Goal: Task Accomplishment & Management: Use online tool/utility

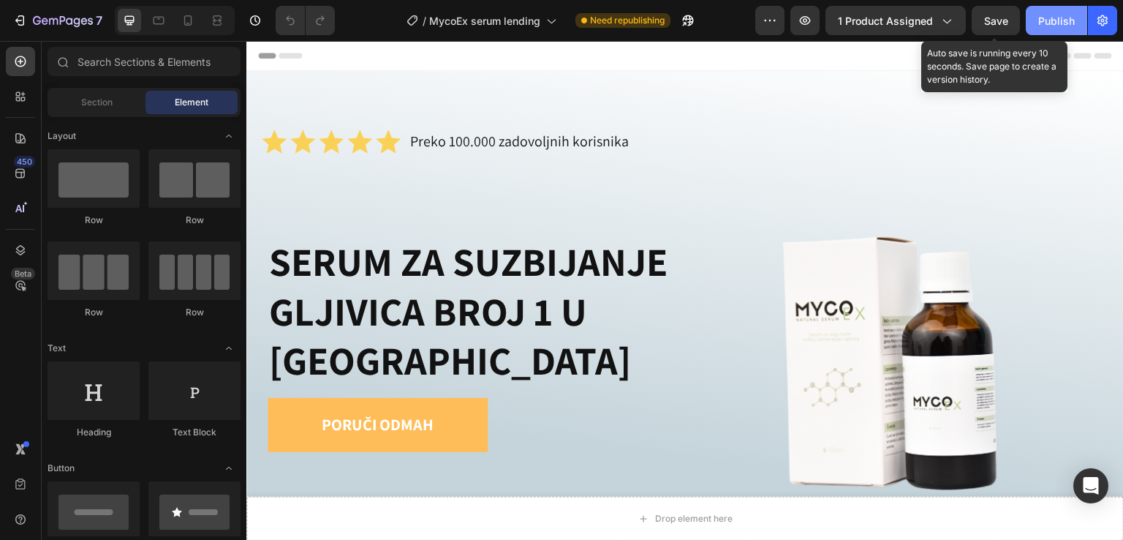
click at [1068, 19] on div "Publish" at bounding box center [1056, 20] width 37 height 15
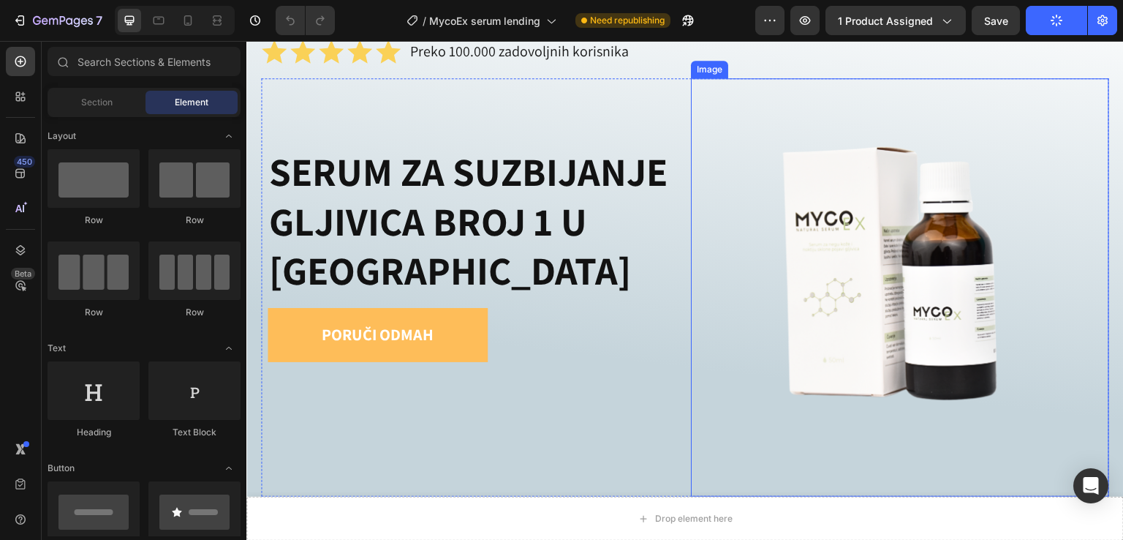
scroll to position [97, 0]
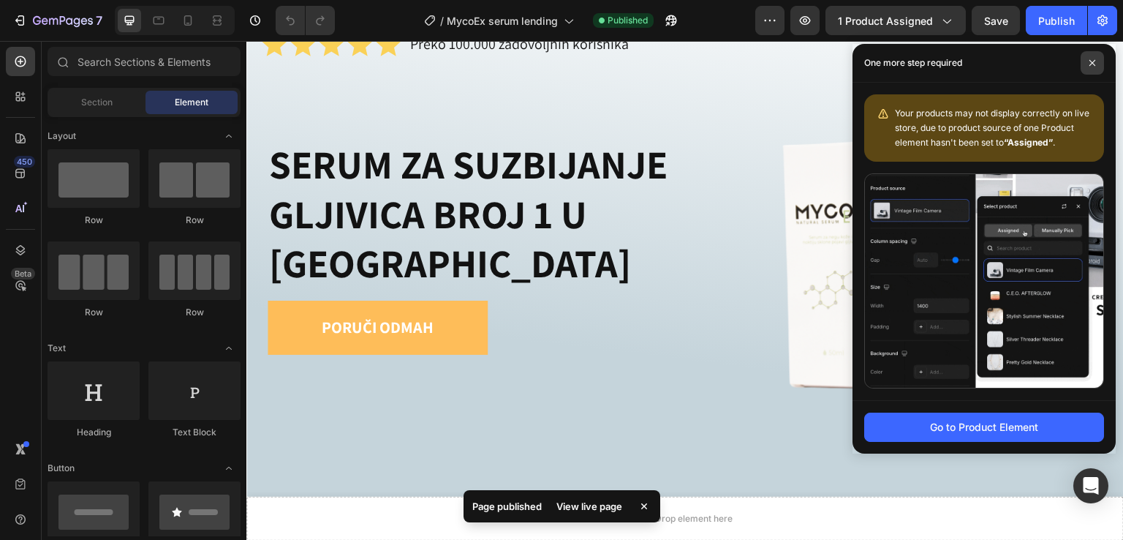
click at [1090, 68] on span at bounding box center [1092, 62] width 23 height 23
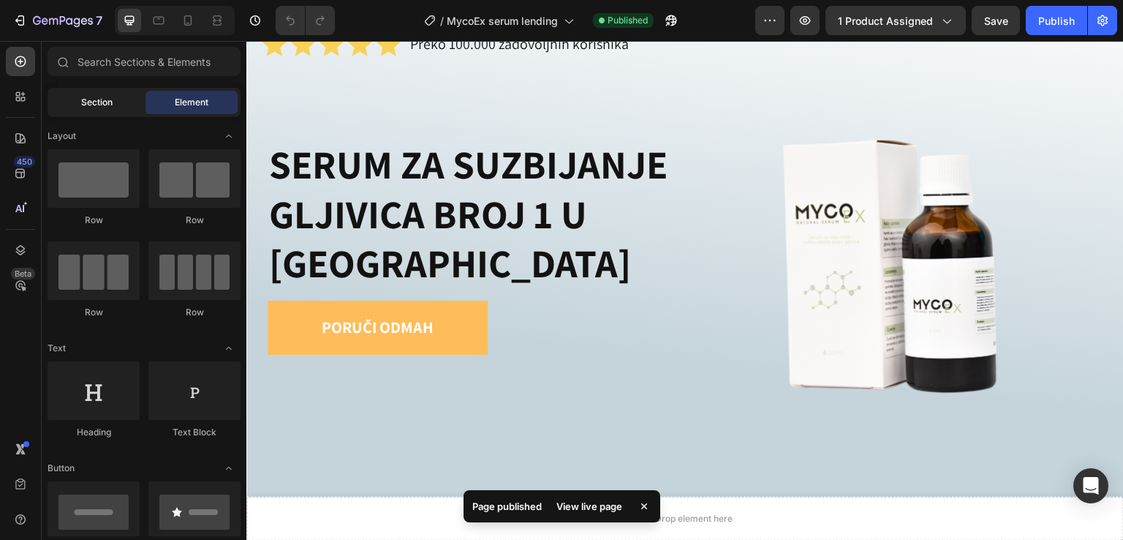
click at [77, 100] on div "Section" at bounding box center [96, 102] width 92 height 23
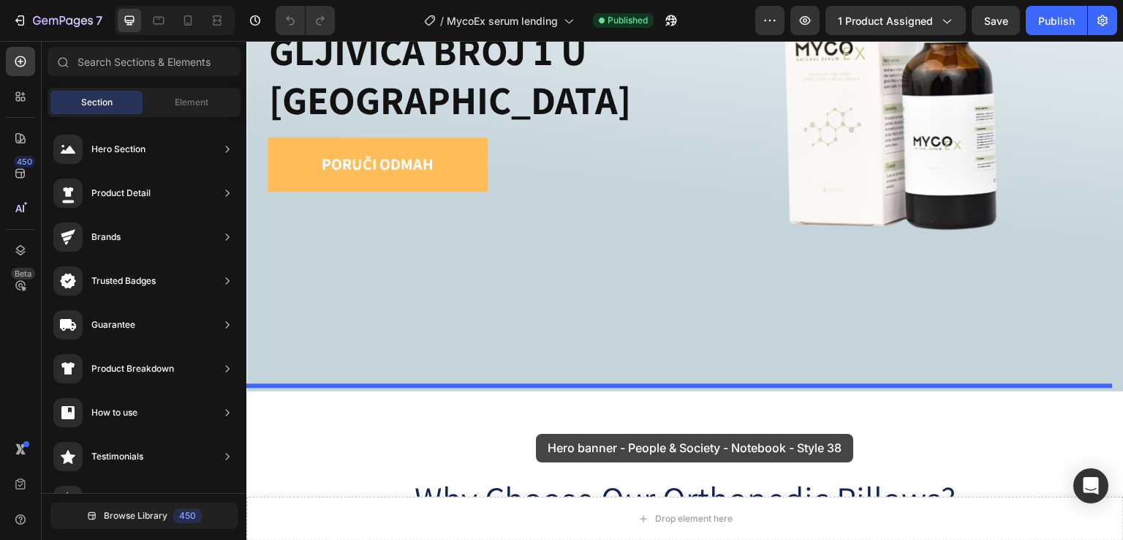
scroll to position [266, 0]
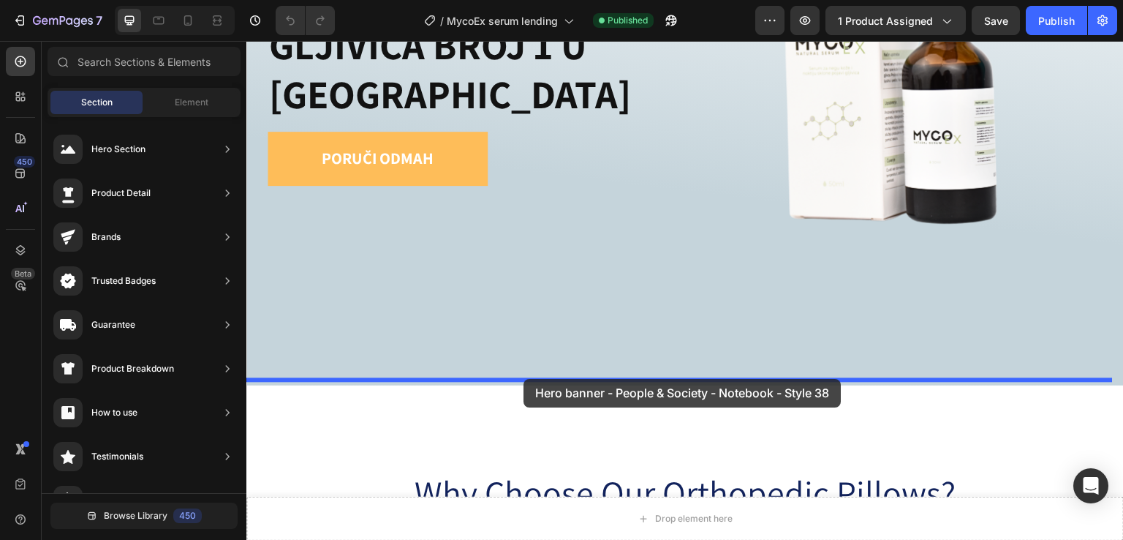
drag, startPoint x: 606, startPoint y: 206, endPoint x: 524, endPoint y: 379, distance: 192.0
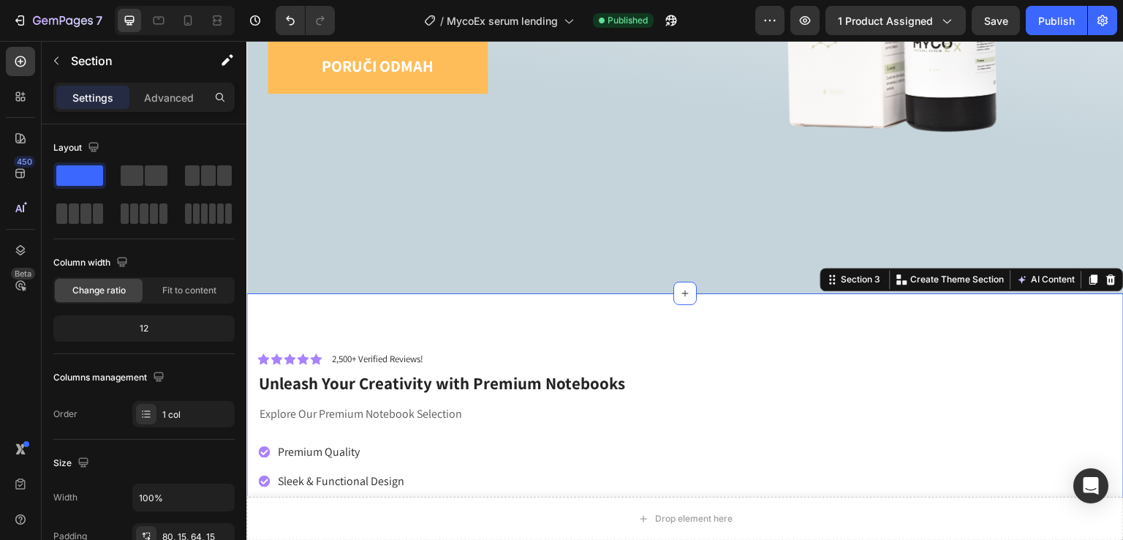
scroll to position [66, 0]
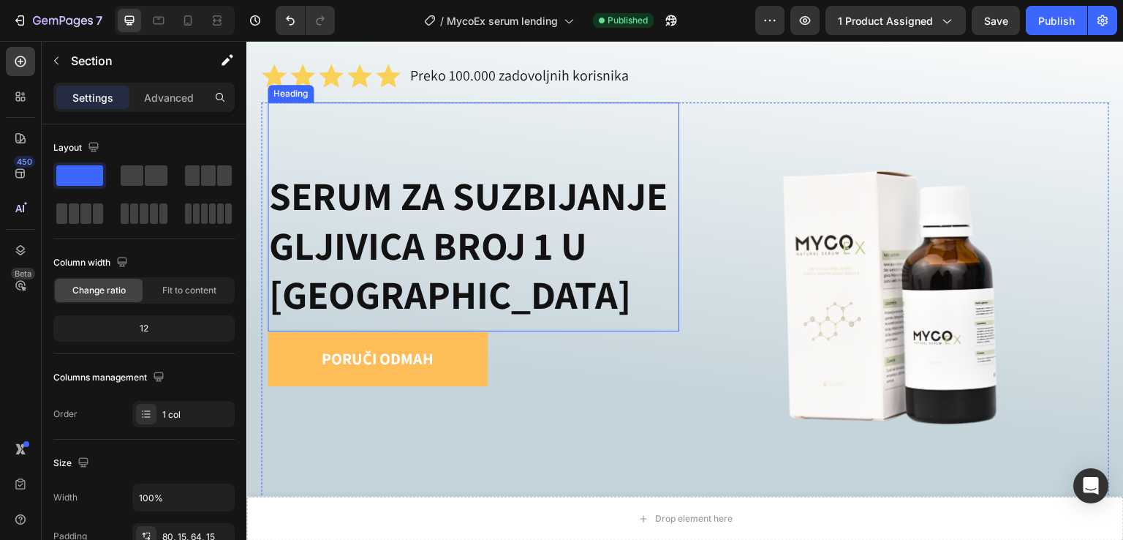
click at [452, 186] on h1 "SERUM ZA SUZBIJANJE GLJIVICA BROJ 1 U [GEOGRAPHIC_DATA]" at bounding box center [474, 245] width 412 height 151
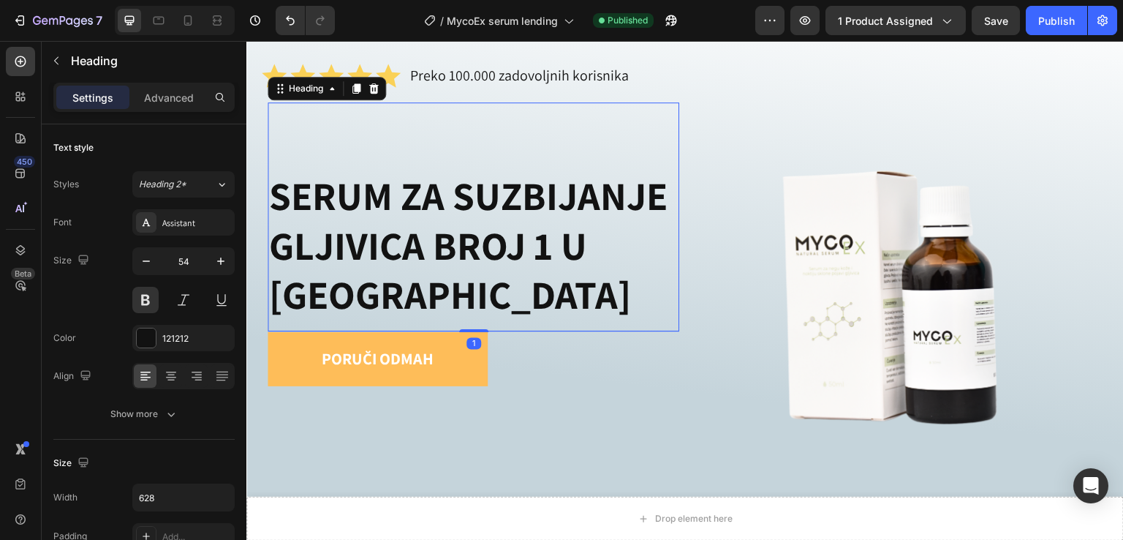
click at [415, 304] on h1 "SERUM ZA SUZBIJANJE GLJIVICA BROJ 1 U [GEOGRAPHIC_DATA]" at bounding box center [474, 245] width 412 height 151
click at [415, 302] on p "SERUM ZA SUZBIJANJE GLJIVICA BROJ 1 U [GEOGRAPHIC_DATA]" at bounding box center [473, 245] width 409 height 148
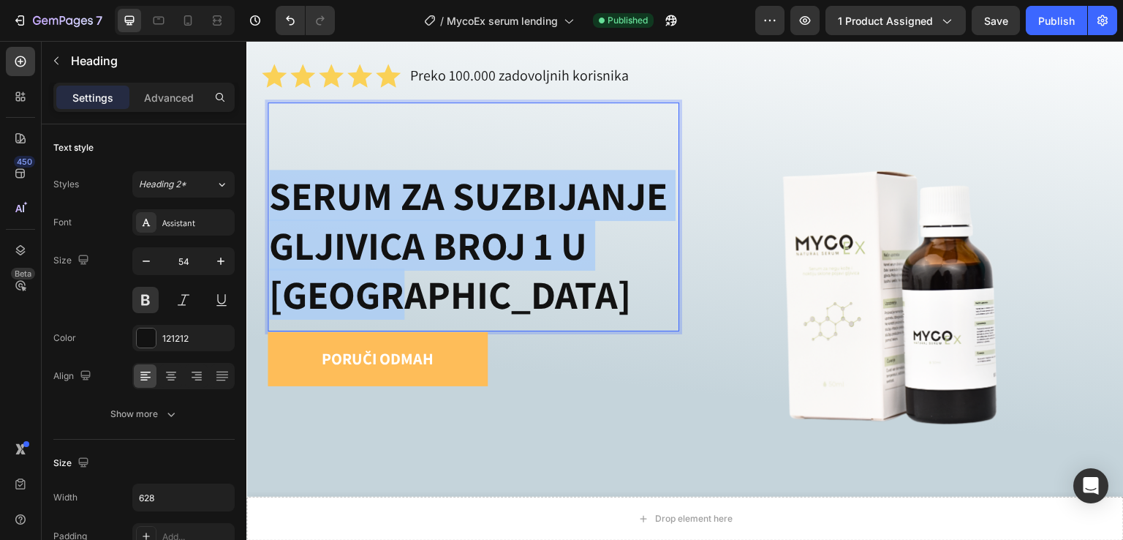
drag, startPoint x: 364, startPoint y: 274, endPoint x: 272, endPoint y: 192, distance: 122.8
click at [272, 192] on p "SERUM ZA SUZBIJANJE GLJIVICA BROJ 1 U [GEOGRAPHIC_DATA]" at bounding box center [473, 245] width 409 height 148
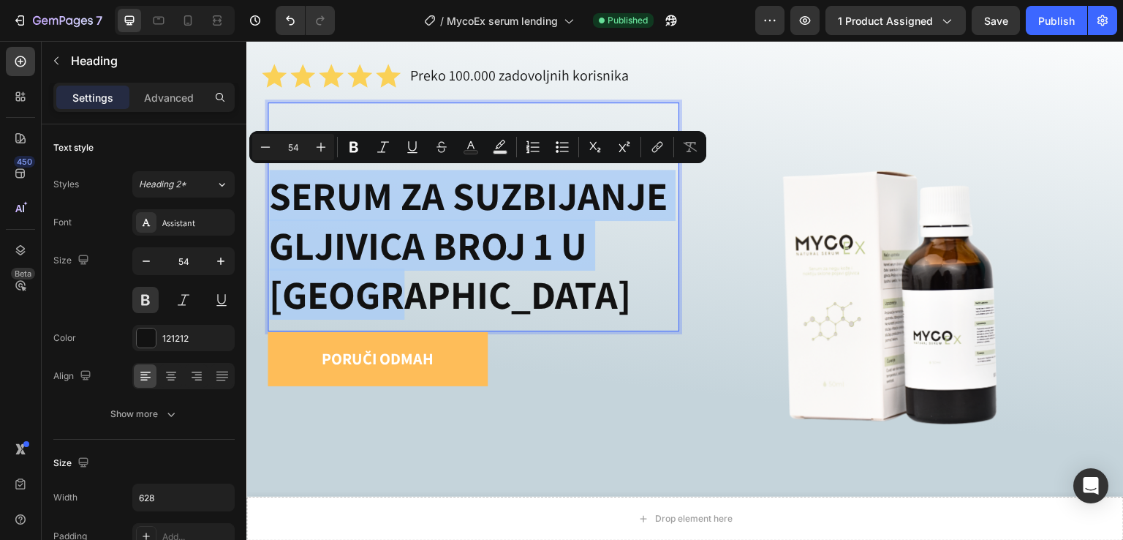
copy p "SERUM ZA SUZBIJANJE GLJIVICA BROJ 1 U [GEOGRAPHIC_DATA]"
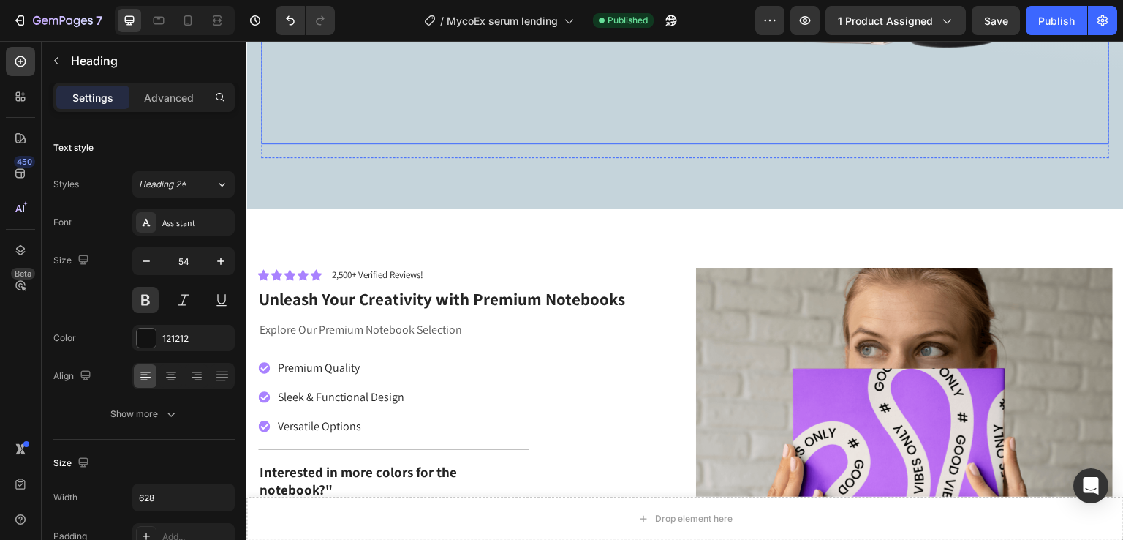
scroll to position [456, 0]
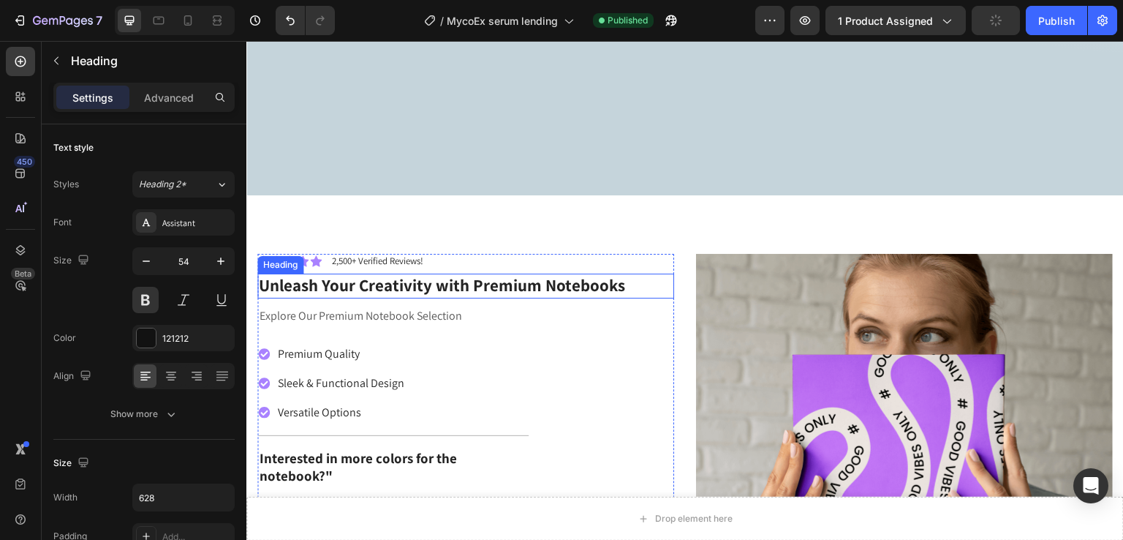
click at [401, 282] on h2 "Unleash Your Creativity with Premium Notebooks" at bounding box center [465, 286] width 417 height 25
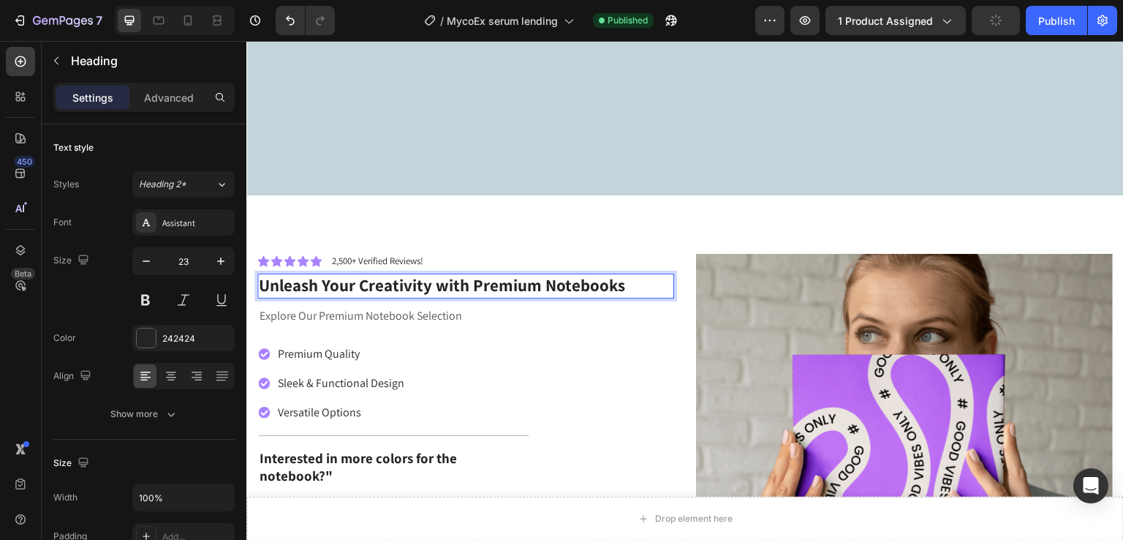
click at [401, 282] on p "Unleash Your Creativity with Premium Notebooks" at bounding box center [466, 286] width 414 height 22
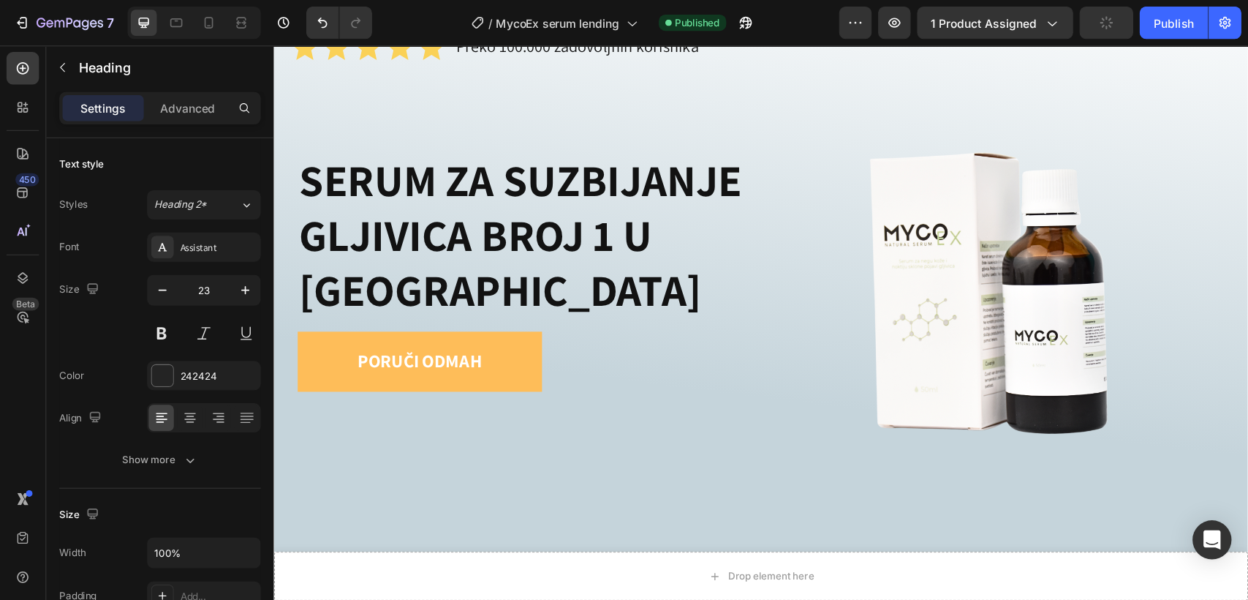
scroll to position [66, 0]
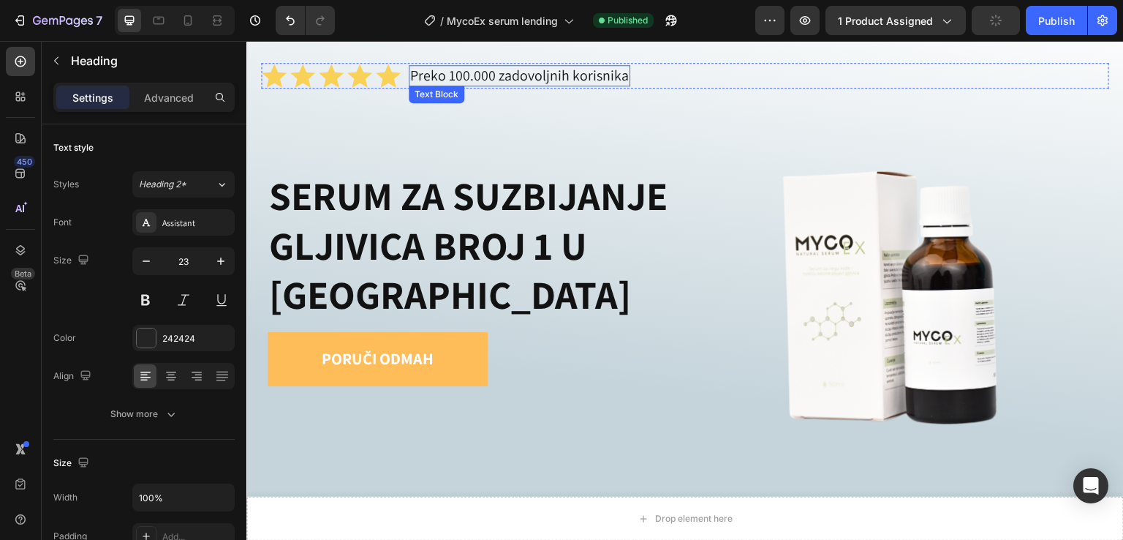
click at [542, 84] on p "Preko 100.000 zadovoljnih korisnika" at bounding box center [519, 76] width 219 height 18
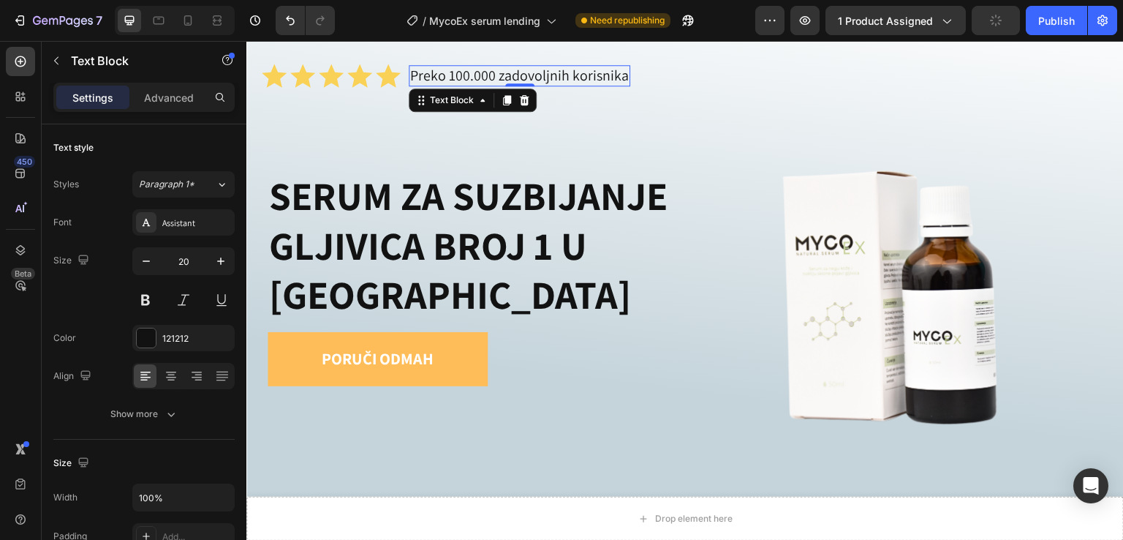
click at [542, 84] on p "Preko 100.000 zadovoljnih korisnika" at bounding box center [519, 76] width 219 height 18
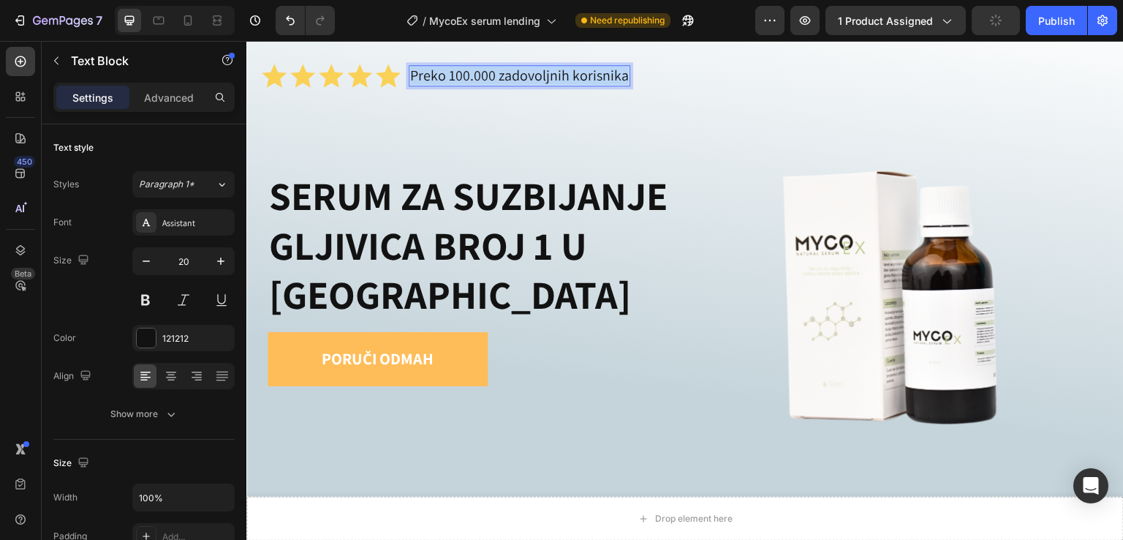
click at [542, 84] on p "Preko 100.000 zadovoljnih korisnika" at bounding box center [519, 76] width 219 height 18
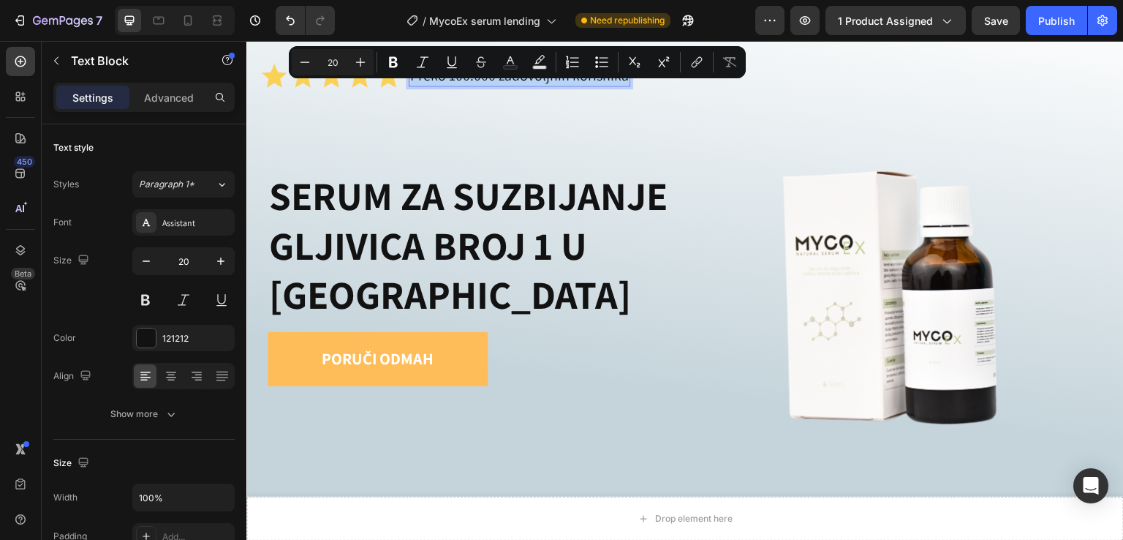
copy p "Preko 100.000 zadovoljnih korisnika"
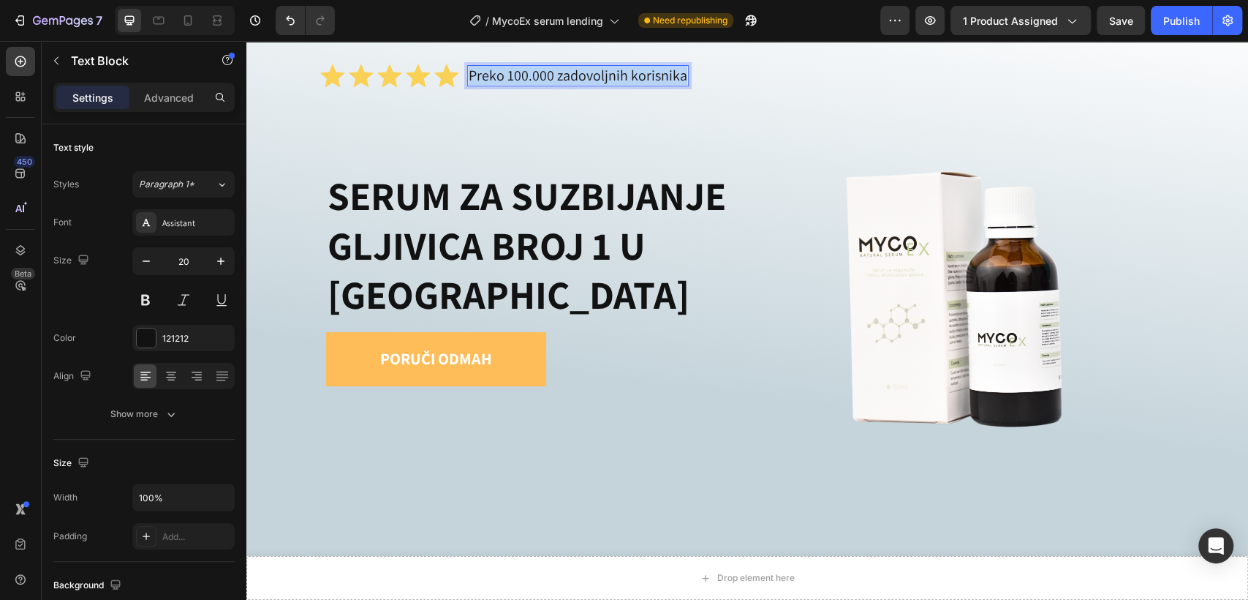
scroll to position [507, 0]
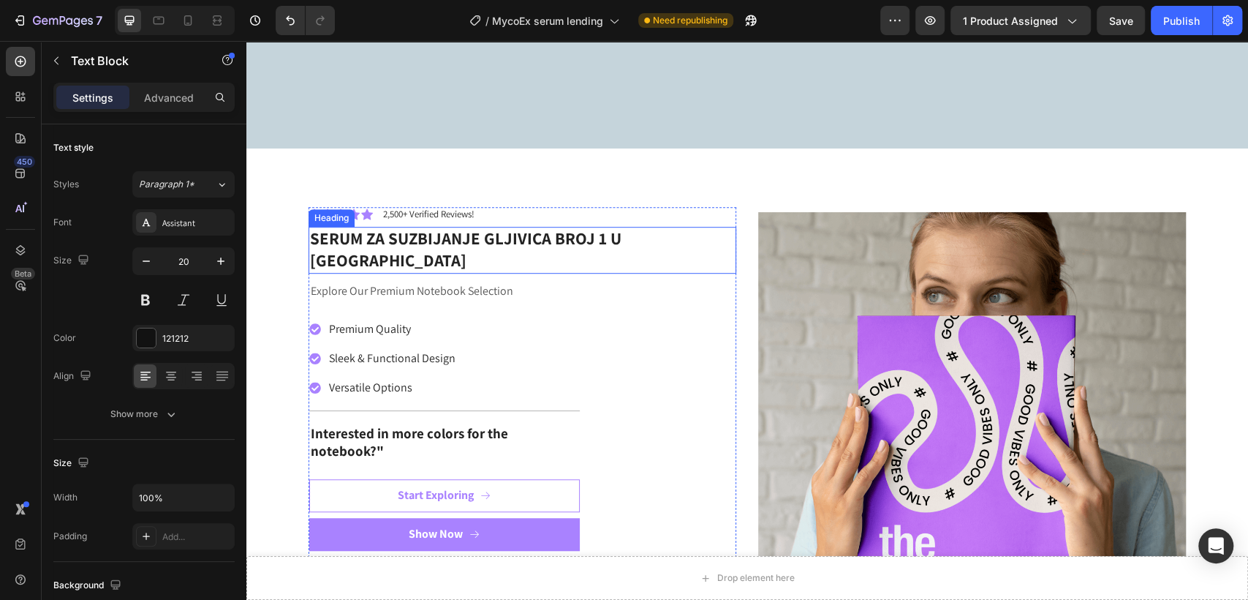
click at [574, 246] on h2 "SERUM ZA SUZBIJANJE GLJIVICA BROJ 1 U [GEOGRAPHIC_DATA]" at bounding box center [523, 250] width 428 height 47
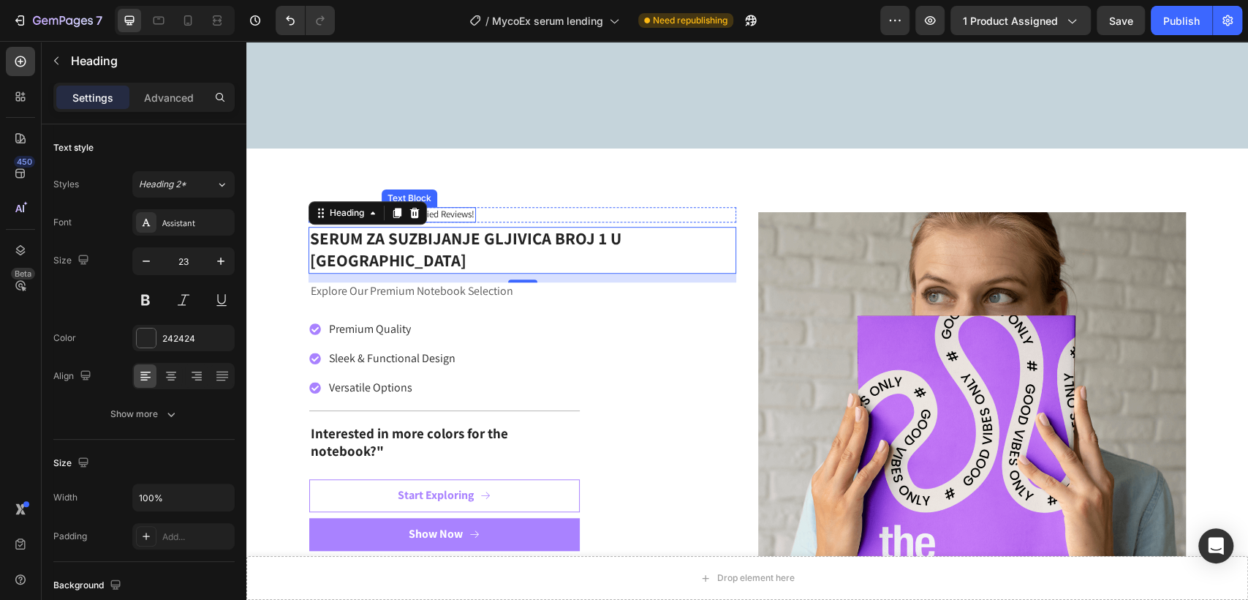
click at [457, 221] on p "2,500+ Verified Reviews!" at bounding box center [428, 214] width 91 height 12
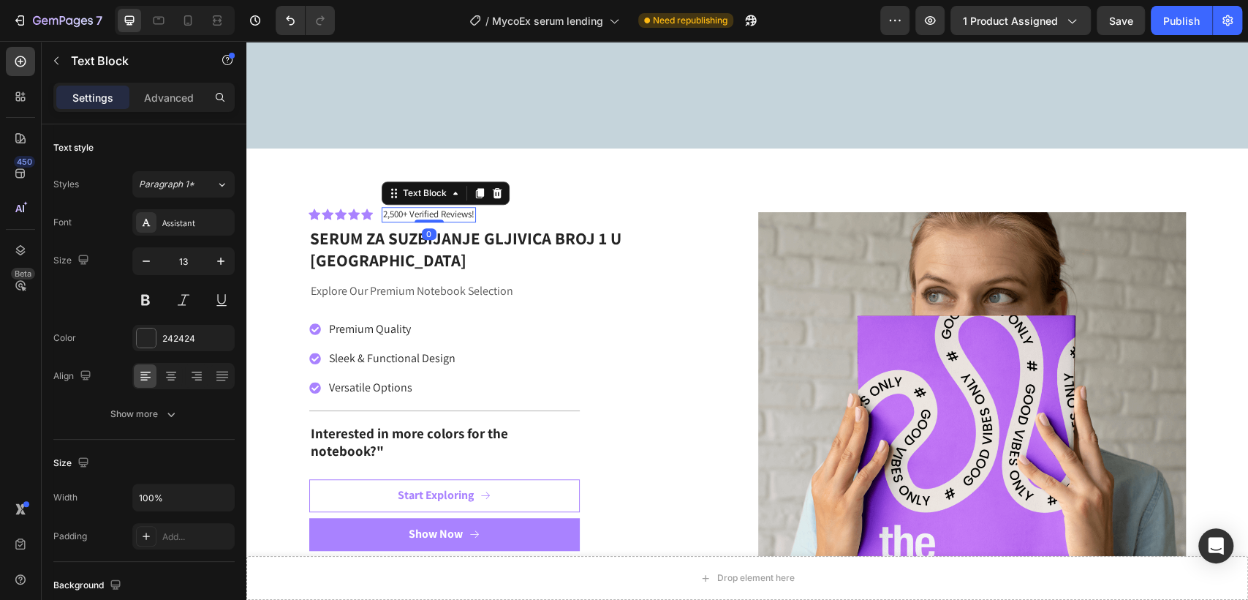
click at [457, 221] on p "2,500+ Verified Reviews!" at bounding box center [428, 214] width 91 height 12
click at [361, 220] on div "Icon 0" at bounding box center [367, 214] width 12 height 12
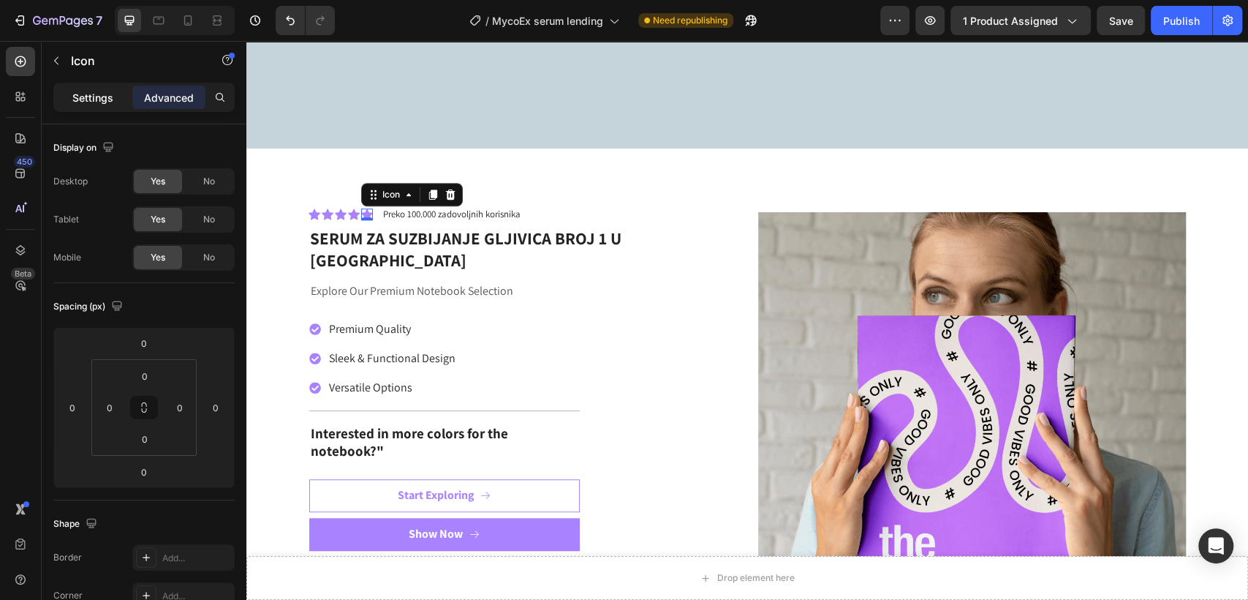
click at [107, 102] on p "Settings" at bounding box center [92, 97] width 41 height 15
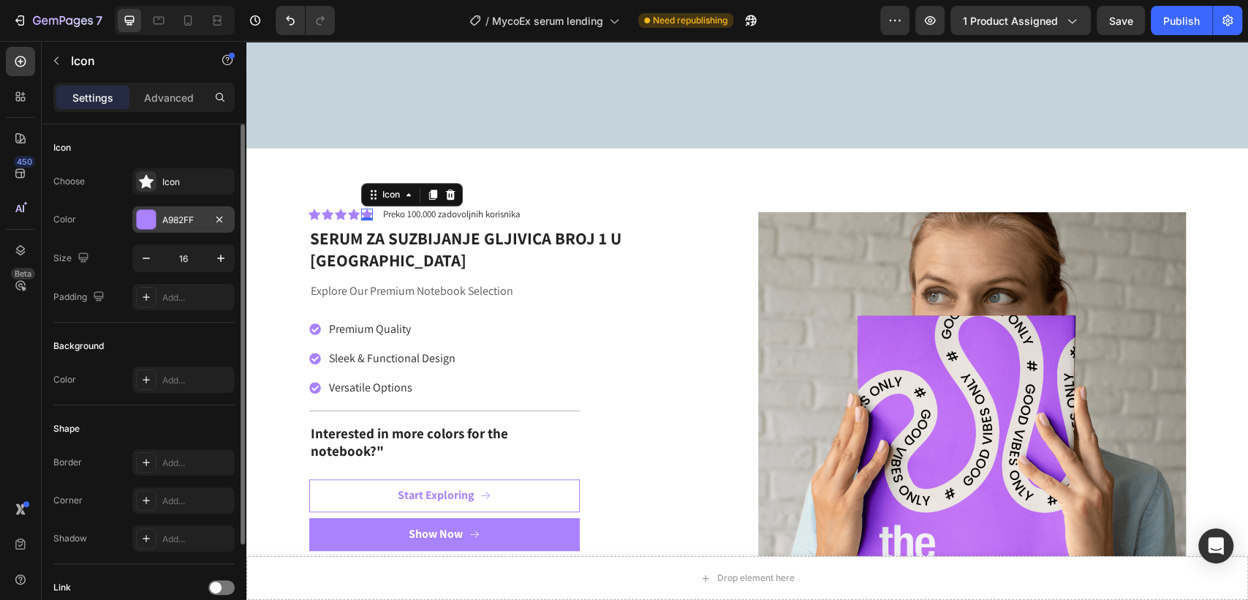
click at [146, 216] on div at bounding box center [146, 219] width 19 height 19
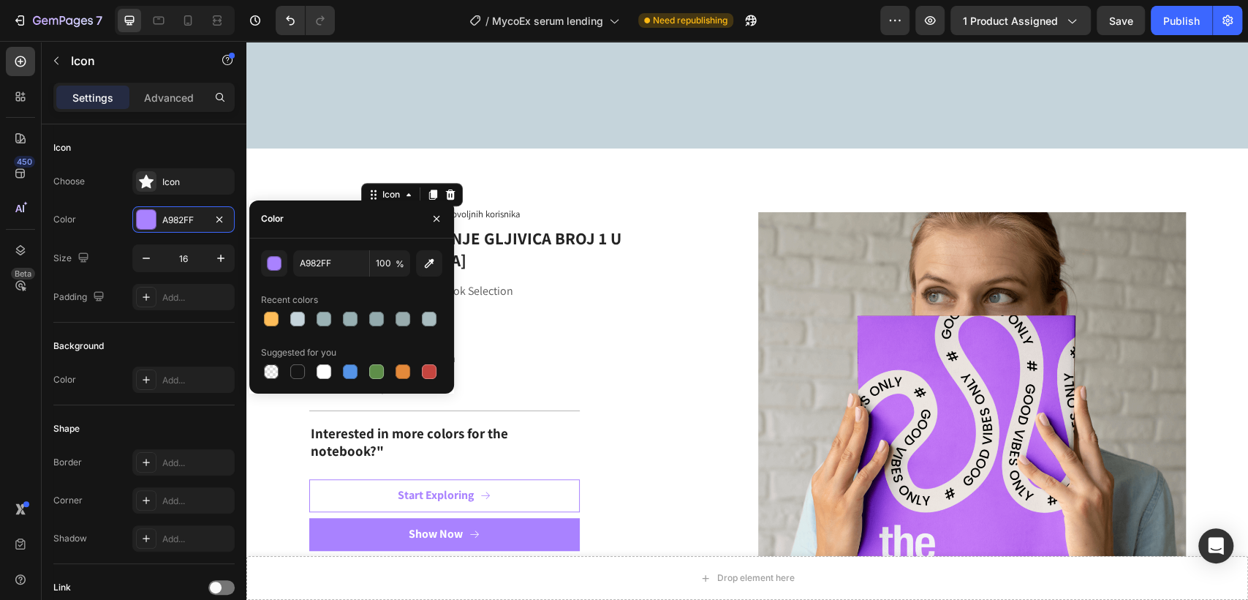
click at [265, 329] on div "A982FF 100 % Recent colors Suggested for you" at bounding box center [351, 316] width 181 height 132
click at [271, 320] on div at bounding box center [271, 319] width 15 height 15
type input "FEBD59"
click at [668, 317] on div "Icon Icon Icon Icon Icon 0 Icon List Preko 100.000 zadovoljnih korisnika Text B…" at bounding box center [523, 435] width 428 height 456
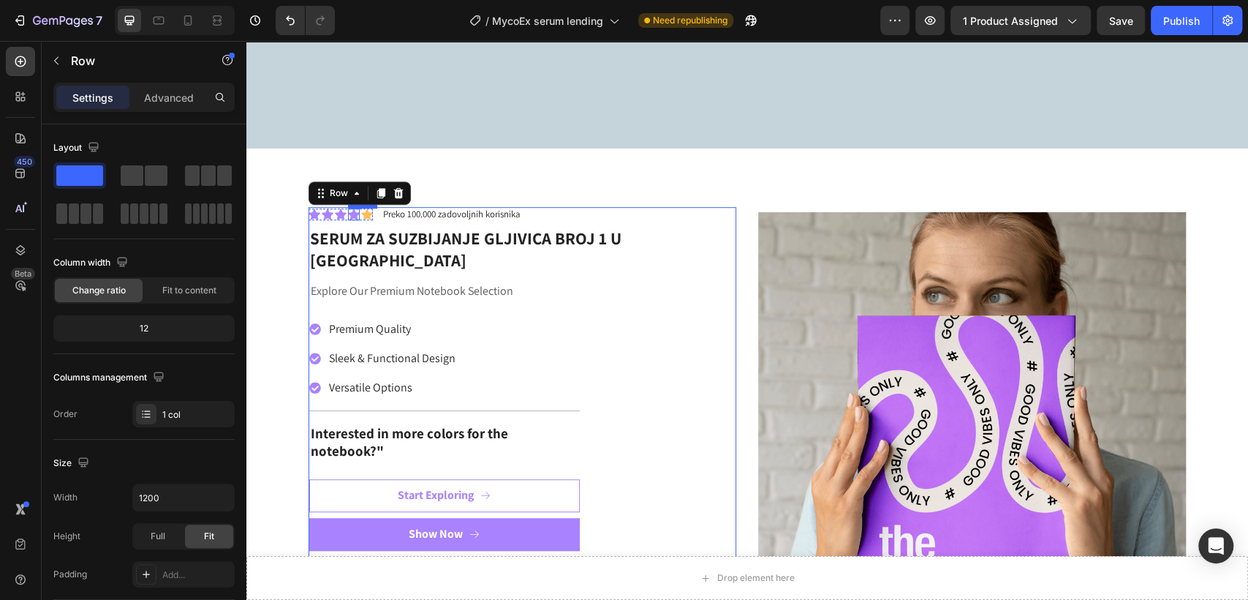
click at [348, 220] on div "Icon" at bounding box center [354, 214] width 12 height 12
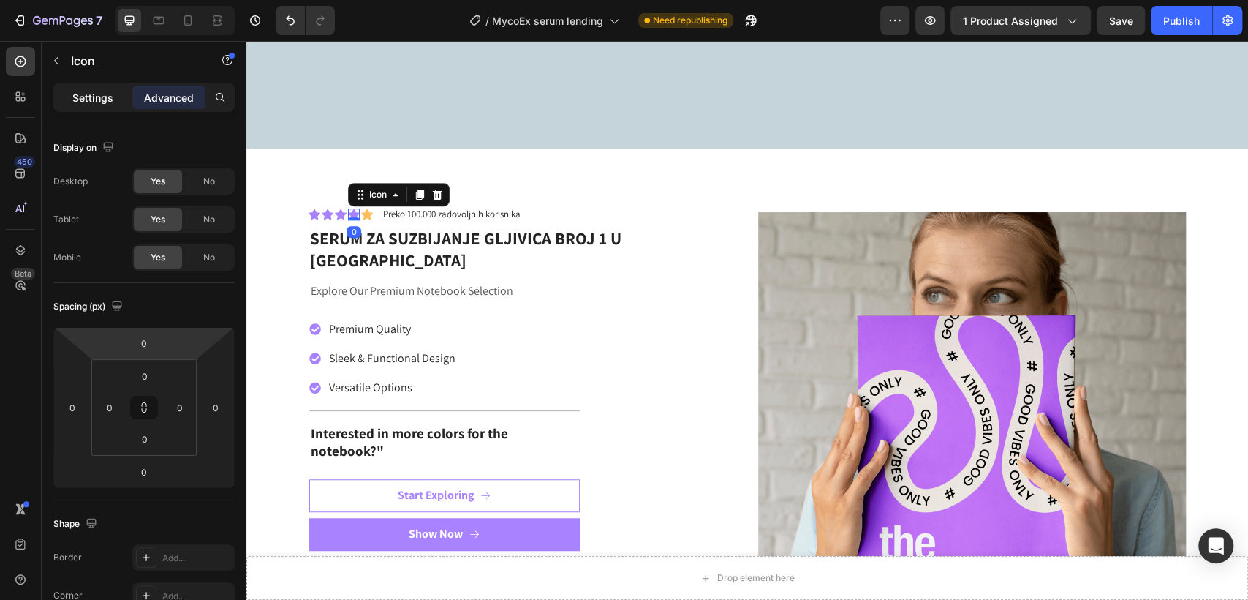
click at [103, 92] on p "Settings" at bounding box center [92, 97] width 41 height 15
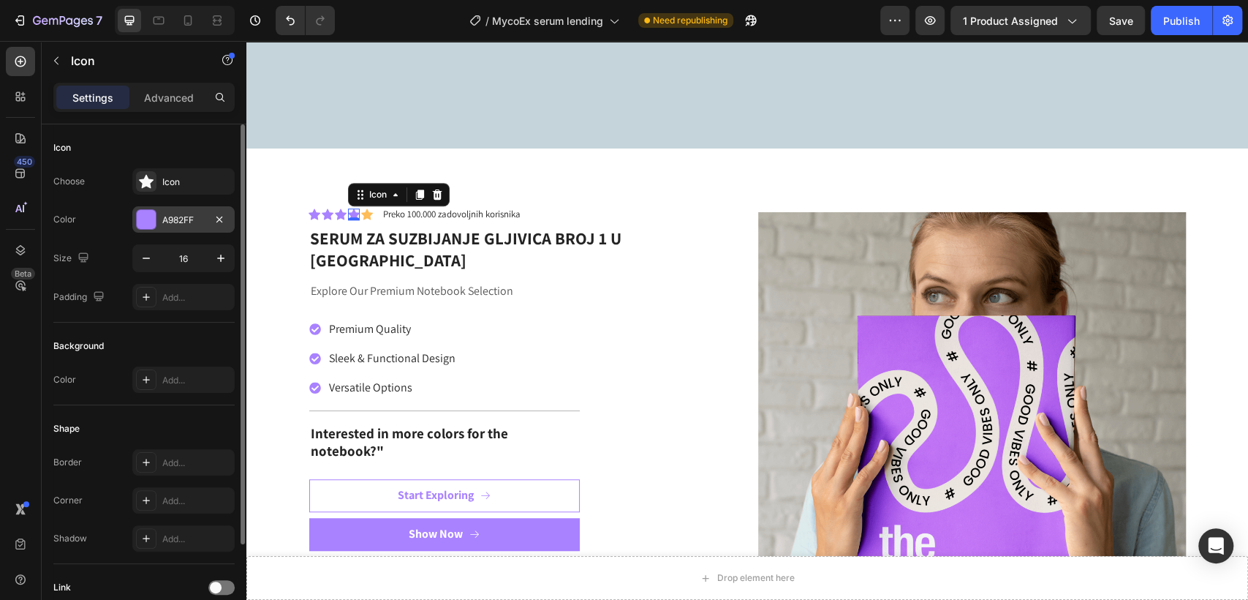
click at [143, 214] on div at bounding box center [146, 219] width 19 height 19
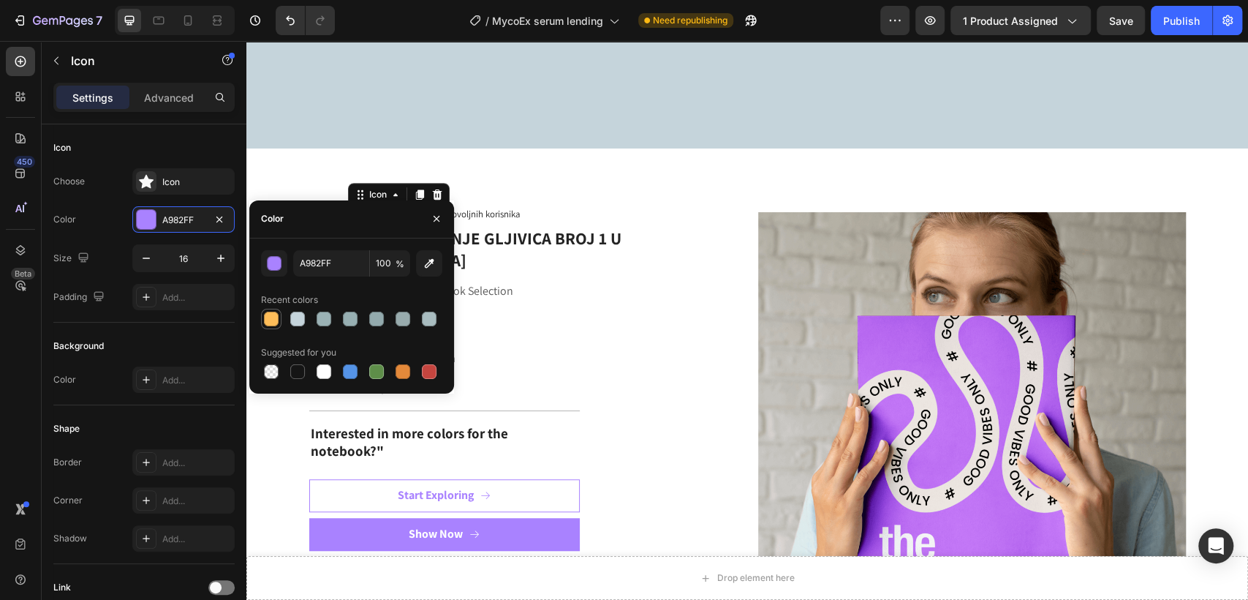
click at [278, 312] on div at bounding box center [271, 319] width 15 height 15
type input "FEBD59"
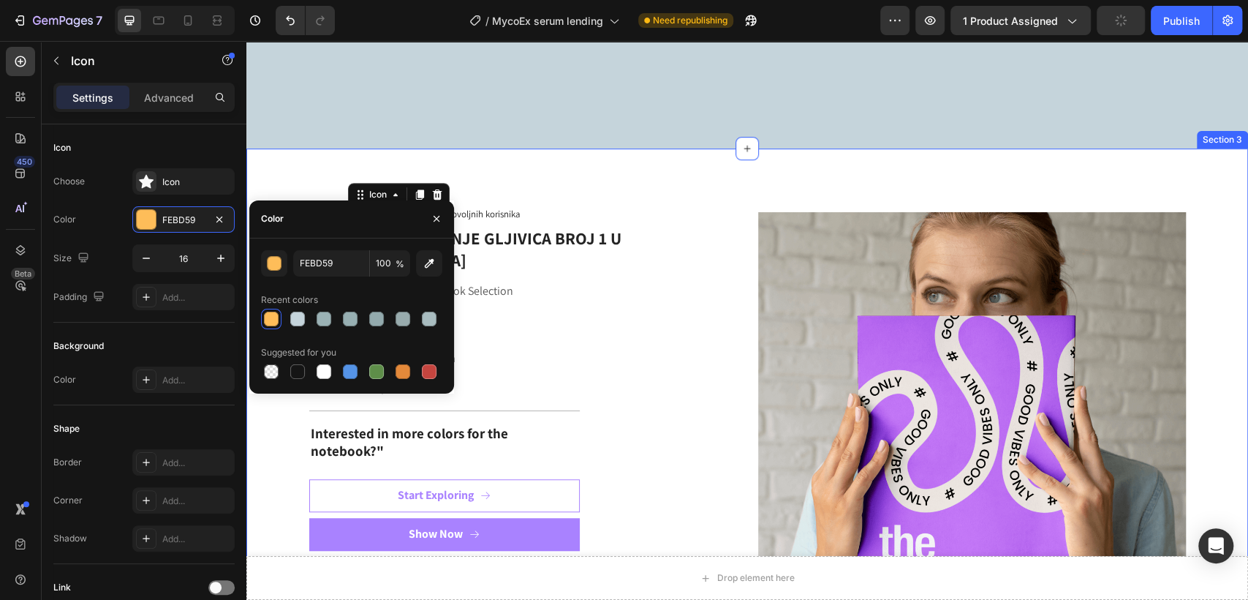
click at [311, 177] on div "Icon Icon Icon Icon 0 Icon Icon List Preko 100.000 zadovoljnih korisnika Text B…" at bounding box center [747, 434] width 1002 height 573
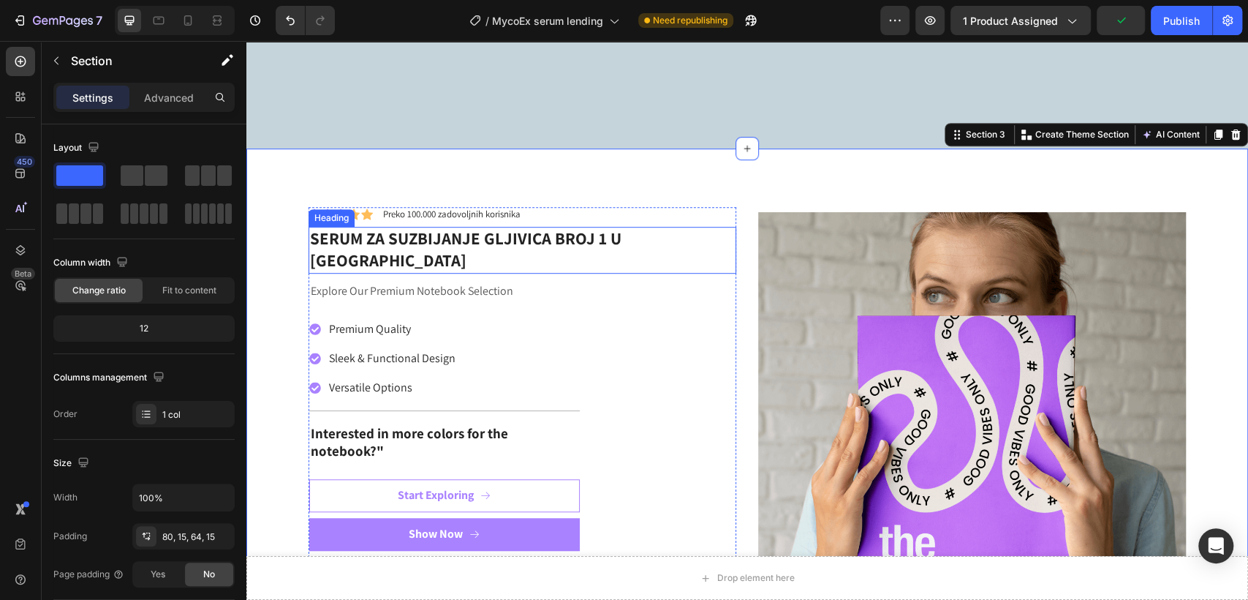
click at [312, 222] on div "Heading" at bounding box center [332, 217] width 40 height 13
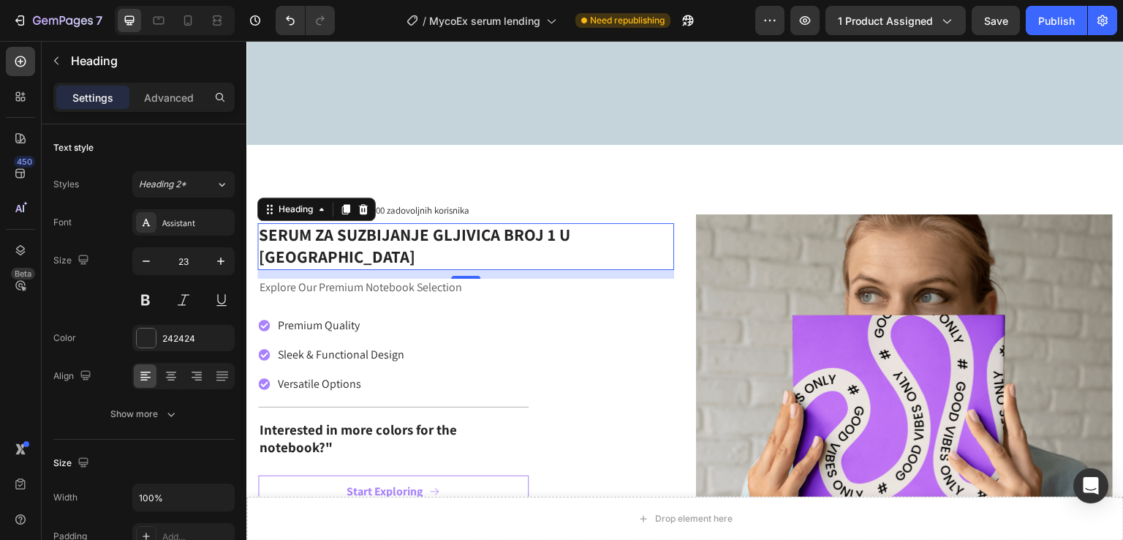
drag, startPoint x: 1490, startPoint y: 41, endPoint x: 429, endPoint y: 200, distance: 1073.0
click at [483, 203] on div "Icon Icon Icon Icon Icon Icon List Preko 100.000 zadovoljnih korisnika Text Blo…" at bounding box center [465, 210] width 417 height 15
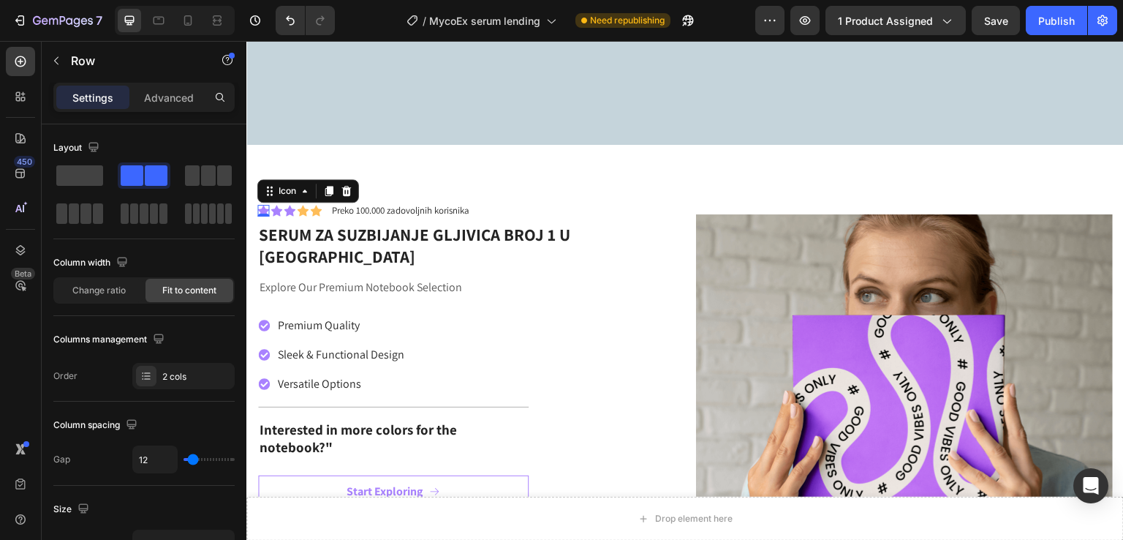
click at [263, 206] on icon at bounding box center [263, 211] width 12 height 11
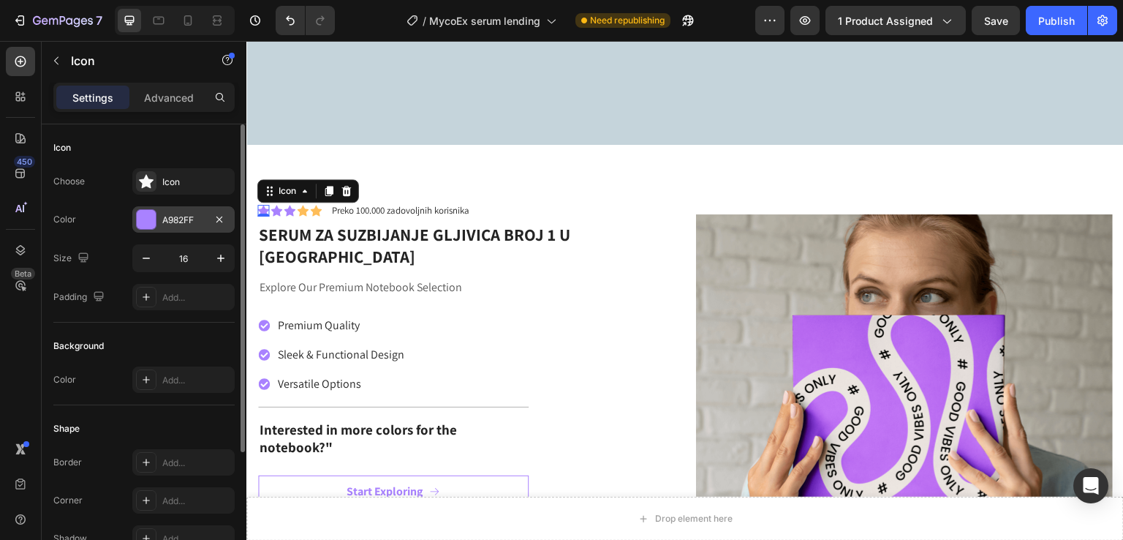
click at [153, 216] on div at bounding box center [146, 219] width 19 height 19
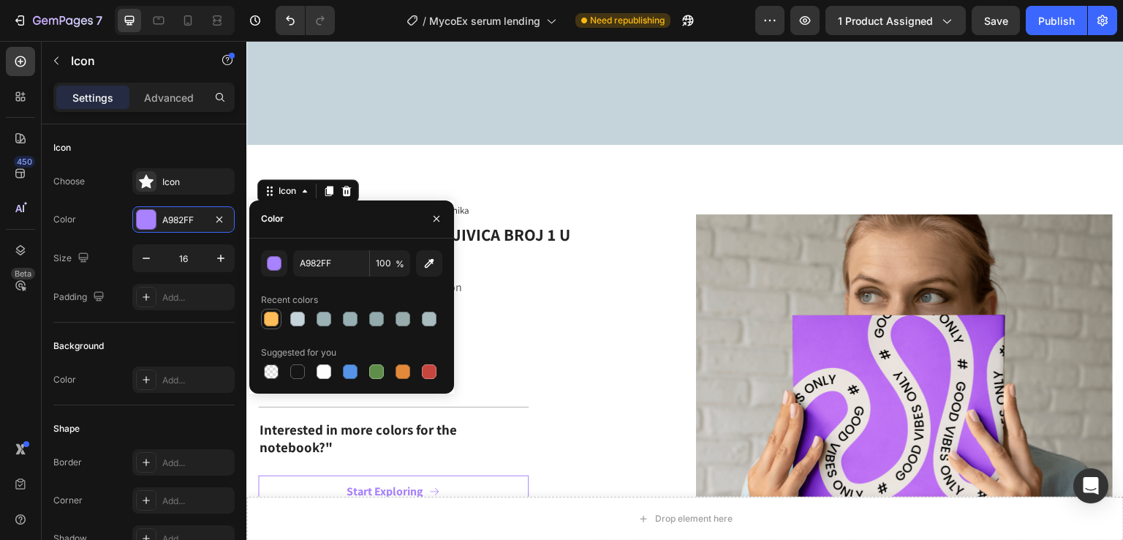
click at [275, 323] on div at bounding box center [271, 319] width 15 height 15
type input "FEBD59"
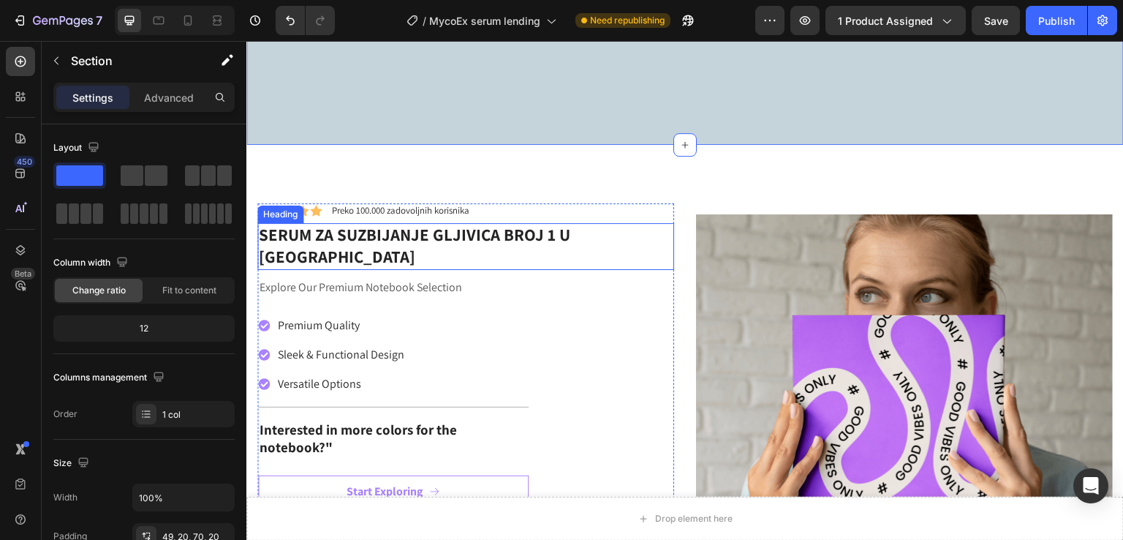
click at [274, 208] on div "Heading" at bounding box center [280, 214] width 40 height 13
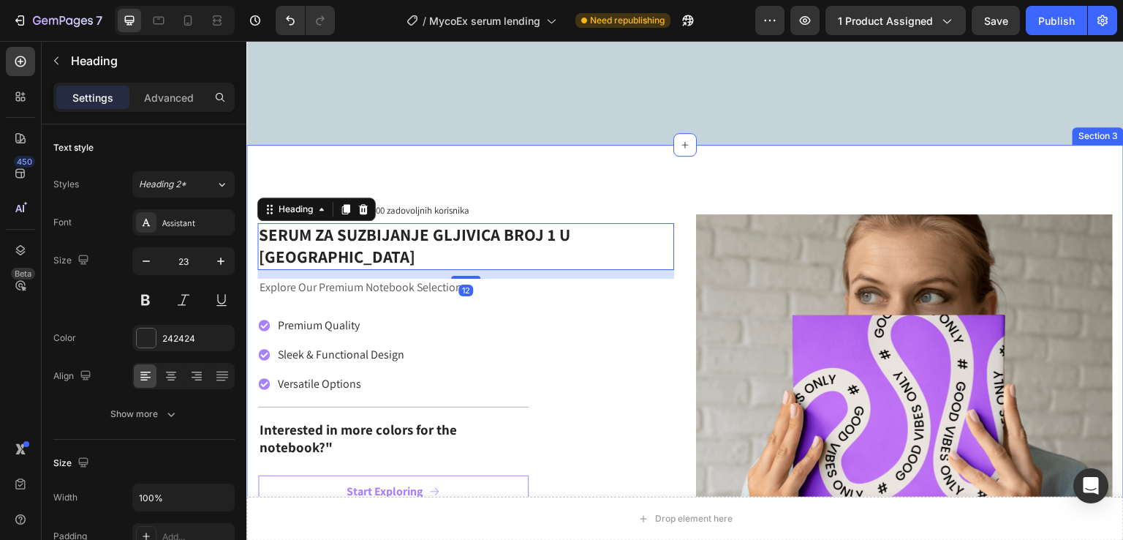
click at [359, 171] on div "Icon Icon Icon Icon Icon Icon List Preko 100.000 zadovoljnih korisnika Text Blo…" at bounding box center [685, 431] width 878 height 573
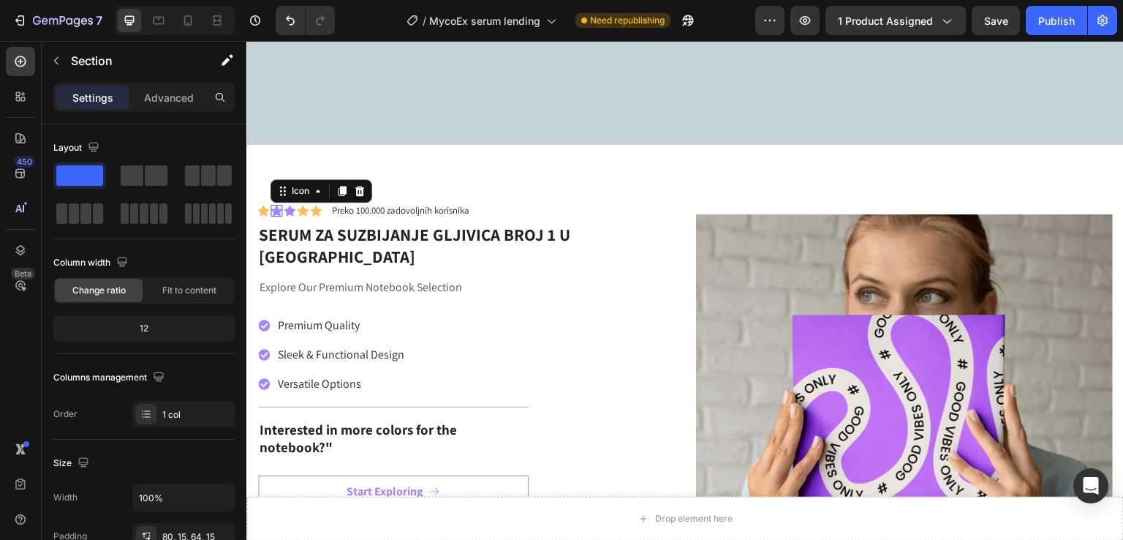
click at [279, 205] on icon at bounding box center [277, 211] width 12 height 12
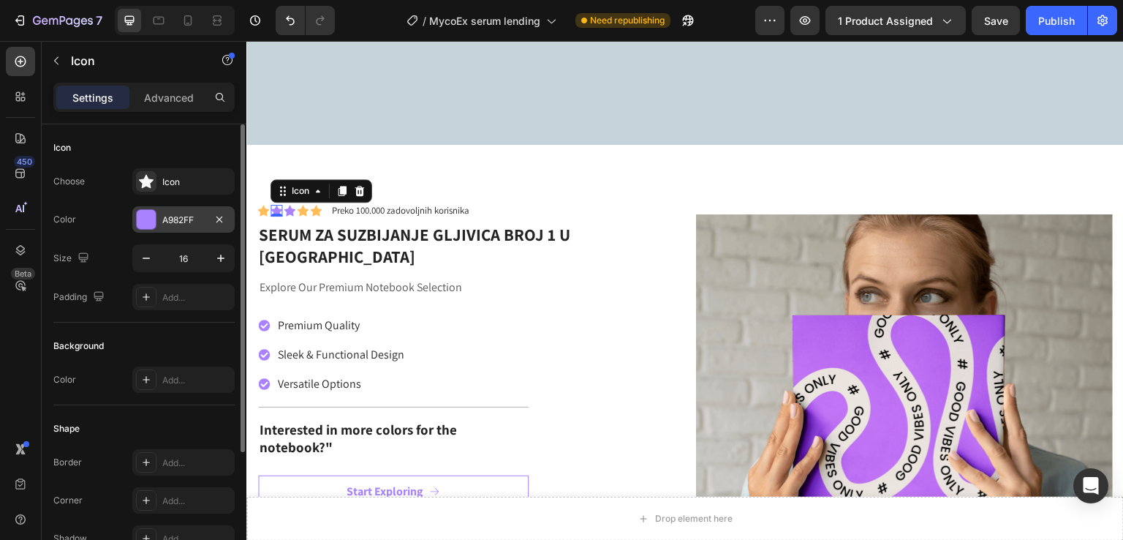
click at [156, 219] on div at bounding box center [146, 219] width 20 height 20
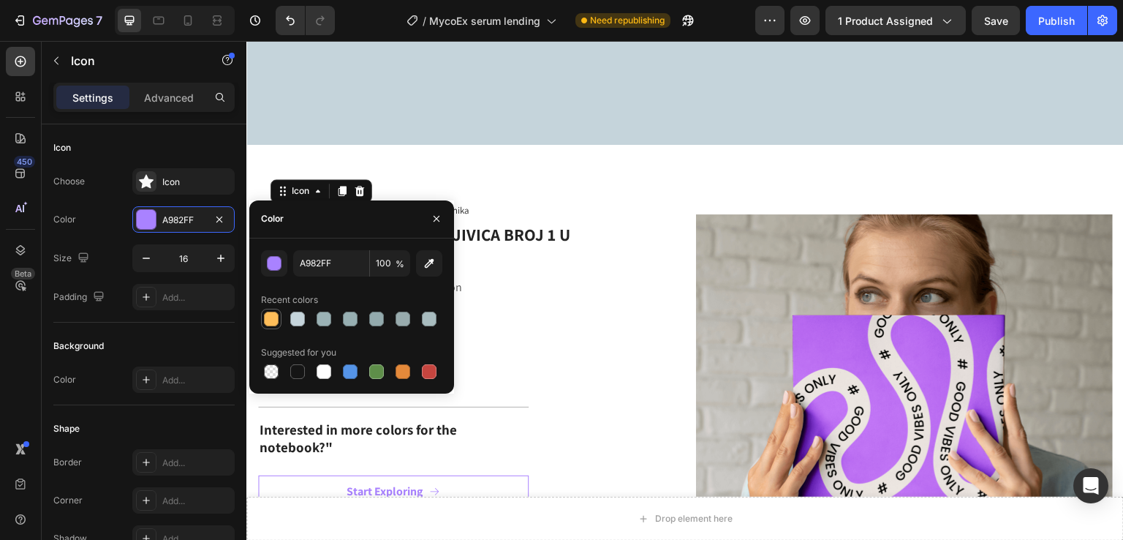
click at [265, 319] on div at bounding box center [271, 319] width 15 height 15
type input "FEBD59"
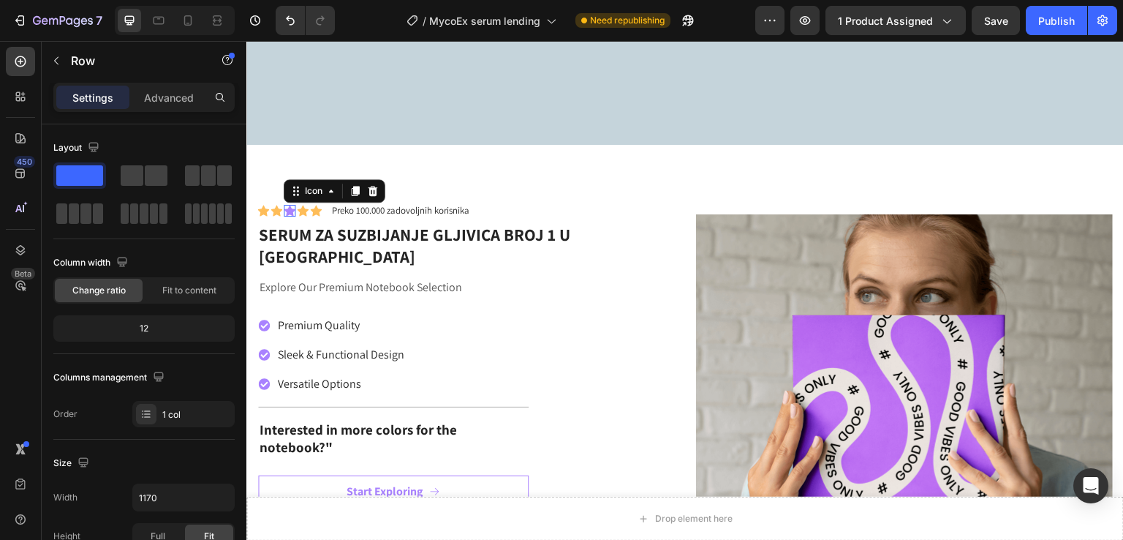
click at [289, 206] on icon at bounding box center [290, 211] width 12 height 11
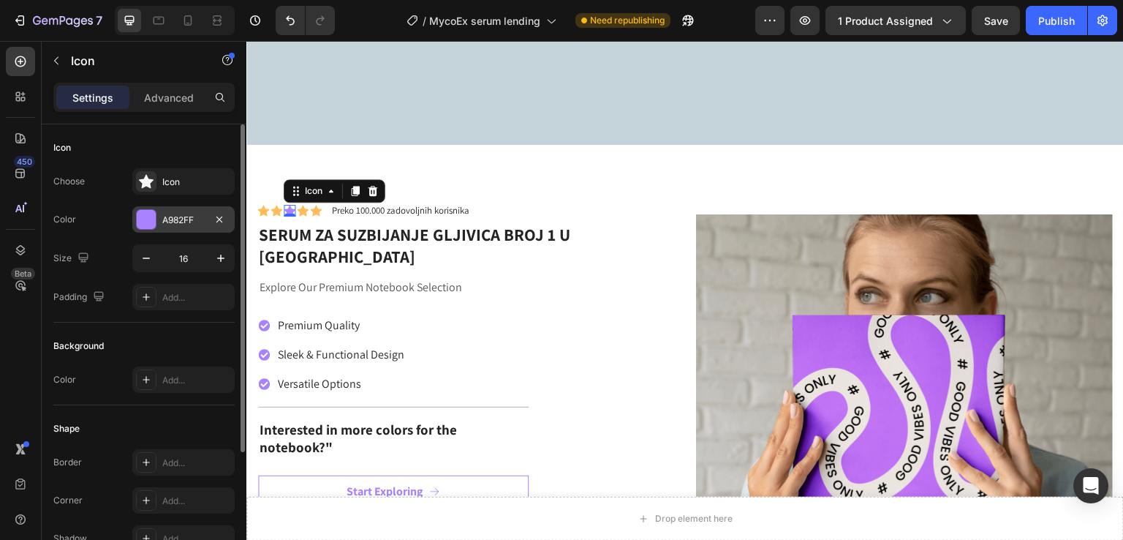
click at [149, 215] on div at bounding box center [146, 219] width 19 height 19
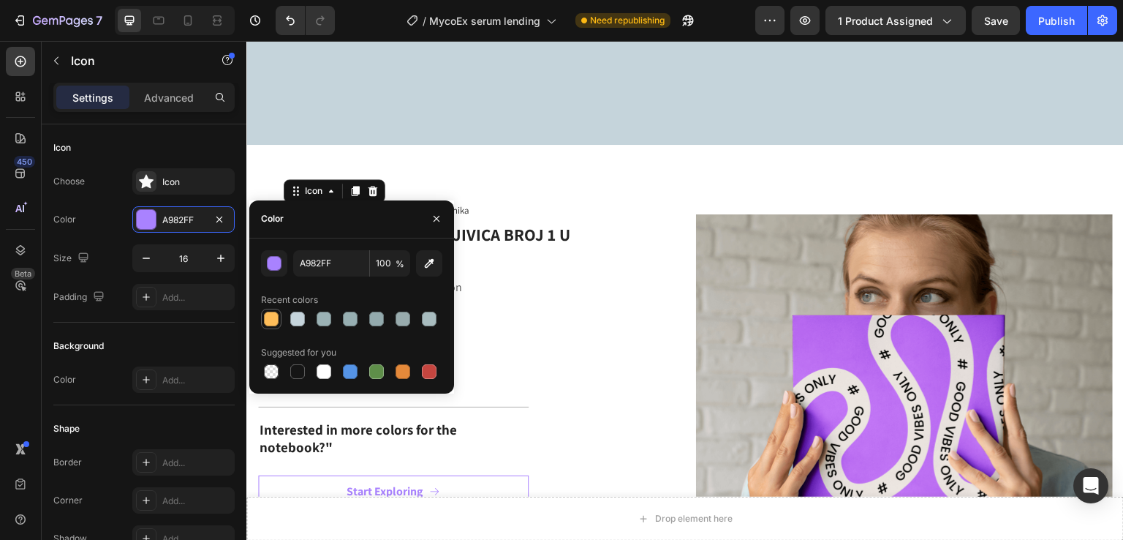
drag, startPoint x: 266, startPoint y: 317, endPoint x: 282, endPoint y: 326, distance: 18.7
click at [266, 317] on div at bounding box center [271, 319] width 15 height 15
type input "FEBD59"
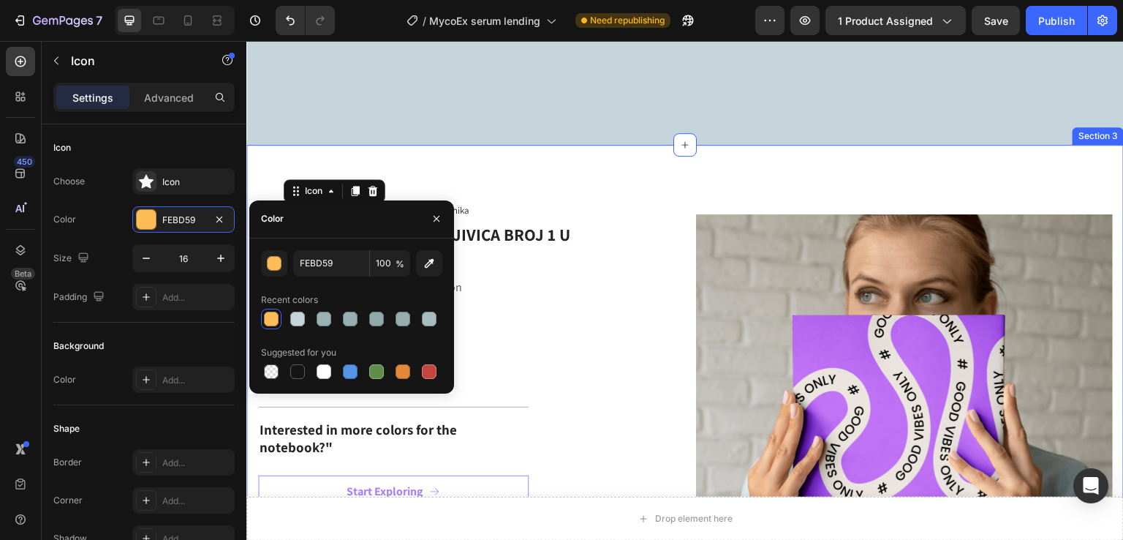
click at [493, 145] on div "Icon Icon Icon 0 Icon Icon Icon List Preko 100.000 zadovoljnih korisnika Text B…" at bounding box center [685, 431] width 878 height 573
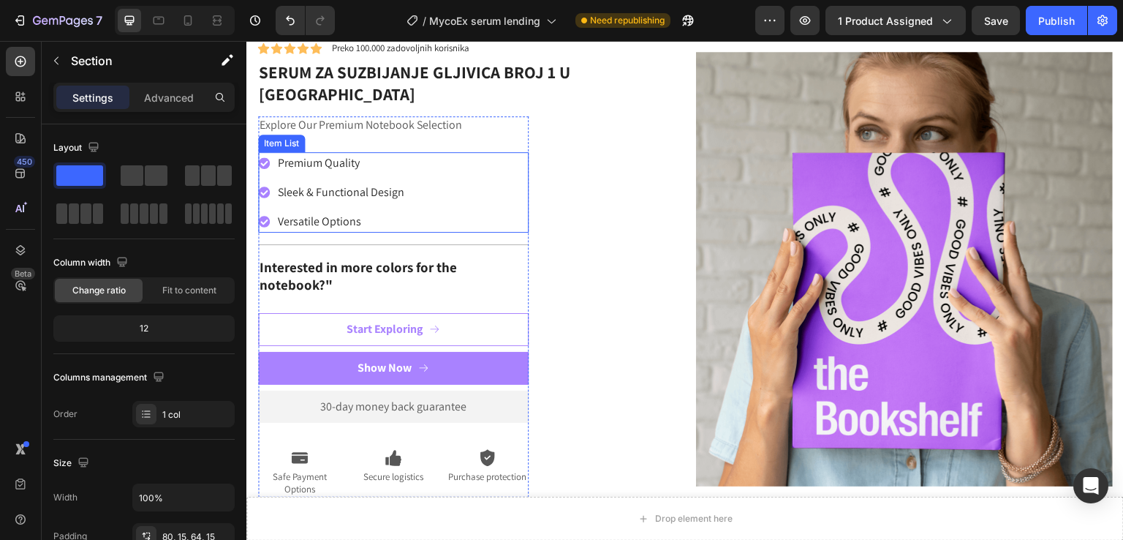
scroll to position [682, 0]
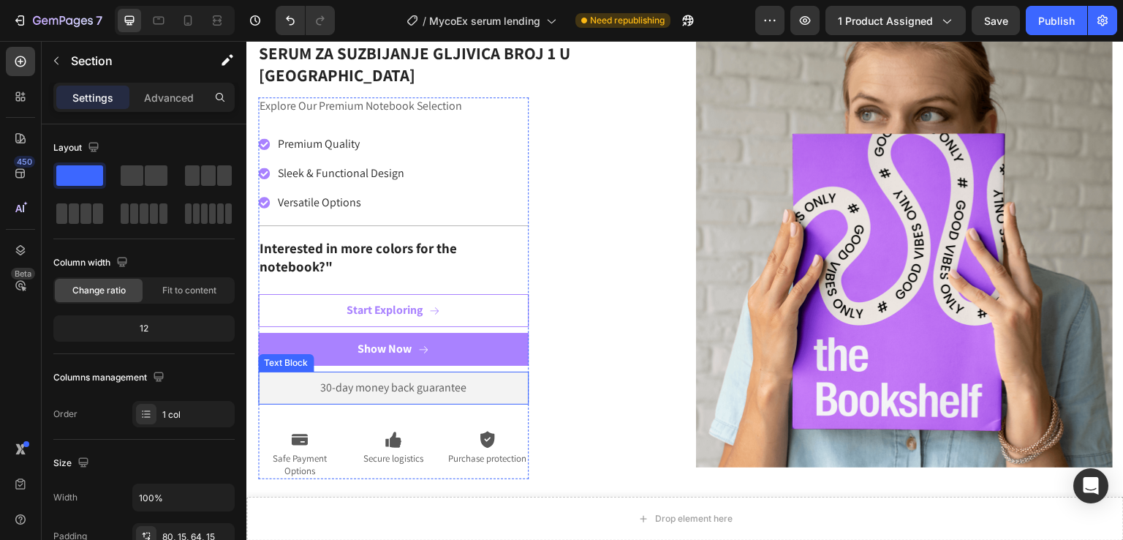
click at [428, 380] on p "30-day money back guarantee" at bounding box center [393, 387] width 253 height 15
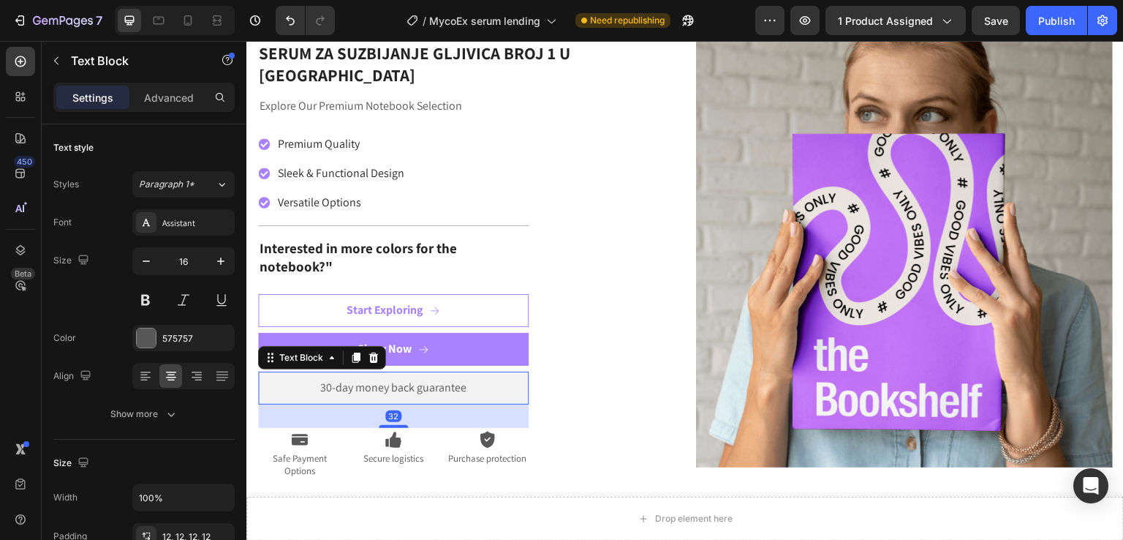
click at [428, 380] on p "30-day money back guarantee" at bounding box center [393, 387] width 253 height 15
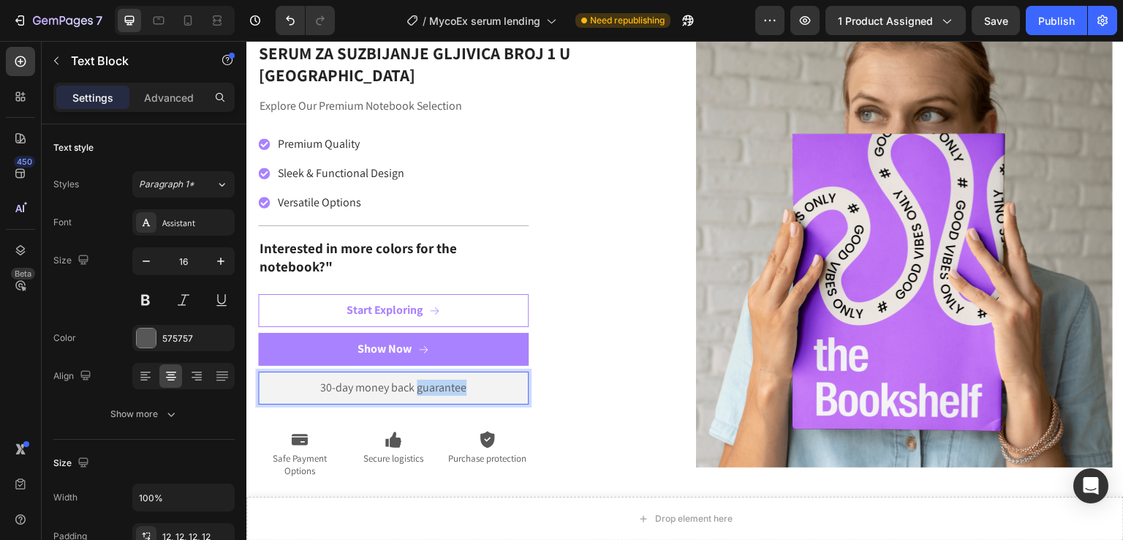
click at [428, 380] on p "30-day money back guarantee" at bounding box center [393, 387] width 253 height 15
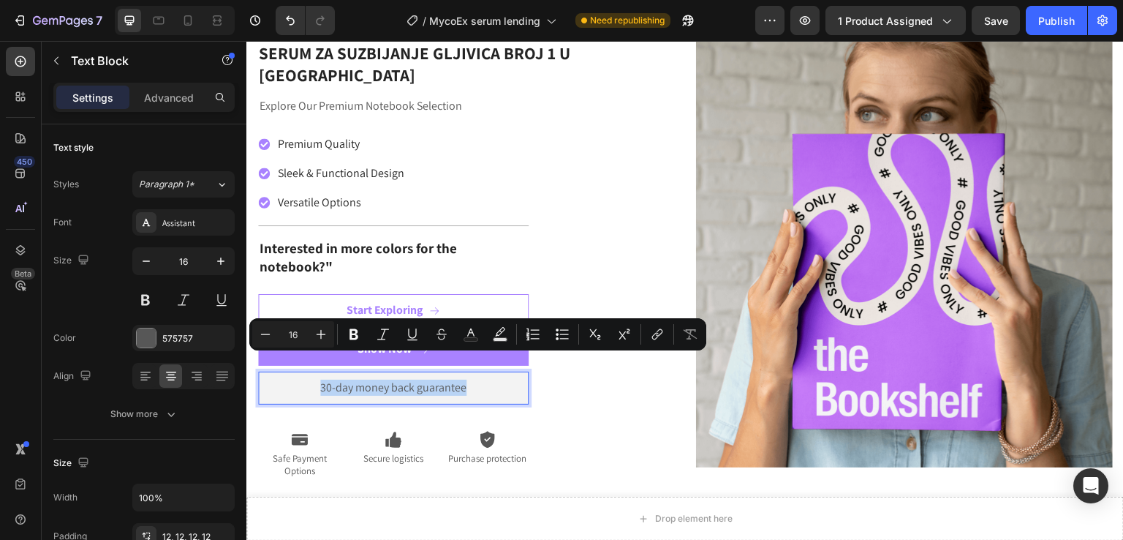
click at [427, 380] on p "30-day money back guarantee" at bounding box center [393, 387] width 253 height 15
drag, startPoint x: 468, startPoint y: 366, endPoint x: 343, endPoint y: 366, distance: 125.1
click at [343, 380] on p "30-day money back guarantee" at bounding box center [393, 387] width 253 height 15
click at [1016, 279] on img at bounding box center [904, 250] width 417 height 434
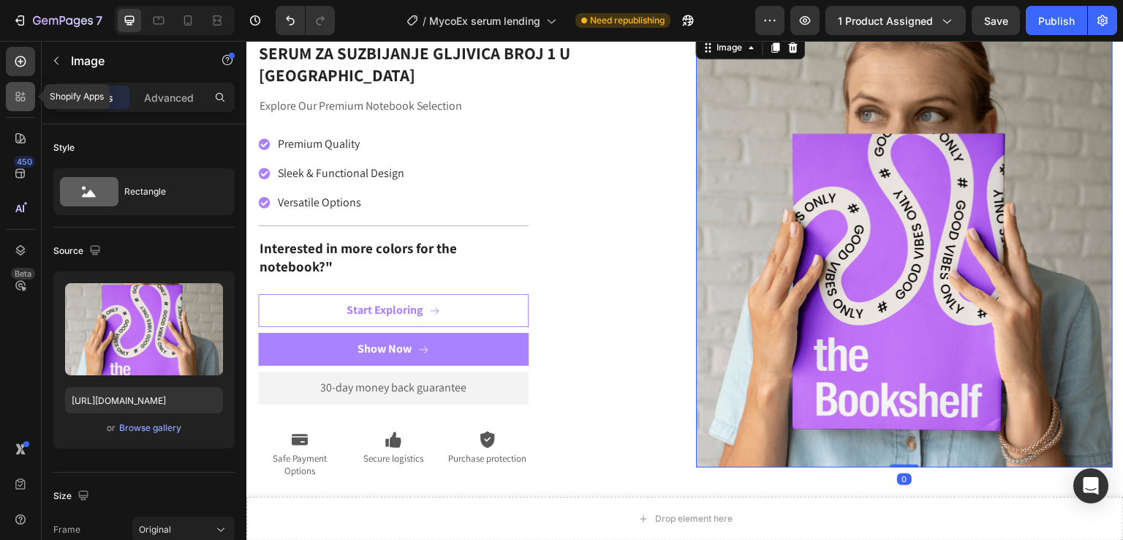
click at [14, 108] on div at bounding box center [20, 96] width 29 height 29
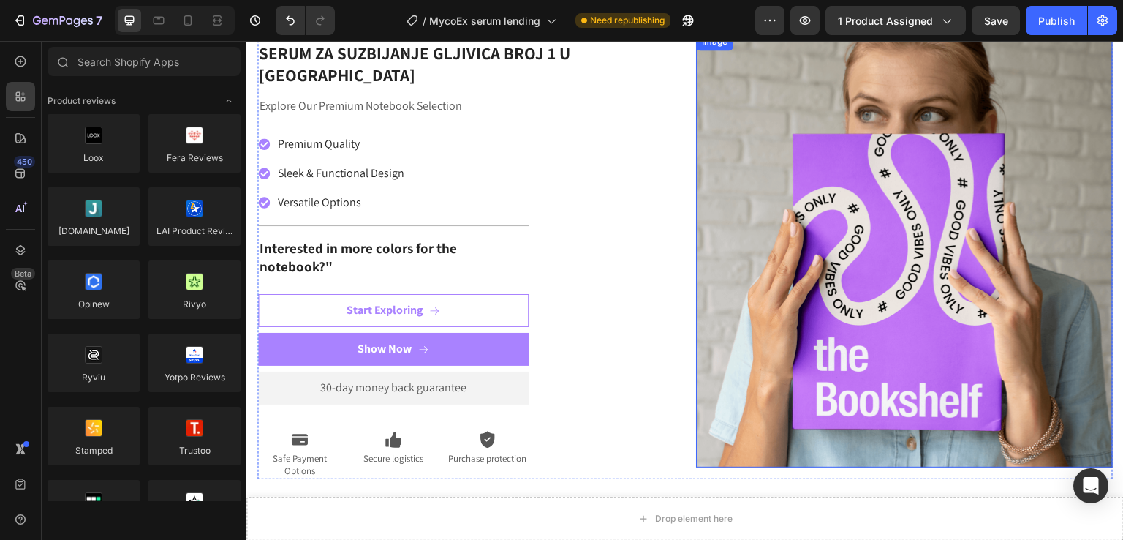
click at [826, 247] on img at bounding box center [904, 250] width 417 height 434
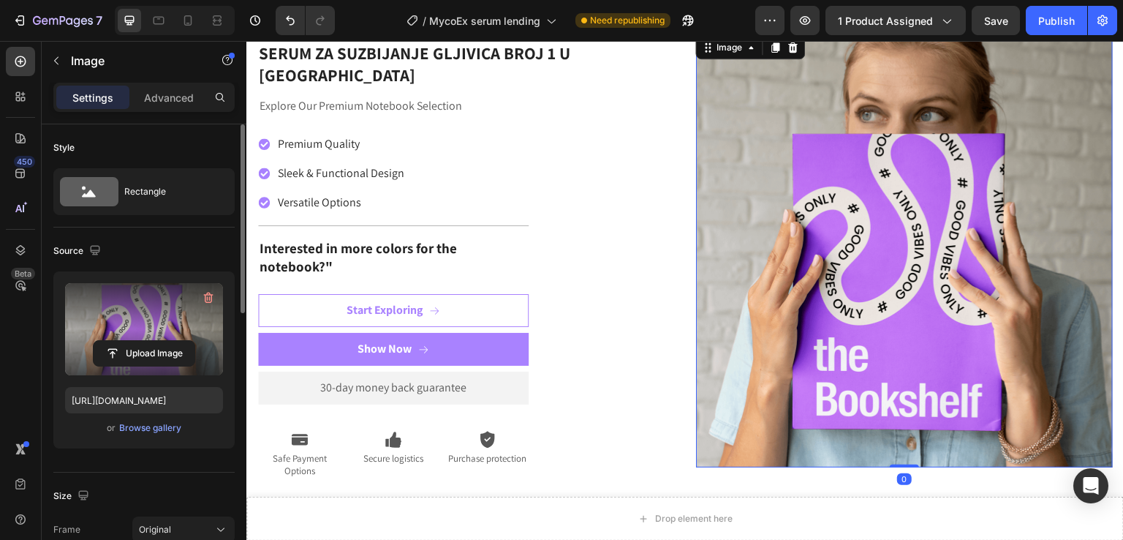
click at [159, 328] on label at bounding box center [144, 329] width 158 height 92
click at [159, 341] on input "file" at bounding box center [144, 353] width 101 height 25
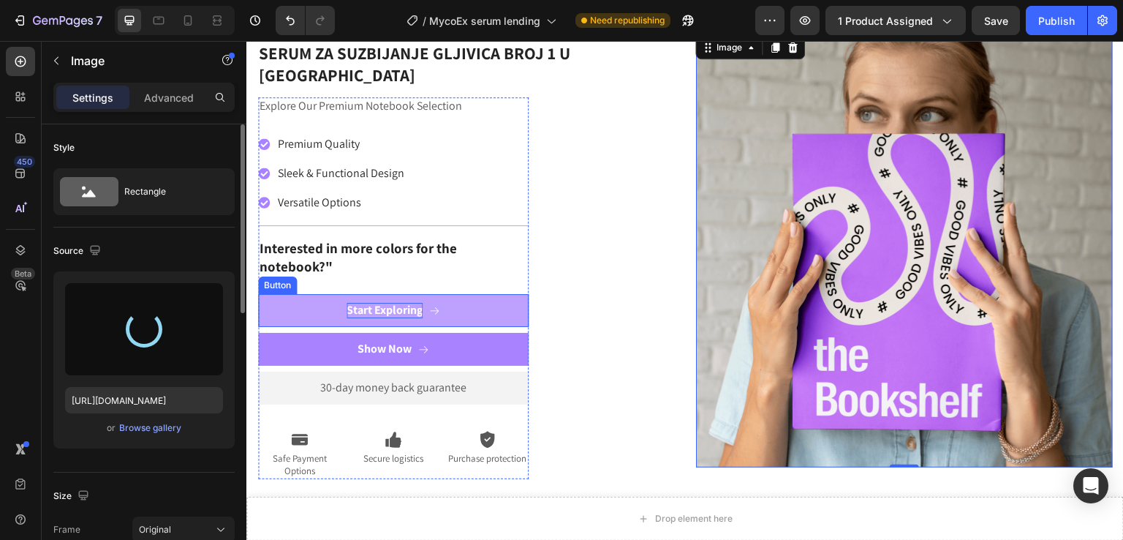
click at [399, 303] on div "Start Exploring" at bounding box center [385, 310] width 76 height 15
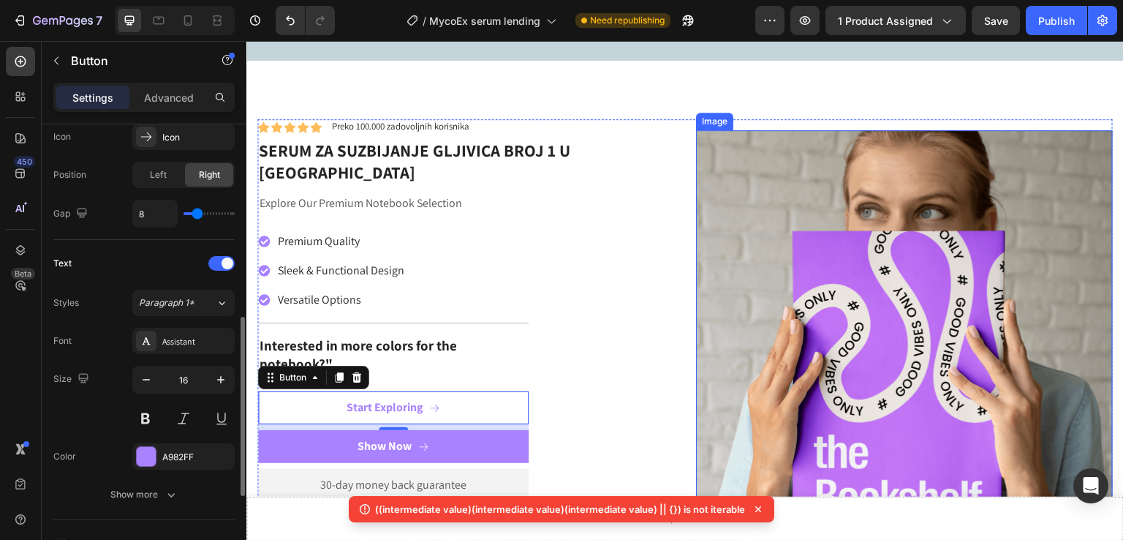
scroll to position [780, 0]
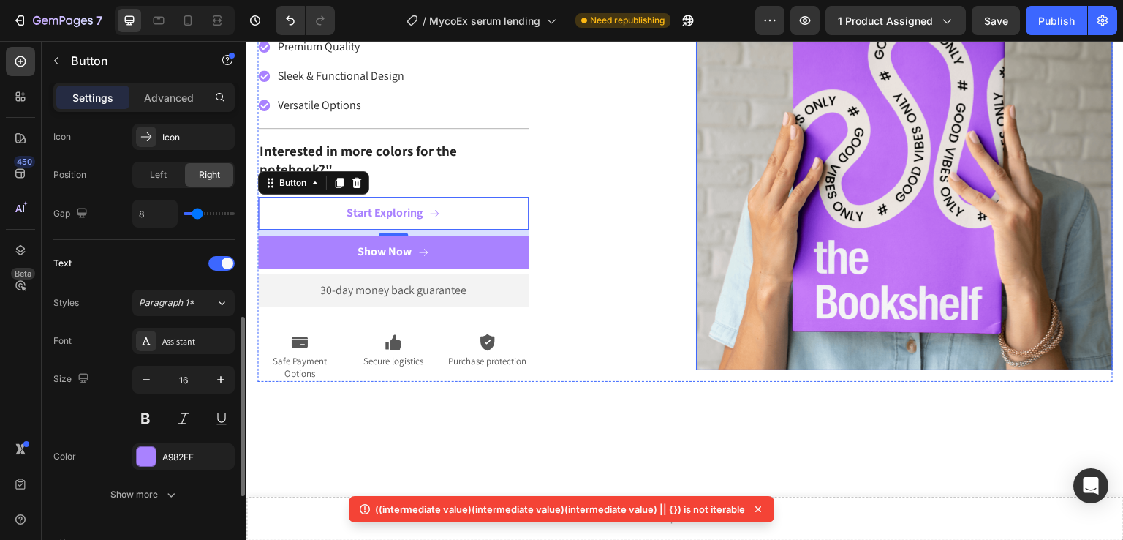
click at [872, 254] on img at bounding box center [904, 153] width 417 height 434
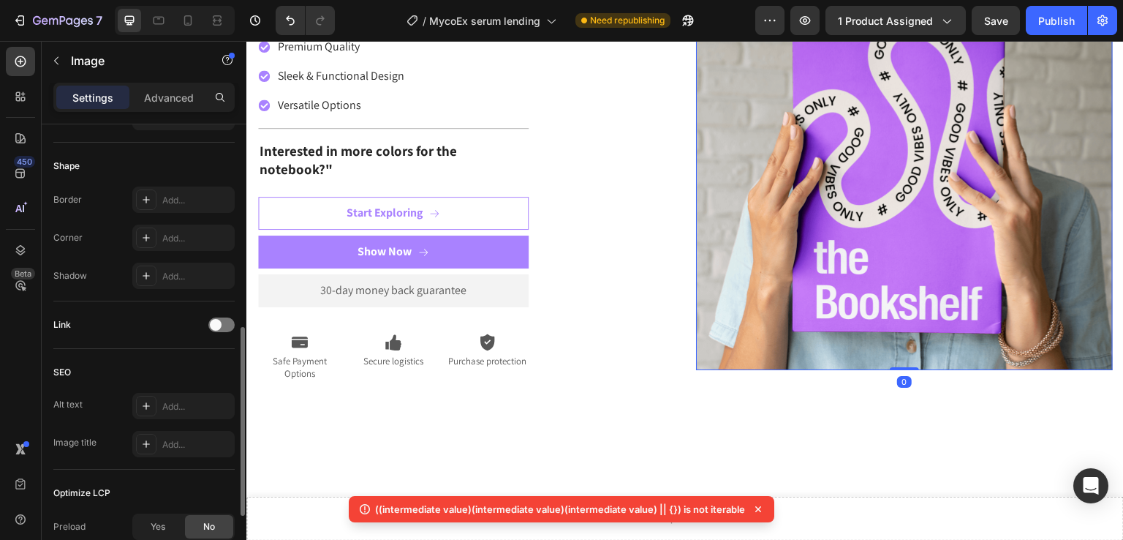
scroll to position [0, 0]
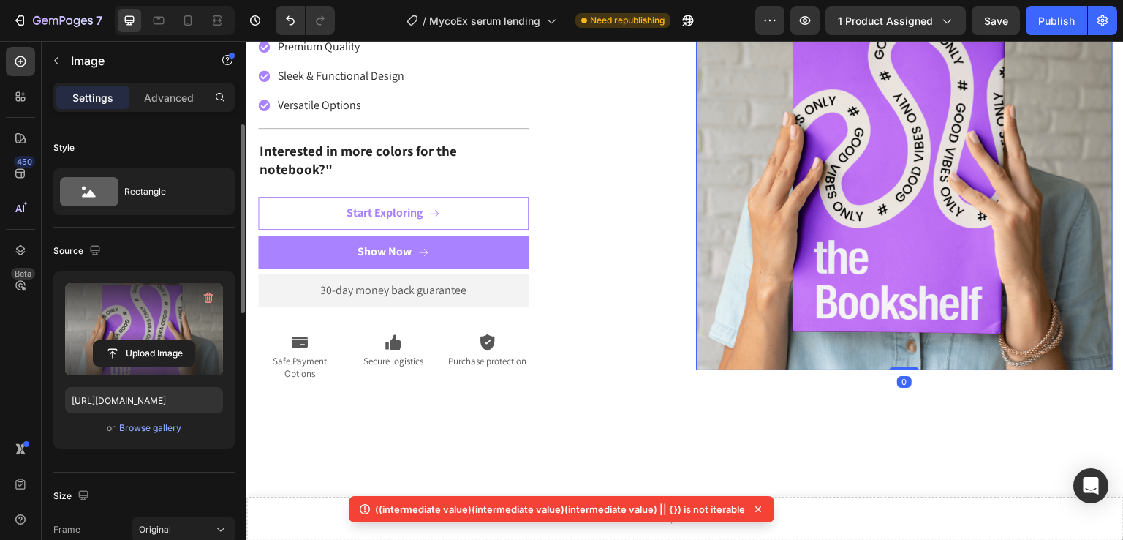
click at [133, 320] on label at bounding box center [144, 329] width 158 height 92
click at [133, 341] on input "file" at bounding box center [144, 353] width 101 height 25
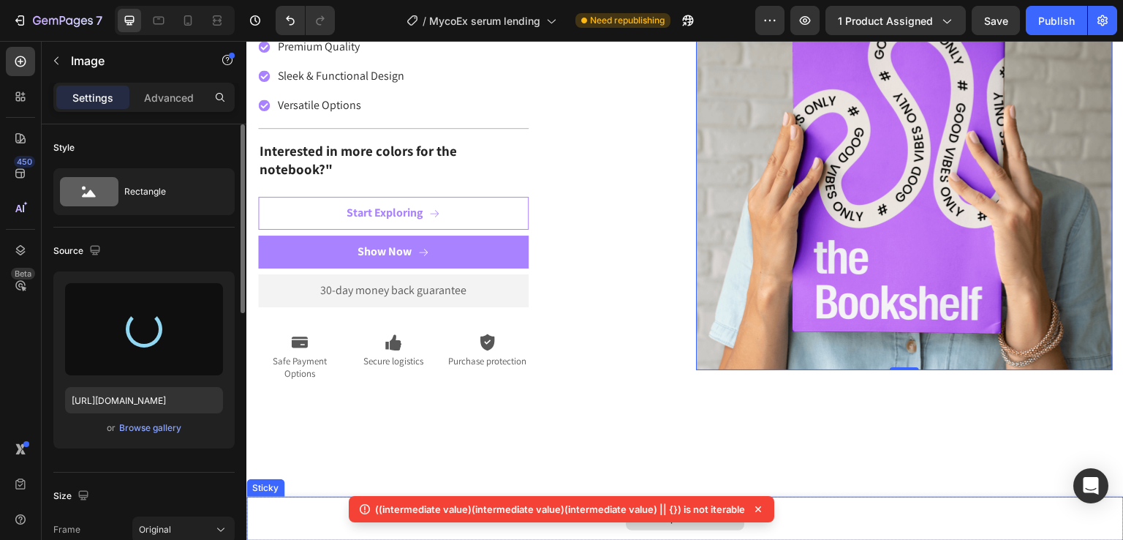
type input "https://cdn.shopify.com/s/files/1/0800/9652/6370/files/gempages_580060174794883…"
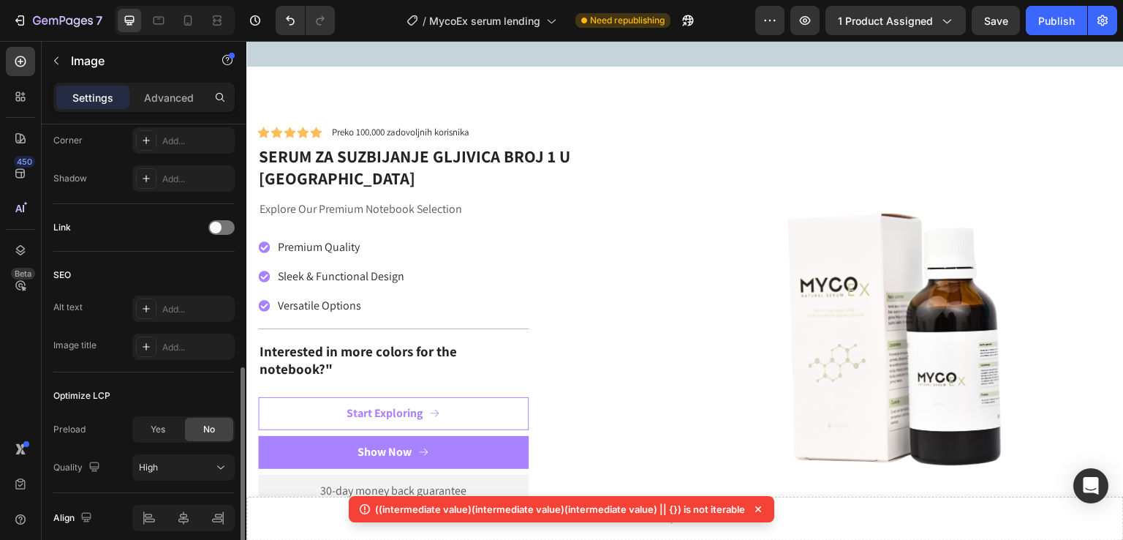
scroll to position [647, 0]
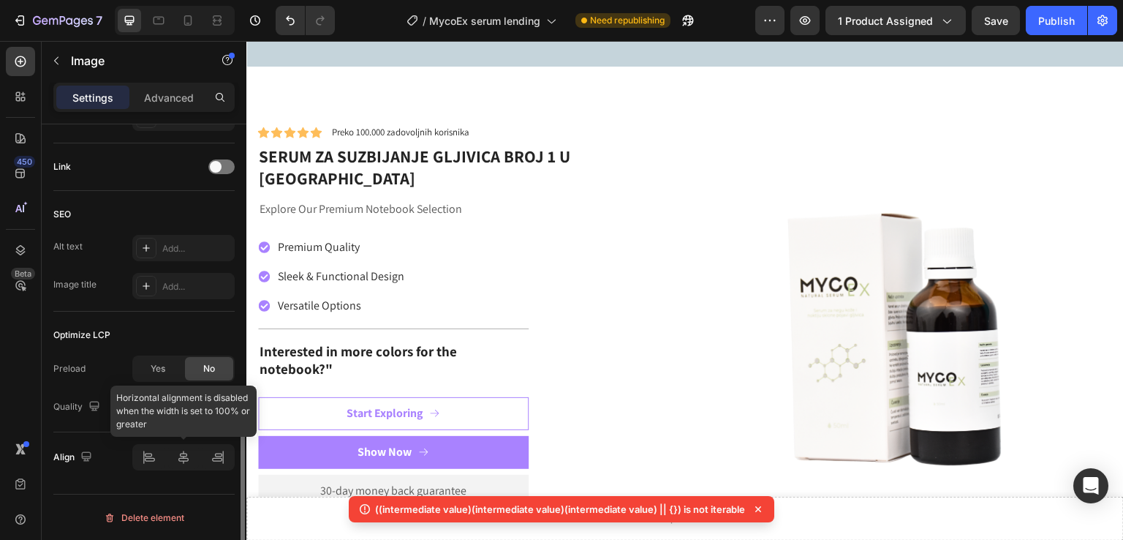
click at [146, 459] on div at bounding box center [183, 457] width 102 height 26
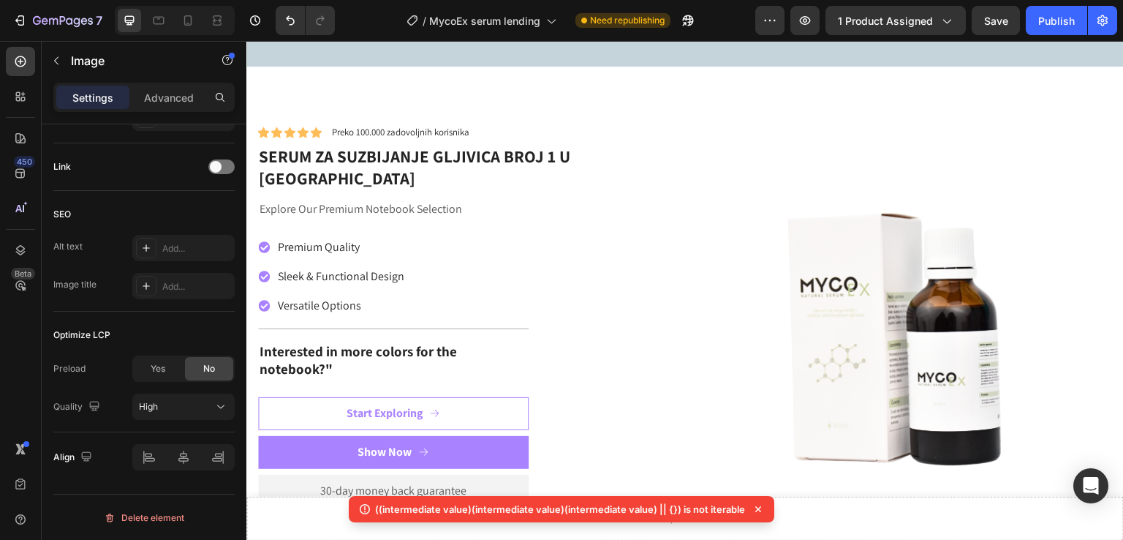
click at [921, 335] on img at bounding box center [904, 353] width 417 height 417
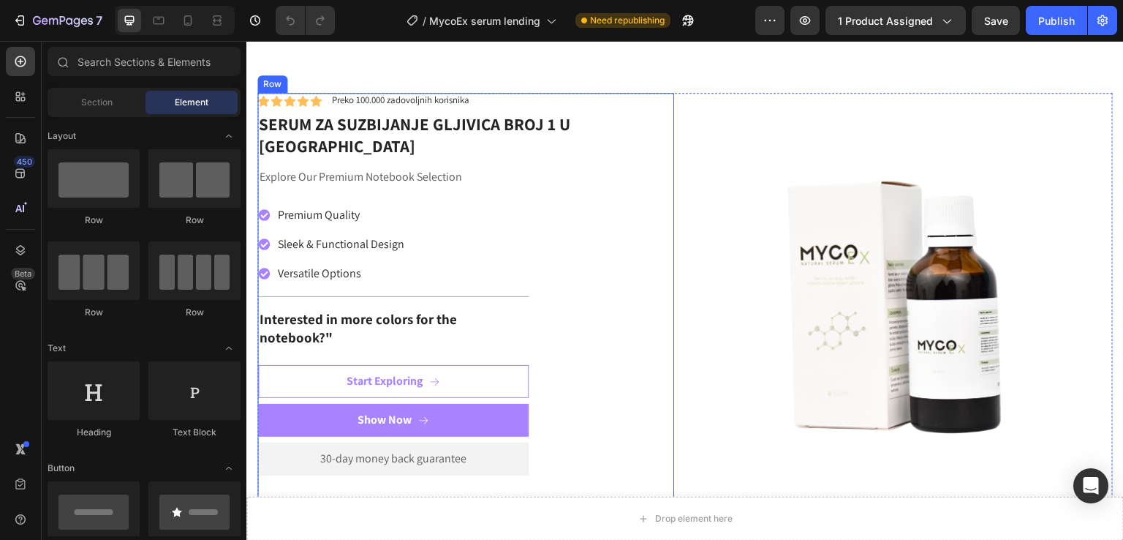
scroll to position [682, 0]
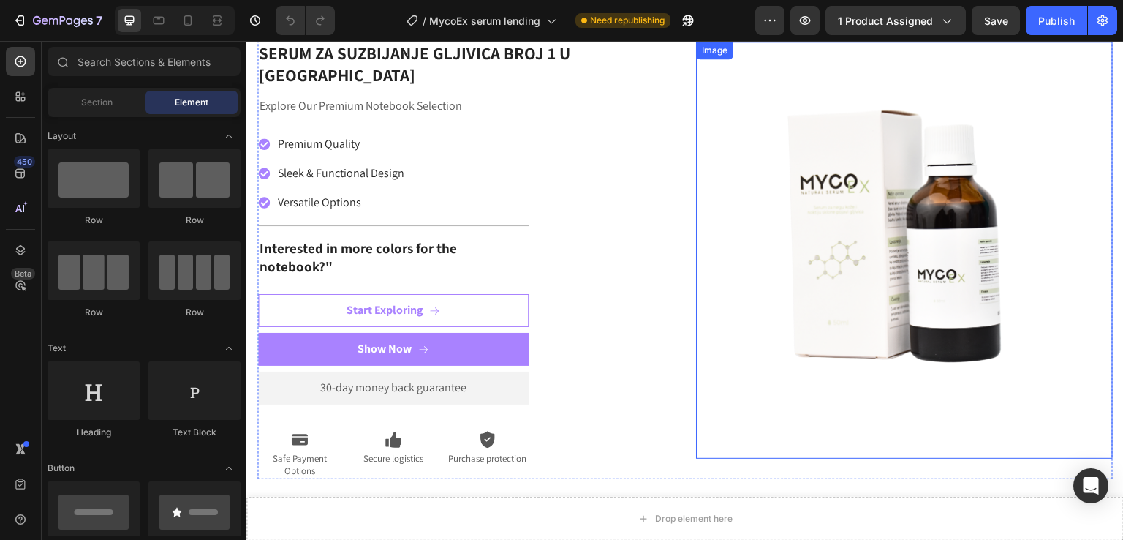
click at [854, 250] on img at bounding box center [904, 250] width 417 height 417
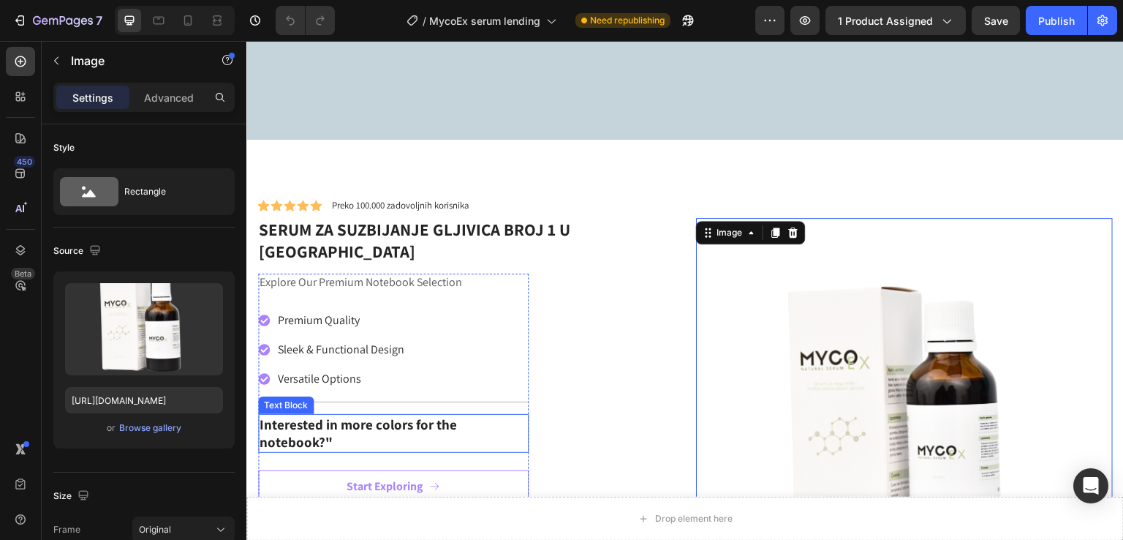
scroll to position [487, 0]
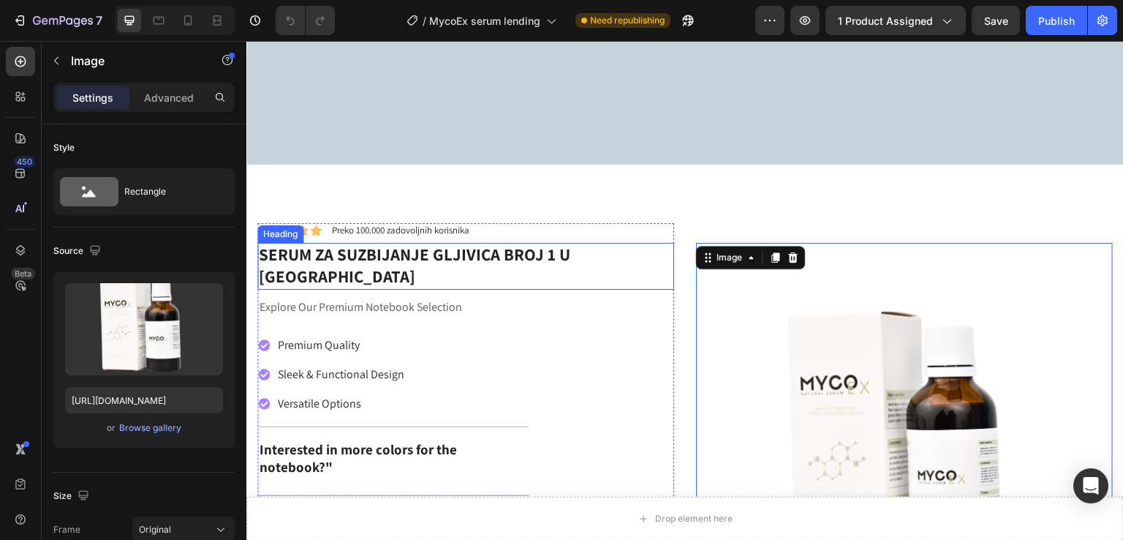
click at [399, 254] on h2 "SERUM ZA SUZBIJANJE GLJIVICA BROJ 1 U [GEOGRAPHIC_DATA]" at bounding box center [465, 266] width 417 height 47
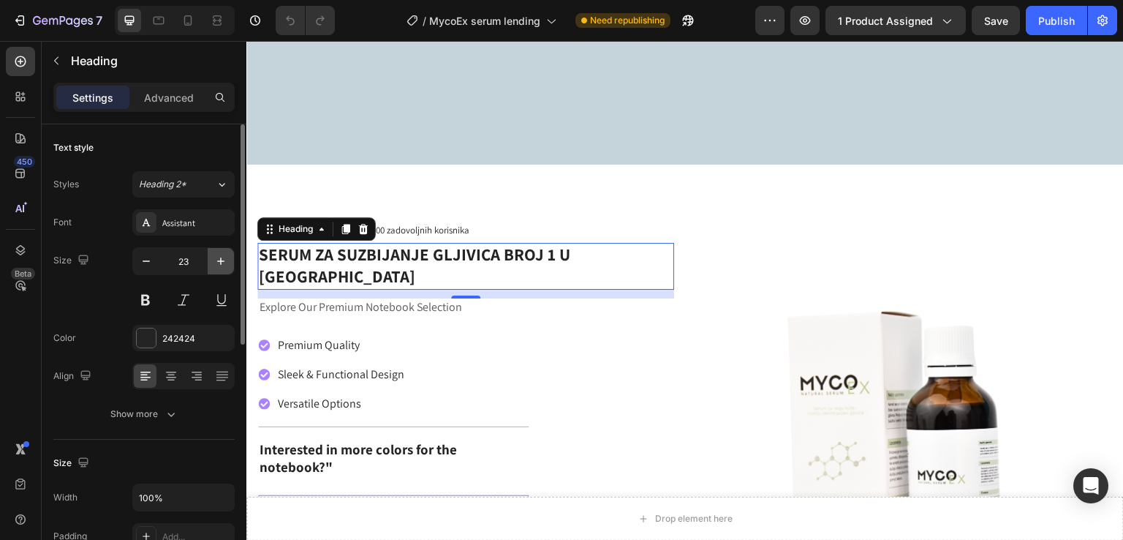
click at [227, 254] on icon "button" at bounding box center [221, 261] width 15 height 15
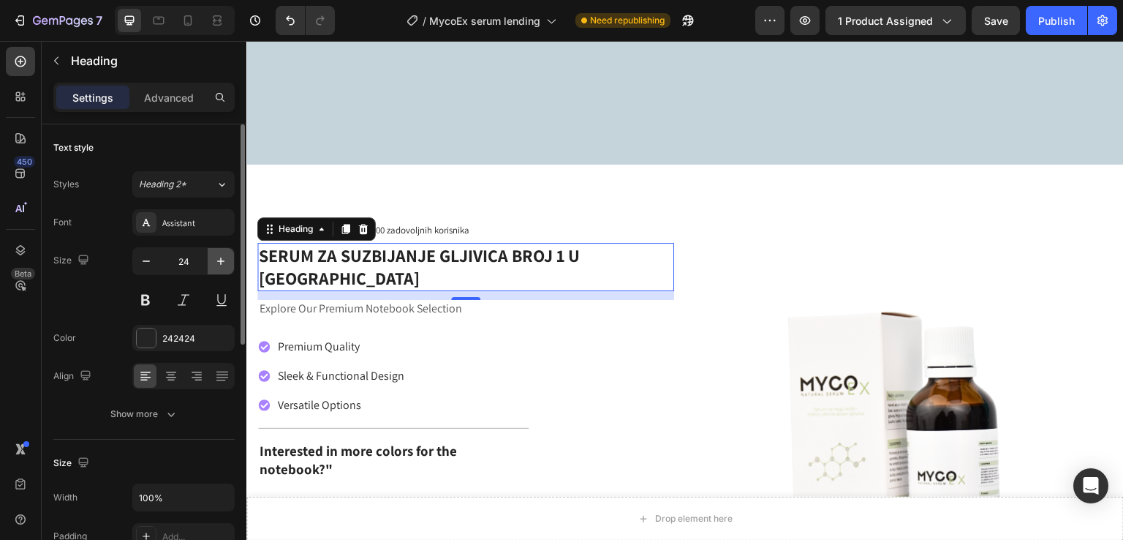
click at [227, 254] on icon "button" at bounding box center [221, 261] width 15 height 15
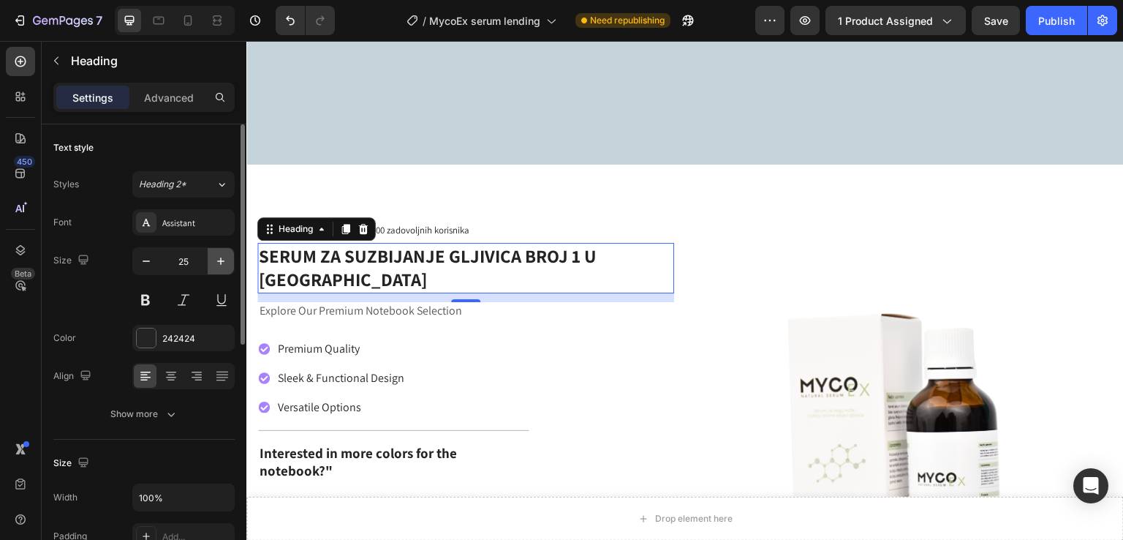
click at [227, 254] on icon "button" at bounding box center [221, 261] width 15 height 15
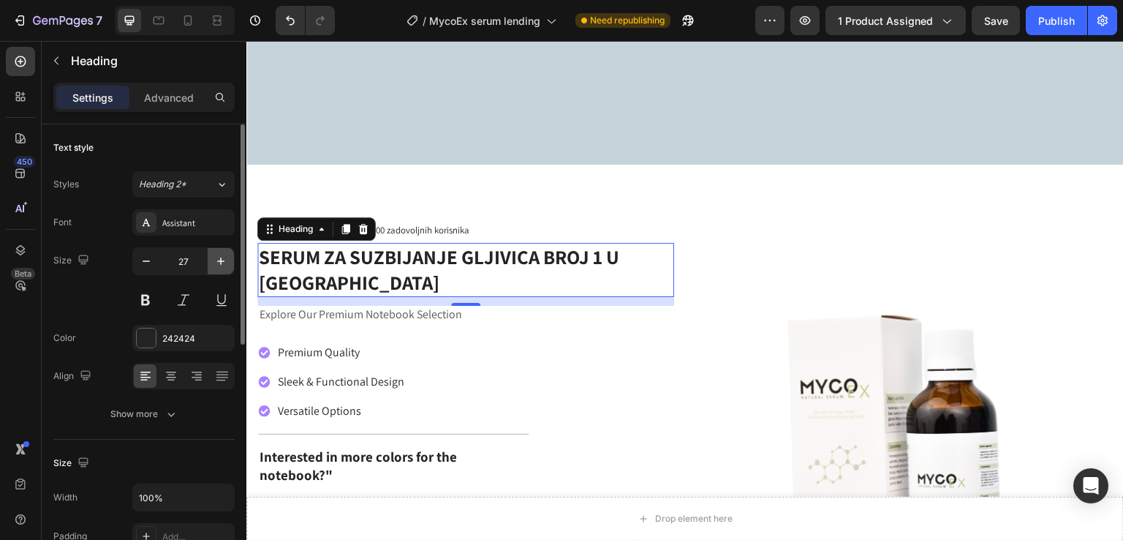
click at [227, 254] on icon "button" at bounding box center [221, 261] width 15 height 15
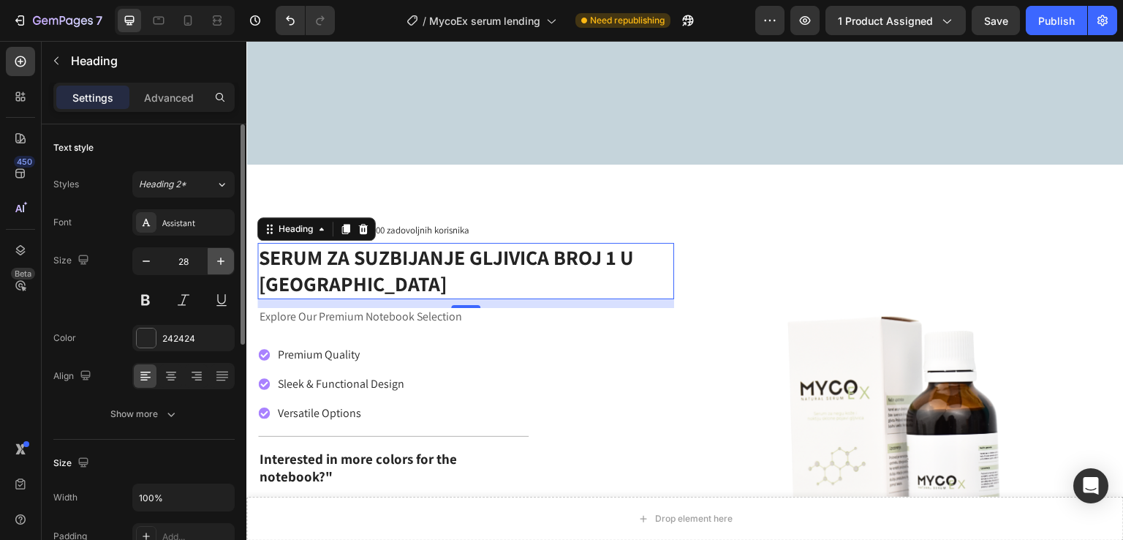
click at [227, 254] on icon "button" at bounding box center [221, 261] width 15 height 15
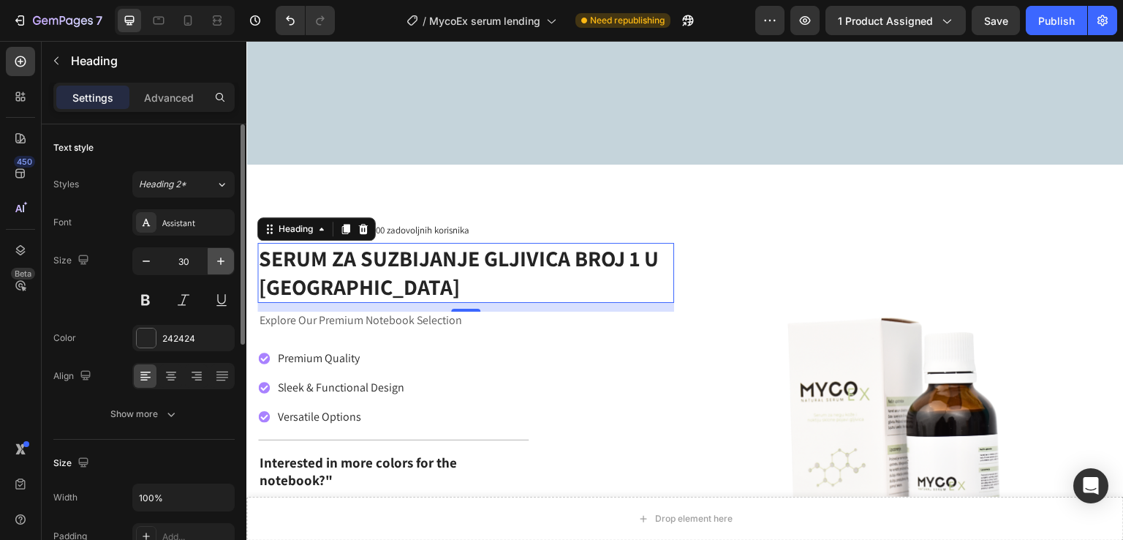
click at [227, 254] on icon "button" at bounding box center [221, 261] width 15 height 15
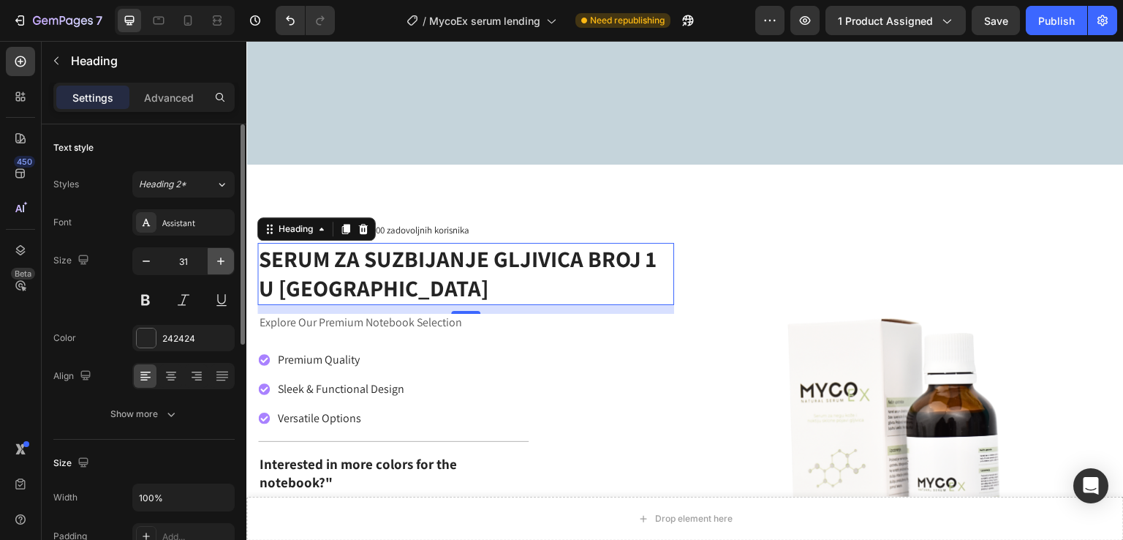
click at [227, 254] on icon "button" at bounding box center [221, 261] width 15 height 15
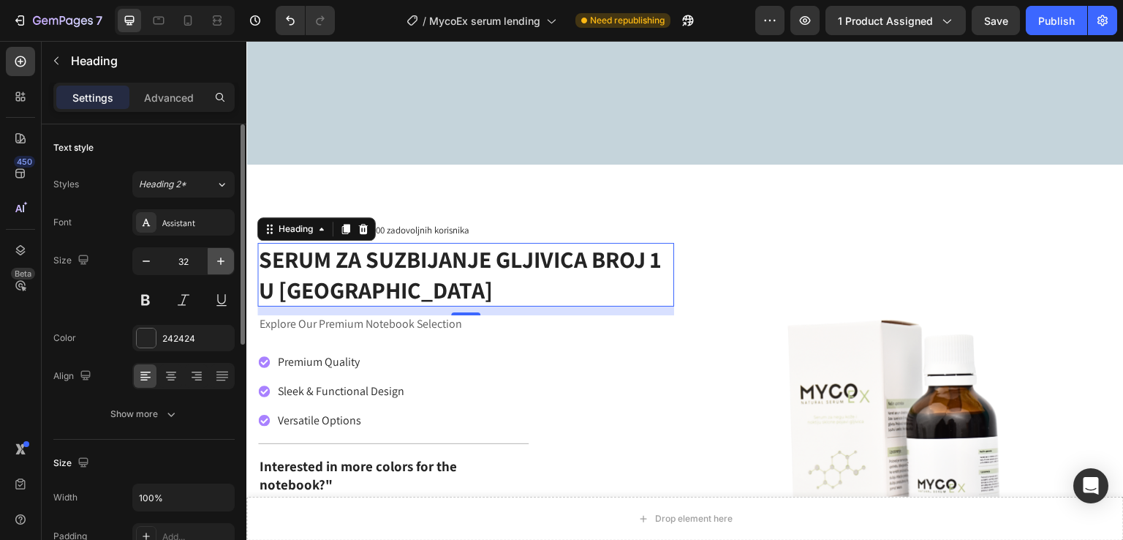
click at [227, 254] on icon "button" at bounding box center [221, 261] width 15 height 15
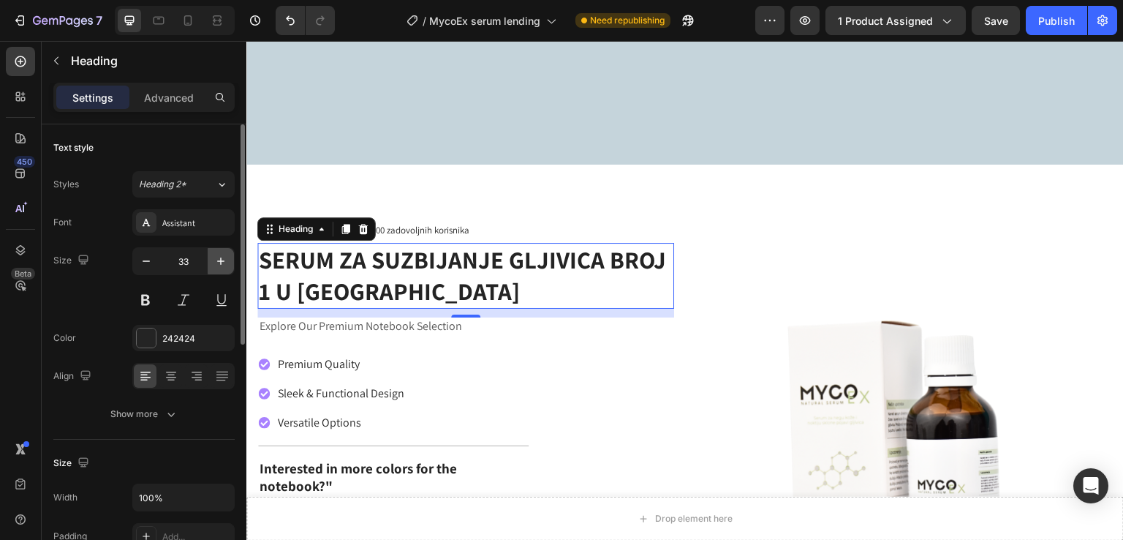
click at [227, 254] on icon "button" at bounding box center [221, 261] width 15 height 15
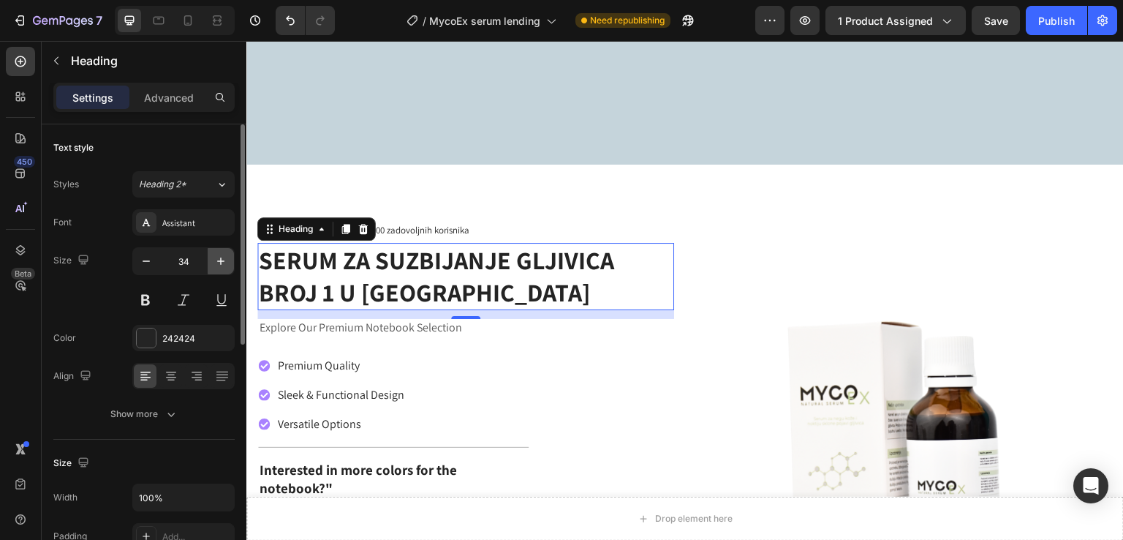
click at [227, 254] on icon "button" at bounding box center [221, 261] width 15 height 15
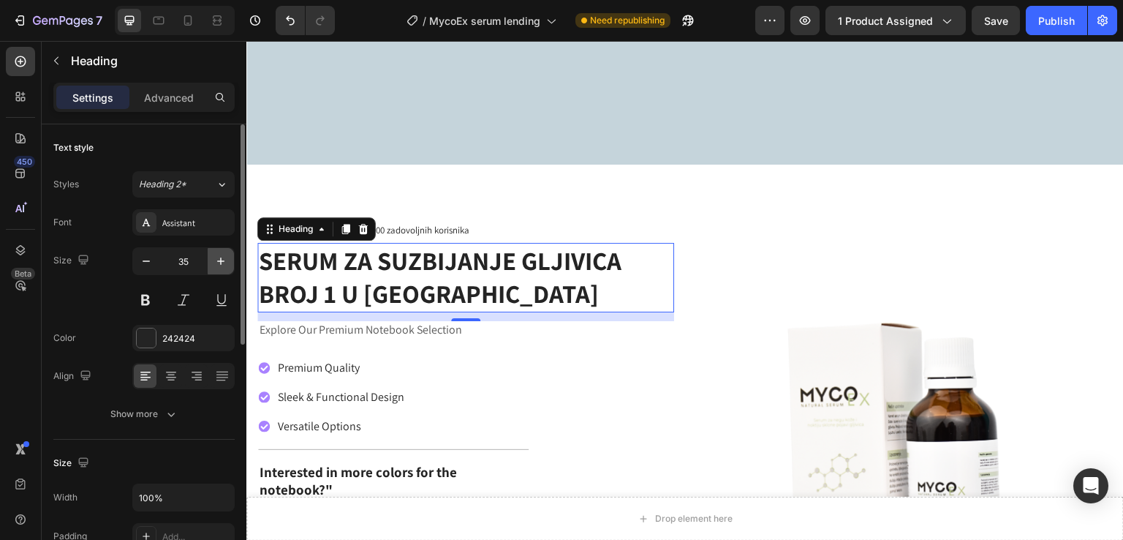
click at [227, 254] on icon "button" at bounding box center [221, 261] width 15 height 15
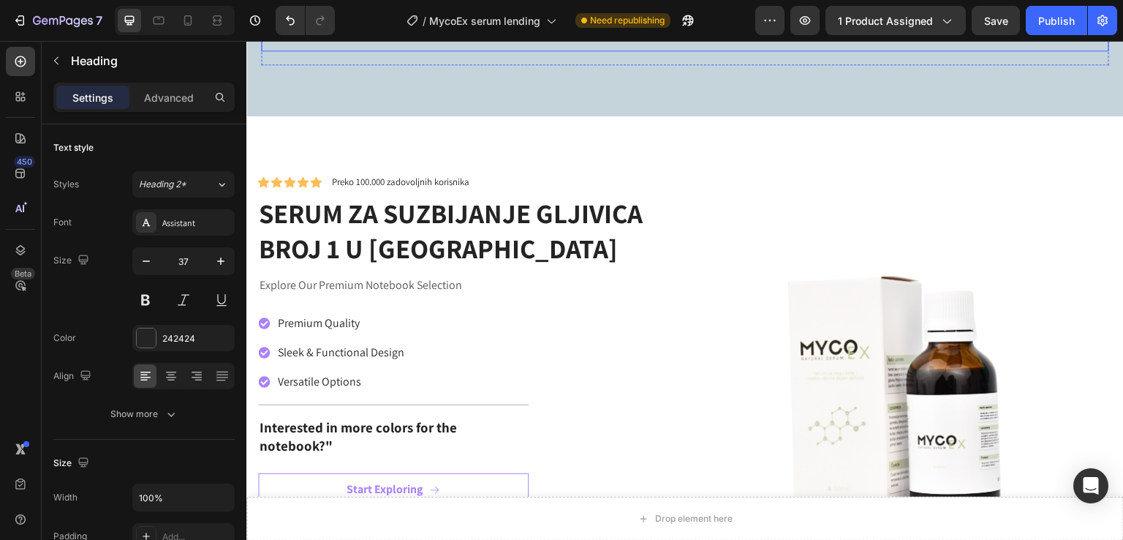
scroll to position [585, 0]
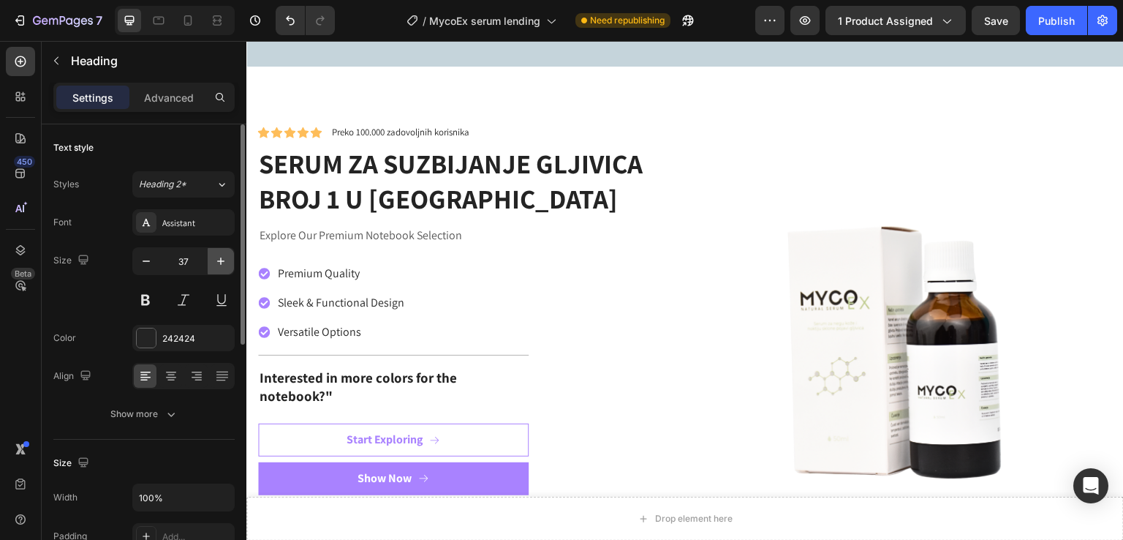
click at [232, 261] on button "button" at bounding box center [221, 261] width 26 height 26
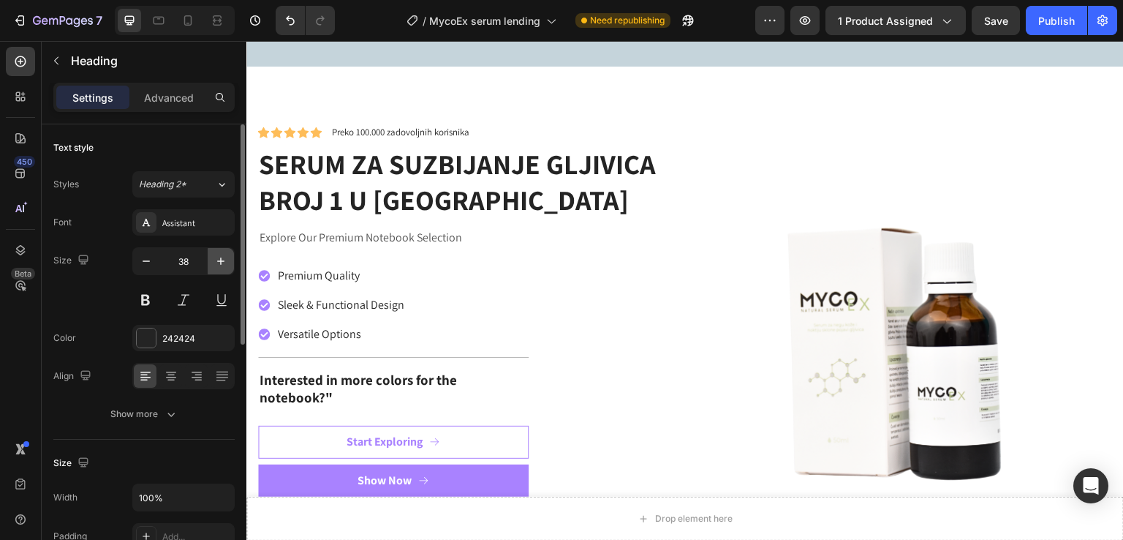
click at [232, 261] on button "button" at bounding box center [221, 261] width 26 height 26
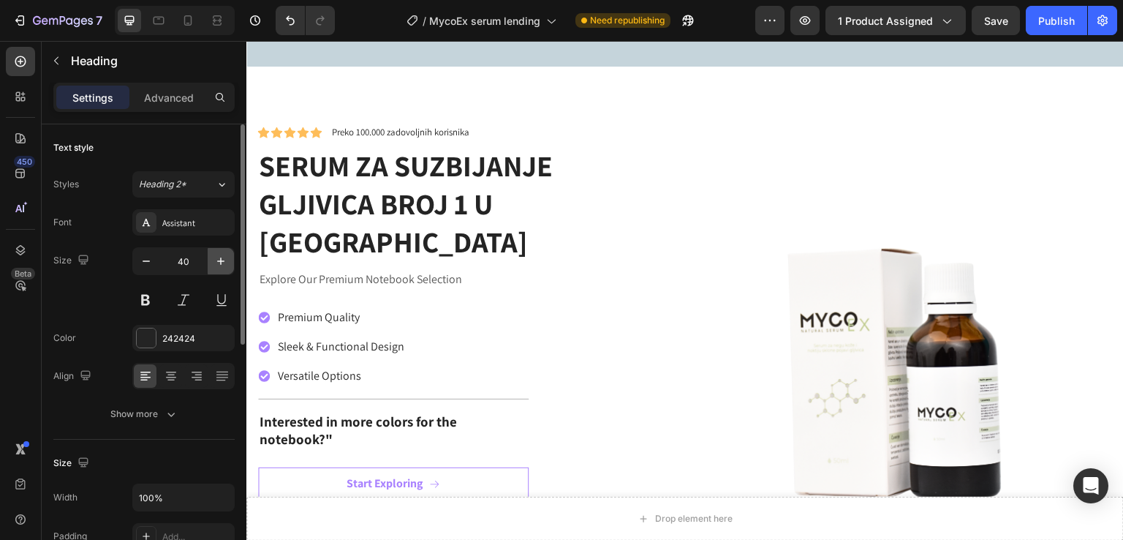
click at [232, 261] on button "button" at bounding box center [221, 261] width 26 height 26
type input "41"
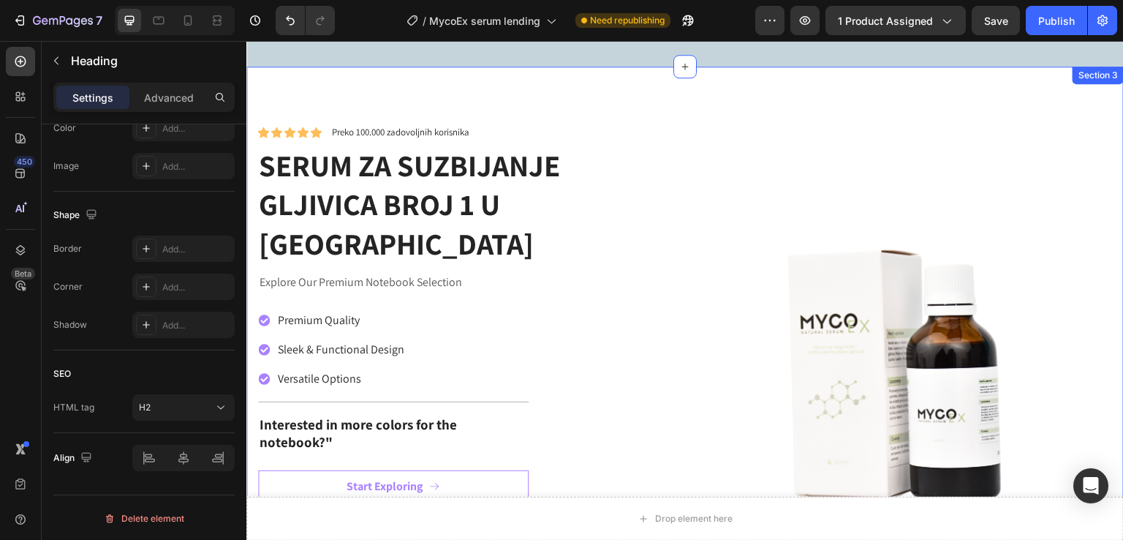
click at [272, 80] on div "Icon Icon Icon Icon Icon Icon List Preko 100.000 zadovoljnih korisnika Text Blo…" at bounding box center [685, 390] width 878 height 647
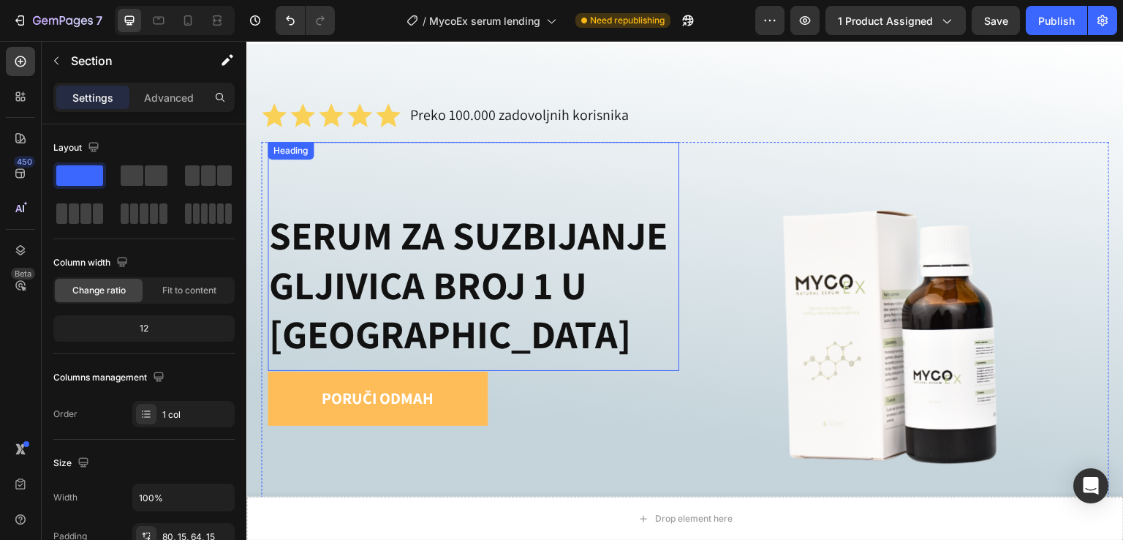
scroll to position [0, 0]
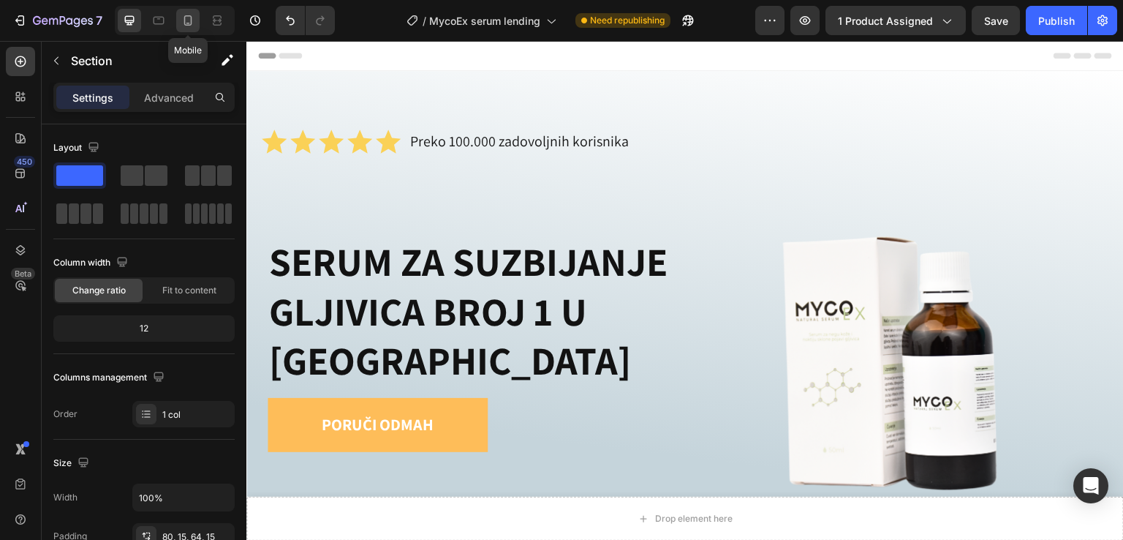
click at [189, 18] on icon at bounding box center [188, 20] width 15 height 15
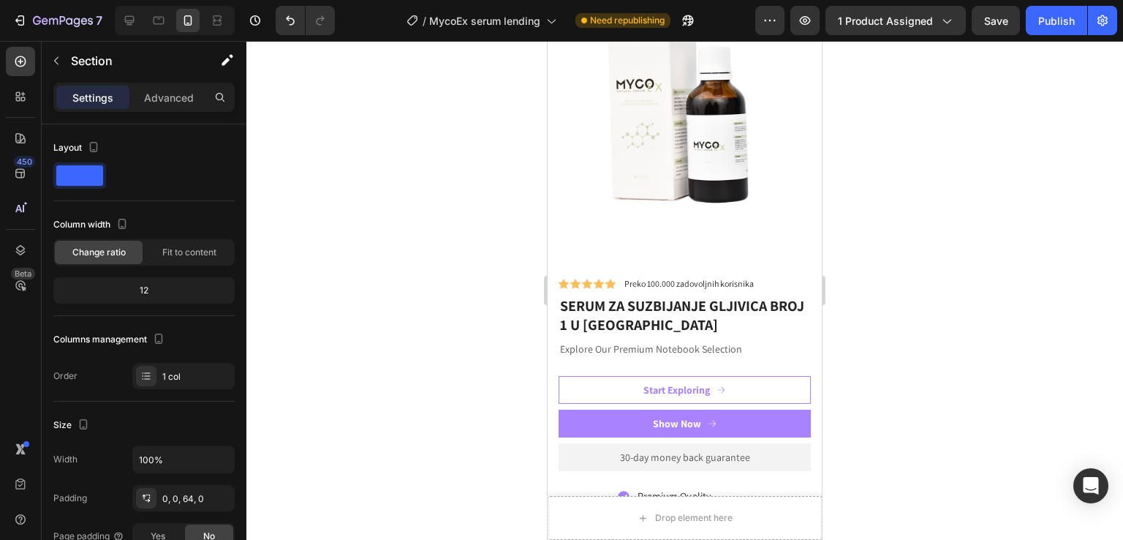
scroll to position [878, 0]
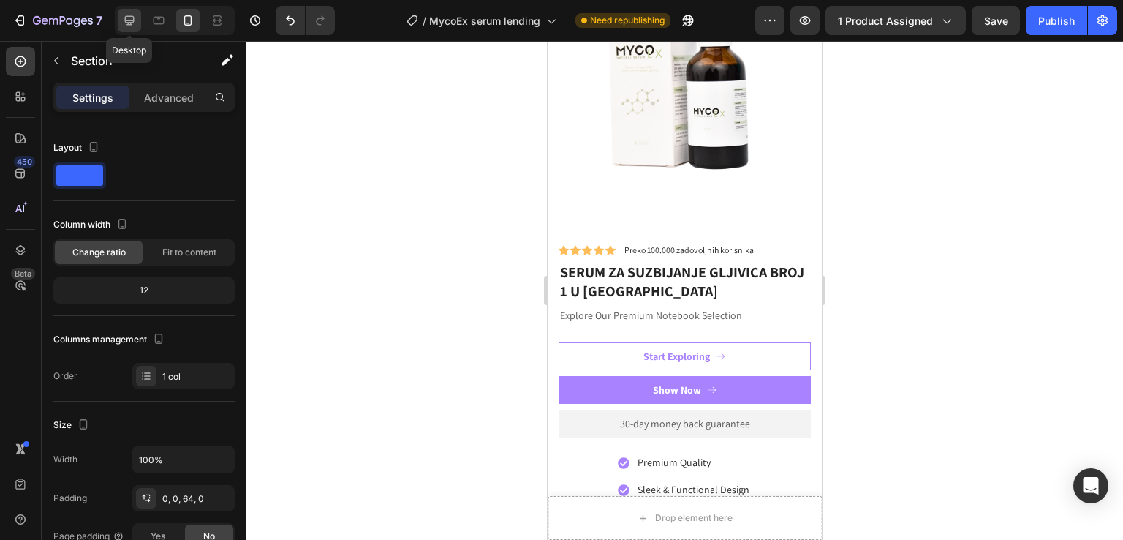
click at [135, 20] on icon at bounding box center [129, 20] width 15 height 15
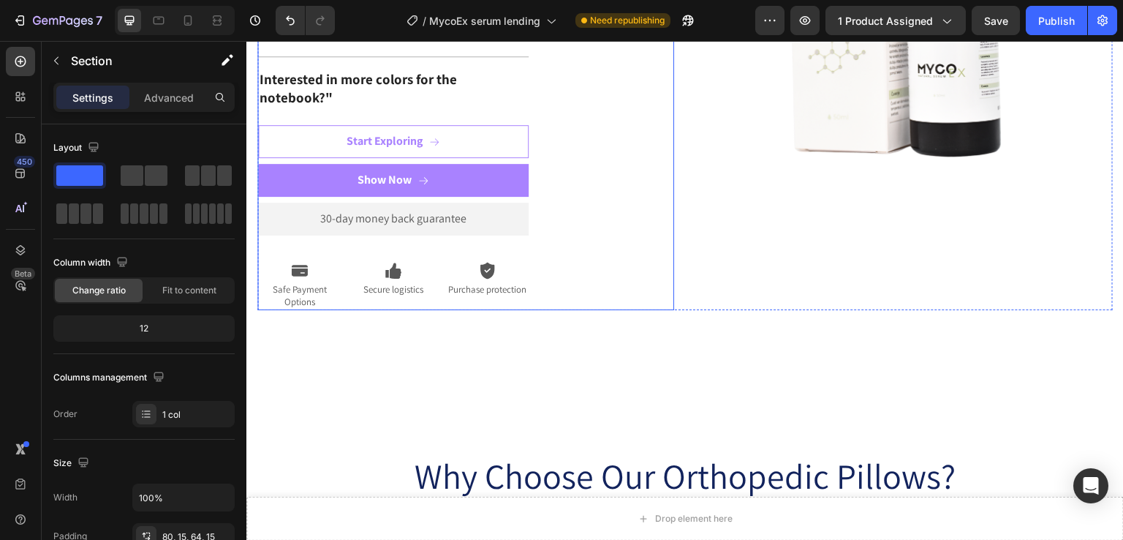
scroll to position [831, 0]
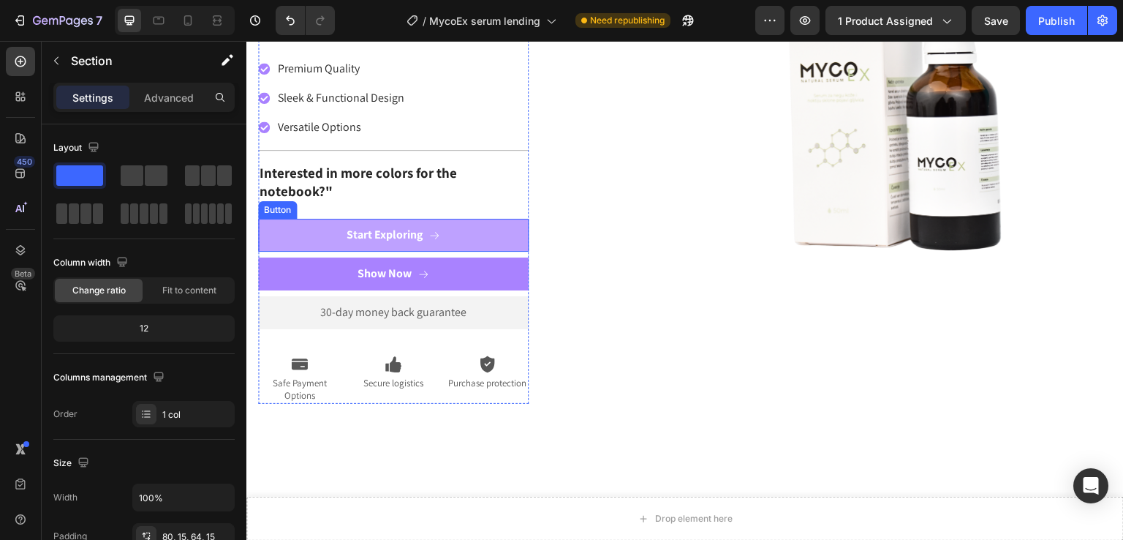
click at [443, 219] on button "Start Exploring" at bounding box center [393, 235] width 271 height 33
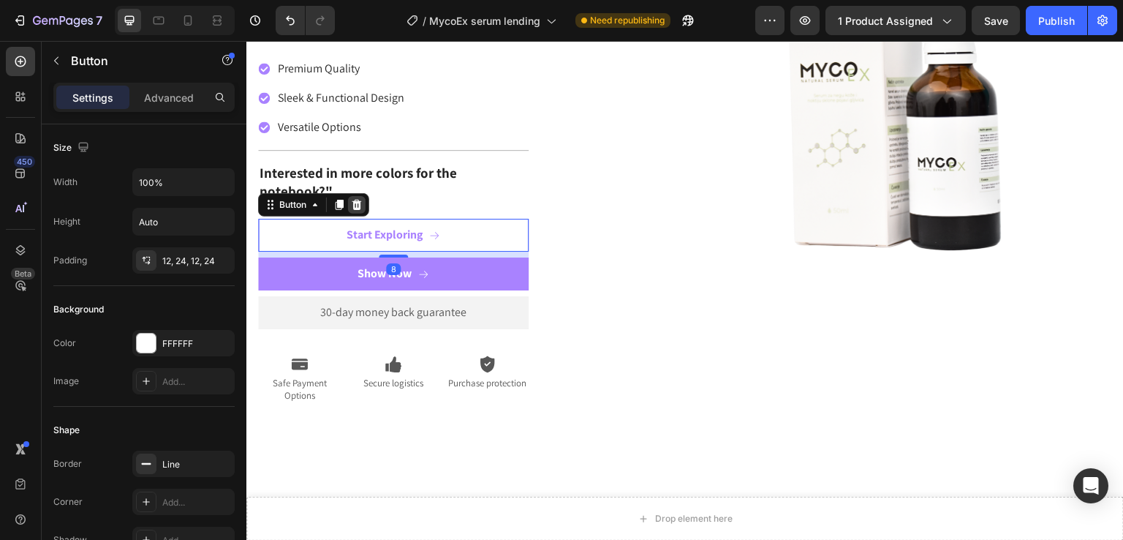
click at [361, 199] on icon at bounding box center [357, 205] width 12 height 12
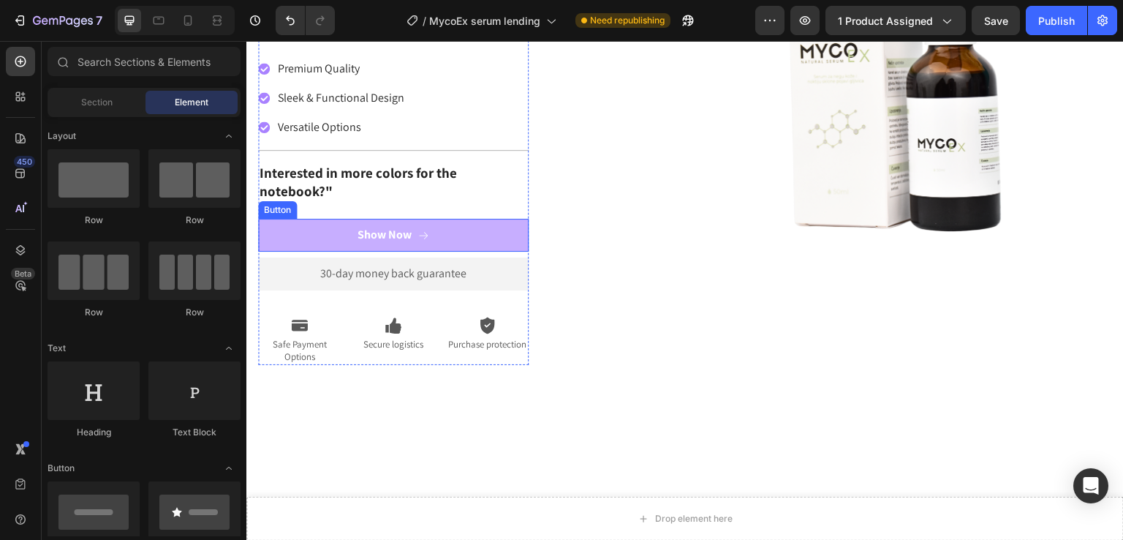
click at [299, 219] on button "Show Now" at bounding box center [393, 235] width 271 height 33
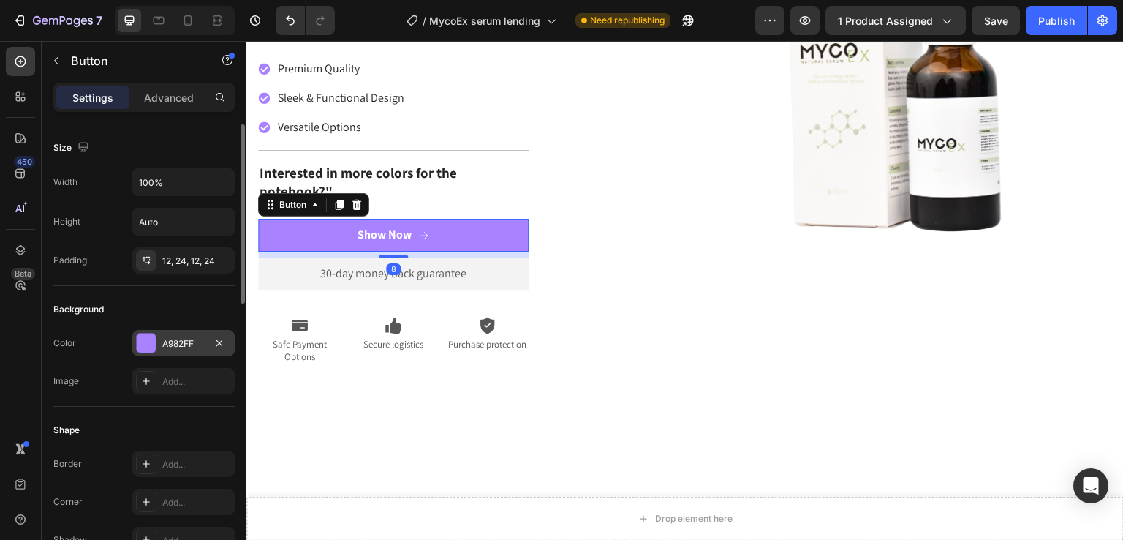
click at [143, 340] on div at bounding box center [146, 342] width 19 height 19
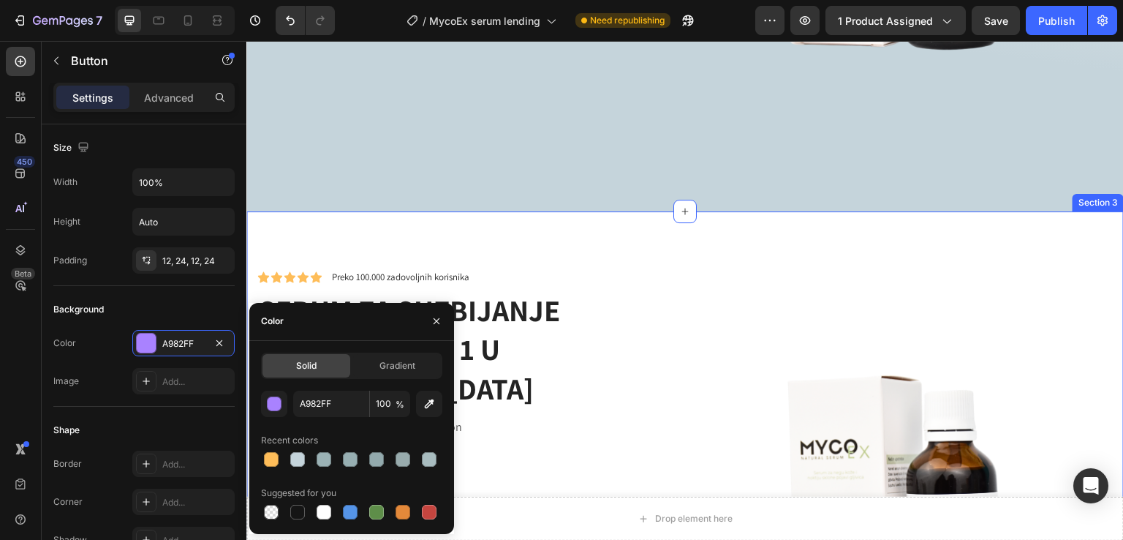
scroll to position [148, 0]
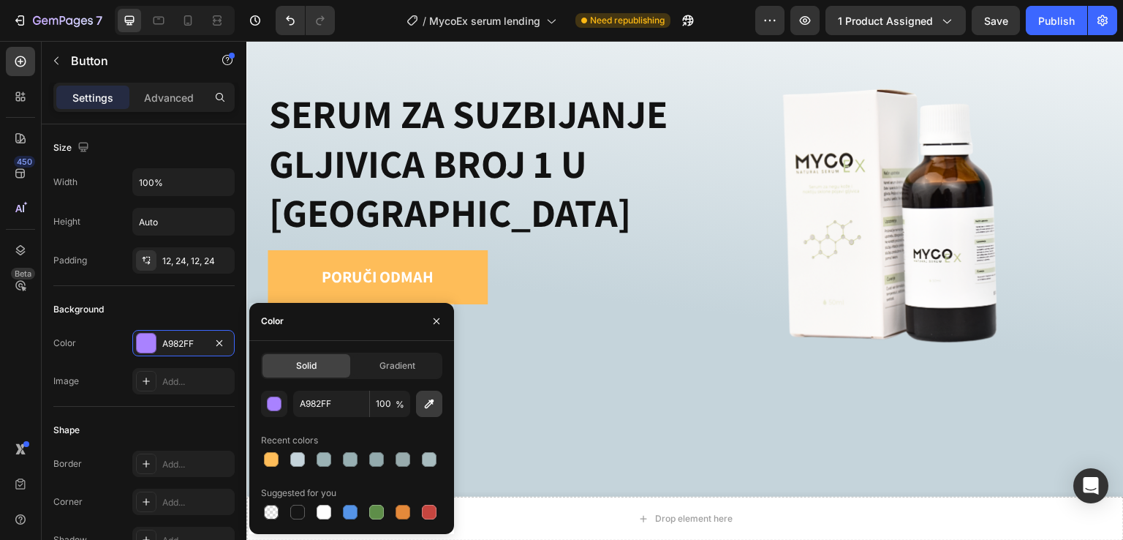
click at [424, 396] on icon "button" at bounding box center [429, 403] width 15 height 15
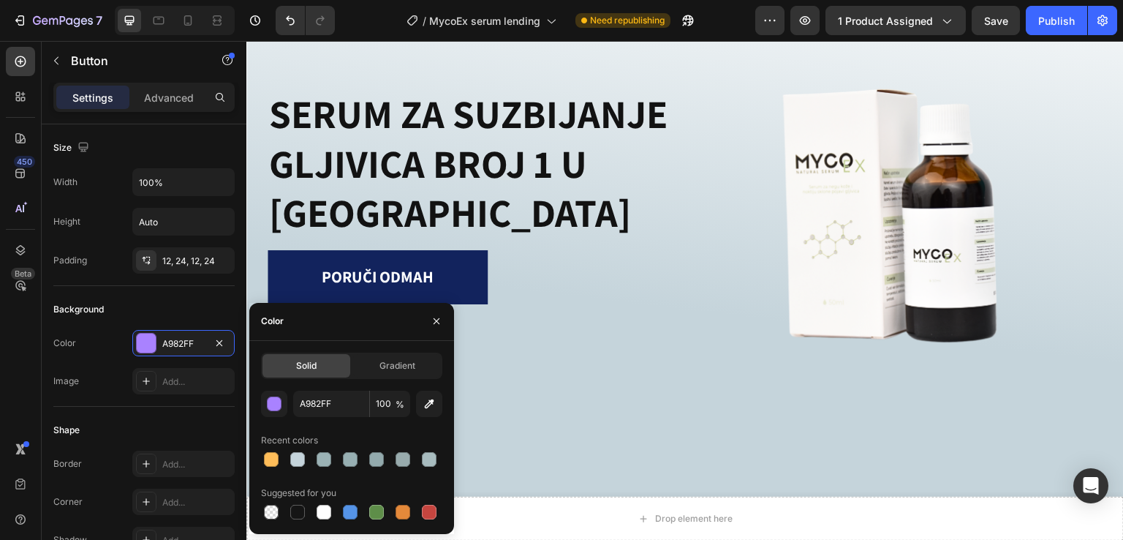
type input "FEBD59"
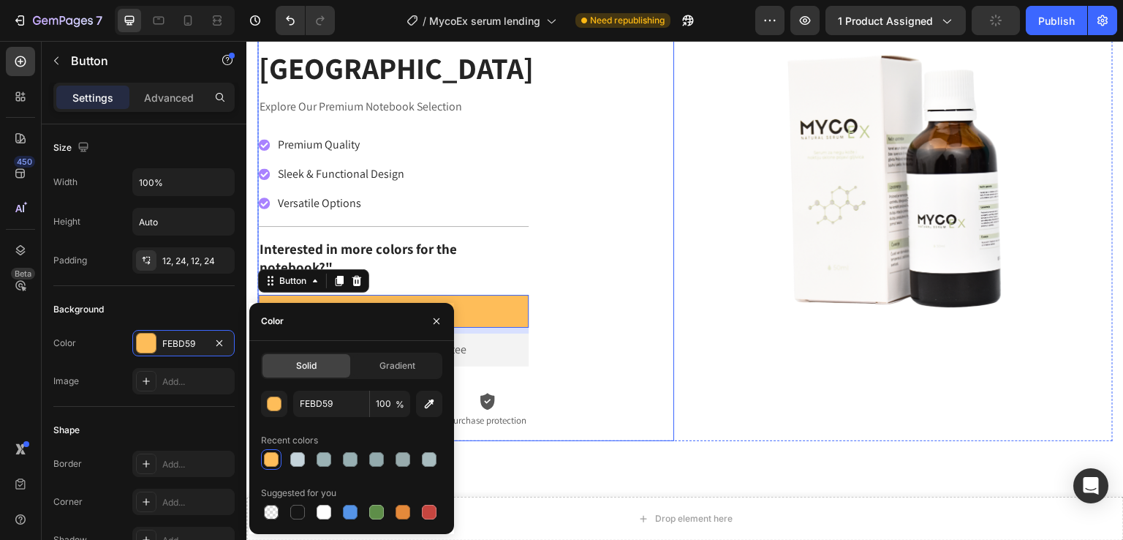
scroll to position [831, 0]
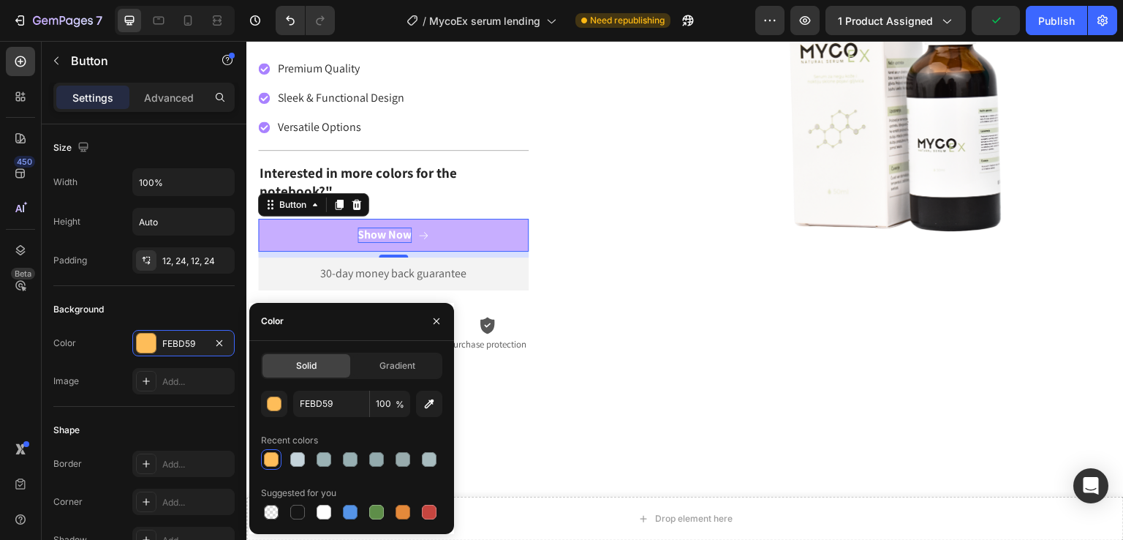
click at [387, 227] on div "Show Now" at bounding box center [385, 234] width 54 height 15
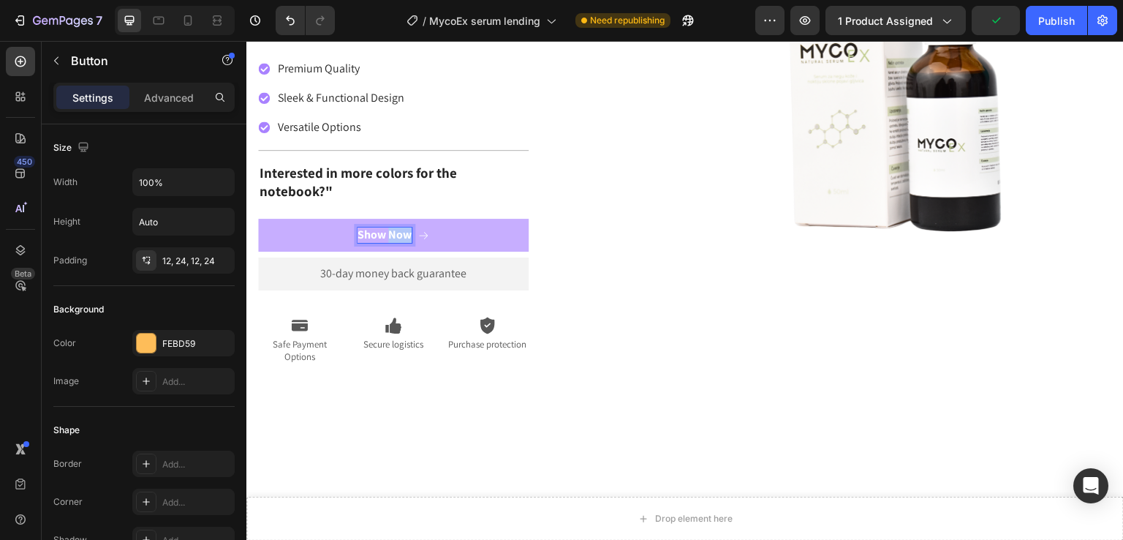
click at [387, 227] on p "Show Now" at bounding box center [385, 234] width 54 height 15
click at [388, 227] on p "Show Now" at bounding box center [385, 234] width 54 height 15
click at [258, 219] on button "Poru;i" at bounding box center [393, 235] width 271 height 33
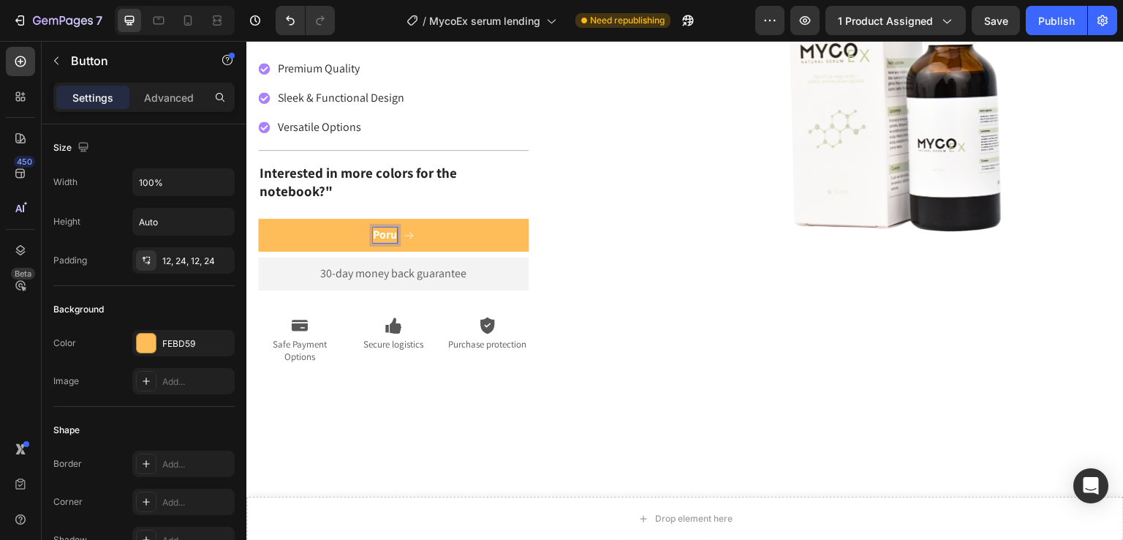
click at [393, 227] on p "Poru" at bounding box center [385, 234] width 24 height 15
click at [386, 227] on p "Poru" at bounding box center [385, 234] width 24 height 15
click at [387, 227] on p "Poru" at bounding box center [385, 234] width 24 height 15
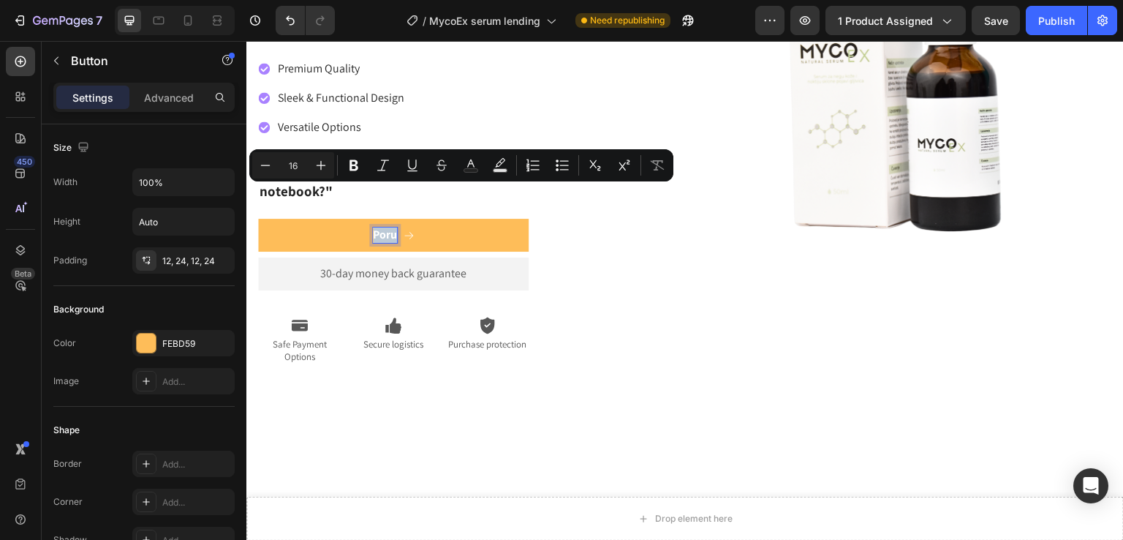
click at [390, 227] on p "Poru" at bounding box center [385, 234] width 24 height 15
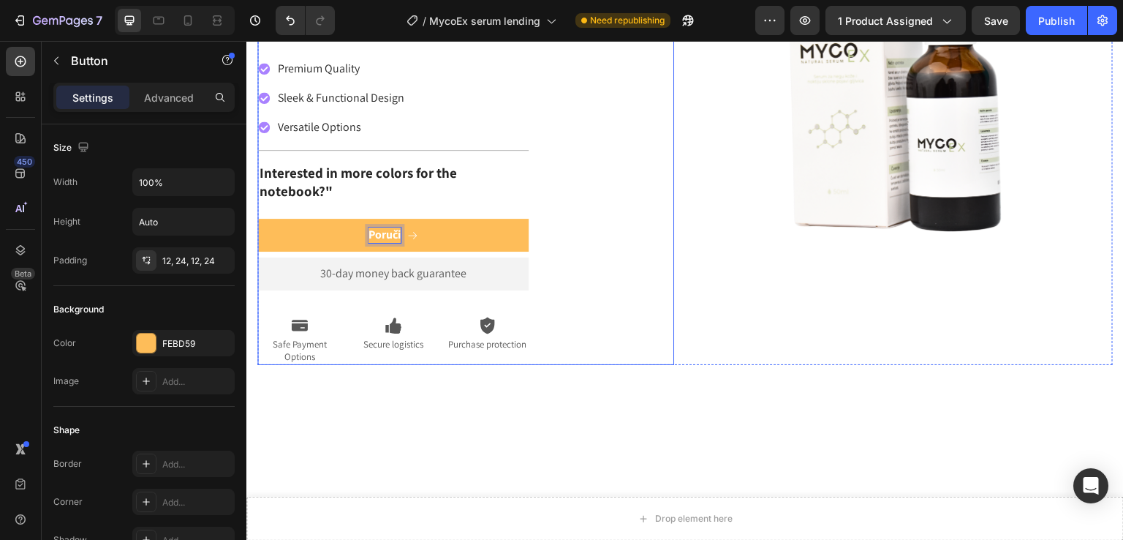
click at [258, 219] on button "Poruči" at bounding box center [393, 235] width 271 height 33
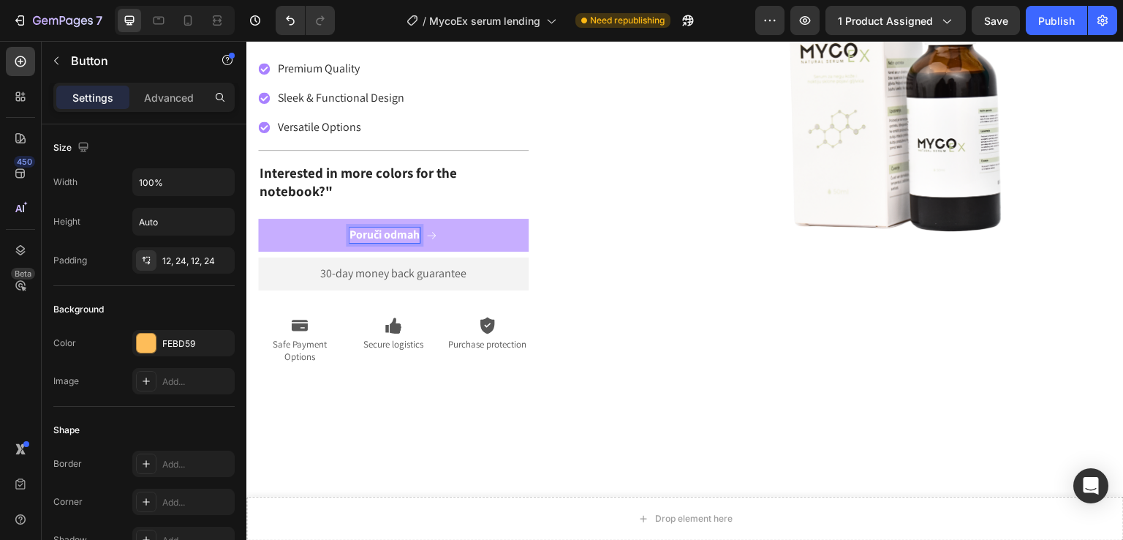
click at [494, 219] on button "Poruči odmah" at bounding box center [393, 235] width 271 height 33
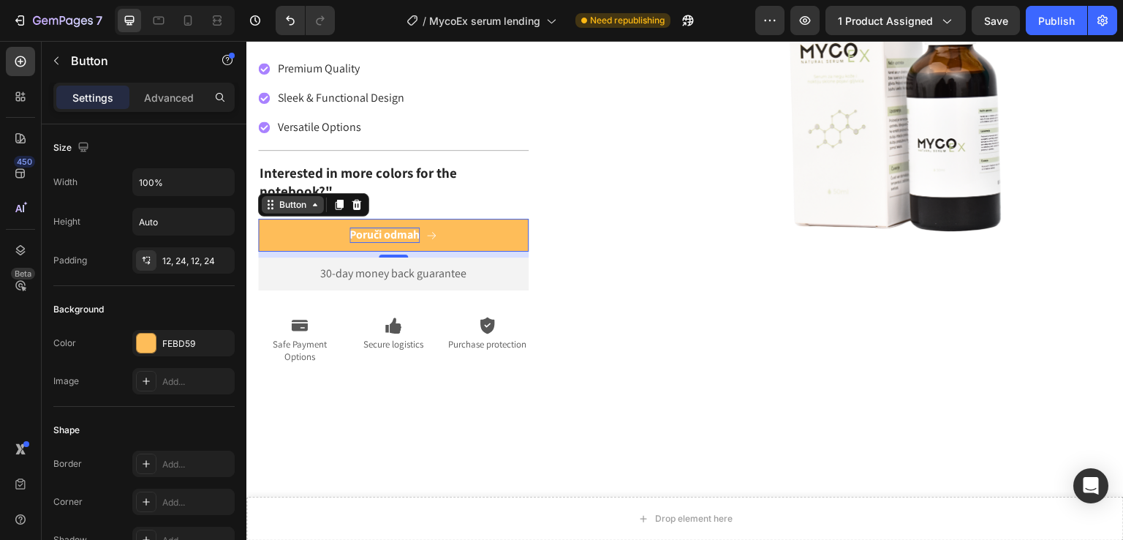
click at [298, 198] on div "Button" at bounding box center [292, 204] width 33 height 13
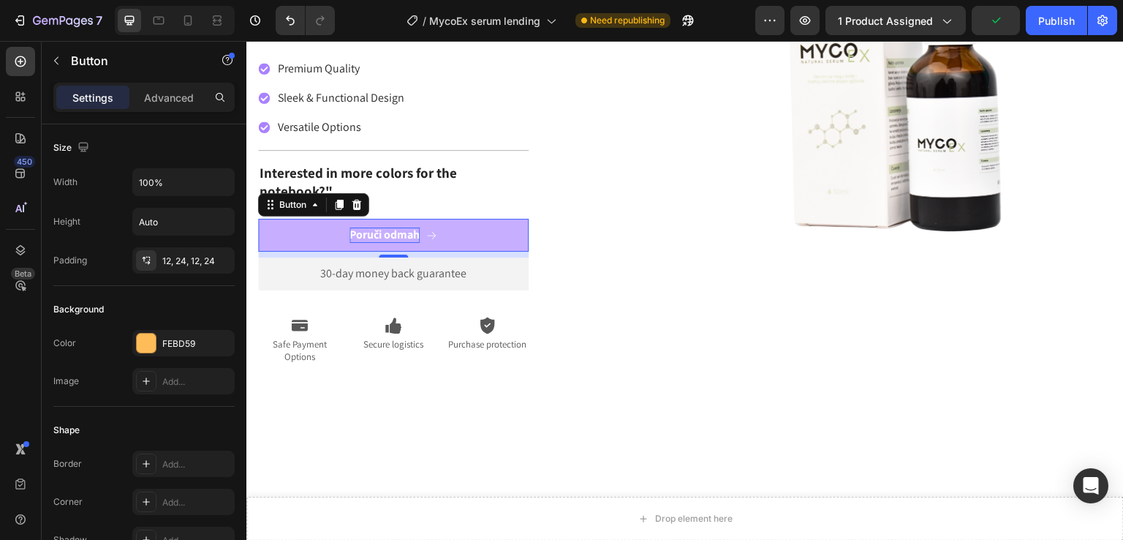
click at [481, 219] on button "Poruči odmah" at bounding box center [393, 235] width 271 height 33
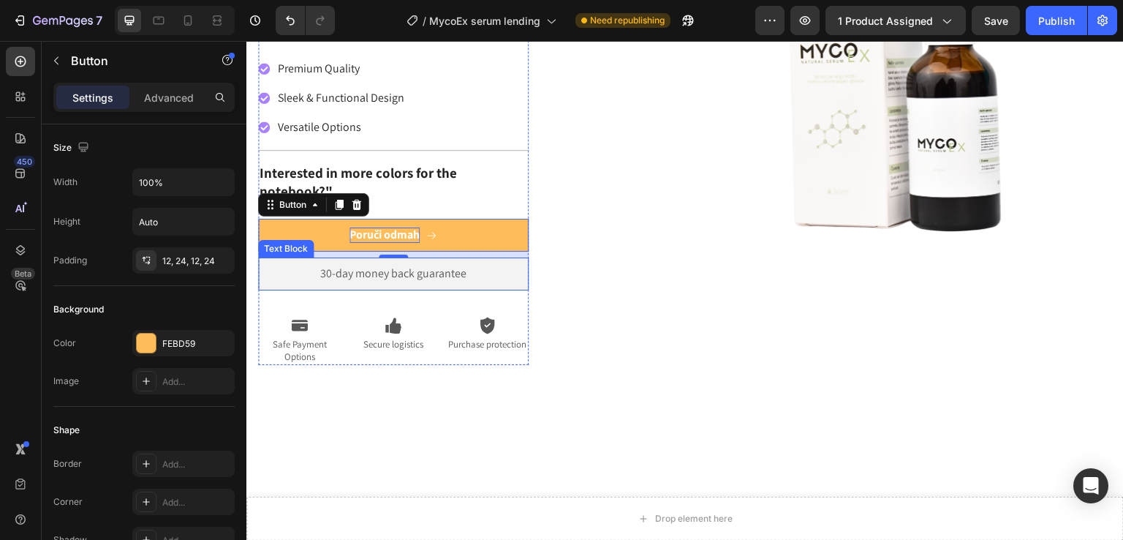
click at [458, 266] on p "30-day money back guarantee" at bounding box center [393, 273] width 253 height 15
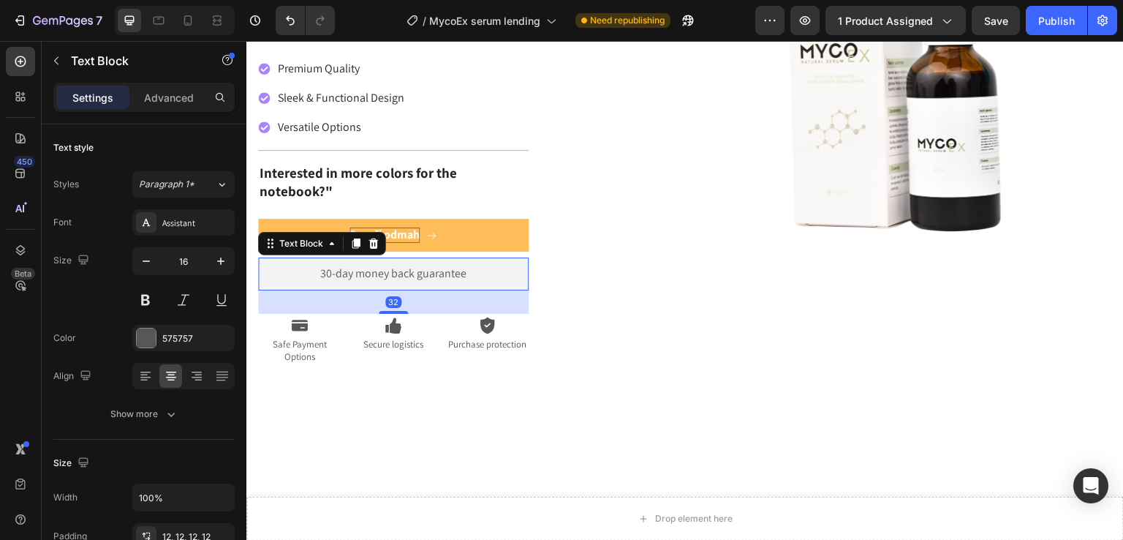
click at [458, 266] on p "30-day money back guarantee" at bounding box center [393, 273] width 253 height 15
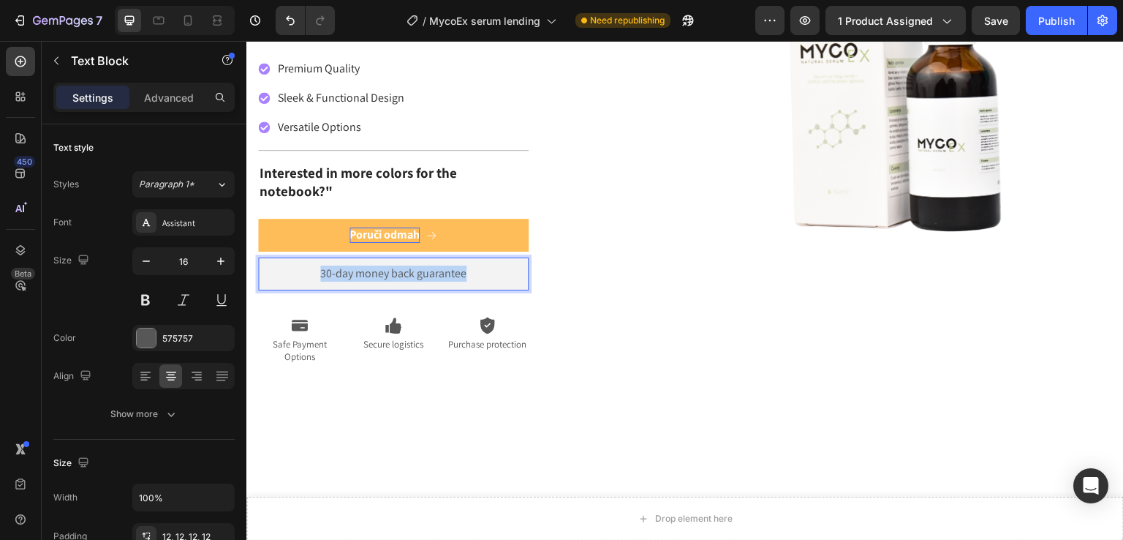
click at [458, 266] on p "30-day money back guarantee" at bounding box center [393, 273] width 253 height 15
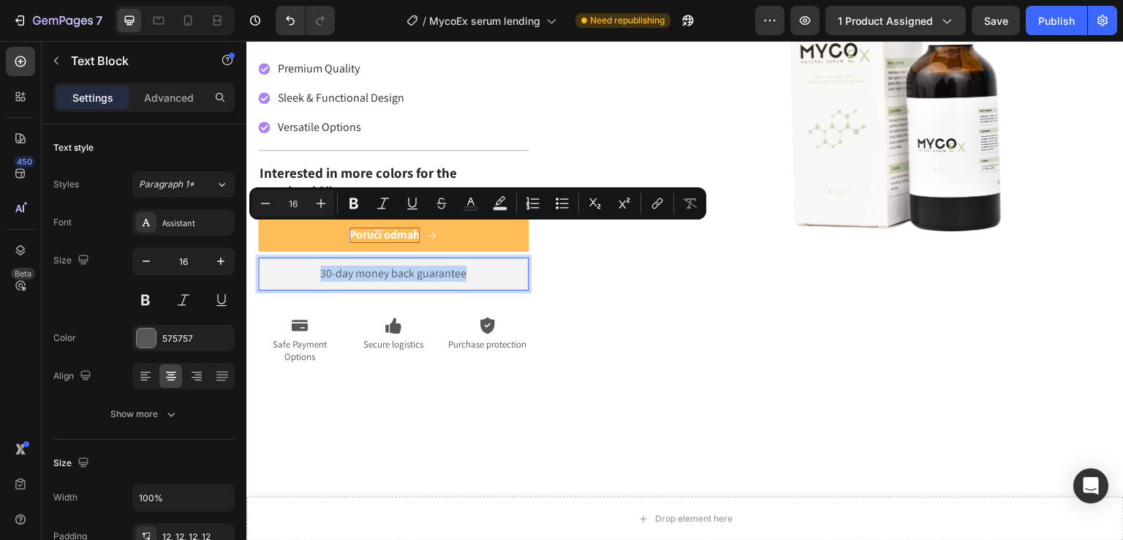
click at [478, 266] on p "30-day money back guarantee" at bounding box center [393, 273] width 253 height 15
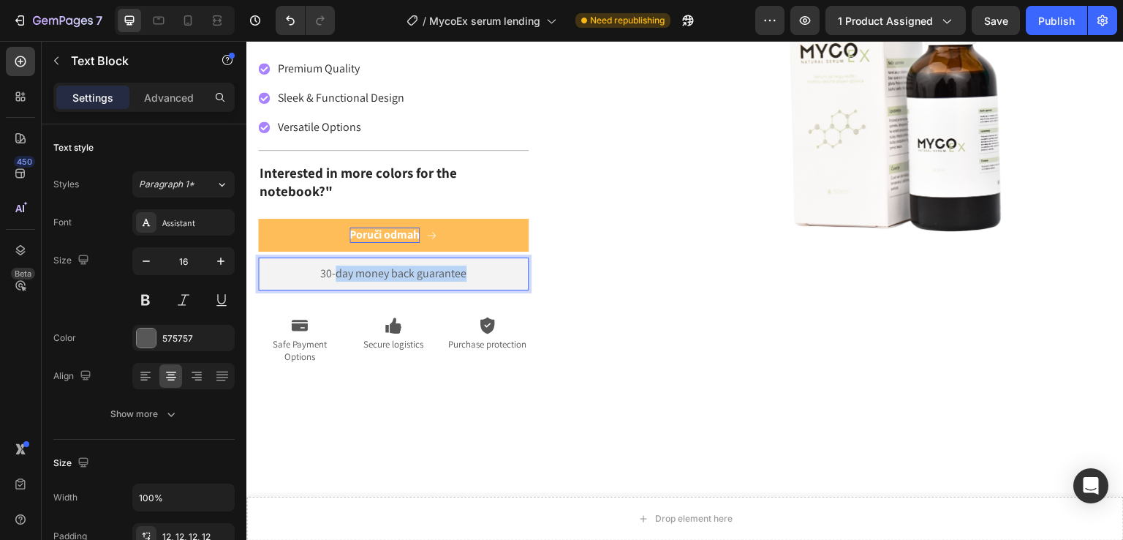
drag, startPoint x: 489, startPoint y: 235, endPoint x: 337, endPoint y: 241, distance: 151.5
click at [337, 257] on div "30-day money back guarantee" at bounding box center [393, 273] width 271 height 33
click at [295, 317] on icon at bounding box center [299, 326] width 17 height 18
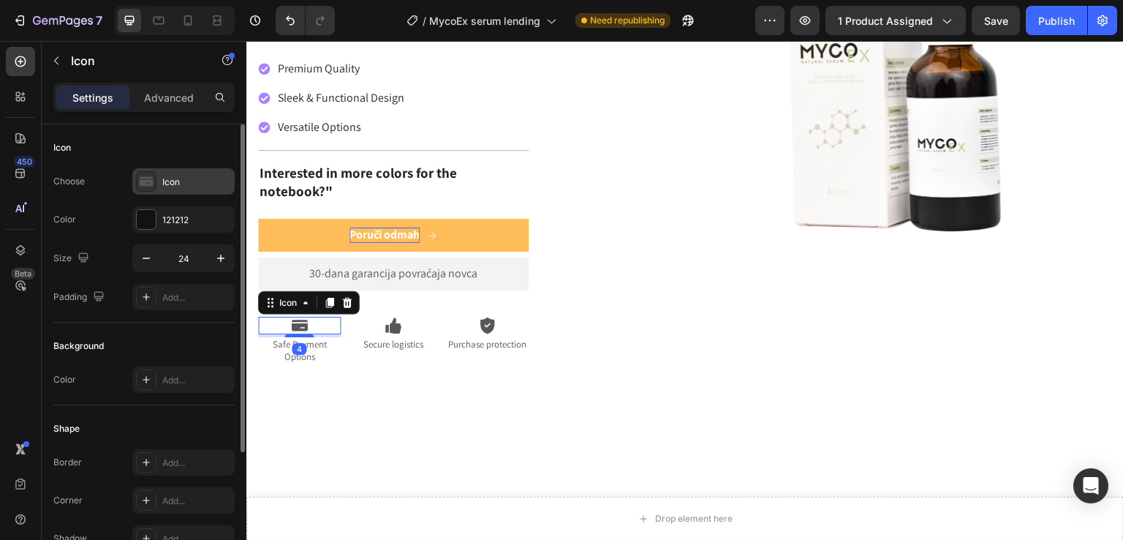
click at [144, 180] on icon at bounding box center [146, 182] width 13 height 10
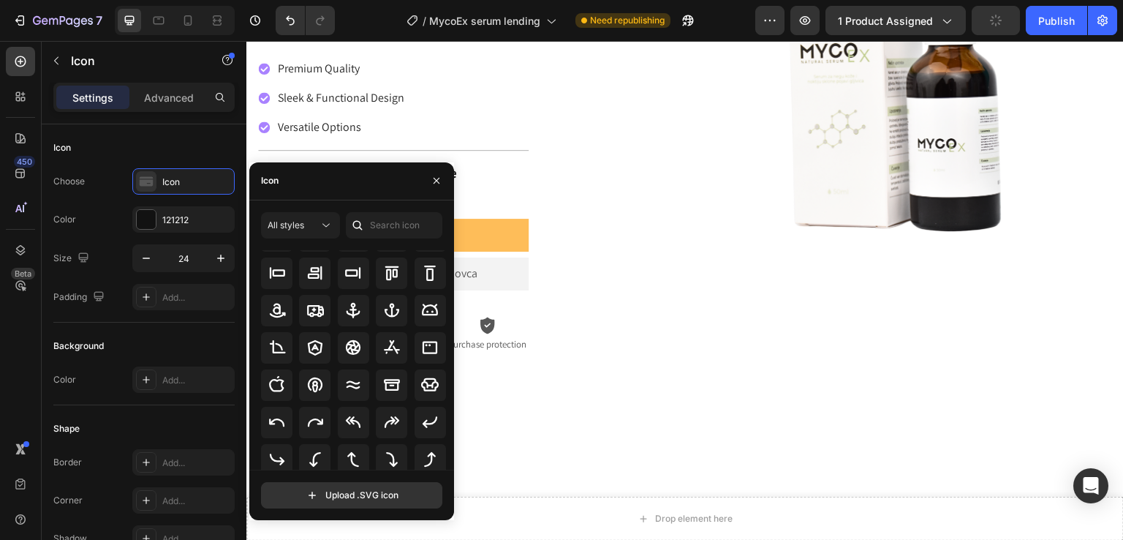
scroll to position [0, 0]
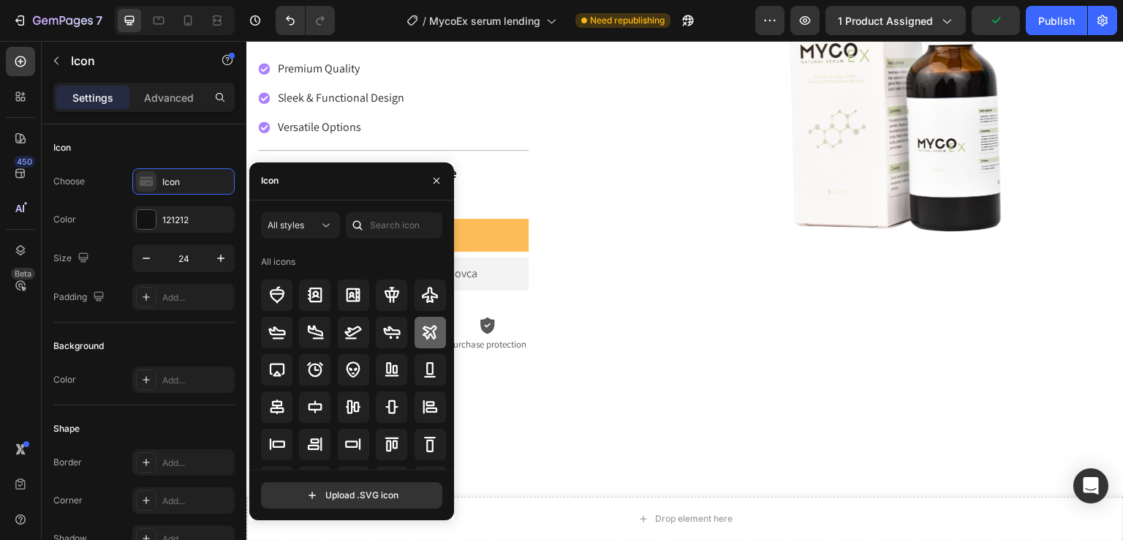
click at [429, 325] on icon at bounding box center [430, 332] width 18 height 18
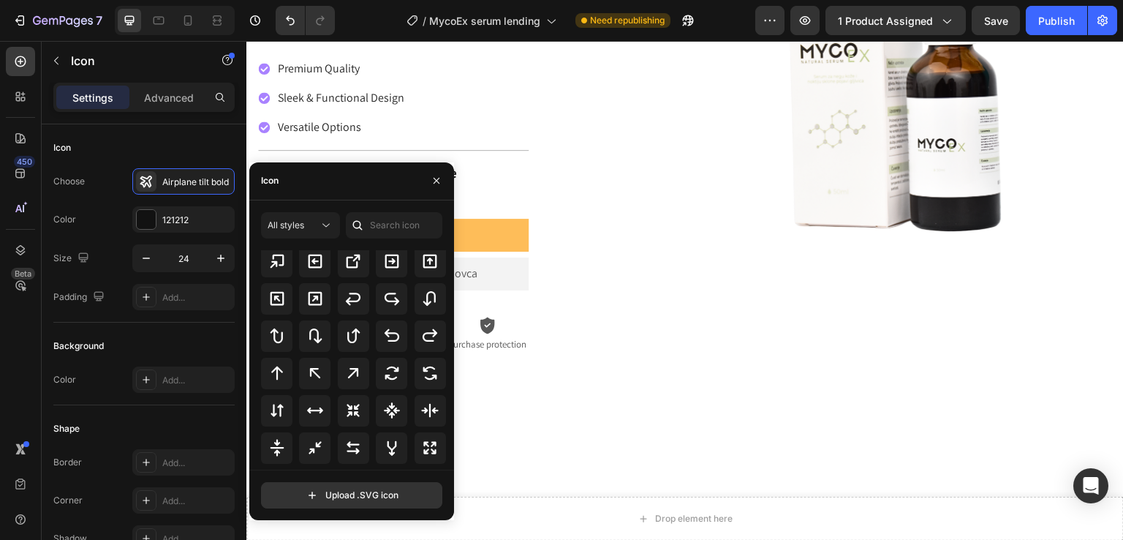
scroll to position [790, 0]
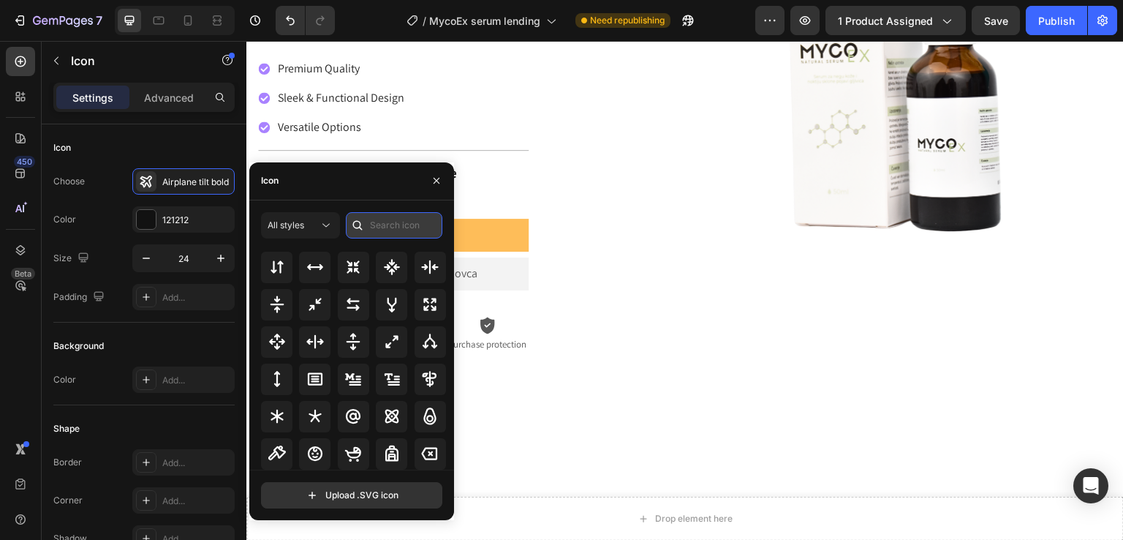
click at [377, 225] on input "text" at bounding box center [394, 225] width 97 height 26
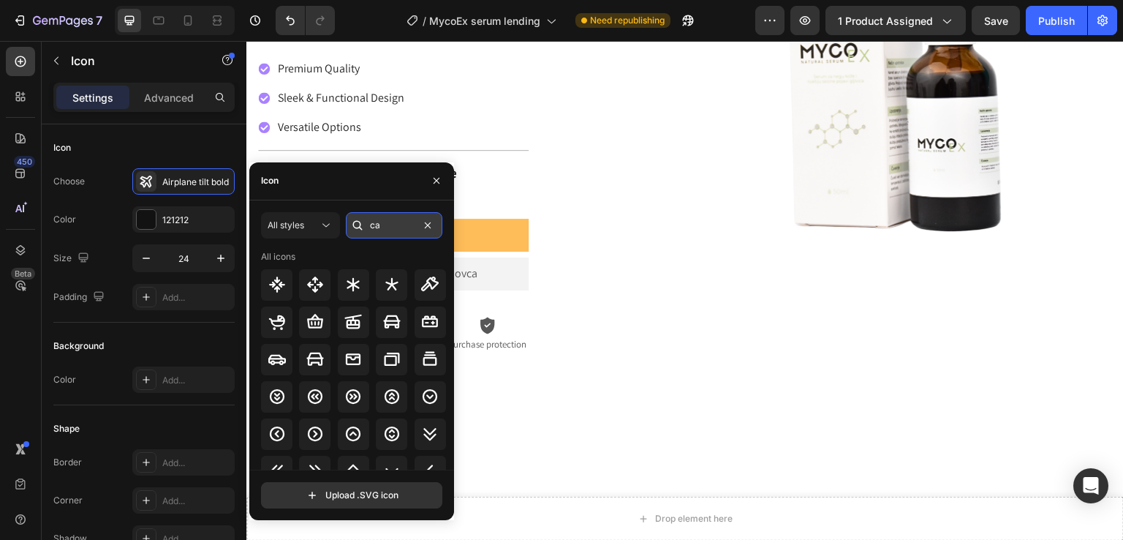
type input "c"
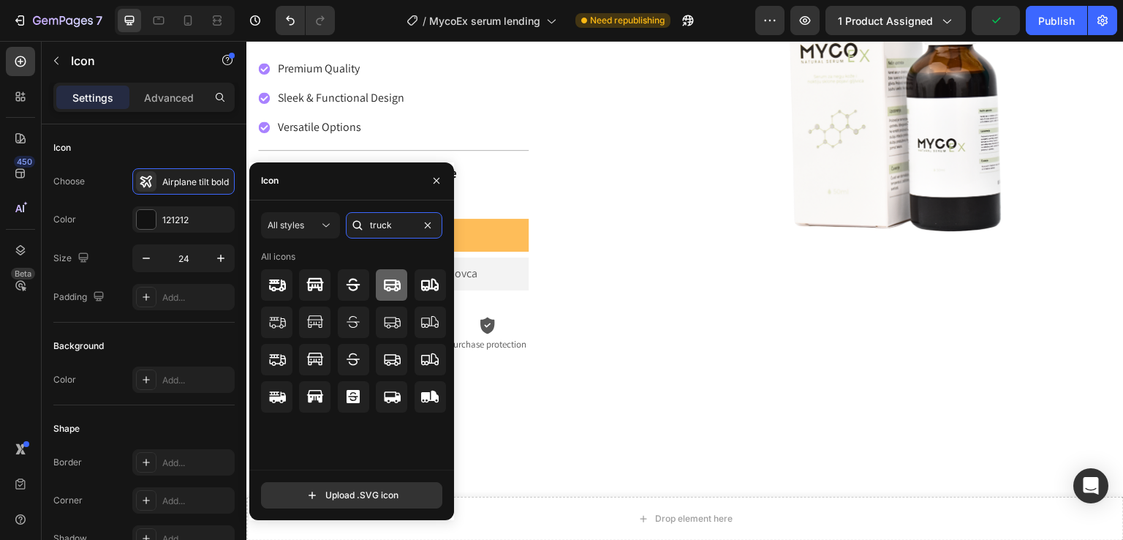
type input "truck"
click at [395, 283] on icon at bounding box center [392, 285] width 17 height 12
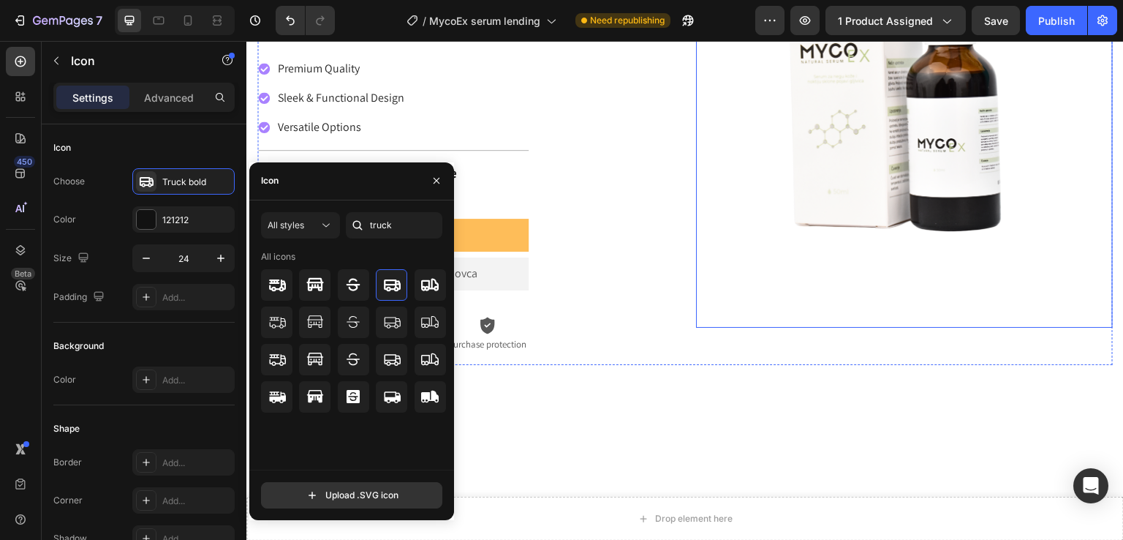
click at [715, 280] on img at bounding box center [904, 119] width 417 height 417
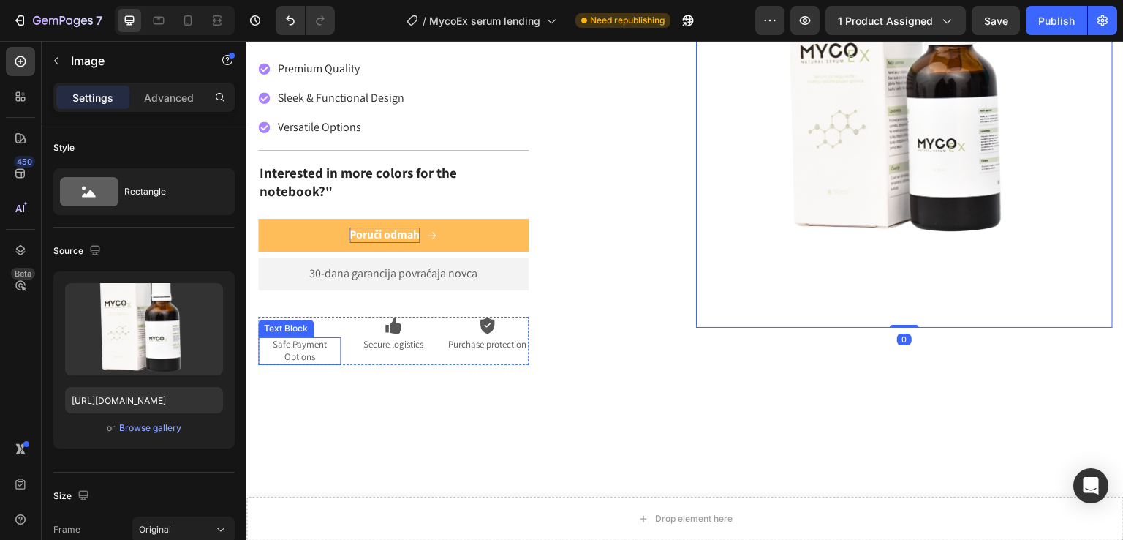
click at [309, 339] on p "Safe Payment Options" at bounding box center [300, 351] width 80 height 25
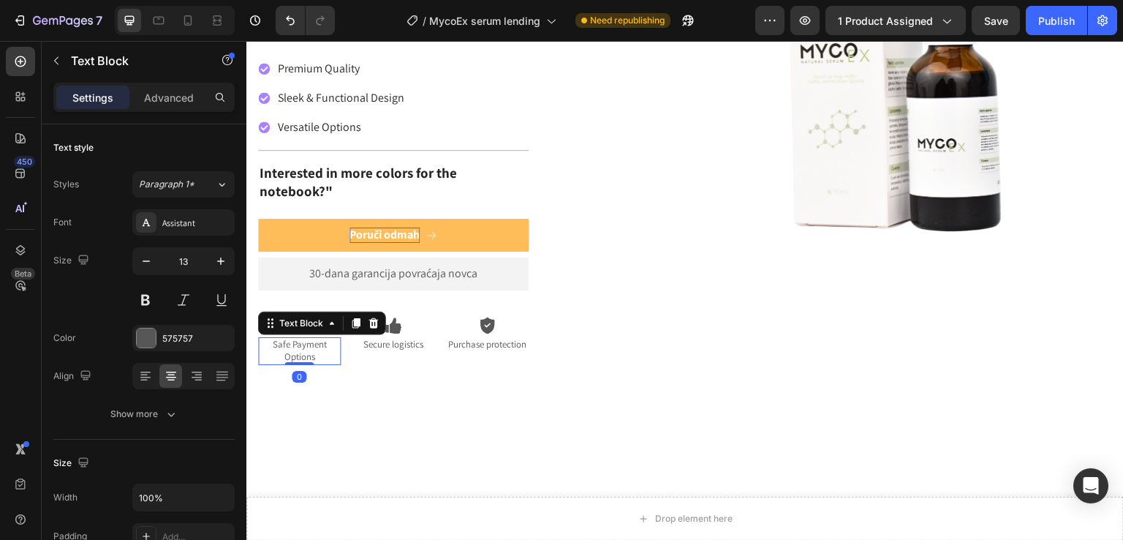
click at [325, 339] on p "Safe Payment Options" at bounding box center [300, 351] width 80 height 25
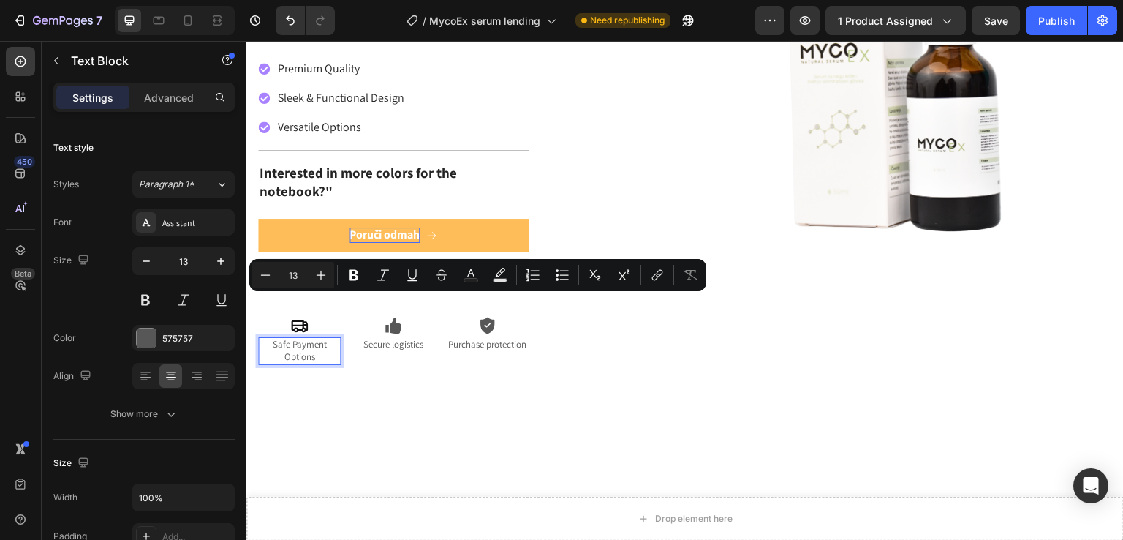
click at [323, 339] on p "Safe Payment Options" at bounding box center [300, 351] width 80 height 25
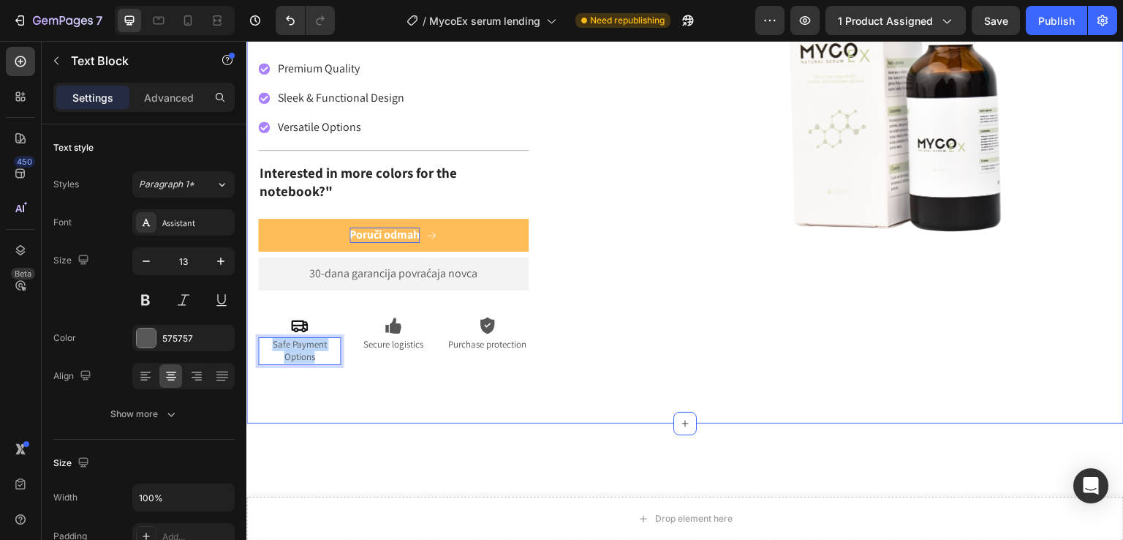
drag, startPoint x: 321, startPoint y: 319, endPoint x: 252, endPoint y: 306, distance: 70.7
click at [252, 306] on div "Icon Icon Icon Icon Icon Icon List Preko 100.000 zadovoljnih korisnika Text Blo…" at bounding box center [685, 119] width 878 height 608
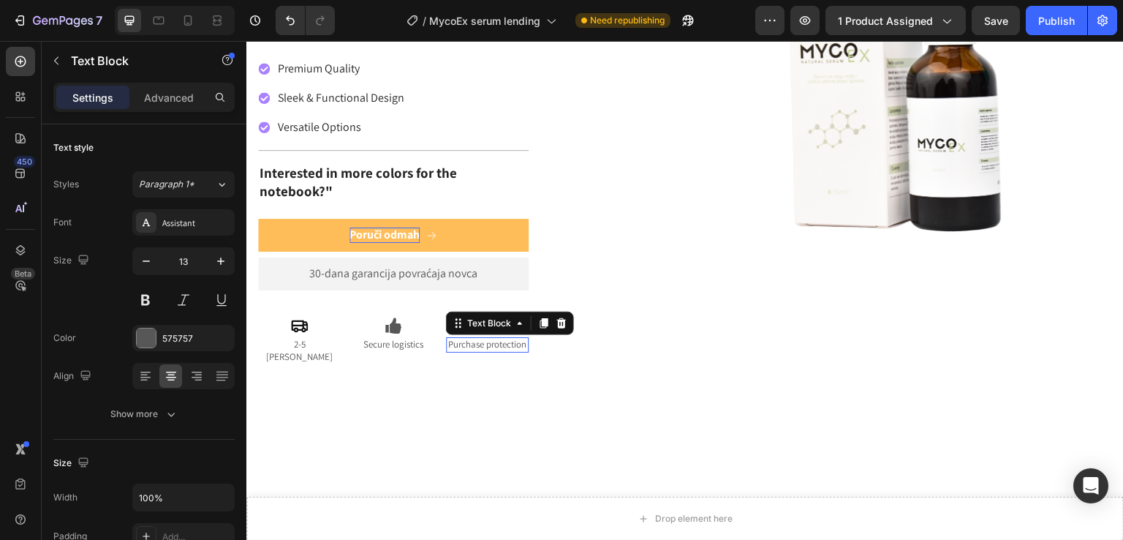
click at [480, 339] on p "Purchase protection" at bounding box center [488, 345] width 80 height 12
click at [480, 350] on div at bounding box center [487, 351] width 29 height 3
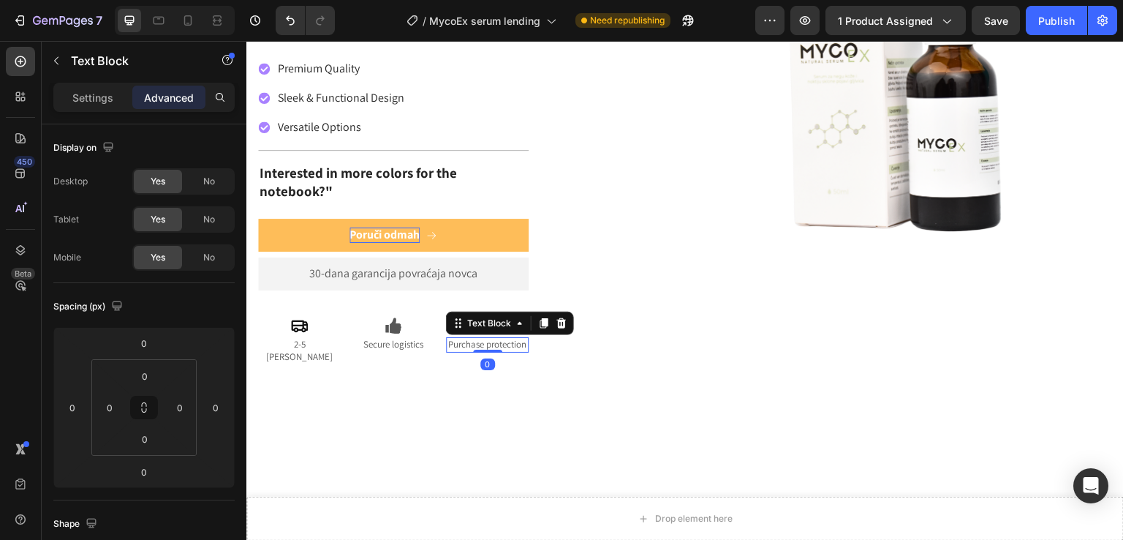
click at [480, 350] on div at bounding box center [487, 351] width 29 height 3
click at [489, 339] on p "Purchase protection" at bounding box center [488, 345] width 80 height 12
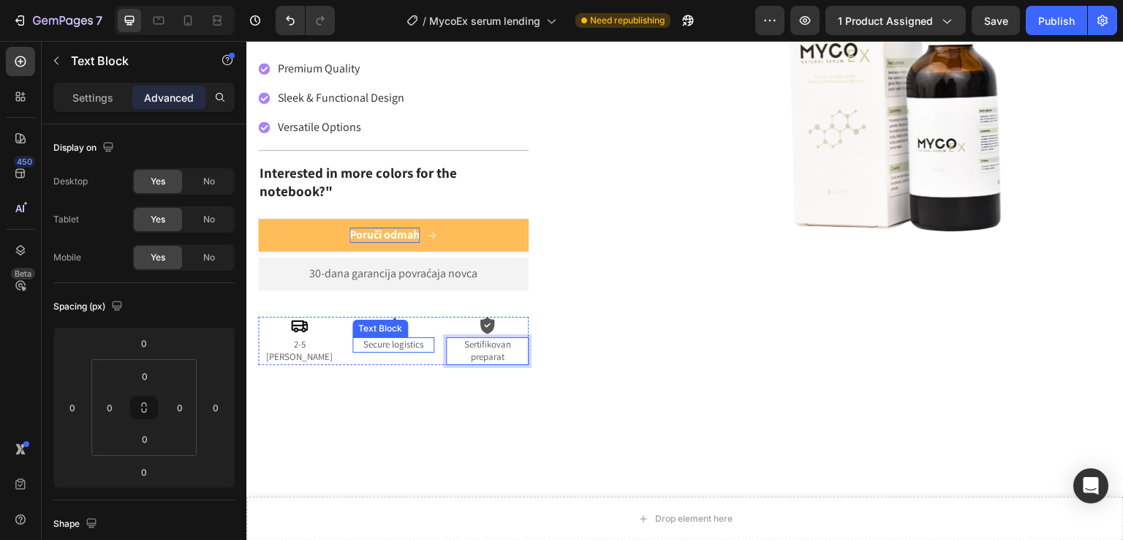
click at [406, 339] on p "Secure logistics" at bounding box center [394, 345] width 80 height 12
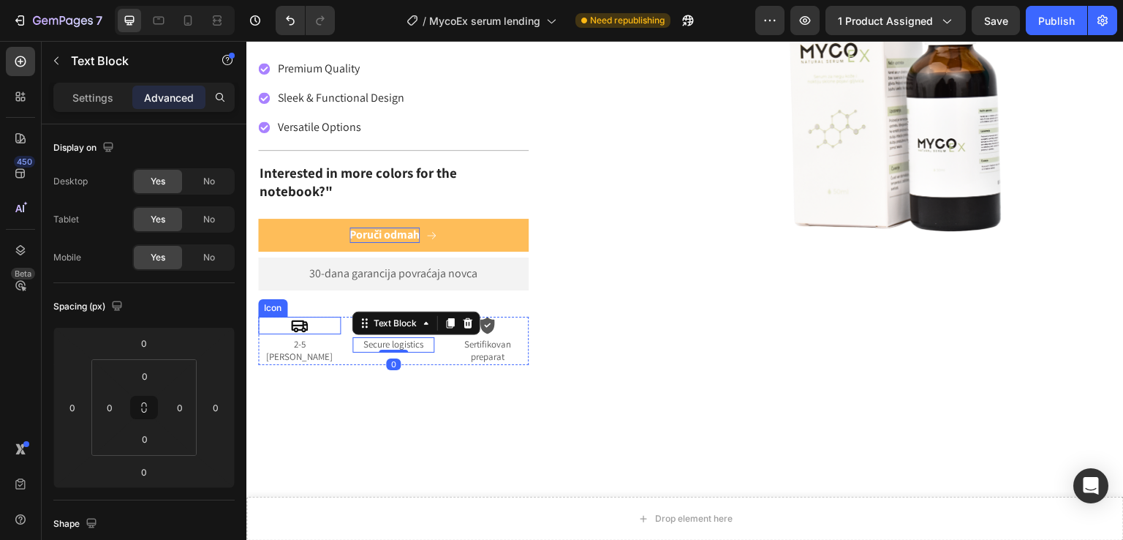
click at [300, 320] on icon at bounding box center [299, 326] width 17 height 12
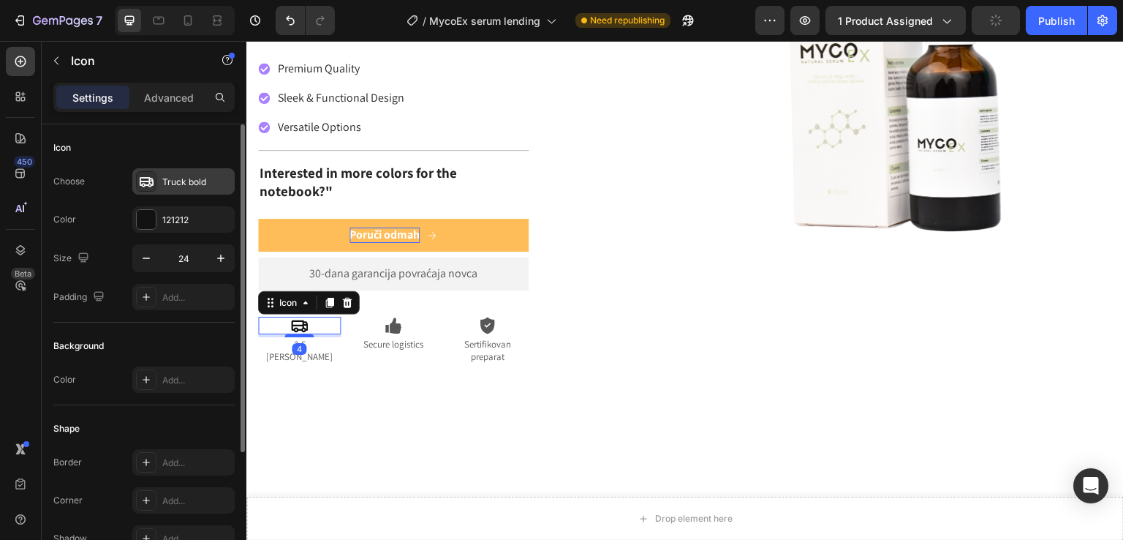
click at [155, 183] on div at bounding box center [146, 181] width 20 height 20
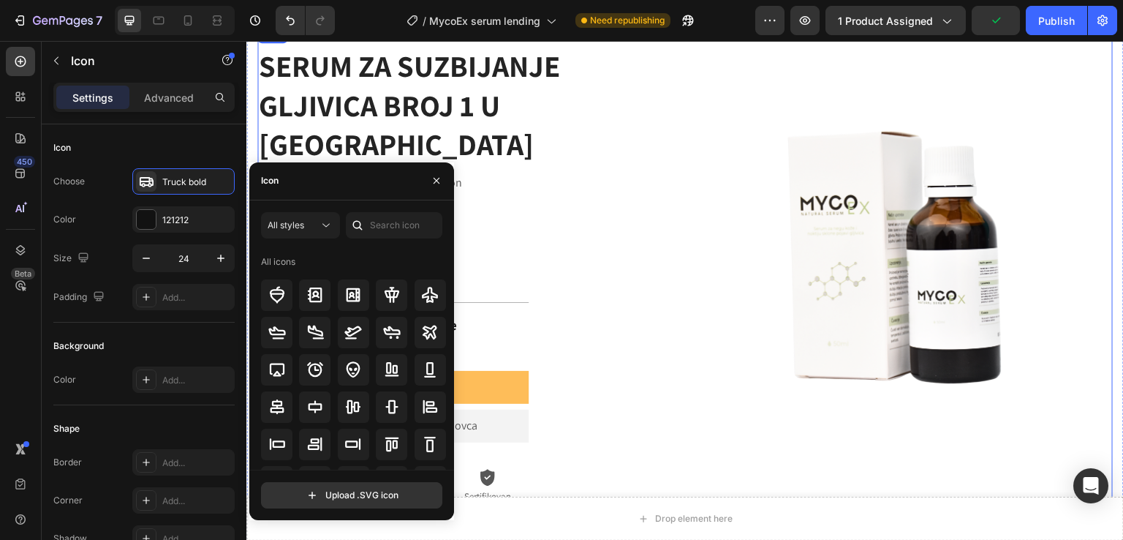
scroll to position [636, 0]
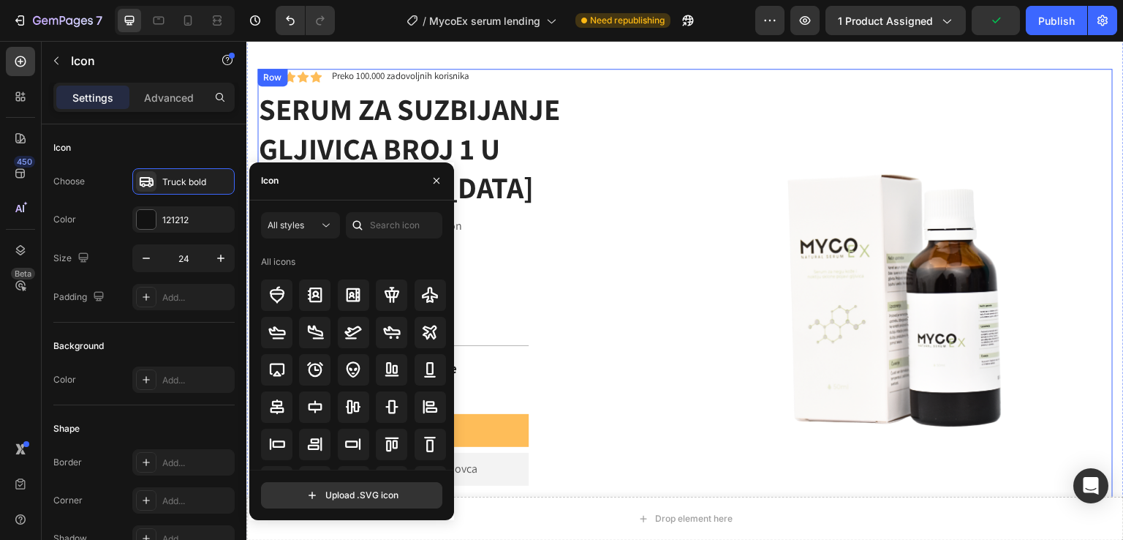
click at [680, 254] on div "Icon Icon Icon Icon Icon Icon List Preko 100.000 zadovoljnih korisnika Text Blo…" at bounding box center [685, 314] width 856 height 491
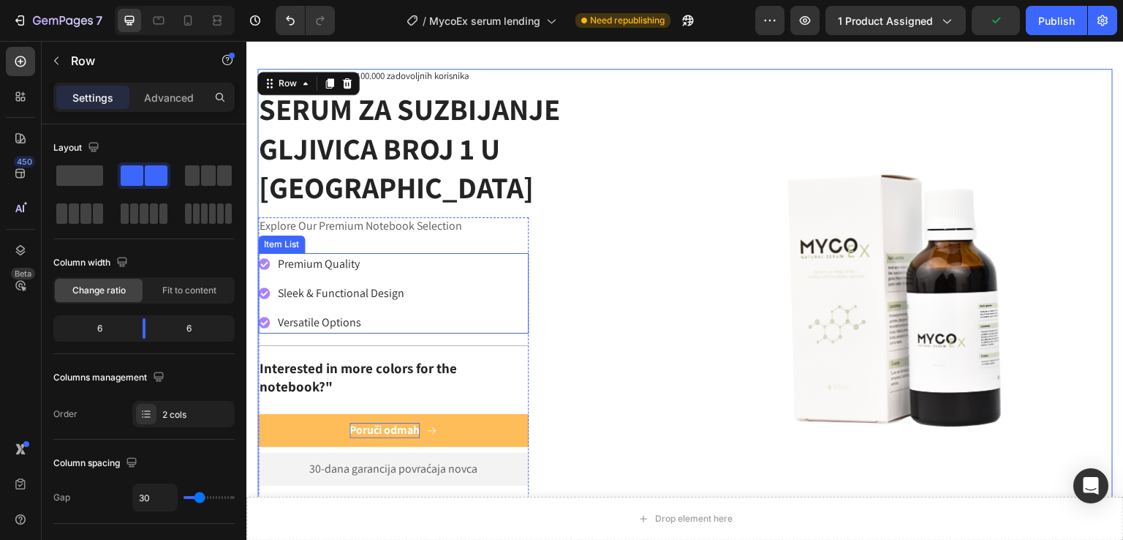
click at [325, 255] on p "Premium Quality" at bounding box center [341, 264] width 127 height 18
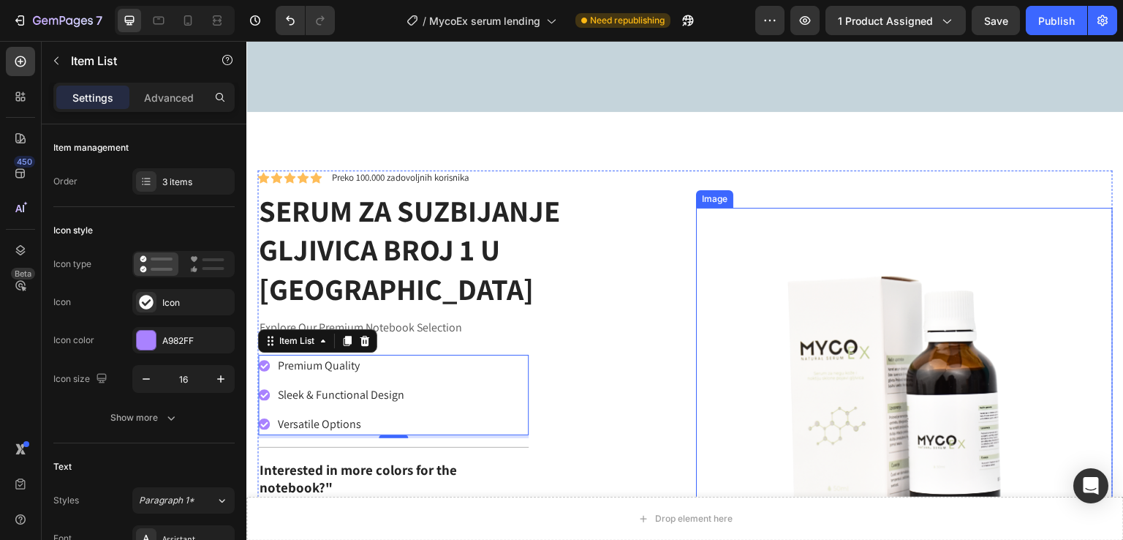
scroll to position [538, 0]
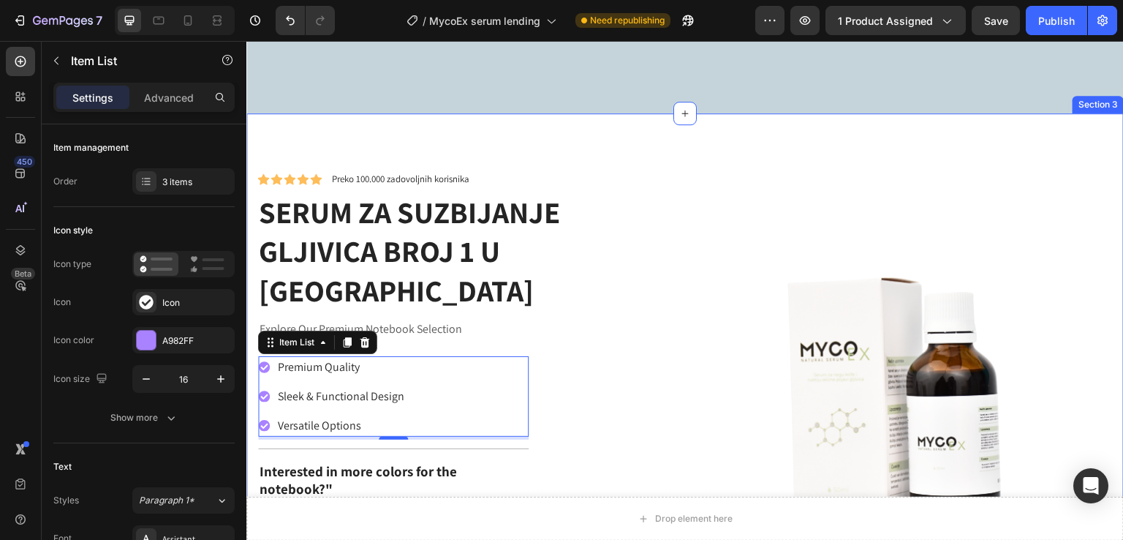
click at [306, 142] on div "Icon Icon Icon Icon Icon Icon List Preko 100.000 zadovoljnih korisnika Text Blo…" at bounding box center [685, 417] width 878 height 608
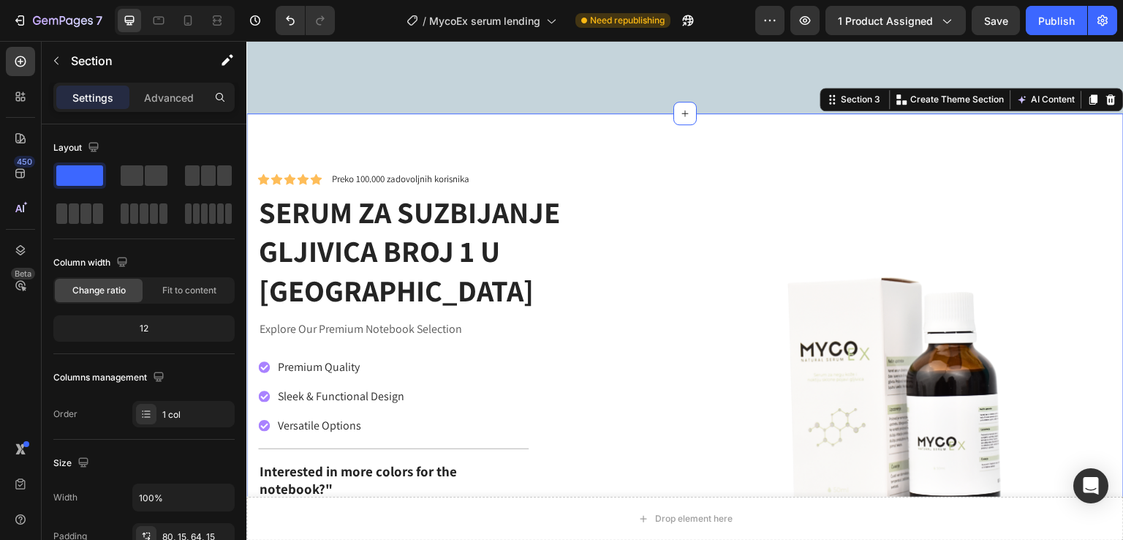
click at [276, 118] on div "Icon Icon Icon Icon Icon Icon List Preko 100.000 zadovoljnih korisnika Text Blo…" at bounding box center [685, 417] width 878 height 608
click at [267, 114] on div "Icon Icon Icon Icon Icon Icon List Preko 100.000 zadovoljnih korisnika Text Blo…" at bounding box center [685, 417] width 878 height 608
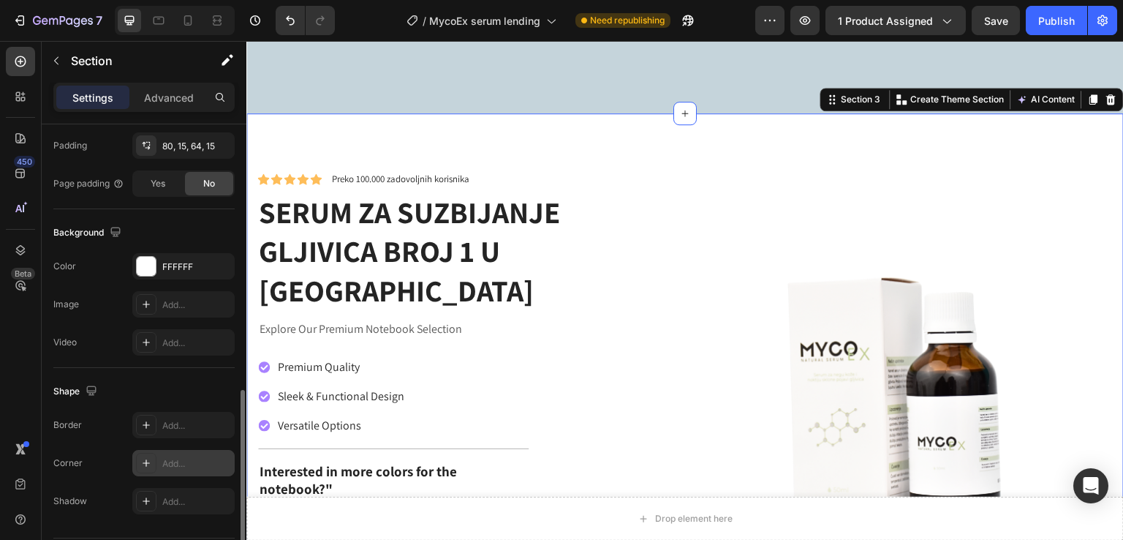
scroll to position [434, 0]
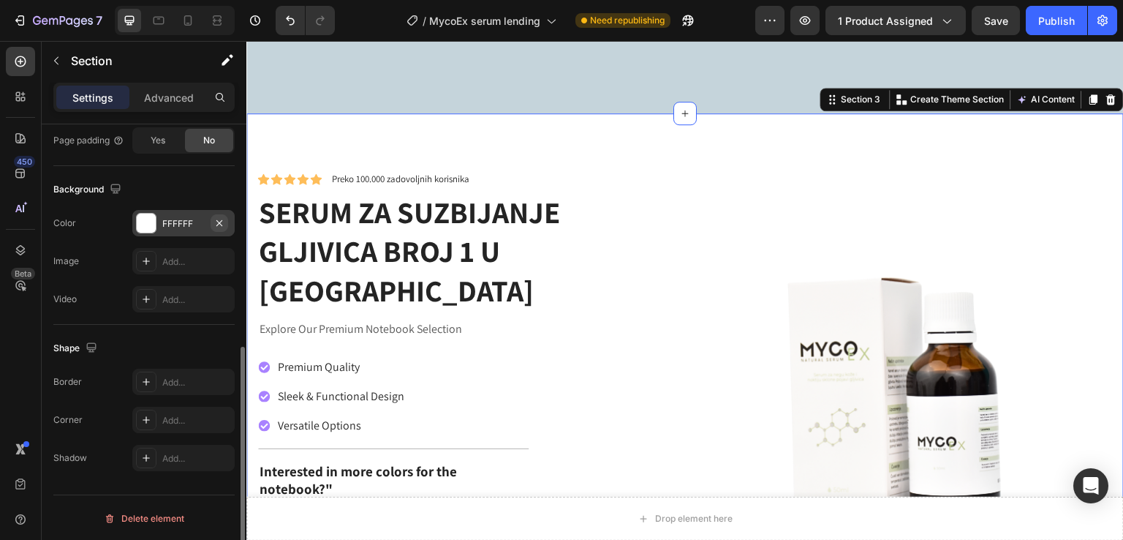
click at [219, 217] on icon "button" at bounding box center [220, 223] width 12 height 12
click at [167, 229] on div "Add..." at bounding box center [183, 223] width 102 height 26
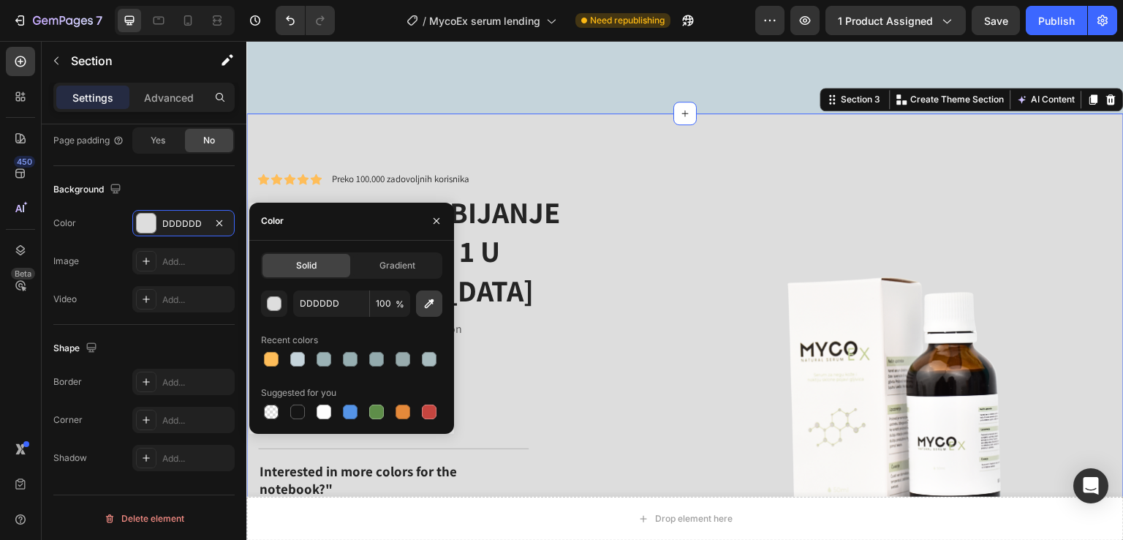
click at [421, 304] on button "button" at bounding box center [429, 303] width 26 height 26
type input "C5D4DB"
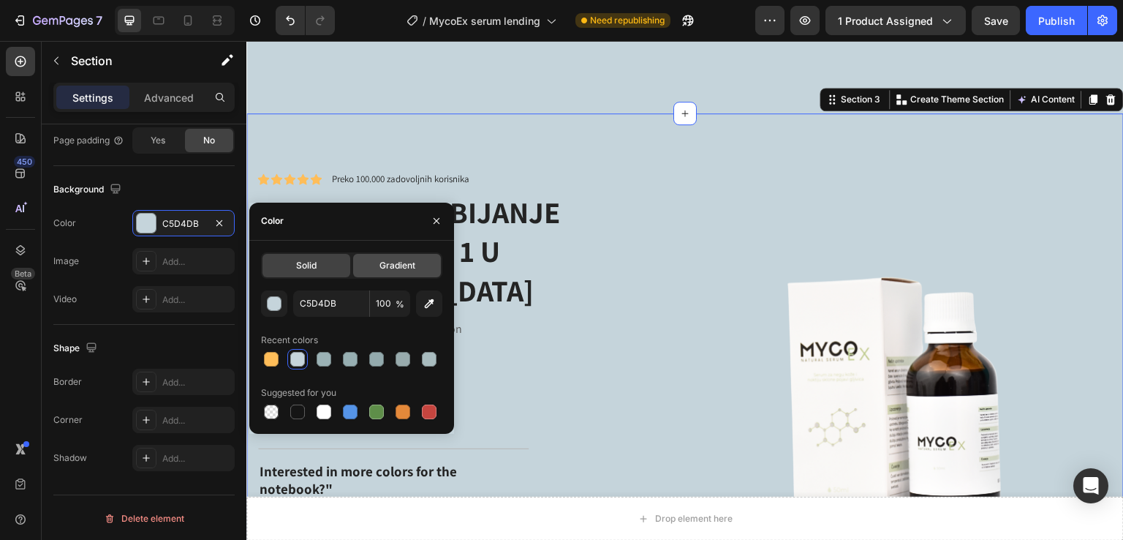
click at [386, 271] on span "Gradient" at bounding box center [398, 265] width 36 height 13
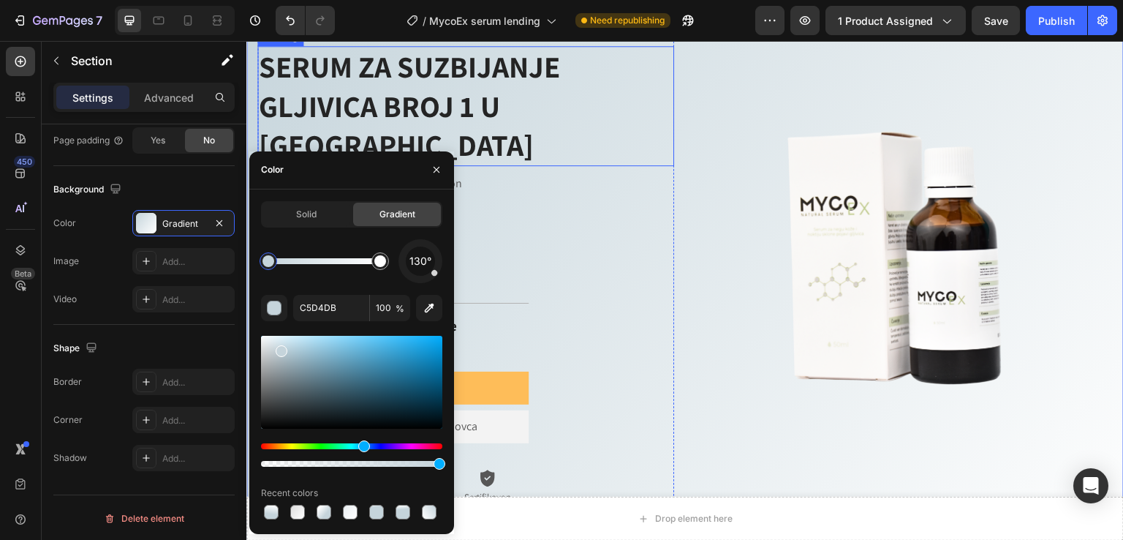
scroll to position [636, 0]
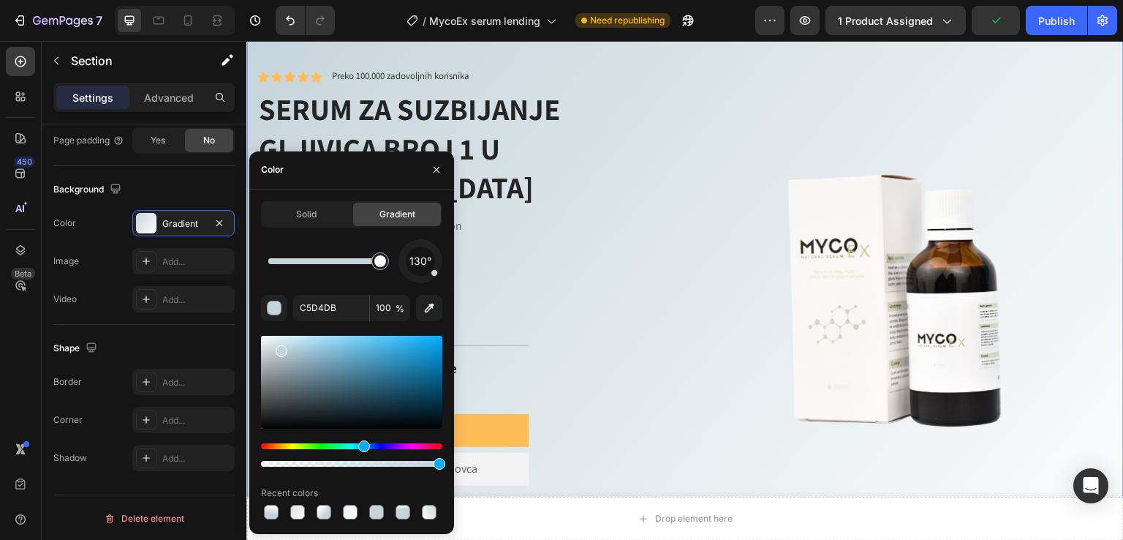
drag, startPoint x: 303, startPoint y: 268, endPoint x: 407, endPoint y: 268, distance: 104.6
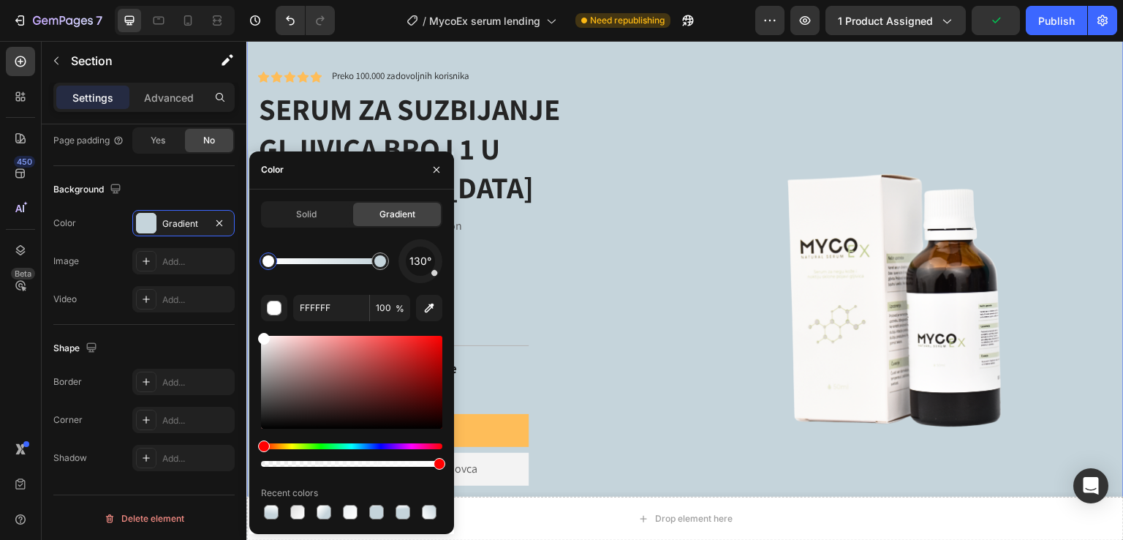
click at [263, 263] on div at bounding box center [269, 261] width 12 height 12
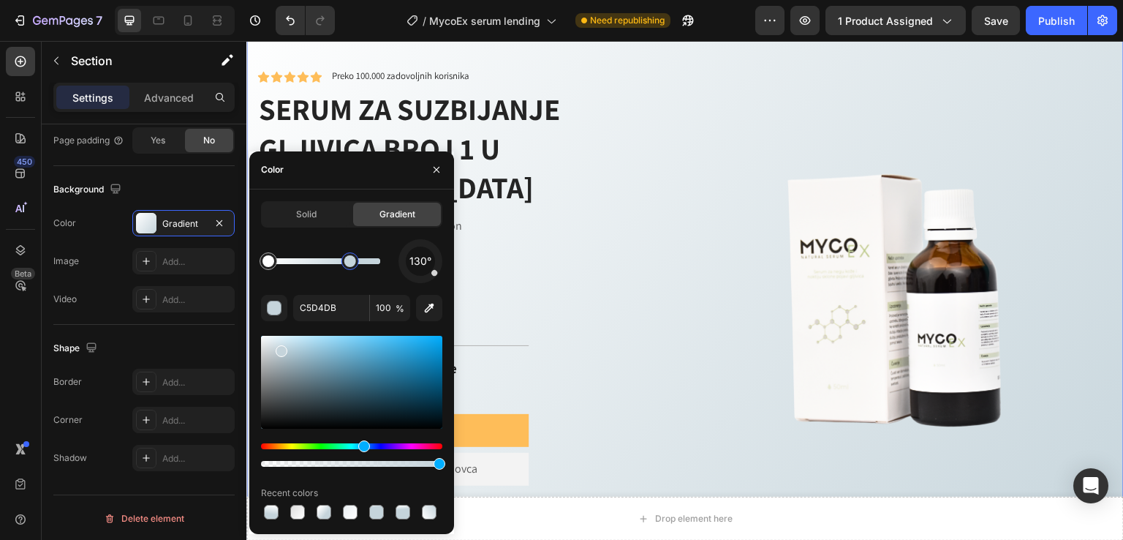
drag, startPoint x: 377, startPoint y: 261, endPoint x: 351, endPoint y: 263, distance: 26.4
click at [351, 263] on div at bounding box center [350, 261] width 12 height 12
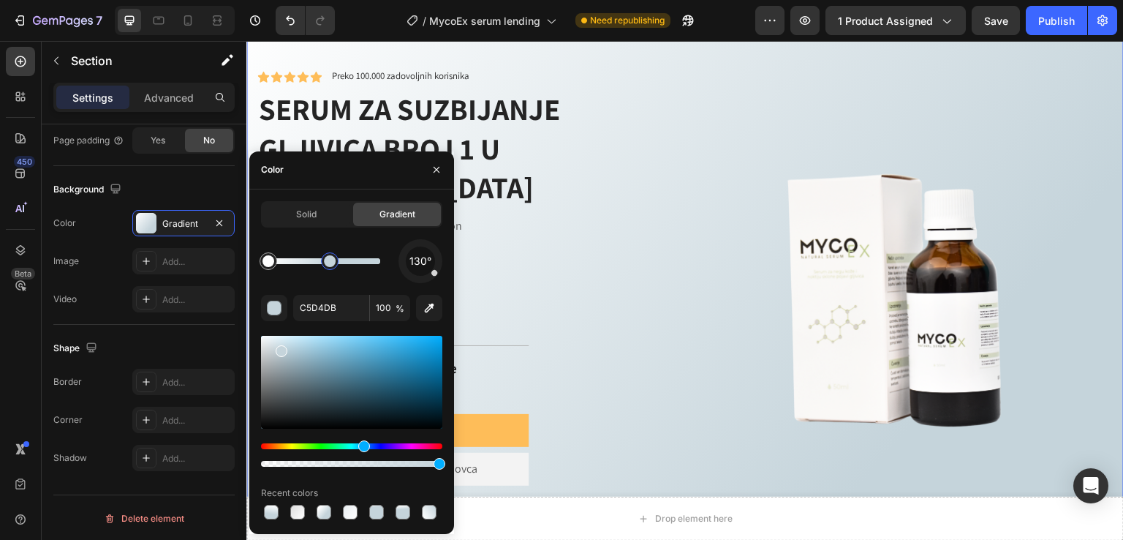
drag, startPoint x: 351, startPoint y: 263, endPoint x: 331, endPoint y: 263, distance: 20.5
click at [331, 263] on div at bounding box center [330, 261] width 12 height 12
type input "FFFFFF"
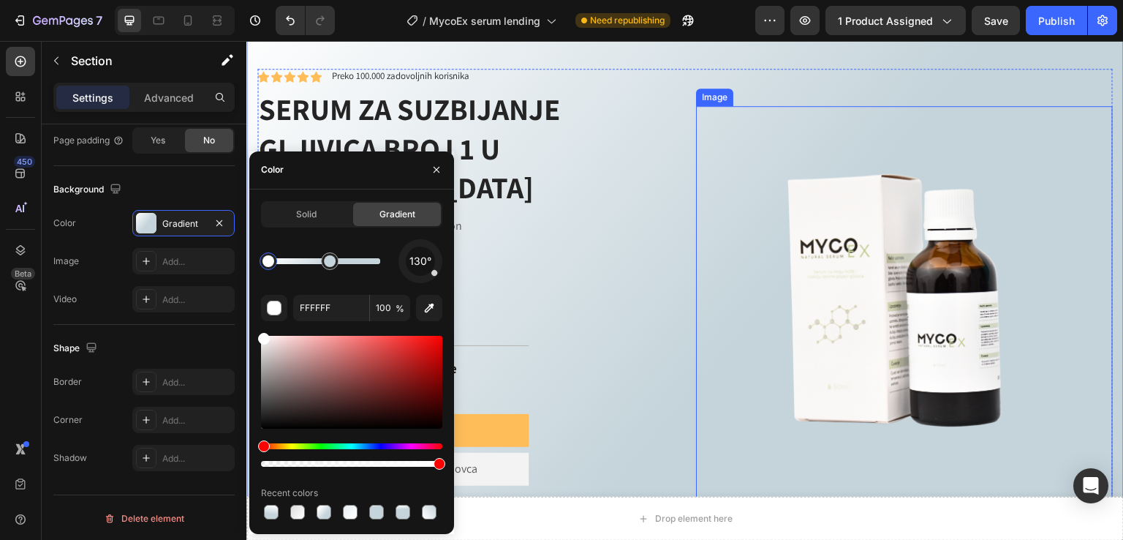
scroll to position [733, 0]
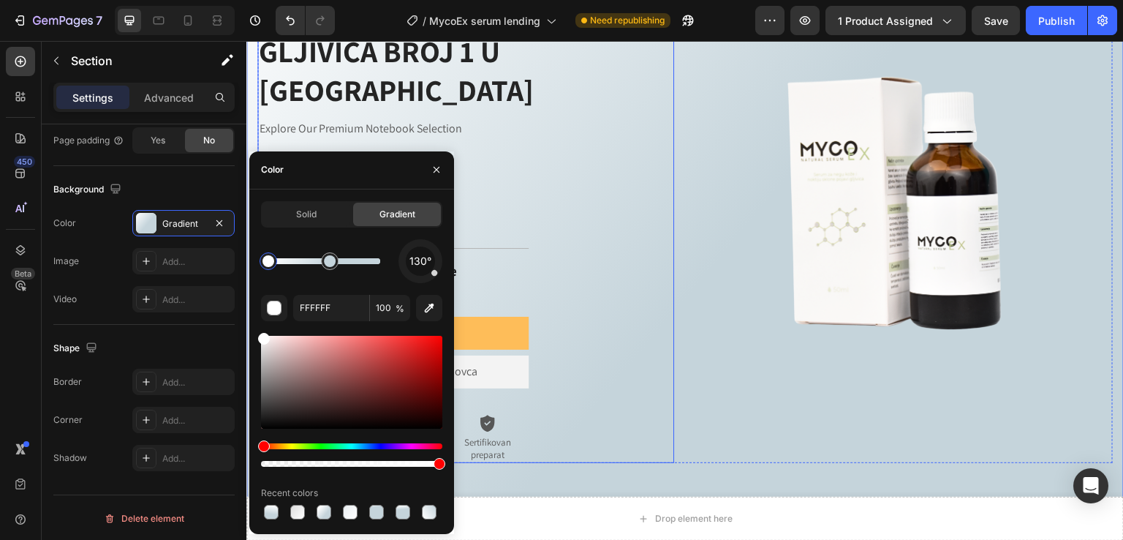
click at [639, 284] on div "Icon Icon Icon Icon Icon Icon List Preko 100.000 zadovoljnih korisnika Text Blo…" at bounding box center [465, 216] width 417 height 491
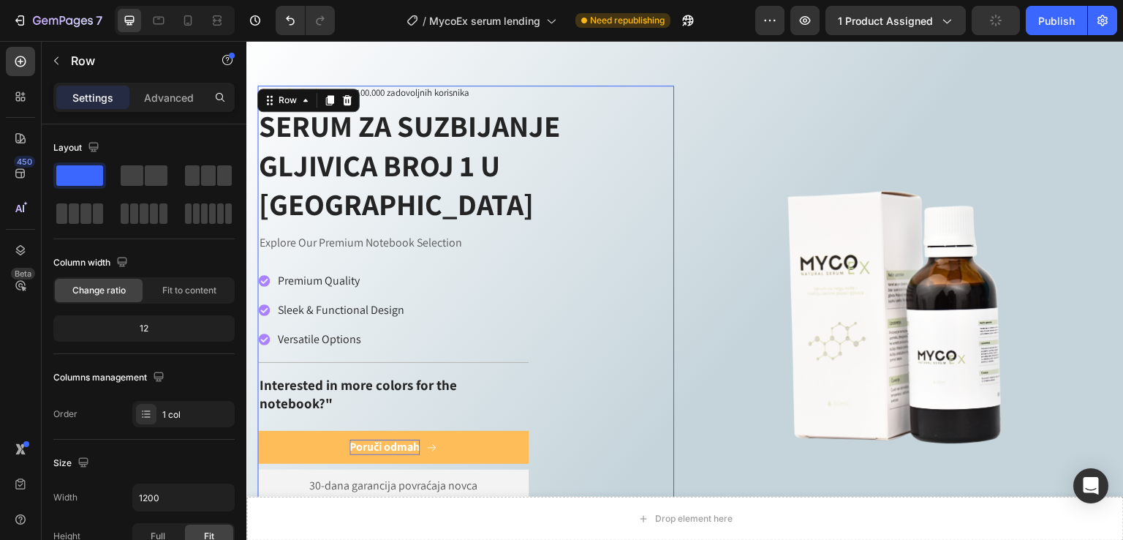
scroll to position [636, 0]
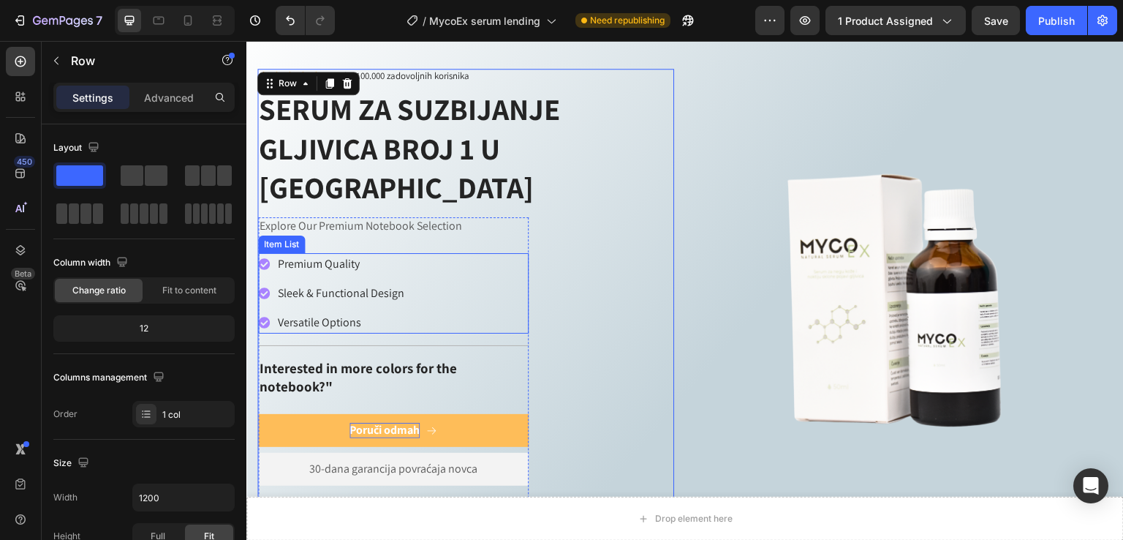
click at [327, 255] on p "Premium Quality" at bounding box center [341, 264] width 127 height 18
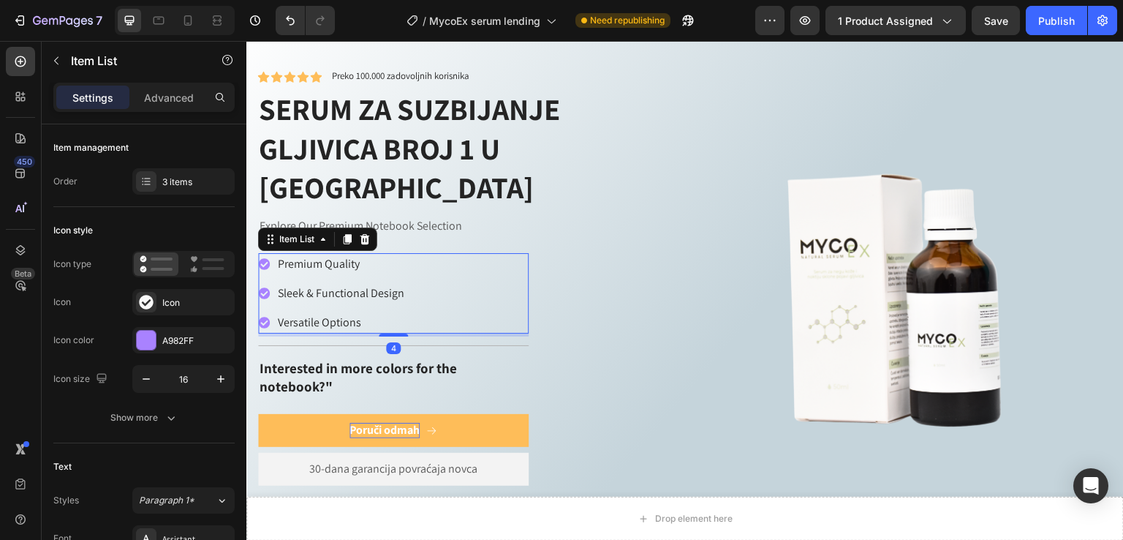
click at [262, 258] on icon at bounding box center [264, 264] width 12 height 12
click at [152, 337] on div at bounding box center [146, 340] width 19 height 19
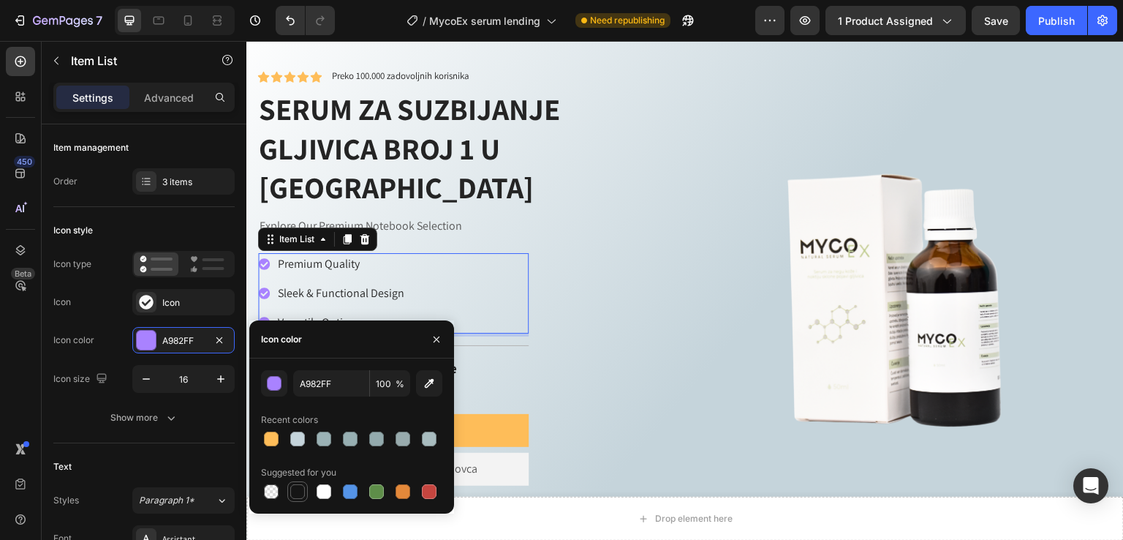
click at [296, 492] on div at bounding box center [297, 491] width 15 height 15
click at [347, 442] on div at bounding box center [350, 438] width 15 height 15
click at [321, 441] on div at bounding box center [324, 438] width 15 height 15
click at [406, 441] on div at bounding box center [403, 438] width 15 height 15
click at [383, 441] on div at bounding box center [376, 438] width 15 height 15
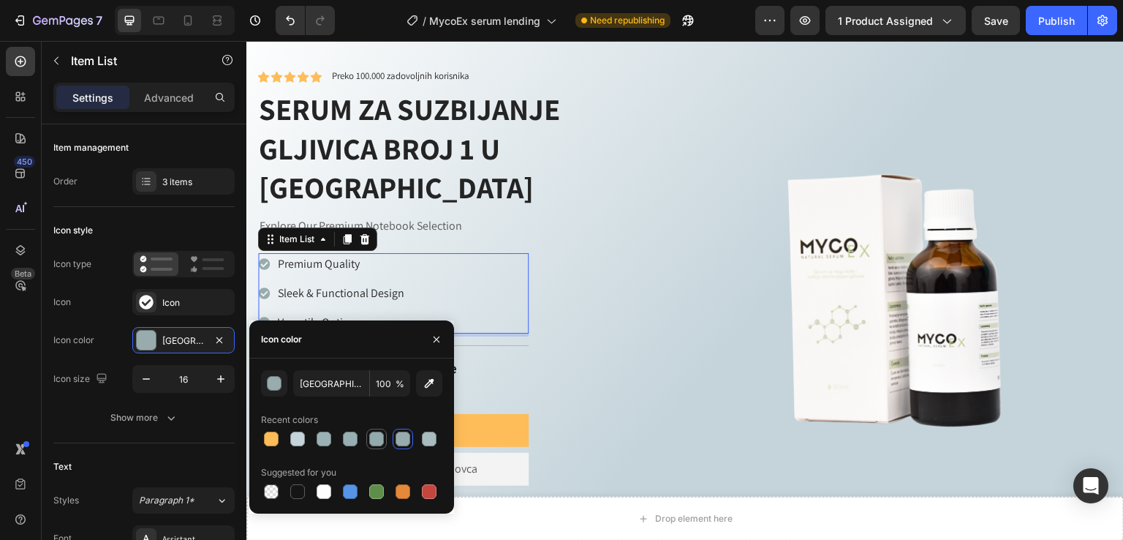
type input "93AAAD"
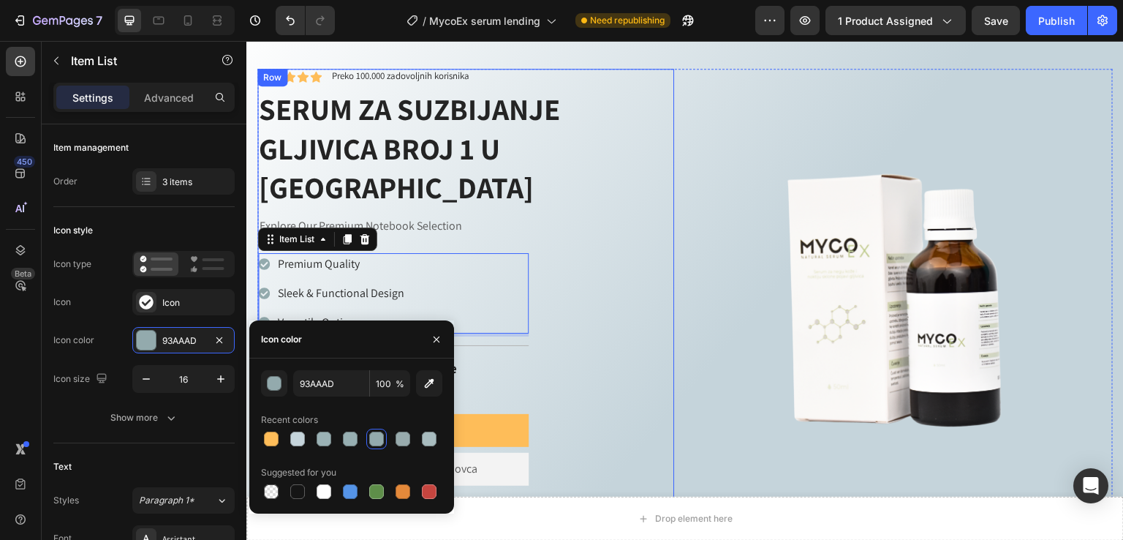
click at [606, 399] on div "Icon Icon Icon Icon Icon Icon List Preko 100.000 zadovoljnih korisnika Text Blo…" at bounding box center [465, 314] width 417 height 491
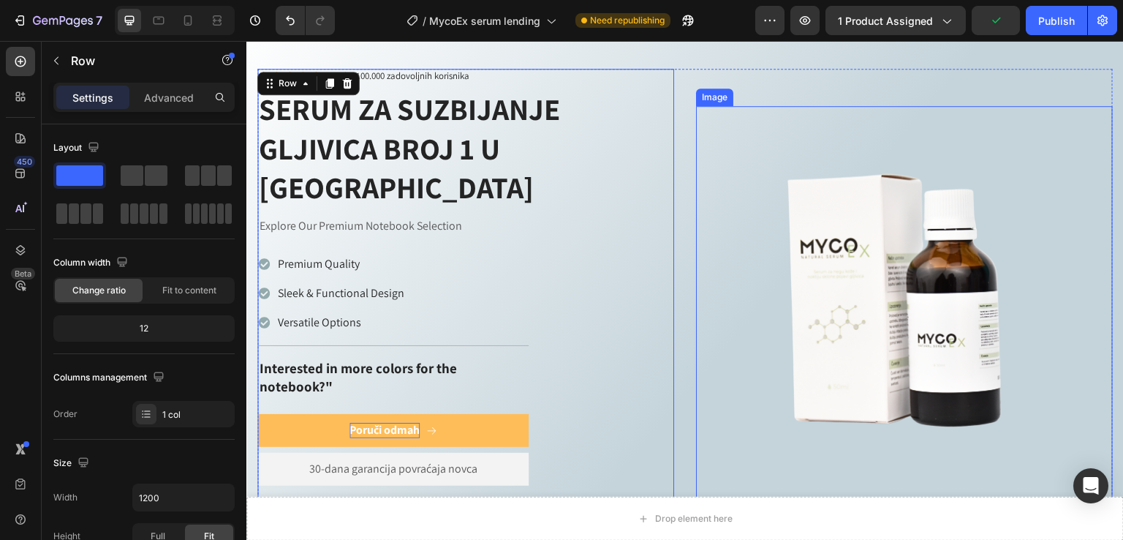
scroll to position [733, 0]
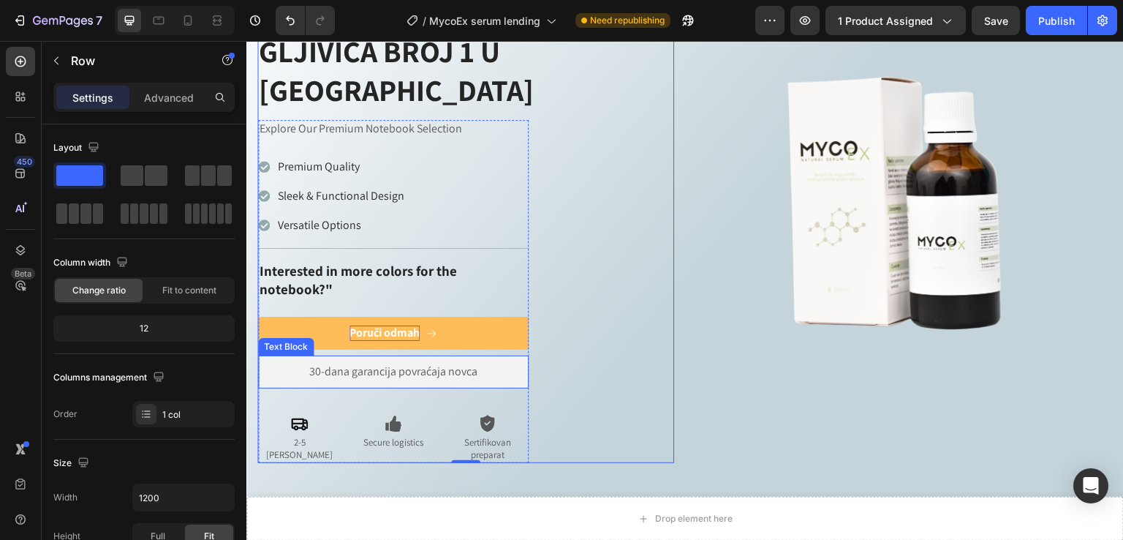
click at [517, 364] on p "30-dana garancija povraćaja novca" at bounding box center [393, 371] width 253 height 15
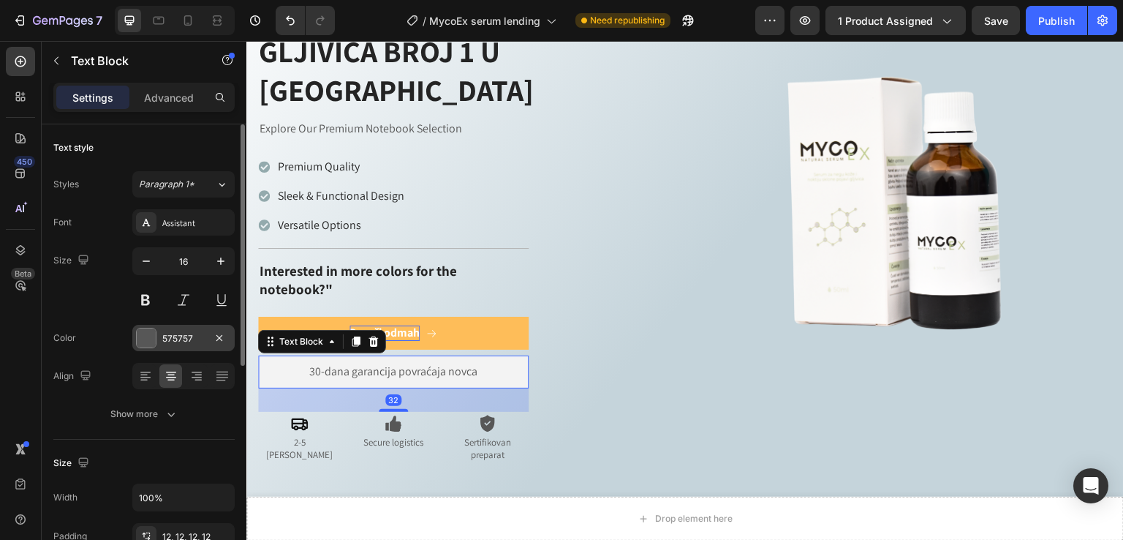
click at [161, 331] on div "575757" at bounding box center [183, 338] width 102 height 26
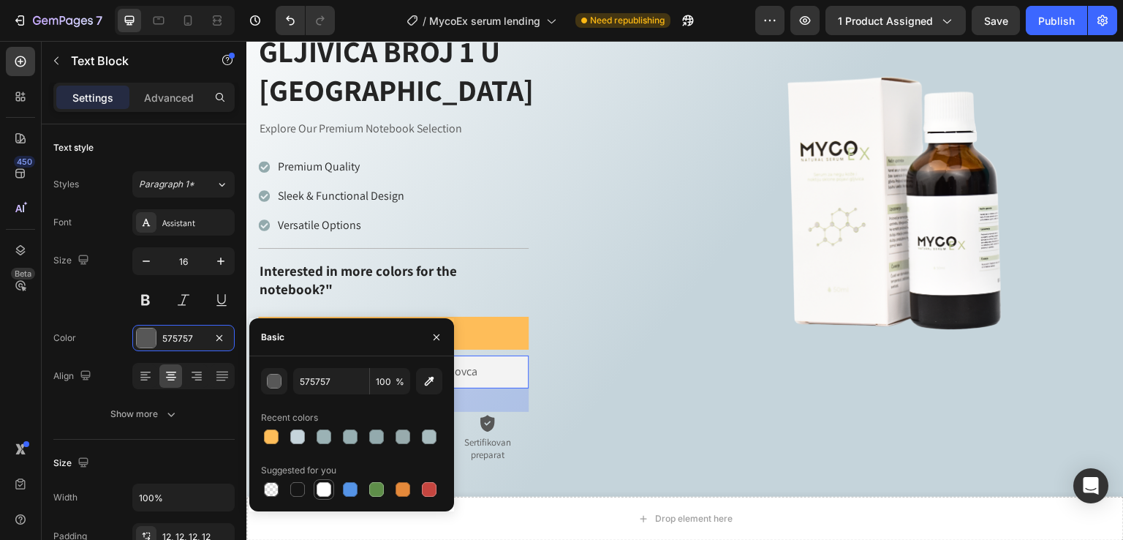
click at [331, 486] on div at bounding box center [324, 489] width 15 height 15
type input "FFFFFF"
click at [665, 368] on div "Icon Icon Icon Icon Icon Icon List Preko 100.000 zadovoljnih korisnika Text Blo…" at bounding box center [465, 216] width 417 height 491
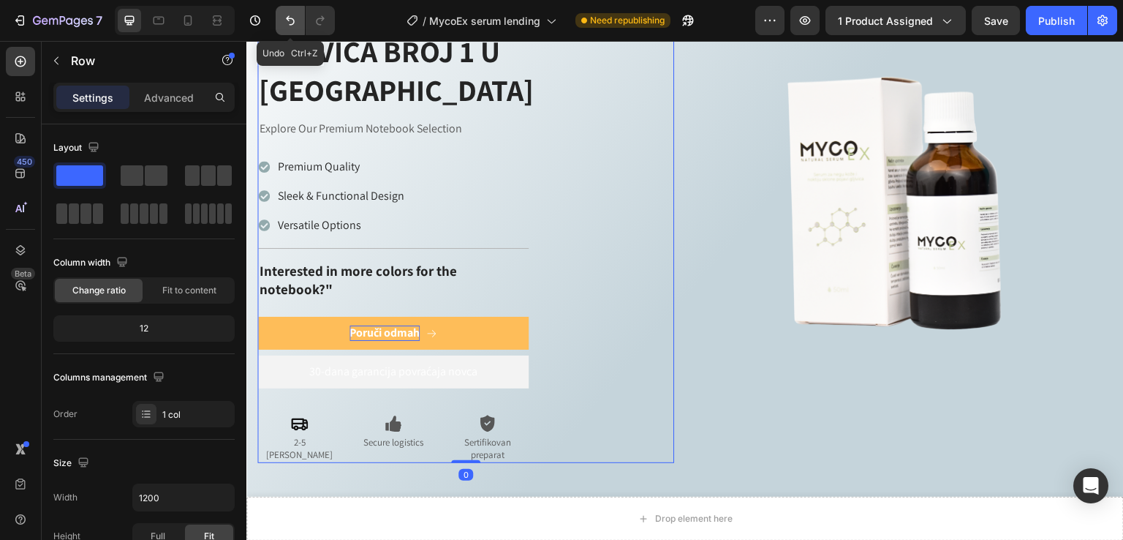
click at [286, 18] on icon "Undo/Redo" at bounding box center [290, 21] width 9 height 10
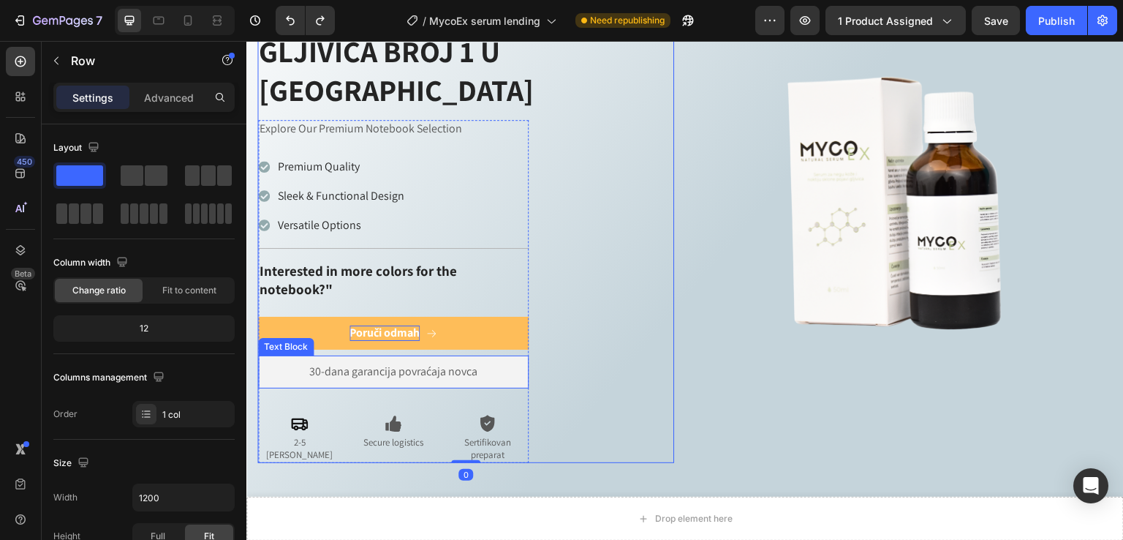
click at [507, 364] on p "30-dana garancija povraćaja novca" at bounding box center [393, 371] width 253 height 15
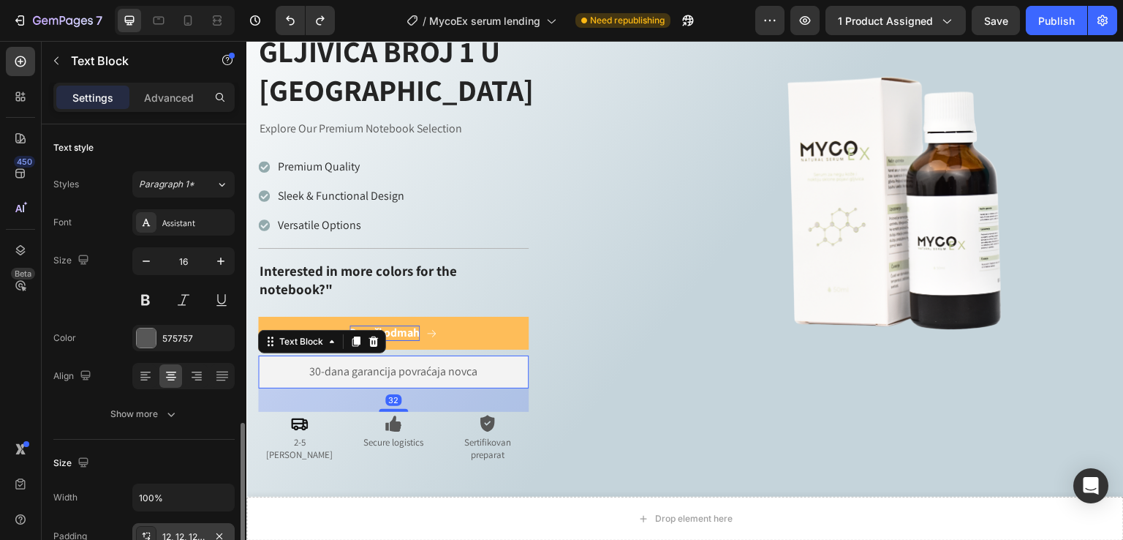
scroll to position [195, 0]
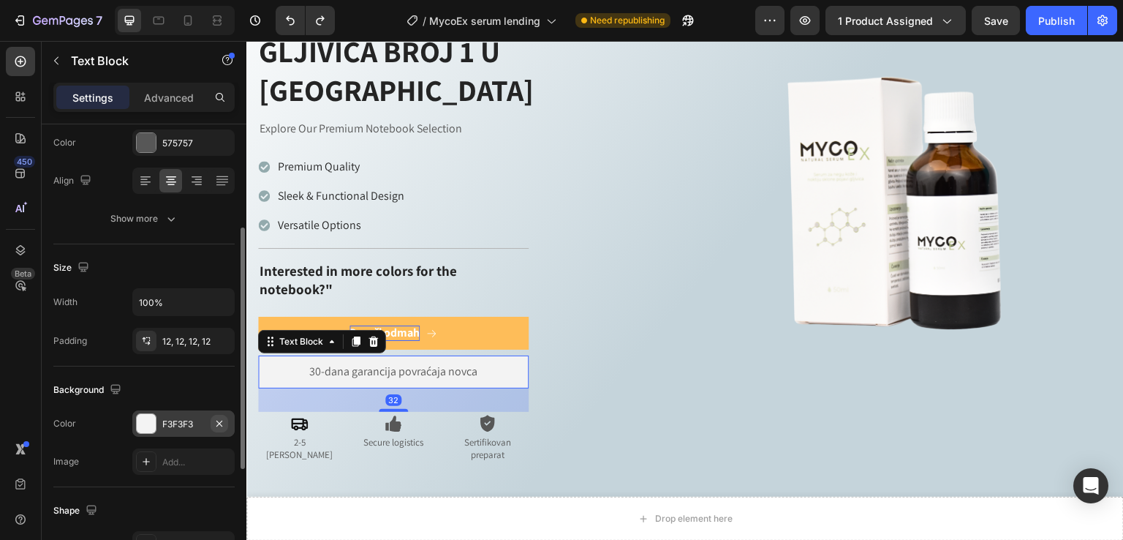
click at [222, 423] on button "button" at bounding box center [220, 424] width 18 height 18
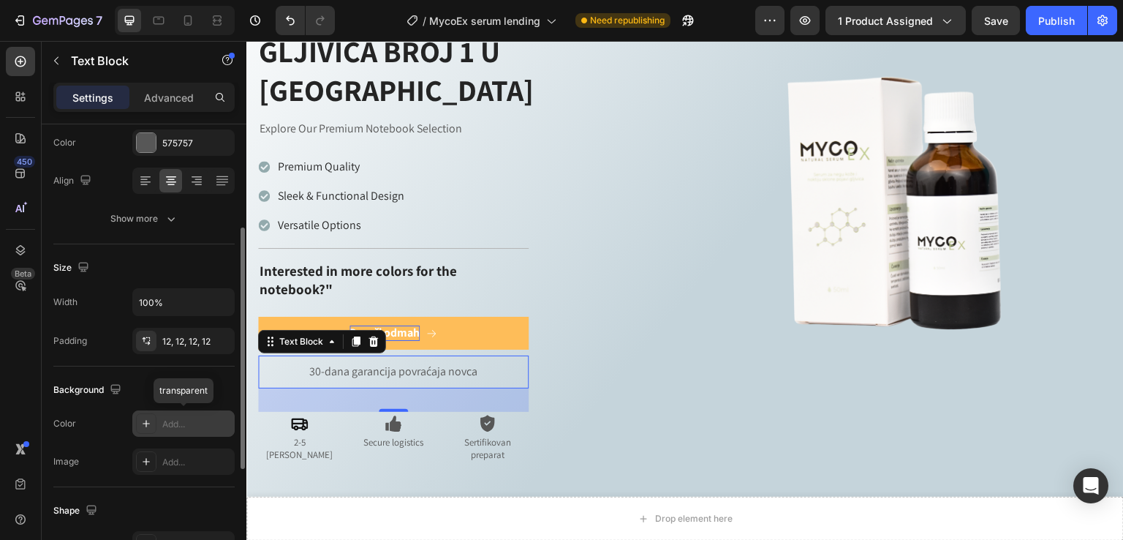
click at [210, 422] on div "Add..." at bounding box center [196, 424] width 69 height 13
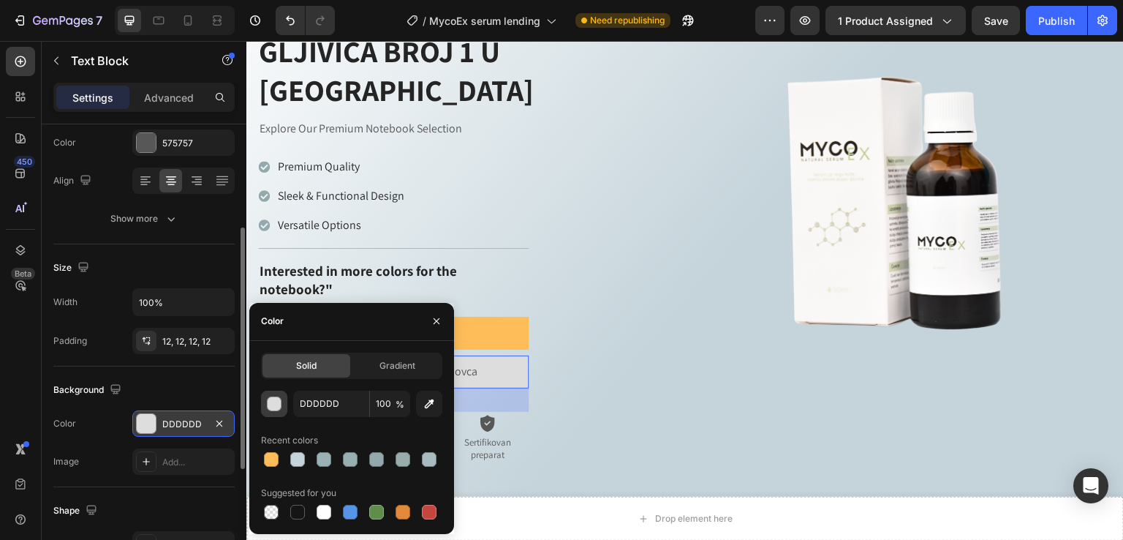
click at [279, 403] on div "button" at bounding box center [275, 404] width 15 height 15
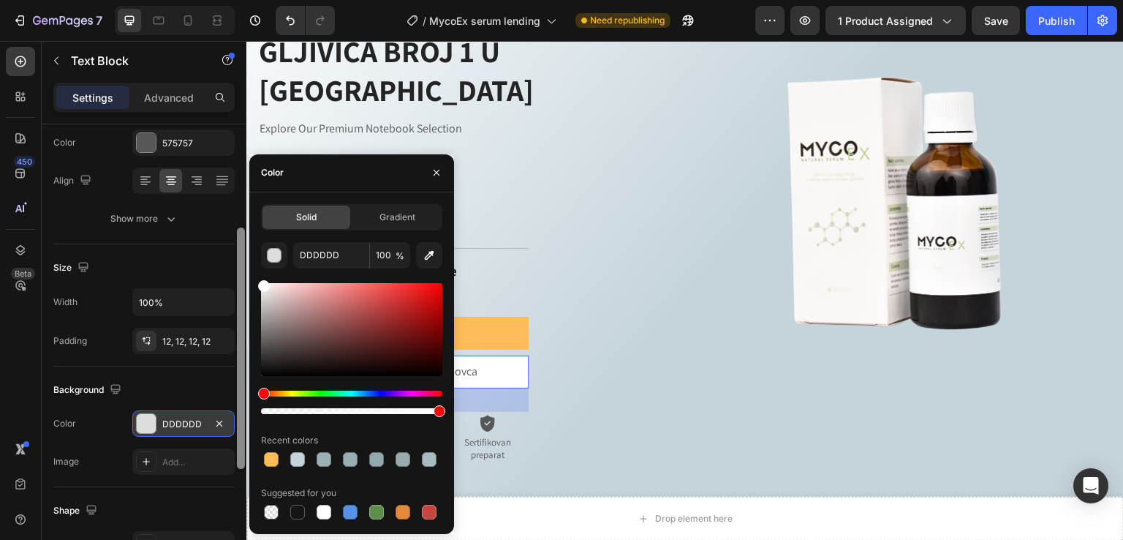
drag, startPoint x: 272, startPoint y: 320, endPoint x: 241, endPoint y: 259, distance: 68.0
click at [242, 260] on div "450 Beta Sections(18) Elements(84) Section Element Hero Section Product Detail …" at bounding box center [123, 290] width 246 height 499
click at [646, 279] on div "Icon Icon Icon Icon Icon Icon List Preko 100.000 zadovoljnih korisnika Text Blo…" at bounding box center [465, 216] width 417 height 491
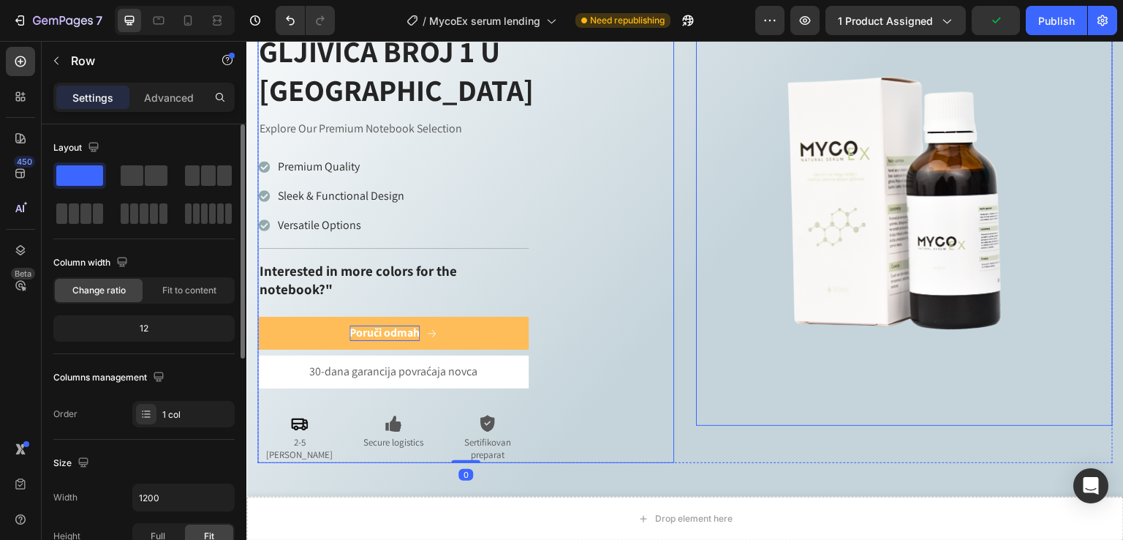
scroll to position [636, 0]
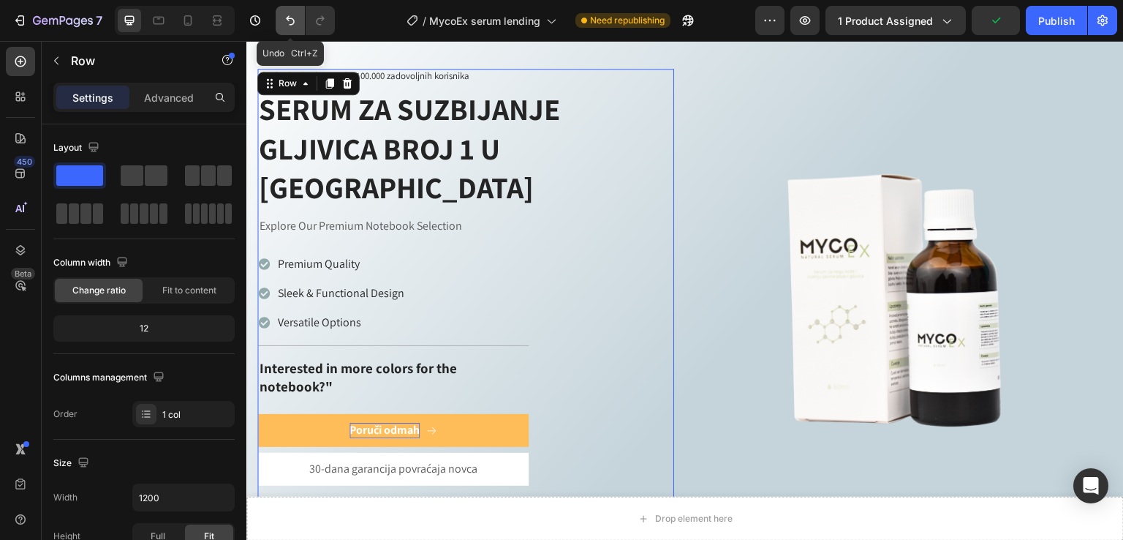
click at [293, 15] on icon "Undo/Redo" at bounding box center [290, 20] width 15 height 15
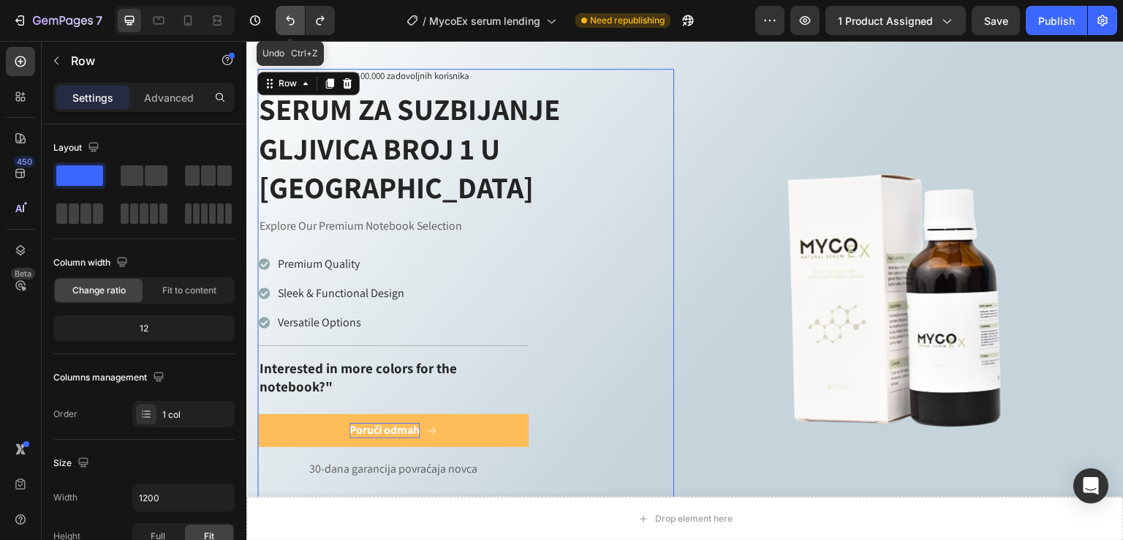
click at [293, 15] on icon "Undo/Redo" at bounding box center [290, 20] width 15 height 15
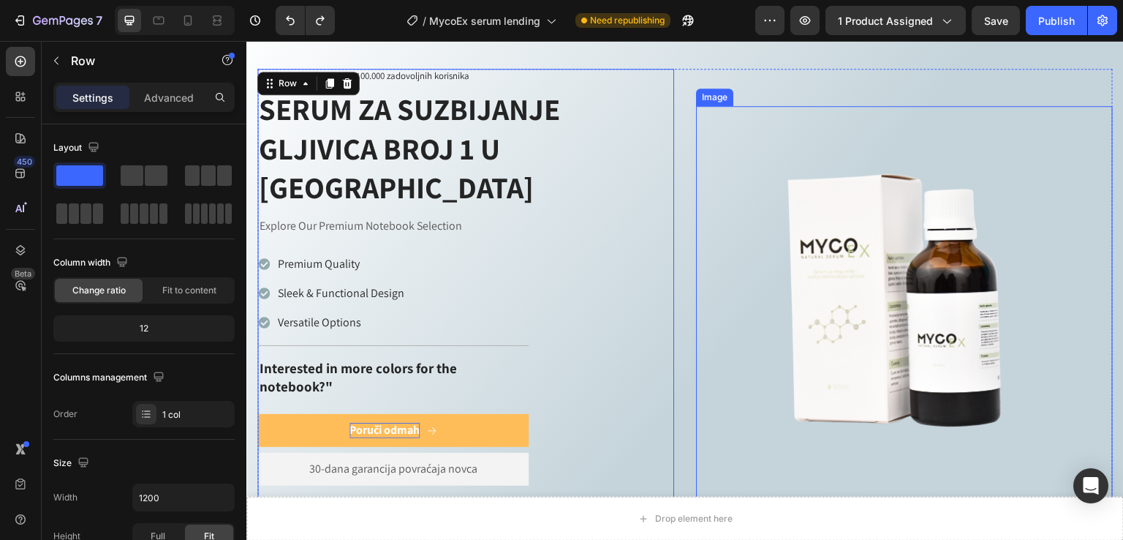
click at [739, 416] on img at bounding box center [904, 314] width 417 height 417
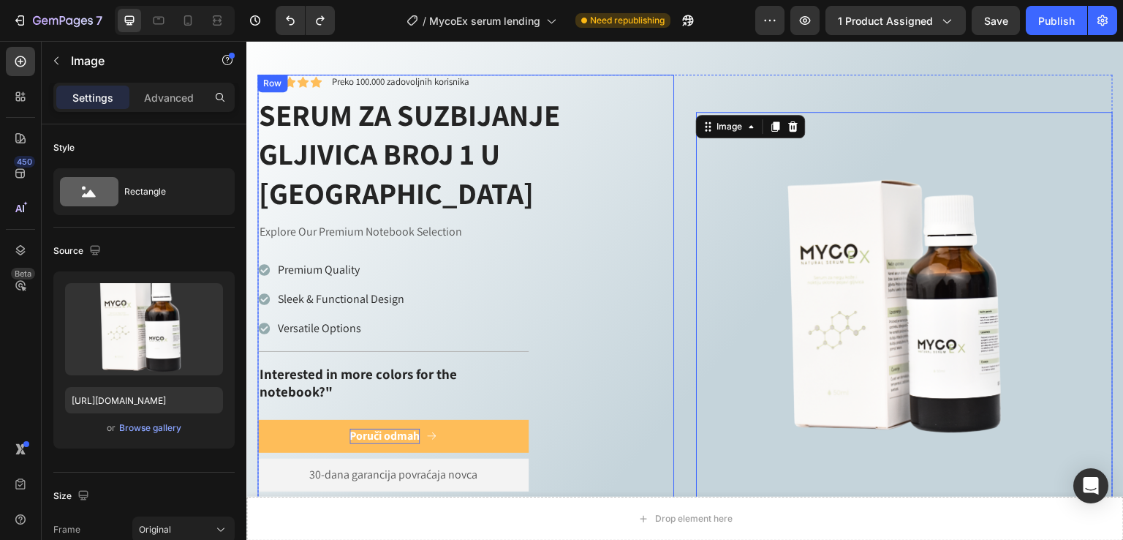
scroll to position [538, 0]
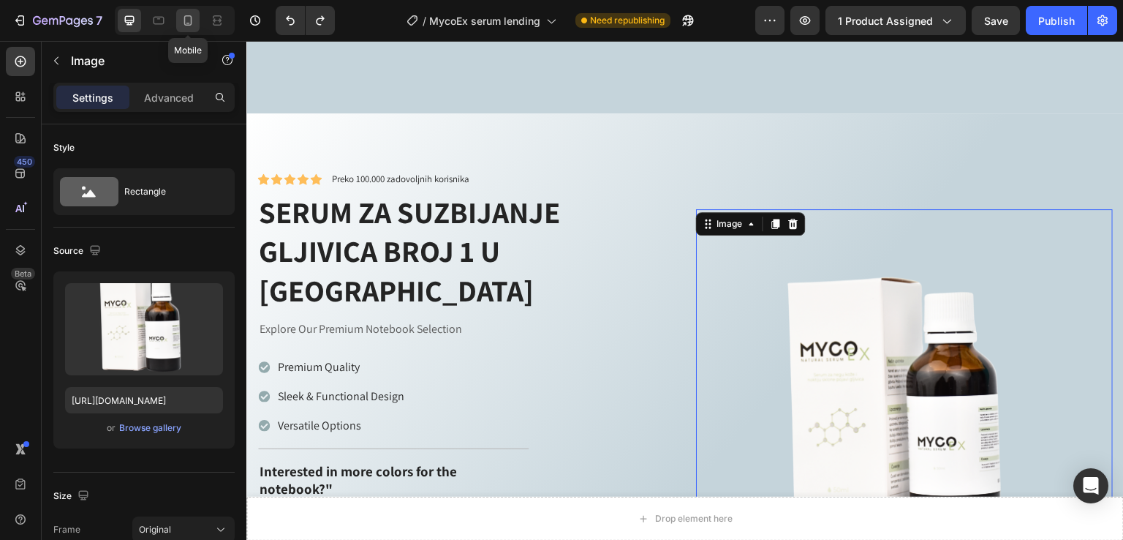
click at [182, 19] on icon at bounding box center [188, 20] width 15 height 15
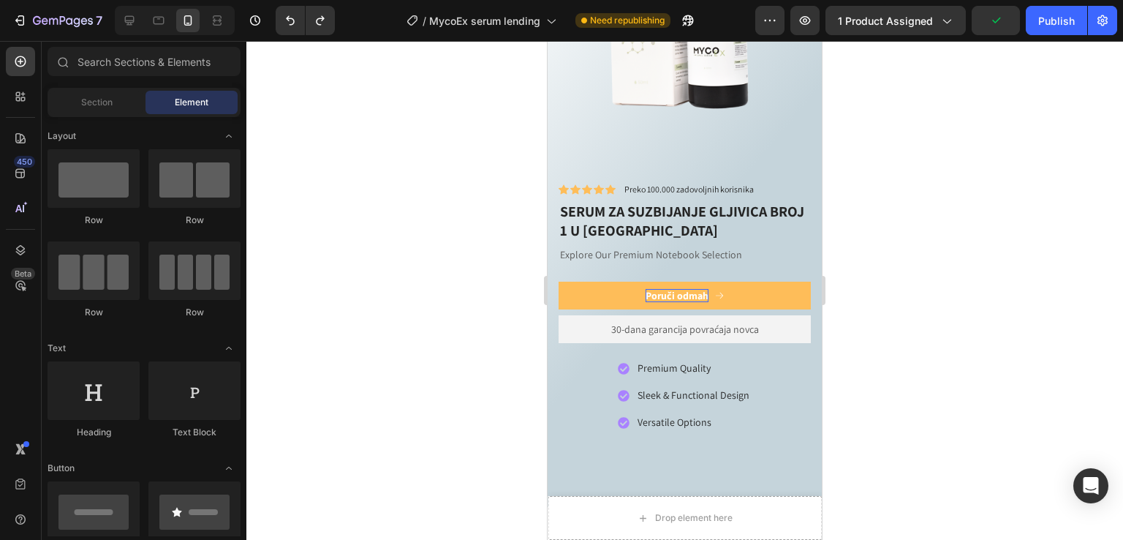
scroll to position [828, 0]
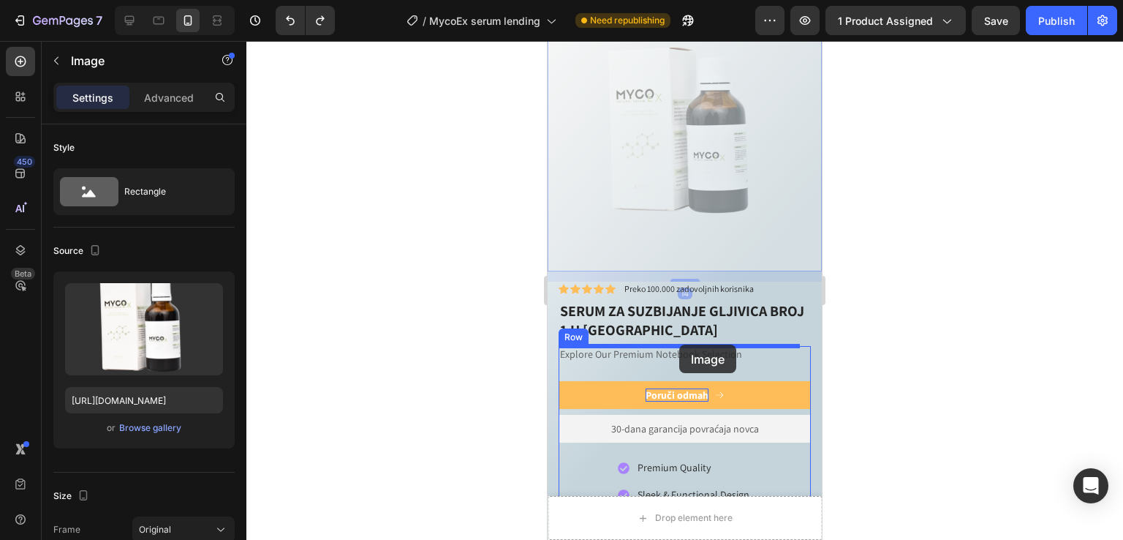
drag, startPoint x: 676, startPoint y: 146, endPoint x: 708, endPoint y: 339, distance: 195.7
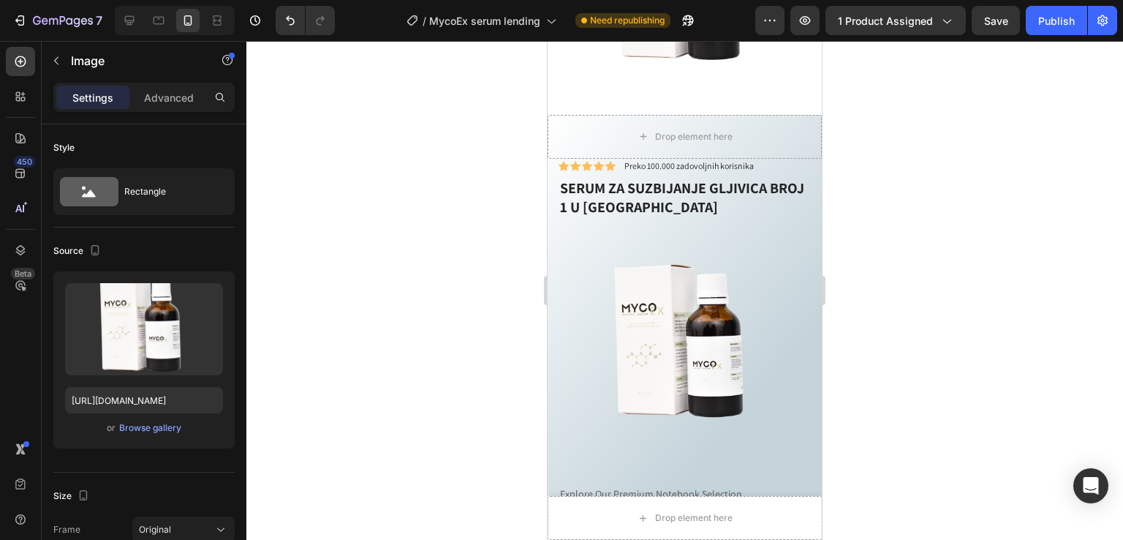
scroll to position [585, 0]
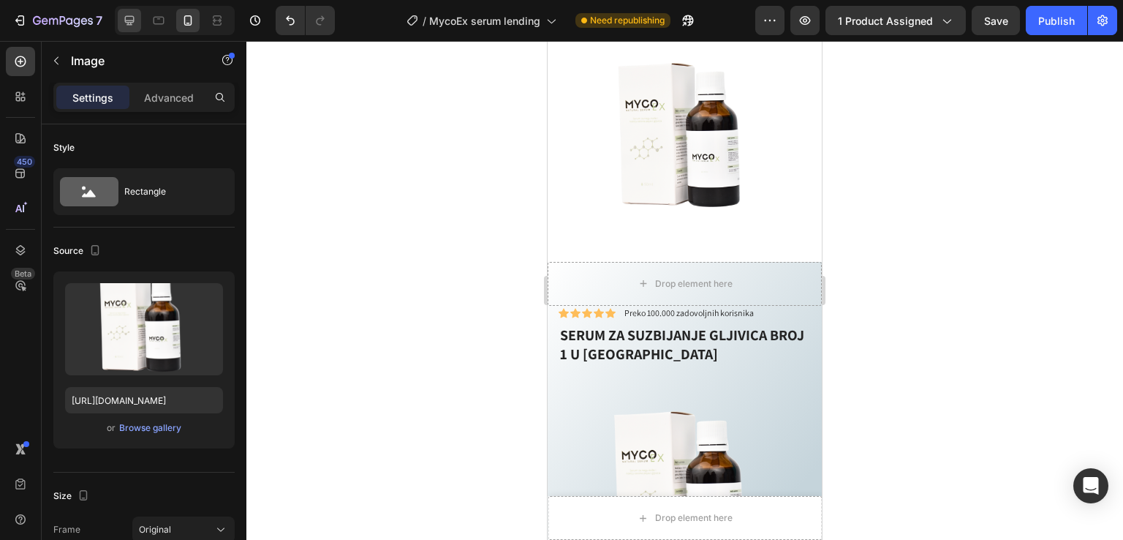
click at [135, 15] on icon at bounding box center [129, 20] width 15 height 15
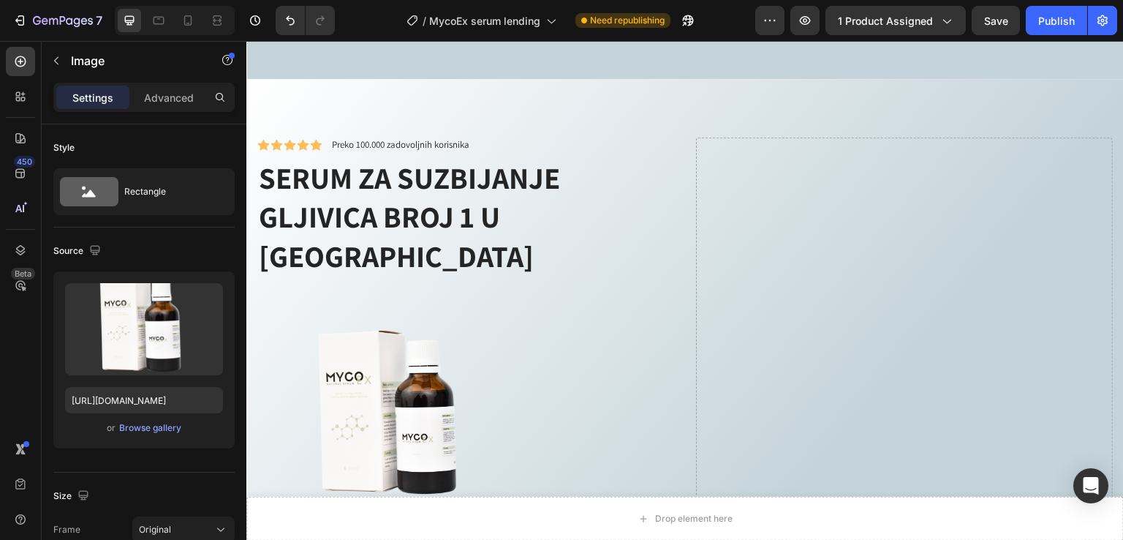
scroll to position [429, 0]
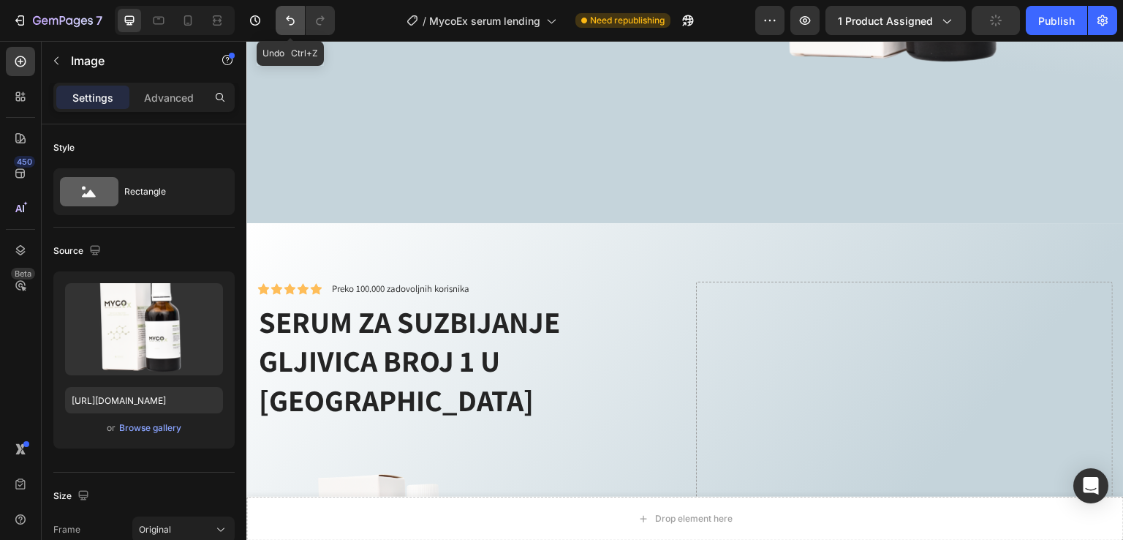
click at [293, 26] on icon "Undo/Redo" at bounding box center [290, 20] width 15 height 15
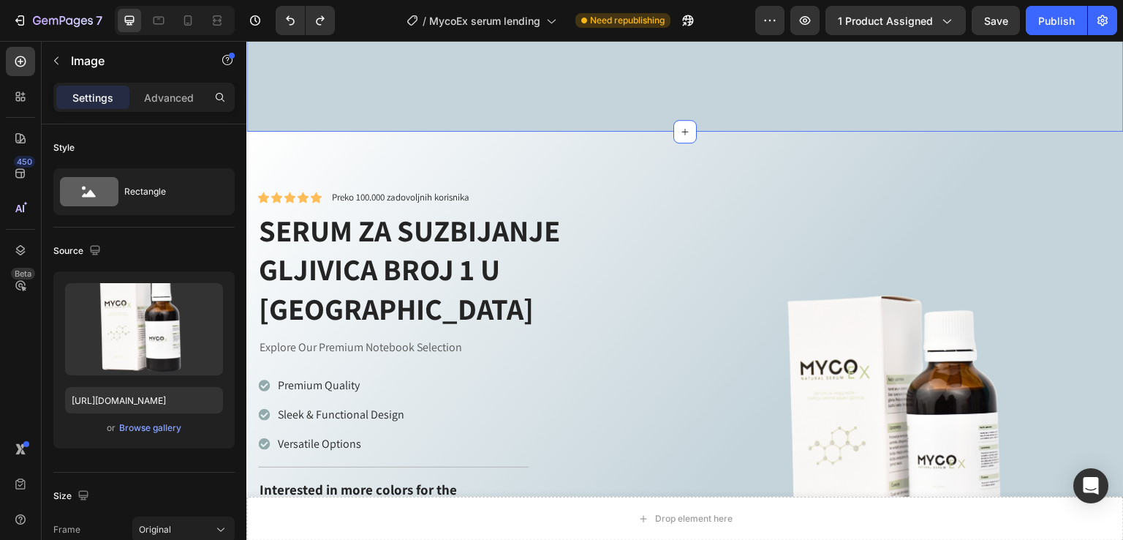
scroll to position [527, 0]
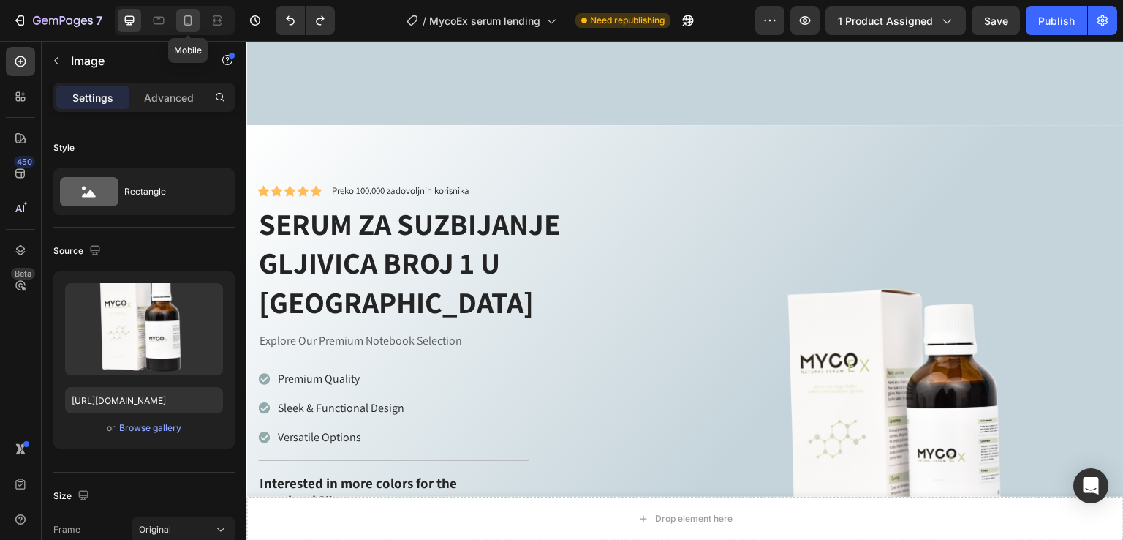
click at [189, 15] on icon at bounding box center [188, 20] width 15 height 15
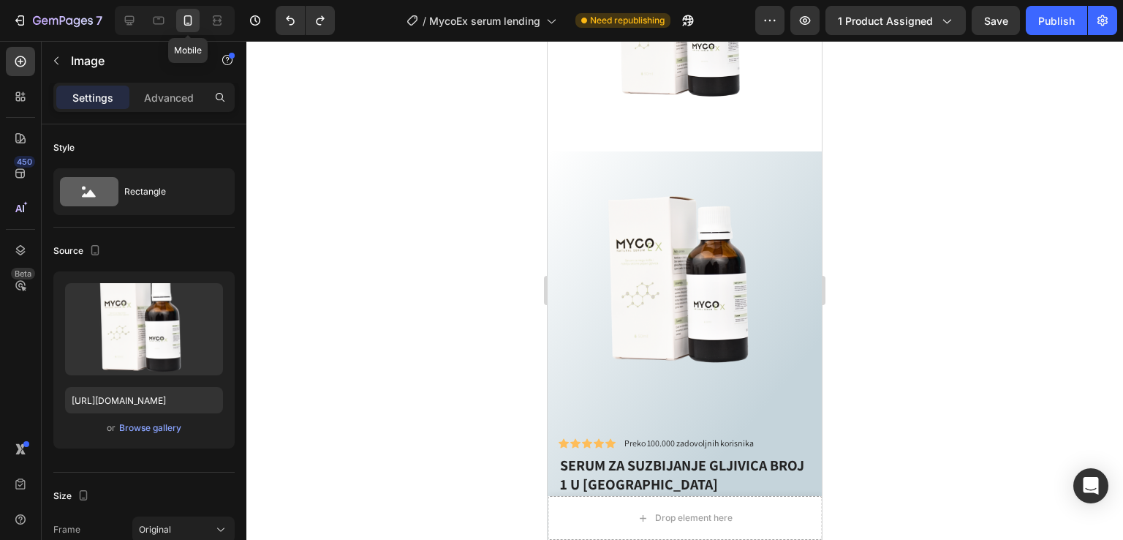
scroll to position [743, 0]
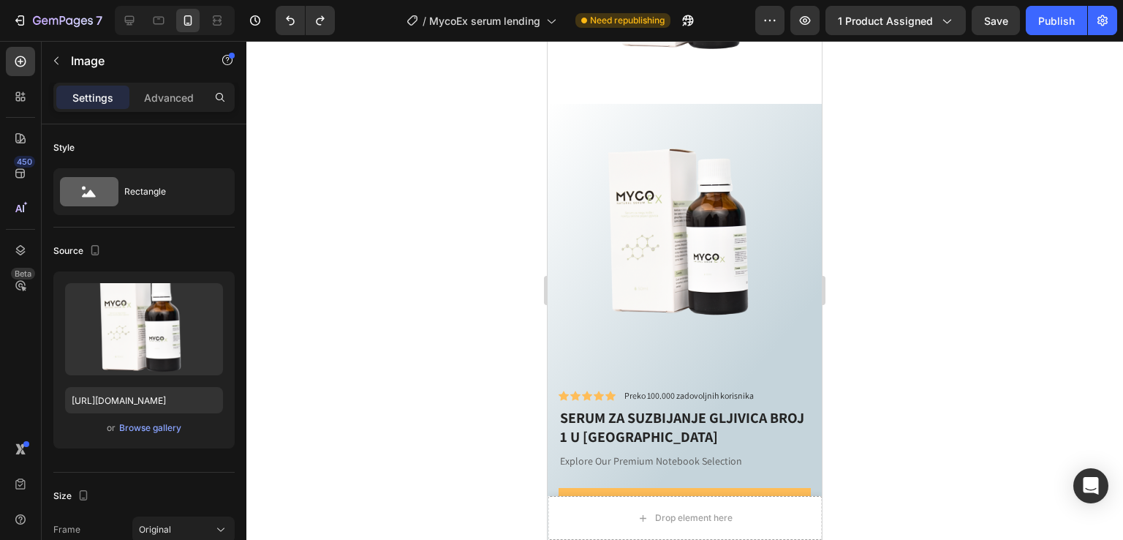
click at [715, 190] on img at bounding box center [685, 241] width 274 height 274
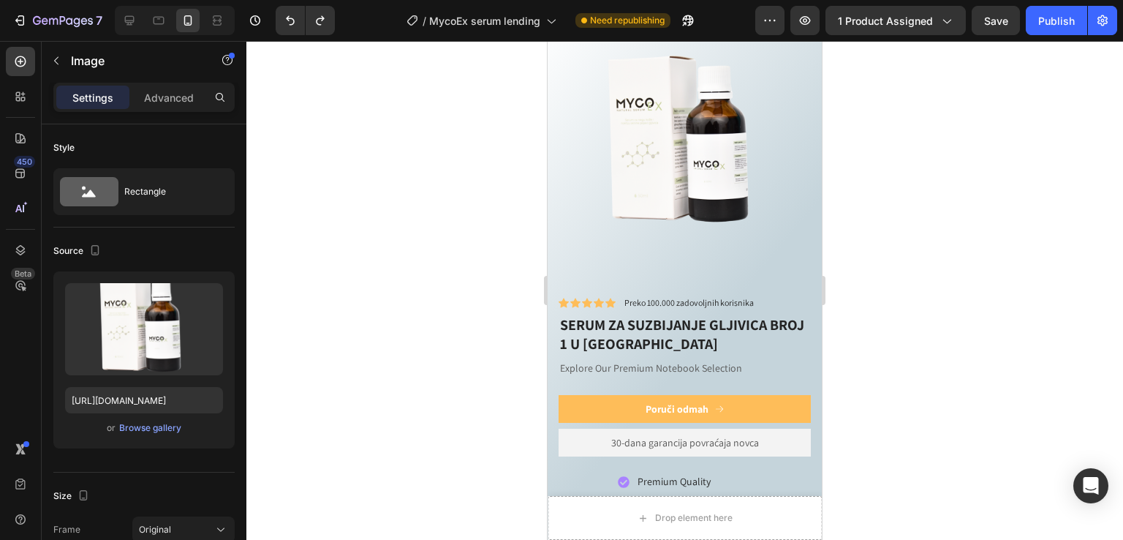
scroll to position [840, 0]
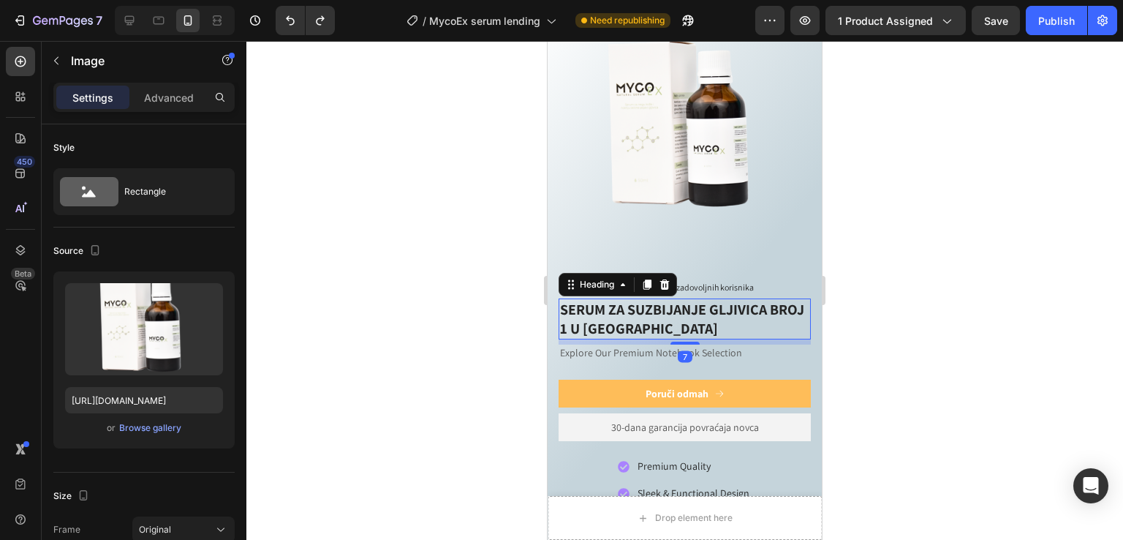
click at [650, 306] on h2 "SERUM ZA SUZBIJANJE GLJIVICA BROJ 1 U [GEOGRAPHIC_DATA]" at bounding box center [685, 318] width 252 height 41
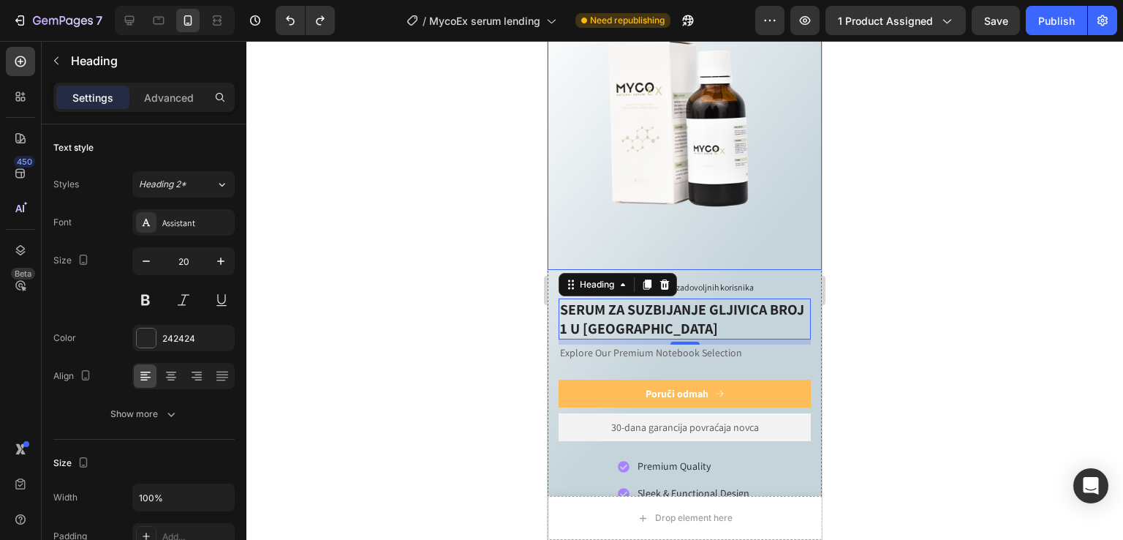
click at [644, 129] on img at bounding box center [685, 133] width 274 height 274
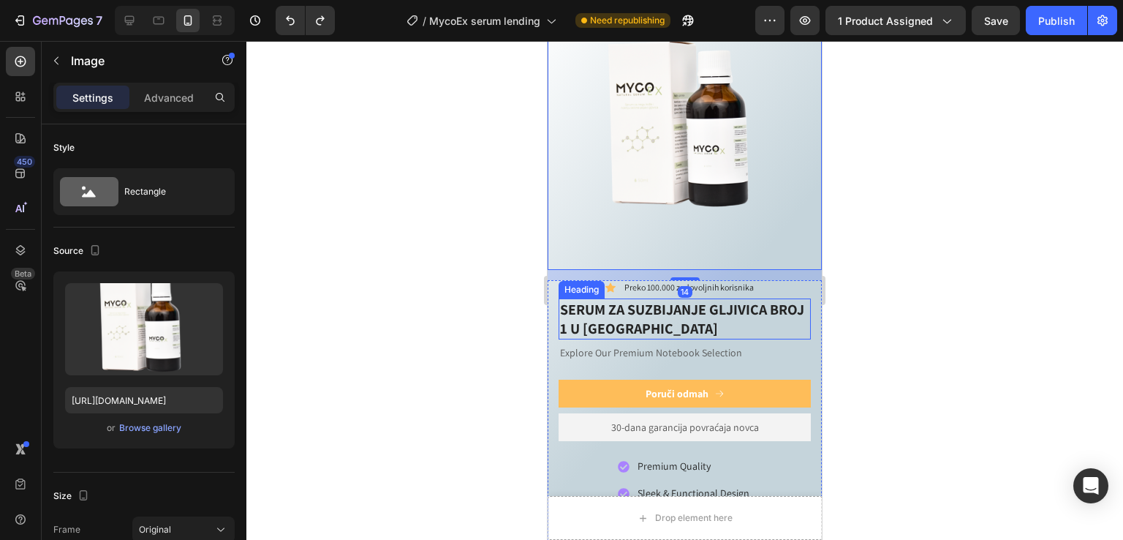
click at [638, 311] on h2 "SERUM ZA SUZBIJANJE GLJIVICA BROJ 1 U [GEOGRAPHIC_DATA]" at bounding box center [685, 318] width 252 height 41
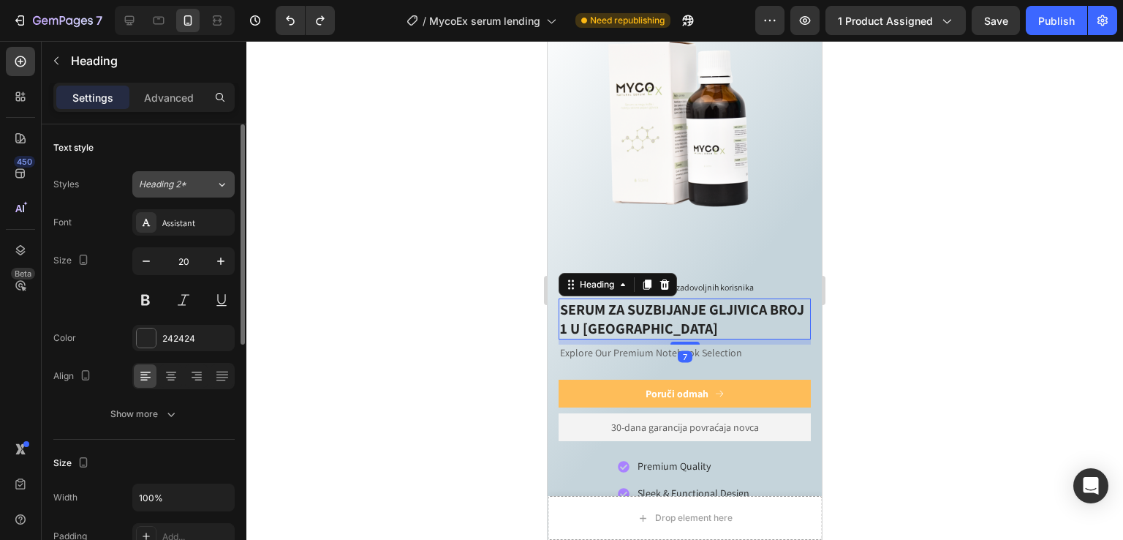
click at [181, 173] on button "Heading 2*" at bounding box center [183, 184] width 102 height 26
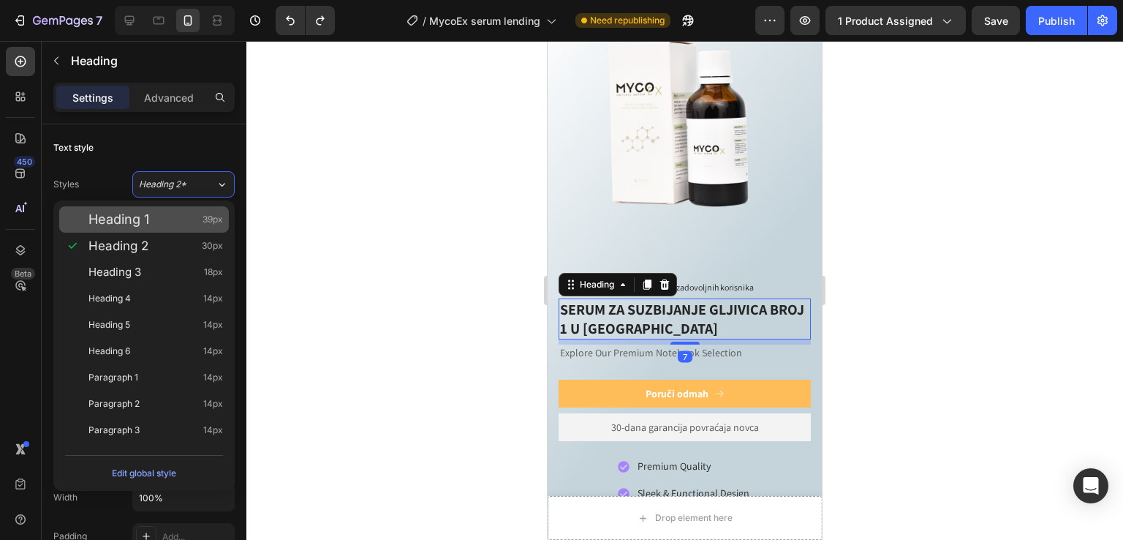
click at [189, 218] on div "Heading 1 39px" at bounding box center [155, 219] width 135 height 15
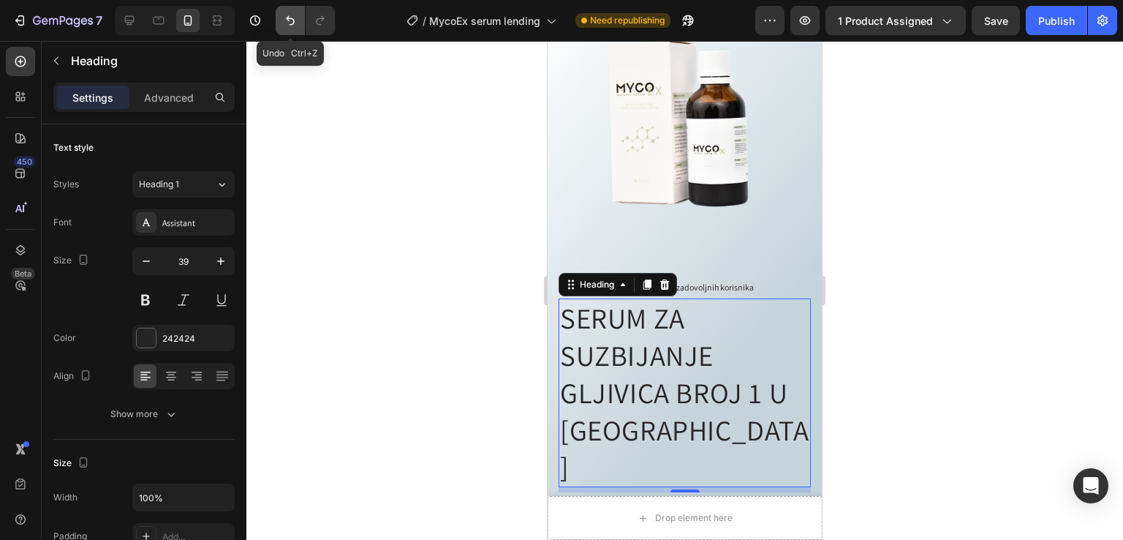
click at [287, 20] on icon "Undo/Redo" at bounding box center [290, 20] width 15 height 15
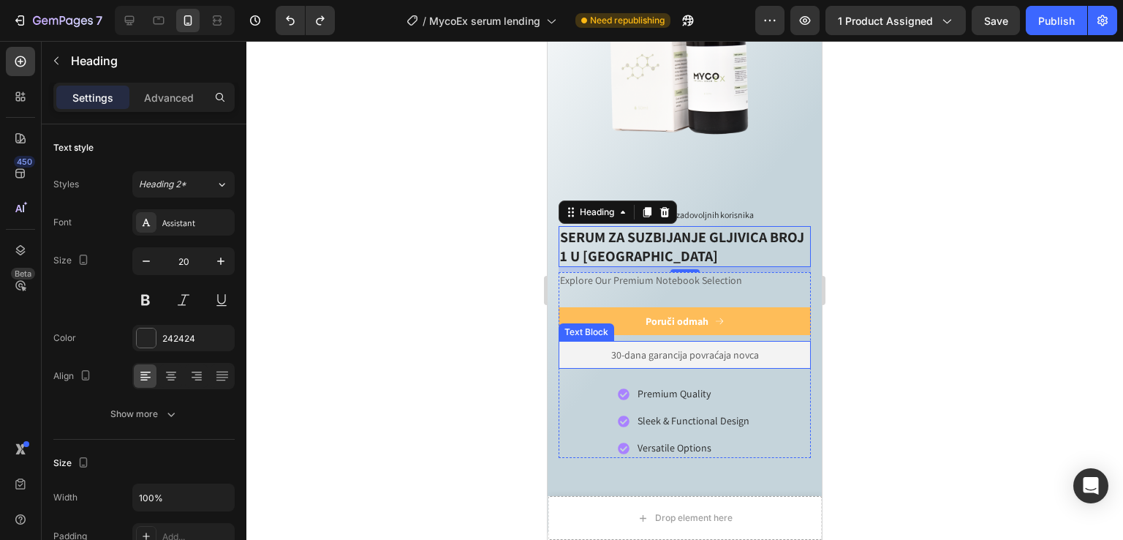
scroll to position [938, 0]
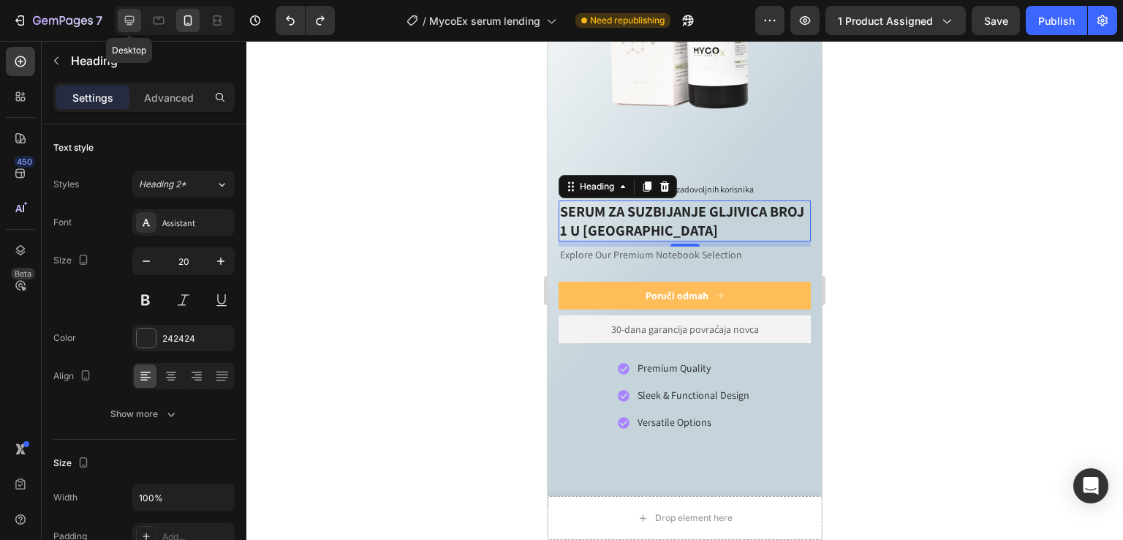
click at [130, 19] on icon at bounding box center [129, 20] width 15 height 15
type input "41"
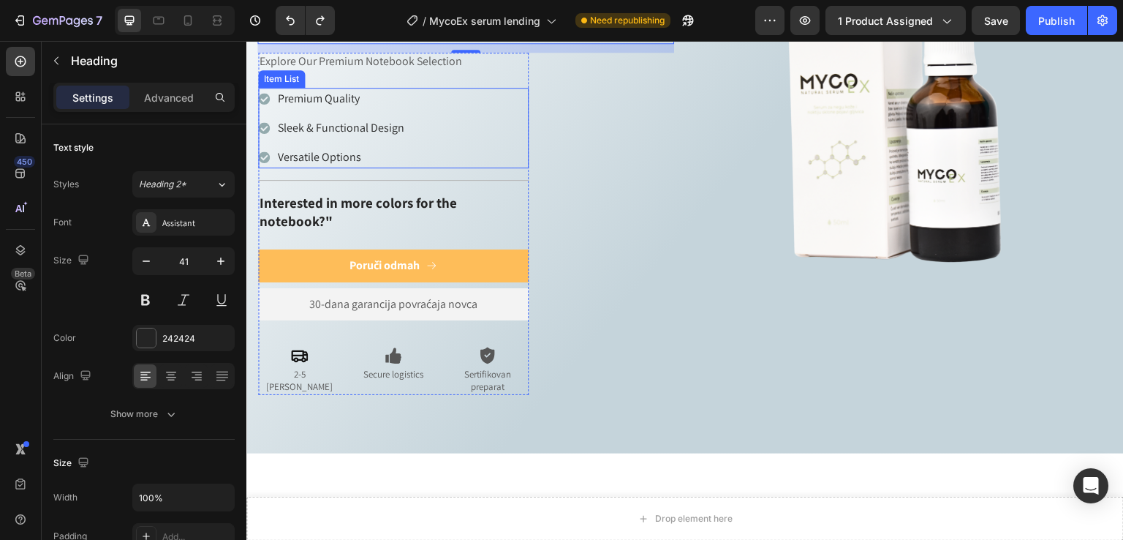
scroll to position [907, 0]
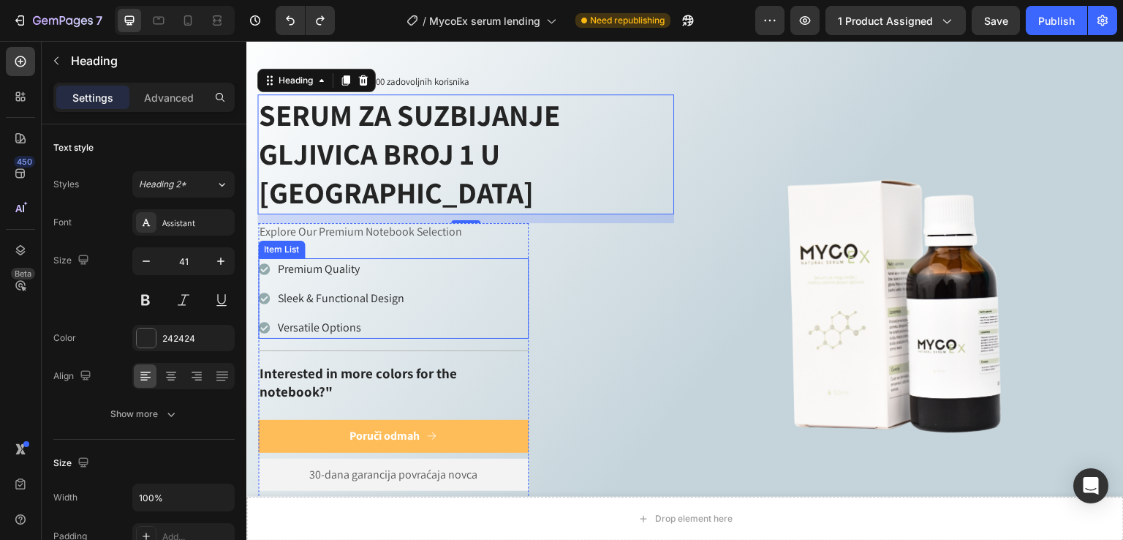
click at [440, 258] on div "Premium Quality Sleek & Functional Design Versatile Options" at bounding box center [393, 298] width 271 height 80
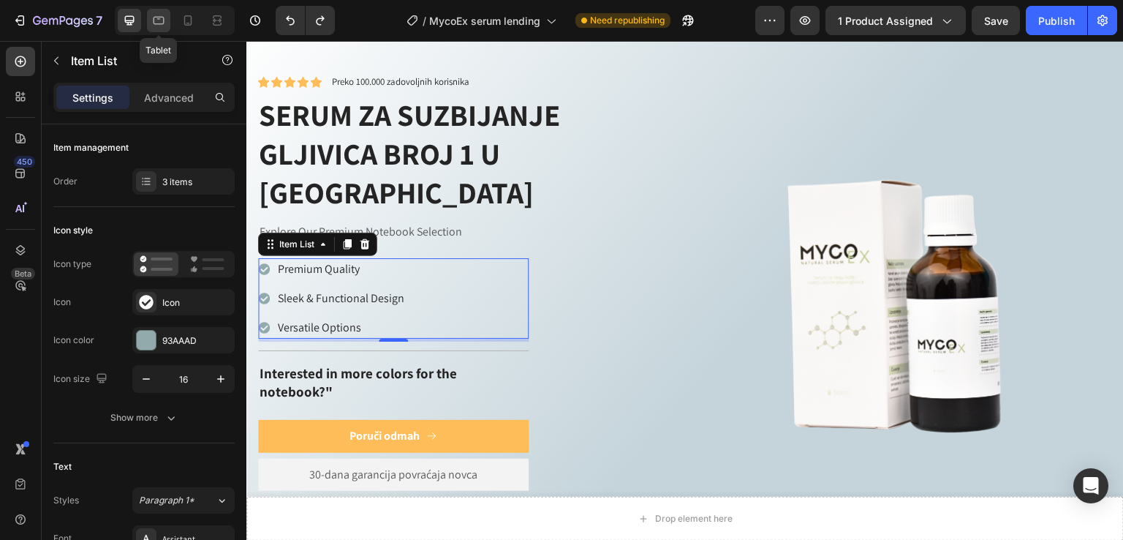
click at [162, 23] on icon at bounding box center [158, 20] width 15 height 15
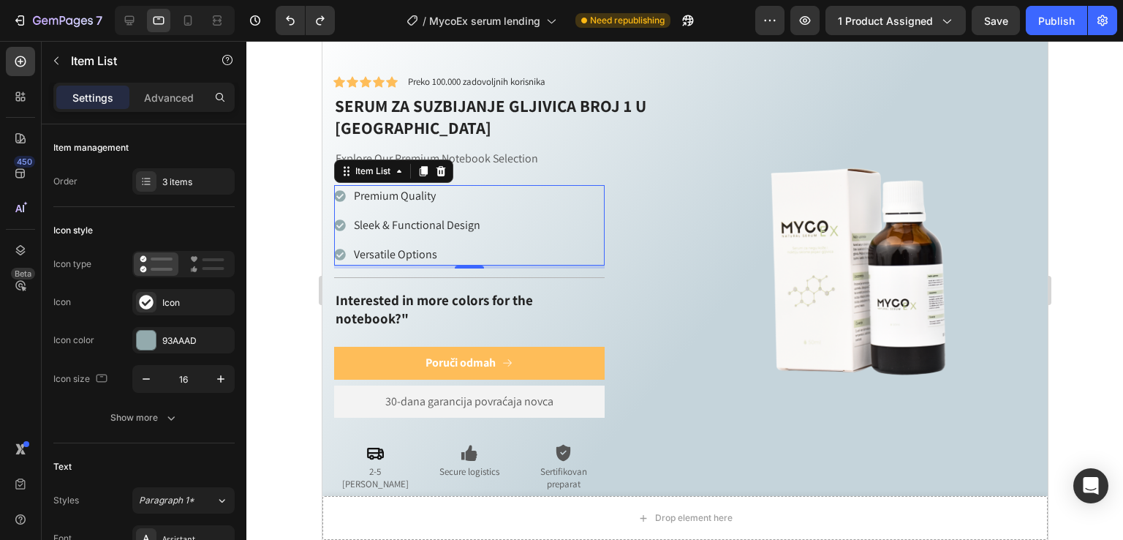
scroll to position [994, 0]
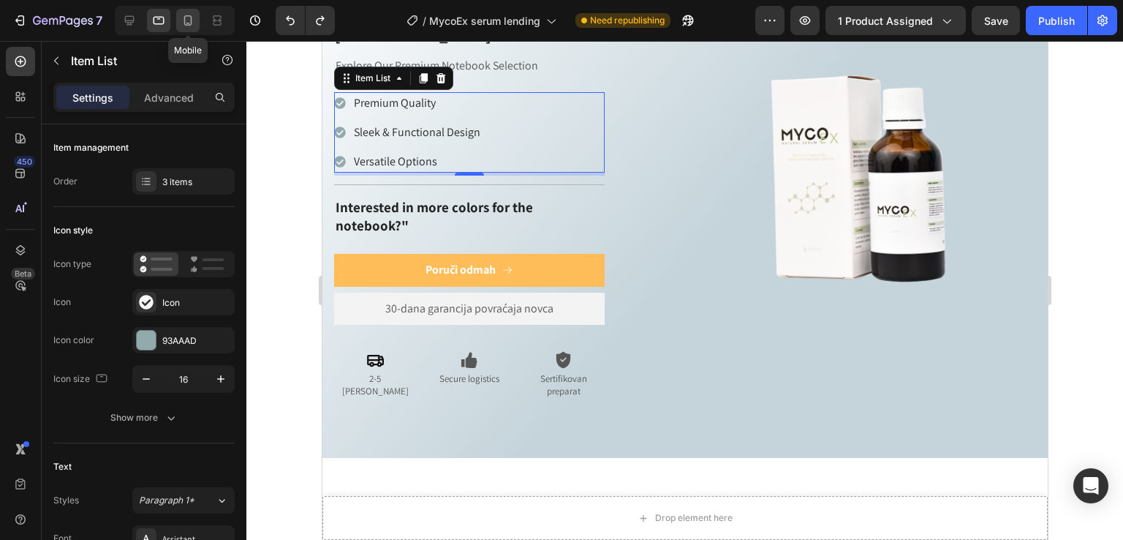
click at [189, 23] on icon at bounding box center [188, 20] width 15 height 15
type input "14"
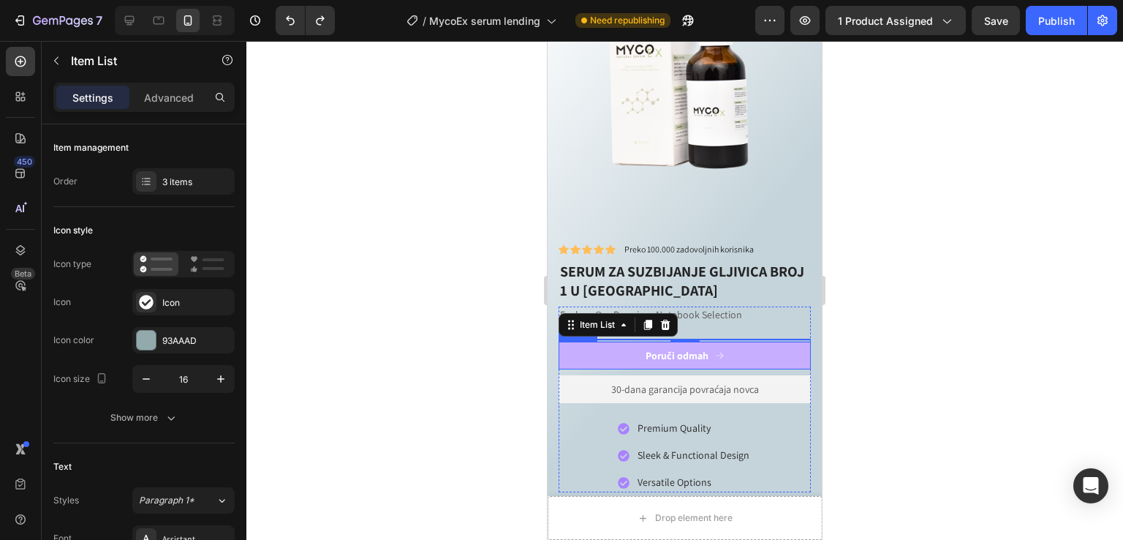
scroll to position [821, 0]
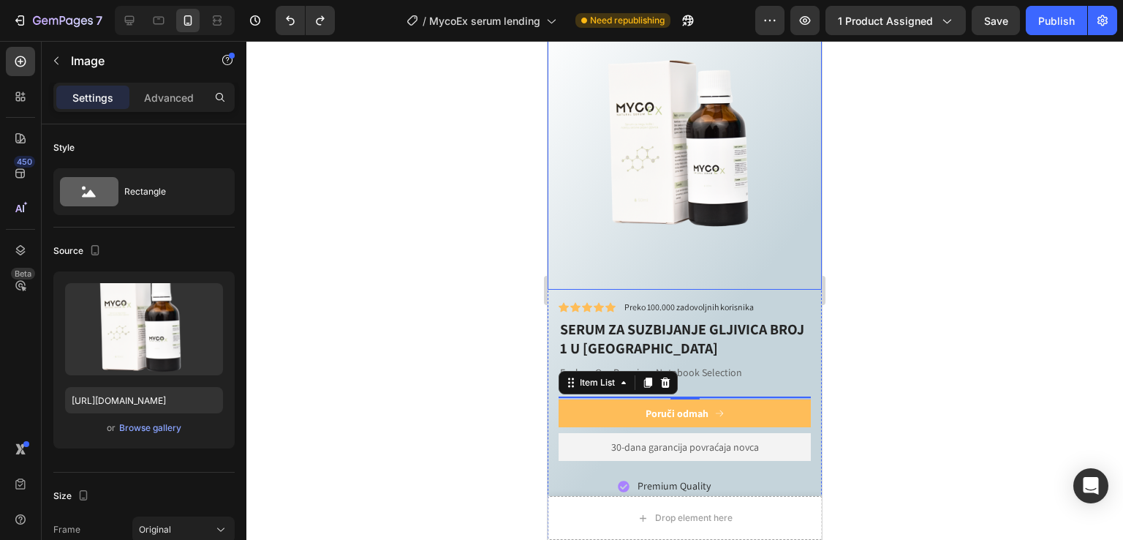
click at [674, 164] on img at bounding box center [685, 152] width 274 height 274
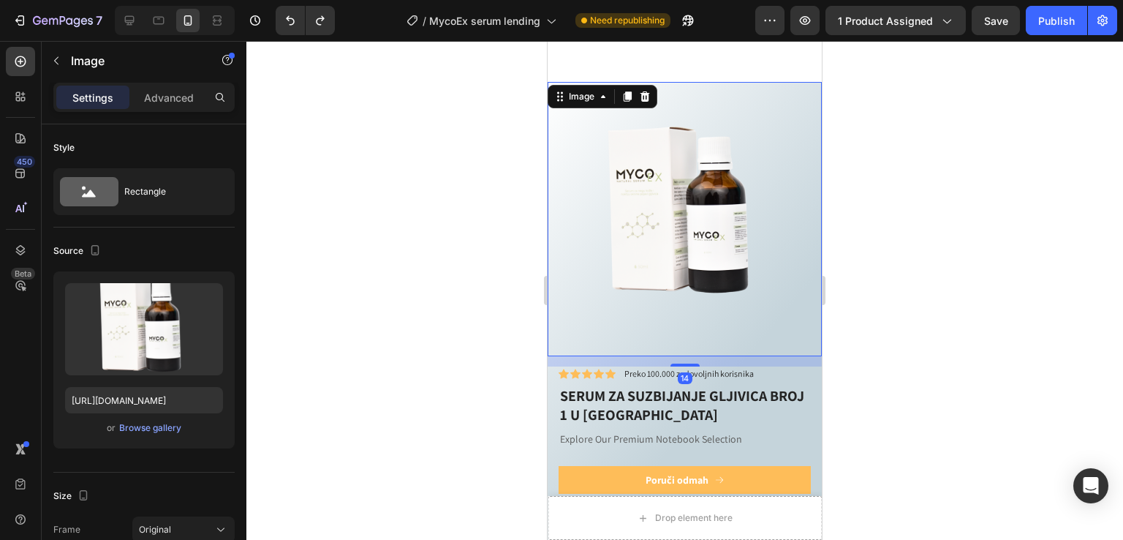
scroll to position [723, 0]
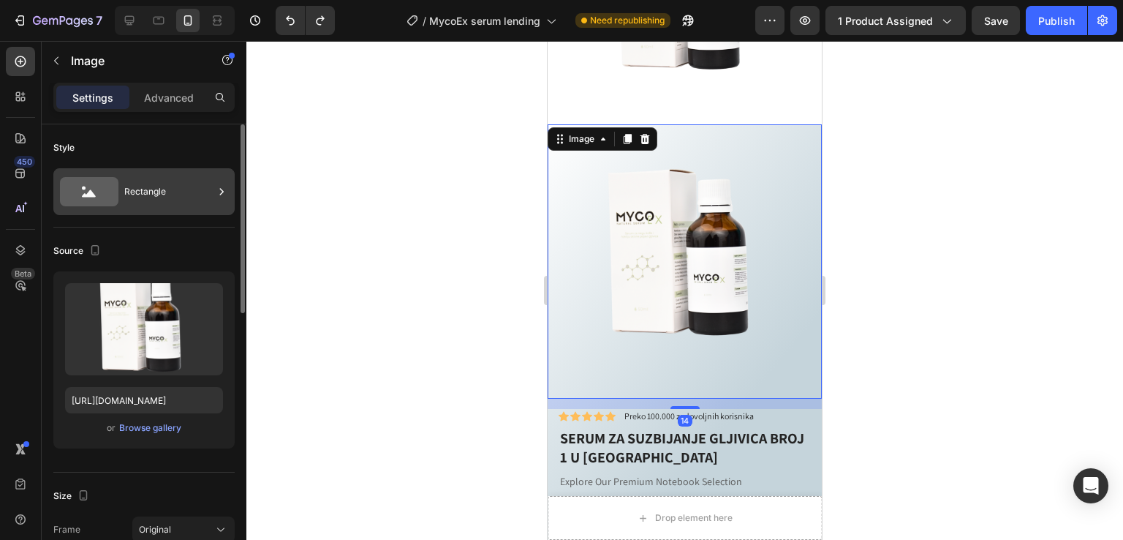
click at [191, 187] on div "Rectangle" at bounding box center [168, 192] width 89 height 34
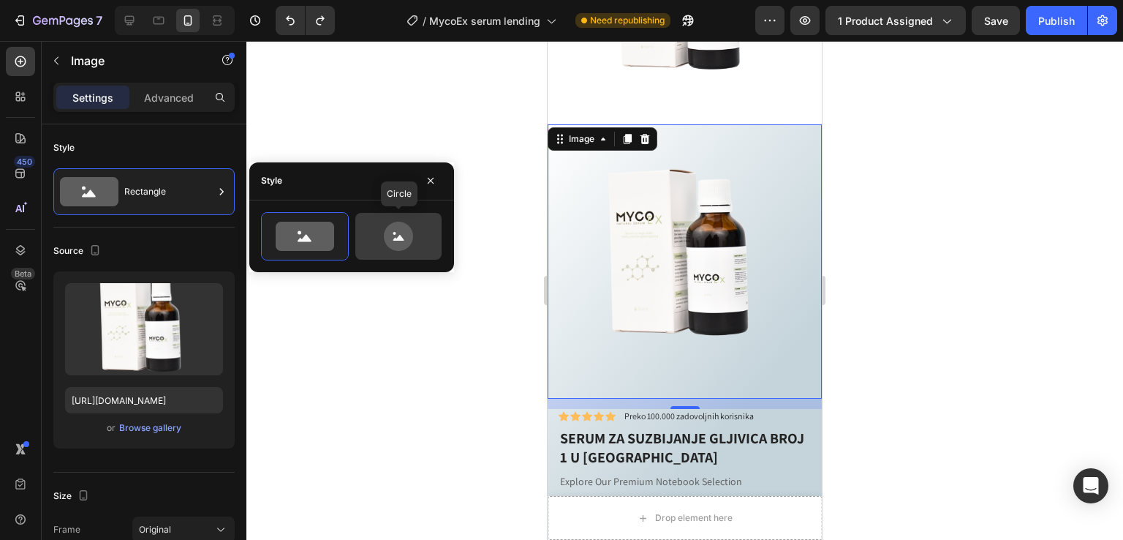
click at [398, 242] on icon at bounding box center [398, 236] width 29 height 29
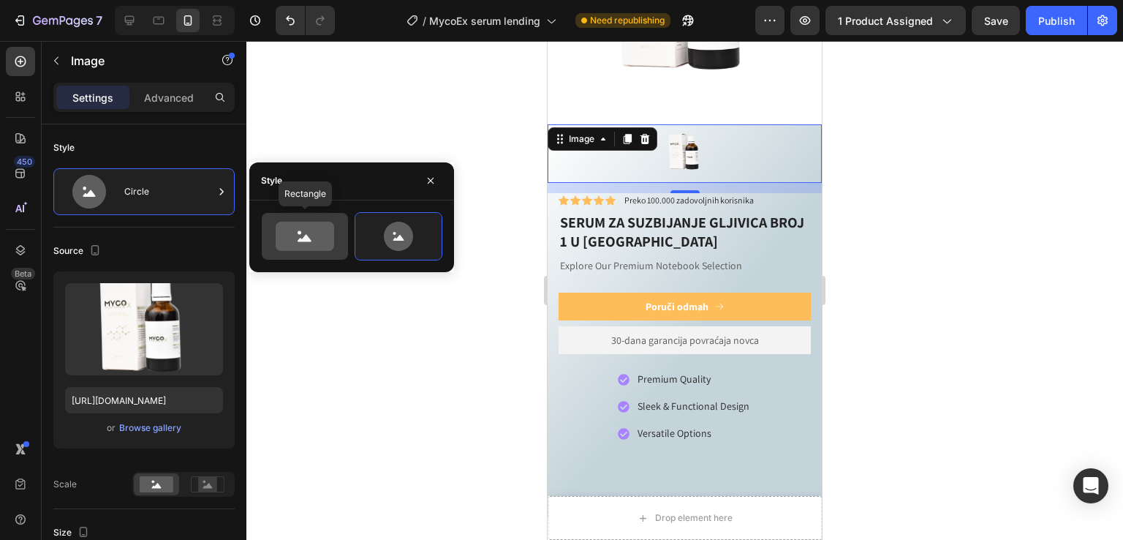
click at [316, 235] on icon at bounding box center [305, 236] width 59 height 29
type input "100"
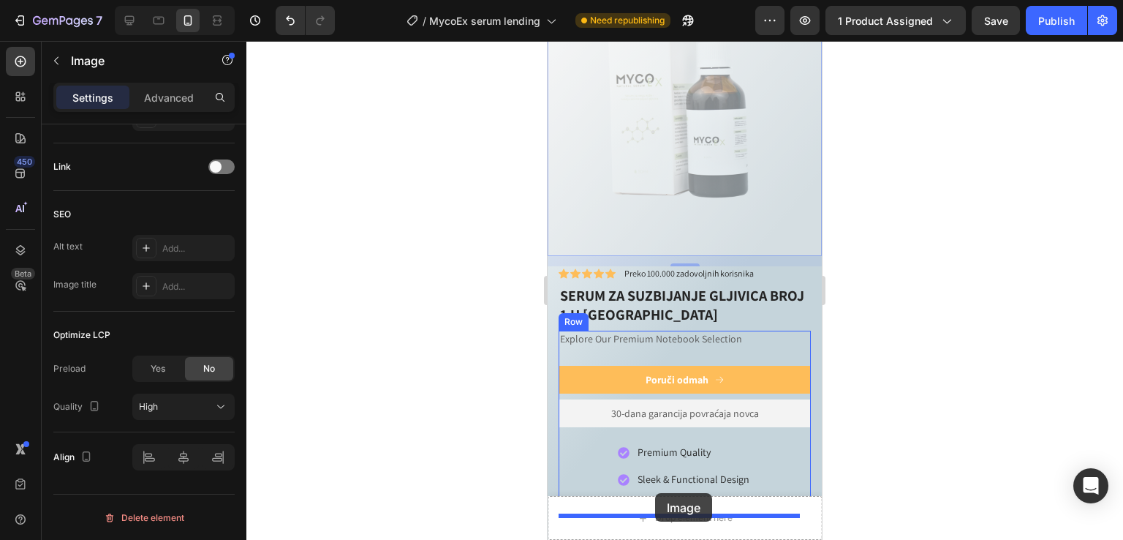
scroll to position [862, 0]
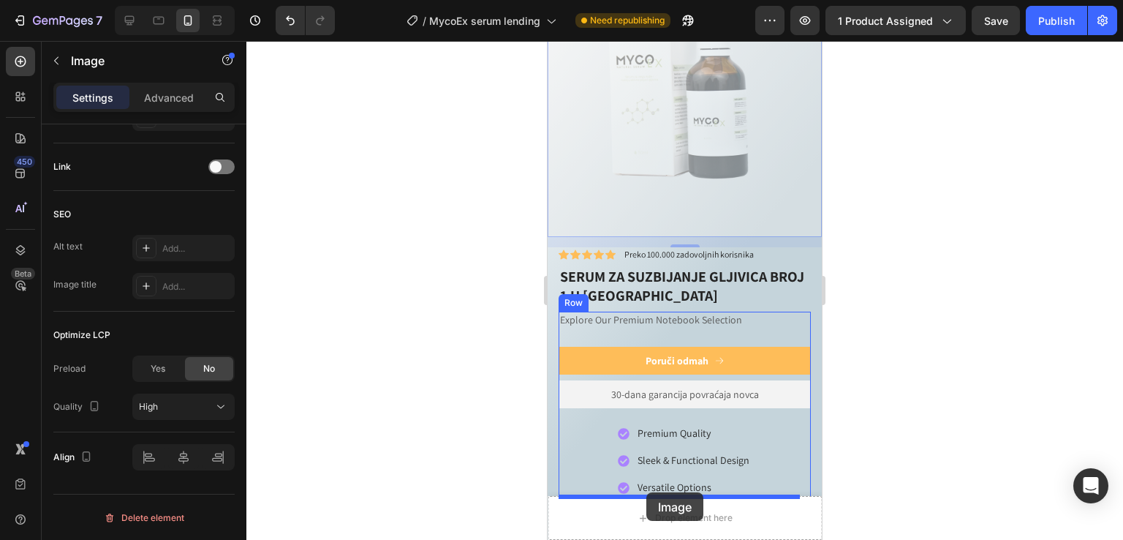
drag, startPoint x: 575, startPoint y: 131, endPoint x: 658, endPoint y: 488, distance: 366.5
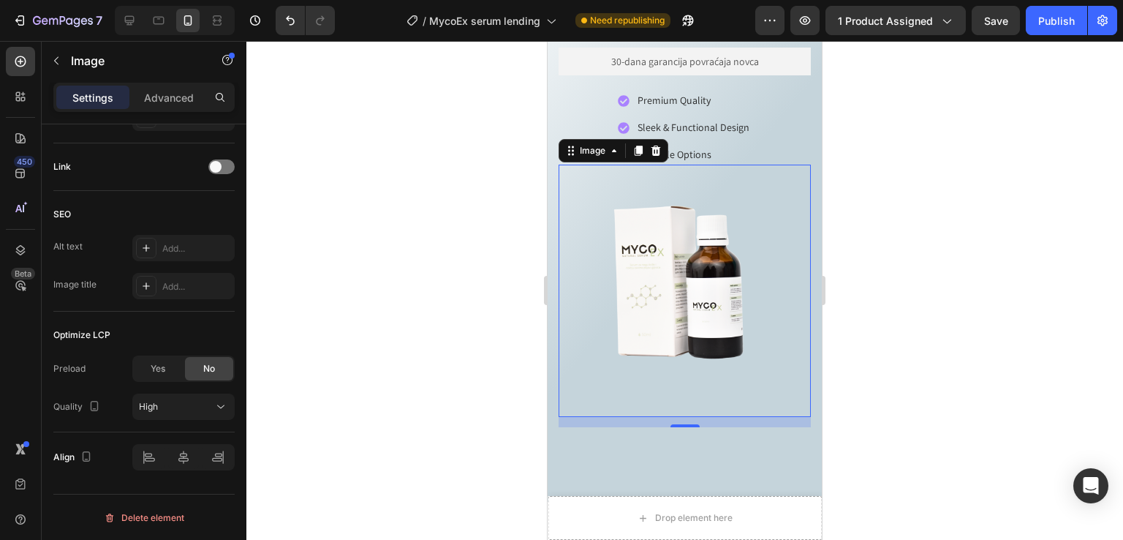
scroll to position [924, 0]
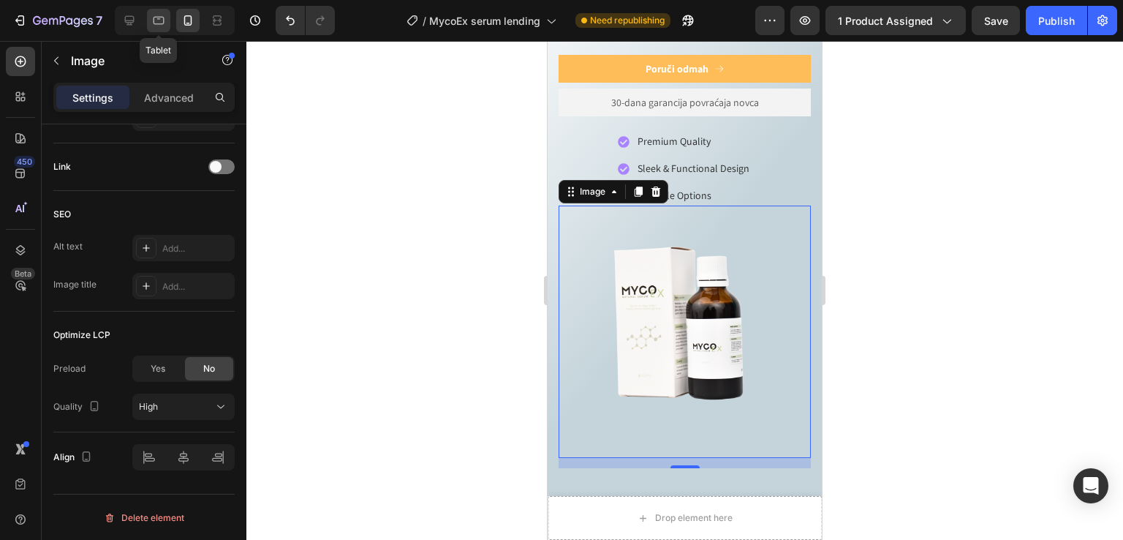
click at [162, 18] on icon at bounding box center [158, 20] width 15 height 15
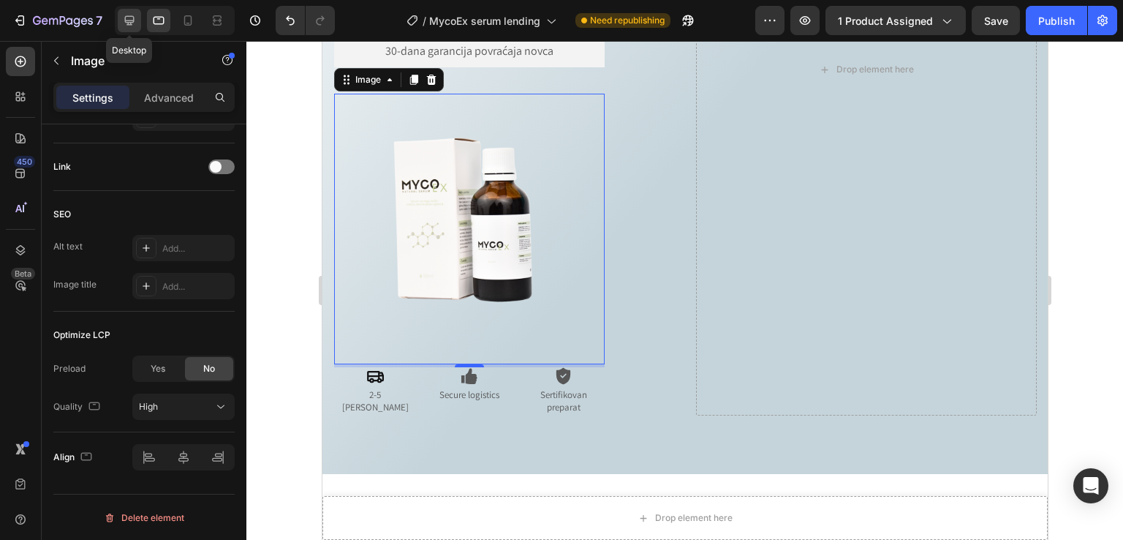
scroll to position [1252, 0]
click at [131, 20] on icon at bounding box center [129, 20] width 15 height 15
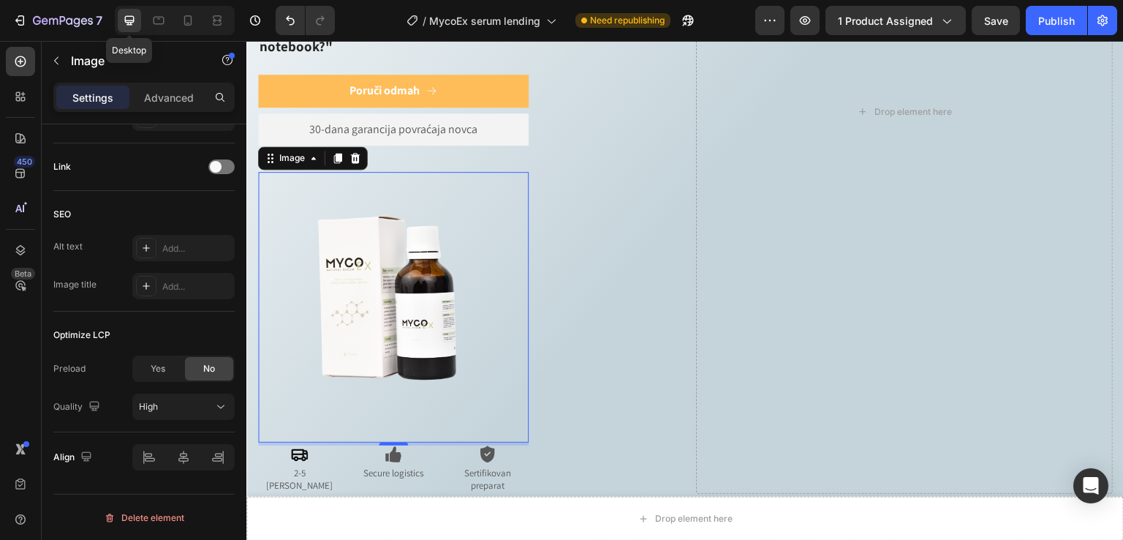
scroll to position [1292, 0]
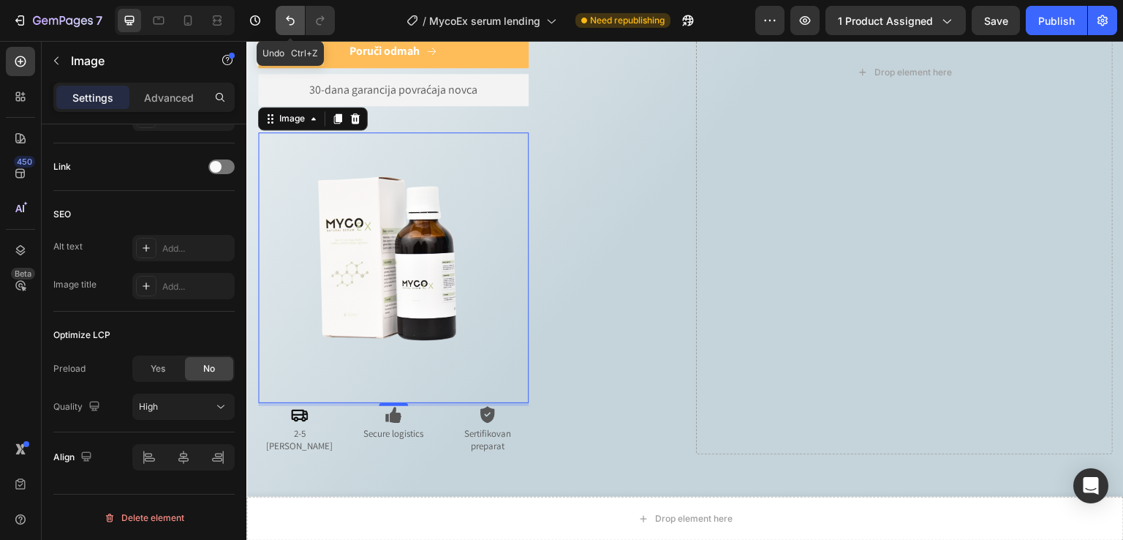
click at [284, 20] on icon "Undo/Redo" at bounding box center [290, 20] width 15 height 15
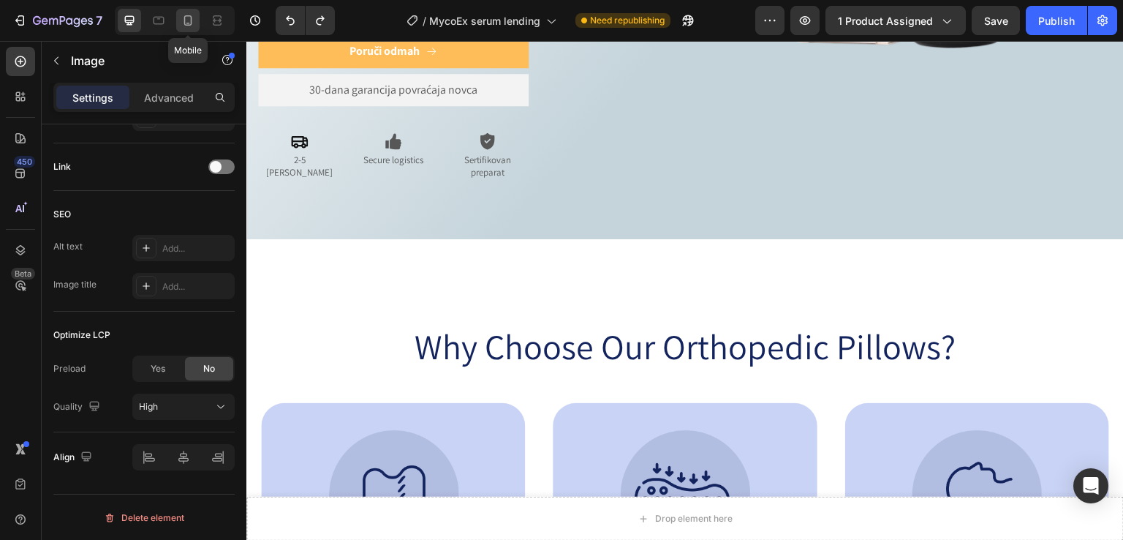
click at [188, 21] on icon at bounding box center [188, 20] width 15 height 15
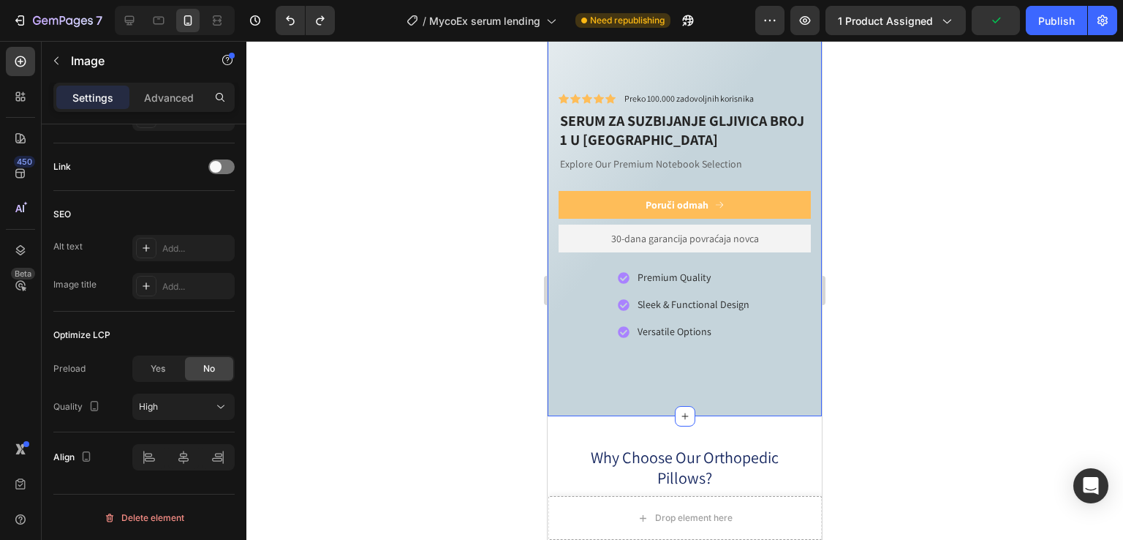
scroll to position [1036, 0]
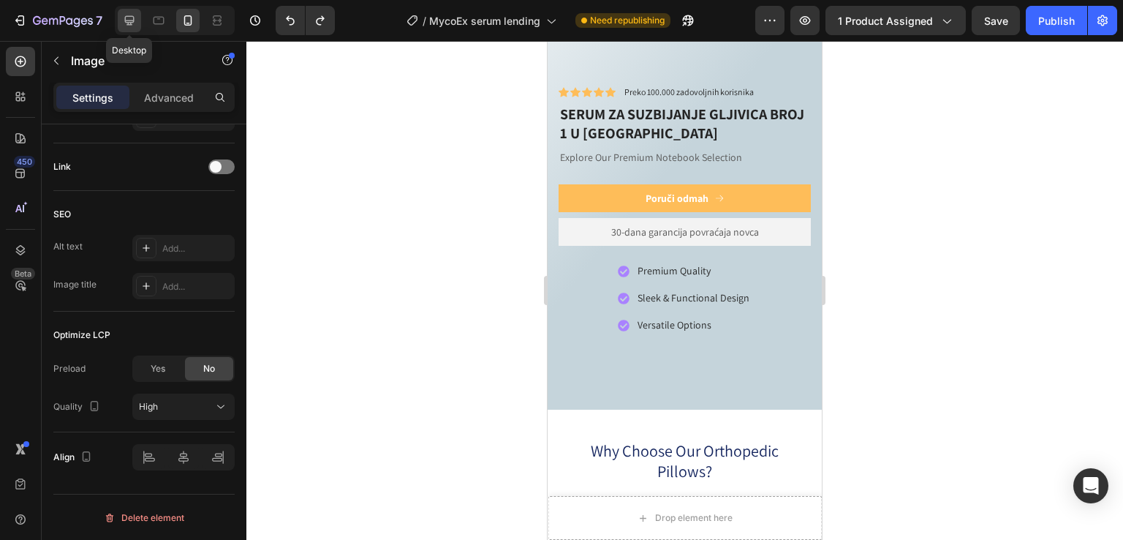
click at [133, 20] on icon at bounding box center [130, 21] width 10 height 10
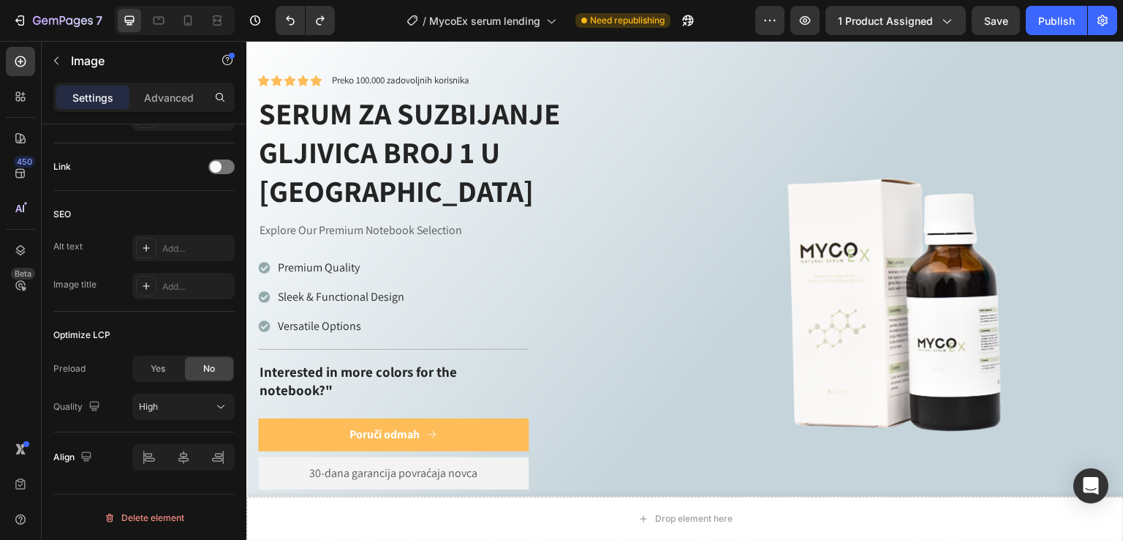
scroll to position [1006, 0]
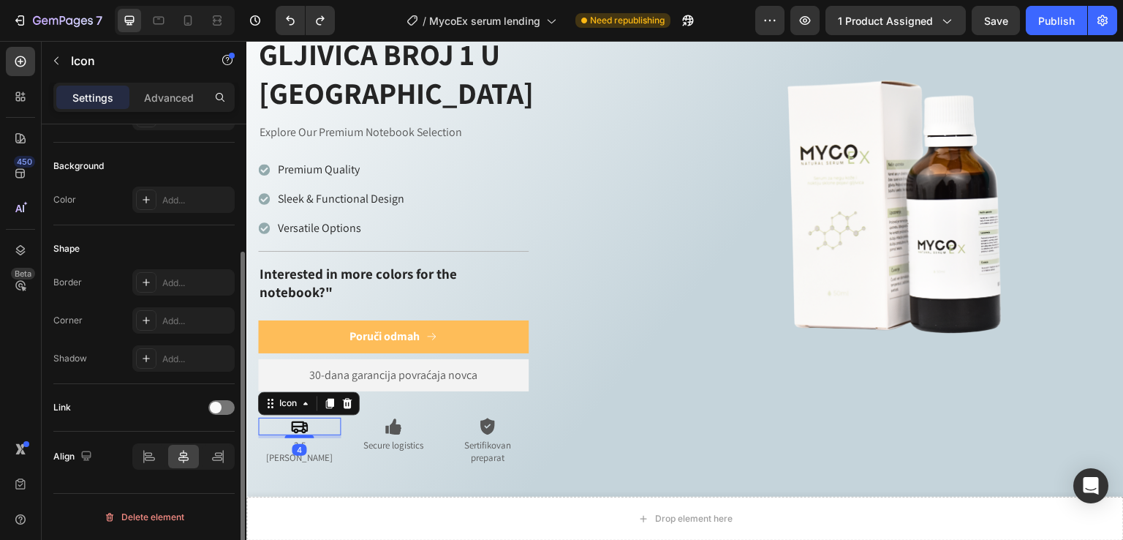
click at [271, 418] on div "Icon 4" at bounding box center [299, 427] width 83 height 18
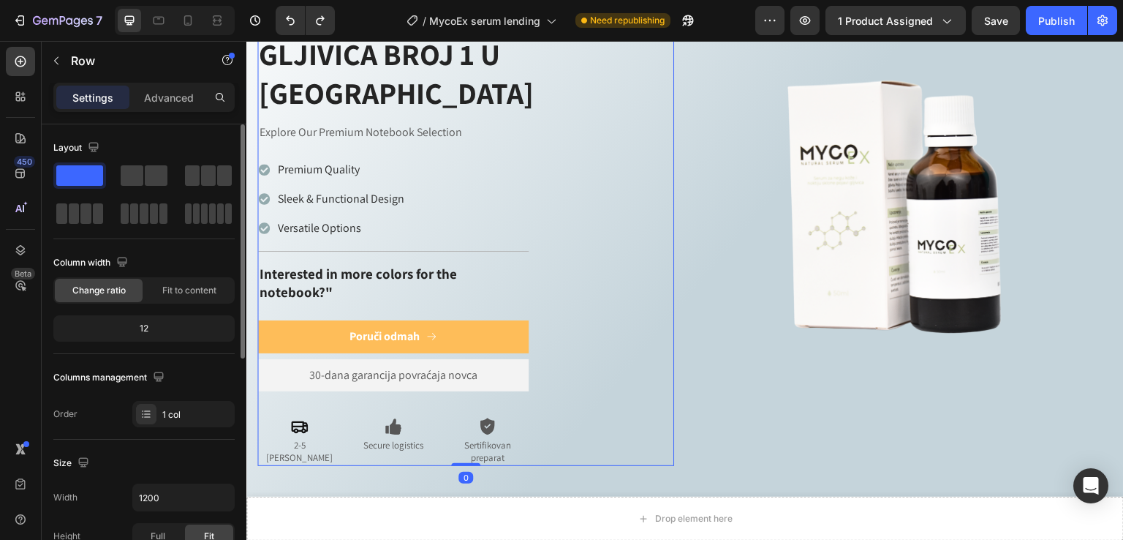
click at [256, 385] on div "Icon Icon Icon Icon Icon Icon List Preko 100.000 zadovoljnih korisnika Text Blo…" at bounding box center [685, 221] width 878 height 608
click at [268, 418] on div "Icon" at bounding box center [299, 427] width 83 height 18
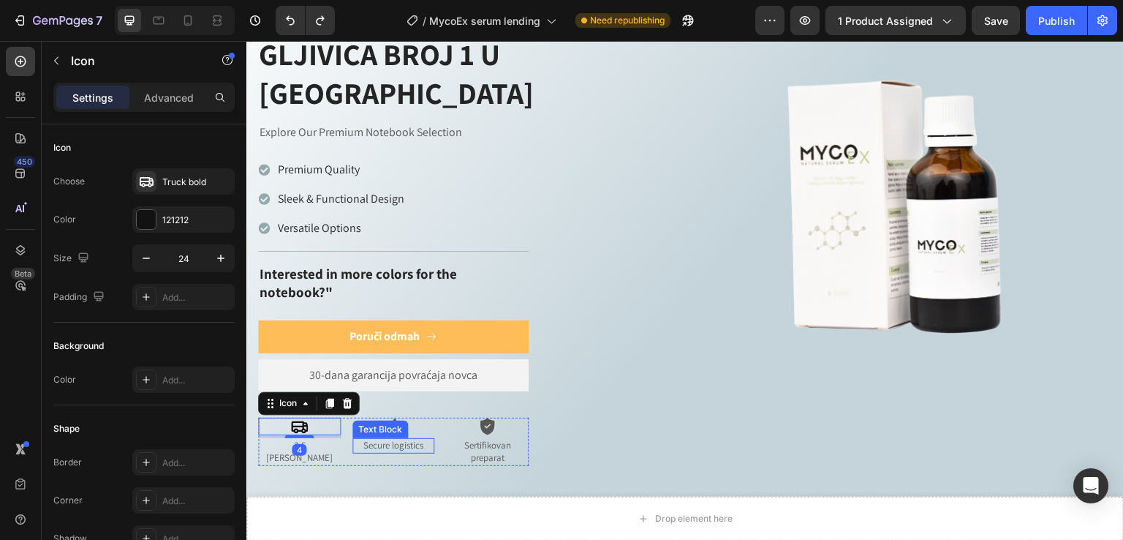
click at [361, 440] on p "Secure logistics" at bounding box center [394, 446] width 80 height 12
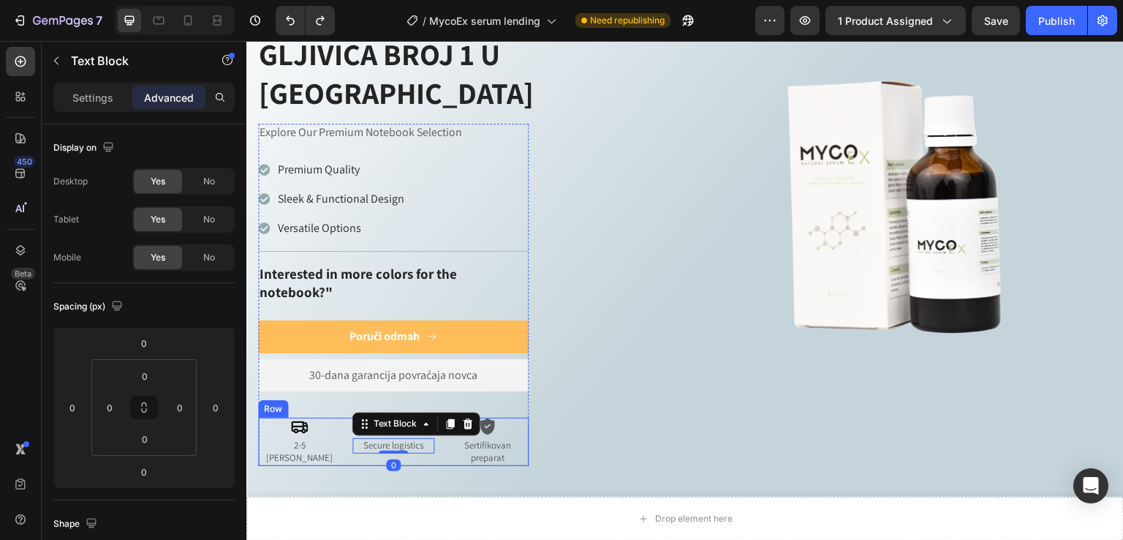
click at [340, 419] on div "Icon 2-5 dana isporuka Text Block Icon Secure logistics Text Block 0 Icon Serti…" at bounding box center [393, 442] width 271 height 48
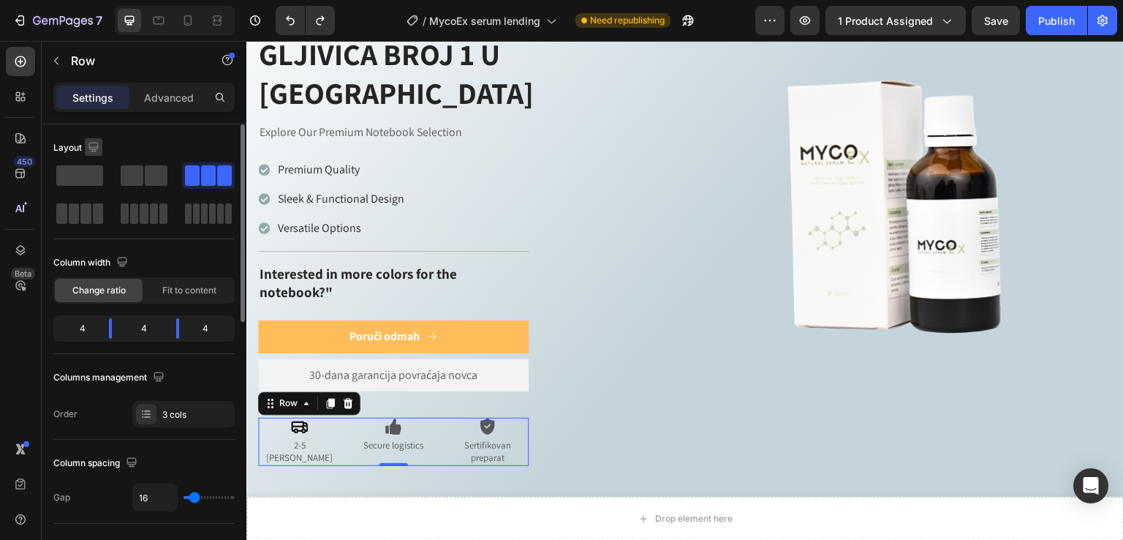
click at [91, 150] on icon "button" at bounding box center [93, 147] width 10 height 10
click at [100, 222] on icon "button" at bounding box center [96, 223] width 15 height 15
type input "100%"
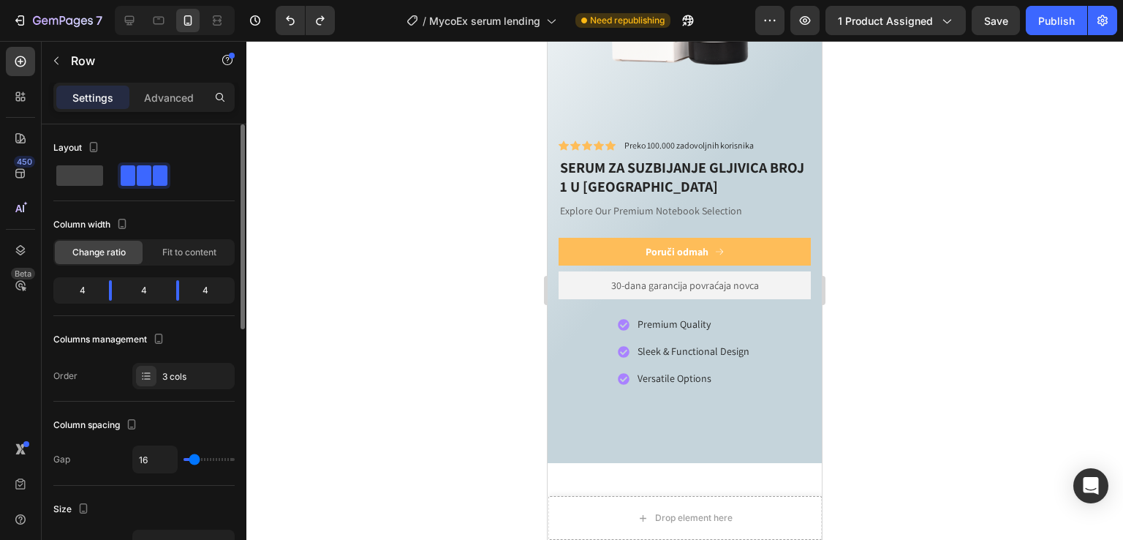
scroll to position [931, 0]
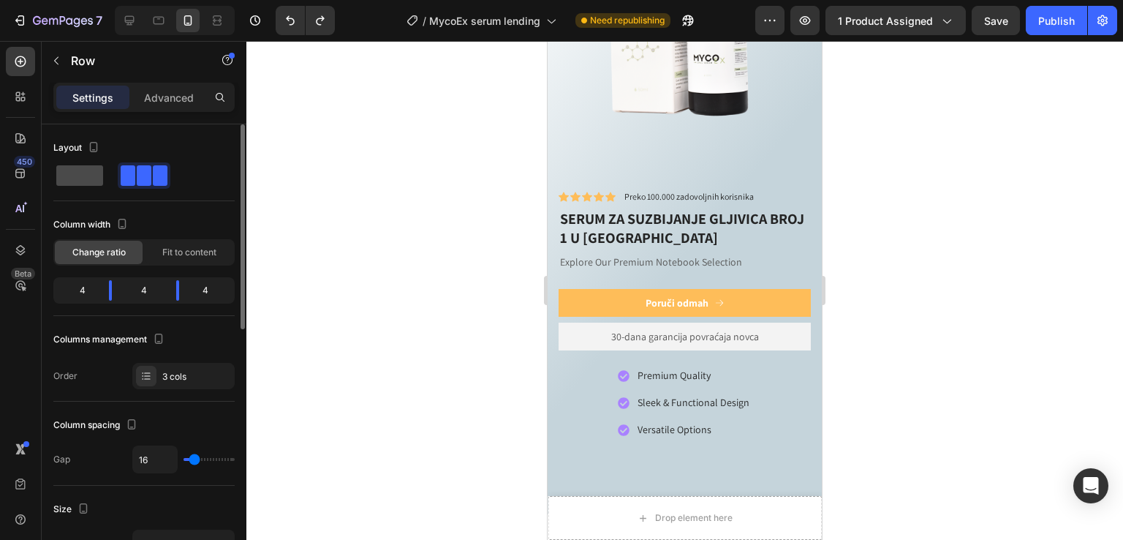
click at [91, 184] on span at bounding box center [79, 175] width 47 height 20
type input "0"
click at [153, 180] on span at bounding box center [160, 175] width 15 height 20
type input "16"
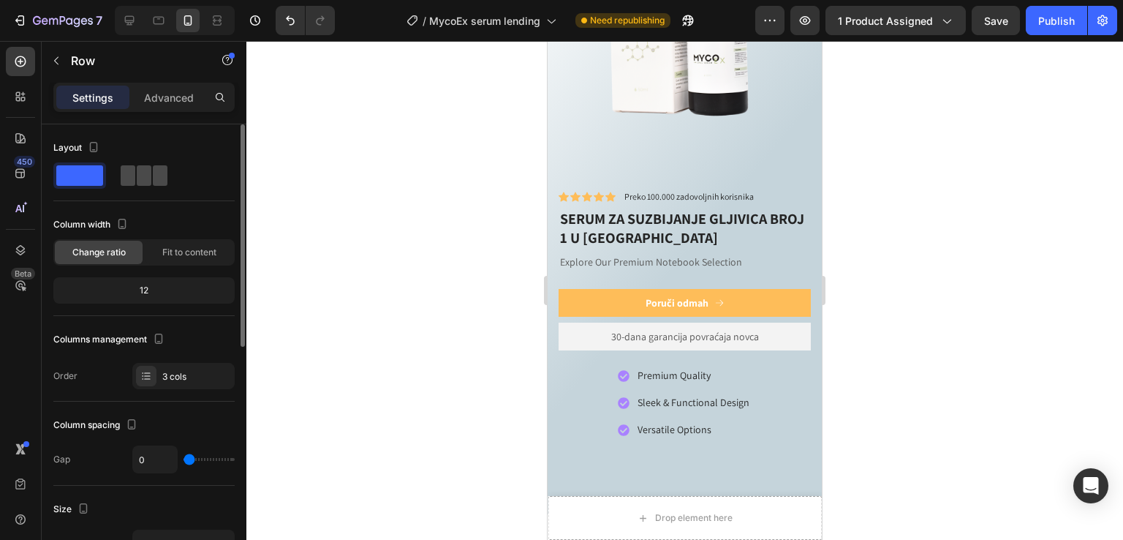
type input "16"
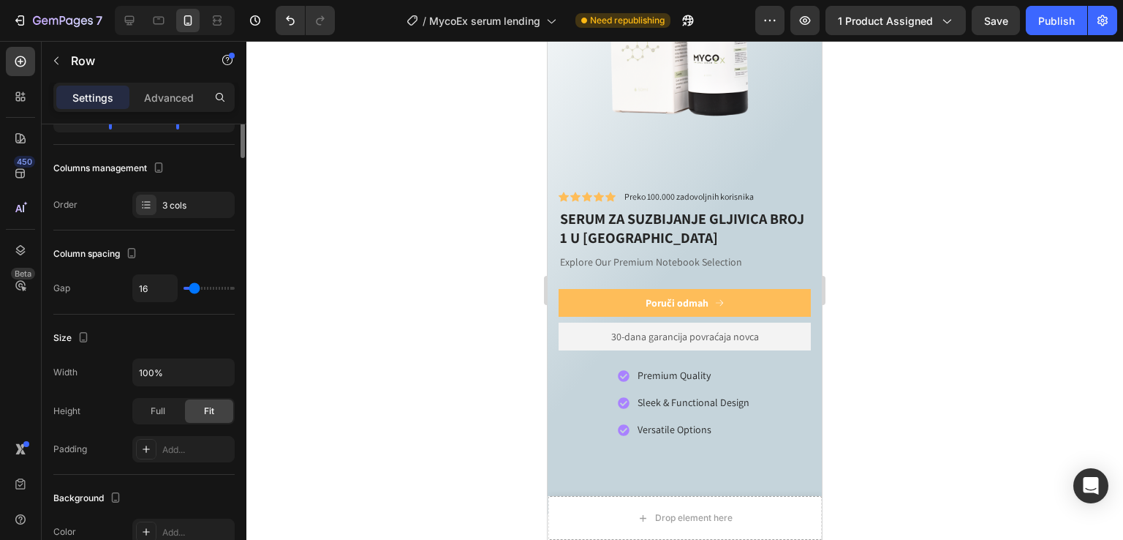
scroll to position [0, 0]
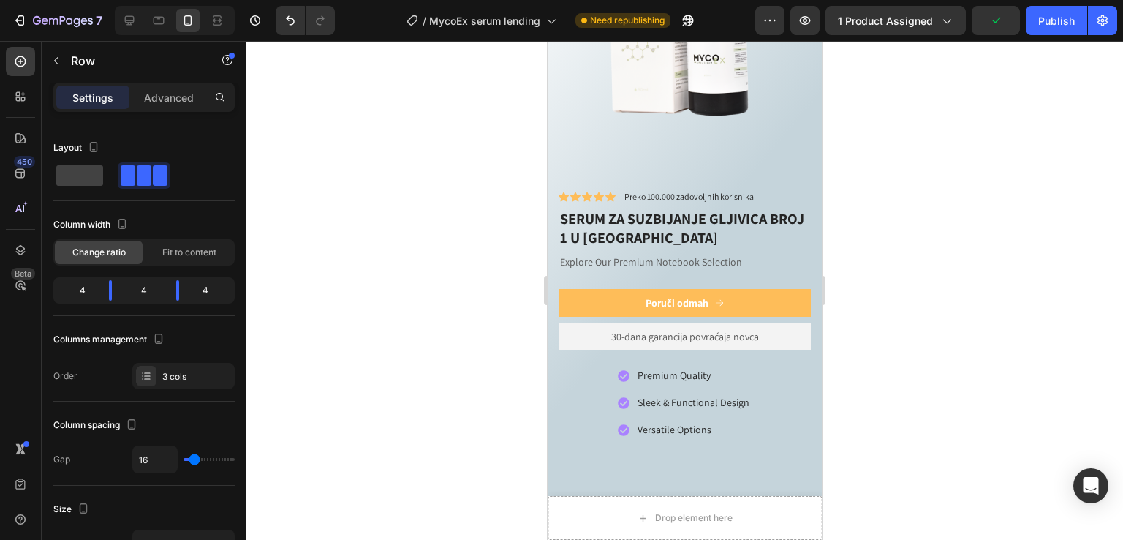
click at [143, 25] on div at bounding box center [175, 20] width 120 height 29
click at [147, 24] on div at bounding box center [158, 20] width 23 height 23
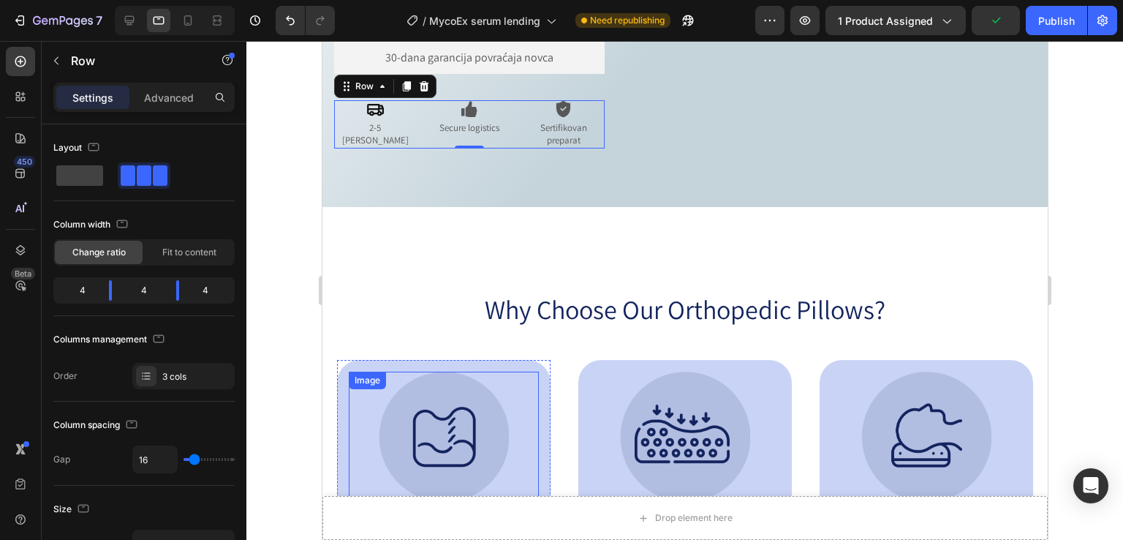
scroll to position [1252, 0]
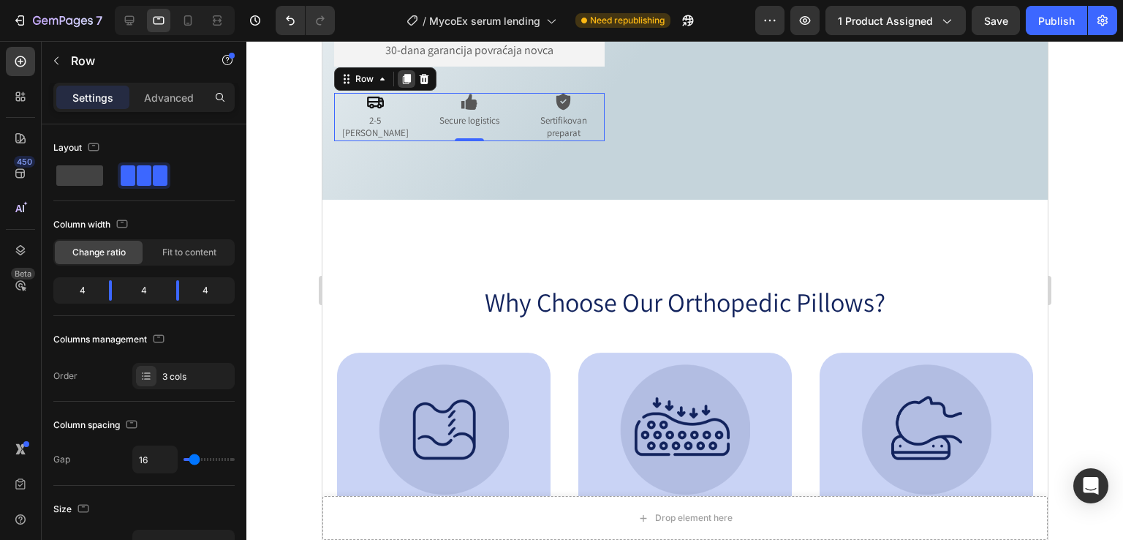
click at [404, 76] on icon at bounding box center [406, 80] width 8 height 10
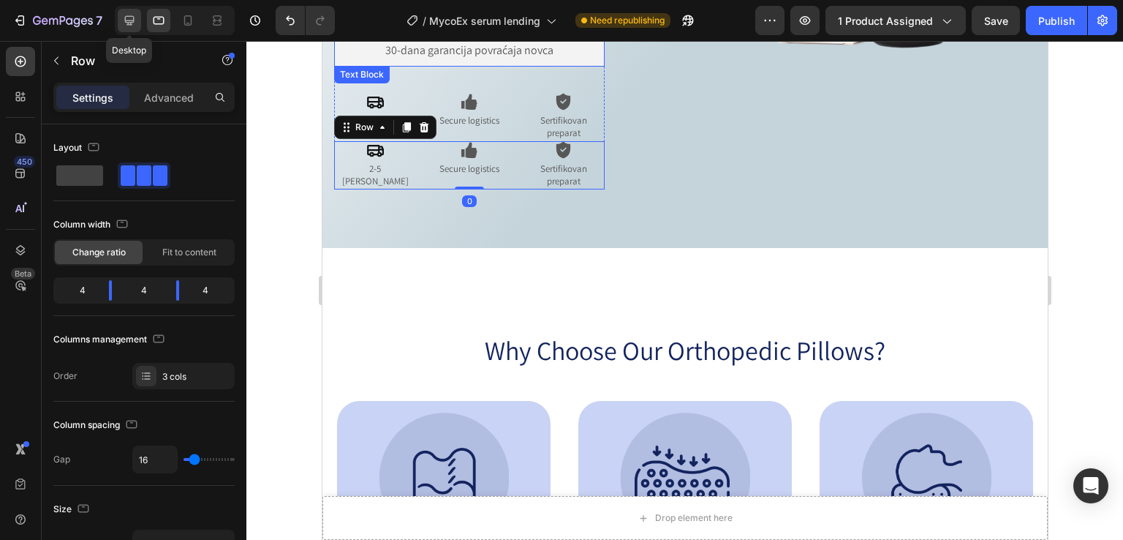
click at [130, 20] on icon at bounding box center [129, 20] width 15 height 15
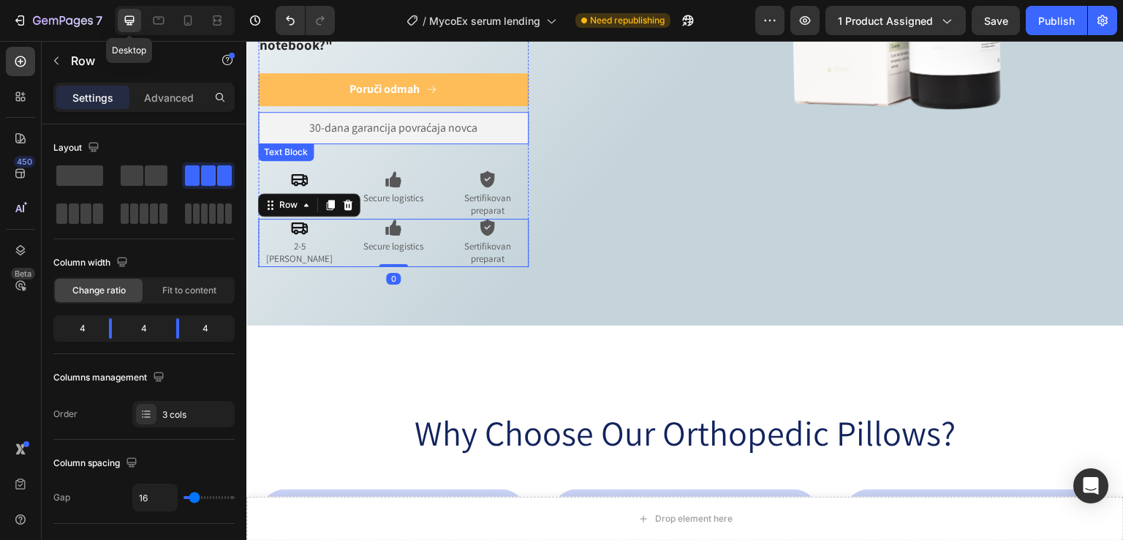
scroll to position [1340, 0]
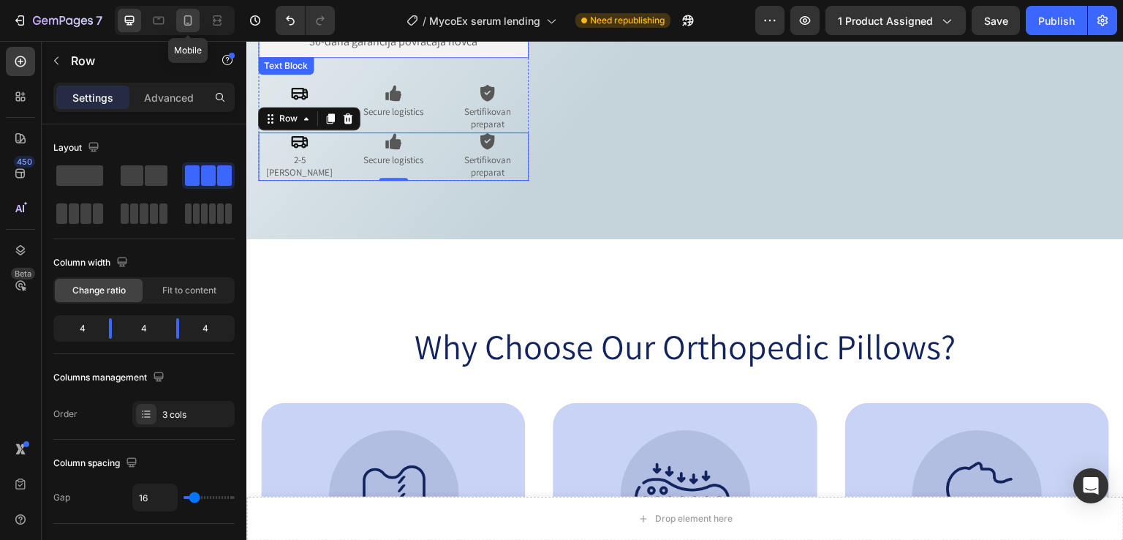
click at [192, 24] on icon at bounding box center [188, 20] width 15 height 15
type input "100%"
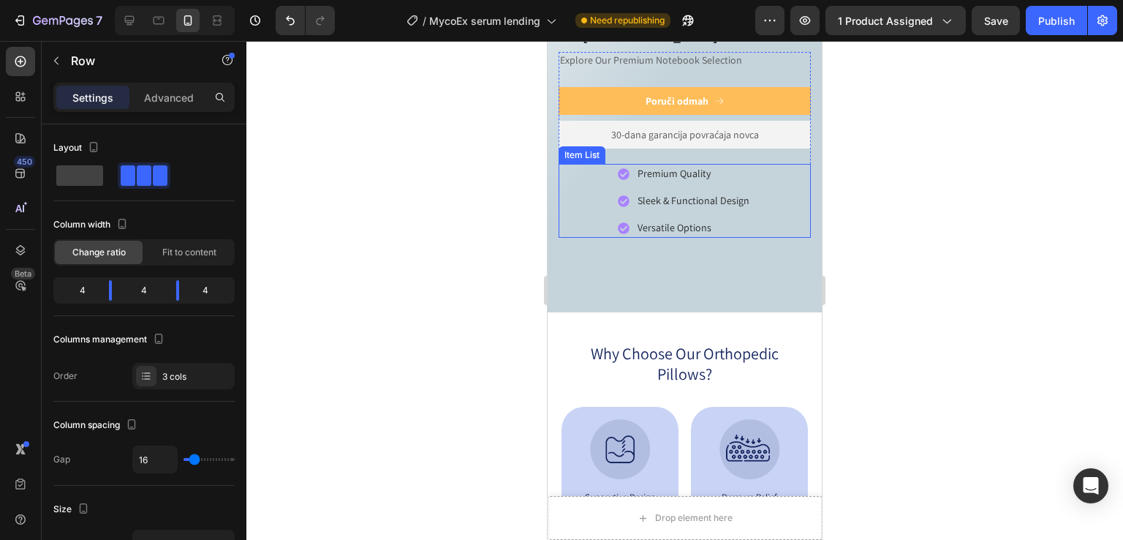
scroll to position [1070, 0]
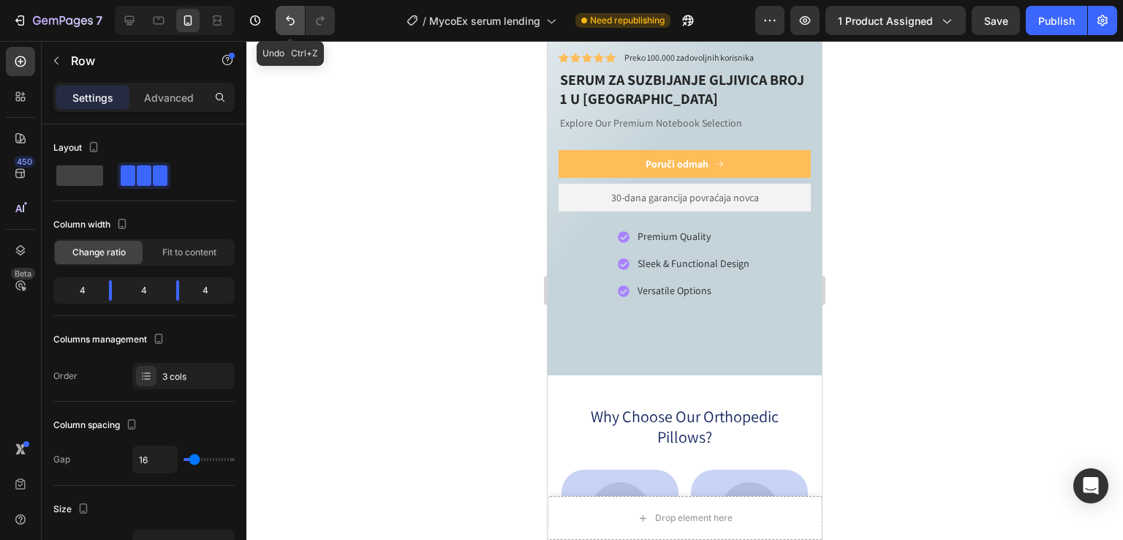
click at [287, 24] on icon "Undo/Redo" at bounding box center [290, 20] width 15 height 15
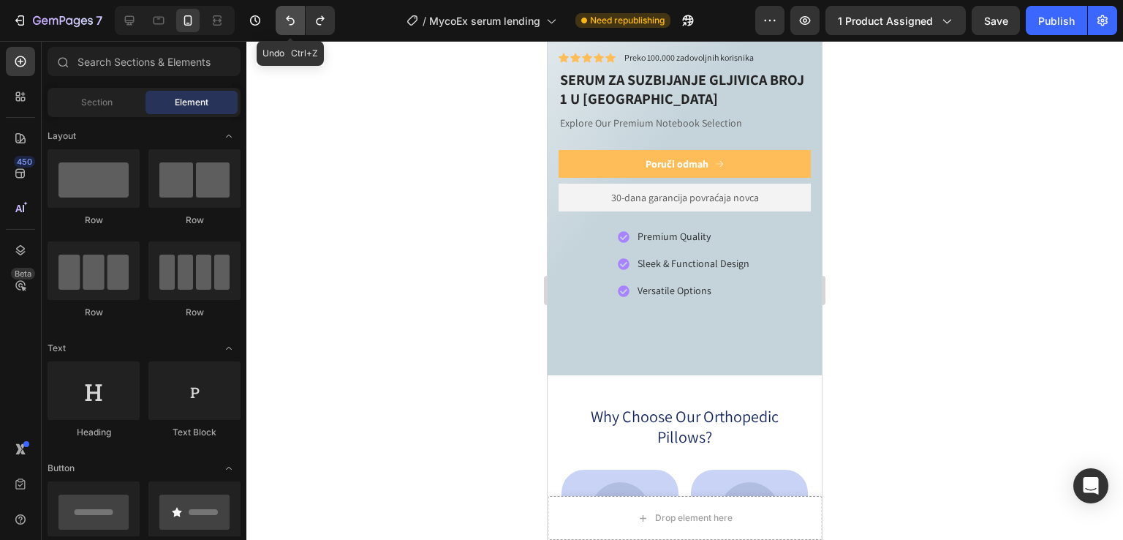
click at [287, 24] on icon "Undo/Redo" at bounding box center [290, 20] width 15 height 15
click at [122, 21] on icon at bounding box center [129, 20] width 15 height 15
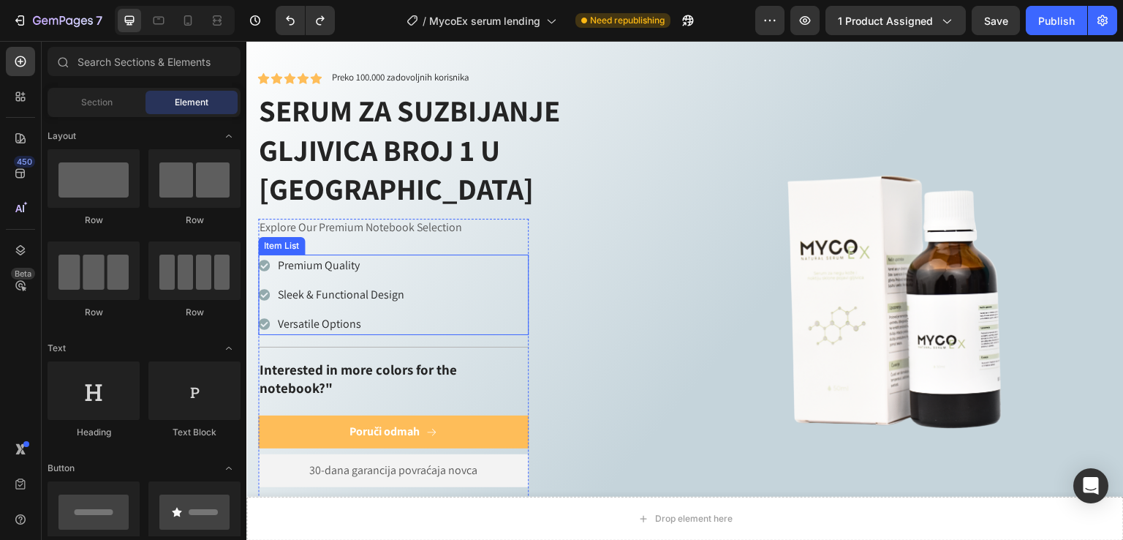
scroll to position [617, 0]
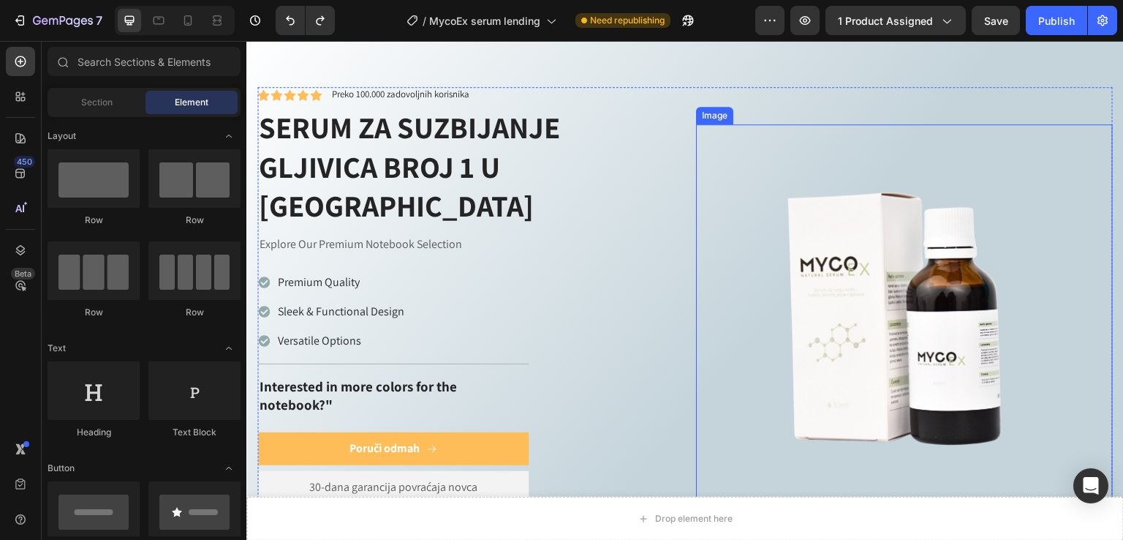
click at [740, 179] on img at bounding box center [904, 332] width 417 height 417
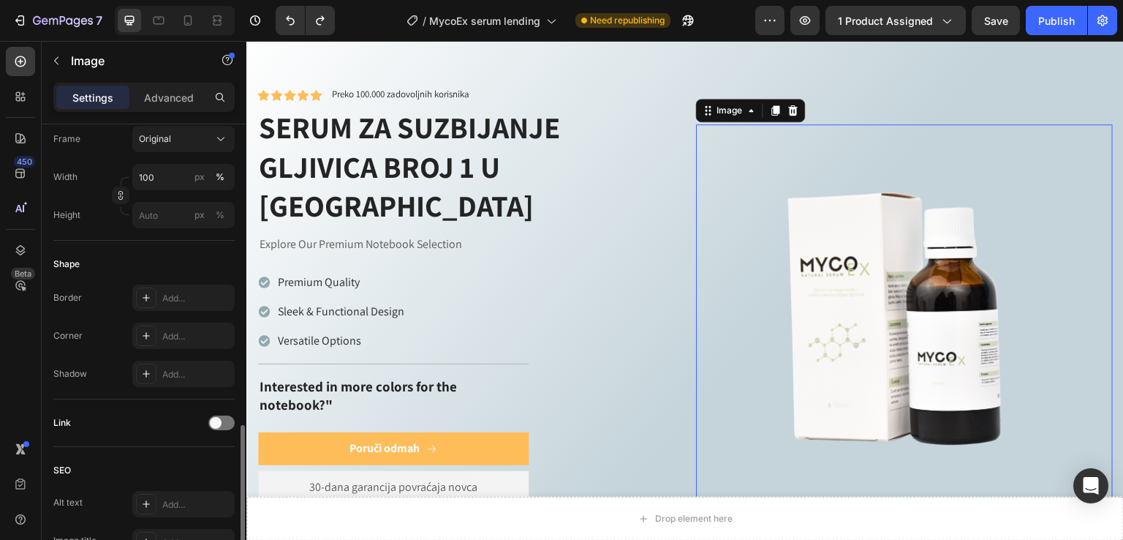
scroll to position [586, 0]
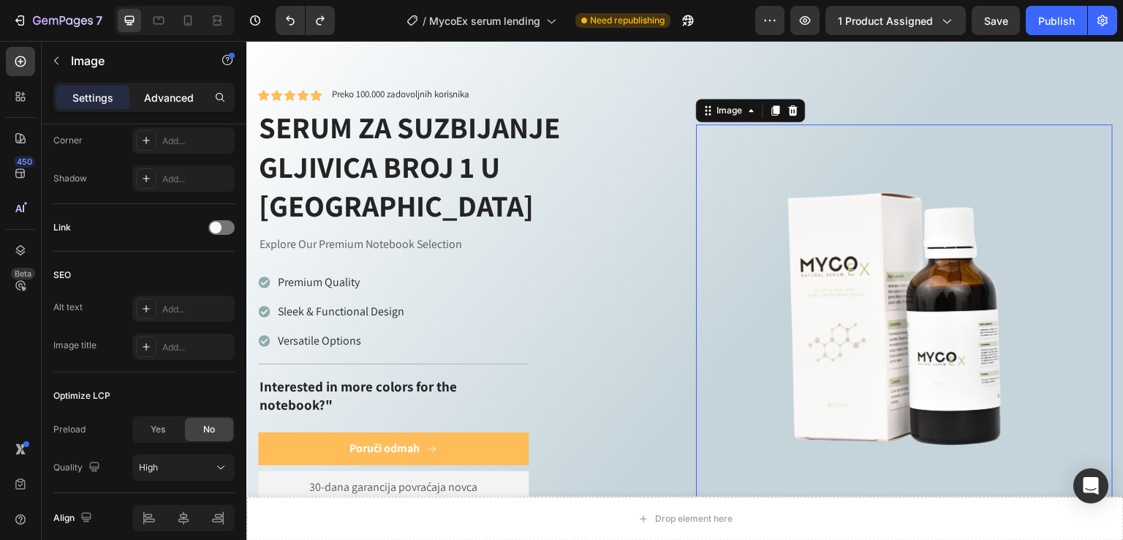
click at [186, 91] on p "Advanced" at bounding box center [169, 97] width 50 height 15
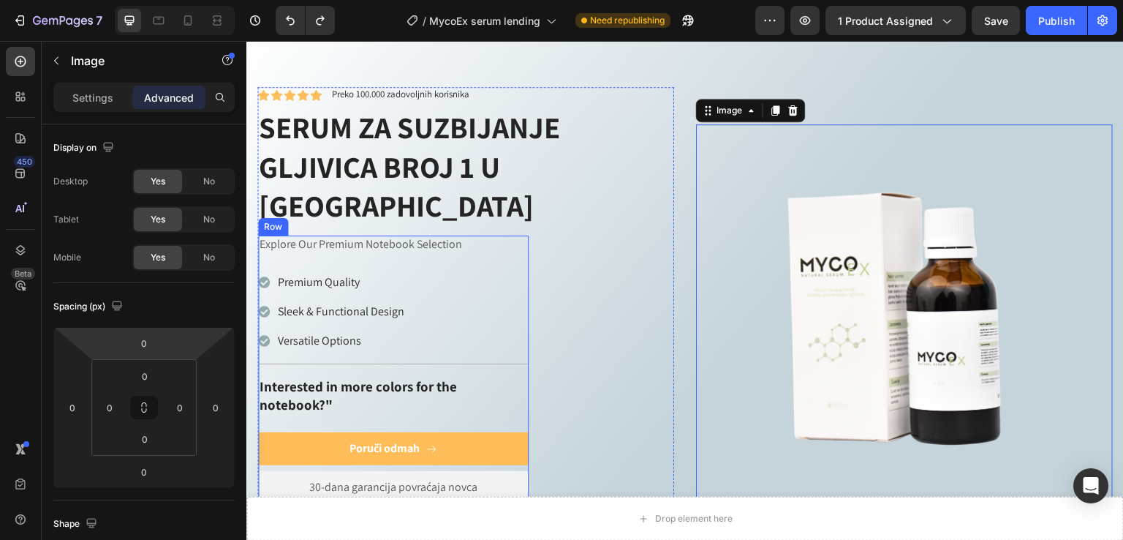
scroll to position [715, 0]
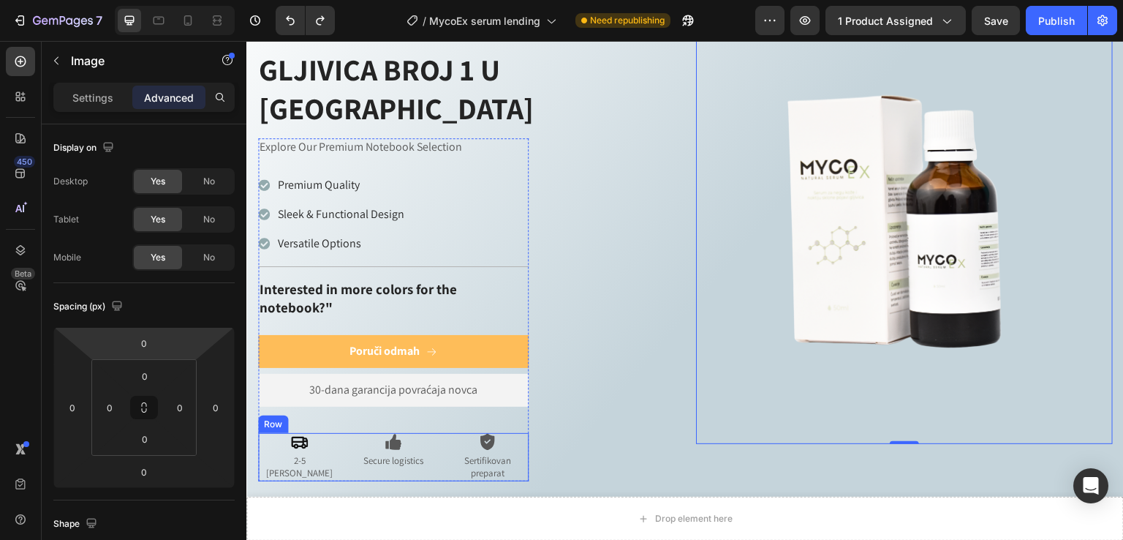
click at [436, 433] on div "Icon 2-5 dana isporuka Text Block Icon Secure logistics Text Block Icon Sertifi…" at bounding box center [393, 457] width 271 height 48
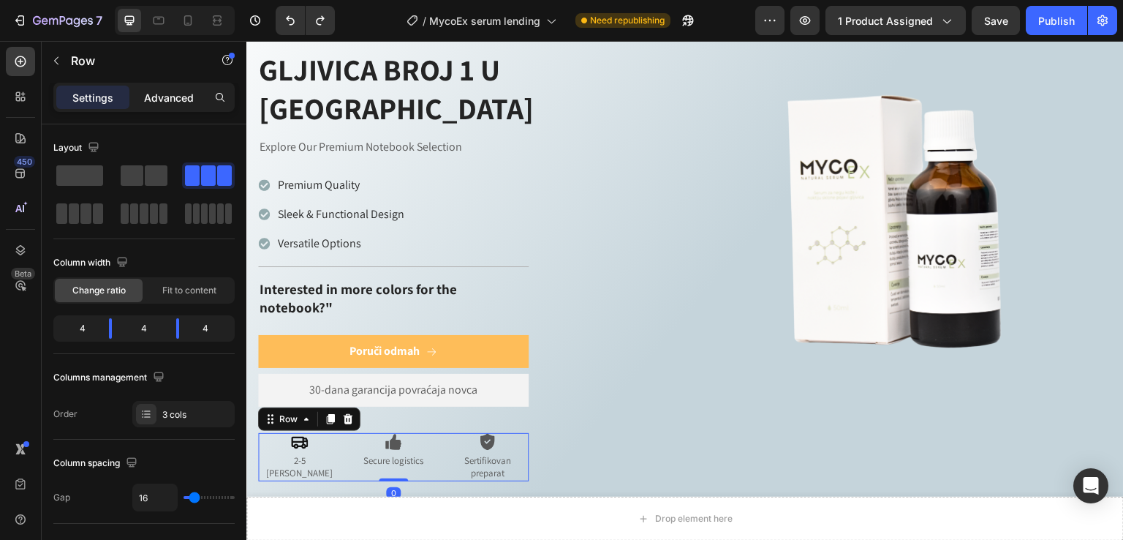
click at [178, 100] on p "Advanced" at bounding box center [169, 97] width 50 height 15
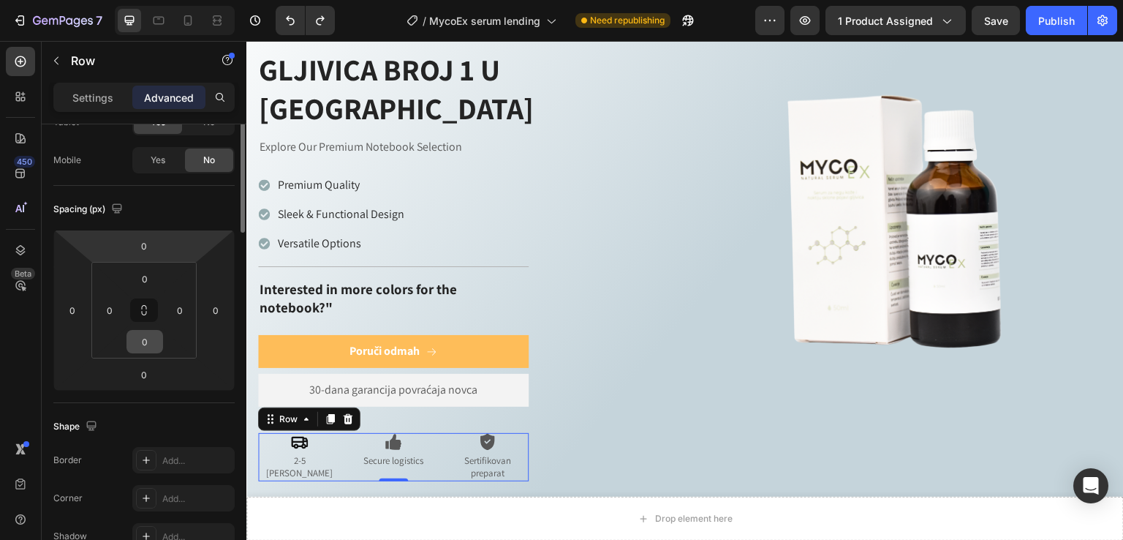
scroll to position [0, 0]
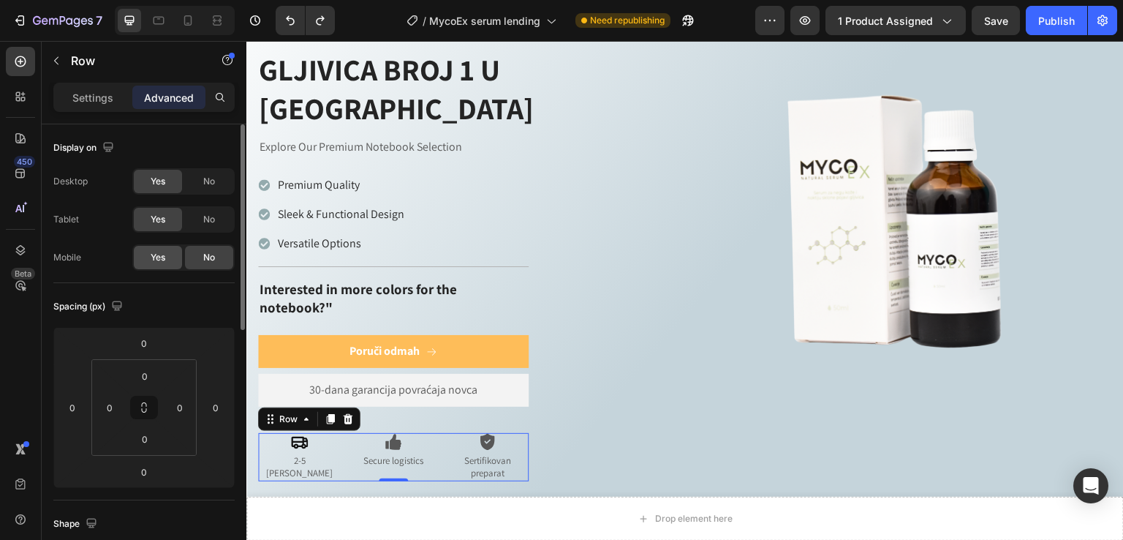
click at [173, 258] on div "Yes" at bounding box center [158, 257] width 48 height 23
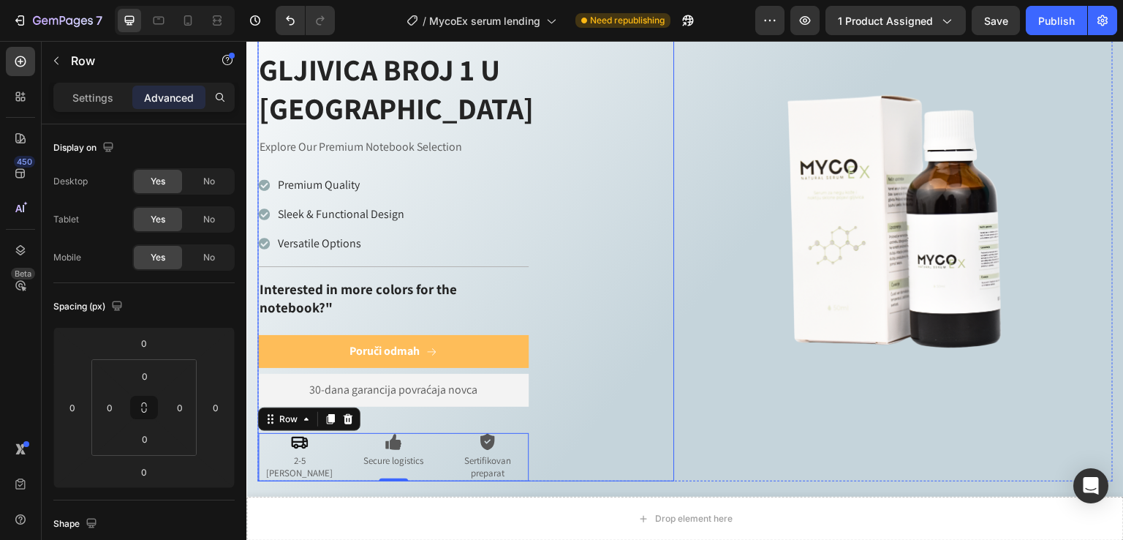
scroll to position [617, 0]
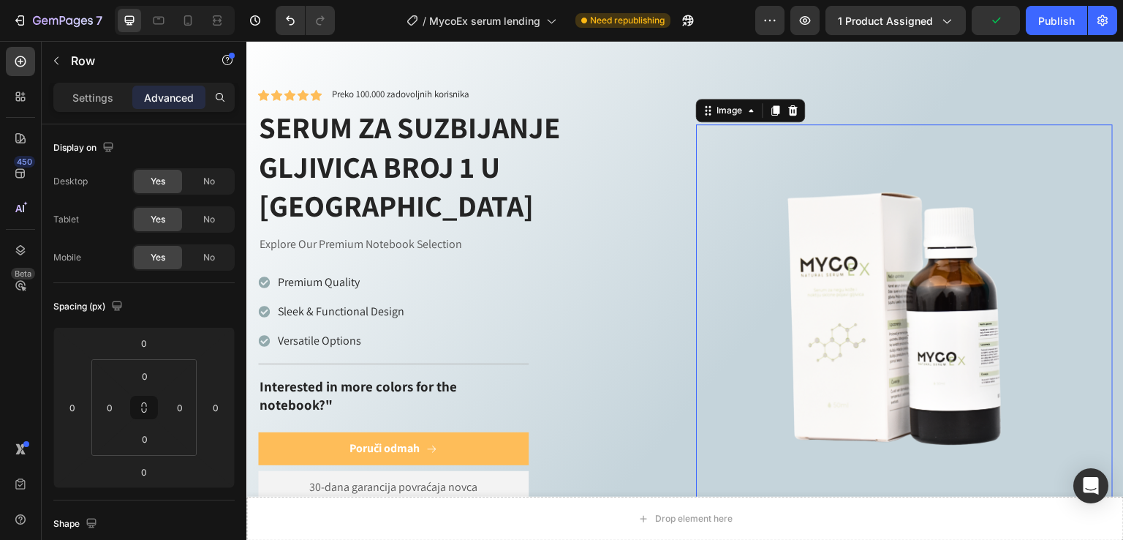
click at [759, 291] on img at bounding box center [904, 332] width 417 height 417
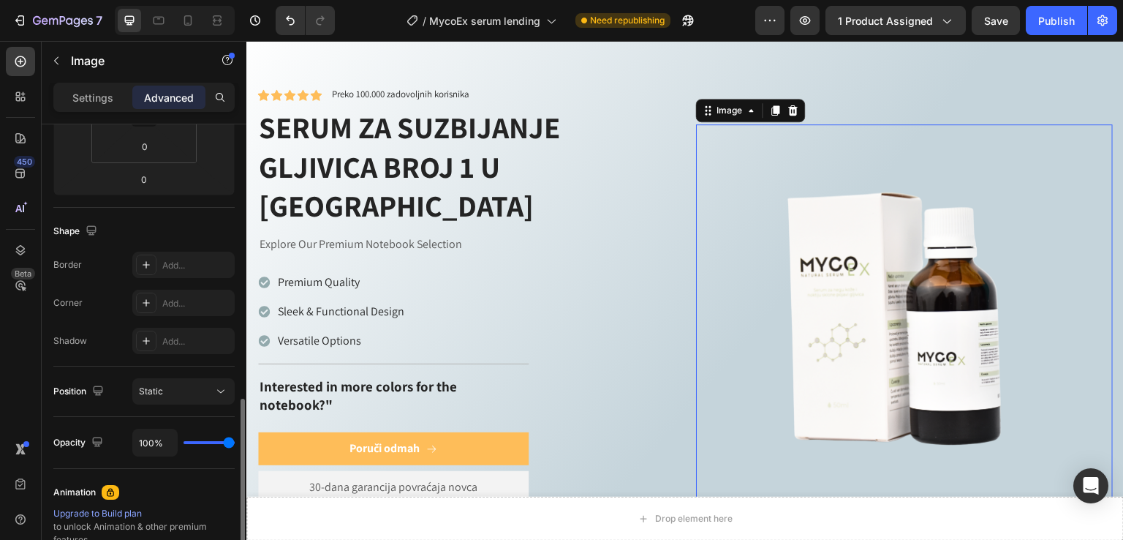
scroll to position [391, 0]
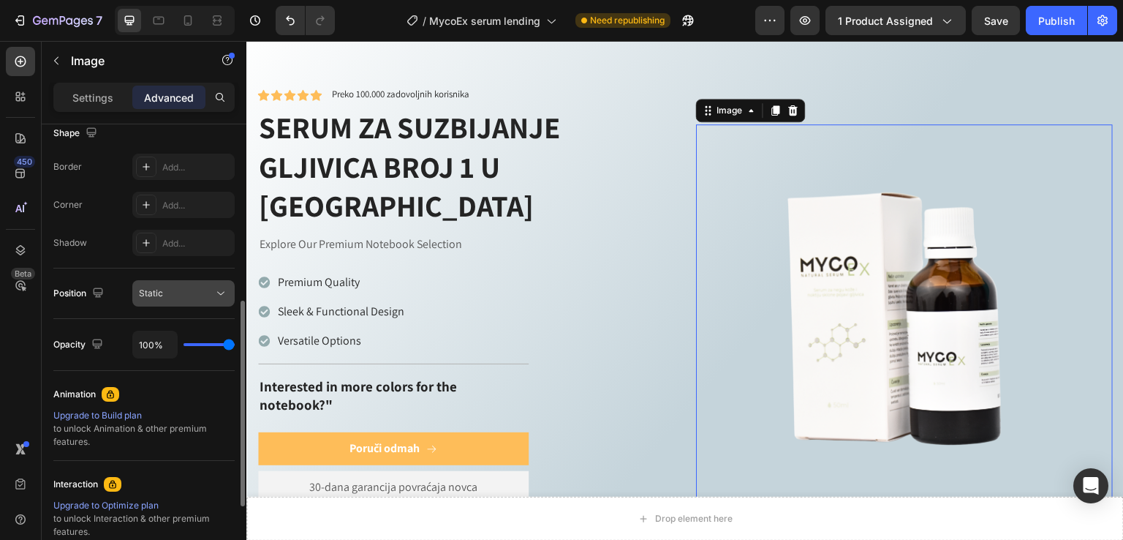
click at [167, 293] on div "Static" at bounding box center [176, 293] width 75 height 13
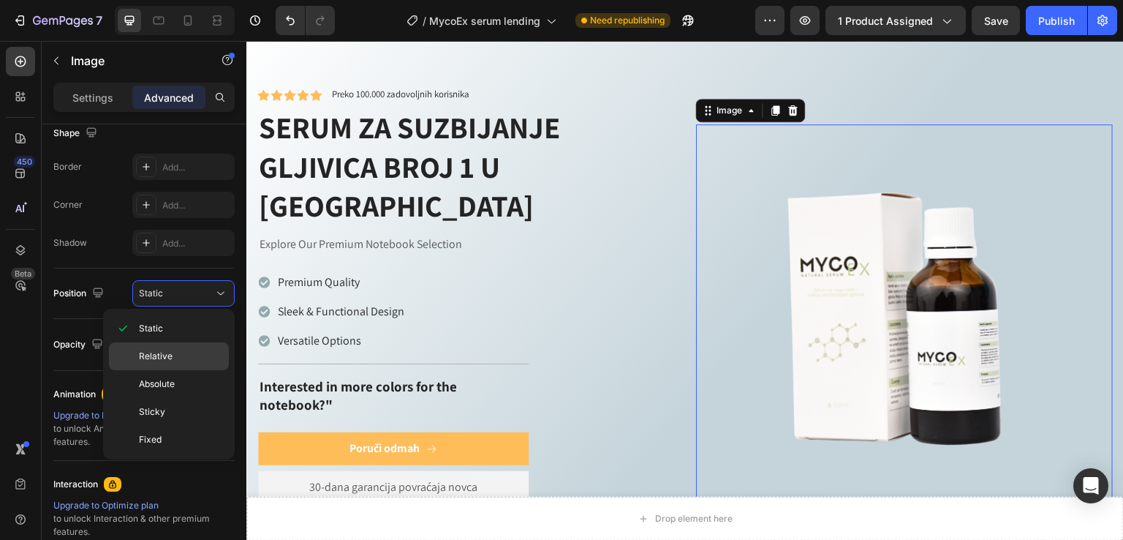
click at [167, 350] on span "Relative" at bounding box center [156, 356] width 34 height 13
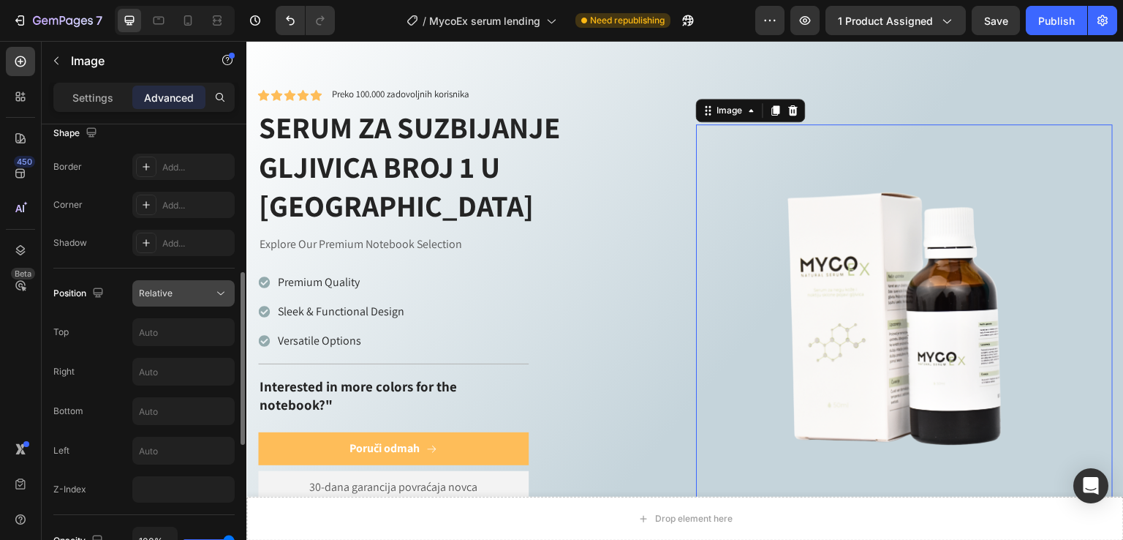
click at [167, 293] on span "Relative" at bounding box center [156, 292] width 34 height 11
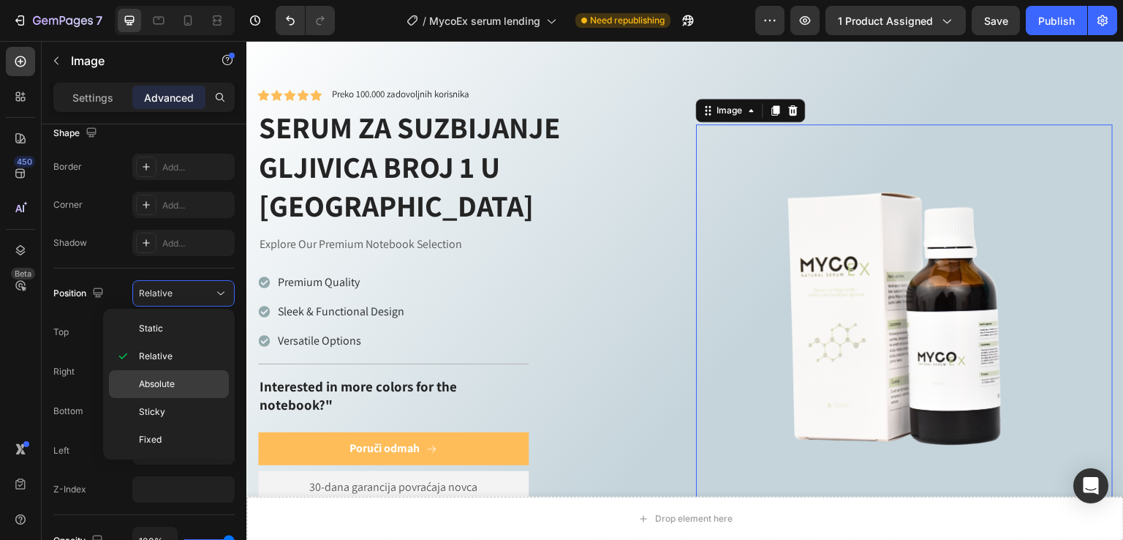
click at [167, 398] on div "Absolute" at bounding box center [169, 412] width 120 height 28
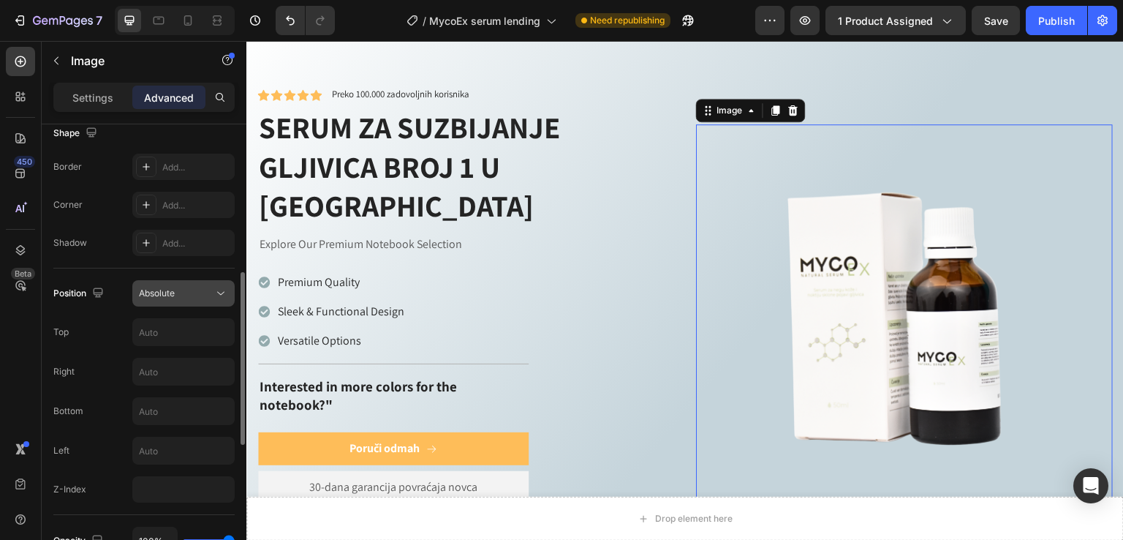
click at [176, 294] on div "Absolute" at bounding box center [176, 293] width 75 height 13
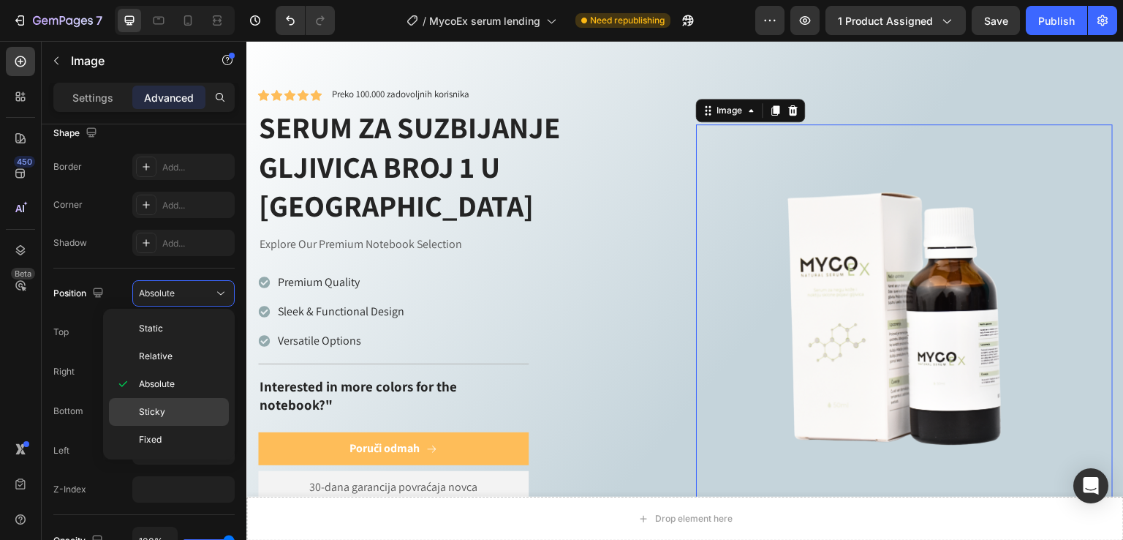
drag, startPoint x: 178, startPoint y: 407, endPoint x: 176, endPoint y: 396, distance: 11.9
click at [177, 407] on p "Sticky" at bounding box center [180, 411] width 83 height 13
type input "0"
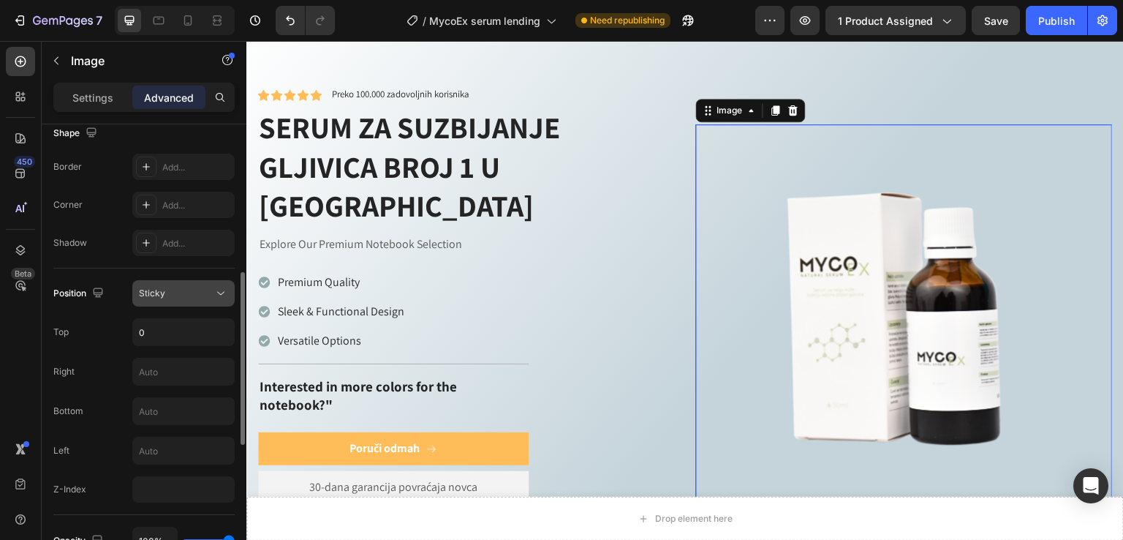
click at [176, 297] on div "Sticky" at bounding box center [176, 293] width 75 height 13
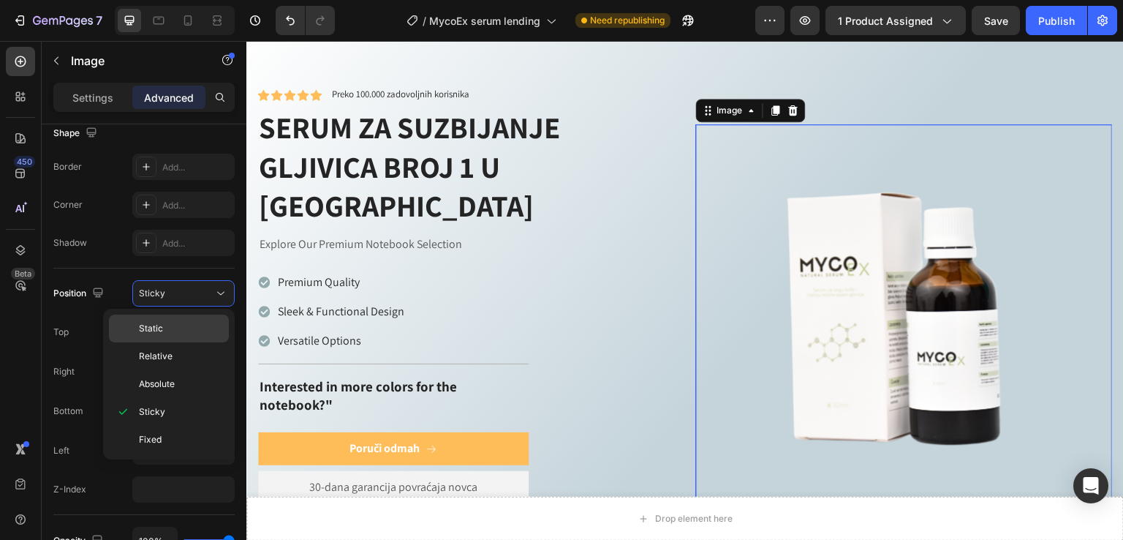
click at [170, 325] on p "Static" at bounding box center [180, 328] width 83 height 13
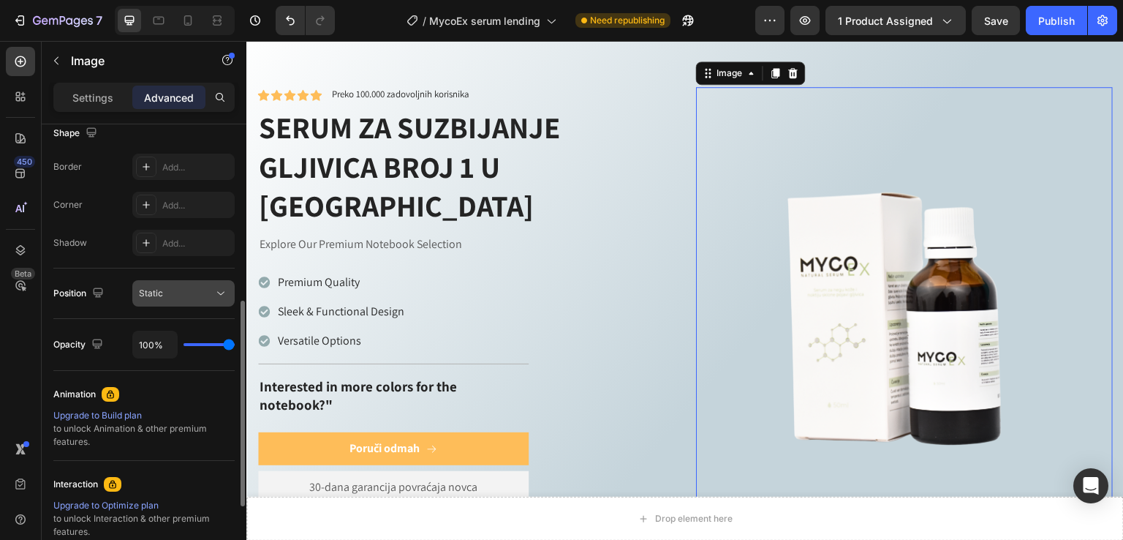
click at [178, 289] on div "Static" at bounding box center [176, 293] width 75 height 13
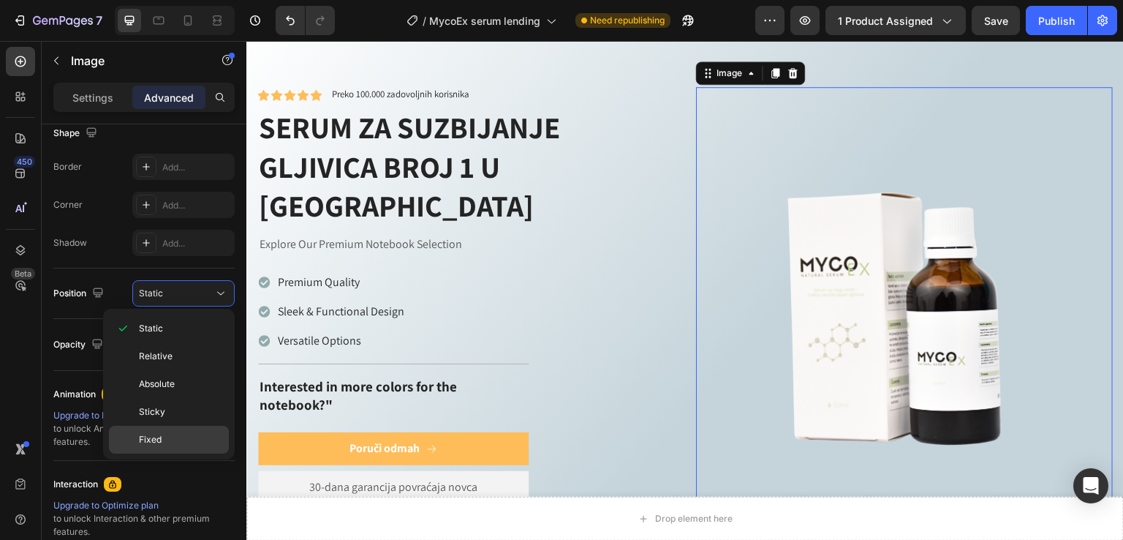
click at [175, 443] on p "Fixed" at bounding box center [180, 439] width 83 height 13
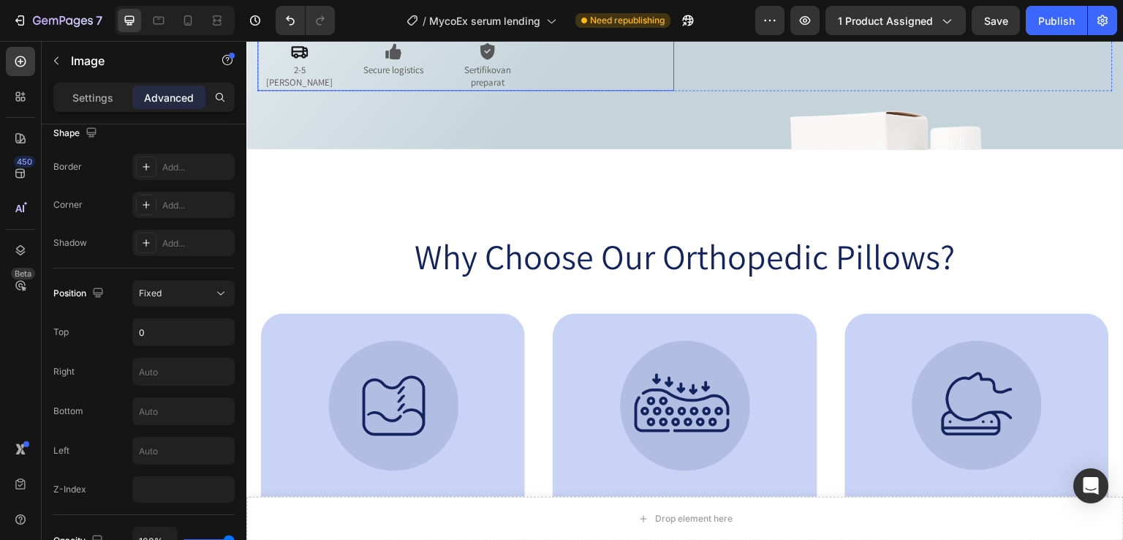
scroll to position [422, 0]
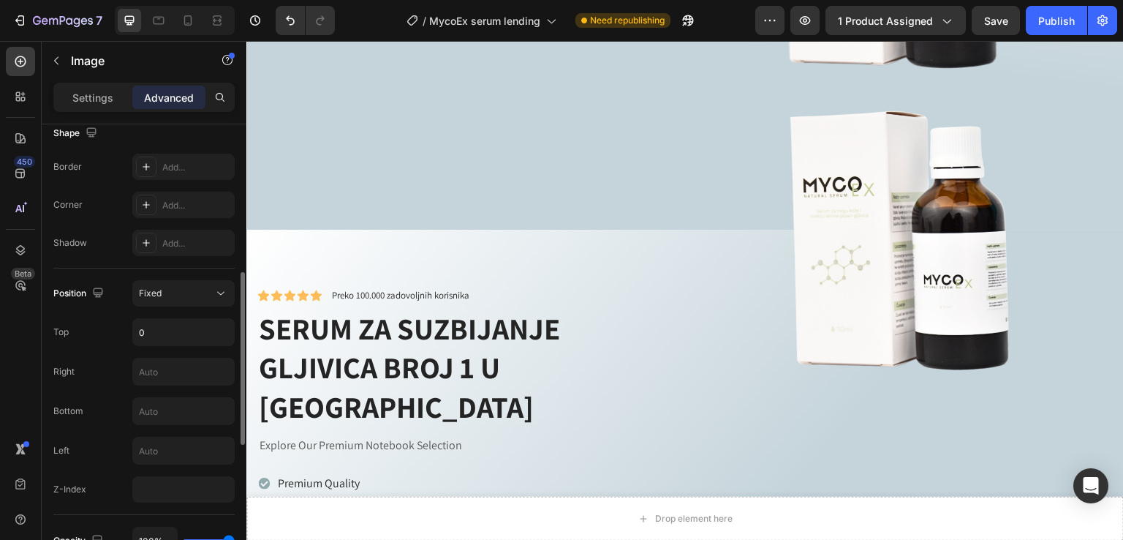
click at [193, 307] on div "Position Fixed Top 0 Right Bottom Left Z-Index" at bounding box center [143, 391] width 181 height 222
click at [194, 293] on div "Fixed" at bounding box center [176, 293] width 75 height 13
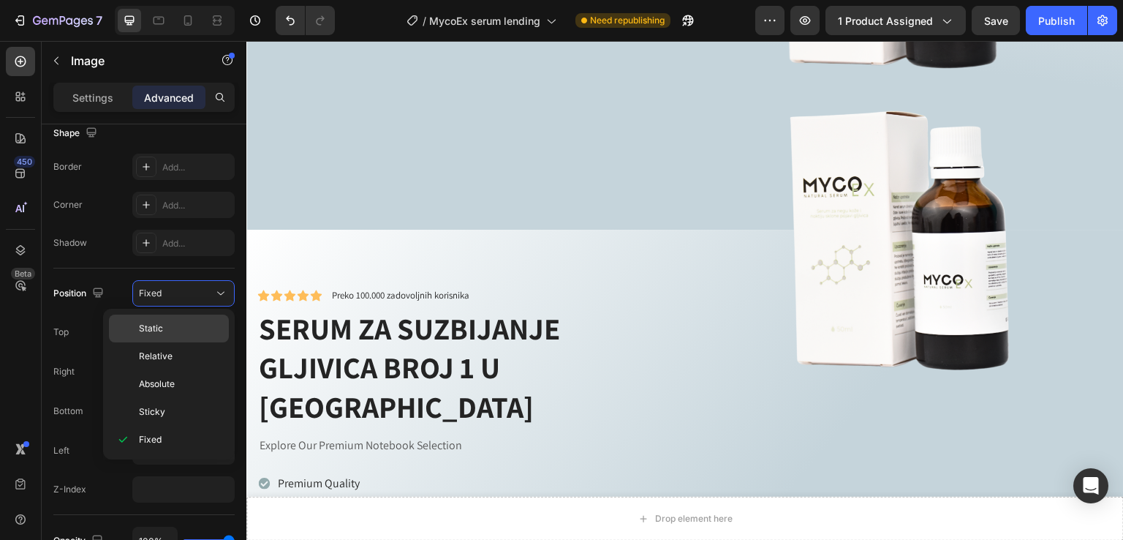
drag, startPoint x: 178, startPoint y: 317, endPoint x: 425, endPoint y: 239, distance: 258.4
click at [178, 342] on div "Static" at bounding box center [169, 356] width 120 height 28
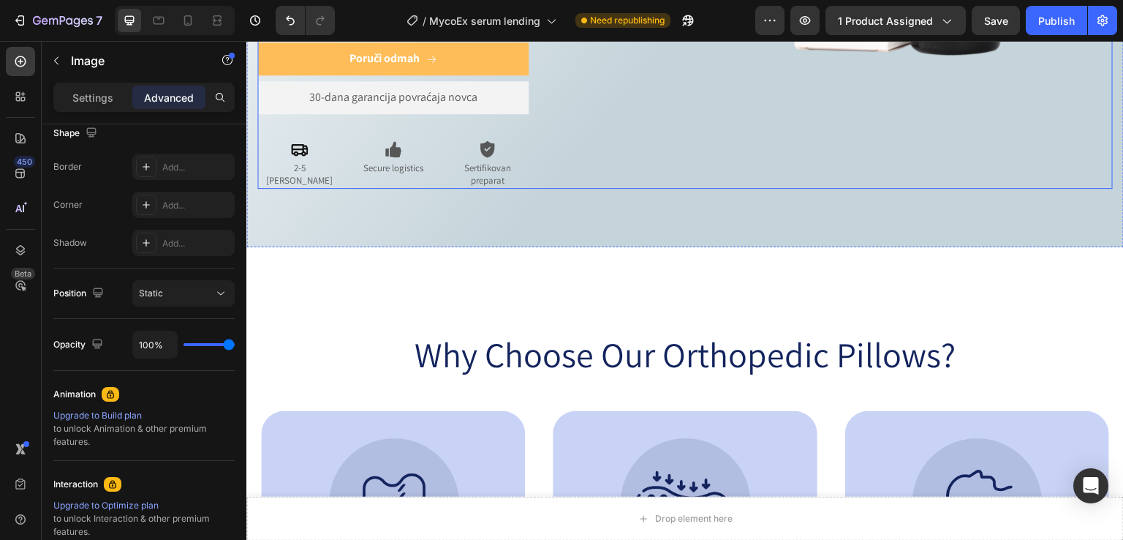
scroll to position [617, 0]
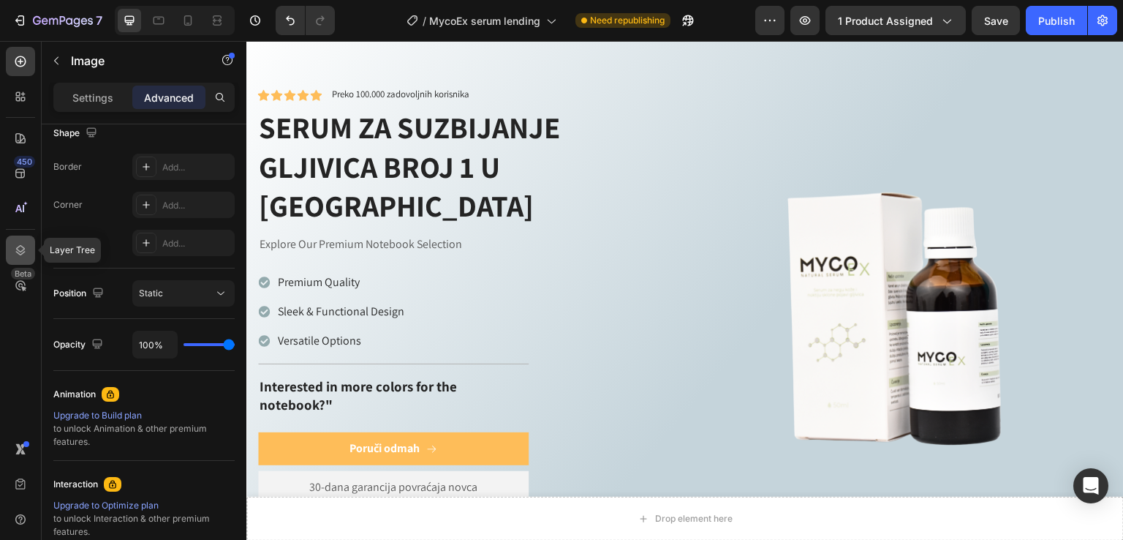
click at [20, 246] on icon at bounding box center [20, 250] width 15 height 15
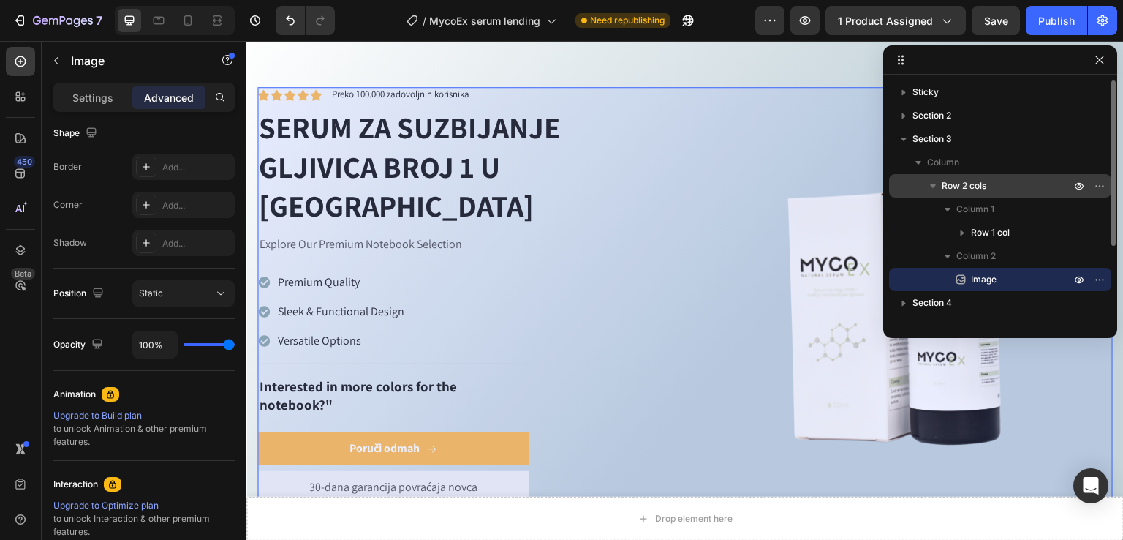
click at [927, 188] on icon "button" at bounding box center [933, 185] width 15 height 15
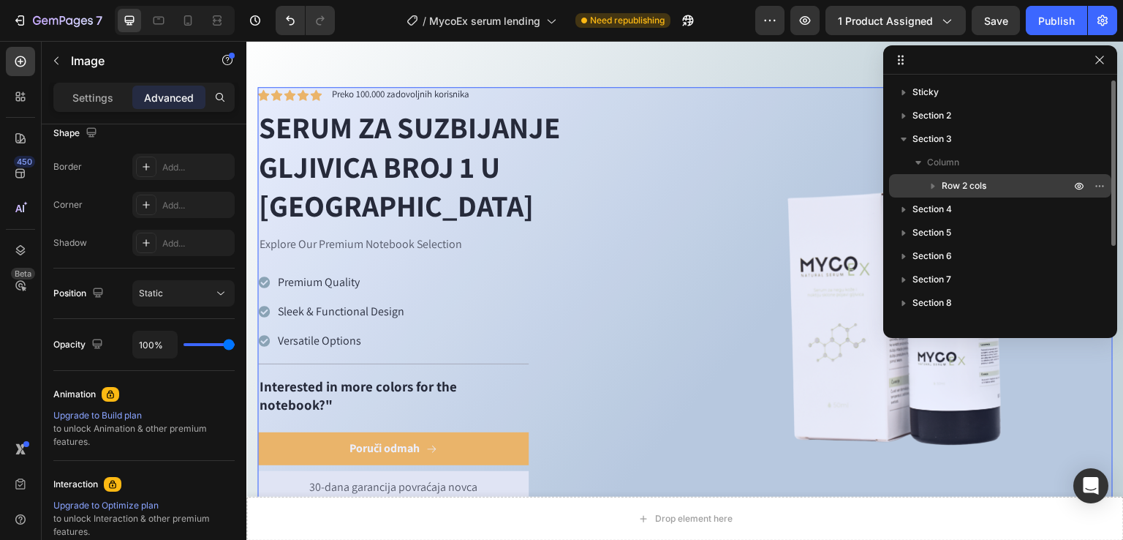
click at [927, 187] on icon "button" at bounding box center [933, 185] width 15 height 15
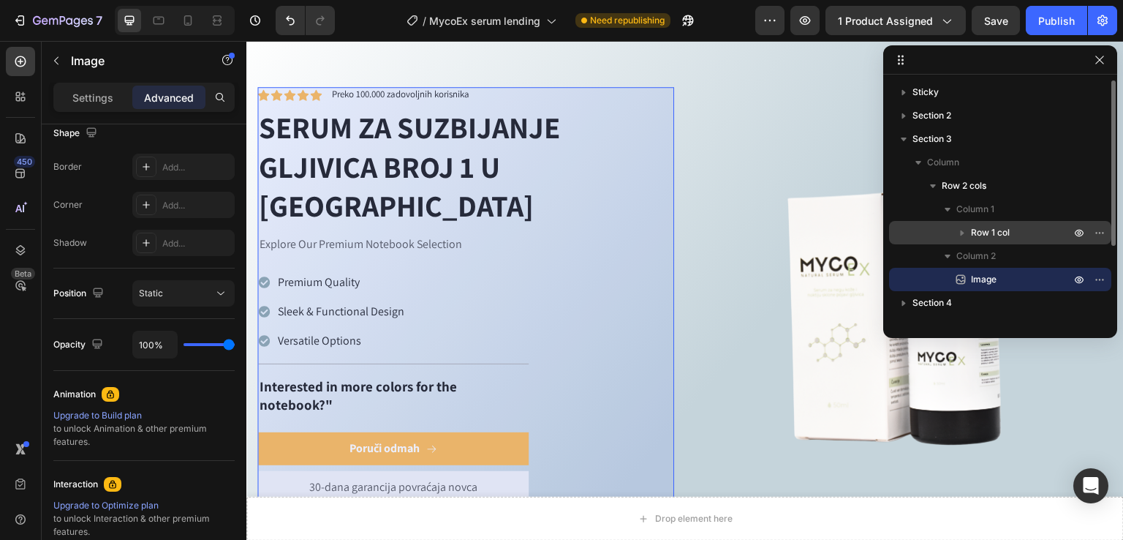
click at [959, 233] on icon "button" at bounding box center [962, 232] width 15 height 15
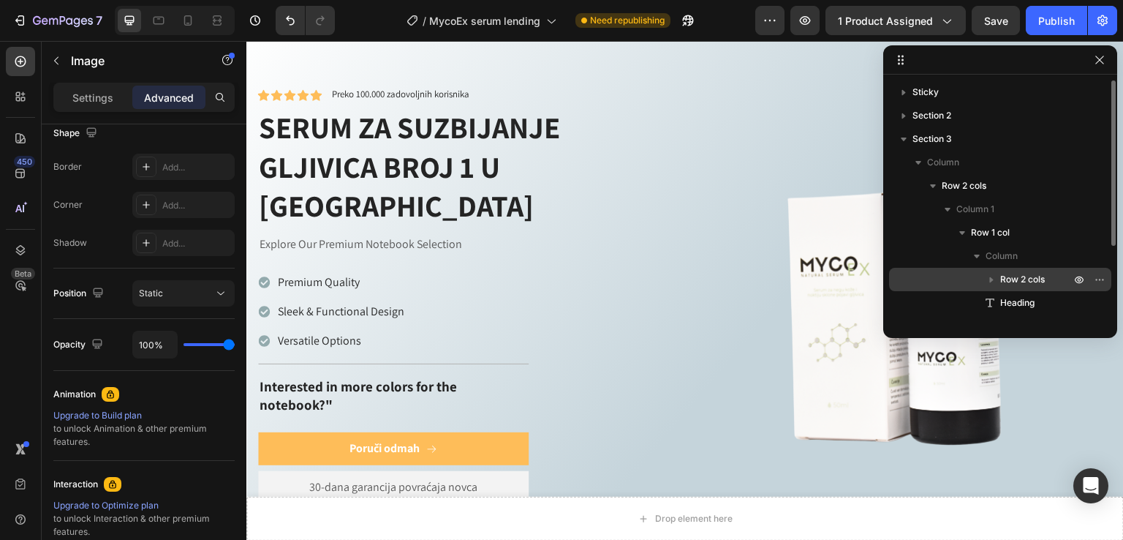
scroll to position [97, 0]
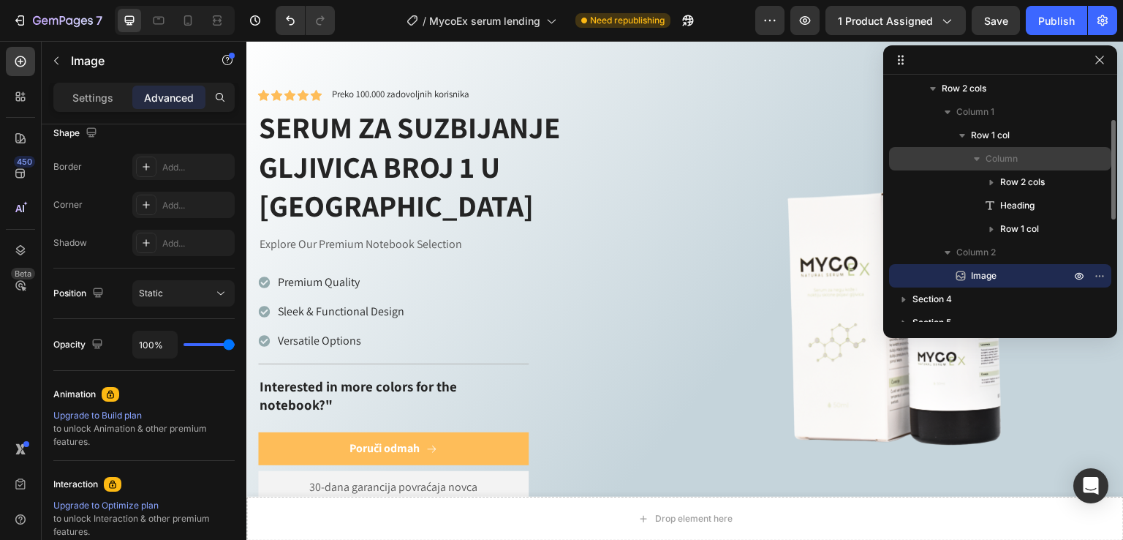
click at [976, 164] on icon "button" at bounding box center [977, 158] width 15 height 15
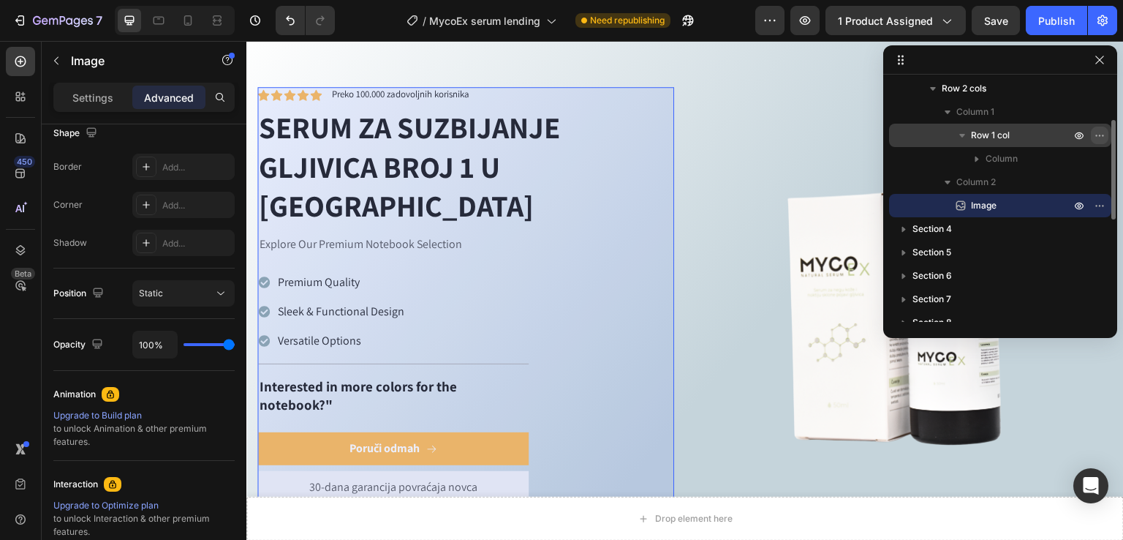
click at [1096, 137] on icon "button" at bounding box center [1100, 135] width 12 height 12
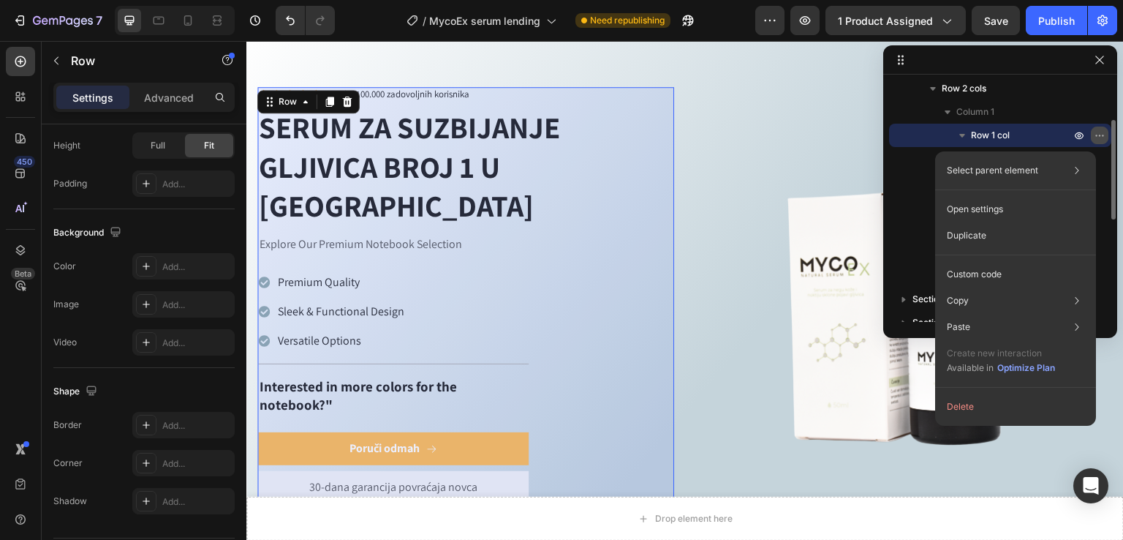
scroll to position [0, 0]
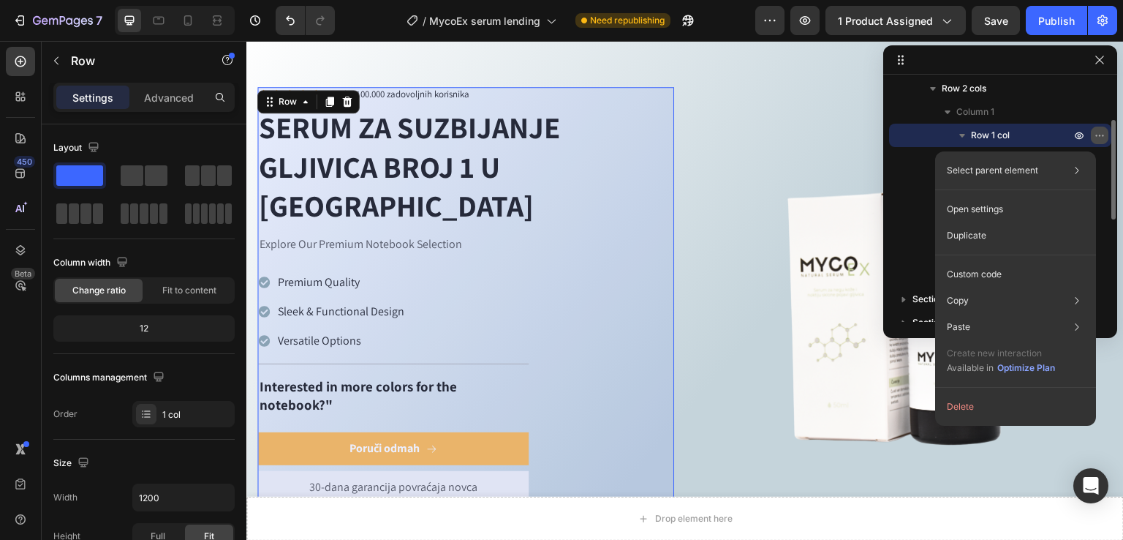
click at [1094, 137] on icon "button" at bounding box center [1100, 135] width 12 height 12
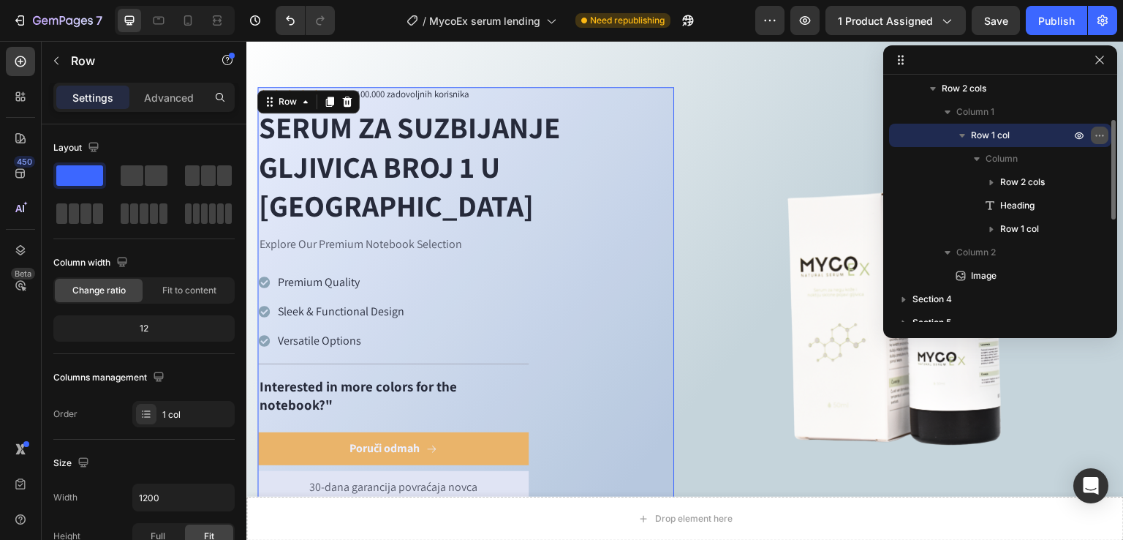
click at [1094, 137] on icon "button" at bounding box center [1100, 135] width 12 height 12
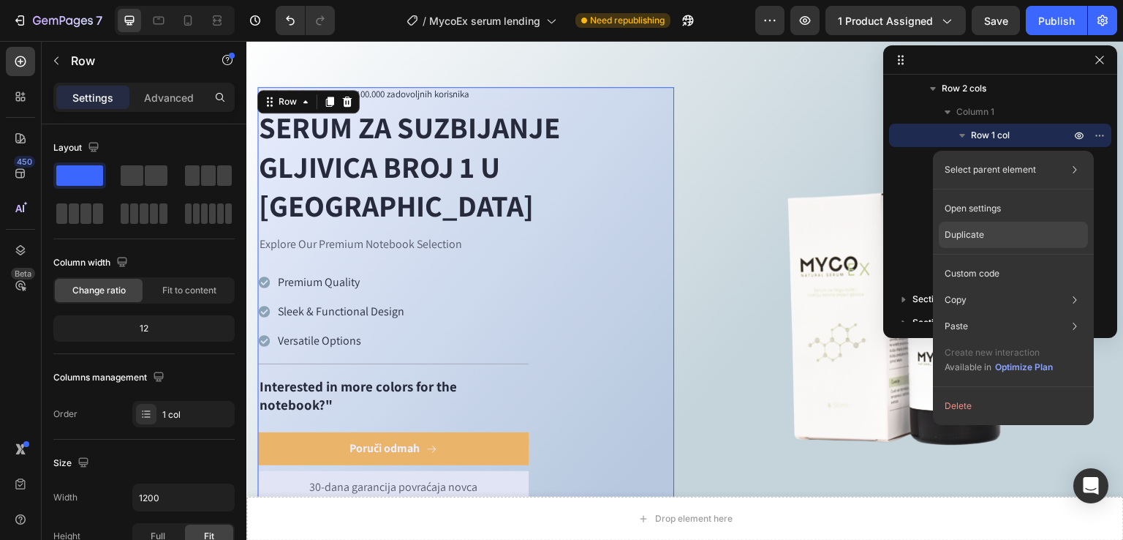
click at [995, 260] on div "Duplicate" at bounding box center [1013, 273] width 149 height 26
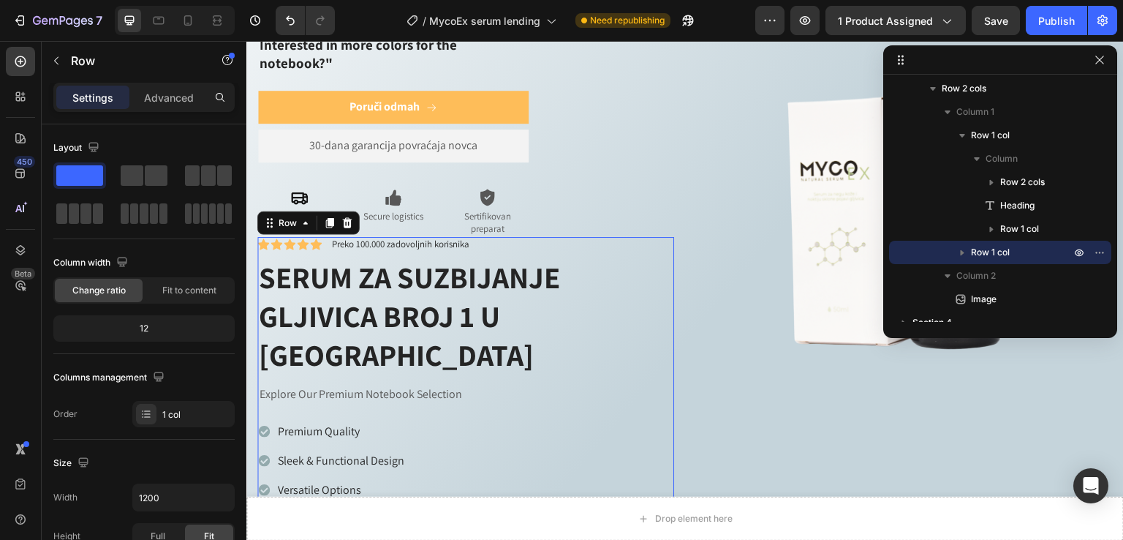
scroll to position [867, 0]
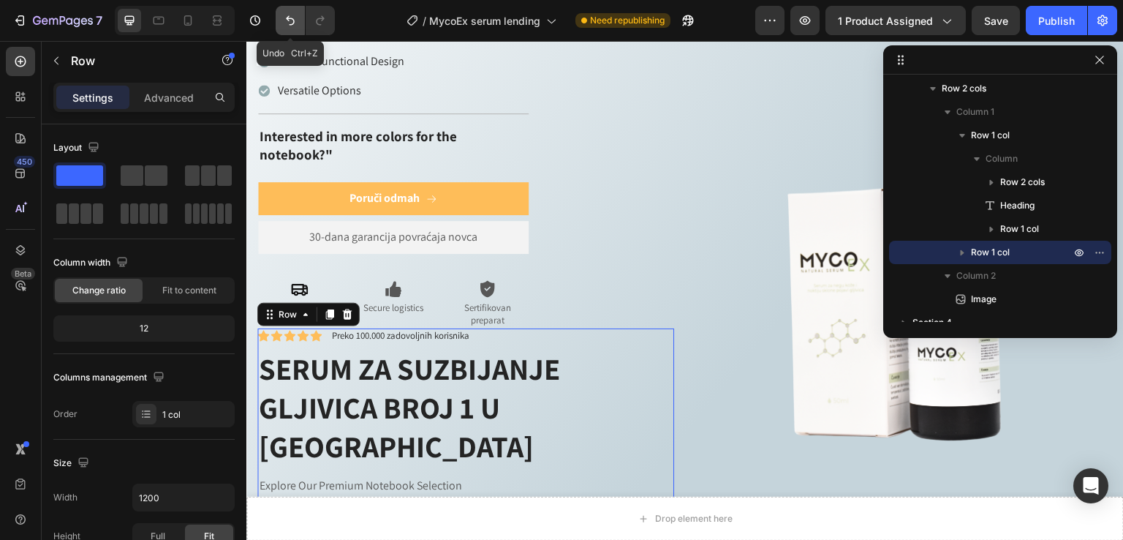
drag, startPoint x: 280, startPoint y: 21, endPoint x: 88, endPoint y: 45, distance: 193.8
click at [280, 21] on button "Undo/Redo" at bounding box center [290, 20] width 29 height 29
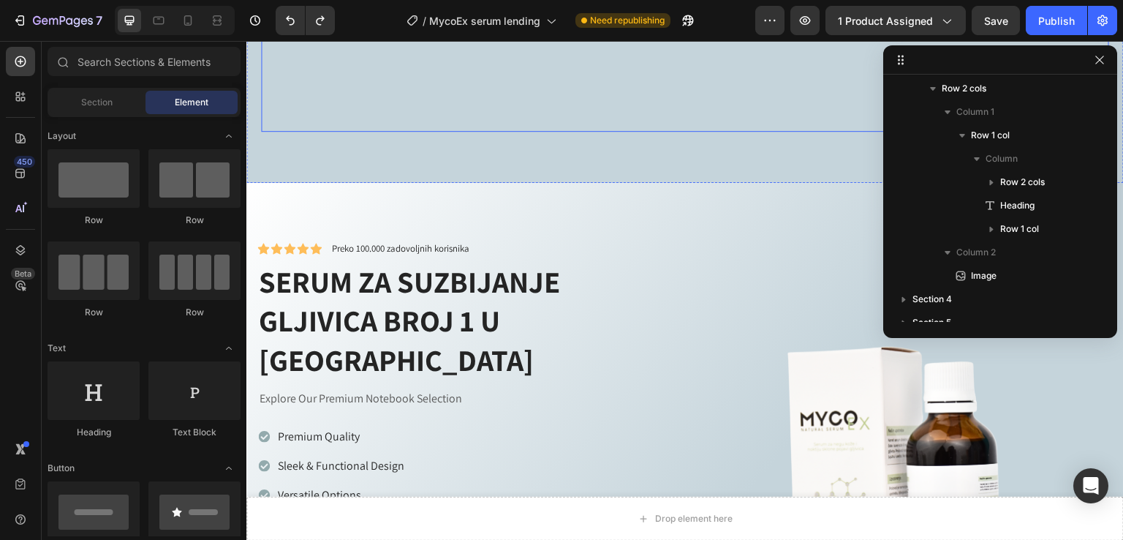
scroll to position [380, 0]
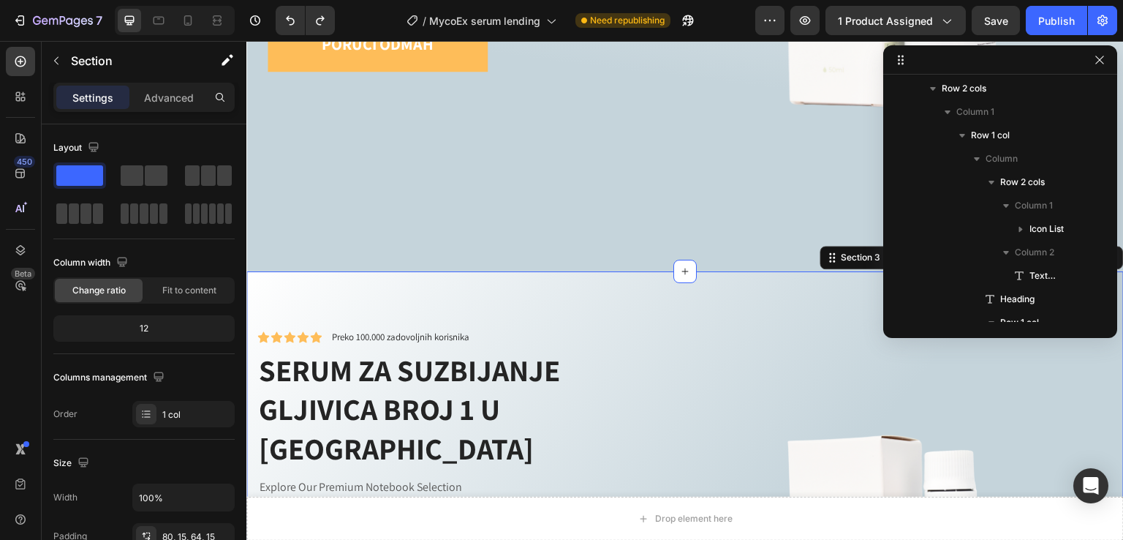
scroll to position [0, 0]
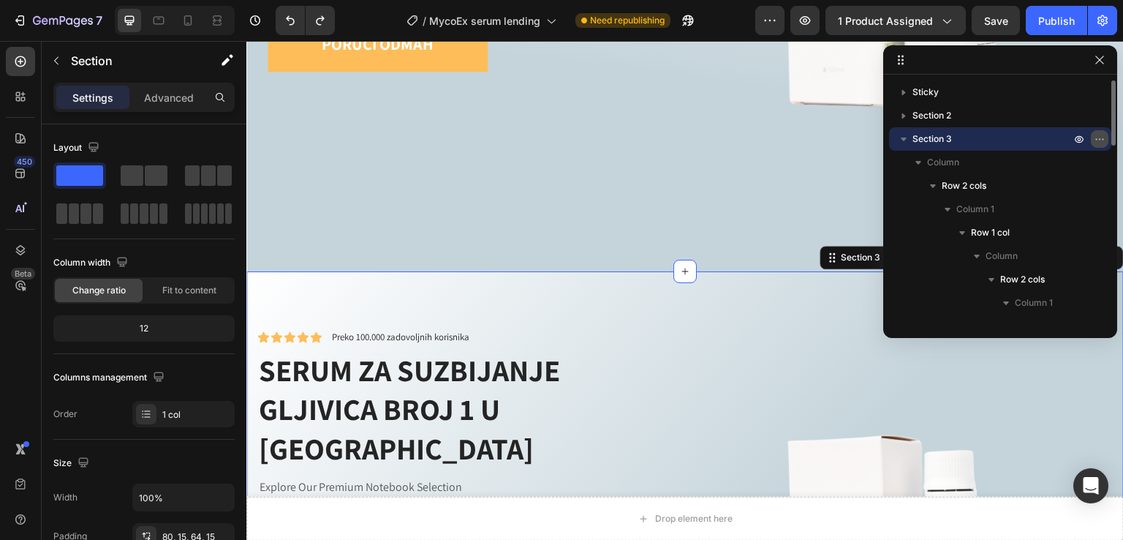
click at [1102, 139] on icon "button" at bounding box center [1102, 138] width 1 height 1
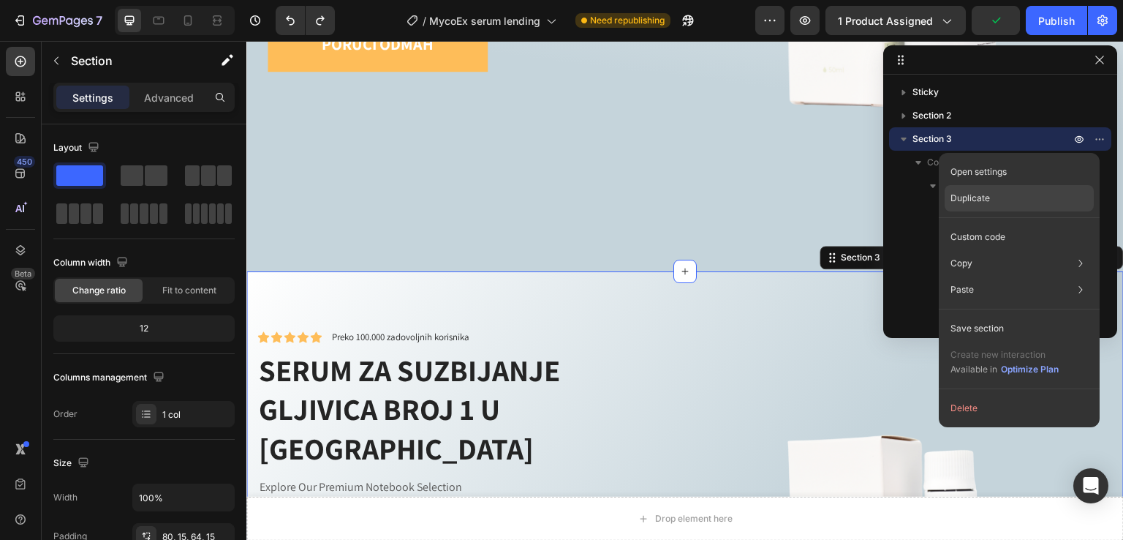
drag, startPoint x: 994, startPoint y: 207, endPoint x: 290, endPoint y: 209, distance: 704.3
click at [994, 224] on div "Duplicate" at bounding box center [1019, 237] width 149 height 26
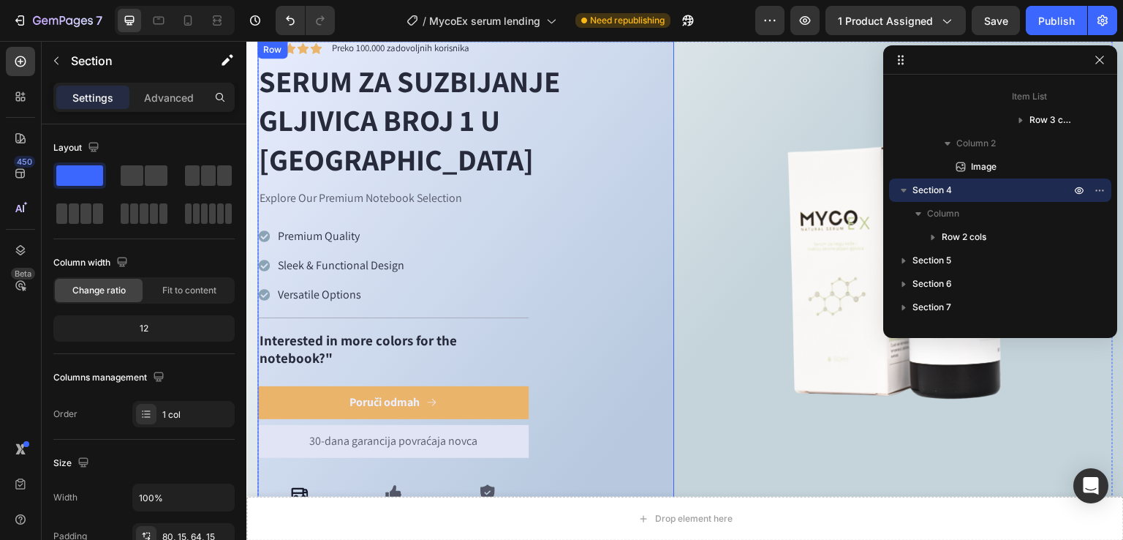
scroll to position [603, 0]
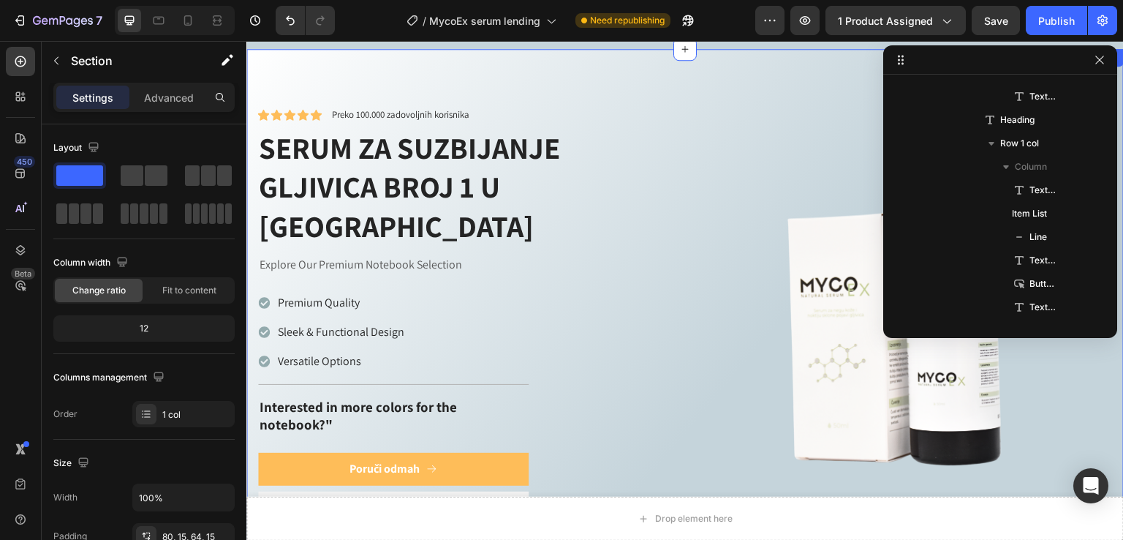
click at [257, 78] on div "Icon Icon Icon Icon Icon Icon List Preko 100.000 zadovoljnih korisnika Text Blo…" at bounding box center [685, 353] width 878 height 608
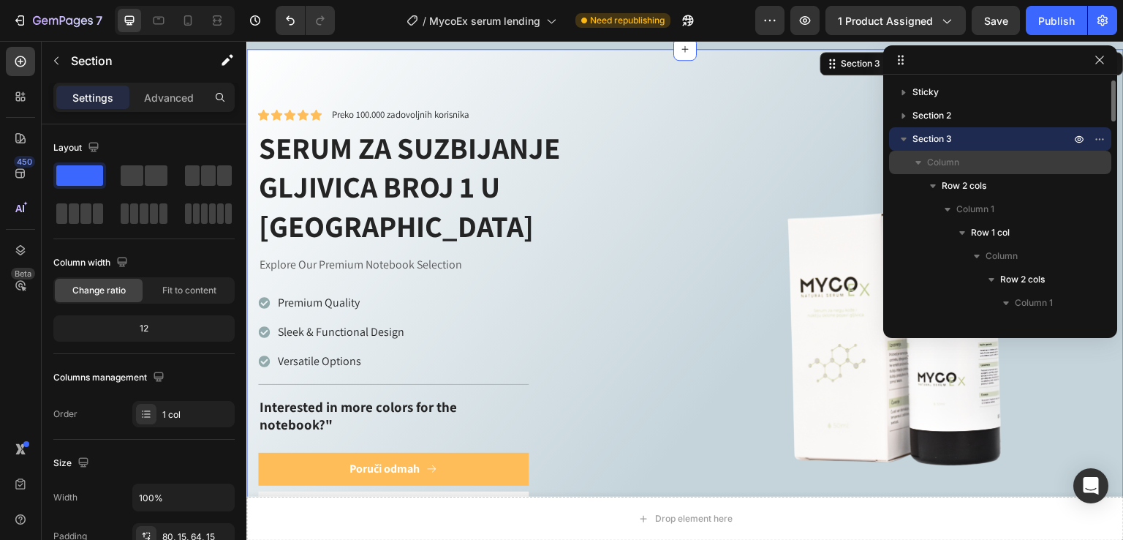
click at [920, 161] on icon "button" at bounding box center [919, 163] width 6 height 4
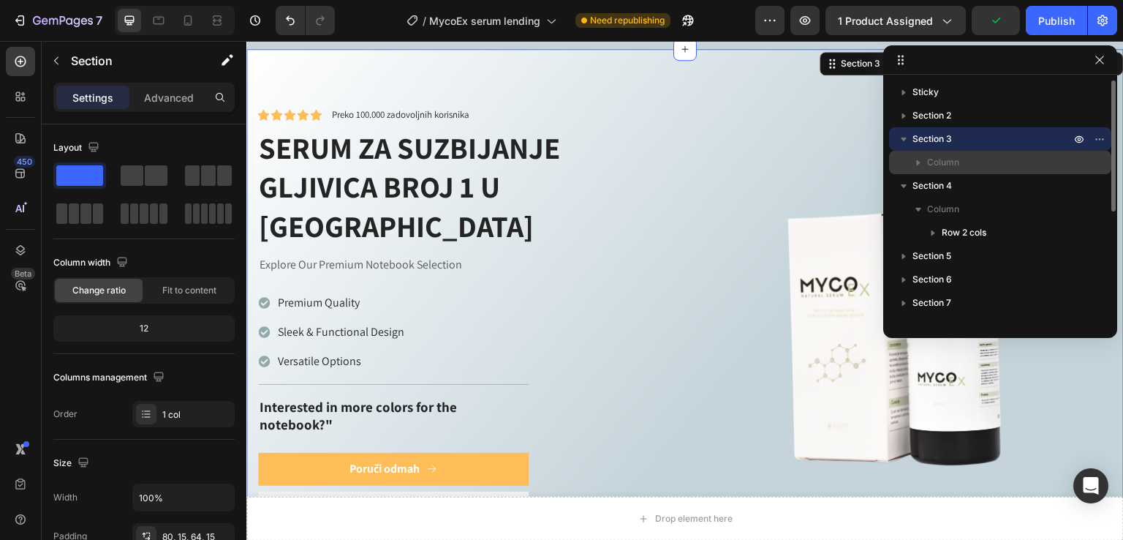
click at [943, 165] on span "Column" at bounding box center [943, 162] width 32 height 15
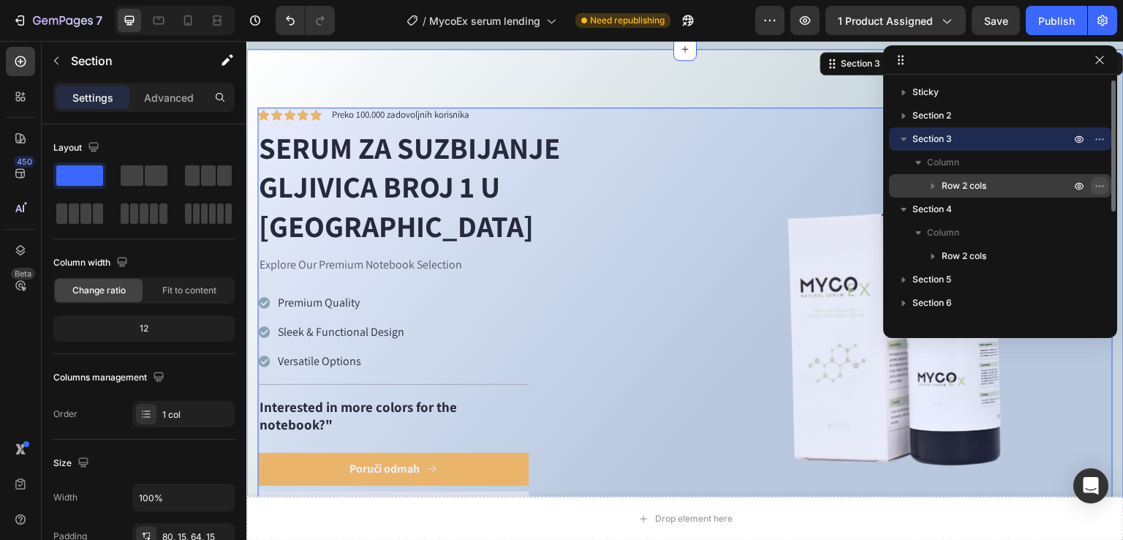
click at [1098, 188] on icon "button" at bounding box center [1100, 186] width 12 height 12
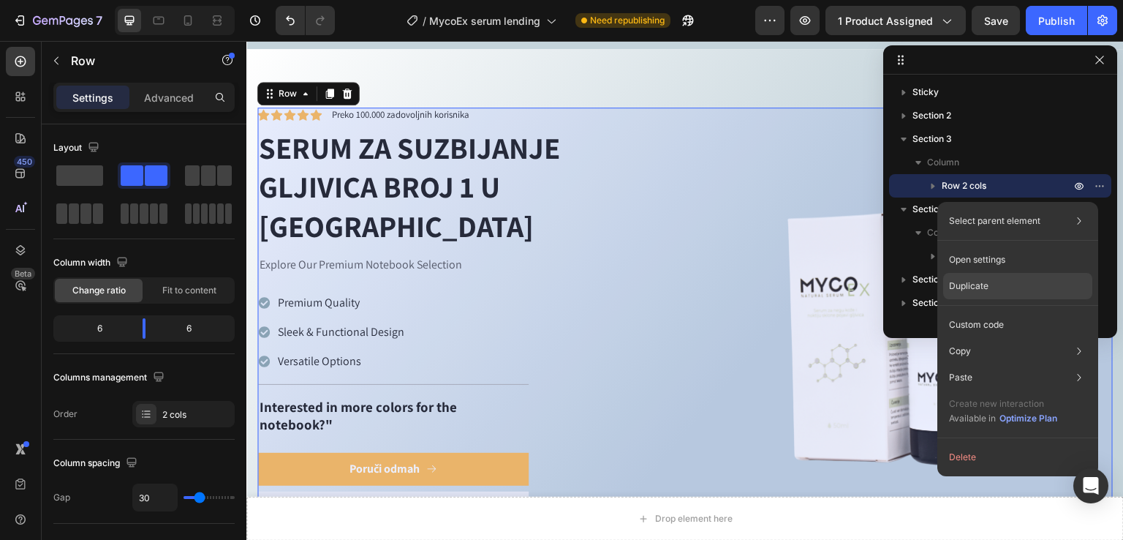
click at [1001, 312] on div "Duplicate" at bounding box center [1017, 325] width 149 height 26
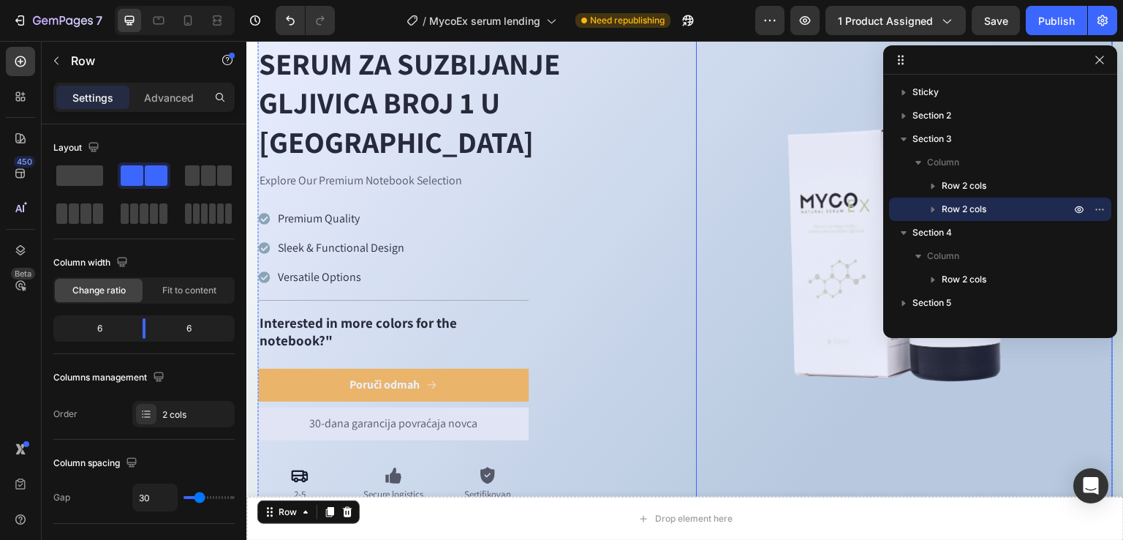
scroll to position [587, 0]
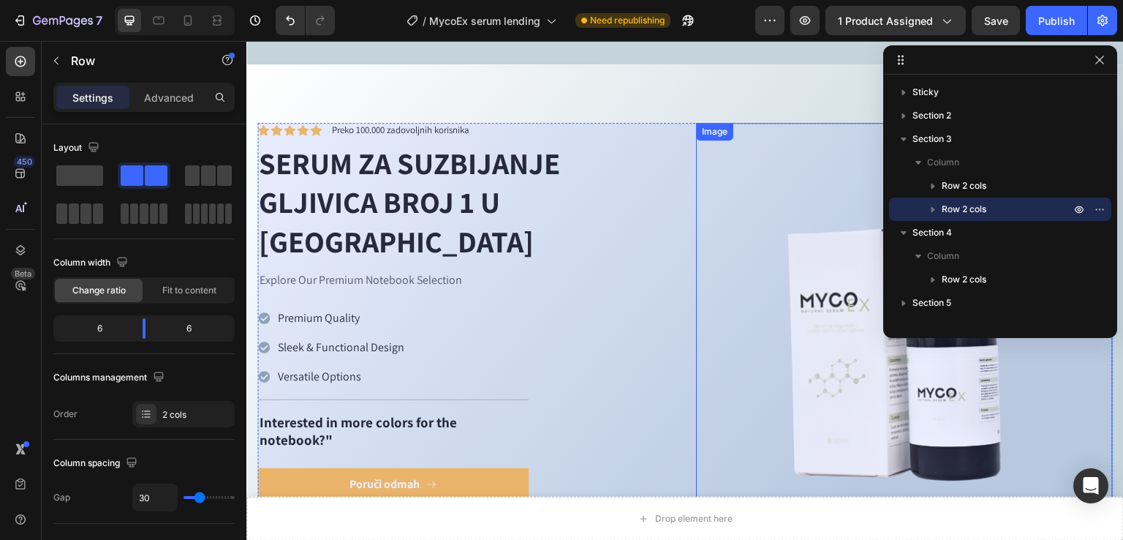
click at [797, 225] on img at bounding box center [904, 368] width 417 height 417
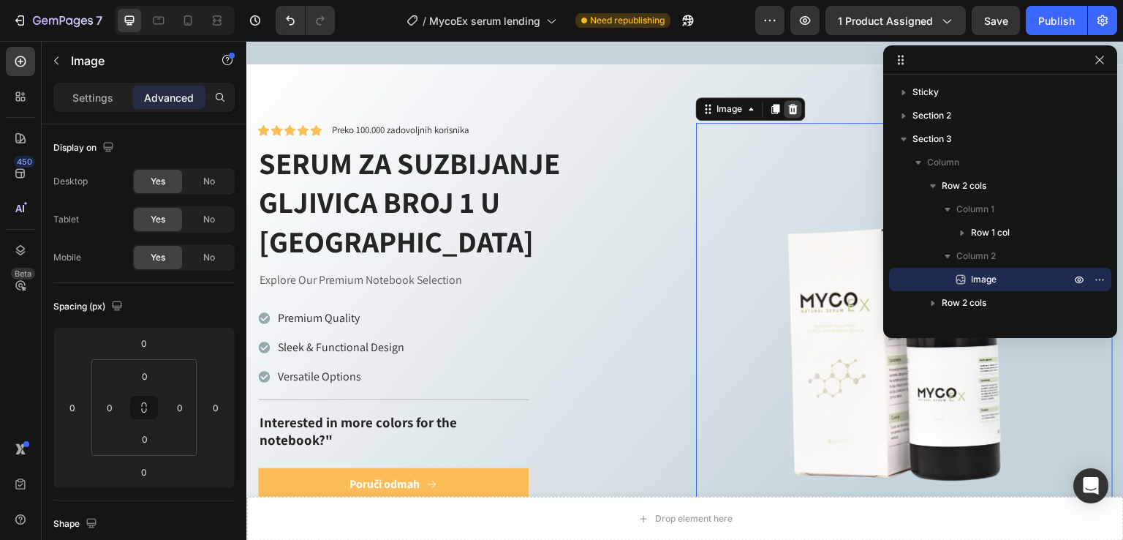
click at [793, 103] on icon at bounding box center [794, 109] width 12 height 12
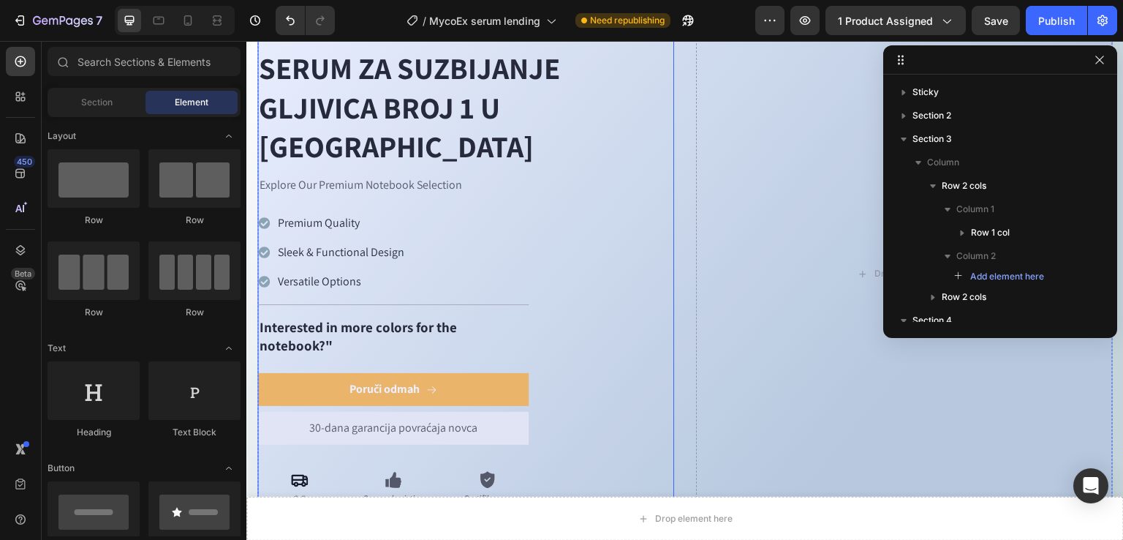
scroll to position [782, 0]
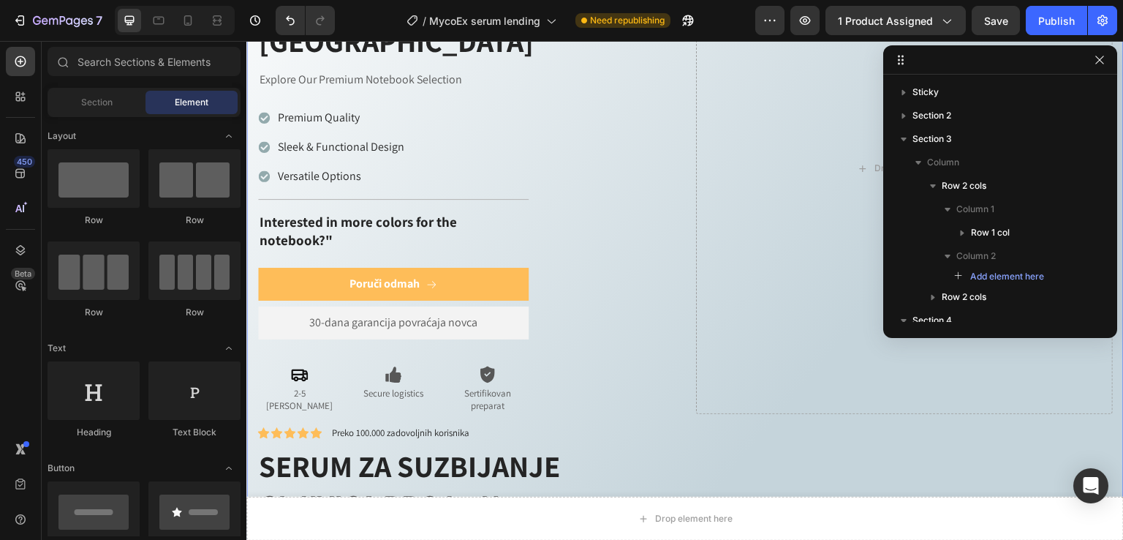
click at [258, 384] on div "Icon Icon Icon Icon Icon Icon List Preko 100.000 zadovoljnih korisnika Text Blo…" at bounding box center [685, 425] width 856 height 1006
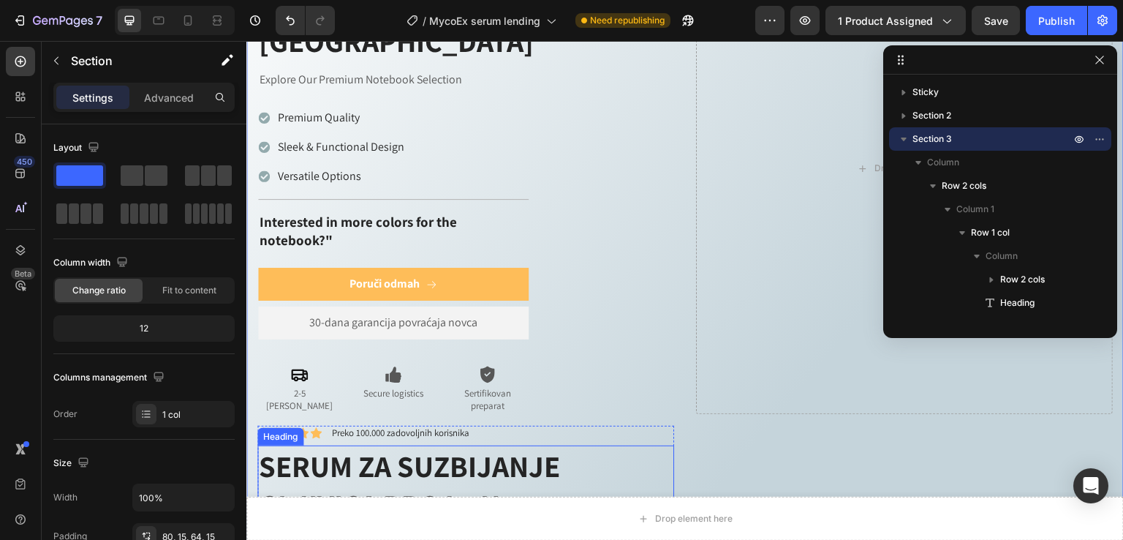
click at [619, 445] on h2 "SERUM ZA SUZBIJANJE GLJIVICA BROJ 1 U [GEOGRAPHIC_DATA]" at bounding box center [465, 505] width 417 height 120
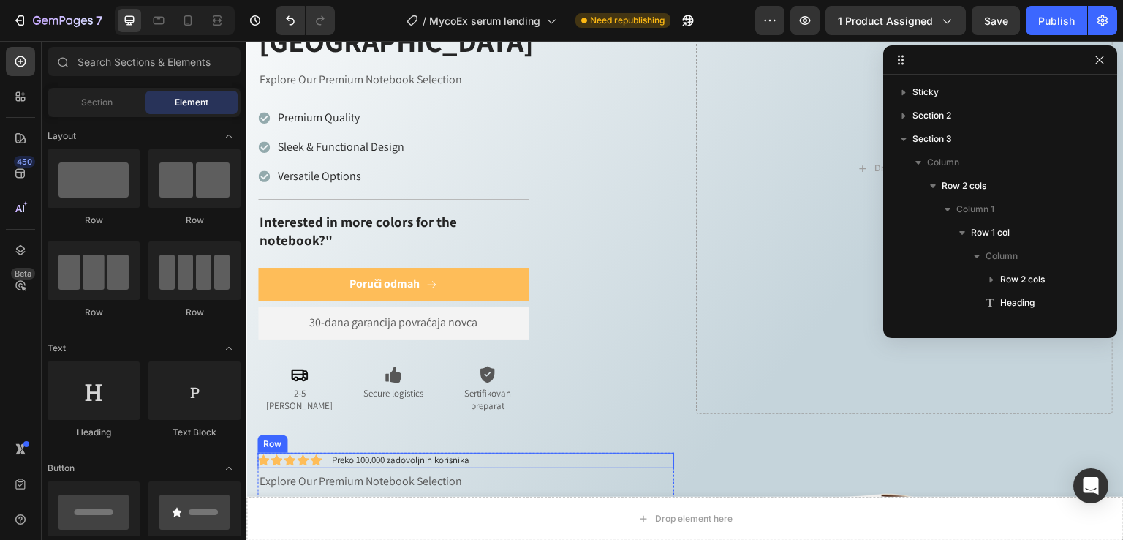
click at [614, 453] on div "Icon Icon Icon Icon Icon Icon List Preko 100.000 zadovoljnih korisnika Text Blo…" at bounding box center [465, 460] width 417 height 15
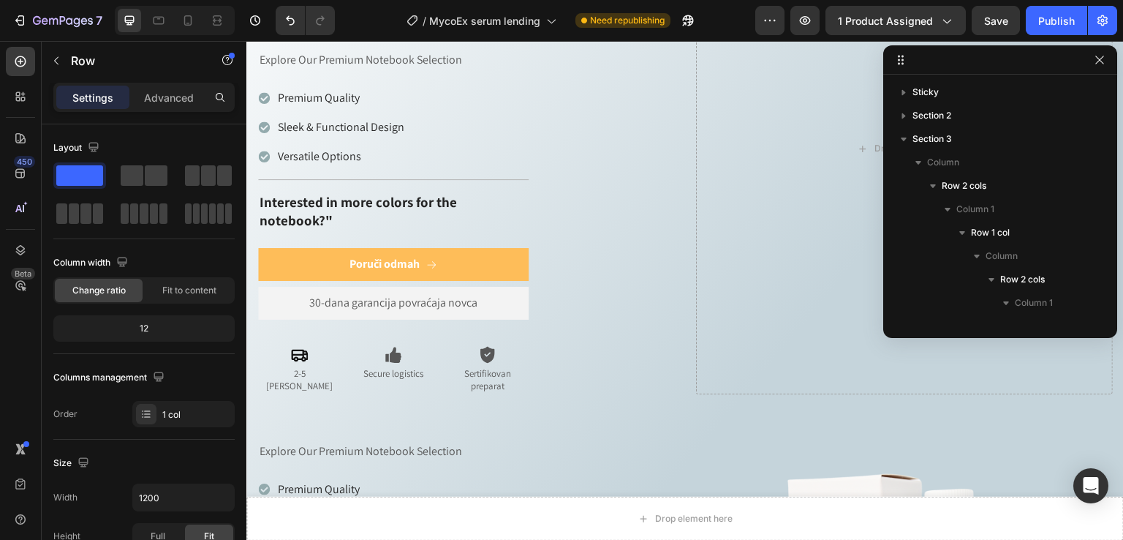
scroll to position [682, 0]
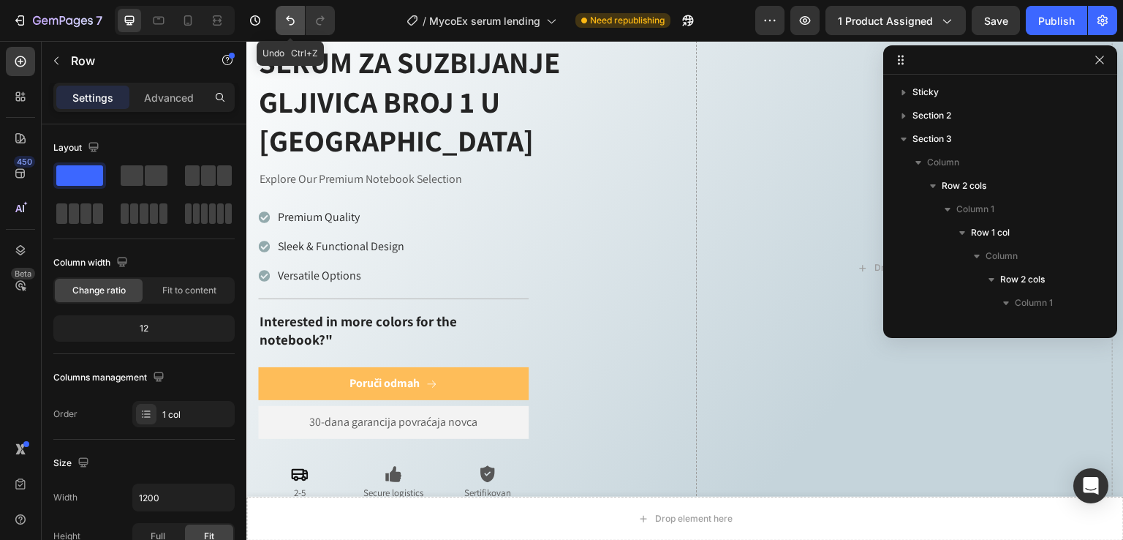
click at [291, 15] on icon "Undo/Redo" at bounding box center [290, 20] width 15 height 15
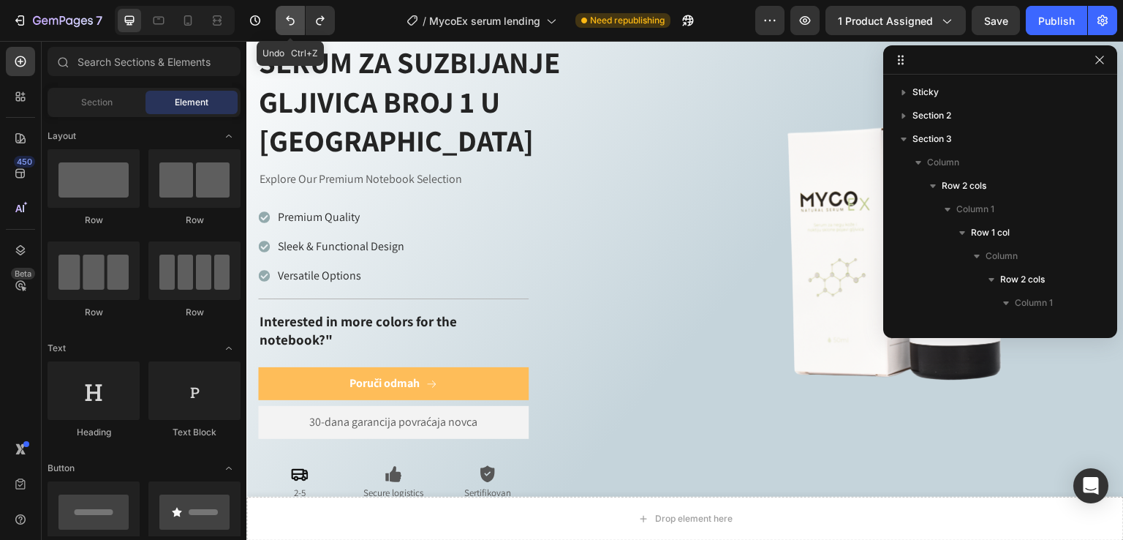
click at [291, 15] on icon "Undo/Redo" at bounding box center [290, 20] width 15 height 15
click at [320, 18] on icon "Undo/Redo" at bounding box center [320, 21] width 8 height 10
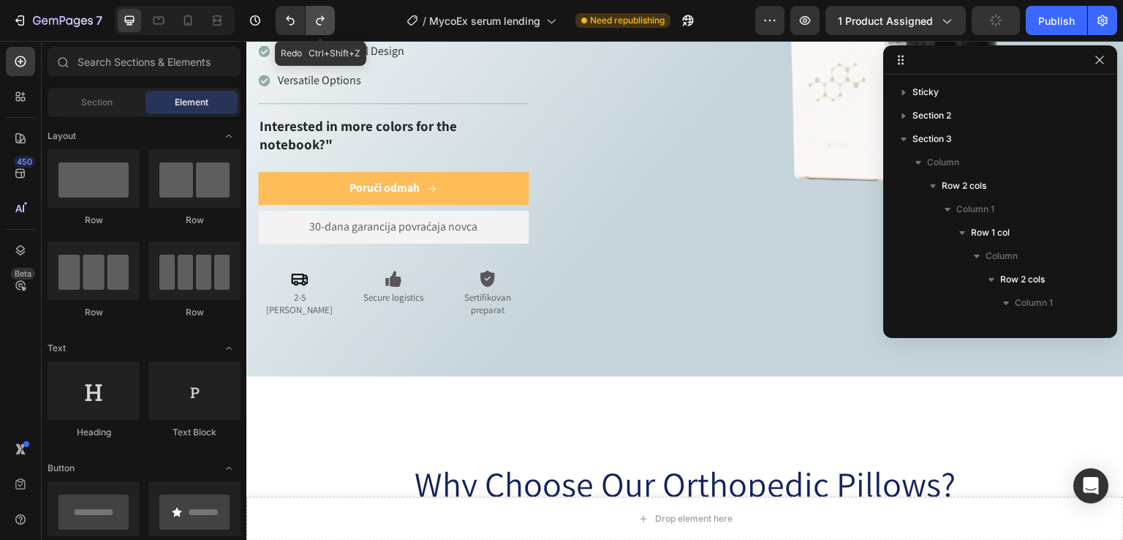
drag, startPoint x: 333, startPoint y: 26, endPoint x: 318, endPoint y: 20, distance: 16.2
click at [329, 25] on button "Undo/Redo" at bounding box center [320, 20] width 29 height 29
click at [318, 20] on icon "Undo/Redo" at bounding box center [320, 20] width 15 height 15
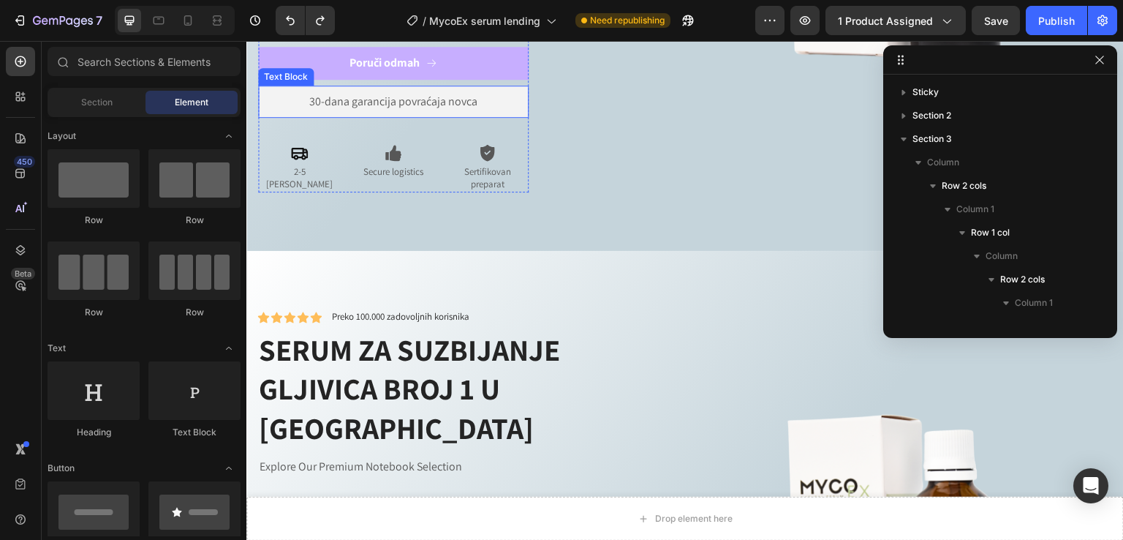
scroll to position [1267, 0]
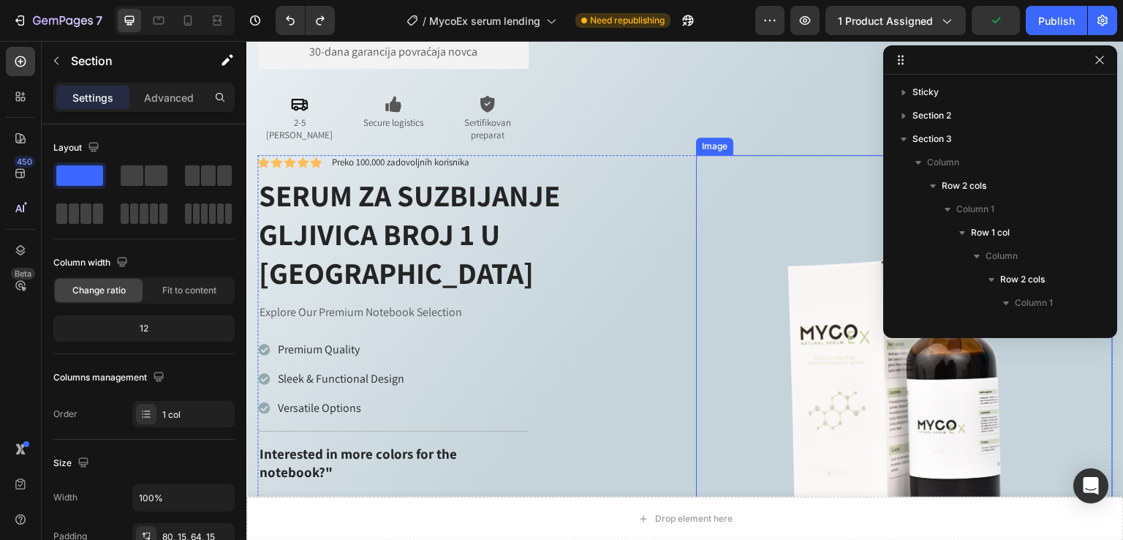
scroll to position [1170, 0]
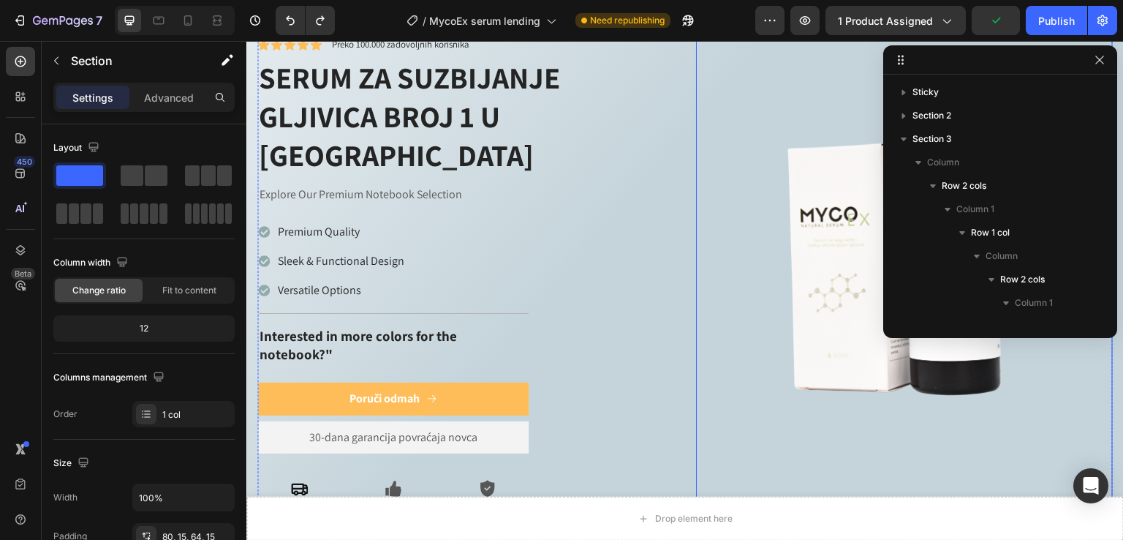
click at [765, 331] on img at bounding box center [904, 283] width 417 height 417
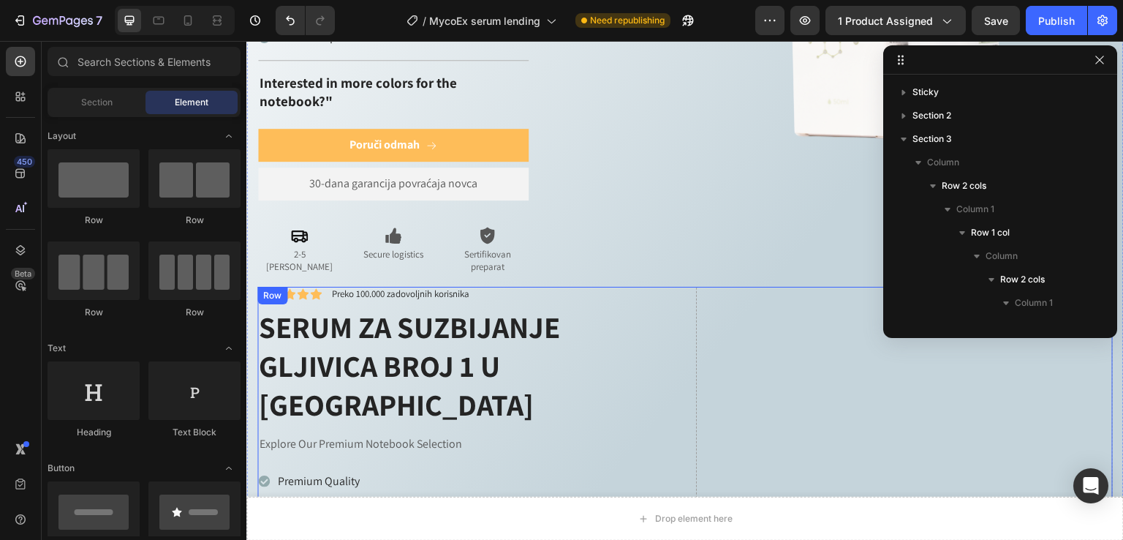
scroll to position [878, 0]
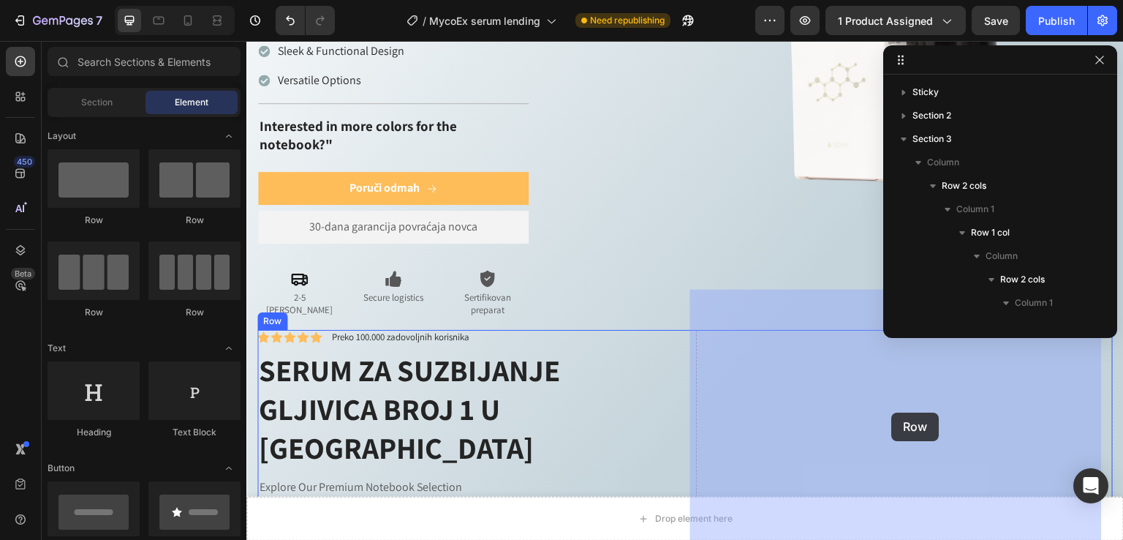
drag, startPoint x: 343, startPoint y: 223, endPoint x: 872, endPoint y: 413, distance: 561.9
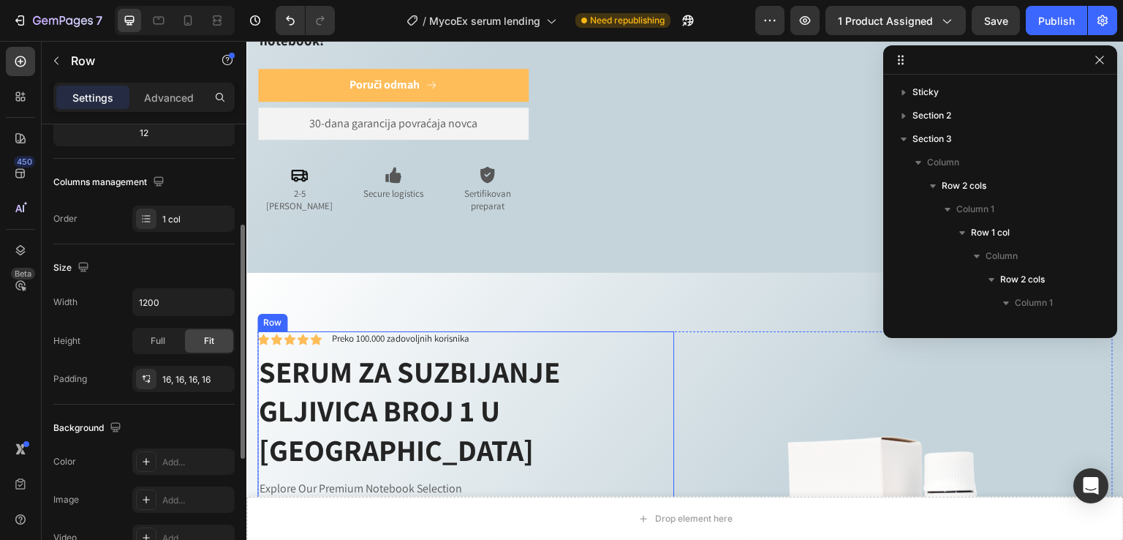
scroll to position [1560, 0]
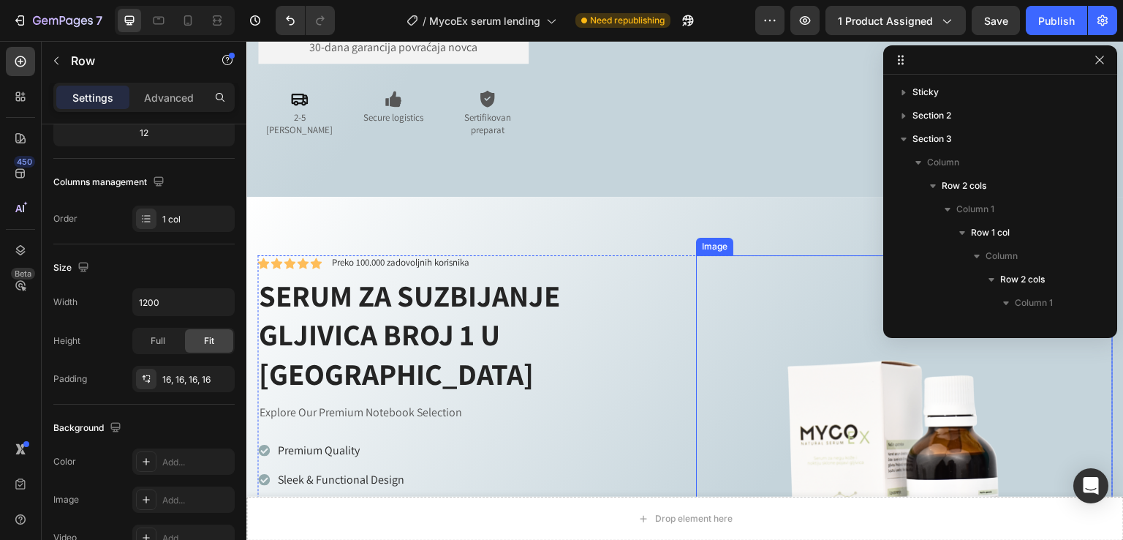
click at [861, 342] on img at bounding box center [904, 501] width 417 height 417
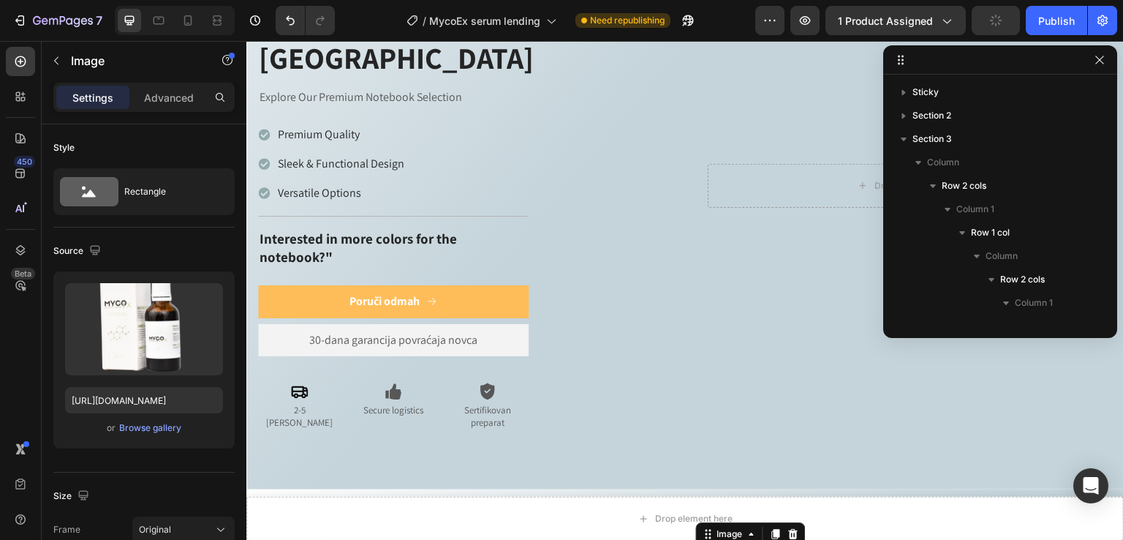
scroll to position [1365, 0]
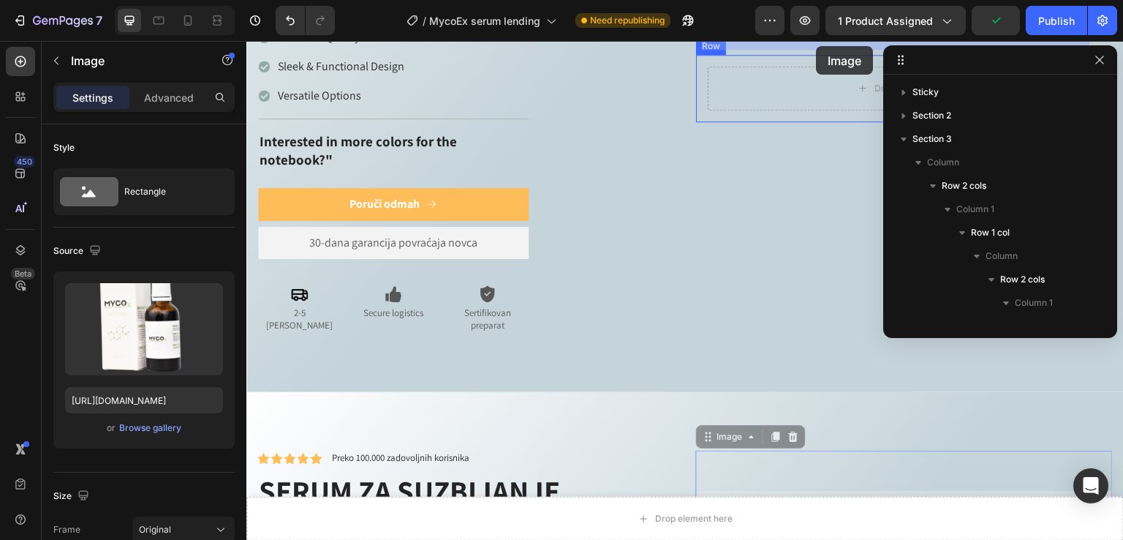
drag, startPoint x: 828, startPoint y: 434, endPoint x: 817, endPoint y: 47, distance: 387.0
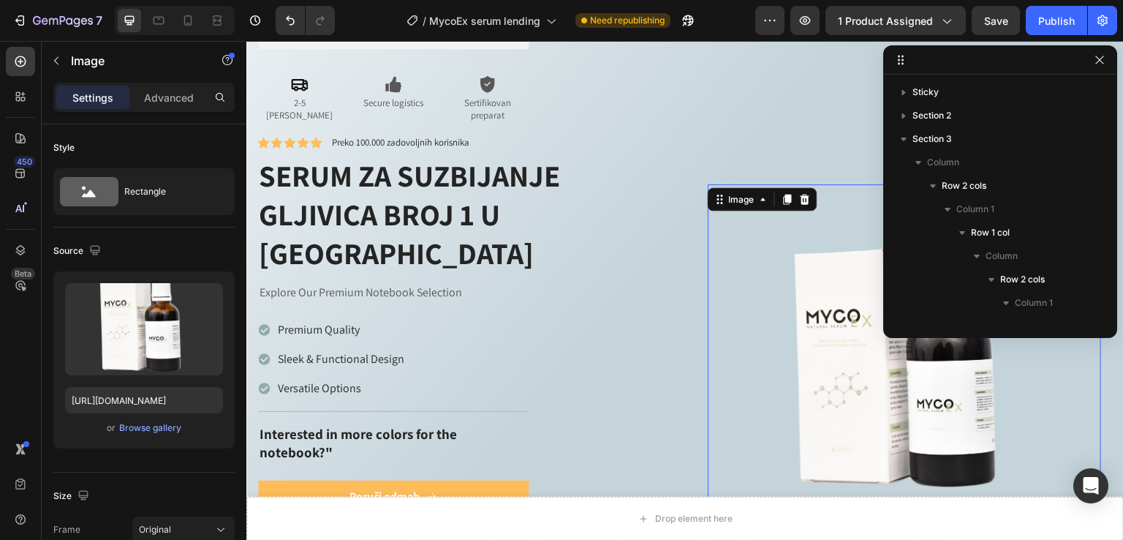
scroll to position [975, 0]
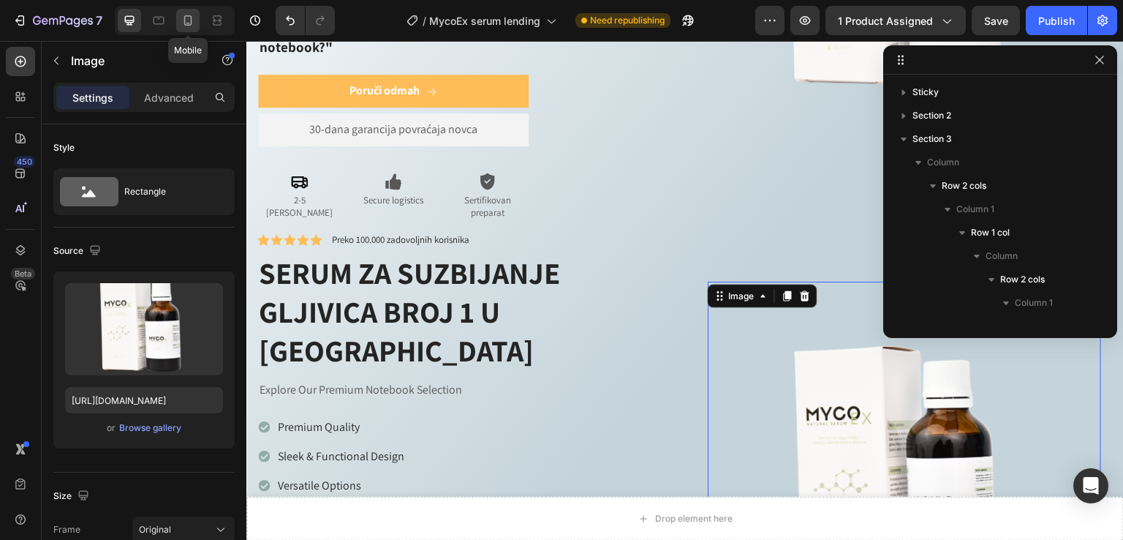
click at [184, 20] on icon at bounding box center [188, 20] width 8 height 10
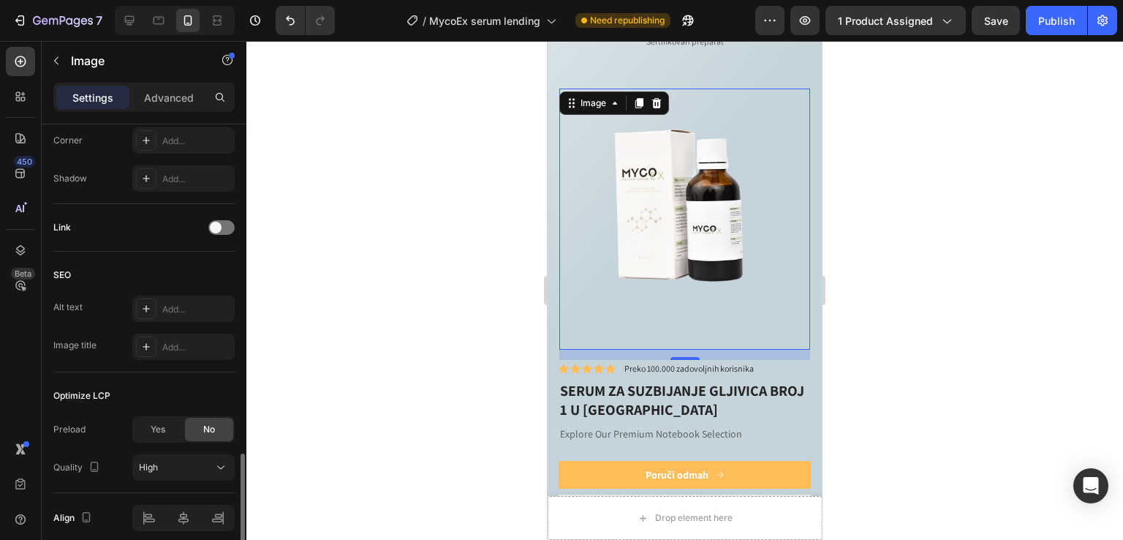
scroll to position [647, 0]
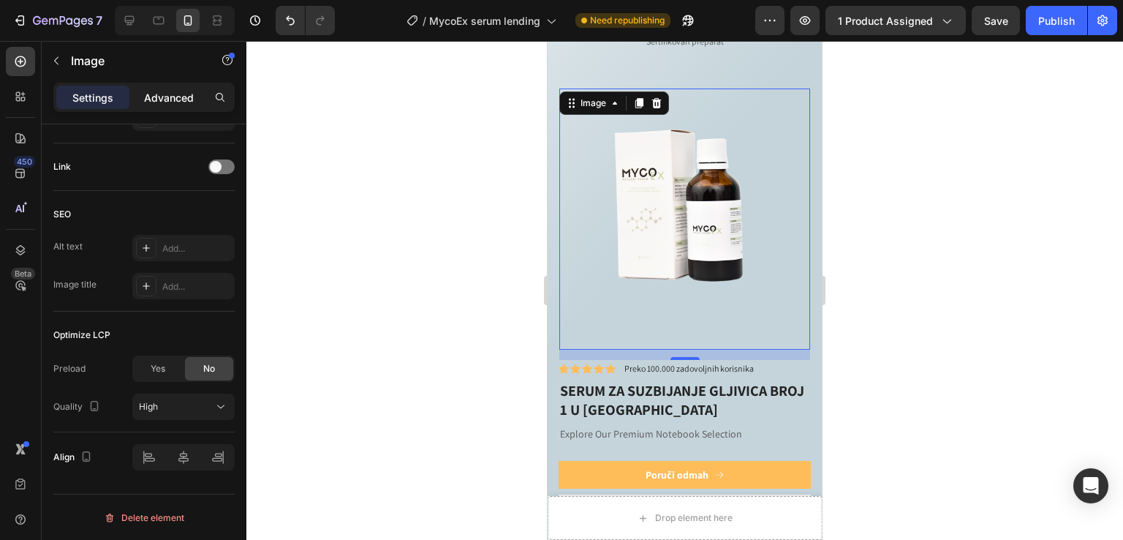
click at [167, 94] on p "Advanced" at bounding box center [169, 97] width 50 height 15
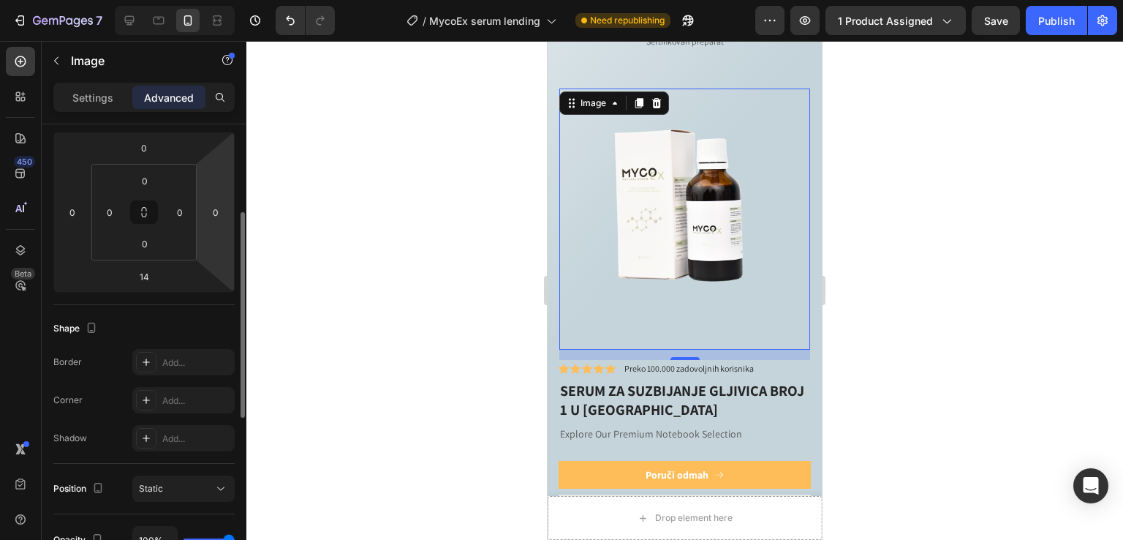
scroll to position [293, 0]
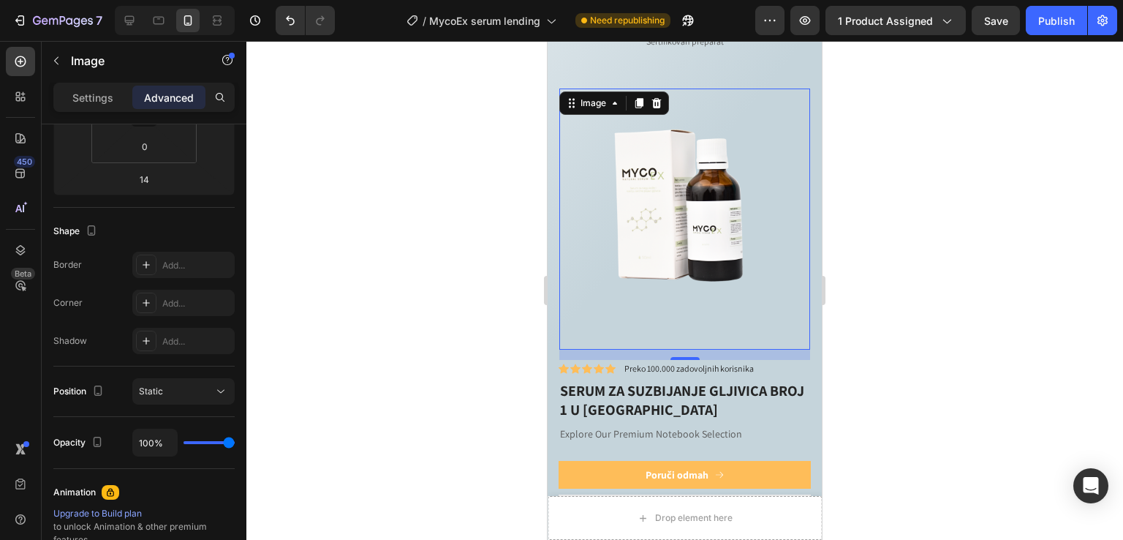
click at [83, 90] on p "Settings" at bounding box center [92, 97] width 41 height 15
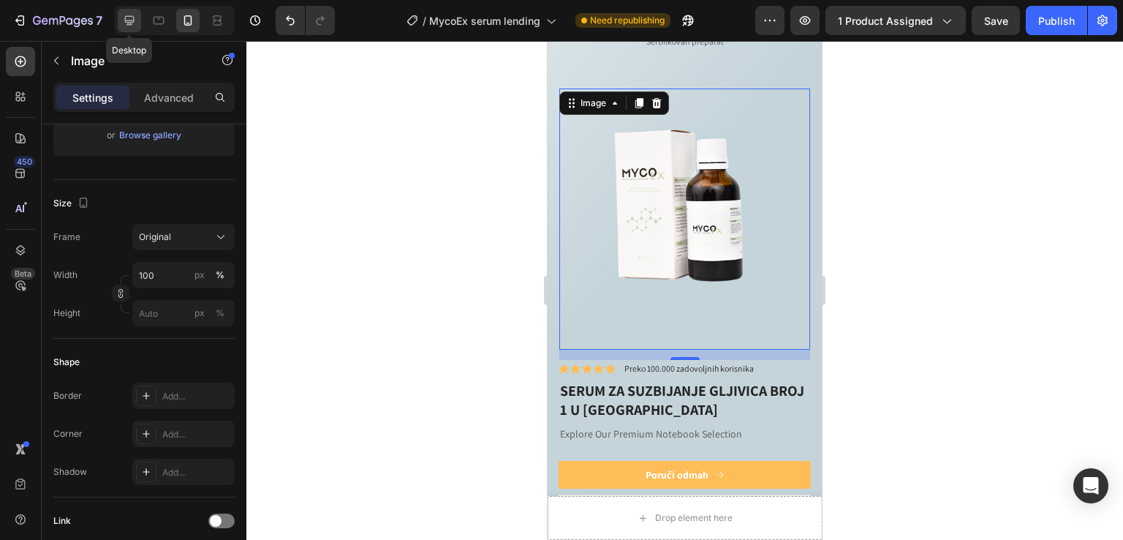
click at [134, 20] on icon at bounding box center [130, 21] width 10 height 10
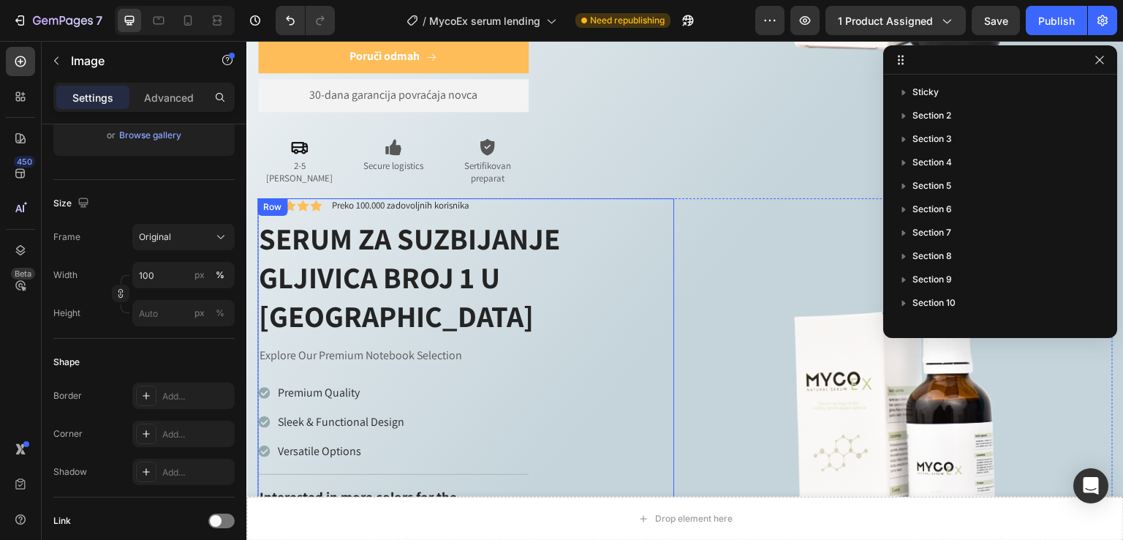
scroll to position [975, 0]
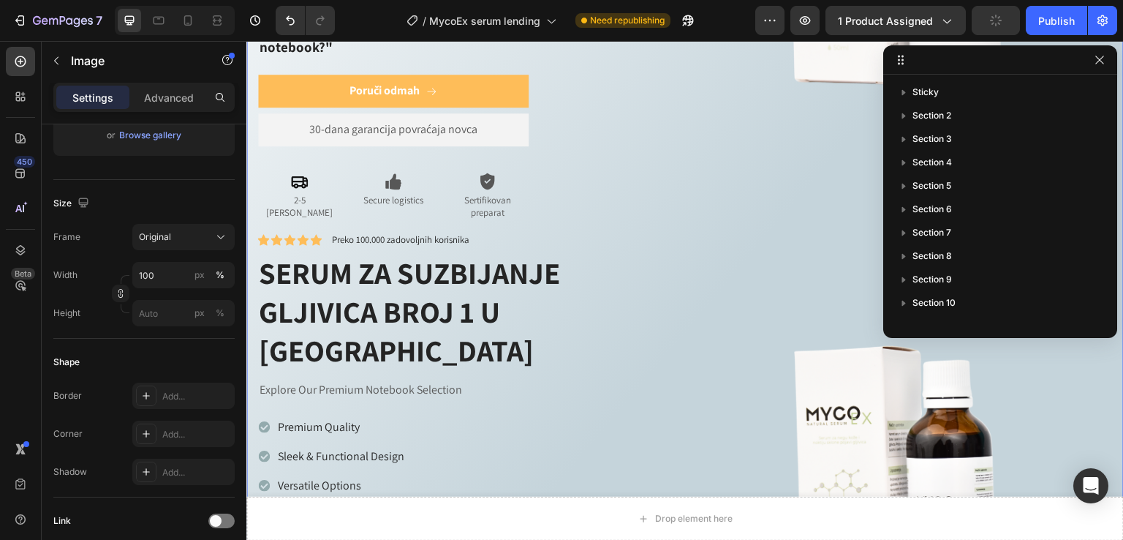
click at [272, 189] on div "Icon Icon Icon Icon Icon Icon List Preko 100.000 zadovoljnih korisnika Text Blo…" at bounding box center [685, 232] width 856 height 1006
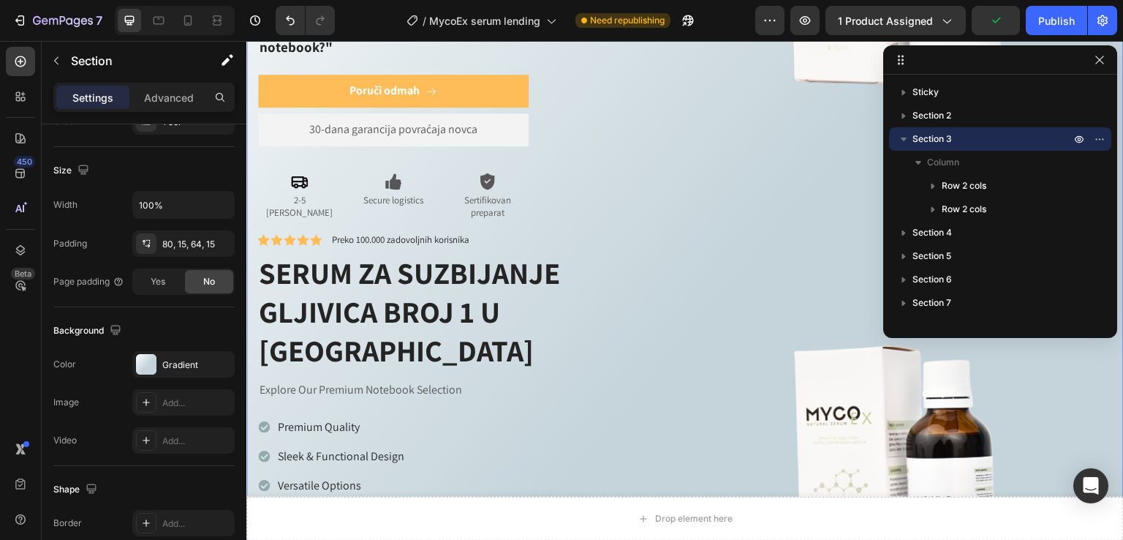
scroll to position [0, 0]
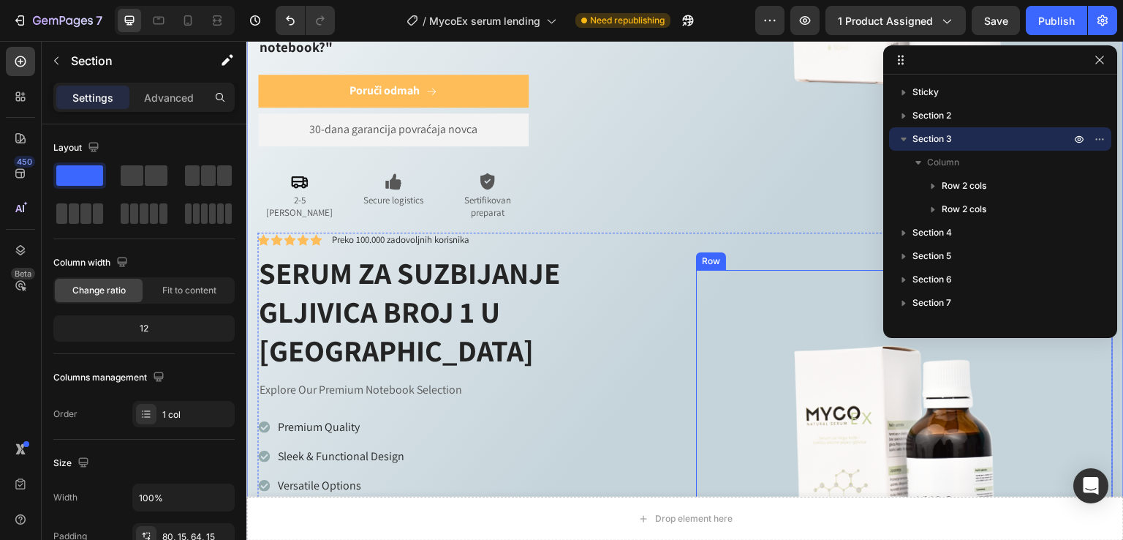
click at [698, 270] on div "Image Row" at bounding box center [904, 478] width 417 height 417
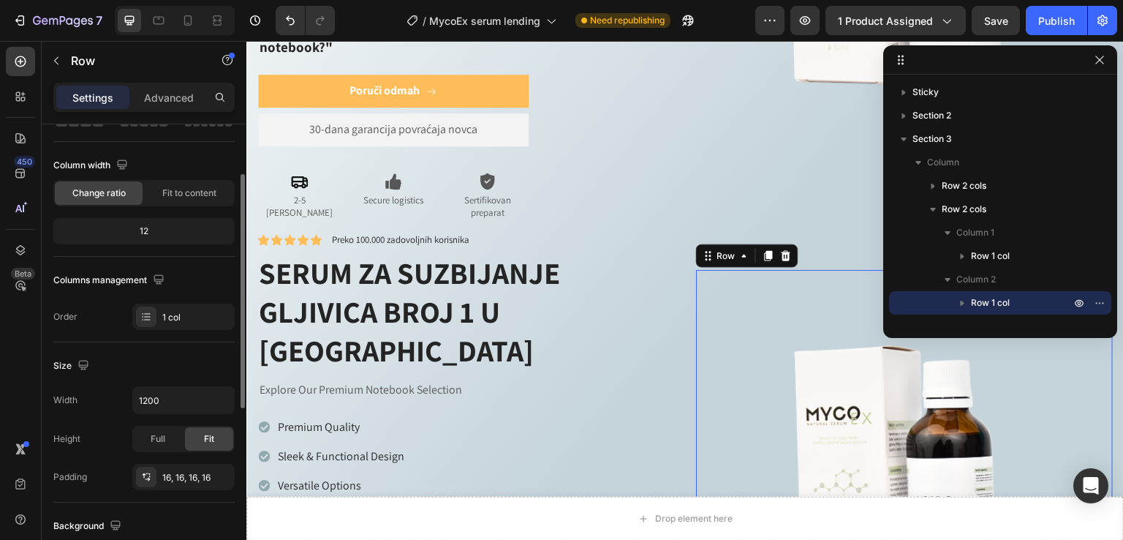
scroll to position [195, 0]
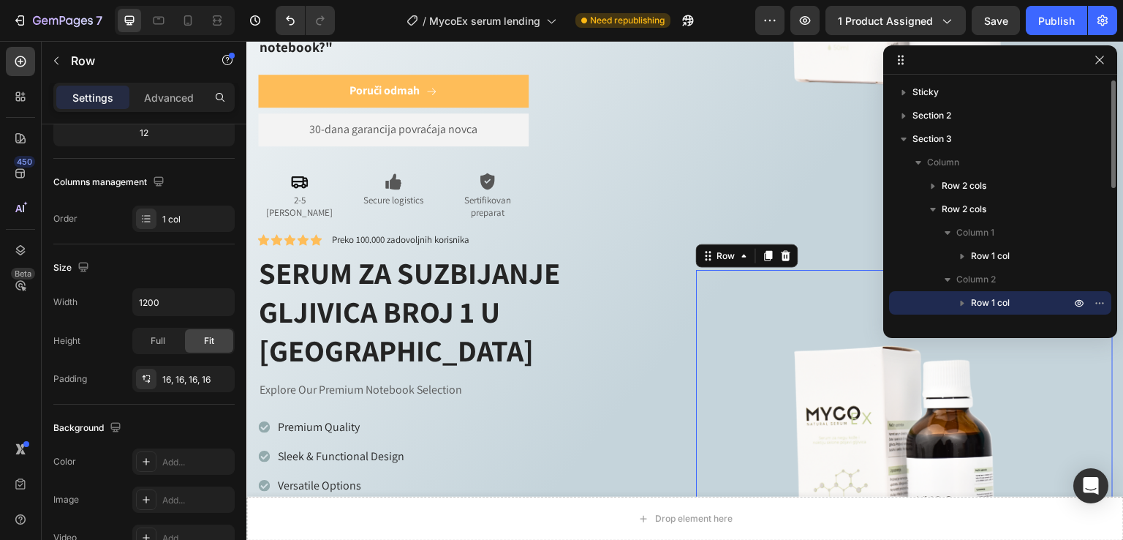
click at [962, 303] on icon "button" at bounding box center [963, 304] width 4 height 6
click at [1100, 305] on icon "button" at bounding box center [1100, 303] width 12 height 12
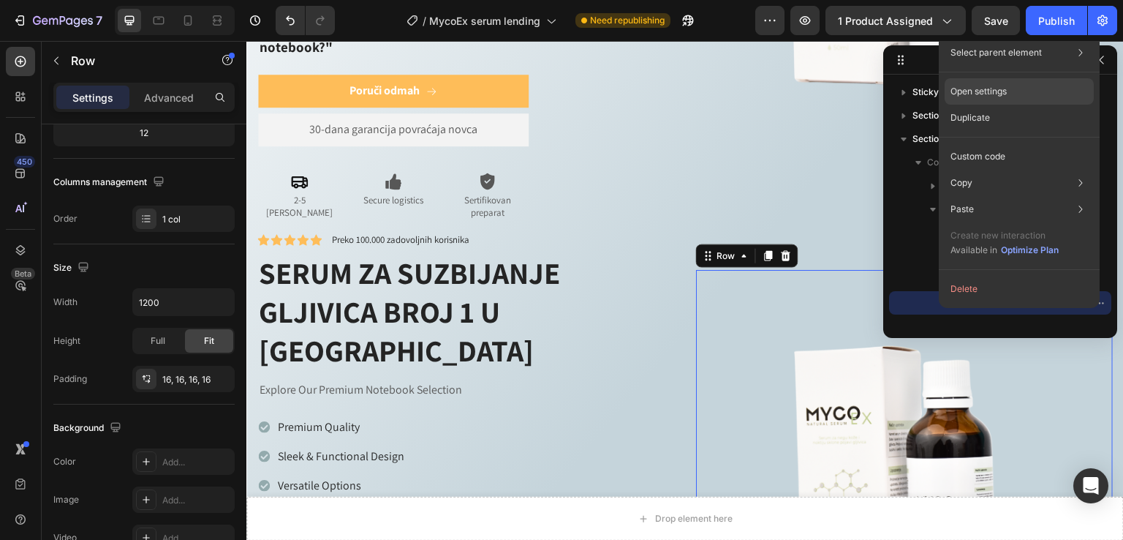
click at [1019, 97] on div "Open settings" at bounding box center [1019, 91] width 149 height 26
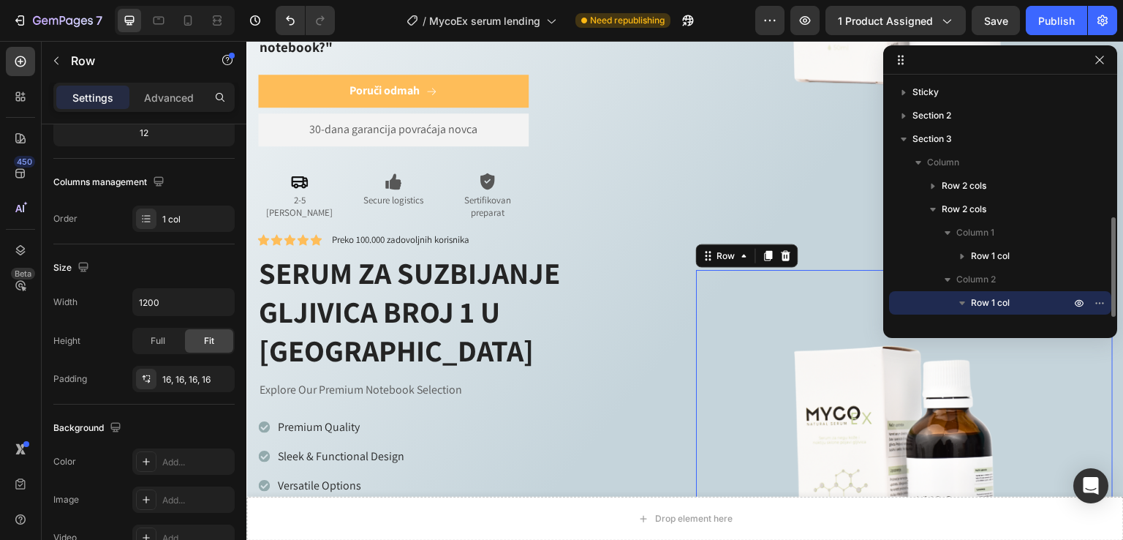
scroll to position [97, 0]
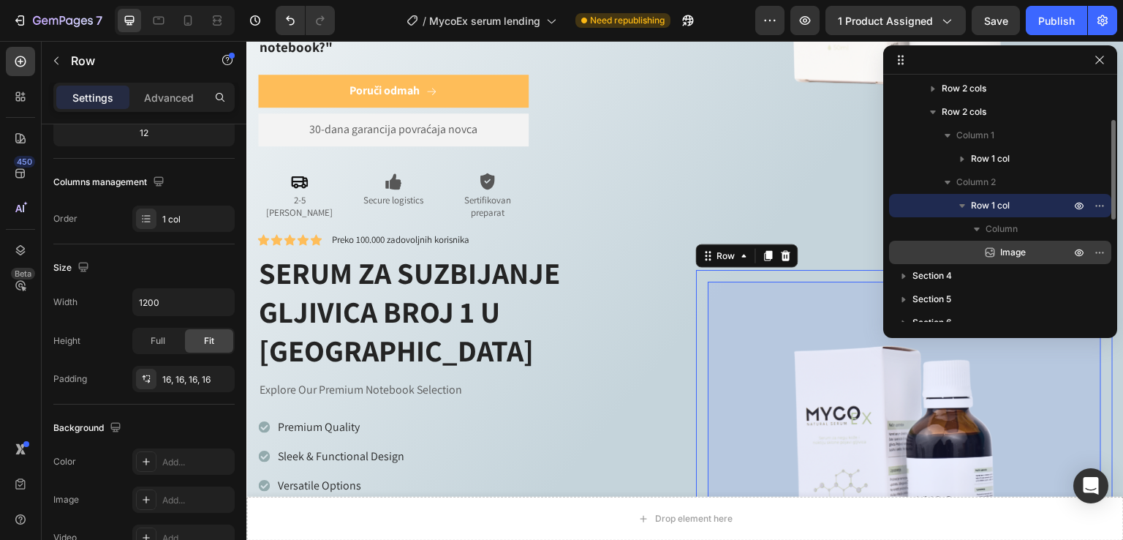
click at [1025, 253] on span "Image" at bounding box center [1013, 252] width 26 height 15
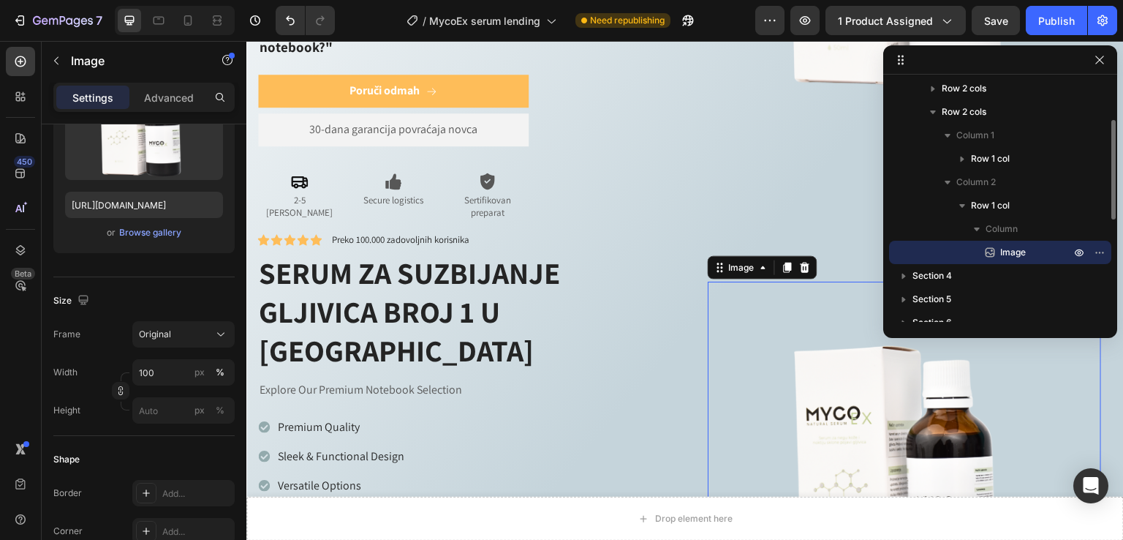
scroll to position [0, 0]
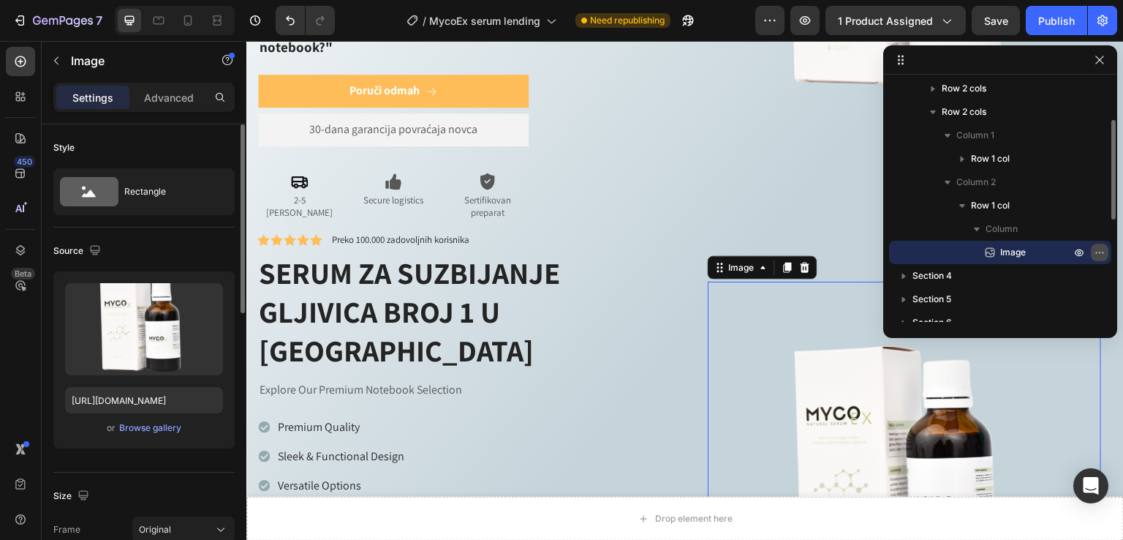
click at [1099, 249] on icon "button" at bounding box center [1100, 252] width 12 height 12
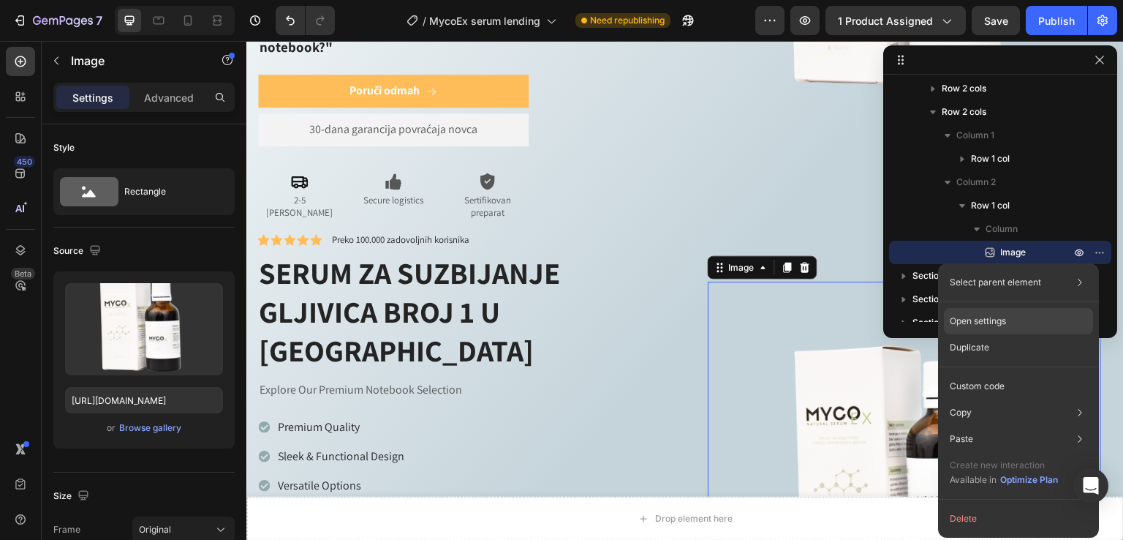
click at [1035, 325] on div "Open settings" at bounding box center [1018, 321] width 149 height 26
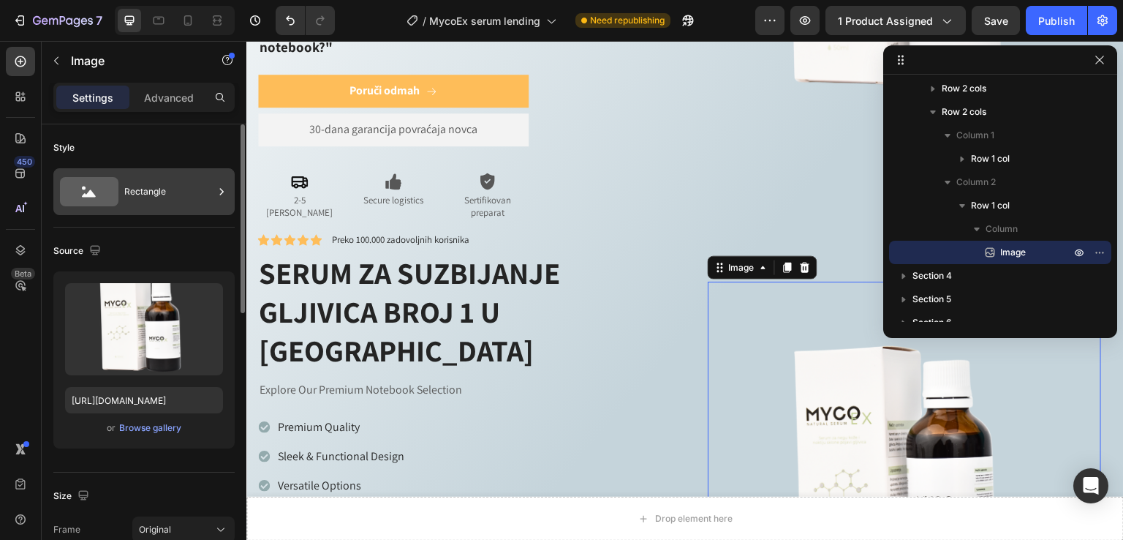
click at [200, 192] on div "Rectangle" at bounding box center [168, 192] width 89 height 34
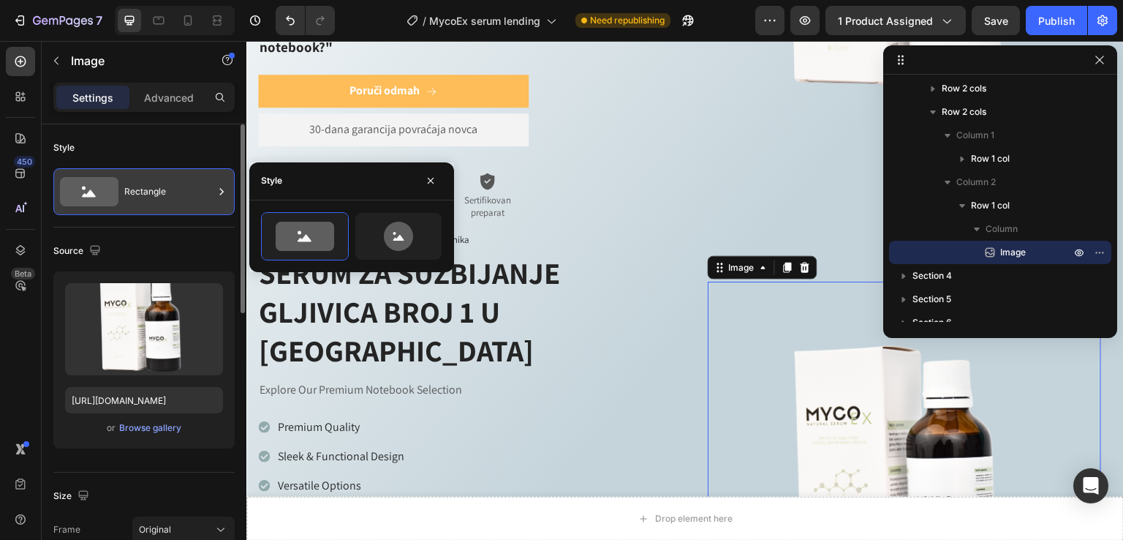
click at [200, 192] on div "Rectangle" at bounding box center [168, 192] width 89 height 34
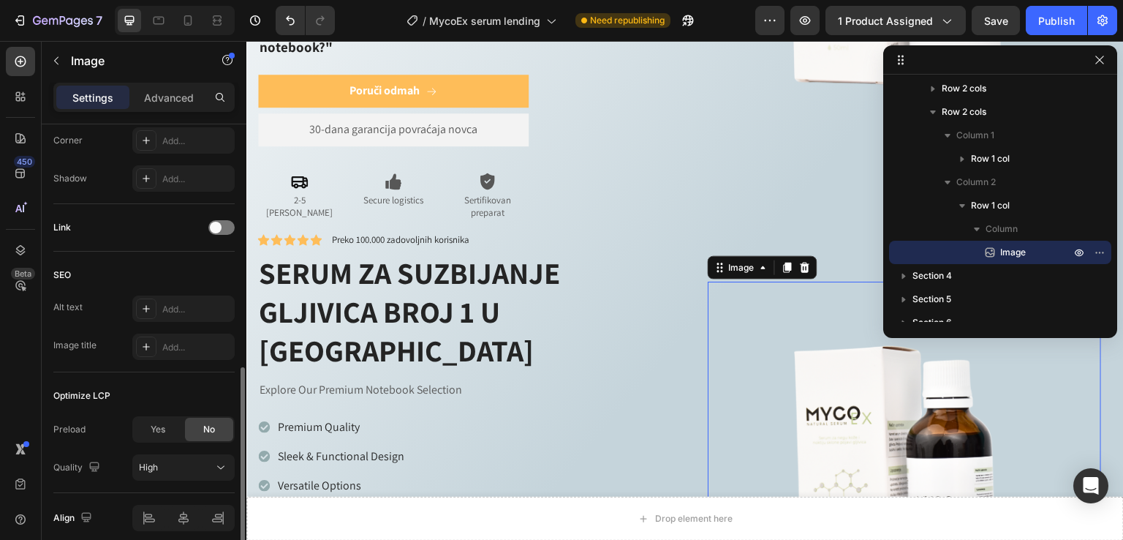
scroll to position [647, 0]
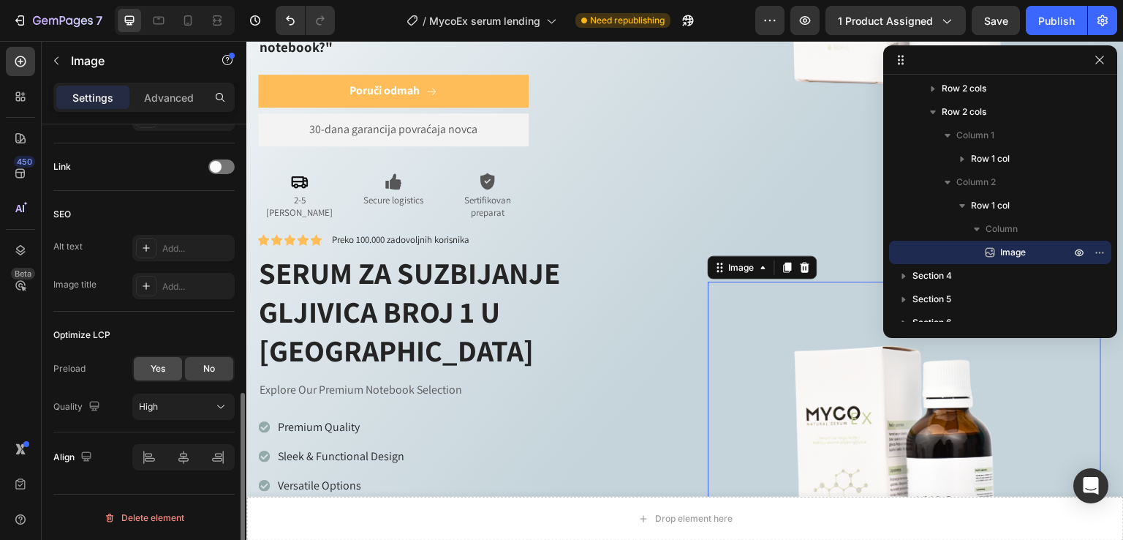
click at [157, 367] on span "Yes" at bounding box center [158, 368] width 15 height 13
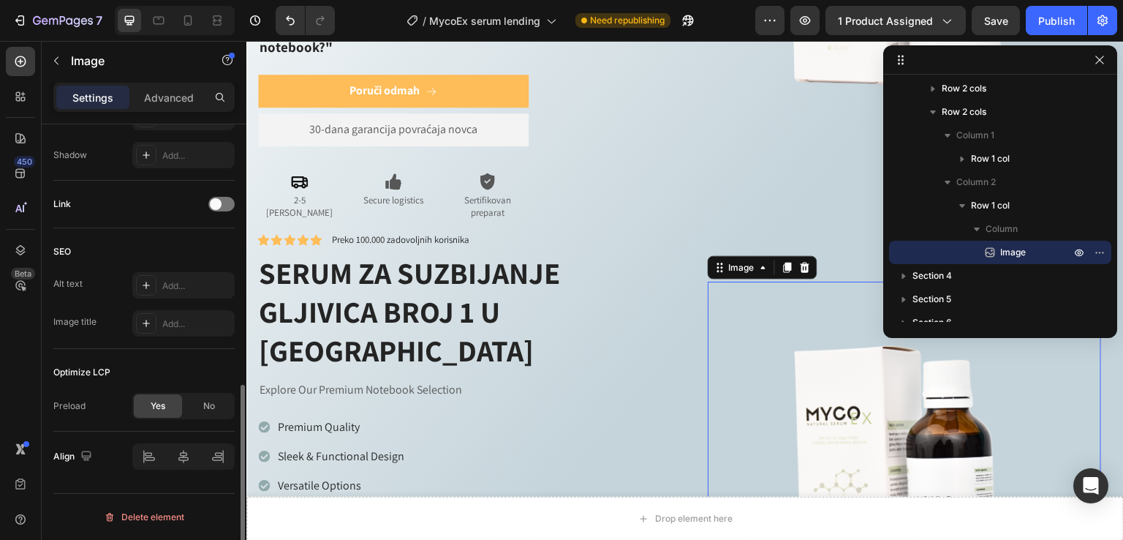
scroll to position [608, 0]
click at [181, 21] on icon at bounding box center [188, 20] width 15 height 15
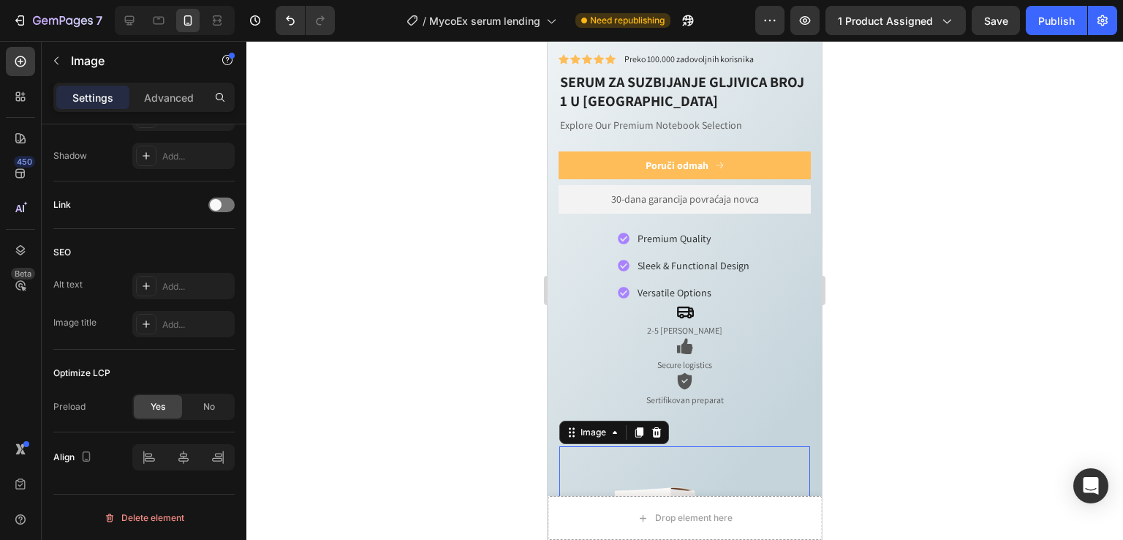
scroll to position [1036, 0]
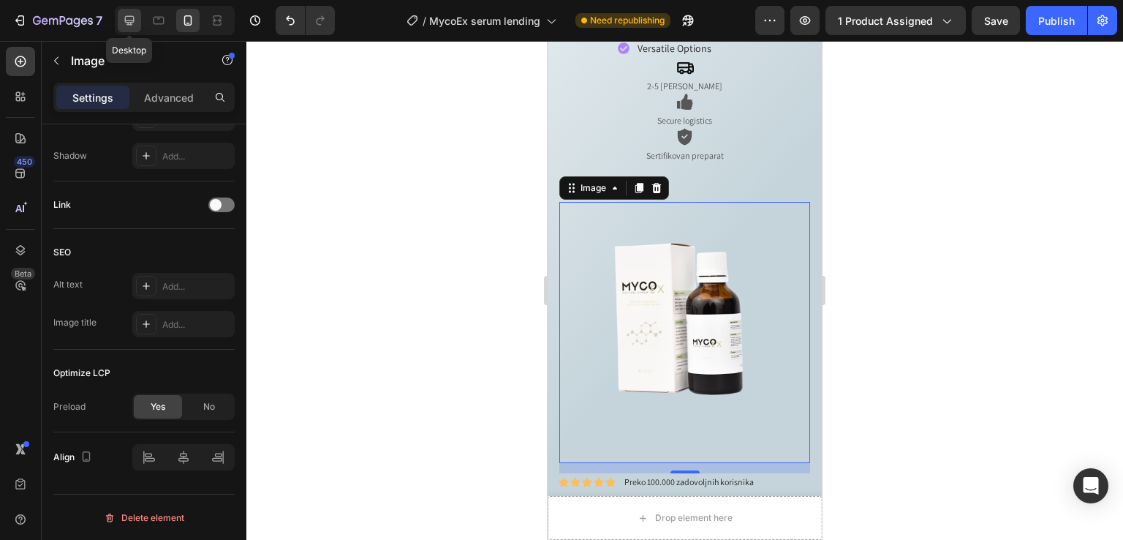
click at [132, 23] on icon at bounding box center [130, 21] width 10 height 10
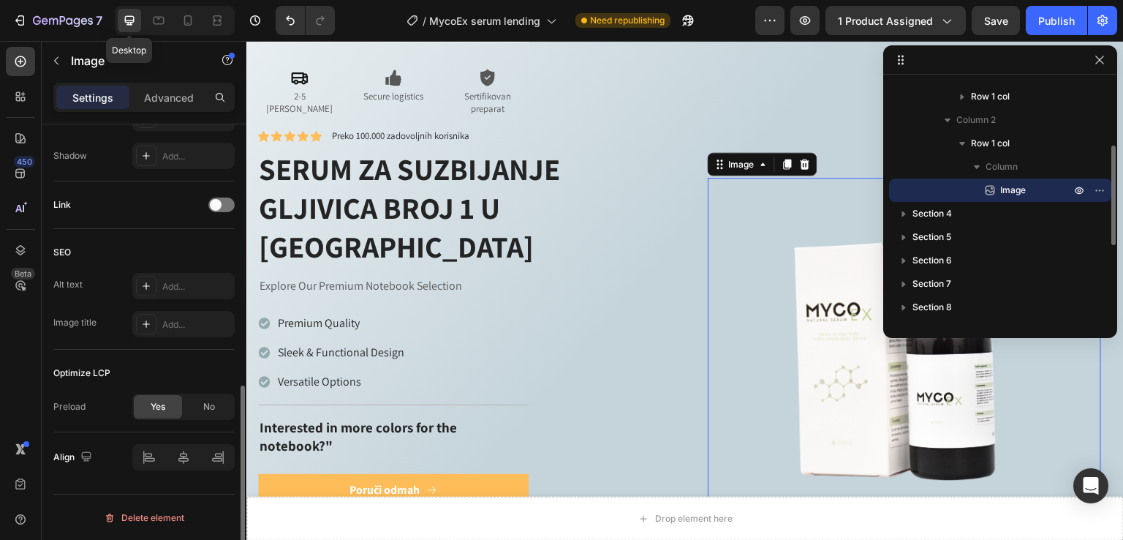
scroll to position [1106, 0]
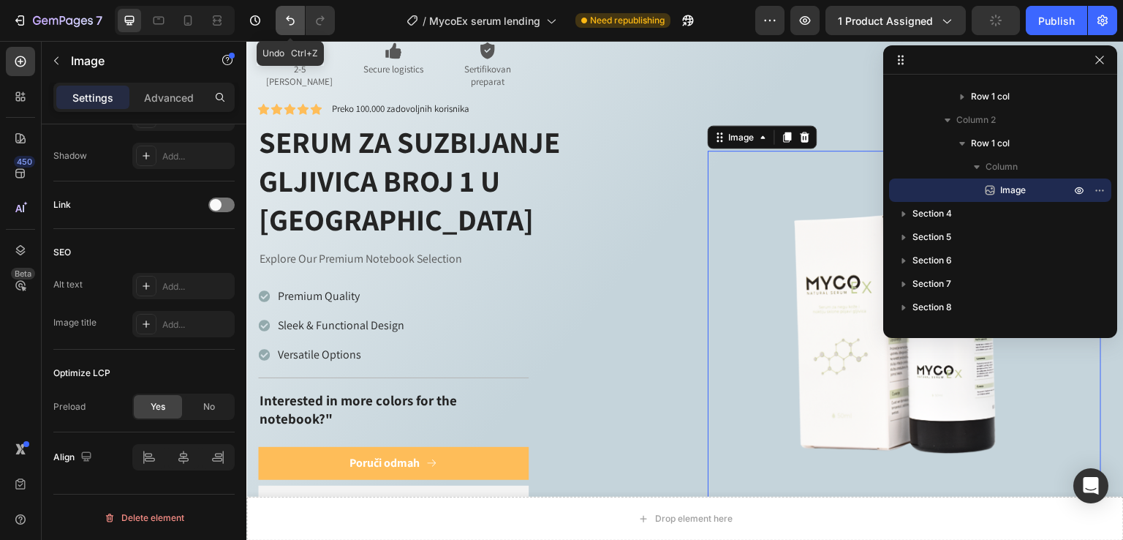
click at [287, 14] on icon "Undo/Redo" at bounding box center [290, 20] width 15 height 15
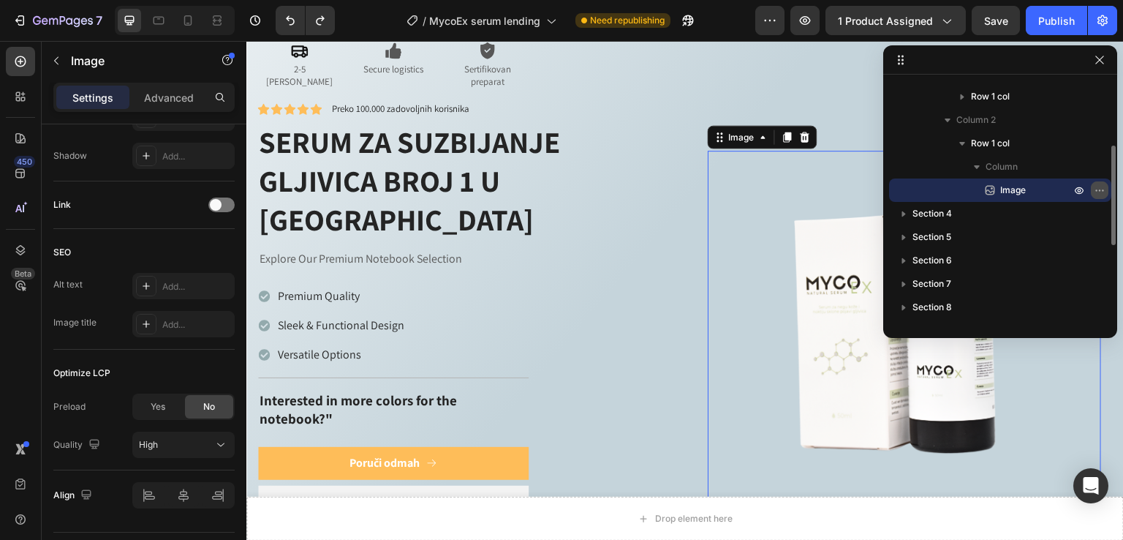
click at [1102, 189] on icon "button" at bounding box center [1102, 189] width 1 height 1
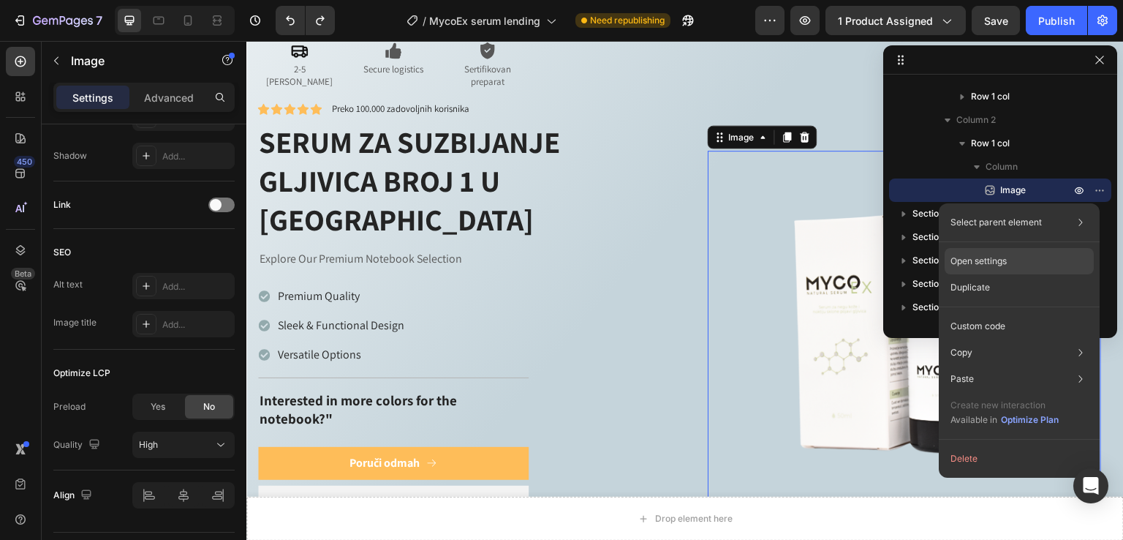
click at [1009, 257] on div "Open settings" at bounding box center [1019, 261] width 149 height 26
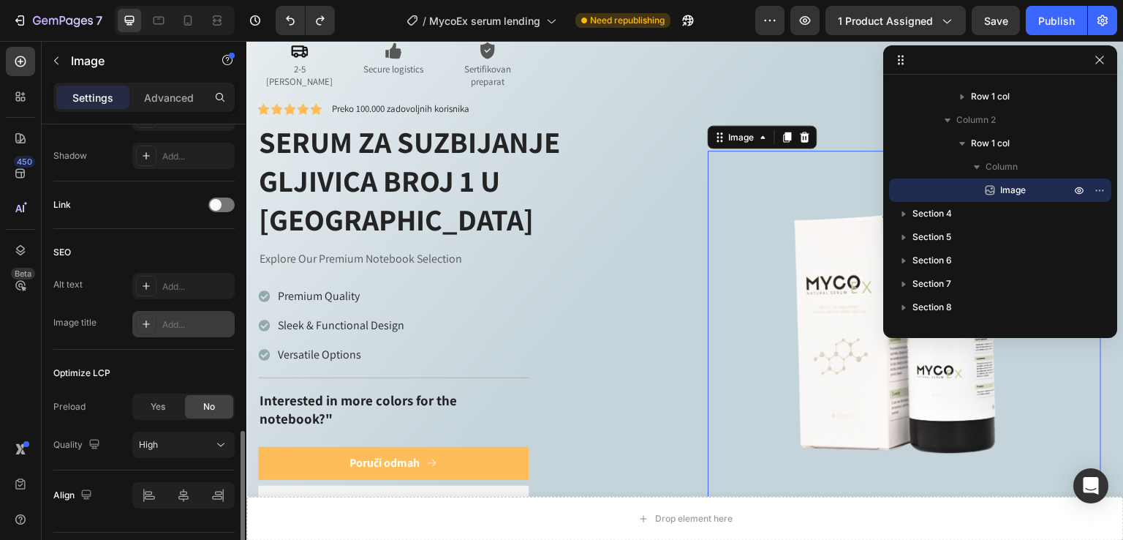
scroll to position [647, 0]
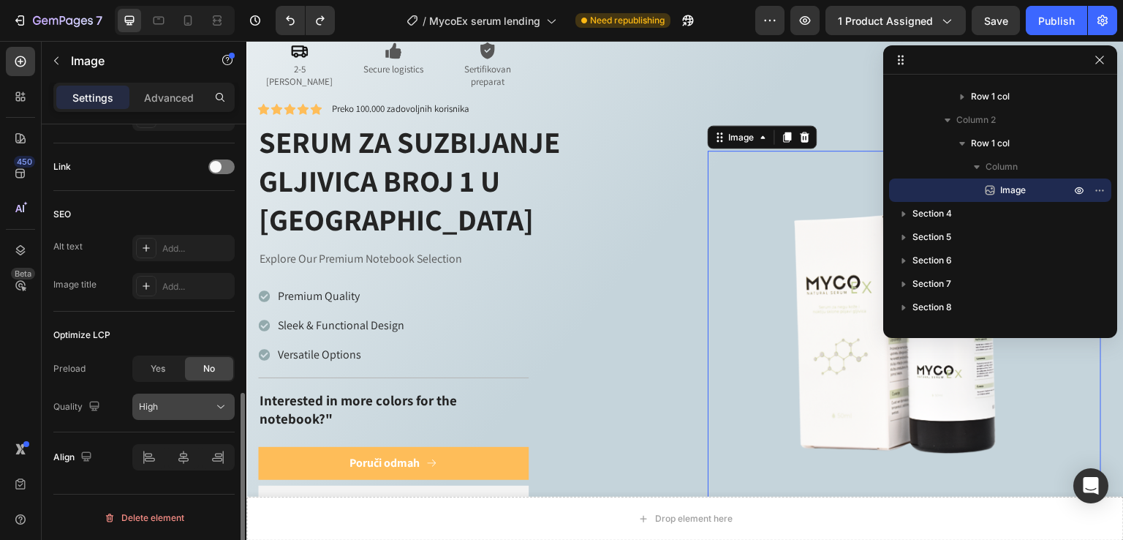
click at [184, 404] on div "High" at bounding box center [176, 406] width 75 height 13
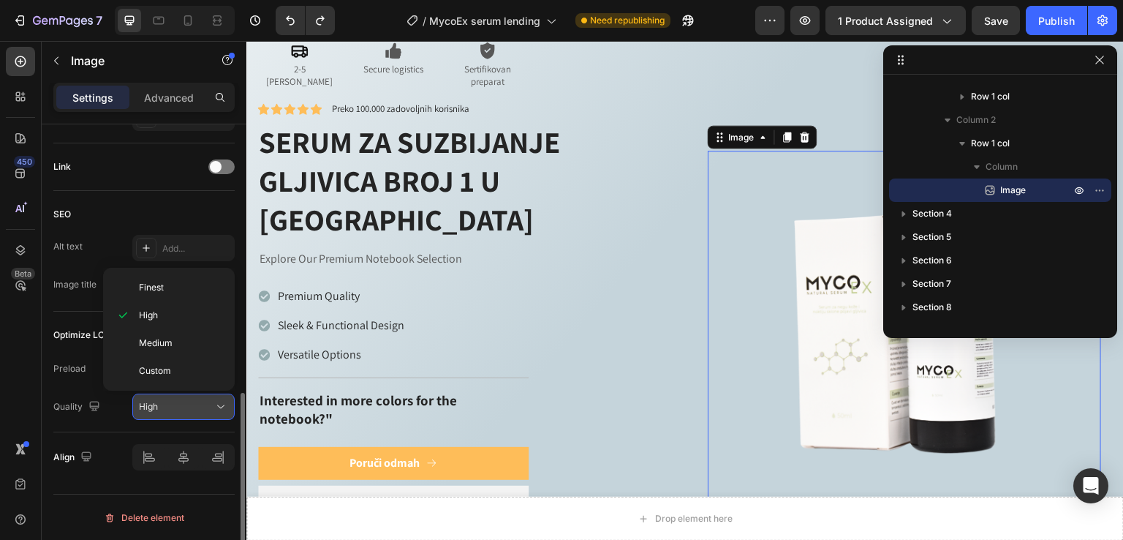
click at [184, 404] on div "High" at bounding box center [176, 406] width 75 height 13
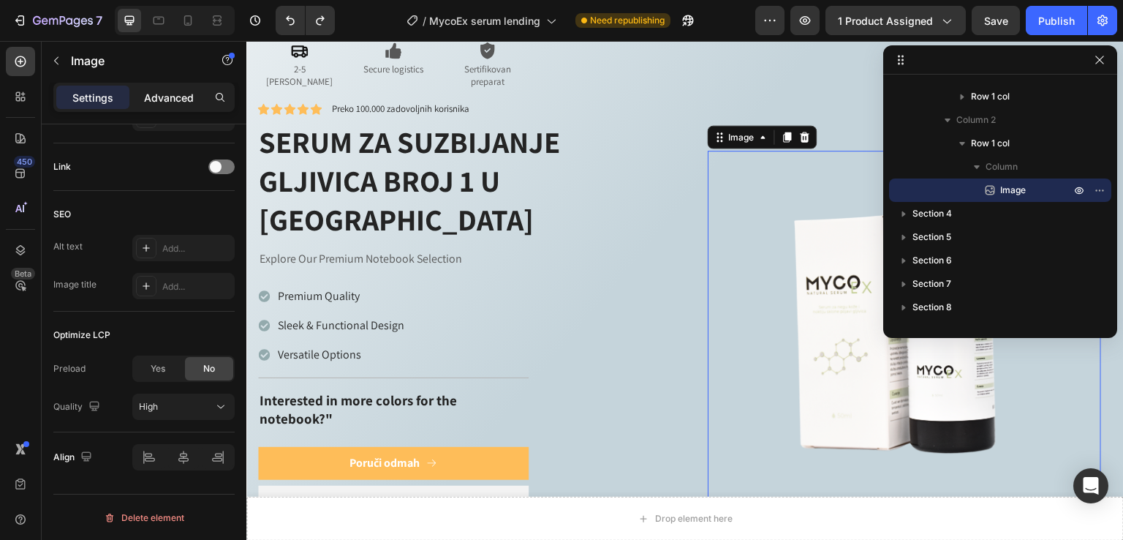
click at [166, 102] on p "Advanced" at bounding box center [169, 97] width 50 height 15
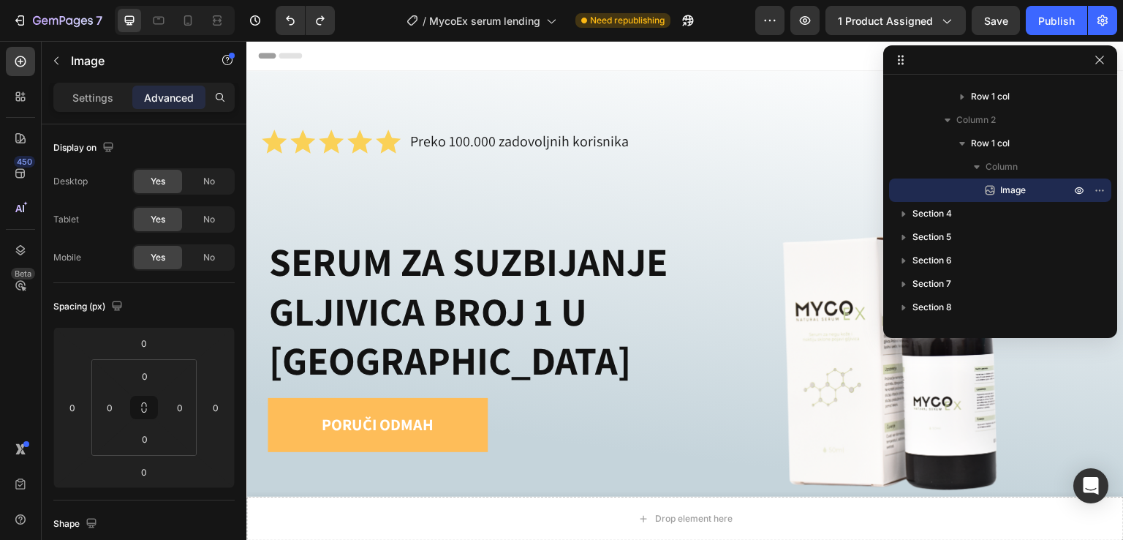
scroll to position [585, 0]
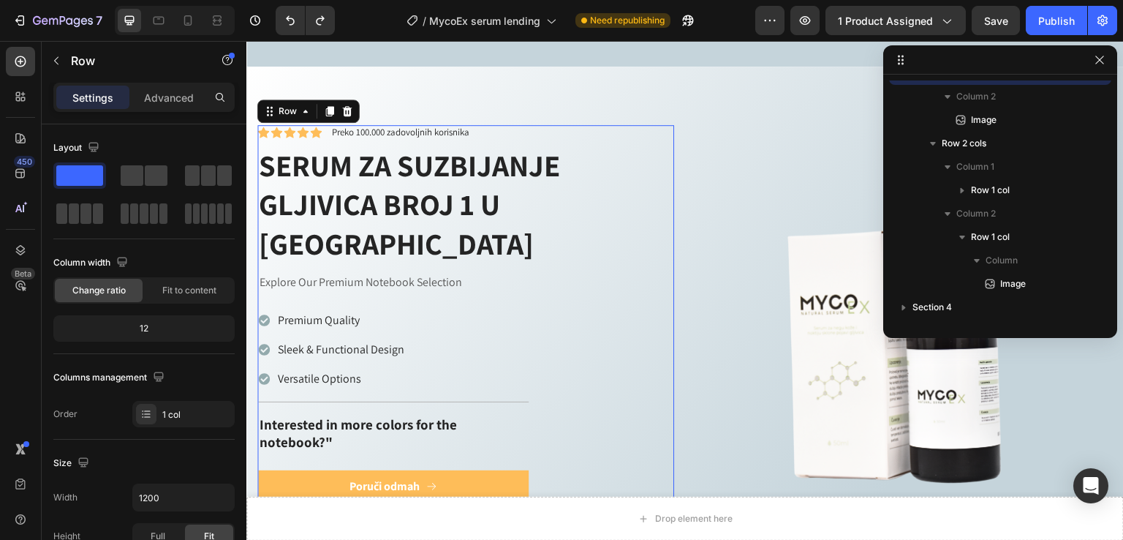
click at [312, 136] on div "Icon Icon Icon Icon Icon Icon List Preko 100.000 zadovoljnih korisnika Text Blo…" at bounding box center [465, 370] width 417 height 491
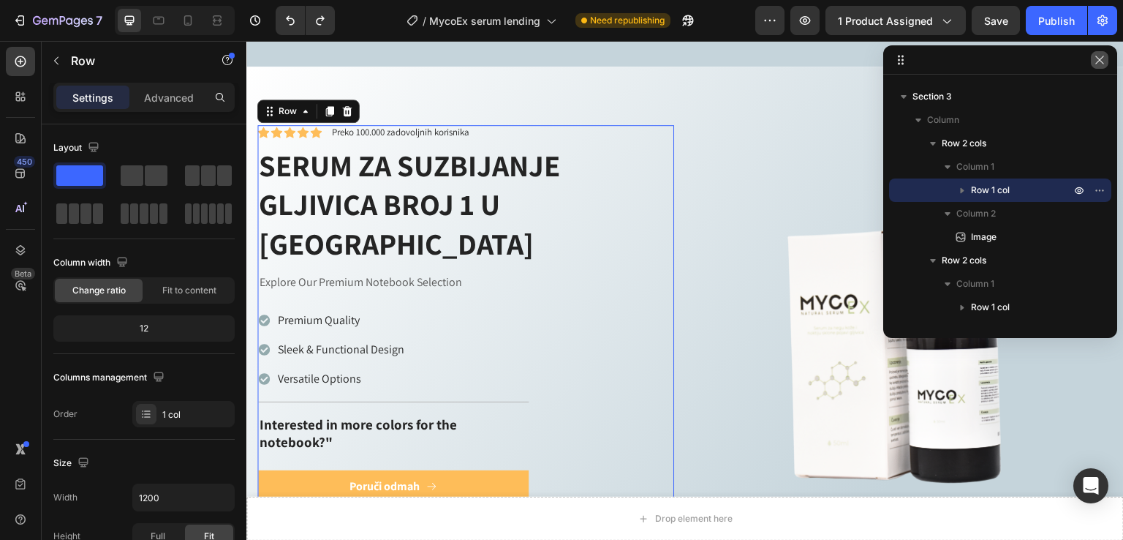
click at [1093, 59] on button "button" at bounding box center [1100, 60] width 18 height 18
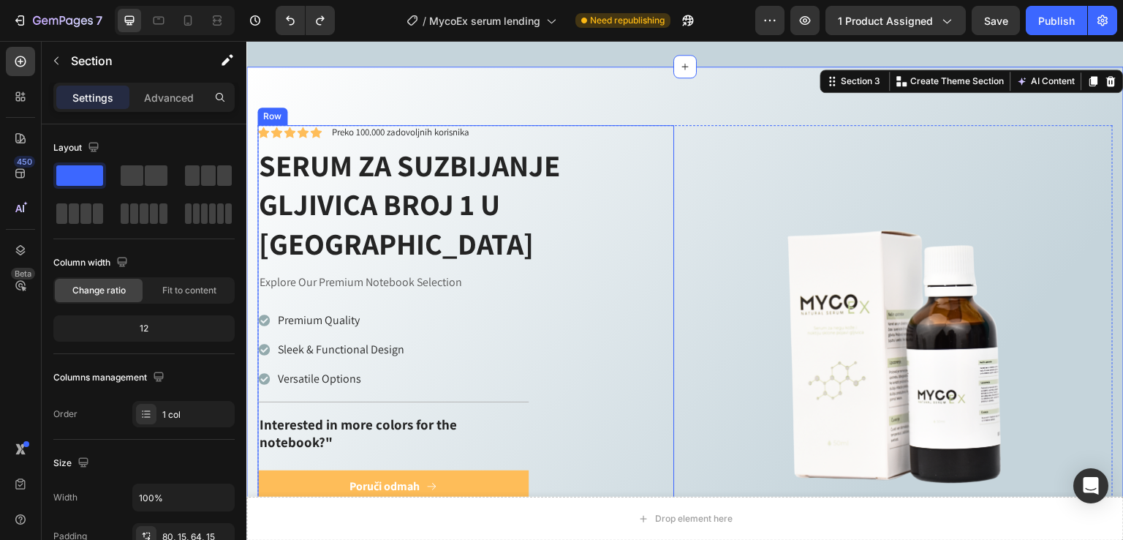
click at [513, 135] on div "Icon Icon Icon Icon Icon Icon List Preko 100.000 zadovoljnih korisnika Text Blo…" at bounding box center [465, 370] width 417 height 491
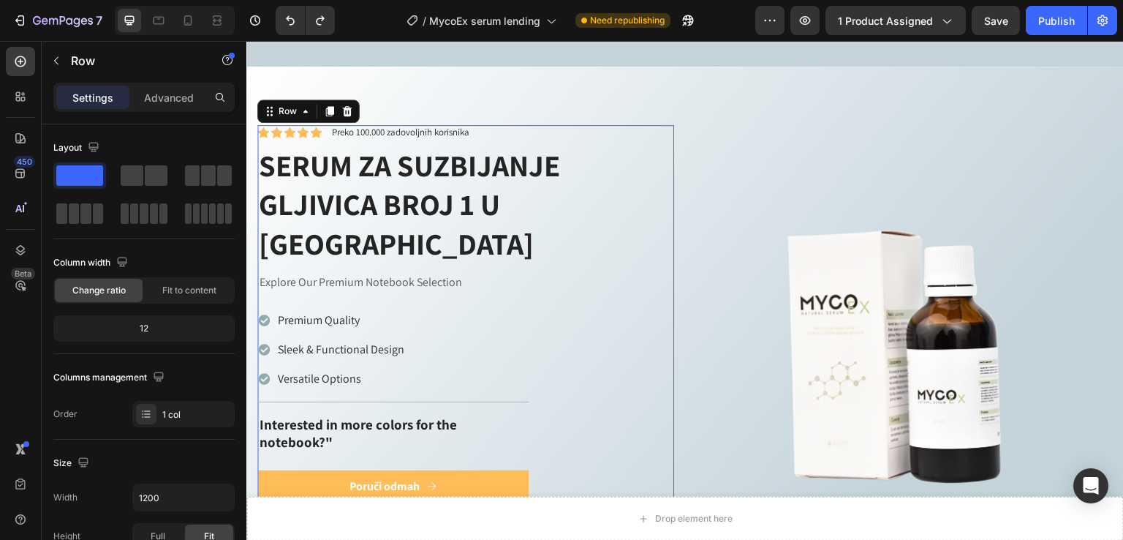
click at [513, 135] on div "Icon Icon Icon Icon Icon Icon List Preko 100.000 zadovoljnih korisnika Text Blo…" at bounding box center [465, 370] width 417 height 491
click at [734, 136] on div "Image" at bounding box center [904, 370] width 417 height 491
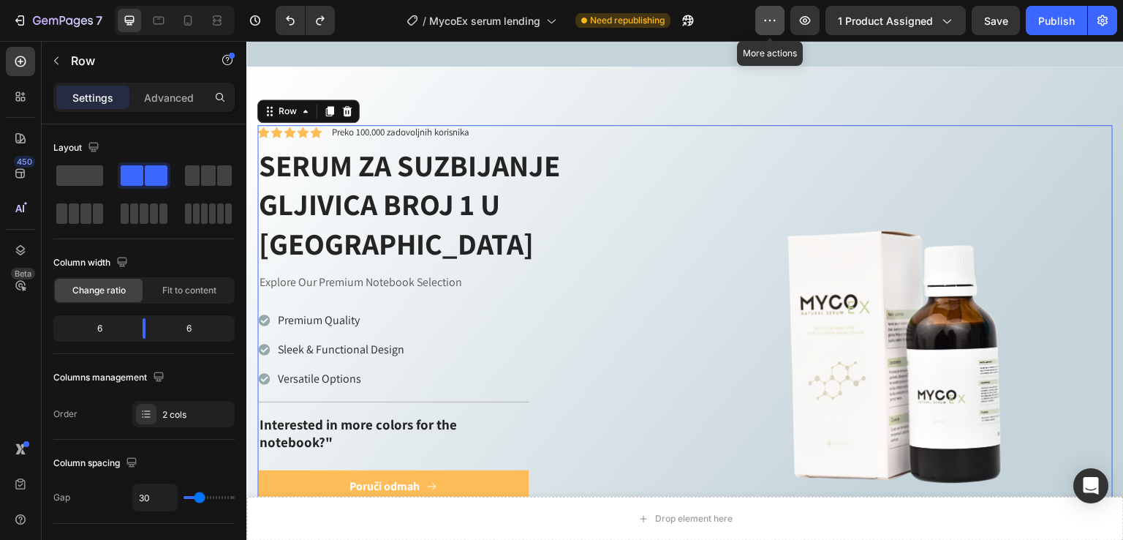
click at [763, 21] on button "button" at bounding box center [769, 20] width 29 height 29
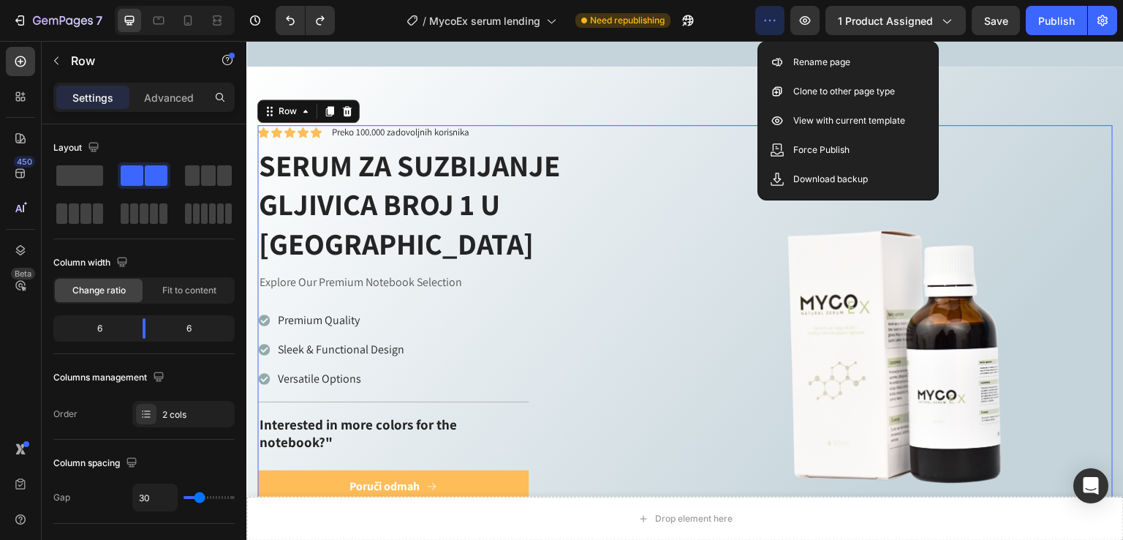
click at [767, 22] on icon "button" at bounding box center [770, 20] width 15 height 15
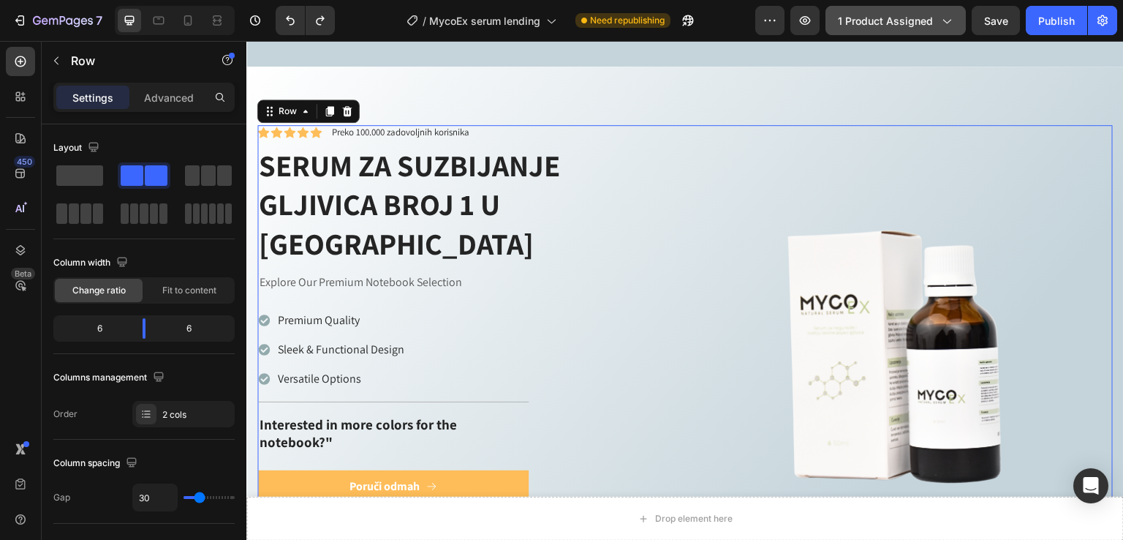
click at [950, 21] on icon "button" at bounding box center [946, 20] width 15 height 15
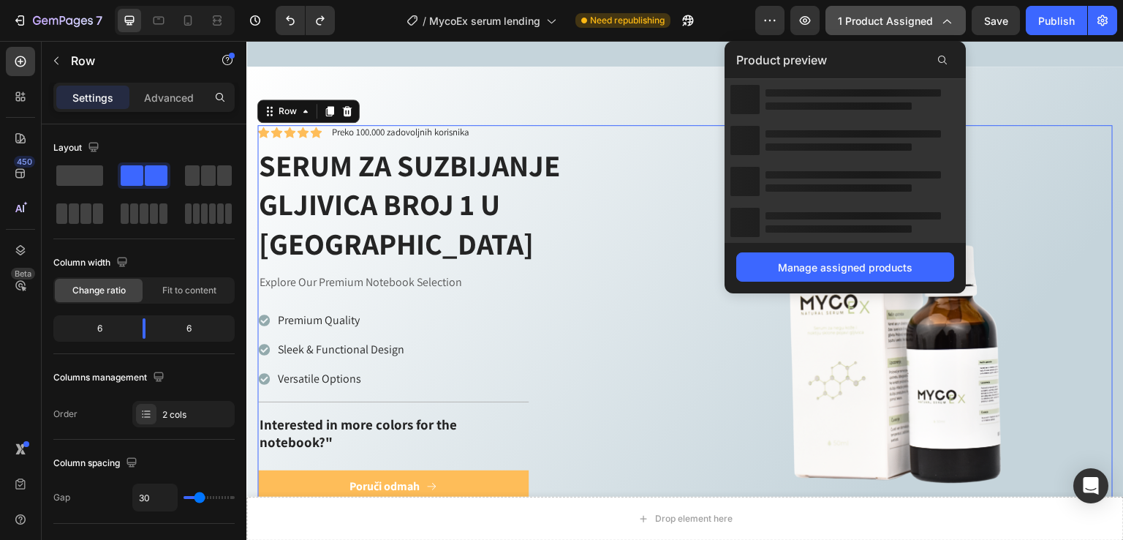
click at [950, 21] on icon "button" at bounding box center [947, 22] width 8 height 4
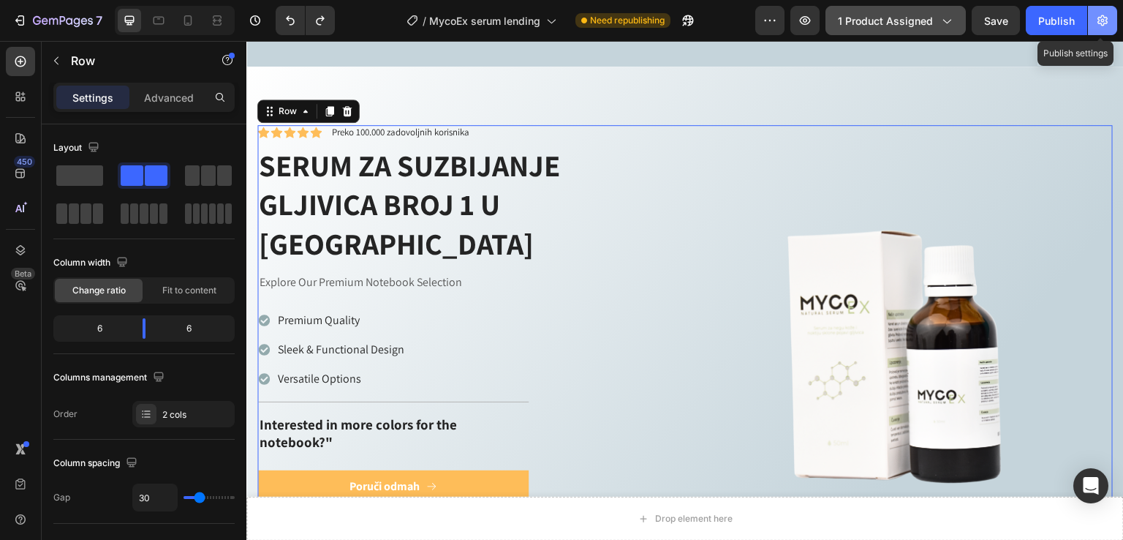
click at [1097, 23] on icon "button" at bounding box center [1103, 20] width 15 height 15
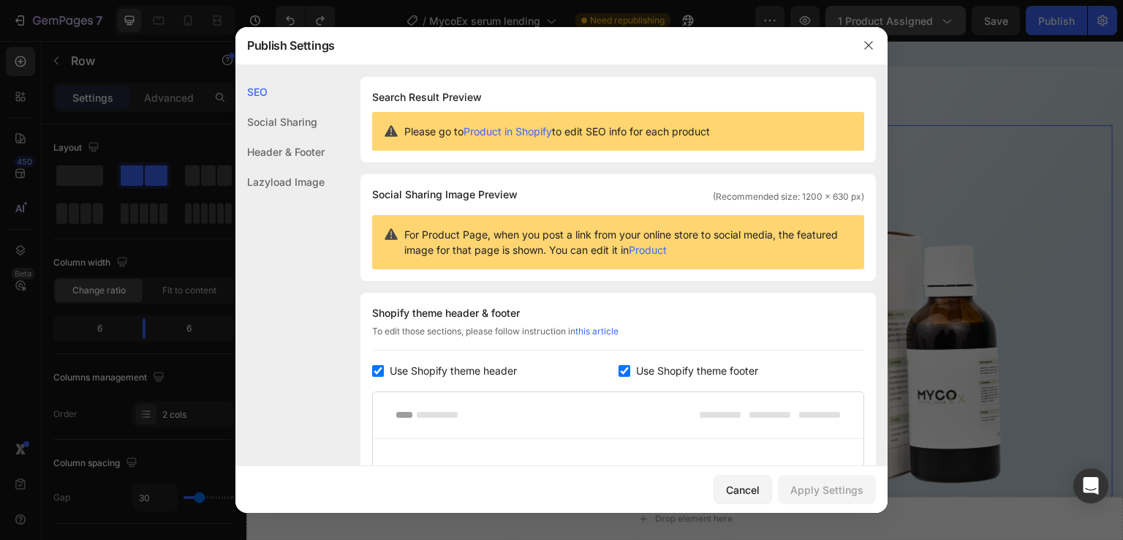
click at [276, 182] on div "Lazyload Image" at bounding box center [279, 182] width 89 height 30
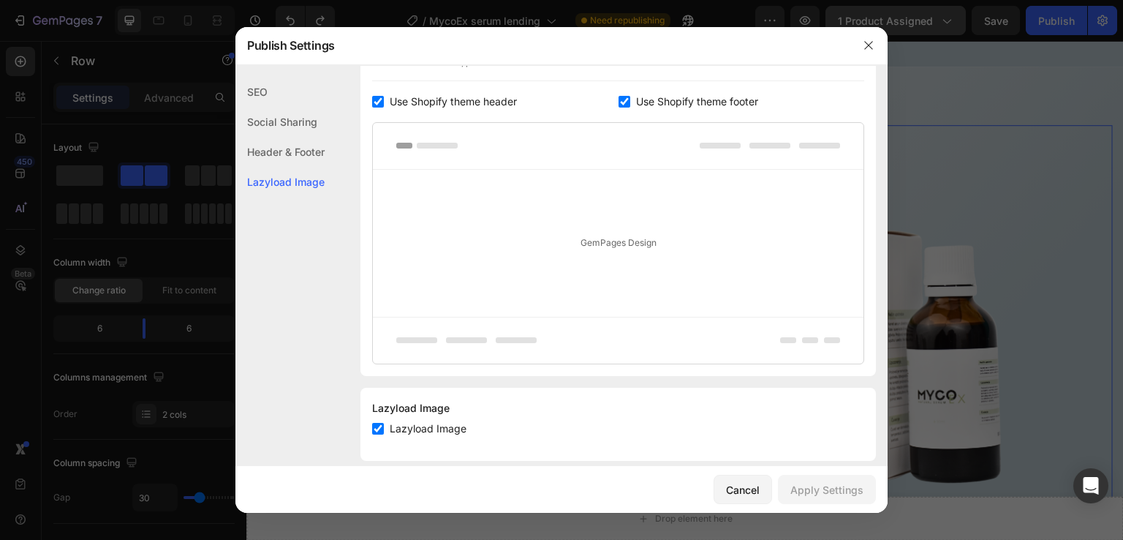
scroll to position [287, 0]
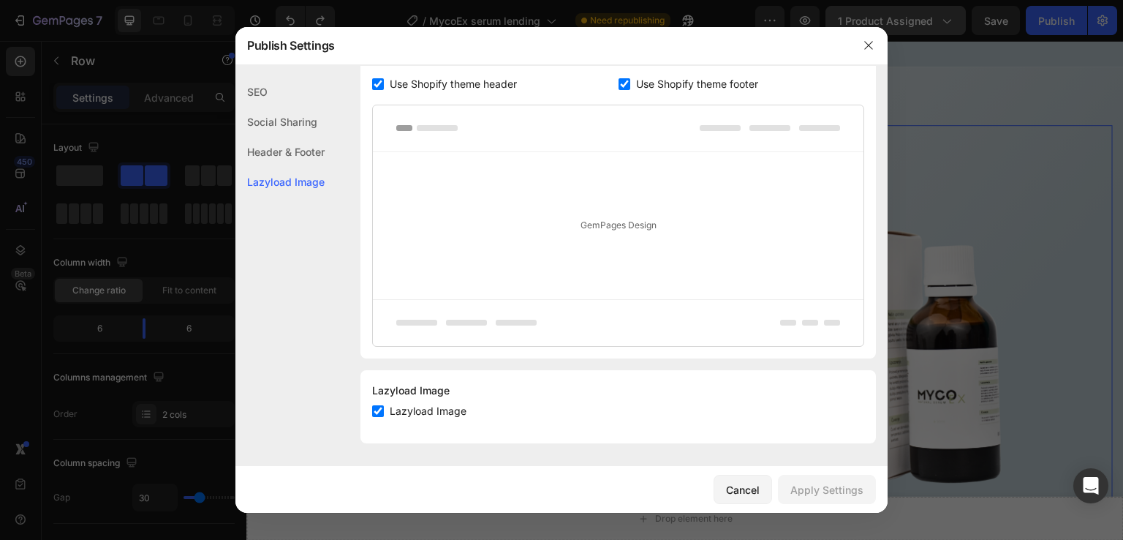
click at [291, 167] on div "Header & Footer" at bounding box center [279, 182] width 89 height 30
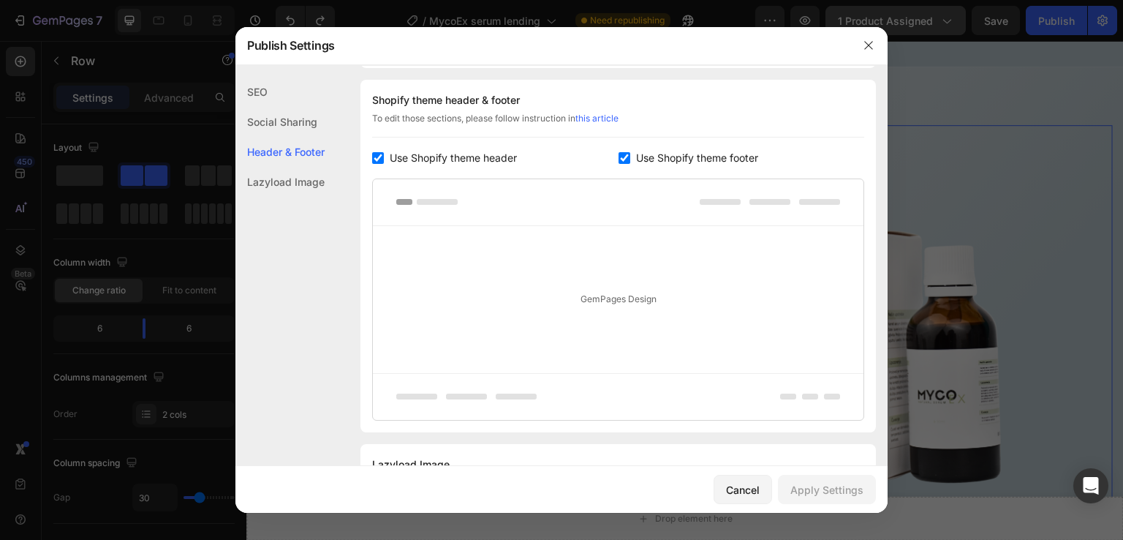
click at [294, 137] on div "Social Sharing" at bounding box center [279, 152] width 89 height 30
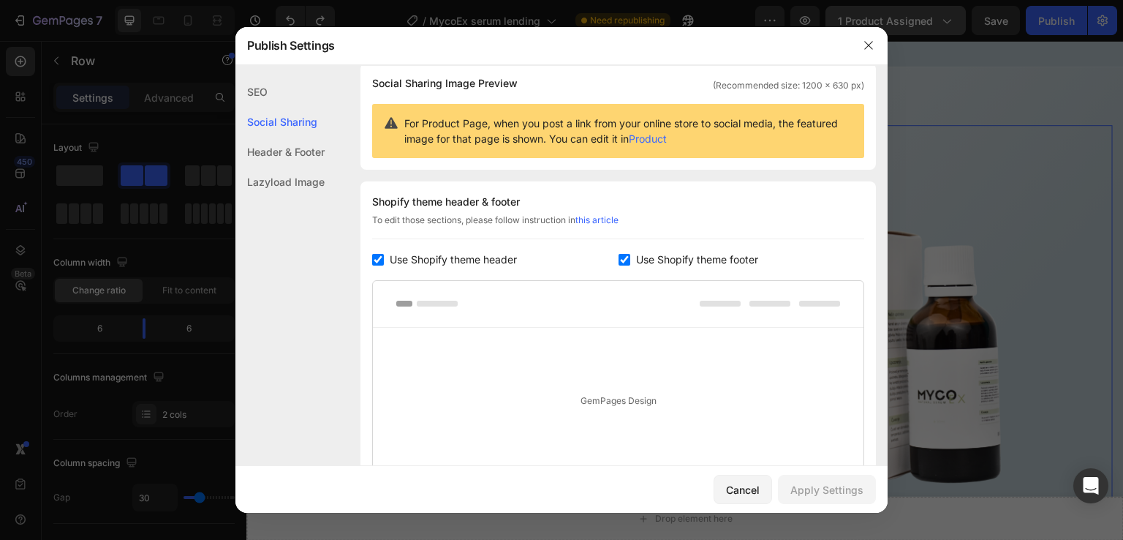
scroll to position [94, 0]
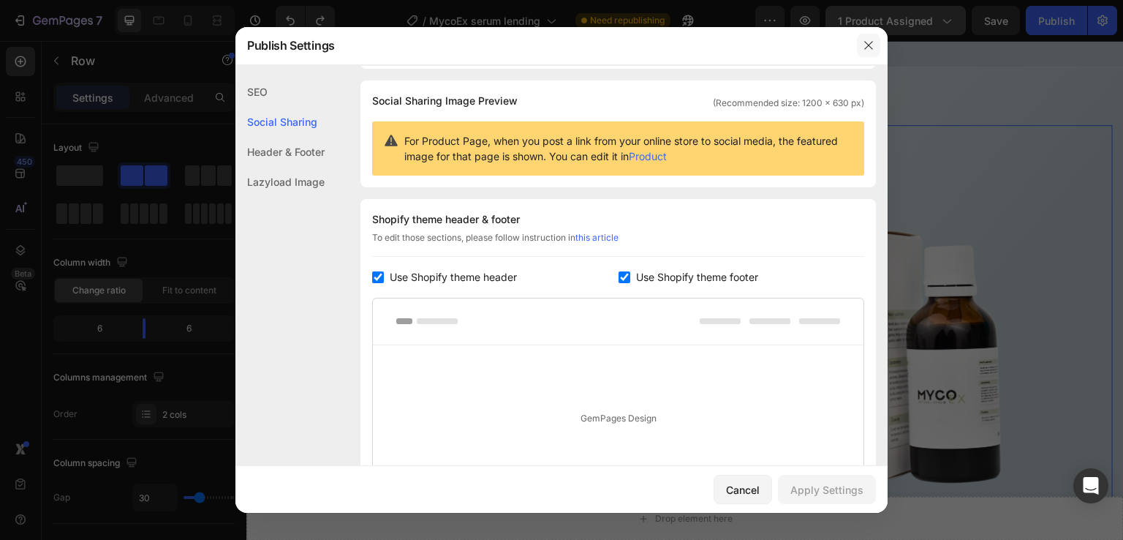
click at [867, 47] on icon "button" at bounding box center [868, 46] width 8 height 8
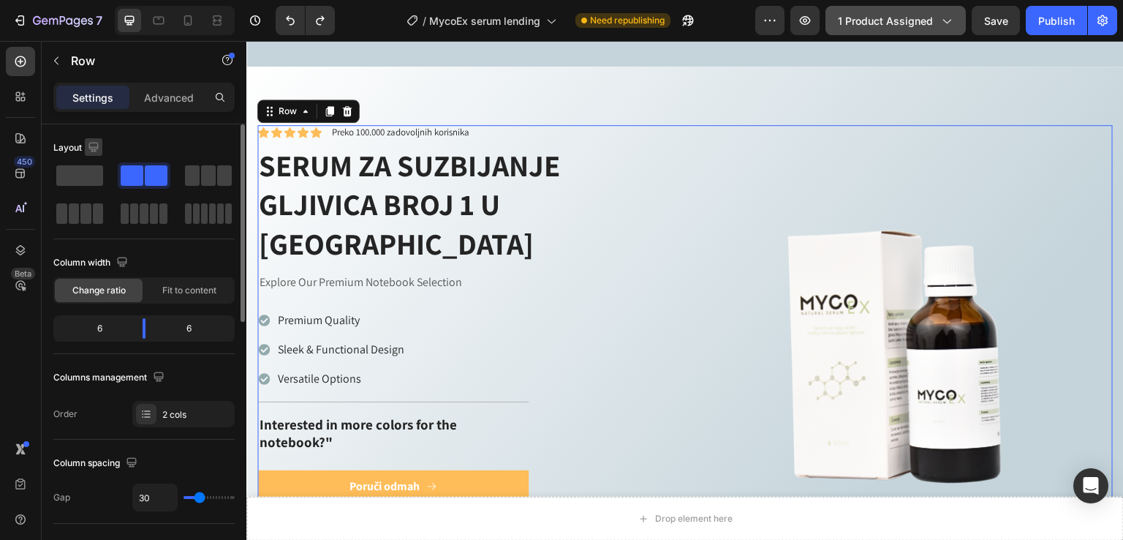
click at [92, 144] on icon "button" at bounding box center [93, 147] width 15 height 15
click at [146, 414] on icon at bounding box center [146, 414] width 12 height 12
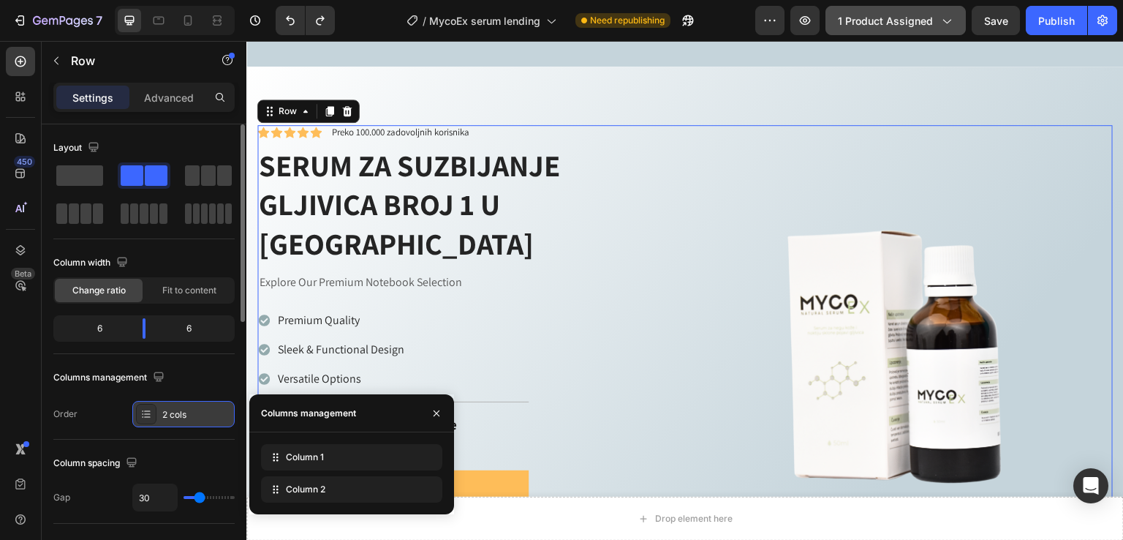
click at [152, 409] on div at bounding box center [146, 414] width 20 height 20
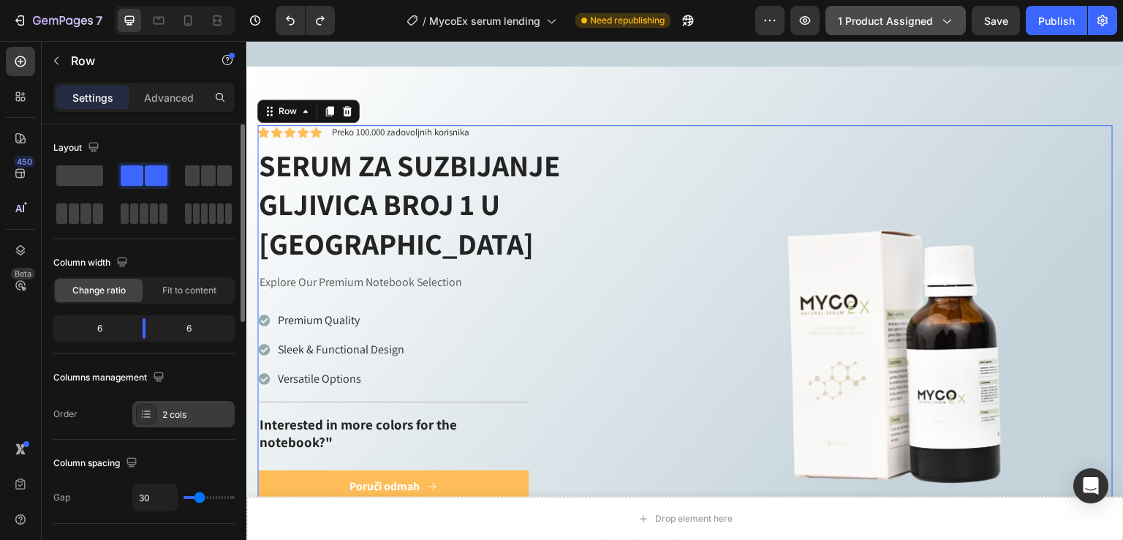
click at [150, 411] on icon at bounding box center [146, 414] width 12 height 12
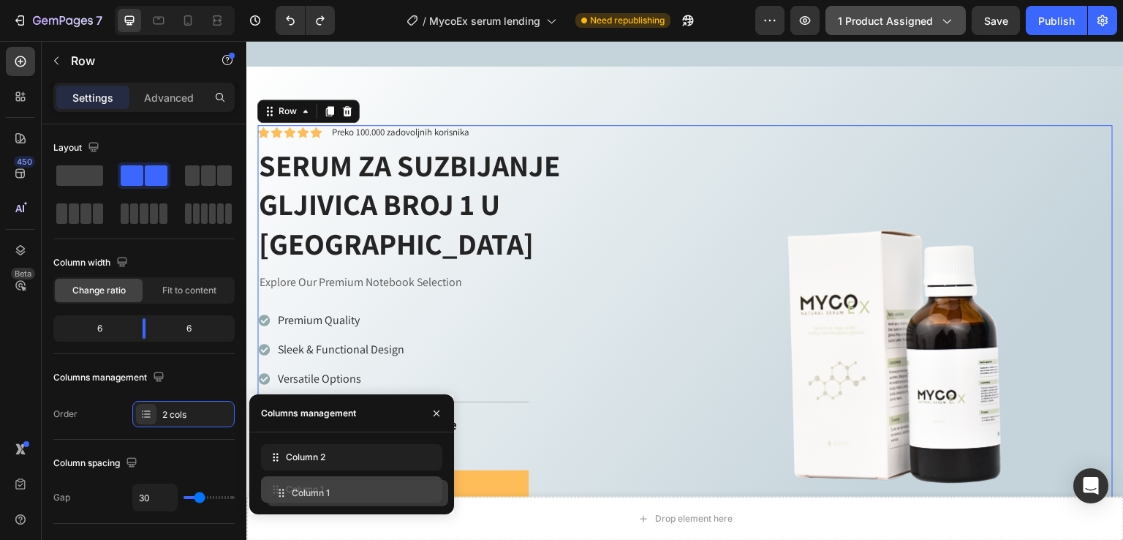
drag, startPoint x: 276, startPoint y: 461, endPoint x: 282, endPoint y: 495, distance: 34.0
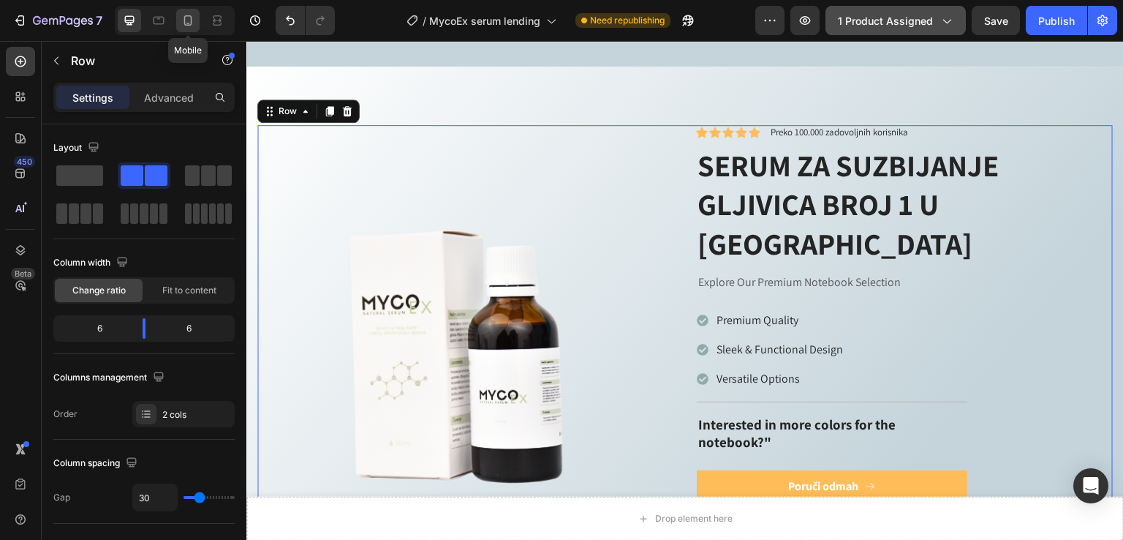
click at [190, 15] on icon at bounding box center [188, 20] width 8 height 10
type input "0"
type input "100%"
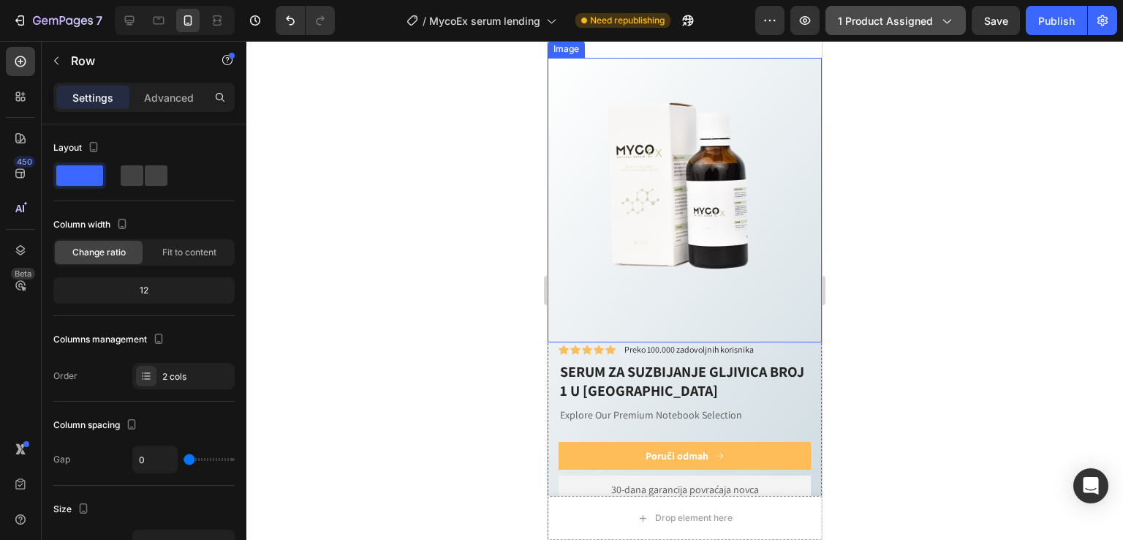
scroll to position [835, 0]
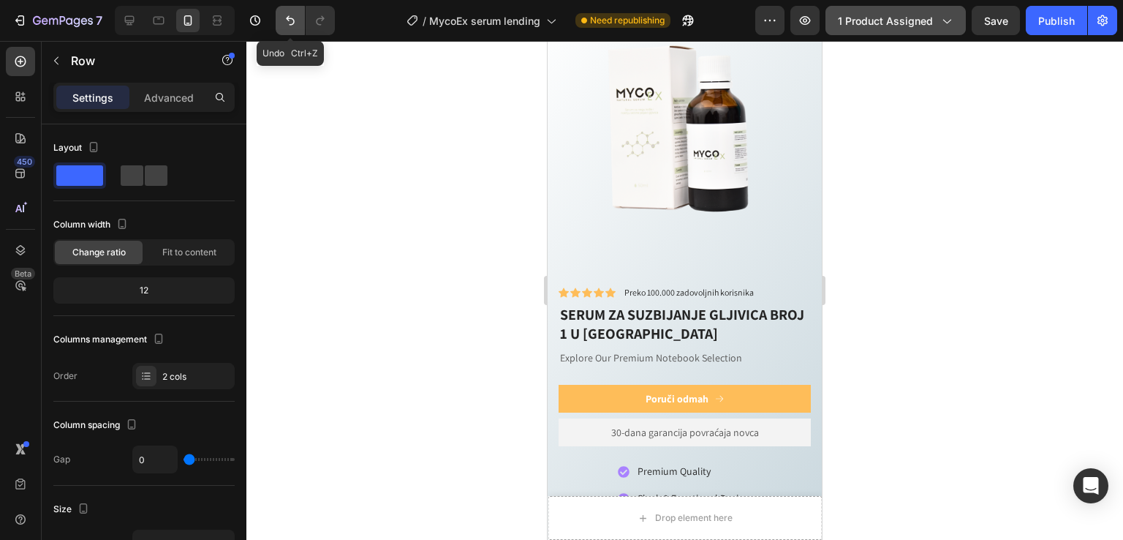
click at [289, 17] on icon "Undo/Redo" at bounding box center [290, 20] width 15 height 15
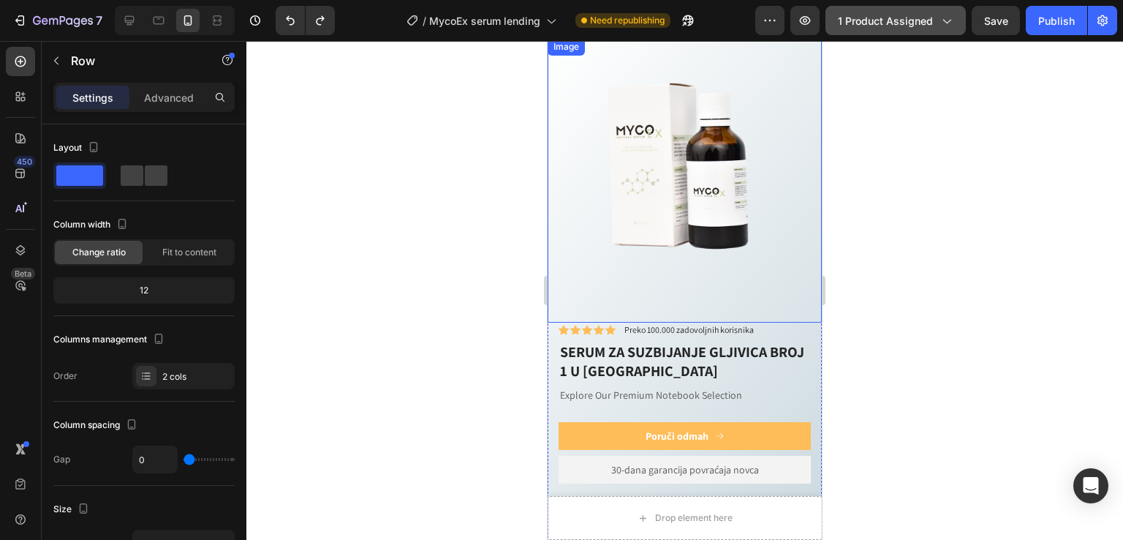
scroll to position [737, 0]
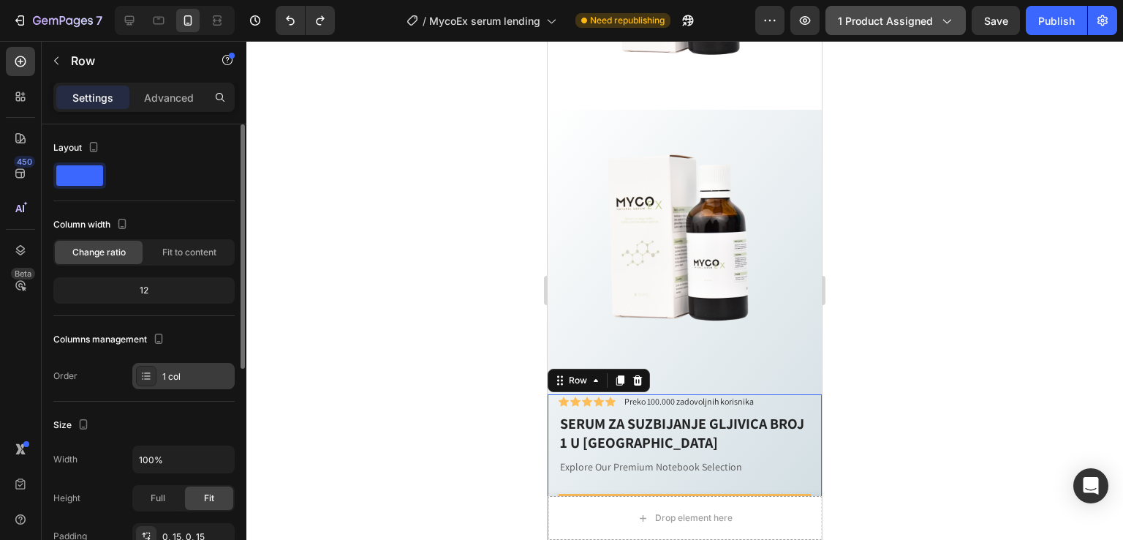
click at [148, 375] on icon at bounding box center [147, 375] width 6 height 1
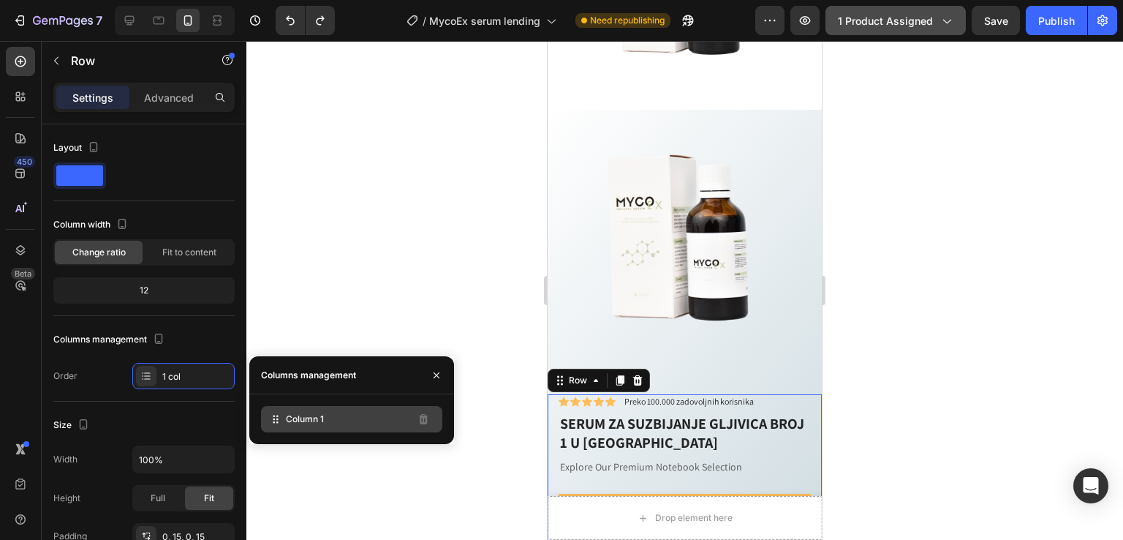
click at [281, 421] on icon at bounding box center [275, 419] width 15 height 15
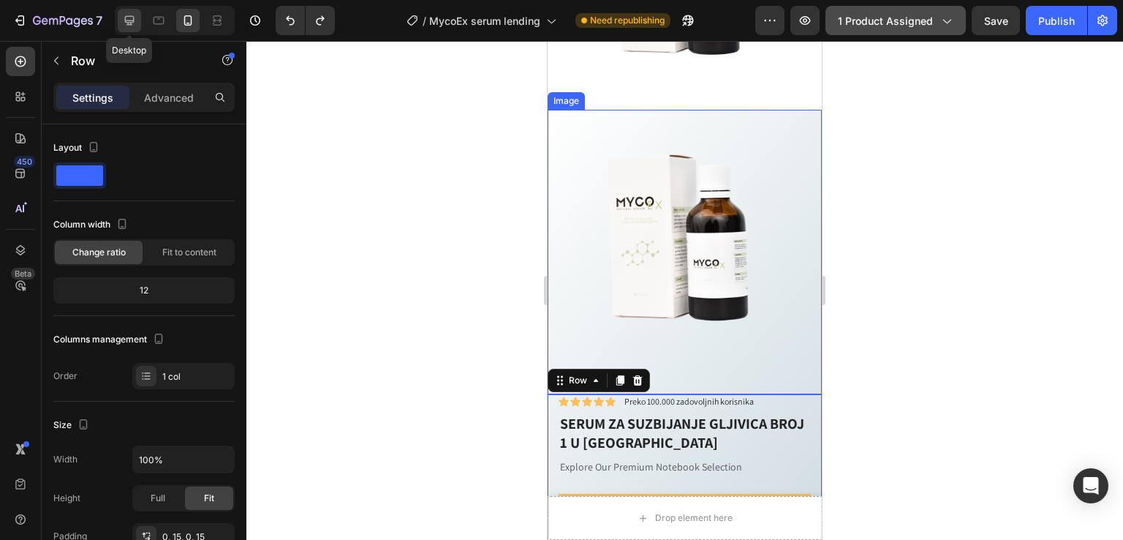
click at [125, 14] on icon at bounding box center [129, 20] width 15 height 15
type input "1200"
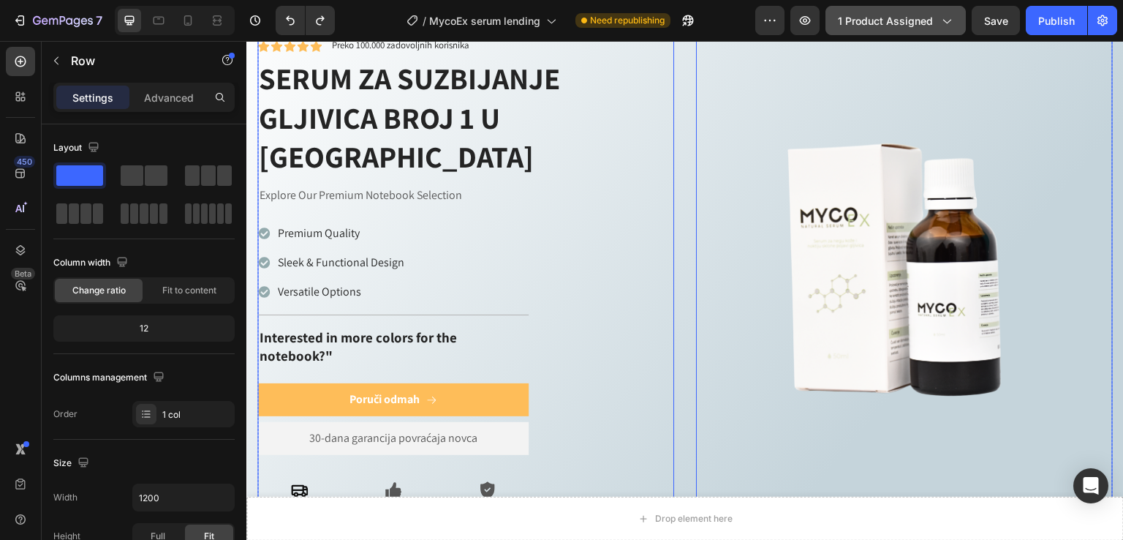
scroll to position [612, 0]
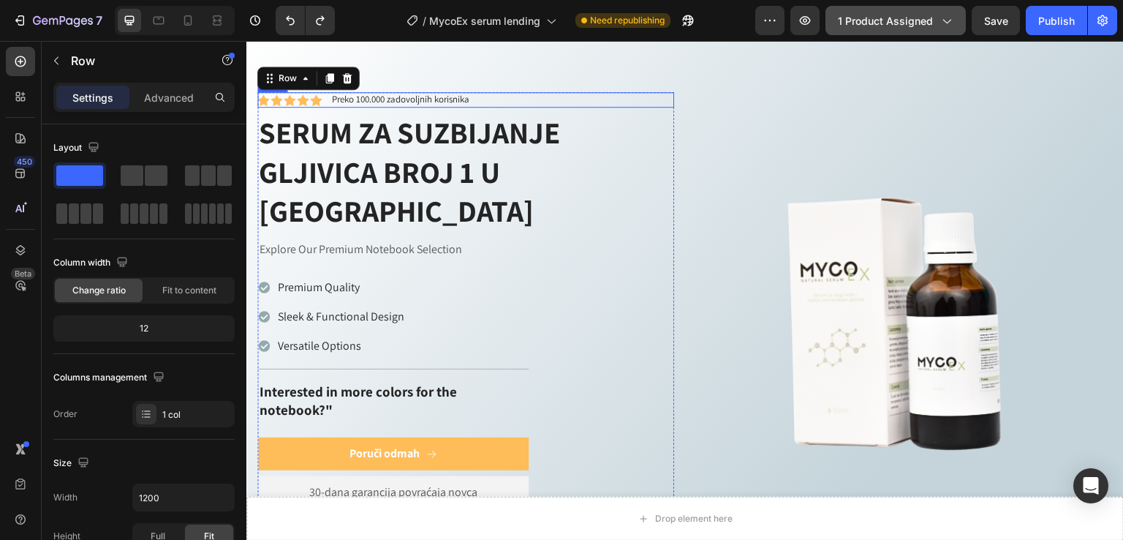
click at [574, 104] on div "Icon Icon Icon Icon Icon Icon List Preko 100.000 zadovoljnih korisnika Text Blo…" at bounding box center [465, 99] width 417 height 15
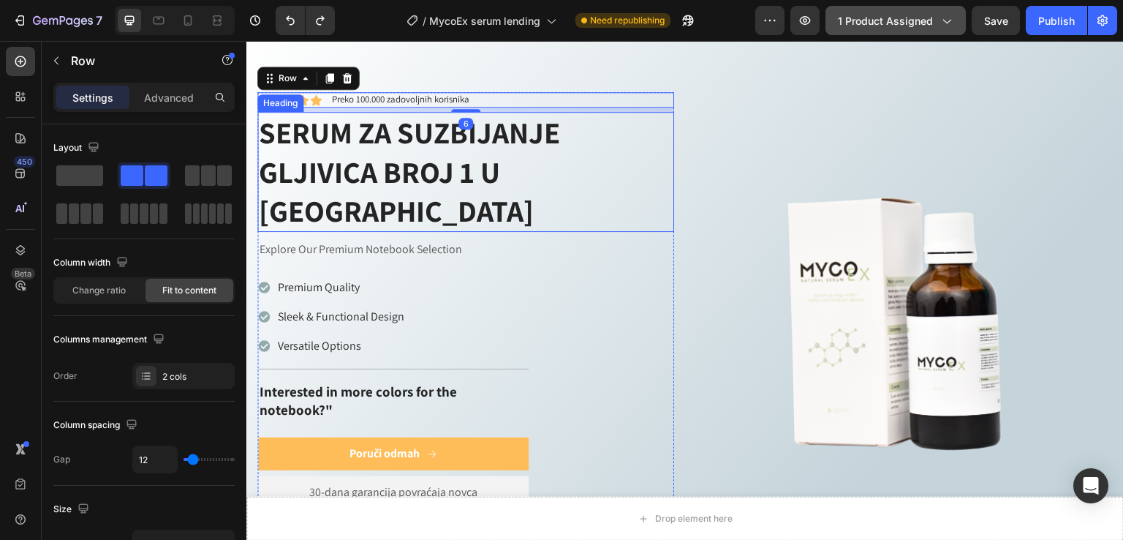
click at [259, 116] on h2 "SERUM ZA SUZBIJANJE GLJIVICA BROJ 1 U [GEOGRAPHIC_DATA]" at bounding box center [465, 172] width 417 height 120
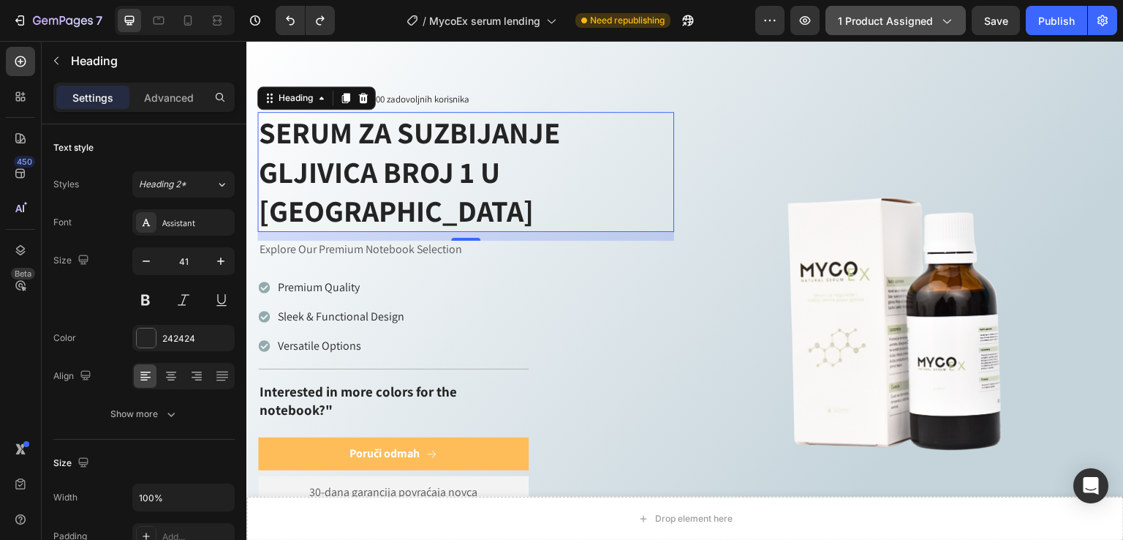
drag, startPoint x: 282, startPoint y: 87, endPoint x: 284, endPoint y: 68, distance: 19.1
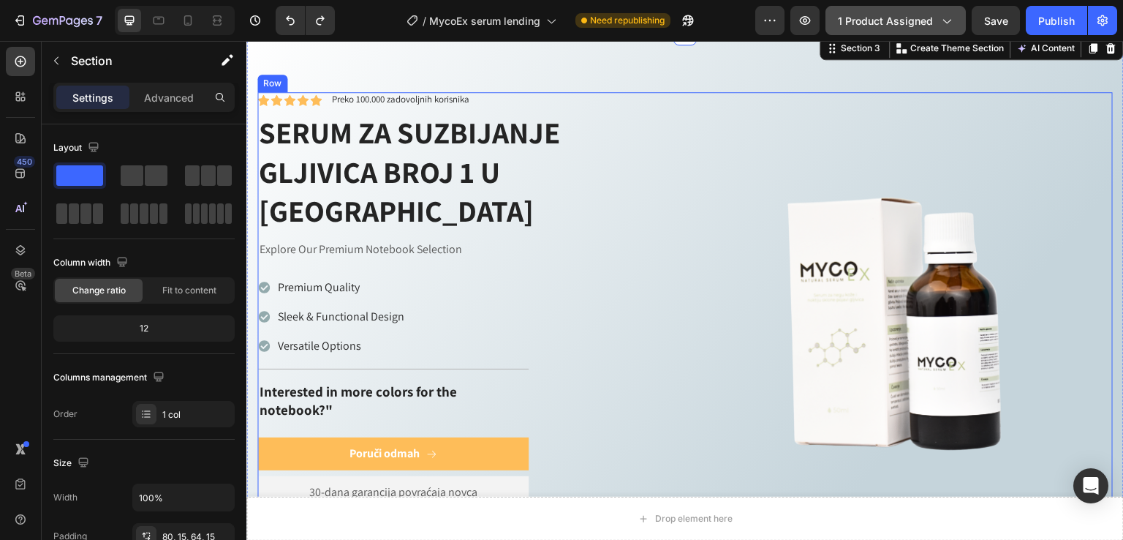
click at [679, 105] on div "Icon Icon Icon Icon Icon Icon List Preko 100.000 zadovoljnih korisnika Text Blo…" at bounding box center [685, 337] width 856 height 491
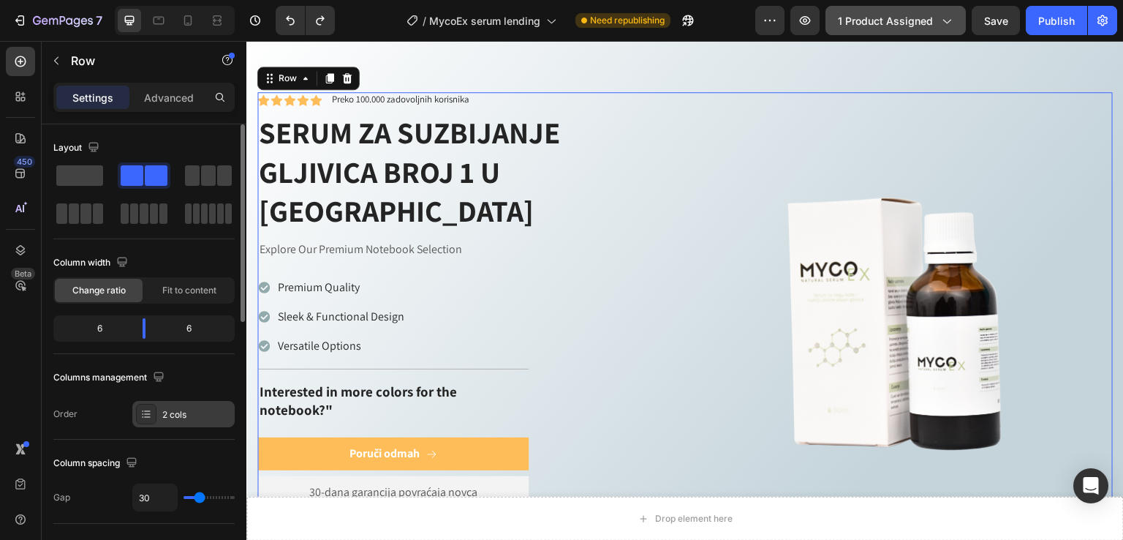
click at [162, 421] on div "2 cols" at bounding box center [183, 414] width 102 height 26
click at [192, 18] on icon at bounding box center [188, 20] width 15 height 15
type input "0"
type input "100%"
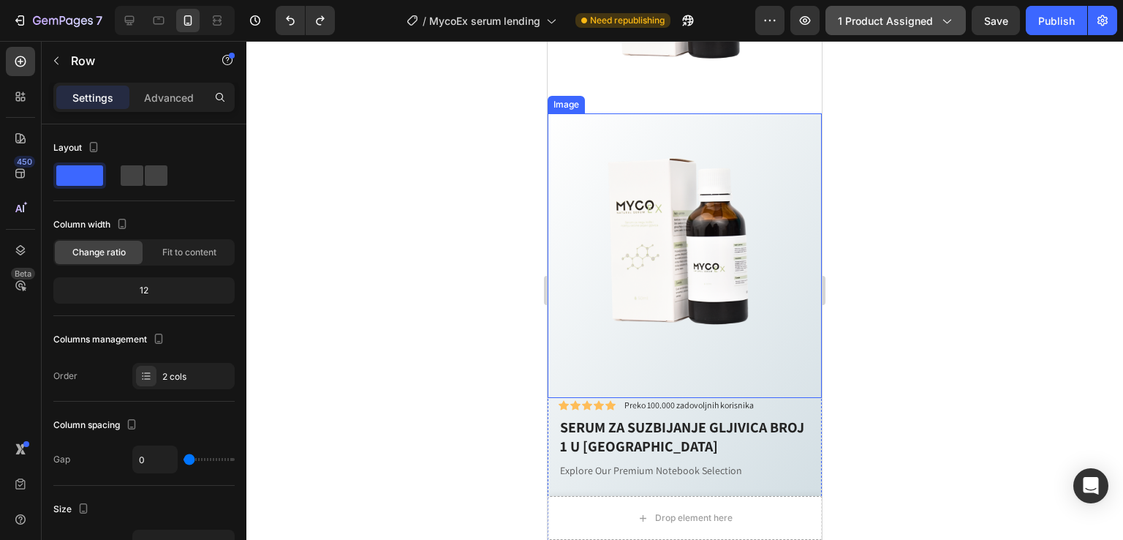
scroll to position [759, 0]
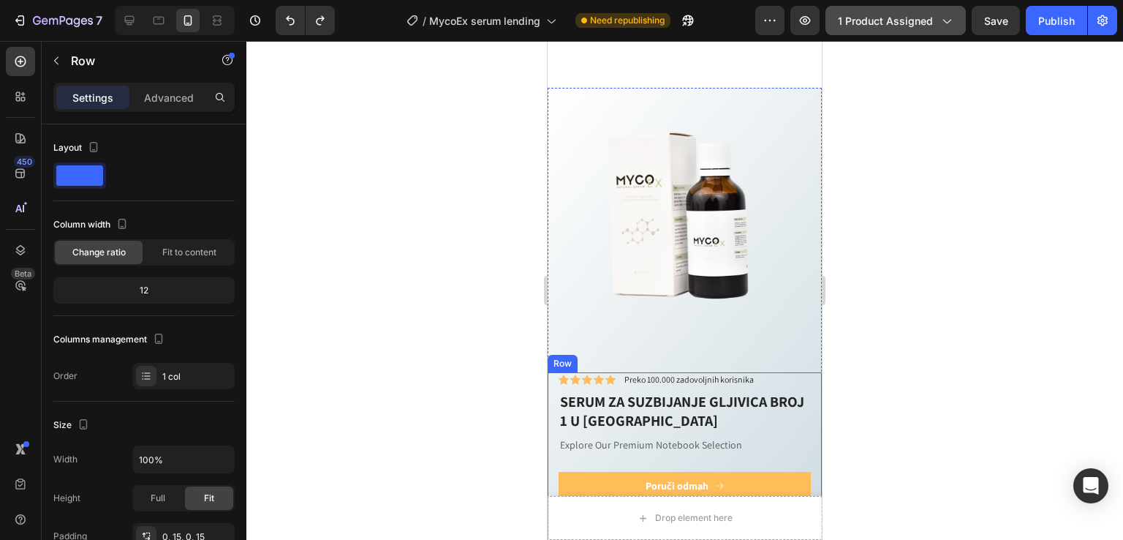
click at [794, 322] on img at bounding box center [685, 225] width 274 height 274
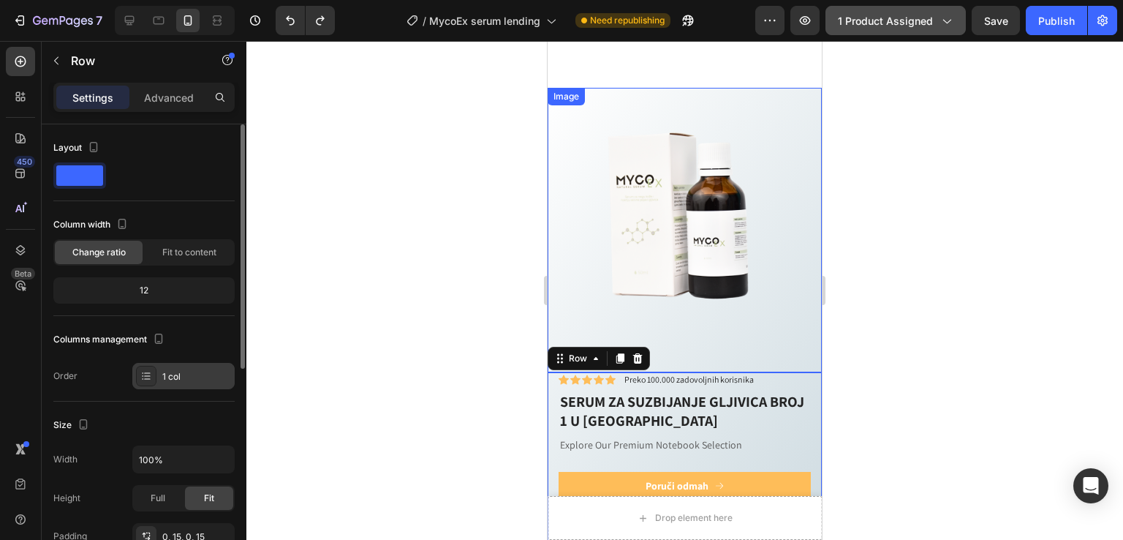
click at [137, 366] on div at bounding box center [146, 376] width 20 height 20
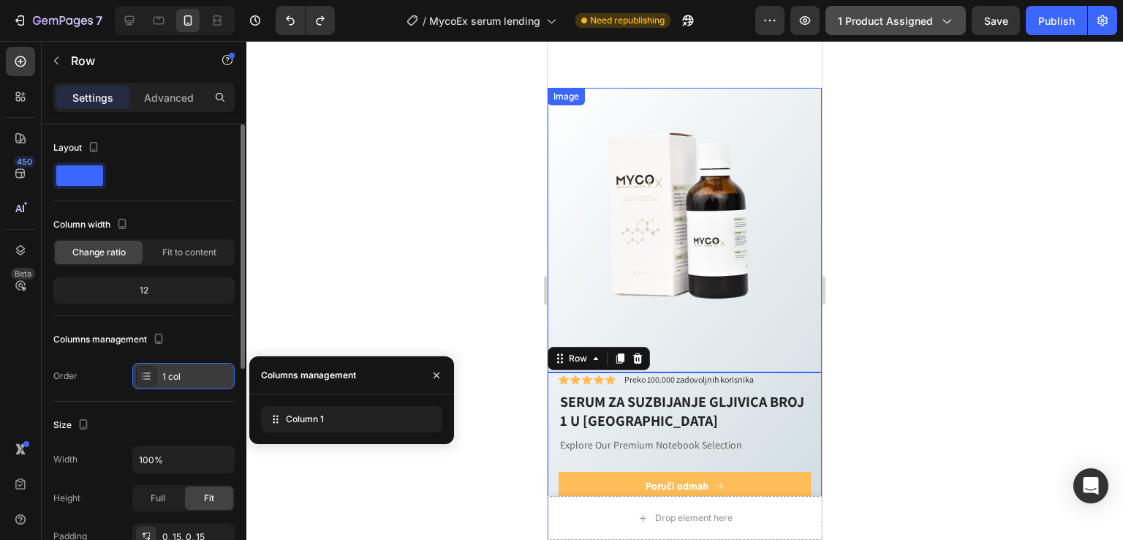
click at [137, 366] on div at bounding box center [146, 376] width 20 height 20
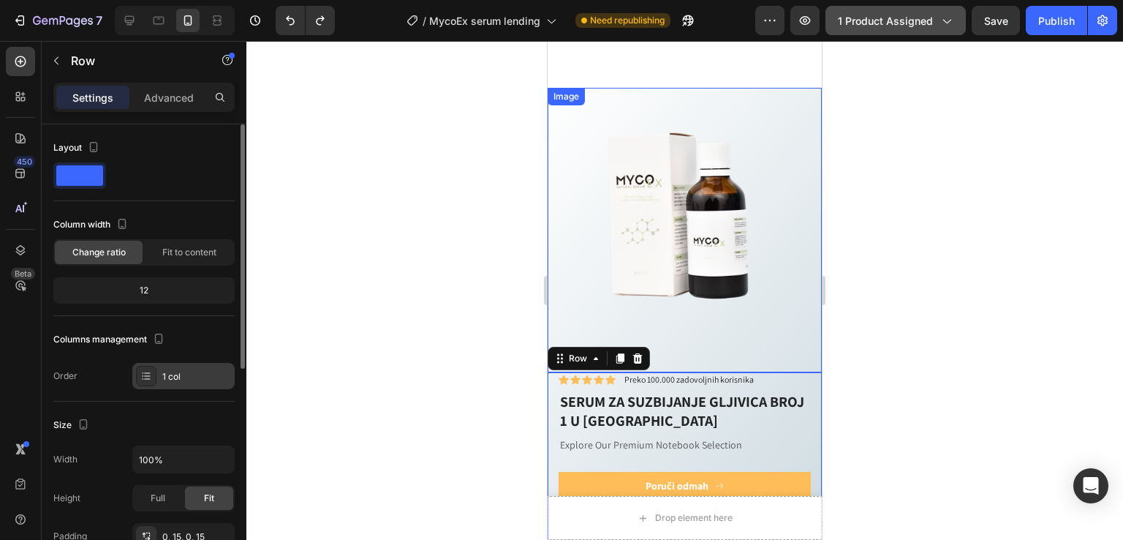
drag, startPoint x: 137, startPoint y: 366, endPoint x: 165, endPoint y: 382, distance: 31.5
click at [137, 375] on div at bounding box center [146, 376] width 20 height 20
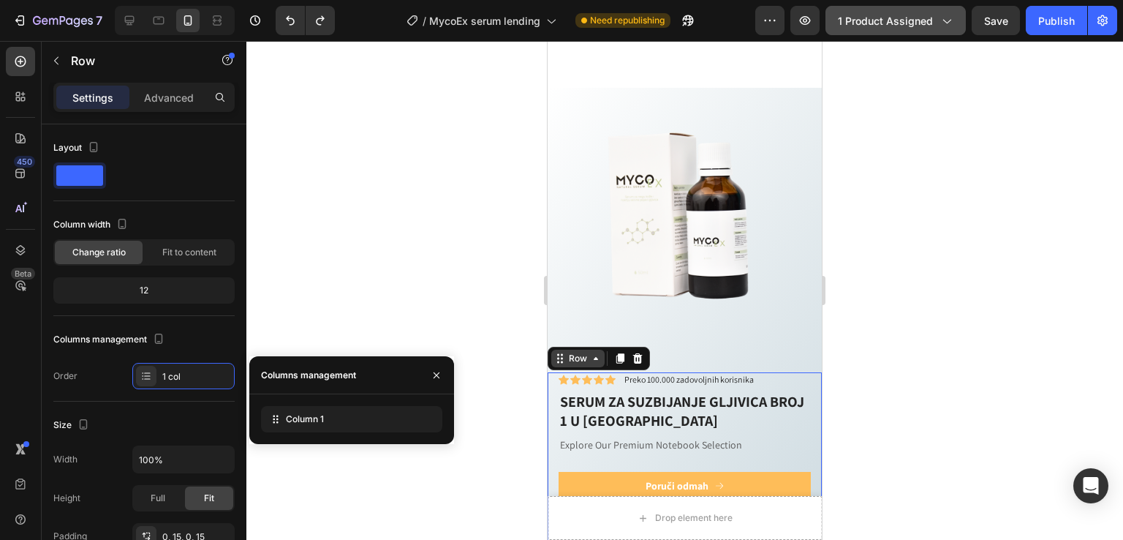
click at [597, 357] on icon at bounding box center [596, 358] width 4 height 3
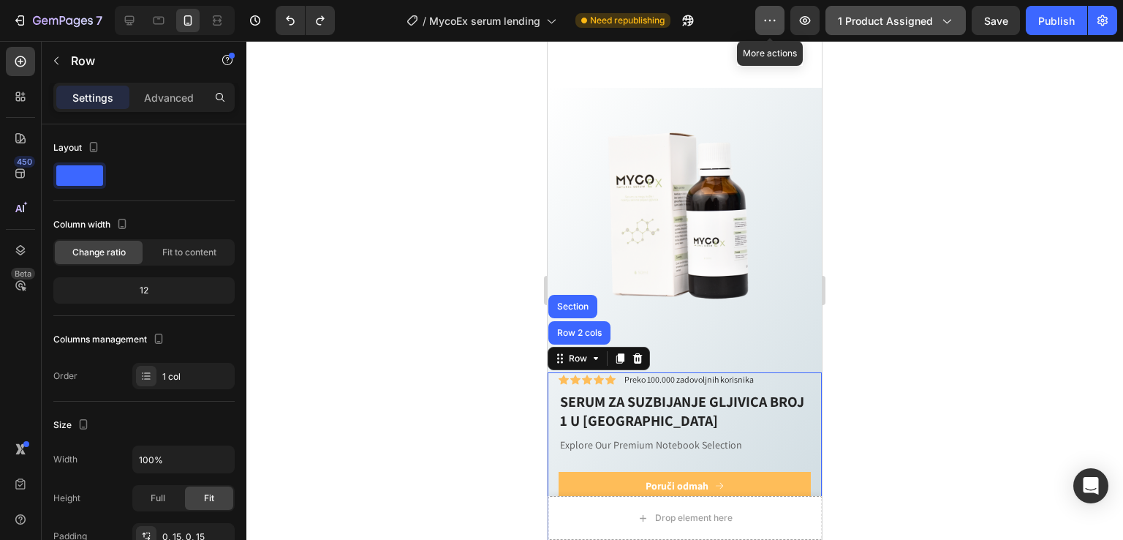
click at [767, 25] on icon "button" at bounding box center [770, 20] width 15 height 15
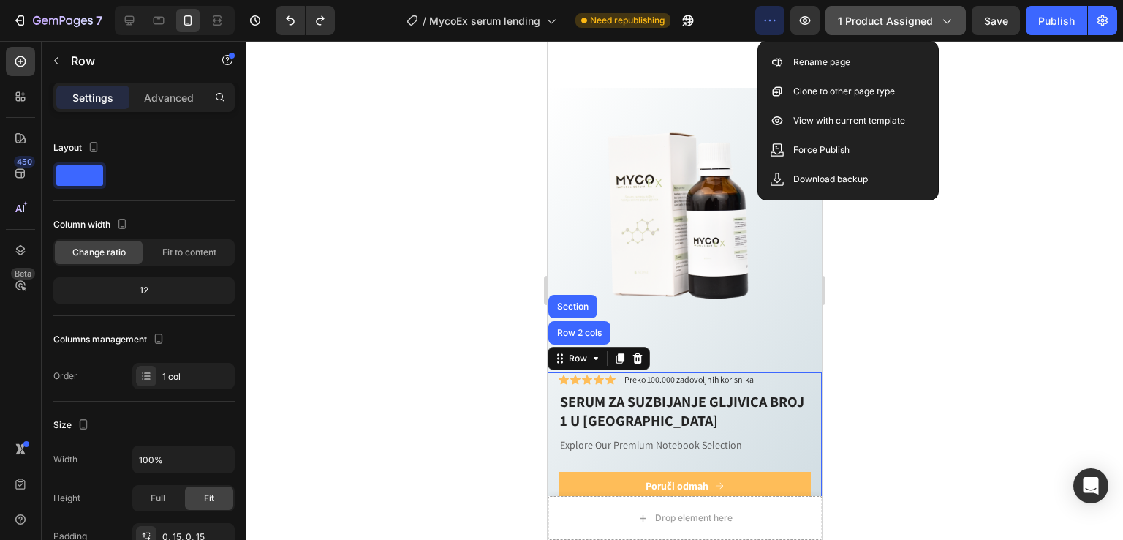
click at [767, 25] on icon "button" at bounding box center [770, 20] width 15 height 15
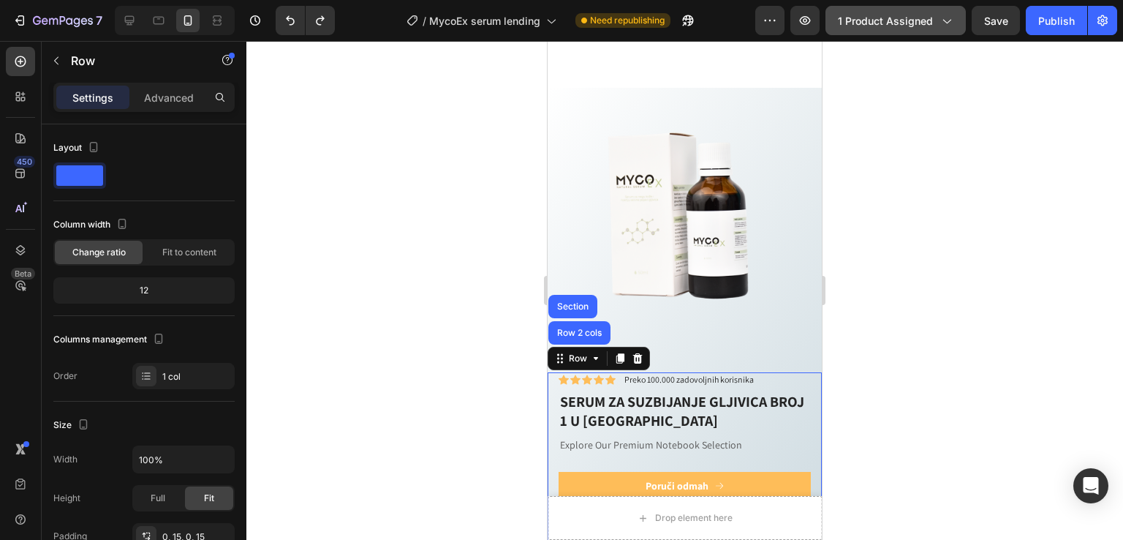
click at [952, 26] on icon "button" at bounding box center [946, 20] width 15 height 15
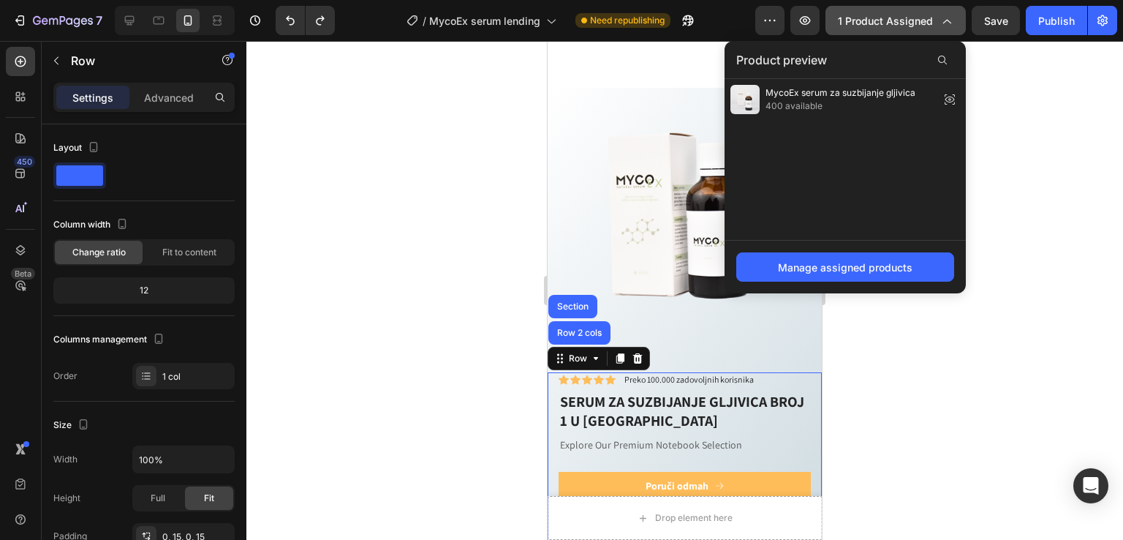
click at [949, 26] on icon "button" at bounding box center [946, 20] width 15 height 15
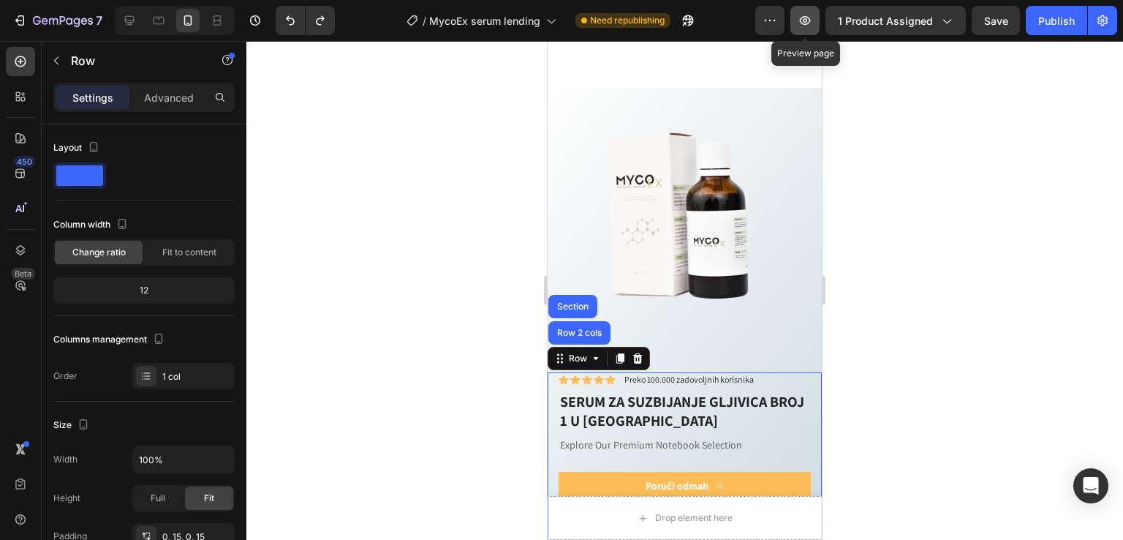
click at [796, 16] on button "button" at bounding box center [805, 20] width 29 height 29
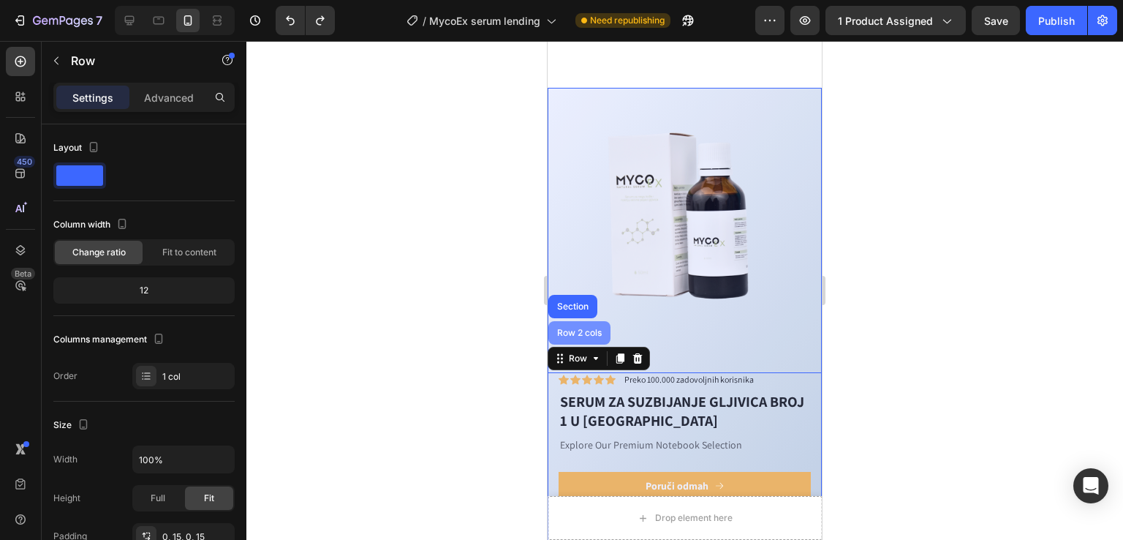
click at [585, 321] on div "Row 2 cols" at bounding box center [580, 332] width 62 height 23
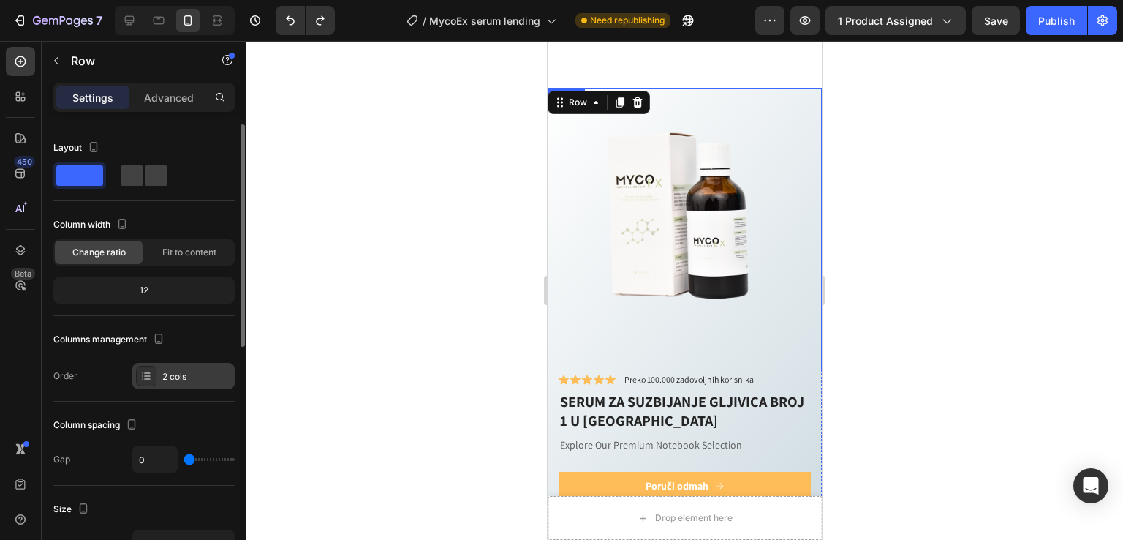
click at [142, 374] on icon at bounding box center [146, 376] width 12 height 12
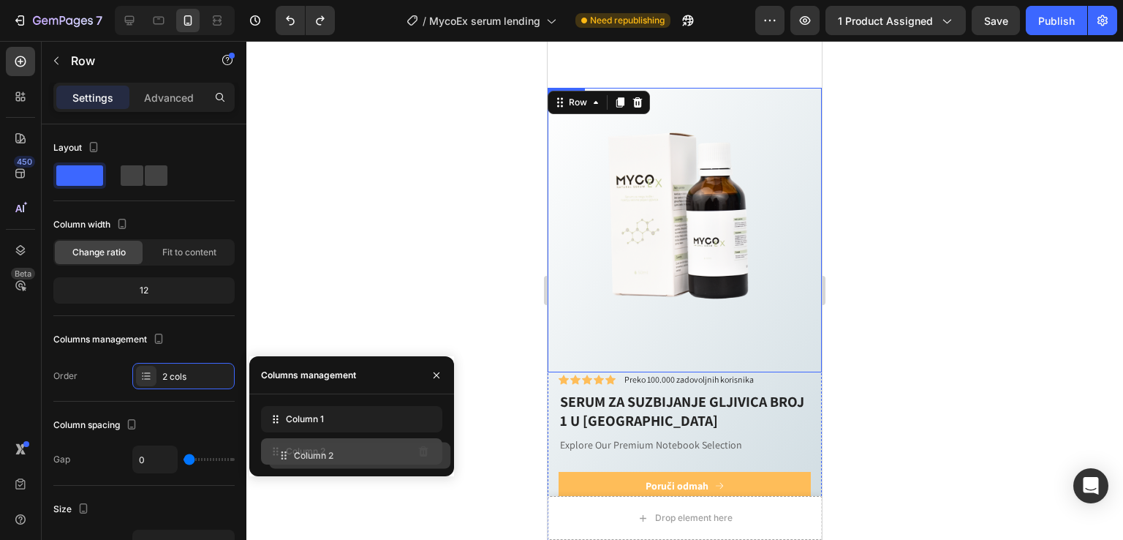
drag, startPoint x: 268, startPoint y: 419, endPoint x: 276, endPoint y: 455, distance: 36.7
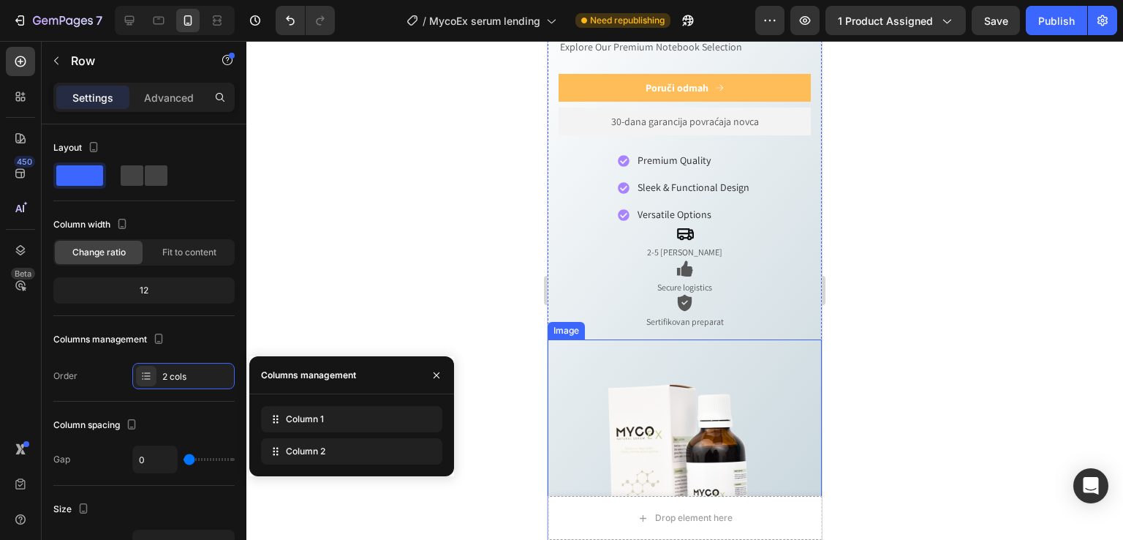
scroll to position [857, 0]
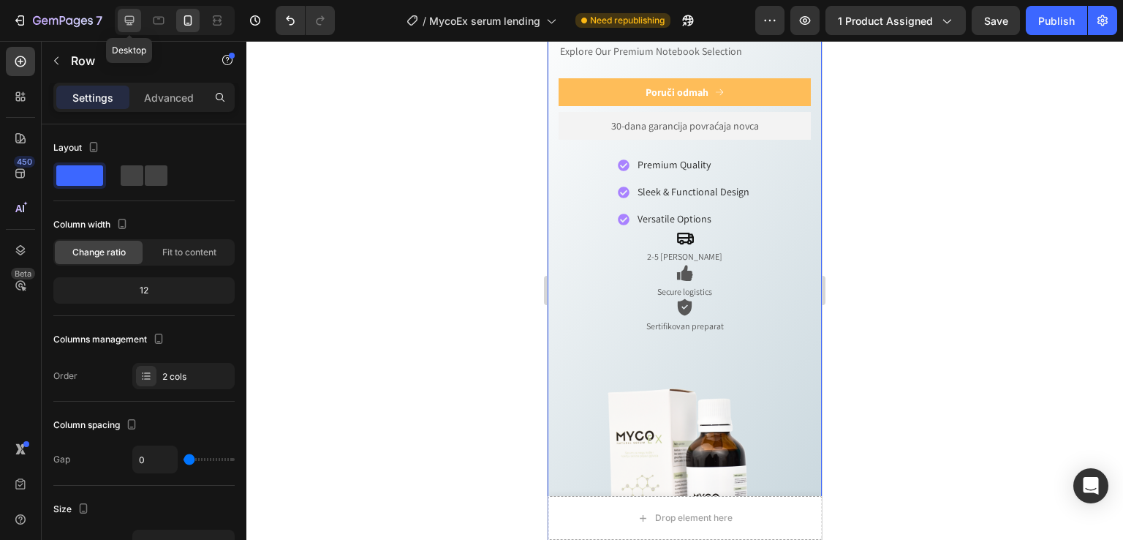
click at [129, 21] on icon at bounding box center [129, 20] width 15 height 15
type input "30"
type input "1200"
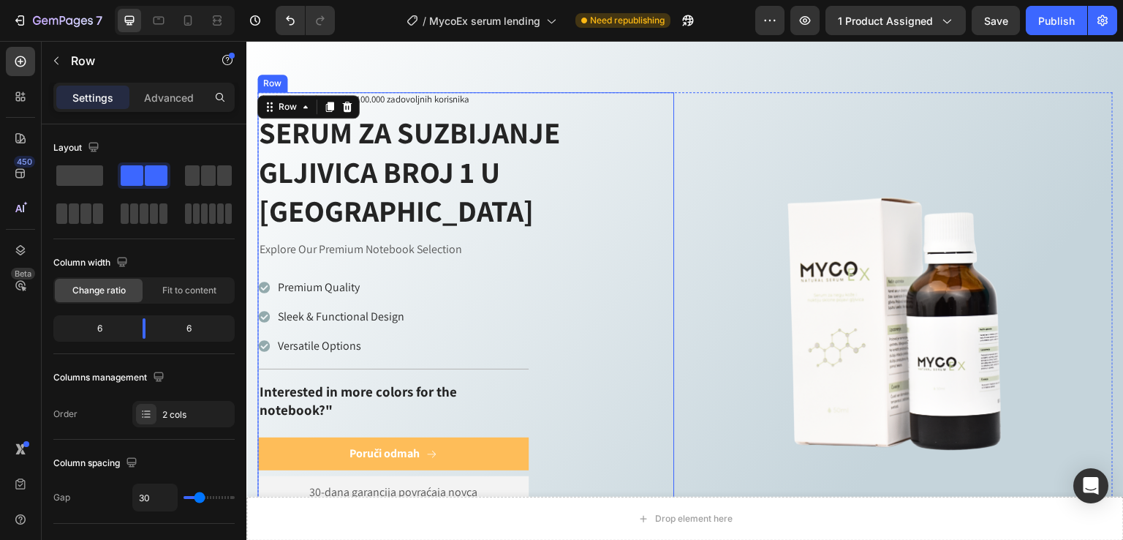
scroll to position [709, 0]
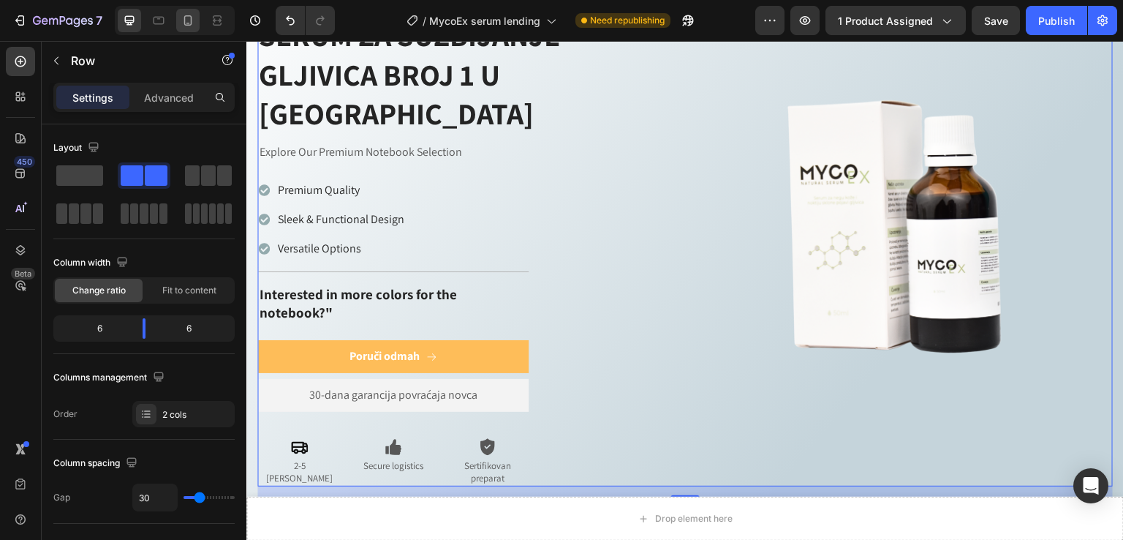
click at [187, 18] on icon at bounding box center [188, 20] width 15 height 15
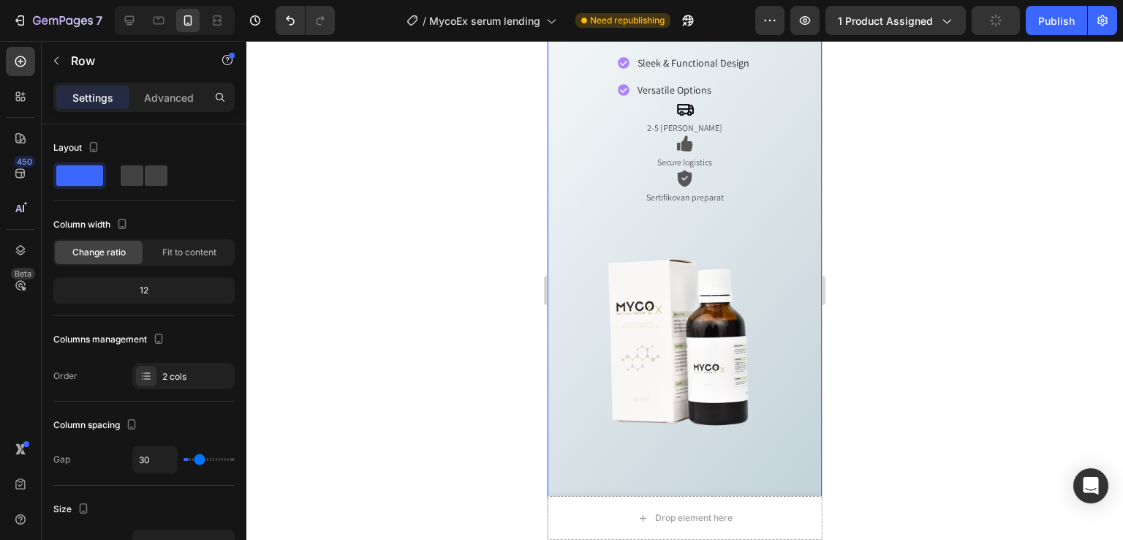
type input "0"
type input "100%"
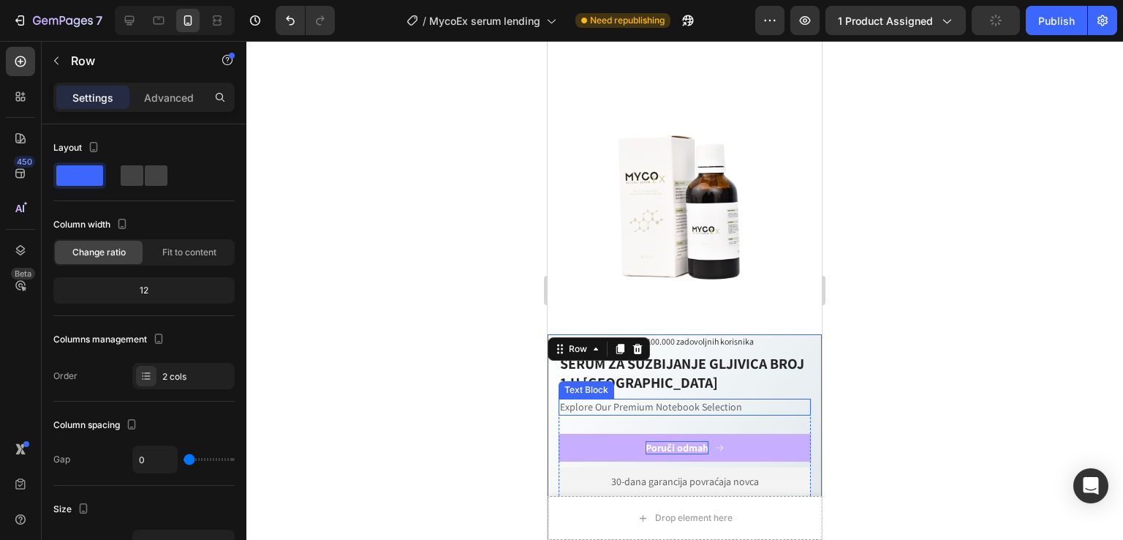
scroll to position [662, 0]
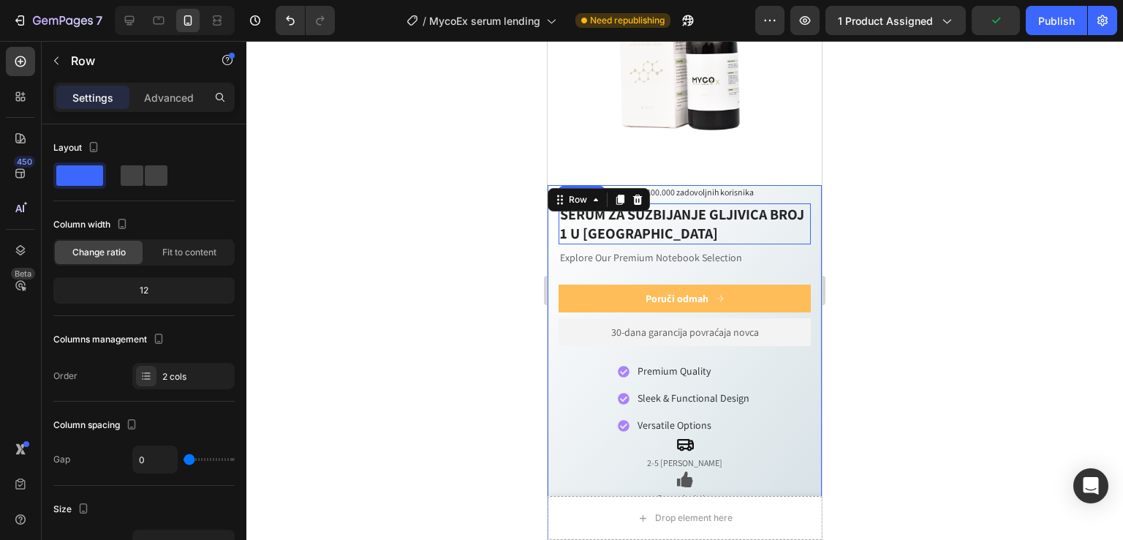
click at [669, 220] on h2 "SERUM ZA SUZBIJANJE GLJIVICA BROJ 1 U [GEOGRAPHIC_DATA]" at bounding box center [685, 223] width 252 height 41
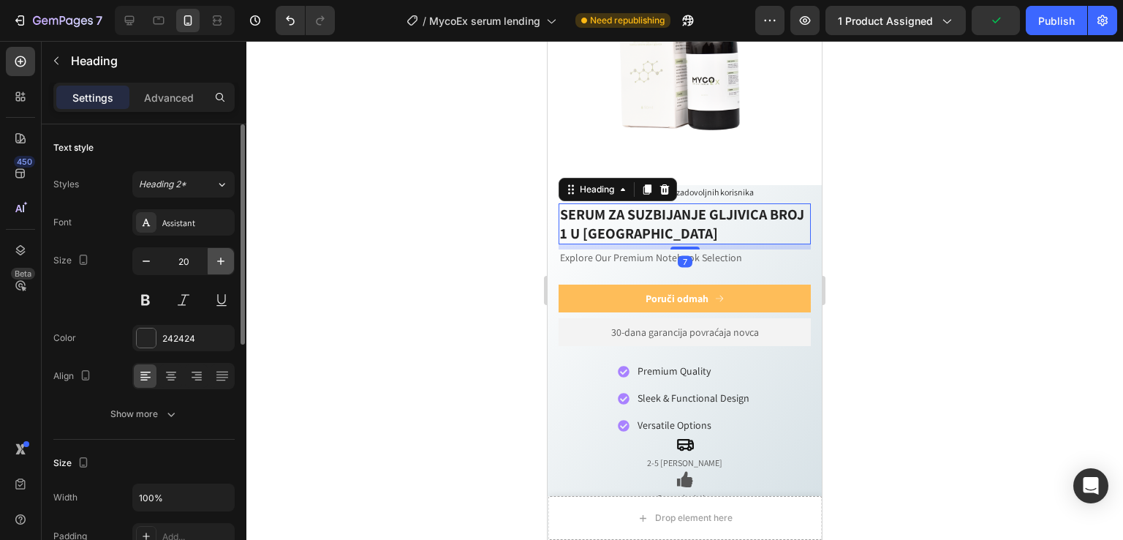
click at [216, 269] on button "button" at bounding box center [221, 261] width 26 height 26
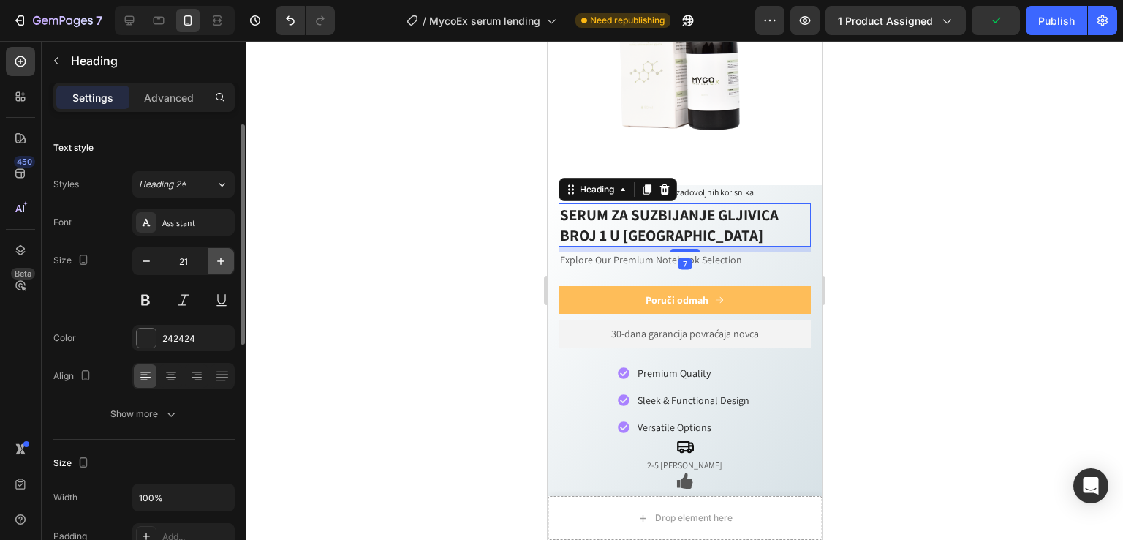
click at [216, 269] on button "button" at bounding box center [221, 261] width 26 height 26
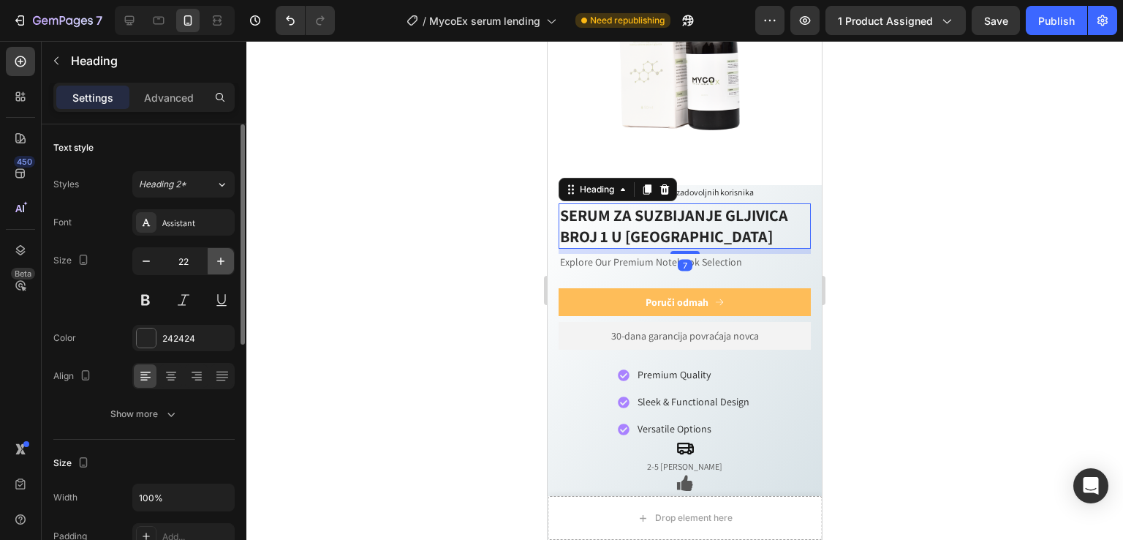
click at [216, 270] on button "button" at bounding box center [221, 261] width 26 height 26
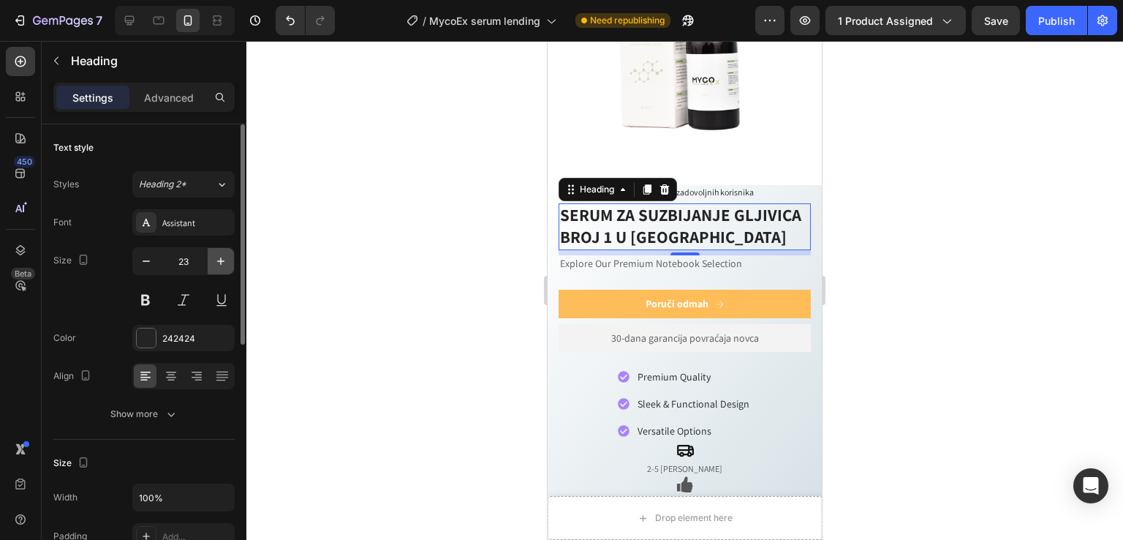
click at [216, 270] on button "button" at bounding box center [221, 261] width 26 height 26
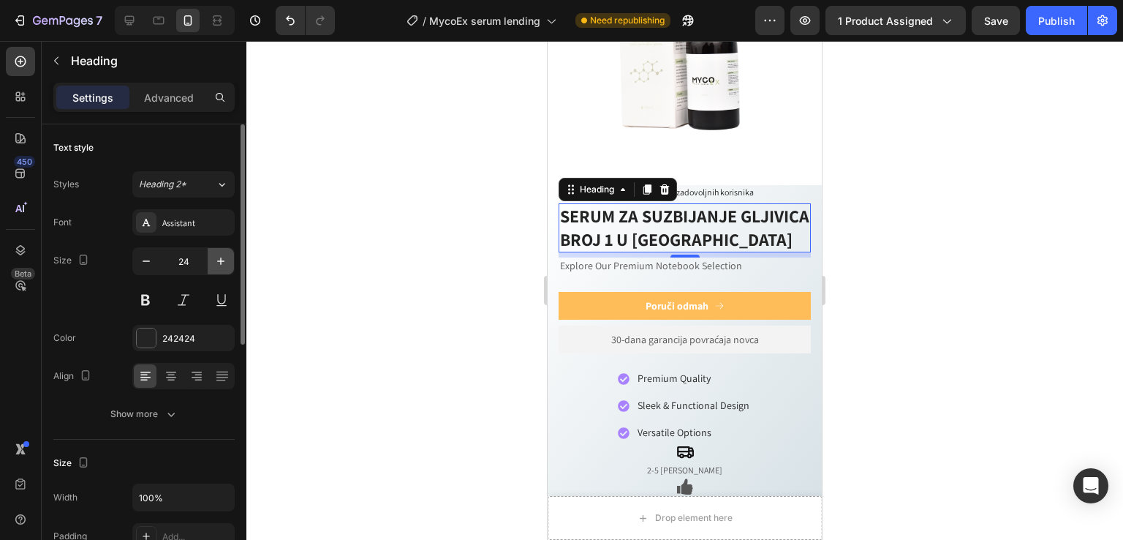
click at [216, 270] on button "button" at bounding box center [221, 261] width 26 height 26
click at [216, 269] on button "button" at bounding box center [221, 261] width 26 height 26
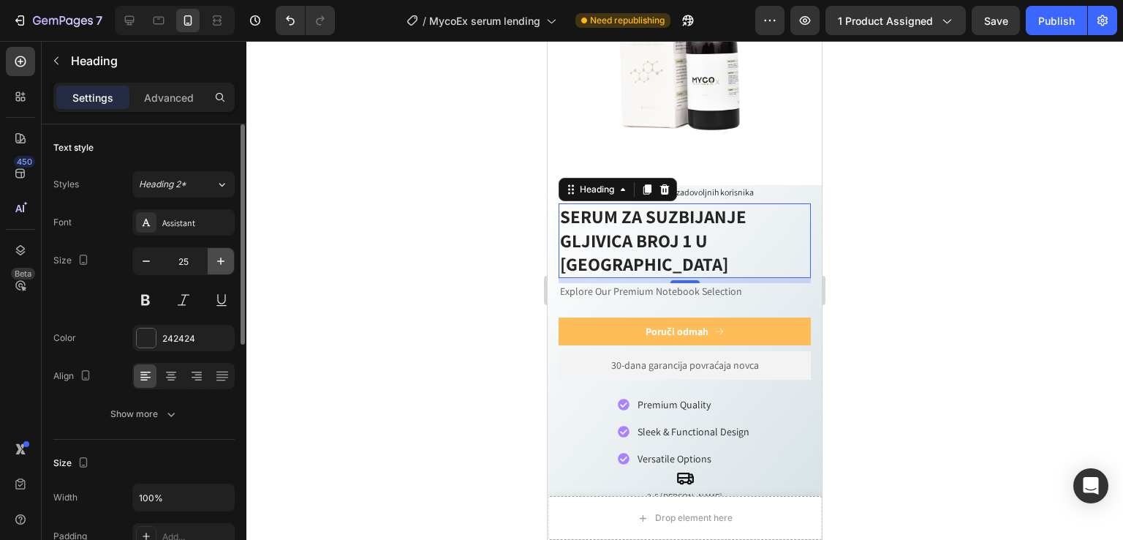
click at [216, 269] on button "button" at bounding box center [221, 261] width 26 height 26
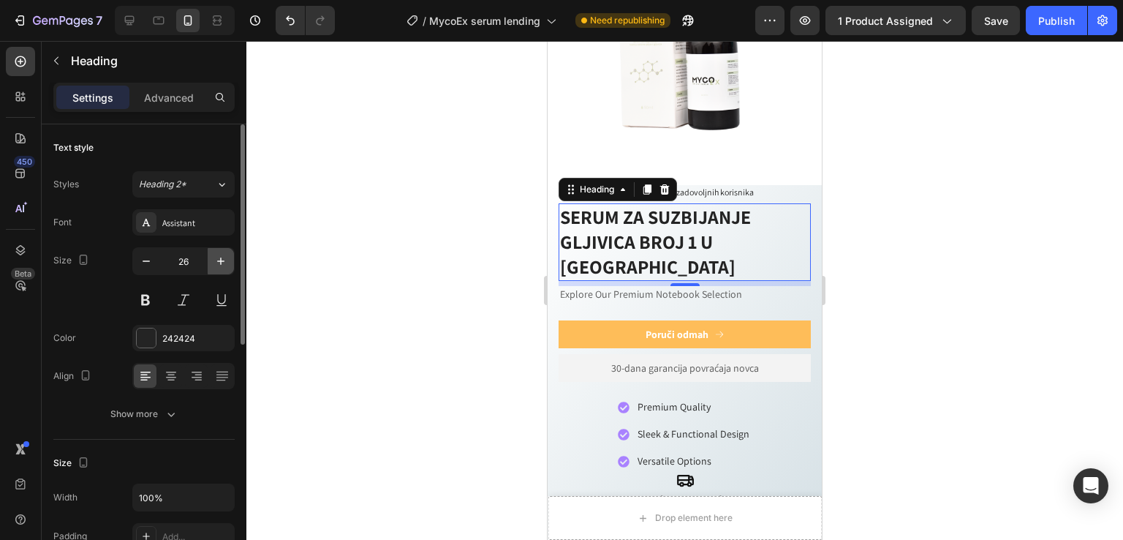
click at [216, 269] on button "button" at bounding box center [221, 261] width 26 height 26
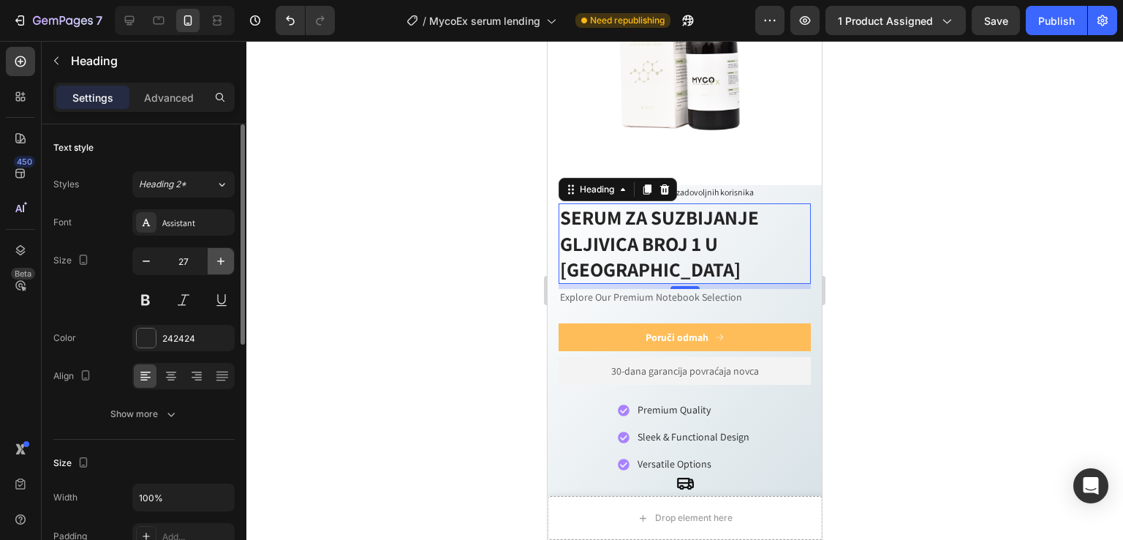
click at [216, 269] on button "button" at bounding box center [221, 261] width 26 height 26
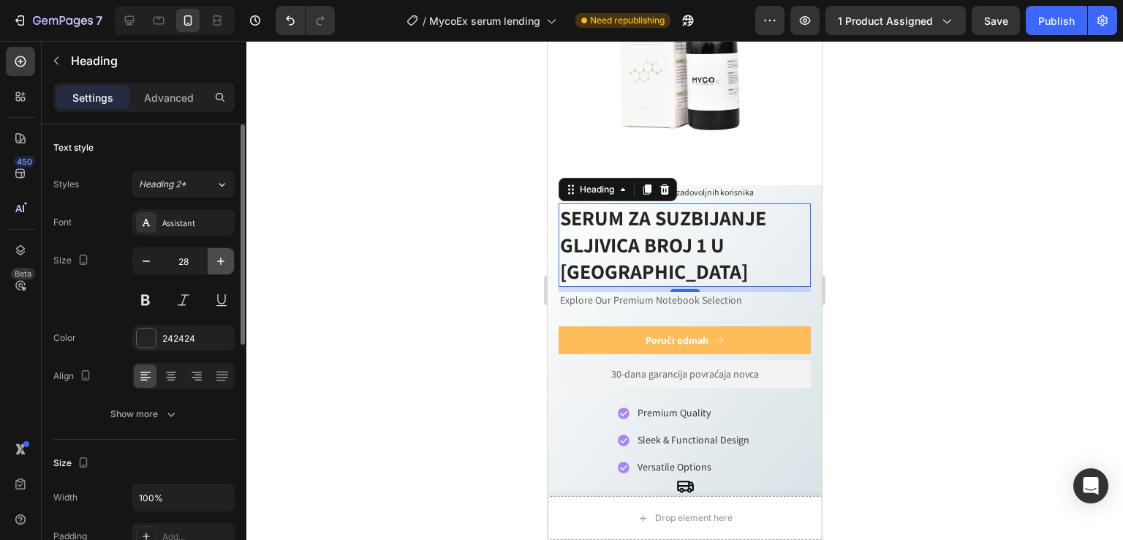
click at [216, 269] on button "button" at bounding box center [221, 261] width 26 height 26
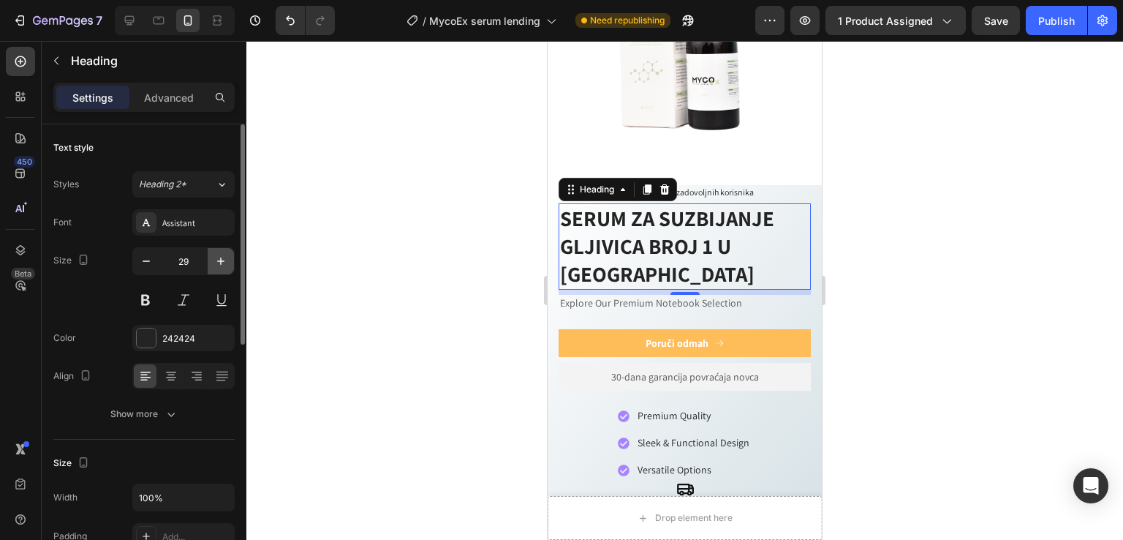
click at [216, 269] on button "button" at bounding box center [221, 261] width 26 height 26
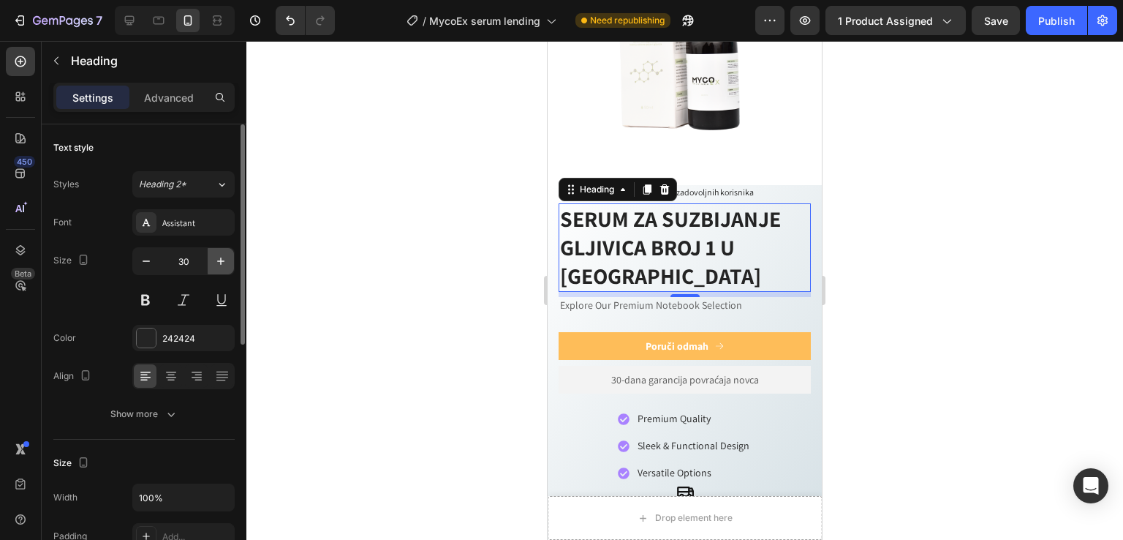
click at [216, 269] on button "button" at bounding box center [221, 261] width 26 height 26
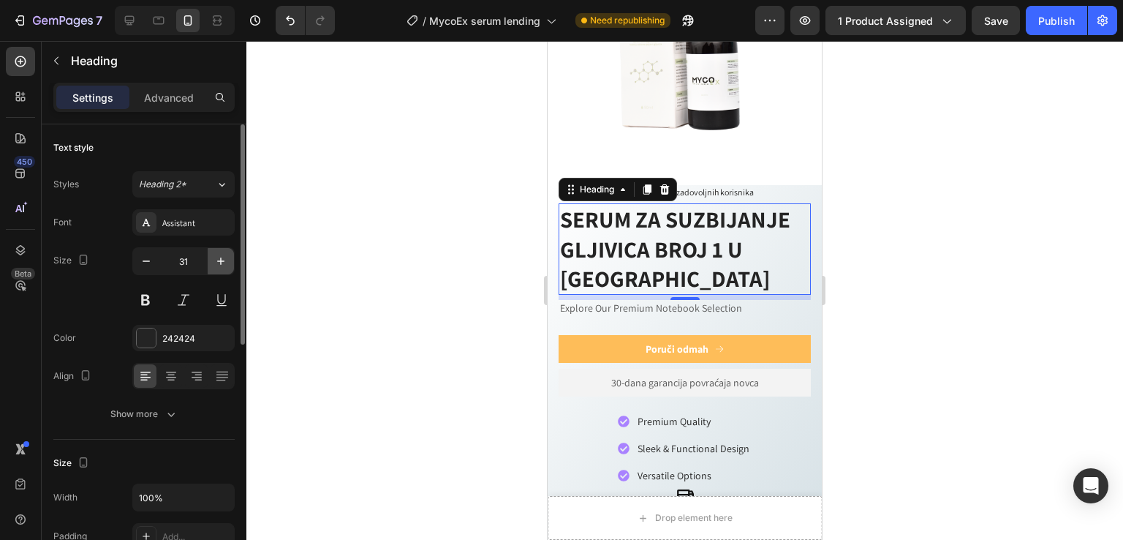
click at [216, 269] on button "button" at bounding box center [221, 261] width 26 height 26
type input "32"
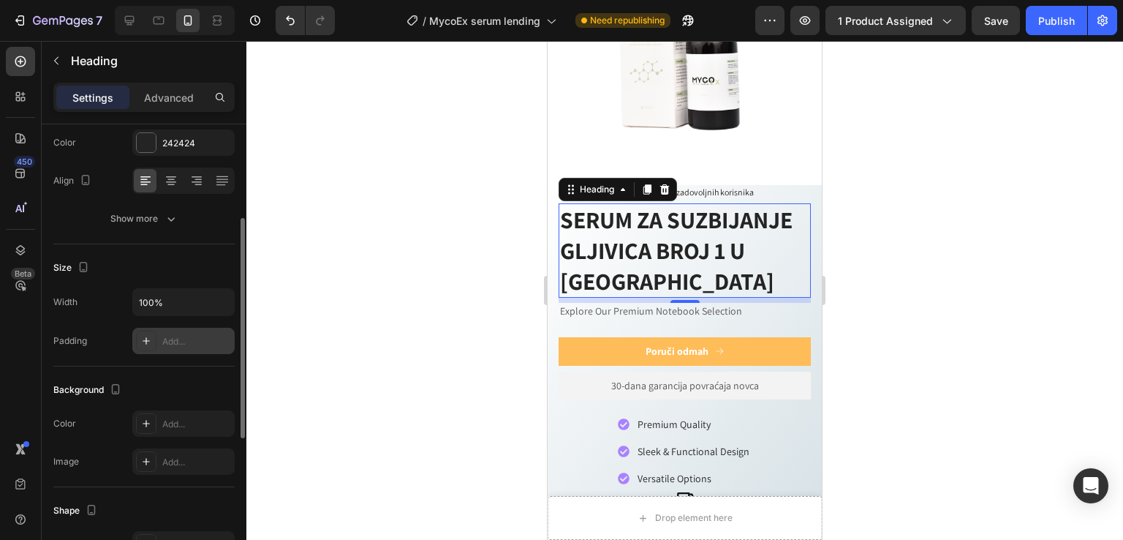
scroll to position [293, 0]
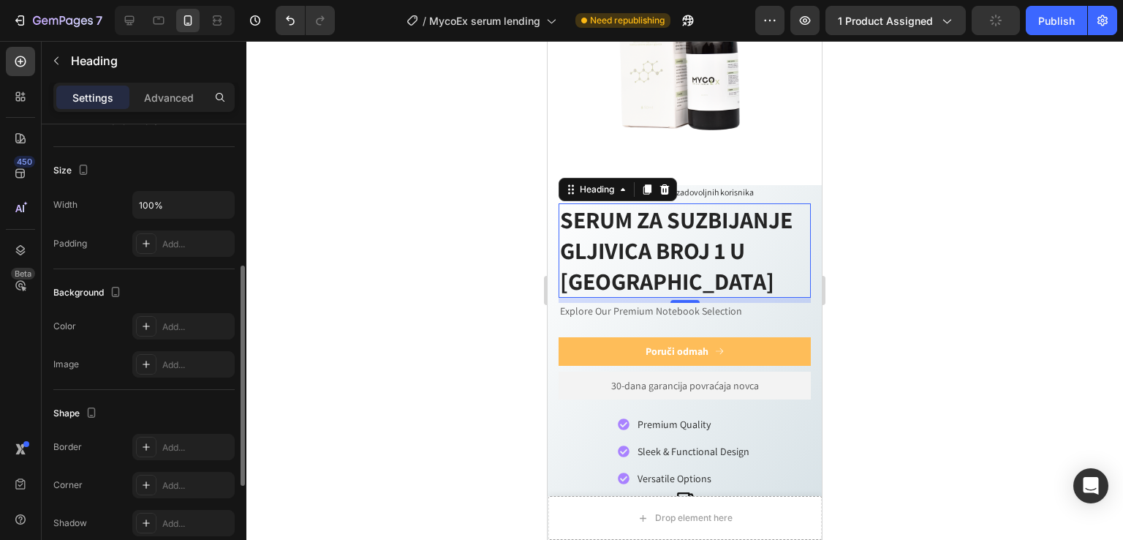
click at [184, 273] on div "Background The changes might be hidden by the video. Color Add... Image Add..." at bounding box center [143, 329] width 181 height 121
click at [187, 258] on div "Size Width 100% Padding Add..." at bounding box center [143, 208] width 181 height 122
click at [195, 242] on div "Add..." at bounding box center [196, 244] width 69 height 13
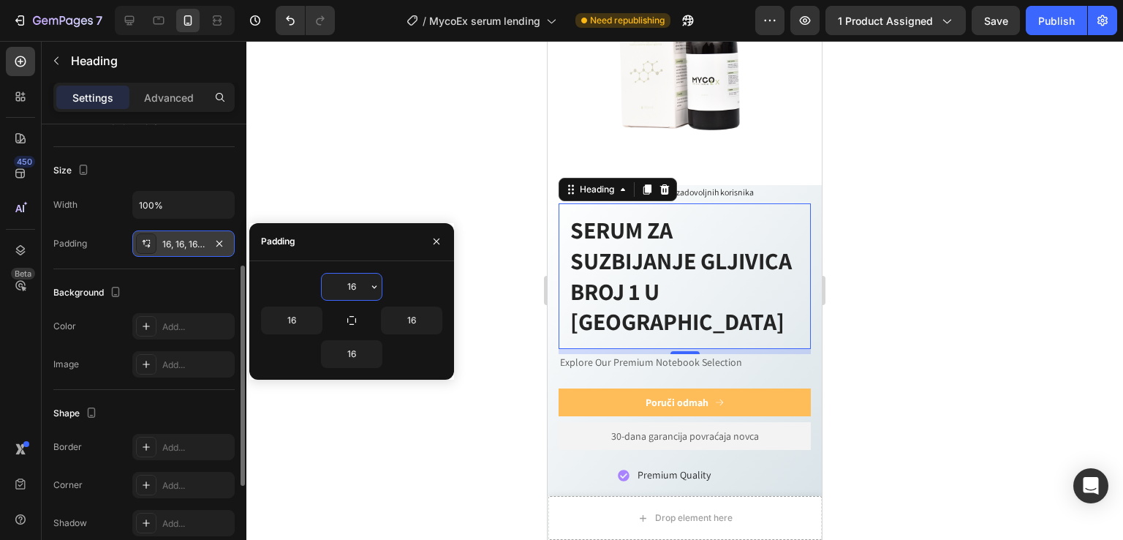
click at [125, 249] on div "Padding 16, 16, 16, 16" at bounding box center [143, 243] width 181 height 26
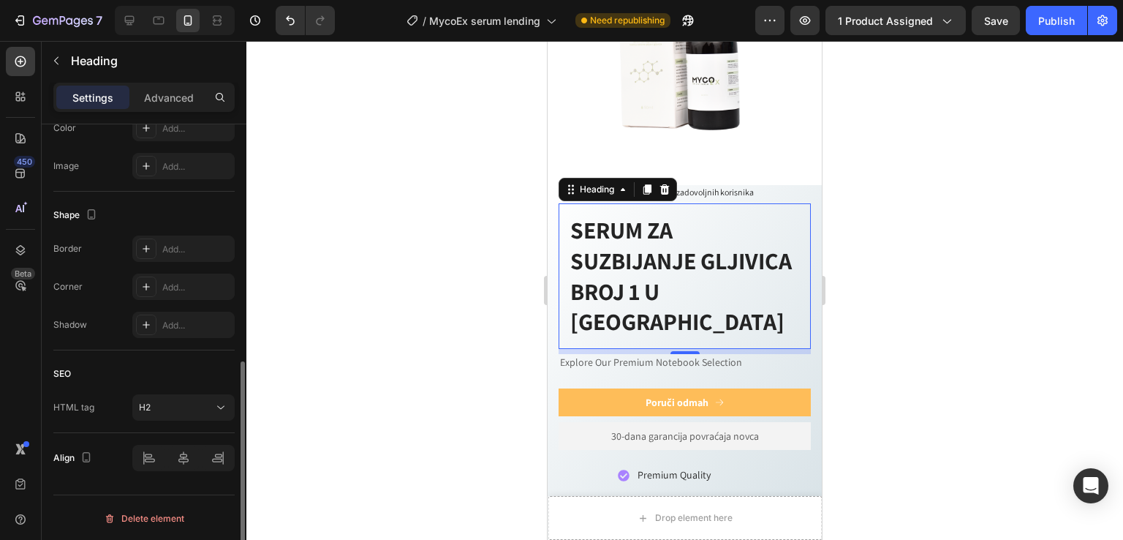
scroll to position [0, 0]
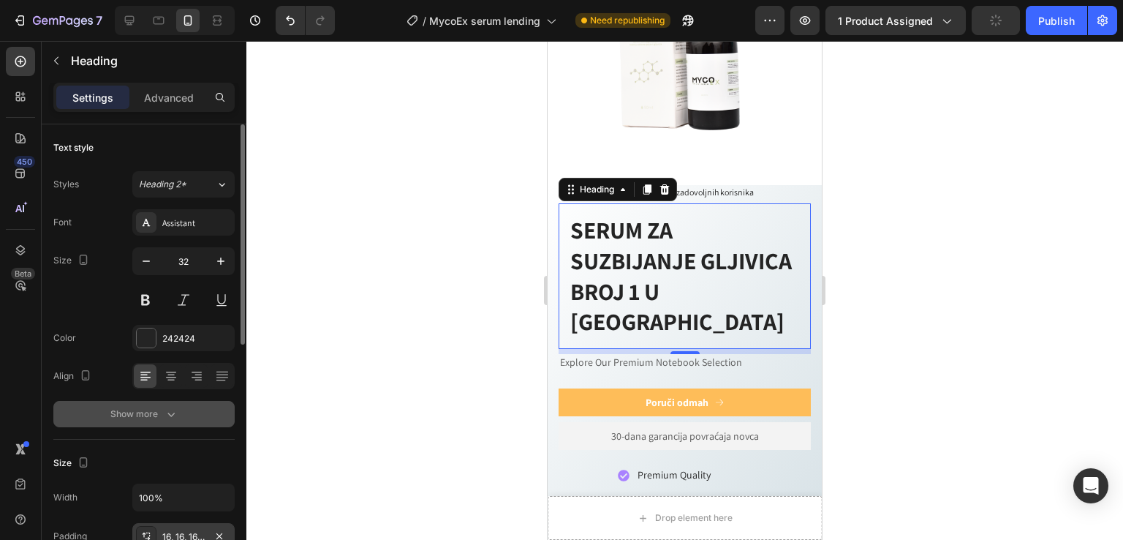
click at [156, 411] on div "Show more" at bounding box center [144, 414] width 68 height 15
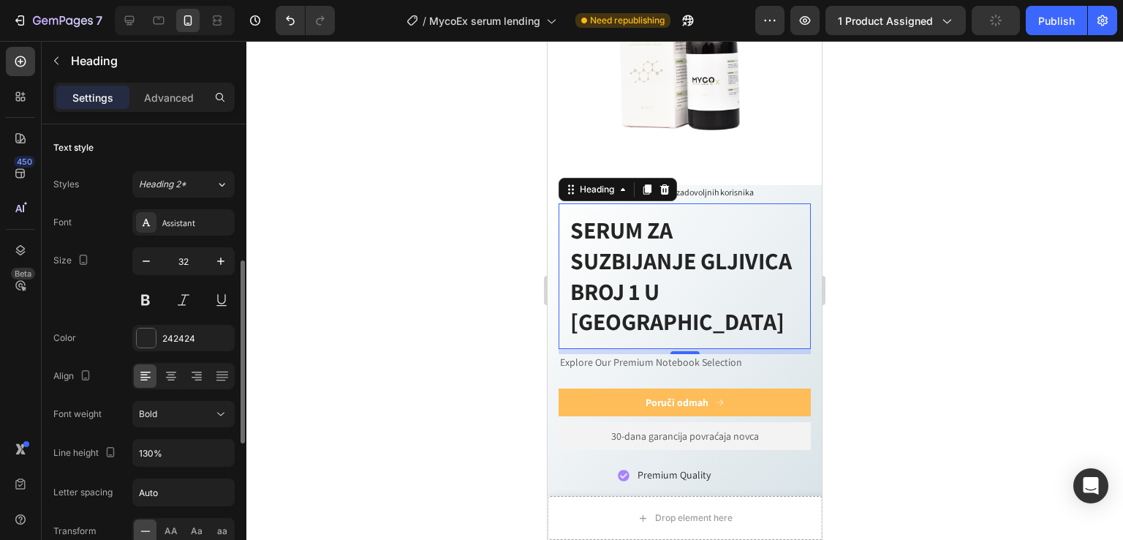
scroll to position [97, 0]
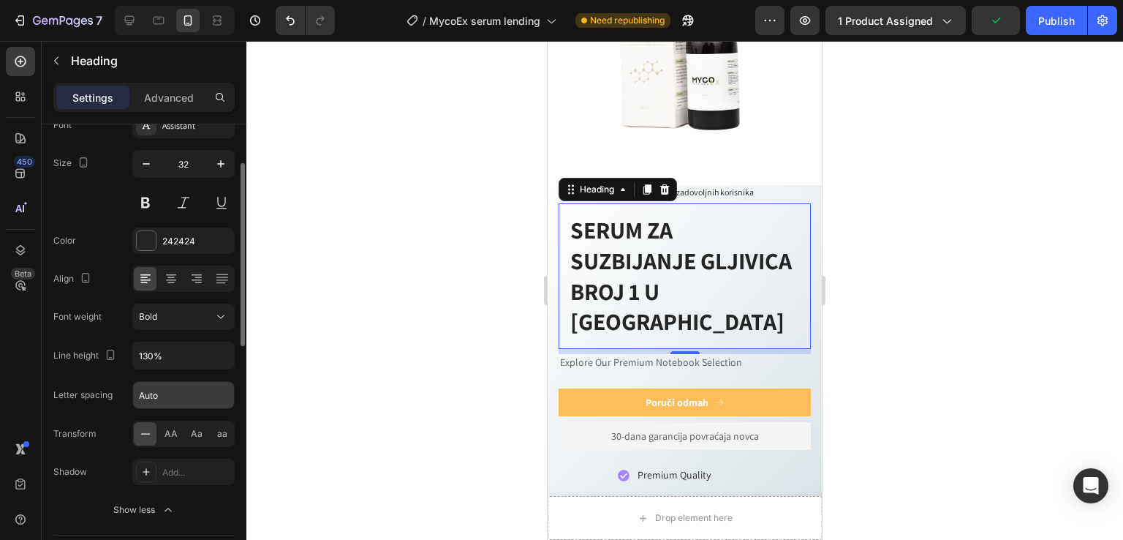
click at [181, 390] on input "Auto" at bounding box center [183, 395] width 101 height 26
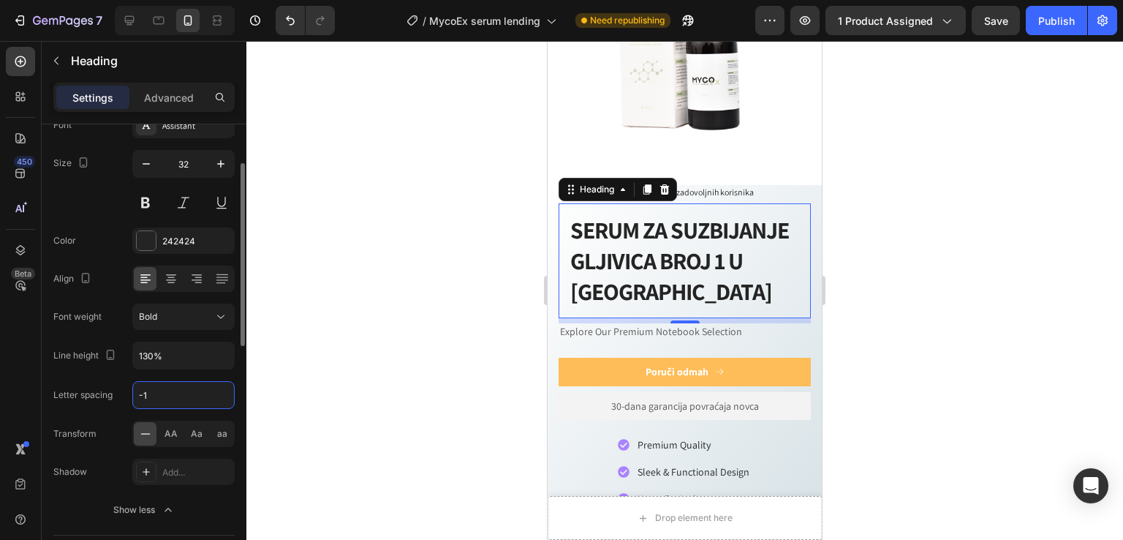
type input "0"
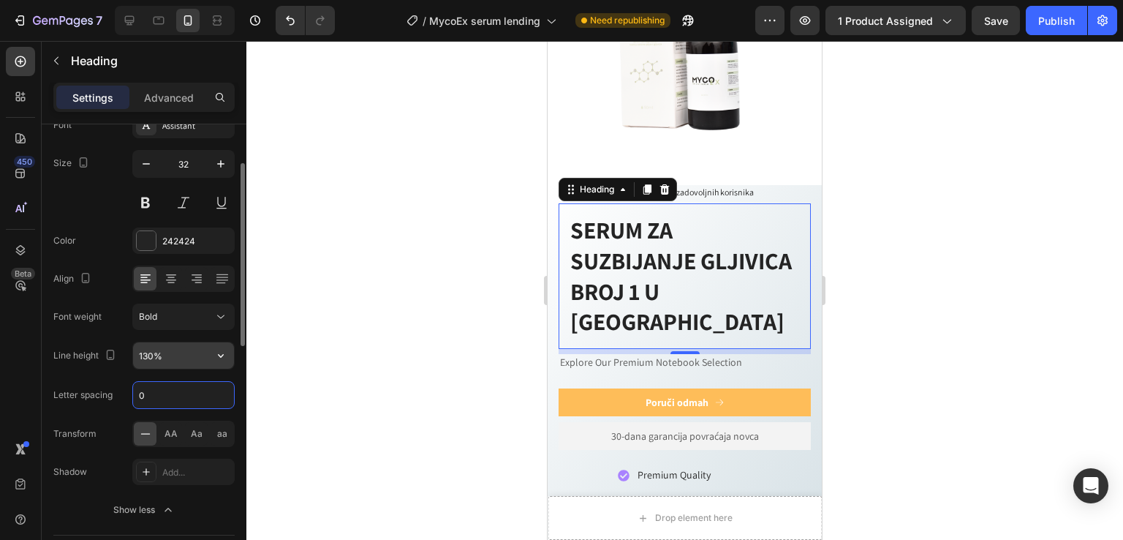
click at [158, 361] on input "130%" at bounding box center [183, 355] width 101 height 26
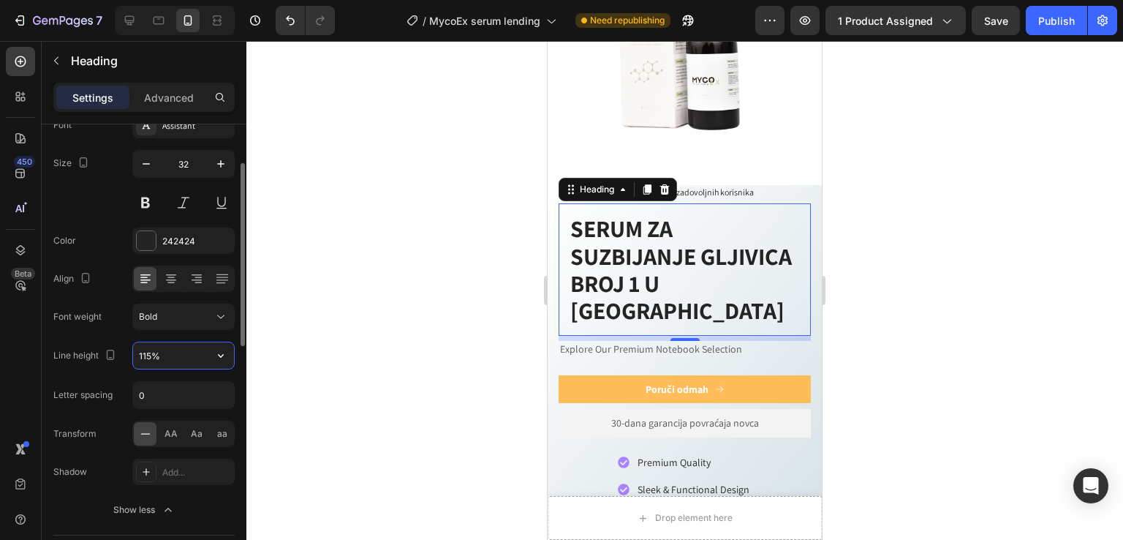
type input "114%"
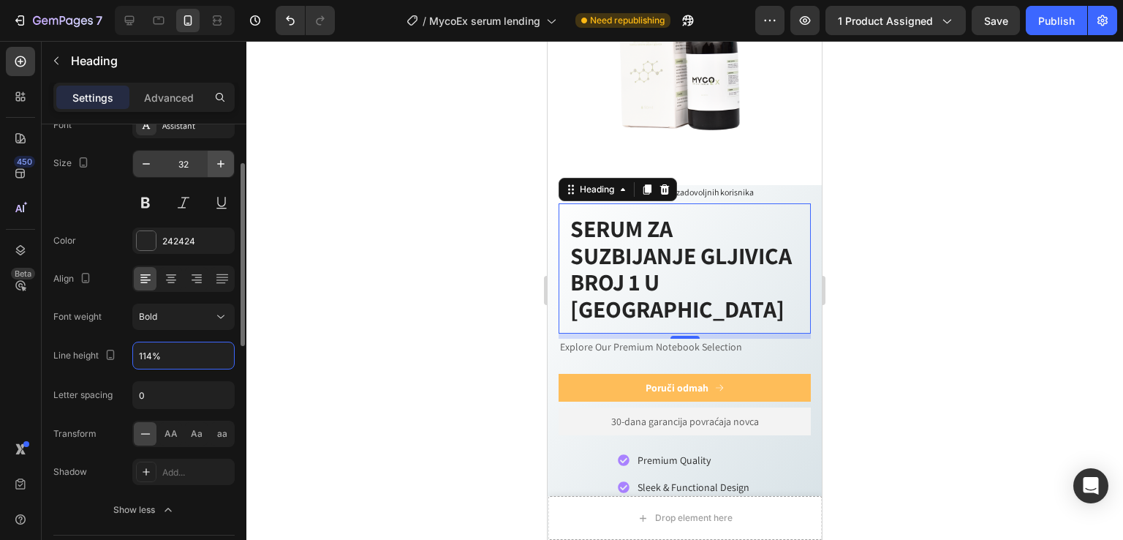
click at [219, 159] on icon "button" at bounding box center [221, 164] width 15 height 15
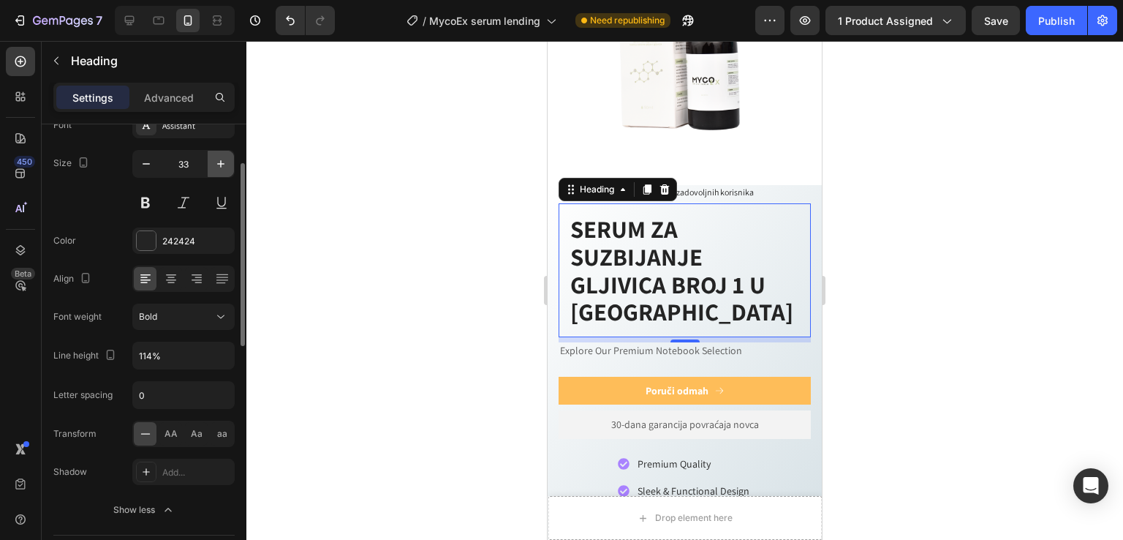
click at [226, 162] on icon "button" at bounding box center [221, 164] width 15 height 15
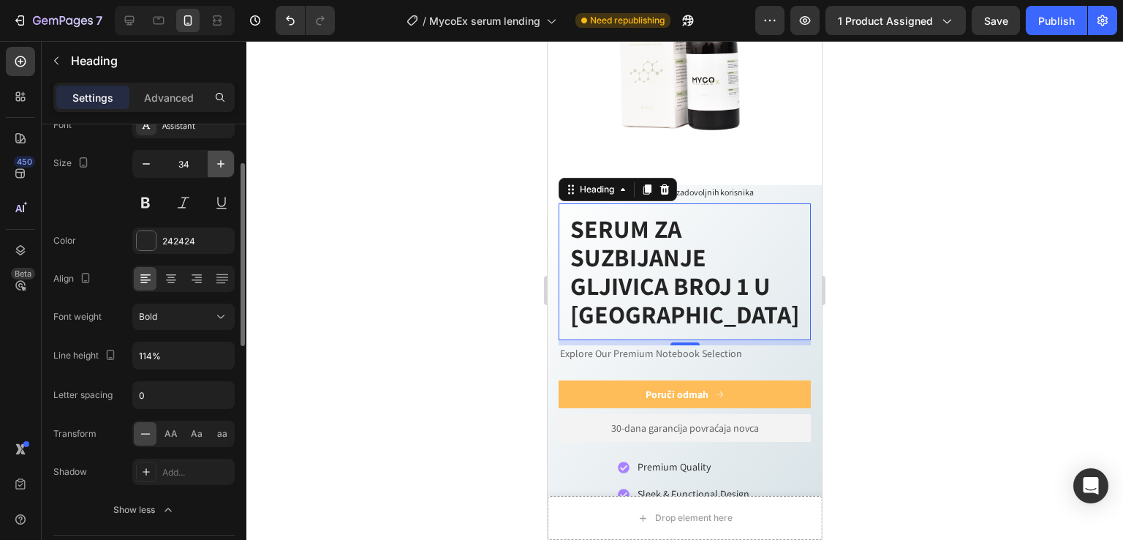
click at [226, 162] on icon "button" at bounding box center [221, 164] width 15 height 15
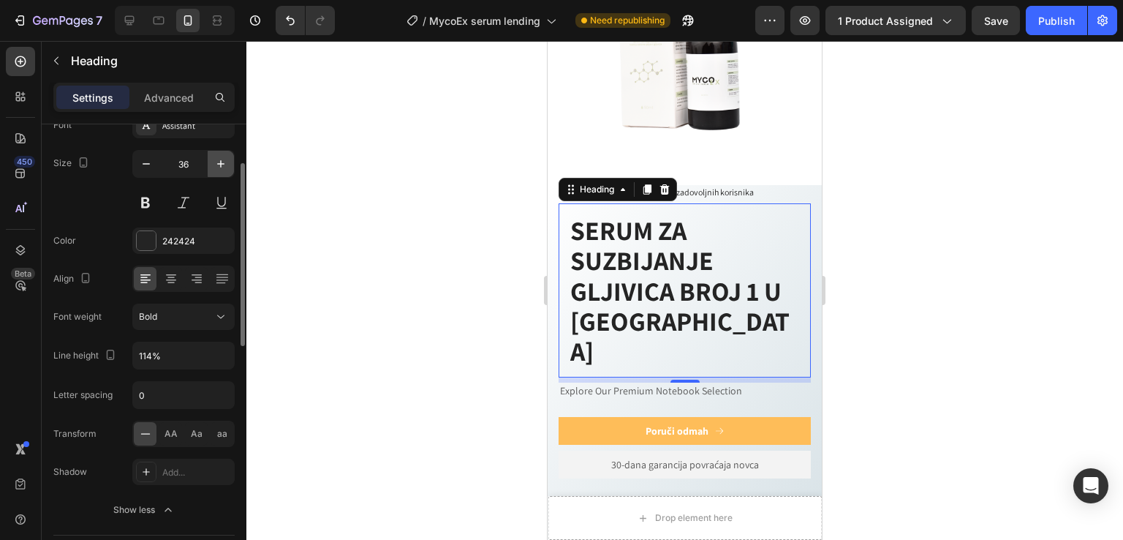
click at [226, 162] on icon "button" at bounding box center [221, 164] width 15 height 15
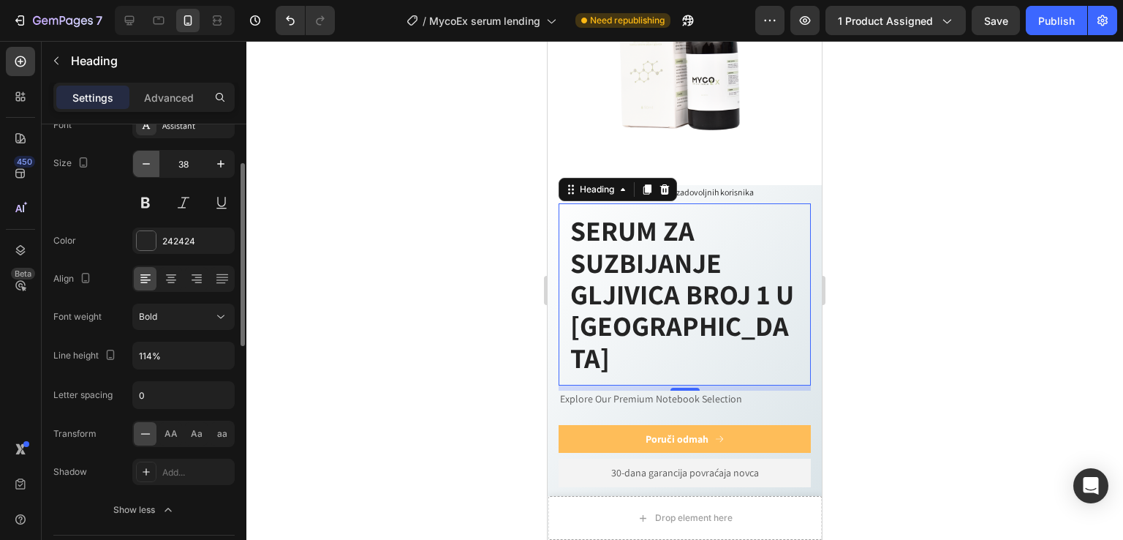
click at [146, 167] on icon "button" at bounding box center [146, 164] width 15 height 15
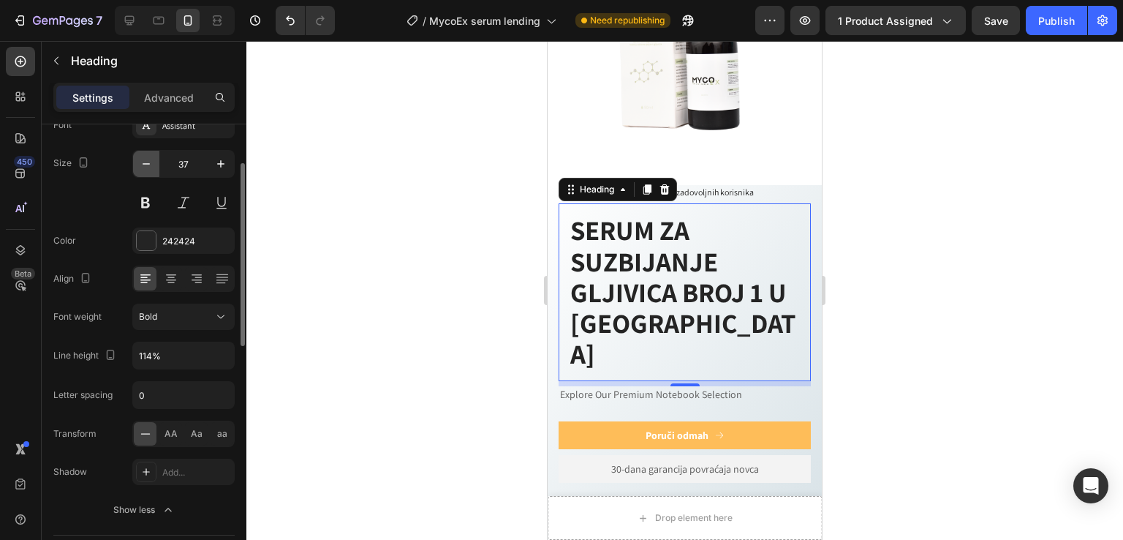
click at [146, 167] on icon "button" at bounding box center [146, 164] width 15 height 15
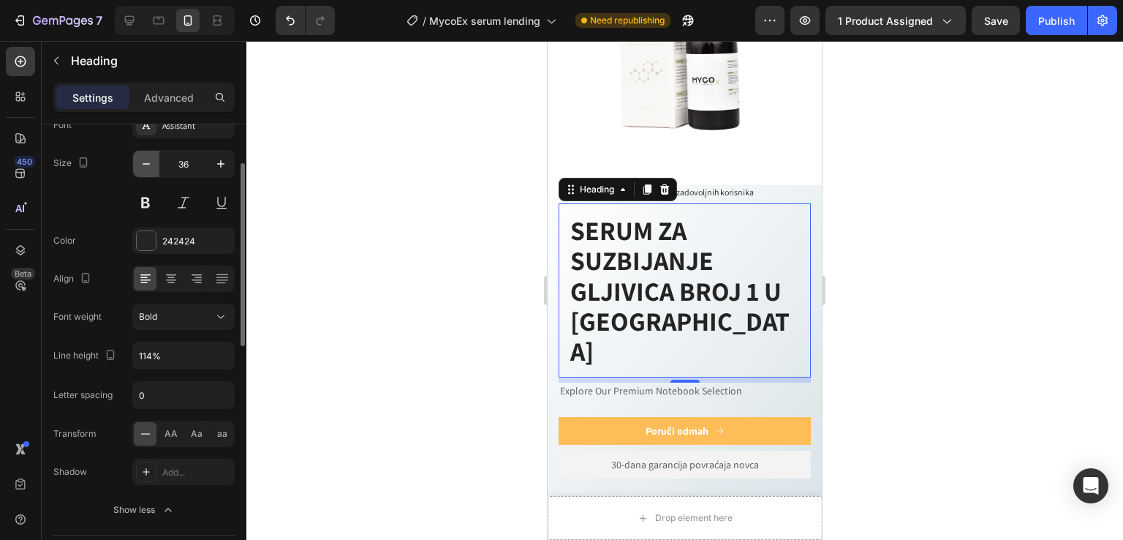
click at [146, 167] on icon "button" at bounding box center [146, 164] width 15 height 15
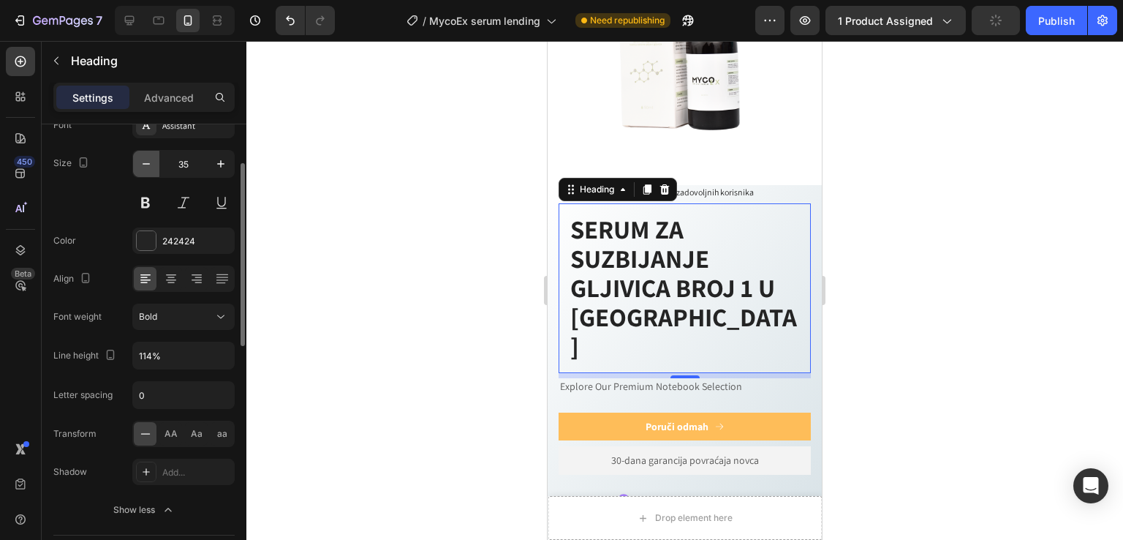
click at [146, 167] on icon "button" at bounding box center [146, 164] width 15 height 15
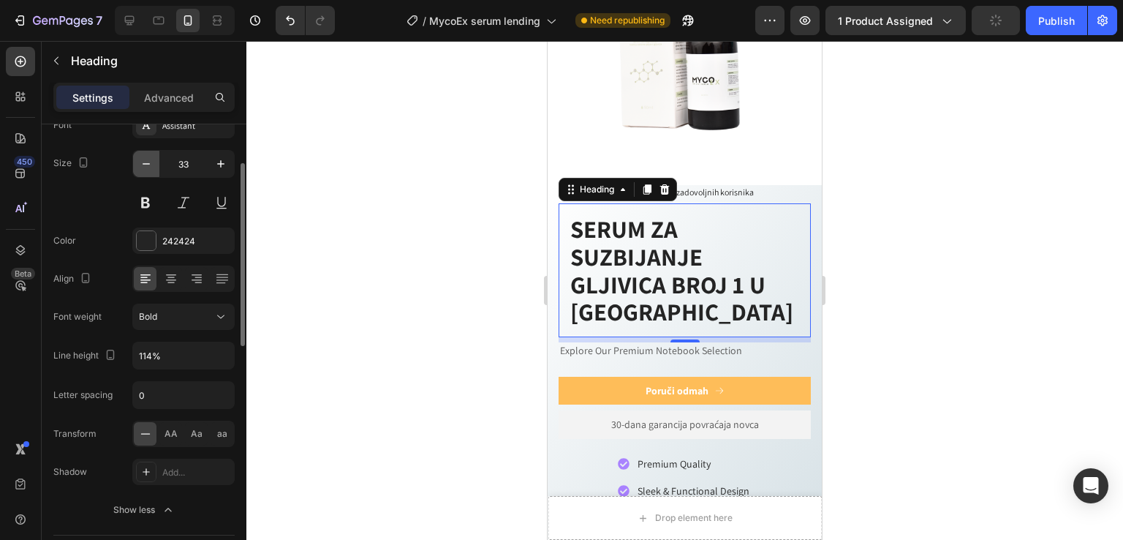
click at [146, 167] on icon "button" at bounding box center [146, 164] width 15 height 15
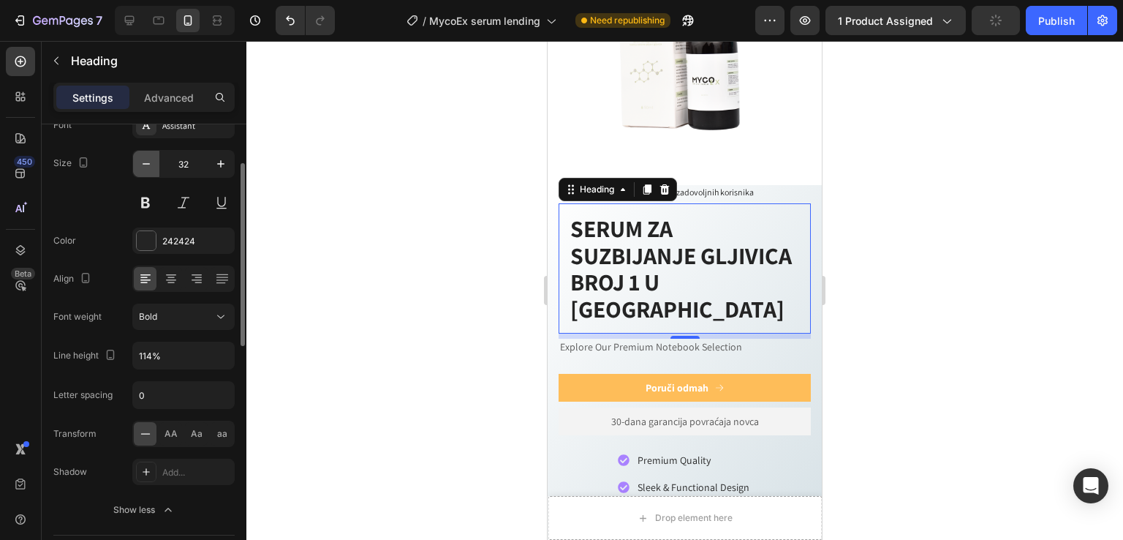
click at [146, 167] on icon "button" at bounding box center [146, 164] width 15 height 15
type input "31"
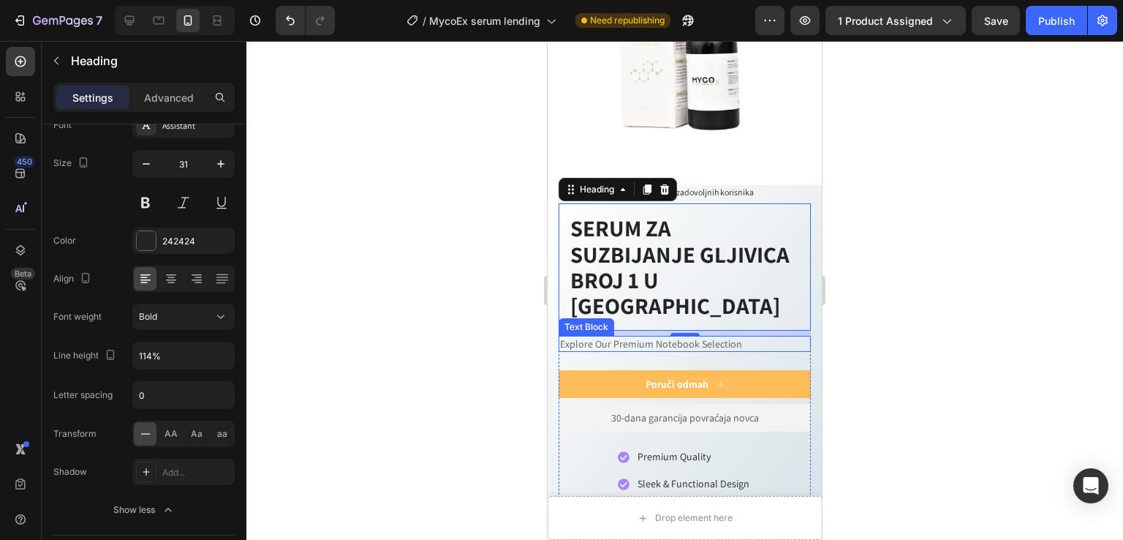
click at [668, 337] on p "Explore Our Premium Notebook Selection" at bounding box center [684, 343] width 249 height 13
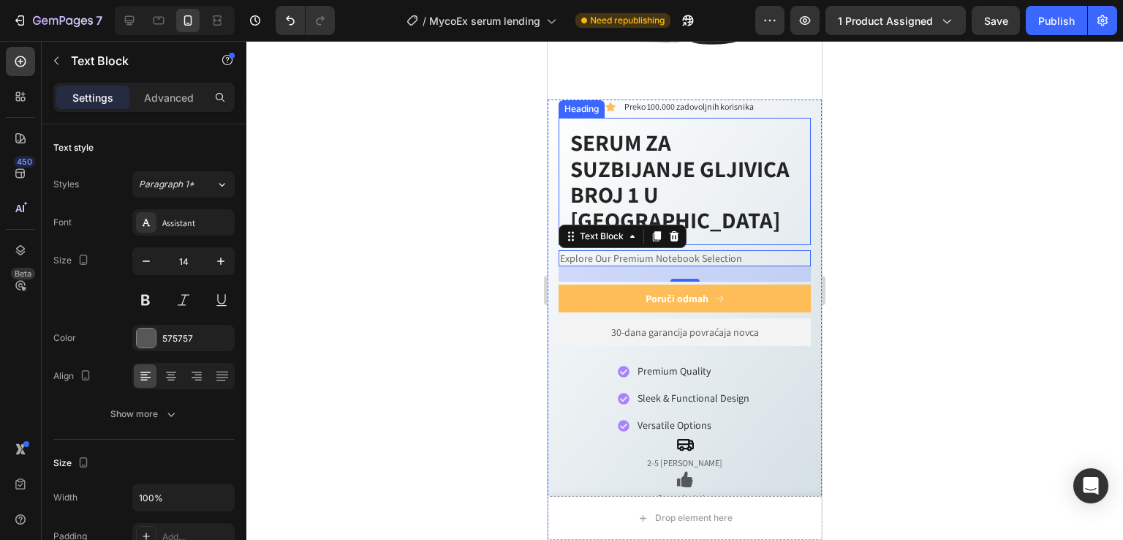
scroll to position [759, 0]
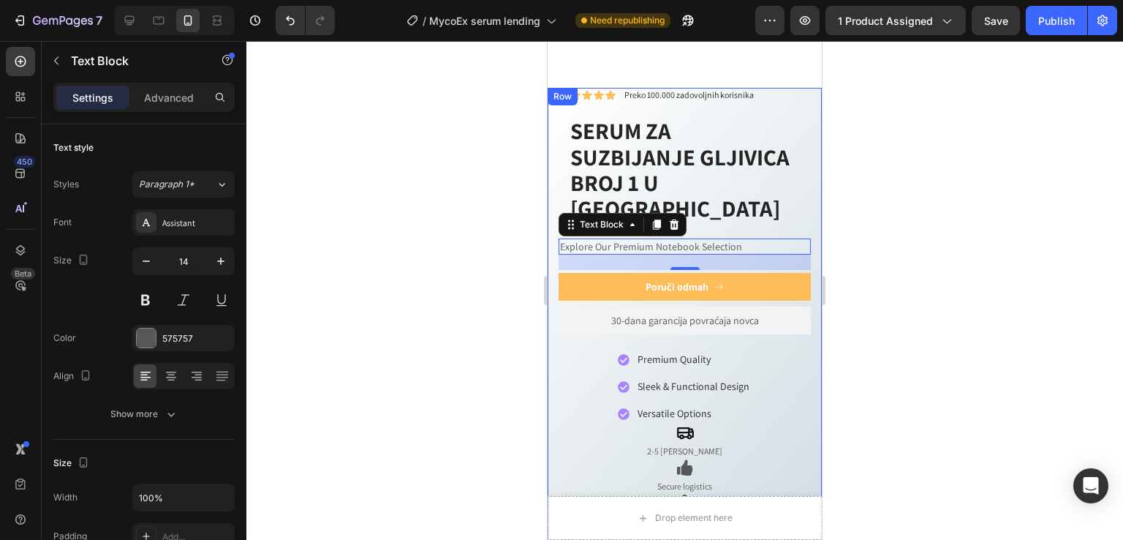
click at [557, 90] on div "Row" at bounding box center [563, 96] width 24 height 13
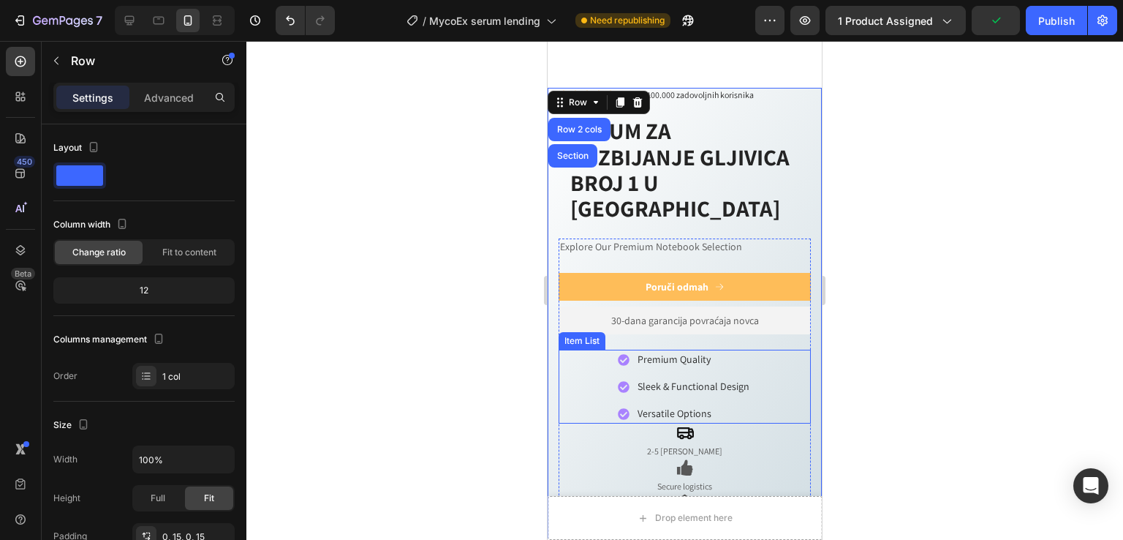
click at [625, 354] on icon at bounding box center [624, 360] width 12 height 12
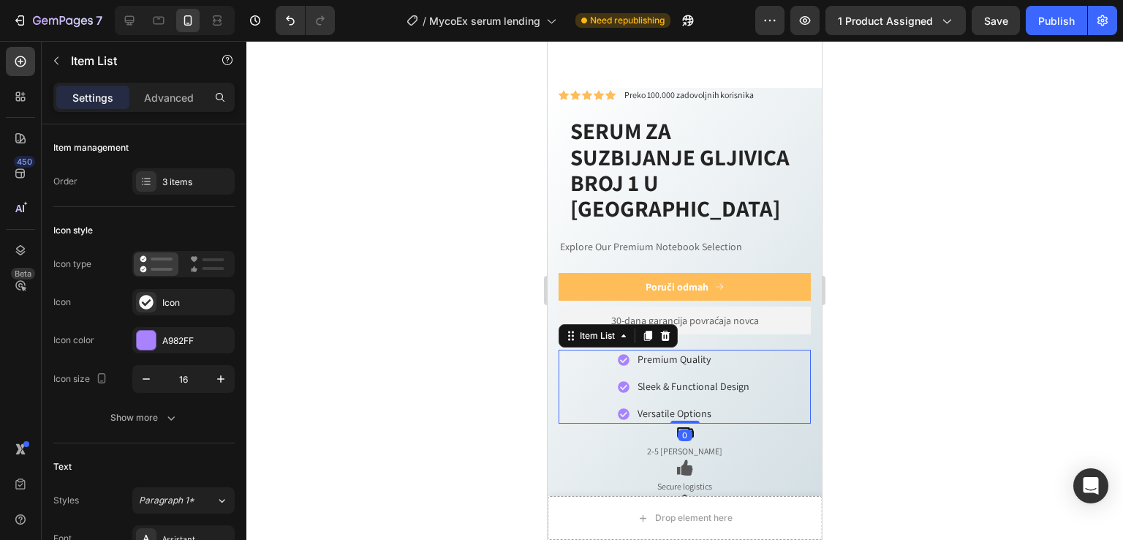
click at [621, 354] on icon at bounding box center [624, 360] width 12 height 12
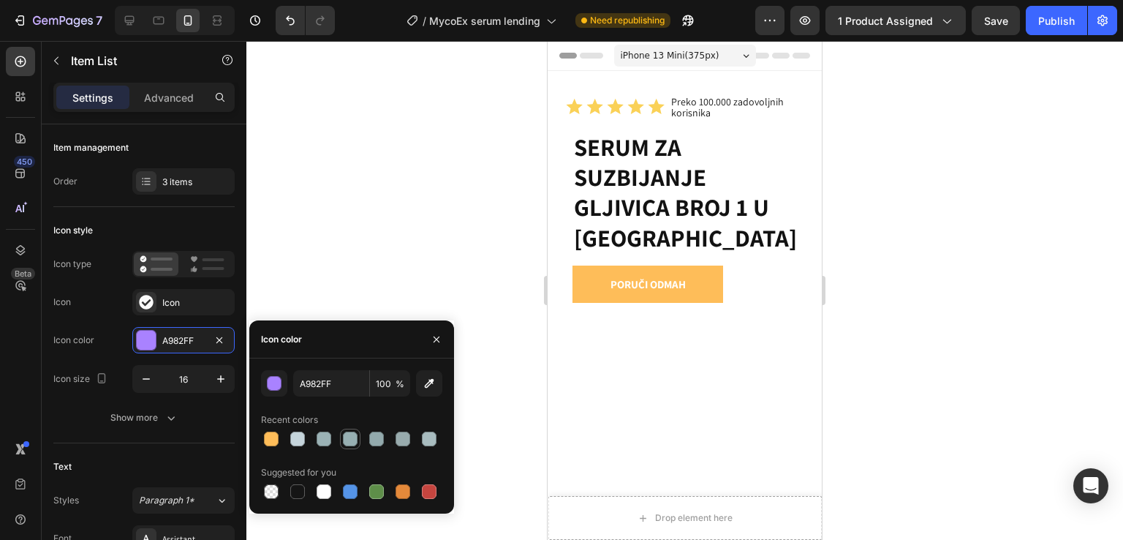
scroll to position [759, 0]
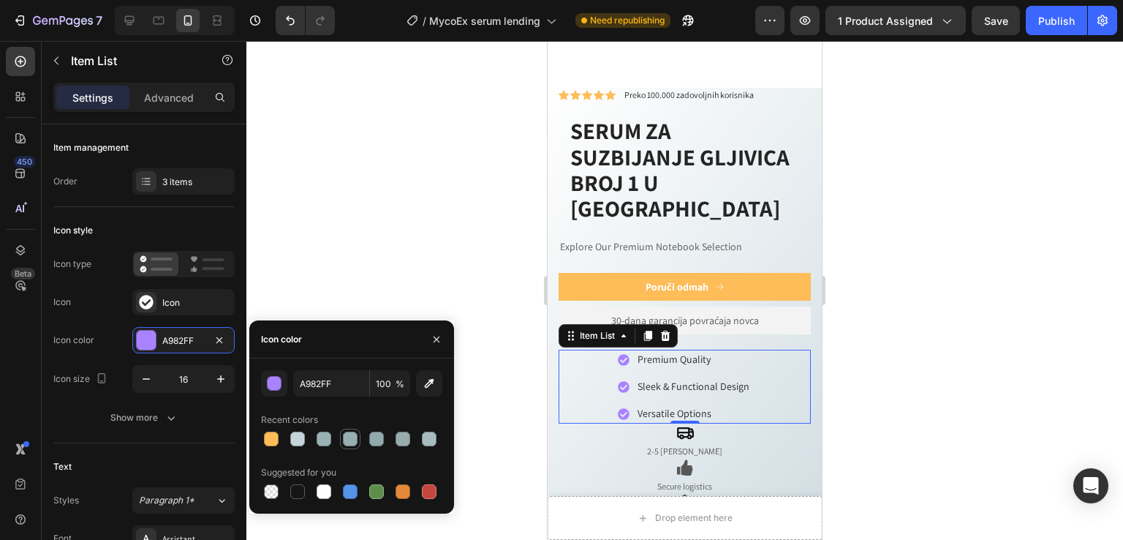
click at [348, 436] on div at bounding box center [350, 438] width 15 height 15
click at [381, 448] on div at bounding box center [376, 439] width 20 height 20
click at [393, 443] on div at bounding box center [403, 439] width 20 height 20
type input "[GEOGRAPHIC_DATA]"
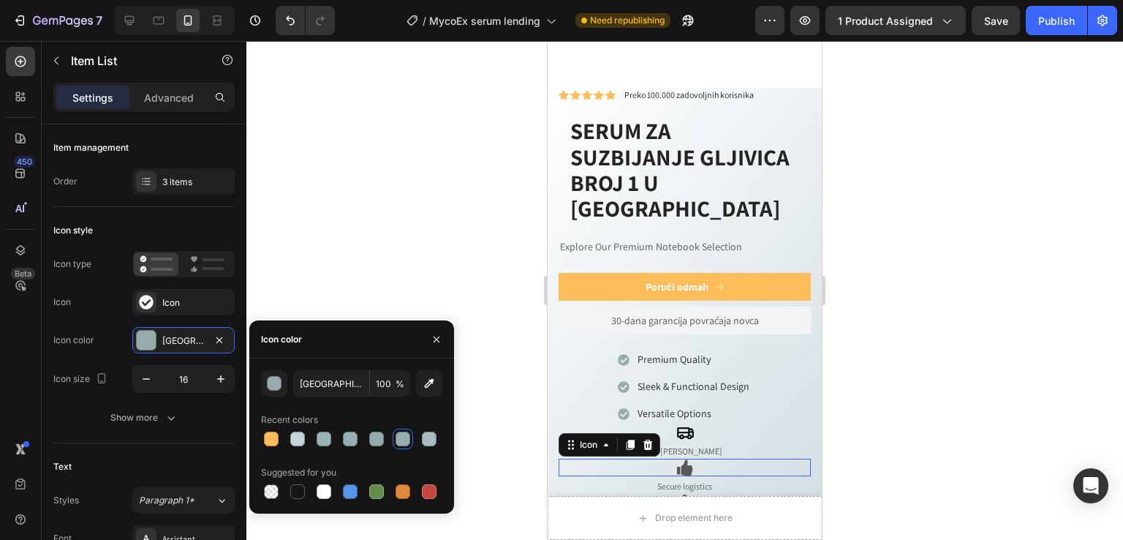
click at [682, 459] on icon at bounding box center [688, 467] width 12 height 16
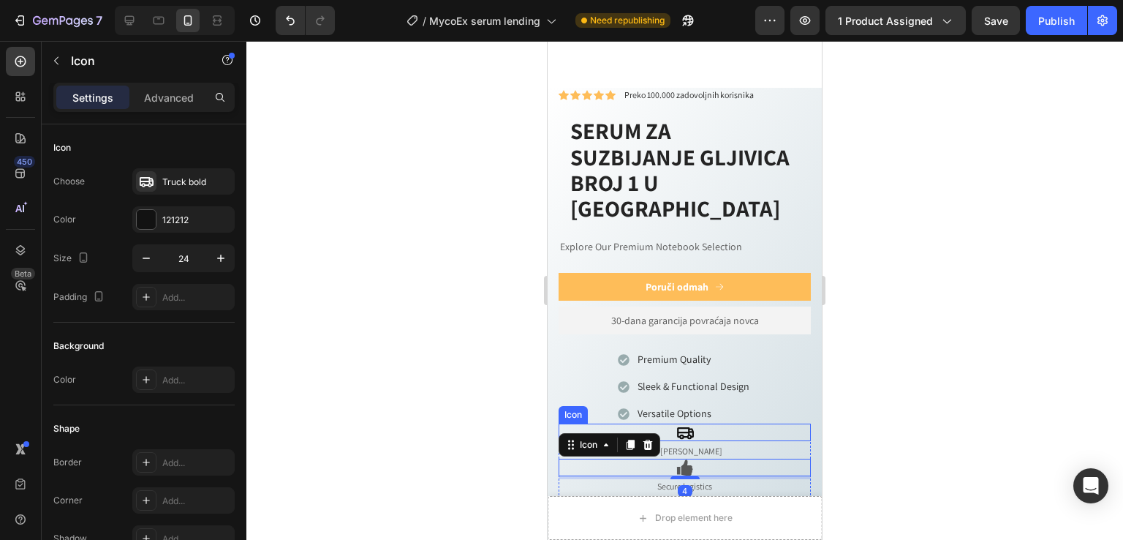
click at [710, 423] on div "Icon" at bounding box center [685, 432] width 252 height 18
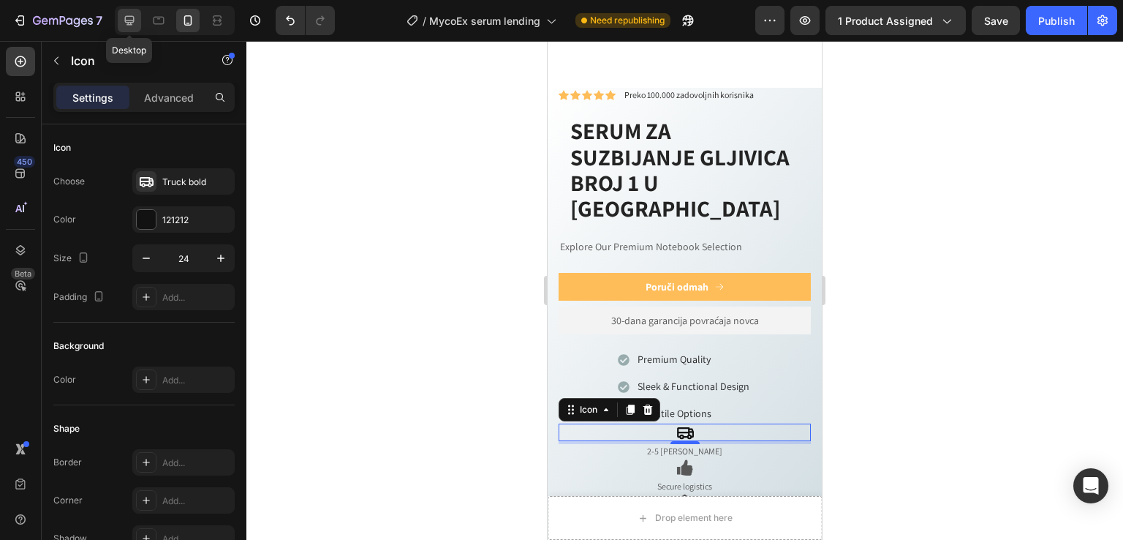
click at [135, 29] on div at bounding box center [129, 20] width 23 height 23
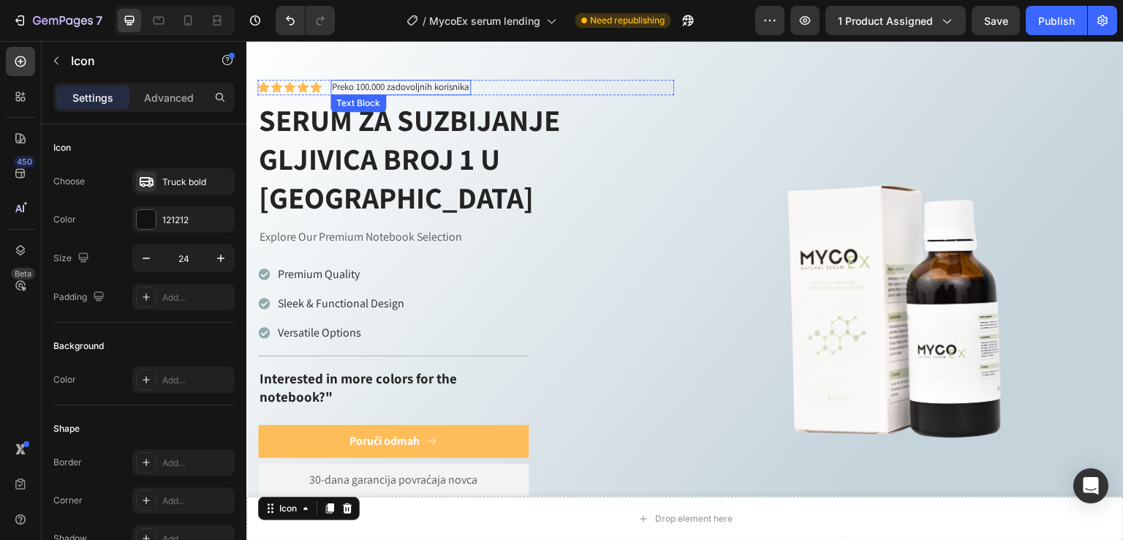
scroll to position [527, 0]
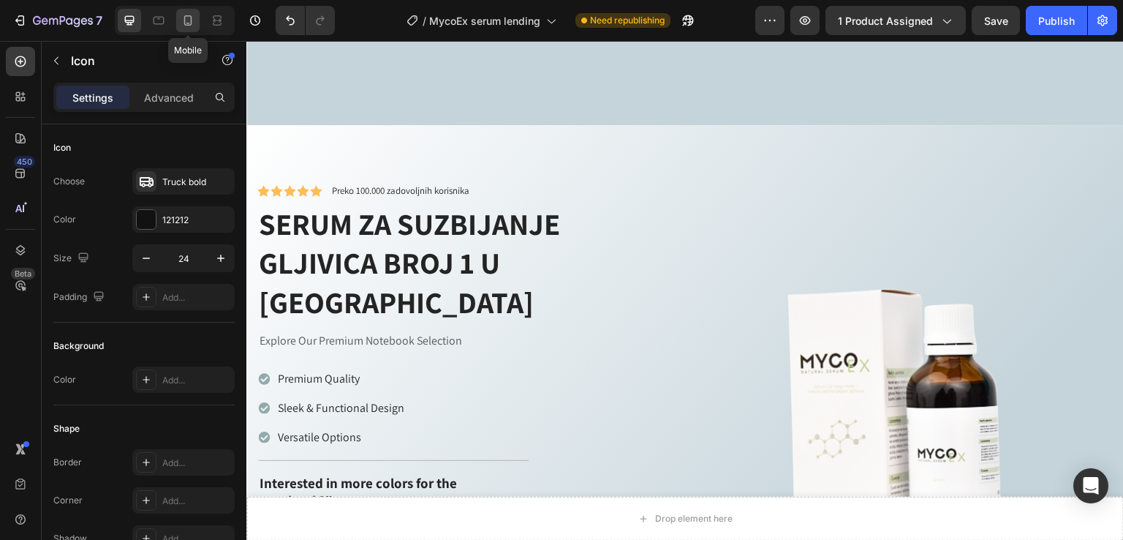
click at [177, 18] on div at bounding box center [187, 20] width 23 height 23
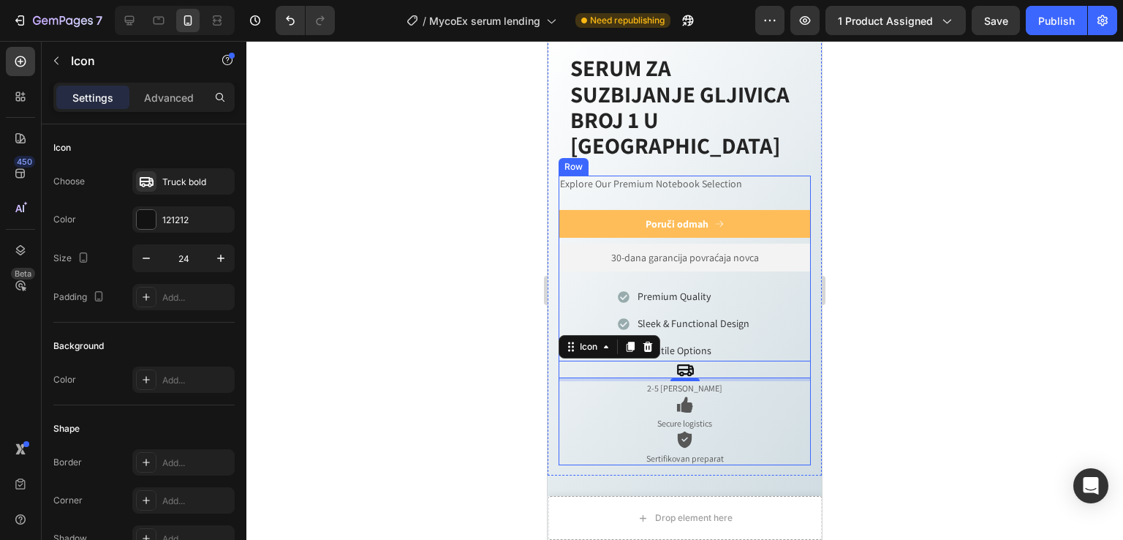
scroll to position [761, 0]
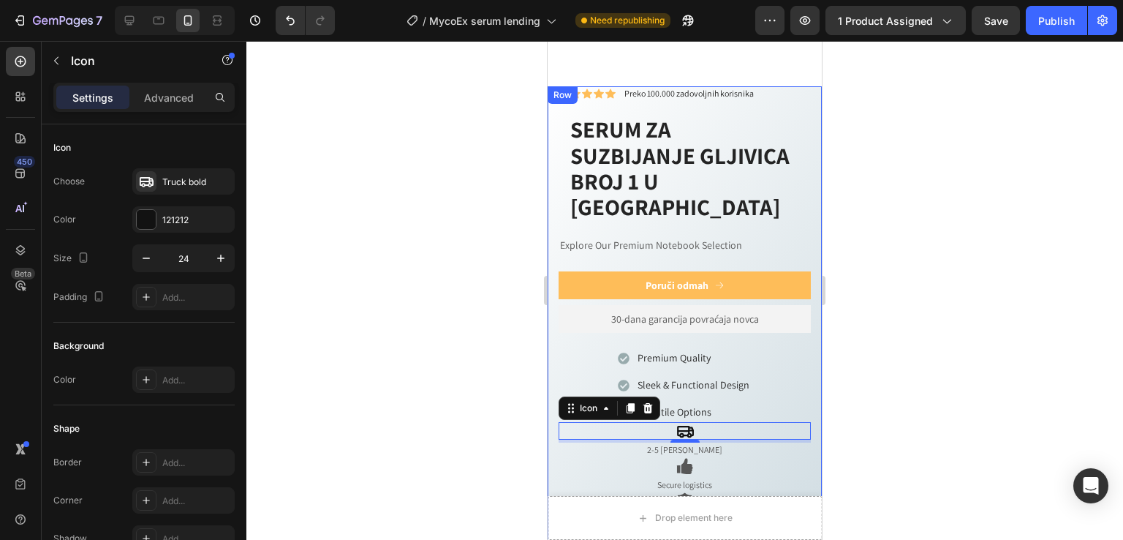
click at [803, 86] on div "Icon Icon Icon Icon Icon Icon List Preko 100.000 zadovoljnih korisnika Text Blo…" at bounding box center [685, 311] width 274 height 451
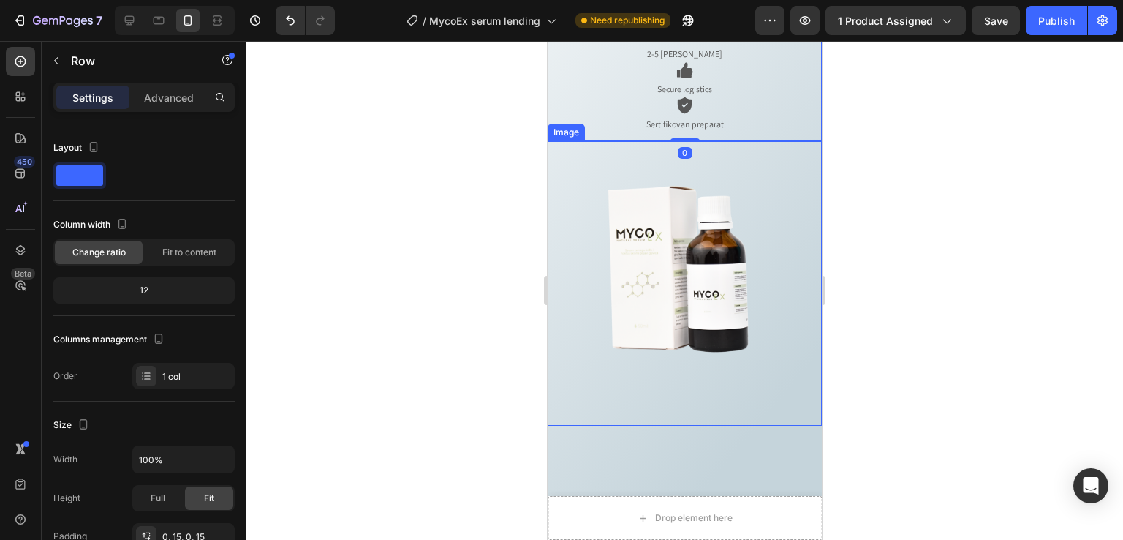
scroll to position [1150, 0]
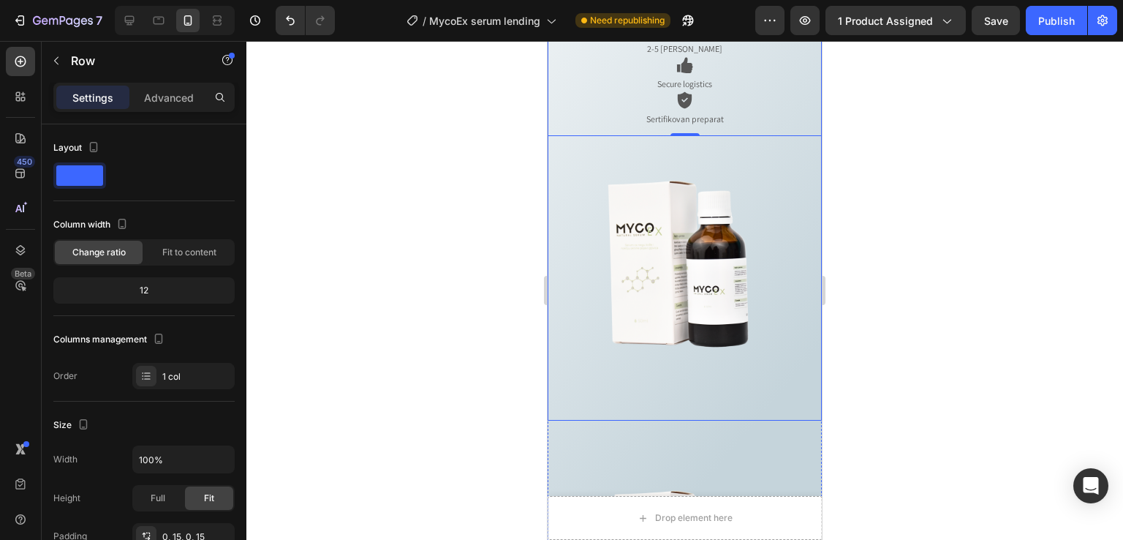
click at [717, 374] on div "Image" at bounding box center [685, 278] width 274 height 284
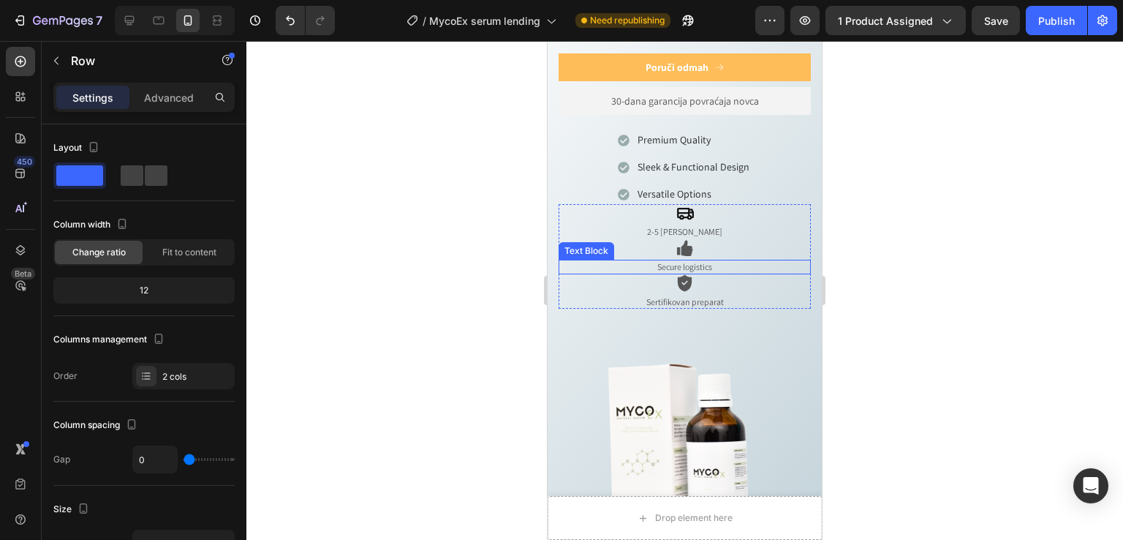
scroll to position [975, 0]
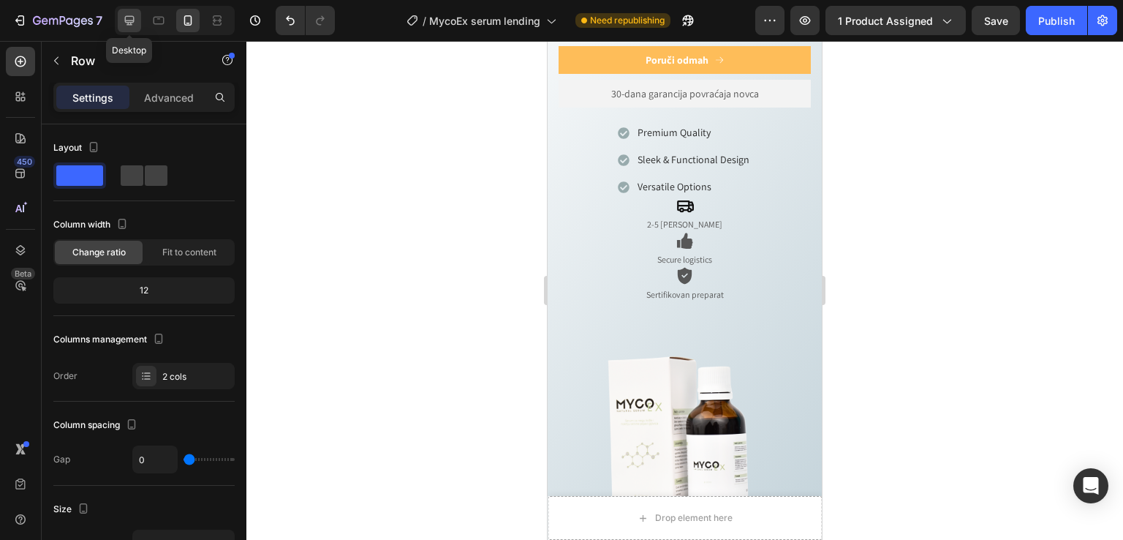
click at [136, 18] on icon at bounding box center [129, 20] width 15 height 15
type input "30"
type input "1200"
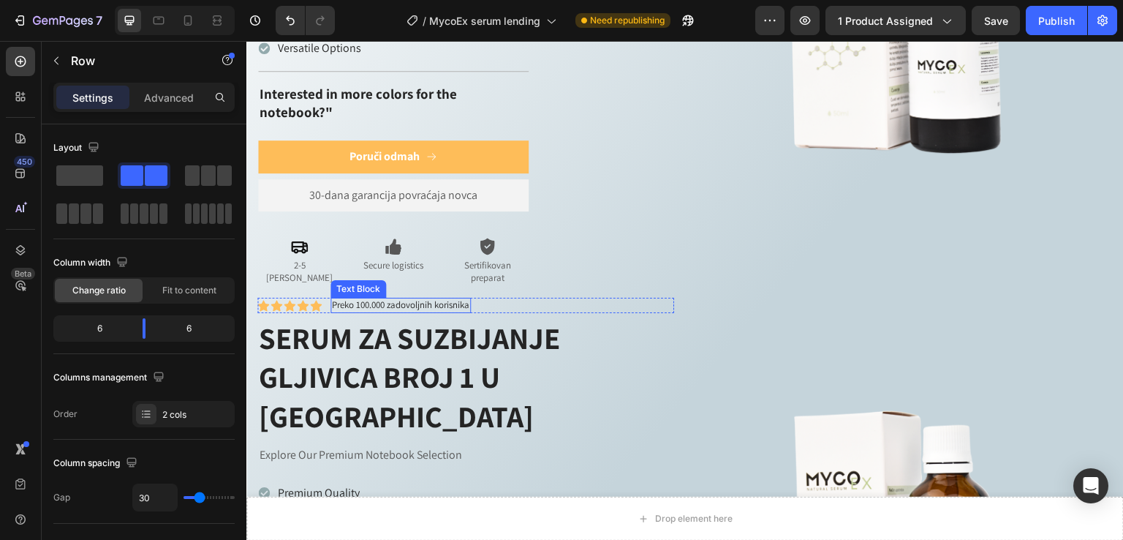
scroll to position [1184, 0]
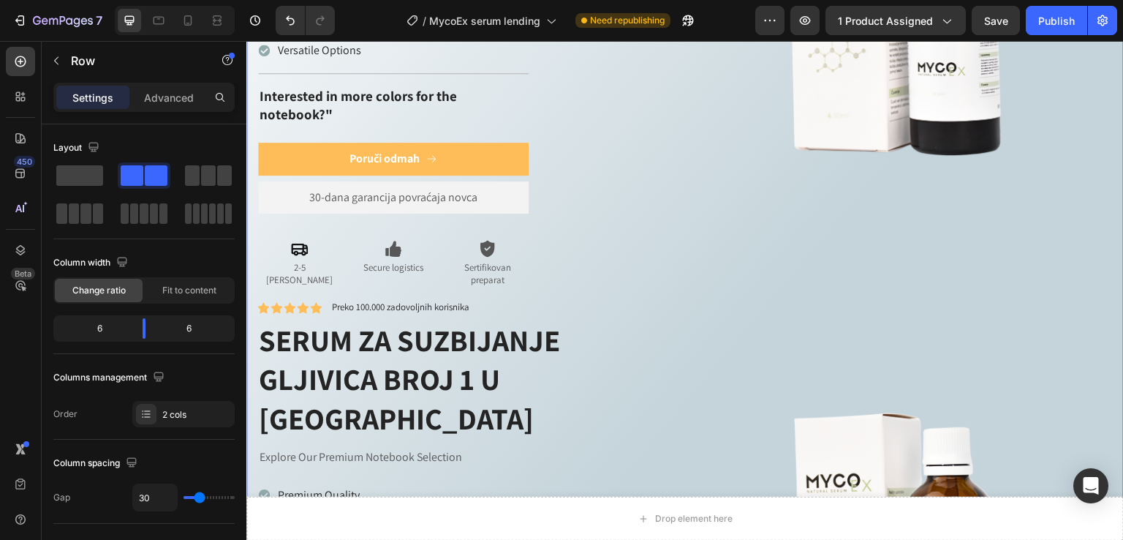
click at [252, 285] on div "Icon Icon Icon Icon Icon Icon List Preko 100.000 zadovoljnih korisnika Text Blo…" at bounding box center [685, 294] width 878 height 1111
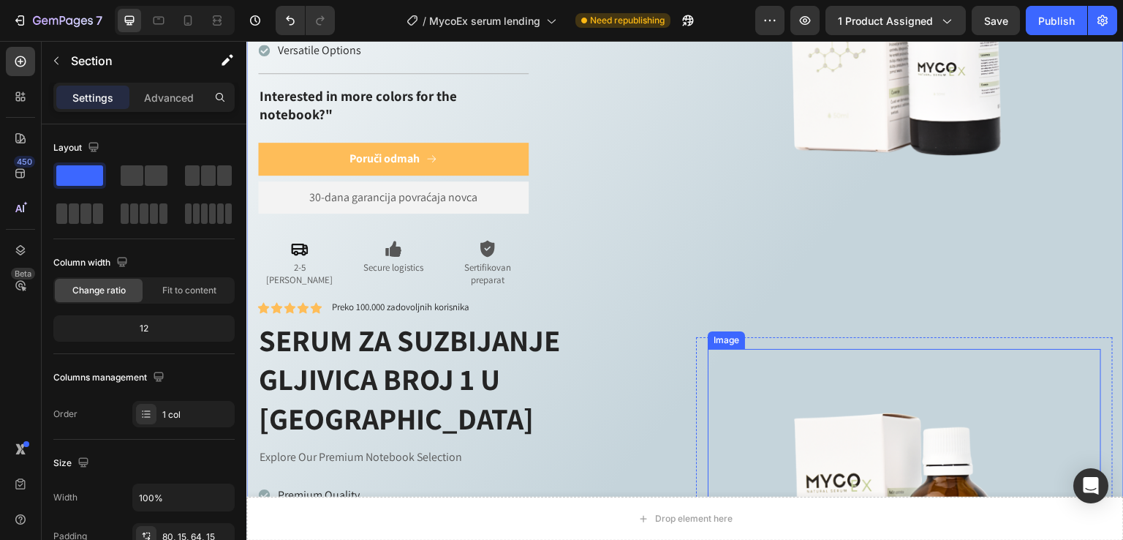
click at [774, 349] on img at bounding box center [904, 545] width 393 height 393
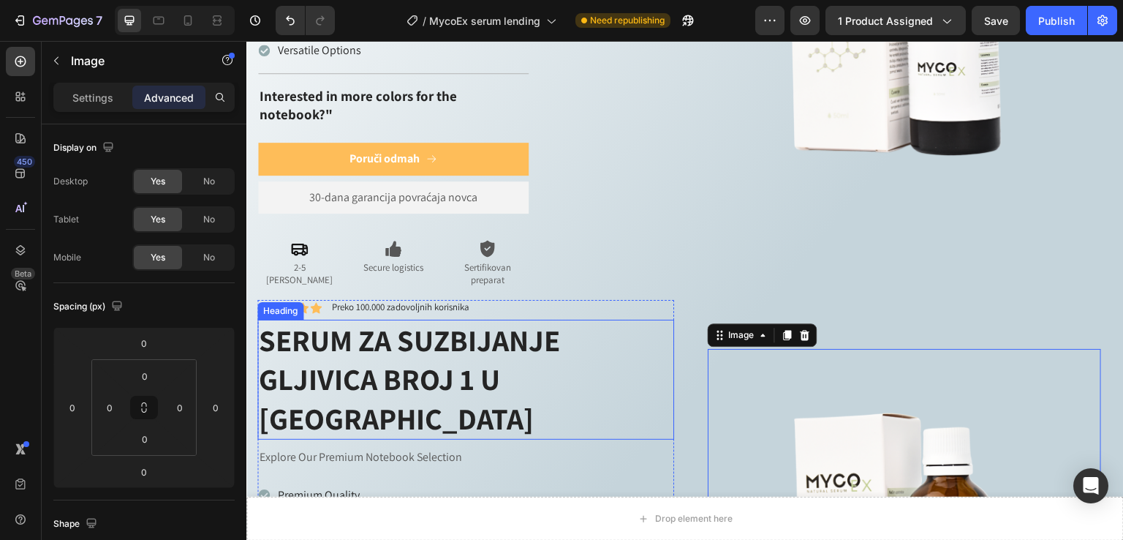
click at [675, 300] on div "Icon Icon Icon Icon Icon Icon List Preko 100.000 zadovoljnih korisnika Text Blo…" at bounding box center [685, 545] width 856 height 491
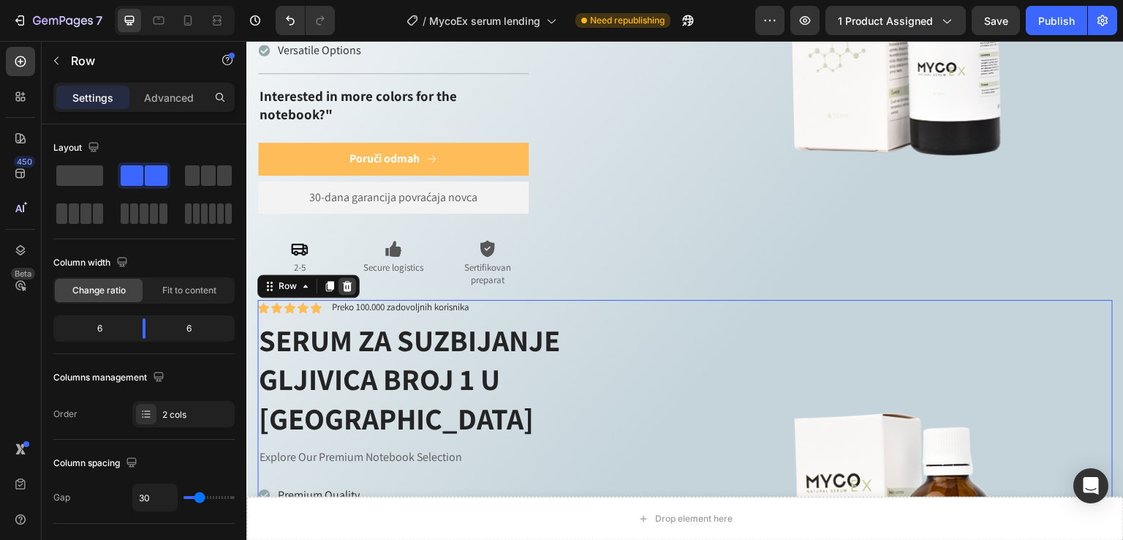
click at [347, 281] on icon at bounding box center [348, 286] width 10 height 10
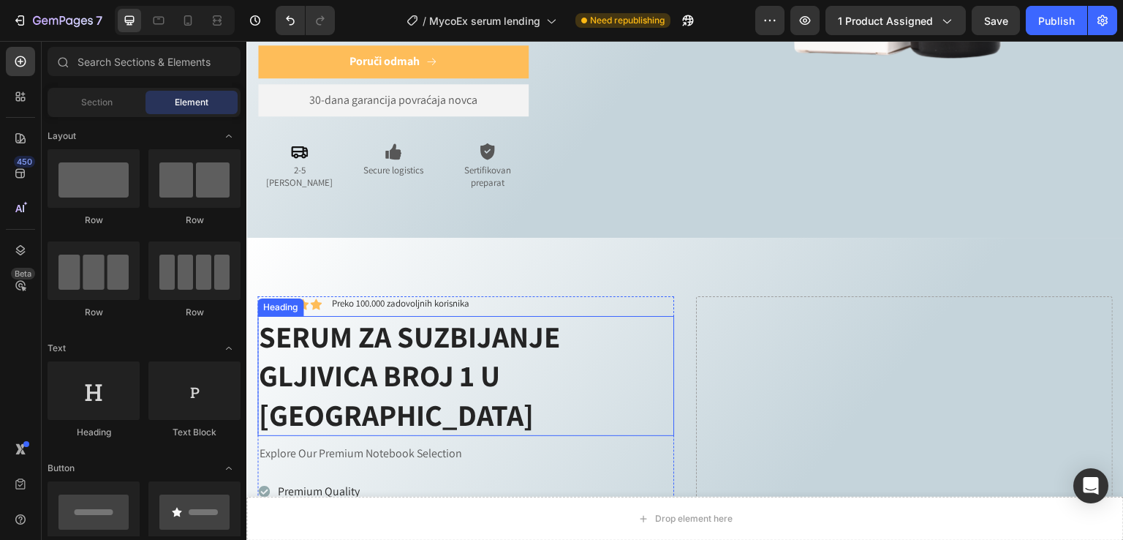
scroll to position [1379, 0]
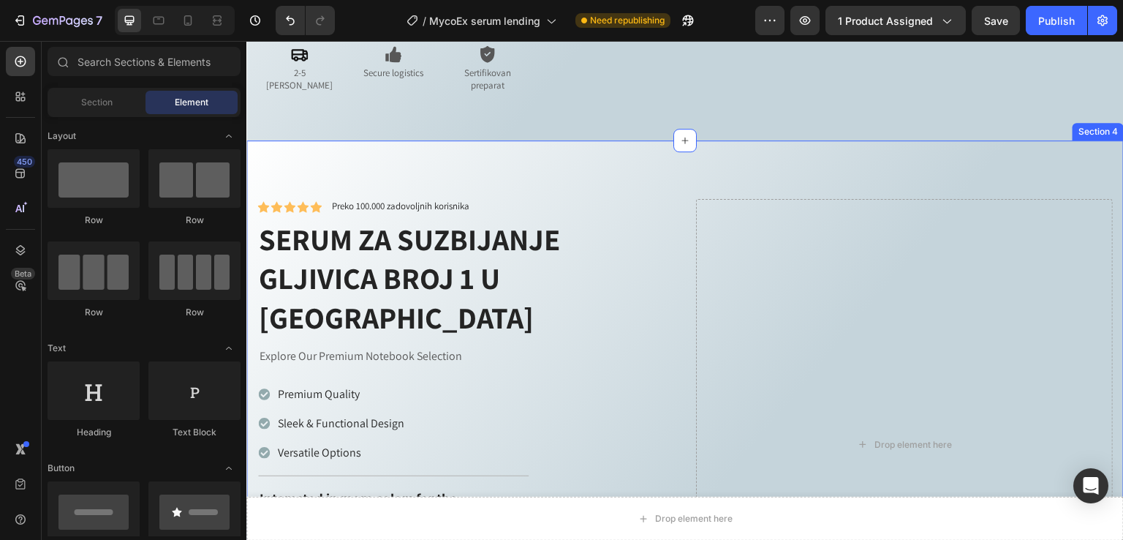
click at [418, 140] on div "Icon Icon Icon Icon Icon Icon List Preko 100.000 zadovoljnih korisnika Text Blo…" at bounding box center [685, 444] width 878 height 608
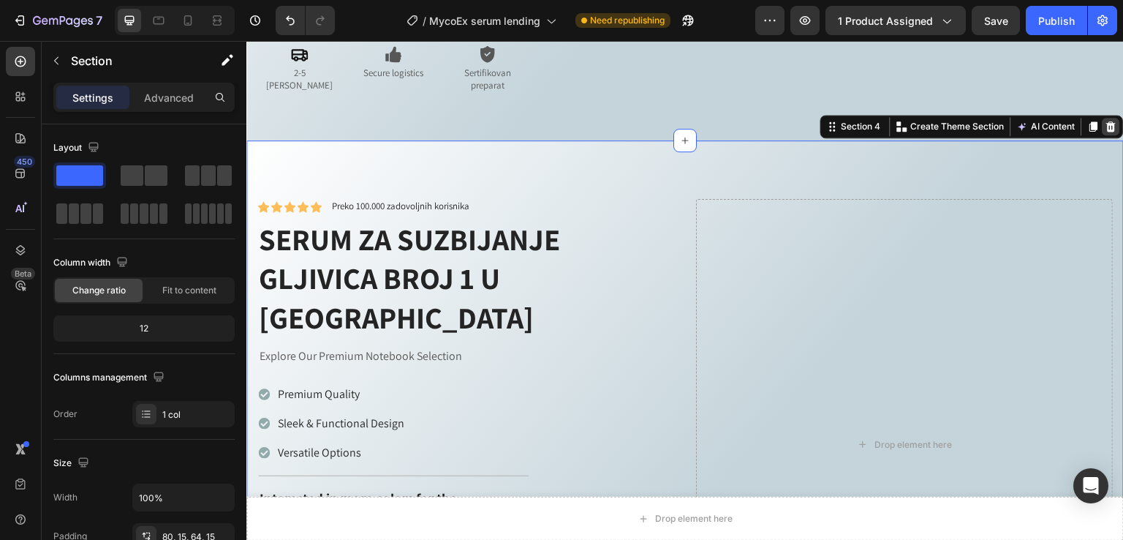
click at [1106, 121] on icon at bounding box center [1112, 127] width 12 height 12
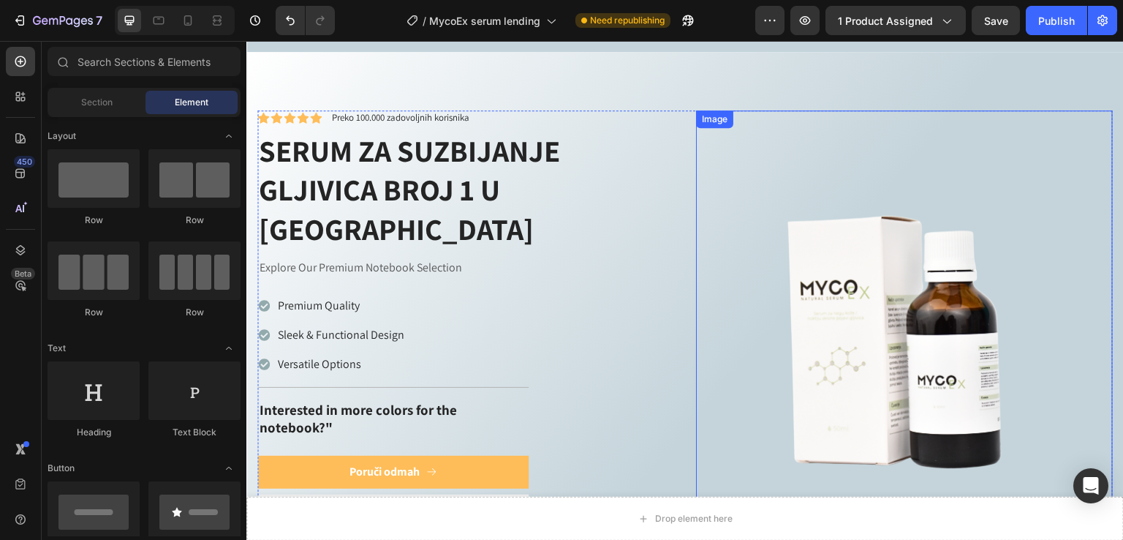
scroll to position [599, 0]
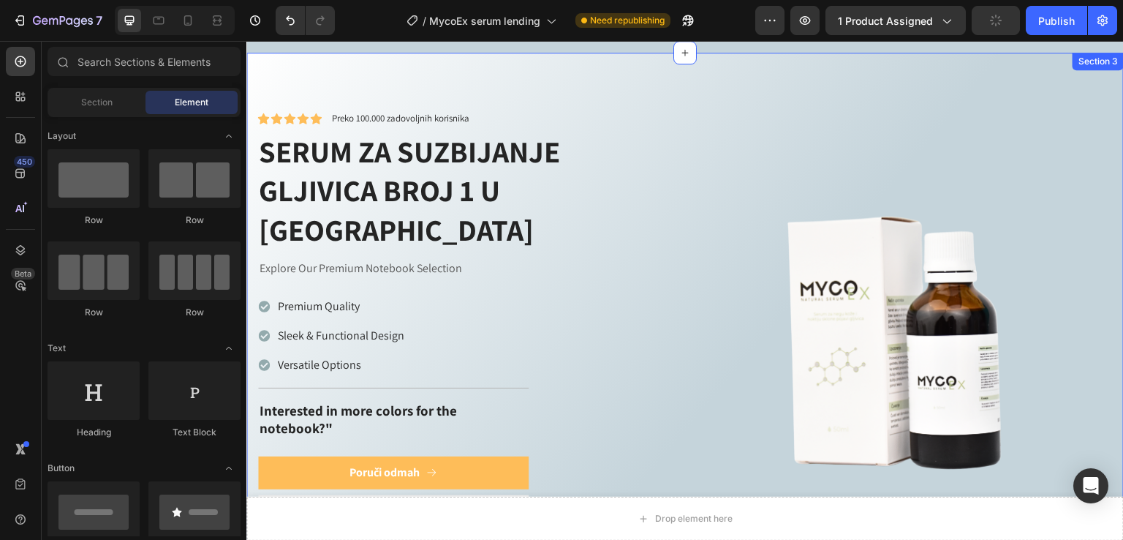
click at [281, 77] on div "Icon Icon Icon Icon Icon Icon List Preko 100.000 zadovoljnih korisnika Text Blo…" at bounding box center [685, 351] width 878 height 596
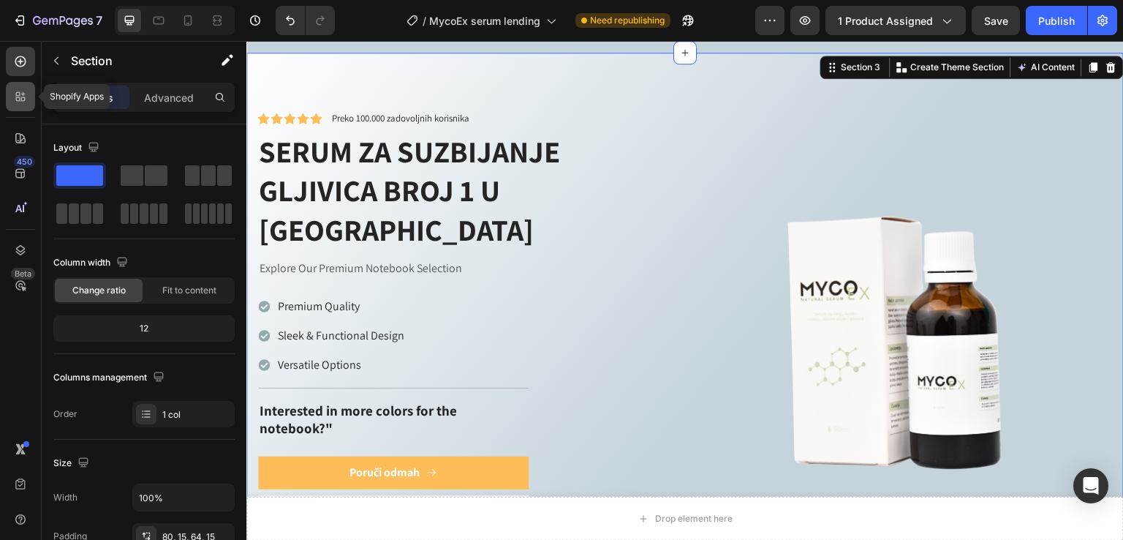
click at [23, 100] on icon at bounding box center [23, 99] width 4 height 4
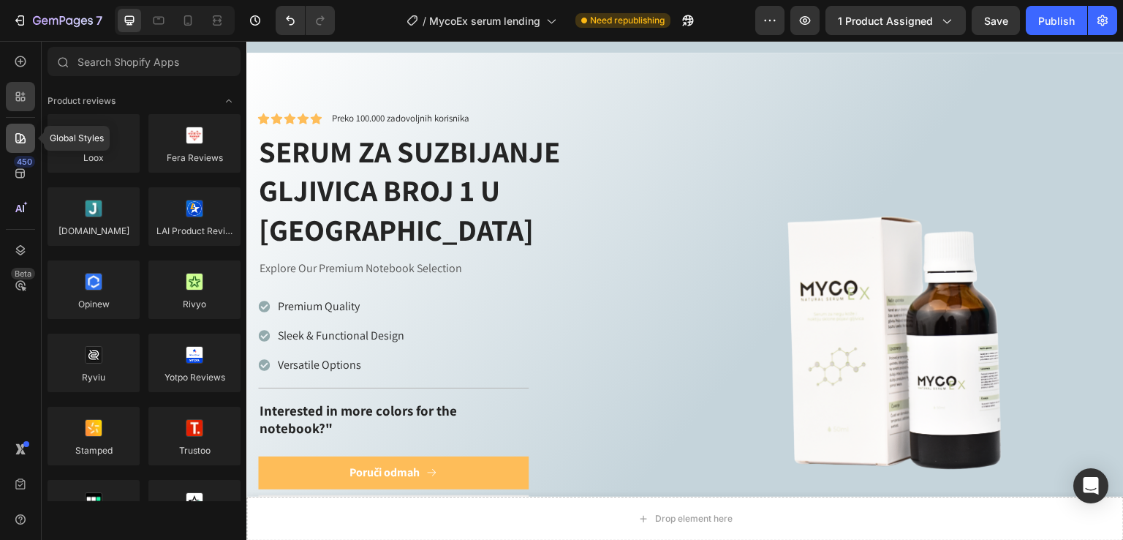
click at [23, 127] on div at bounding box center [20, 138] width 29 height 29
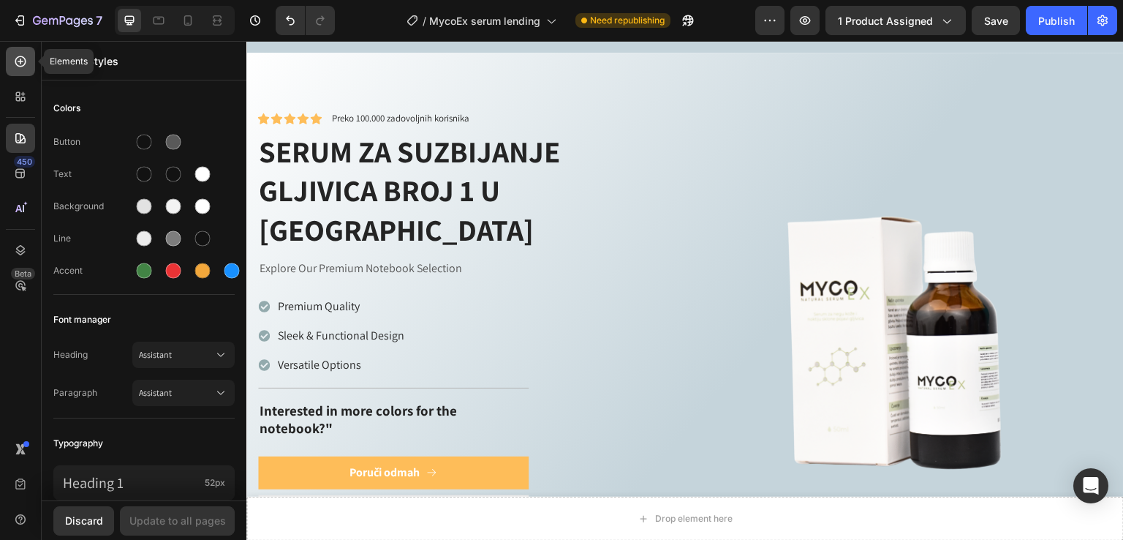
click at [14, 68] on icon at bounding box center [20, 61] width 15 height 15
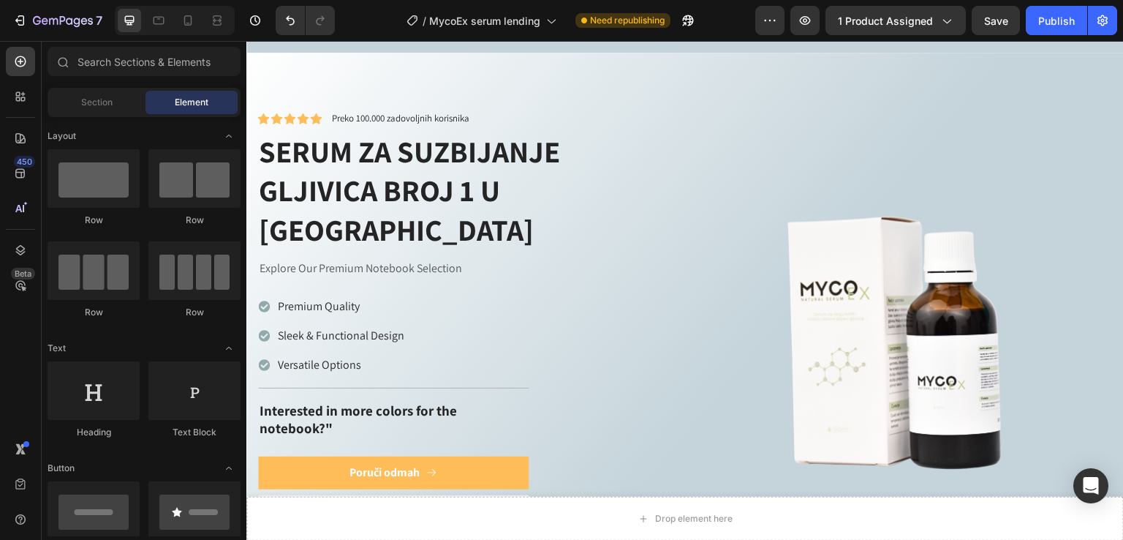
click at [21, 113] on div "450 Beta" at bounding box center [20, 241] width 29 height 388
drag, startPoint x: 21, startPoint y: 103, endPoint x: 29, endPoint y: 181, distance: 77.9
click at [21, 105] on div at bounding box center [20, 96] width 29 height 29
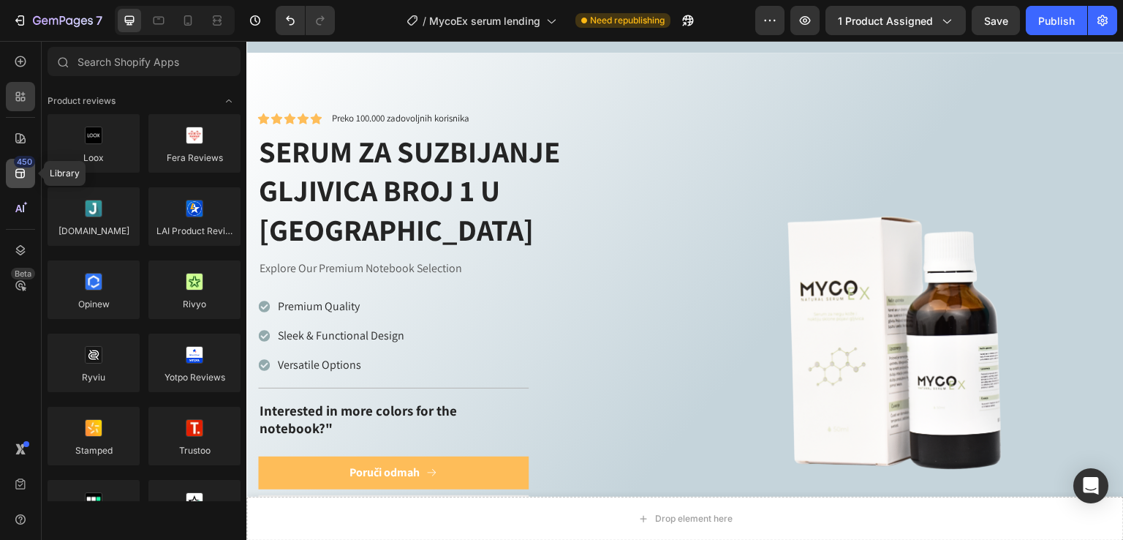
click at [21, 172] on icon at bounding box center [20, 174] width 10 height 10
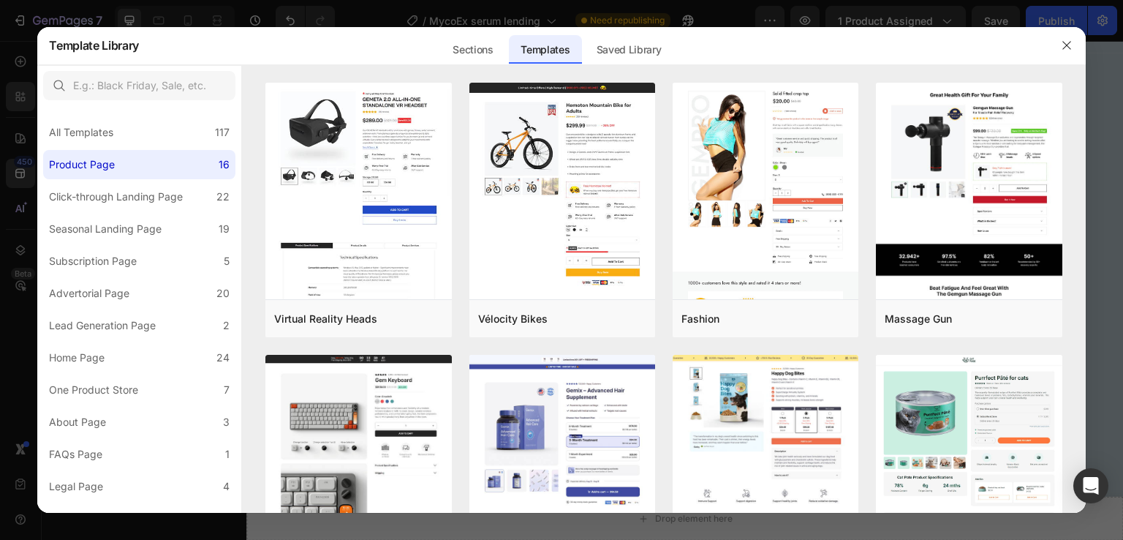
click at [25, 56] on div at bounding box center [561, 270] width 1123 height 540
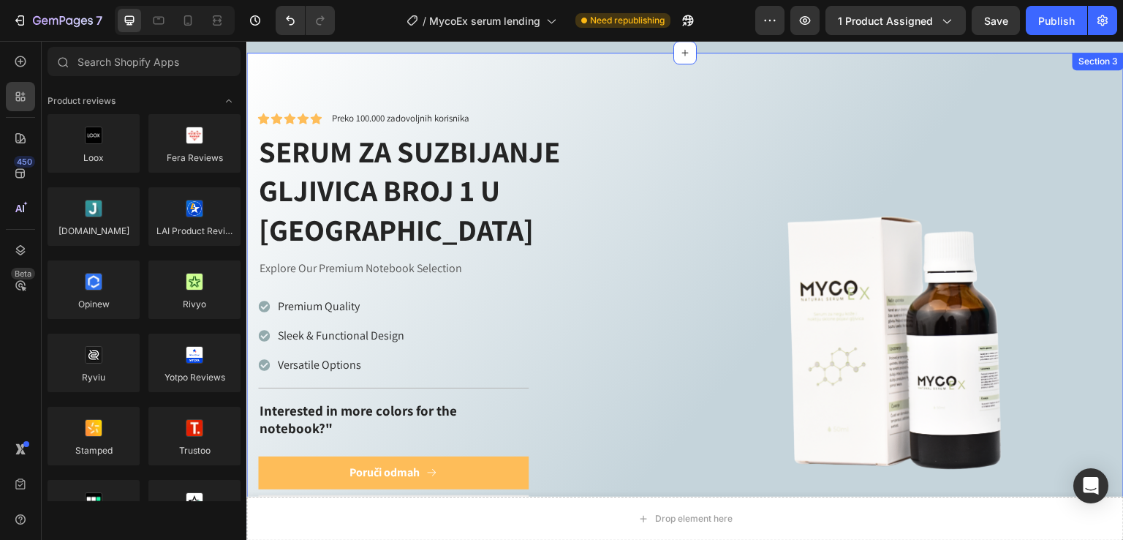
click at [323, 71] on div "Icon Icon Icon Icon Icon Icon List Preko 100.000 zadovoljnih korisnika Text Blo…" at bounding box center [685, 351] width 878 height 596
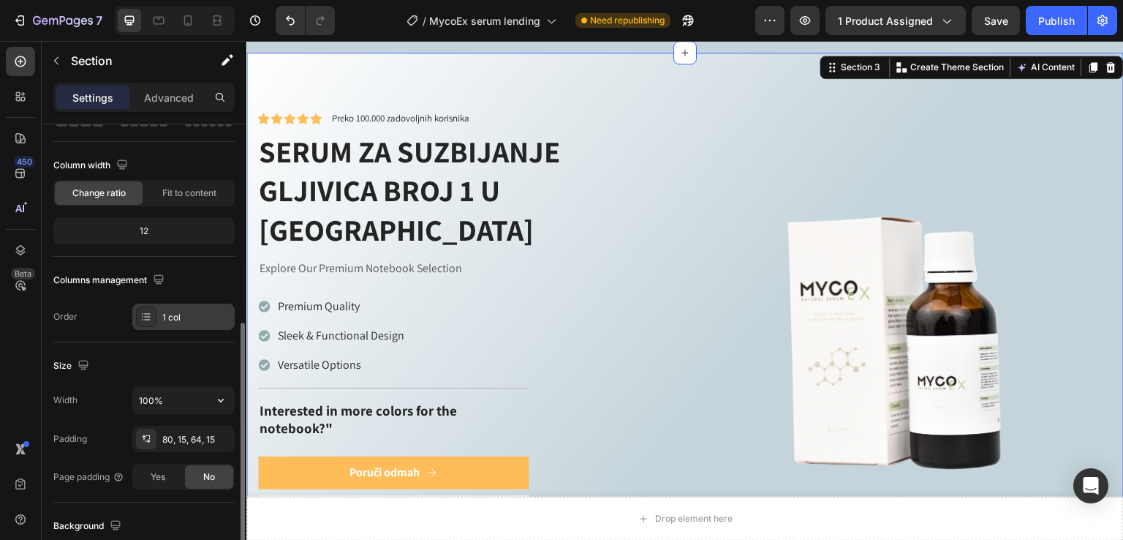
scroll to position [195, 0]
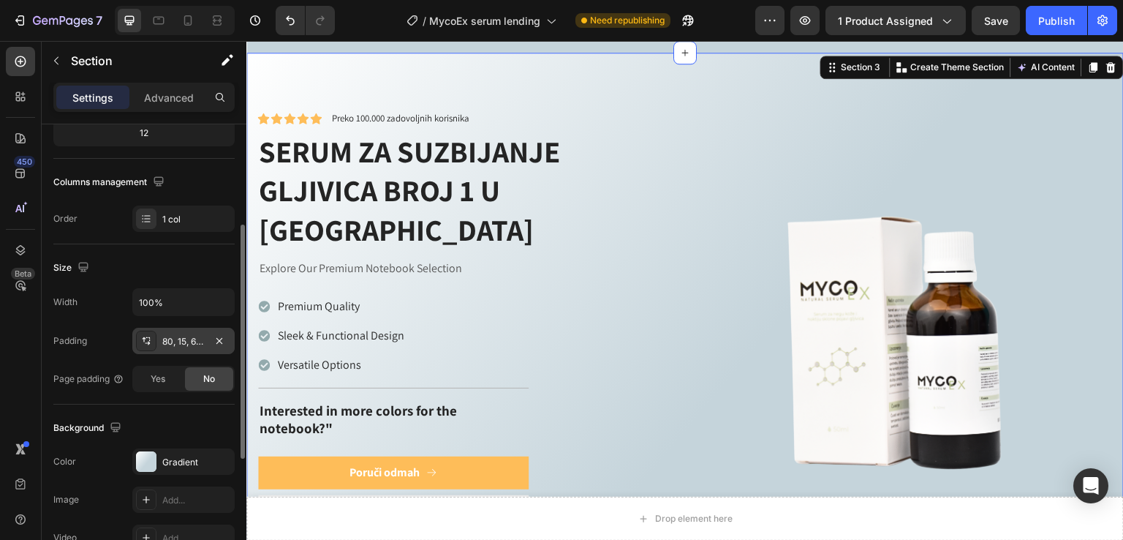
click at [184, 340] on div "80, 15, 64, 15" at bounding box center [183, 341] width 42 height 13
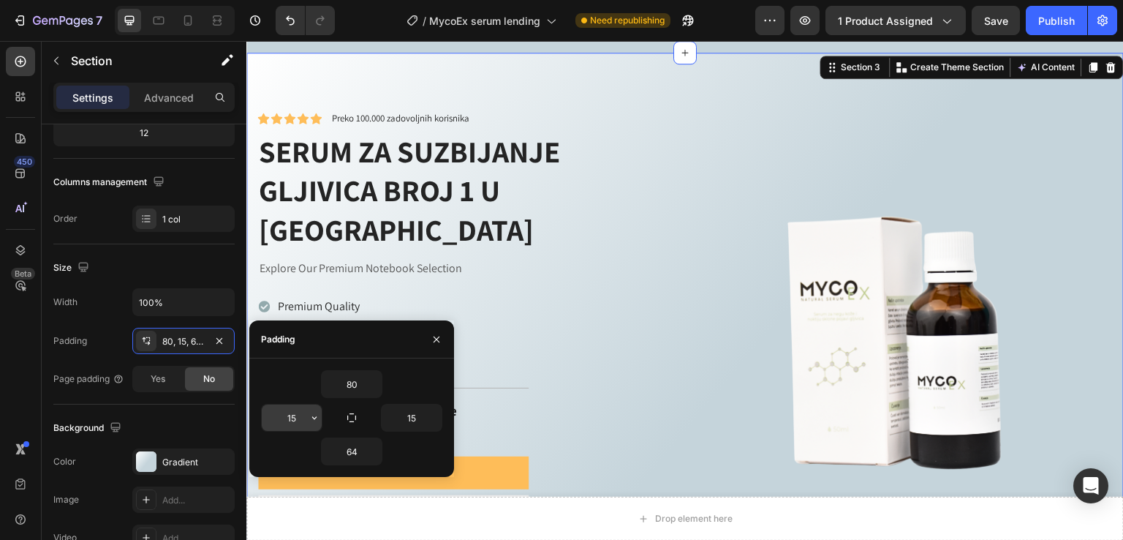
click at [295, 418] on input "15" at bounding box center [292, 417] width 60 height 26
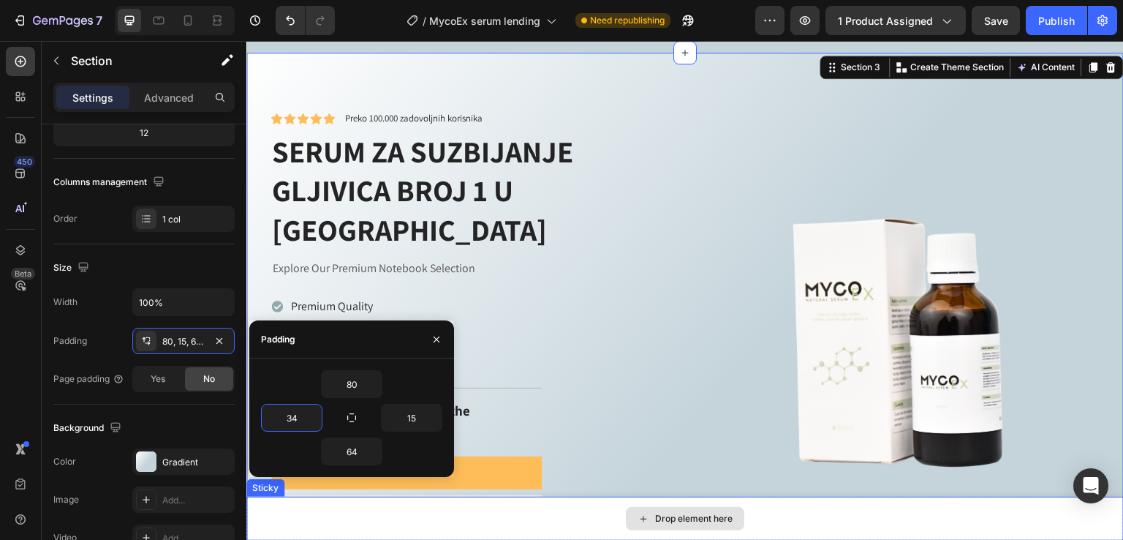
type input "35"
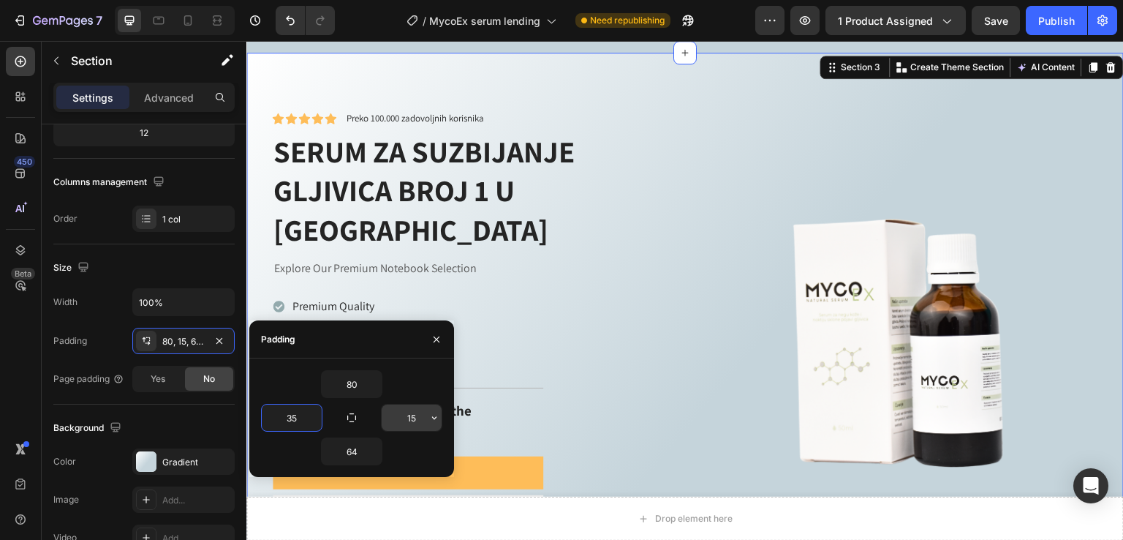
click at [426, 413] on input "15" at bounding box center [412, 417] width 60 height 26
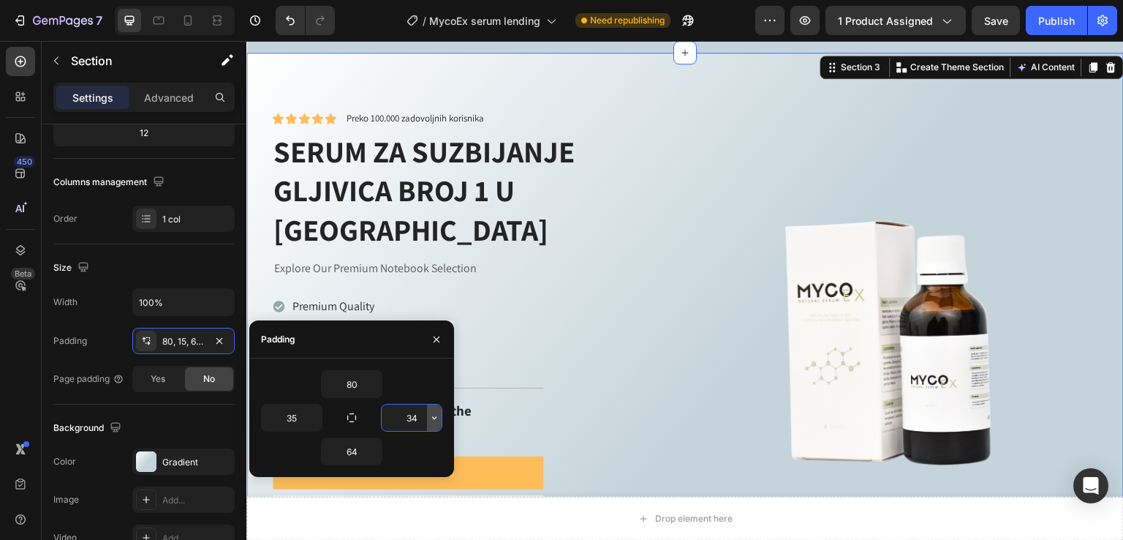
type input "35"
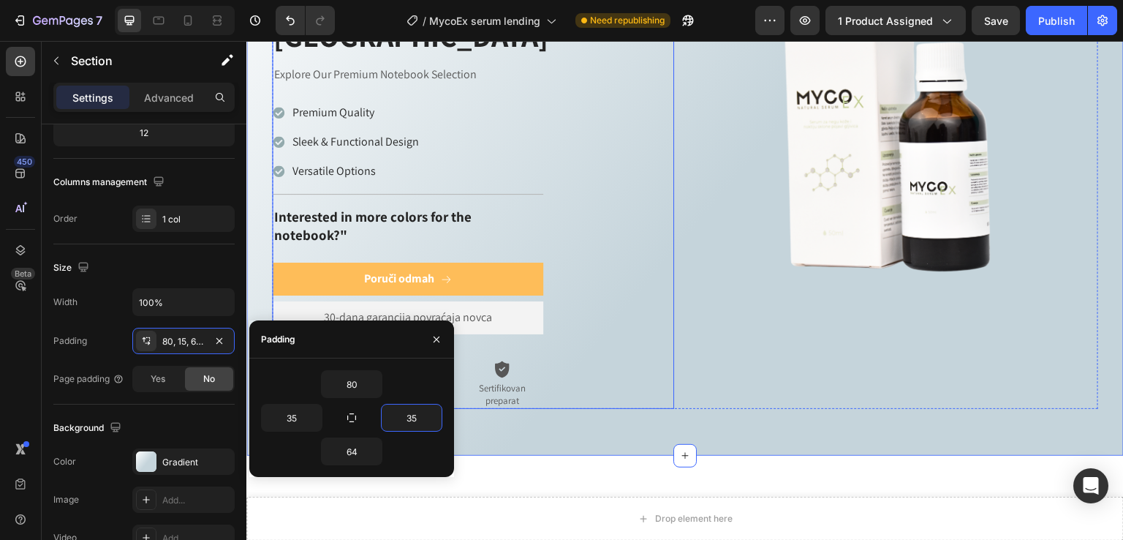
scroll to position [794, 0]
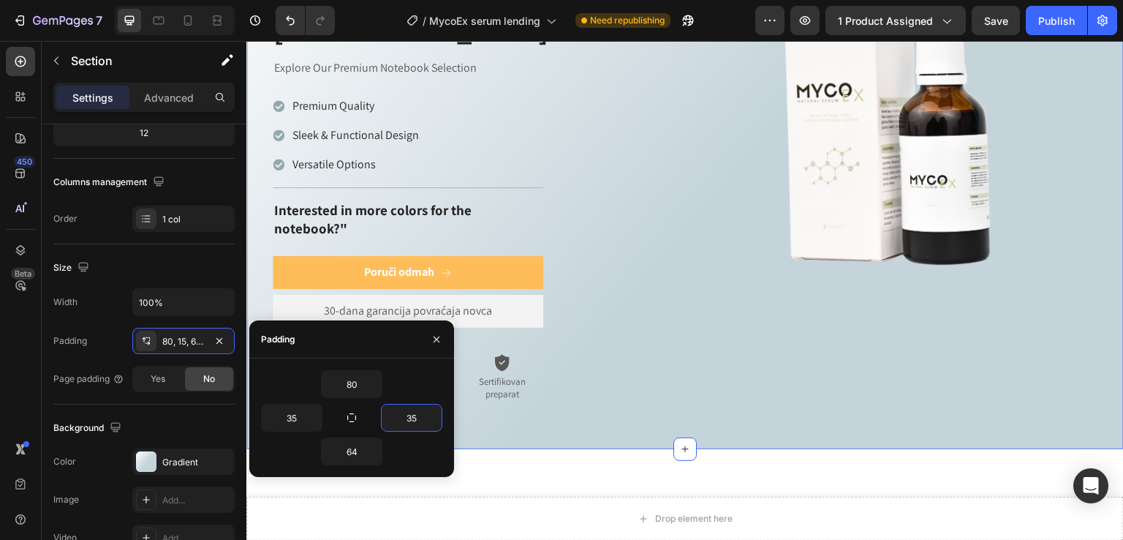
click at [781, 392] on div "Icon Icon Icon Icon Icon Icon List Preko 100.000 zadovoljnih korisnika Text Blo…" at bounding box center [685, 150] width 878 height 596
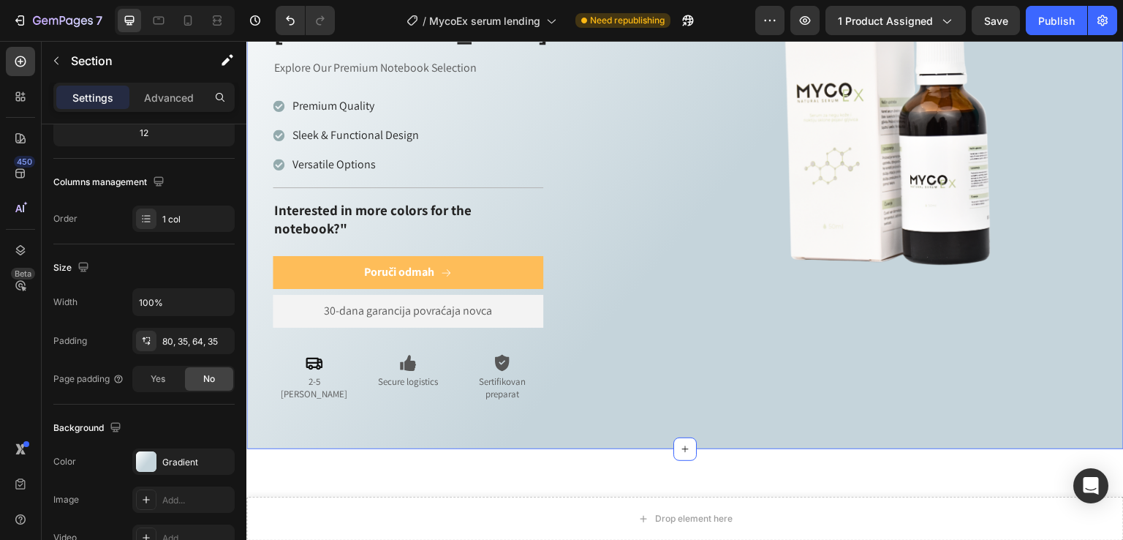
scroll to position [696, 0]
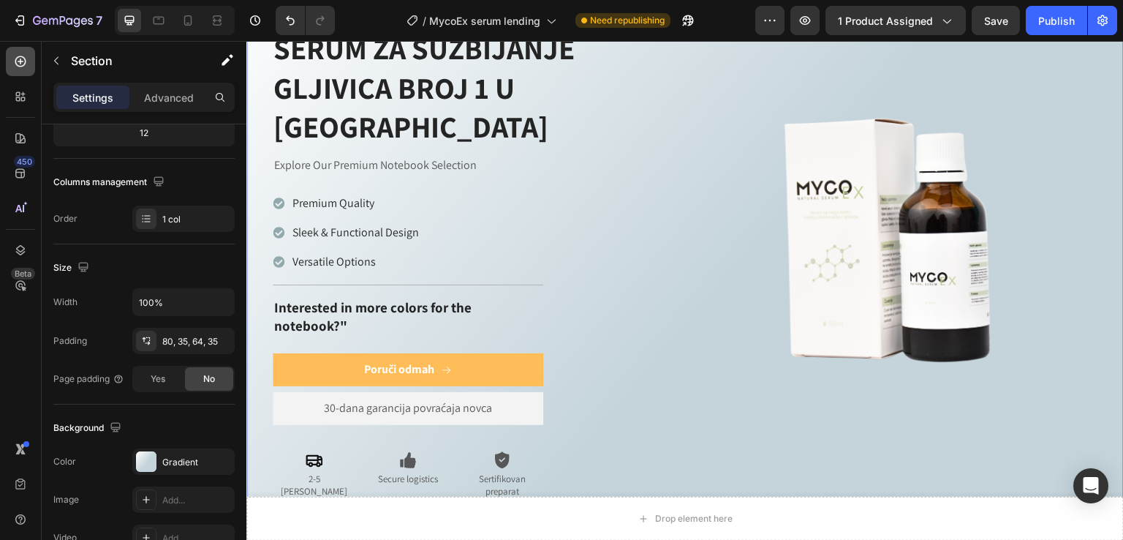
click at [22, 54] on icon at bounding box center [20, 61] width 15 height 15
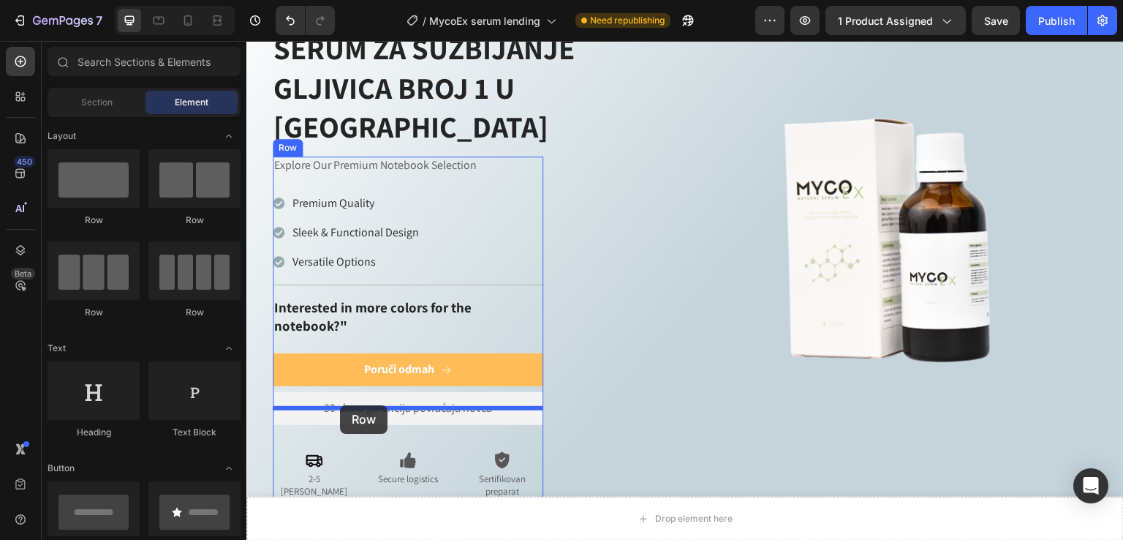
drag, startPoint x: 406, startPoint y: 374, endPoint x: 340, endPoint y: 406, distance: 73.3
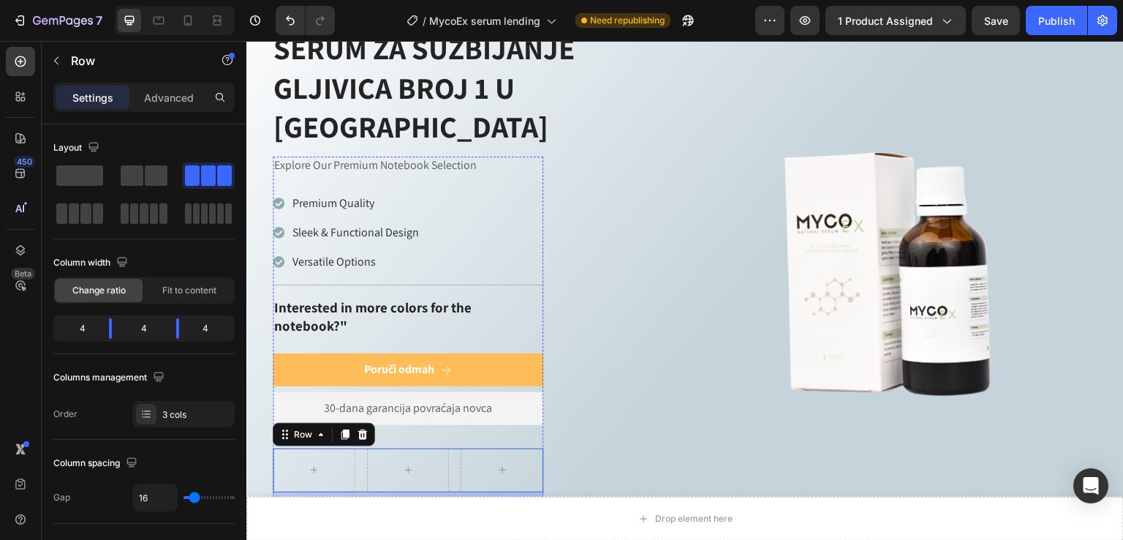
scroll to position [794, 0]
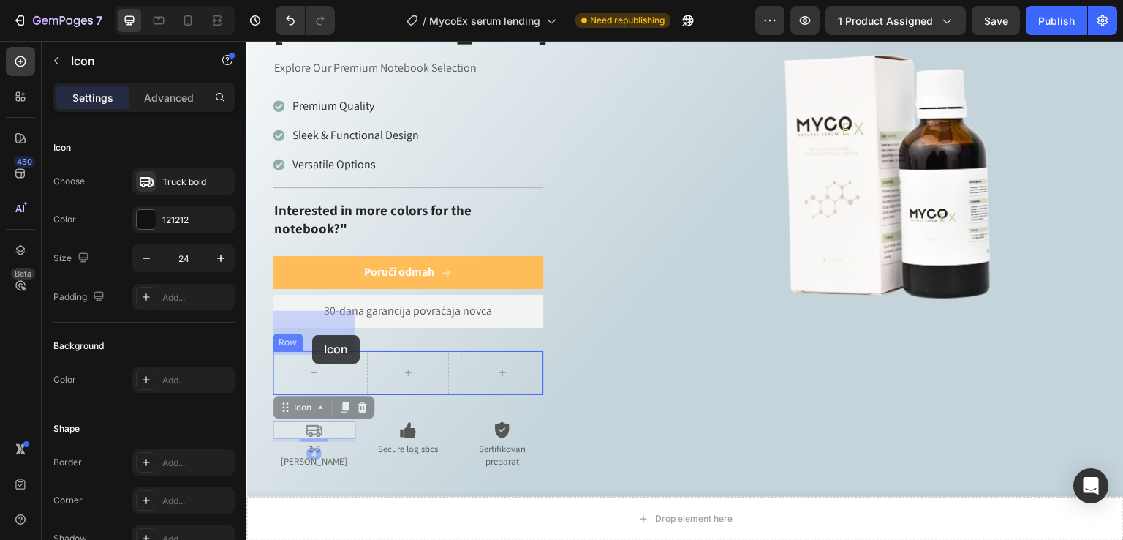
drag, startPoint x: 312, startPoint y: 393, endPoint x: 313, endPoint y: 347, distance: 46.1
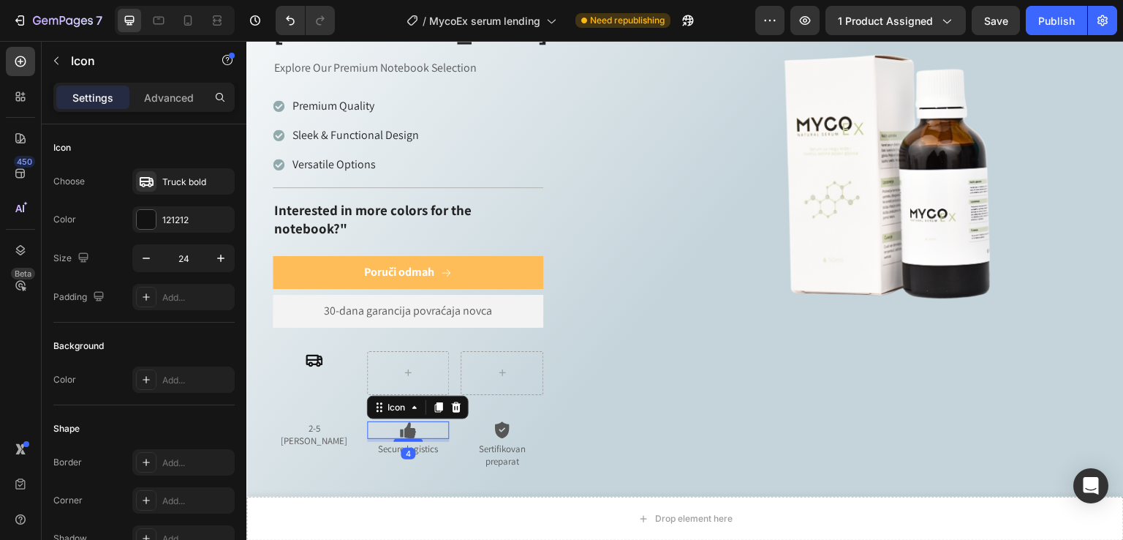
scroll to position [178, 0]
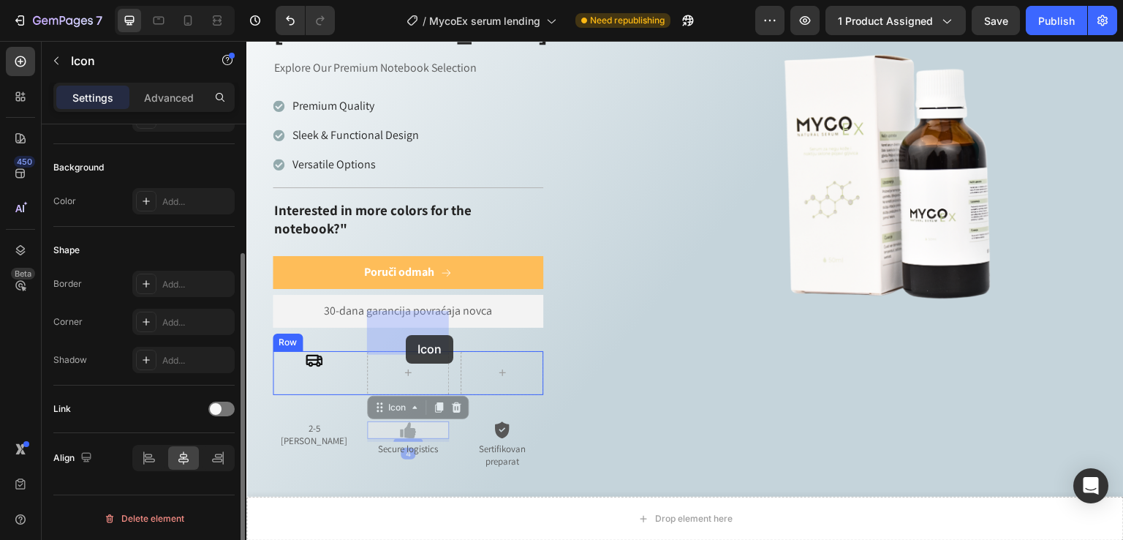
drag, startPoint x: 413, startPoint y: 389, endPoint x: 406, endPoint y: 341, distance: 48.8
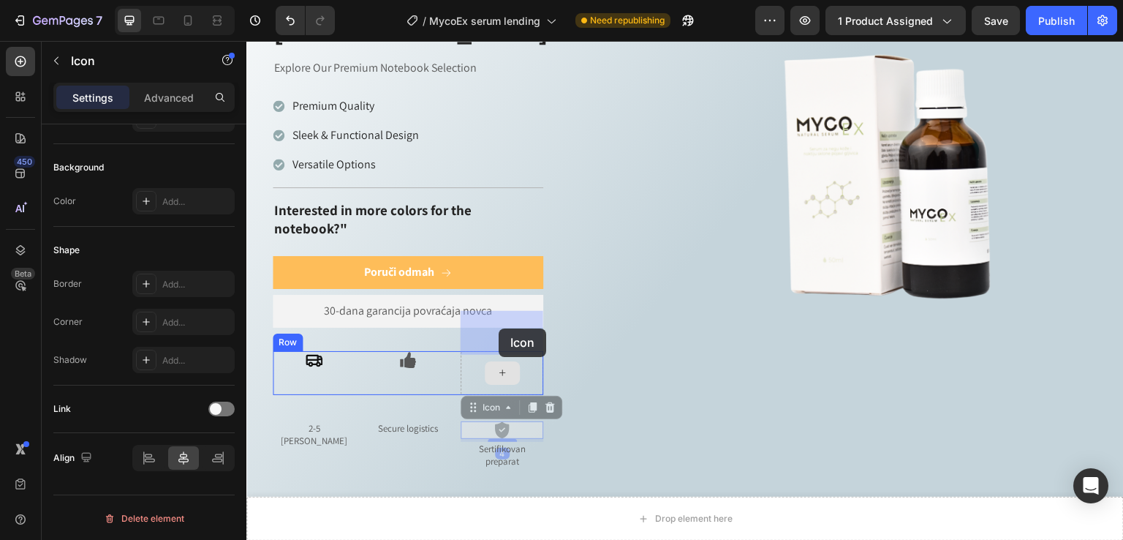
drag, startPoint x: 504, startPoint y: 393, endPoint x: 499, endPoint y: 328, distance: 64.6
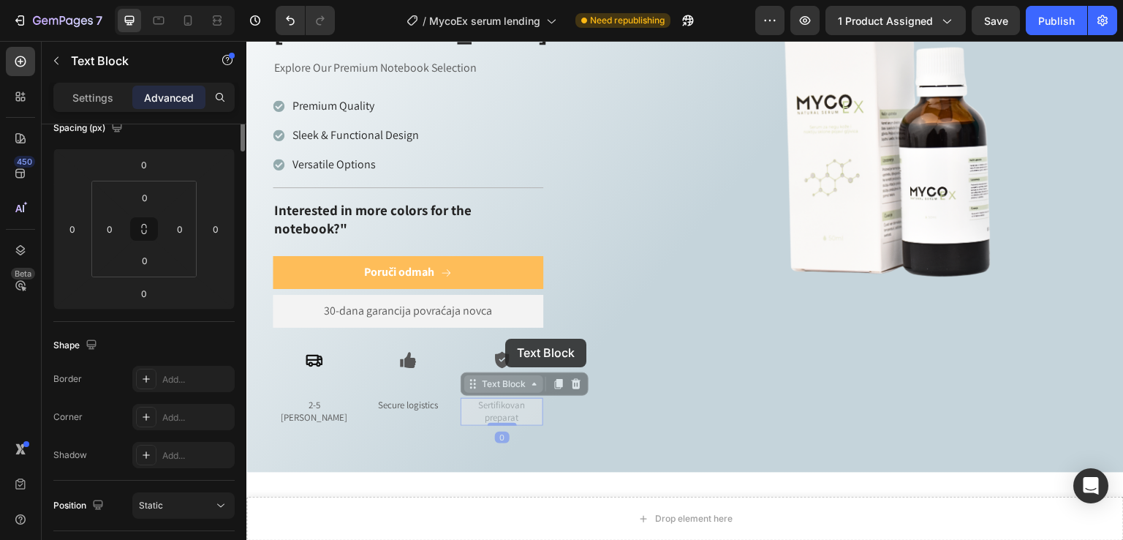
scroll to position [0, 0]
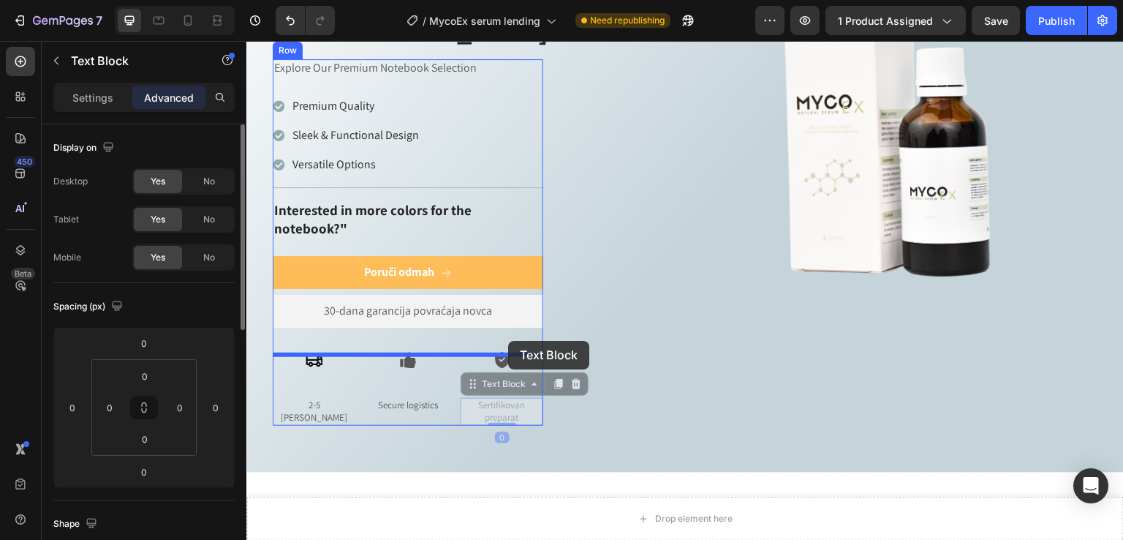
drag, startPoint x: 505, startPoint y: 361, endPoint x: 428, endPoint y: 383, distance: 79.9
type input "32"
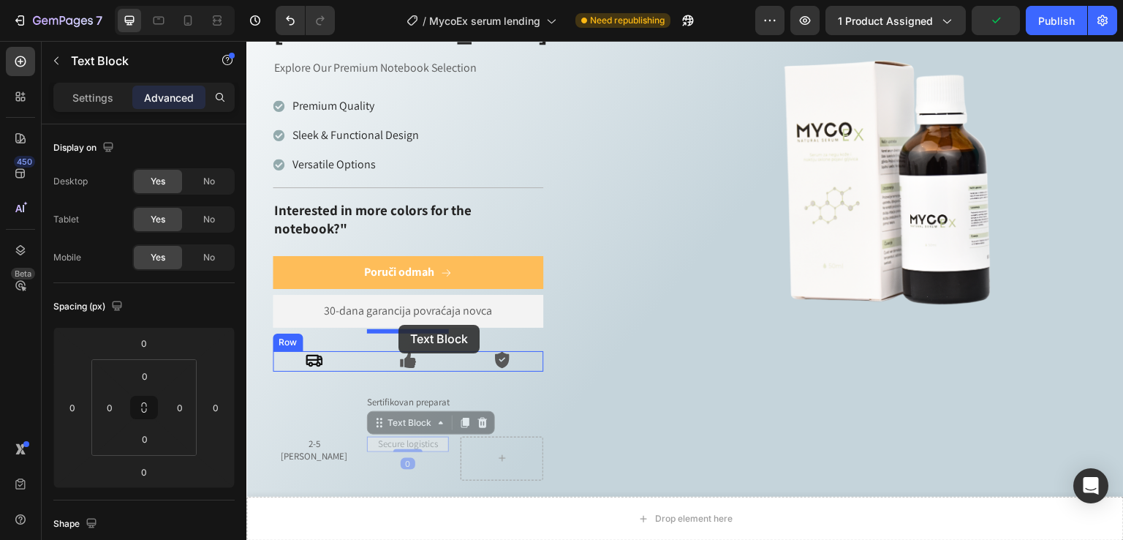
drag, startPoint x: 415, startPoint y: 393, endPoint x: 451, endPoint y: 381, distance: 38.6
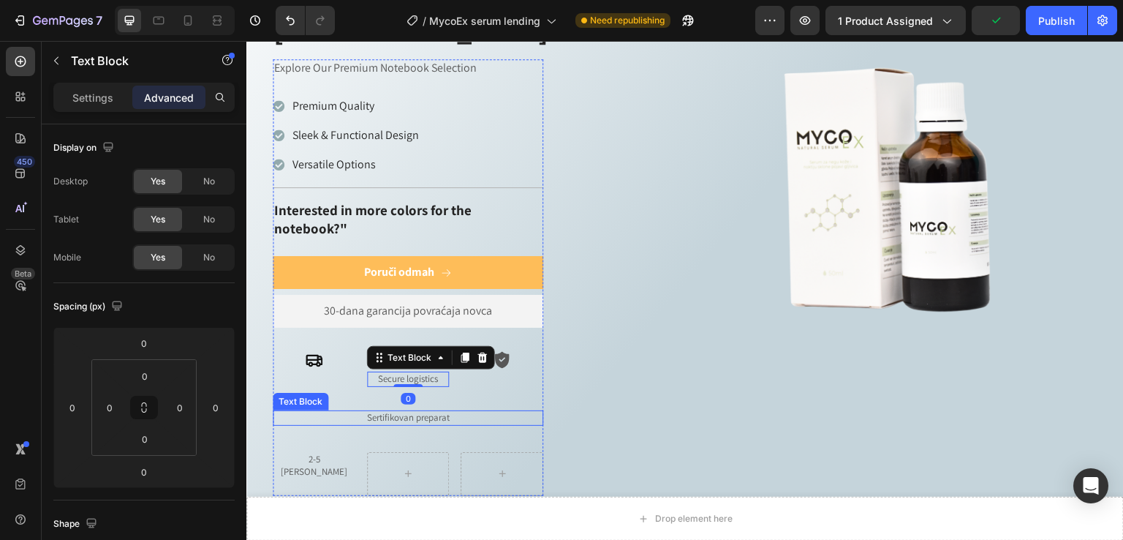
click at [415, 412] on p "Sertifikovan preparat" at bounding box center [408, 418] width 268 height 12
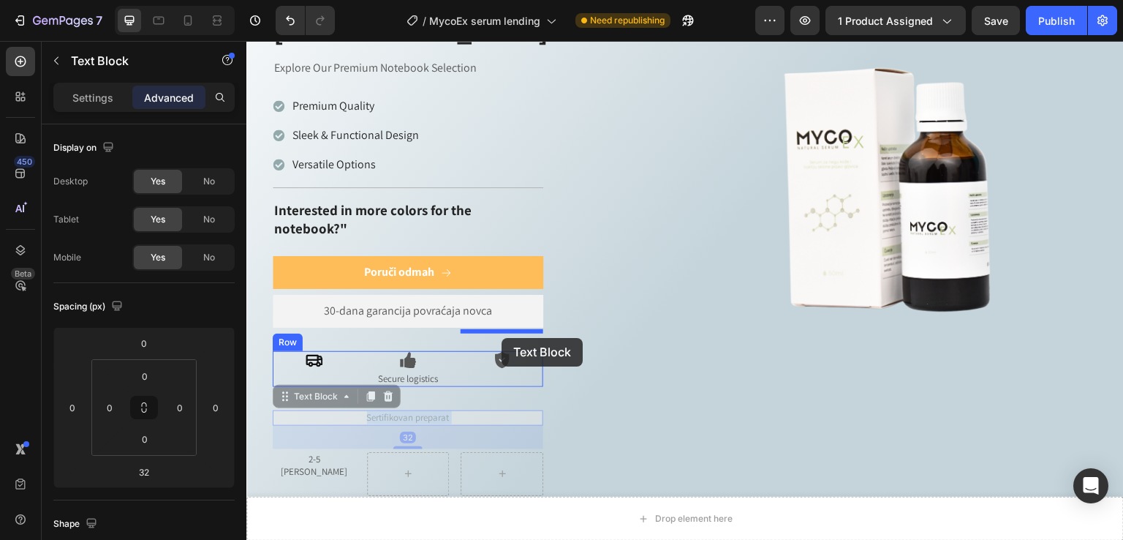
drag, startPoint x: 449, startPoint y: 366, endPoint x: 502, endPoint y: 338, distance: 59.5
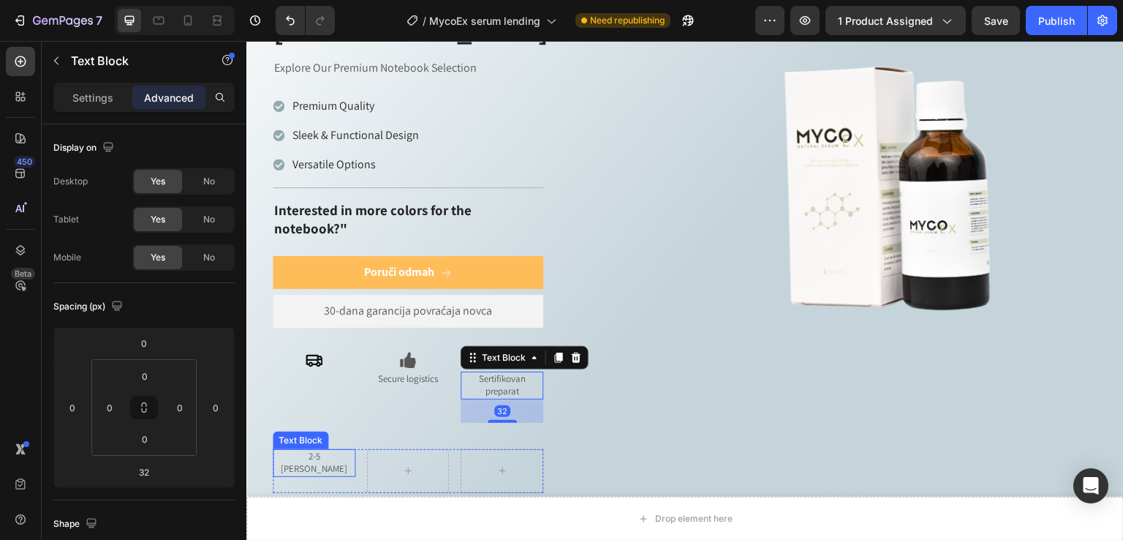
click at [324, 451] on p "2-5 dana isporuka" at bounding box center [314, 463] width 80 height 25
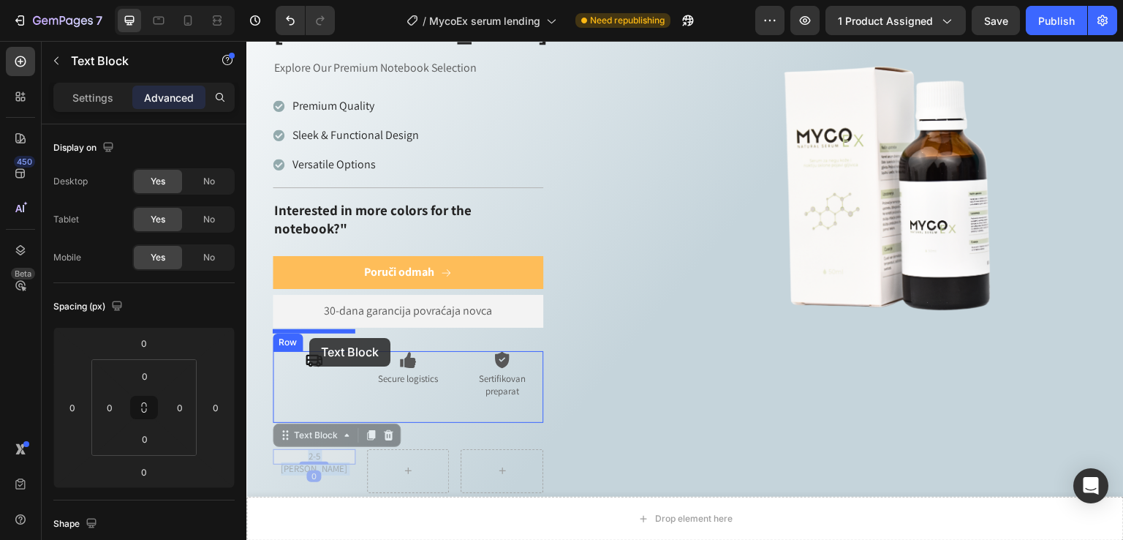
drag, startPoint x: 325, startPoint y: 418, endPoint x: 309, endPoint y: 338, distance: 81.9
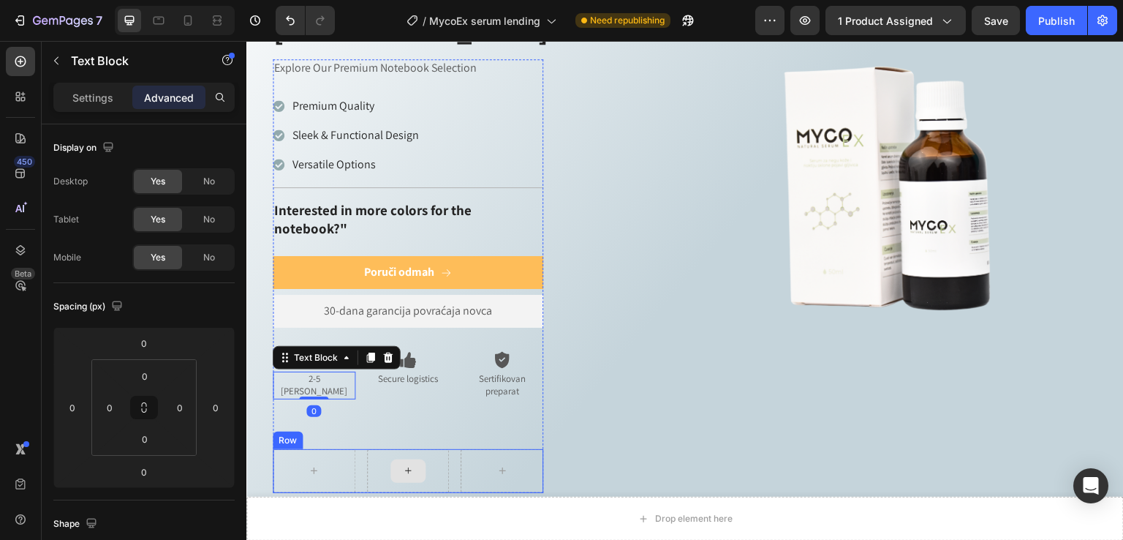
click at [447, 449] on div at bounding box center [408, 471] width 83 height 44
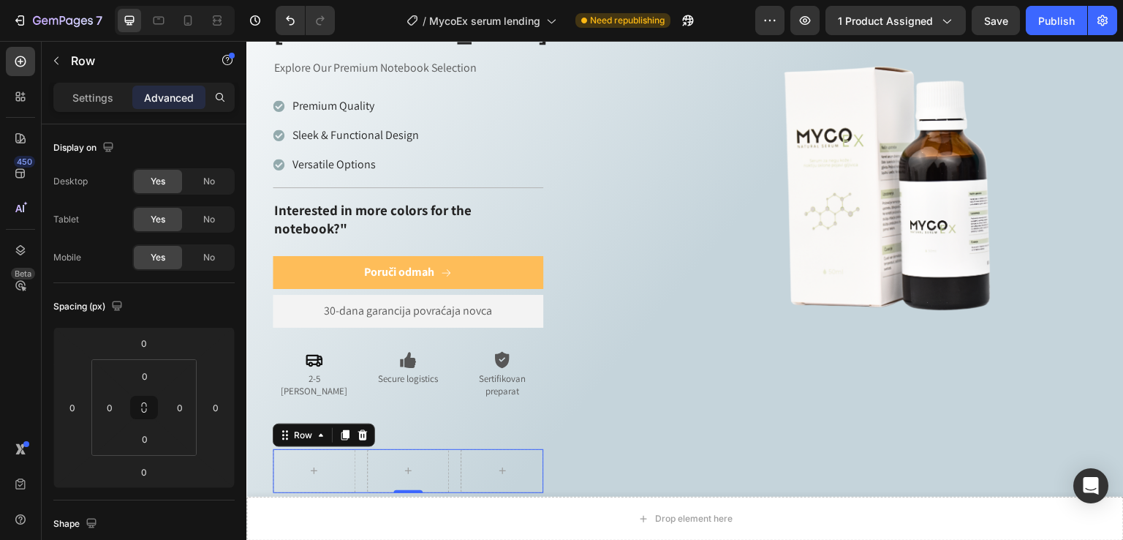
click at [360, 429] on icon at bounding box center [363, 435] width 12 height 12
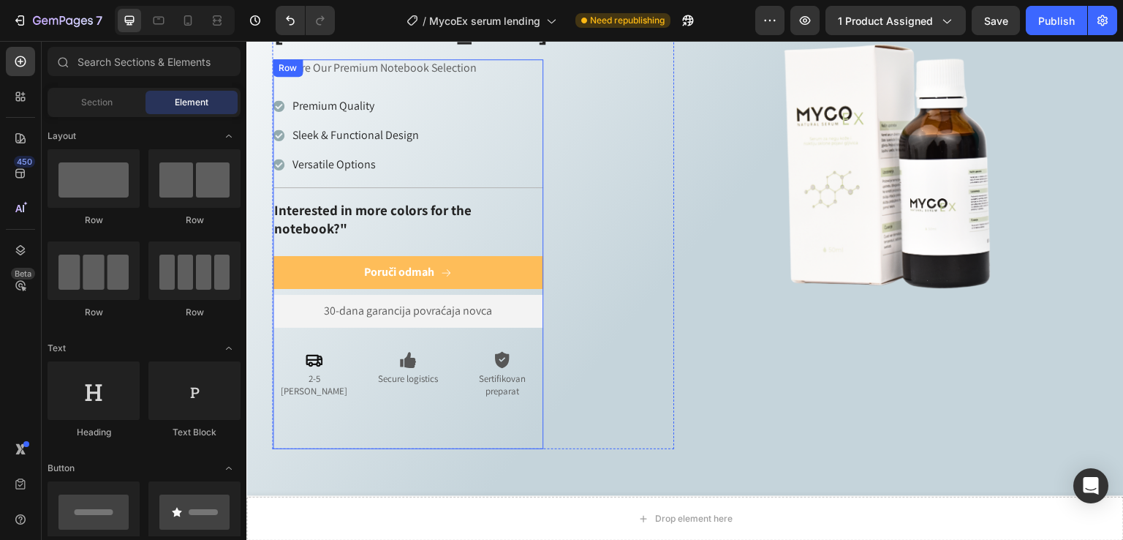
click at [423, 391] on div "Explore Our Premium Notebook Selection Text Block Premium Quality Sleek & Funct…" at bounding box center [408, 254] width 271 height 390
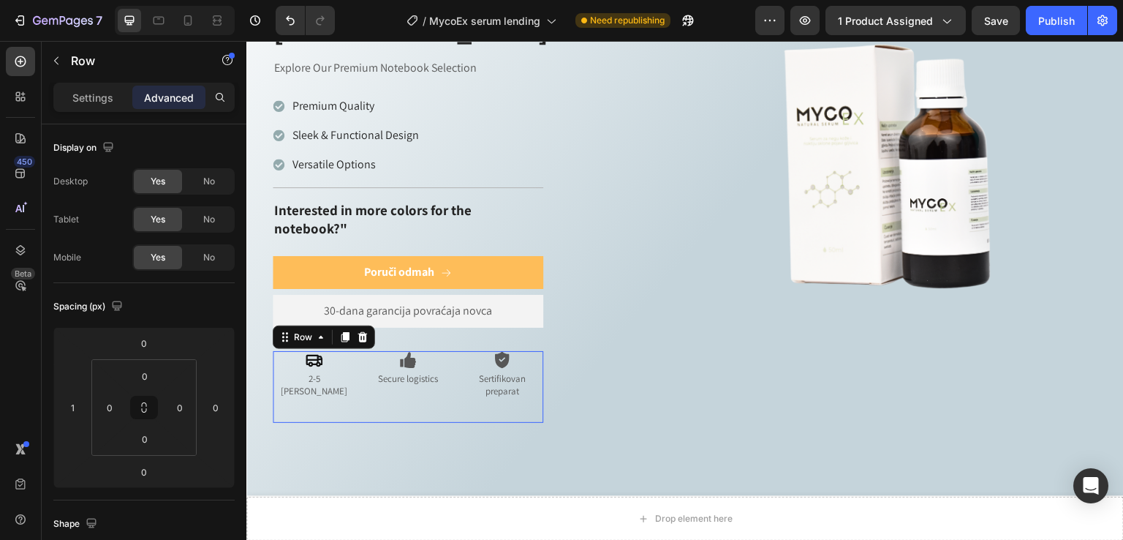
click at [415, 367] on div "Icon Secure logistics Text Block" at bounding box center [408, 387] width 83 height 72
click at [418, 423] on div "32" at bounding box center [408, 434] width 271 height 23
drag, startPoint x: 412, startPoint y: 405, endPoint x: 415, endPoint y: 394, distance: 11.4
click at [415, 423] on div "32" at bounding box center [408, 423] width 271 height 0
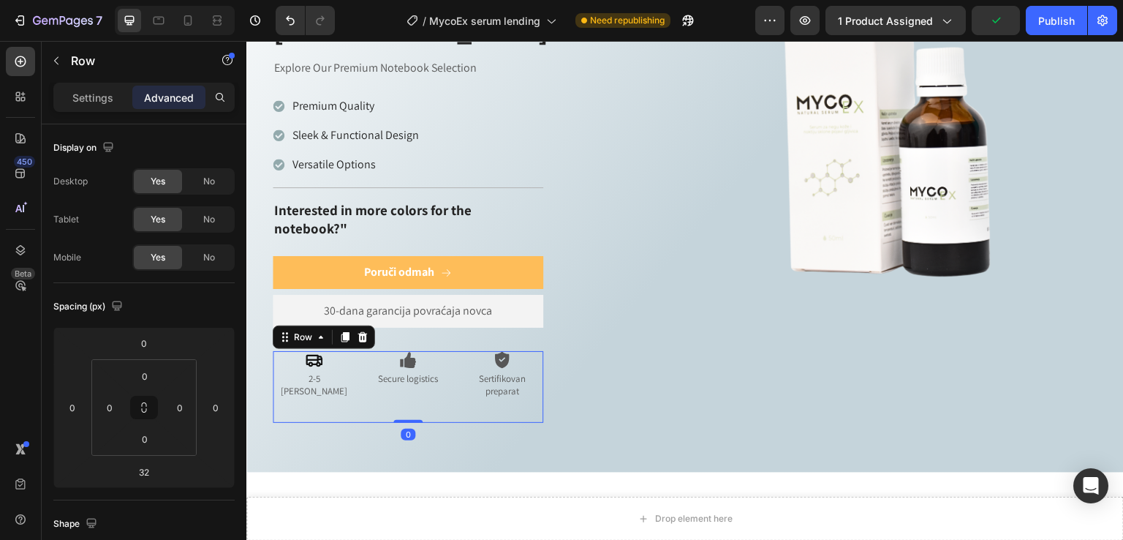
drag, startPoint x: 413, startPoint y: 403, endPoint x: 419, endPoint y: 370, distance: 33.4
click at [419, 370] on div "Icon 2-5 dana isporuka Text Block Icon Secure logistics Text Block Icon Sertifi…" at bounding box center [408, 387] width 271 height 72
type input "0"
click at [425, 373] on p "Secure logistics" at bounding box center [409, 379] width 80 height 12
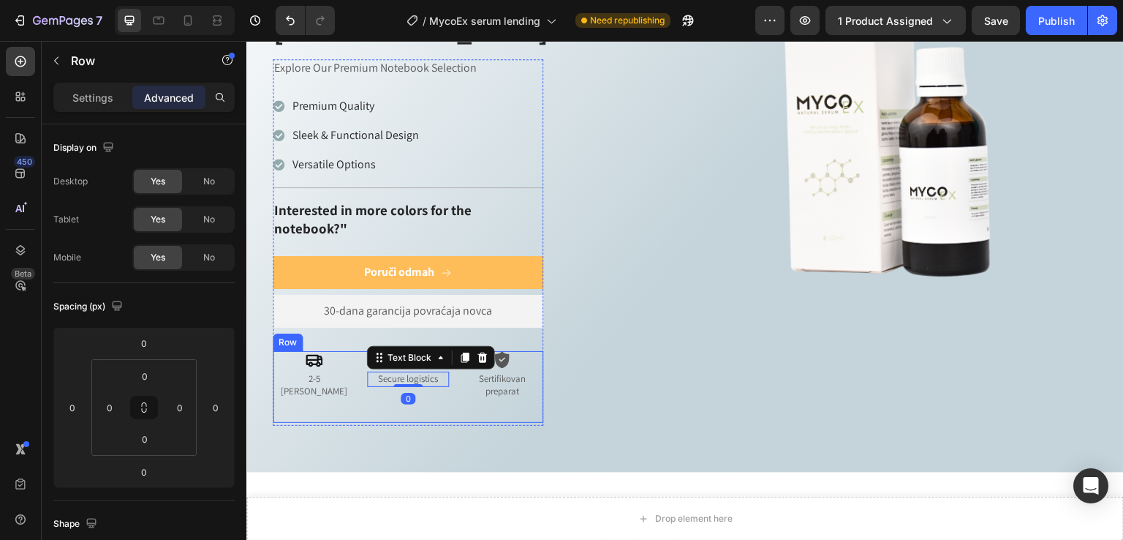
click at [445, 364] on div "Icon Secure logistics Text Block 0" at bounding box center [408, 387] width 83 height 72
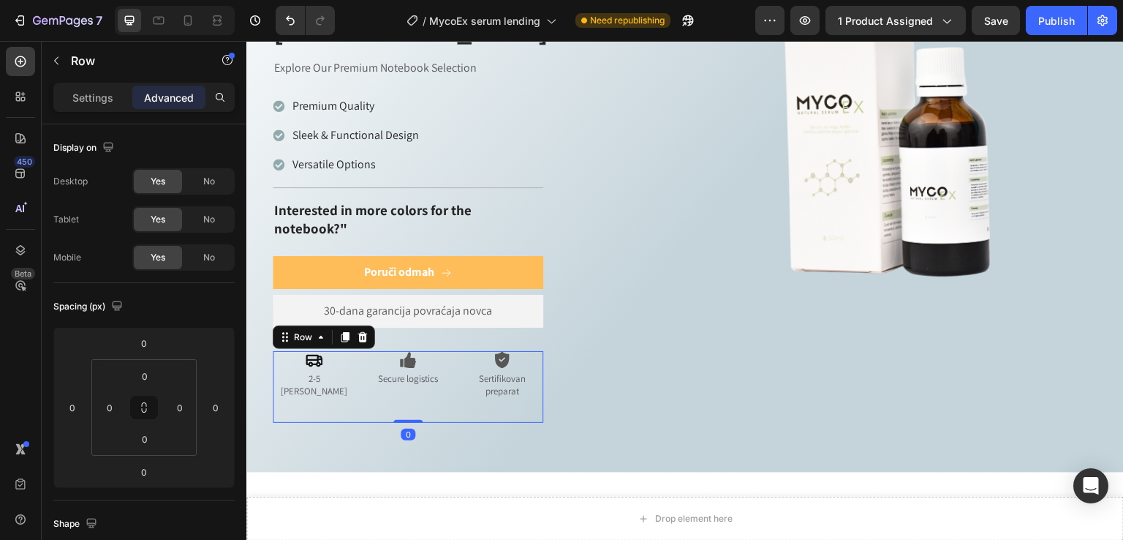
click at [621, 379] on div "Icon Icon Icon Icon Icon Icon List Preko 100.000 zadovoljnih korisnika Text Blo…" at bounding box center [473, 168] width 402 height 514
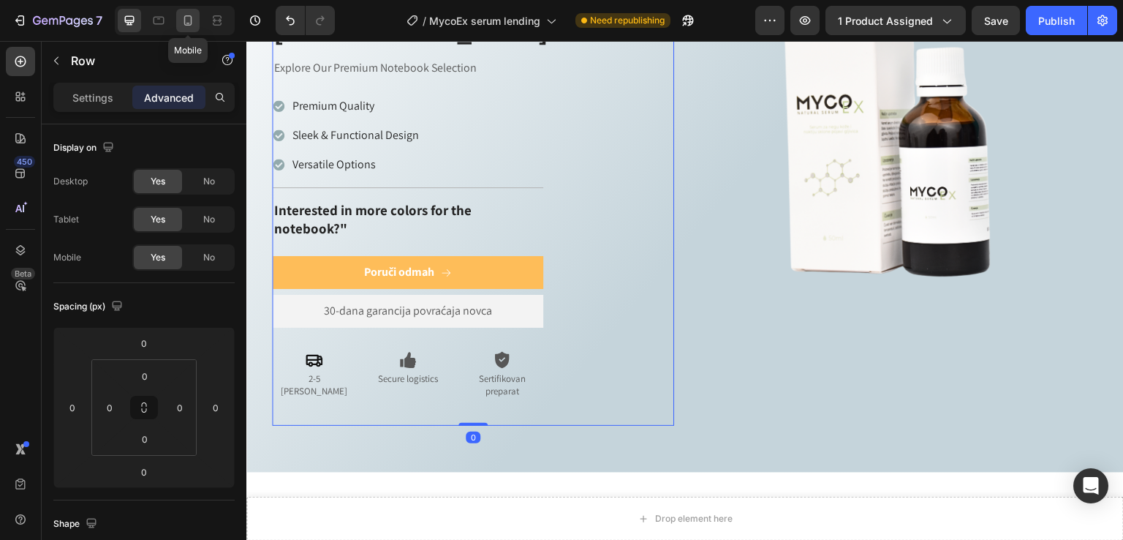
click at [189, 19] on icon at bounding box center [188, 20] width 15 height 15
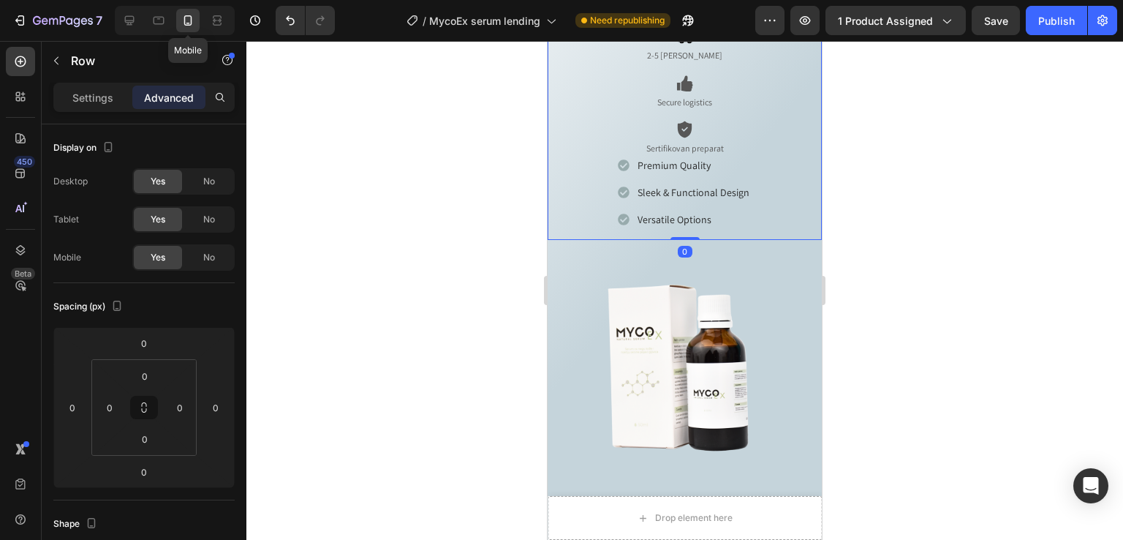
type input "15"
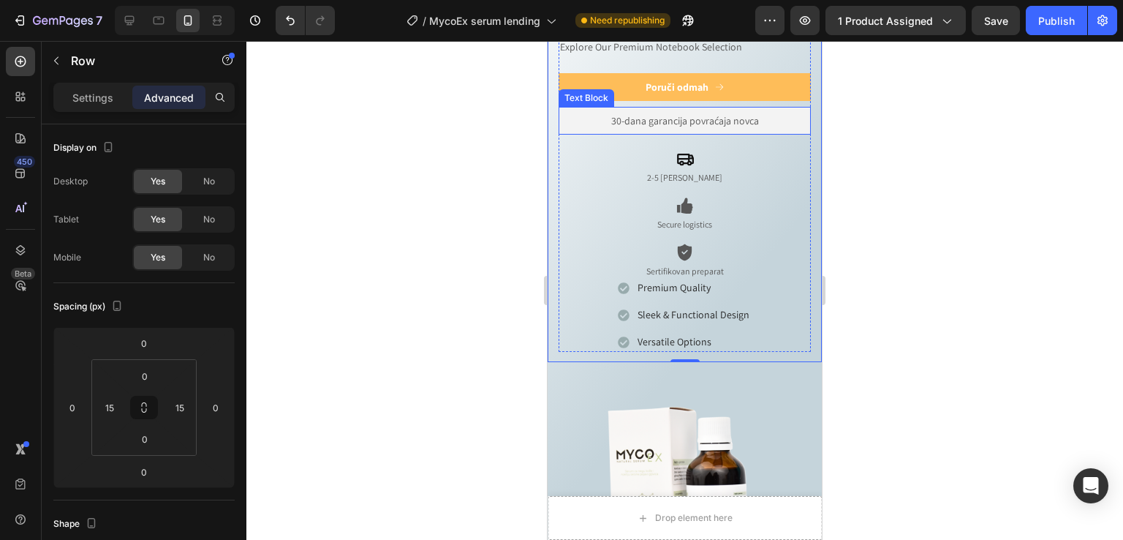
scroll to position [954, 0]
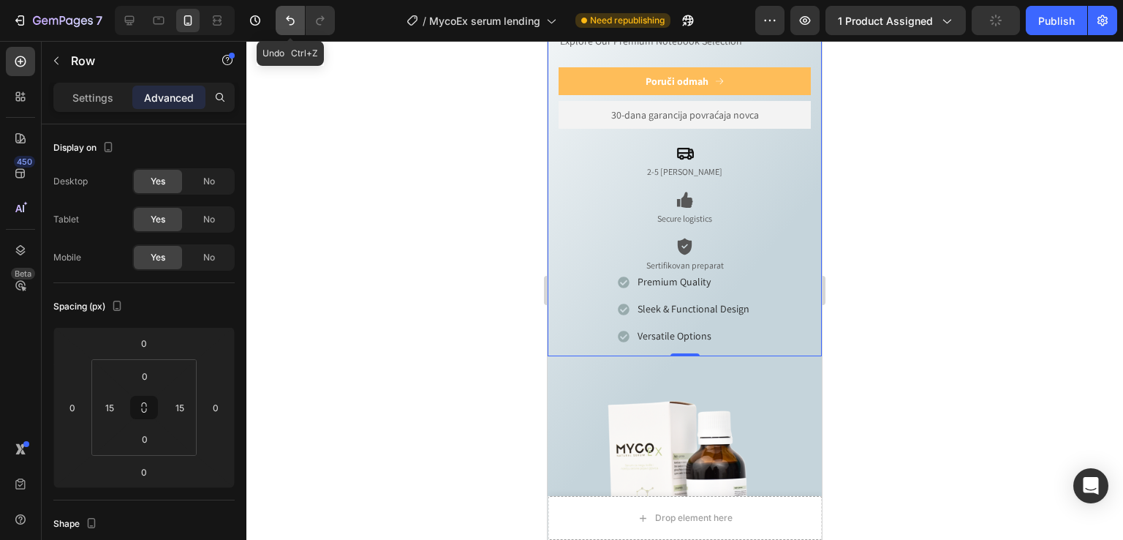
click at [281, 15] on button "Undo/Redo" at bounding box center [290, 20] width 29 height 29
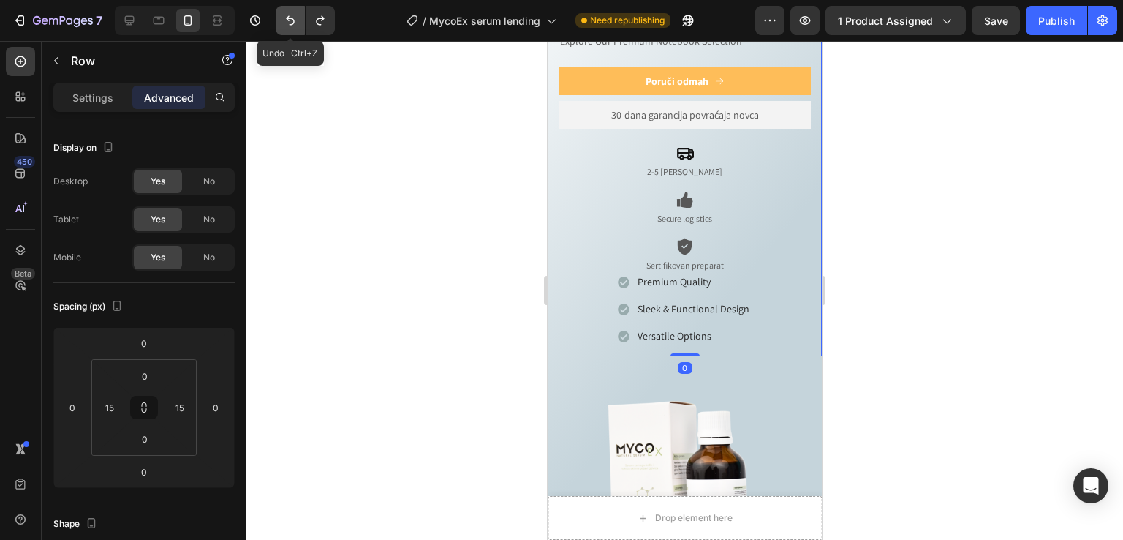
click at [281, 15] on button "Undo/Redo" at bounding box center [290, 20] width 29 height 29
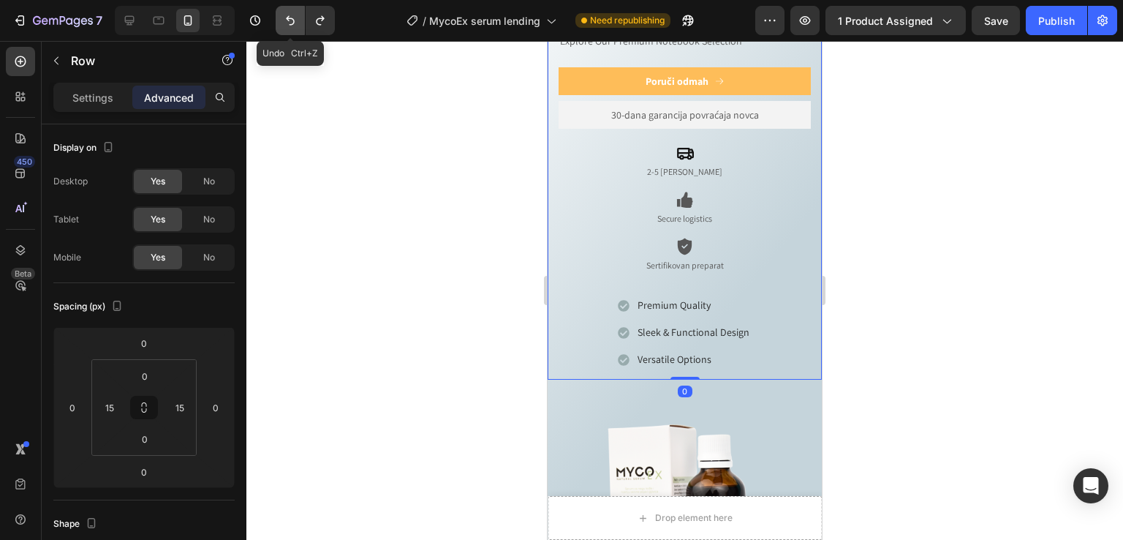
click at [281, 15] on button "Undo/Redo" at bounding box center [290, 20] width 29 height 29
click at [281, 16] on button "Undo/Redo" at bounding box center [290, 20] width 29 height 29
click at [319, 17] on icon "Undo/Redo" at bounding box center [320, 20] width 15 height 15
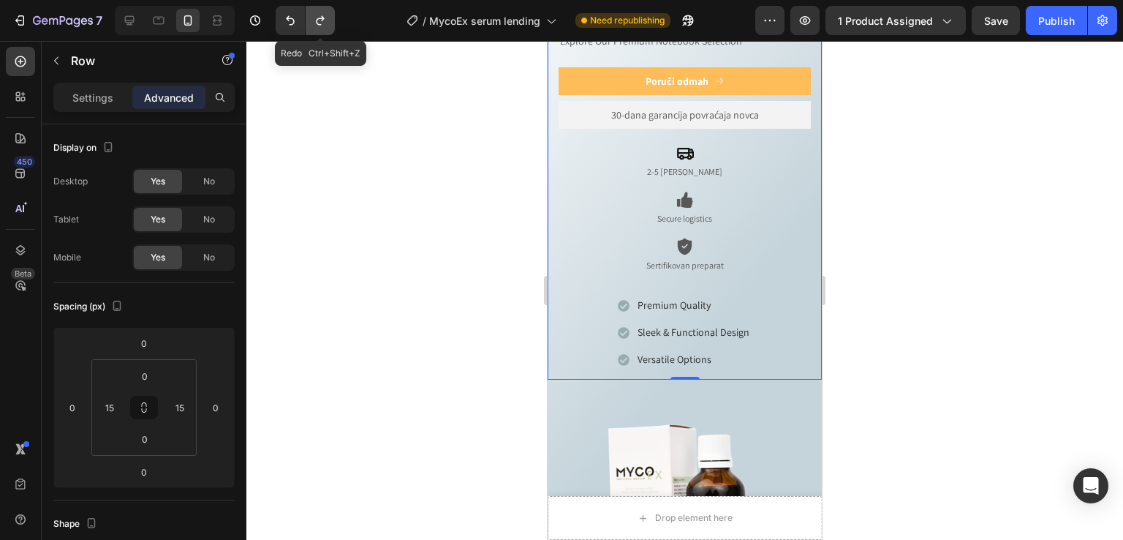
click at [319, 17] on icon "Undo/Redo" at bounding box center [320, 20] width 15 height 15
click at [319, 16] on icon "Undo/Redo" at bounding box center [320, 20] width 15 height 15
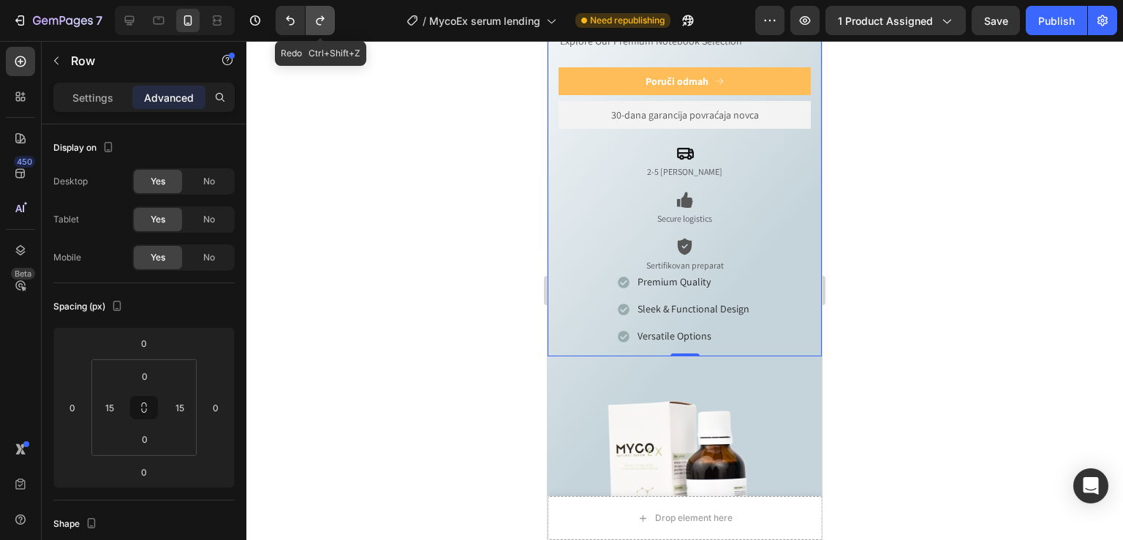
click at [319, 17] on icon "Undo/Redo" at bounding box center [320, 20] width 15 height 15
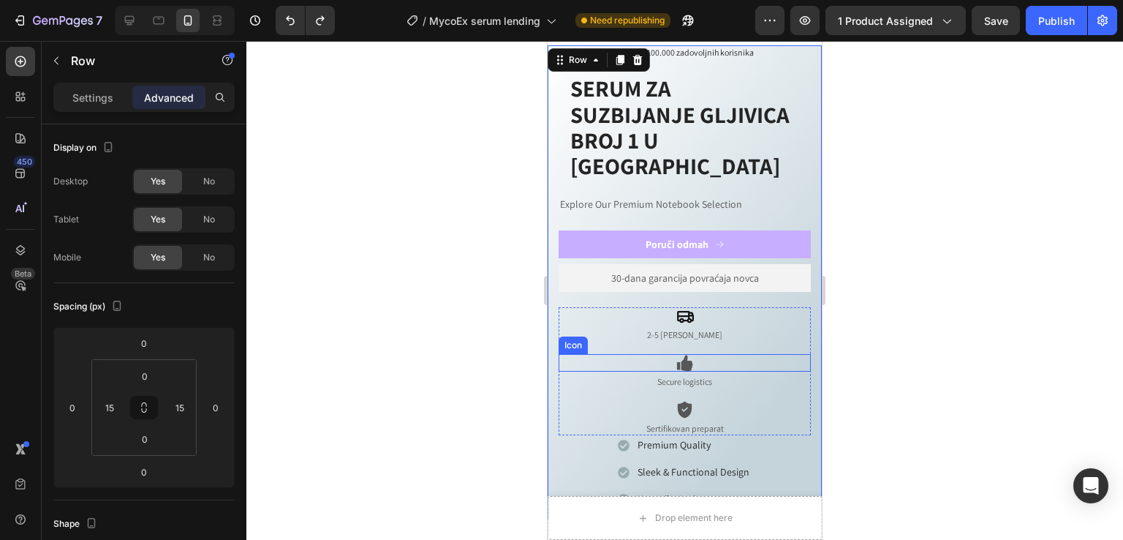
scroll to position [759, 0]
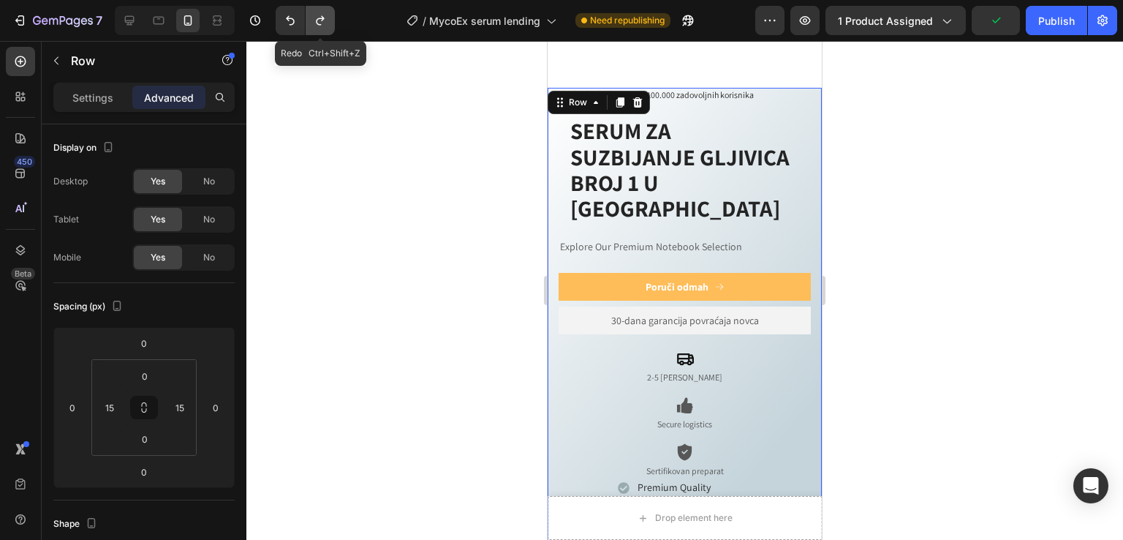
click at [325, 18] on icon "Undo/Redo" at bounding box center [320, 20] width 15 height 15
click at [293, 23] on icon "Undo/Redo" at bounding box center [290, 21] width 9 height 10
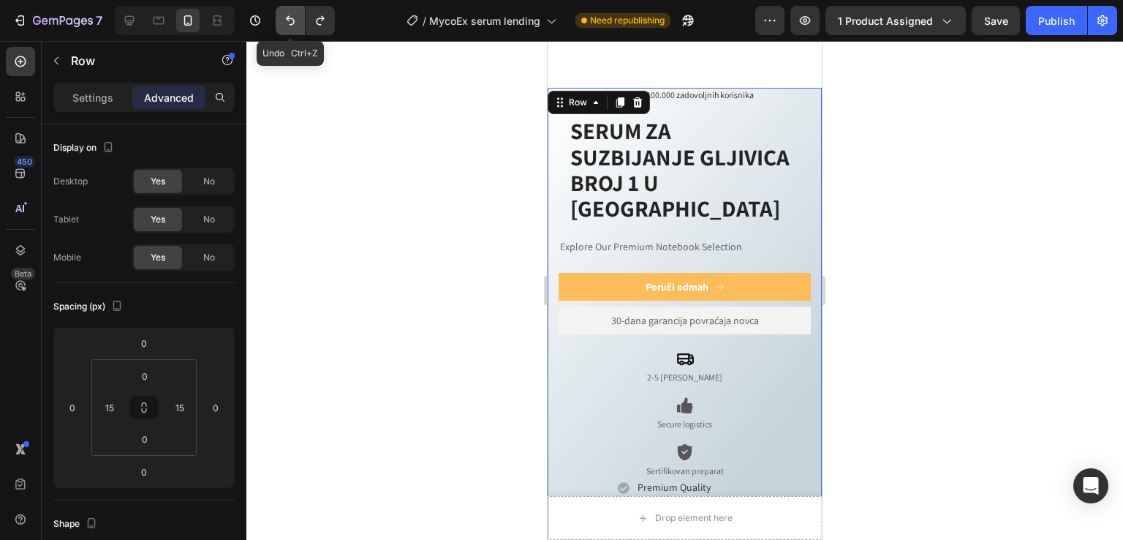
click at [293, 23] on icon "Undo/Redo" at bounding box center [290, 21] width 9 height 10
click at [293, 24] on icon "Undo/Redo" at bounding box center [290, 21] width 9 height 10
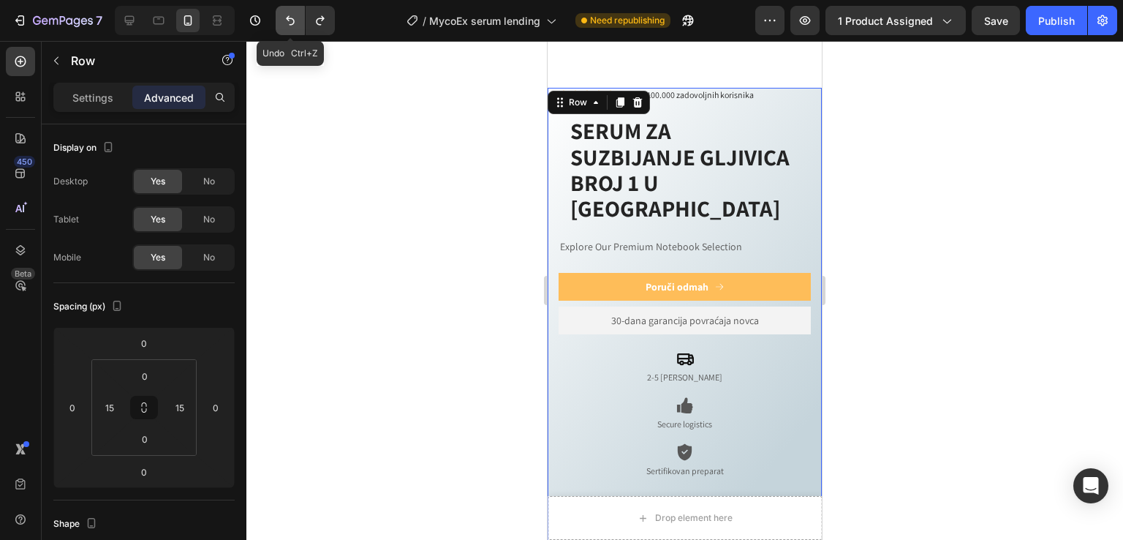
click at [293, 24] on icon "Undo/Redo" at bounding box center [290, 21] width 9 height 10
click at [316, 24] on icon "Undo/Redo" at bounding box center [320, 20] width 15 height 15
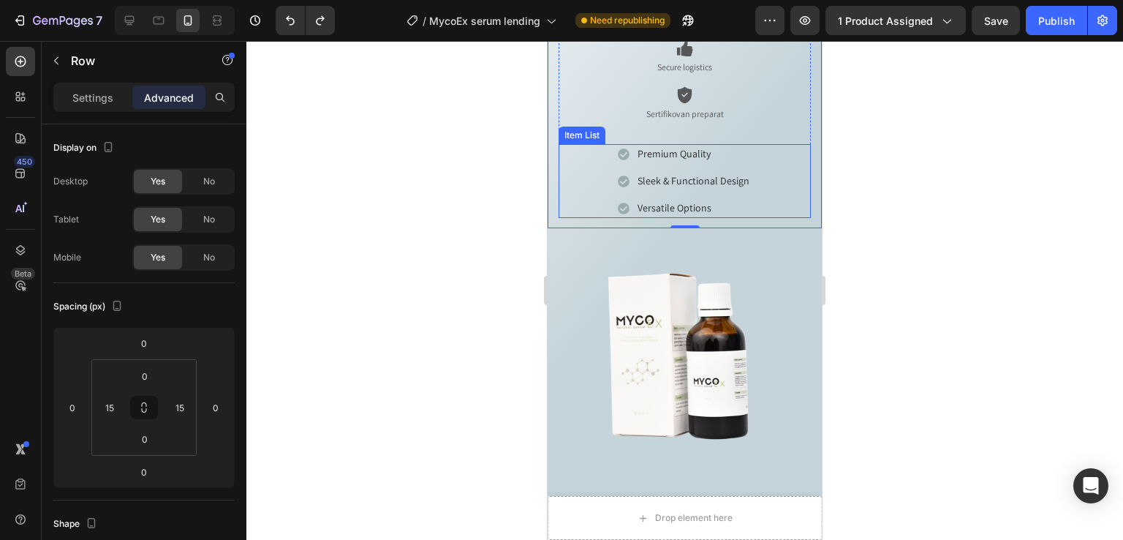
scroll to position [1150, 0]
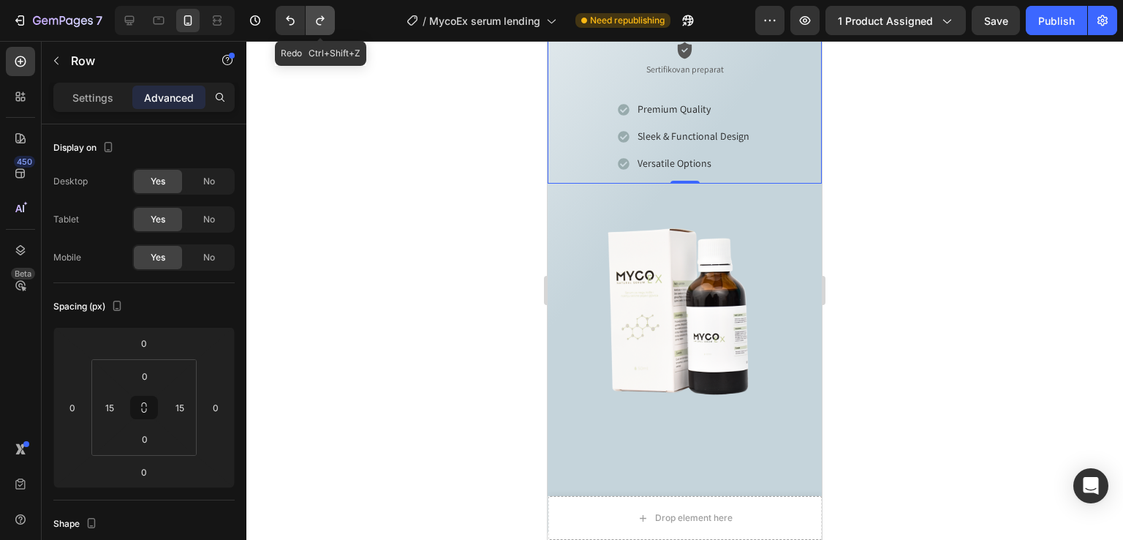
click at [314, 24] on icon "Undo/Redo" at bounding box center [320, 20] width 15 height 15
click at [279, 26] on button "Undo/Redo" at bounding box center [290, 20] width 29 height 29
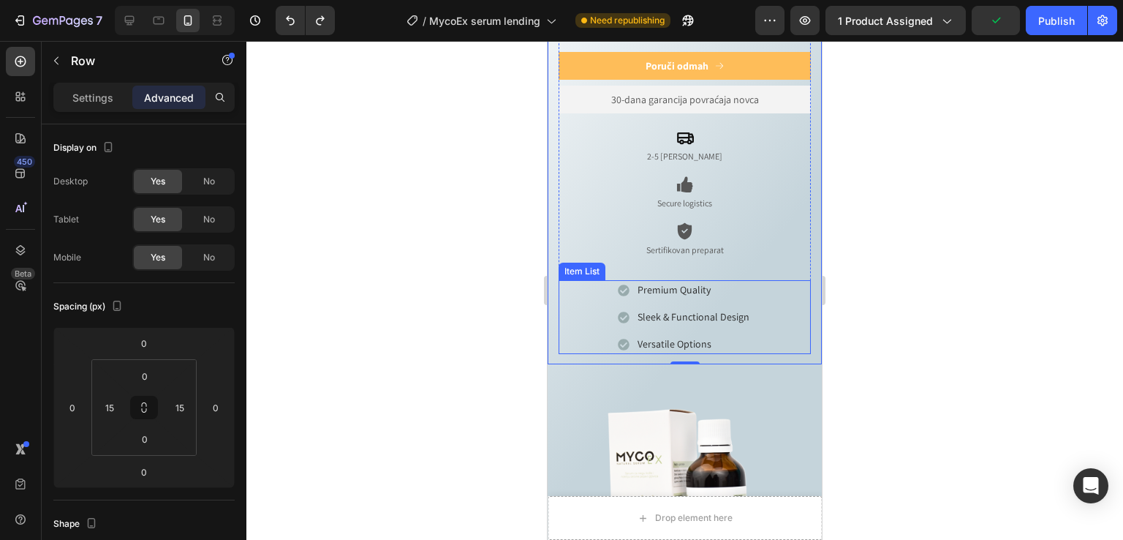
scroll to position [954, 0]
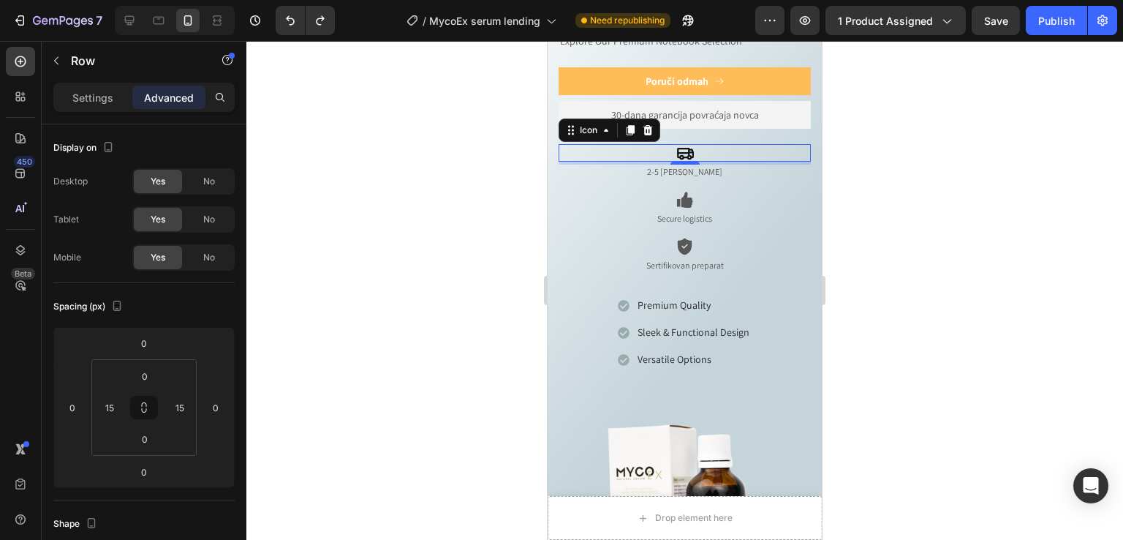
click at [576, 118] on div "Icon" at bounding box center [610, 129] width 102 height 23
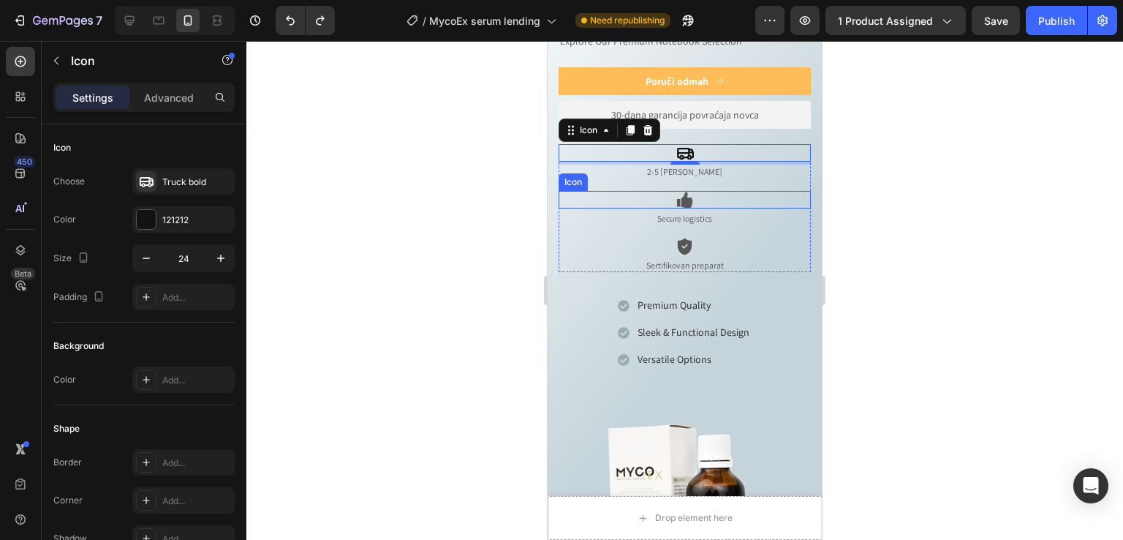
click at [576, 191] on div "Icon" at bounding box center [685, 200] width 252 height 18
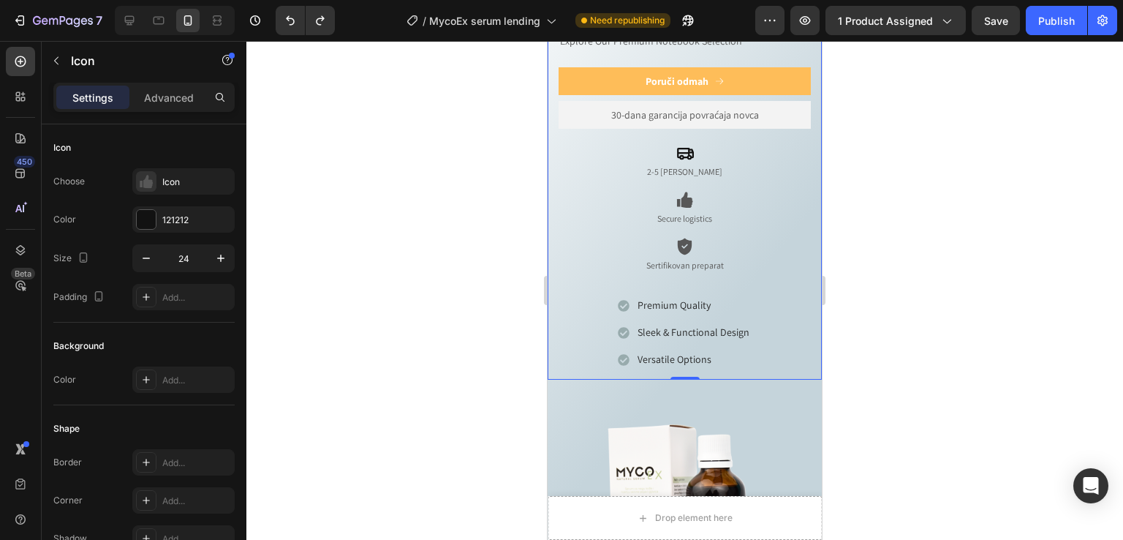
click at [557, 122] on div "Icon Icon Icon Icon Icon Icon List Preko 100.000 zadovoljnih korisnika Text Blo…" at bounding box center [685, 130] width 274 height 497
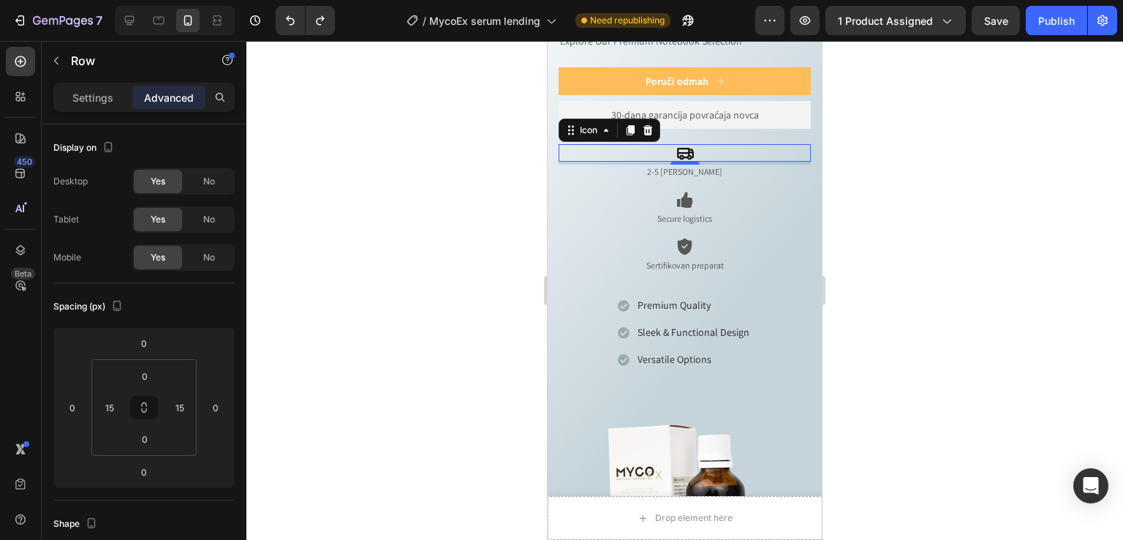
click at [575, 144] on div "Icon 0" at bounding box center [685, 153] width 252 height 18
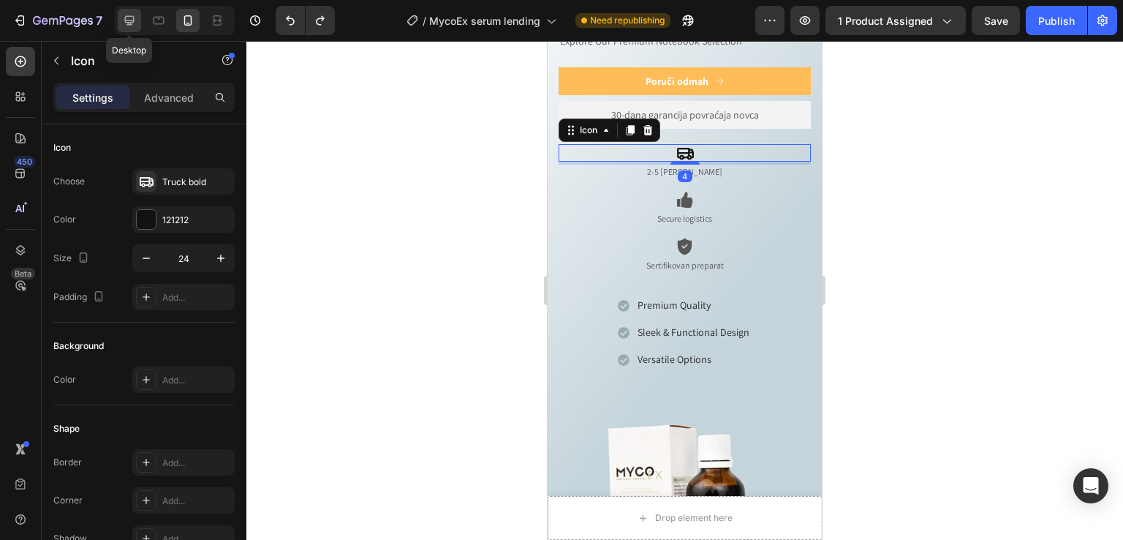
click at [134, 18] on icon at bounding box center [130, 21] width 10 height 10
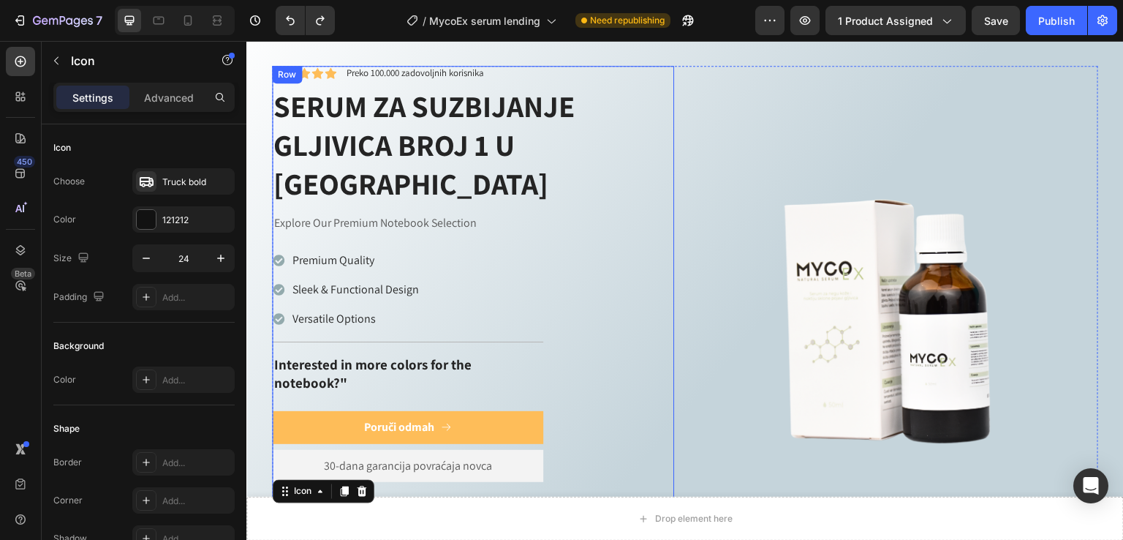
scroll to position [899, 0]
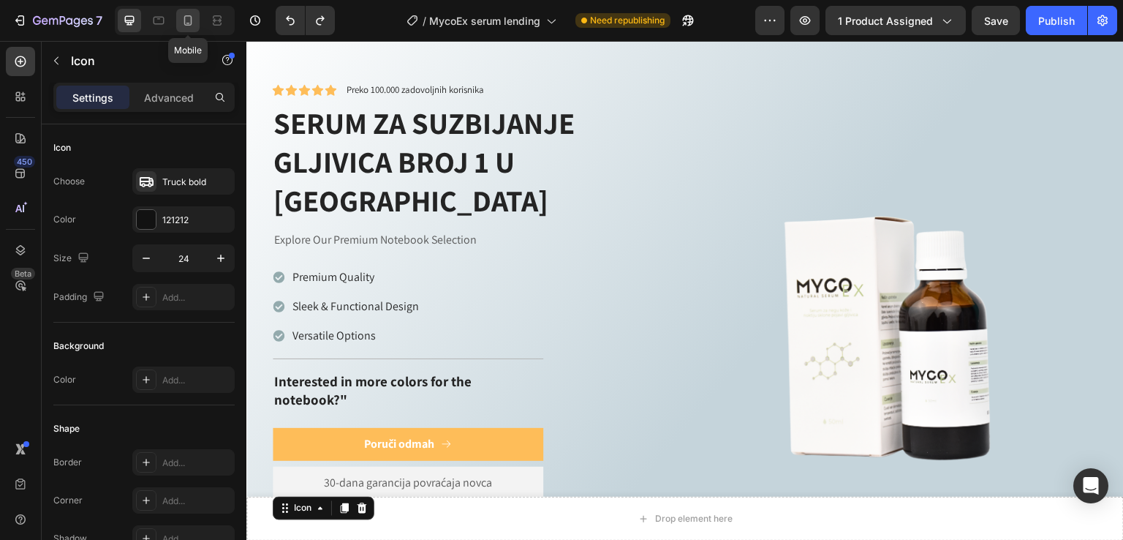
click at [188, 24] on icon at bounding box center [188, 20] width 8 height 10
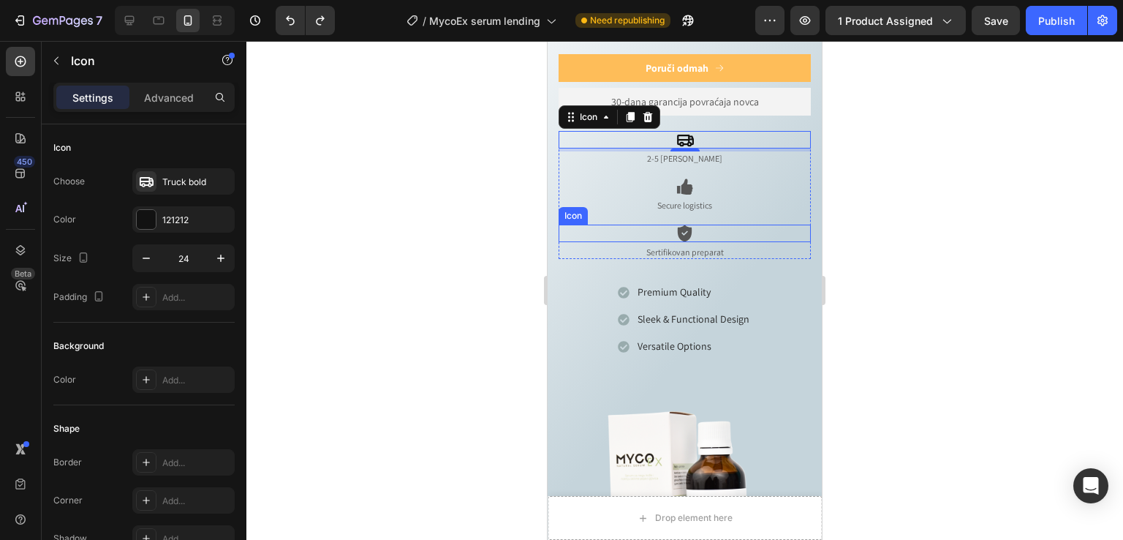
scroll to position [980, 0]
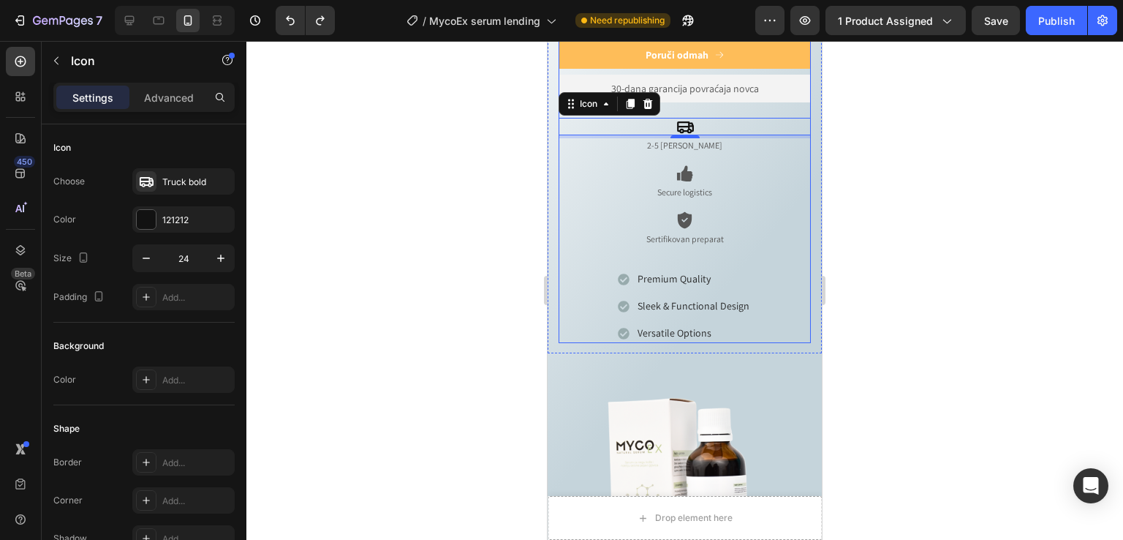
drag, startPoint x: 658, startPoint y: 242, endPoint x: 657, endPoint y: 251, distance: 8.8
click at [658, 241] on div "Explore Our Premium Notebook Selection Text Block Premium Quality Sleek & Funct…" at bounding box center [685, 175] width 252 height 336
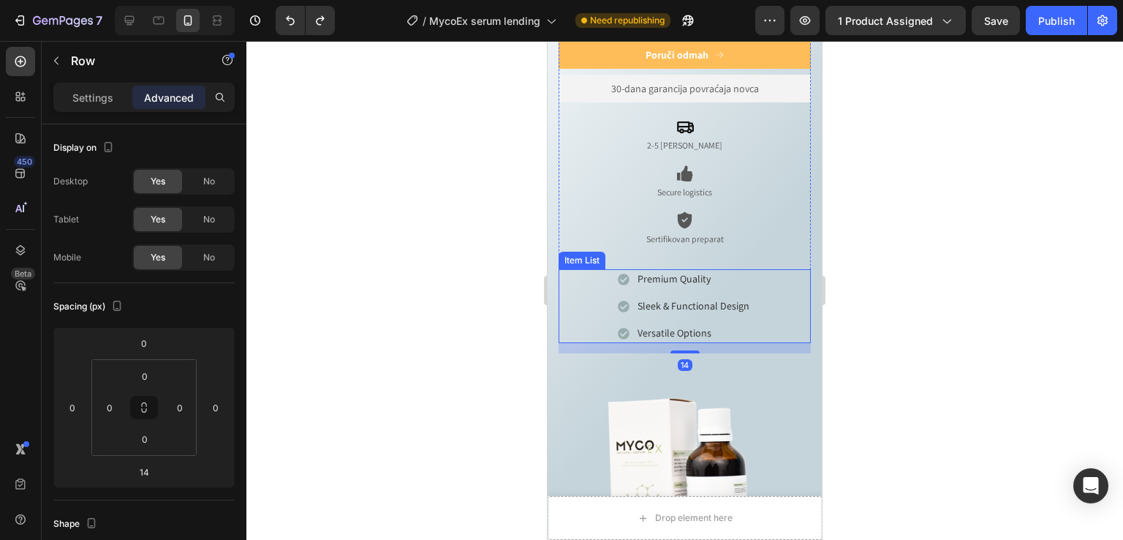
click at [588, 269] on div "Premium Quality Sleek & Functional Design Versatile Options" at bounding box center [685, 306] width 252 height 74
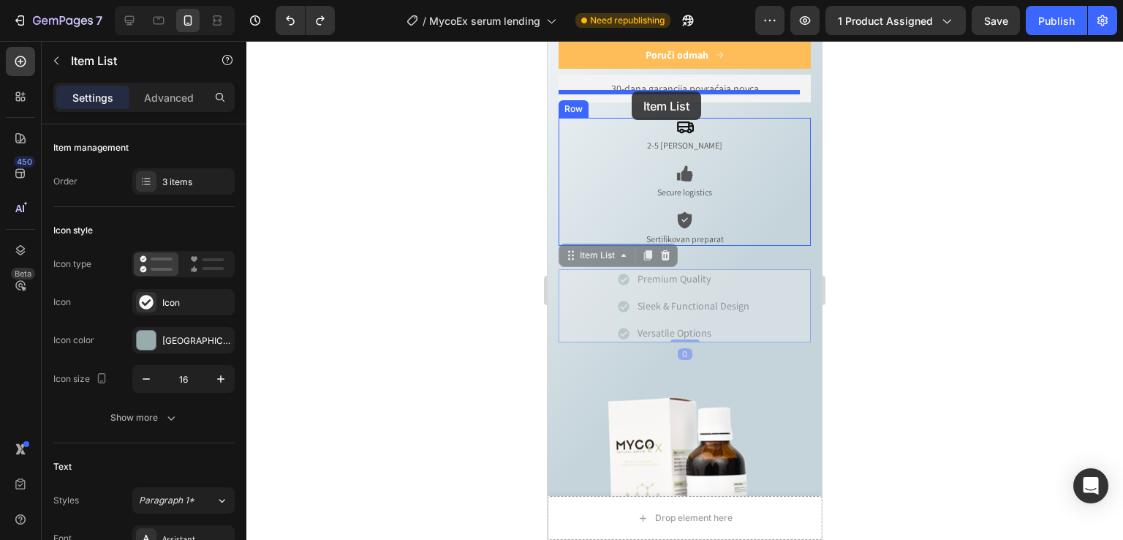
drag, startPoint x: 591, startPoint y: 229, endPoint x: 633, endPoint y: 91, distance: 143.7
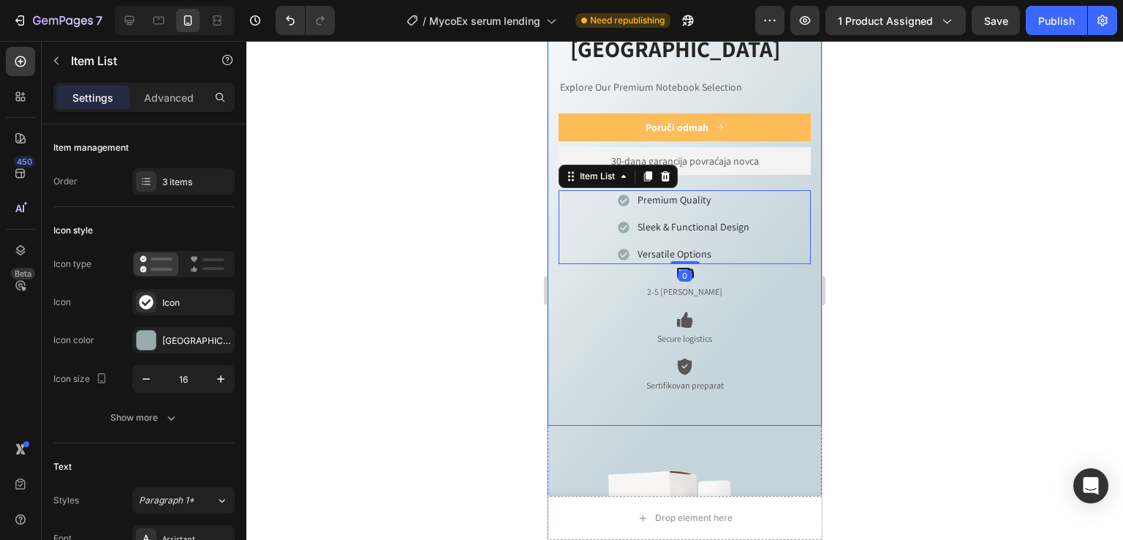
scroll to position [784, 0]
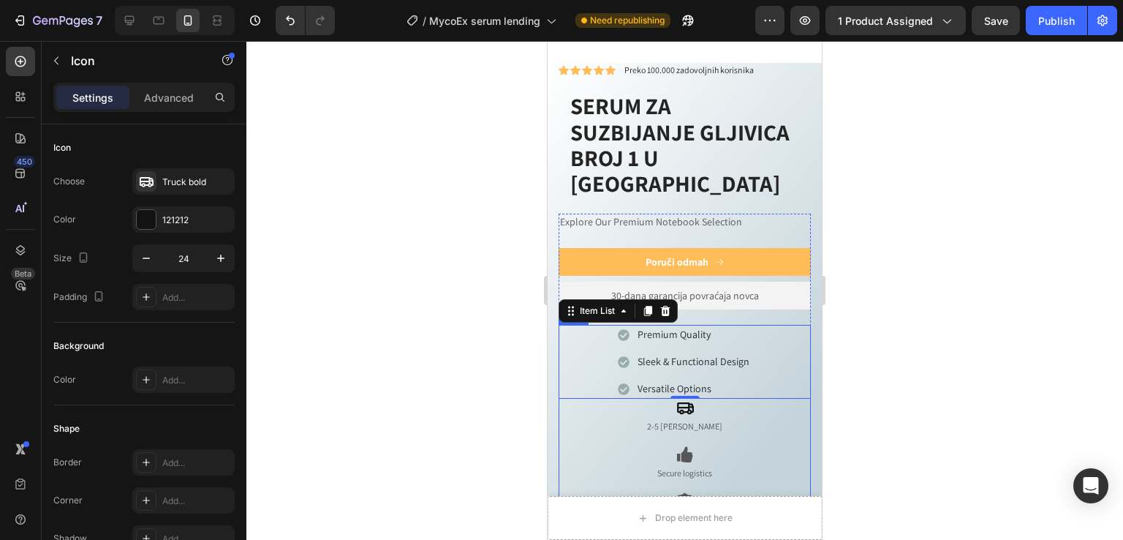
click at [750, 399] on div "Icon" at bounding box center [685, 408] width 252 height 18
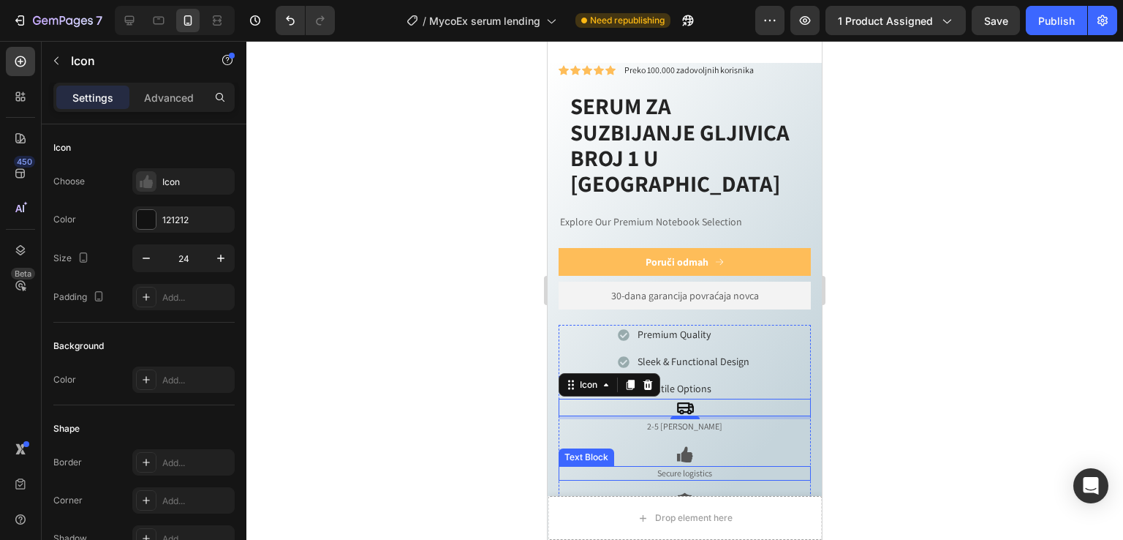
click at [621, 445] on div "Icon" at bounding box center [685, 454] width 252 height 18
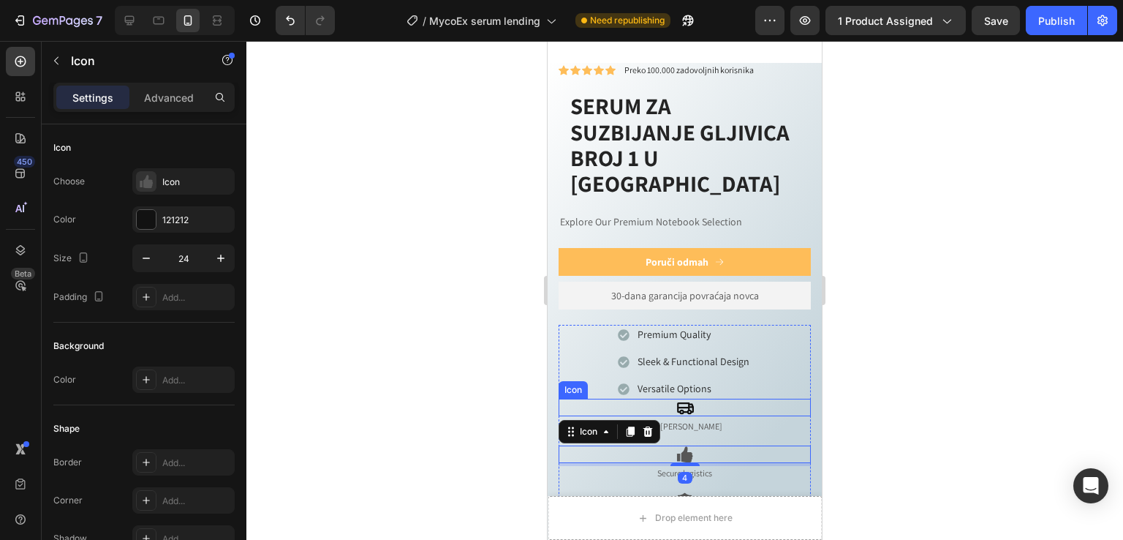
click at [572, 380] on div "Premium Quality Sleek & Functional Design Versatile Options Item List Icon 2-5 …" at bounding box center [685, 379] width 252 height 109
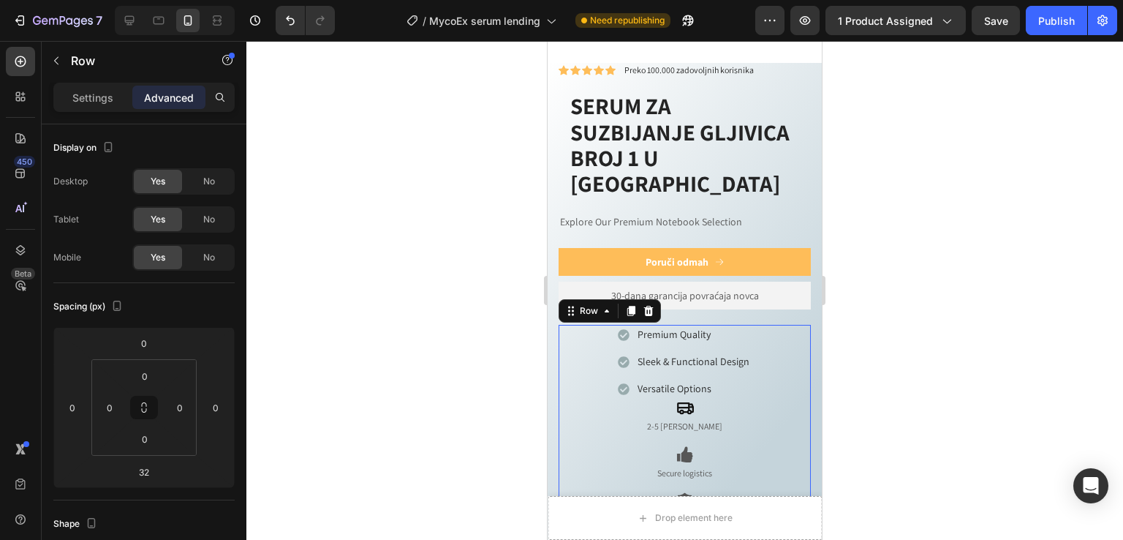
click at [568, 399] on div "Premium Quality Sleek & Functional Design Versatile Options Item List Icon 2-5 …" at bounding box center [685, 426] width 252 height 202
click at [625, 421] on p "2-5 dana isporuka" at bounding box center [684, 427] width 249 height 12
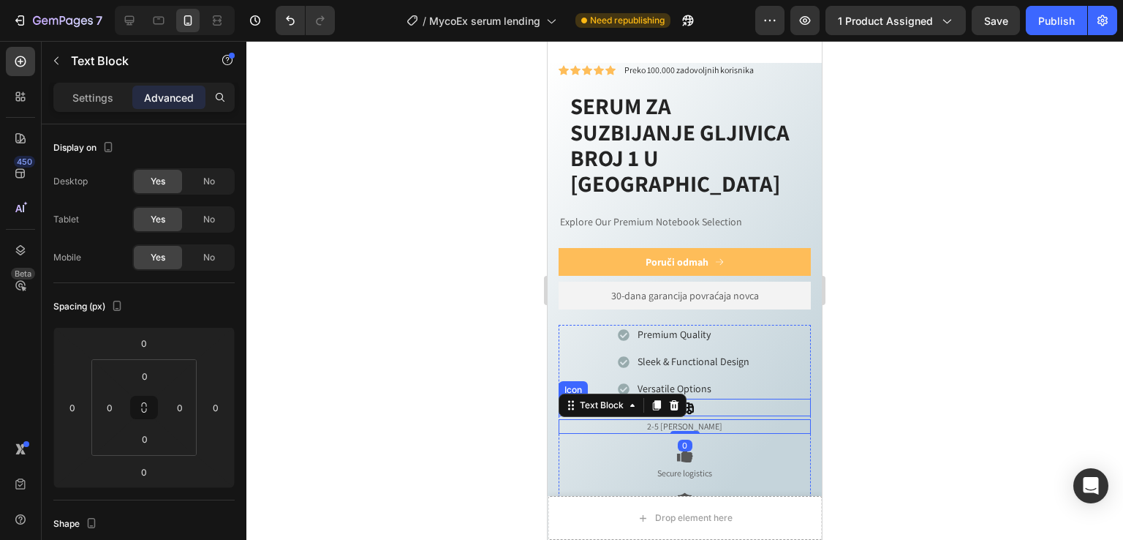
click at [774, 399] on div "Icon" at bounding box center [685, 408] width 252 height 18
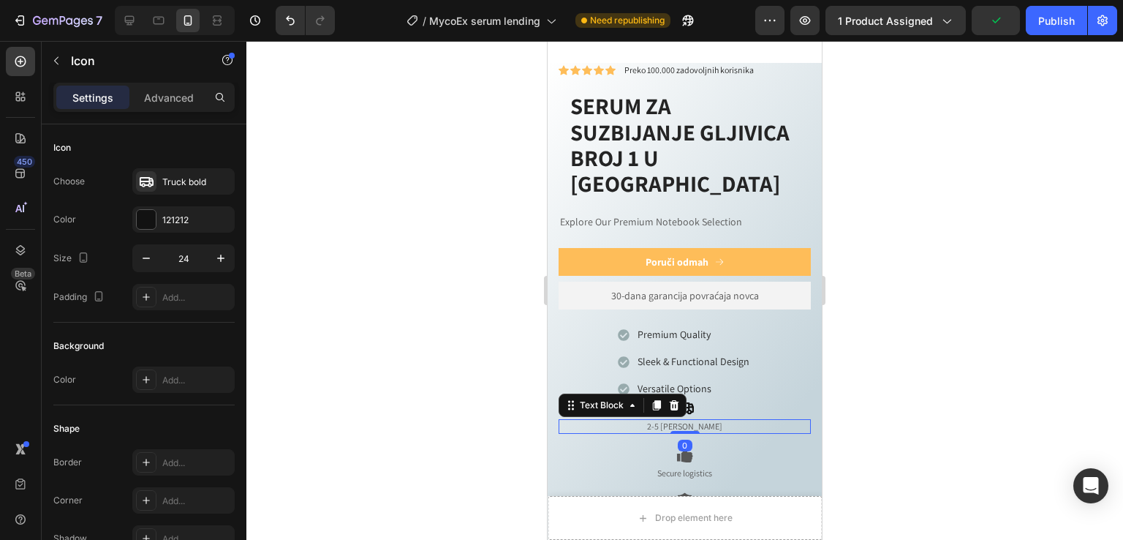
click at [788, 421] on p "2-5 dana isporuka" at bounding box center [684, 427] width 249 height 12
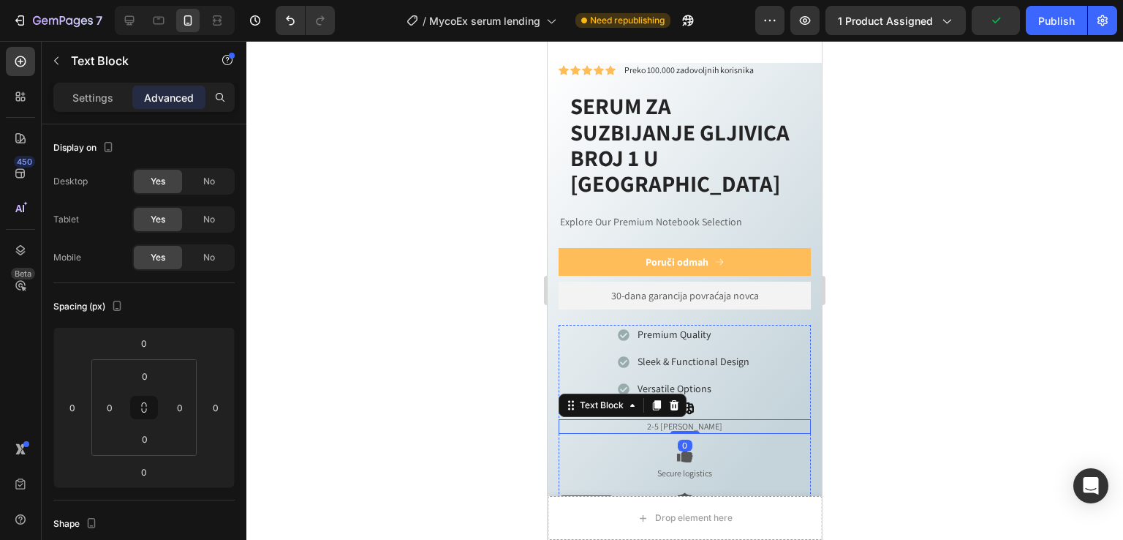
click at [761, 514] on p "Sertifikovan preparat" at bounding box center [684, 520] width 249 height 12
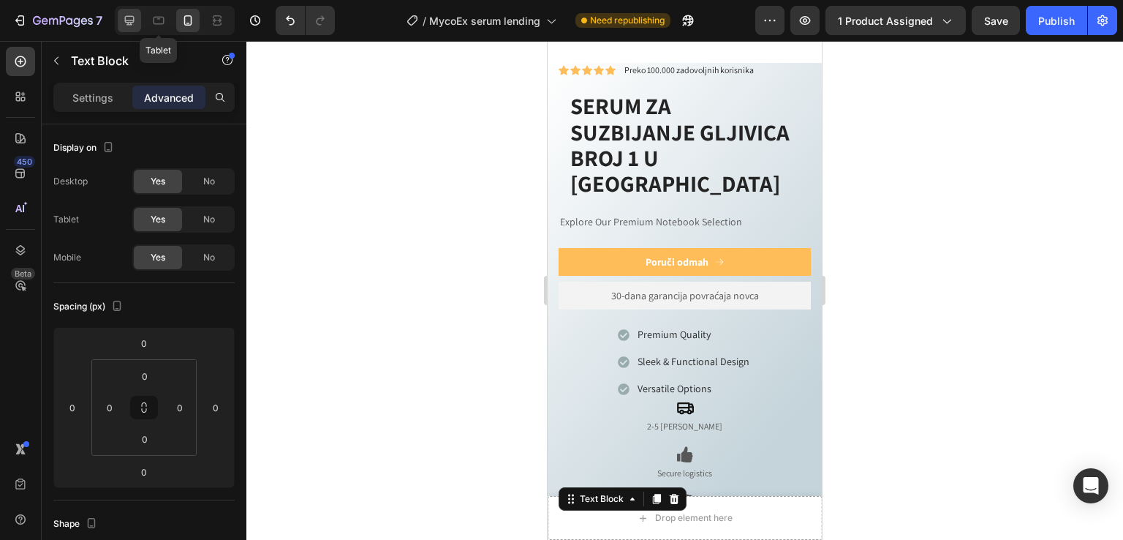
click at [137, 18] on div at bounding box center [129, 20] width 23 height 23
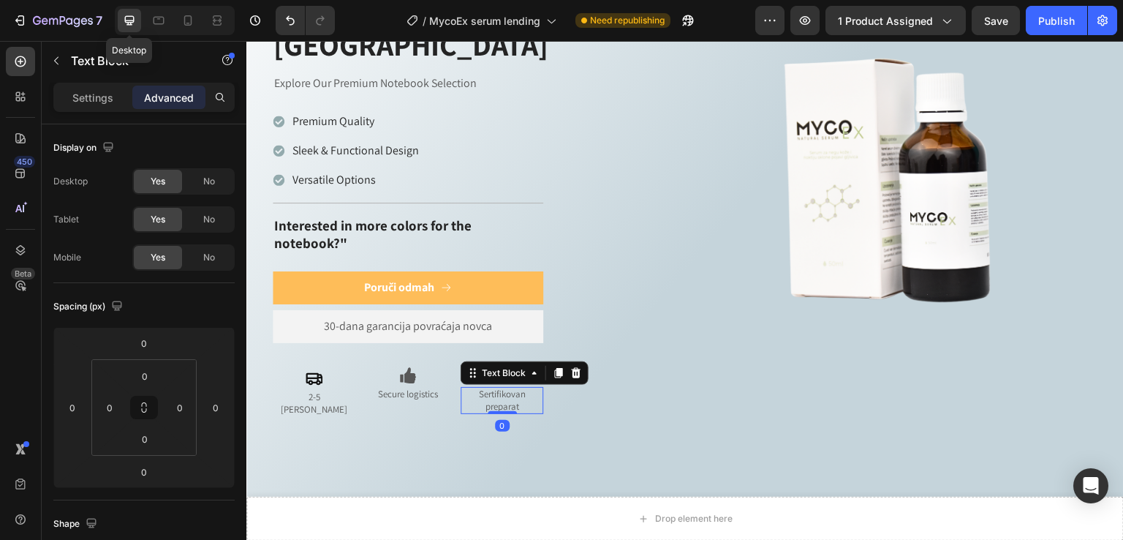
type input "32"
click at [130, 21] on icon at bounding box center [129, 20] width 15 height 15
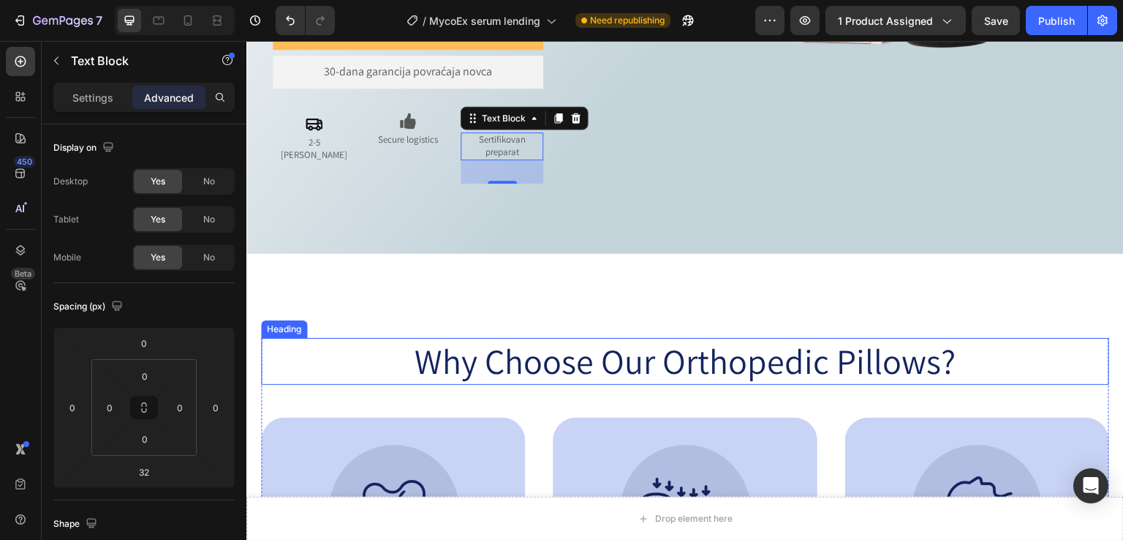
scroll to position [935, 0]
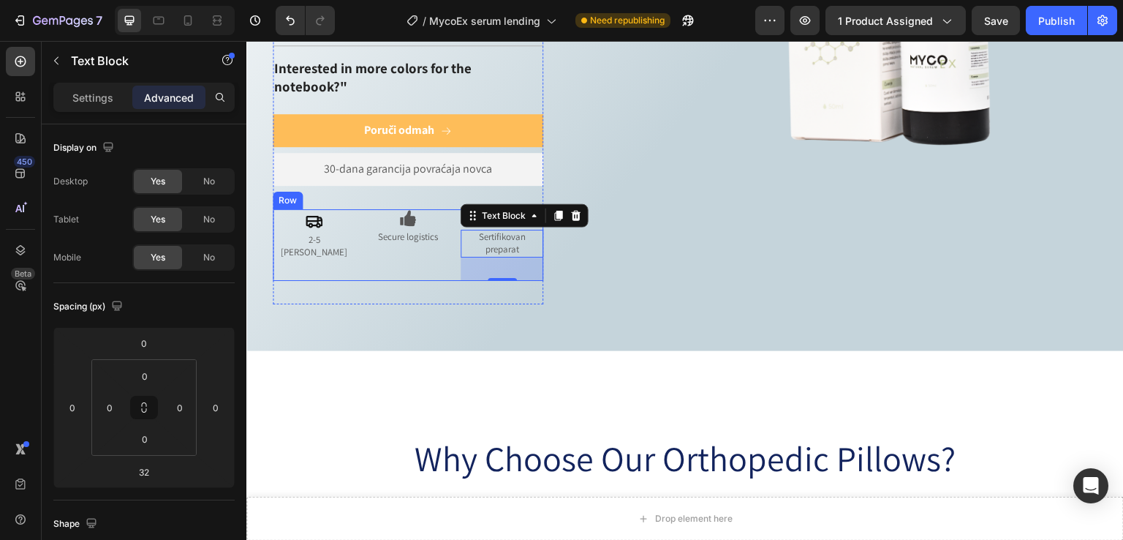
click at [325, 233] on div "Premium Quality Sleek & Functional Design Versatile Options Item List Icon 2-5 …" at bounding box center [314, 245] width 83 height 72
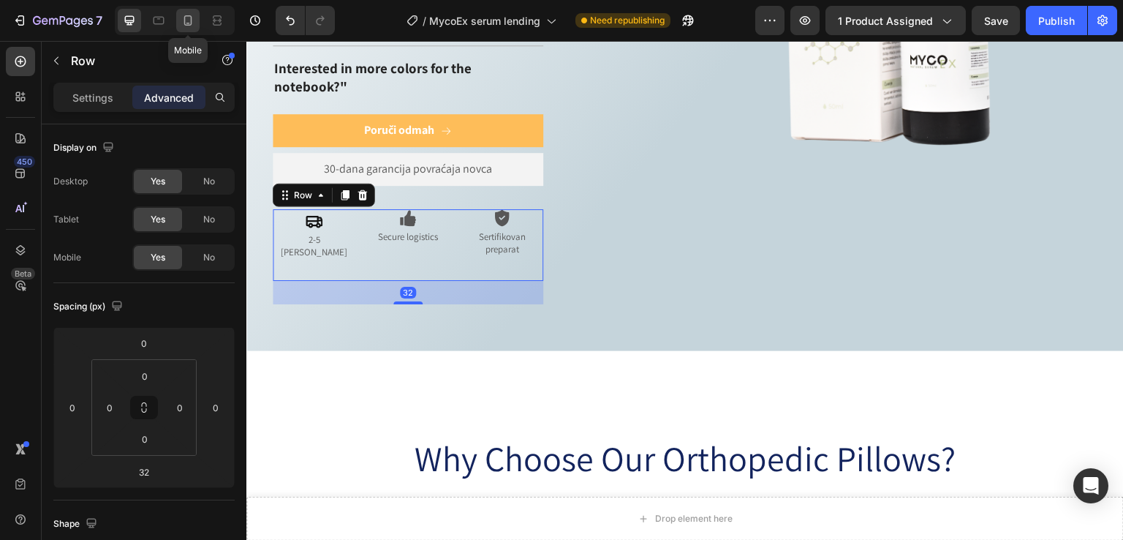
click at [195, 15] on div at bounding box center [187, 20] width 23 height 23
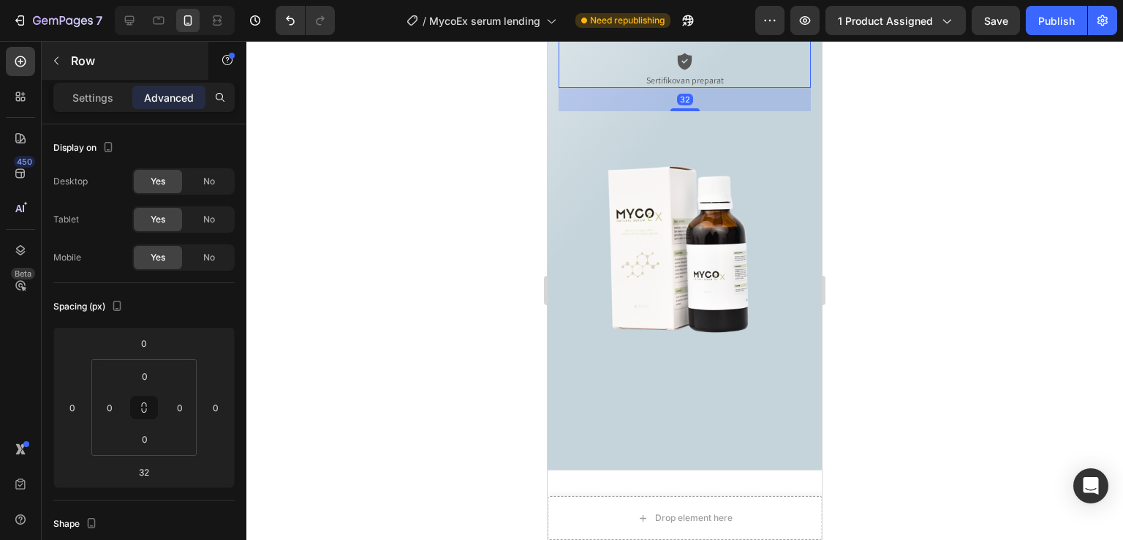
scroll to position [703, 0]
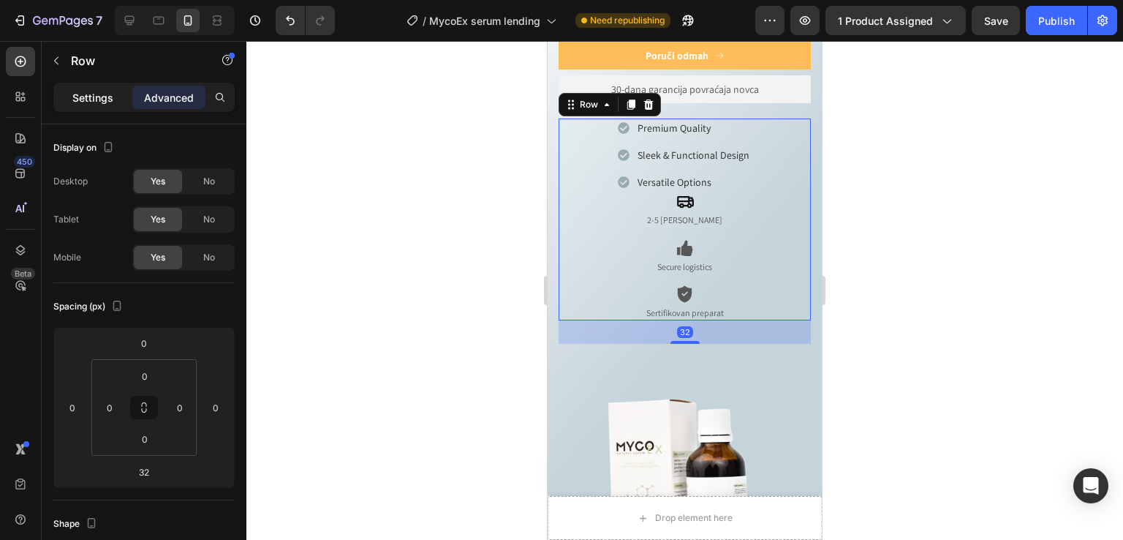
click at [110, 96] on p "Settings" at bounding box center [92, 97] width 41 height 15
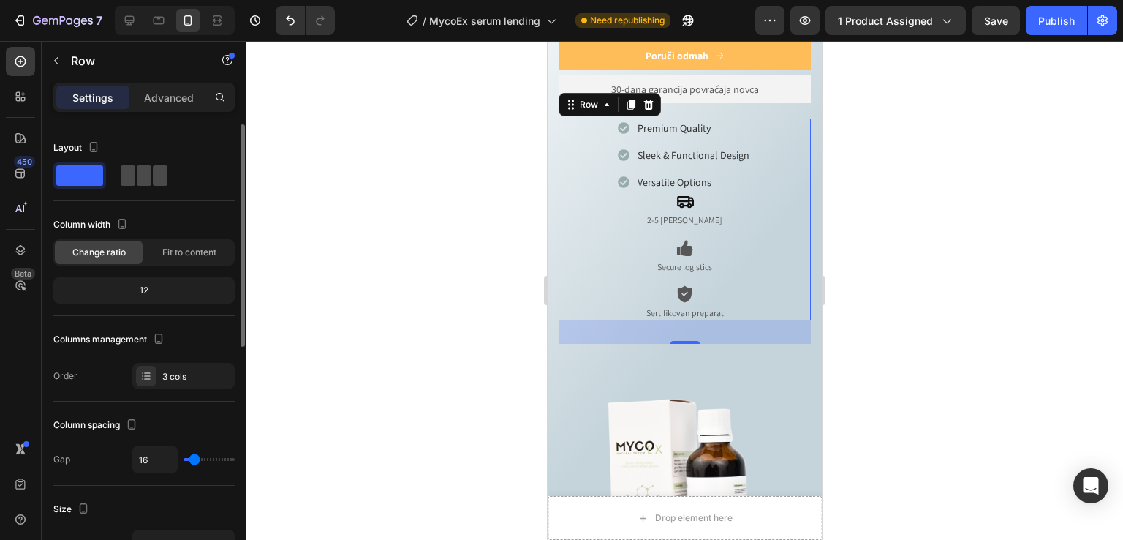
click at [137, 178] on span at bounding box center [144, 175] width 15 height 20
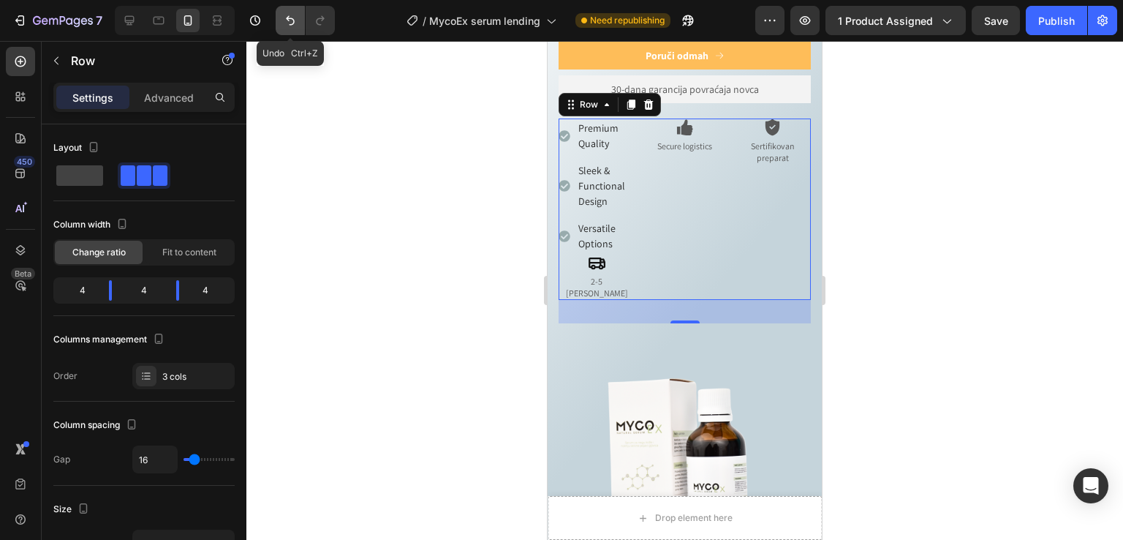
click at [290, 18] on icon "Undo/Redo" at bounding box center [290, 21] width 9 height 10
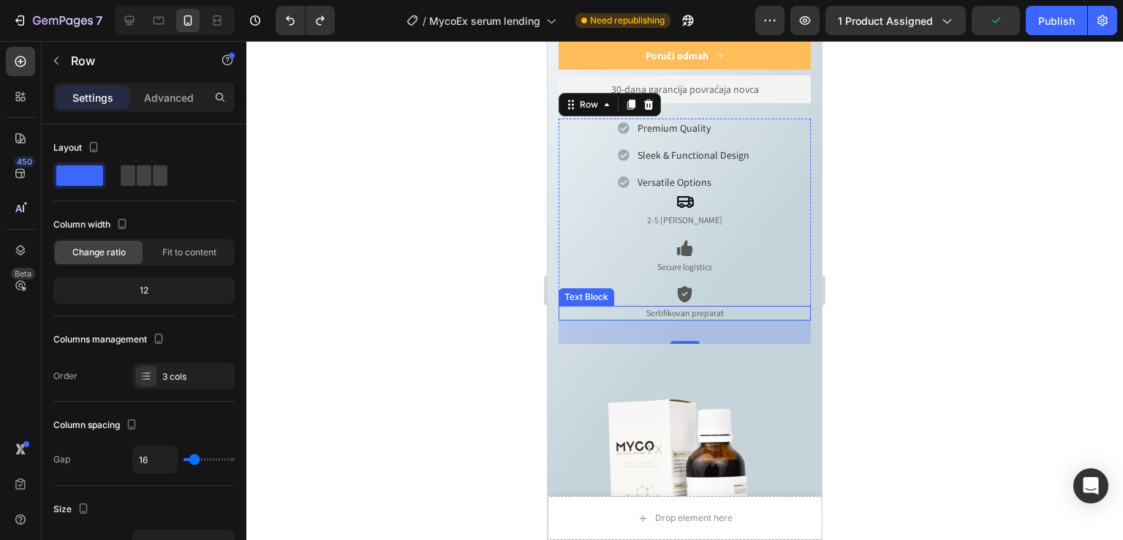
scroll to position [606, 0]
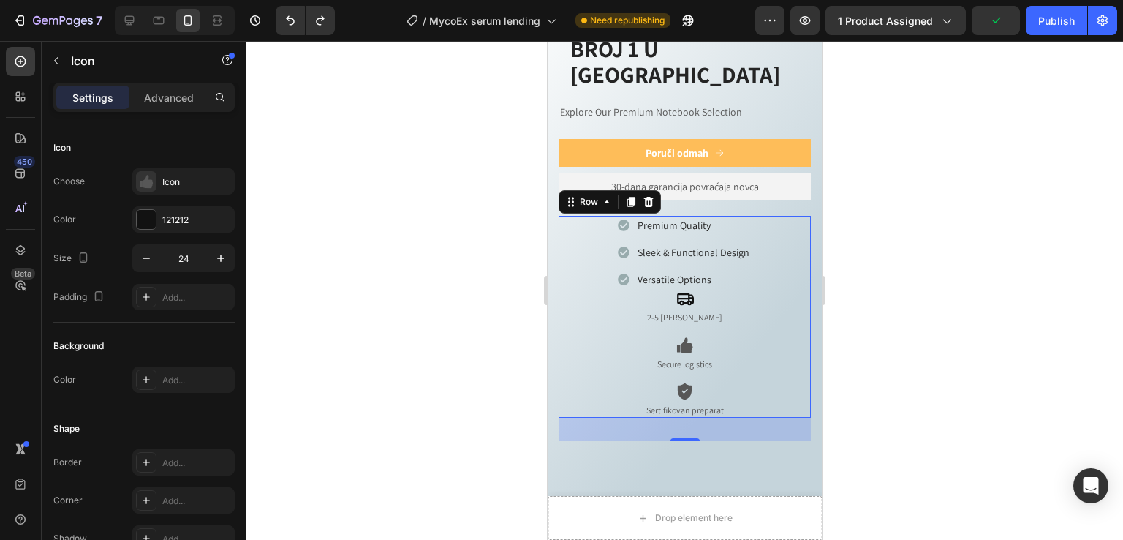
click at [782, 336] on div "Icon" at bounding box center [685, 345] width 252 height 18
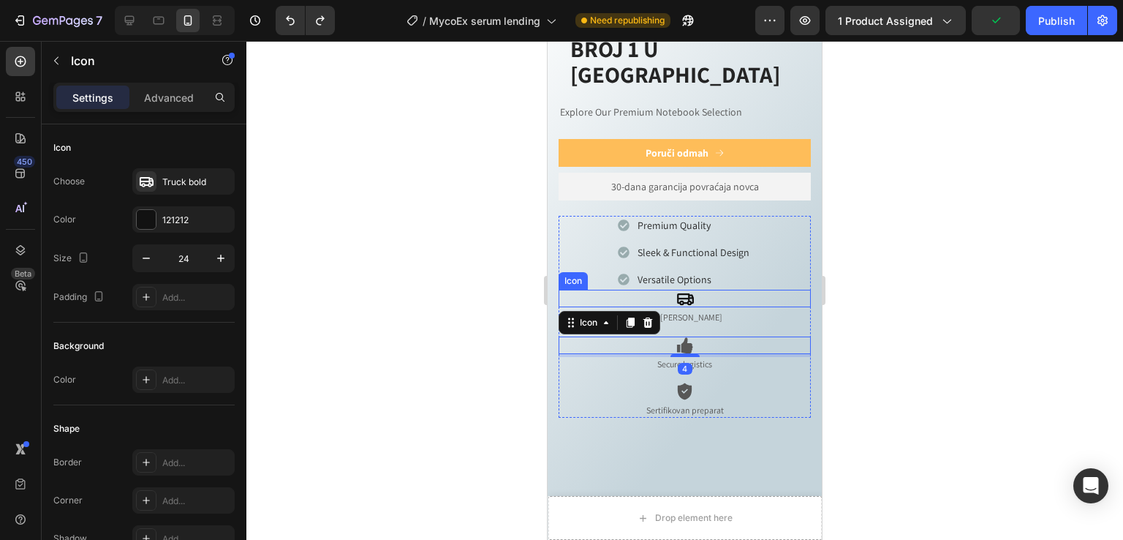
click at [746, 290] on div "Icon" at bounding box center [685, 299] width 252 height 18
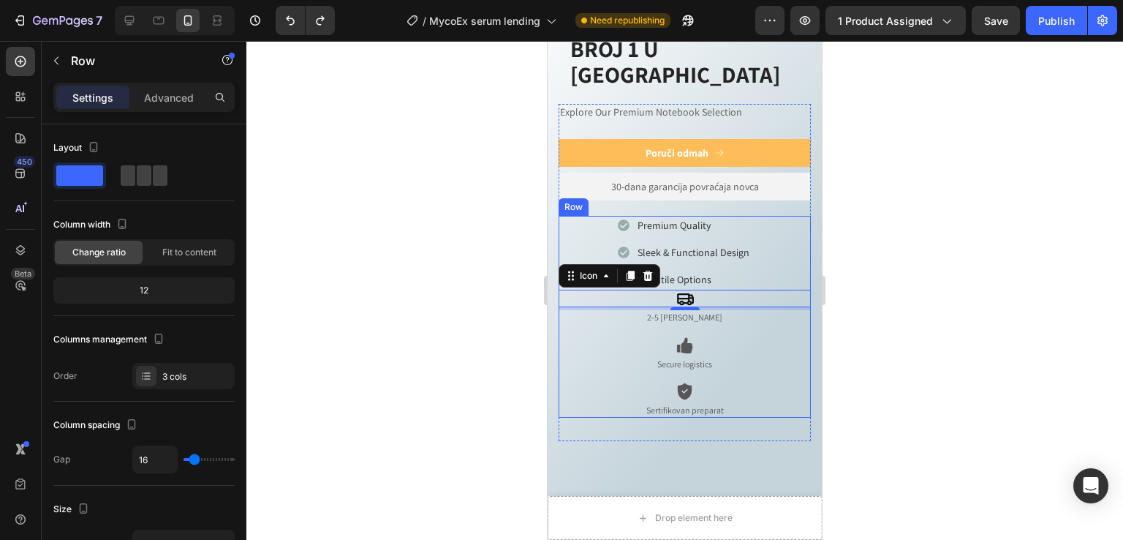
click at [567, 304] on div "Premium Quality Sleek & Functional Design Versatile Options Item List Icon 4 2-…" at bounding box center [685, 317] width 252 height 202
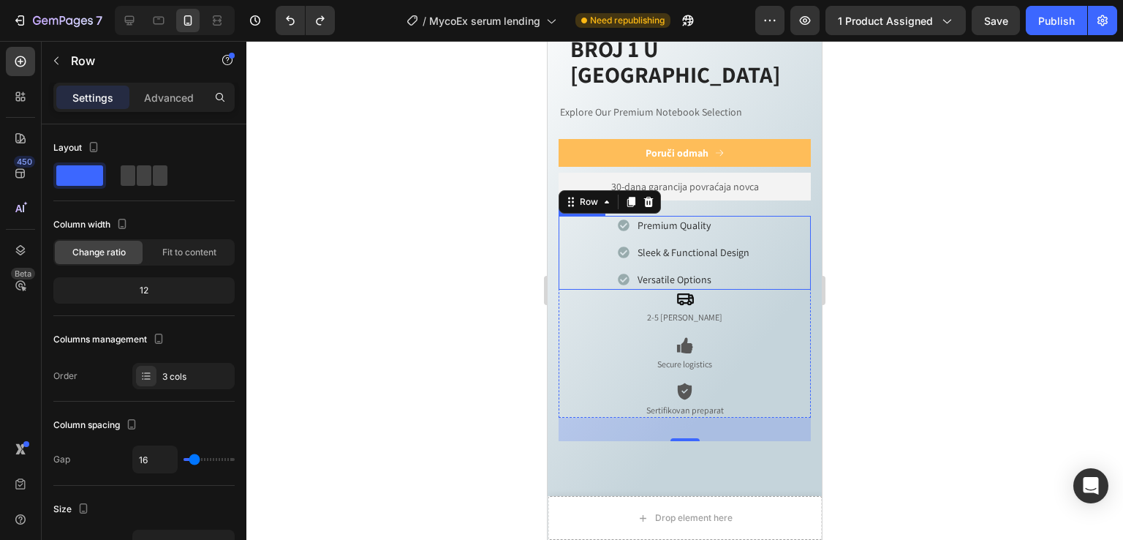
click at [618, 274] on icon at bounding box center [624, 280] width 12 height 12
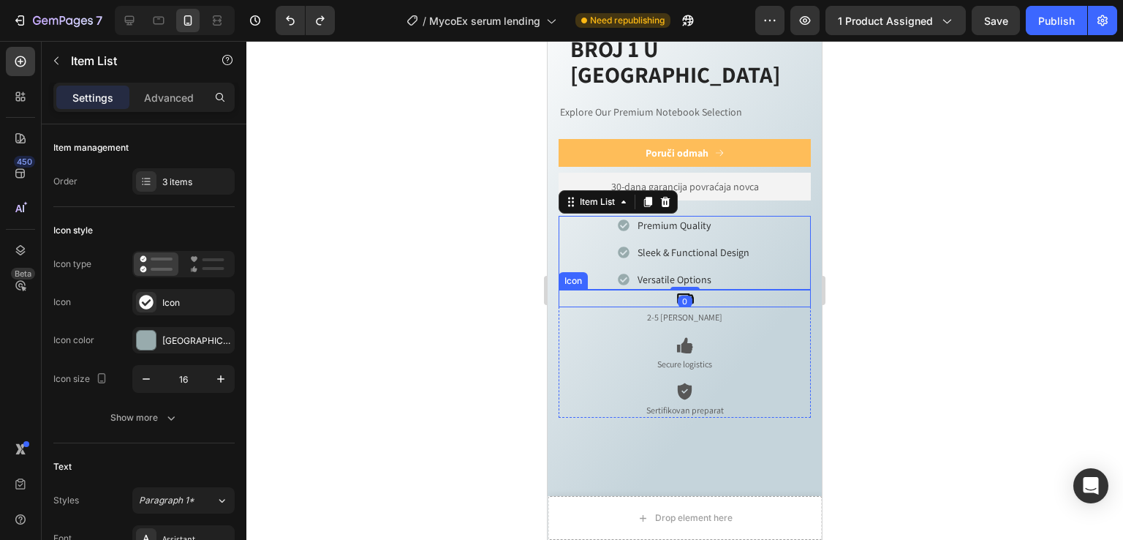
click at [607, 290] on div "Icon" at bounding box center [685, 299] width 252 height 18
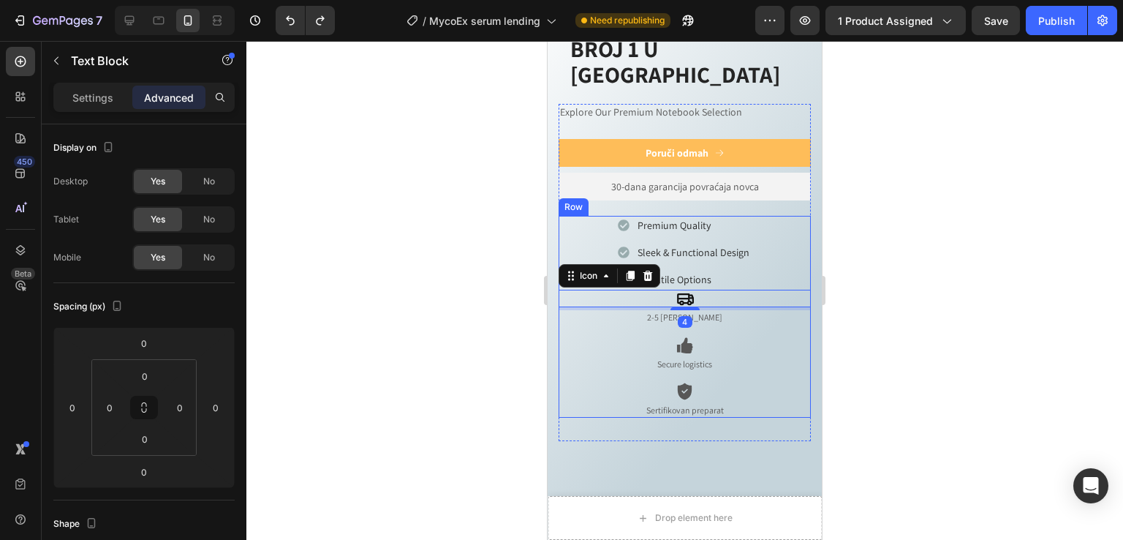
click at [597, 403] on div "Sertifikovan preparat" at bounding box center [685, 410] width 252 height 15
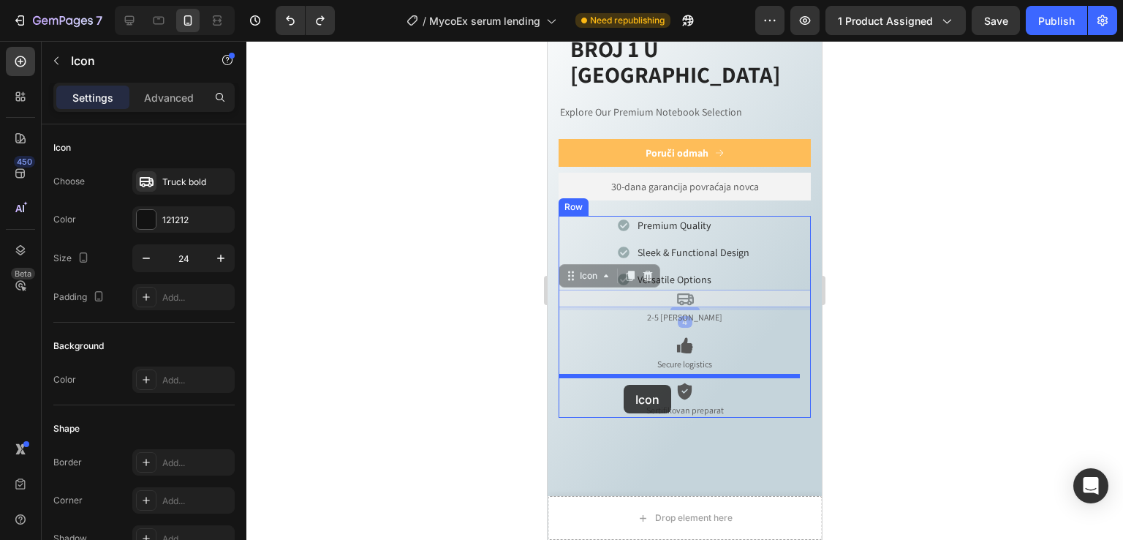
drag, startPoint x: 731, startPoint y: 283, endPoint x: 624, endPoint y: 385, distance: 148.0
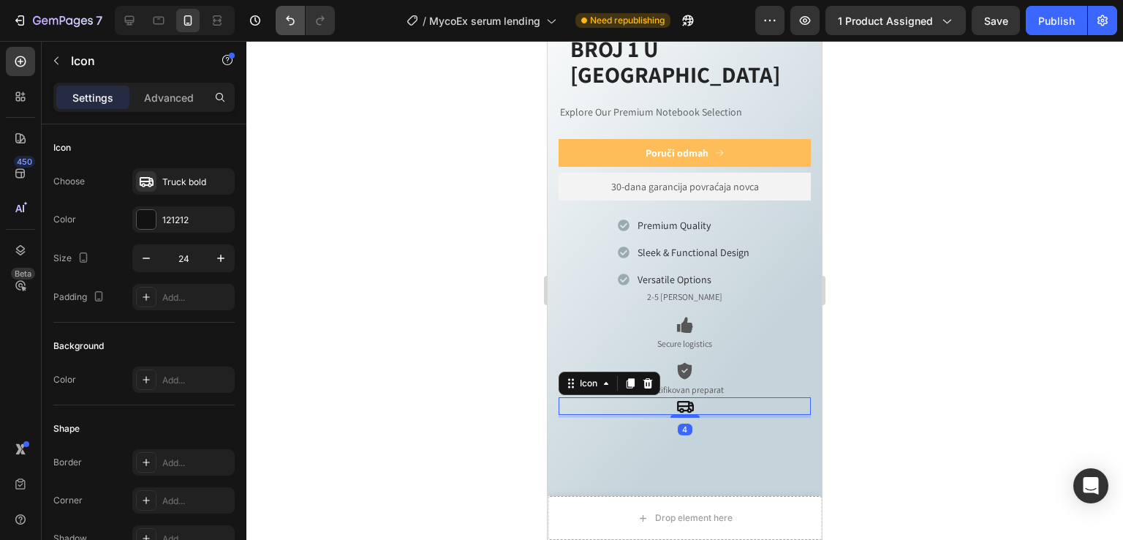
click at [290, 23] on icon "Undo/Redo" at bounding box center [290, 20] width 15 height 15
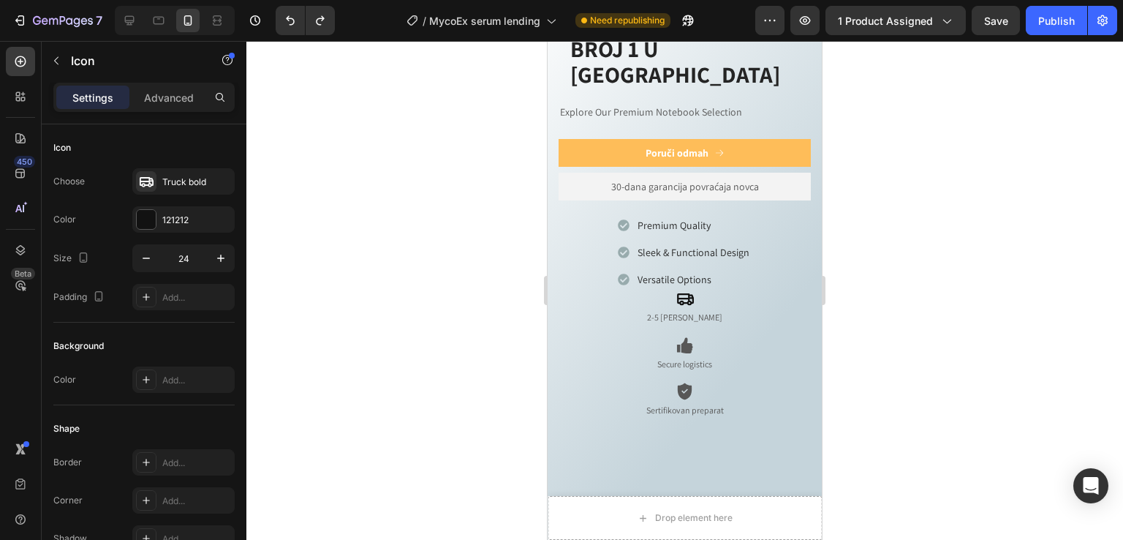
click at [568, 290] on div "Icon" at bounding box center [685, 299] width 252 height 18
click at [595, 216] on div "Premium Quality Sleek & Functional Design Versatile Options" at bounding box center [685, 253] width 252 height 74
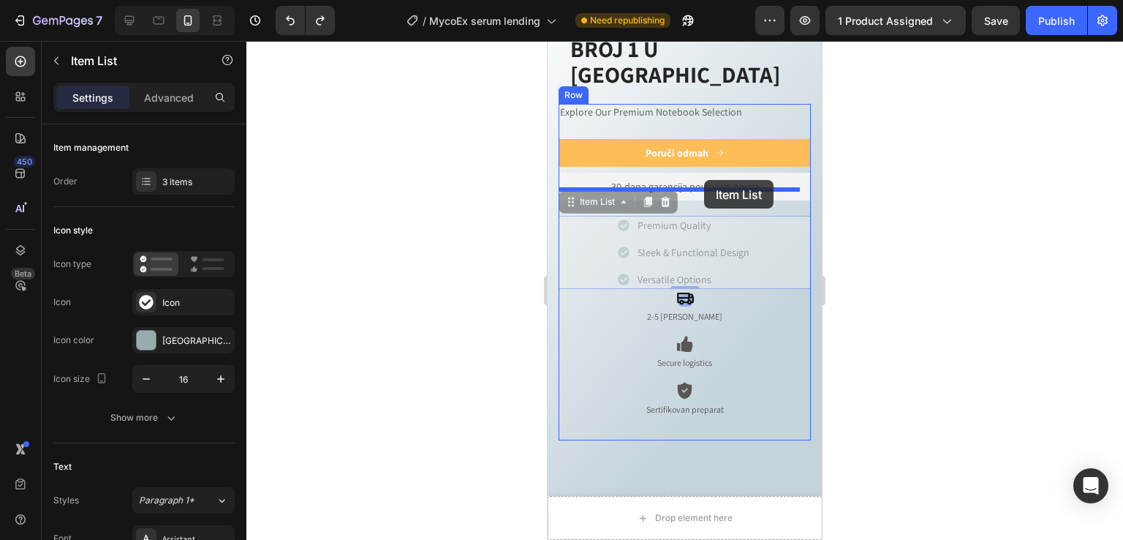
drag, startPoint x: 585, startPoint y: 180, endPoint x: 704, endPoint y: 180, distance: 119.2
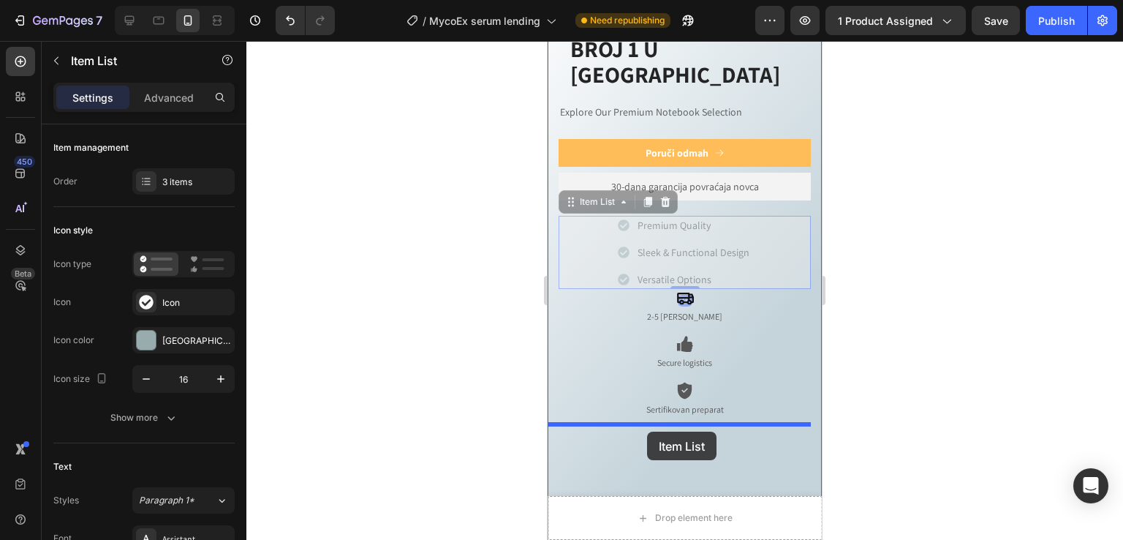
drag, startPoint x: 589, startPoint y: 177, endPoint x: 647, endPoint y: 431, distance: 261.1
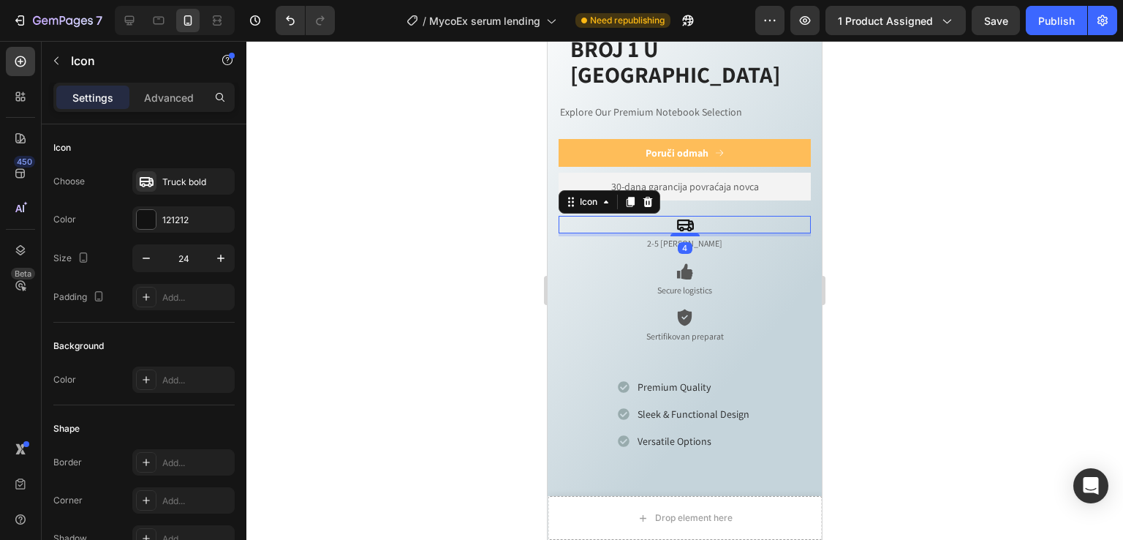
click at [568, 216] on div "Icon 4" at bounding box center [685, 225] width 252 height 18
click at [552, 222] on div "Icon Icon Icon Icon Icon Icon List Preko 100.000 zadovoljnih korisnika Text Blo…" at bounding box center [685, 164] width 274 height 423
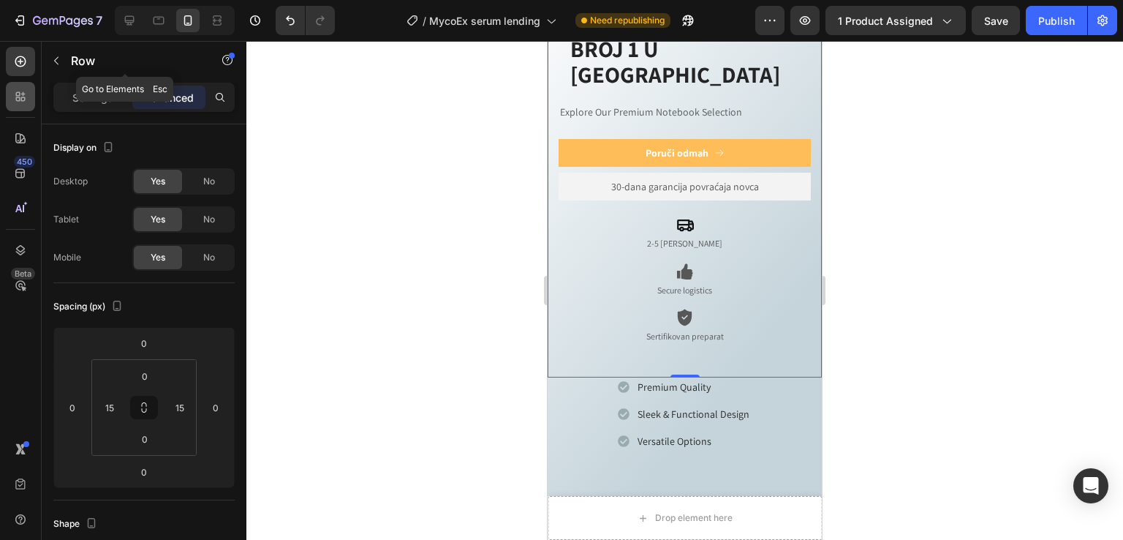
click at [86, 92] on p "Settings" at bounding box center [92, 97] width 41 height 15
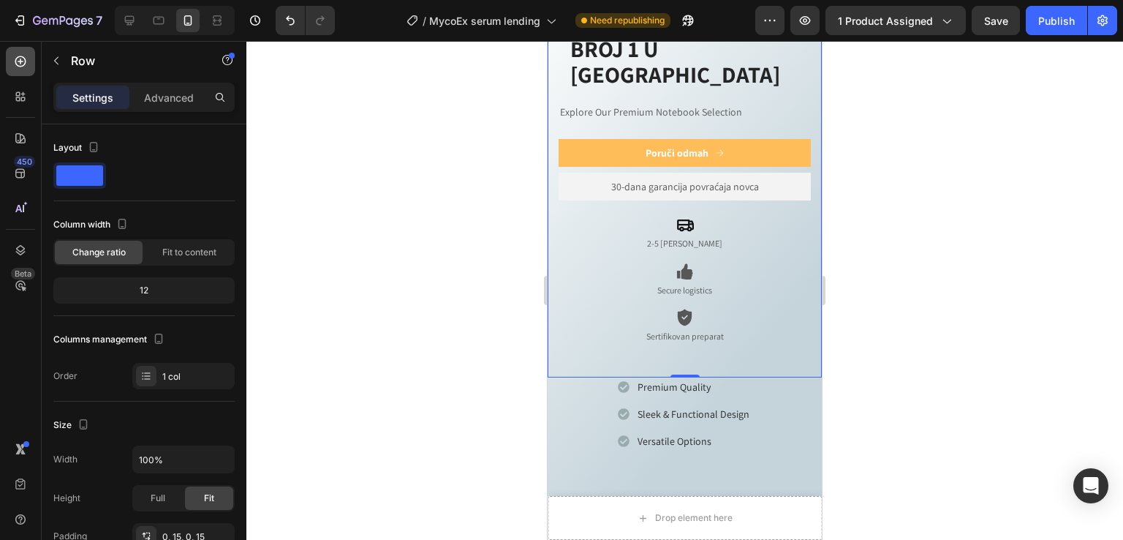
click at [18, 62] on icon at bounding box center [20, 61] width 15 height 15
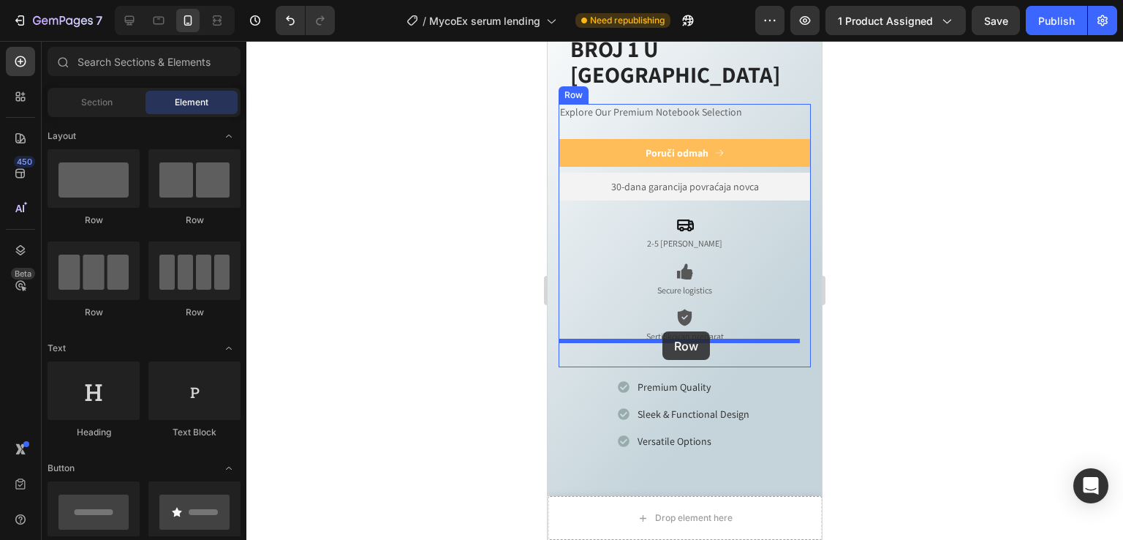
drag, startPoint x: 660, startPoint y: 317, endPoint x: 661, endPoint y: 332, distance: 15.4
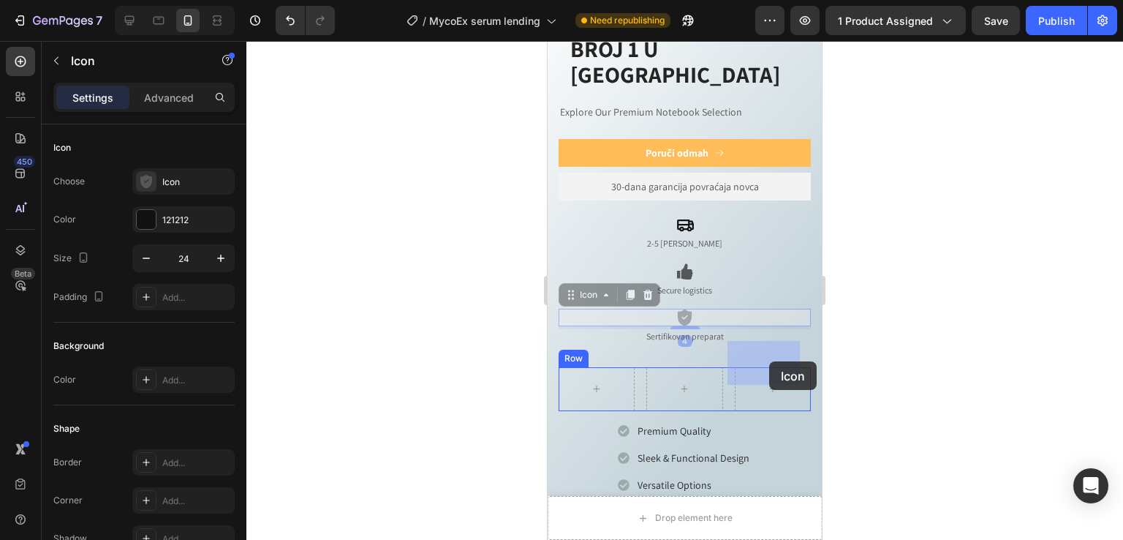
drag, startPoint x: 682, startPoint y: 295, endPoint x: 704, endPoint y: 315, distance: 30.0
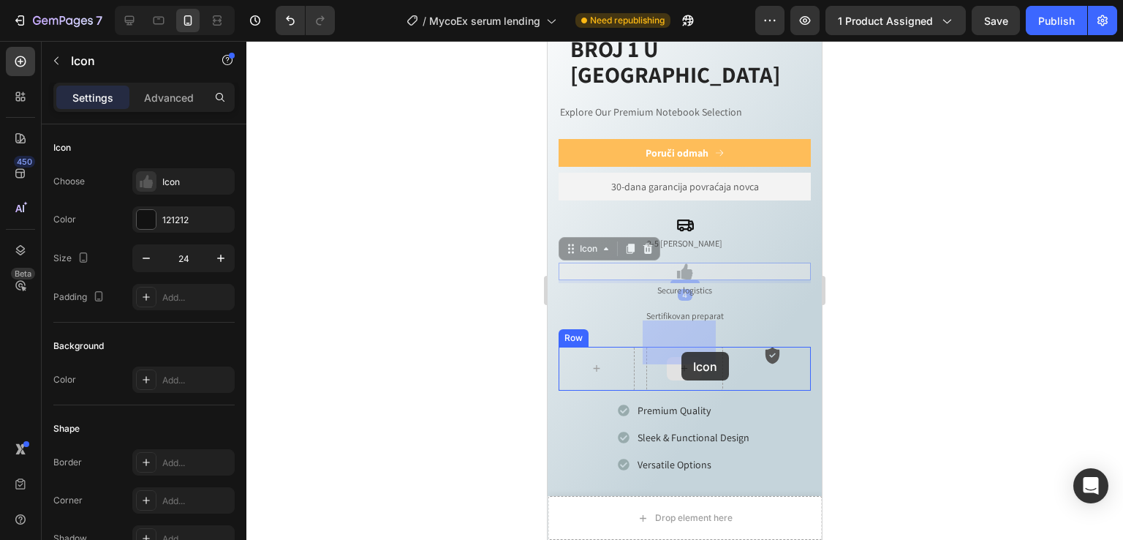
drag, startPoint x: 682, startPoint y: 244, endPoint x: 687, endPoint y: 279, distance: 35.6
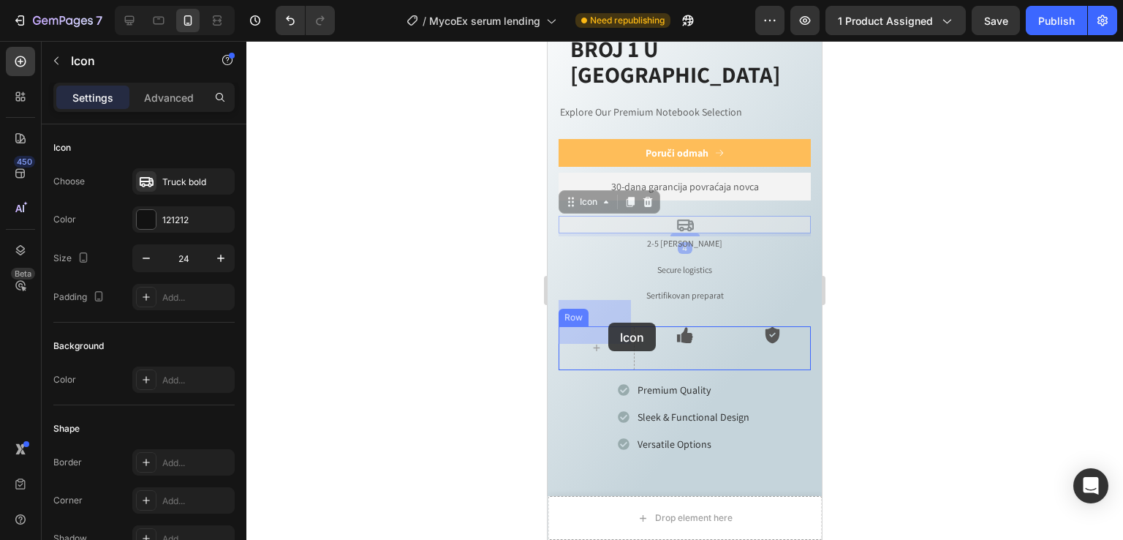
drag, startPoint x: 682, startPoint y: 202, endPoint x: 676, endPoint y: 240, distance: 38.5
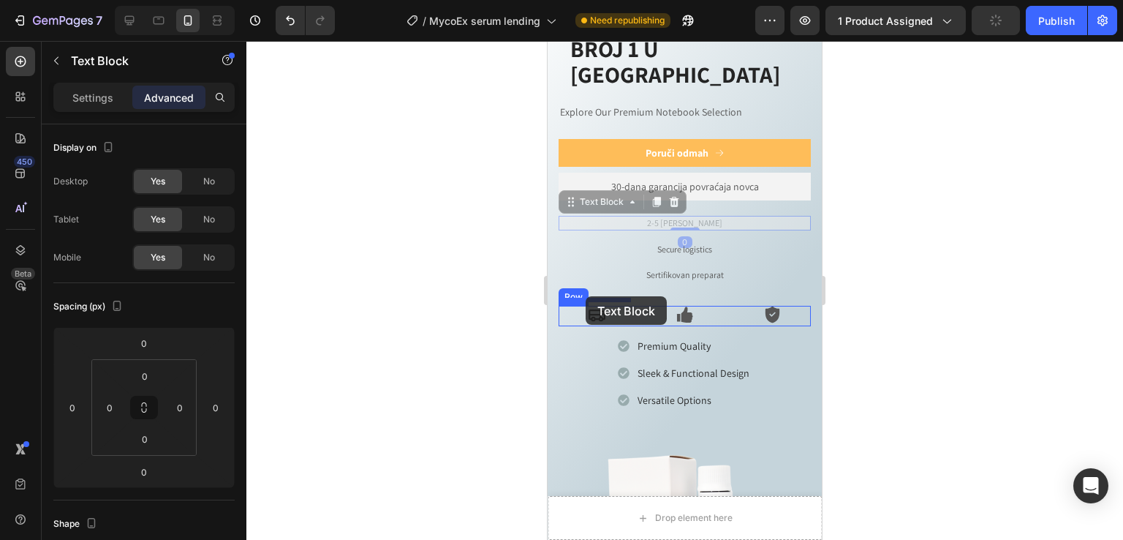
drag, startPoint x: 692, startPoint y: 200, endPoint x: 586, endPoint y: 296, distance: 143.4
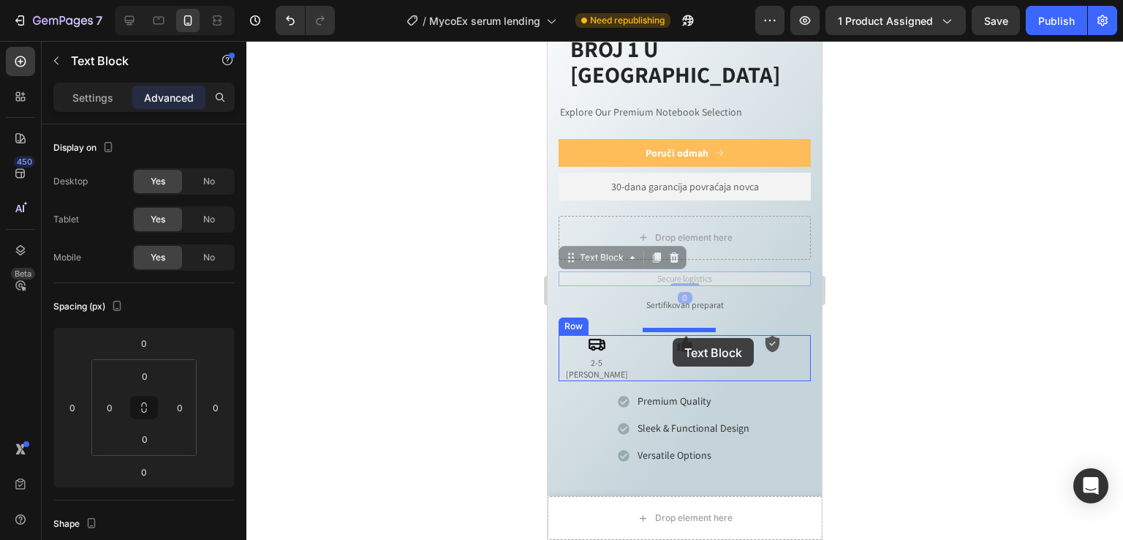
drag, startPoint x: 689, startPoint y: 252, endPoint x: 673, endPoint y: 338, distance: 87.8
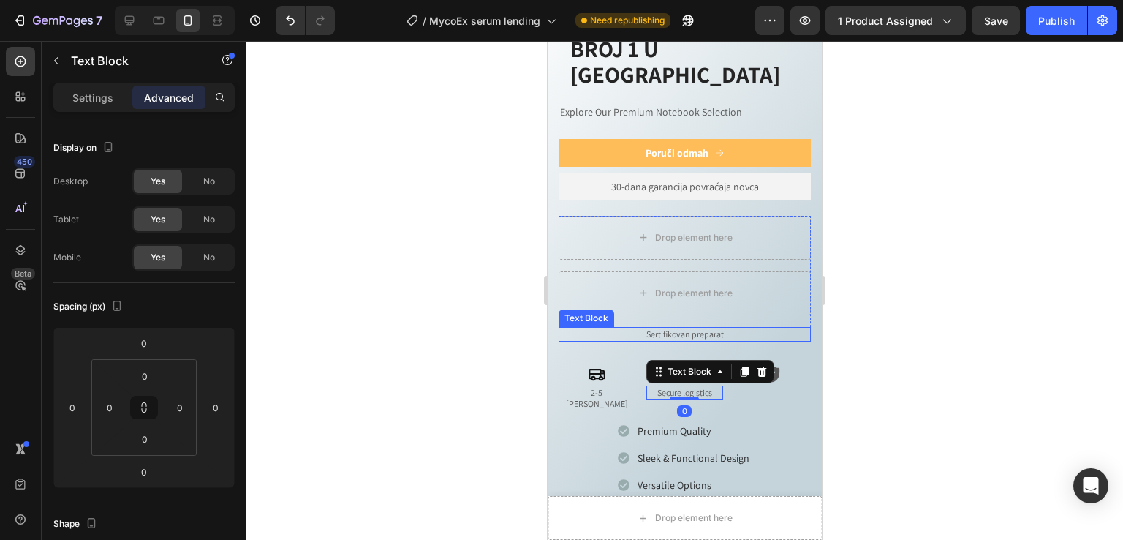
click at [690, 328] on p "Sertifikovan preparat" at bounding box center [684, 334] width 249 height 12
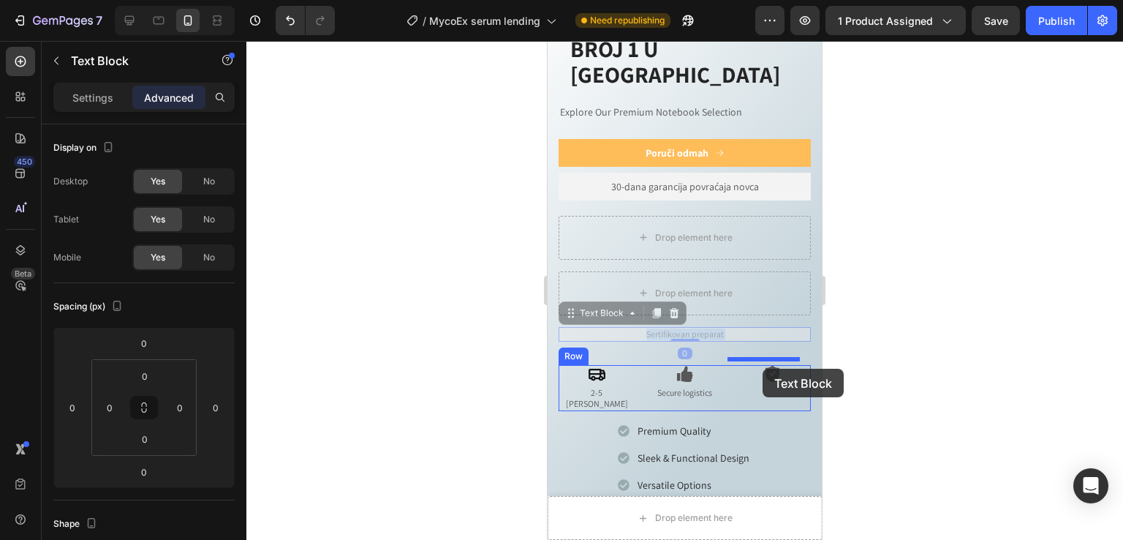
drag, startPoint x: 723, startPoint y: 336, endPoint x: 761, endPoint y: 366, distance: 49.0
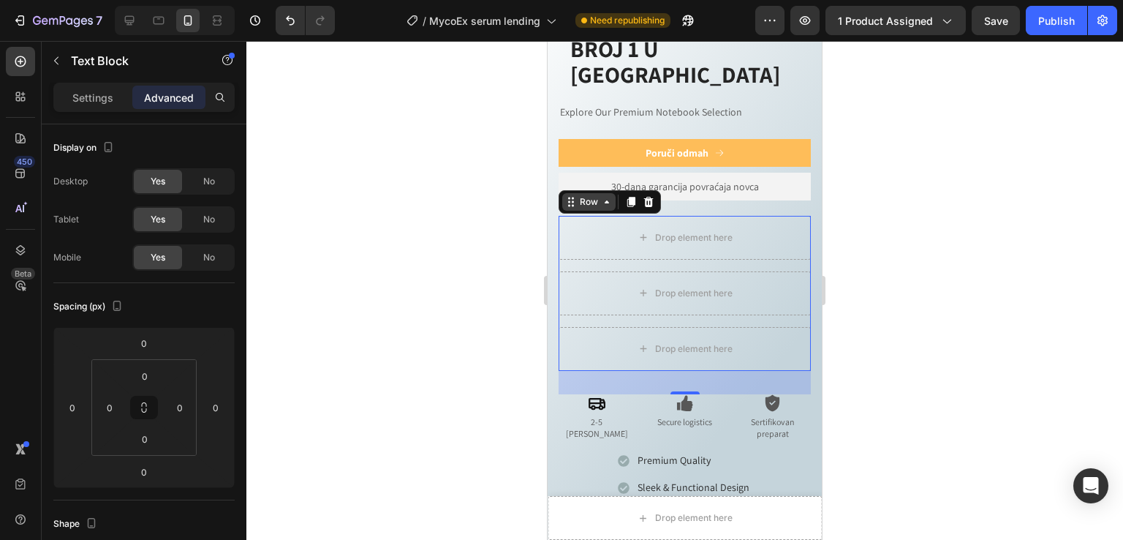
click at [576, 193] on div "Row" at bounding box center [588, 202] width 53 height 18
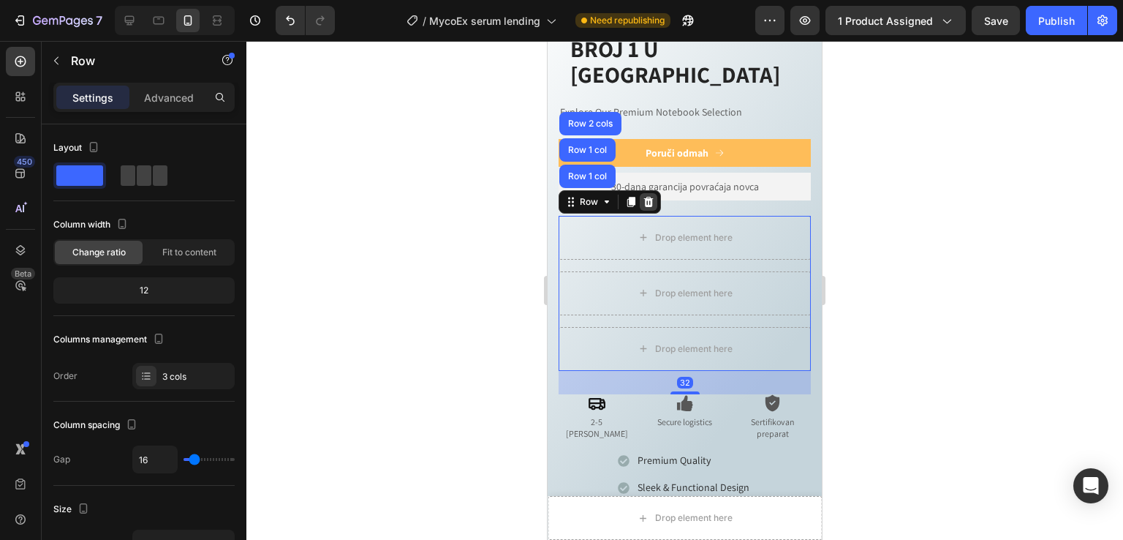
click at [650, 197] on icon at bounding box center [649, 202] width 10 height 10
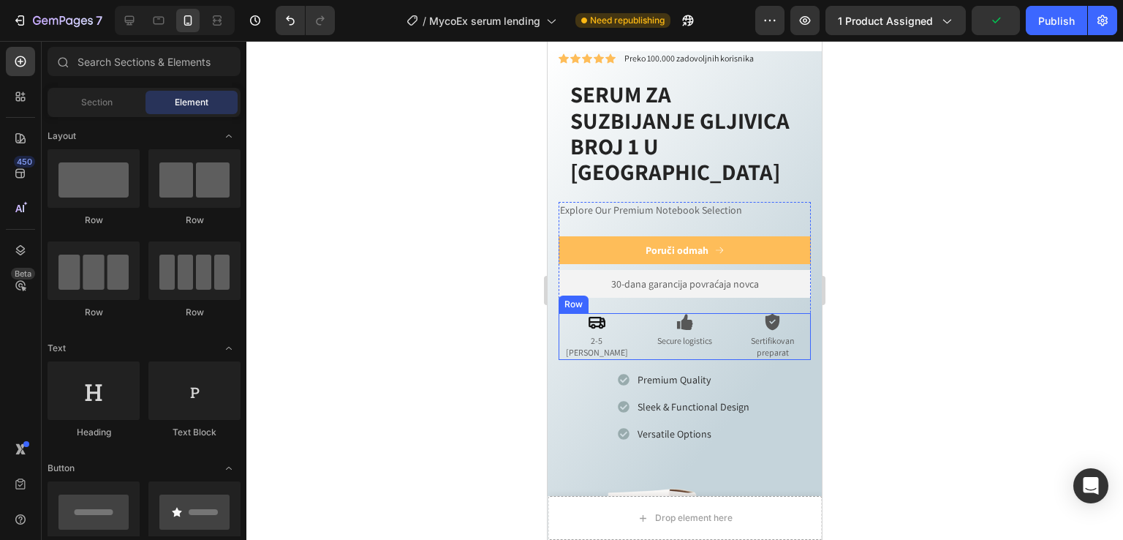
scroll to position [800, 0]
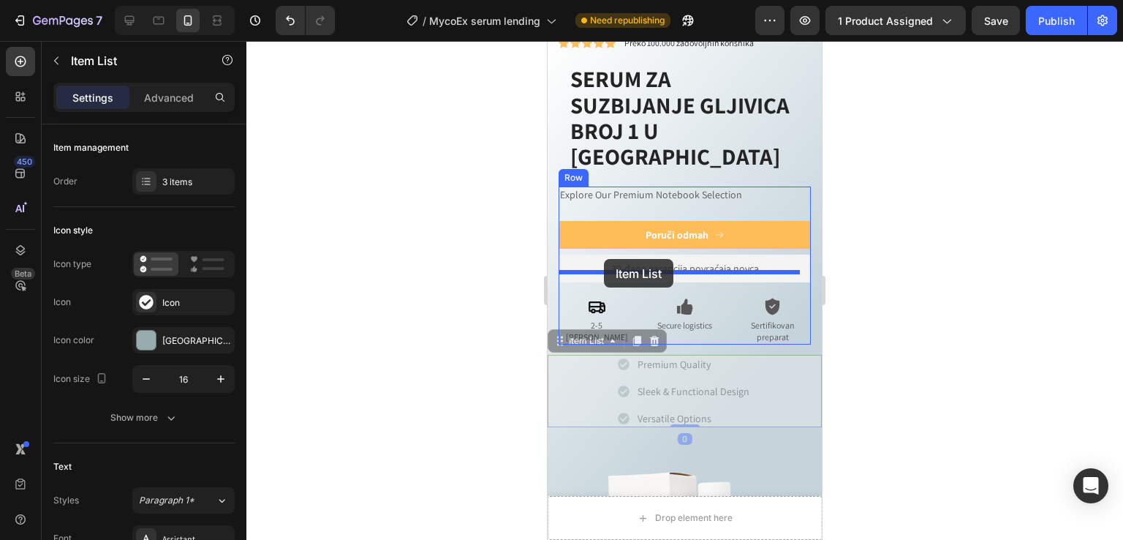
drag, startPoint x: 576, startPoint y: 319, endPoint x: 604, endPoint y: 259, distance: 66.1
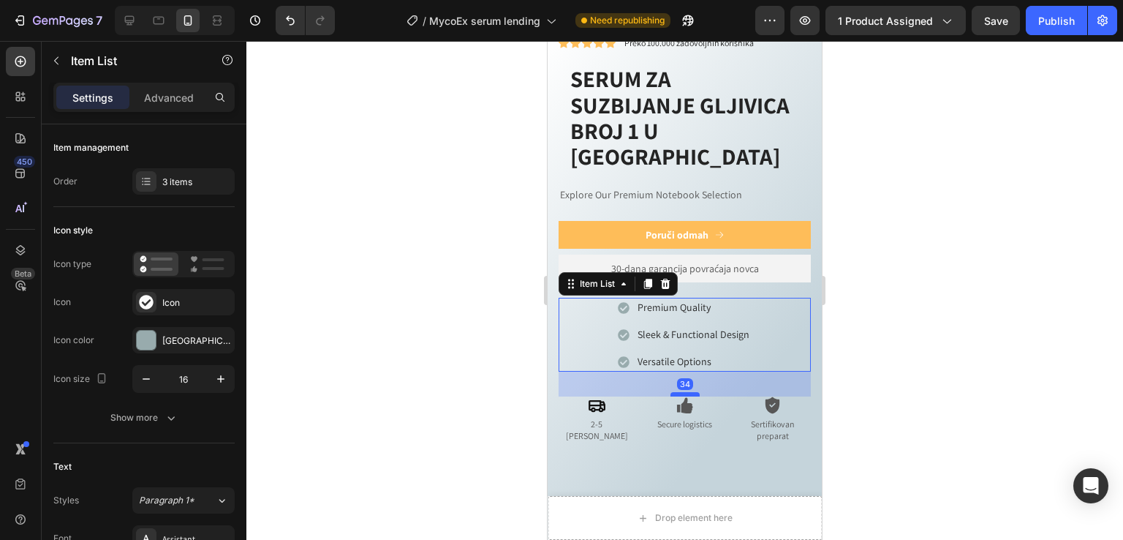
drag, startPoint x: 682, startPoint y: 343, endPoint x: 685, endPoint y: 368, distance: 25.0
click at [685, 392] on div at bounding box center [685, 394] width 29 height 4
type input "100%"
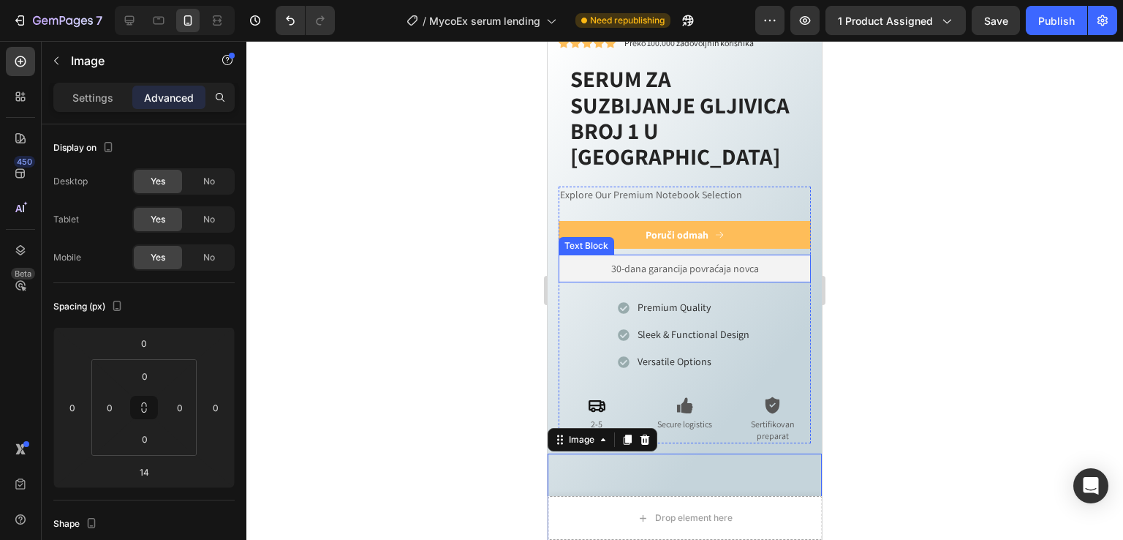
click at [689, 255] on div "30-dana garancija povraćaja novca" at bounding box center [685, 269] width 252 height 28
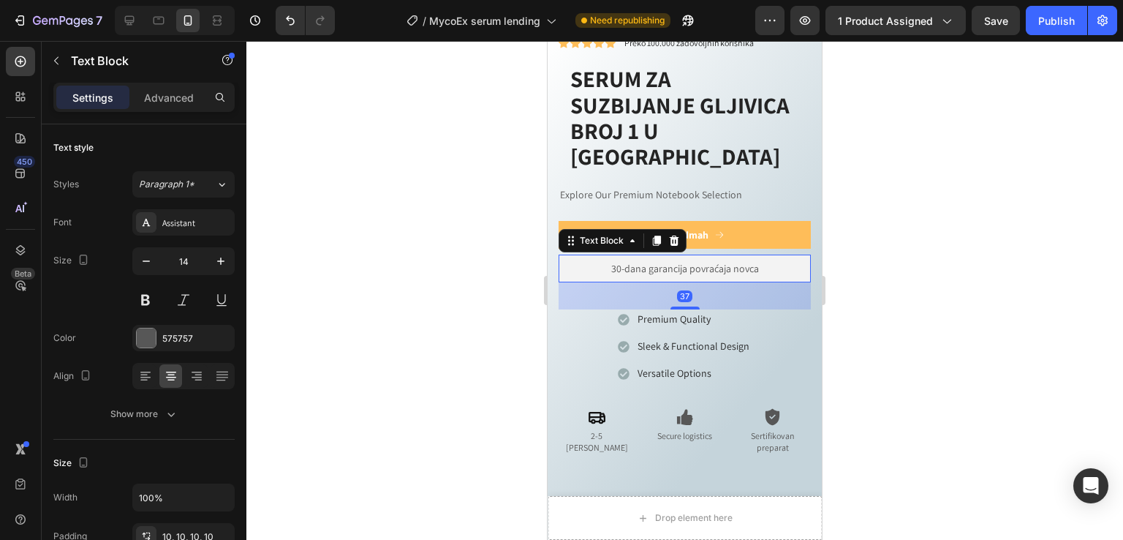
drag, startPoint x: 681, startPoint y: 271, endPoint x: 684, endPoint y: 282, distance: 12.1
click at [684, 306] on div at bounding box center [685, 307] width 29 height 3
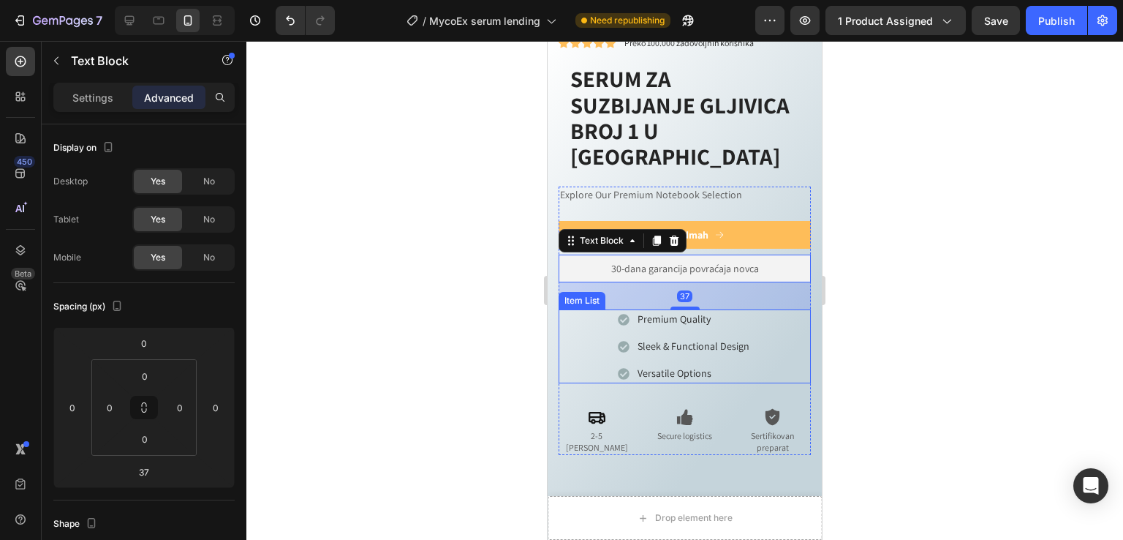
click at [775, 332] on div "Premium Quality Sleek & Functional Design Versatile Options" at bounding box center [685, 346] width 252 height 74
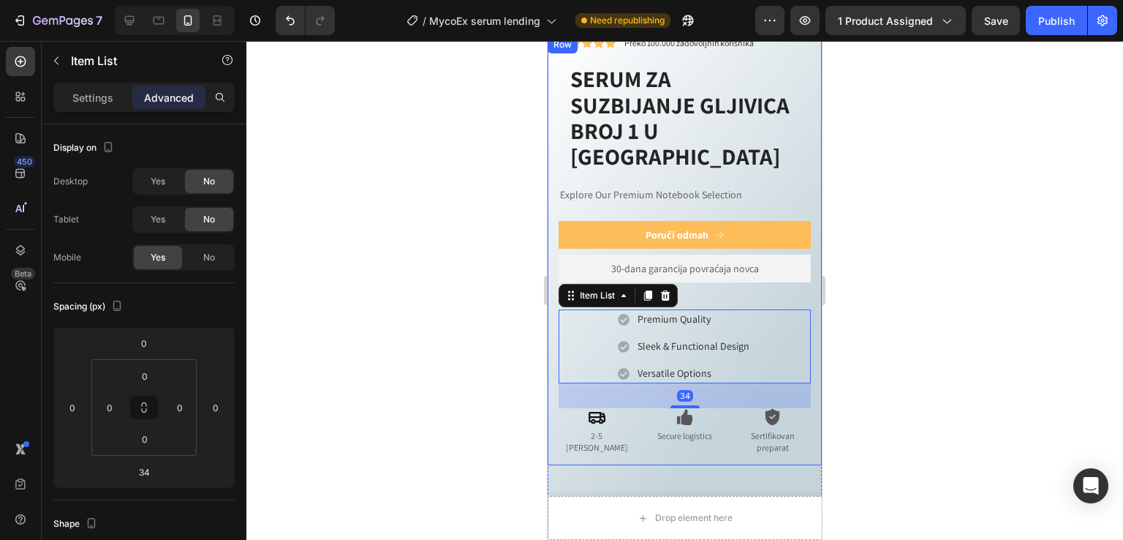
click at [804, 279] on div "Icon Icon Icon Icon Icon Icon List Preko 100.000 zadovoljnih korisnika Text Blo…" at bounding box center [685, 250] width 274 height 429
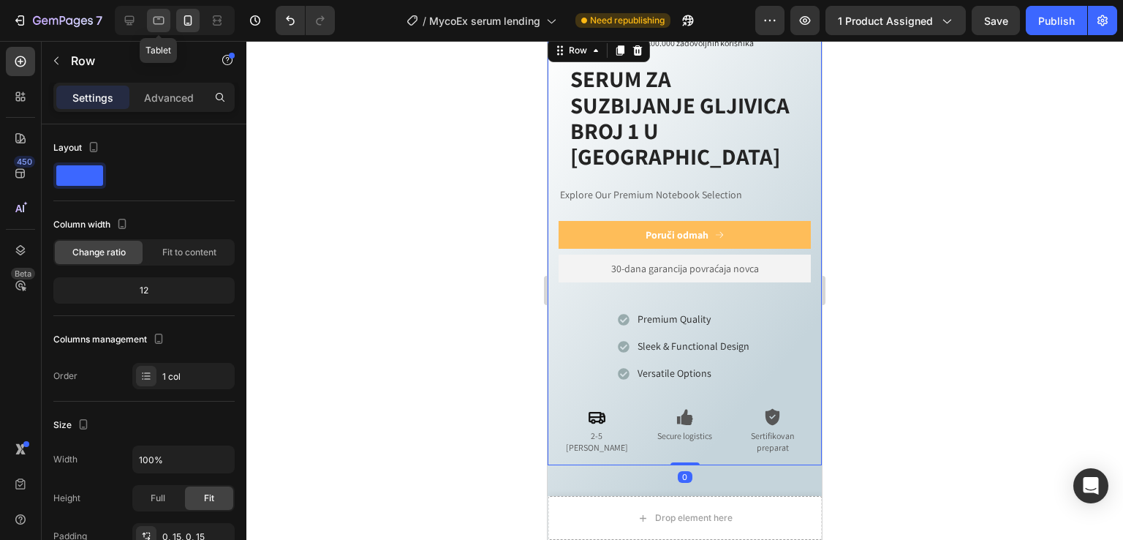
click at [157, 19] on icon at bounding box center [158, 20] width 15 height 15
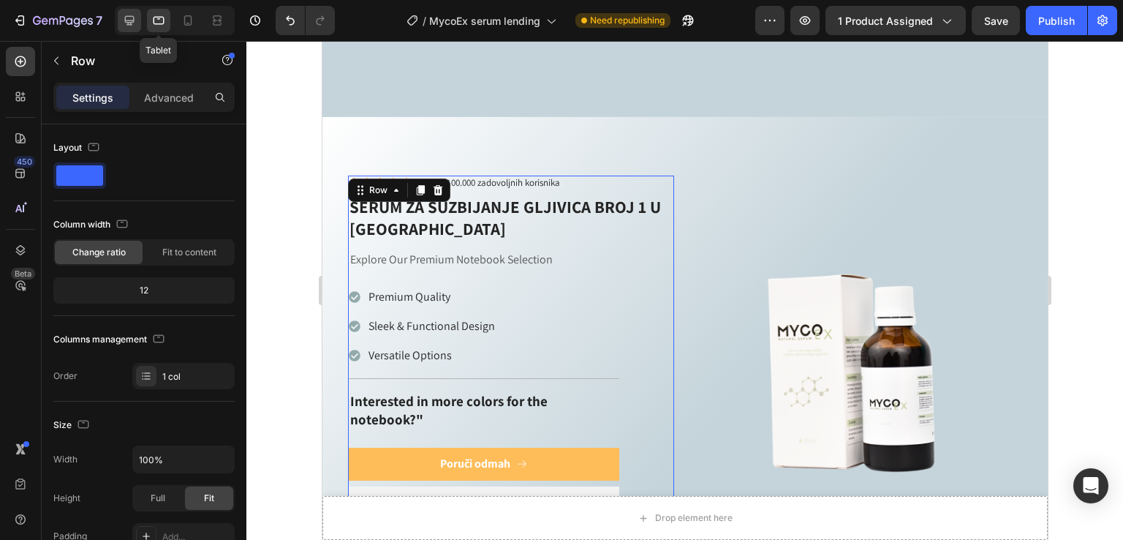
click at [142, 18] on div "Tablet" at bounding box center [175, 20] width 120 height 29
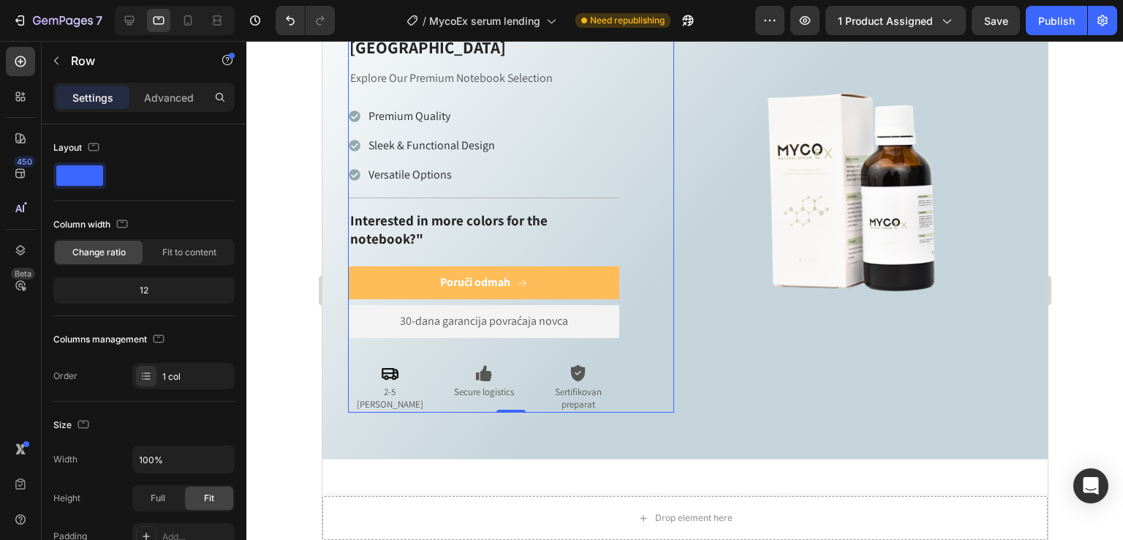
scroll to position [530, 0]
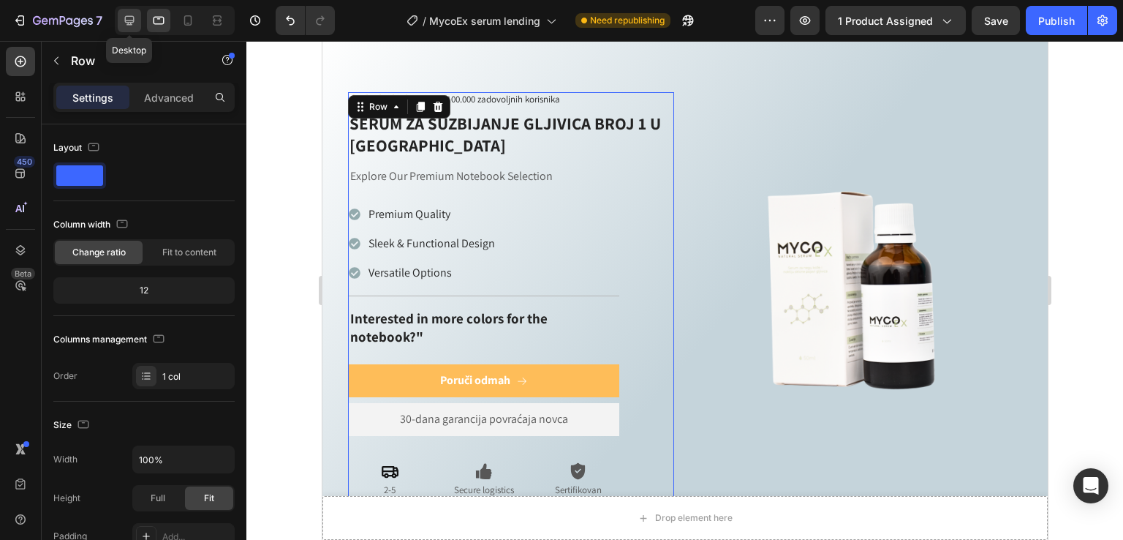
click at [133, 13] on icon at bounding box center [129, 20] width 15 height 15
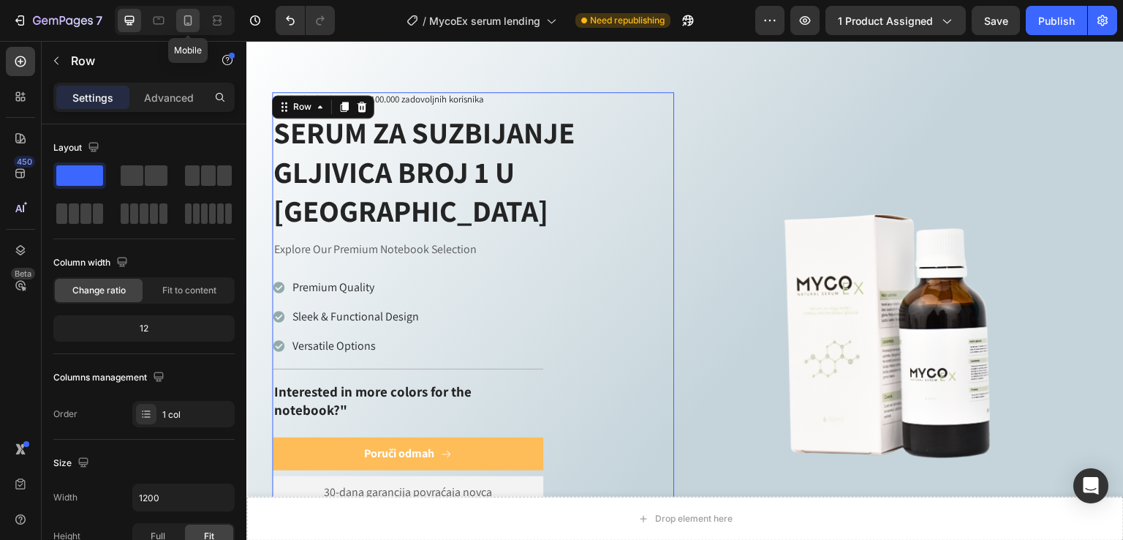
scroll to position [535, 0]
click at [189, 16] on icon at bounding box center [188, 20] width 8 height 10
type input "100%"
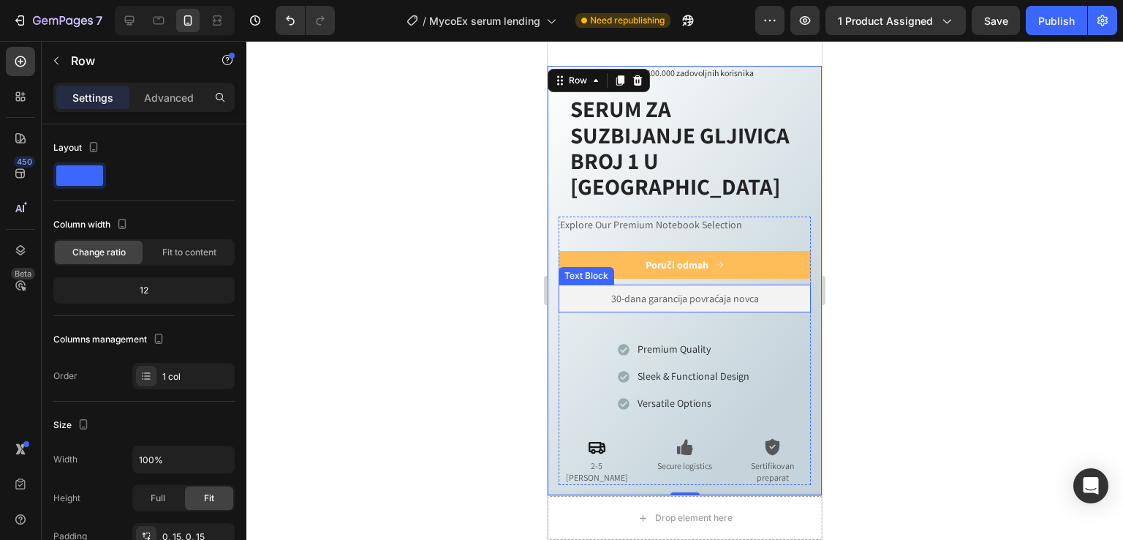
scroll to position [683, 0]
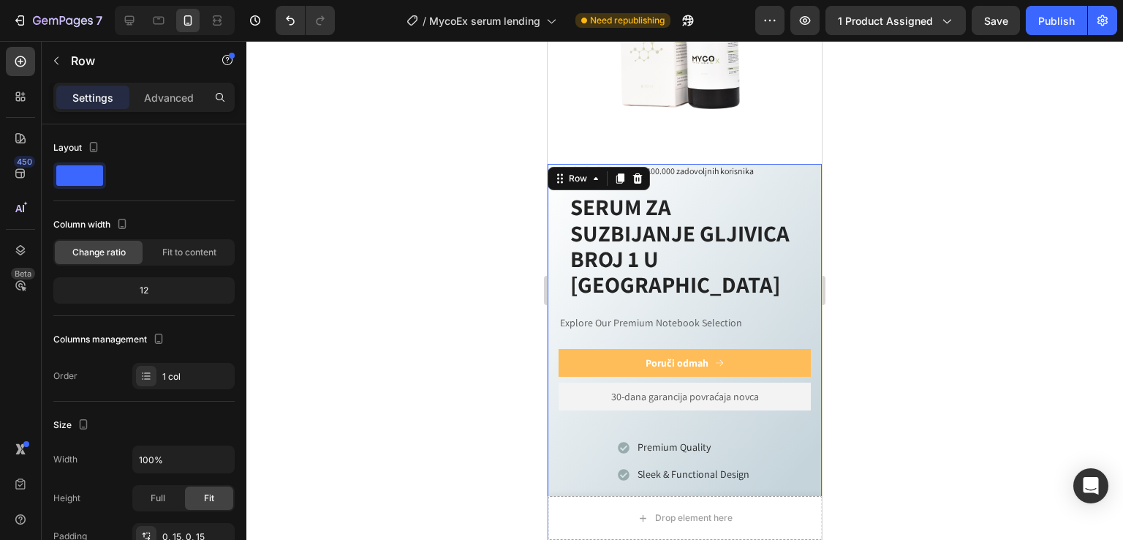
click at [851, 173] on div at bounding box center [684, 290] width 877 height 499
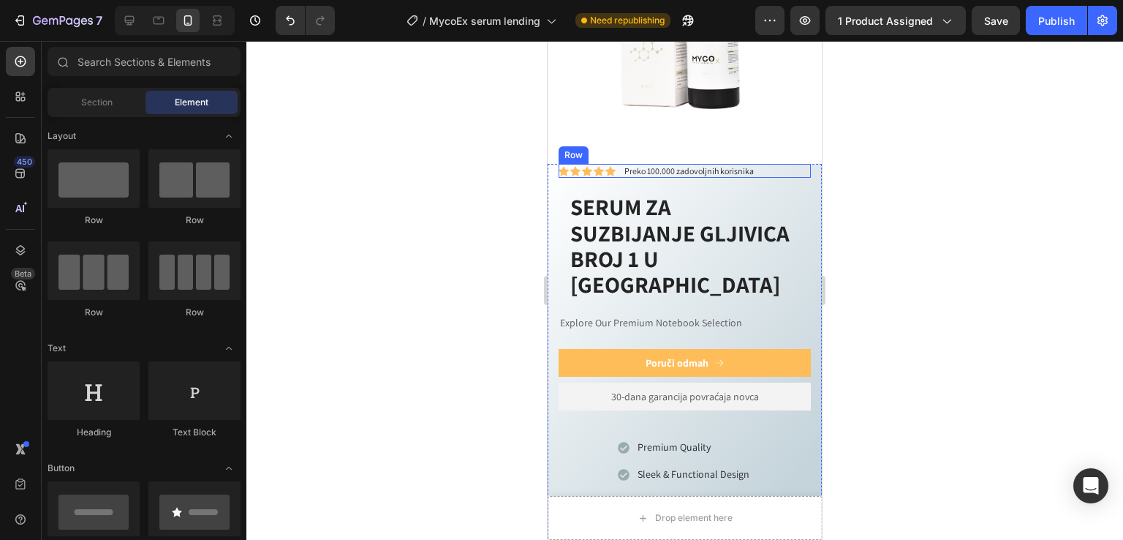
click at [773, 164] on div "Icon Icon Icon Icon Icon Icon List Preko 100.000 zadovoljnih korisnika Text Blo…" at bounding box center [685, 171] width 252 height 15
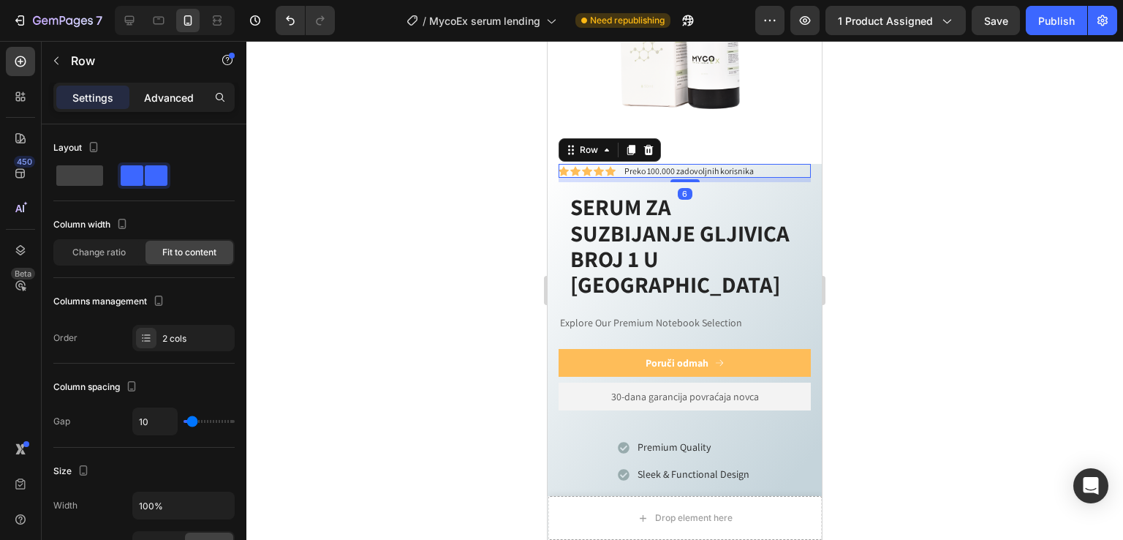
click at [163, 95] on p "Advanced" at bounding box center [169, 97] width 50 height 15
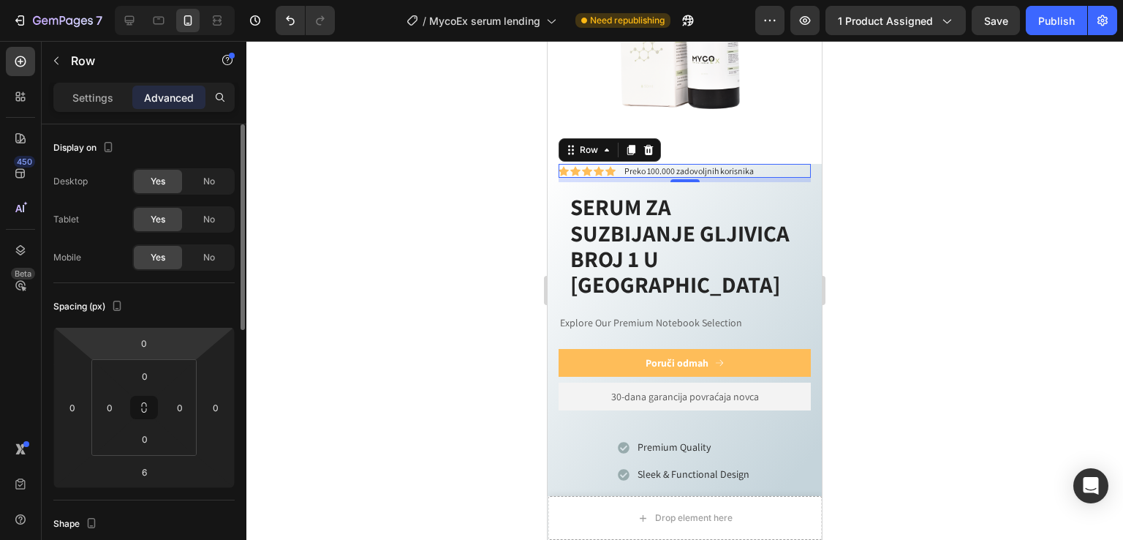
click at [143, 345] on input "0" at bounding box center [143, 343] width 29 height 22
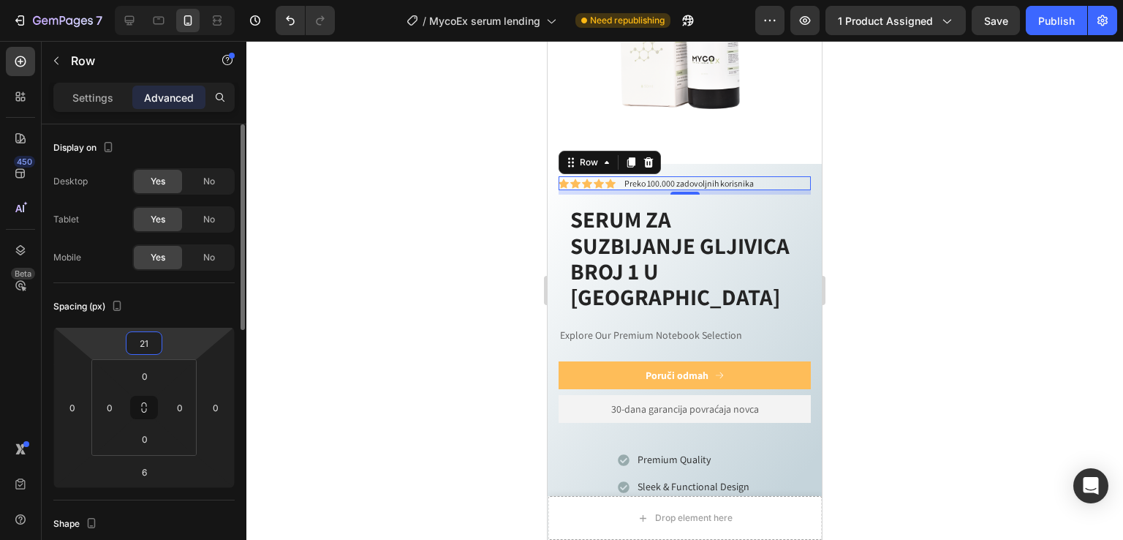
type input "22"
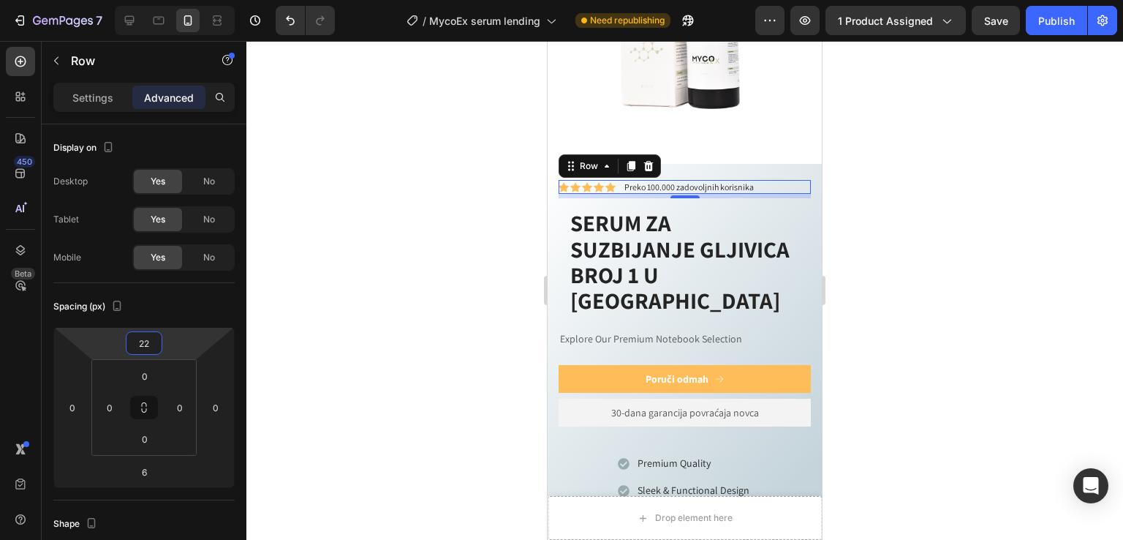
click at [350, 209] on div at bounding box center [684, 290] width 877 height 499
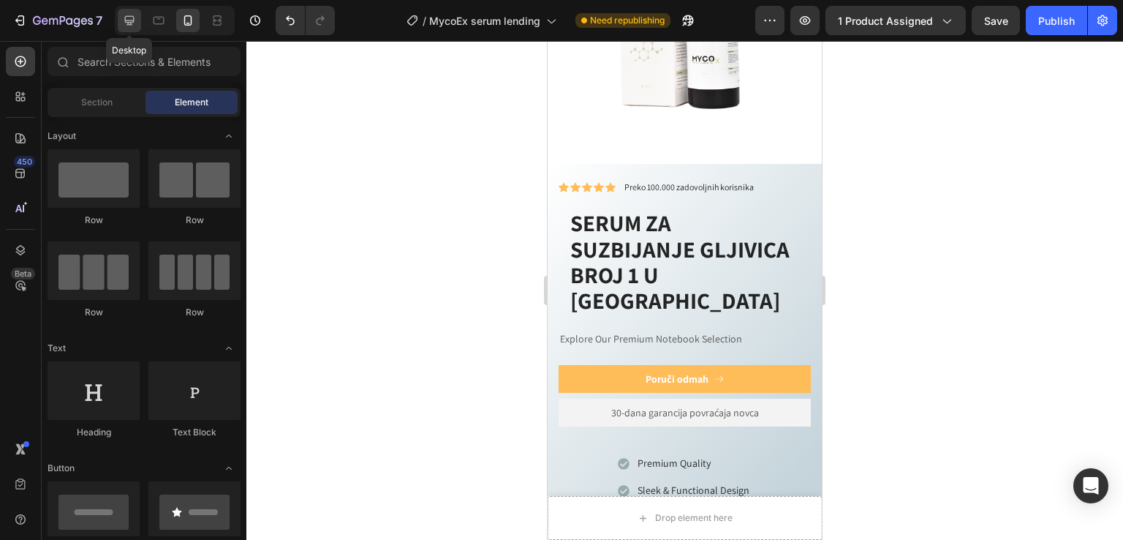
click at [131, 18] on icon at bounding box center [129, 20] width 15 height 15
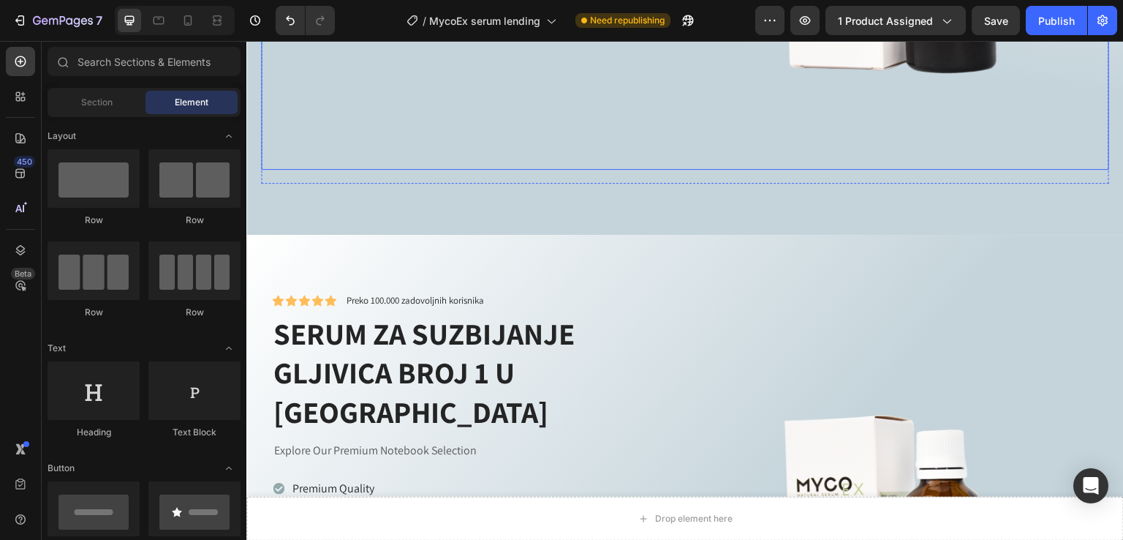
scroll to position [611, 0]
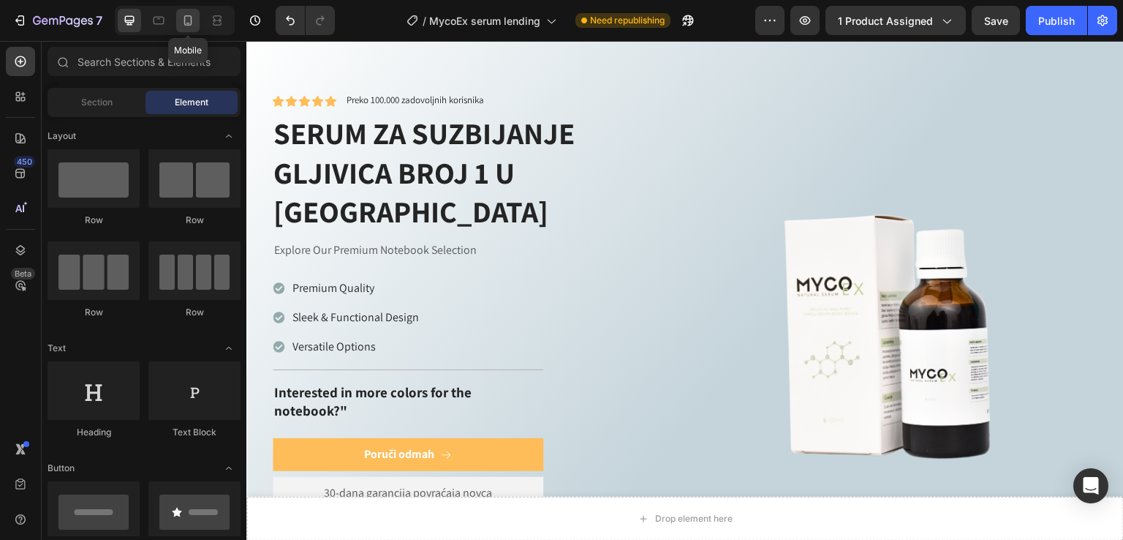
click at [193, 23] on icon at bounding box center [188, 20] width 15 height 15
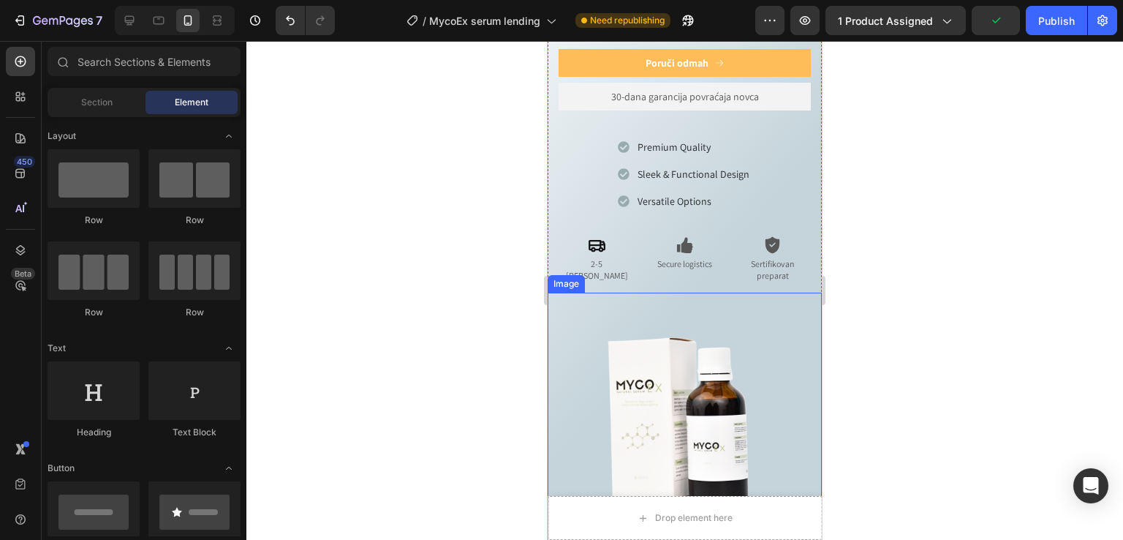
scroll to position [709, 0]
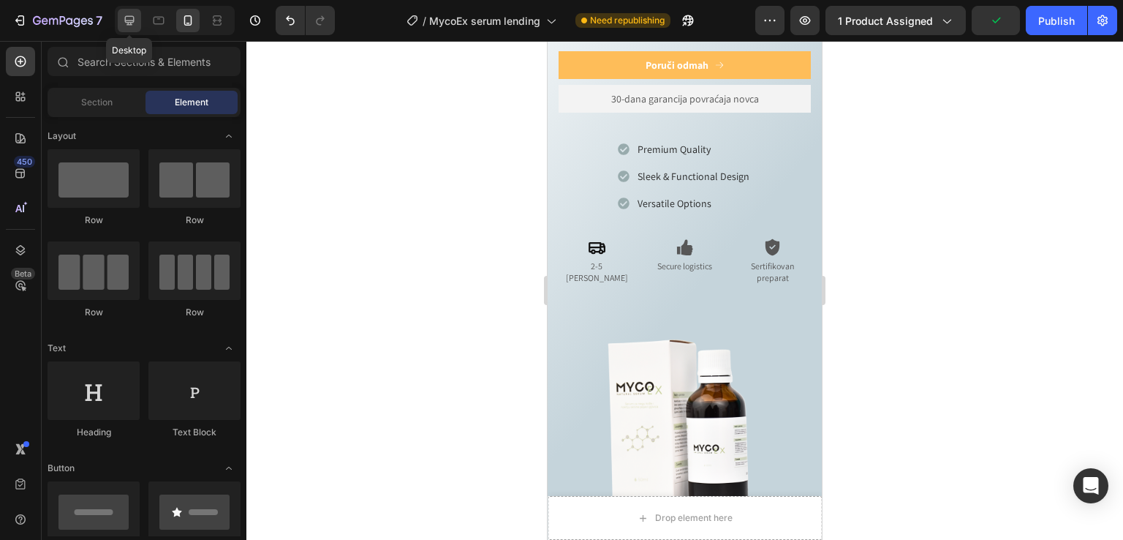
click at [124, 20] on icon at bounding box center [129, 20] width 15 height 15
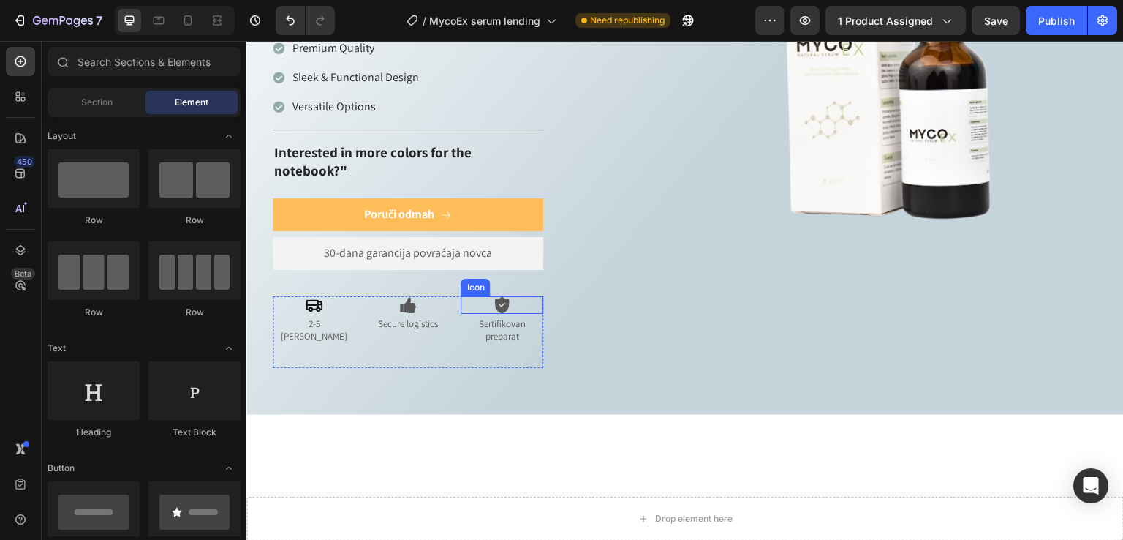
scroll to position [904, 0]
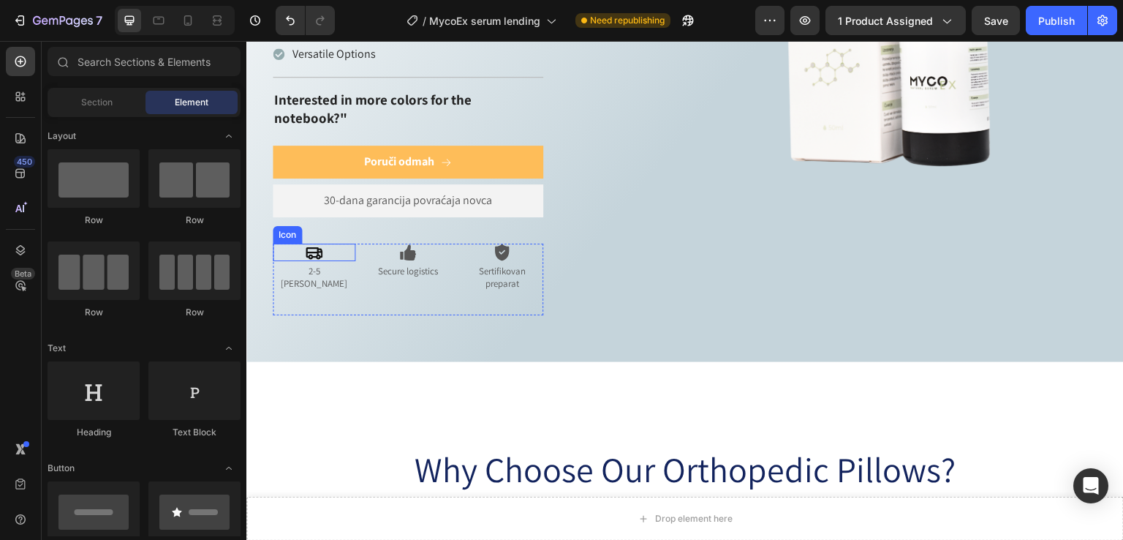
click at [311, 244] on icon at bounding box center [314, 253] width 18 height 18
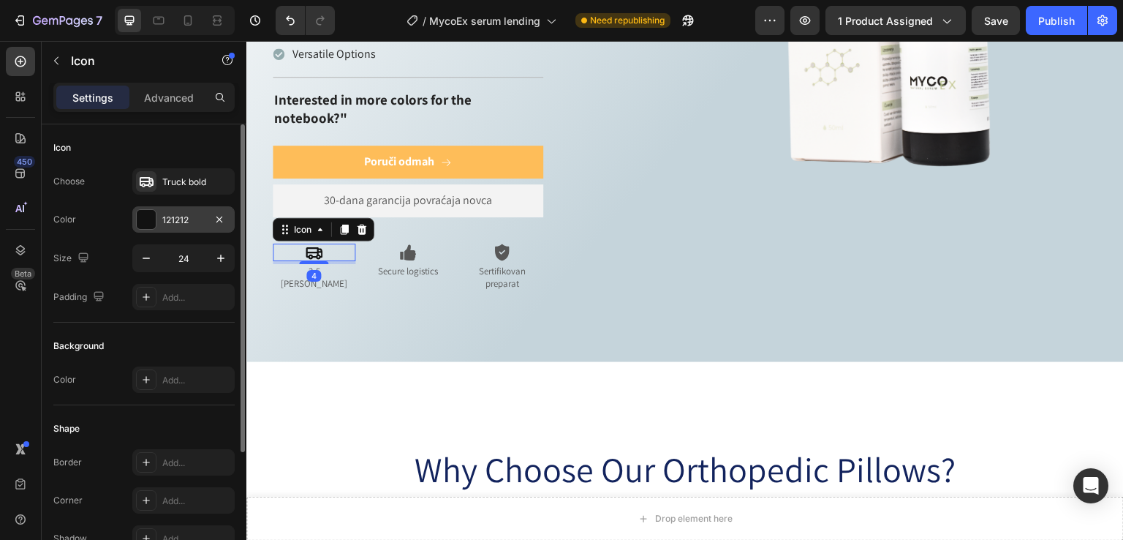
click at [140, 214] on div at bounding box center [146, 219] width 19 height 19
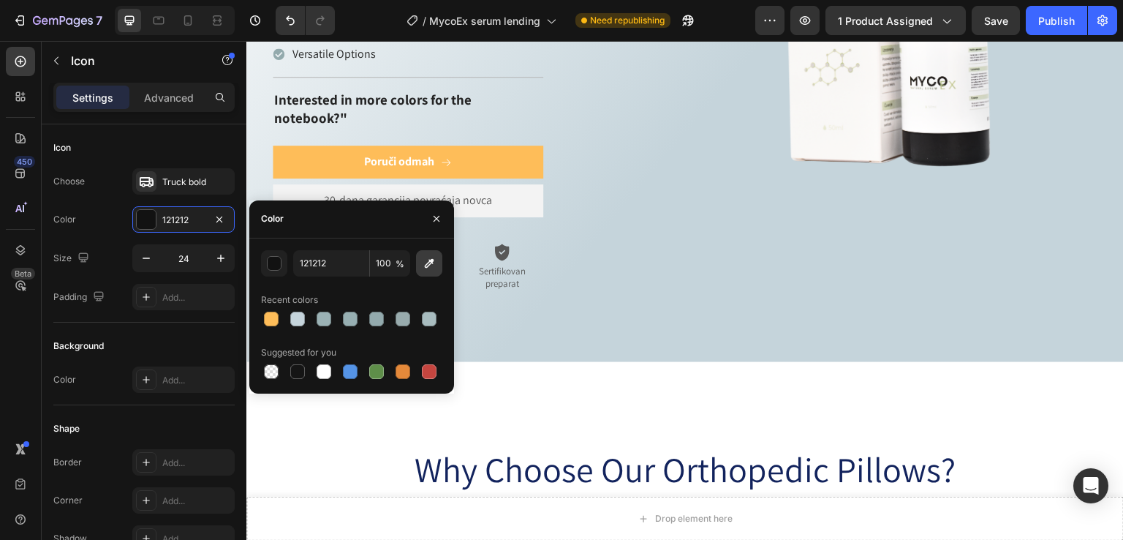
click at [424, 266] on icon "button" at bounding box center [429, 263] width 15 height 15
type input "575757"
click at [645, 225] on div "Icon Icon Icon Icon Icon Icon List Preko 100.000 zadovoljnih korisnika Text Blo…" at bounding box center [473, 57] width 402 height 514
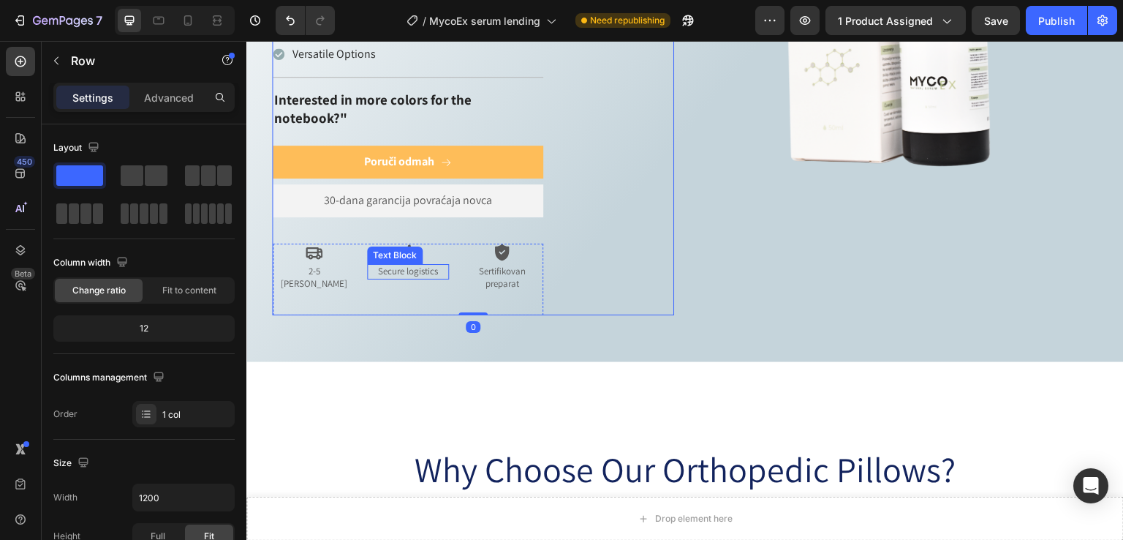
click at [418, 265] on p "Secure logistics" at bounding box center [409, 271] width 80 height 12
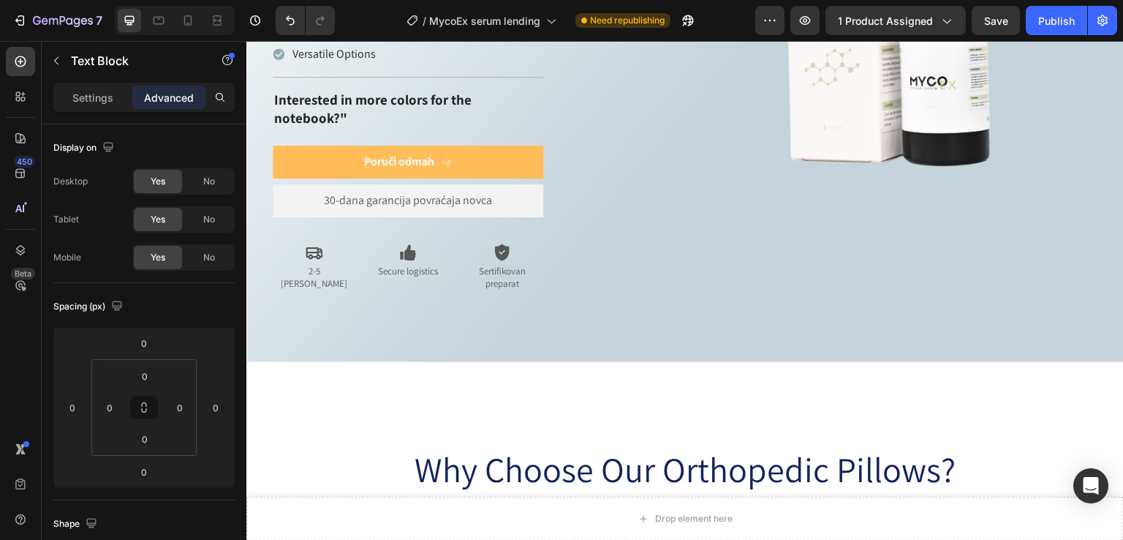
click at [415, 265] on p "Secure logistics" at bounding box center [409, 271] width 80 height 12
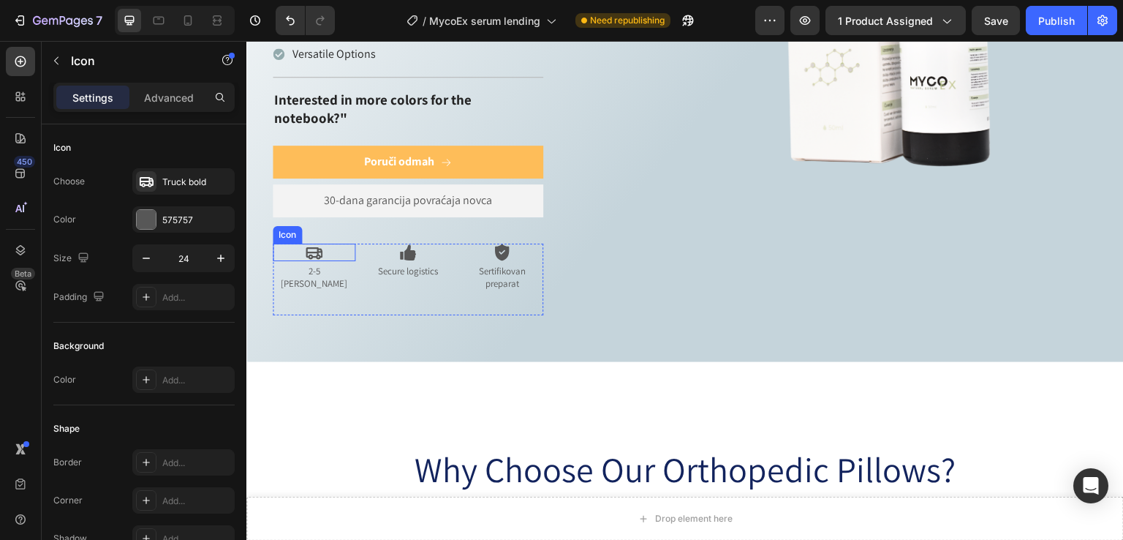
click at [323, 244] on div "Icon" at bounding box center [314, 253] width 83 height 18
drag, startPoint x: 313, startPoint y: 214, endPoint x: 453, endPoint y: 239, distance: 142.7
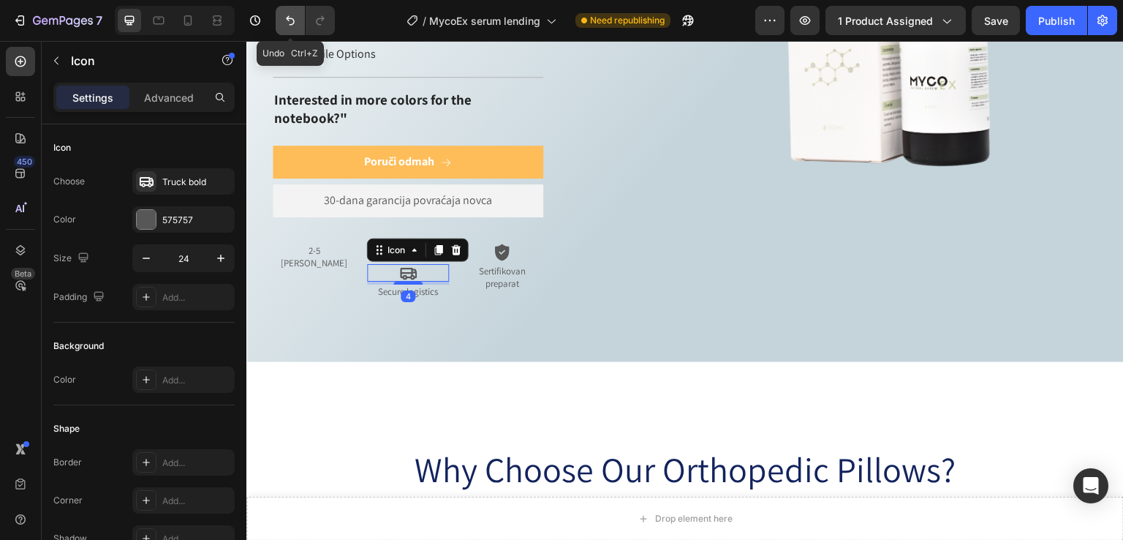
click at [298, 23] on button "Undo/Redo" at bounding box center [290, 20] width 29 height 29
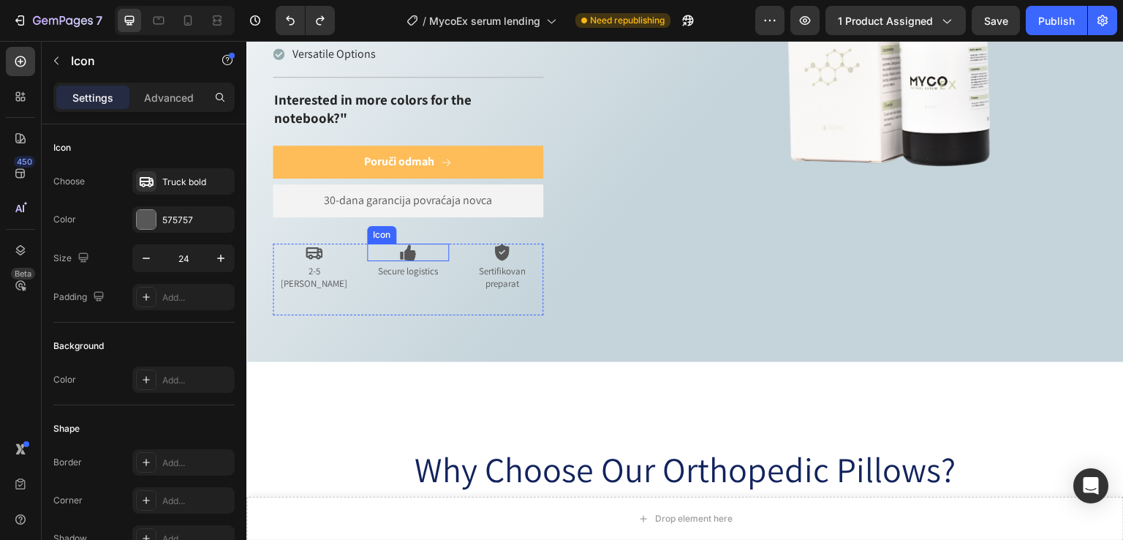
click at [393, 244] on div "Icon" at bounding box center [408, 253] width 83 height 18
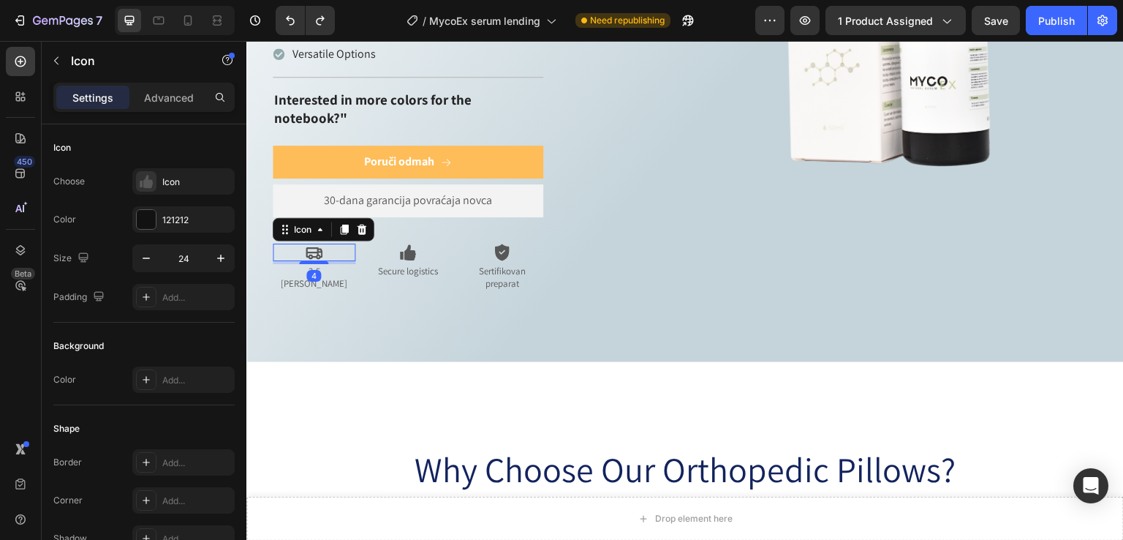
click at [326, 244] on div "Icon 4" at bounding box center [314, 253] width 83 height 18
click at [342, 225] on icon at bounding box center [345, 230] width 8 height 10
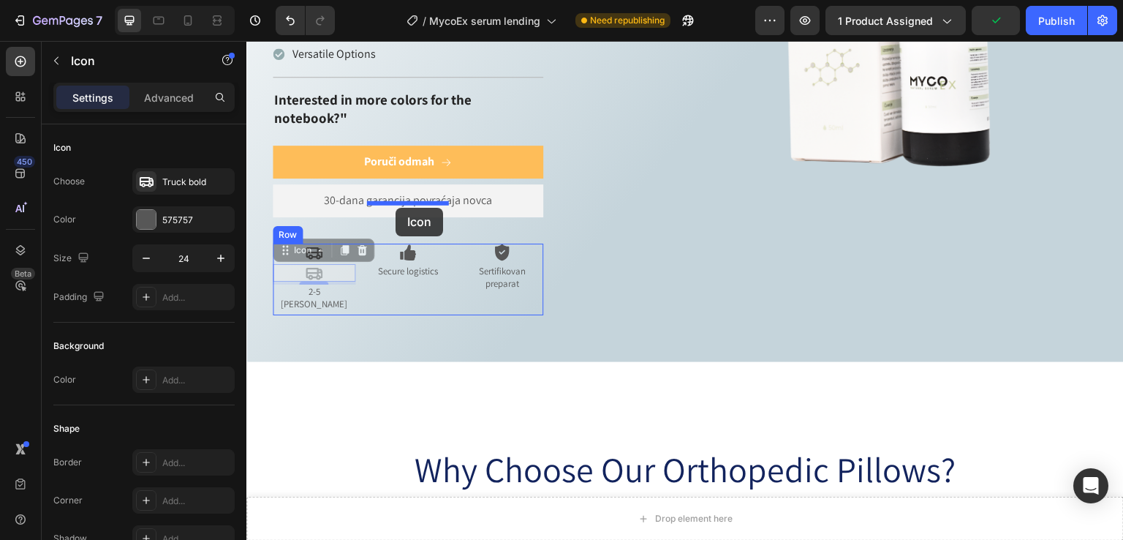
drag, startPoint x: 328, startPoint y: 233, endPoint x: 396, endPoint y: 208, distance: 71.7
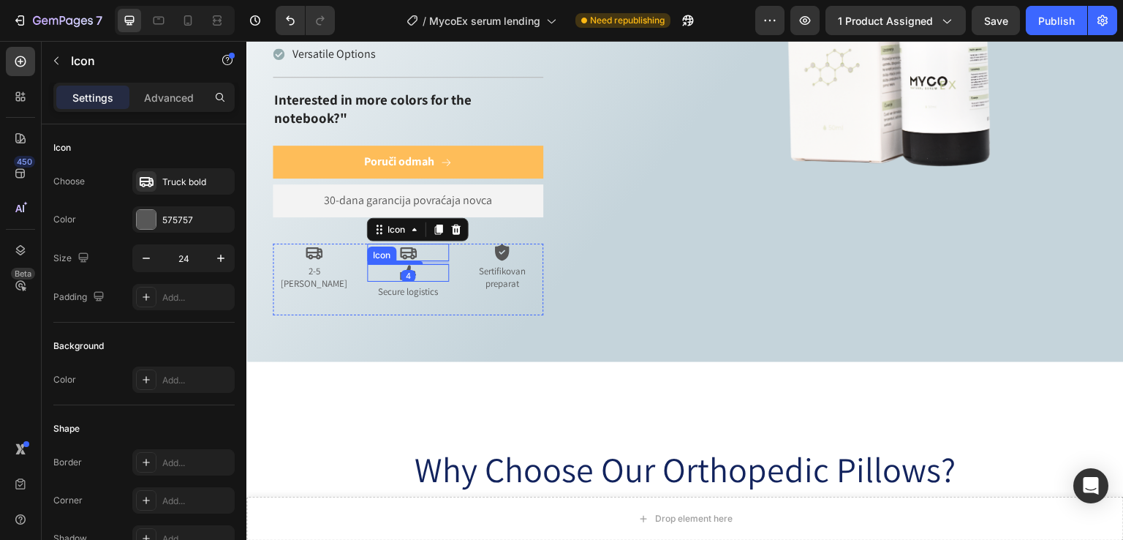
click at [421, 264] on div "Icon" at bounding box center [408, 273] width 83 height 18
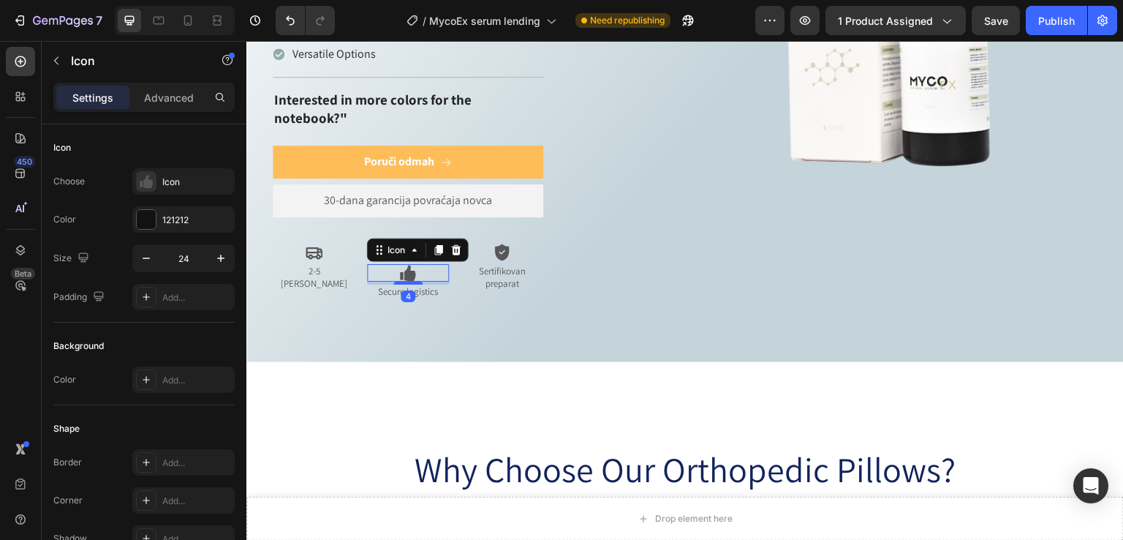
click at [463, 241] on div at bounding box center [457, 250] width 18 height 18
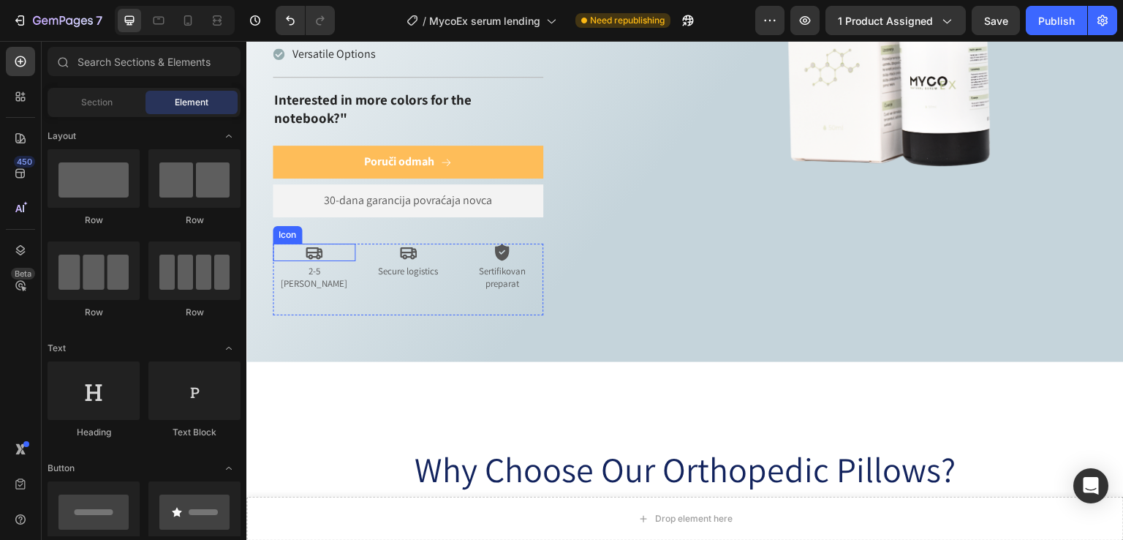
click at [292, 244] on div "Icon" at bounding box center [314, 253] width 83 height 18
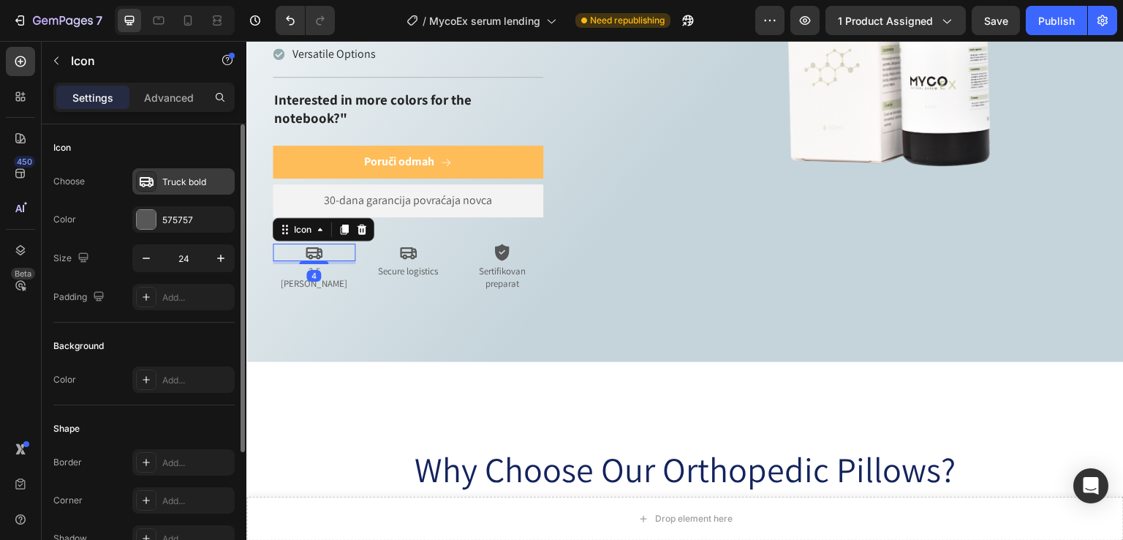
click at [176, 185] on div "Truck bold" at bounding box center [196, 182] width 69 height 13
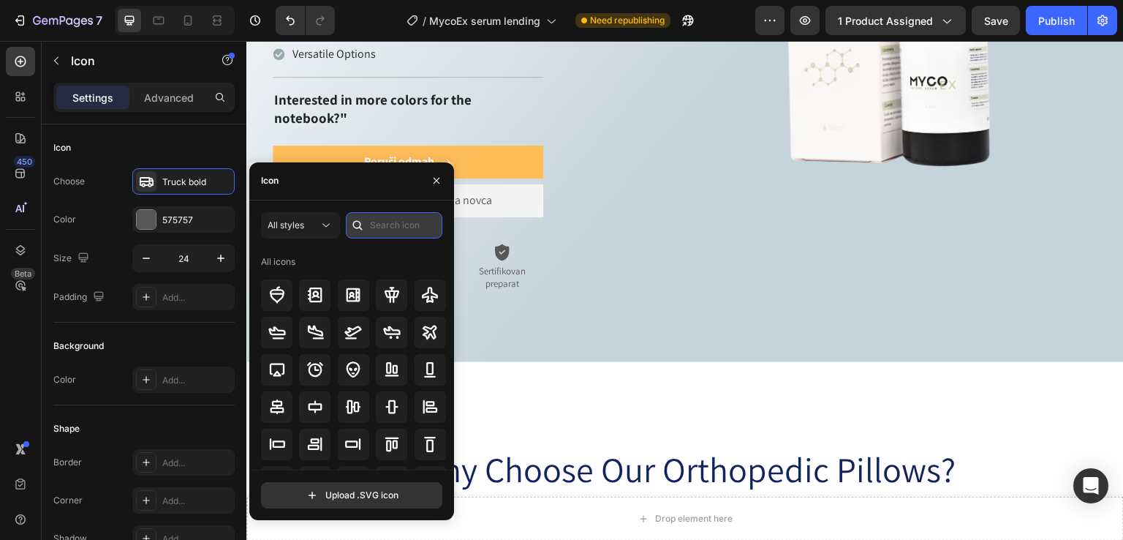
click at [380, 230] on input "text" at bounding box center [394, 225] width 97 height 26
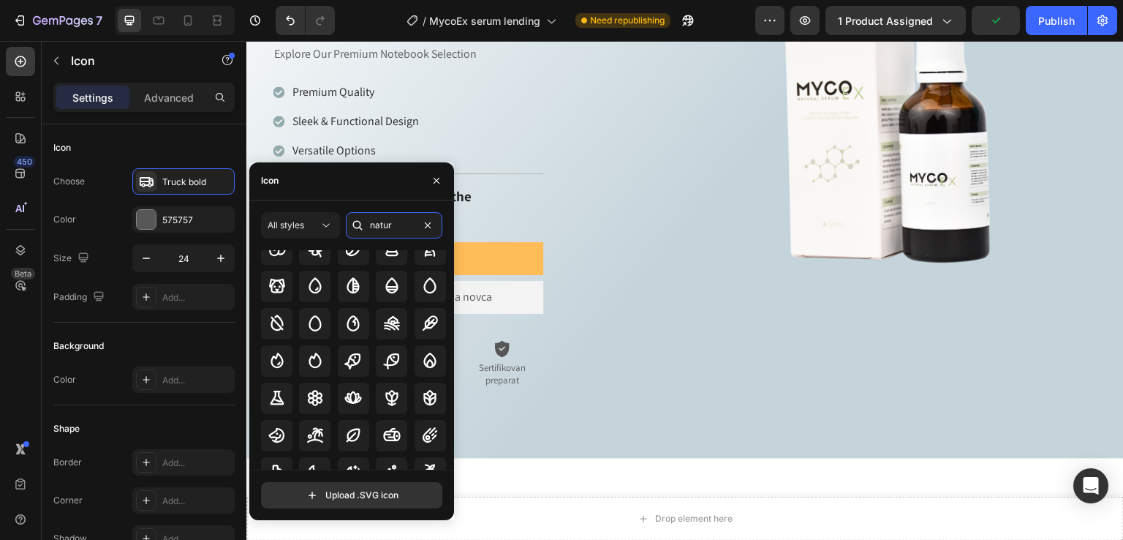
scroll to position [161, 0]
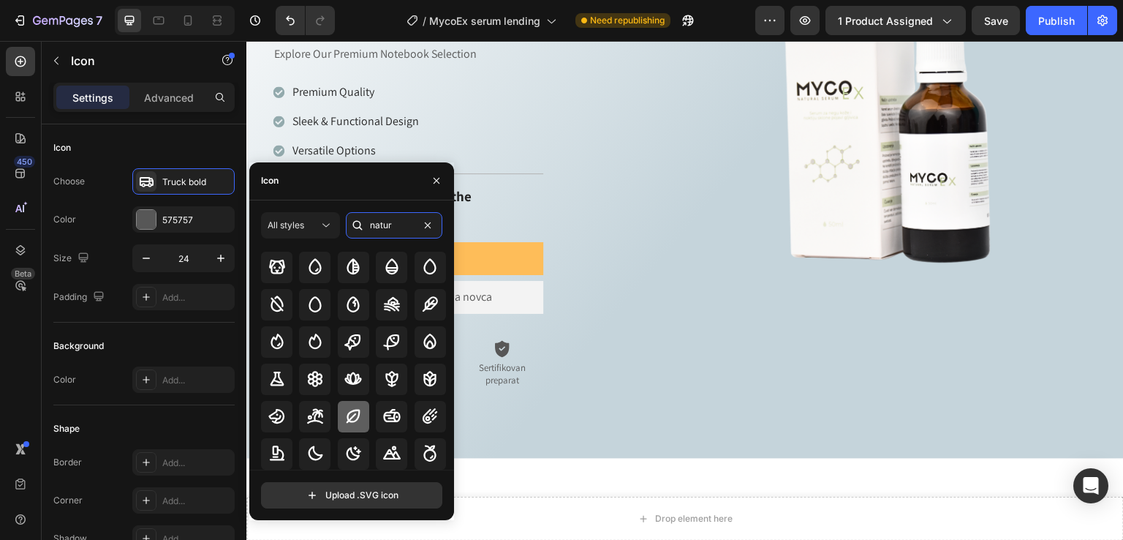
type input "natur"
drag, startPoint x: 357, startPoint y: 417, endPoint x: 313, endPoint y: 330, distance: 97.5
click at [357, 417] on icon at bounding box center [354, 417] width 14 height 14
click at [611, 331] on div "Icon Icon Icon Icon Icon Icon List Preko 100.000 zadovoljnih korisnika Text Blo…" at bounding box center [473, 154] width 402 height 514
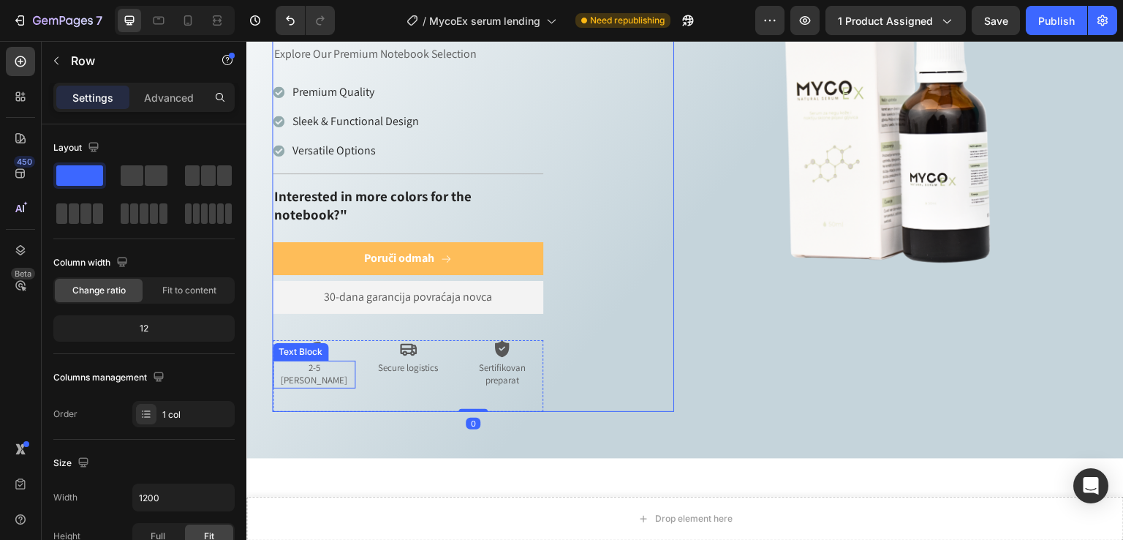
click at [328, 362] on p "2-5 dana isporuka" at bounding box center [314, 374] width 80 height 25
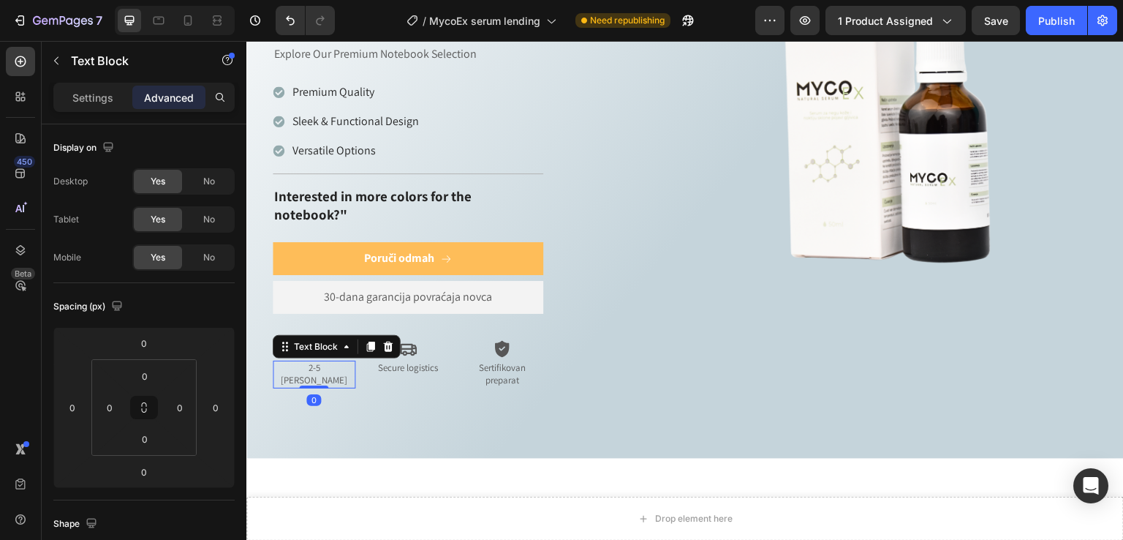
click at [328, 362] on p "2-5 dana isporuka" at bounding box center [314, 374] width 80 height 25
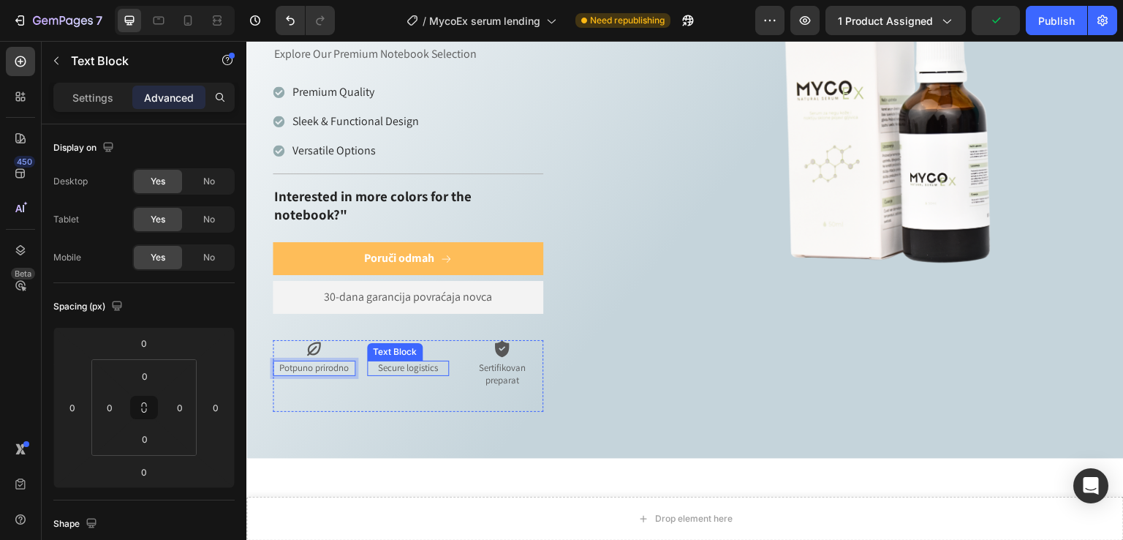
click at [408, 362] on p "Secure logistics" at bounding box center [409, 368] width 80 height 12
click at [408, 370] on div "0" at bounding box center [408, 376] width 15 height 12
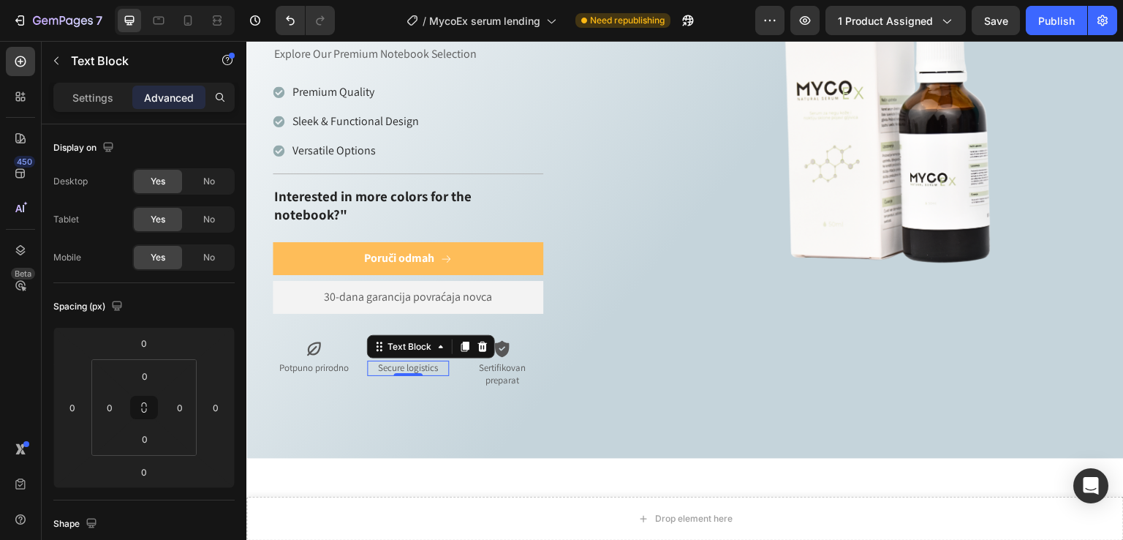
click at [414, 370] on div "0" at bounding box center [408, 376] width 15 height 12
click at [415, 370] on div "0" at bounding box center [408, 376] width 15 height 12
click at [430, 362] on p "Secure logistics" at bounding box center [409, 368] width 80 height 12
click at [519, 362] on p "Sertifikovan preparat" at bounding box center [502, 374] width 80 height 25
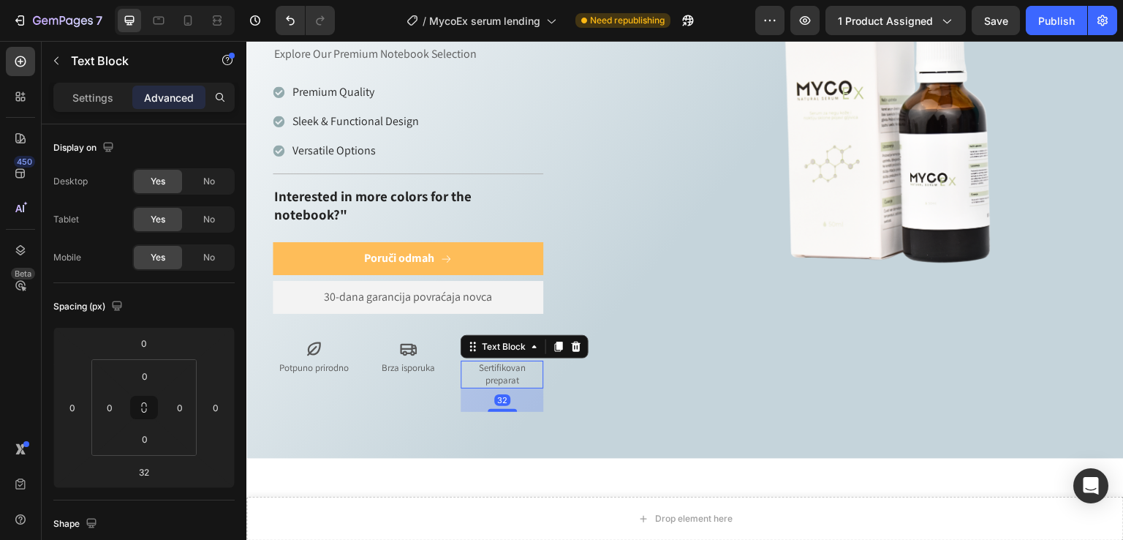
click at [519, 362] on p "Sertifikovan preparat" at bounding box center [502, 374] width 80 height 25
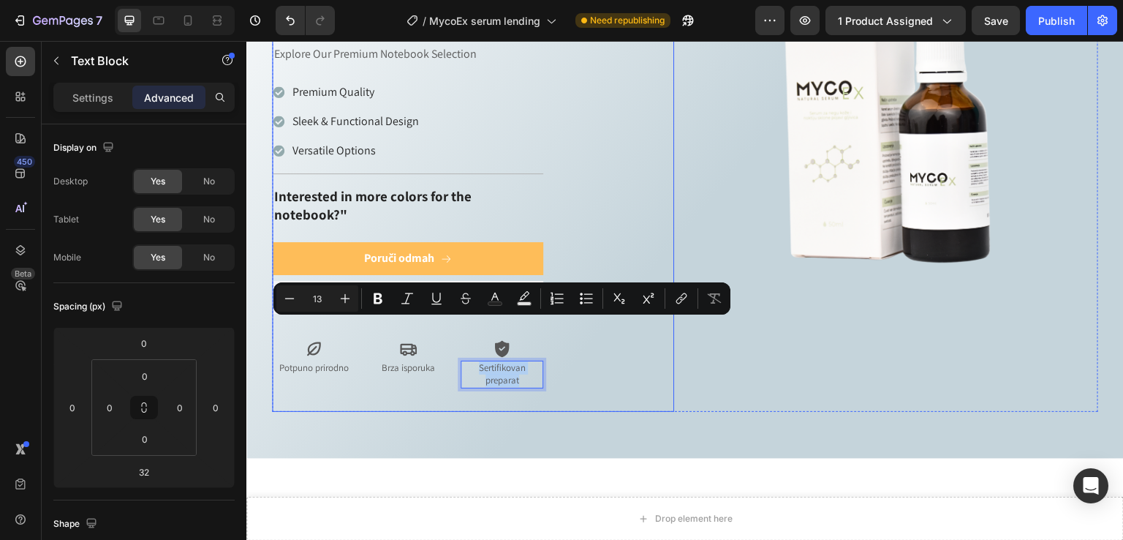
click at [571, 341] on div "Icon Icon Icon Icon Icon Icon List Preko 100.000 zadovoljnih korisnika Text Blo…" at bounding box center [473, 154] width 402 height 514
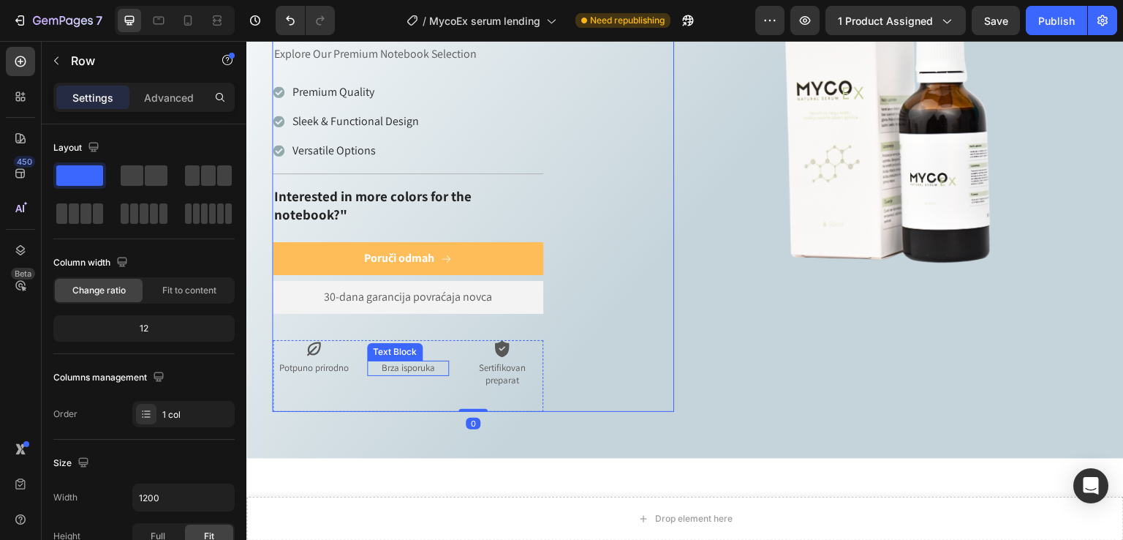
click at [402, 362] on p "Brza isporuka" at bounding box center [409, 368] width 80 height 12
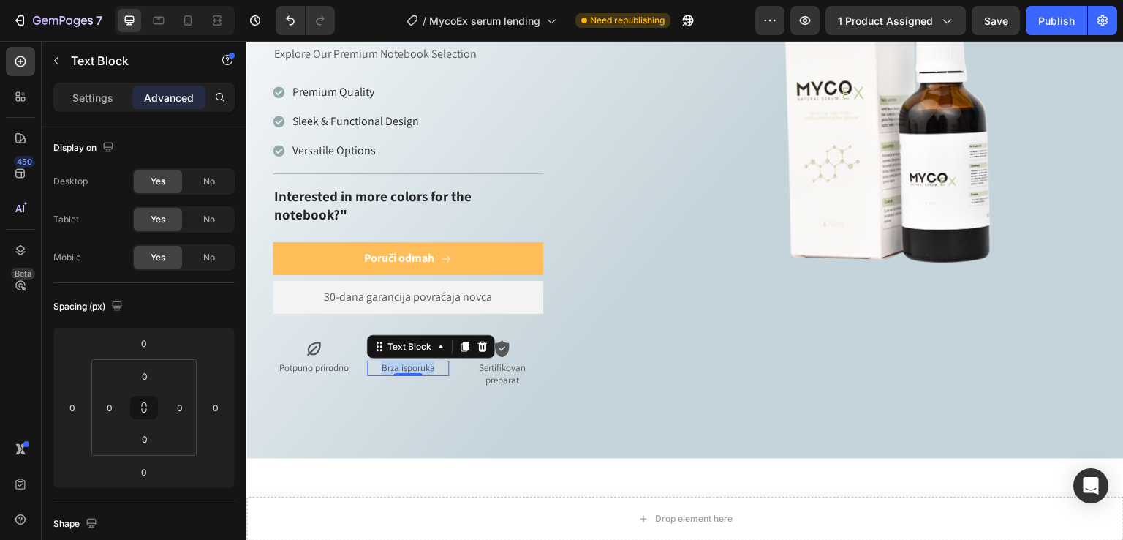
click at [402, 362] on p "Brza isporuka" at bounding box center [409, 368] width 80 height 12
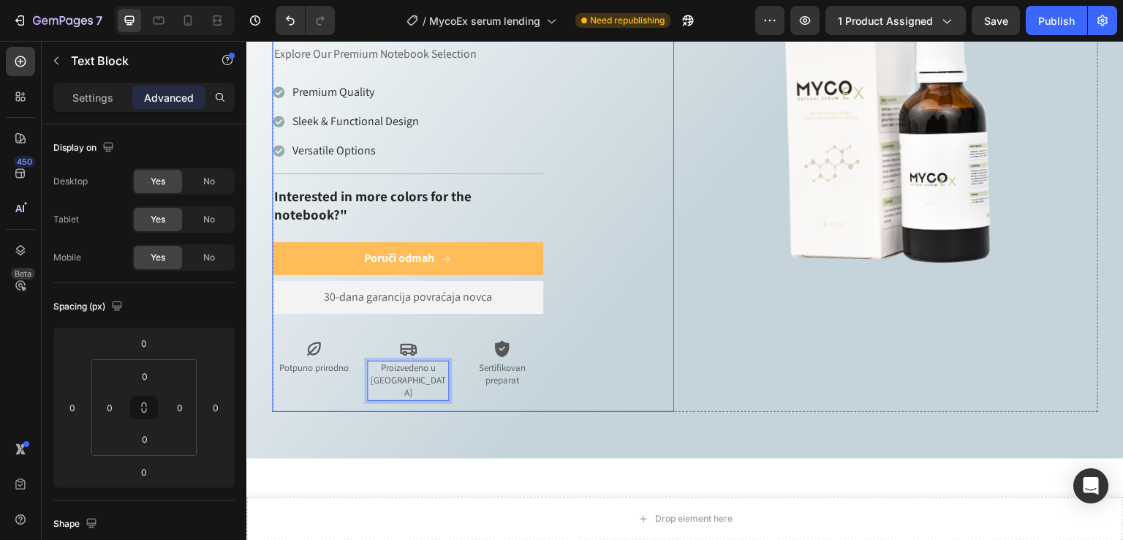
click at [570, 355] on div "Icon Icon Icon Icon Icon Icon List Preko 100.000 zadovoljnih korisnika Text Blo…" at bounding box center [473, 154] width 402 height 514
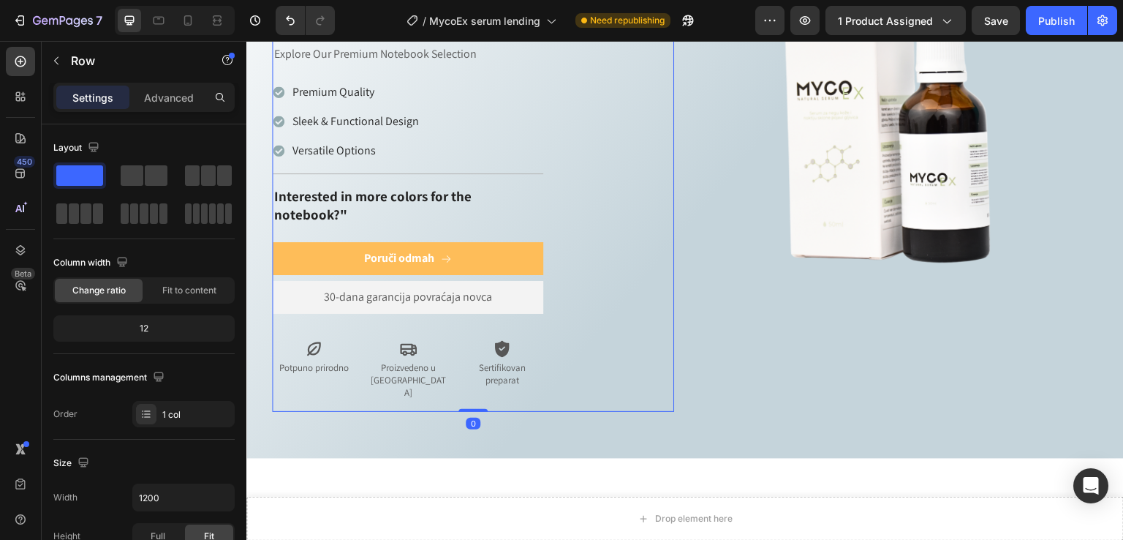
click at [175, 15] on div at bounding box center [175, 20] width 120 height 29
click at [181, 19] on icon at bounding box center [188, 20] width 15 height 15
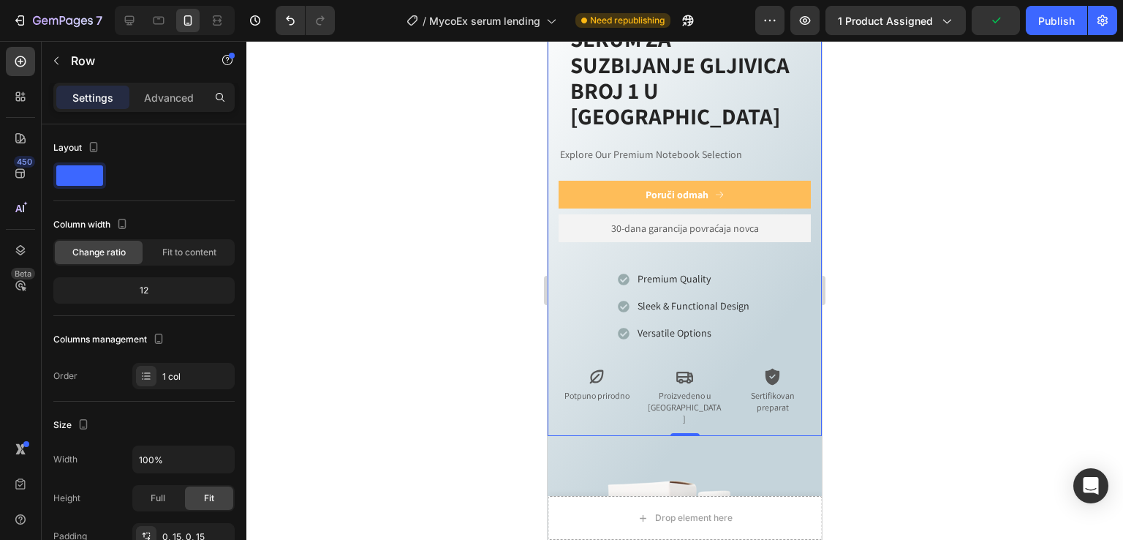
scroll to position [954, 0]
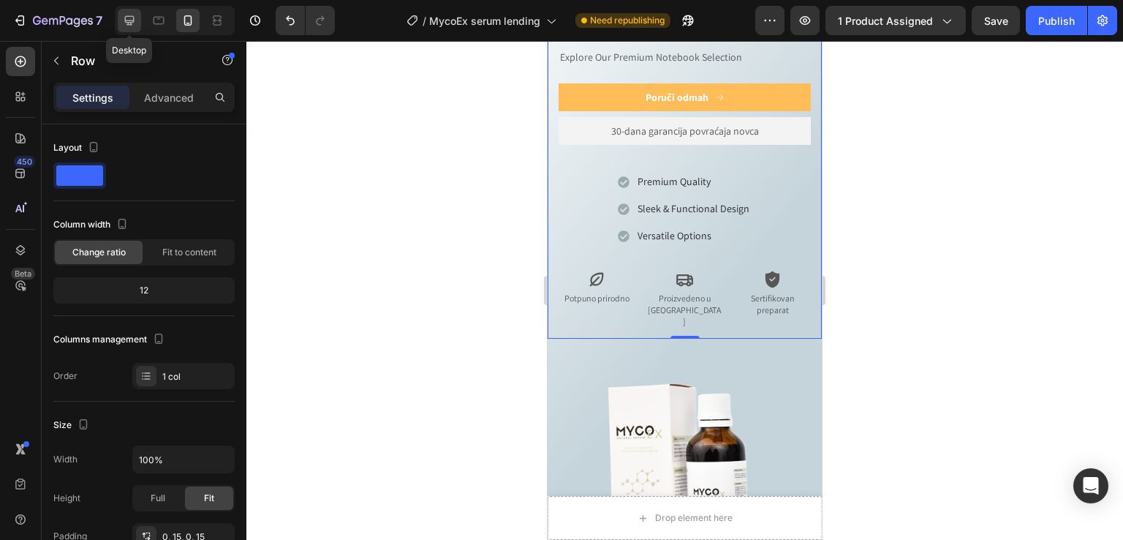
click at [137, 21] on div at bounding box center [129, 20] width 23 height 23
type input "1200"
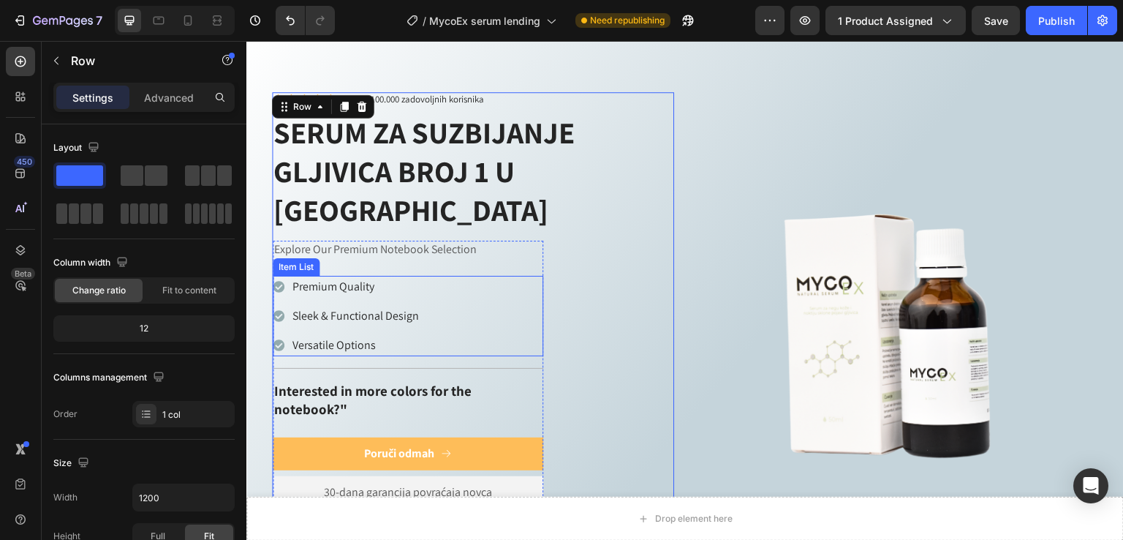
scroll to position [987, 0]
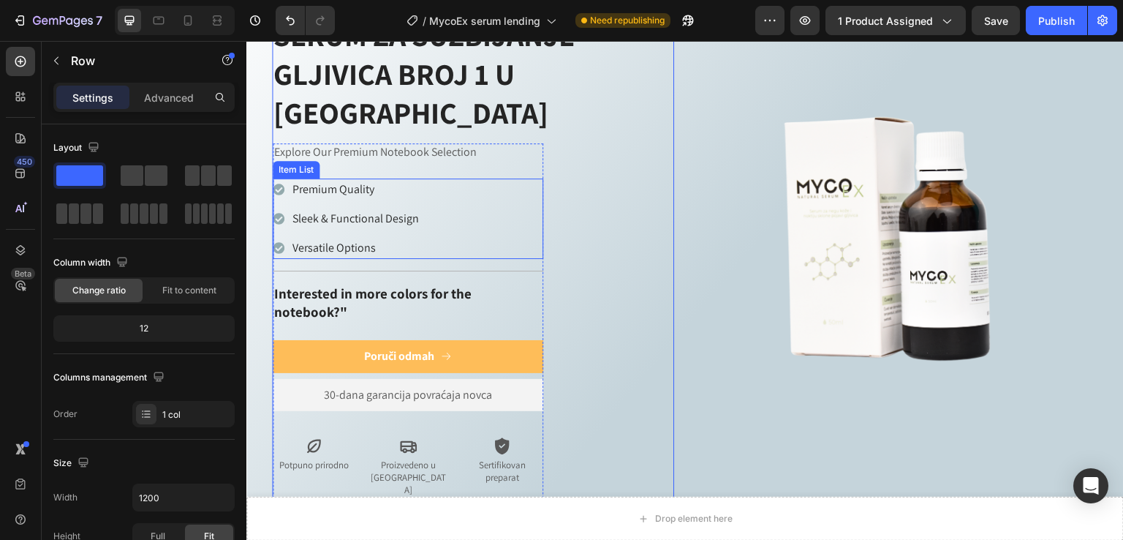
click at [357, 181] on p "Premium Quality" at bounding box center [356, 190] width 127 height 18
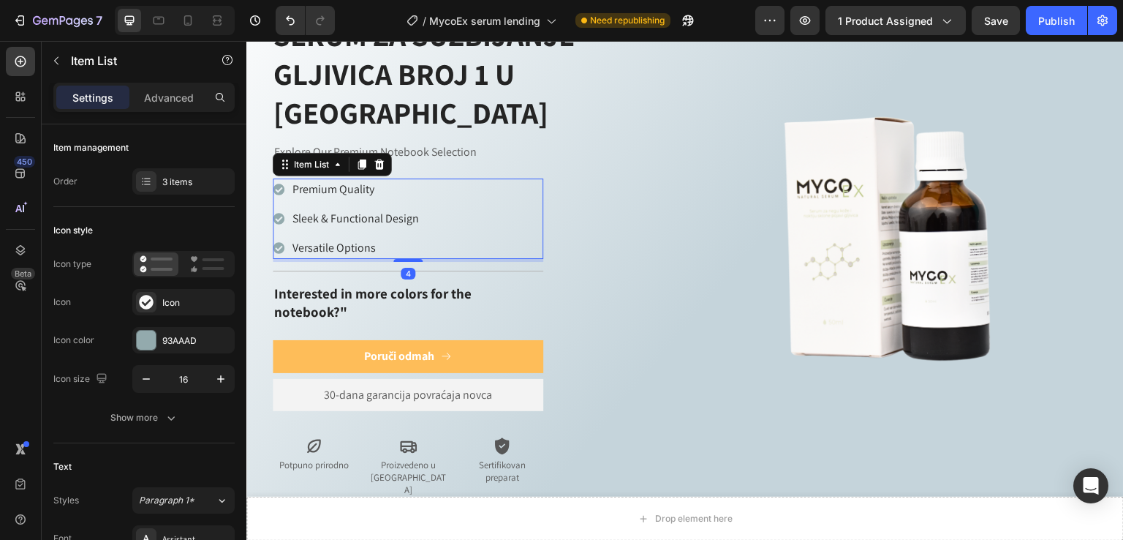
click at [357, 181] on p "Premium Quality" at bounding box center [356, 190] width 127 height 18
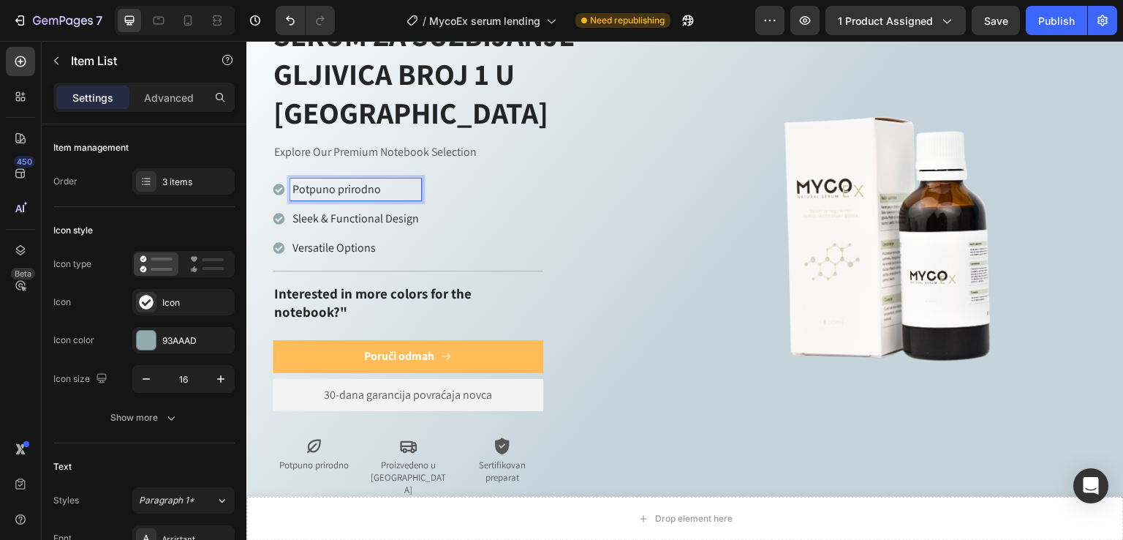
click at [360, 210] on p "Sleek & Functional Design" at bounding box center [356, 219] width 127 height 18
click at [363, 239] on p "Versatile Options" at bounding box center [381, 248] width 176 height 18
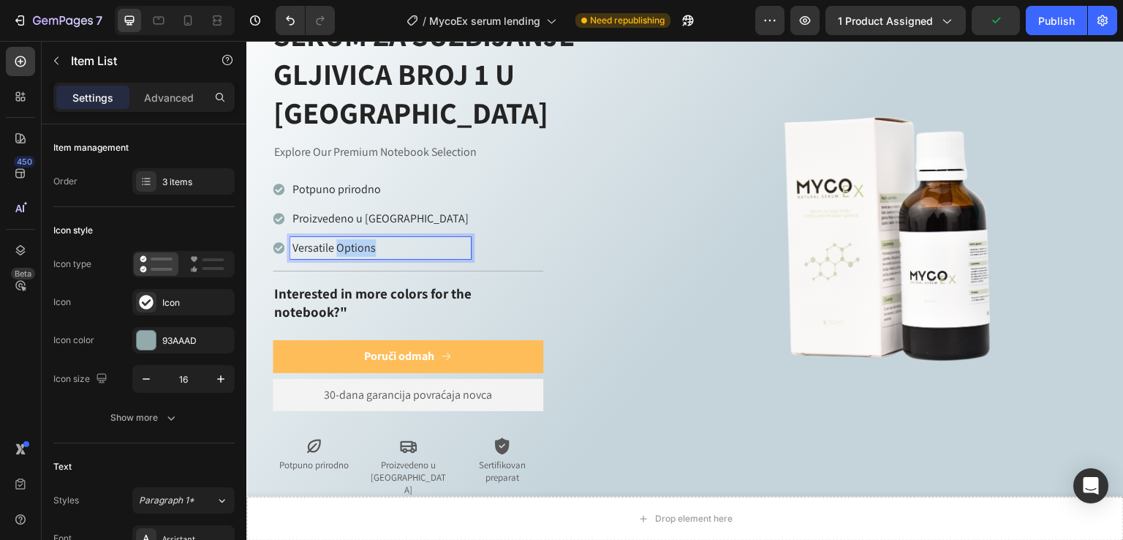
click at [363, 239] on p "Versatile Options" at bounding box center [381, 248] width 176 height 18
drag, startPoint x: 363, startPoint y: 209, endPoint x: 335, endPoint y: 206, distance: 28.0
click at [363, 239] on p "Versatile Options" at bounding box center [381, 248] width 176 height 18
click at [430, 459] on p "Proizvedeno u [GEOGRAPHIC_DATA]" at bounding box center [409, 477] width 80 height 37
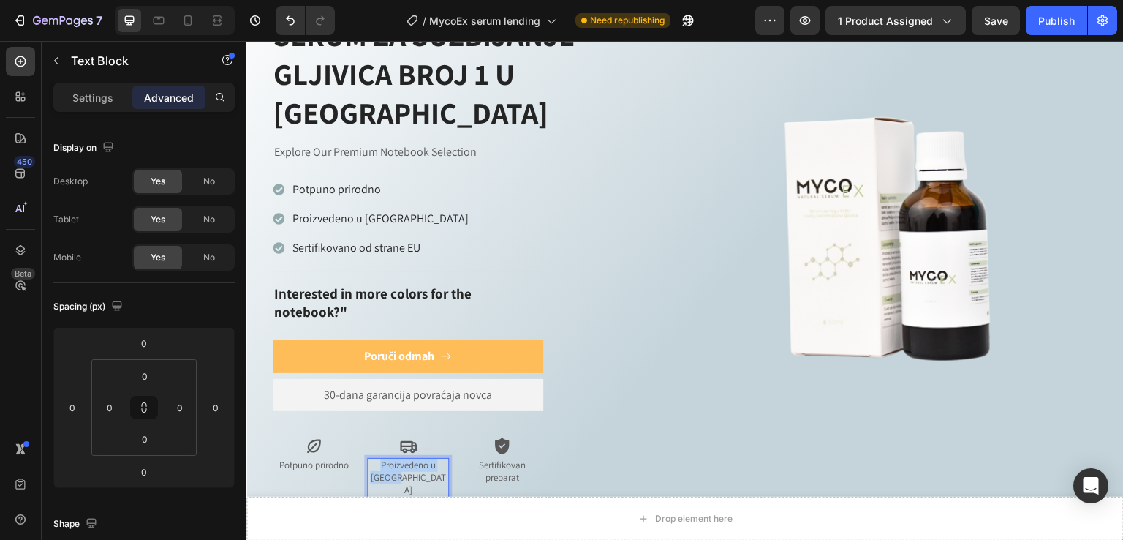
click at [430, 459] on p "Proizvedeno u [GEOGRAPHIC_DATA]" at bounding box center [409, 477] width 80 height 37
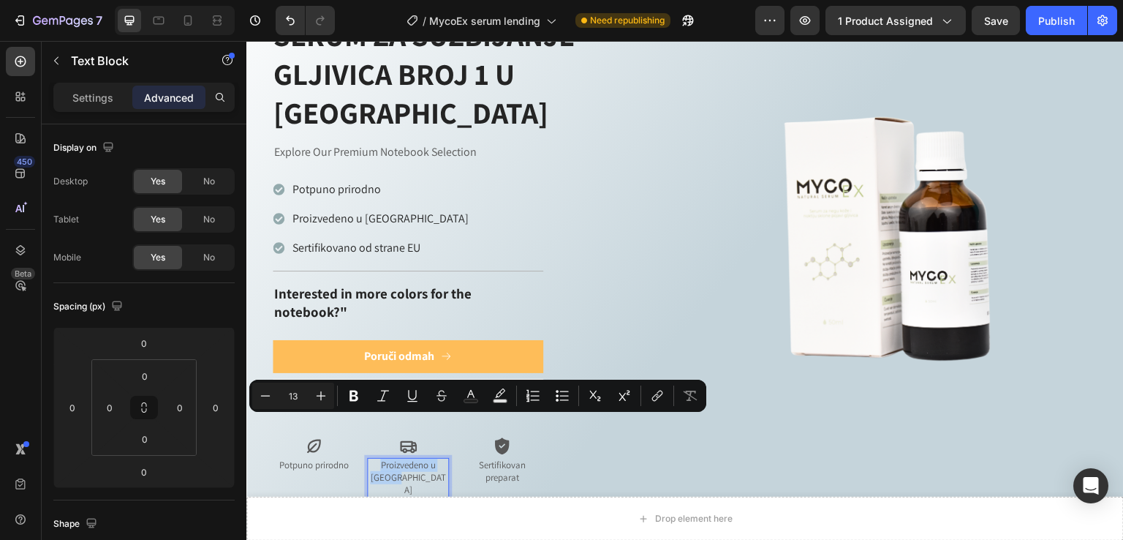
click at [430, 459] on p "Proizvedeno u [GEOGRAPHIC_DATA]" at bounding box center [409, 477] width 80 height 37
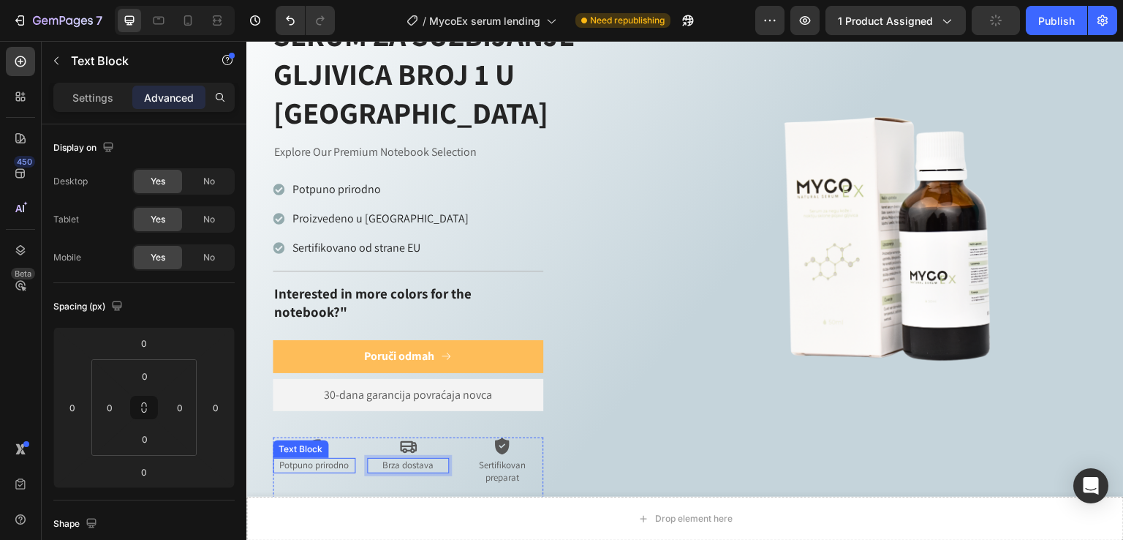
click at [309, 440] on div "Text Block" at bounding box center [301, 449] width 56 height 18
click at [336, 459] on p "Potpuno prirodno" at bounding box center [314, 465] width 80 height 12
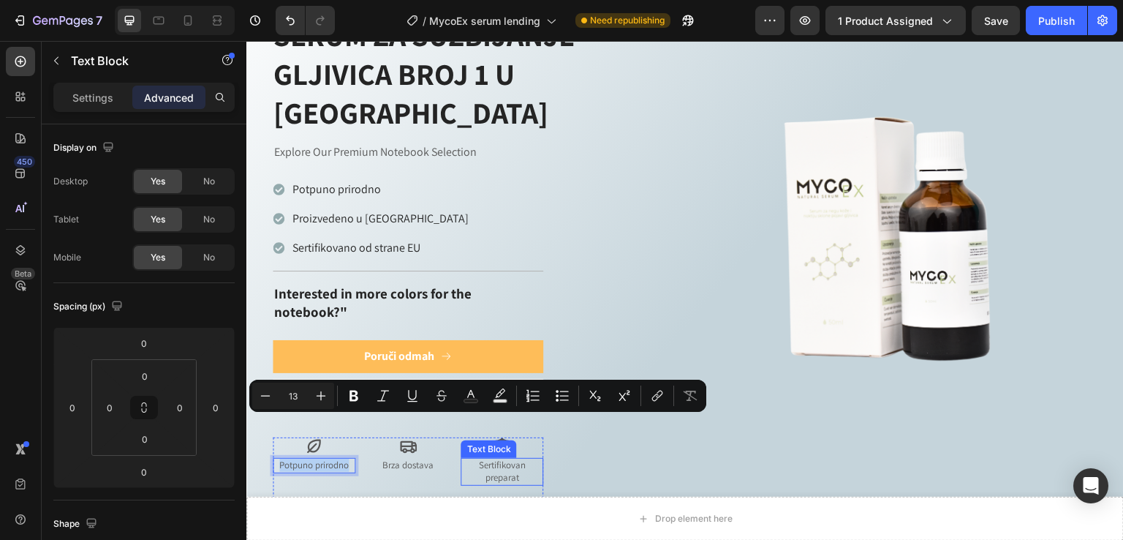
click at [516, 459] on p "Sertifikovan preparat" at bounding box center [502, 471] width 80 height 25
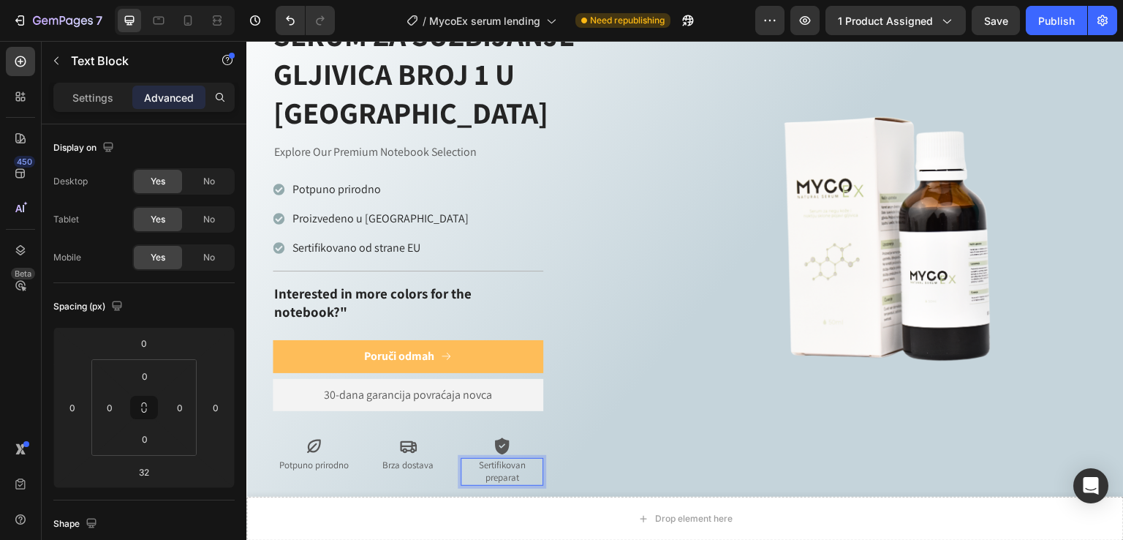
click at [516, 459] on p "Sertifikovan preparat" at bounding box center [502, 471] width 80 height 25
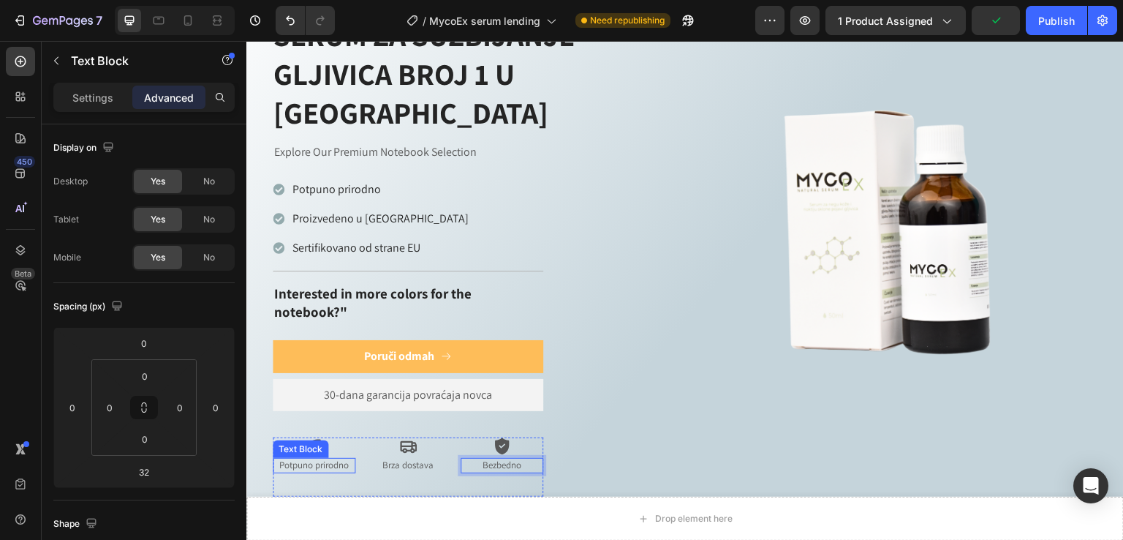
click at [324, 459] on p "Potpuno prirodno" at bounding box center [314, 465] width 80 height 12
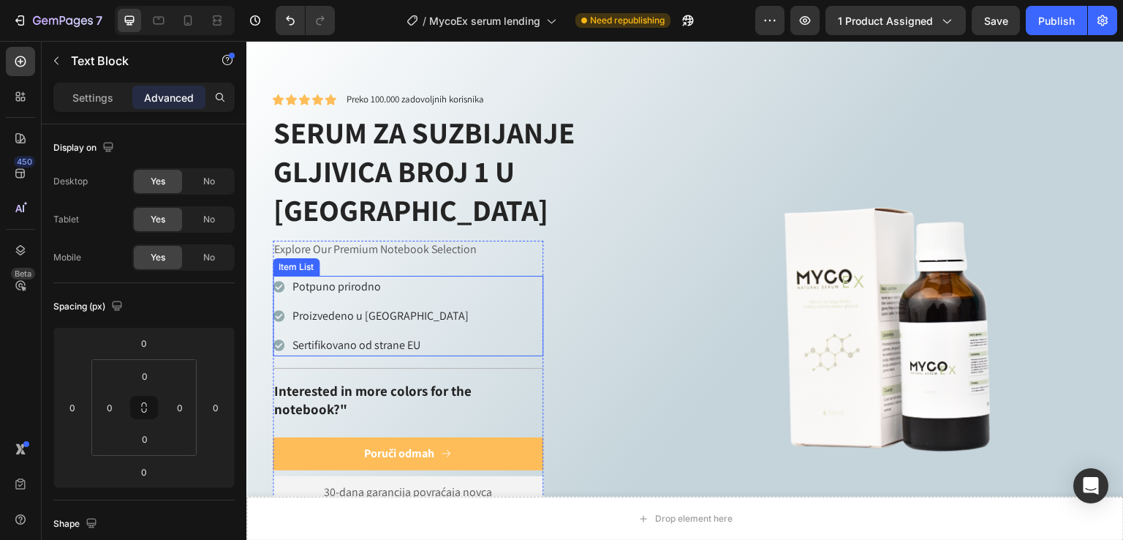
click at [355, 278] on p "Potpuno prirodno" at bounding box center [381, 287] width 176 height 18
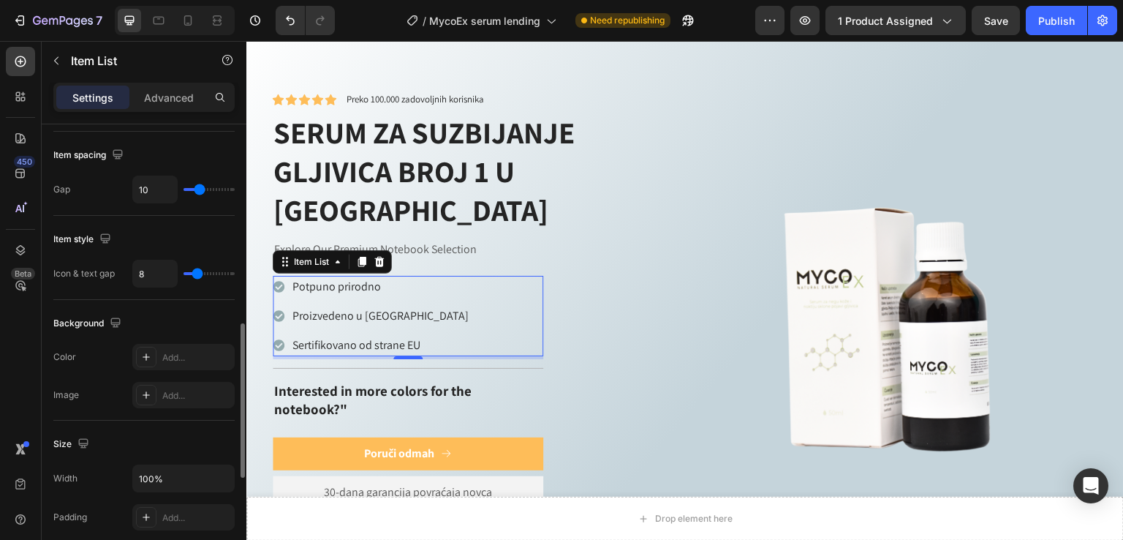
scroll to position [391, 0]
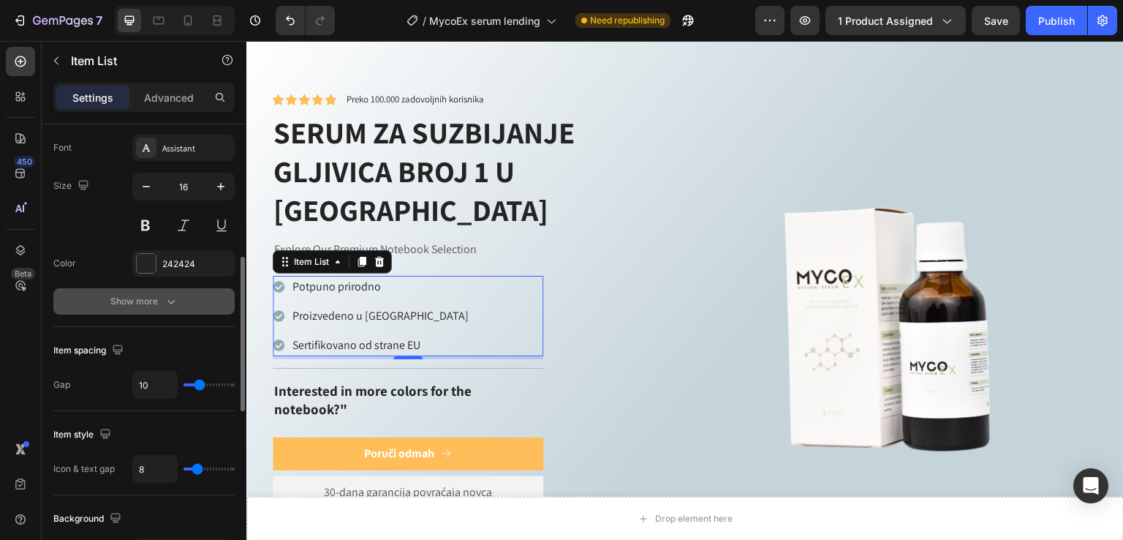
click at [155, 301] on div "Show more" at bounding box center [144, 301] width 68 height 15
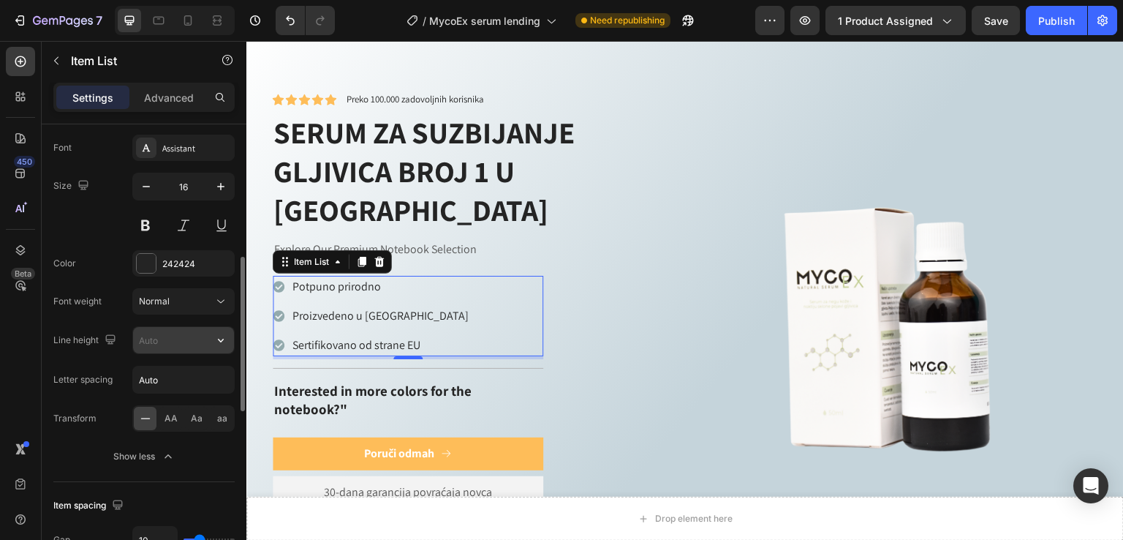
click at [179, 340] on input "text" at bounding box center [183, 340] width 101 height 26
click at [179, 341] on input "-34" at bounding box center [183, 340] width 101 height 26
click at [179, 340] on input "-34" at bounding box center [183, 340] width 101 height 26
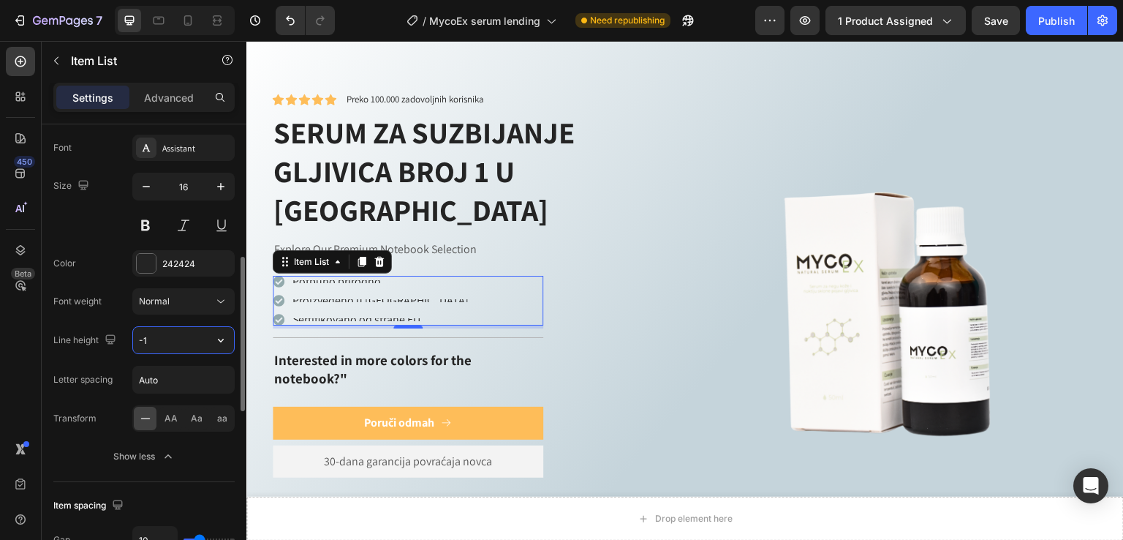
type input "-"
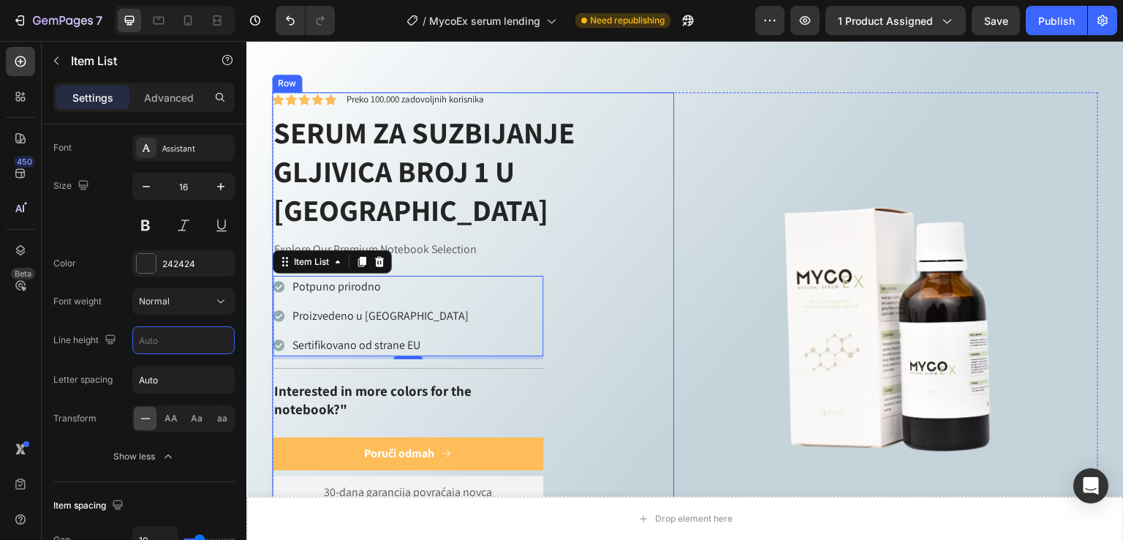
click at [619, 320] on div "Icon Icon Icon Icon Icon Icon List Preko 100.000 zadovoljnih korisnika Text Blo…" at bounding box center [473, 343] width 402 height 502
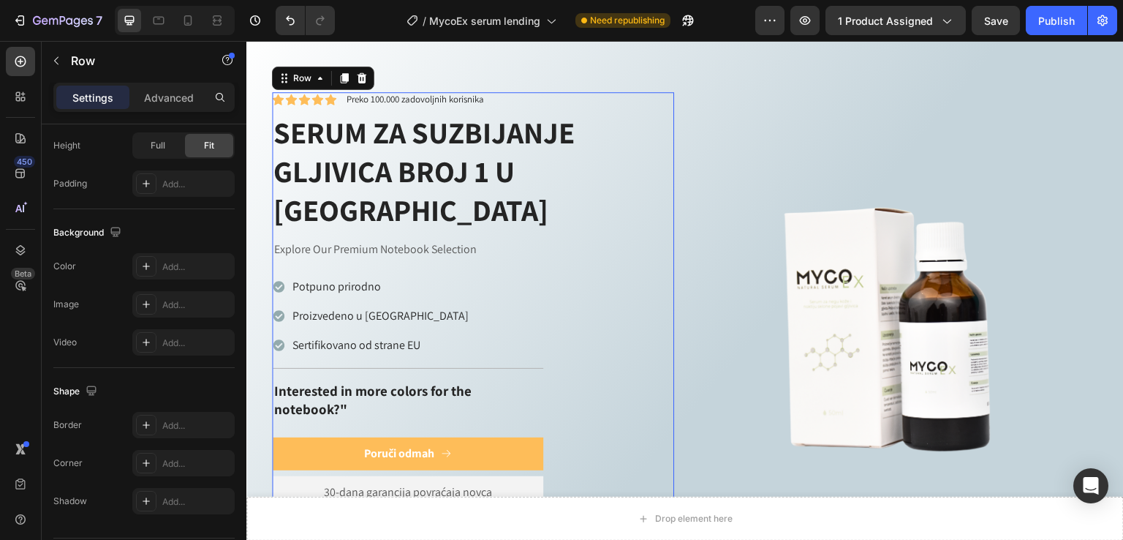
scroll to position [0, 0]
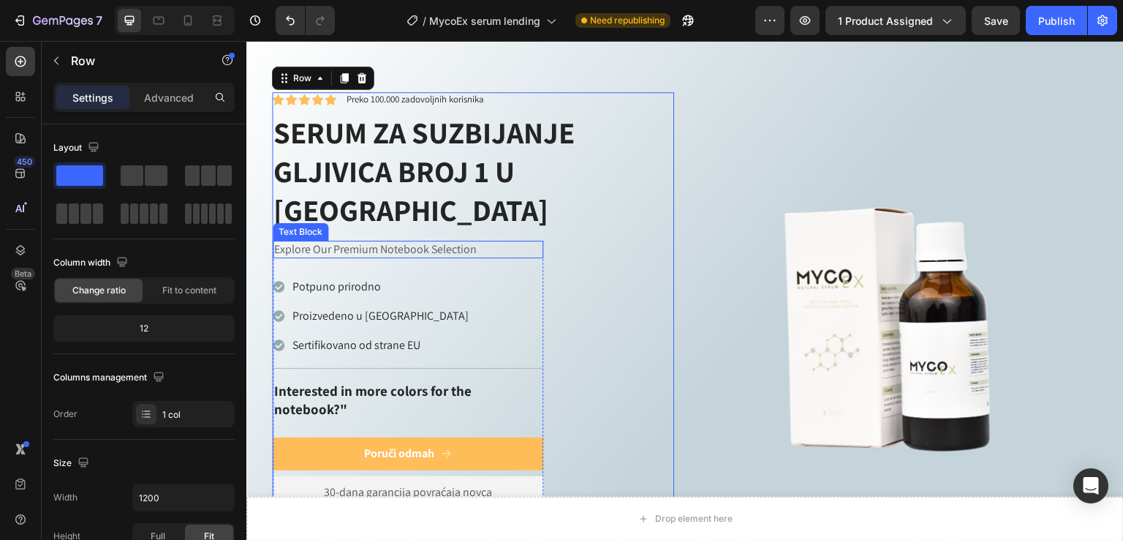
click at [442, 242] on p "Explore Our Premium Notebook Selection" at bounding box center [408, 249] width 268 height 15
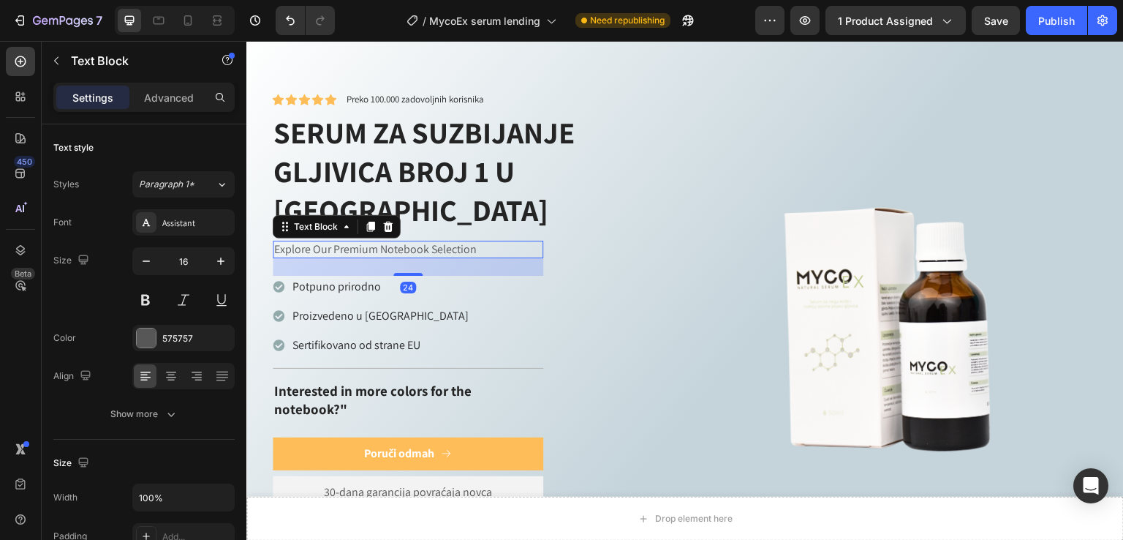
drag, startPoint x: 386, startPoint y: 184, endPoint x: 698, endPoint y: 266, distance: 322.3
click at [386, 221] on icon at bounding box center [389, 226] width 10 height 10
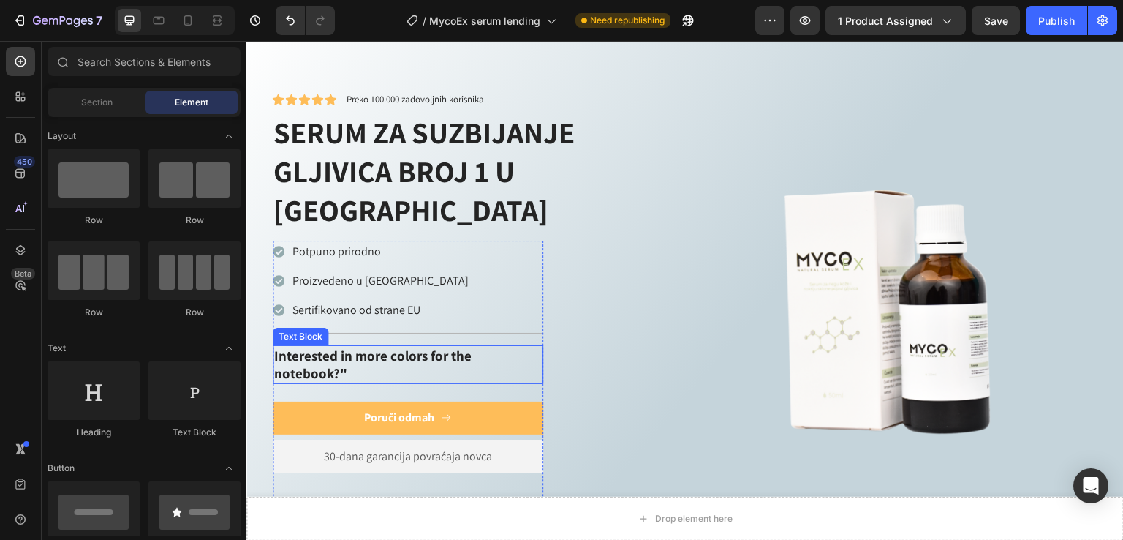
scroll to position [987, 0]
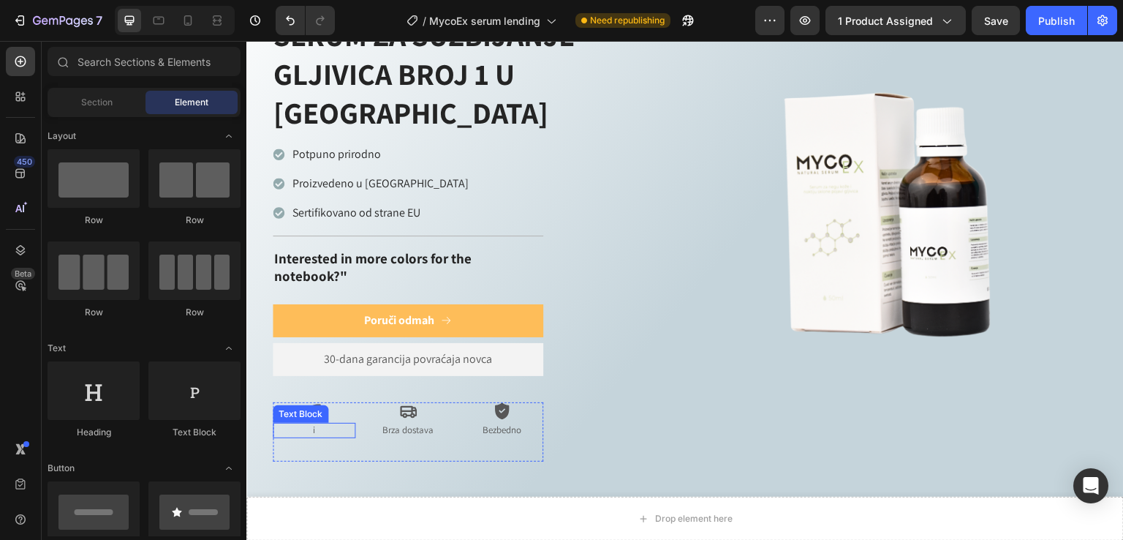
click at [309, 424] on p "i" at bounding box center [314, 430] width 80 height 12
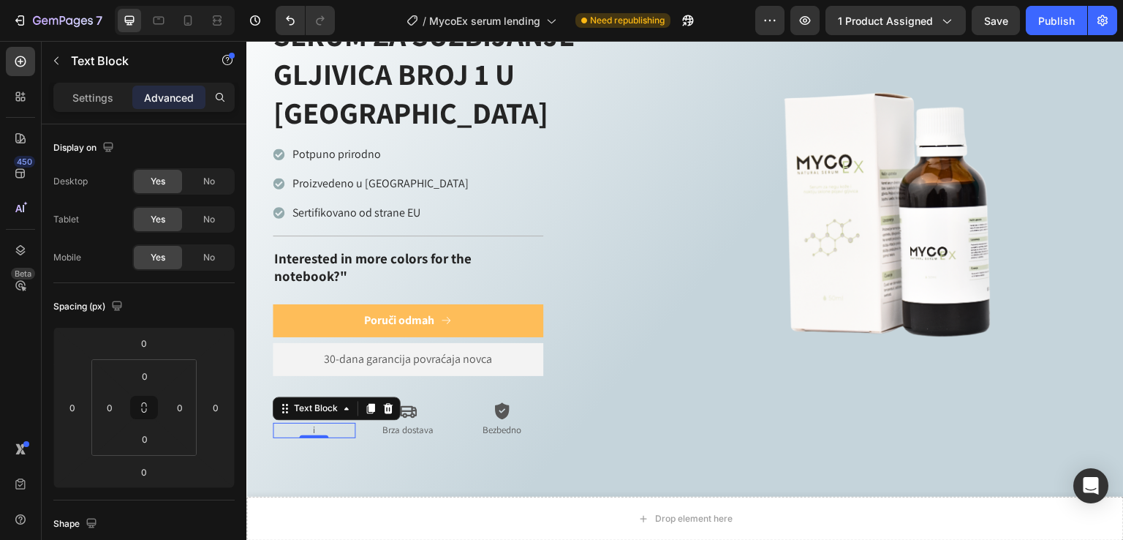
click at [322, 424] on p "i" at bounding box center [314, 430] width 80 height 12
drag, startPoint x: 322, startPoint y: 391, endPoint x: 299, endPoint y: 391, distance: 22.7
click at [299, 424] on p "i" at bounding box center [314, 430] width 80 height 12
click at [510, 424] on p "Bezbedno" at bounding box center [502, 430] width 80 height 12
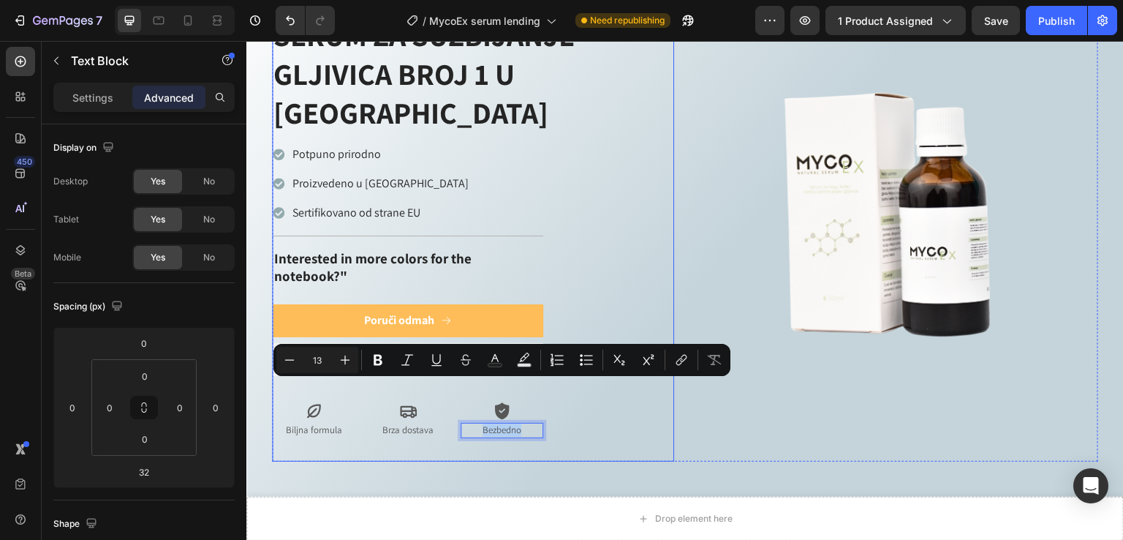
click at [588, 389] on div "Icon Icon Icon Icon Icon Icon List Preko 100.000 zadovoljnih korisnika Text Blo…" at bounding box center [473, 228] width 402 height 467
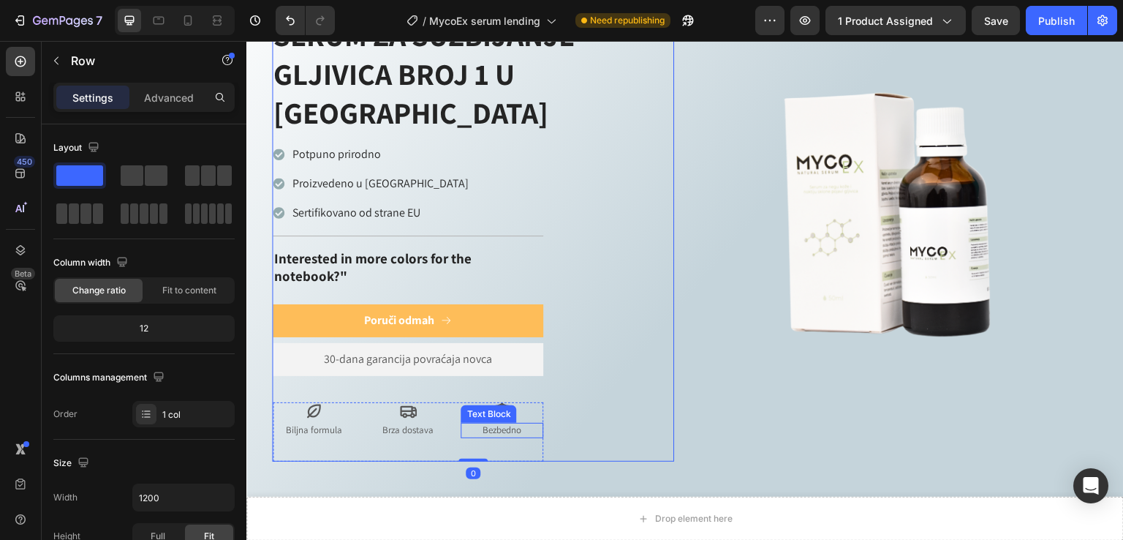
click at [501, 424] on p "Bezbedno" at bounding box center [502, 430] width 80 height 12
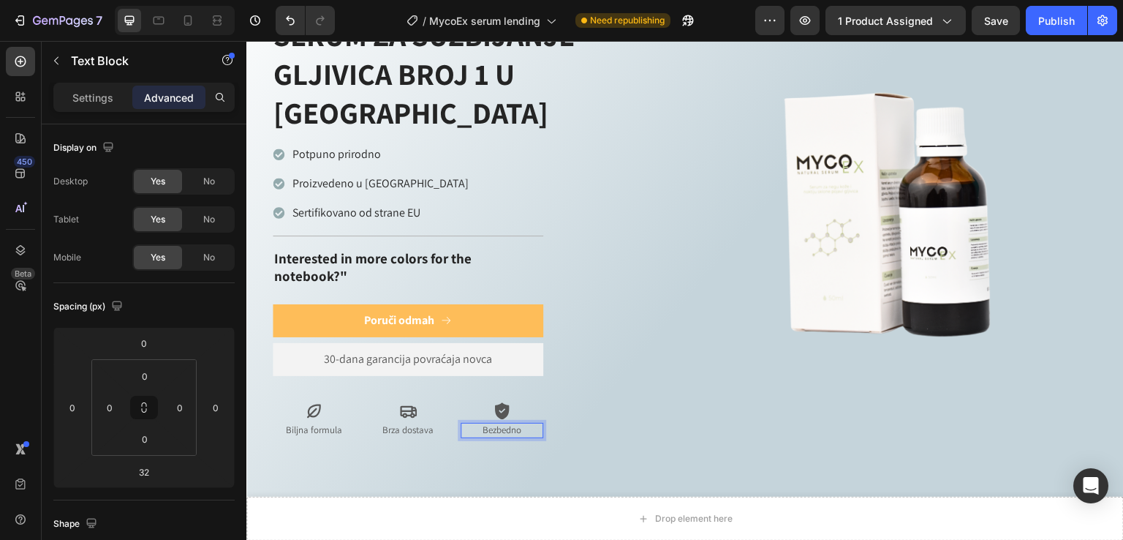
click at [533, 424] on p "Bezbedno" at bounding box center [502, 430] width 80 height 12
click at [582, 408] on div "Icon Icon Icon Icon Icon Icon List Preko 100.000 zadovoljnih korisnika Text Blo…" at bounding box center [473, 228] width 402 height 467
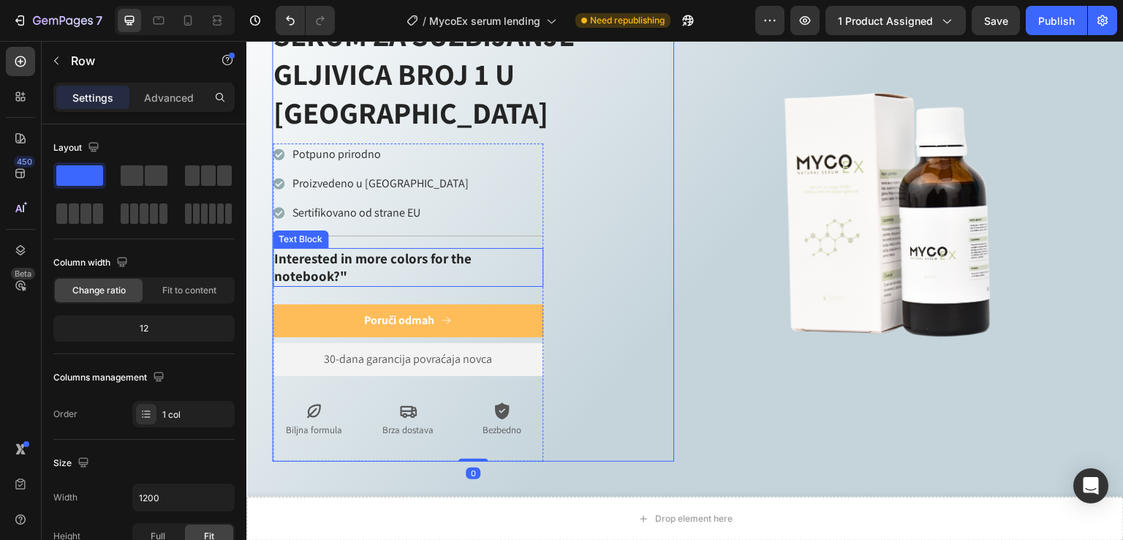
click at [312, 249] on p "Interested in more colors for the notebook?"" at bounding box center [408, 267] width 268 height 36
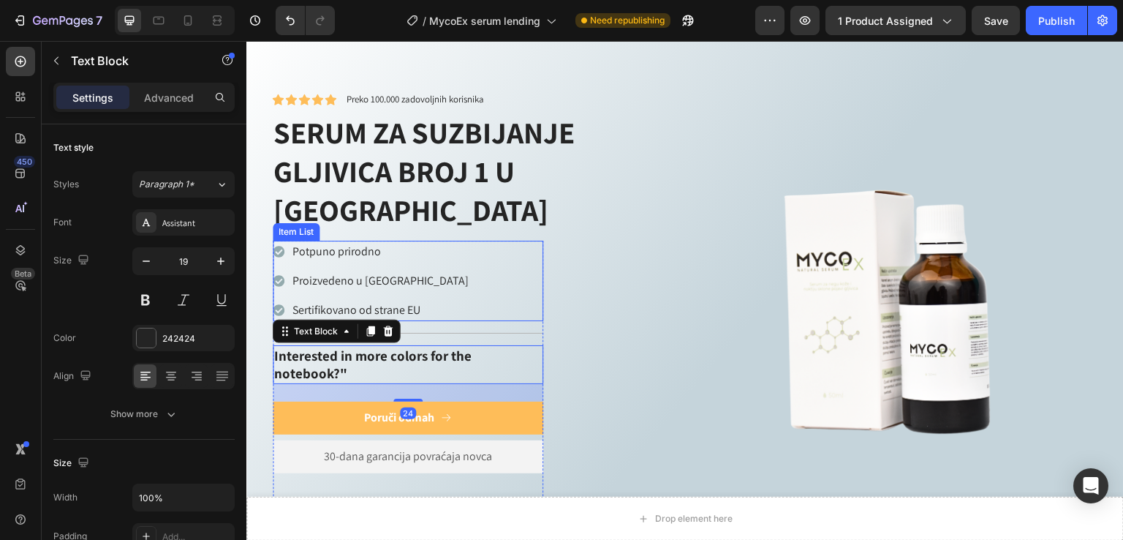
scroll to position [889, 0]
click at [352, 347] on p "Interested in more colors for the notebook?"" at bounding box center [408, 365] width 268 height 36
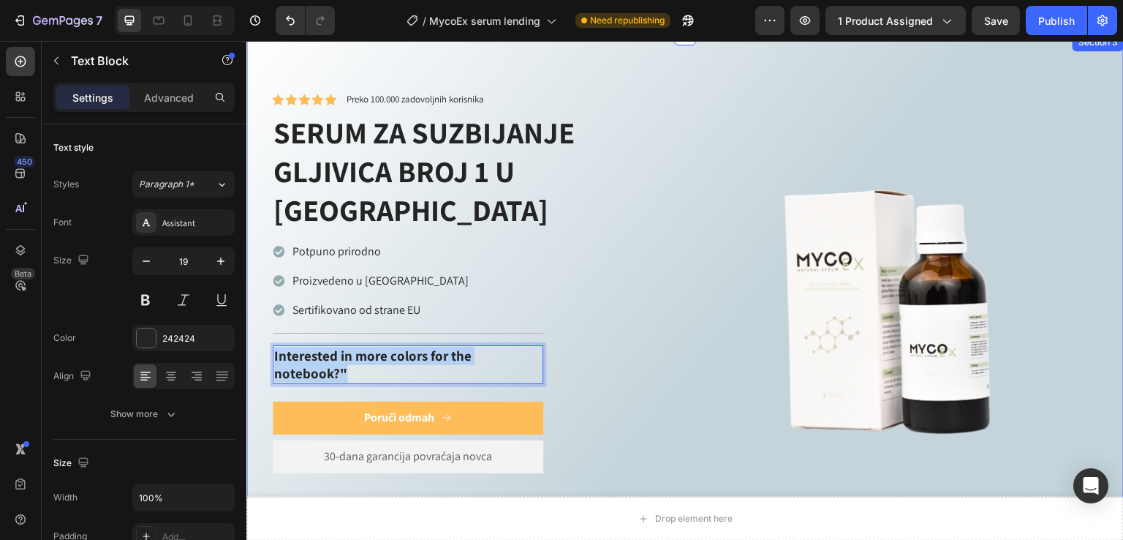
drag, startPoint x: 335, startPoint y: 329, endPoint x: 252, endPoint y: 311, distance: 85.4
click at [252, 311] on div "Icon Icon Icon Icon Icon Icon List Preko 100.000 zadovoljnih korisnika Text Blo…" at bounding box center [685, 320] width 878 height 572
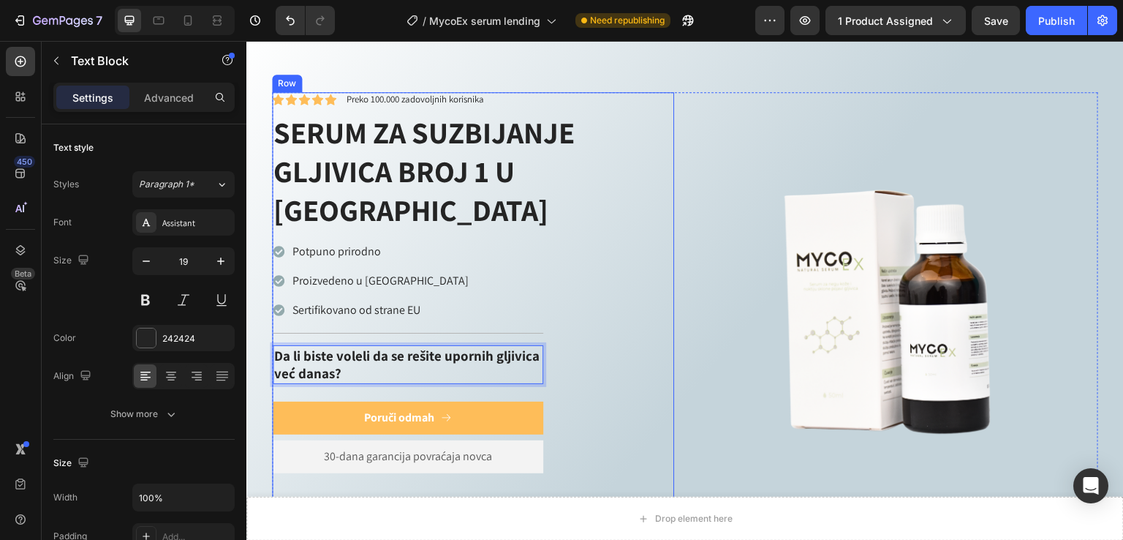
click at [643, 306] on div "Icon Icon Icon Icon Icon Icon List Preko 100.000 zadovoljnih korisnika Text Blo…" at bounding box center [473, 325] width 402 height 467
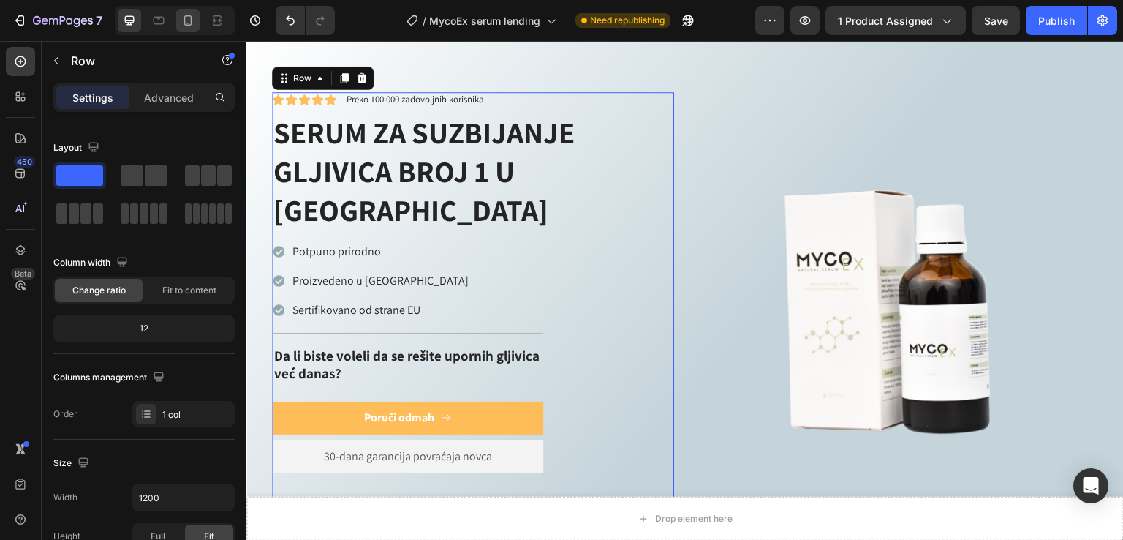
click at [178, 20] on div at bounding box center [187, 20] width 23 height 23
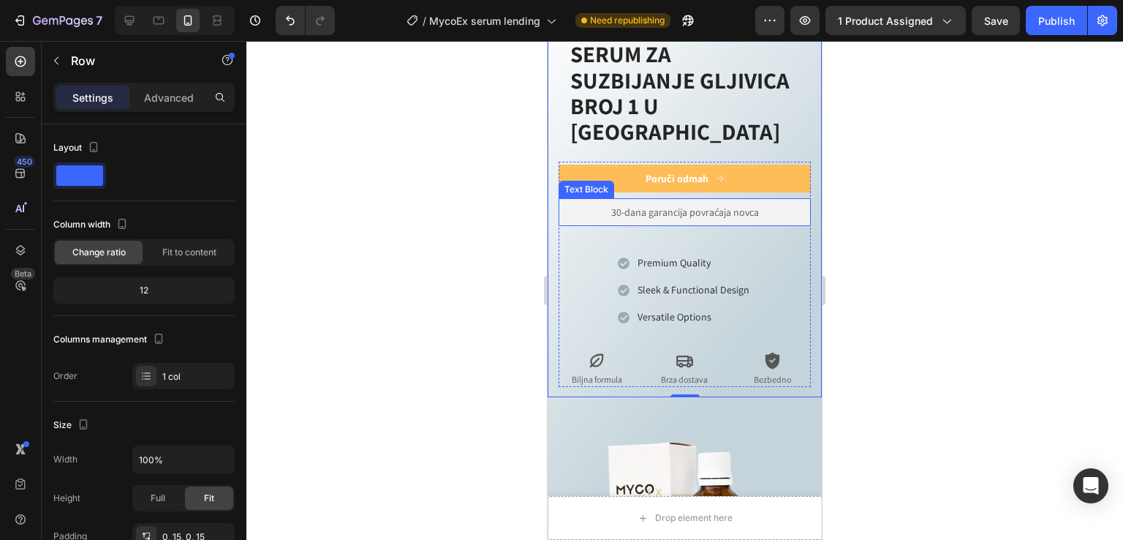
scroll to position [743, 0]
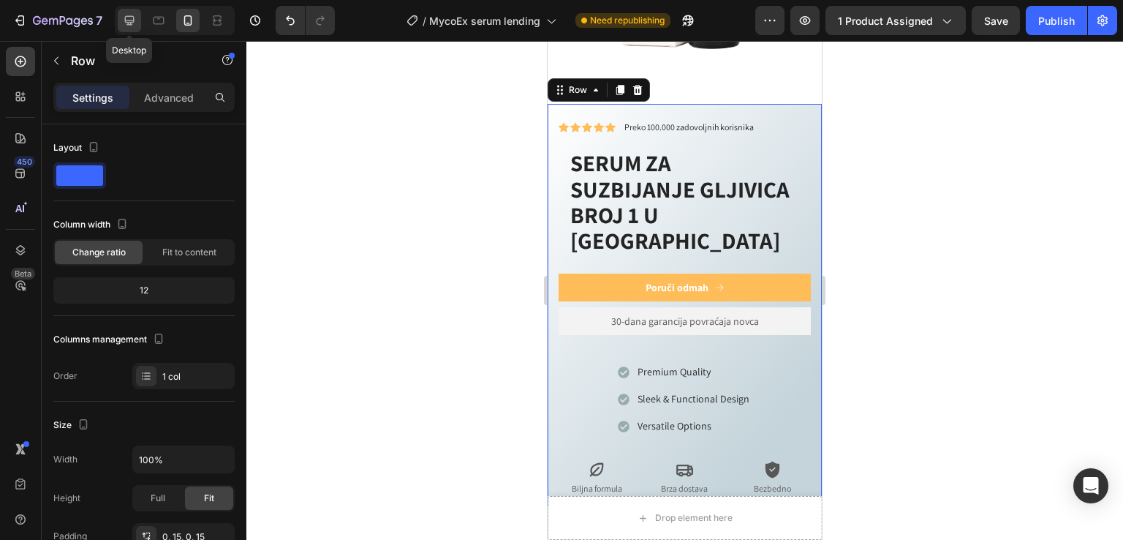
click at [121, 20] on div at bounding box center [129, 20] width 23 height 23
type input "1200"
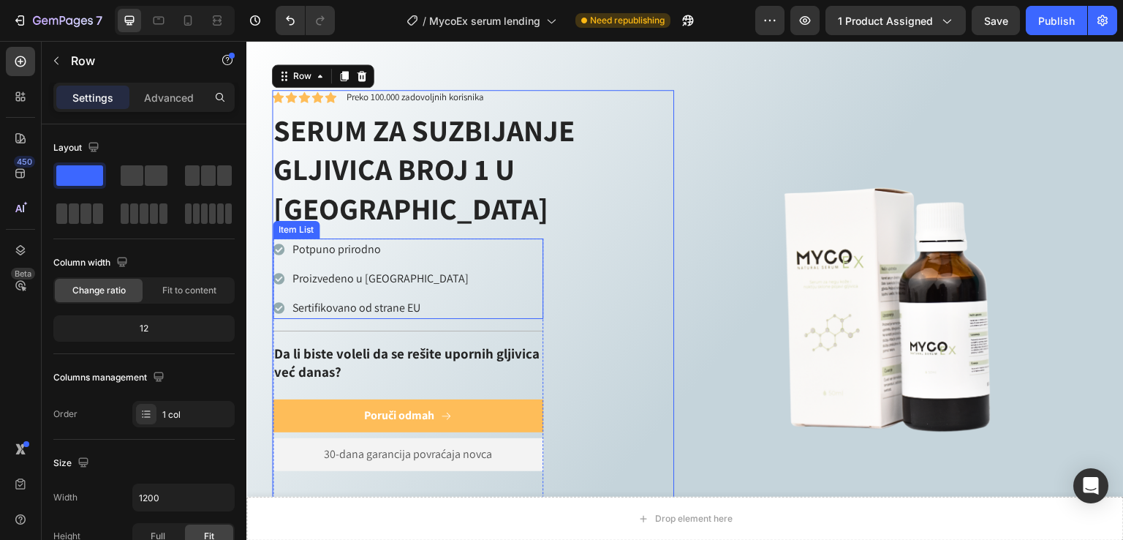
scroll to position [600, 0]
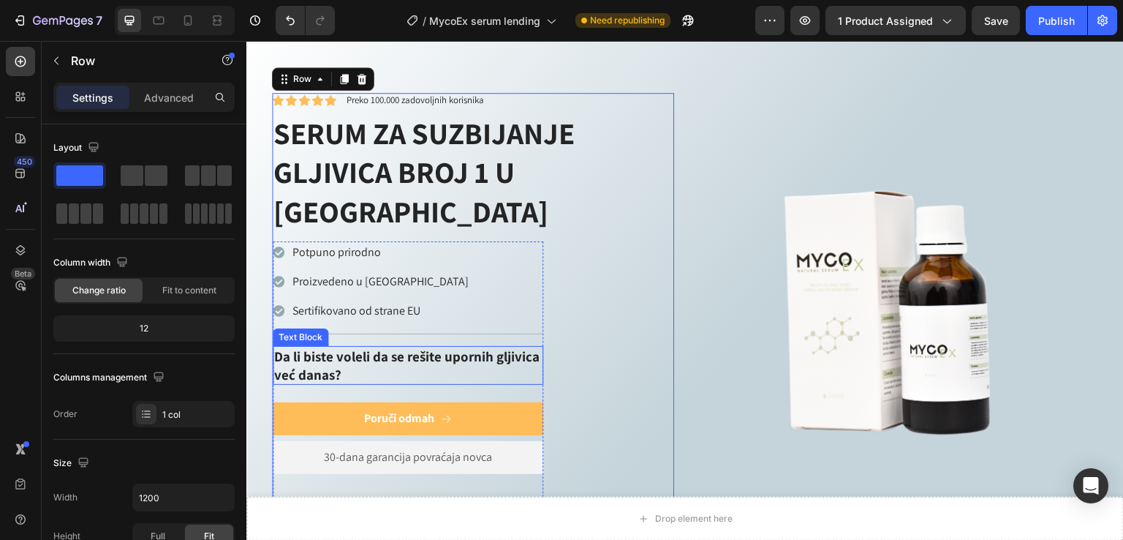
click at [381, 347] on p "Da li biste voleli da se rešite upornih gljivica već danas?" at bounding box center [408, 365] width 268 height 36
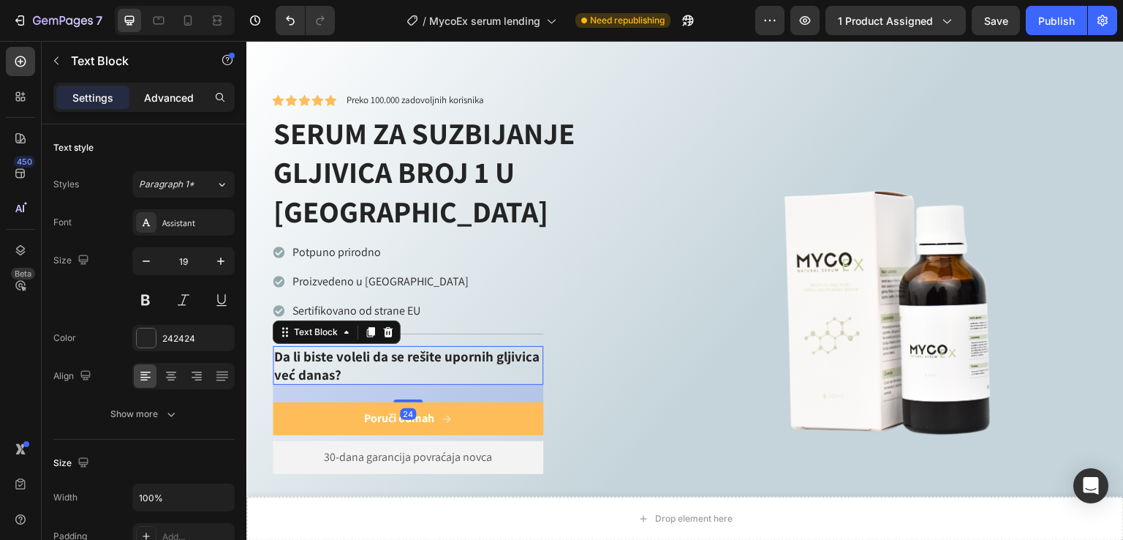
click at [178, 105] on div "Advanced" at bounding box center [168, 97] width 73 height 23
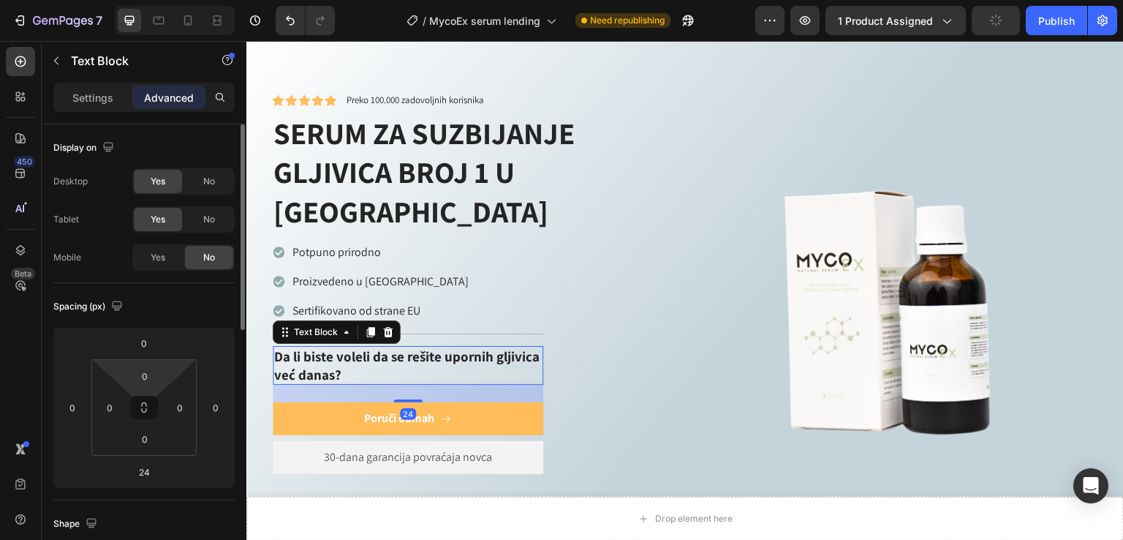
scroll to position [0, 0]
click at [166, 258] on div "Yes" at bounding box center [158, 257] width 48 height 23
click at [184, 15] on icon at bounding box center [188, 20] width 15 height 15
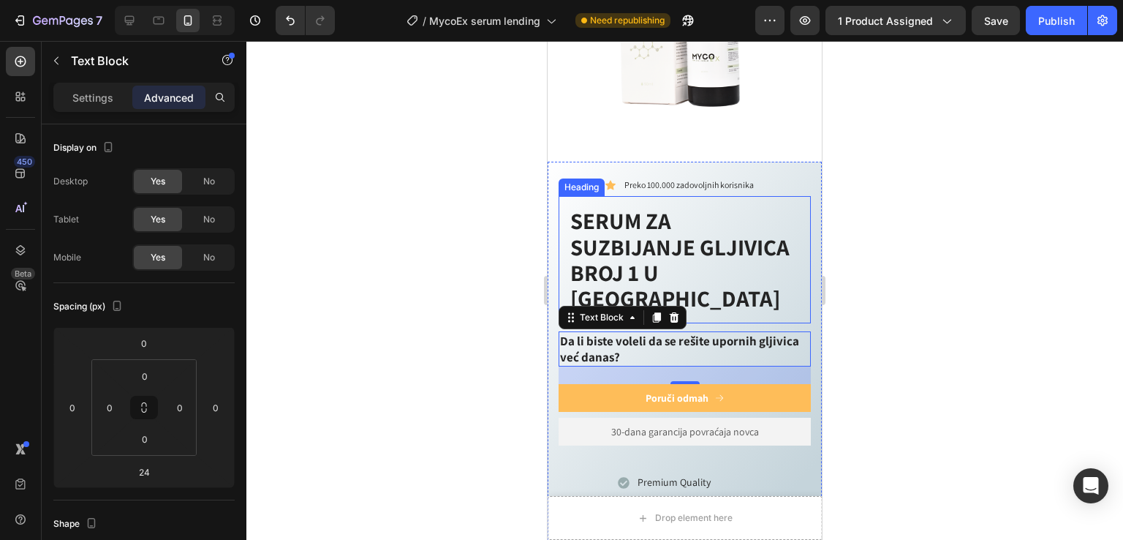
scroll to position [696, 0]
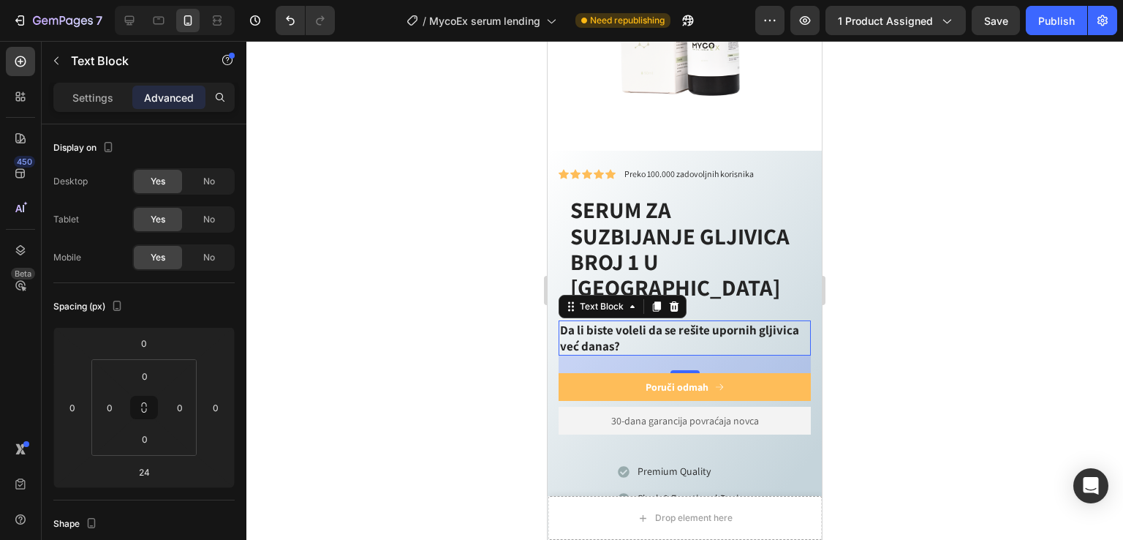
click at [872, 252] on div at bounding box center [684, 290] width 877 height 499
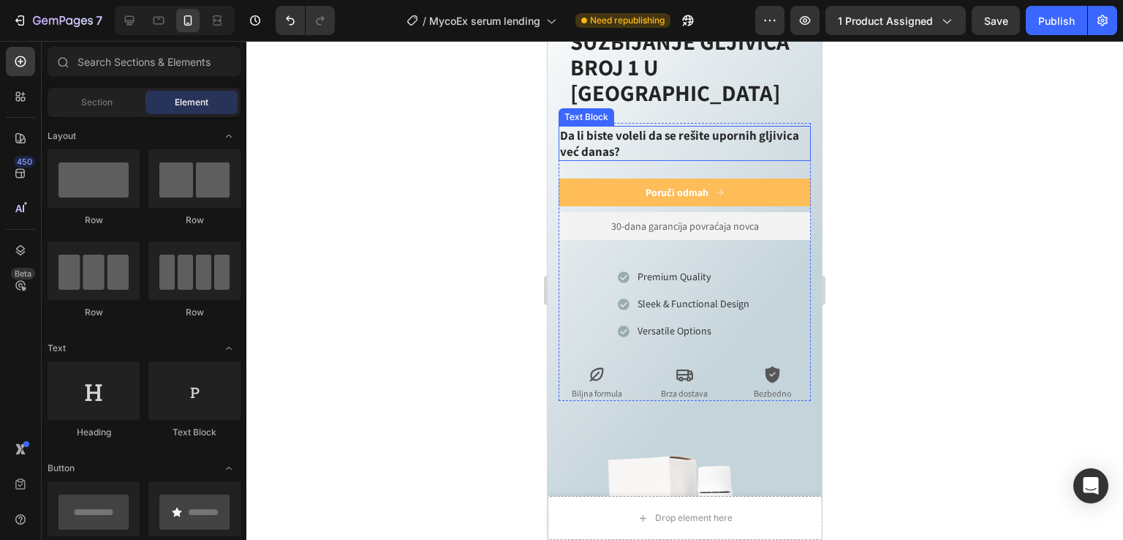
scroll to position [793, 0]
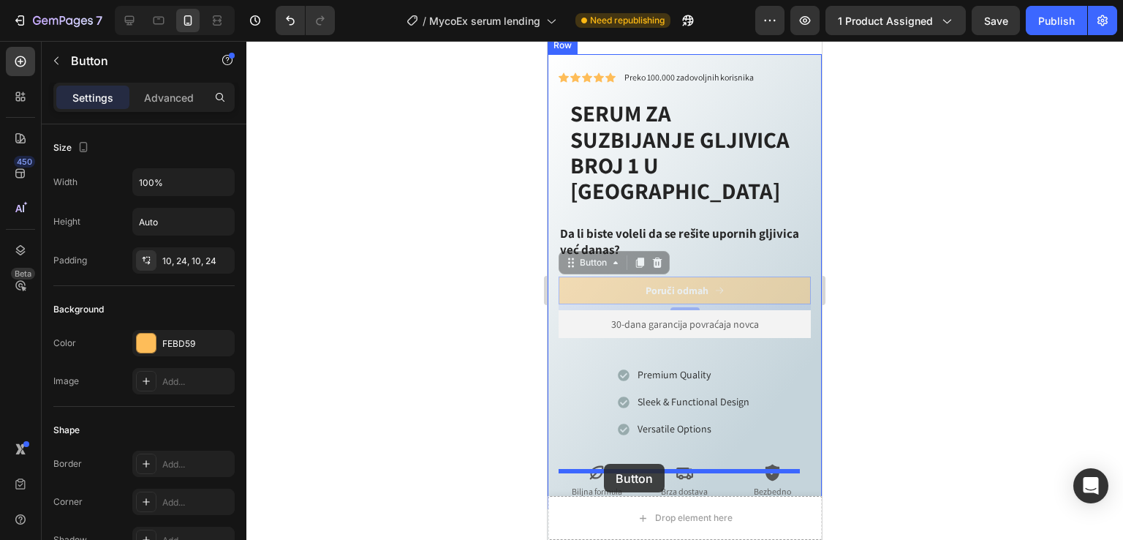
drag, startPoint x: 578, startPoint y: 229, endPoint x: 604, endPoint y: 464, distance: 236.2
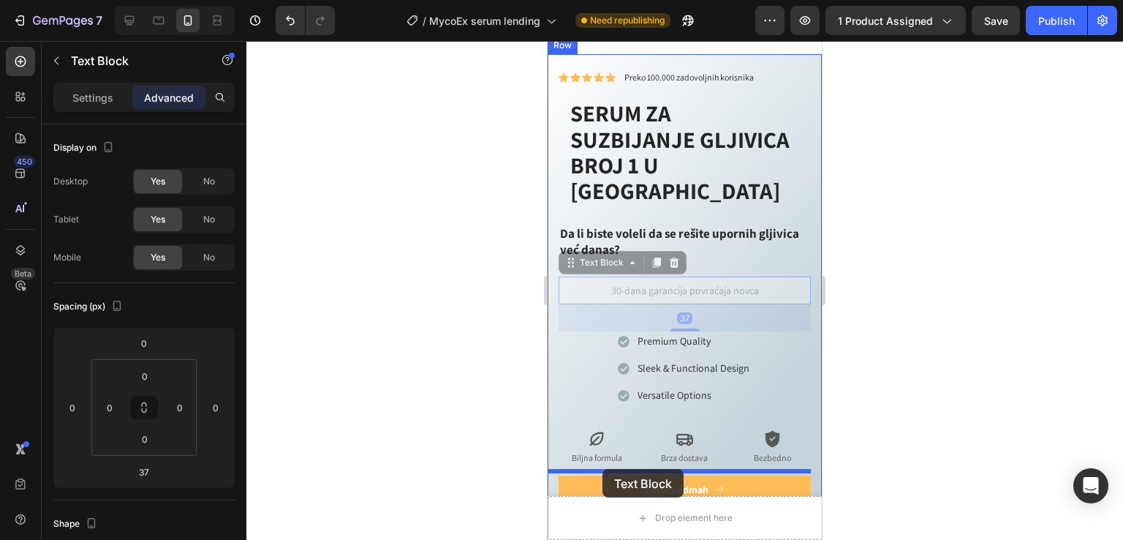
drag, startPoint x: 588, startPoint y: 231, endPoint x: 603, endPoint y: 472, distance: 241.1
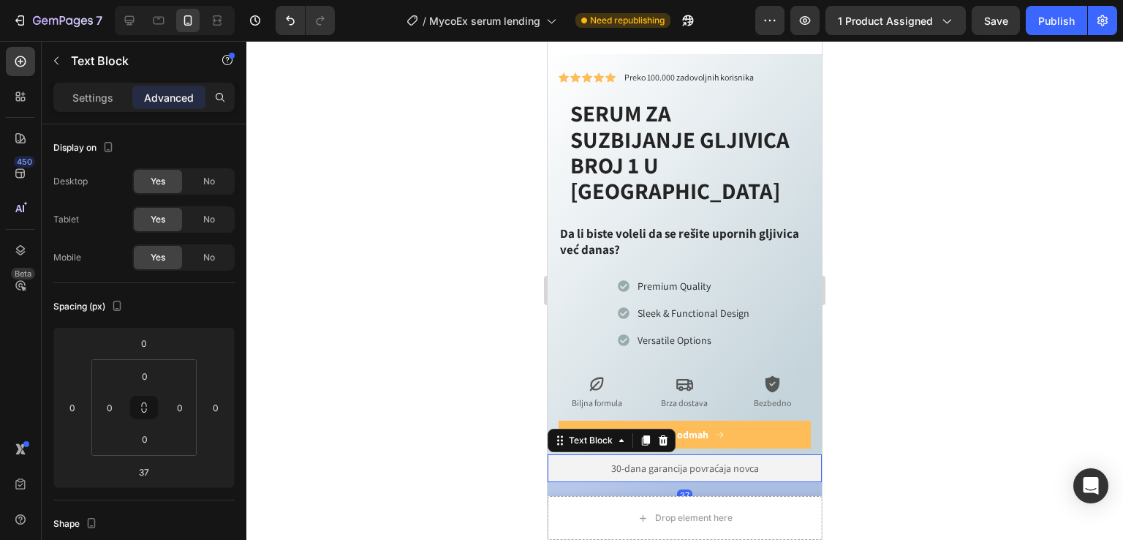
click at [886, 374] on div at bounding box center [684, 290] width 877 height 499
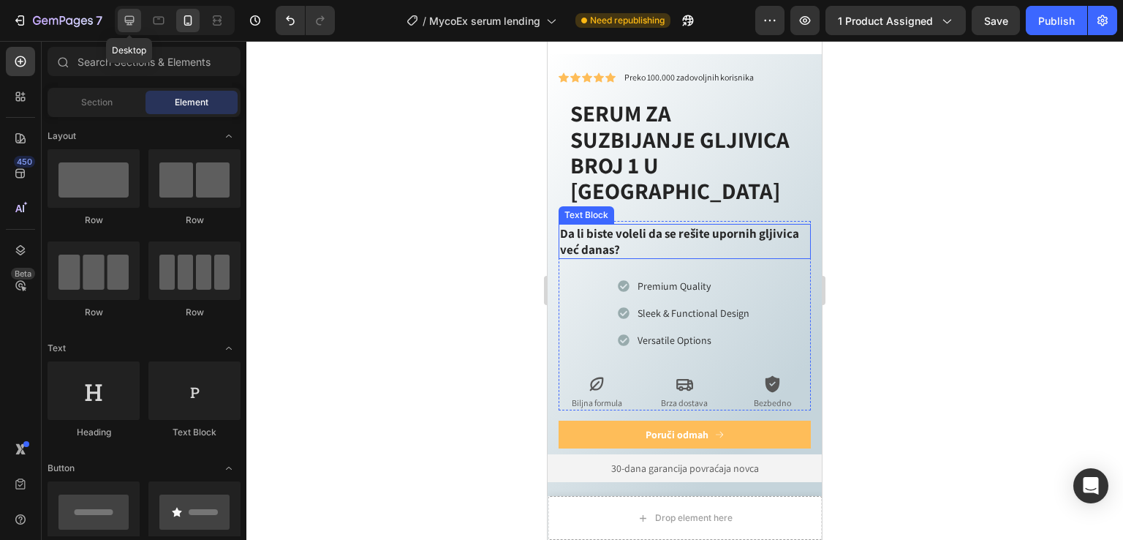
click at [125, 20] on icon at bounding box center [130, 21] width 10 height 10
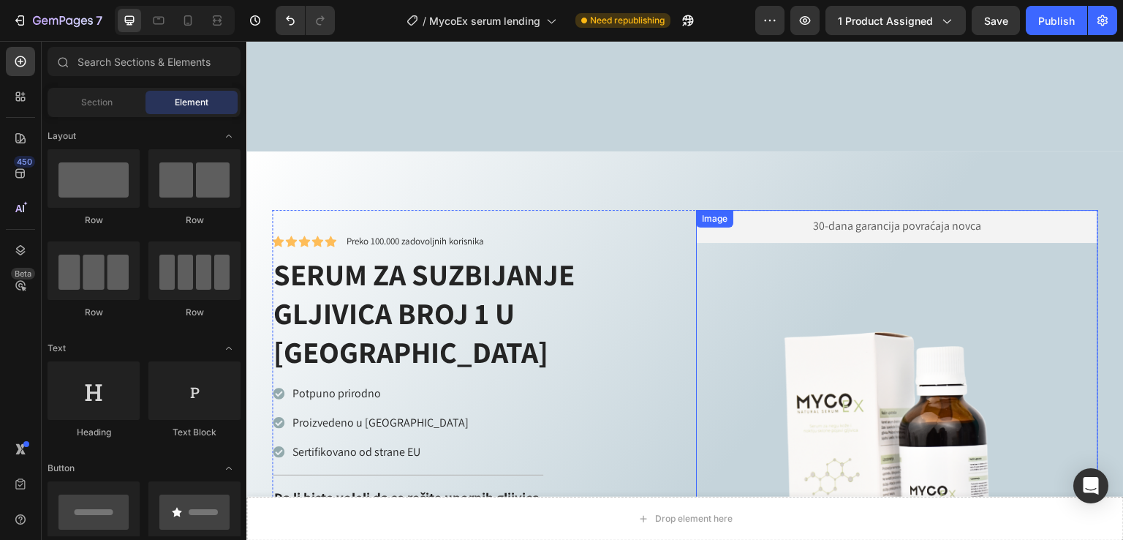
scroll to position [598, 0]
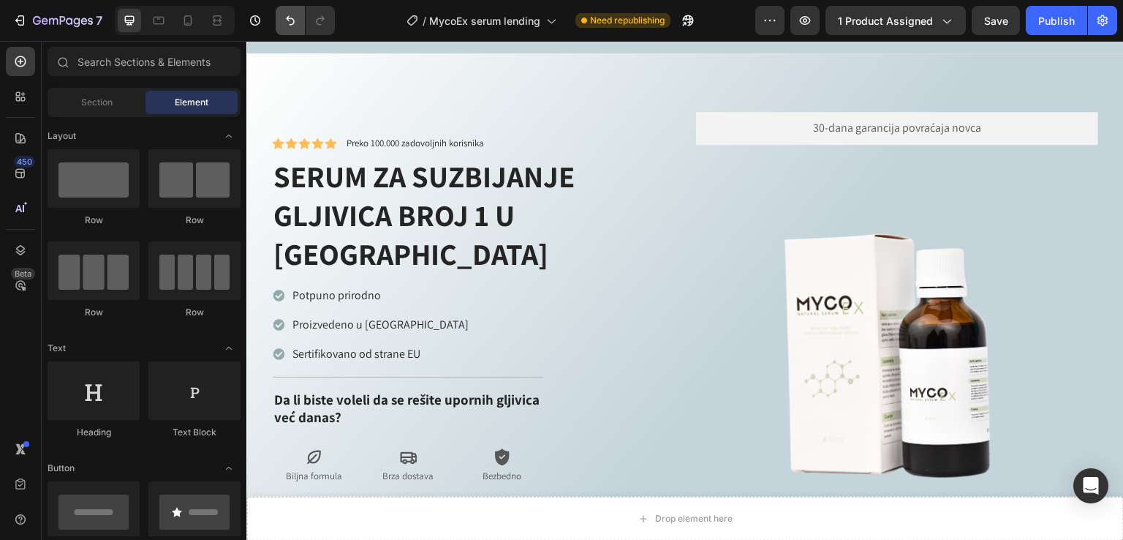
click at [279, 21] on button "Undo/Redo" at bounding box center [290, 20] width 29 height 29
click at [281, 21] on button "Undo/Redo" at bounding box center [290, 20] width 29 height 29
click at [281, 22] on button "Undo/Redo" at bounding box center [290, 20] width 29 height 29
click at [281, 23] on button "Undo/Redo" at bounding box center [290, 20] width 29 height 29
click at [282, 20] on button "Undo/Redo" at bounding box center [290, 20] width 29 height 29
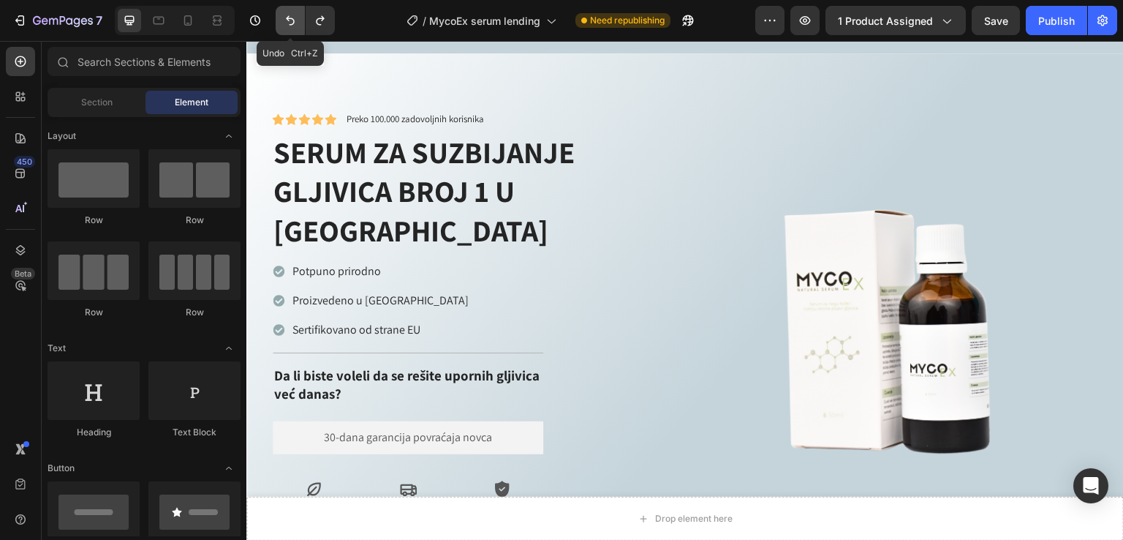
click at [283, 20] on icon "Undo/Redo" at bounding box center [290, 20] width 15 height 15
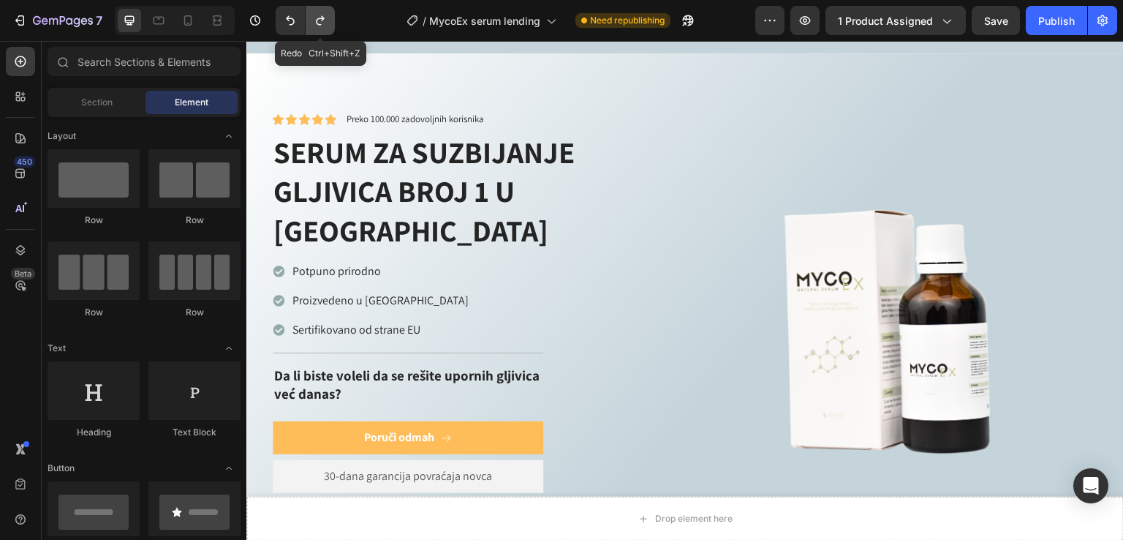
click at [313, 20] on icon "Undo/Redo" at bounding box center [320, 20] width 15 height 15
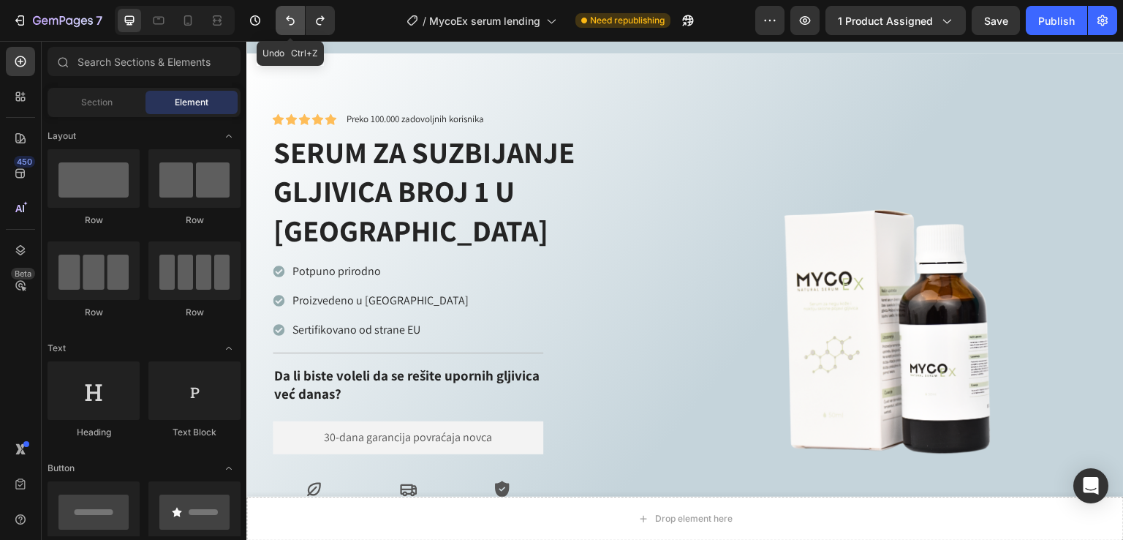
click at [294, 19] on icon "Undo/Redo" at bounding box center [290, 20] width 15 height 15
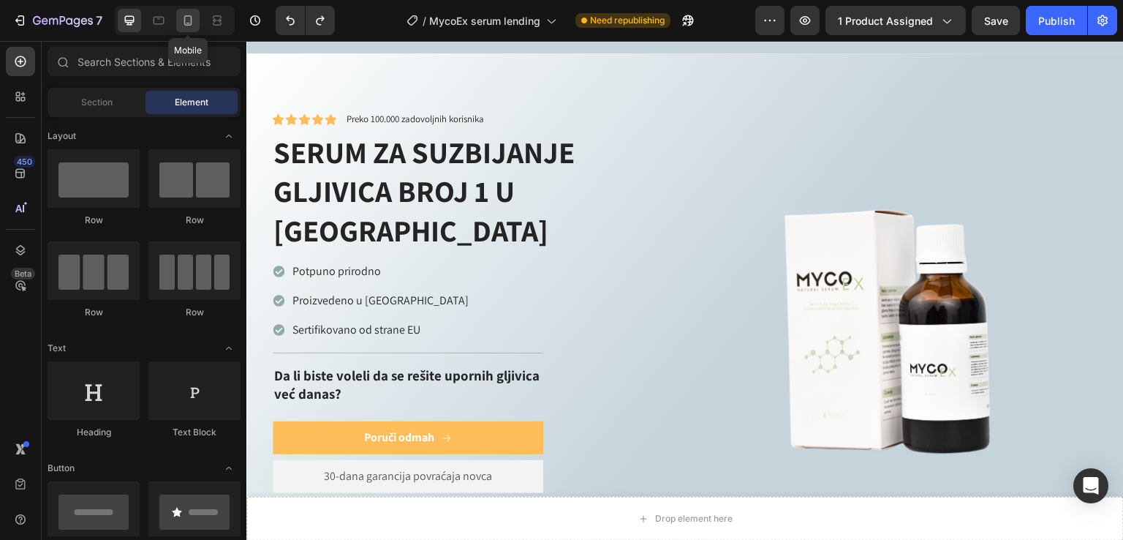
click at [195, 27] on icon at bounding box center [188, 20] width 15 height 15
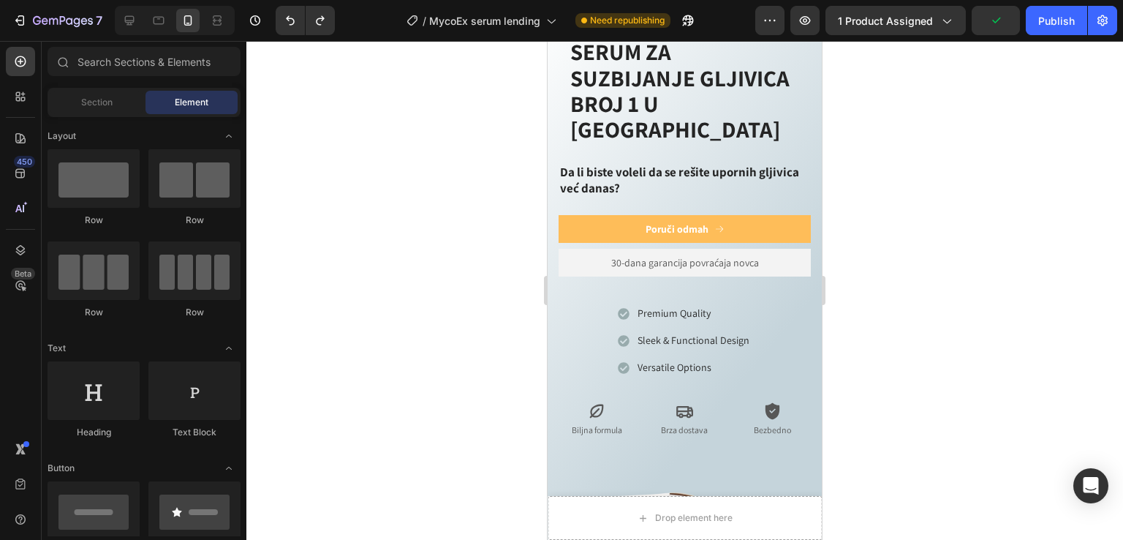
scroll to position [853, 0]
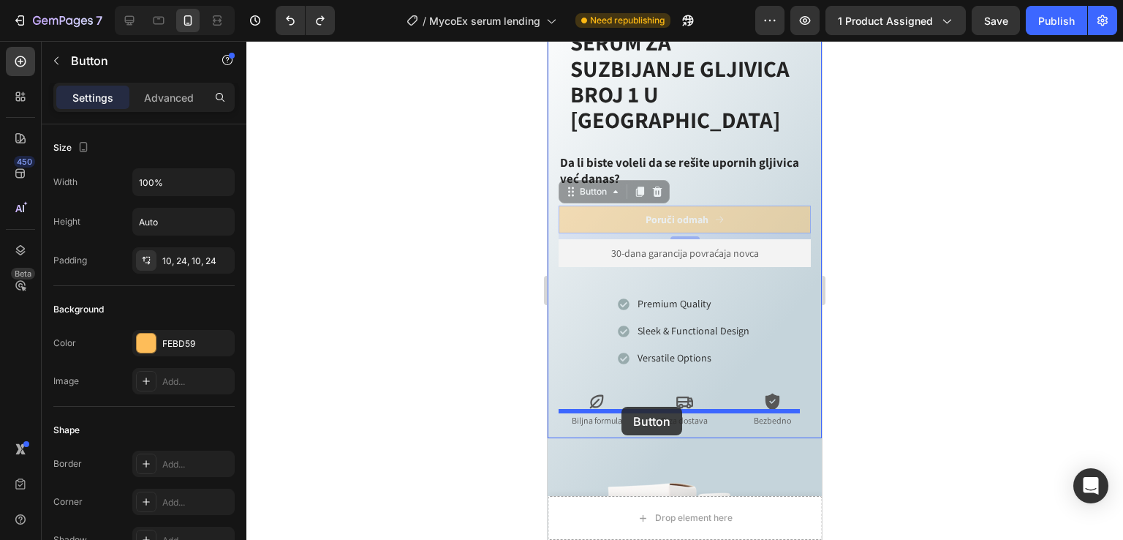
drag, startPoint x: 575, startPoint y: 169, endPoint x: 622, endPoint y: 407, distance: 242.2
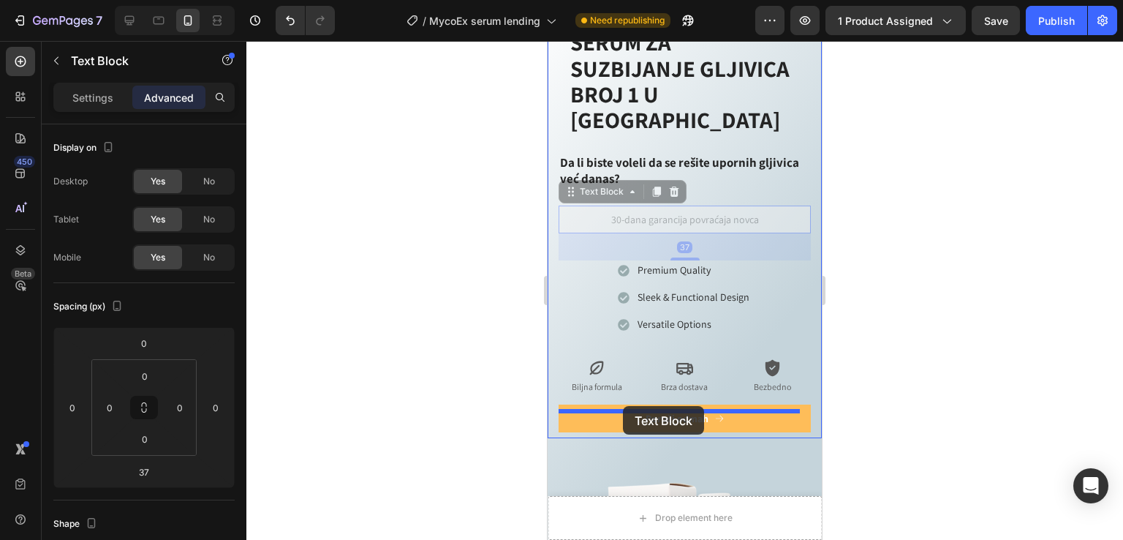
drag, startPoint x: 590, startPoint y: 197, endPoint x: 623, endPoint y: 406, distance: 211.0
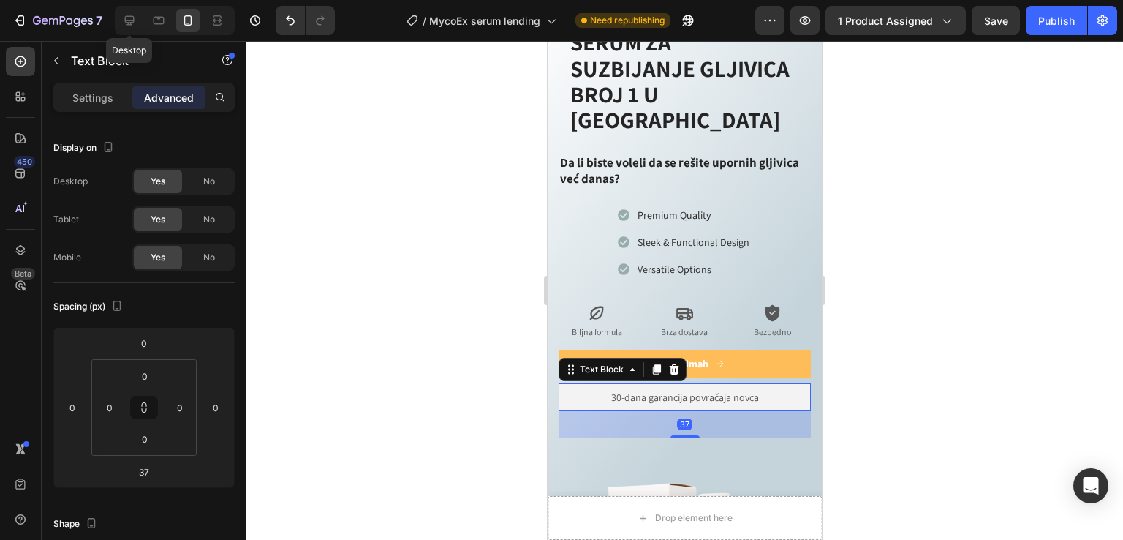
click at [116, 19] on div "Desktop" at bounding box center [175, 20] width 120 height 29
click at [123, 23] on icon at bounding box center [129, 20] width 15 height 15
type input "32"
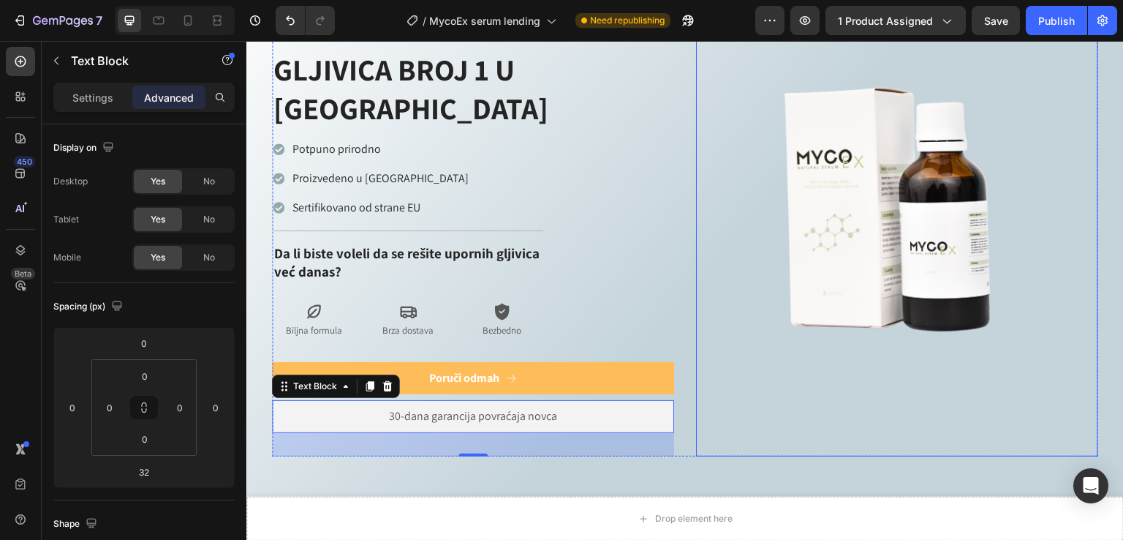
scroll to position [560, 0]
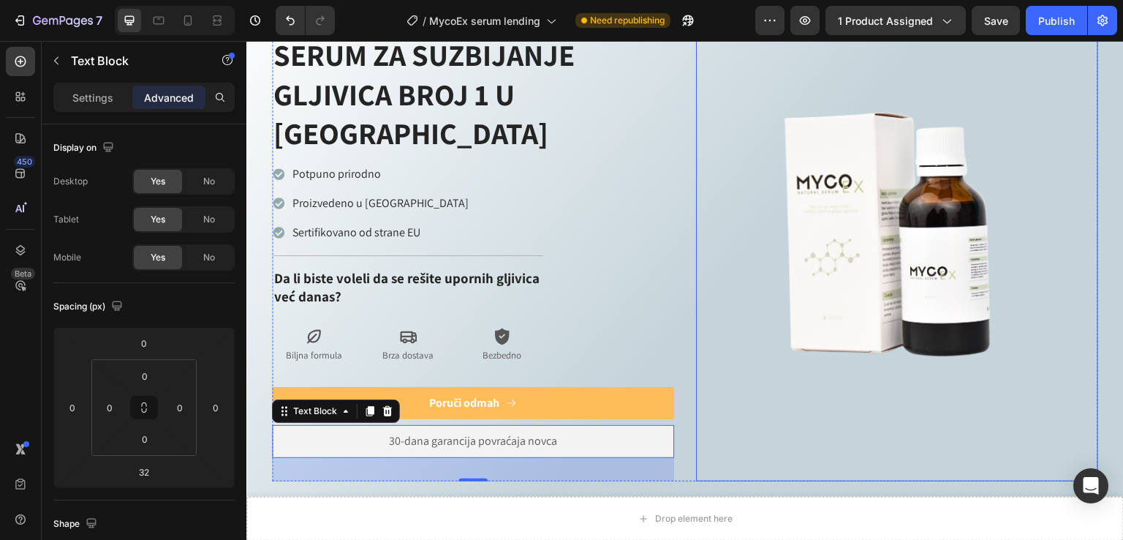
click at [716, 238] on img at bounding box center [897, 248] width 402 height 402
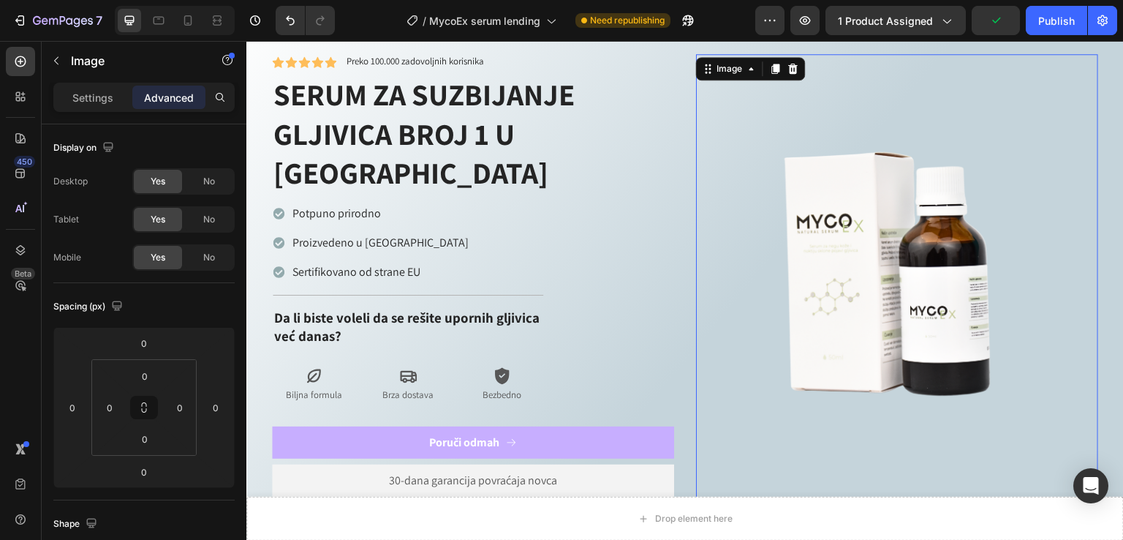
scroll to position [658, 0]
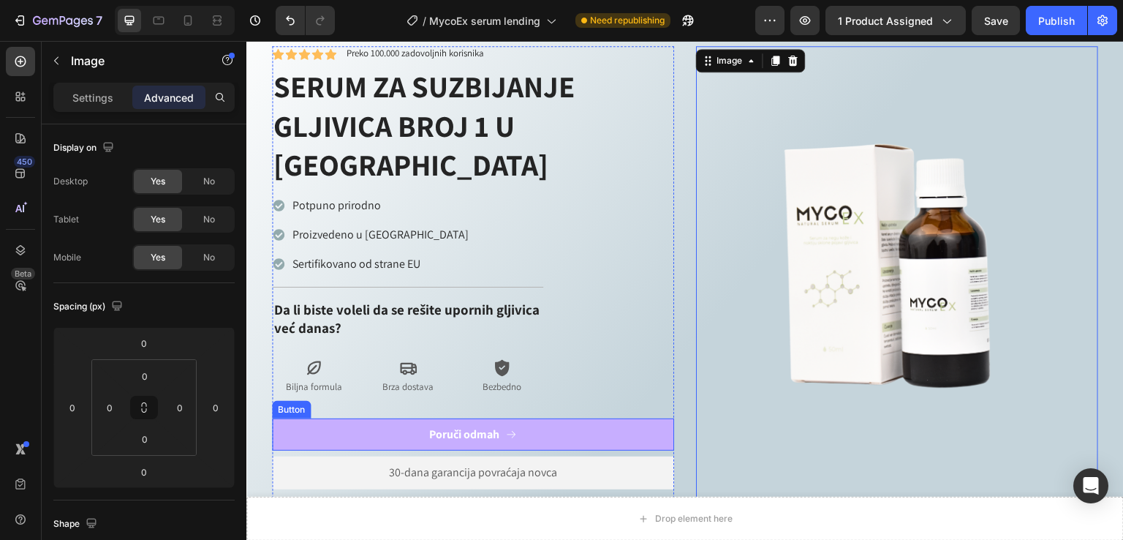
click at [627, 418] on button "Poruči odmah" at bounding box center [473, 434] width 402 height 33
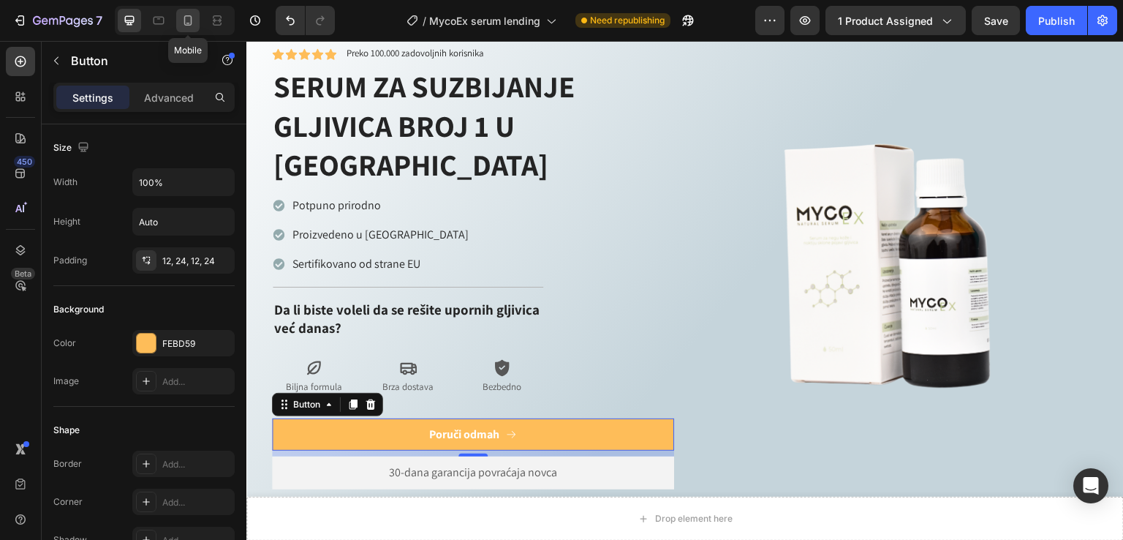
click at [189, 20] on icon at bounding box center [188, 20] width 15 height 15
type input "14"
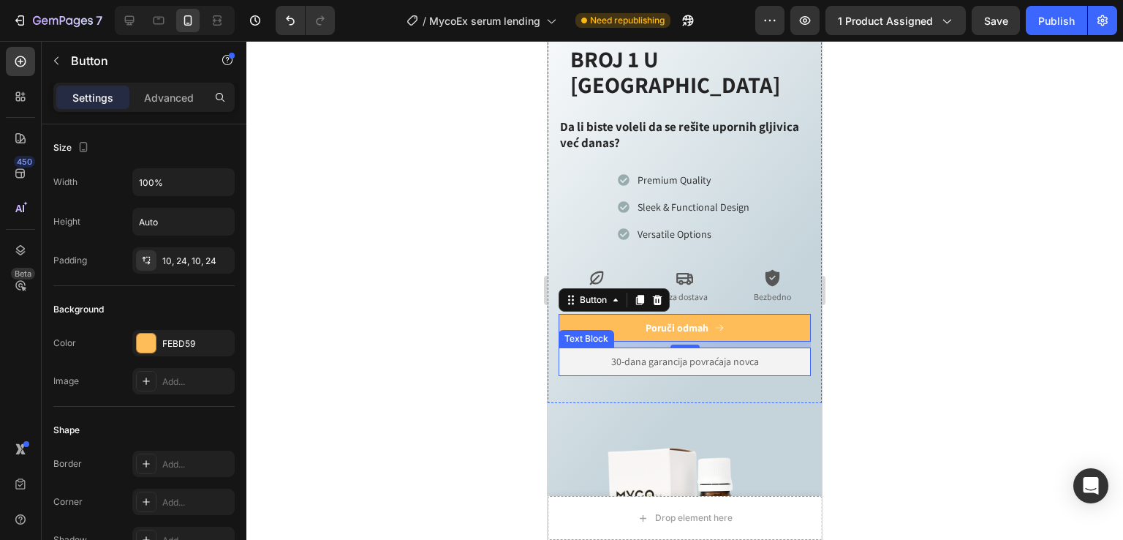
click at [879, 249] on div at bounding box center [684, 290] width 877 height 499
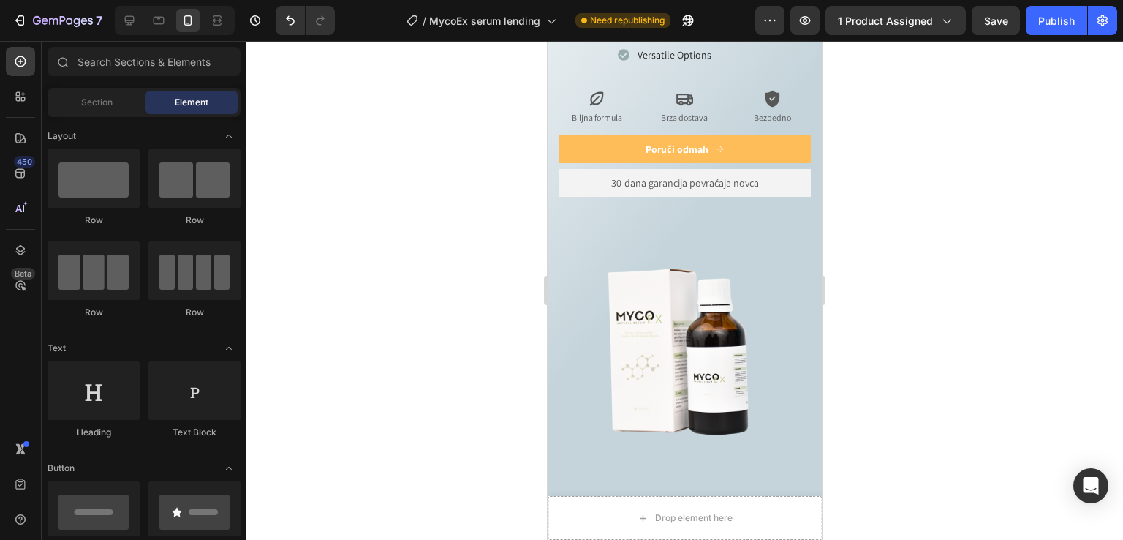
scroll to position [1077, 0]
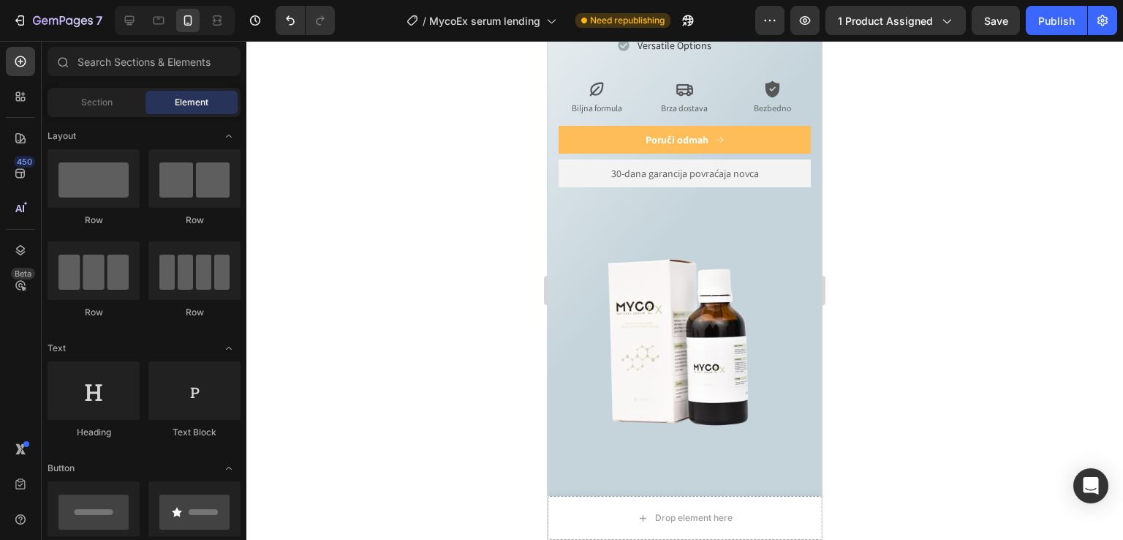
drag, startPoint x: 815, startPoint y: 99, endPoint x: 1376, endPoint y: 176, distance: 565.4
click at [679, 214] on img at bounding box center [685, 351] width 274 height 274
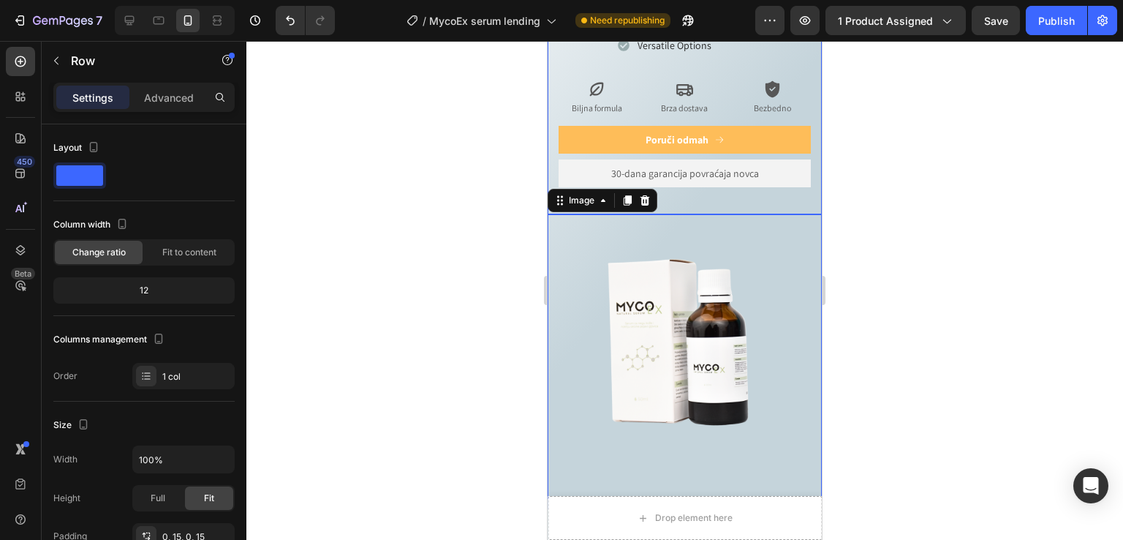
drag, startPoint x: 676, startPoint y: 186, endPoint x: 749, endPoint y: 201, distance: 73.9
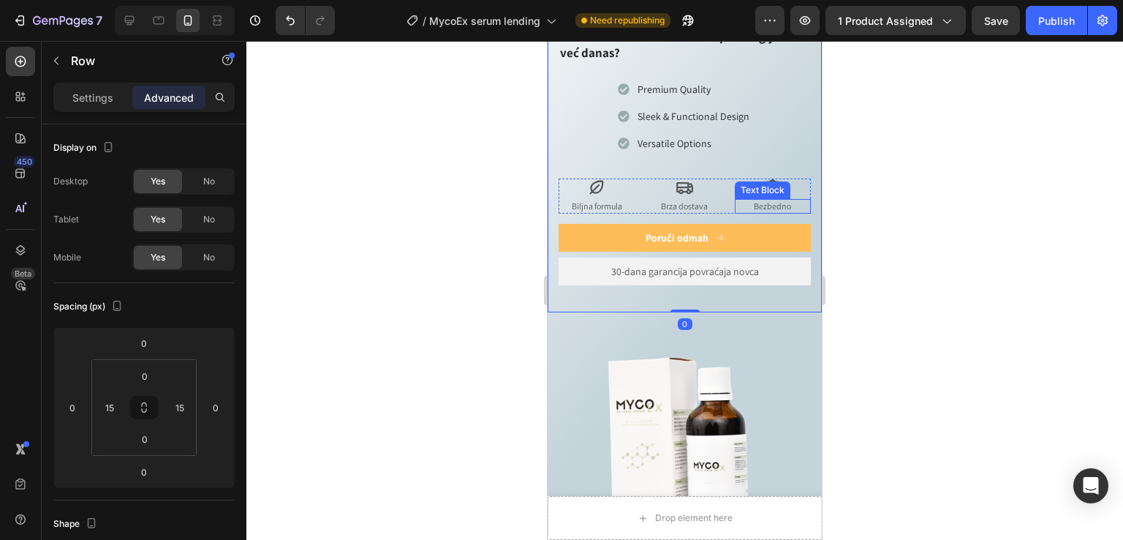
scroll to position [1128, 0]
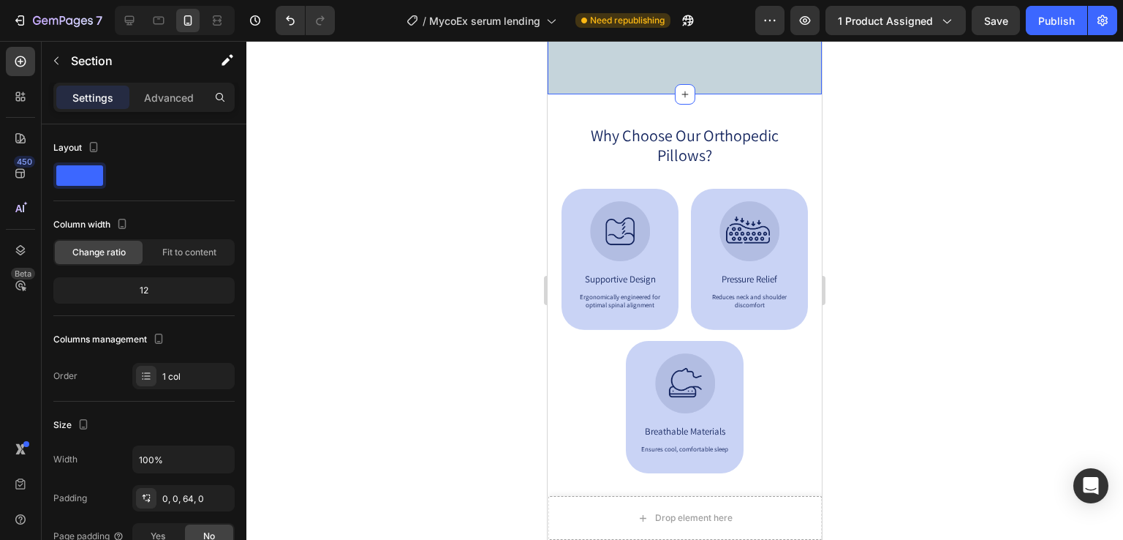
click at [676, 20] on img at bounding box center [685, 20] width 274 height 0
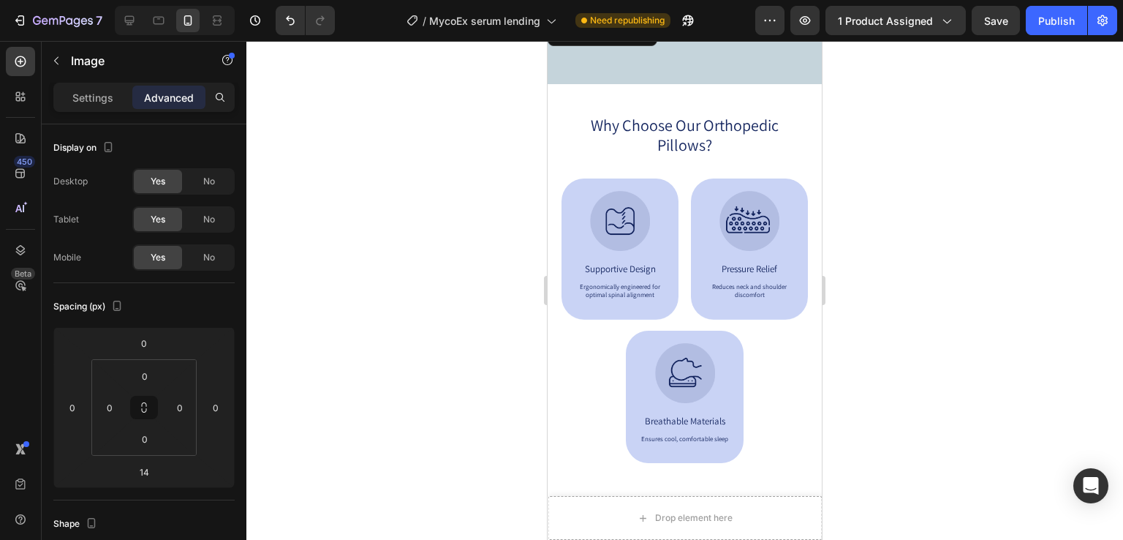
drag, startPoint x: 682, startPoint y: 274, endPoint x: 742, endPoint y: 288, distance: 62.3
click at [688, 20] on div "Image 0" at bounding box center [685, 20] width 274 height 0
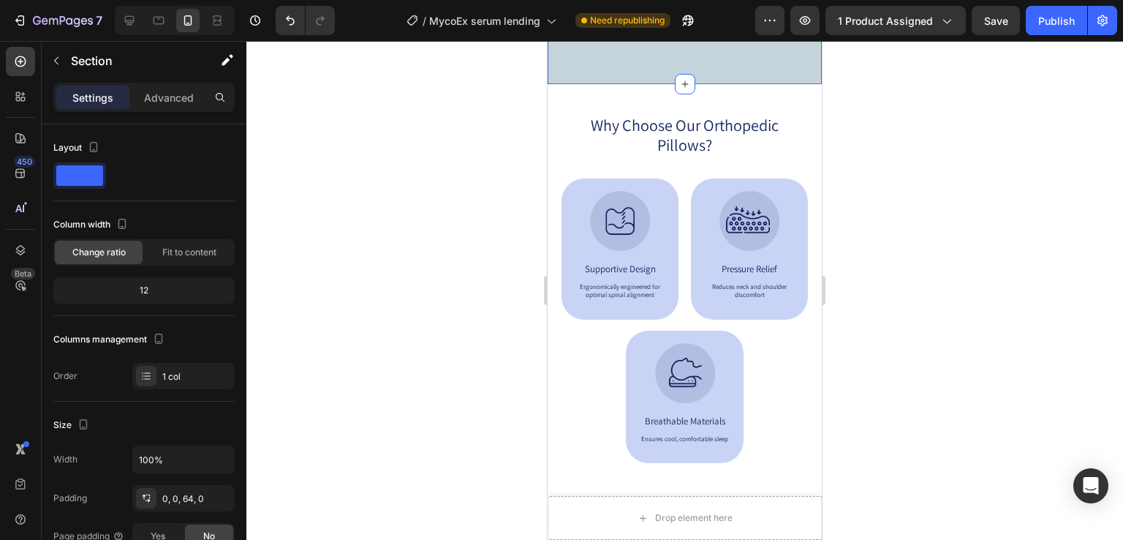
click at [162, 104] on p "Advanced" at bounding box center [169, 97] width 50 height 15
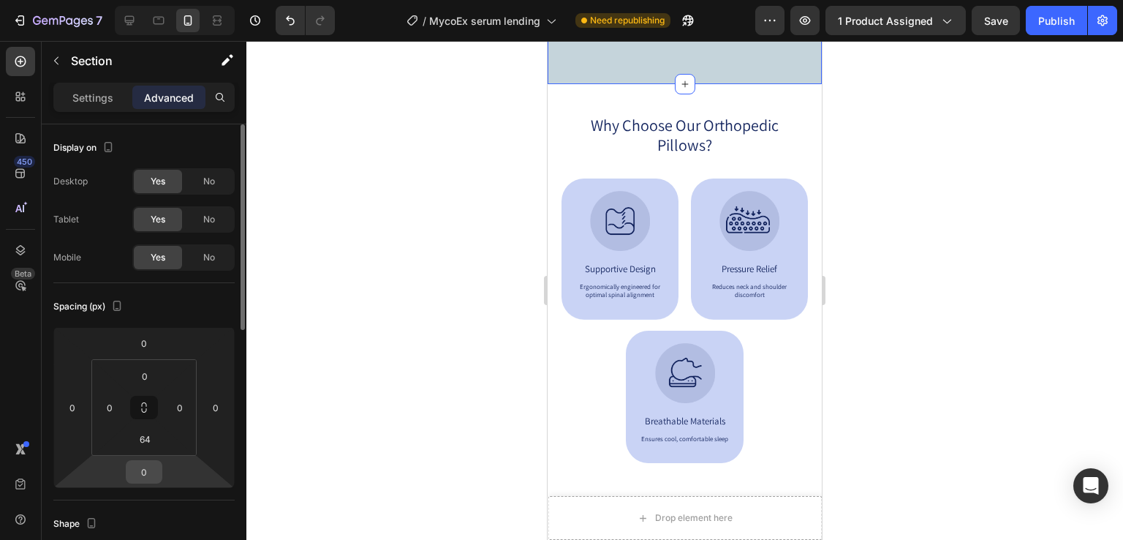
click at [151, 470] on input "0" at bounding box center [143, 472] width 29 height 22
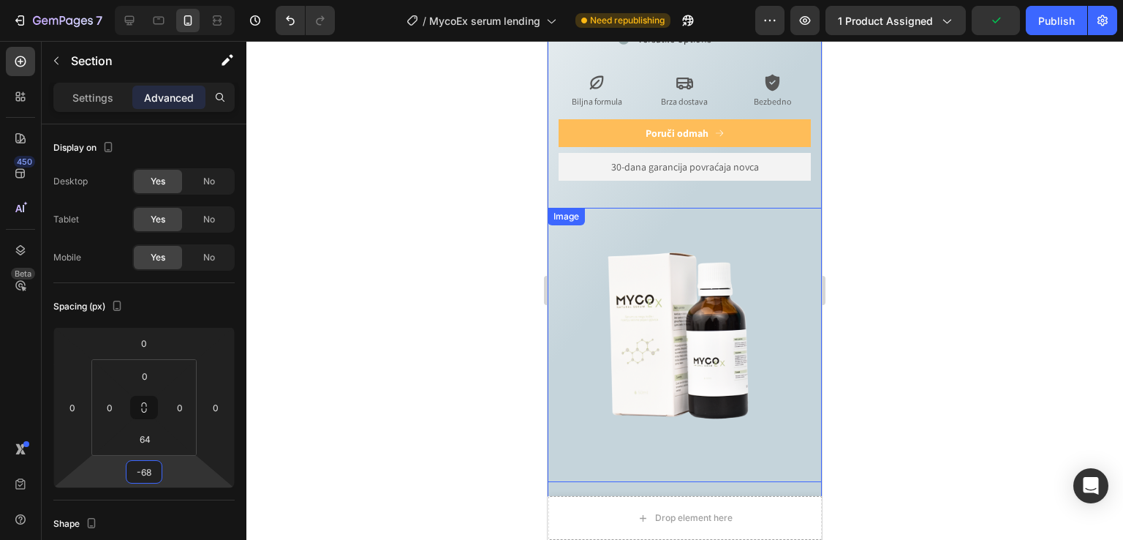
scroll to position [1077, 0]
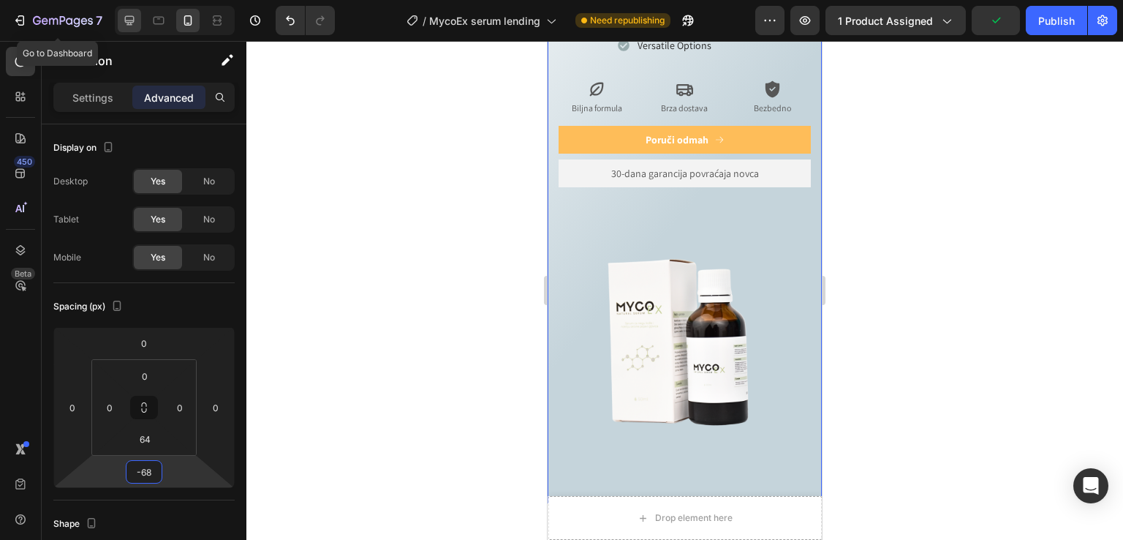
click at [118, 16] on div at bounding box center [129, 20] width 23 height 23
click at [124, 20] on icon at bounding box center [129, 20] width 15 height 15
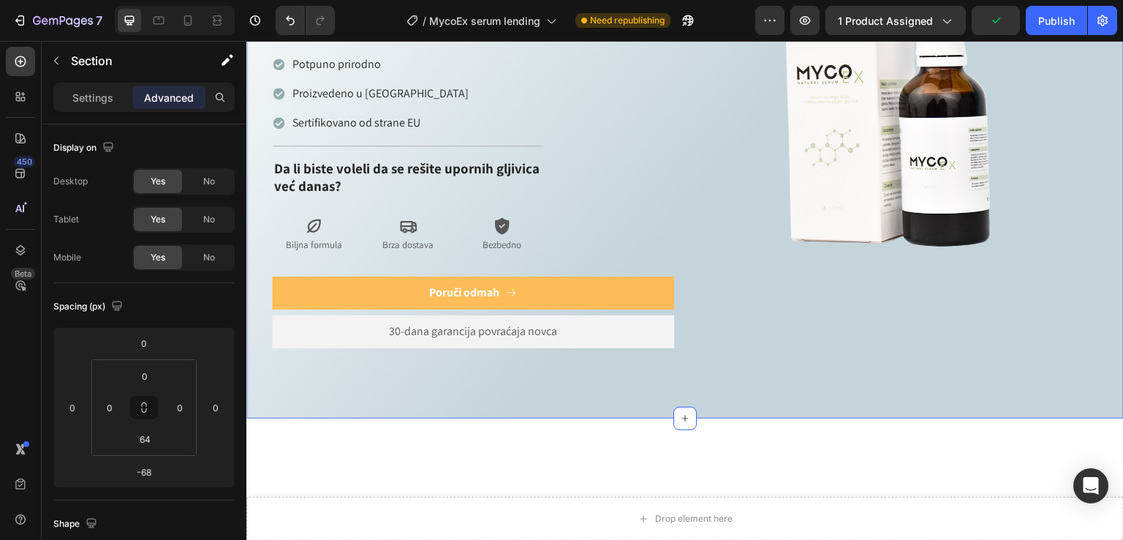
type input "0"
type input "80"
type input "35"
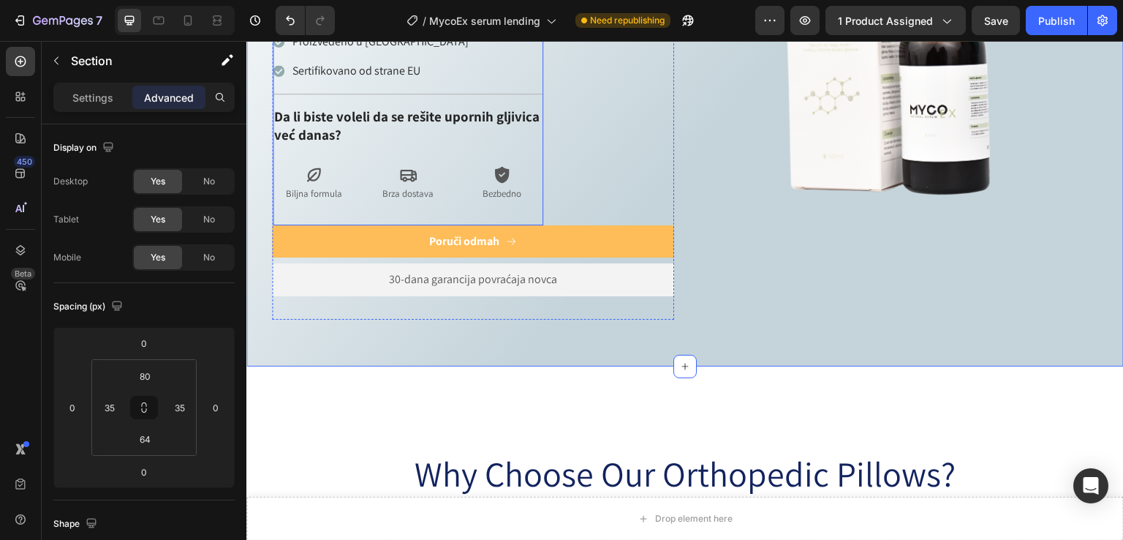
scroll to position [831, 0]
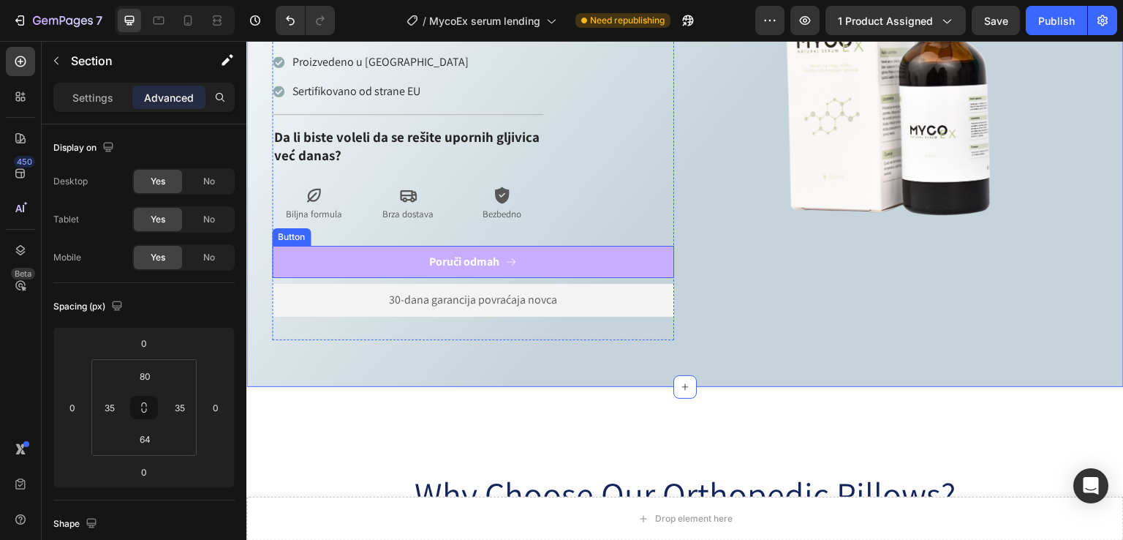
click at [610, 246] on button "Poruči odmah" at bounding box center [473, 262] width 402 height 33
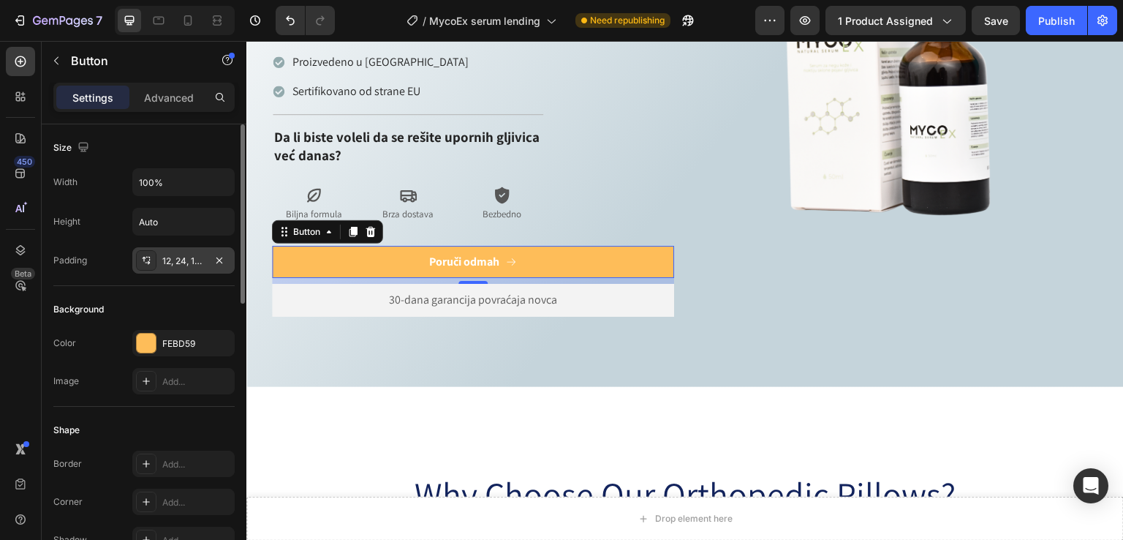
click at [199, 258] on div "12, 24, 12, 24" at bounding box center [183, 261] width 42 height 13
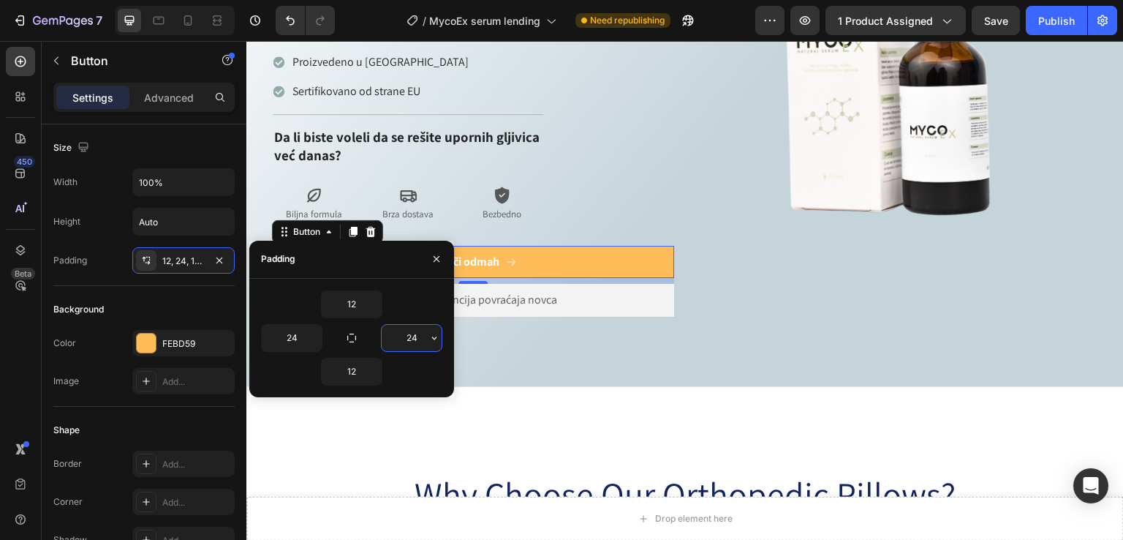
click at [415, 339] on input "24" at bounding box center [412, 338] width 60 height 26
type input "24"
click at [135, 298] on div "Background" at bounding box center [143, 309] width 181 height 23
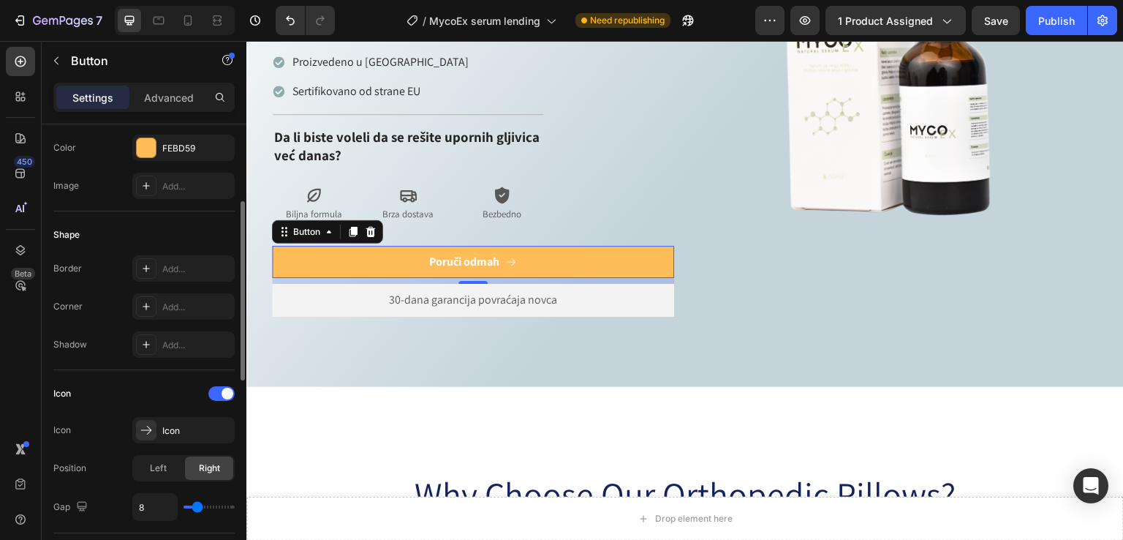
scroll to position [293, 0]
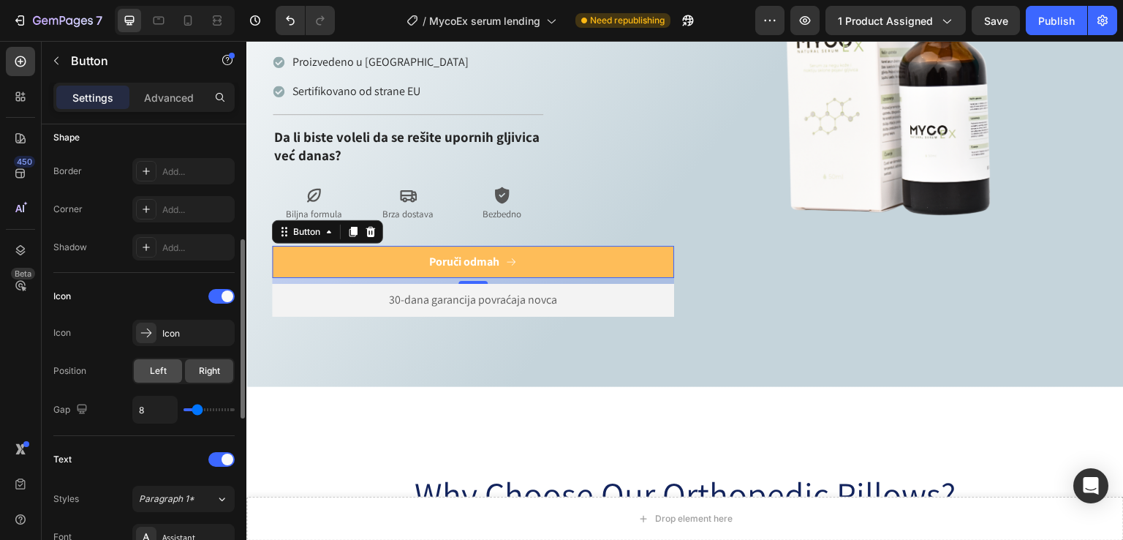
click at [157, 369] on span "Left" at bounding box center [158, 370] width 17 height 13
click at [202, 372] on span "Right" at bounding box center [209, 370] width 21 height 13
type input "16"
type input "17"
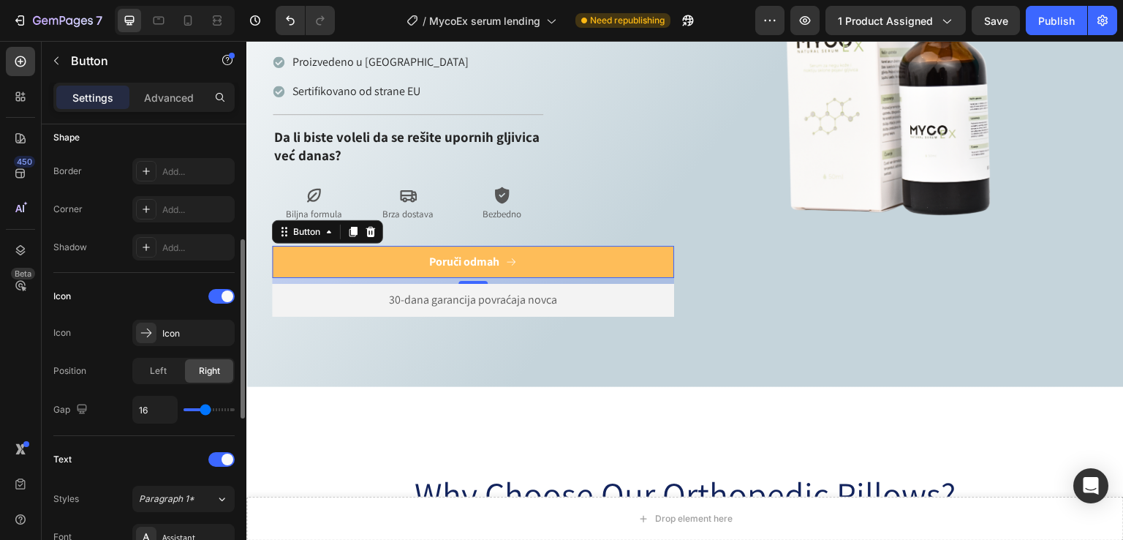
type input "17"
type input "19"
type input "20"
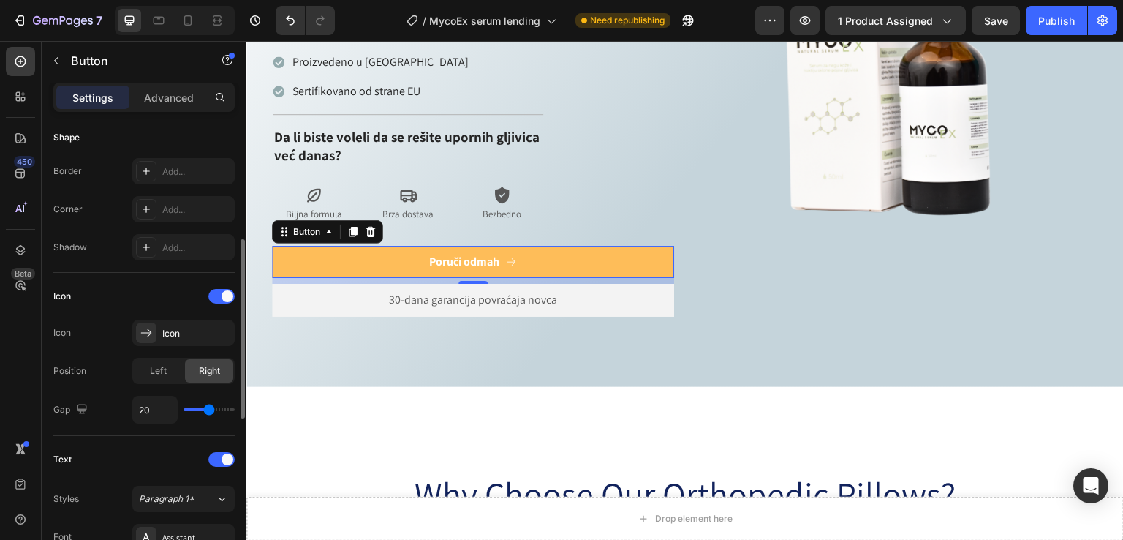
type input "21"
type input "22"
type input "23"
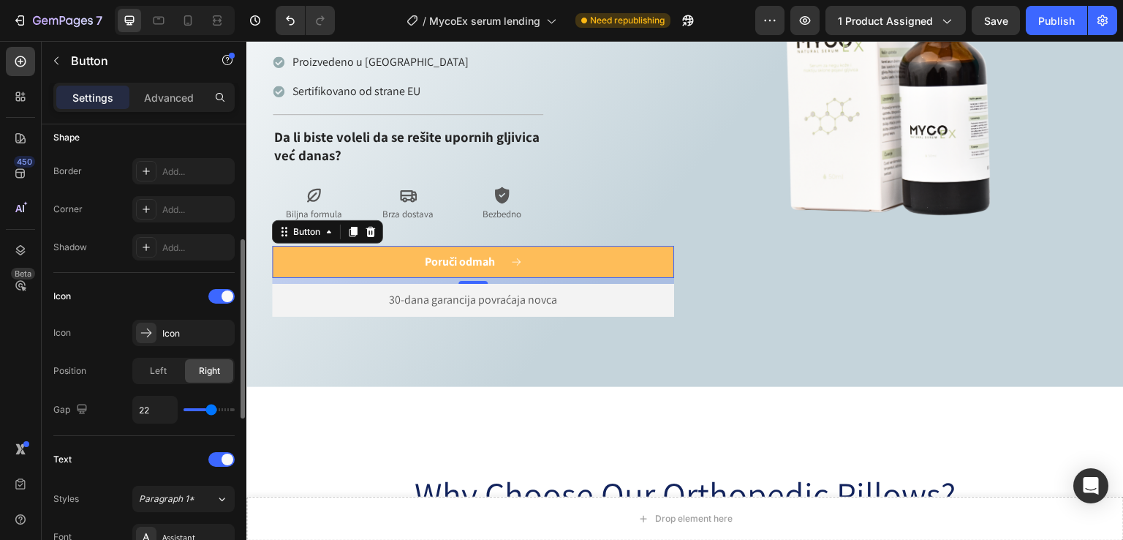
type input "23"
type input "24"
type input "25"
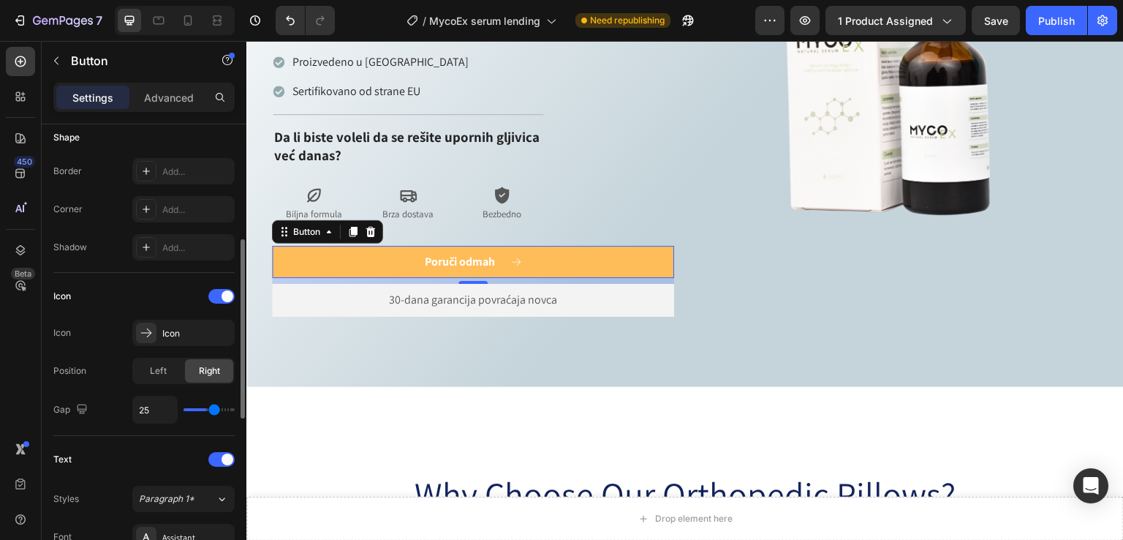
type input "26"
type input "23"
type input "22"
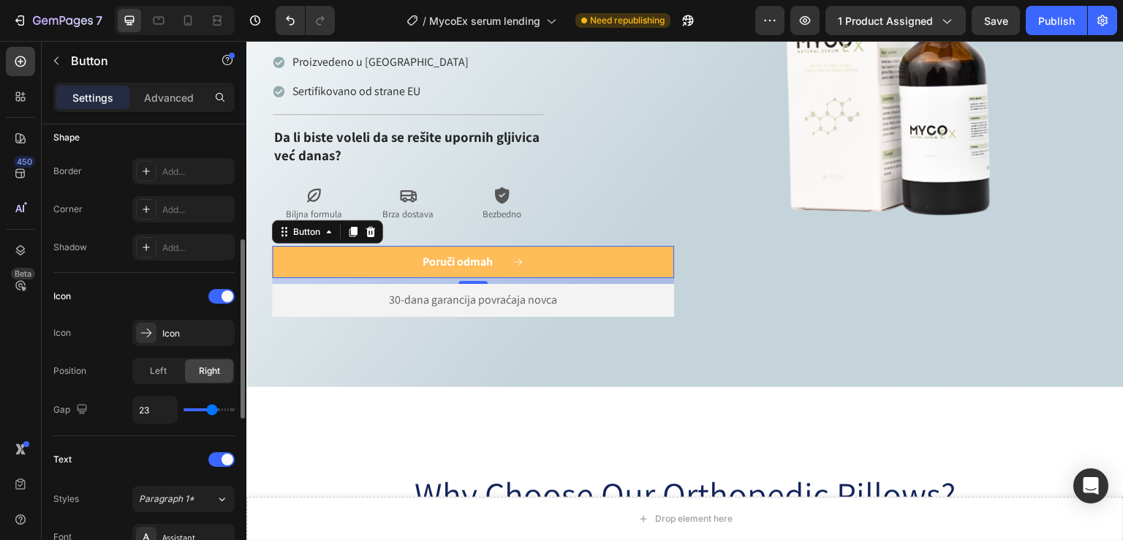
type input "22"
type input "21"
type input "20"
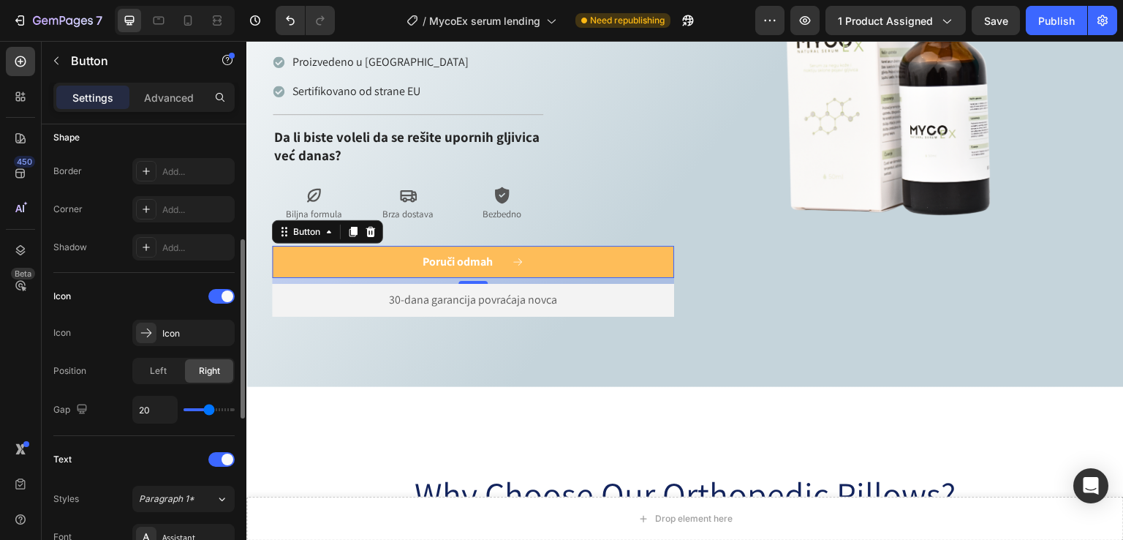
type input "19"
type input "18"
type input "17"
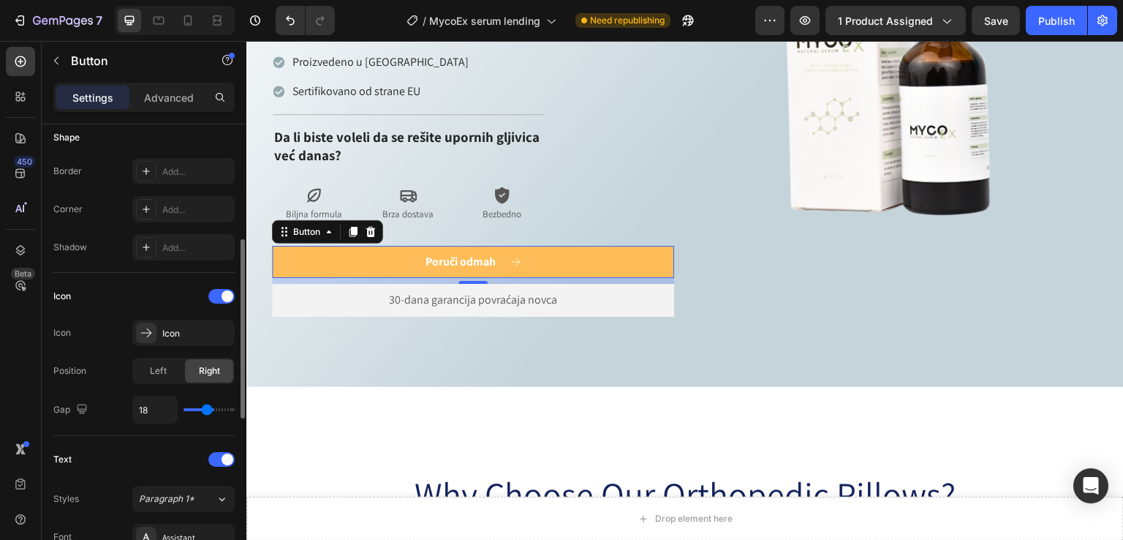
type input "17"
type input "16"
type input "14"
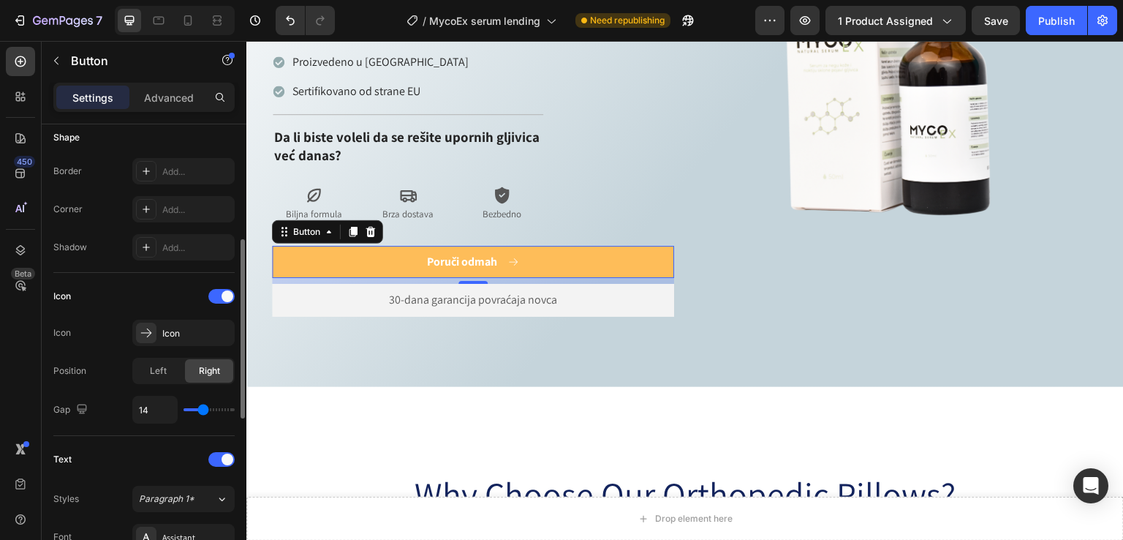
type input "13"
type input "12"
type input "11"
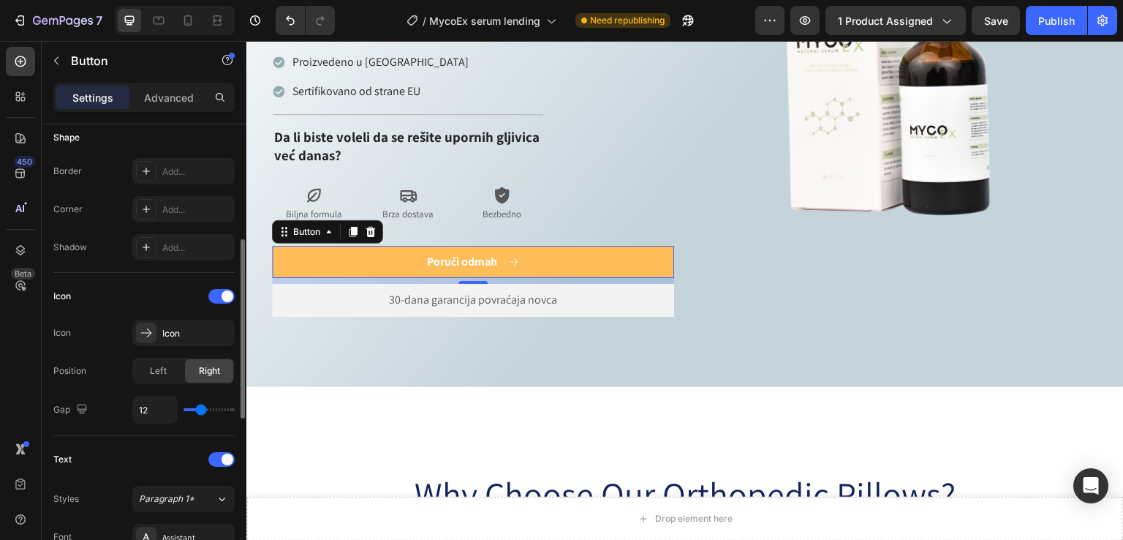
type input "11"
type input "10"
click at [199, 411] on input "range" at bounding box center [209, 409] width 51 height 3
click at [291, 15] on icon "Undo/Redo" at bounding box center [290, 20] width 15 height 15
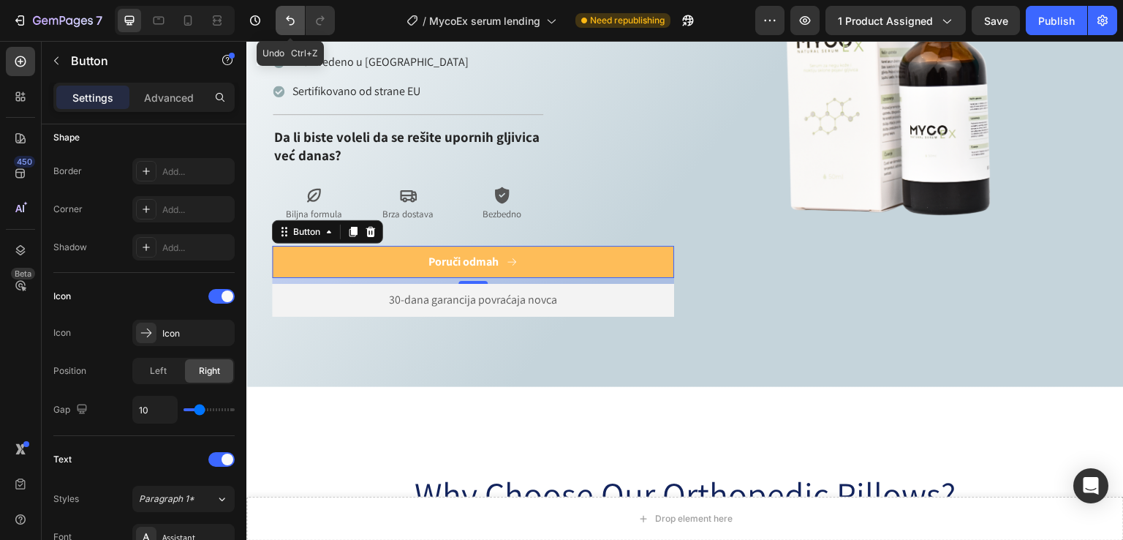
type input "8"
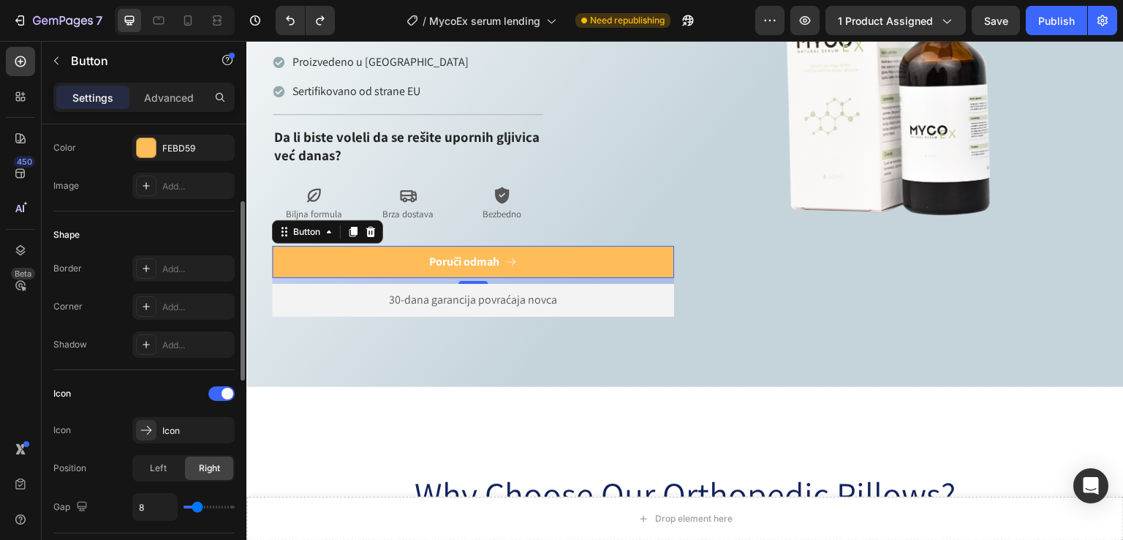
scroll to position [97, 0]
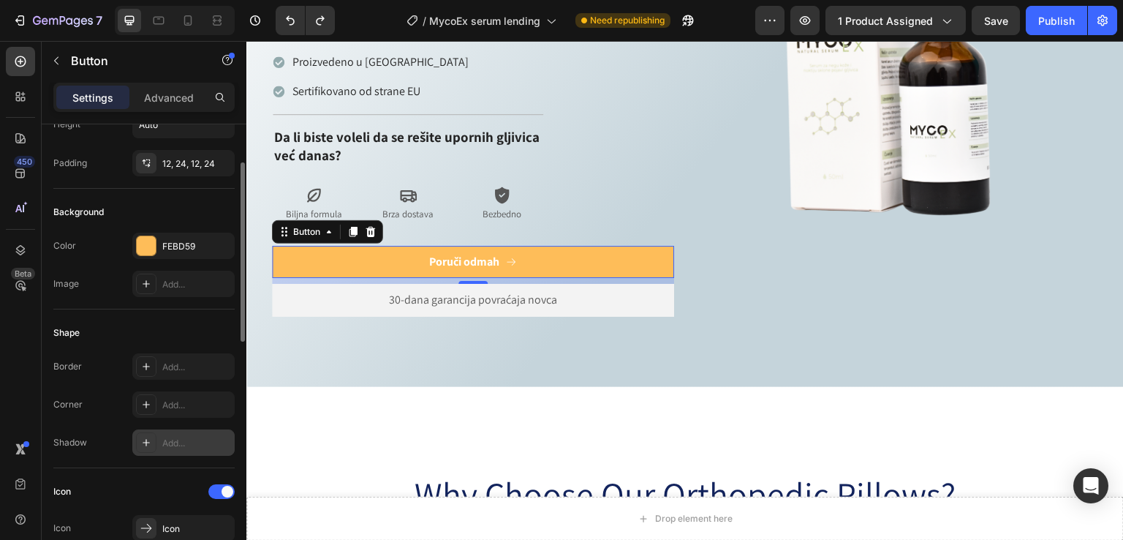
click at [137, 434] on div at bounding box center [146, 442] width 20 height 20
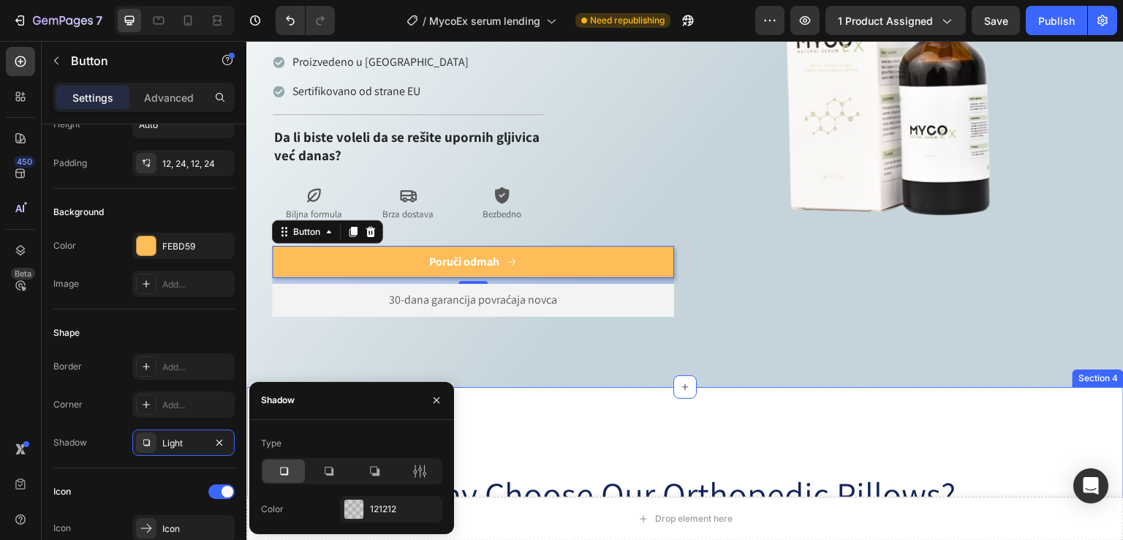
click at [704, 314] on div "Icon Icon Icon Icon Icon Icon List Preko 100.000 zadovoljnih korisnika Text Blo…" at bounding box center [685, 101] width 878 height 572
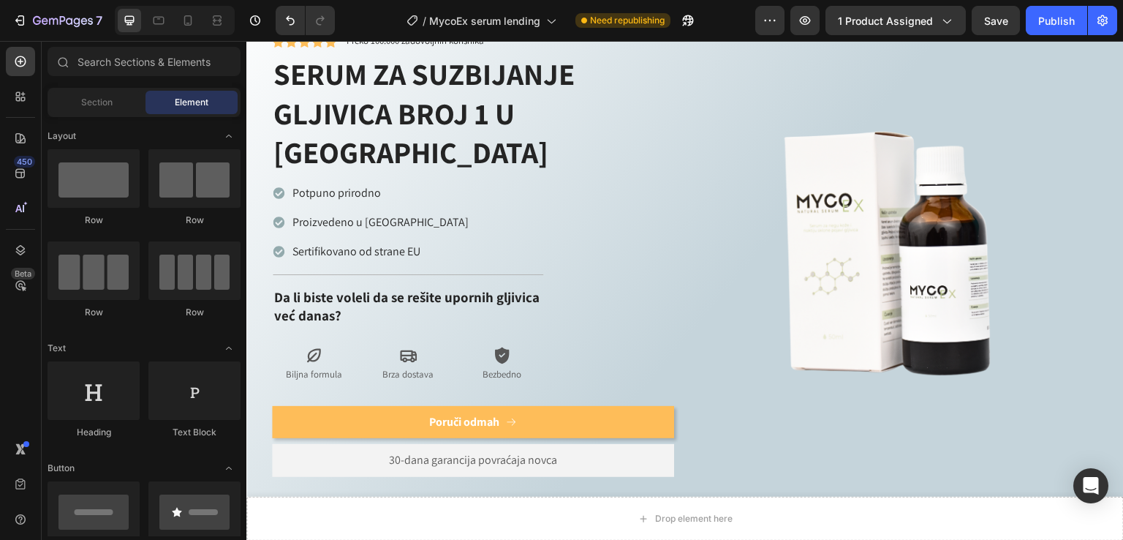
scroll to position [680, 0]
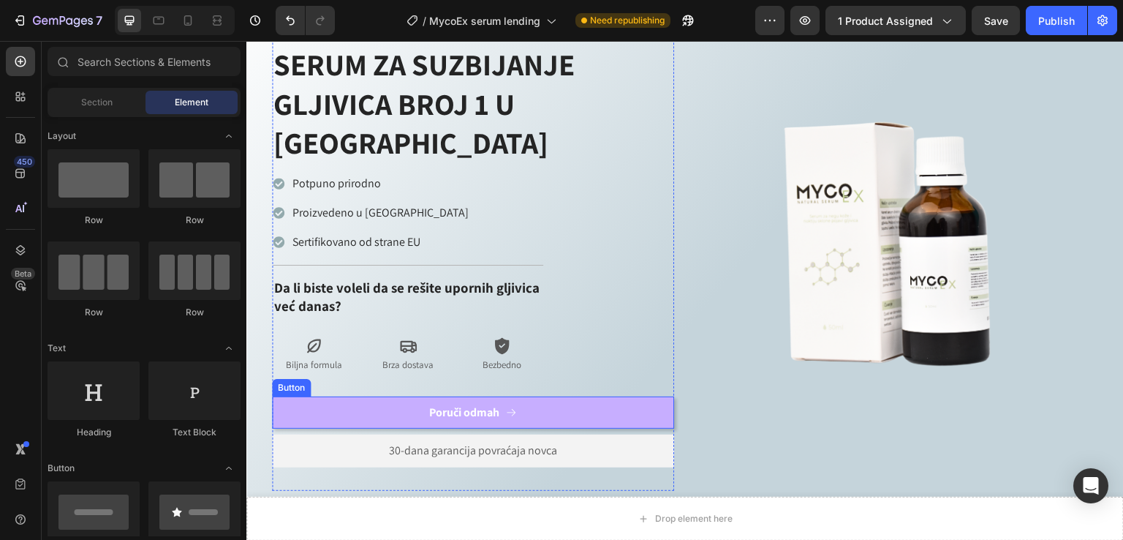
click at [371, 396] on button "Poruči odmah" at bounding box center [473, 412] width 402 height 33
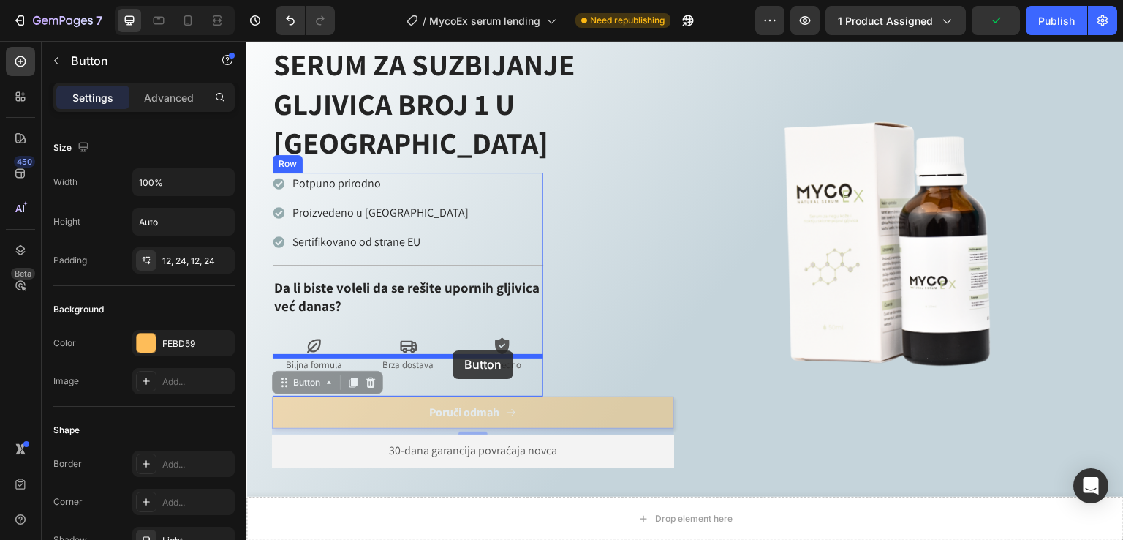
drag, startPoint x: 309, startPoint y: 344, endPoint x: 453, endPoint y: 350, distance: 144.2
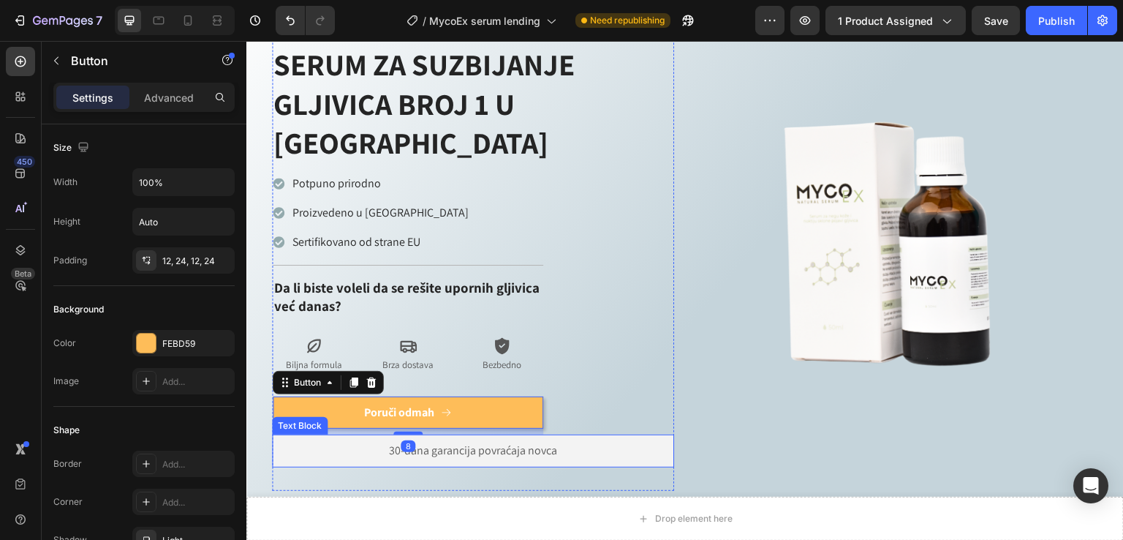
click at [312, 434] on div "30-dana garancija povraćaja novca" at bounding box center [473, 450] width 402 height 33
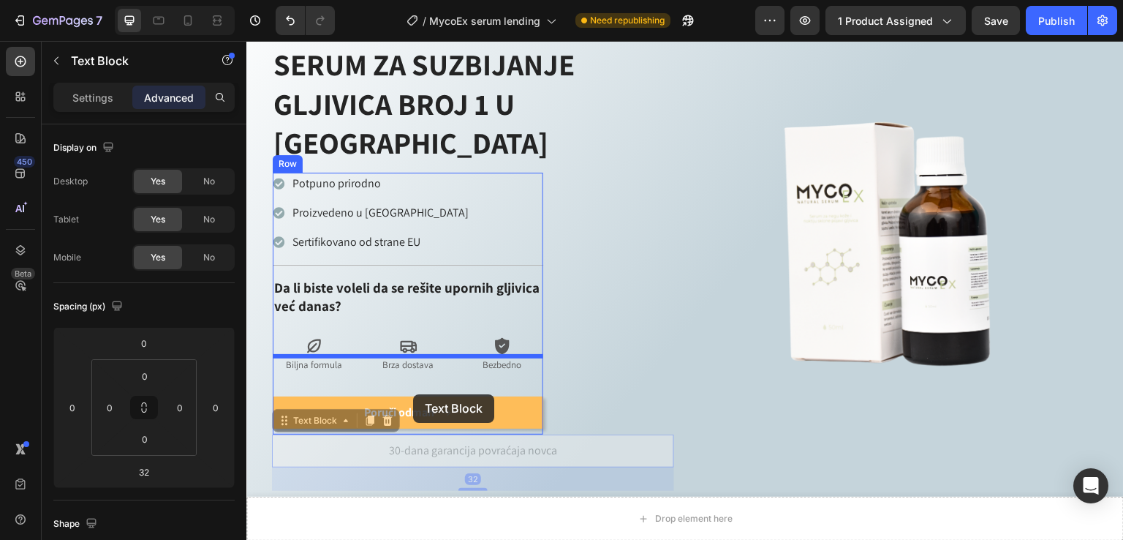
drag, startPoint x: 320, startPoint y: 380, endPoint x: 412, endPoint y: 394, distance: 93.9
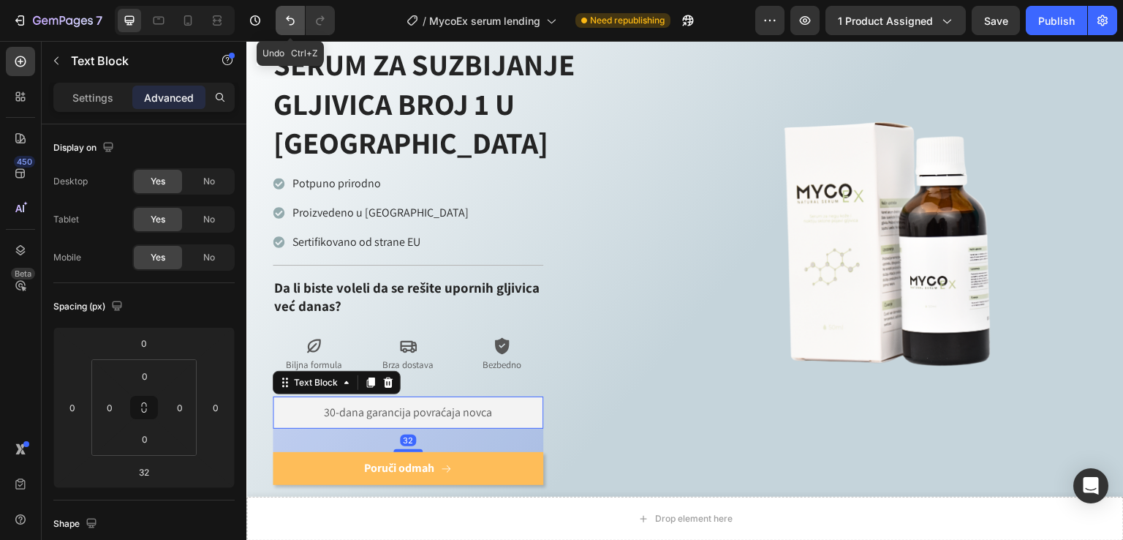
click at [284, 13] on icon "Undo/Redo" at bounding box center [290, 20] width 15 height 15
click at [288, 16] on icon "Undo/Redo" at bounding box center [290, 21] width 9 height 10
click at [288, 17] on icon "Undo/Redo" at bounding box center [290, 21] width 9 height 10
click at [288, 18] on icon "Undo/Redo" at bounding box center [290, 20] width 15 height 15
click at [288, 19] on icon "Undo/Redo" at bounding box center [290, 20] width 15 height 15
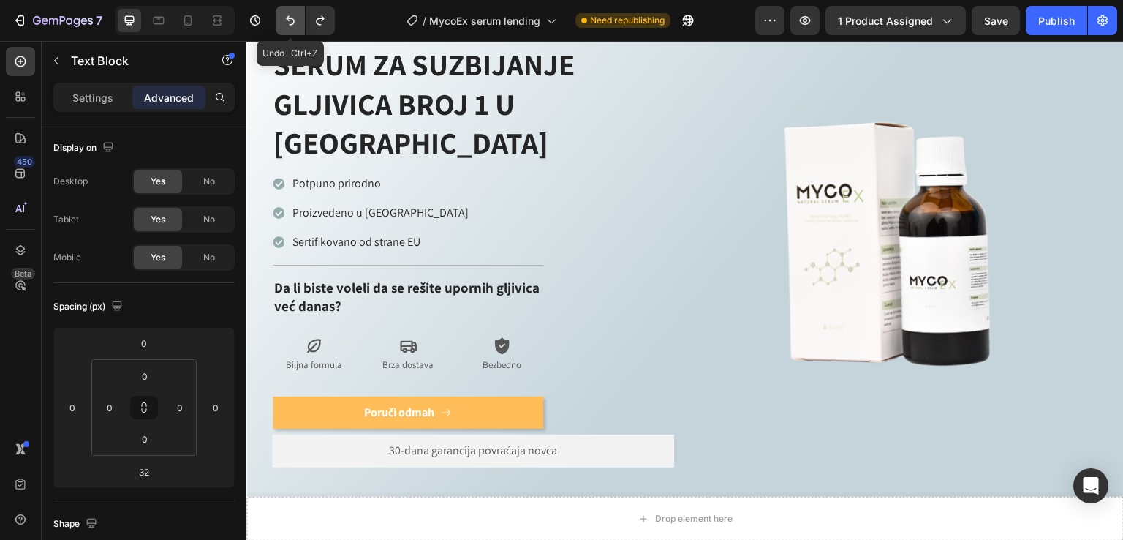
click at [288, 21] on icon "Undo/Redo" at bounding box center [290, 20] width 15 height 15
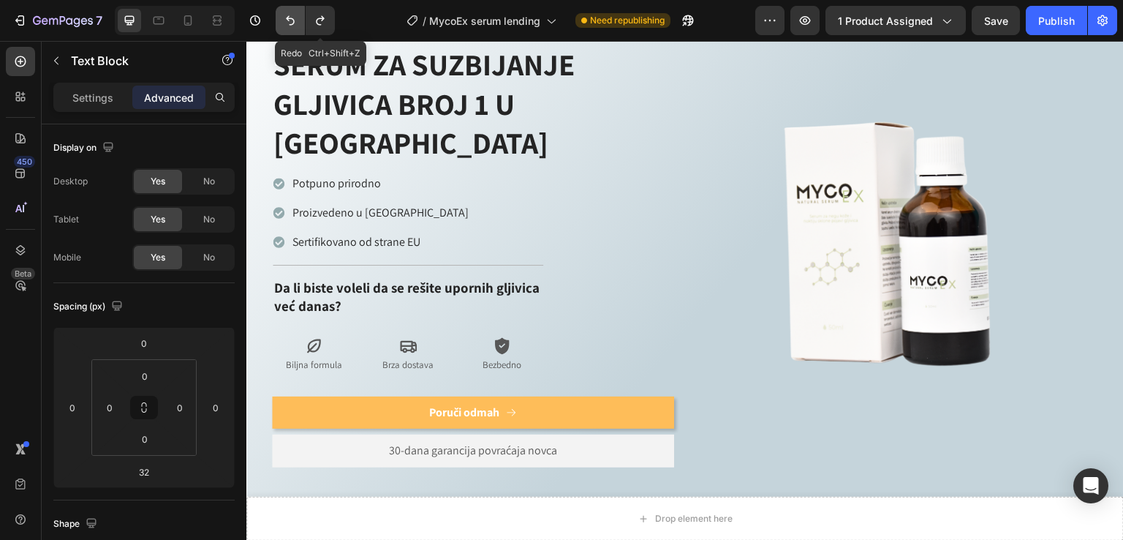
click at [315, 23] on icon "Undo/Redo" at bounding box center [320, 20] width 15 height 15
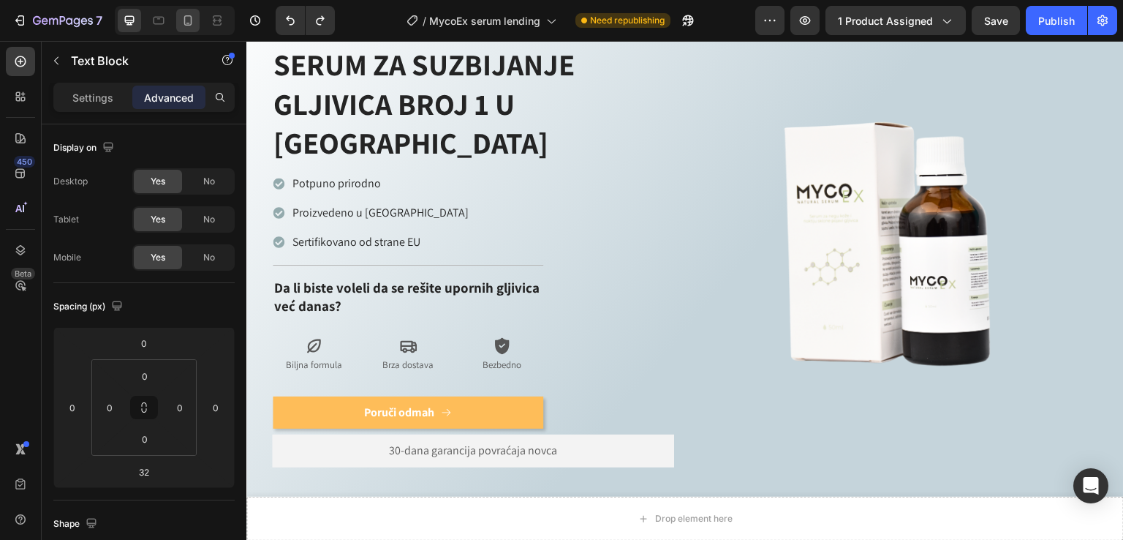
click at [196, 21] on div at bounding box center [187, 20] width 23 height 23
type input "37"
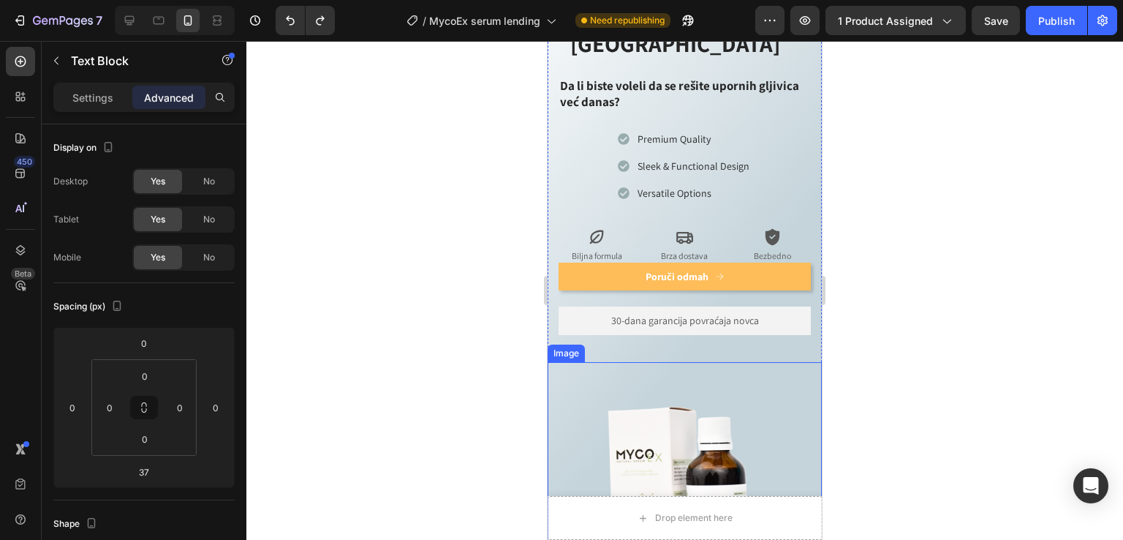
scroll to position [645, 0]
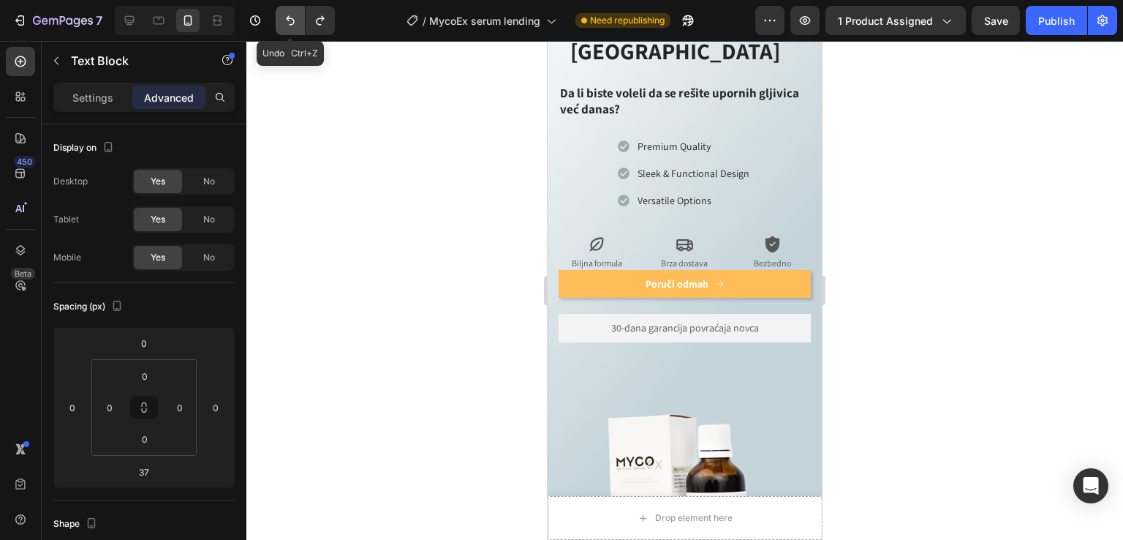
click at [284, 20] on icon "Undo/Redo" at bounding box center [290, 20] width 15 height 15
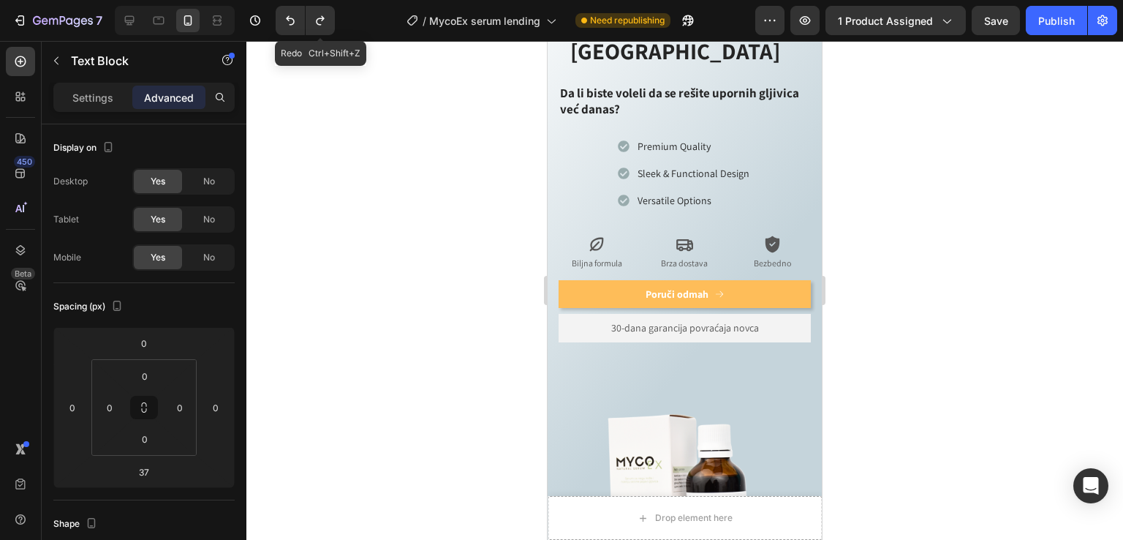
click at [321, 15] on icon "Undo/Redo" at bounding box center [320, 20] width 15 height 15
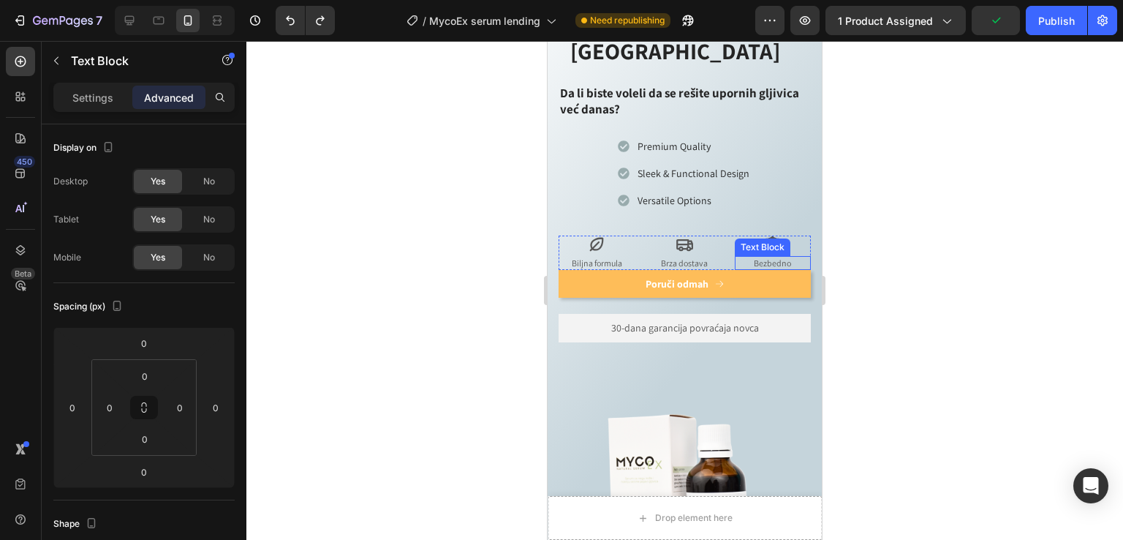
click at [736, 257] on p "Bezbedno" at bounding box center [772, 263] width 73 height 12
click at [721, 235] on div "Icon Biljna formula Text Block Icon Brza dostava Text Block Icon Bezbedno Text …" at bounding box center [685, 252] width 252 height 35
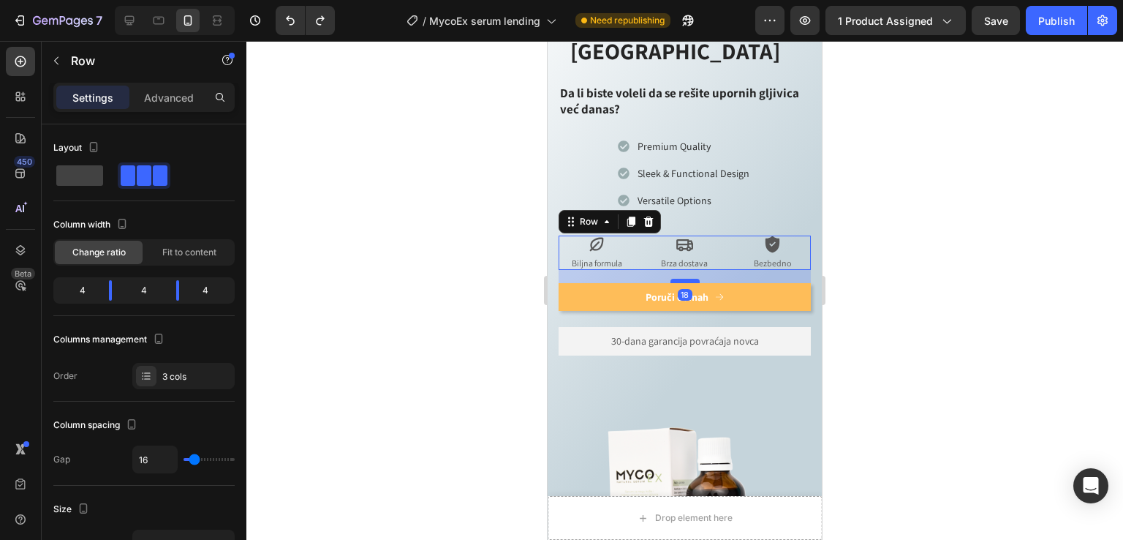
drag, startPoint x: 685, startPoint y: 242, endPoint x: 686, endPoint y: 255, distance: 13.2
click at [686, 279] on div at bounding box center [685, 281] width 29 height 4
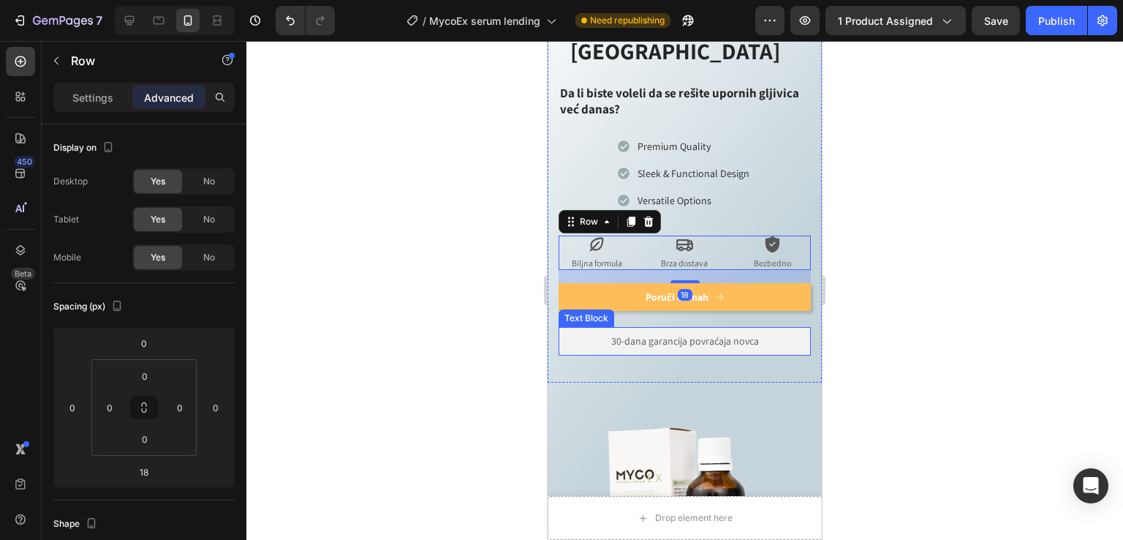
click at [707, 327] on div "30-dana garancija povraćaja novca" at bounding box center [685, 341] width 252 height 28
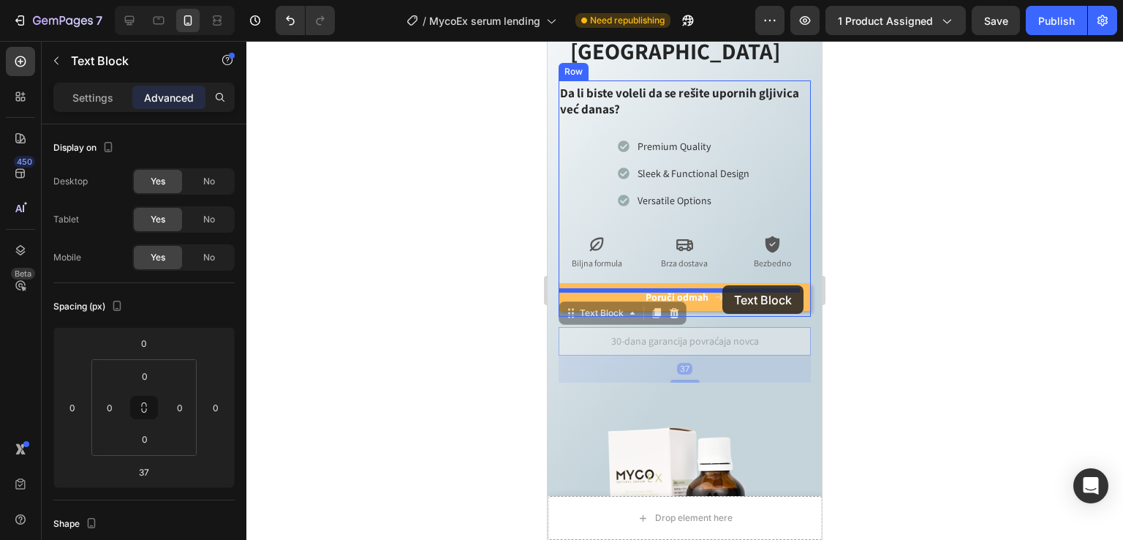
drag, startPoint x: 595, startPoint y: 292, endPoint x: 720, endPoint y: 285, distance: 125.2
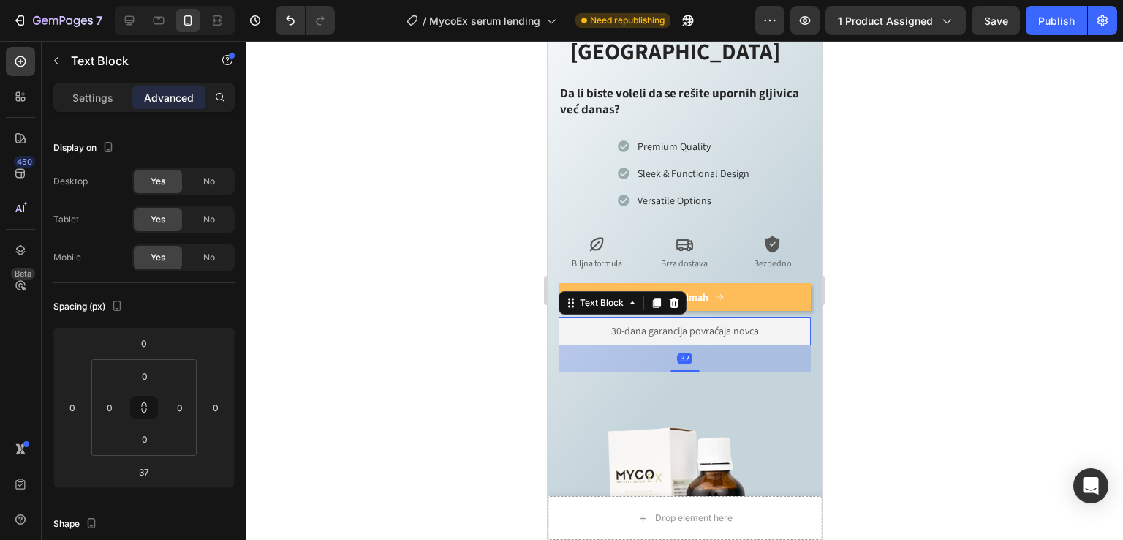
click at [874, 317] on div at bounding box center [684, 290] width 877 height 499
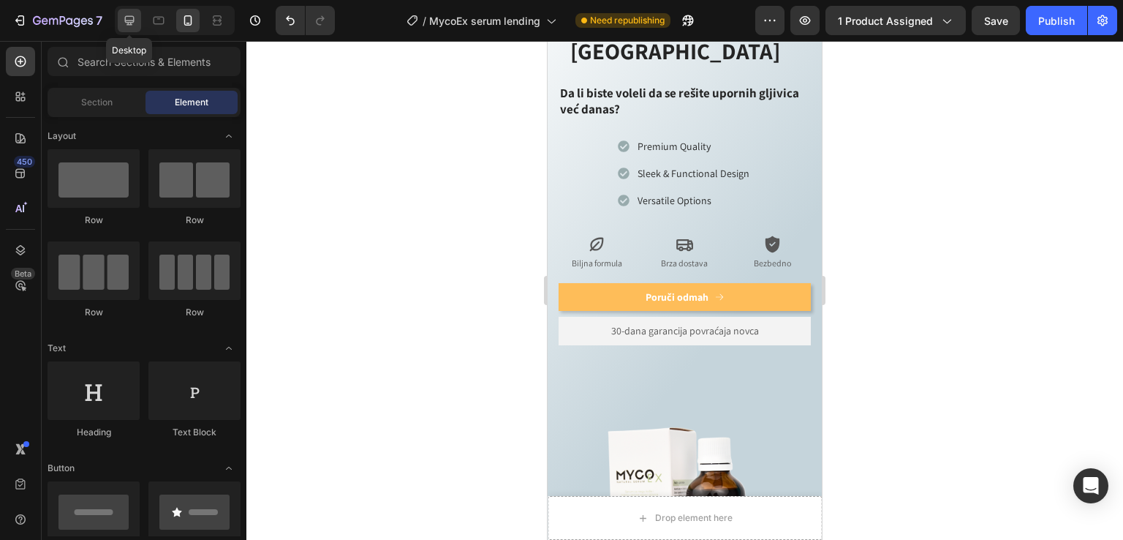
click at [136, 23] on icon at bounding box center [129, 20] width 15 height 15
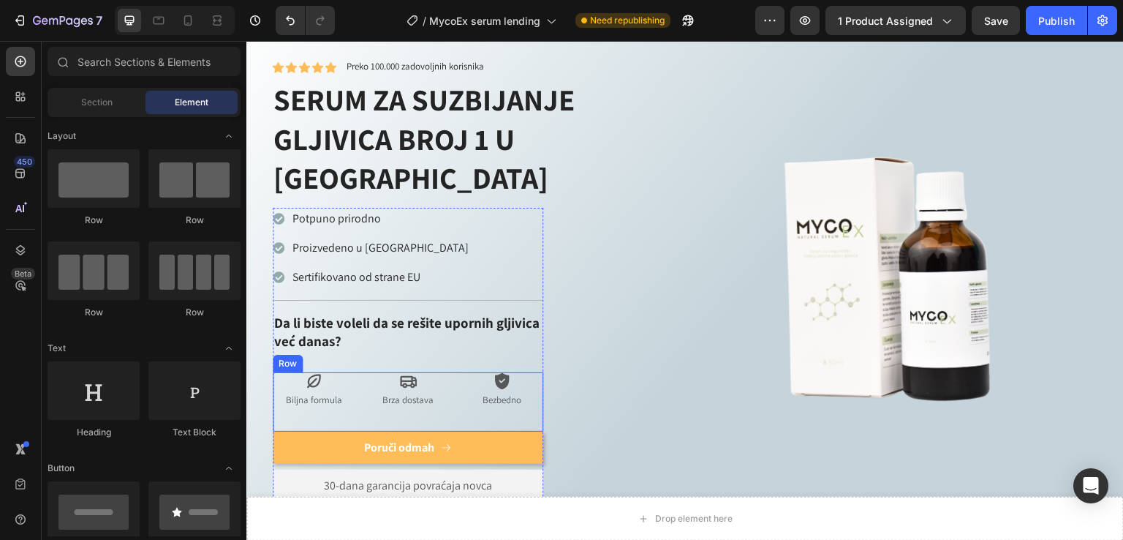
click at [418, 374] on div "Icon Brza dostava Text Block" at bounding box center [408, 401] width 83 height 59
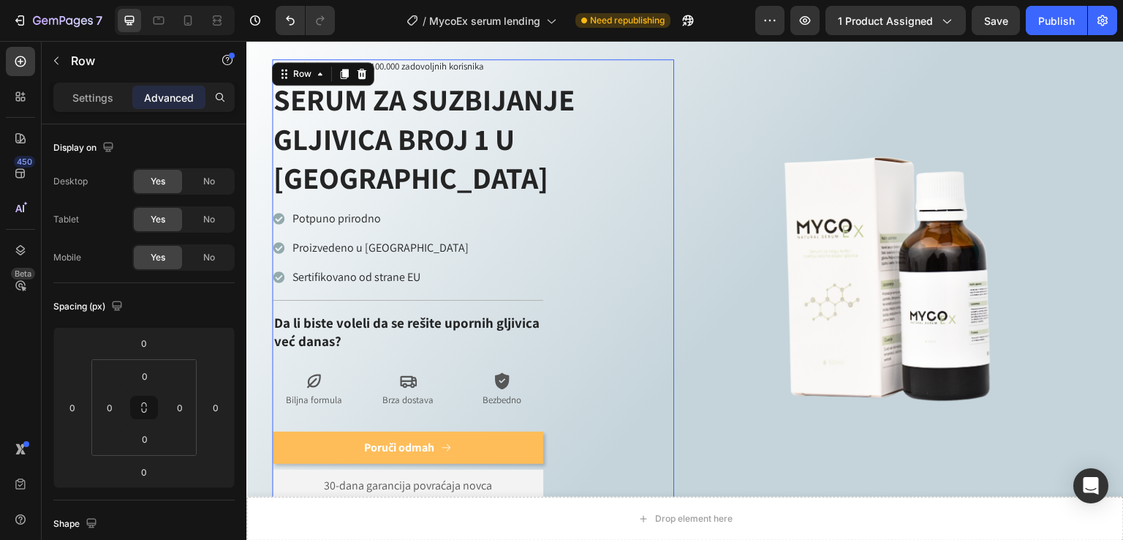
click at [616, 354] on div "Icon Icon Icon Icon Icon Icon List Preko 100.000 zadovoljnih korisnika Text Blo…" at bounding box center [473, 292] width 402 height 467
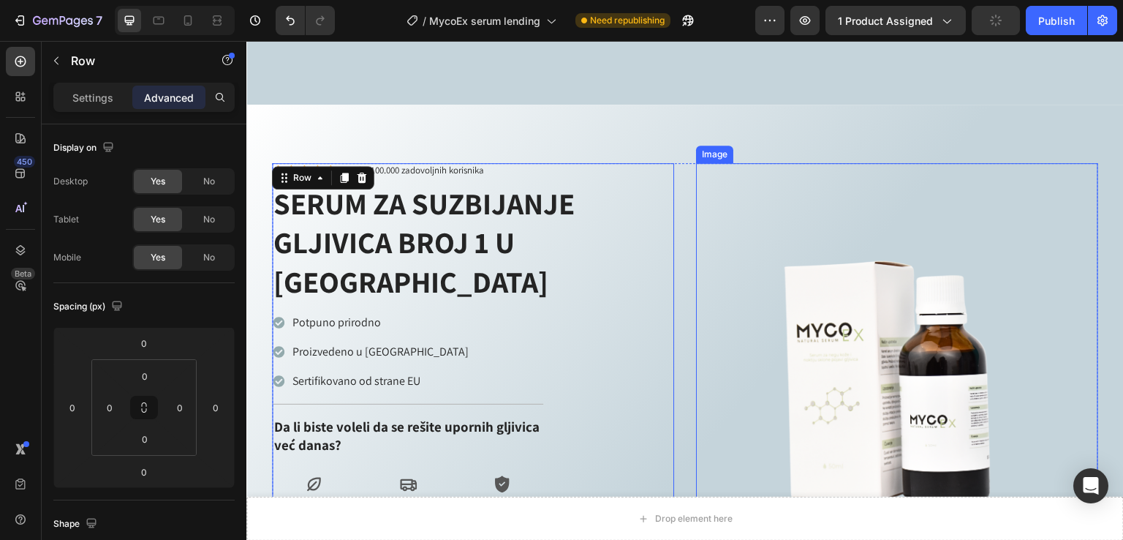
click at [720, 273] on img at bounding box center [897, 396] width 402 height 402
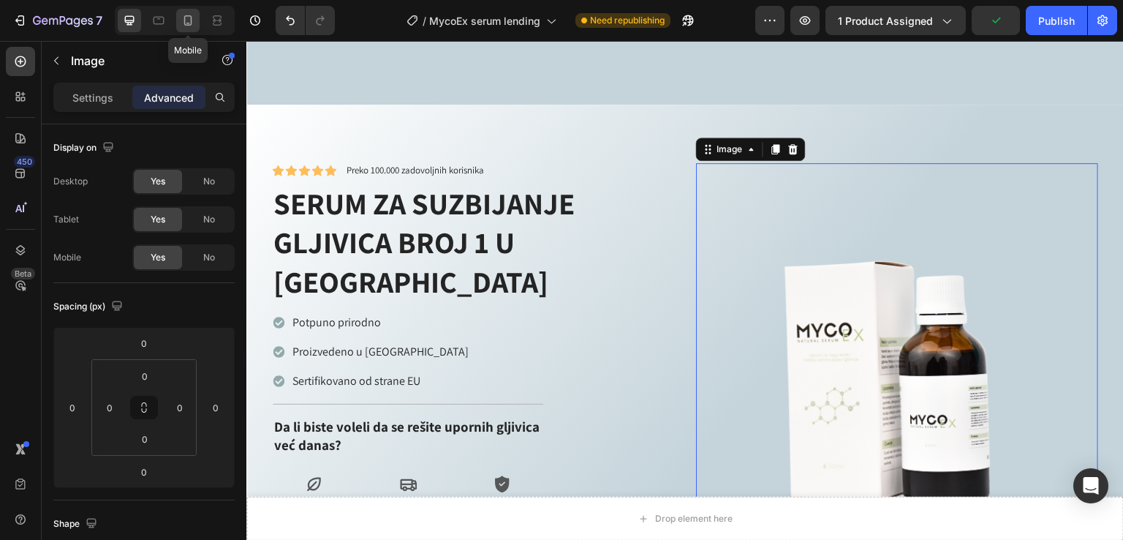
click at [186, 20] on icon at bounding box center [188, 20] width 15 height 15
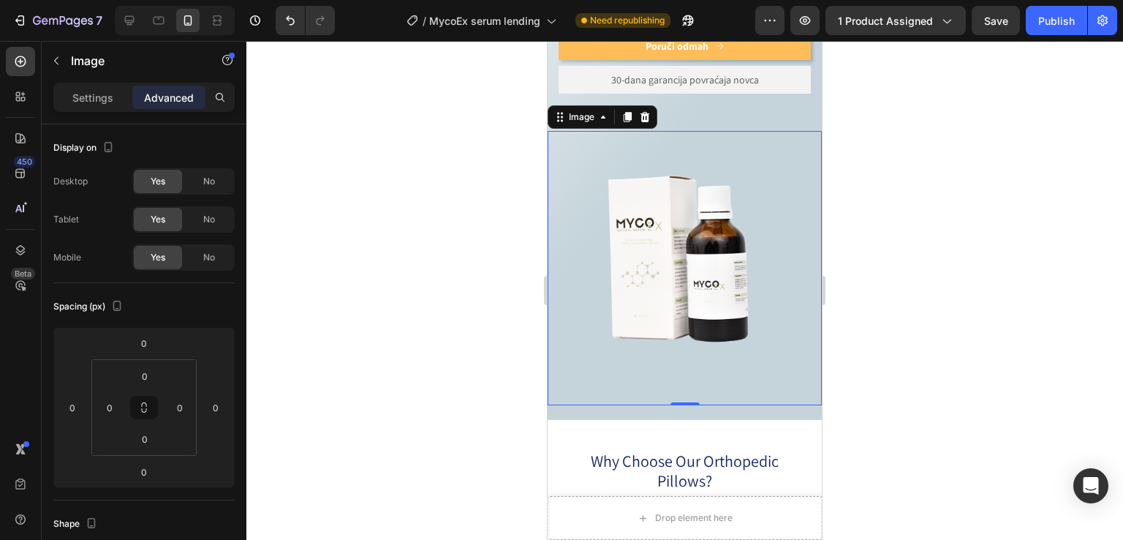
scroll to position [1185, 0]
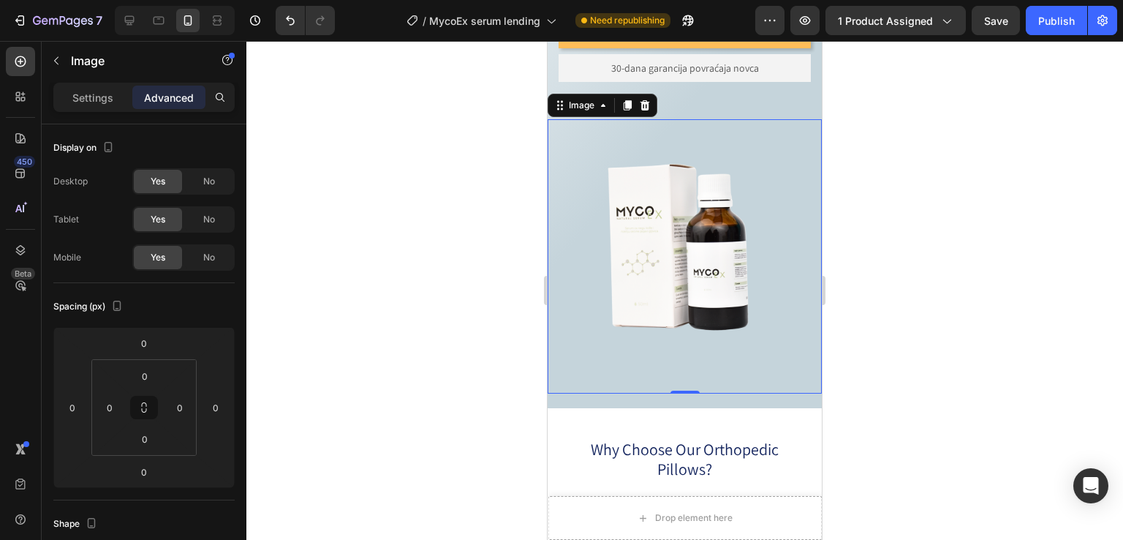
click at [802, 173] on img at bounding box center [685, 256] width 274 height 274
click at [905, 173] on div at bounding box center [684, 290] width 877 height 499
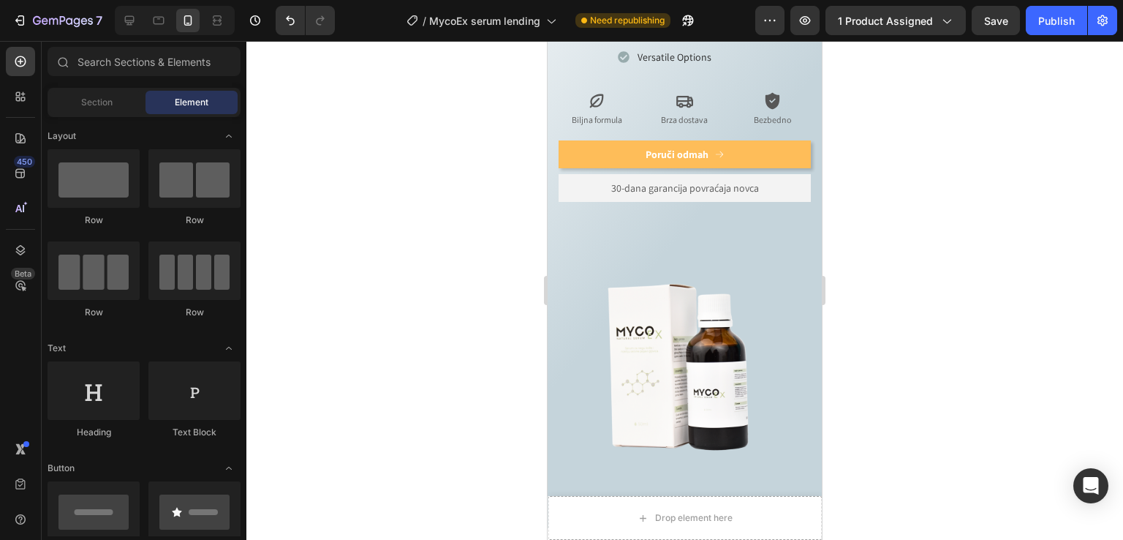
scroll to position [1056, 0]
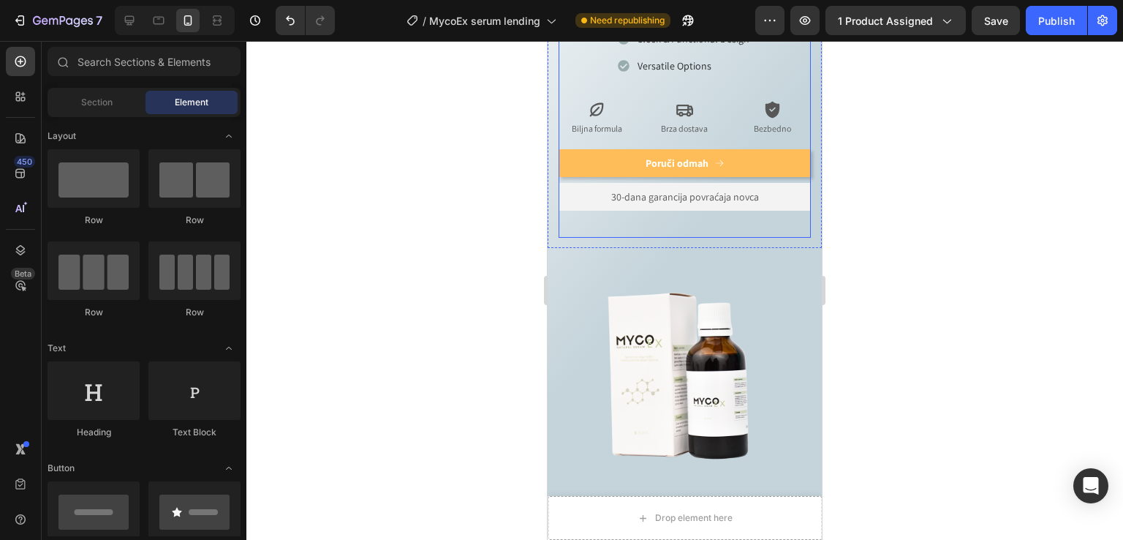
click at [679, 118] on div "Potpuno prirodno Proizvedeno u Srbiji Sertifikovano od strane EU Item List Titl…" at bounding box center [685, 92] width 252 height 291
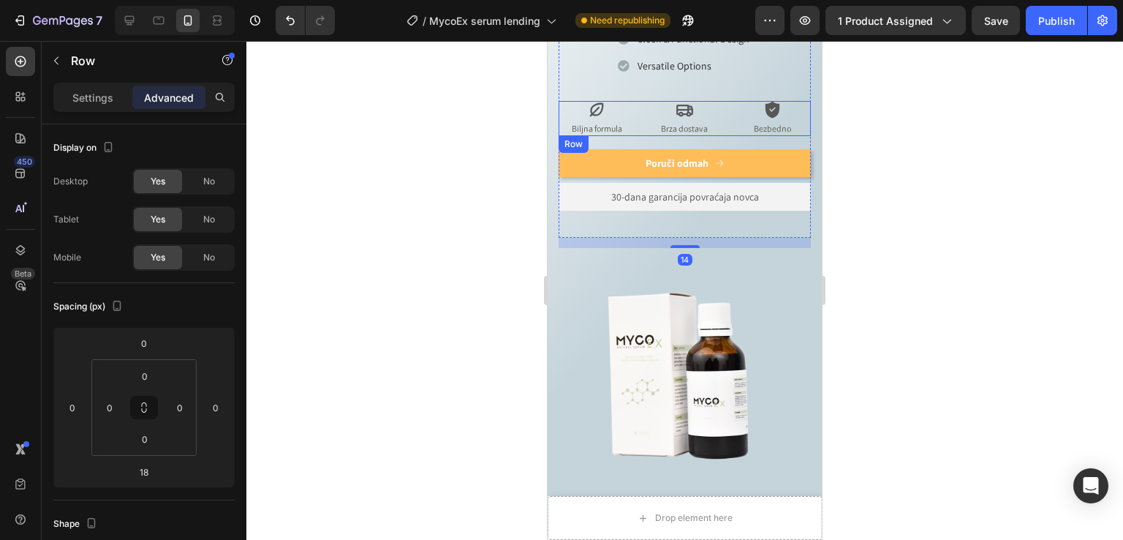
click at [726, 101] on div "Icon Biljna formula Text Block Icon Brza dostava Text Block Icon Bezbedno Text …" at bounding box center [685, 118] width 252 height 35
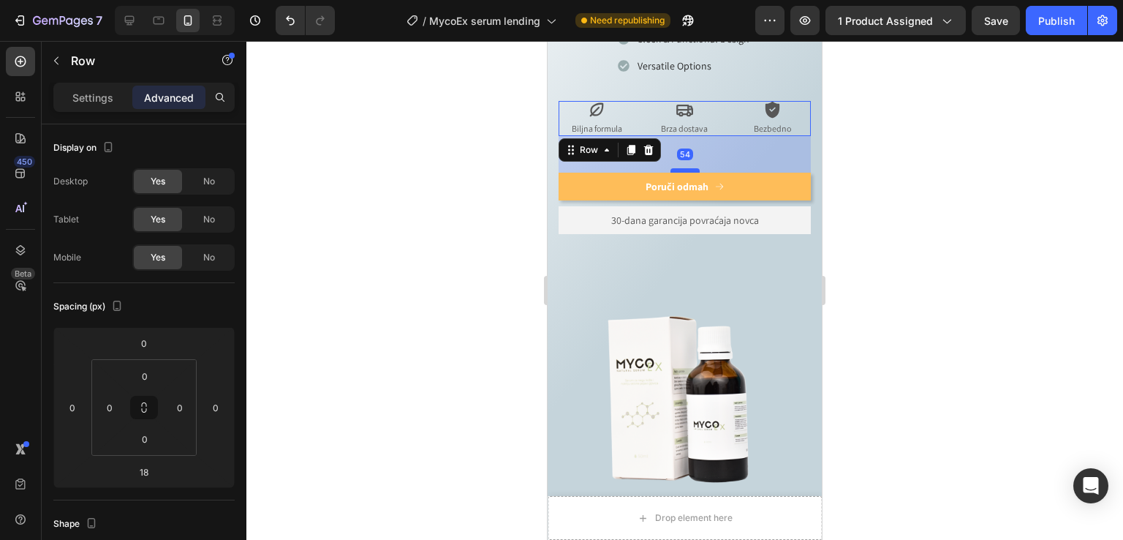
drag, startPoint x: 684, startPoint y: 121, endPoint x: 690, endPoint y: 144, distance: 24.1
click at [690, 168] on div at bounding box center [685, 170] width 29 height 4
click at [784, 235] on div "Icon Icon Icon Icon Icon Icon List Preko 100.000 zadovoljnih korisnika Text Blo…" at bounding box center [685, 25] width 252 height 491
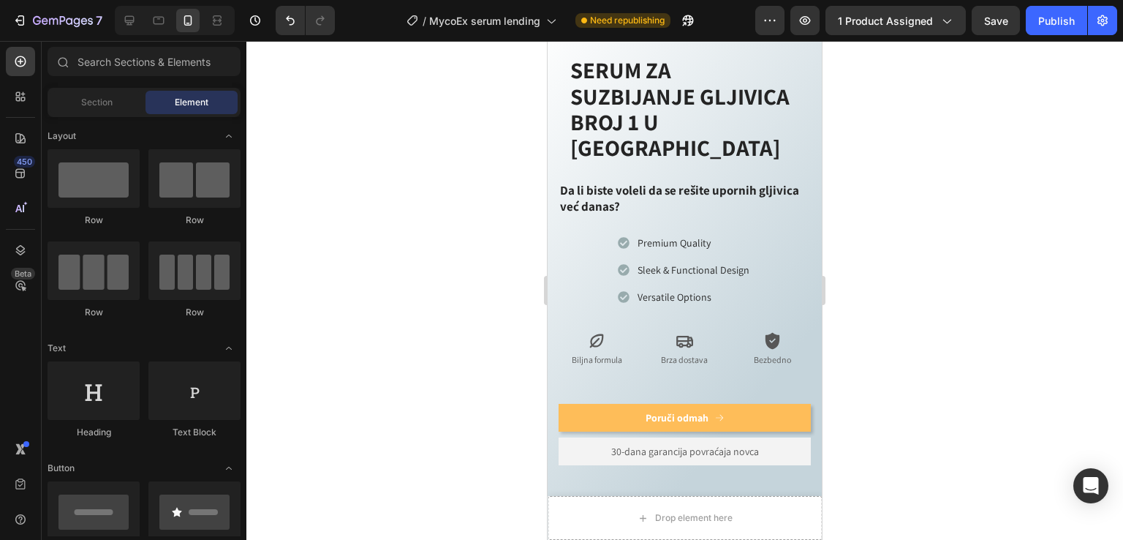
scroll to position [815, 0]
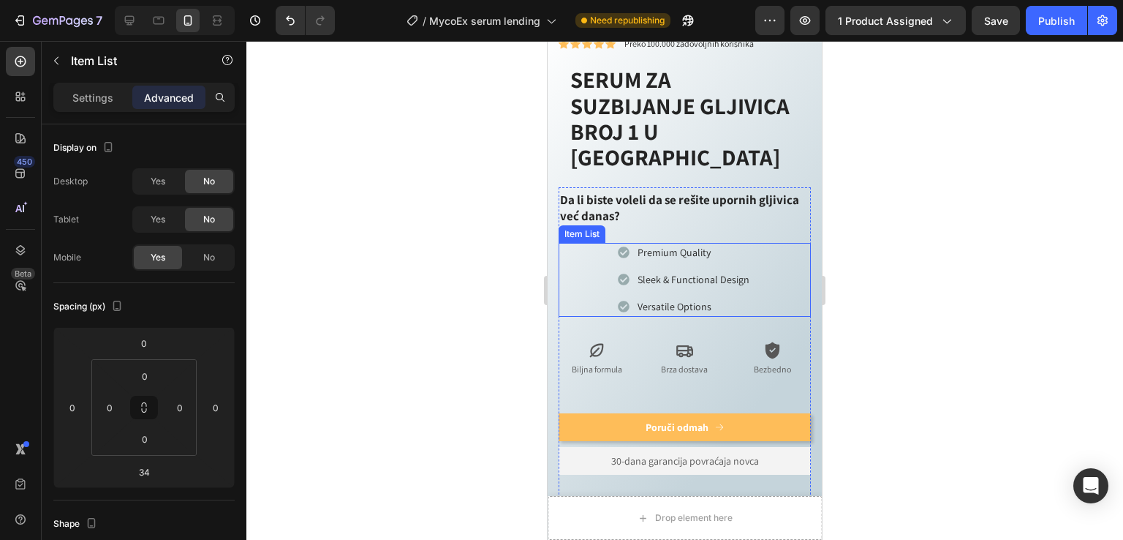
click at [603, 244] on div "Premium Quality Sleek & Functional Design Versatile Options" at bounding box center [685, 280] width 252 height 74
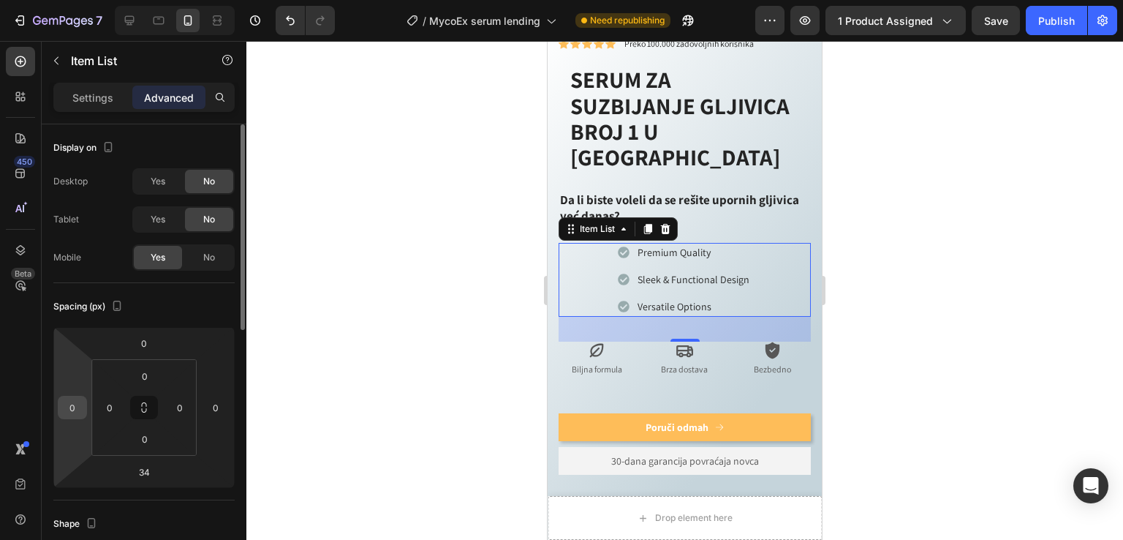
click at [64, 402] on input "0" at bounding box center [72, 407] width 22 height 22
click at [69, 404] on input "0" at bounding box center [72, 407] width 22 height 22
type input "0"
click at [487, 218] on div at bounding box center [684, 290] width 877 height 499
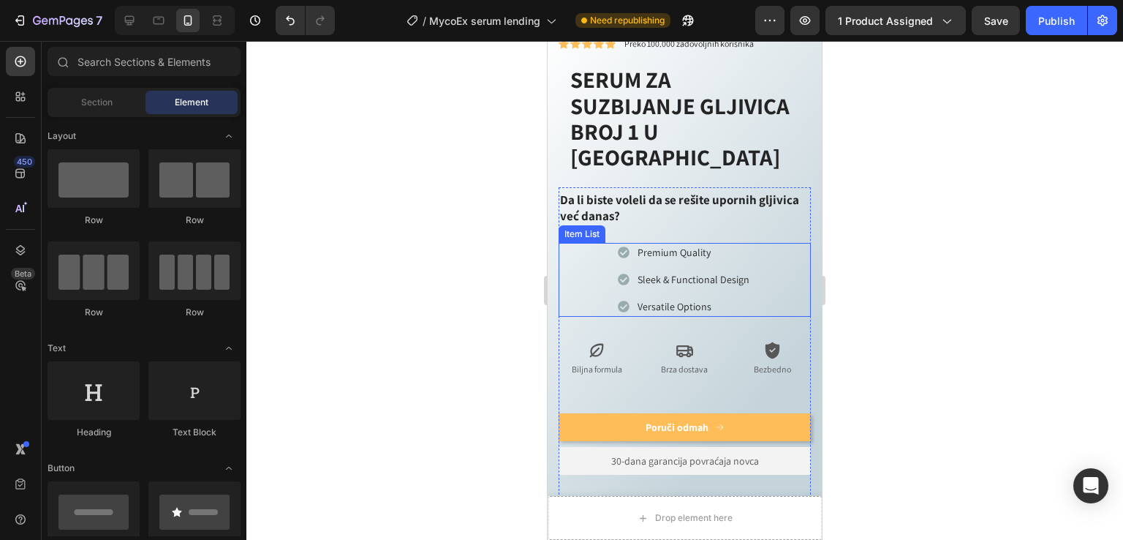
click at [581, 243] on div "Premium Quality Sleek & Functional Design Versatile Options" at bounding box center [685, 280] width 252 height 74
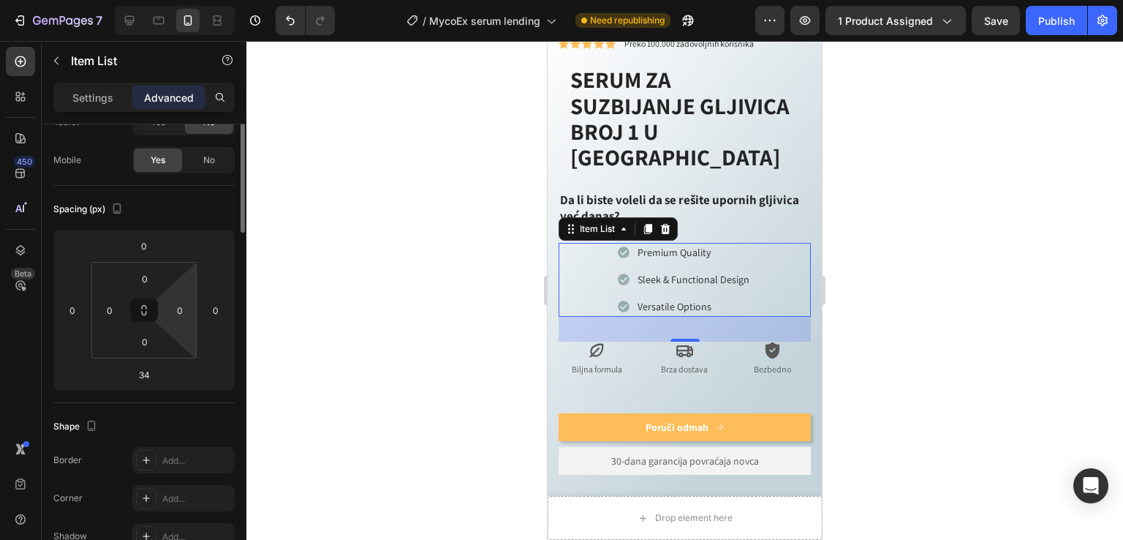
scroll to position [0, 0]
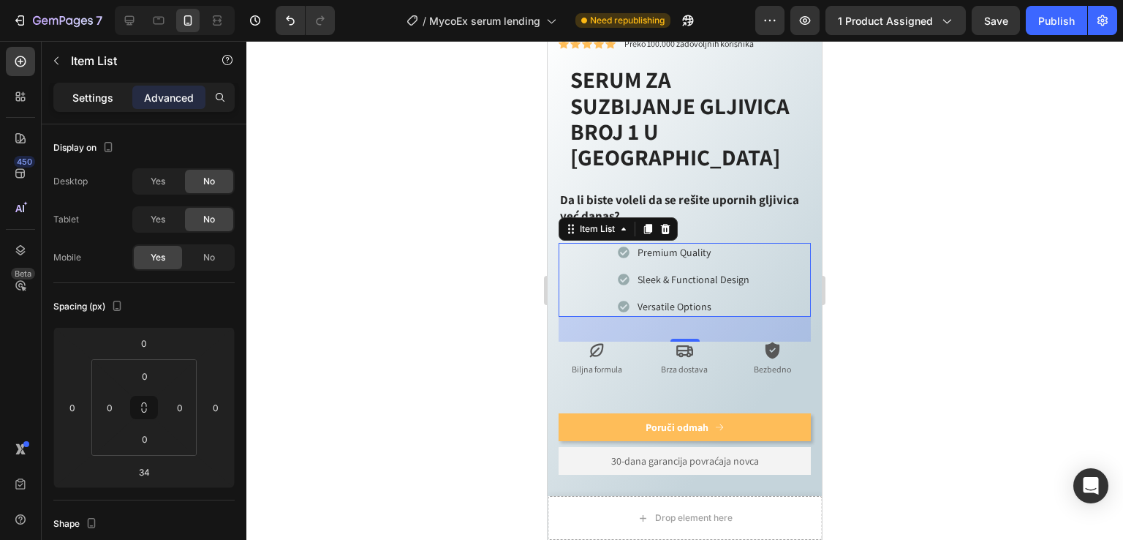
click at [111, 94] on p "Settings" at bounding box center [92, 97] width 41 height 15
type input "8"
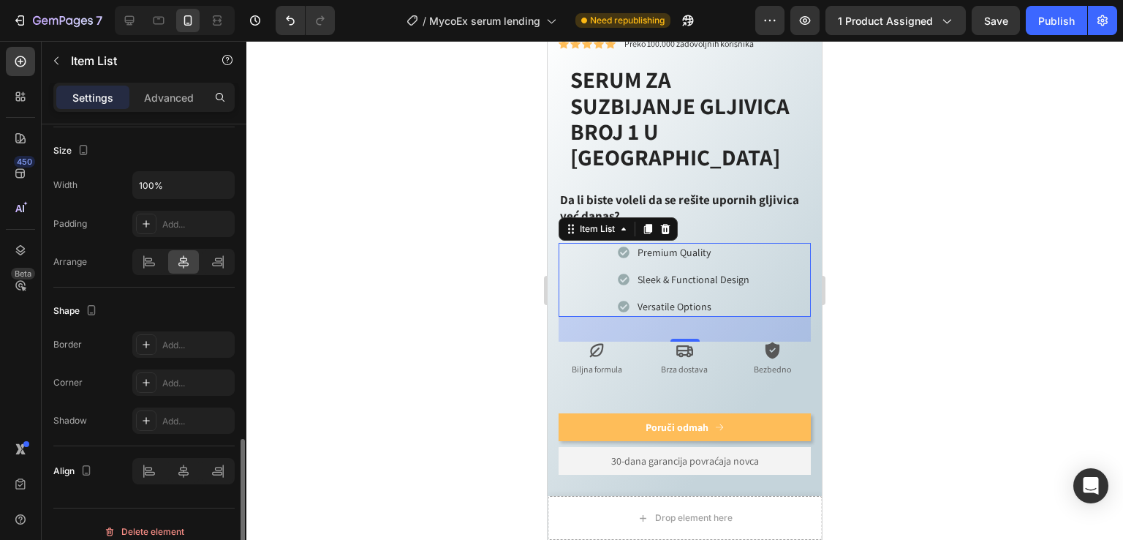
scroll to position [891, 0]
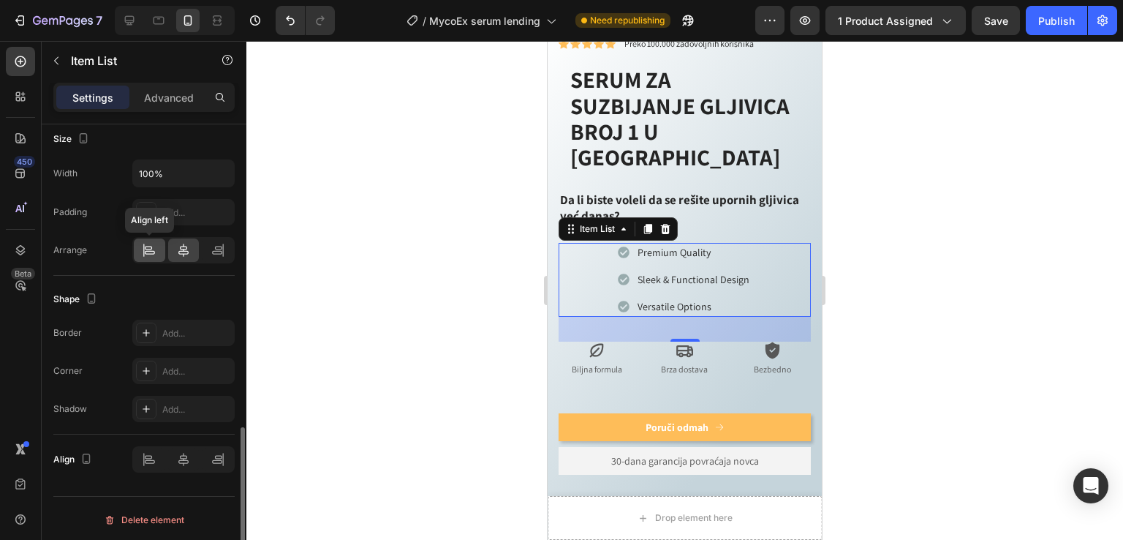
click at [144, 246] on icon at bounding box center [144, 250] width 1 height 13
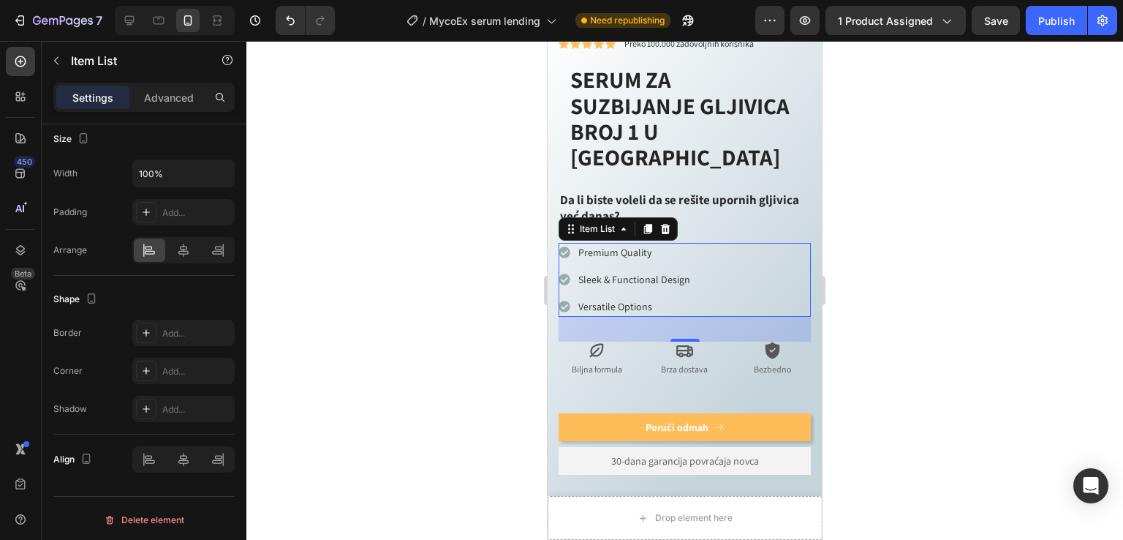
click at [997, 257] on div at bounding box center [684, 290] width 877 height 499
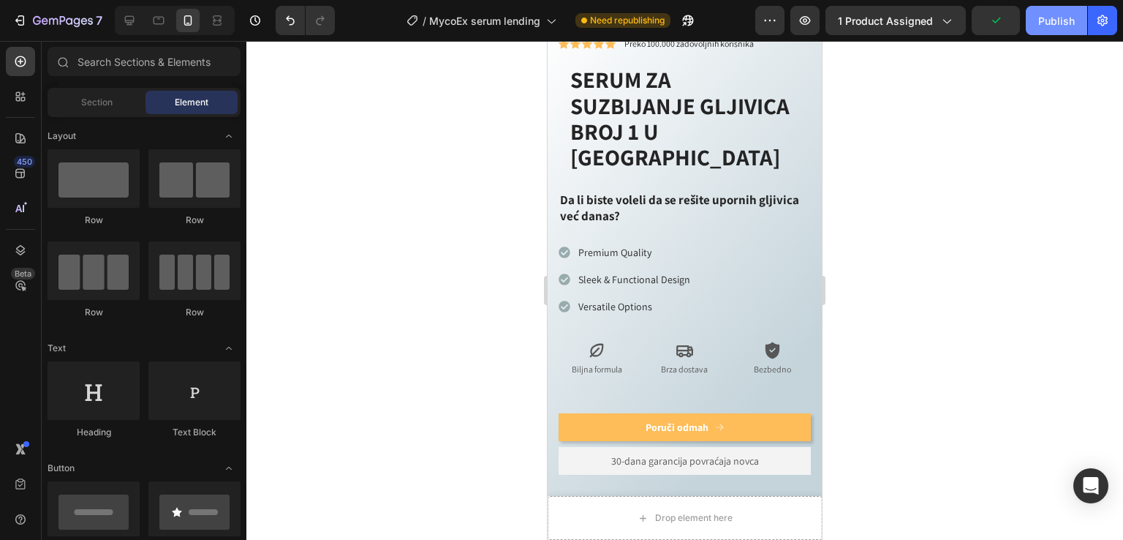
click at [1067, 23] on div "Publish" at bounding box center [1056, 20] width 37 height 15
click at [746, 243] on div "Premium Quality Sleek & Functional Design Versatile Options" at bounding box center [685, 280] width 252 height 74
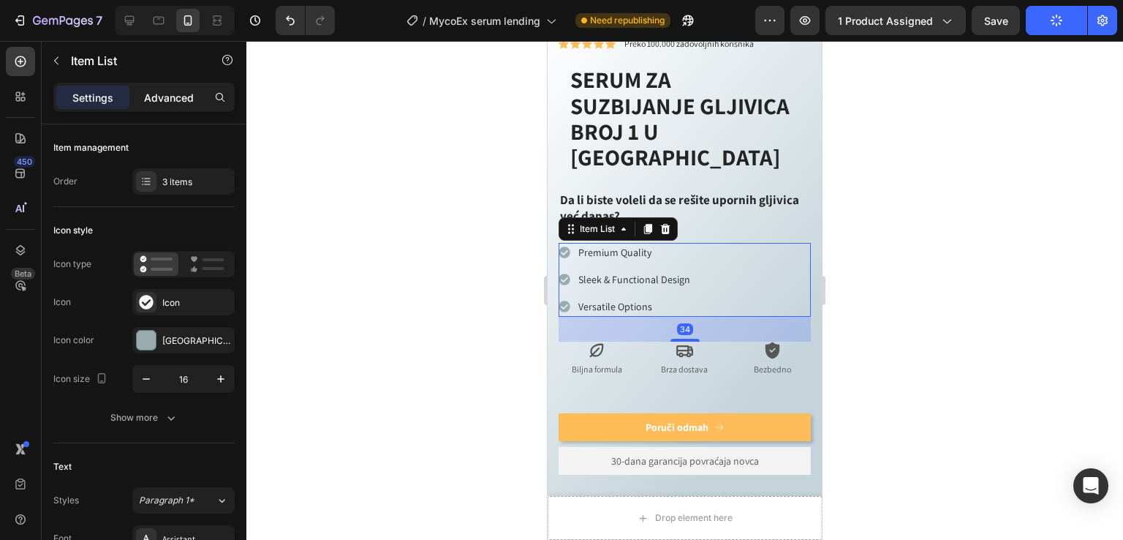
click at [178, 91] on p "Advanced" at bounding box center [169, 97] width 50 height 15
type input "100%"
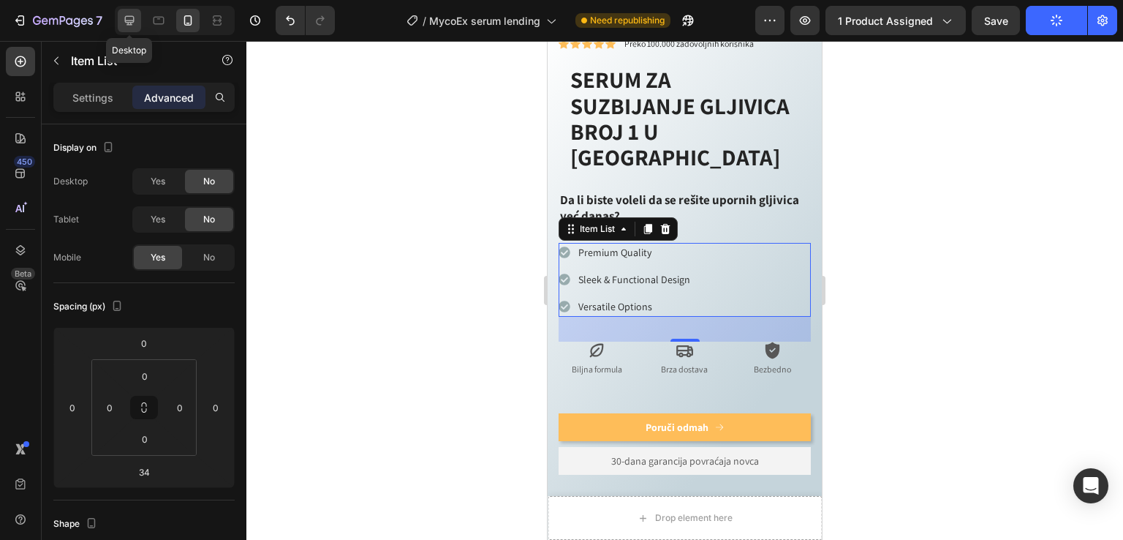
click at [129, 25] on icon at bounding box center [130, 21] width 10 height 10
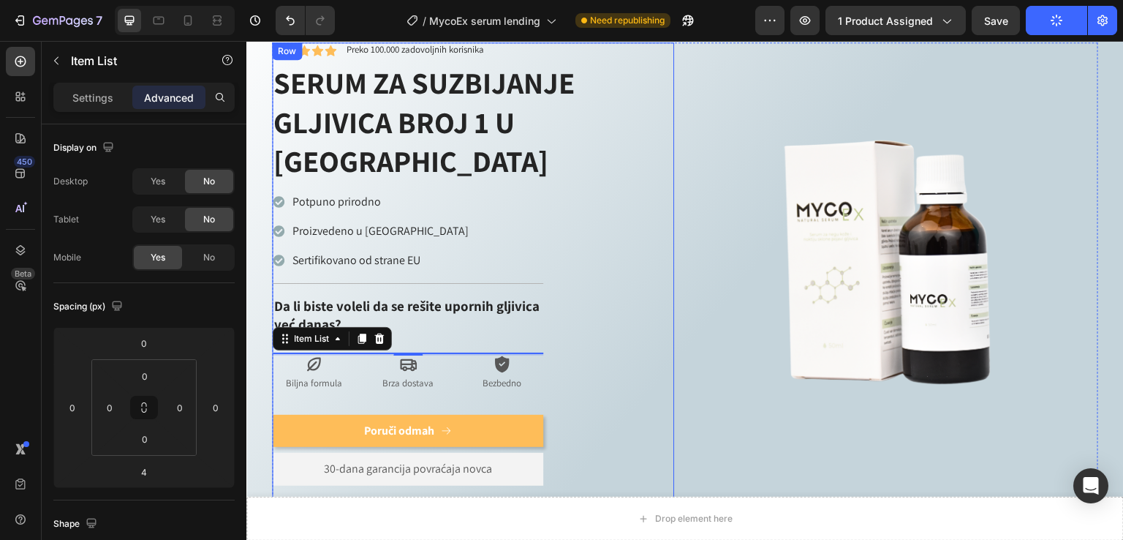
scroll to position [589, 0]
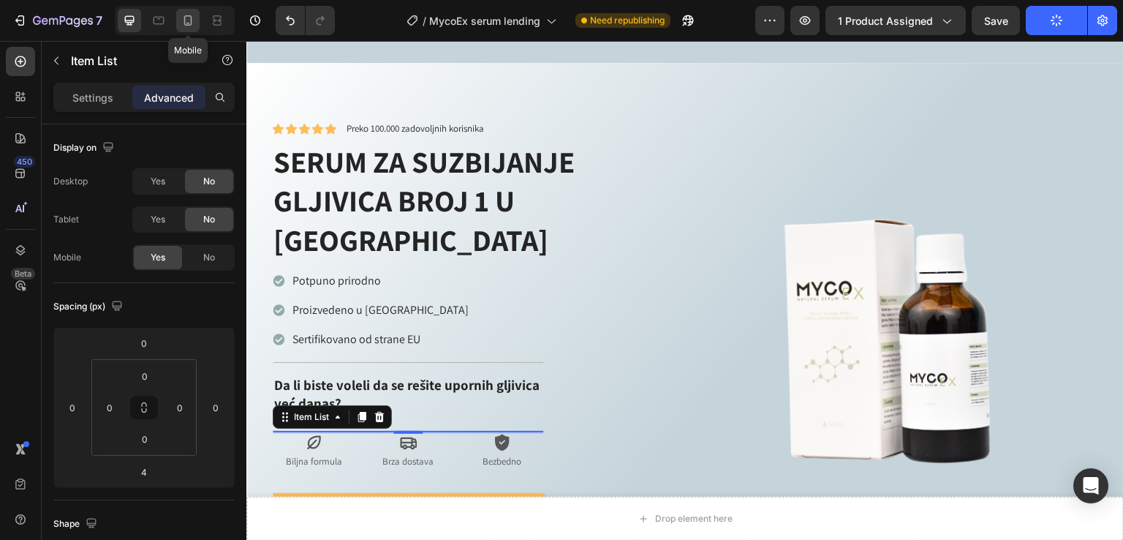
click at [189, 19] on icon at bounding box center [188, 20] width 15 height 15
type input "34"
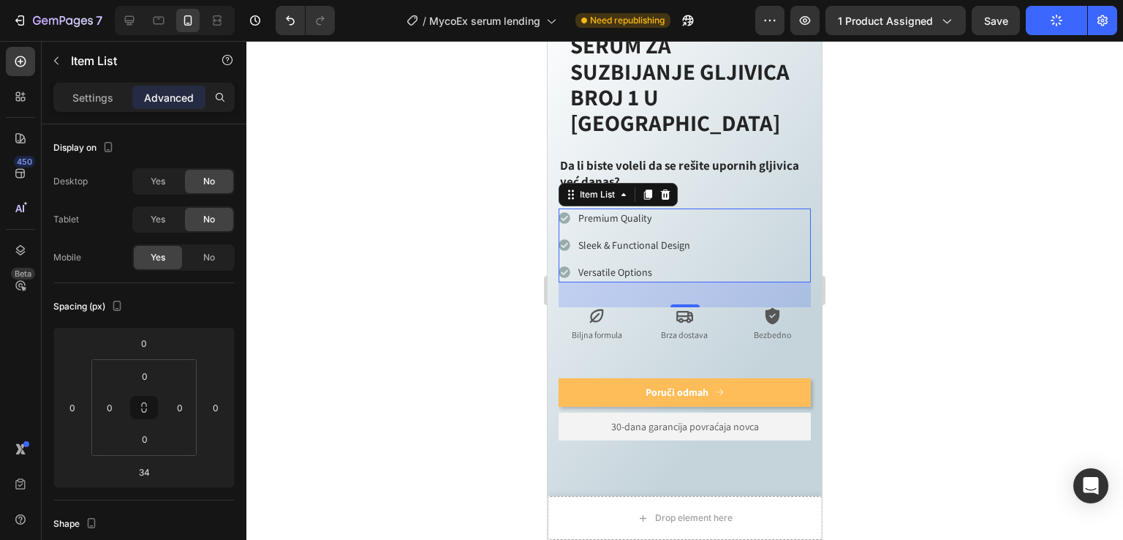
scroll to position [500, 0]
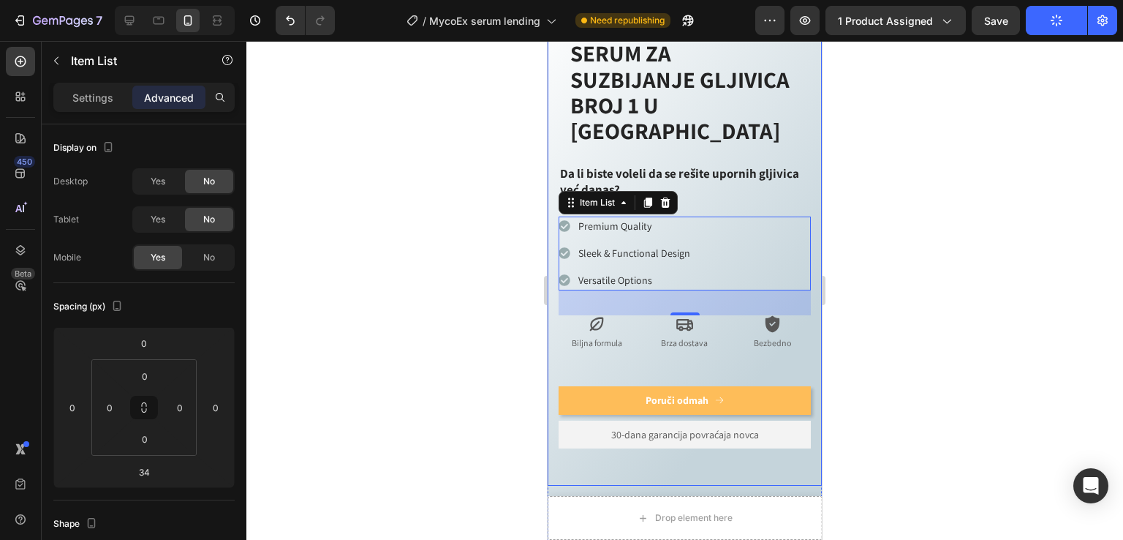
click at [445, 284] on div at bounding box center [684, 290] width 877 height 499
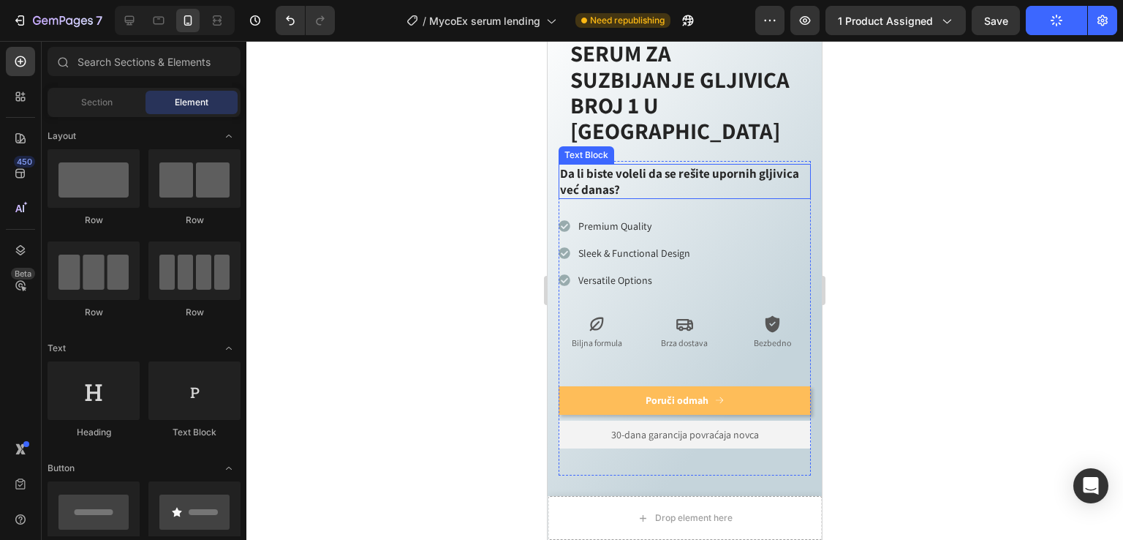
click at [586, 146] on div "Text Block" at bounding box center [587, 155] width 56 height 18
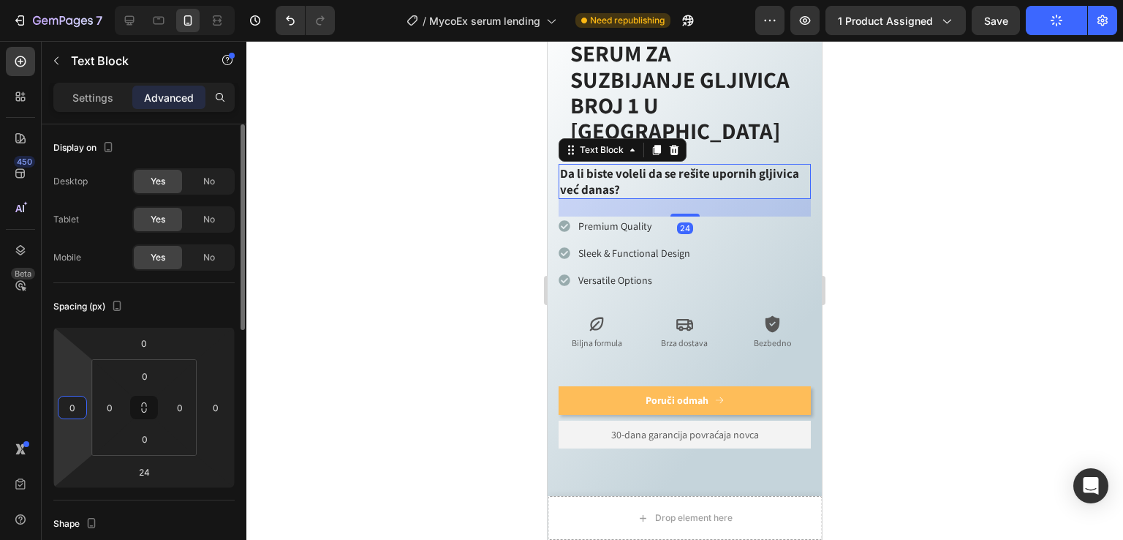
click at [62, 407] on input "0" at bounding box center [72, 407] width 22 height 22
type input "18"
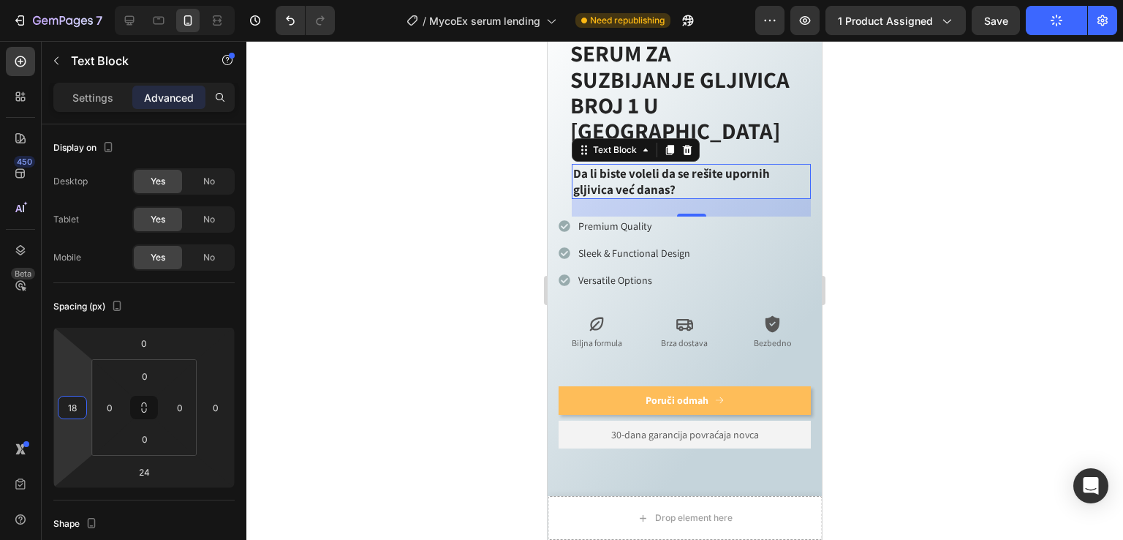
click at [418, 350] on div at bounding box center [684, 290] width 877 height 499
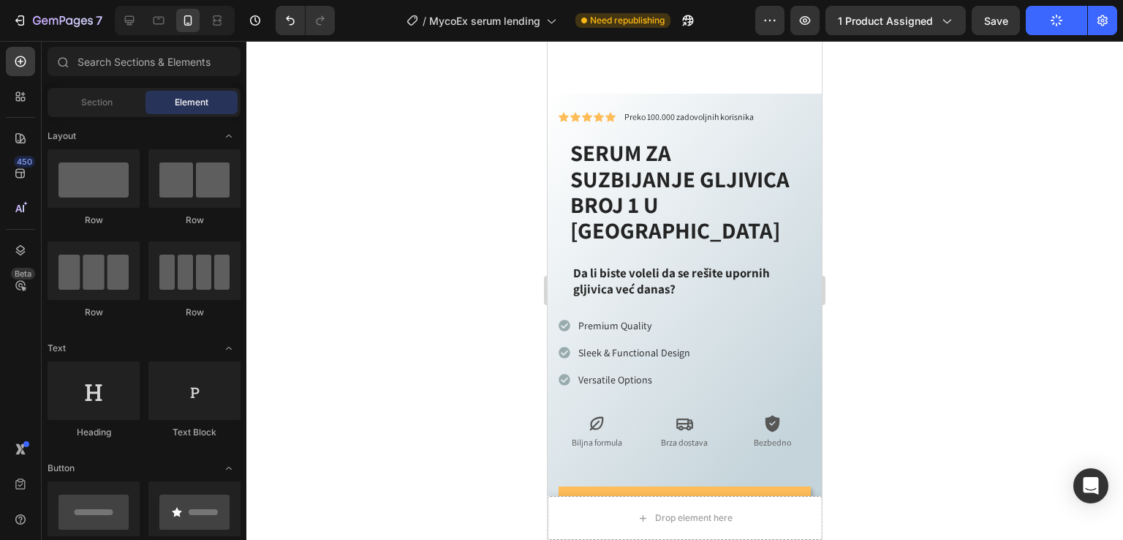
scroll to position [793, 0]
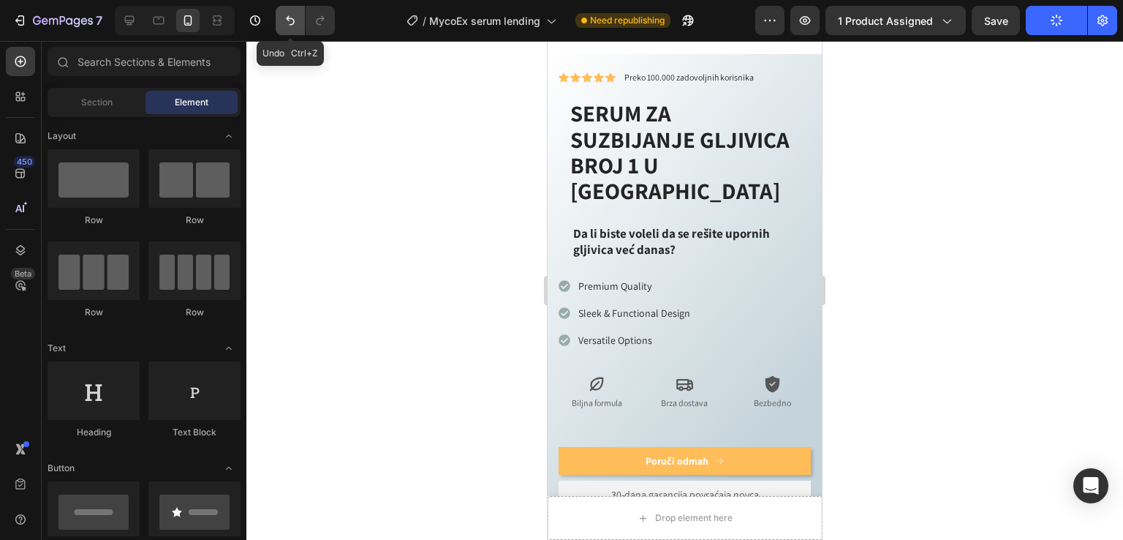
click at [288, 20] on icon "Undo/Redo" at bounding box center [290, 21] width 9 height 10
click at [287, 20] on icon "Undo/Redo" at bounding box center [290, 21] width 9 height 10
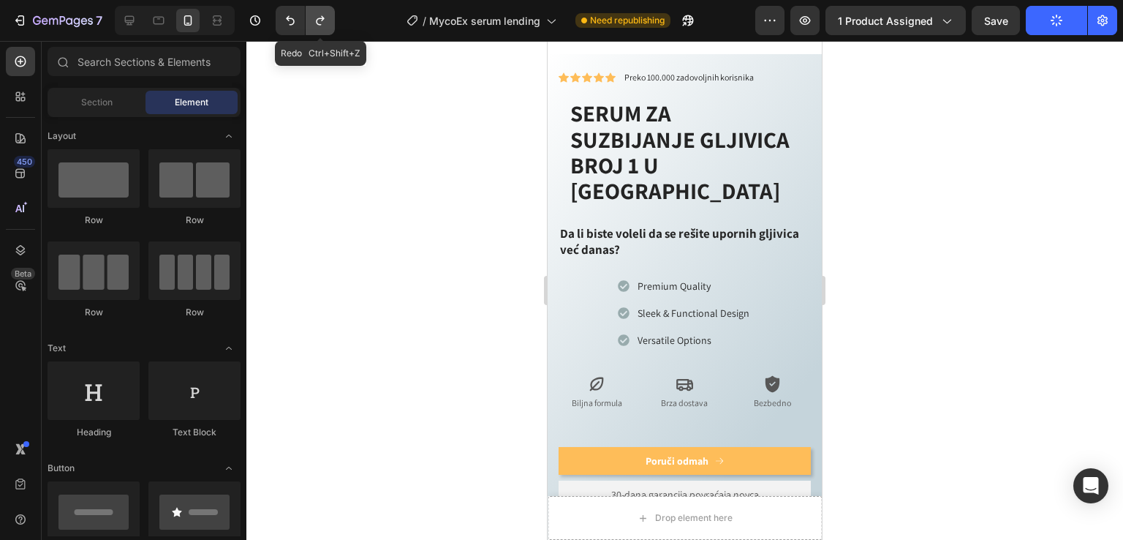
click at [315, 23] on icon "Undo/Redo" at bounding box center [320, 20] width 15 height 15
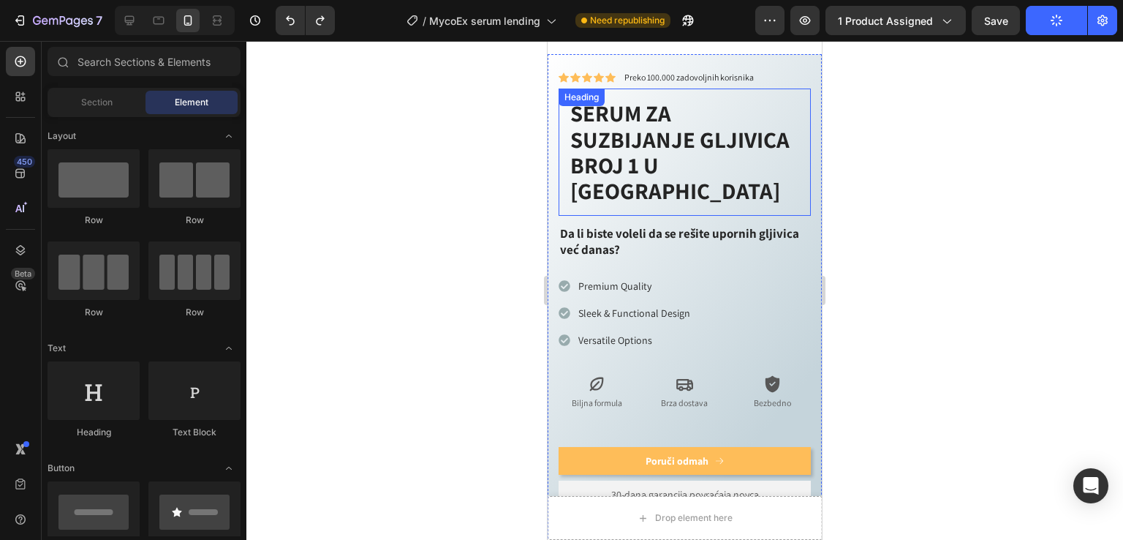
click at [596, 116] on h2 "SERUM ZA SUZBIJANJE GLJIVICA BROJ 1 U [GEOGRAPHIC_DATA]" at bounding box center [685, 151] width 252 height 127
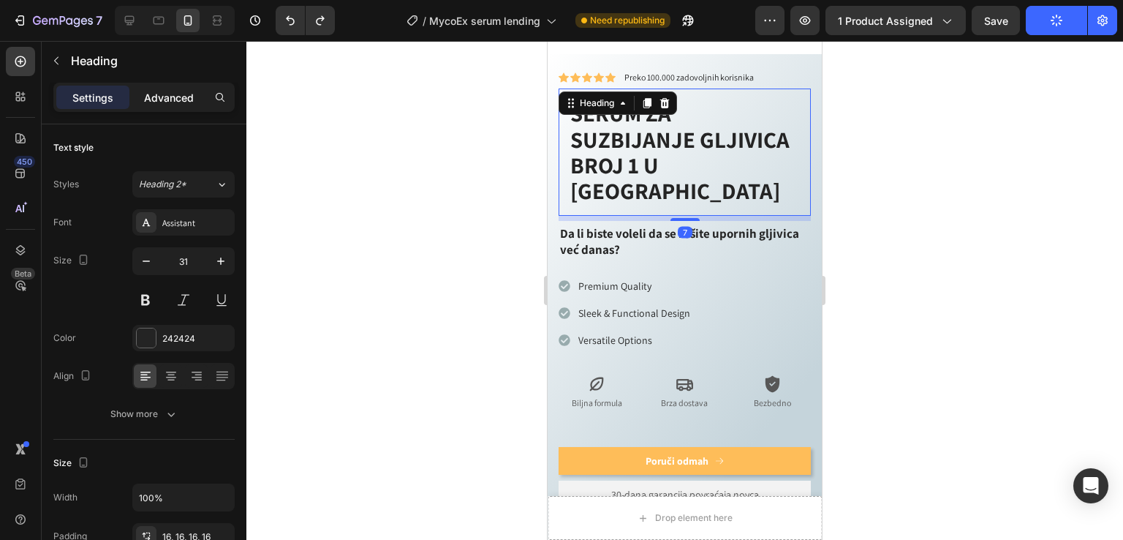
click at [179, 102] on p "Advanced" at bounding box center [169, 97] width 50 height 15
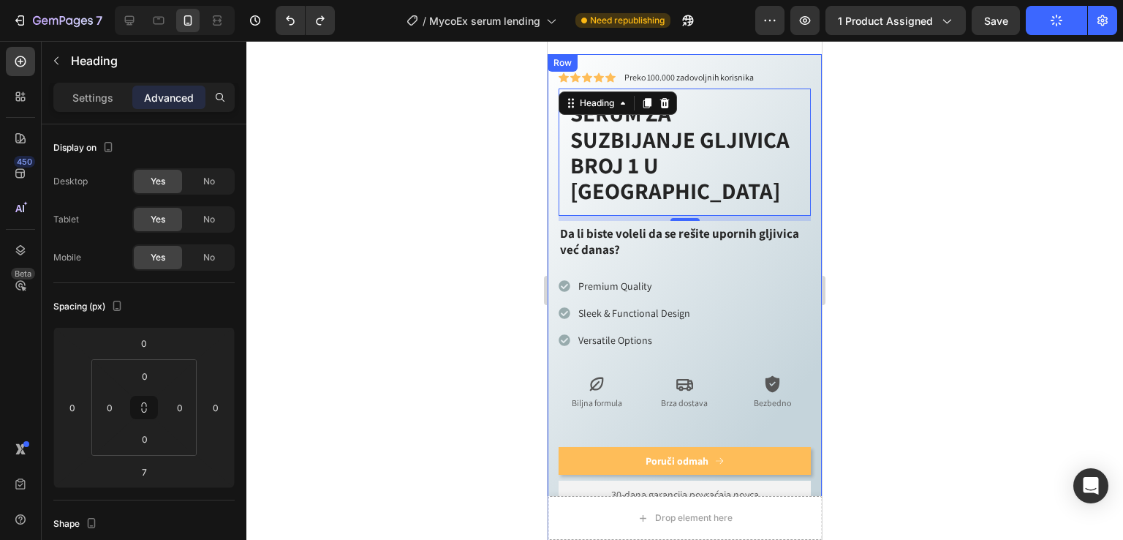
click at [554, 83] on div "Icon Icon Icon Icon Icon Icon List Preko 100.000 zadovoljnih korisnika Text Blo…" at bounding box center [685, 299] width 274 height 491
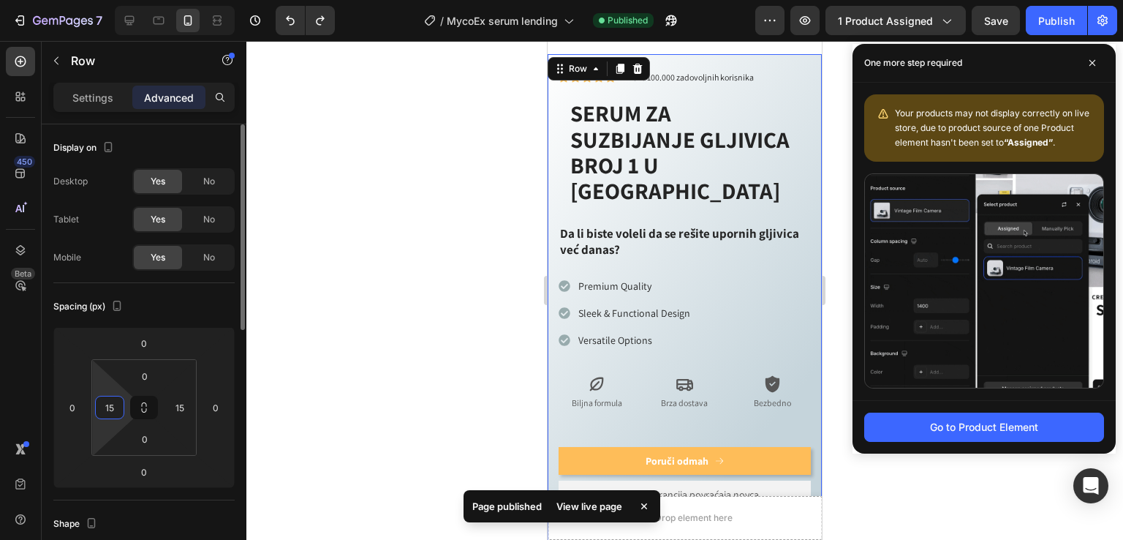
click at [113, 407] on input "15" at bounding box center [110, 407] width 22 height 22
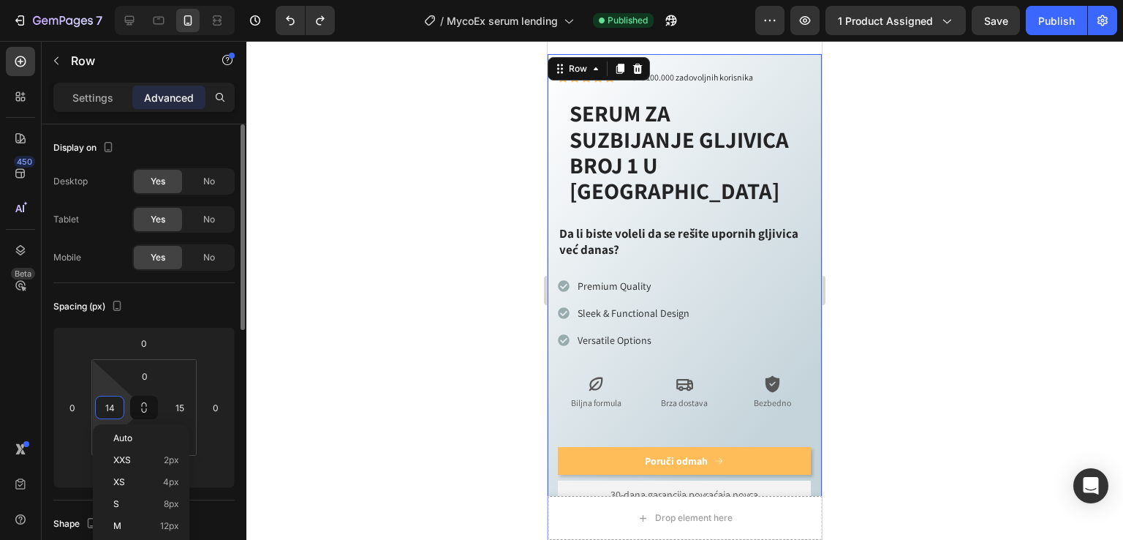
type input "15"
click at [596, 225] on p "Da li biste voleli da se rešite upornih gljivica već danas?" at bounding box center [684, 241] width 249 height 32
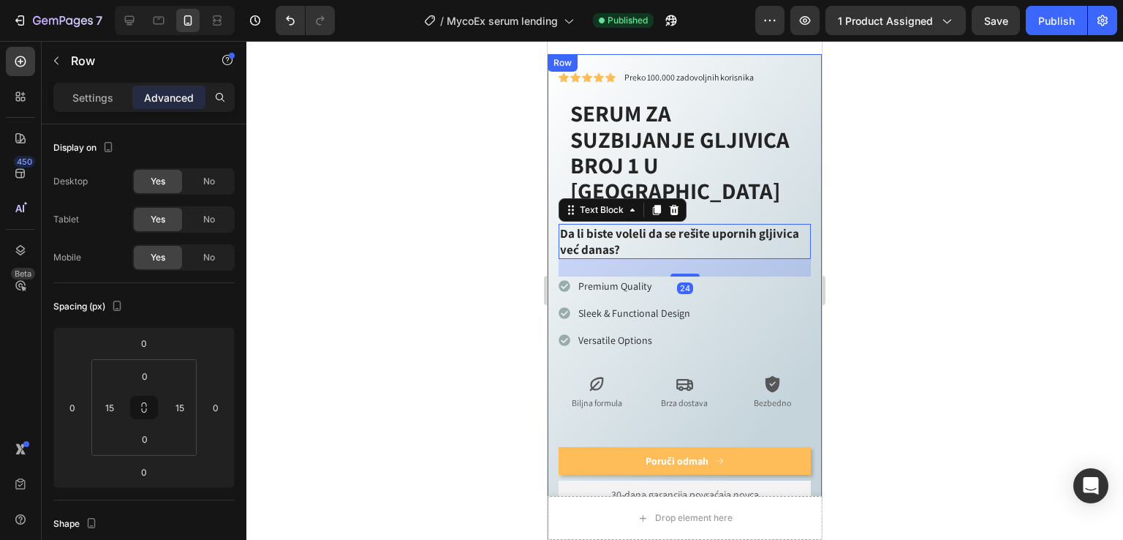
click at [556, 187] on div "Icon Icon Icon Icon Icon Icon List Preko 100.000 zadovoljnih korisnika Text Blo…" at bounding box center [685, 299] width 274 height 491
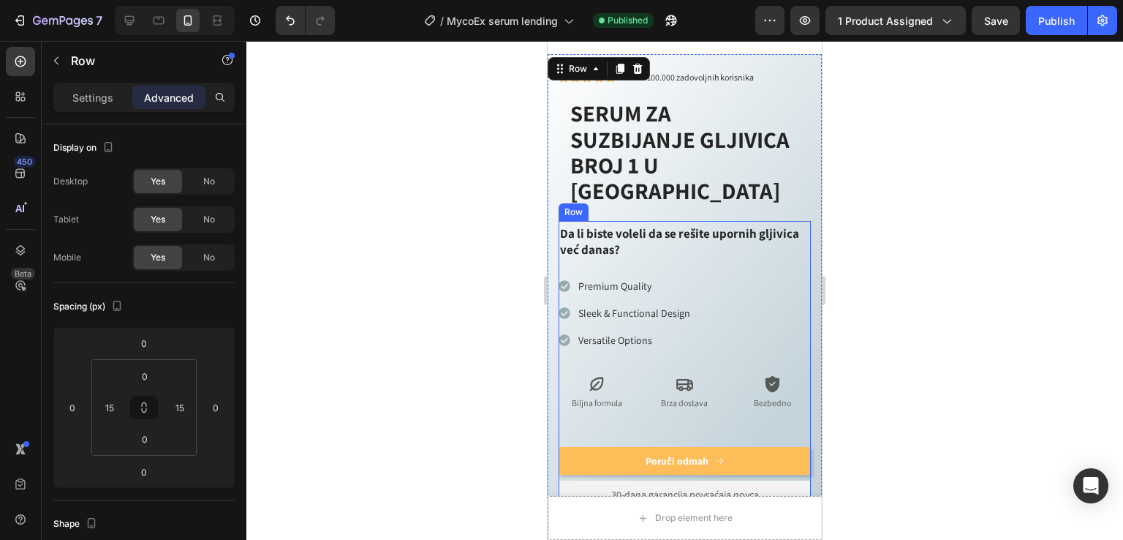
click at [618, 221] on div "Potpuno prirodno Proizvedeno u Srbiji Sertifikovano od strane EU Item List Titl…" at bounding box center [685, 378] width 252 height 314
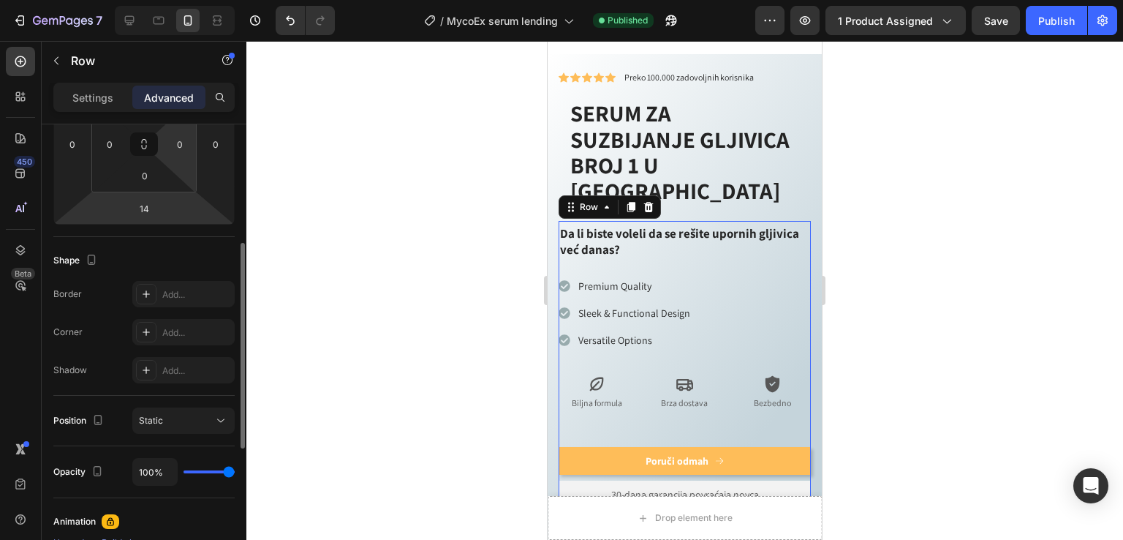
scroll to position [165, 0]
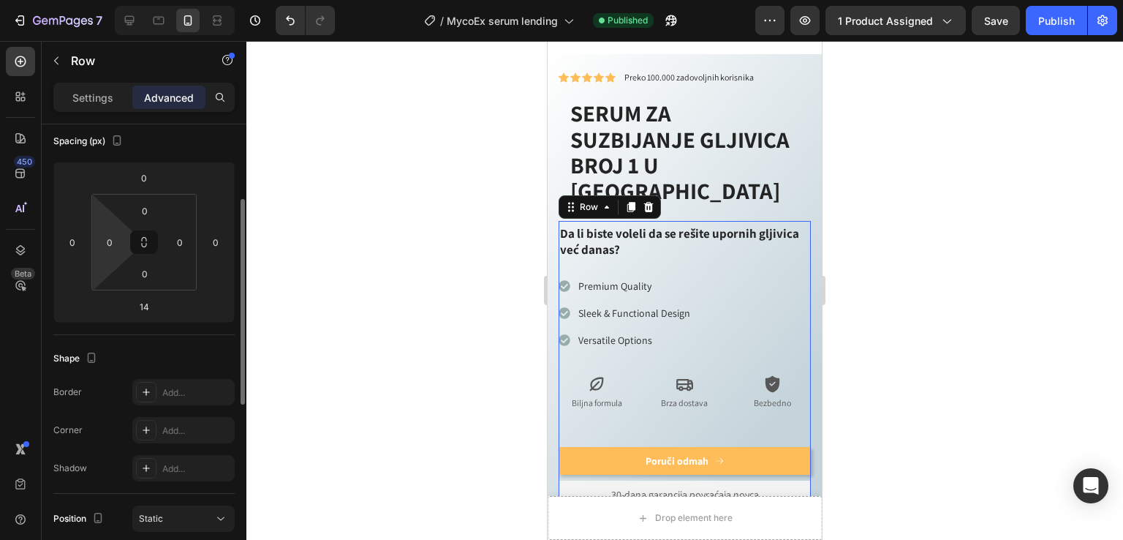
click at [97, 243] on div "0" at bounding box center [109, 241] width 29 height 23
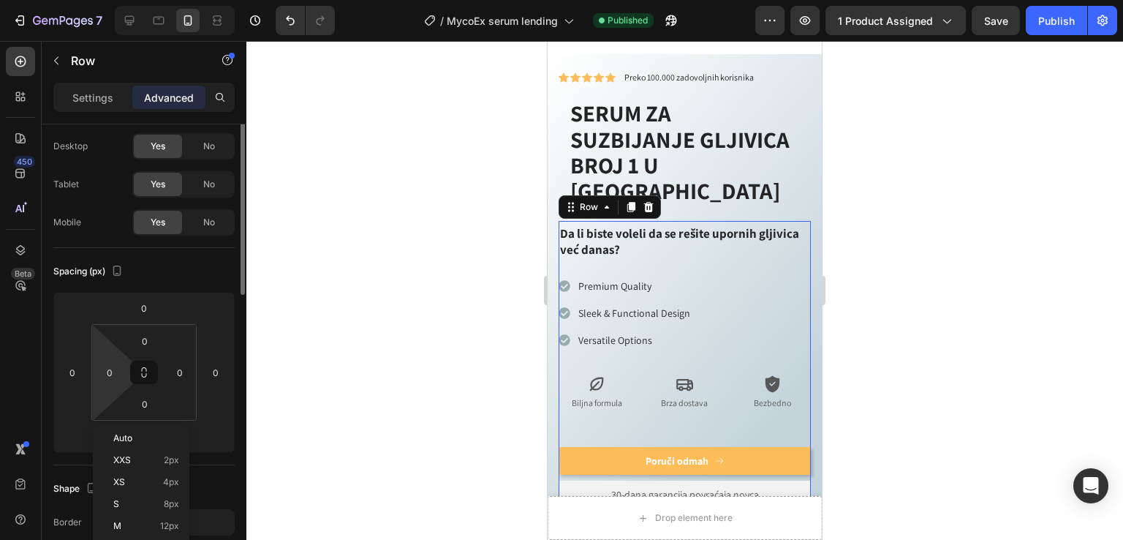
scroll to position [0, 0]
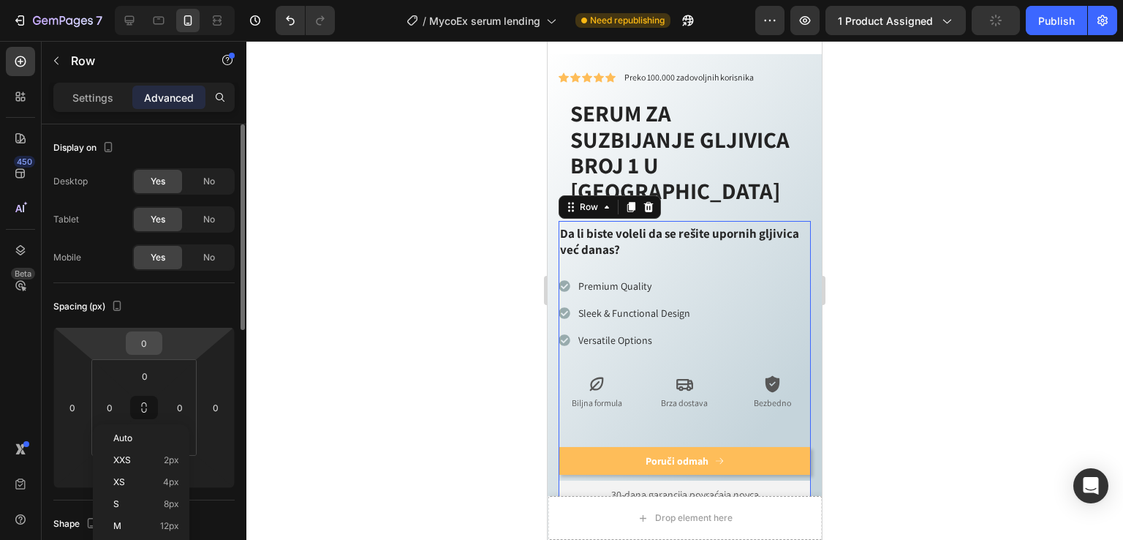
click at [140, 347] on input "0" at bounding box center [143, 343] width 29 height 22
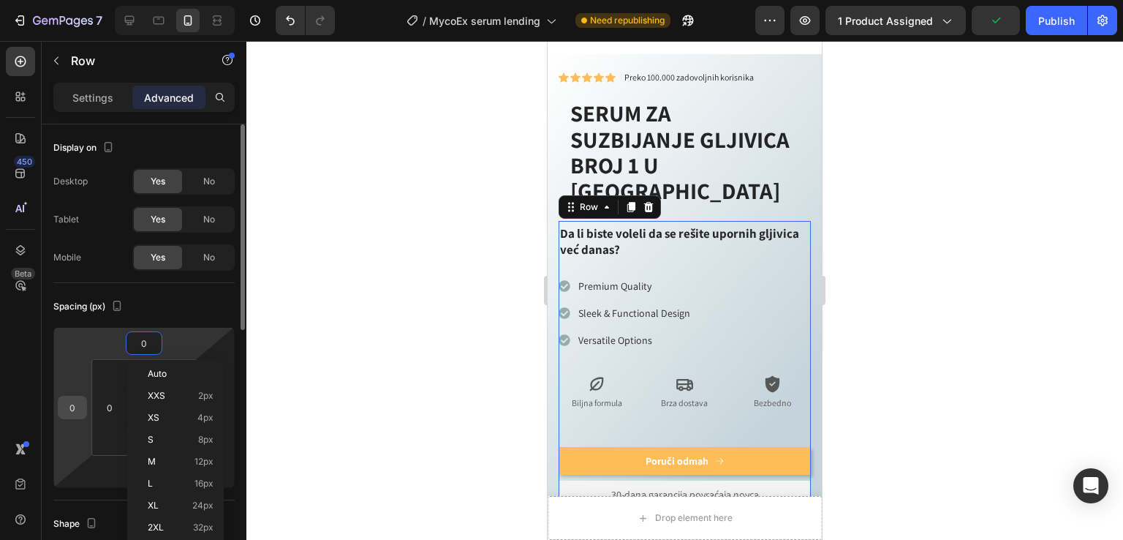
click at [73, 398] on input "0" at bounding box center [72, 407] width 22 height 22
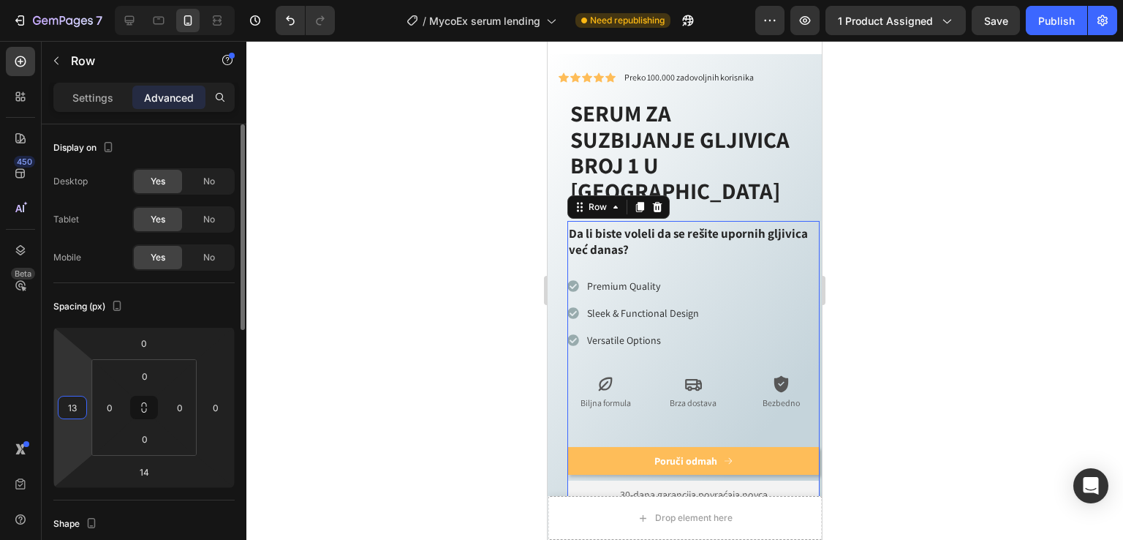
type input "14"
click at [209, 405] on input "0" at bounding box center [216, 407] width 22 height 22
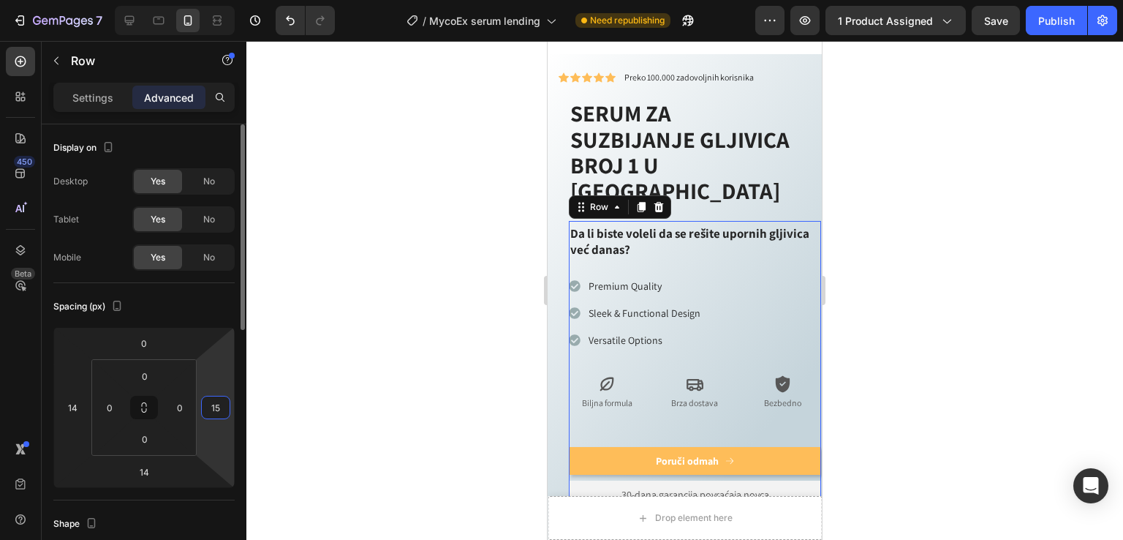
type input "14"
click at [407, 347] on div at bounding box center [684, 290] width 877 height 499
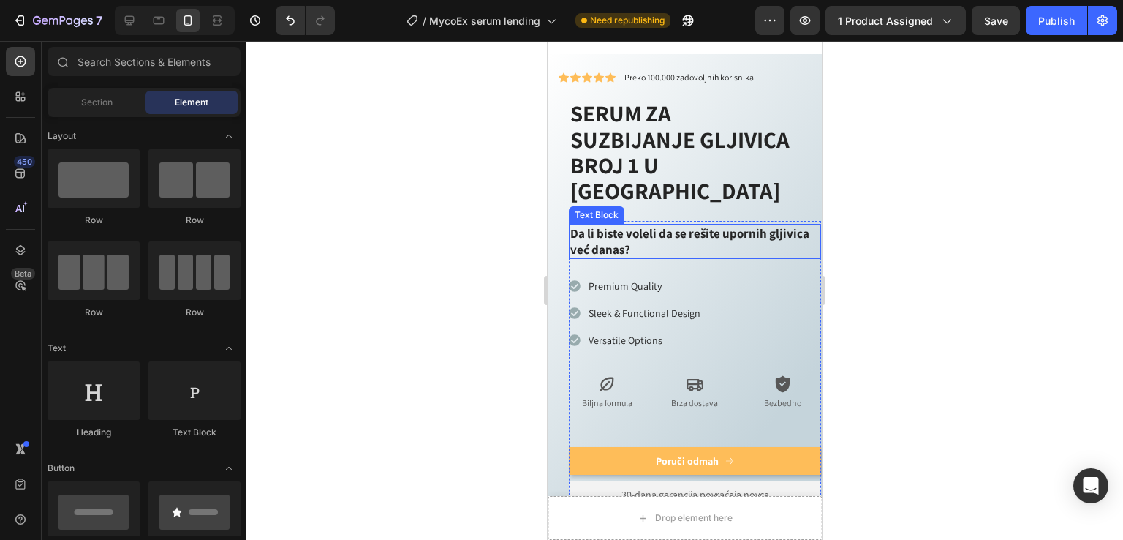
click at [585, 221] on div "Potpuno prirodno Proizvedeno u Srbiji Sertifikovano od strane EU Item List Titl…" at bounding box center [695, 378] width 252 height 314
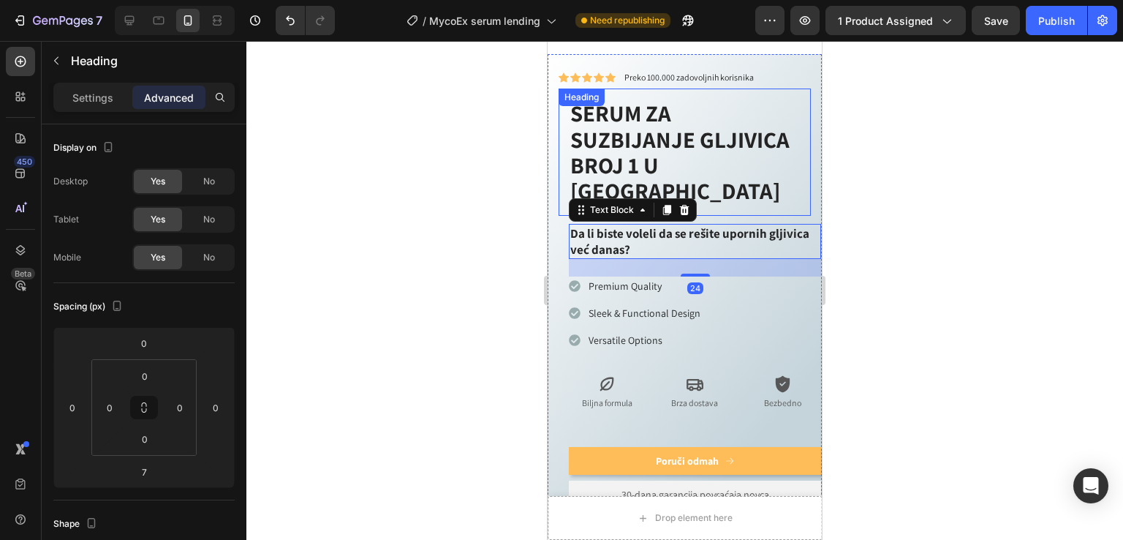
click at [764, 173] on h2 "SERUM ZA SUZBIJANJE GLJIVICA BROJ 1 U [GEOGRAPHIC_DATA]" at bounding box center [685, 151] width 252 height 127
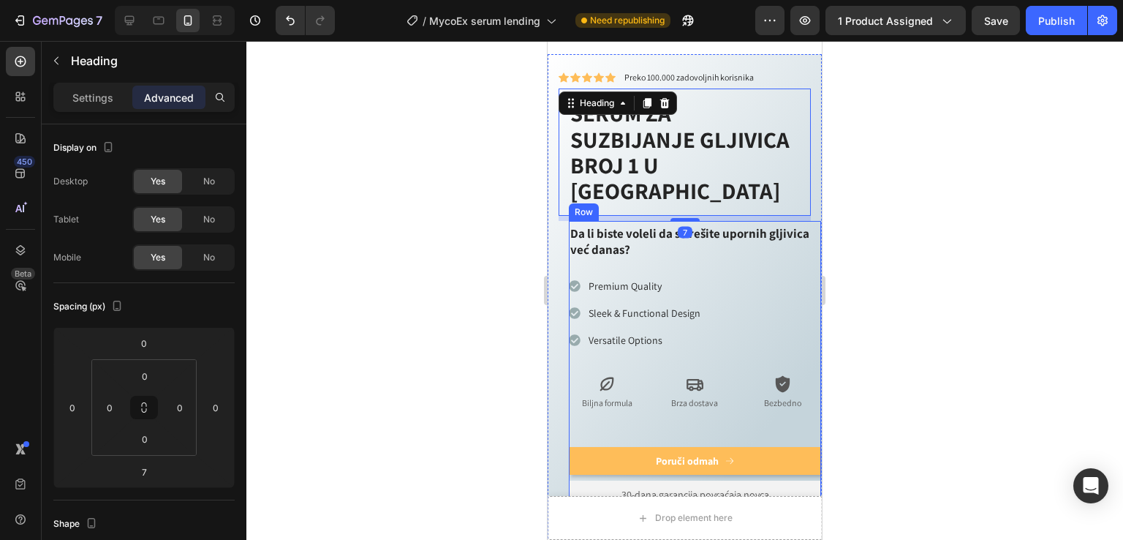
click at [771, 221] on div "Potpuno prirodno Proizvedeno u Srbiji Sertifikovano od strane EU Item List Titl…" at bounding box center [695, 378] width 252 height 314
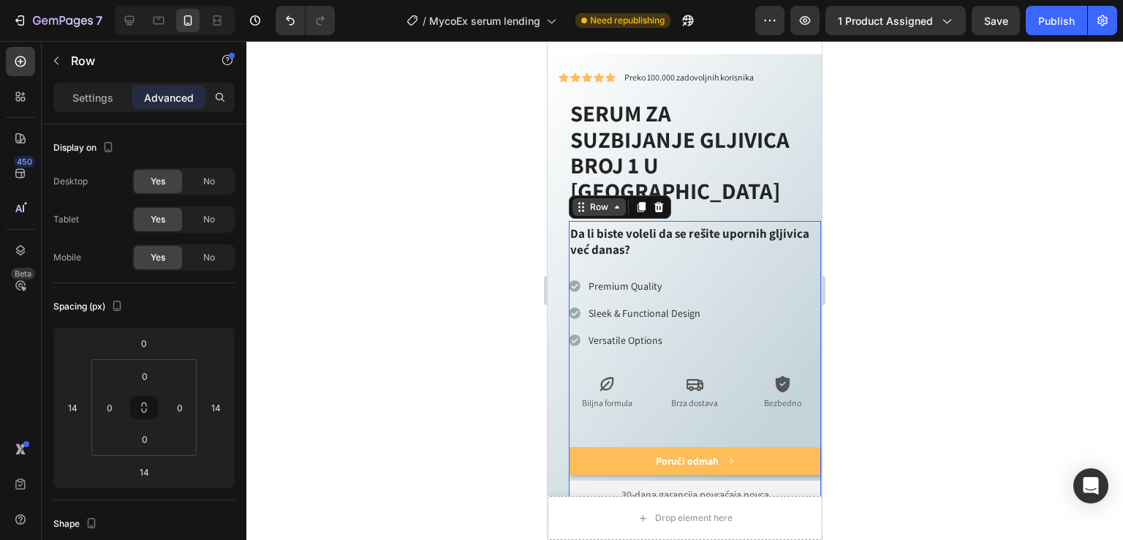
click at [597, 200] on div "Row" at bounding box center [599, 206] width 24 height 13
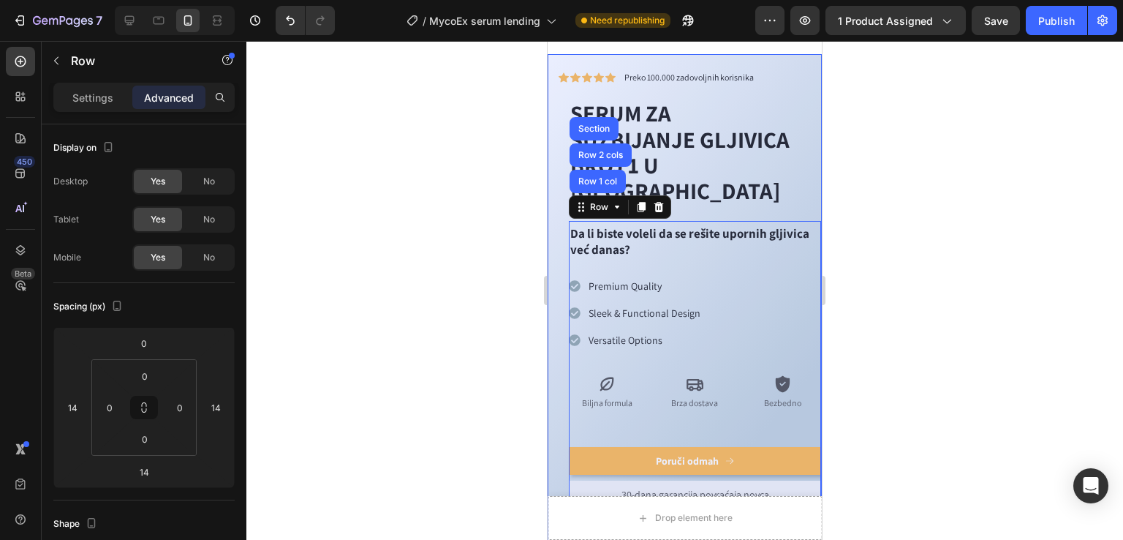
drag, startPoint x: 603, startPoint y: 124, endPoint x: 602, endPoint y: 170, distance: 46.1
click at [603, 143] on div "Row 2 cols" at bounding box center [601, 154] width 62 height 23
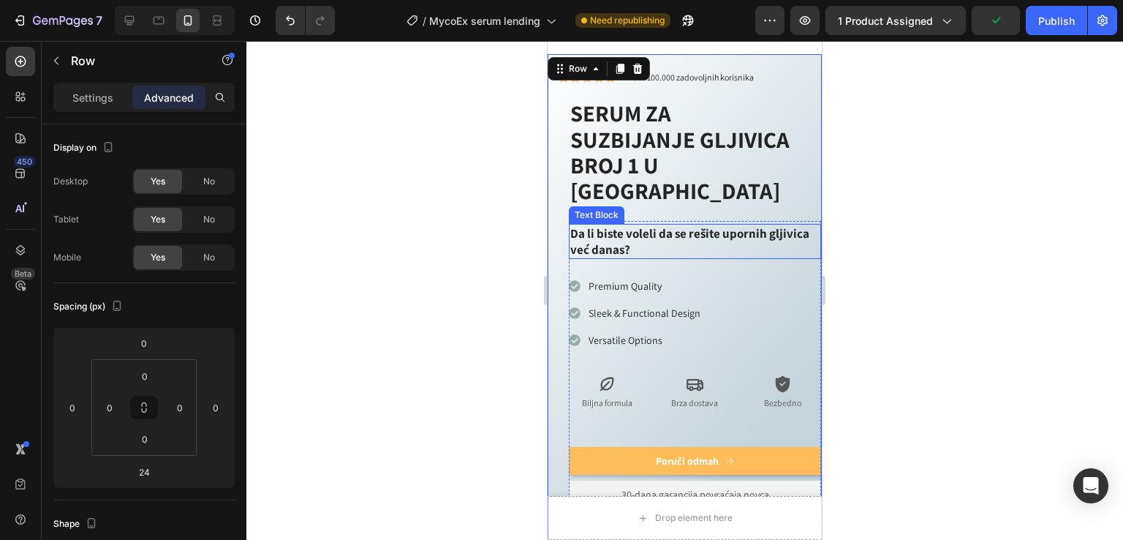
click at [602, 206] on div "Text Block" at bounding box center [597, 215] width 56 height 18
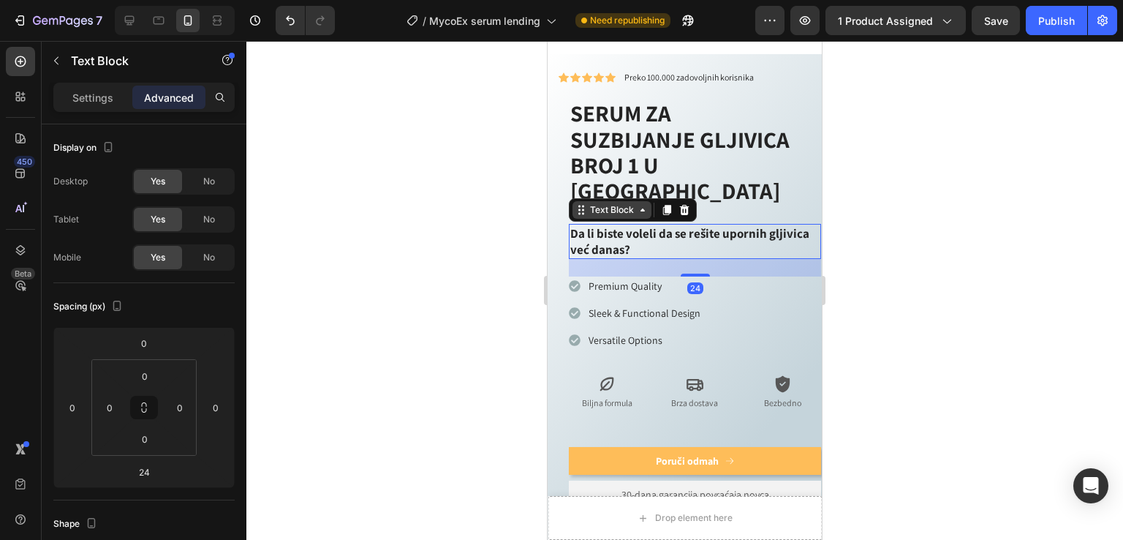
click at [614, 203] on div "Text Block" at bounding box center [612, 209] width 50 height 13
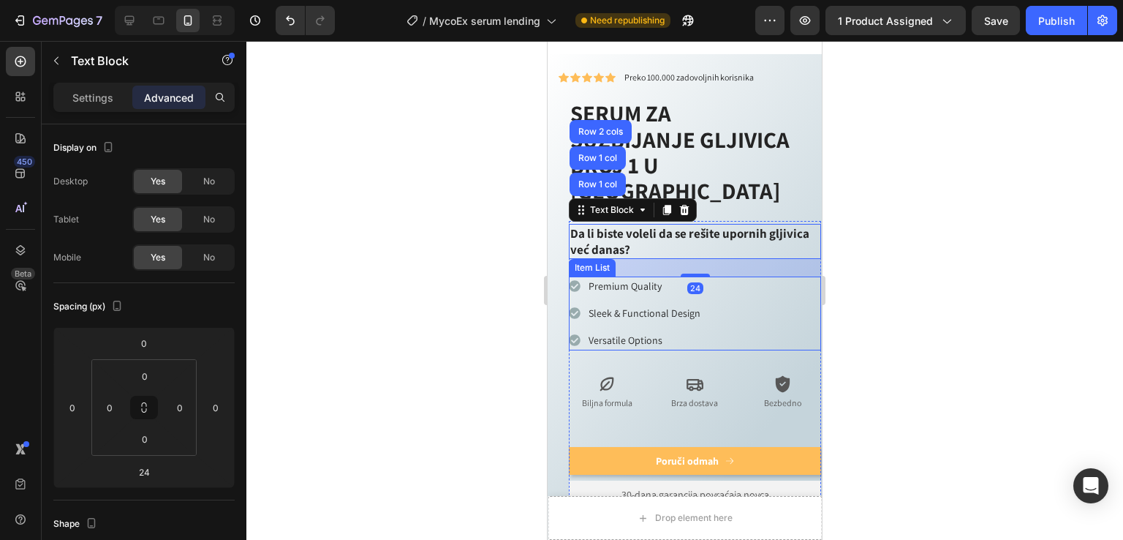
click at [804, 276] on div "Premium Quality Sleek & Functional Design Versatile Options" at bounding box center [695, 313] width 252 height 74
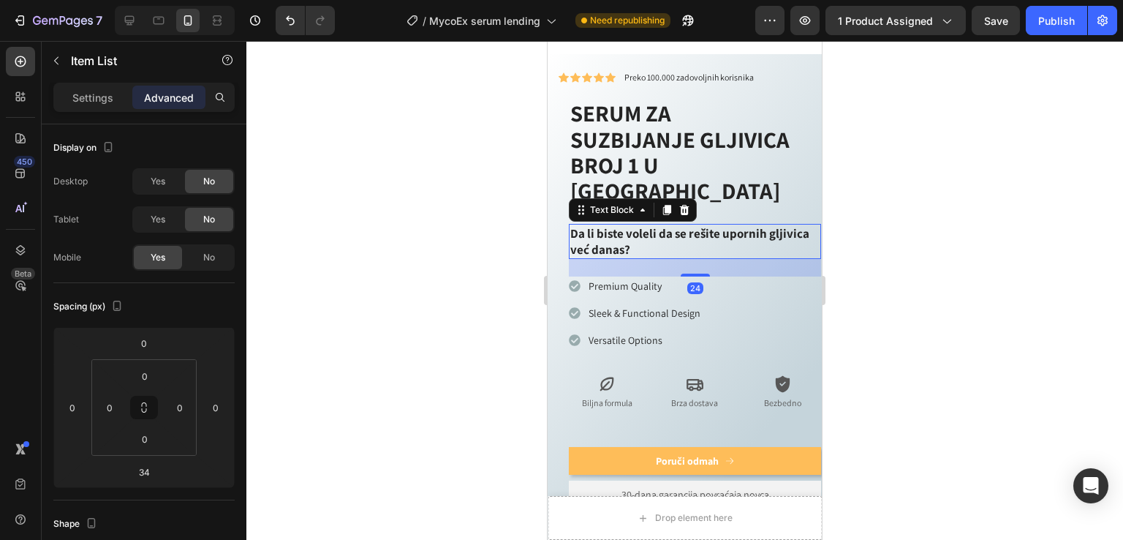
click at [685, 224] on div "Da li biste voleli da se rešite upornih gljivica već danas?" at bounding box center [695, 241] width 252 height 35
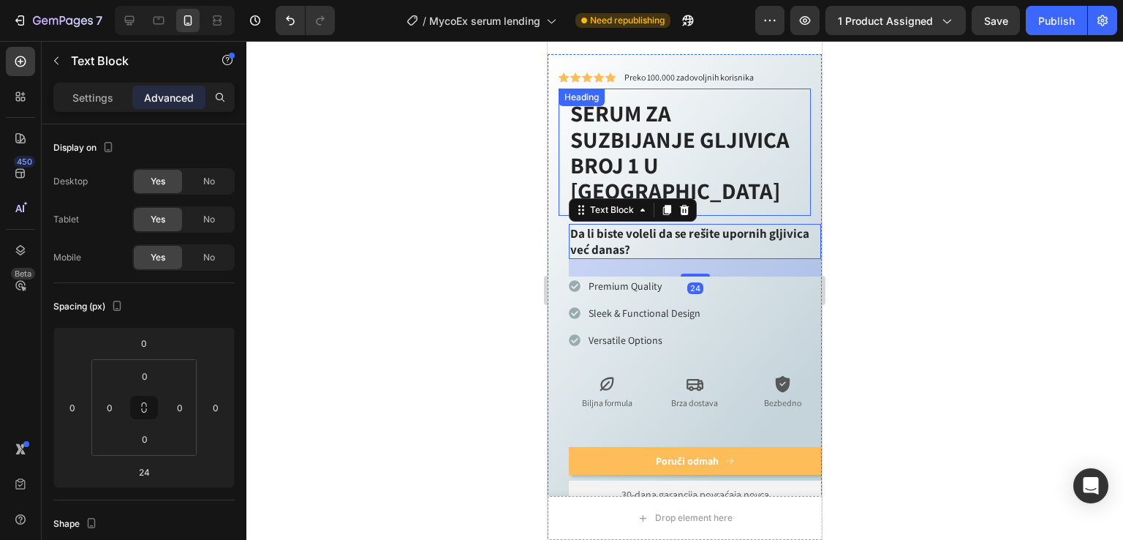
click at [766, 171] on h2 "SERUM ZA SUZBIJANJE GLJIVICA BROJ 1 U [GEOGRAPHIC_DATA]" at bounding box center [685, 151] width 252 height 127
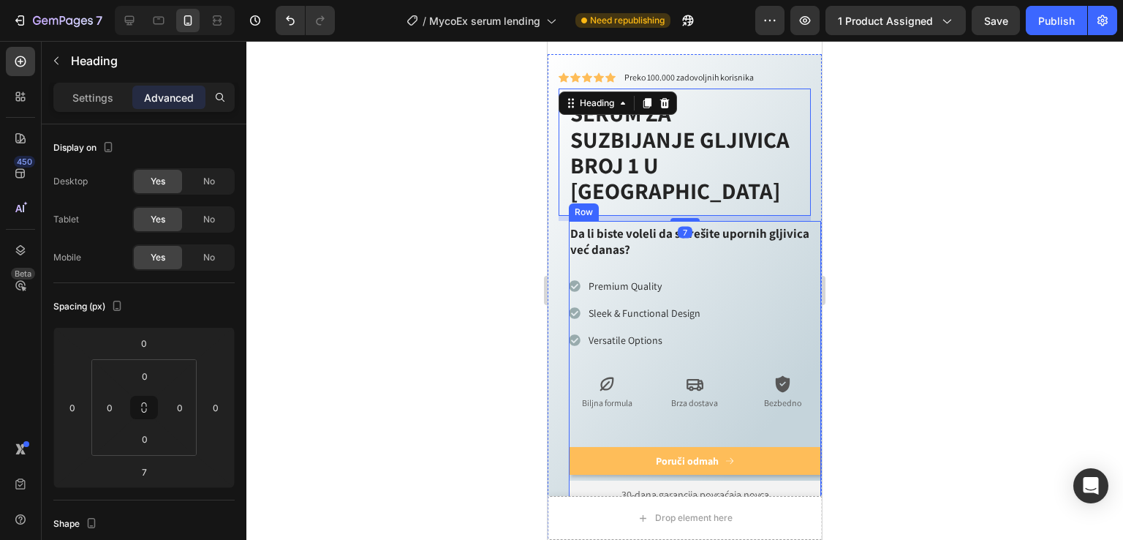
click at [723, 221] on div "Potpuno prirodno Proizvedeno u Srbiji Sertifikovano od strane EU Item List Titl…" at bounding box center [695, 378] width 252 height 314
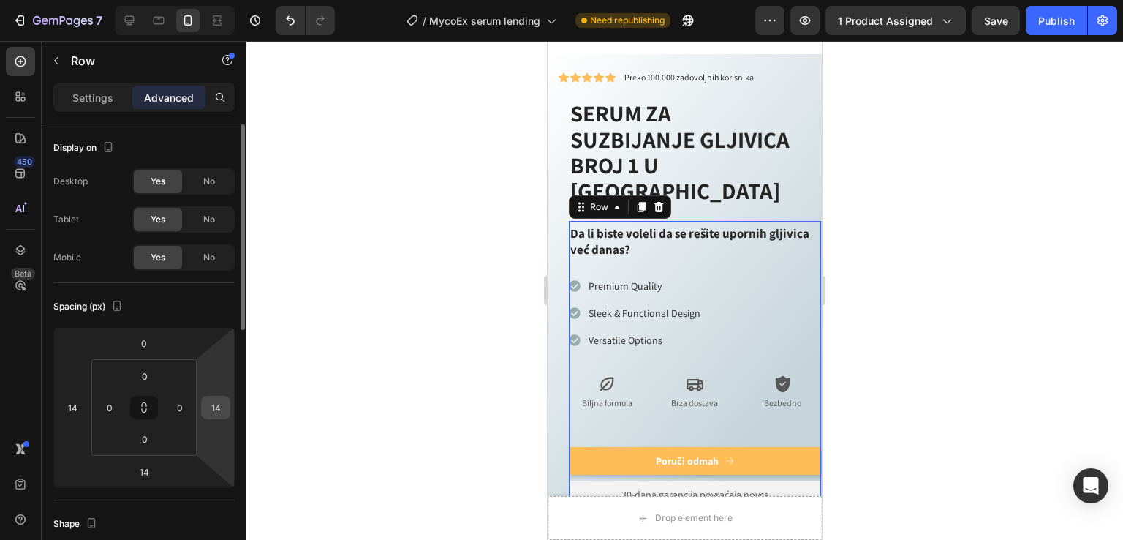
click at [217, 404] on input "14" at bounding box center [216, 407] width 22 height 22
type input "0"
click at [182, 402] on input "0" at bounding box center [180, 407] width 22 height 22
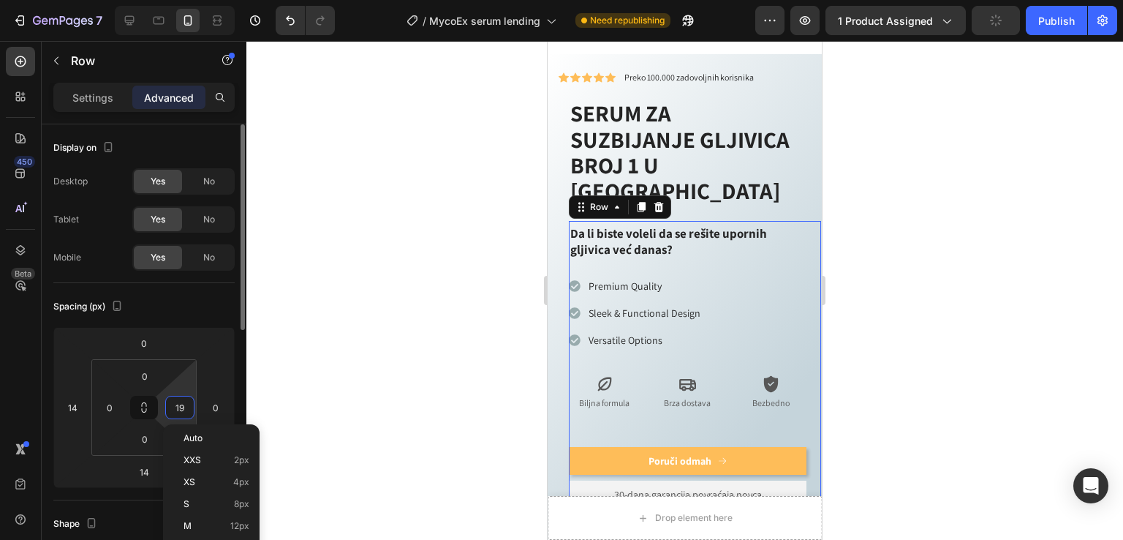
type input "20"
click at [109, 412] on input "0" at bounding box center [110, 407] width 22 height 22
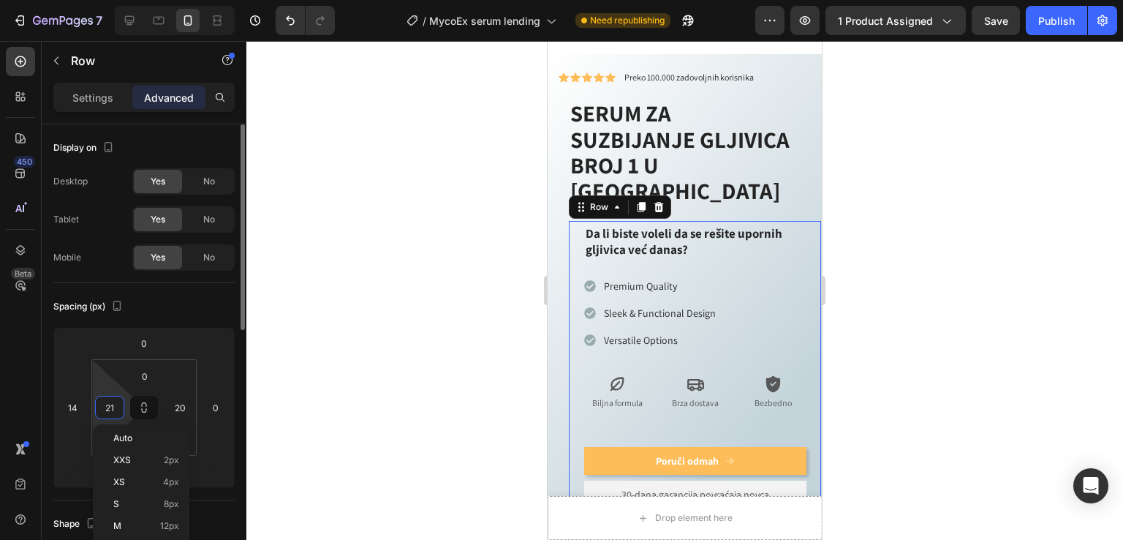
type input "20"
click at [76, 397] on input "14" at bounding box center [72, 407] width 22 height 22
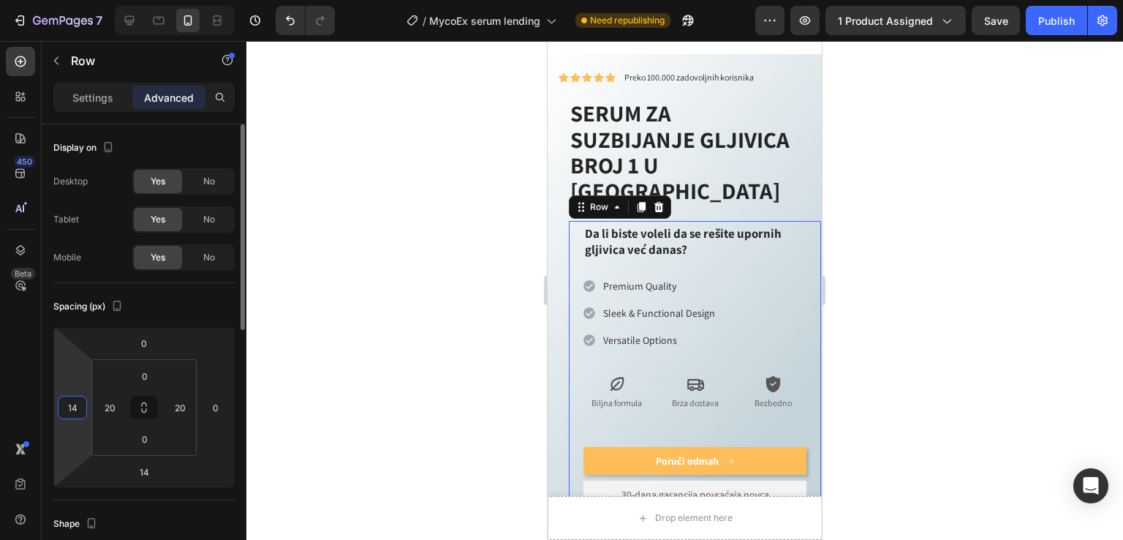
click at [76, 397] on input "14" at bounding box center [72, 407] width 22 height 22
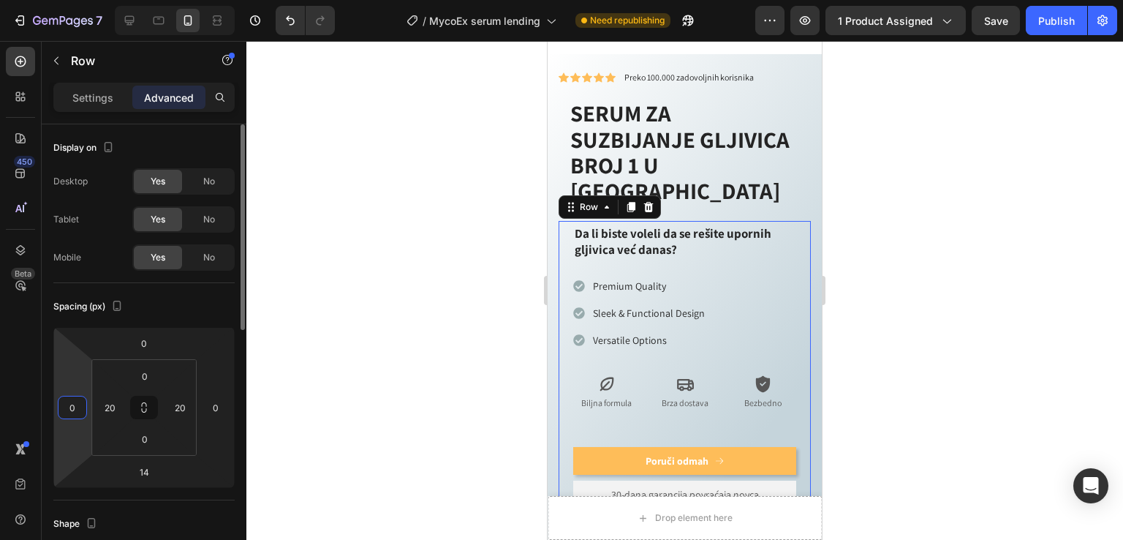
type input "0"
click at [219, 304] on div "Spacing (px)" at bounding box center [143, 306] width 181 height 23
click at [938, 148] on div at bounding box center [684, 290] width 877 height 499
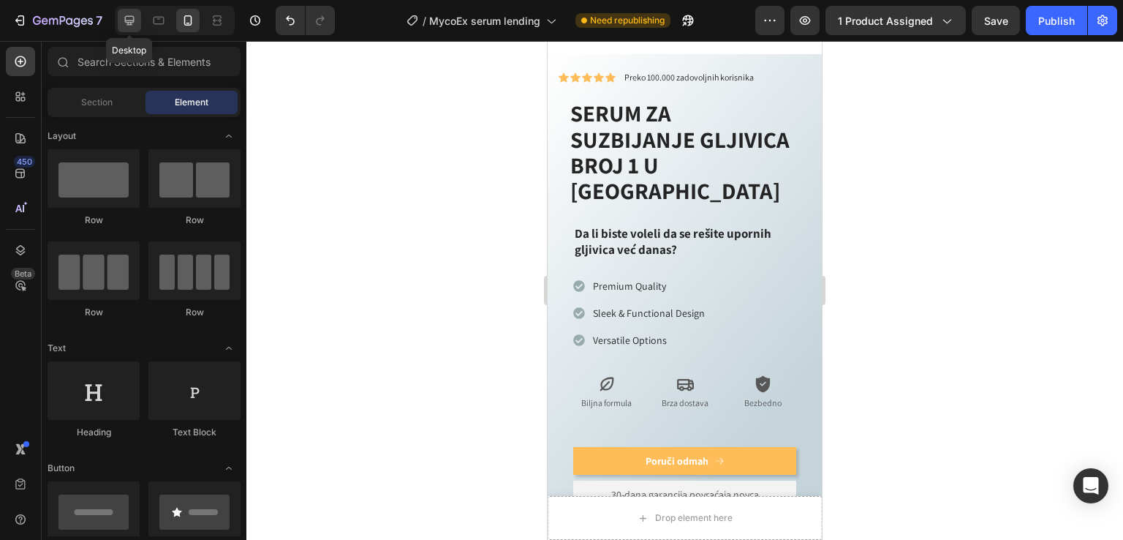
click at [123, 21] on icon at bounding box center [129, 20] width 15 height 15
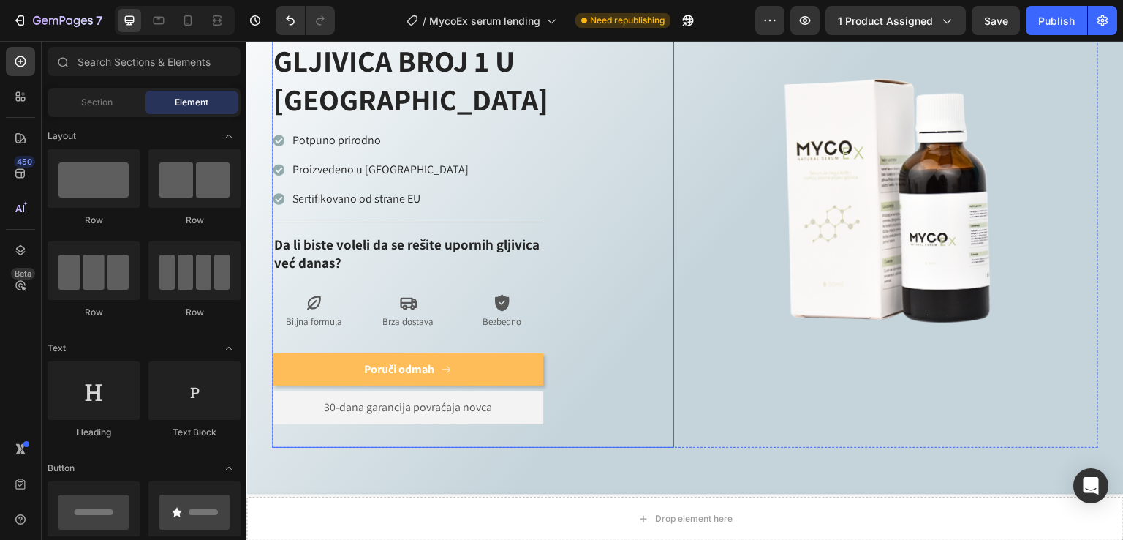
scroll to position [655, 0]
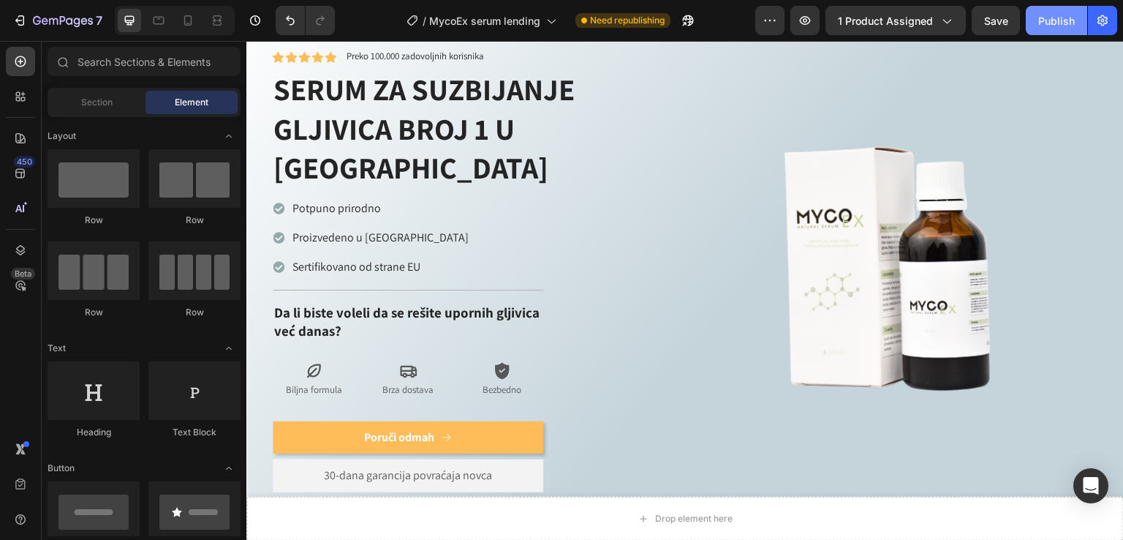
click at [1071, 18] on div "Publish" at bounding box center [1056, 20] width 37 height 15
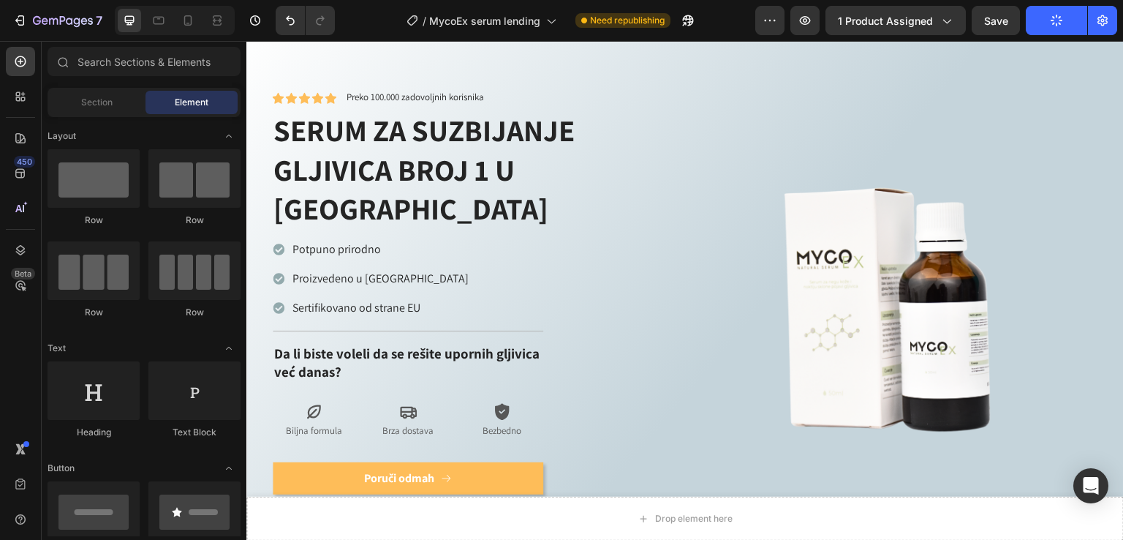
scroll to position [624, 0]
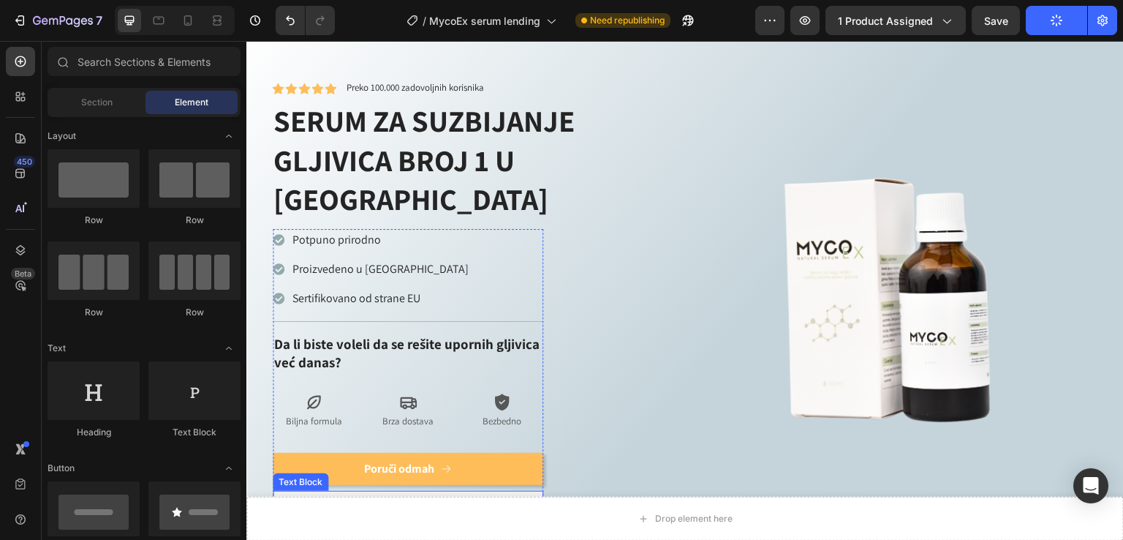
click at [331, 500] on p "30-dana garancija povraćaja novca" at bounding box center [408, 507] width 253 height 15
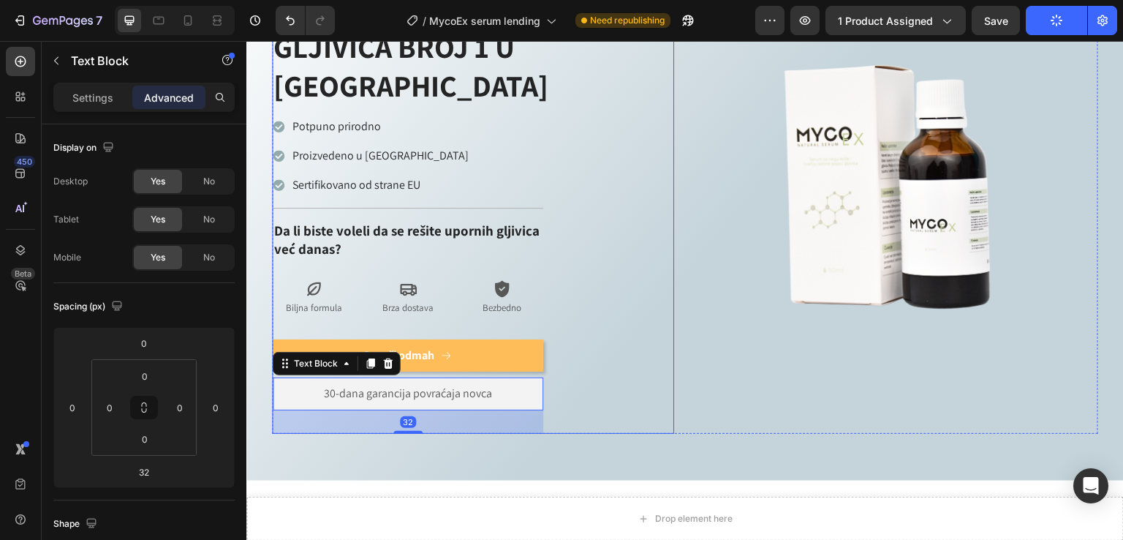
scroll to position [819, 0]
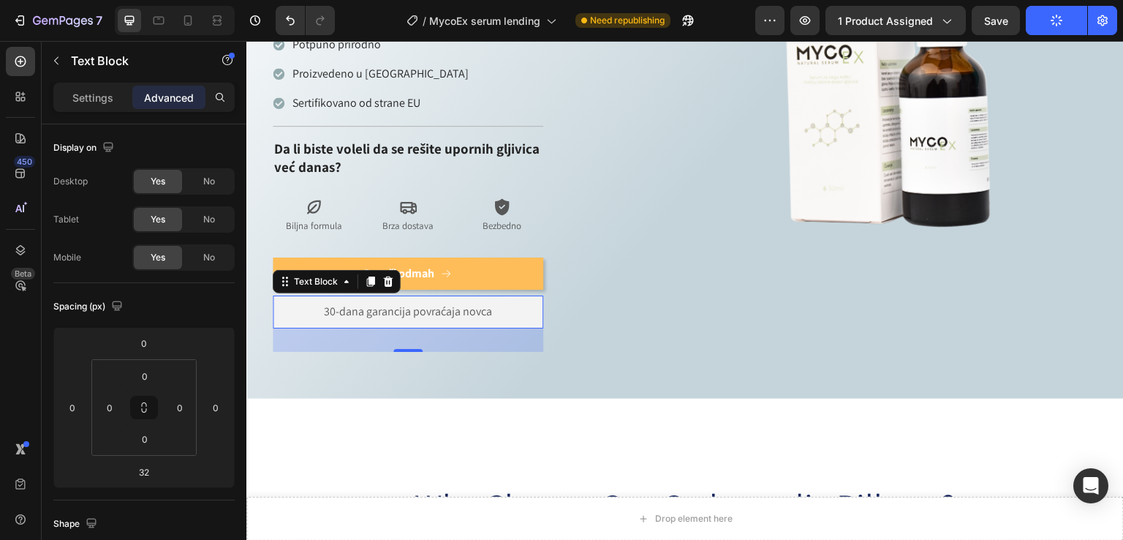
click at [328, 304] on p "30-dana garancija povraćaja novca" at bounding box center [408, 311] width 253 height 15
drag, startPoint x: 334, startPoint y: 271, endPoint x: 325, endPoint y: 272, distance: 9.6
click at [325, 304] on p "30-dana garancija povraćaja novca" at bounding box center [408, 311] width 253 height 15
drag, startPoint x: 332, startPoint y: 274, endPoint x: 323, endPoint y: 274, distance: 8.8
click at [323, 304] on p "41-dana garancija povraćaja novca" at bounding box center [408, 311] width 253 height 15
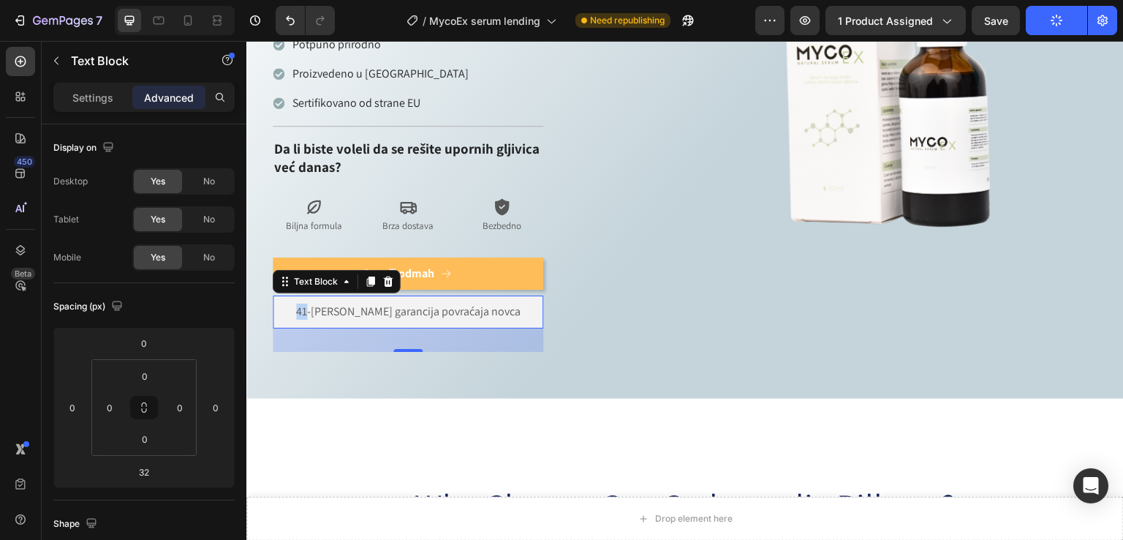
drag, startPoint x: 336, startPoint y: 275, endPoint x: 325, endPoint y: 274, distance: 11.7
click at [325, 304] on p "41-dana garancija povraćaja novca" at bounding box center [408, 311] width 253 height 15
click at [336, 304] on p "3-dana garancija povraćaja novca" at bounding box center [408, 311] width 253 height 15
click at [332, 304] on p "3-dana garancija povraćaja novca" at bounding box center [408, 311] width 253 height 15
click at [663, 309] on div "Icon Icon Icon Icon Icon Icon List Preko 100.000 zadovoljnih korisnika Text Blo…" at bounding box center [473, 118] width 402 height 467
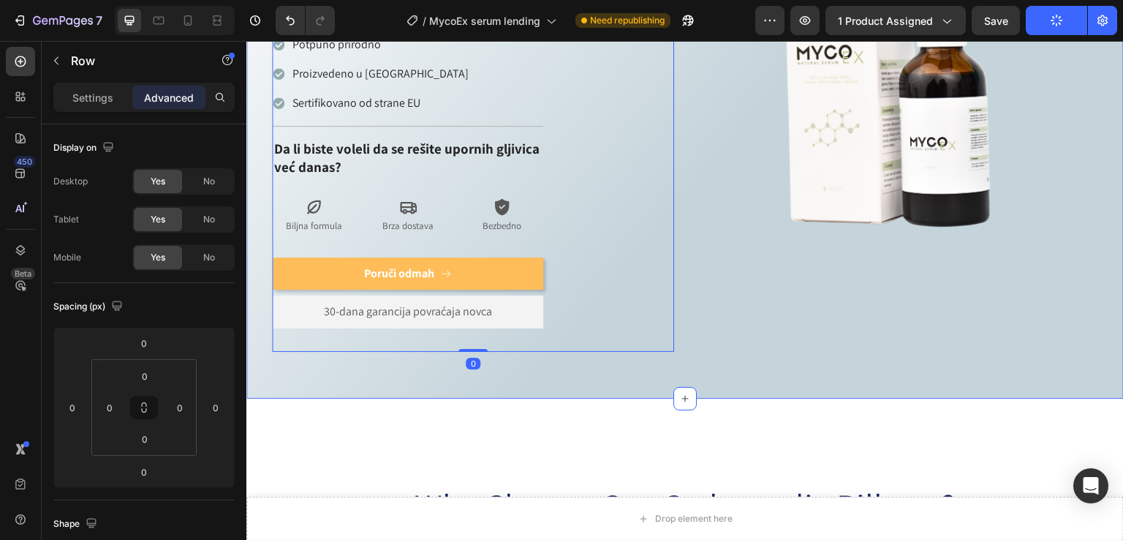
click at [667, 351] on div "Icon Icon Icon Icon Icon Icon List Preko 100.000 zadovoljnih korisnika Text Blo…" at bounding box center [685, 113] width 878 height 572
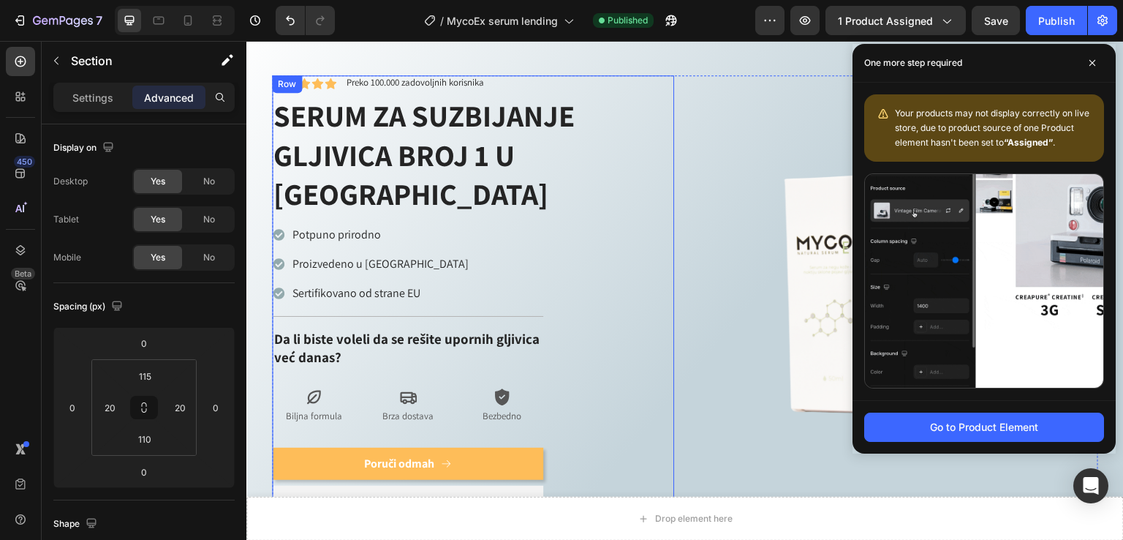
scroll to position [624, 0]
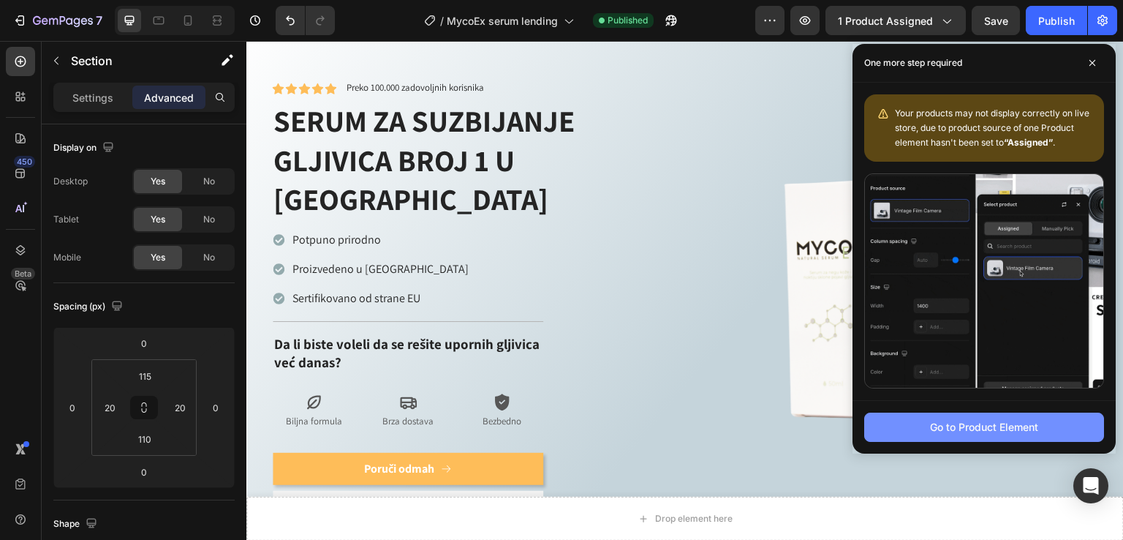
click at [1006, 437] on button "Go to Product Element" at bounding box center [984, 426] width 240 height 29
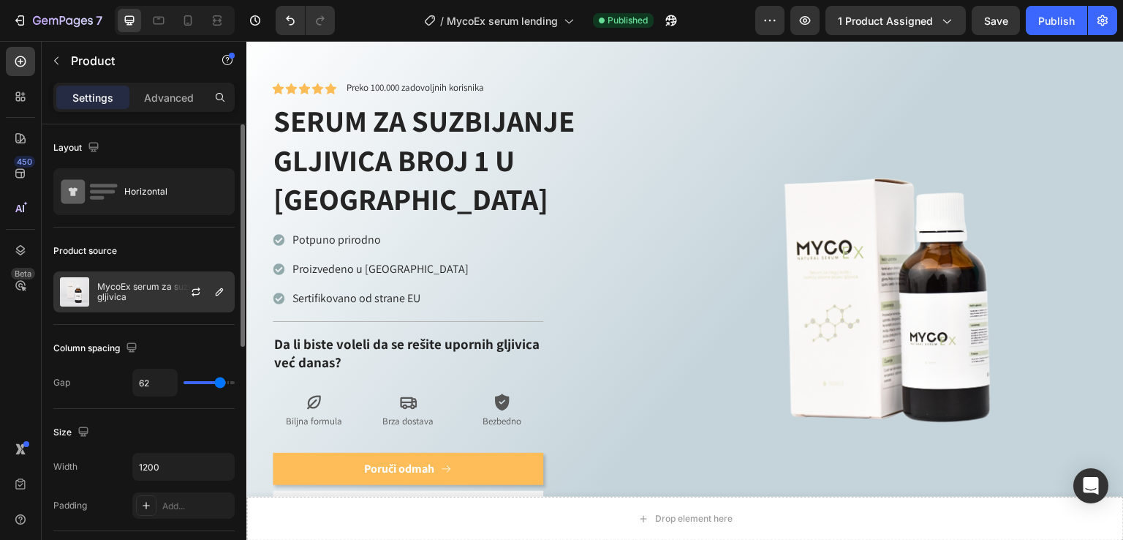
click at [143, 293] on p "MycoEx serum za suzbijanje gljivica" at bounding box center [162, 292] width 131 height 20
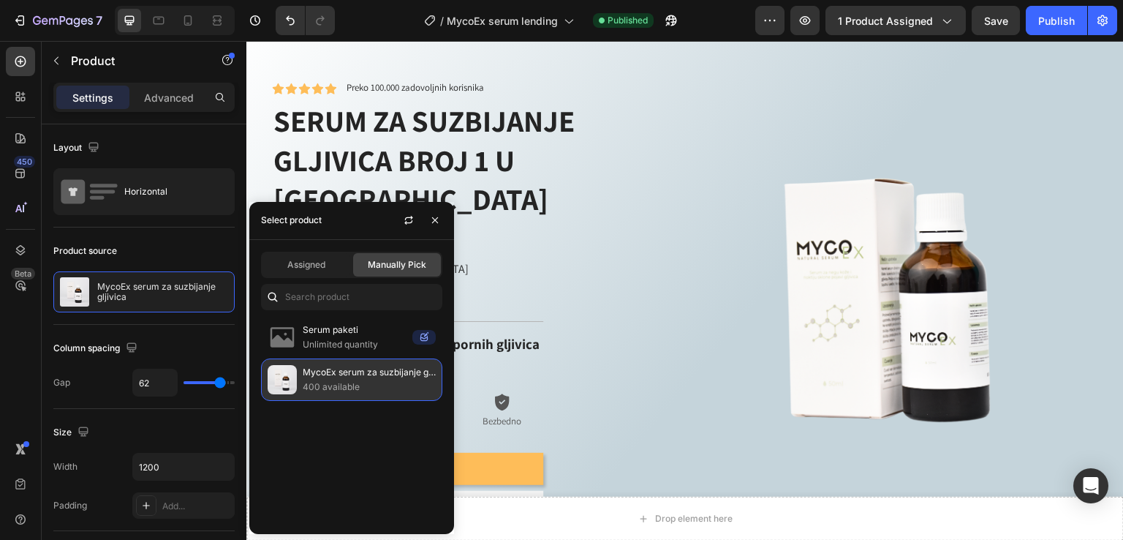
click at [314, 380] on p "400 available" at bounding box center [369, 387] width 133 height 15
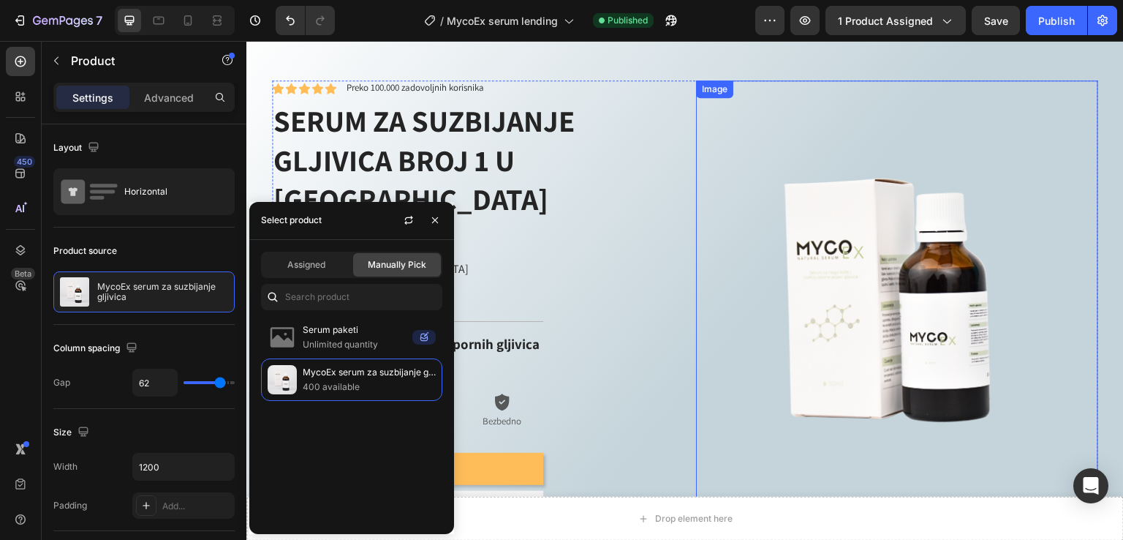
click at [696, 325] on img at bounding box center [897, 314] width 402 height 402
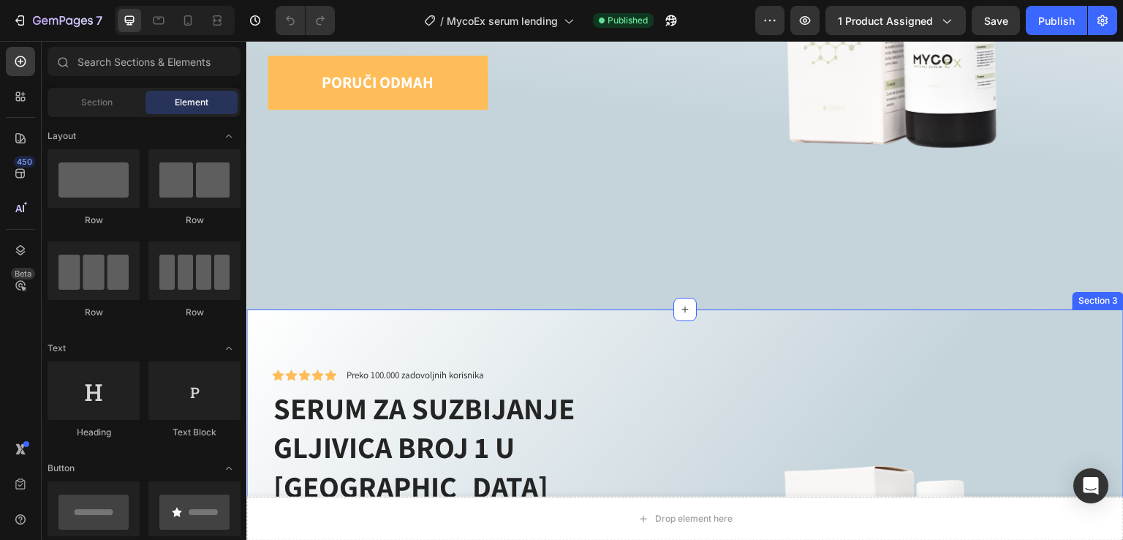
scroll to position [585, 0]
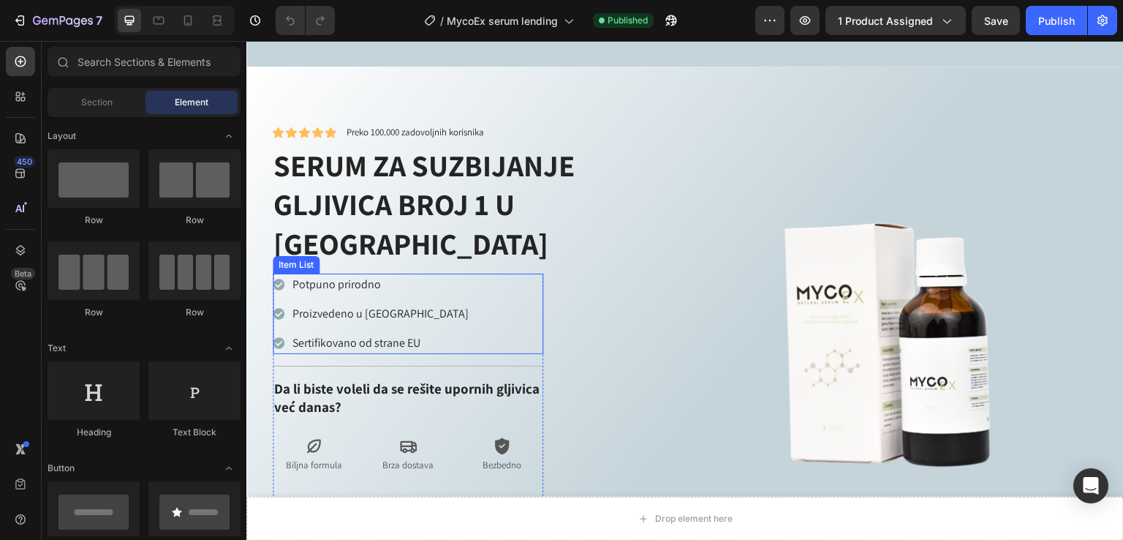
click at [351, 276] on p "Potpuno prirodno" at bounding box center [381, 285] width 176 height 18
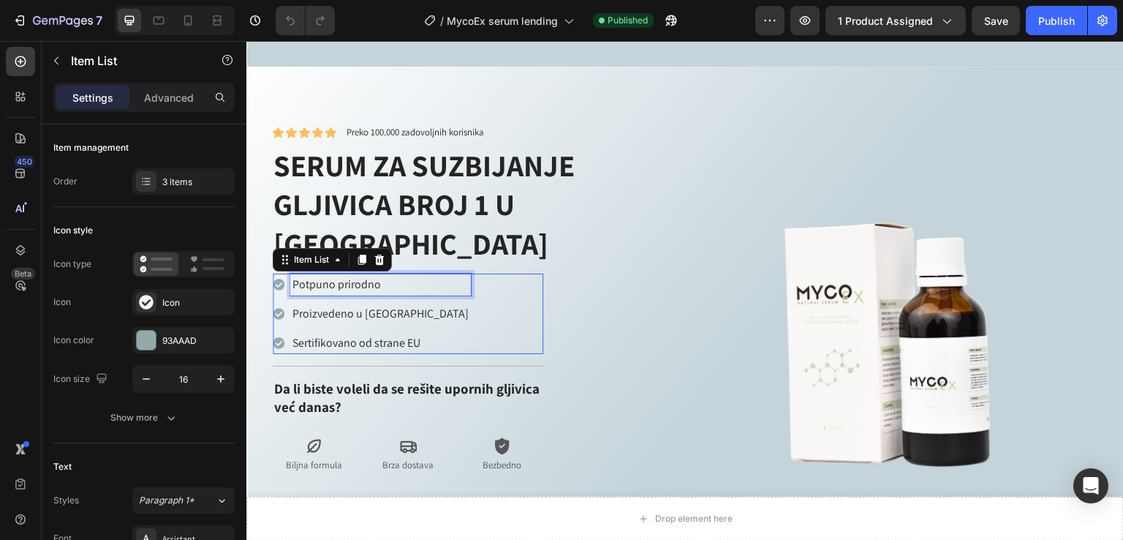
click at [351, 276] on p "Potpuno prirodno" at bounding box center [381, 285] width 176 height 18
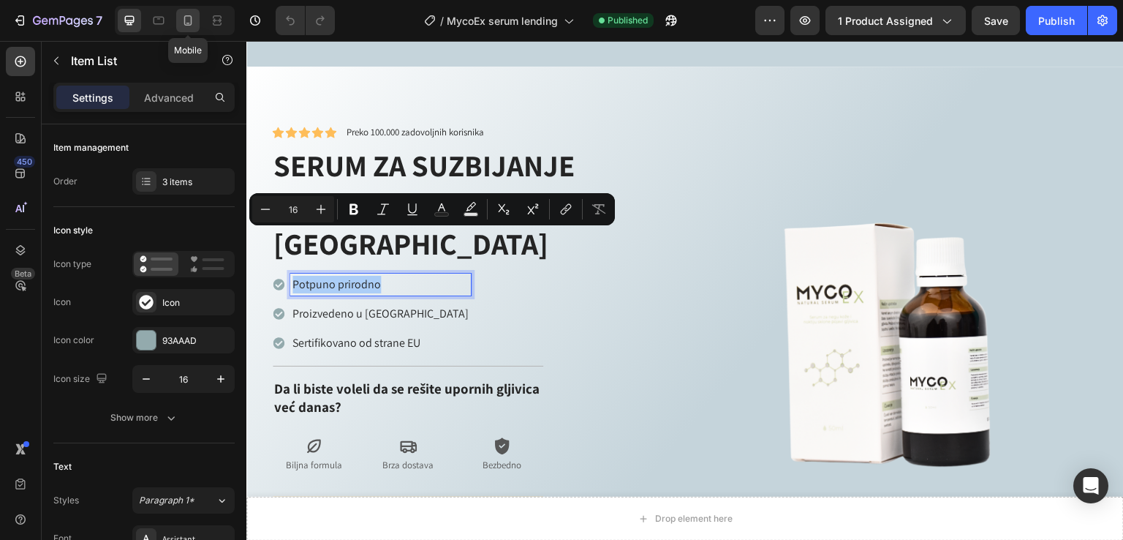
click at [183, 15] on icon at bounding box center [188, 20] width 15 height 15
type input "14"
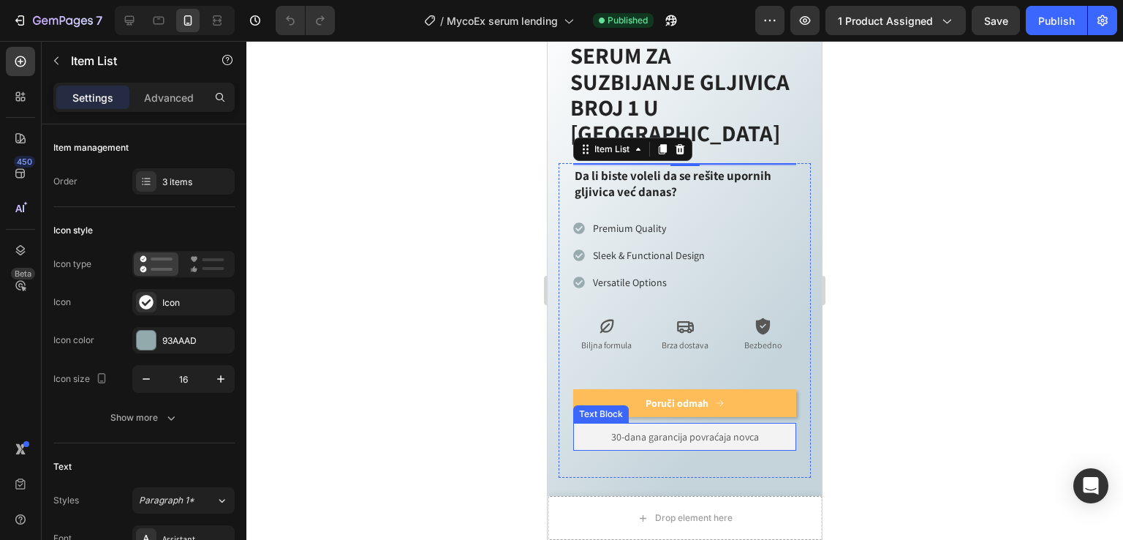
scroll to position [884, 0]
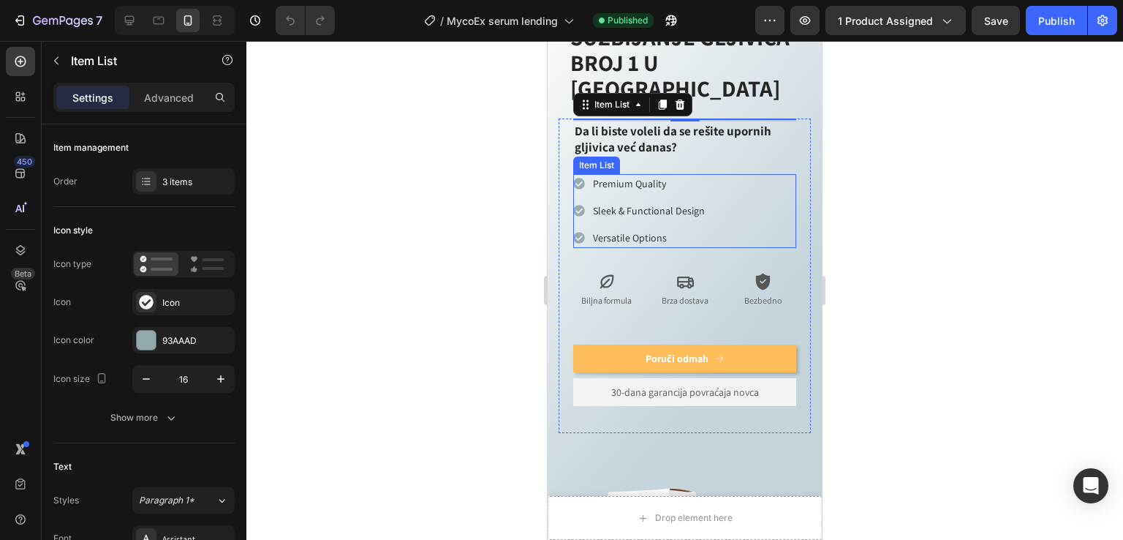
click at [640, 176] on p "Premium Quality" at bounding box center [649, 183] width 112 height 15
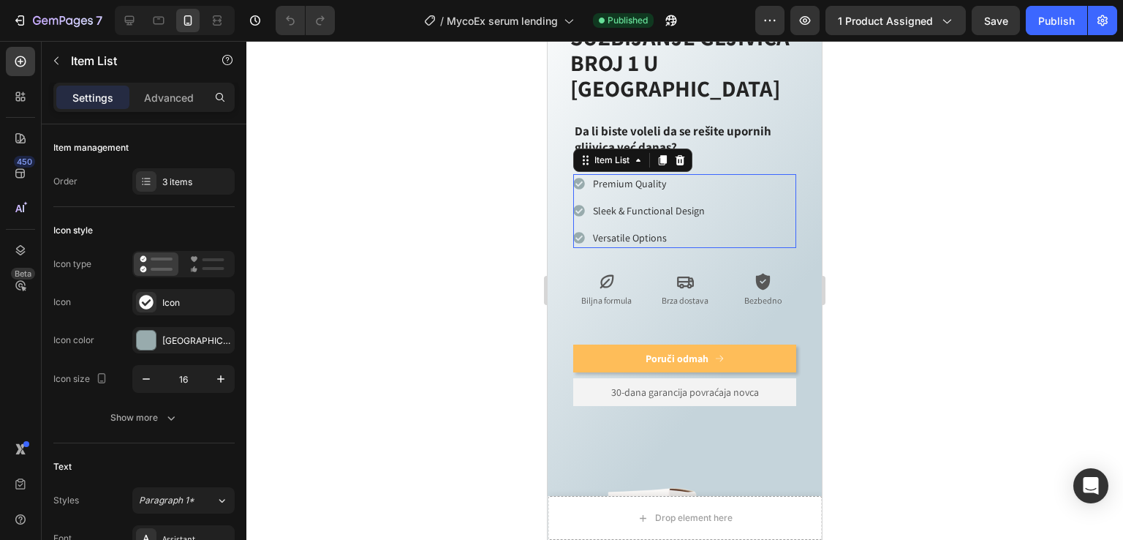
click at [639, 176] on p "Premium Quality" at bounding box center [649, 183] width 112 height 15
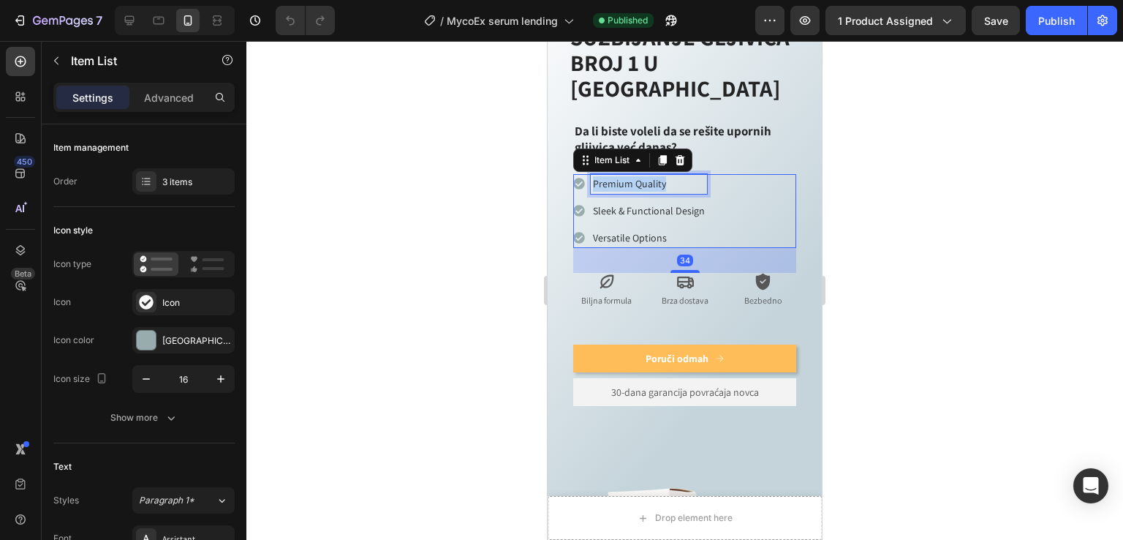
click at [639, 176] on p "Premium Quality" at bounding box center [649, 183] width 112 height 15
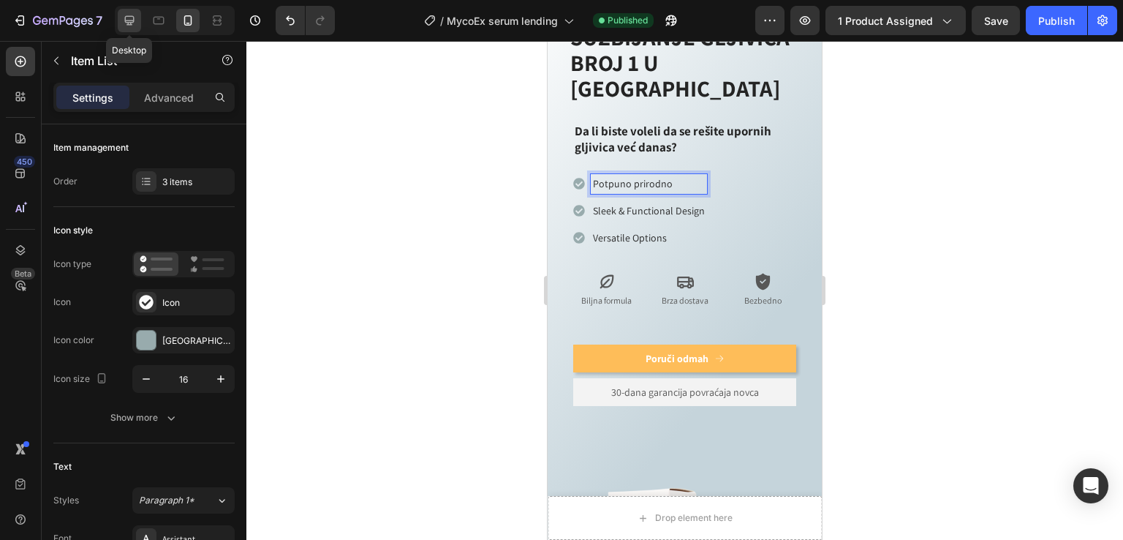
click at [118, 21] on div at bounding box center [129, 20] width 23 height 23
type input "16"
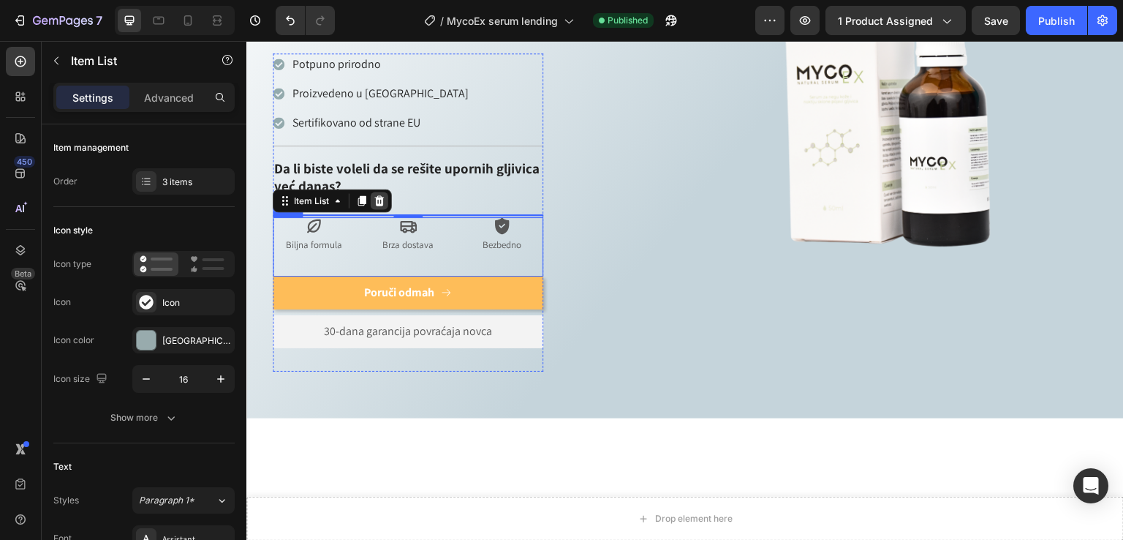
scroll to position [1060, 0]
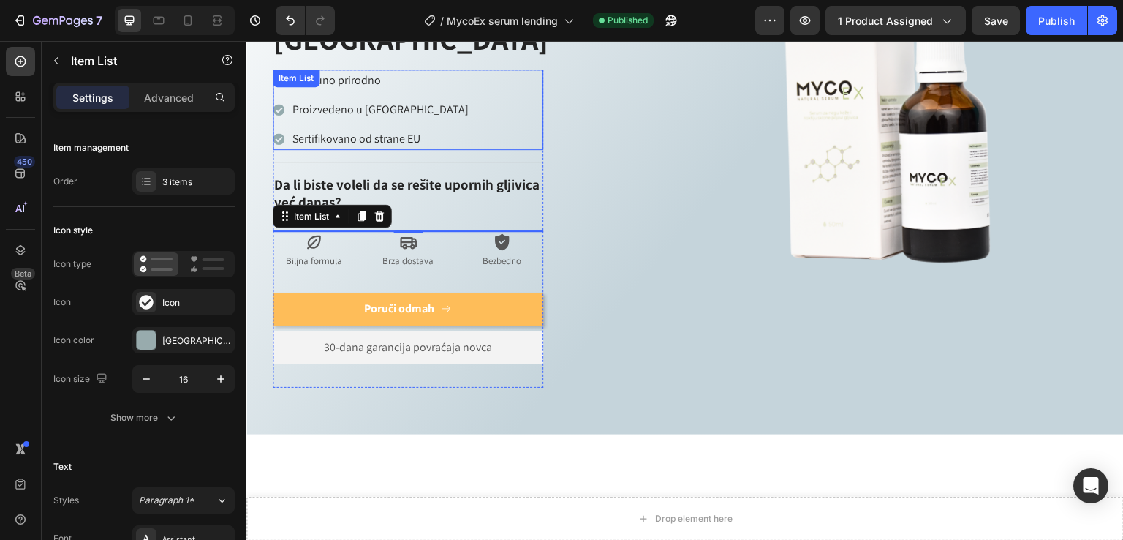
click at [357, 101] on p "Proizvedeno u [GEOGRAPHIC_DATA]" at bounding box center [381, 110] width 176 height 18
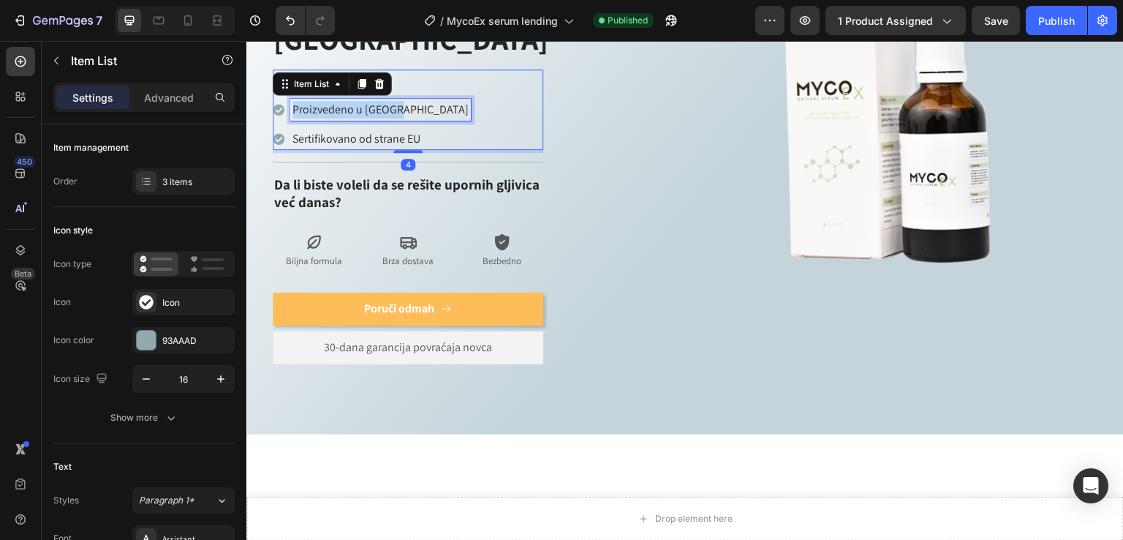
click at [356, 101] on p "Proizvedeno u [GEOGRAPHIC_DATA]" at bounding box center [381, 110] width 176 height 18
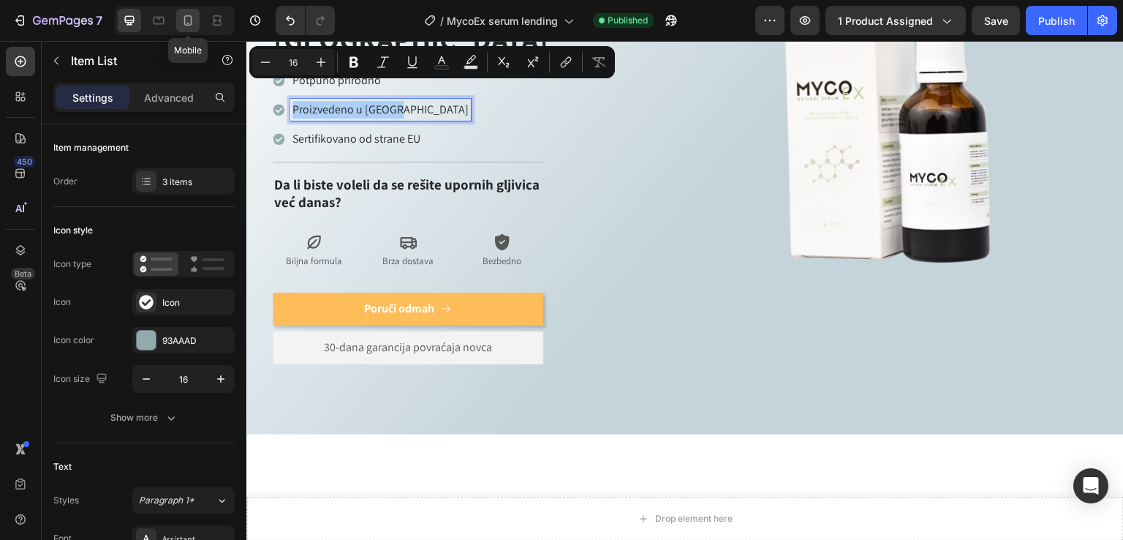
click at [192, 24] on icon at bounding box center [188, 20] width 15 height 15
type input "14"
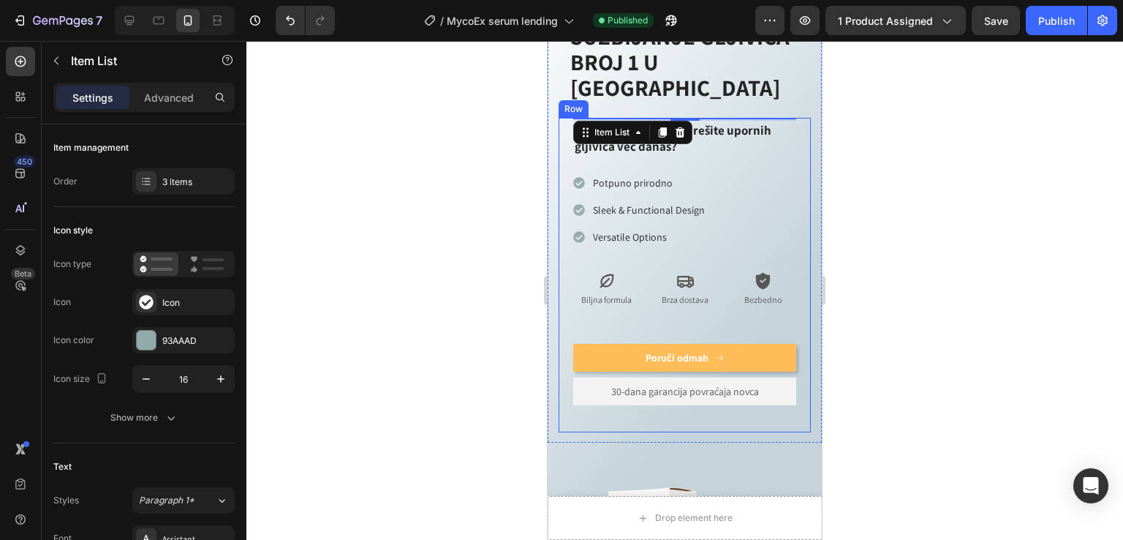
scroll to position [884, 0]
click at [629, 203] on p "Sleek & Functional Design" at bounding box center [649, 210] width 112 height 15
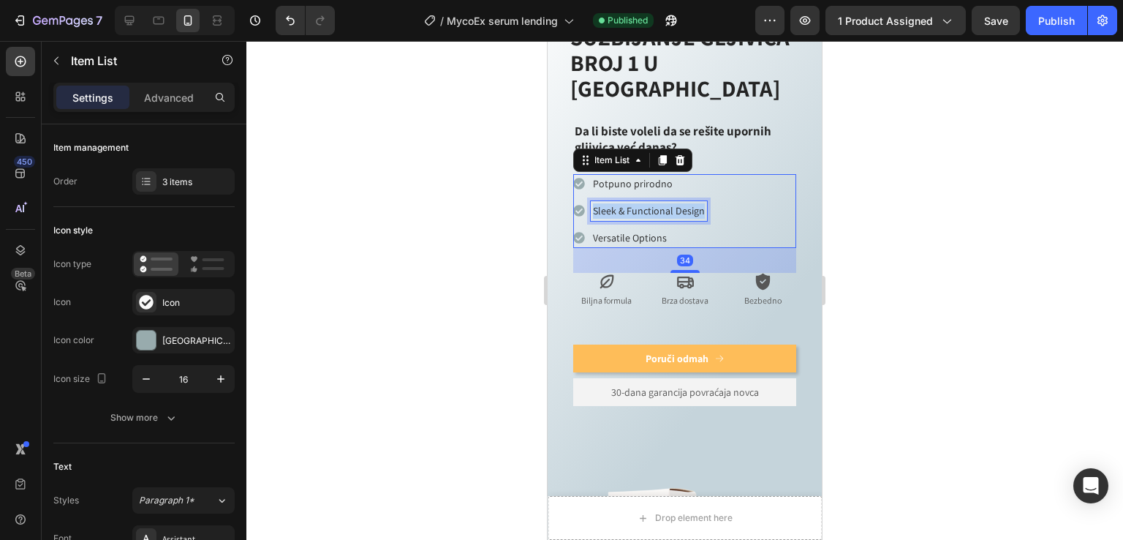
click at [629, 203] on p "Sleek & Functional Design" at bounding box center [649, 210] width 112 height 15
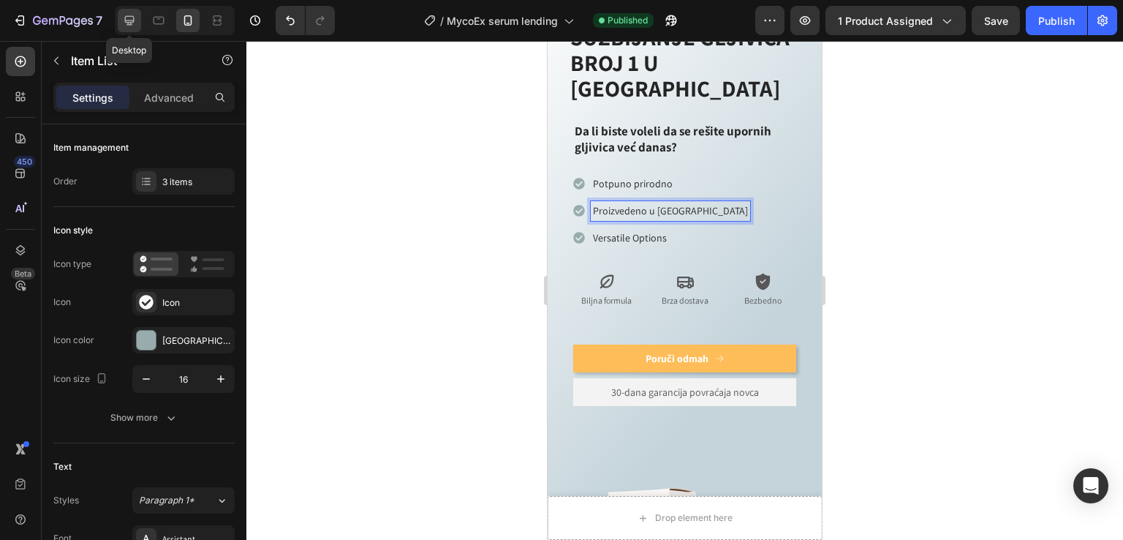
click at [131, 18] on icon at bounding box center [129, 20] width 15 height 15
type input "16"
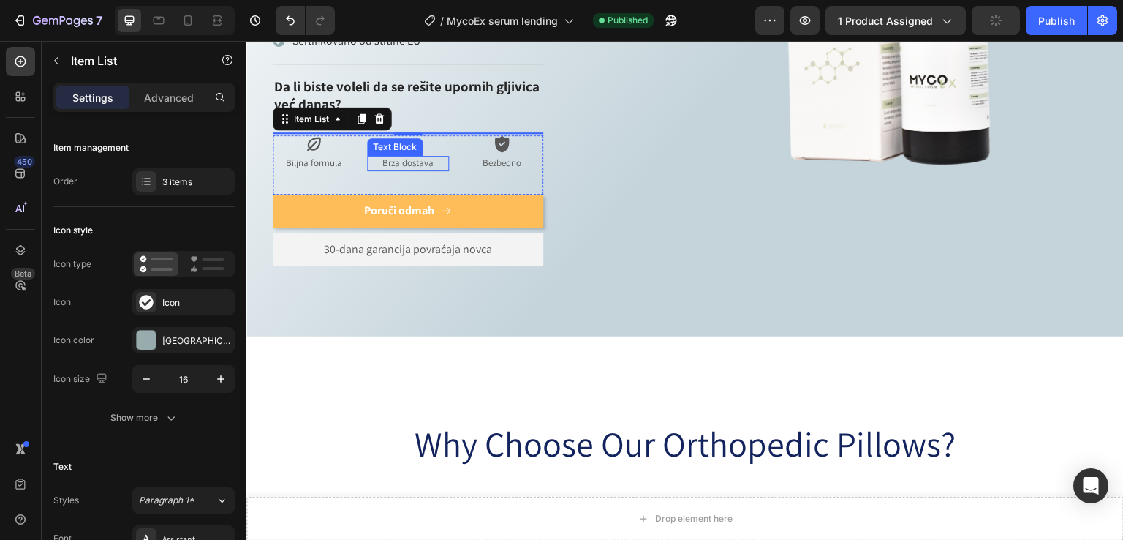
scroll to position [1061, 0]
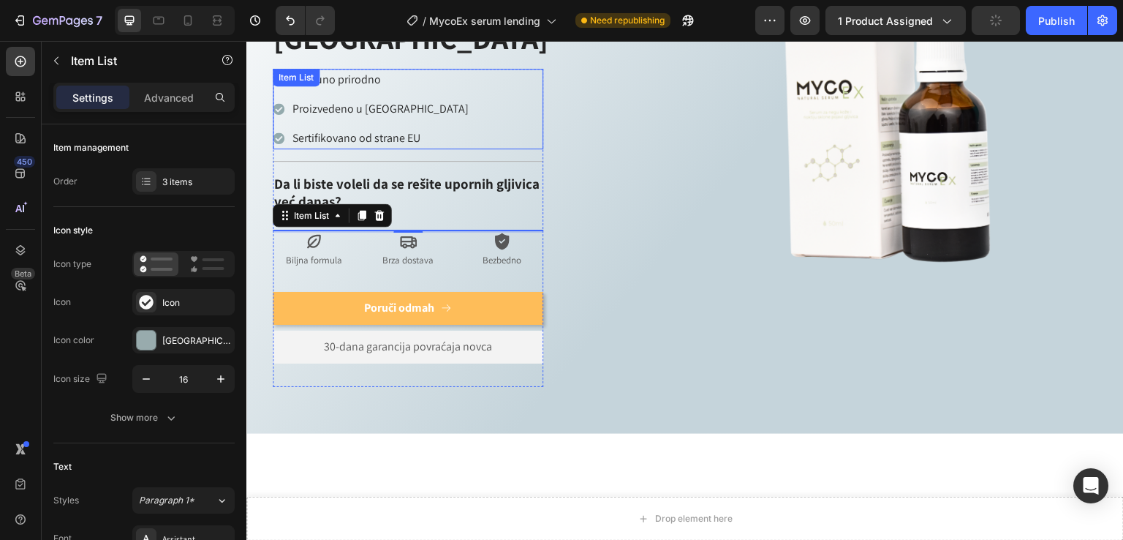
click at [389, 129] on p "Sertifikovano od strane EU" at bounding box center [381, 138] width 176 height 18
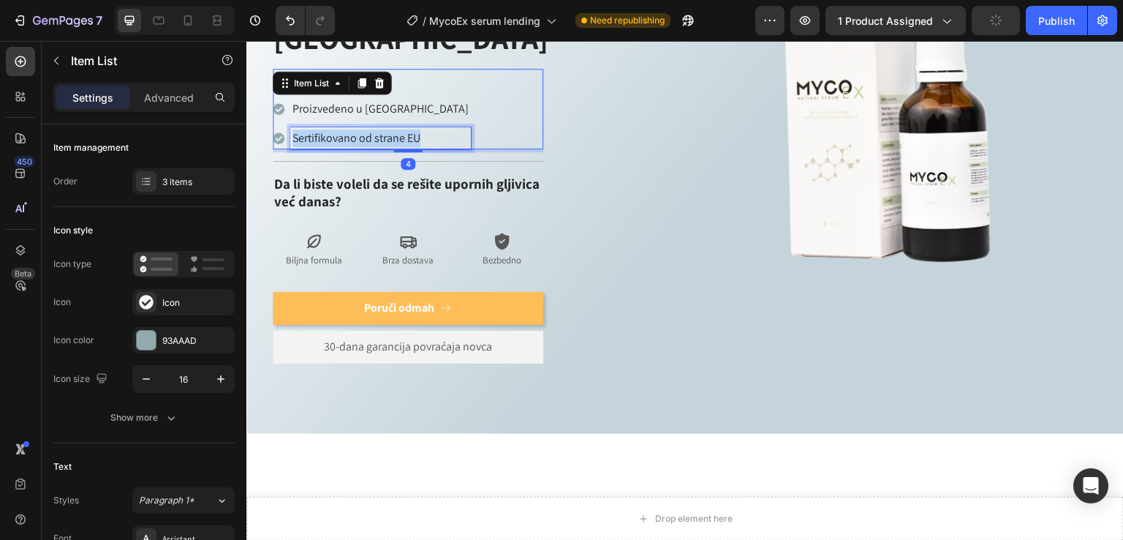
click at [389, 129] on p "Sertifikovano od strane EU" at bounding box center [381, 138] width 176 height 18
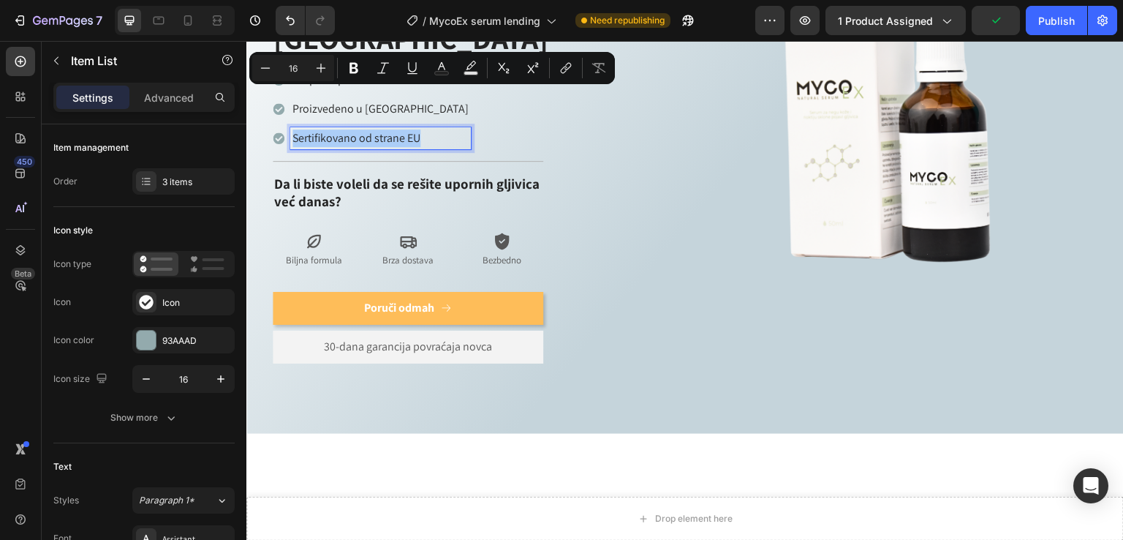
click at [173, 15] on div at bounding box center [175, 20] width 120 height 29
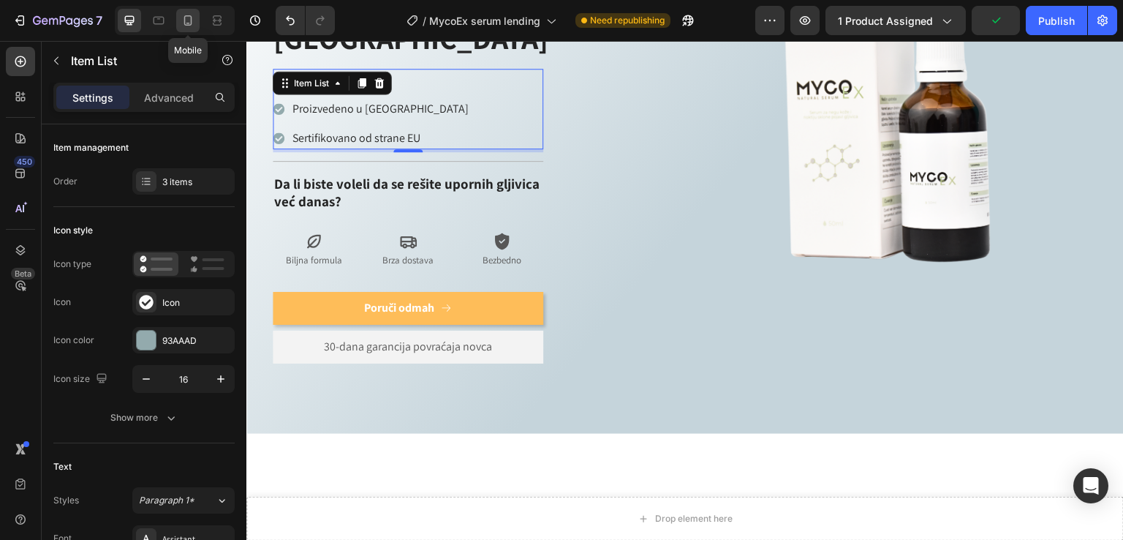
click at [181, 20] on icon at bounding box center [188, 20] width 15 height 15
type input "14"
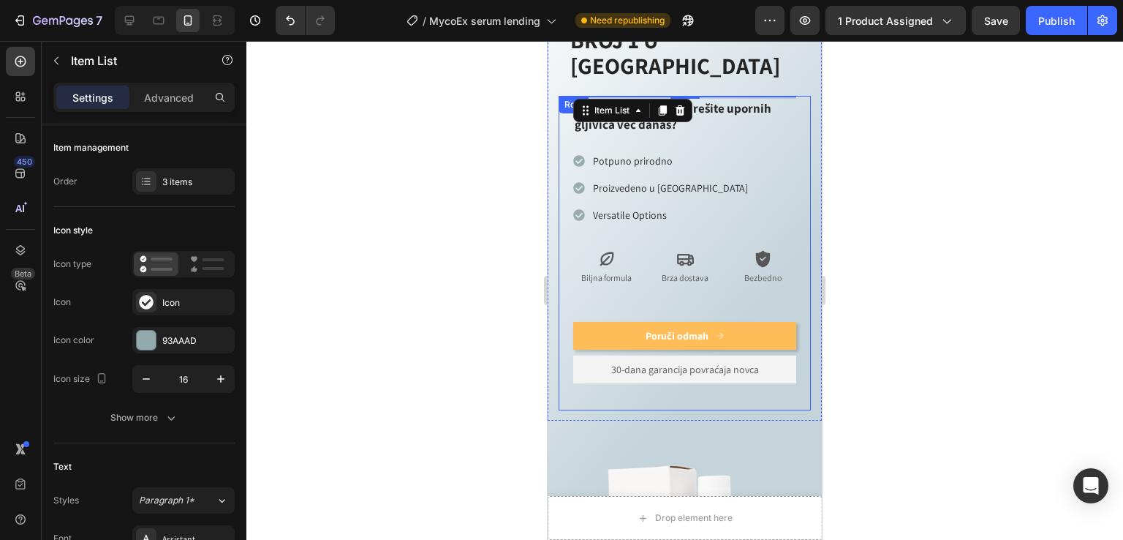
scroll to position [884, 0]
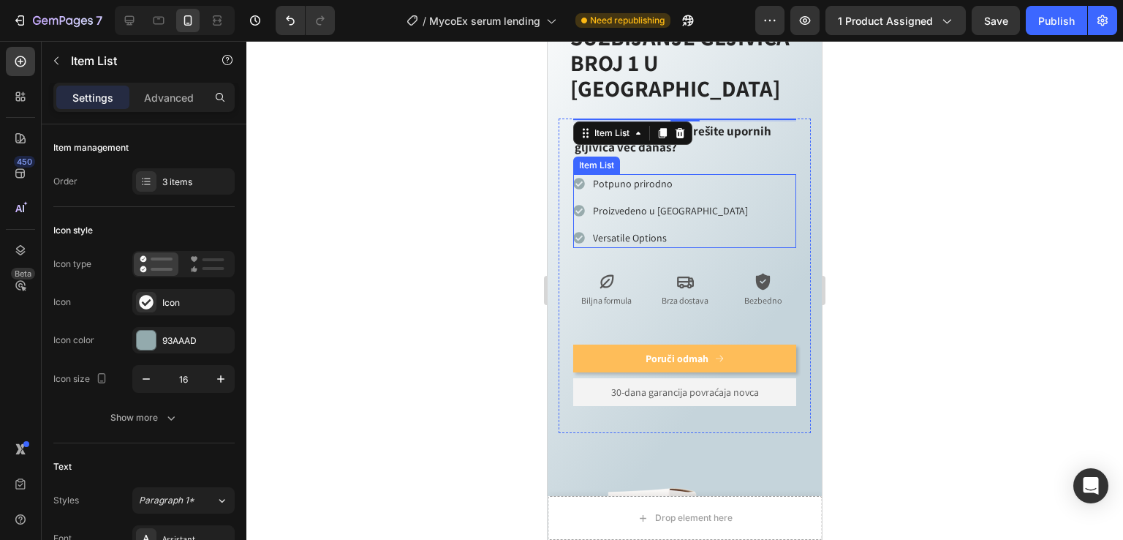
click at [632, 230] on p "Versatile Options" at bounding box center [670, 237] width 155 height 15
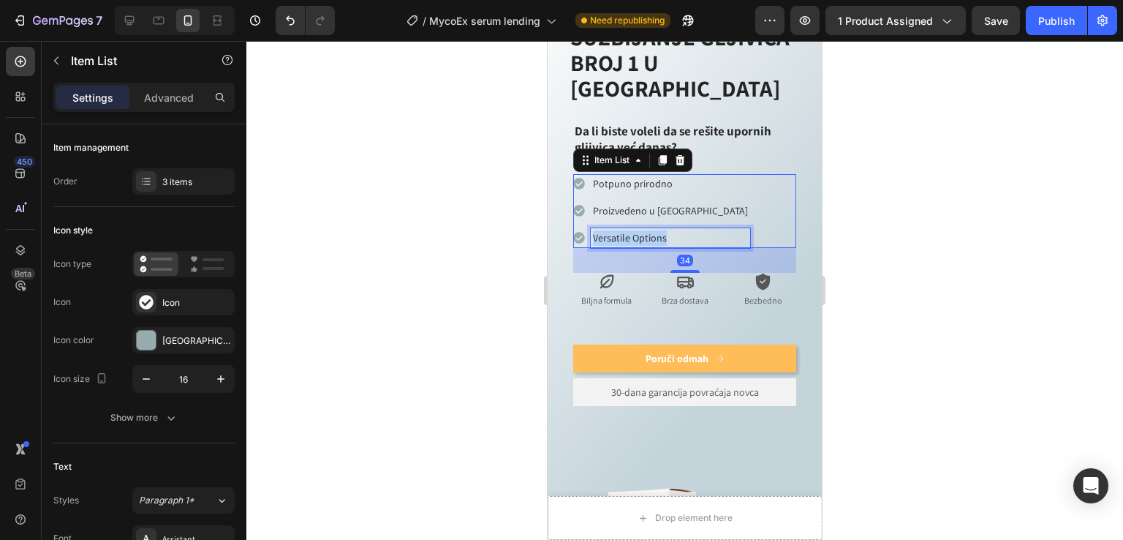
click at [632, 230] on p "Versatile Options" at bounding box center [670, 237] width 155 height 15
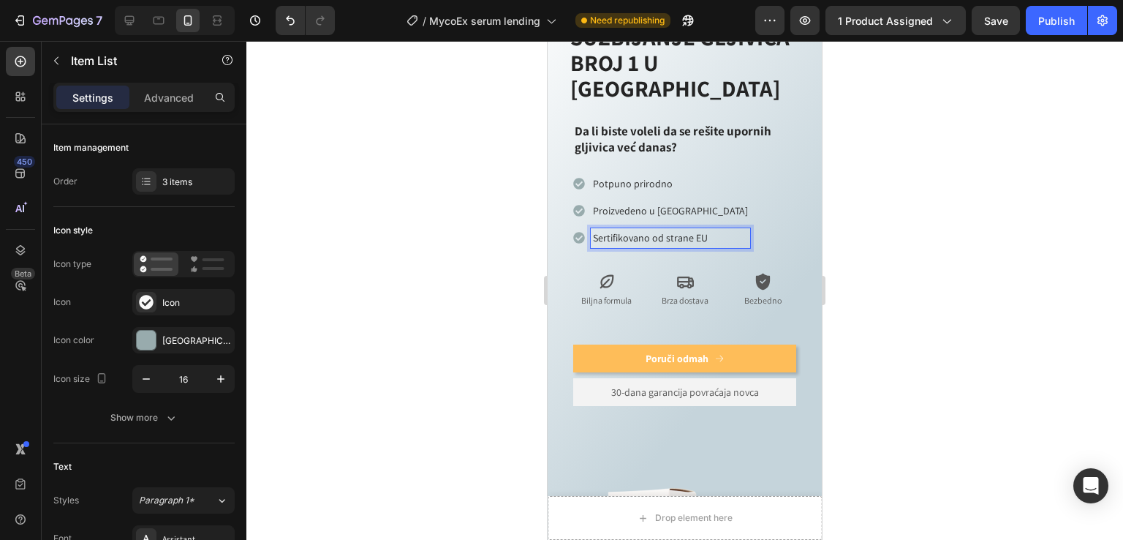
click at [784, 204] on div "Potpuno prirodno Proizvedeno u [GEOGRAPHIC_DATA] Sertifikovano od strane EU" at bounding box center [684, 211] width 223 height 74
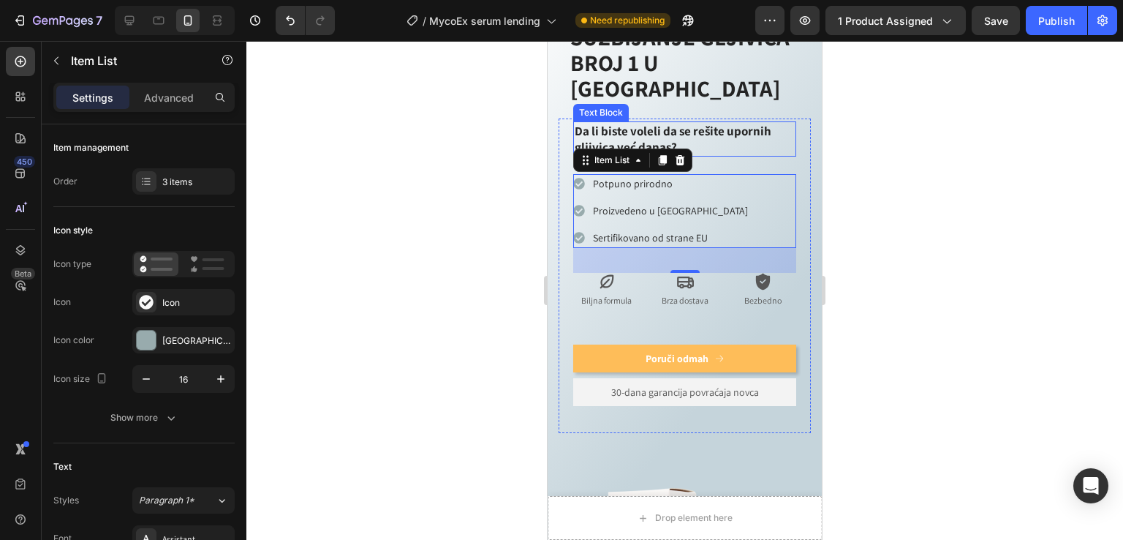
click at [711, 123] on p "Da li biste voleli da se rešite upornih gljivica već danas?" at bounding box center [685, 139] width 220 height 32
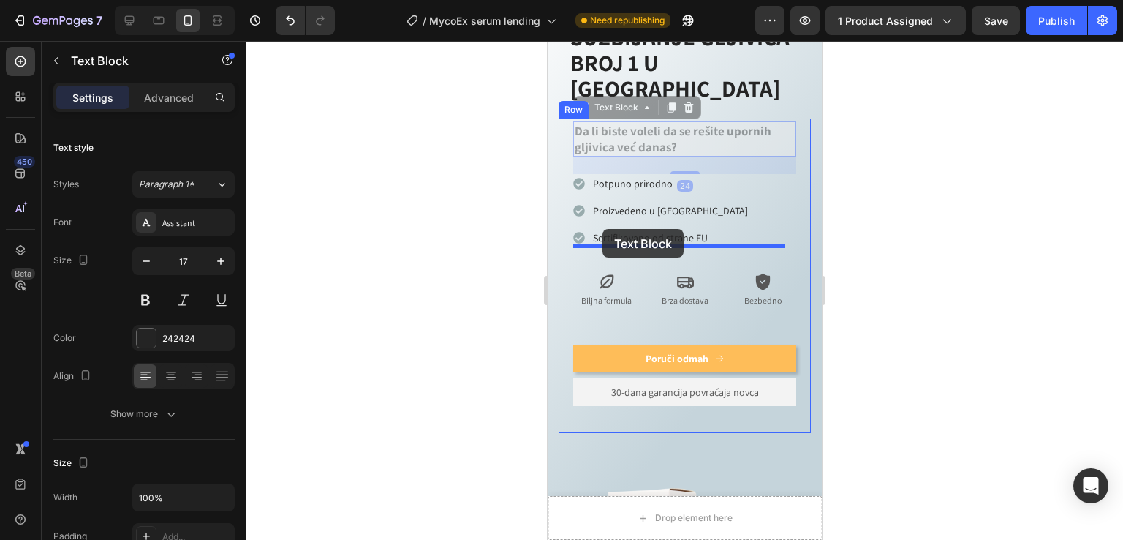
drag, startPoint x: 614, startPoint y: 83, endPoint x: 745, endPoint y: 279, distance: 235.1
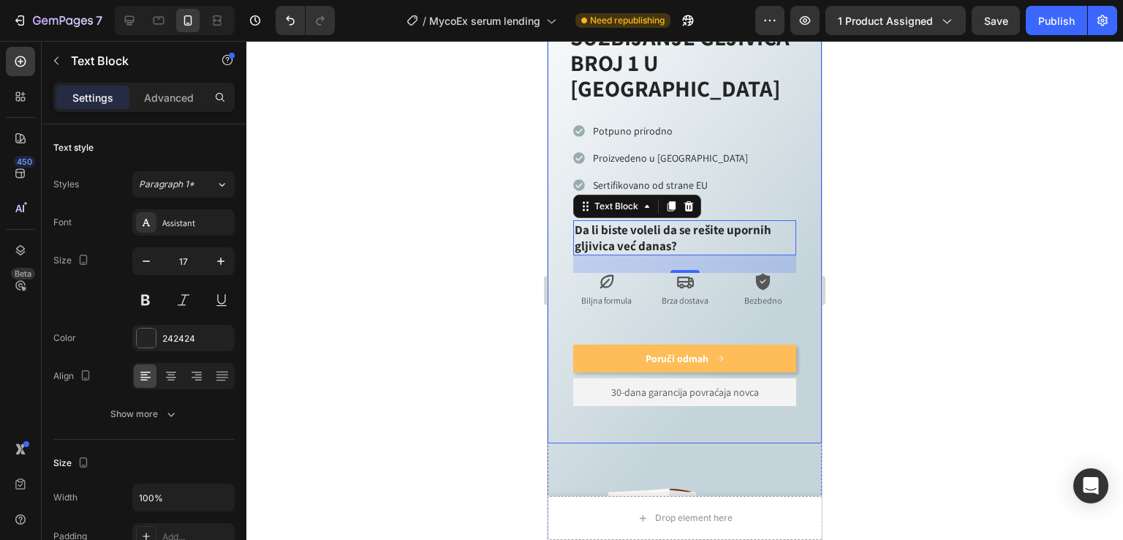
click at [913, 228] on div at bounding box center [684, 290] width 877 height 499
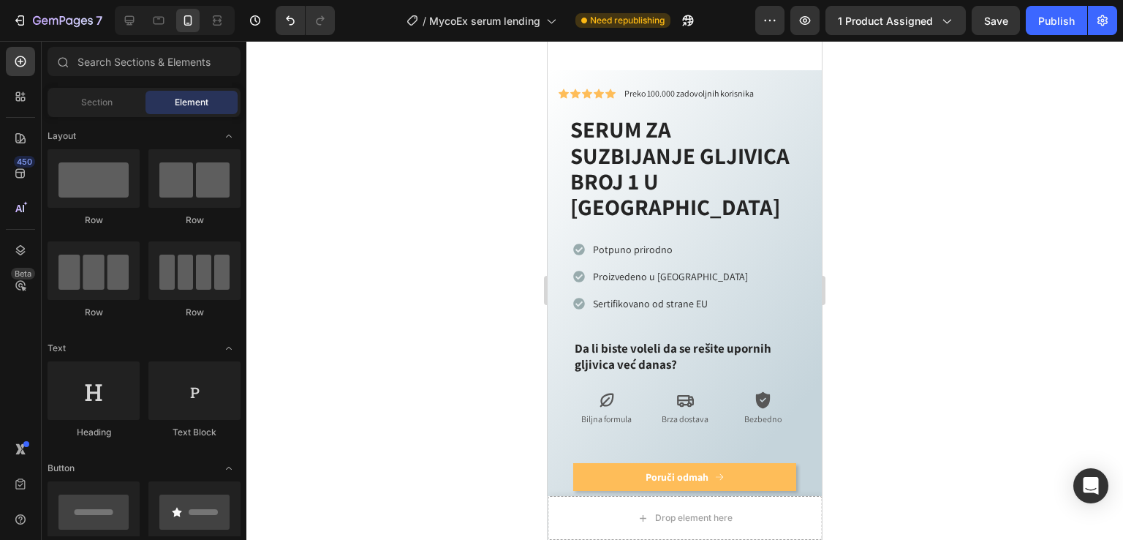
scroll to position [745, 0]
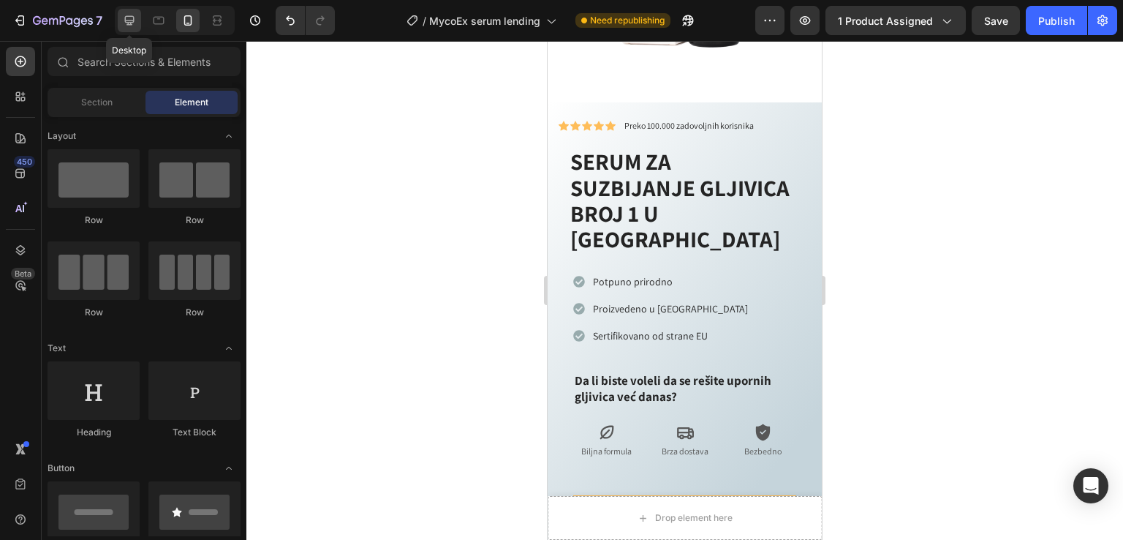
click at [132, 23] on icon at bounding box center [130, 21] width 10 height 10
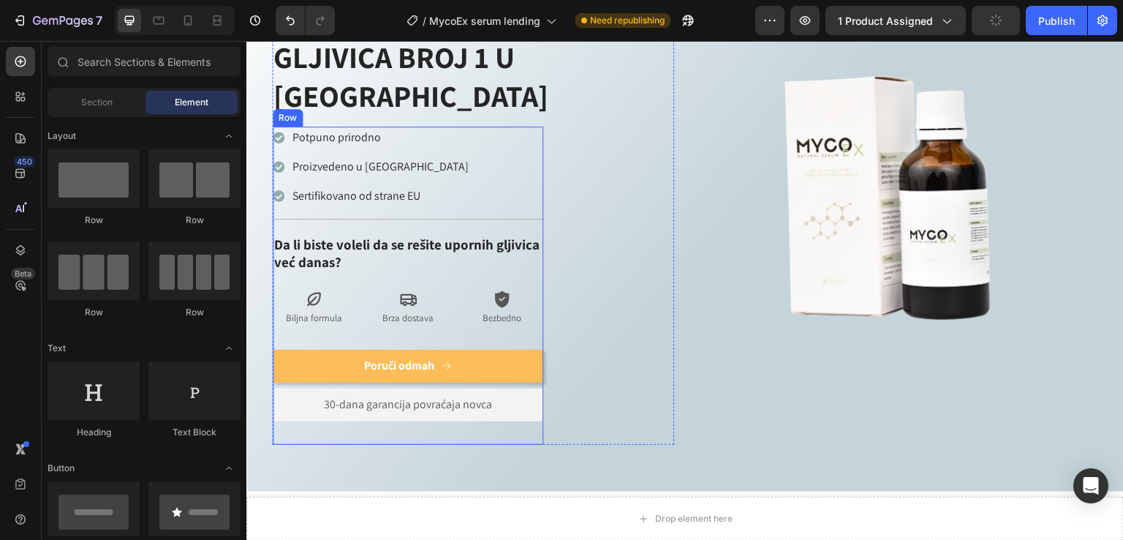
scroll to position [606, 0]
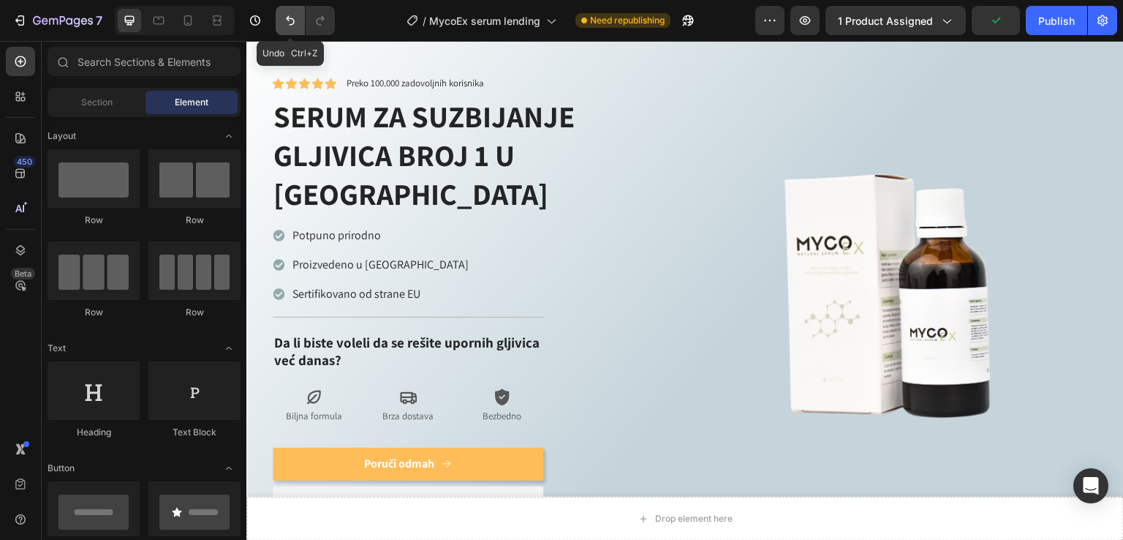
click at [290, 16] on icon "Undo/Redo" at bounding box center [290, 20] width 15 height 15
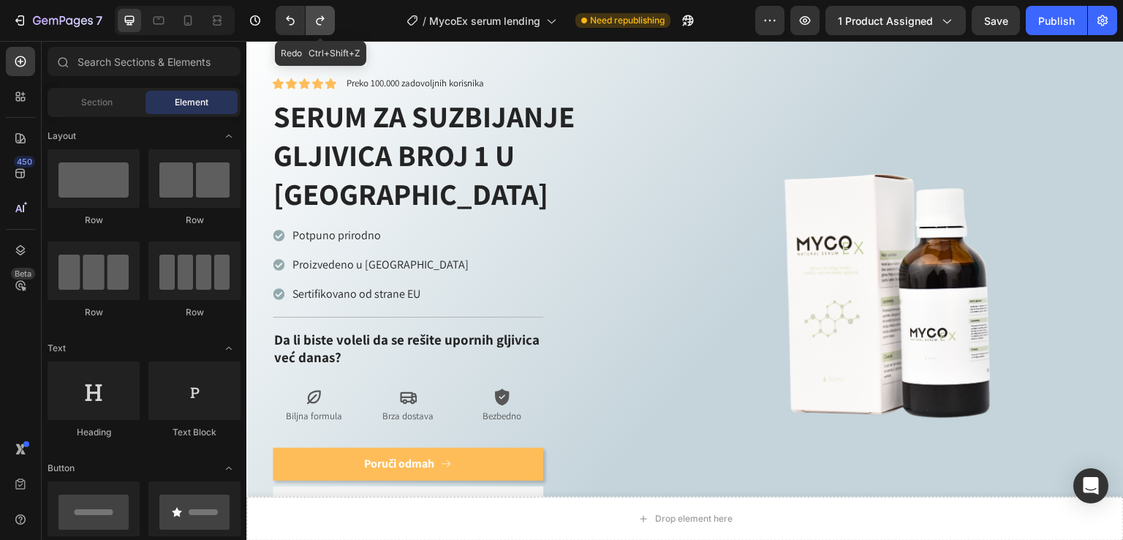
click at [320, 18] on icon "Undo/Redo" at bounding box center [320, 21] width 8 height 10
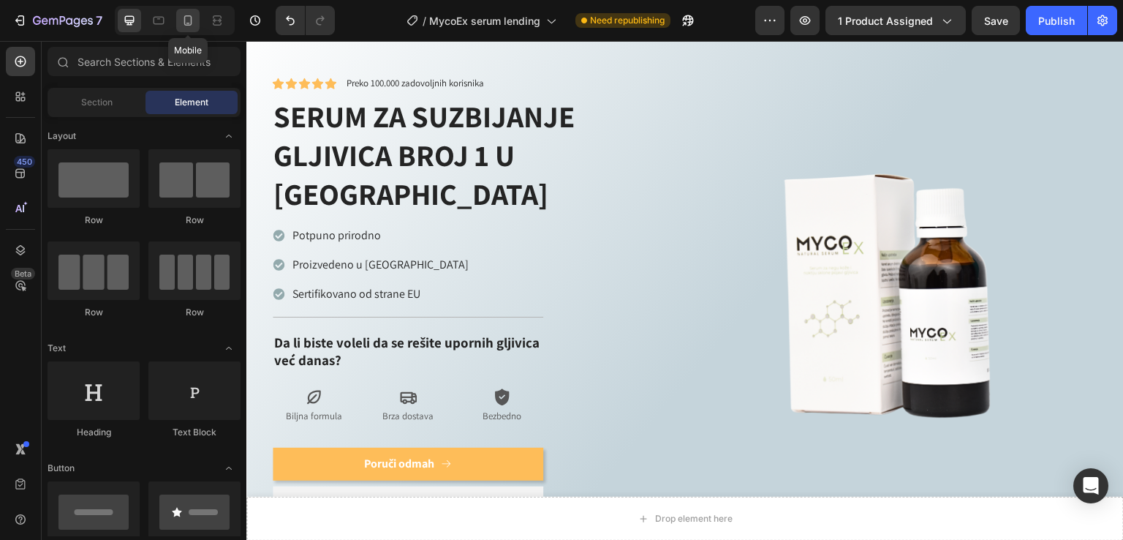
click at [199, 18] on div at bounding box center [187, 20] width 23 height 23
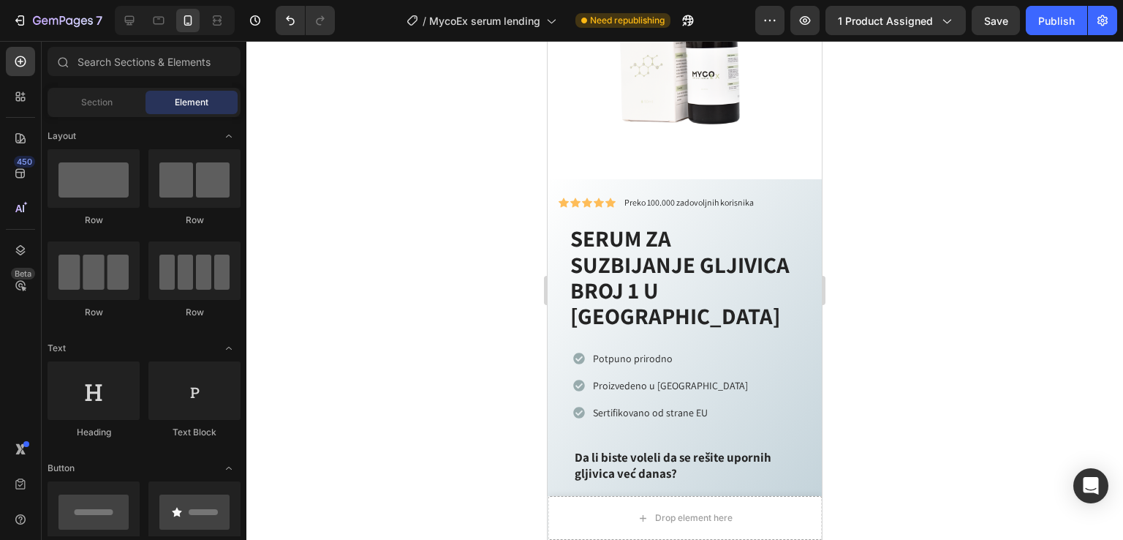
scroll to position [755, 0]
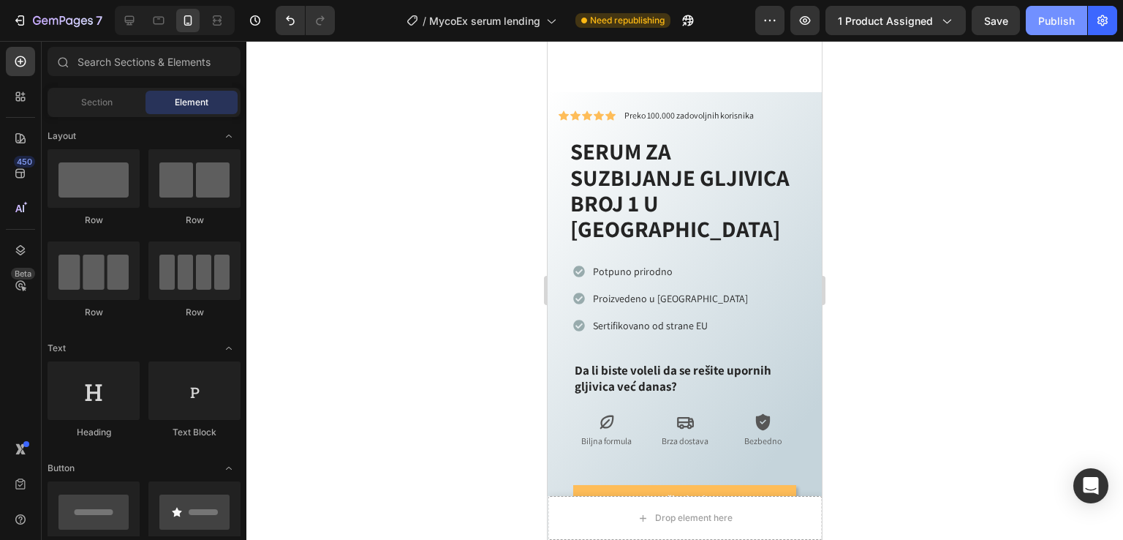
click at [1060, 20] on div "Publish" at bounding box center [1056, 20] width 37 height 15
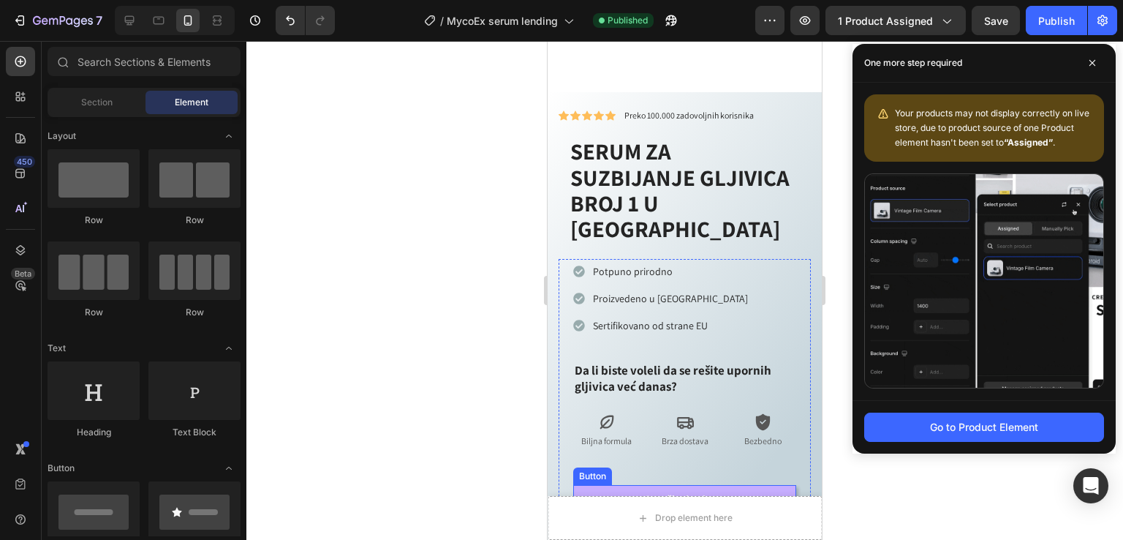
click at [715, 495] on icon "<p>Poruči odmah</p>" at bounding box center [718, 498] width 7 height 7
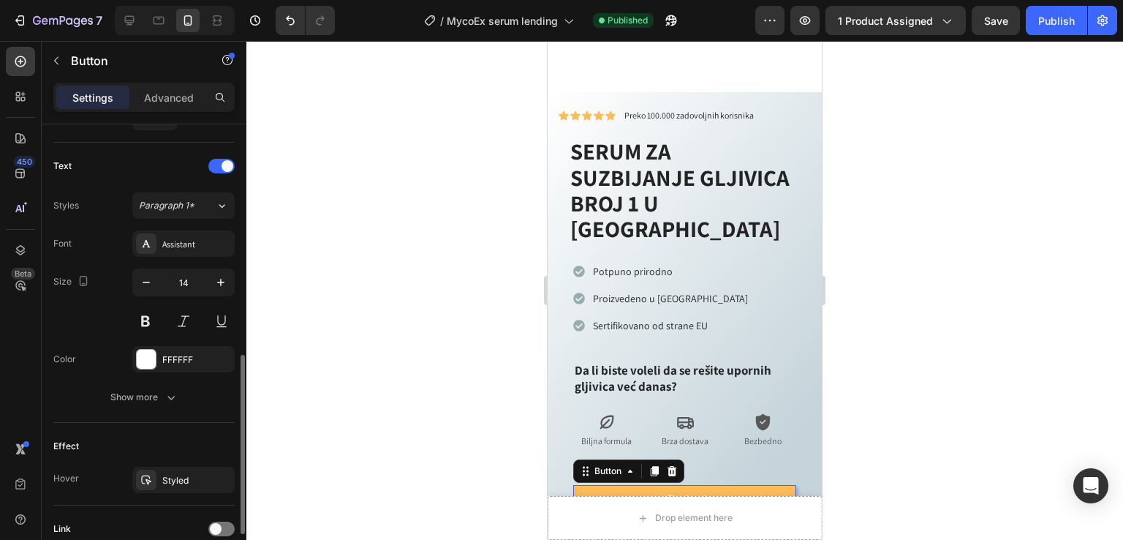
scroll to position [684, 0]
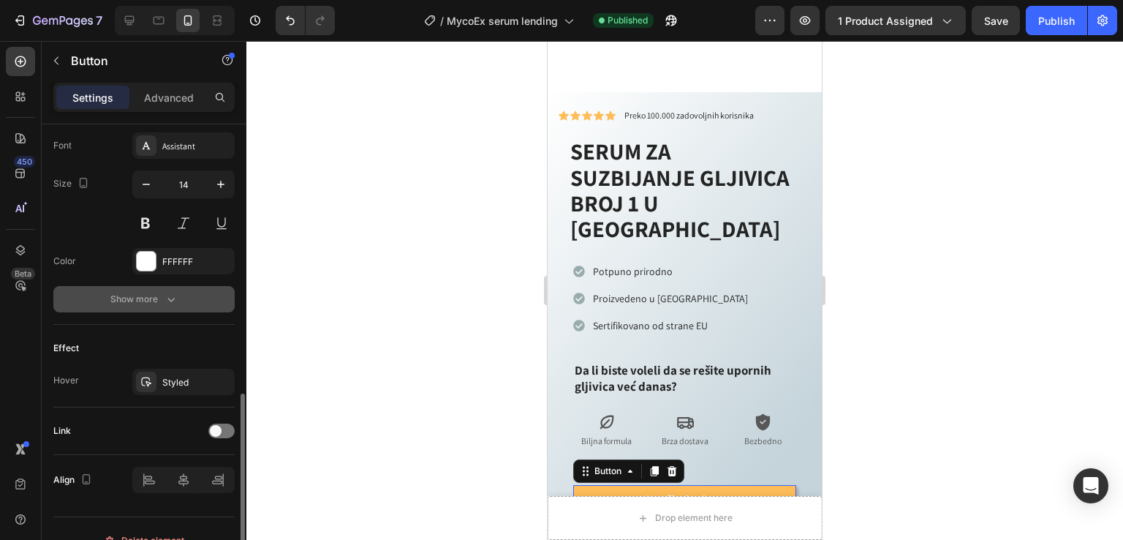
click at [165, 292] on icon "button" at bounding box center [171, 299] width 15 height 15
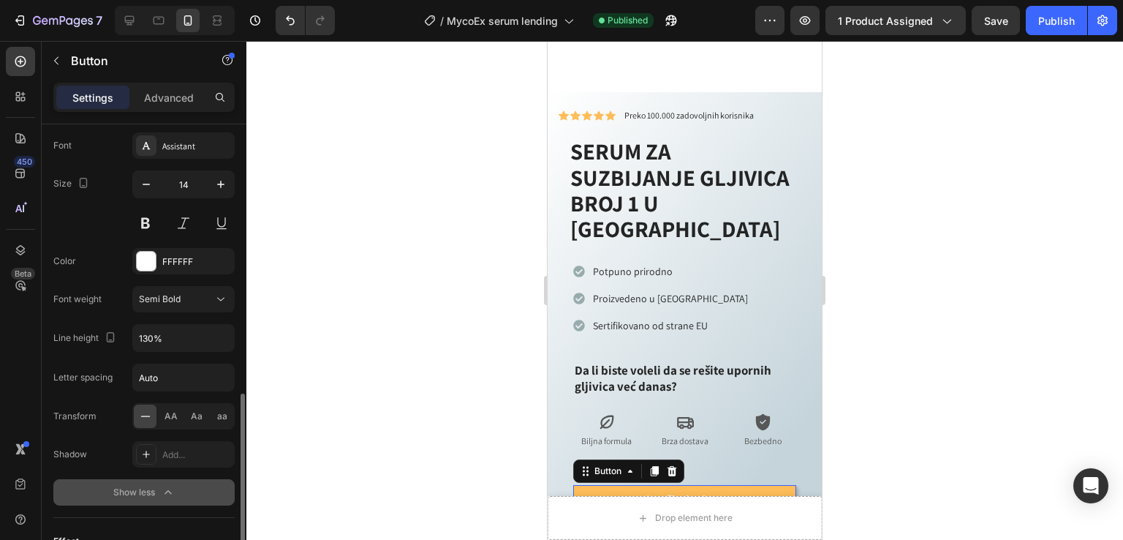
click at [165, 293] on span "Semi Bold" at bounding box center [160, 298] width 42 height 11
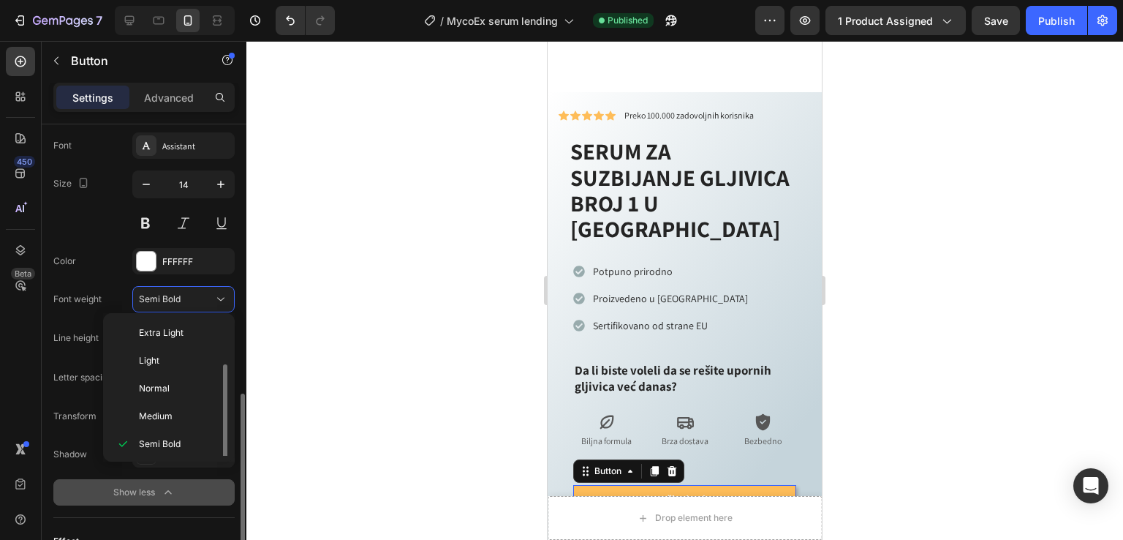
scroll to position [26, 0]
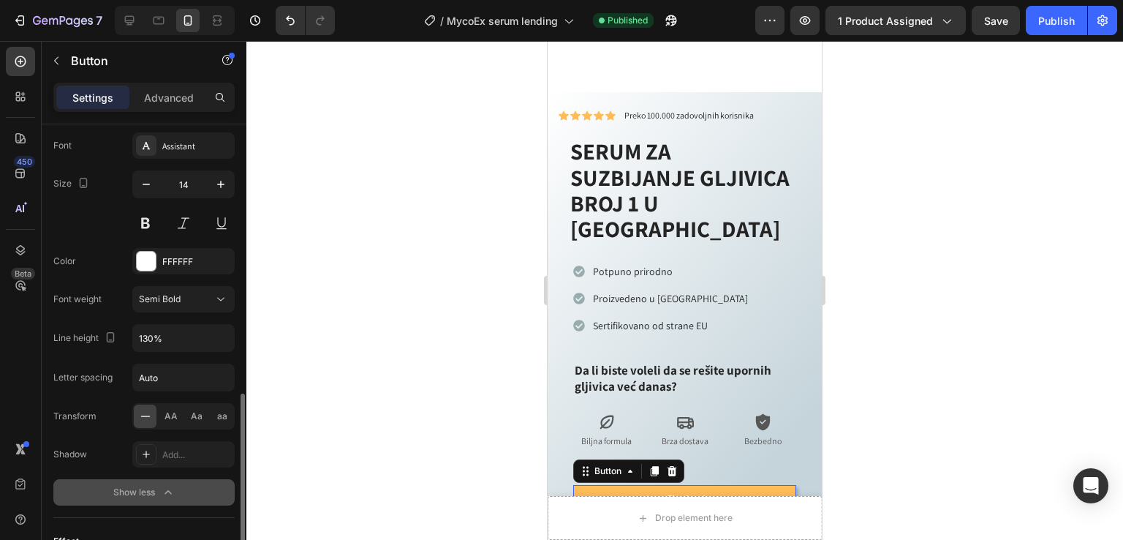
click at [75, 296] on div "Font weight" at bounding box center [77, 299] width 48 height 13
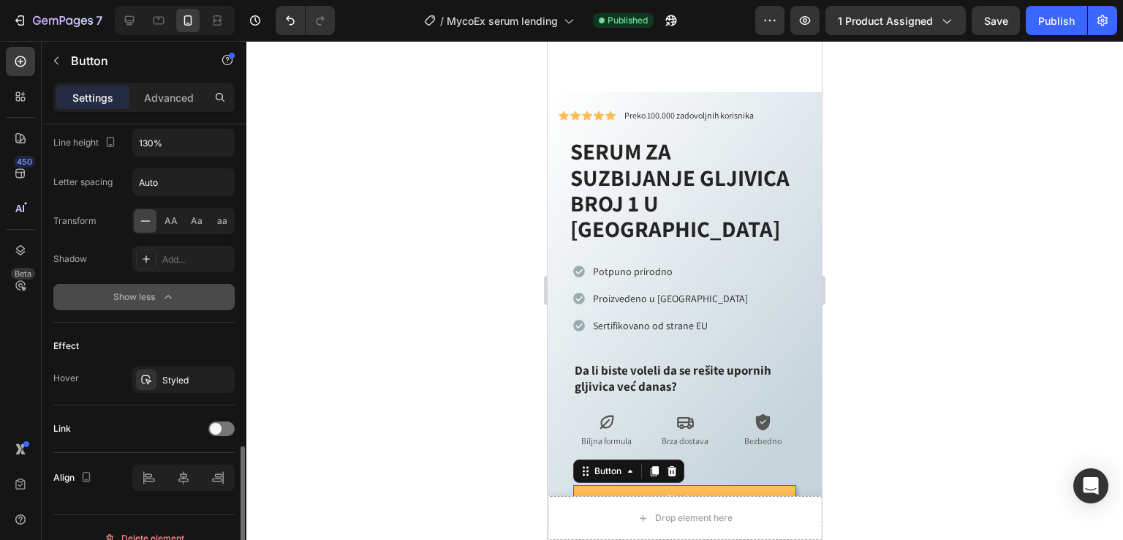
scroll to position [897, 0]
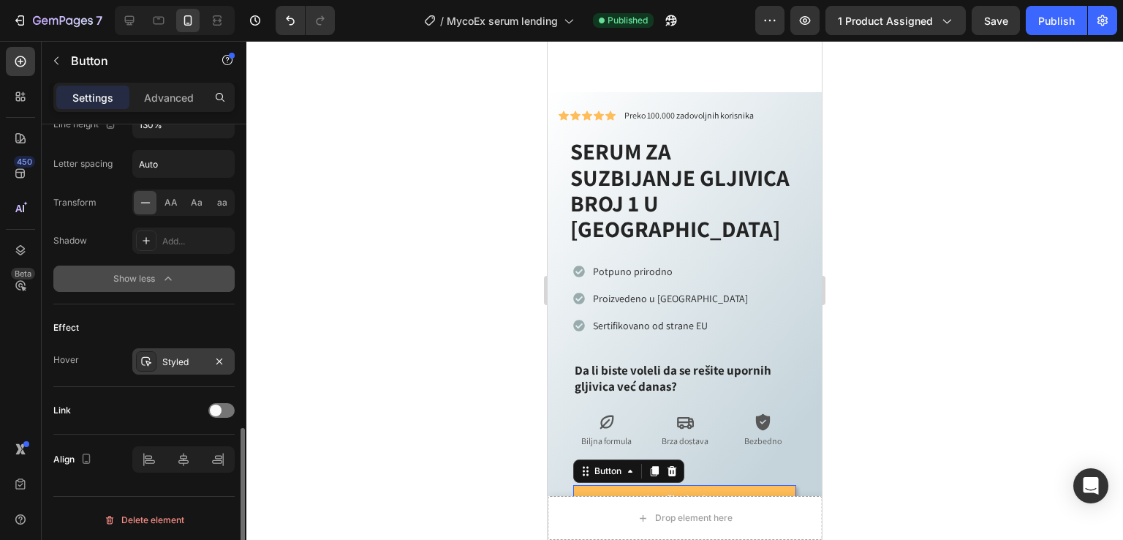
click at [187, 361] on div "Styled" at bounding box center [183, 361] width 42 height 13
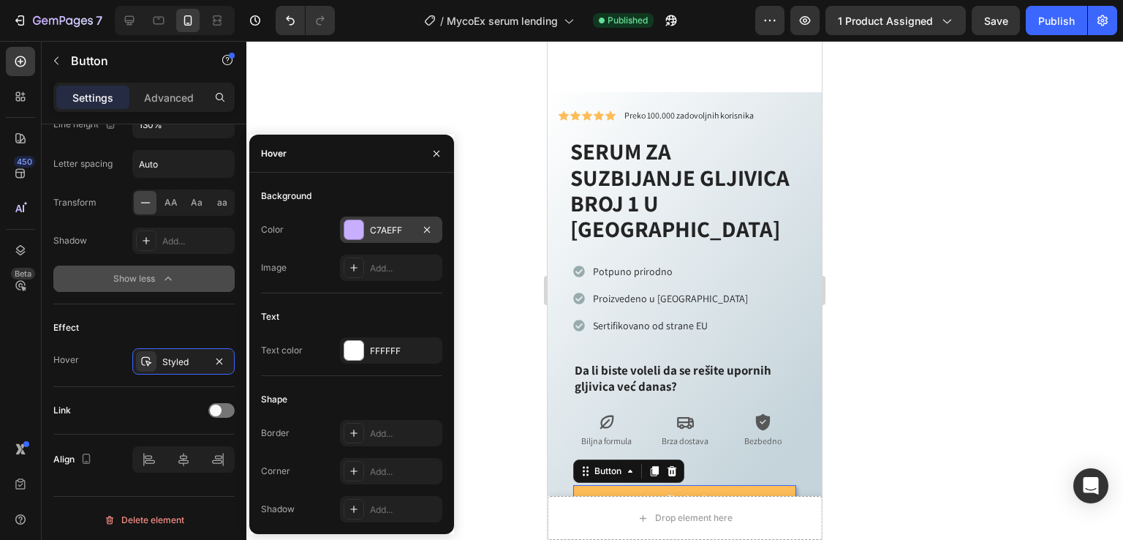
click at [348, 217] on div "C7AEFF" at bounding box center [391, 229] width 102 height 26
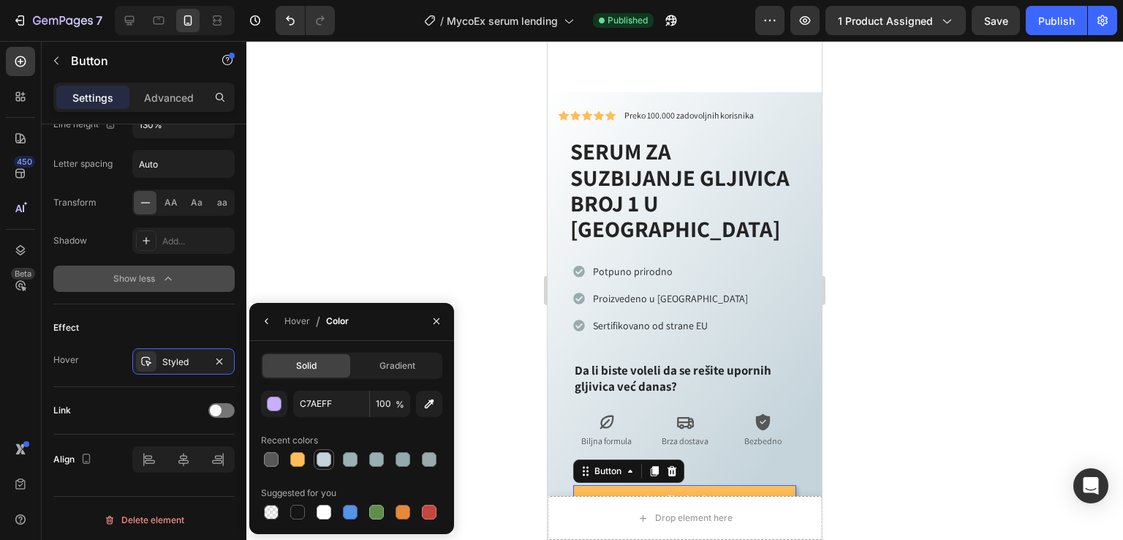
drag, startPoint x: 325, startPoint y: 462, endPoint x: 67, endPoint y: 402, distance: 265.9
click at [325, 462] on div at bounding box center [324, 459] width 15 height 15
drag, startPoint x: 36, startPoint y: 399, endPoint x: 325, endPoint y: 508, distance: 309.4
click at [325, 508] on div at bounding box center [324, 512] width 15 height 15
click at [422, 513] on div at bounding box center [429, 512] width 15 height 15
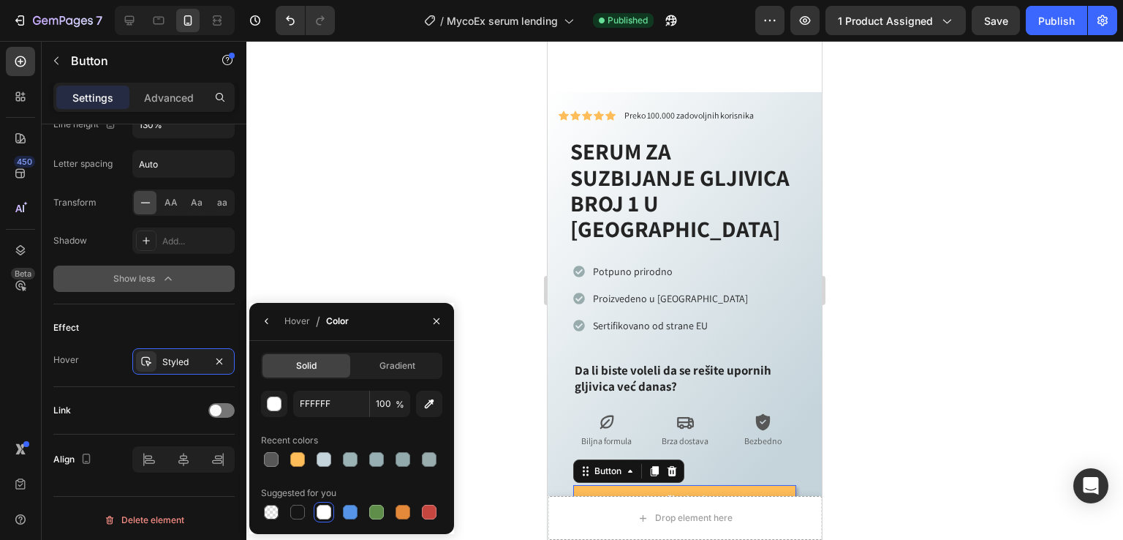
type input "C5453F"
click at [99, 355] on div "Hover Styled" at bounding box center [143, 361] width 181 height 26
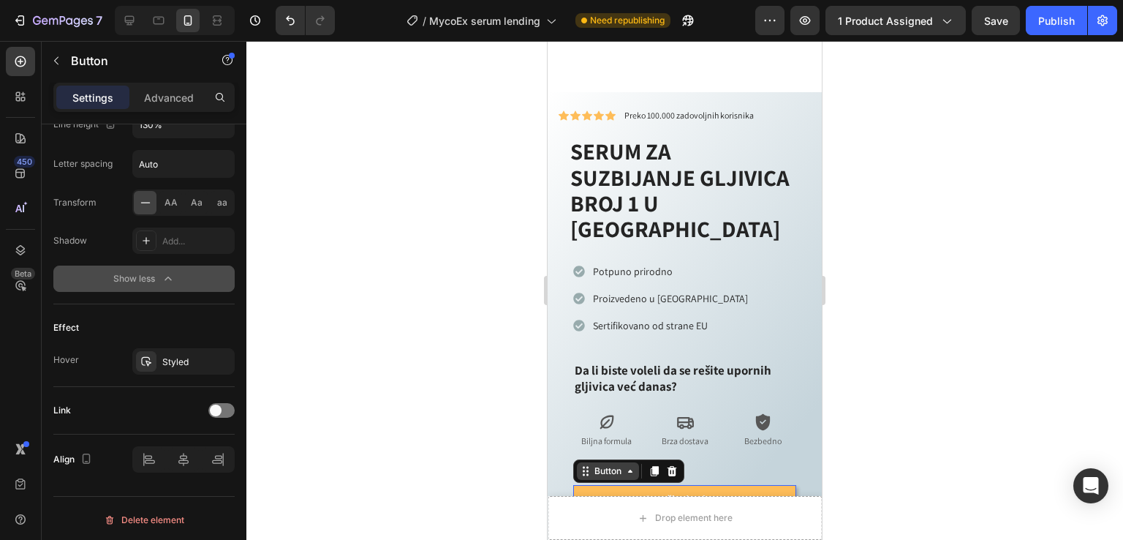
click at [632, 465] on icon at bounding box center [631, 471] width 12 height 12
click at [632, 470] on icon at bounding box center [630, 471] width 4 height 3
click at [614, 485] on button "Poruči odmah" at bounding box center [684, 499] width 223 height 28
click at [167, 276] on icon "button" at bounding box center [168, 278] width 7 height 4
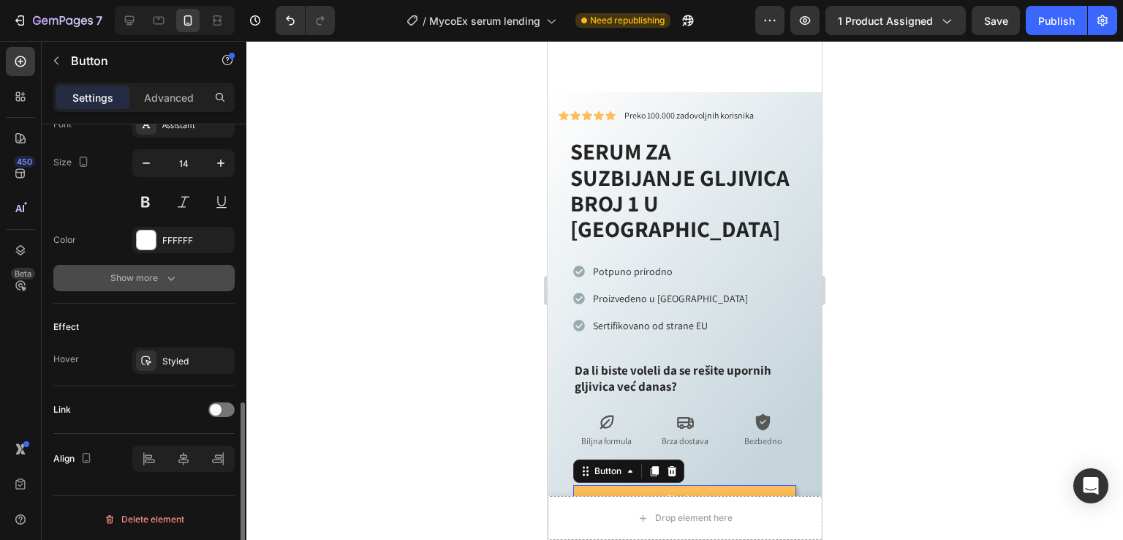
drag, startPoint x: 216, startPoint y: 406, endPoint x: 225, endPoint y: 416, distance: 13.0
click at [217, 406] on span at bounding box center [216, 410] width 12 height 12
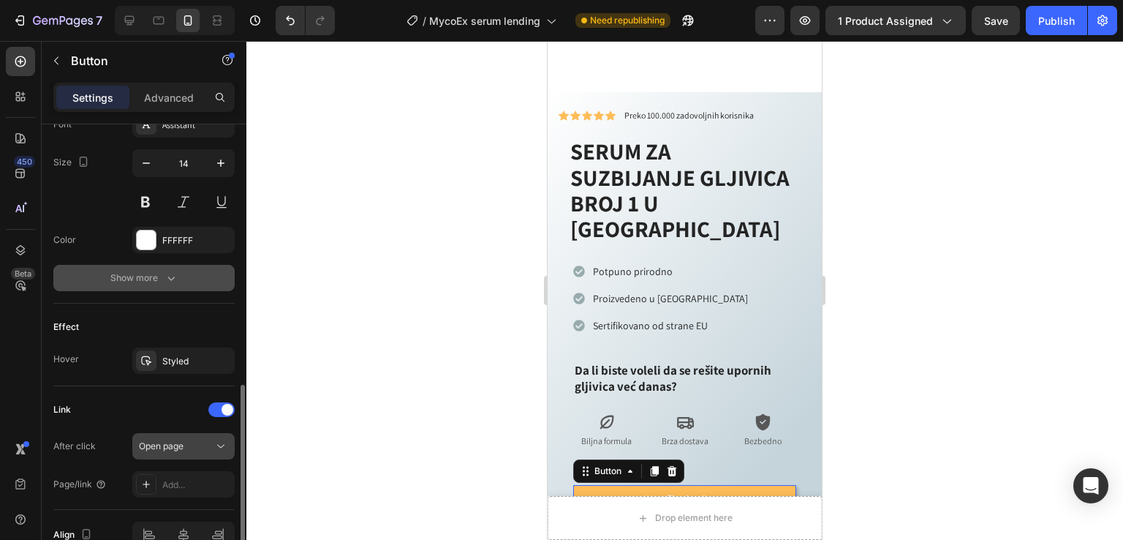
click at [192, 443] on div "Open page" at bounding box center [176, 446] width 75 height 13
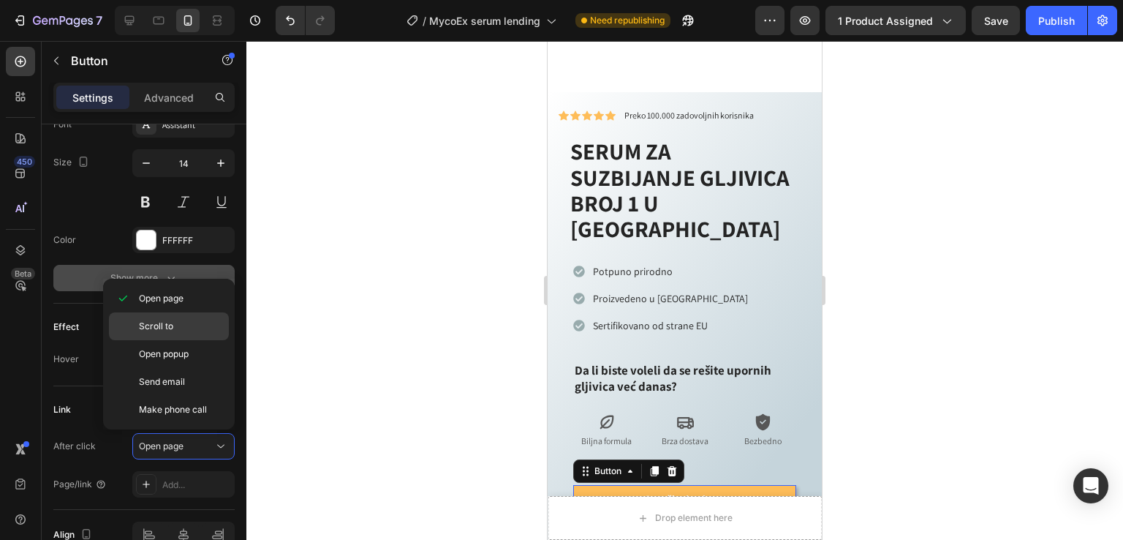
click at [181, 340] on div "Scroll to" at bounding box center [169, 354] width 120 height 28
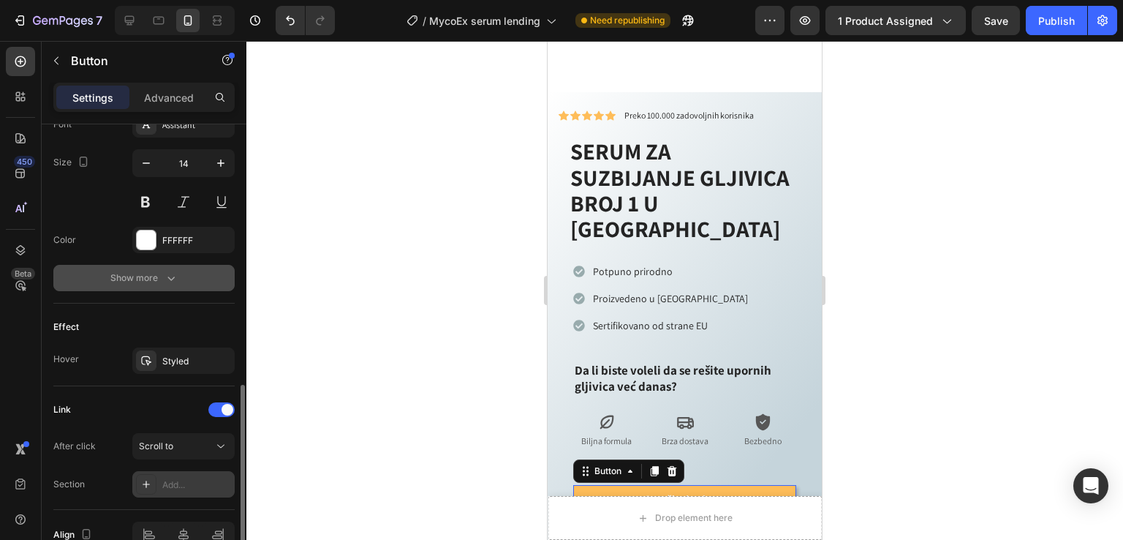
click at [178, 478] on div "Add..." at bounding box center [196, 484] width 69 height 13
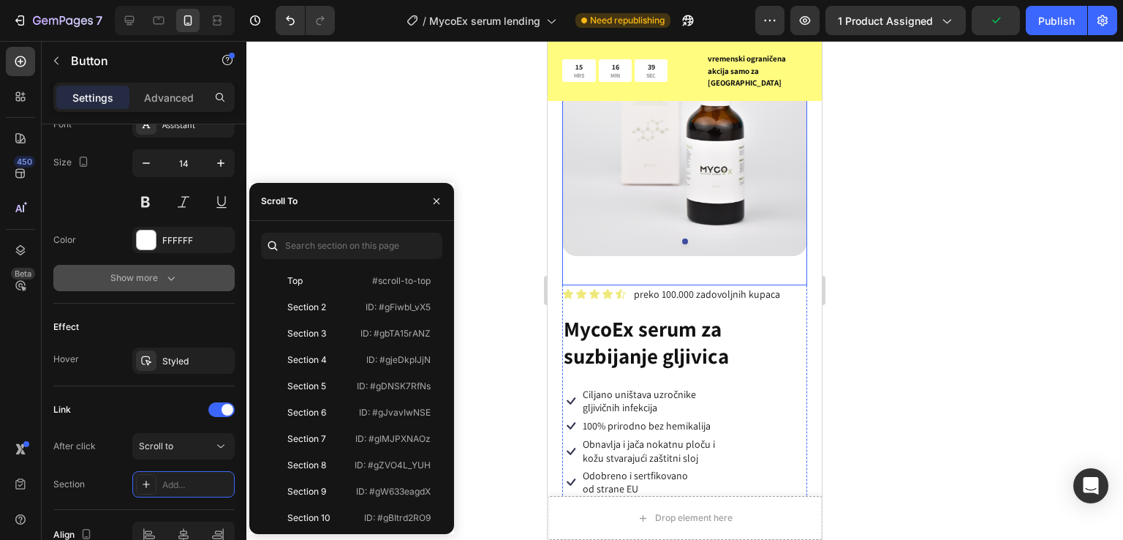
scroll to position [3973, 0]
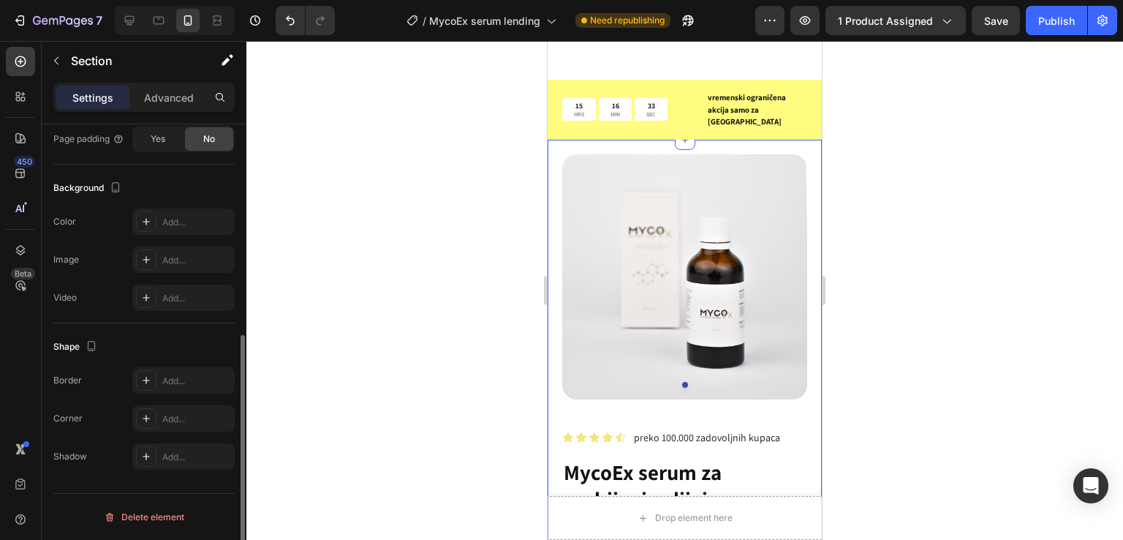
scroll to position [0, 0]
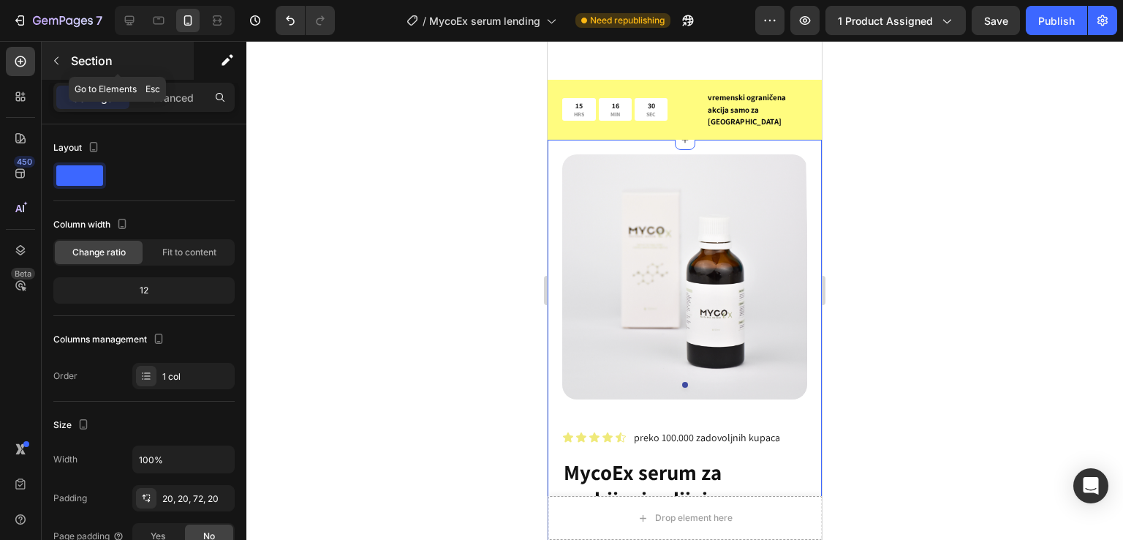
click at [47, 51] on button "button" at bounding box center [56, 60] width 23 height 23
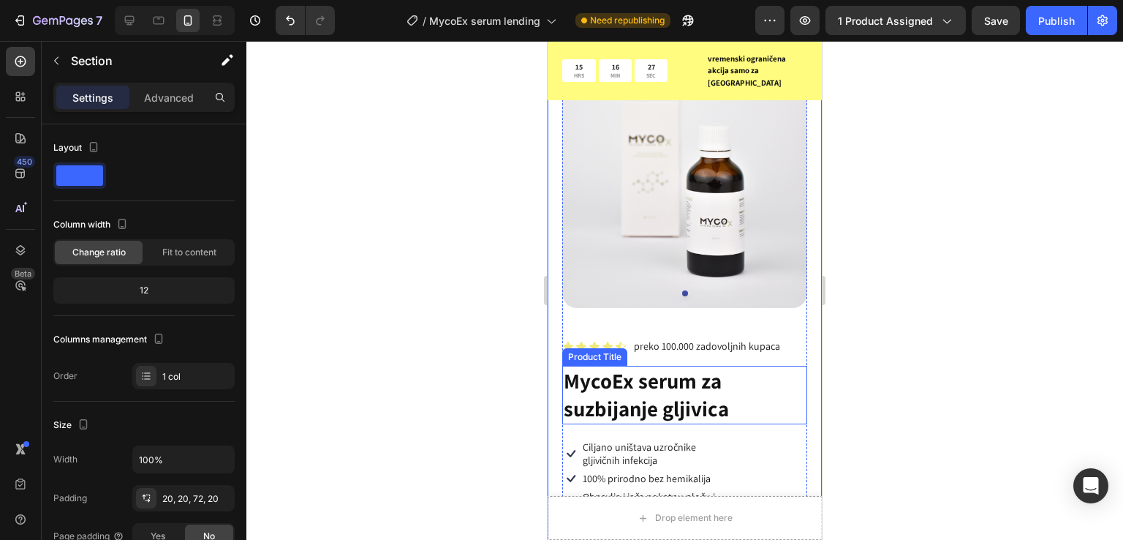
scroll to position [4460, 0]
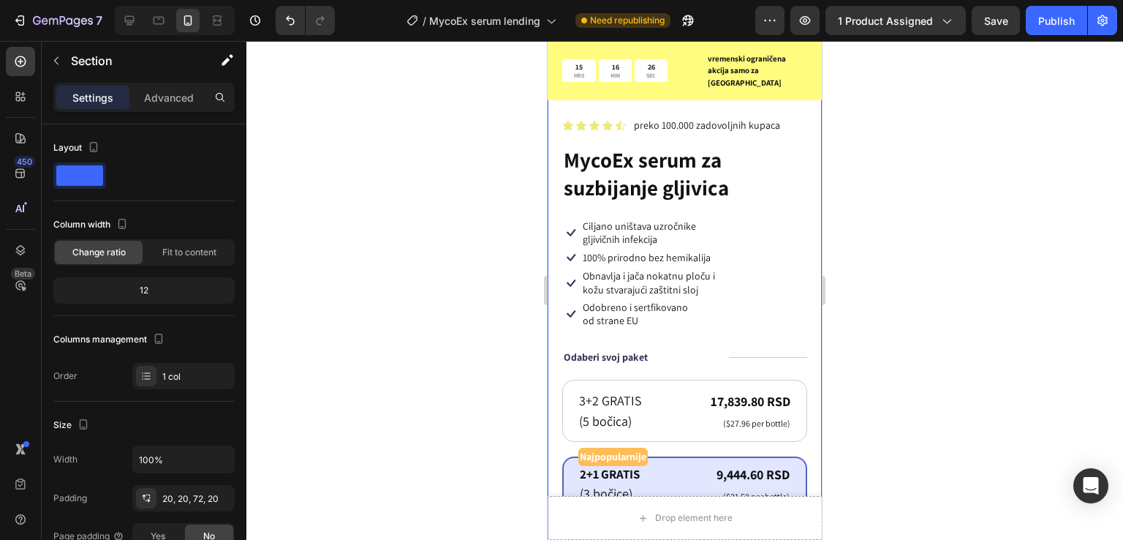
click at [805, 276] on div "Product Images Icon Icon Icon Icon Icon Icon List preko 100.000 zadovoljnih kup…" at bounding box center [685, 294] width 274 height 935
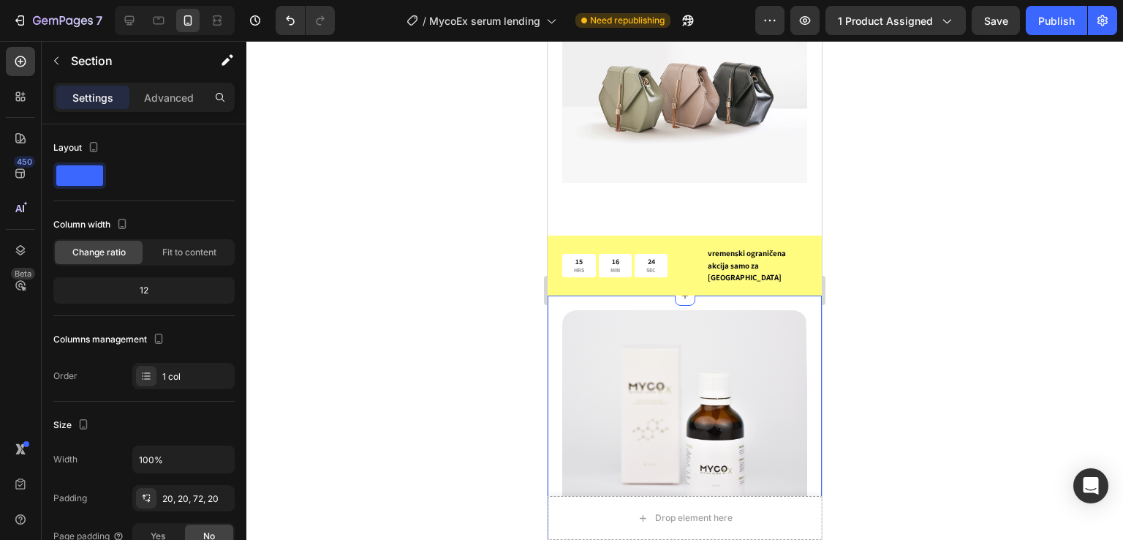
scroll to position [3973, 0]
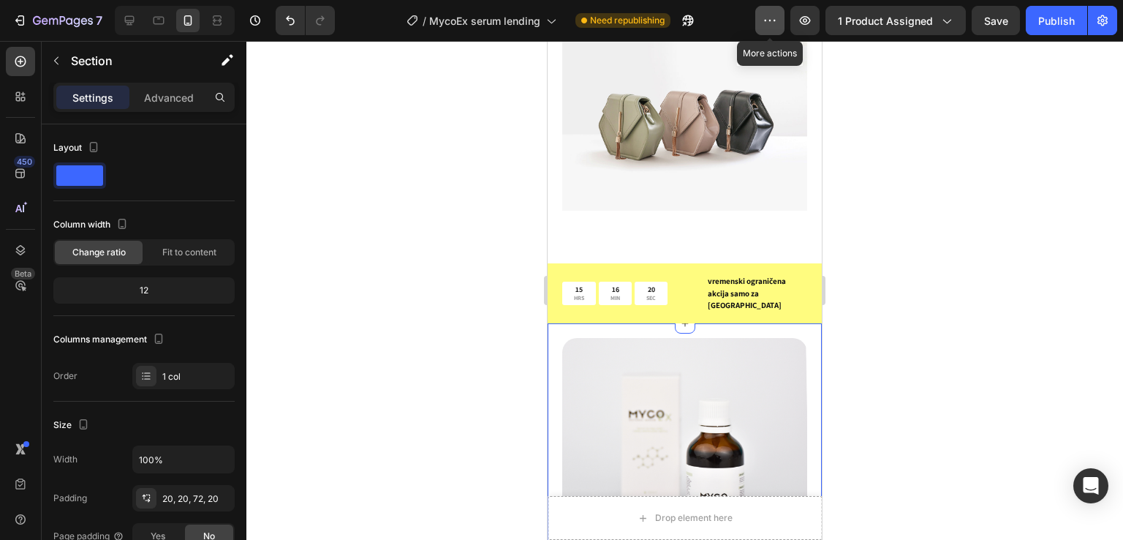
click at [785, 12] on button "button" at bounding box center [769, 20] width 29 height 29
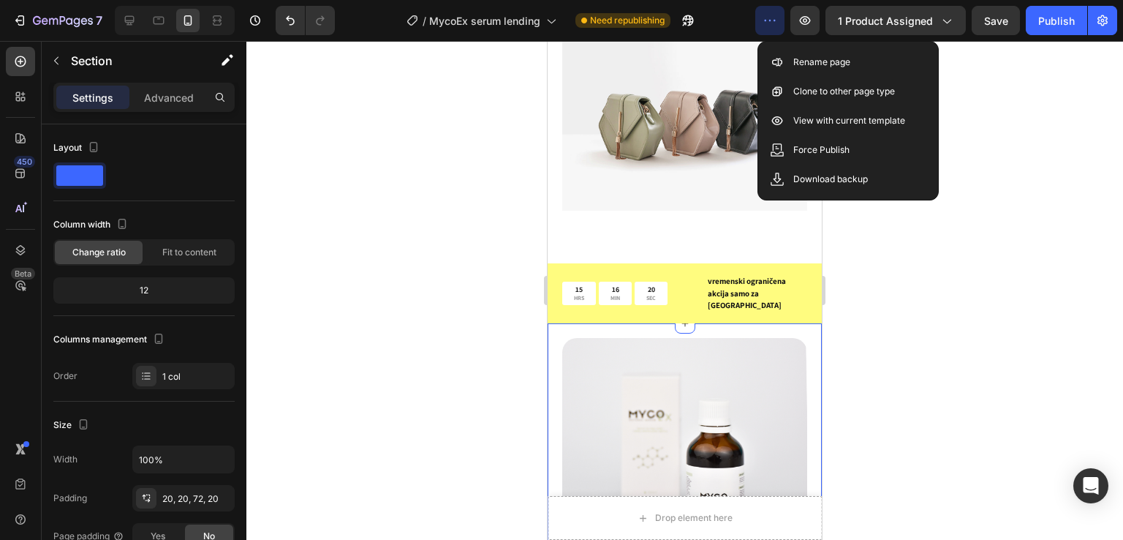
click at [785, 13] on button "button" at bounding box center [769, 20] width 29 height 29
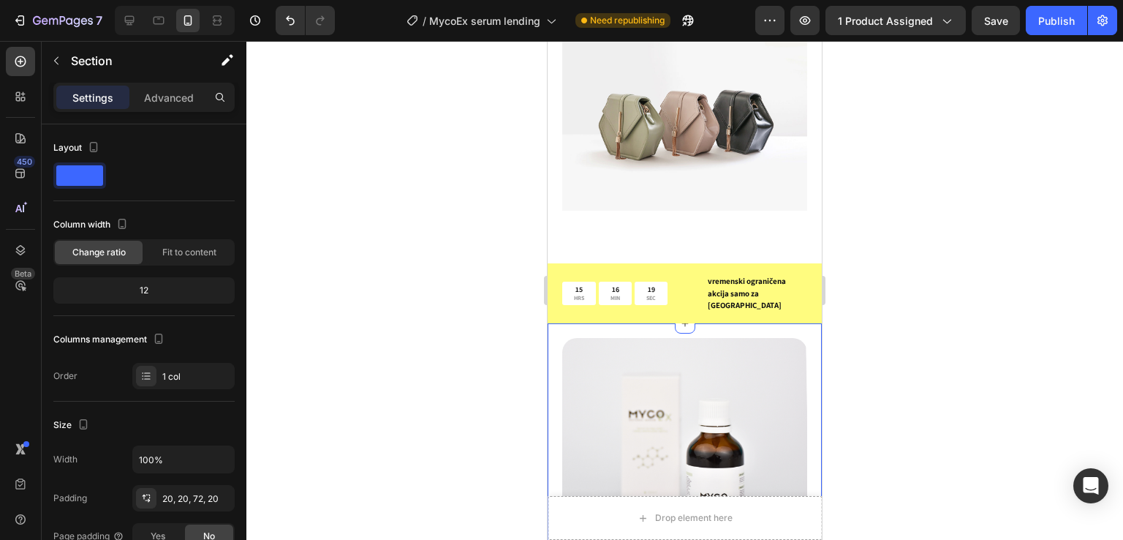
click at [1100, 22] on icon "button" at bounding box center [1103, 20] width 15 height 15
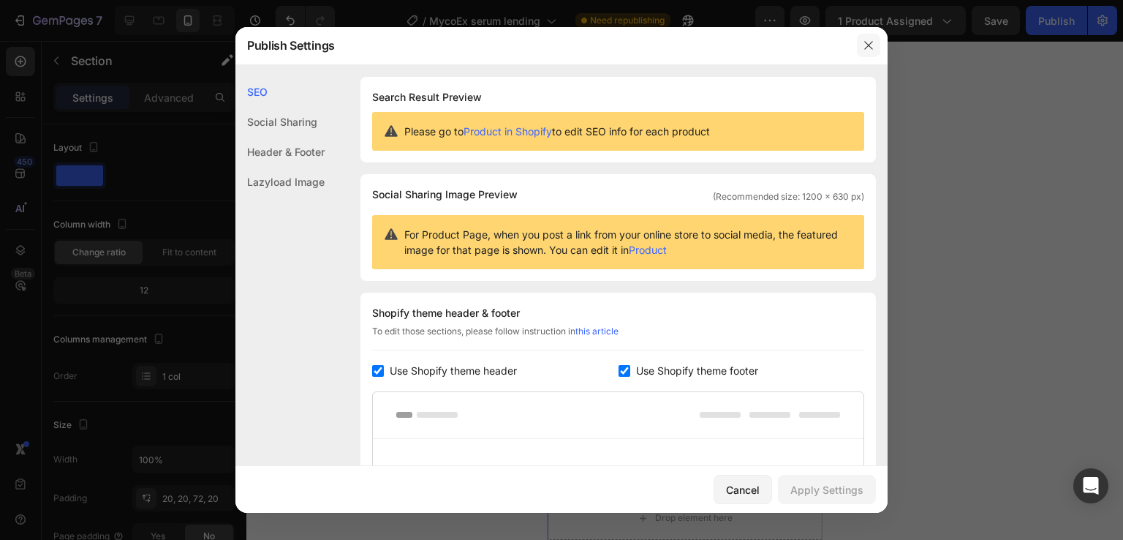
click at [872, 47] on icon "button" at bounding box center [869, 45] width 12 height 12
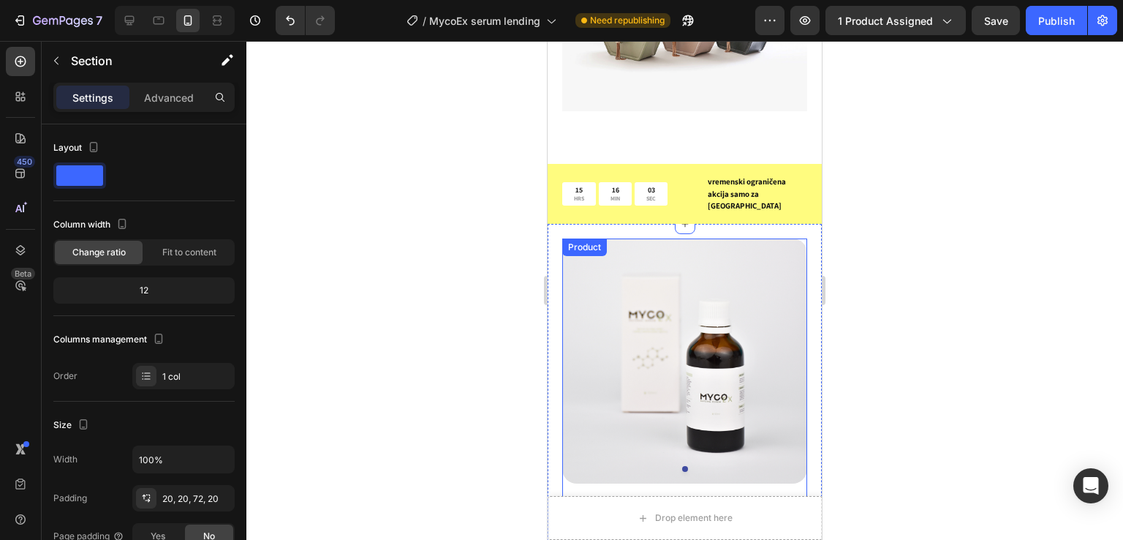
scroll to position [4069, 0]
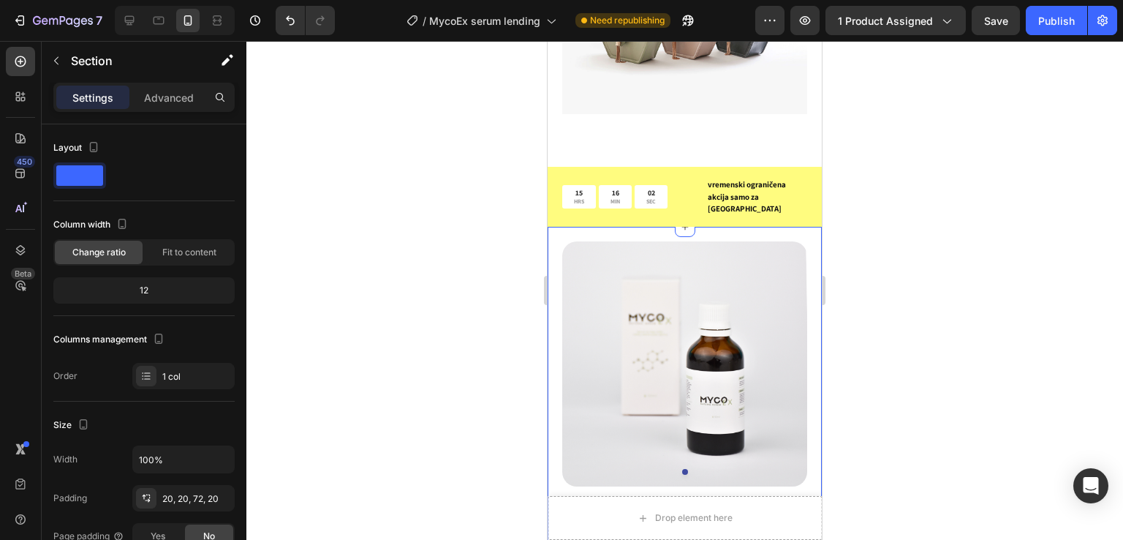
click at [696, 13] on icon "button" at bounding box center [688, 20] width 15 height 15
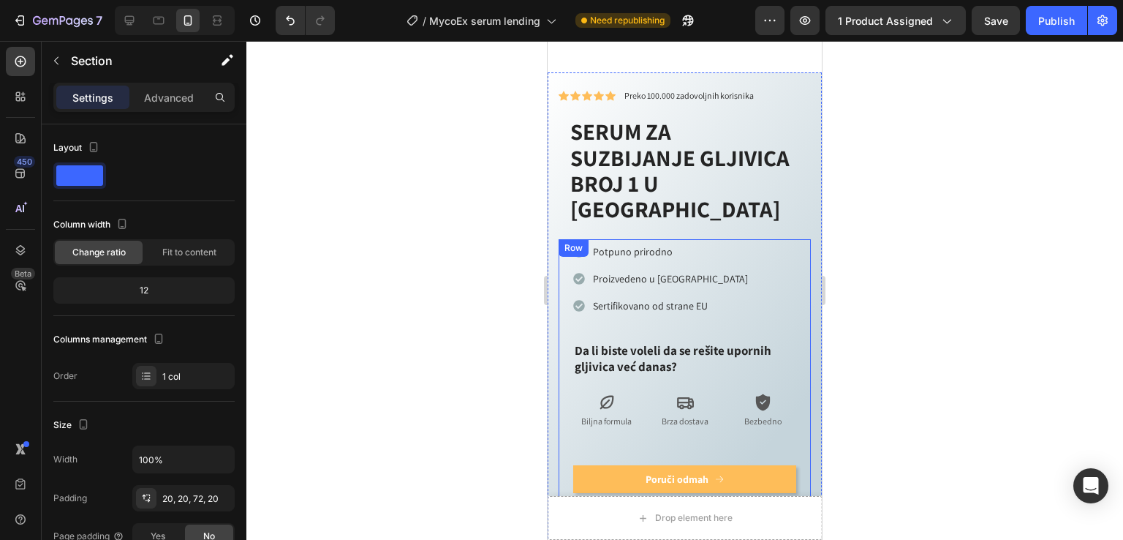
scroll to position [959, 0]
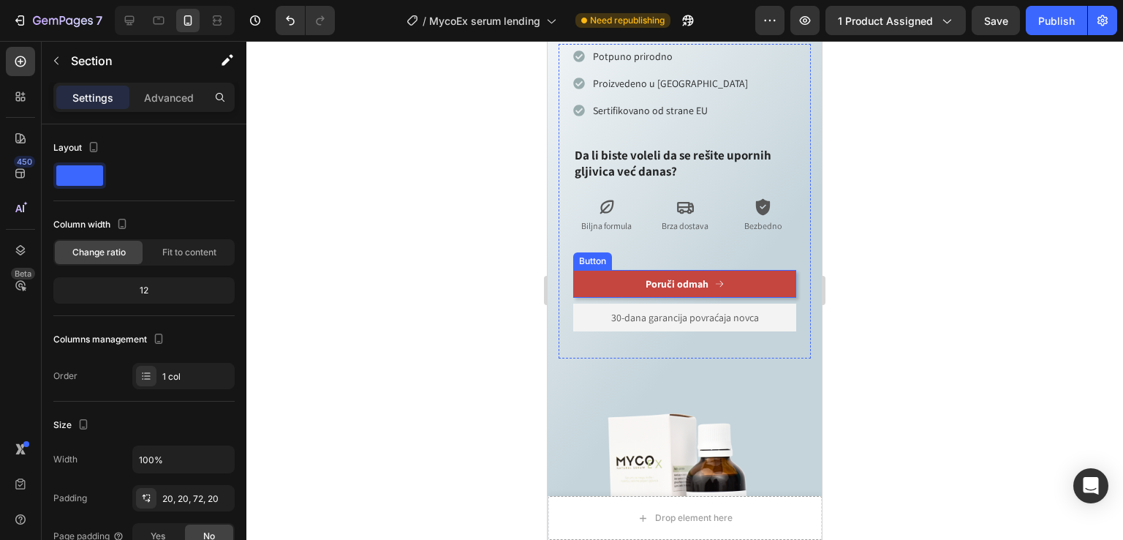
click at [639, 270] on button "Poruči odmah" at bounding box center [684, 284] width 223 height 28
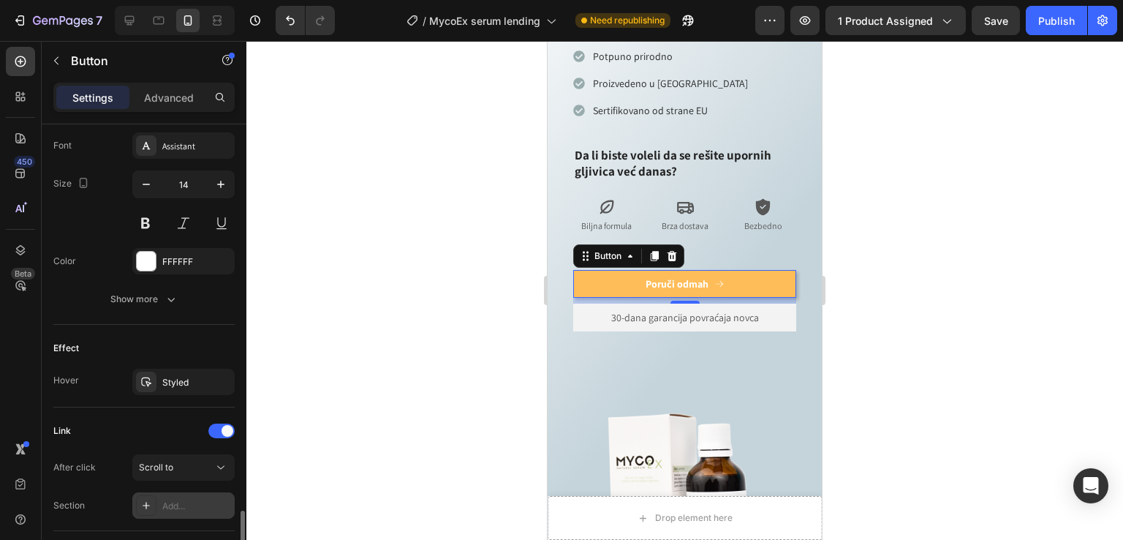
scroll to position [781, 0]
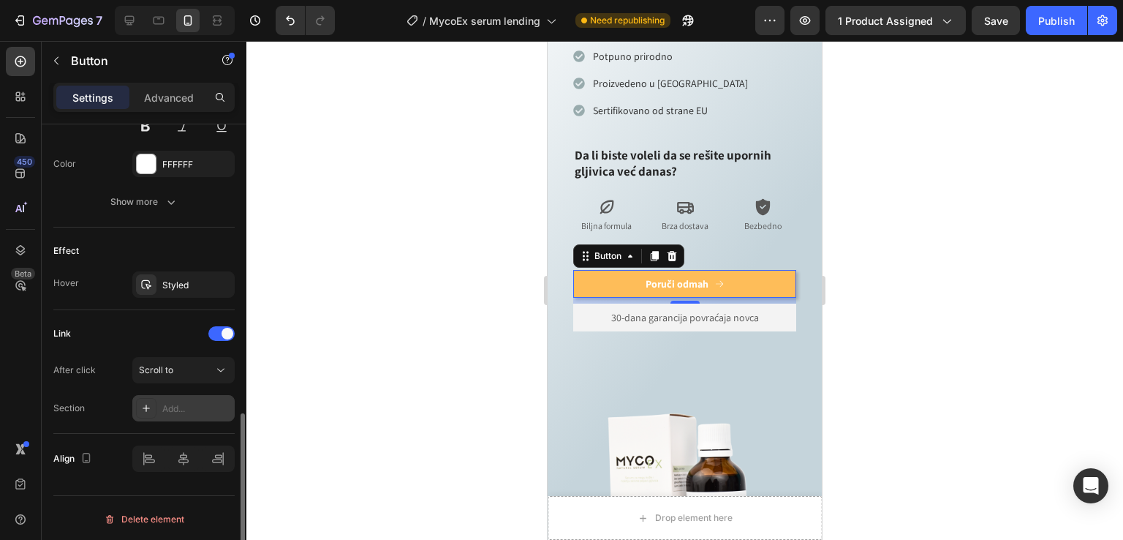
click at [198, 407] on div "Add..." at bounding box center [196, 408] width 69 height 13
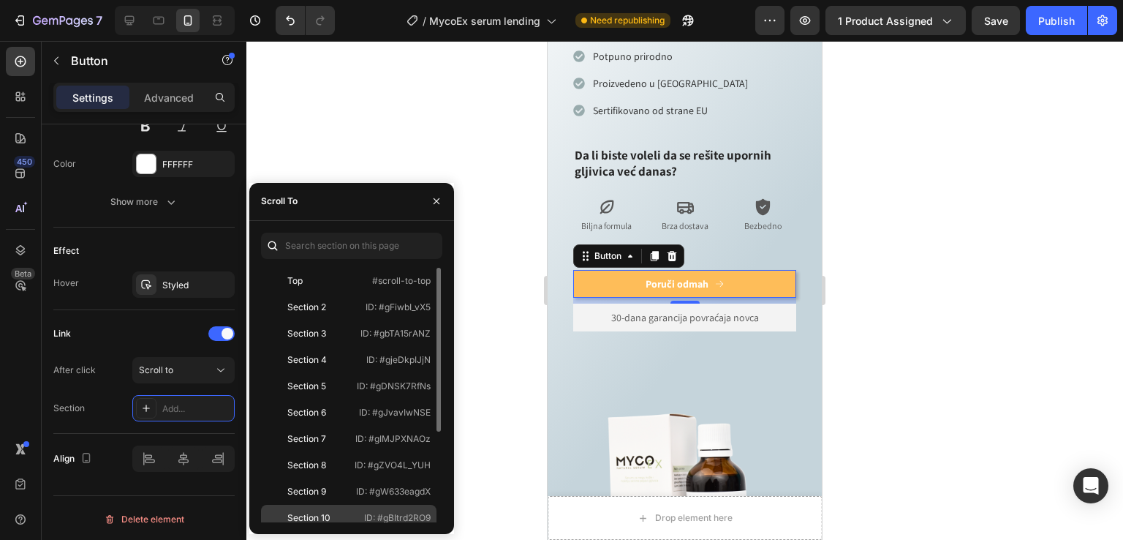
click at [325, 513] on div "Section 10" at bounding box center [308, 517] width 43 height 13
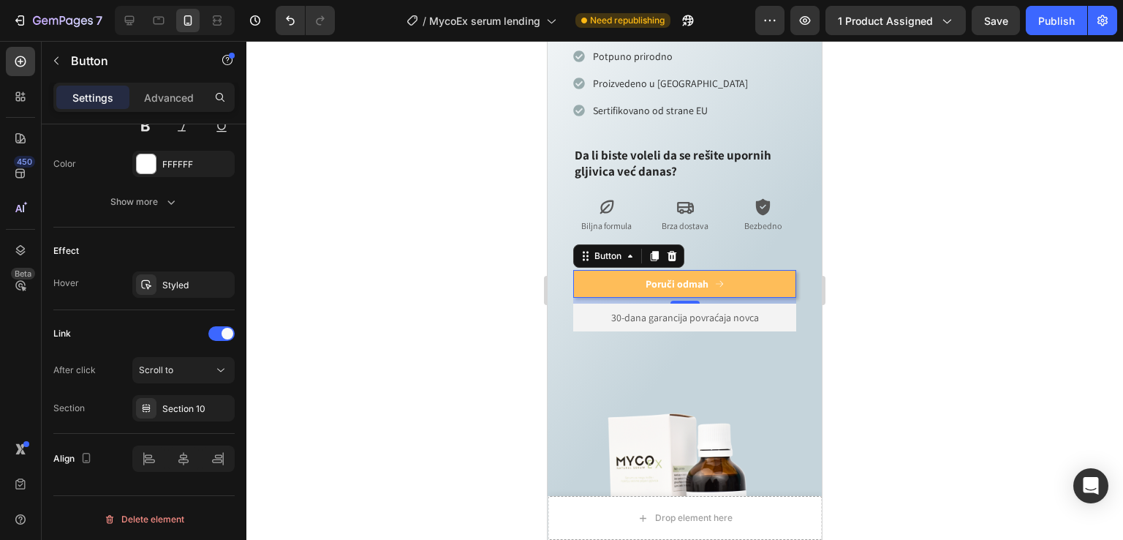
drag, startPoint x: 493, startPoint y: 100, endPoint x: 34, endPoint y: 53, distance: 460.9
click at [493, 100] on div at bounding box center [684, 290] width 877 height 499
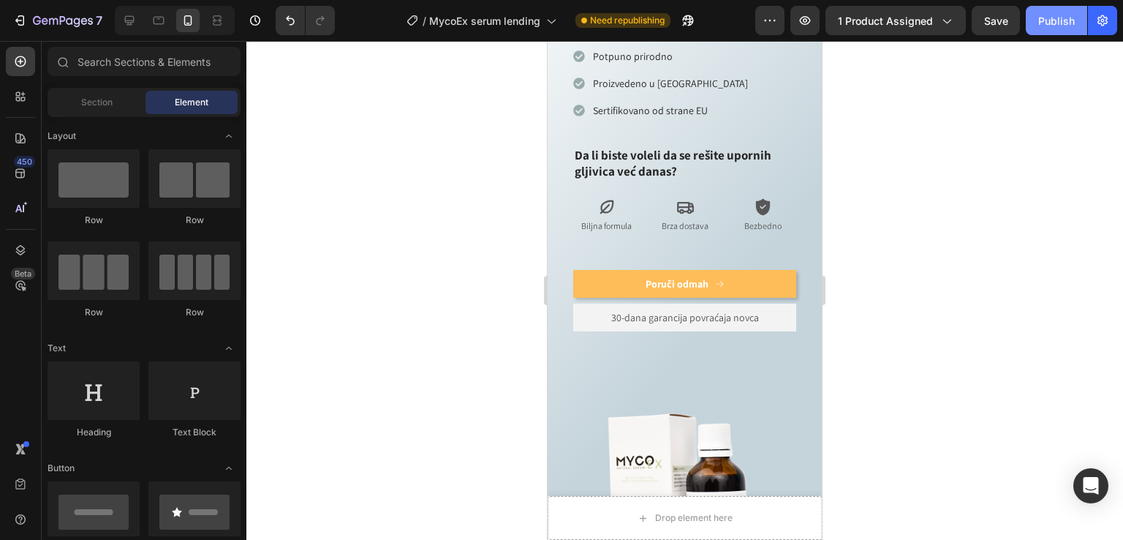
click at [1069, 13] on div "Publish" at bounding box center [1056, 20] width 37 height 15
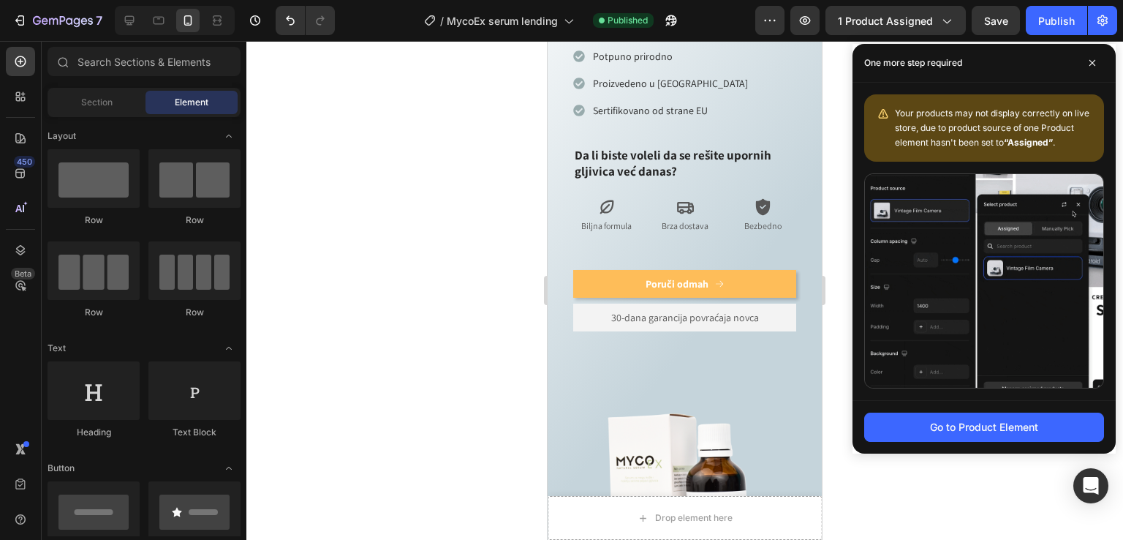
drag, startPoint x: 1093, startPoint y: 69, endPoint x: 1065, endPoint y: 73, distance: 28.1
click at [1093, 68] on span at bounding box center [1092, 62] width 23 height 23
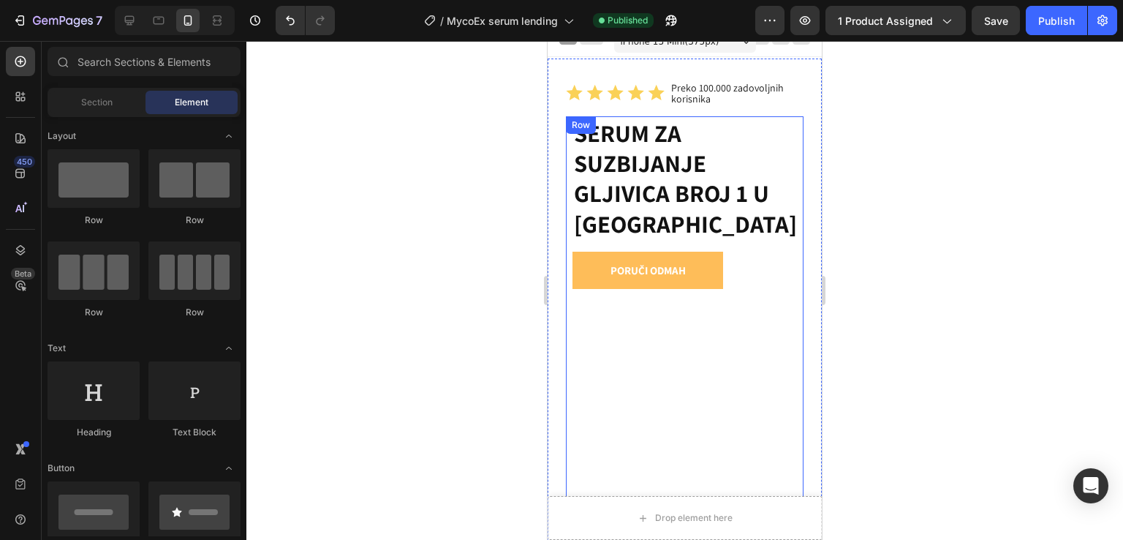
scroll to position [0, 0]
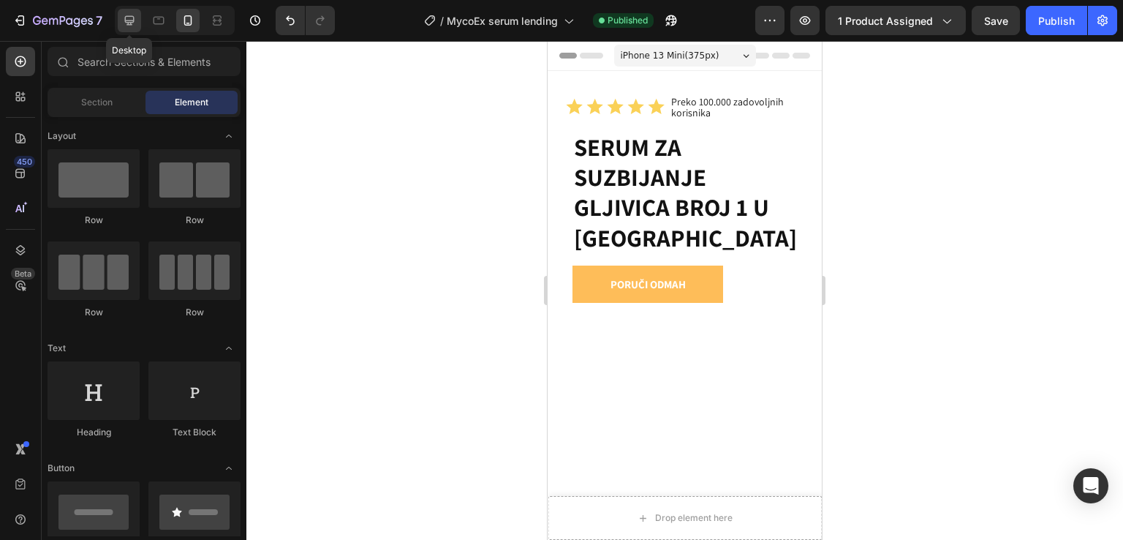
click at [131, 13] on icon at bounding box center [129, 20] width 15 height 15
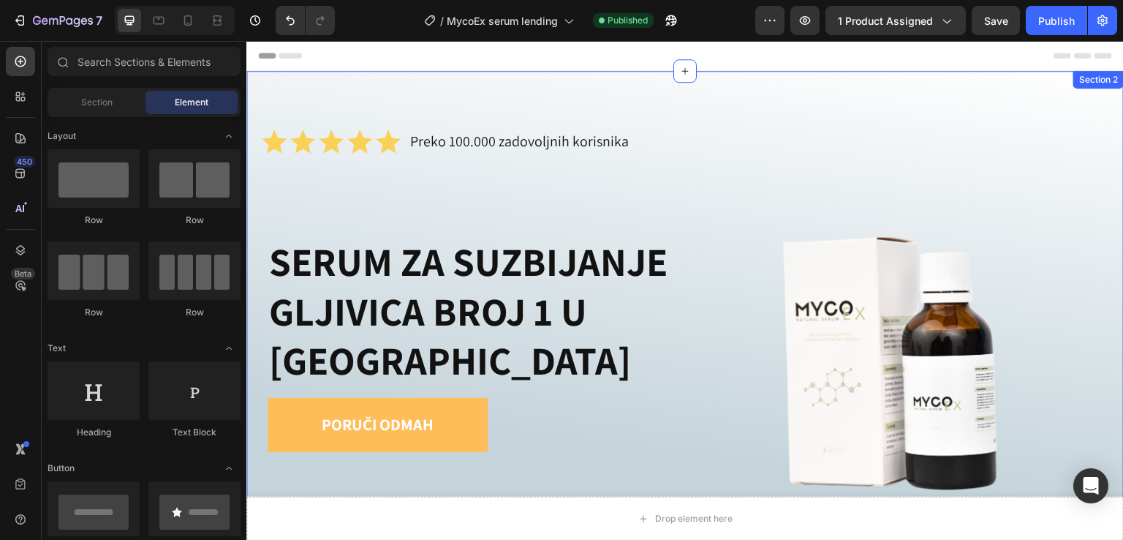
click at [298, 81] on div "Icon Icon Icon Icon Icon Icon List Preko 100.000 zadovoljnih korisnika Text Blo…" at bounding box center [685, 361] width 878 height 581
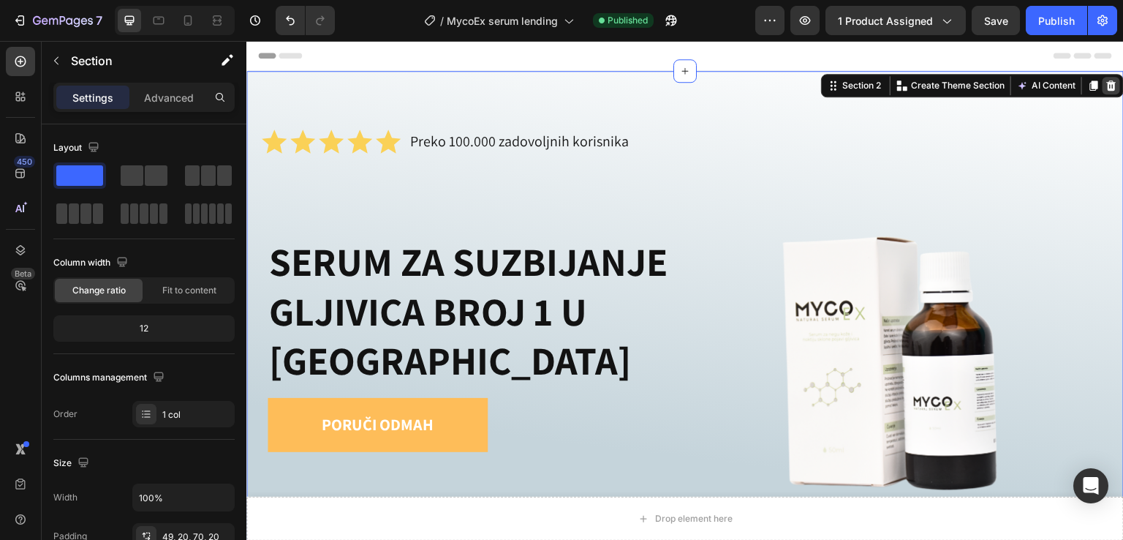
click at [1107, 83] on icon at bounding box center [1112, 85] width 10 height 10
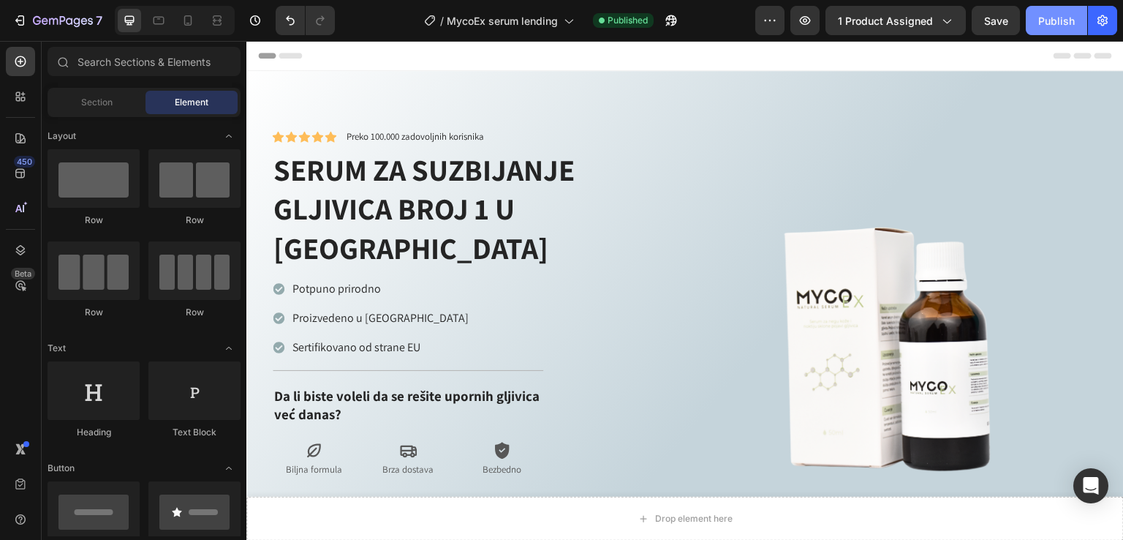
click at [1047, 17] on div "Publish" at bounding box center [1056, 20] width 37 height 15
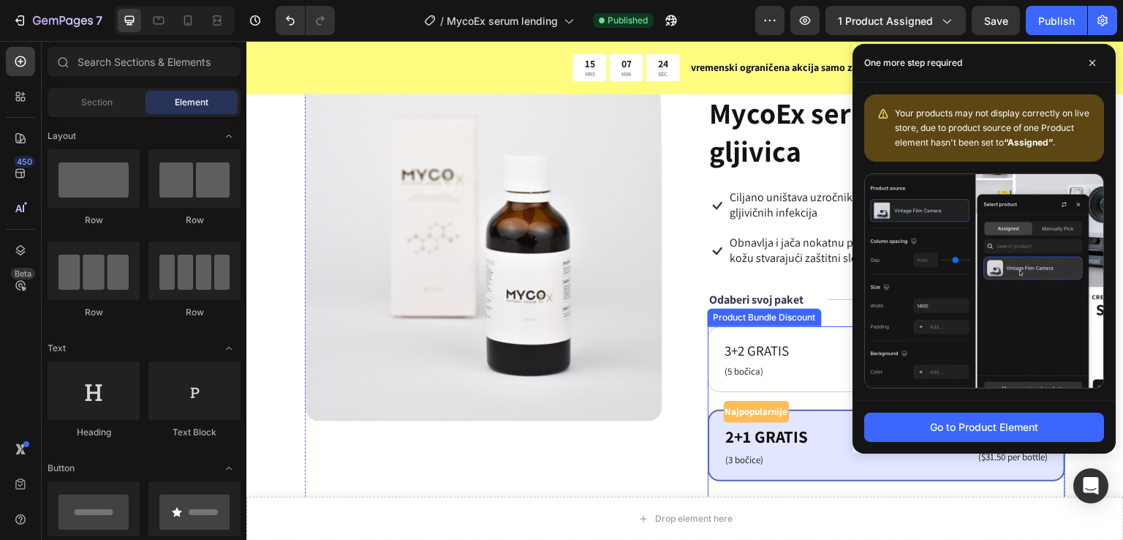
scroll to position [3608, 0]
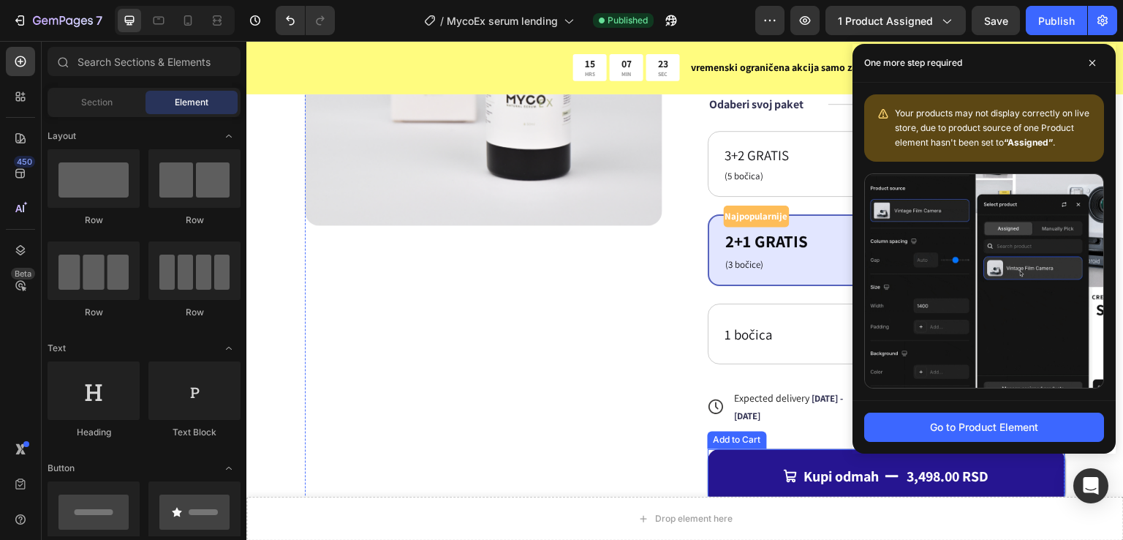
click at [748, 469] on button "Kupi odmah 3,498.00 RSD" at bounding box center [887, 476] width 358 height 54
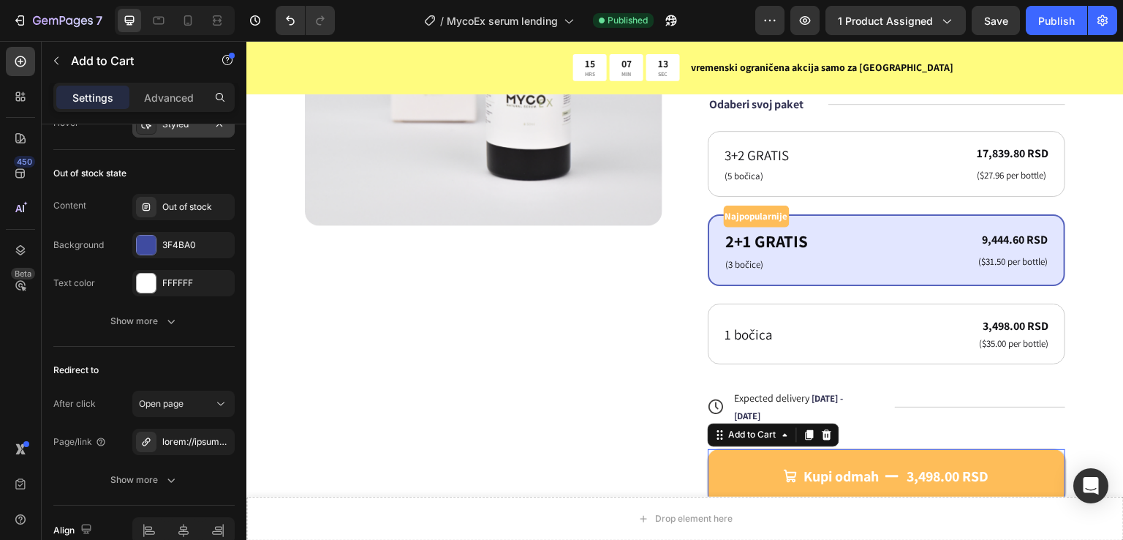
scroll to position [1438, 0]
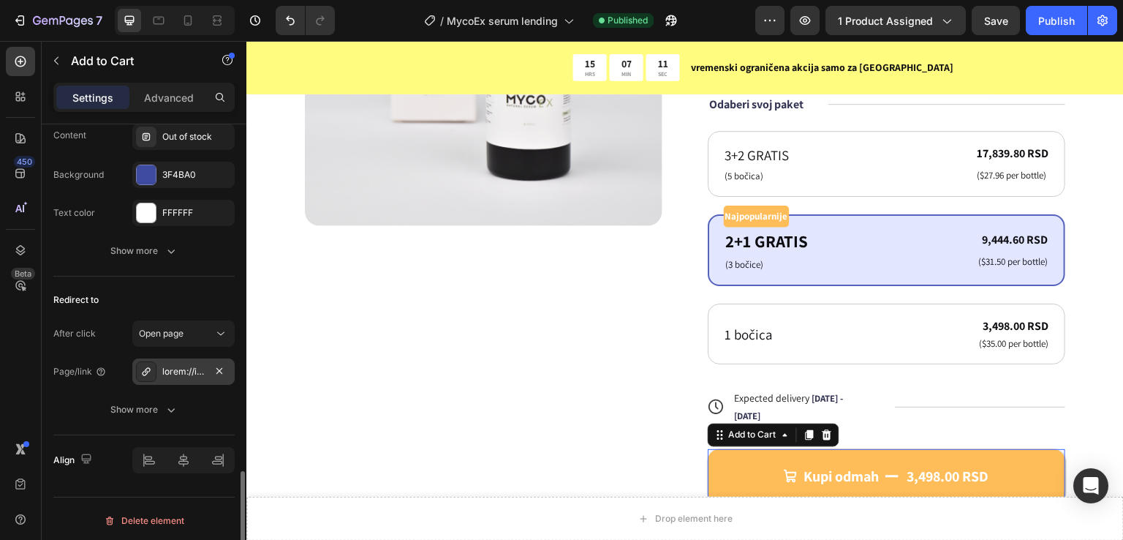
click at [199, 368] on div at bounding box center [183, 371] width 42 height 13
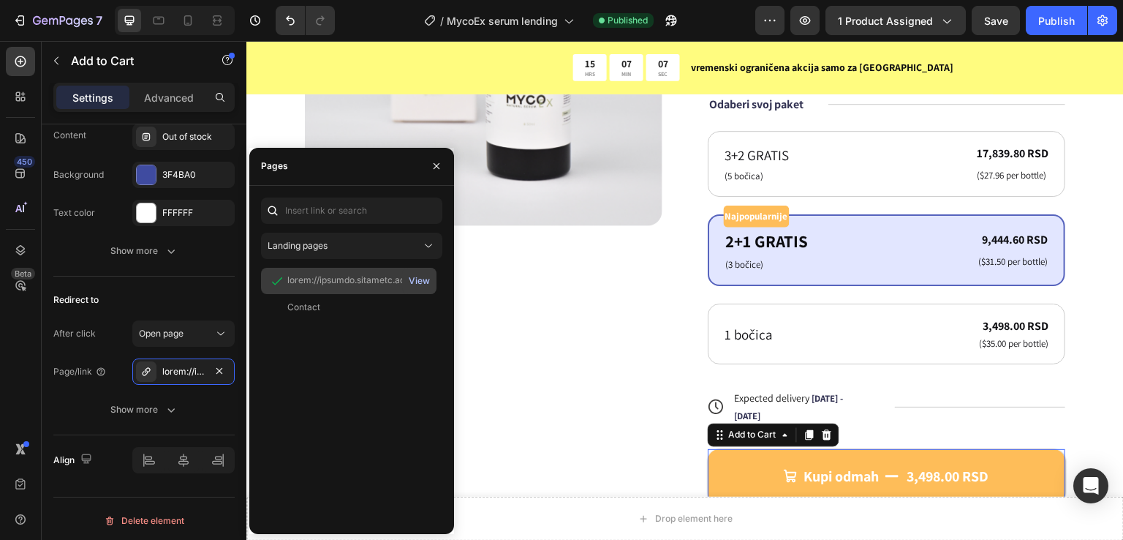
click at [422, 284] on div "View" at bounding box center [419, 280] width 21 height 13
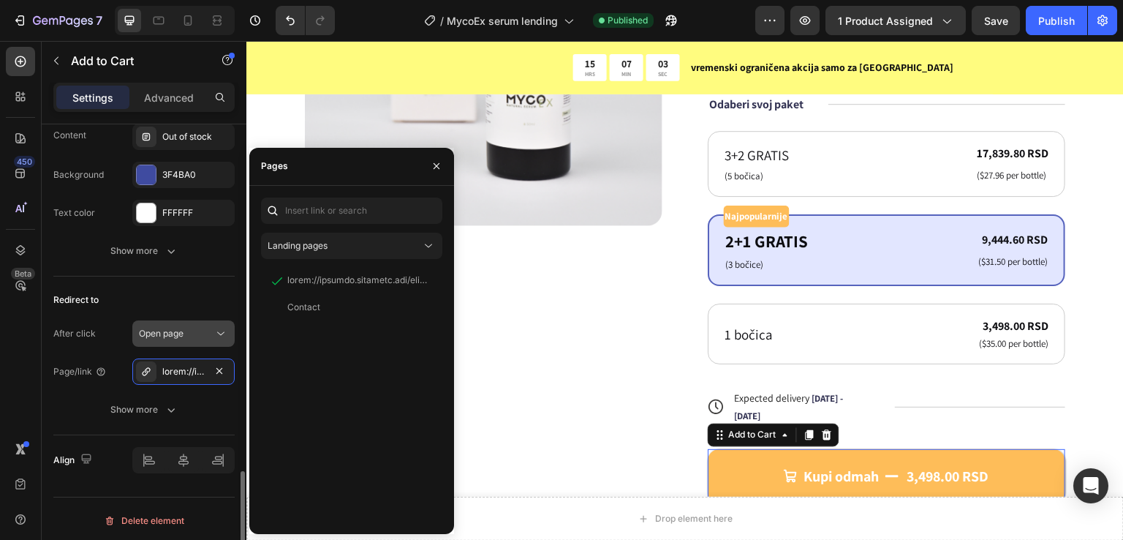
click at [223, 330] on icon at bounding box center [221, 333] width 15 height 15
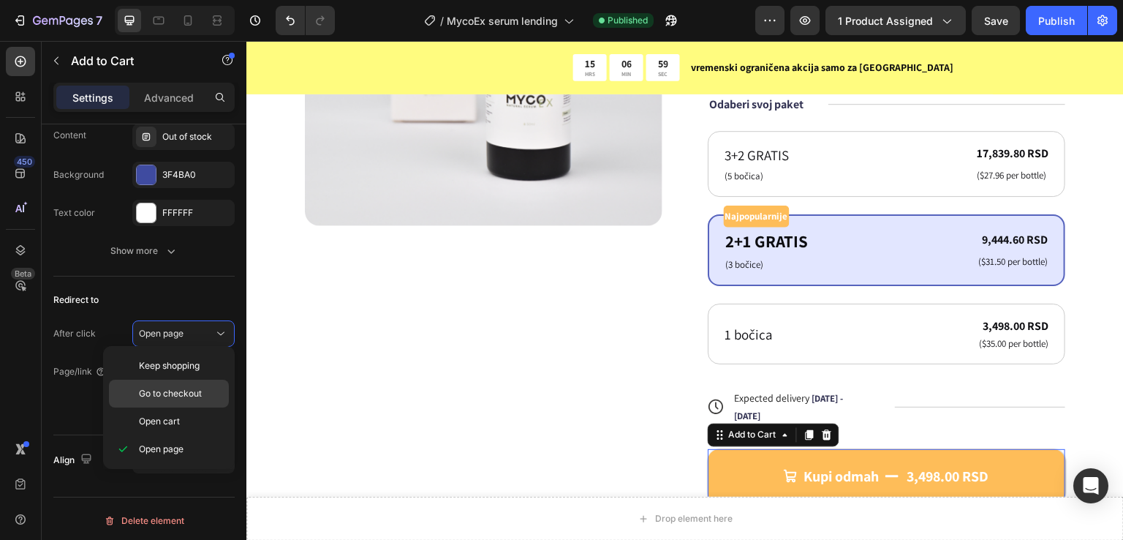
click at [184, 399] on span "Go to checkout" at bounding box center [170, 393] width 63 height 13
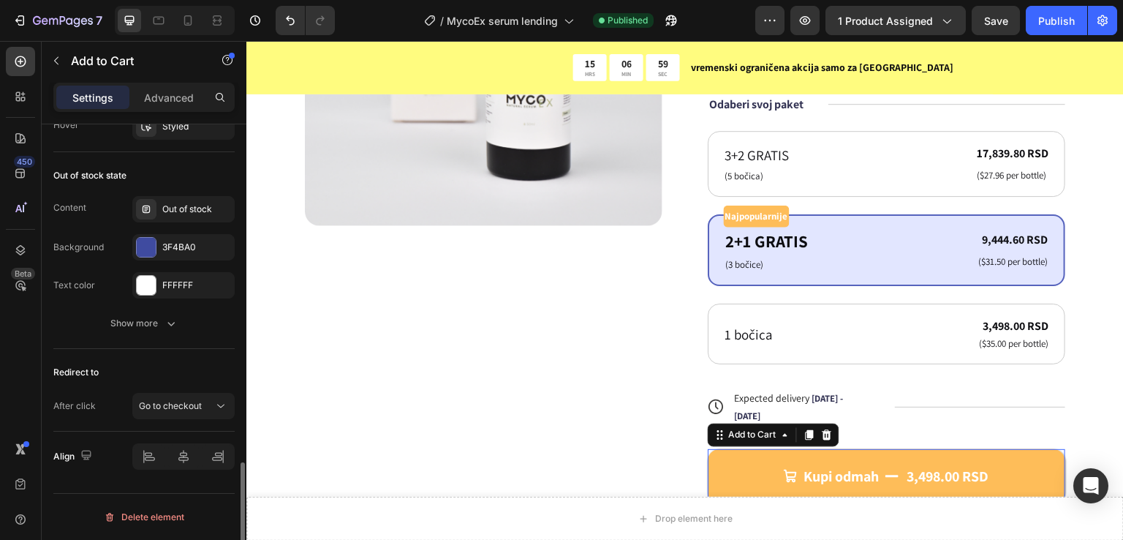
scroll to position [1362, 0]
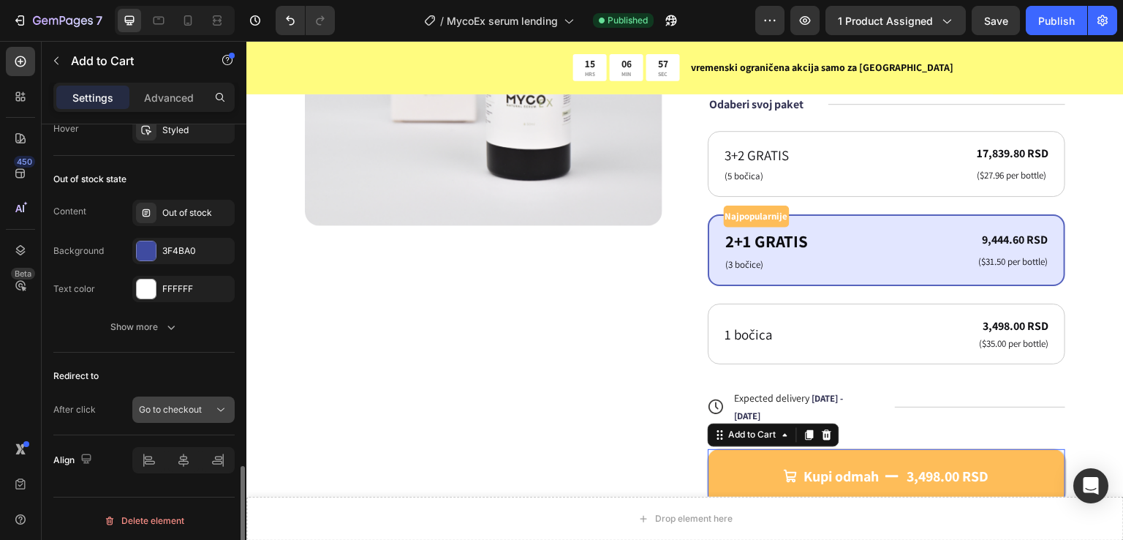
click at [193, 406] on span "Go to checkout" at bounding box center [170, 409] width 63 height 11
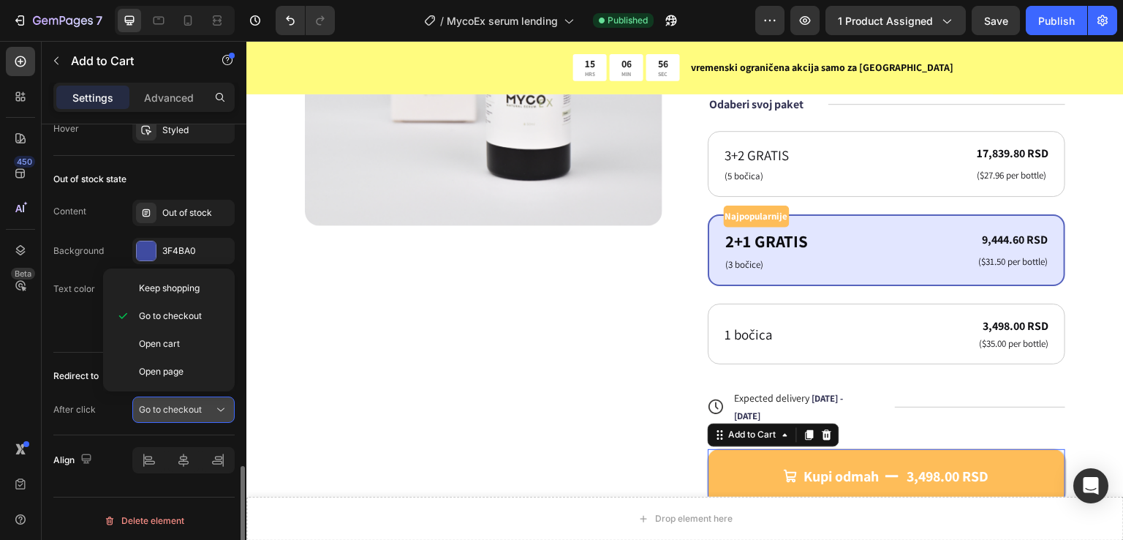
click at [193, 406] on span "Go to checkout" at bounding box center [170, 409] width 63 height 11
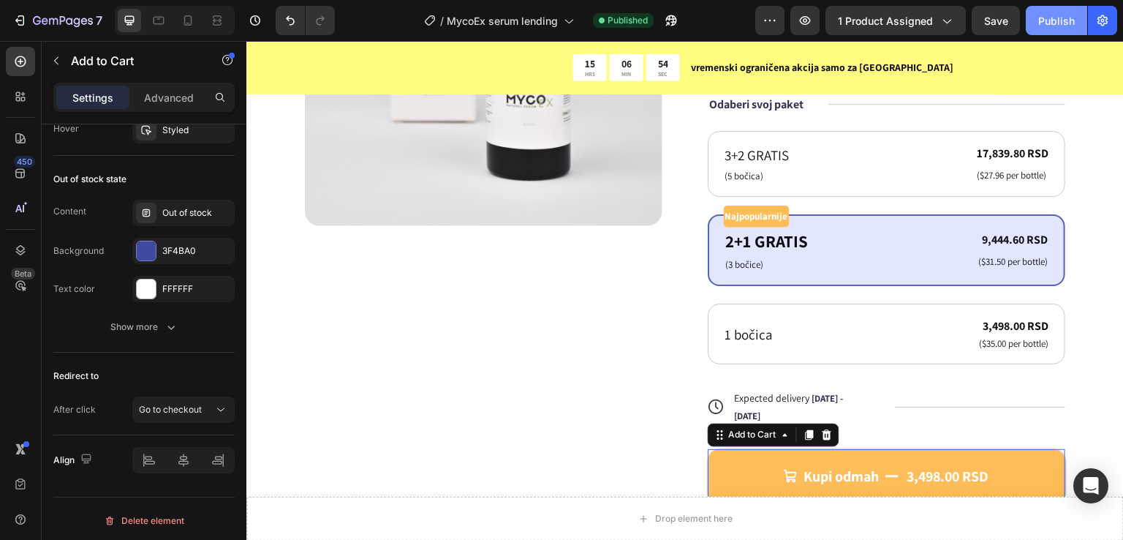
click at [1056, 21] on div "Publish" at bounding box center [1056, 20] width 37 height 15
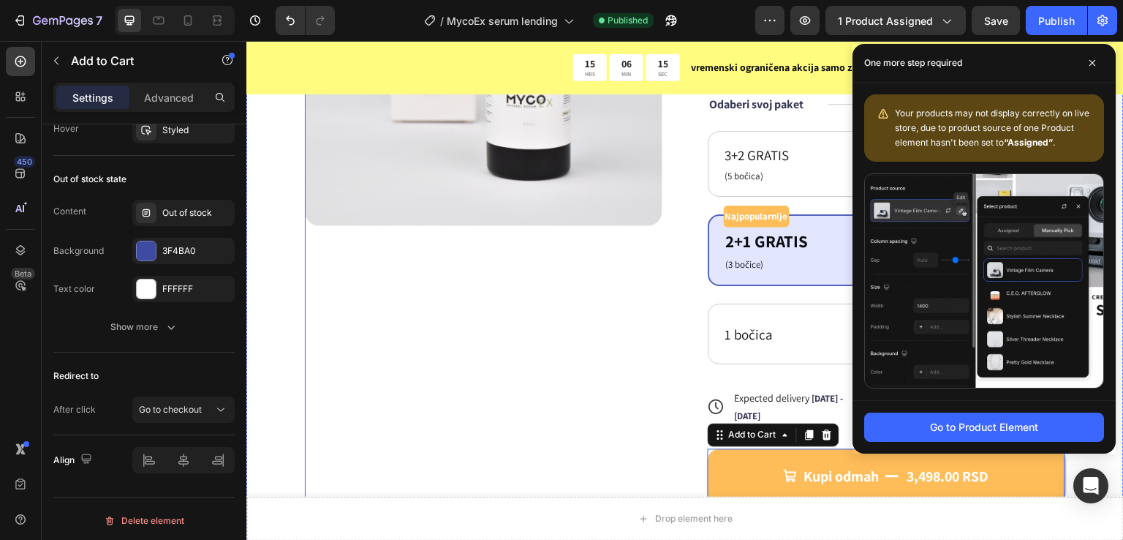
click at [488, 410] on div "Product Images" at bounding box center [484, 185] width 358 height 635
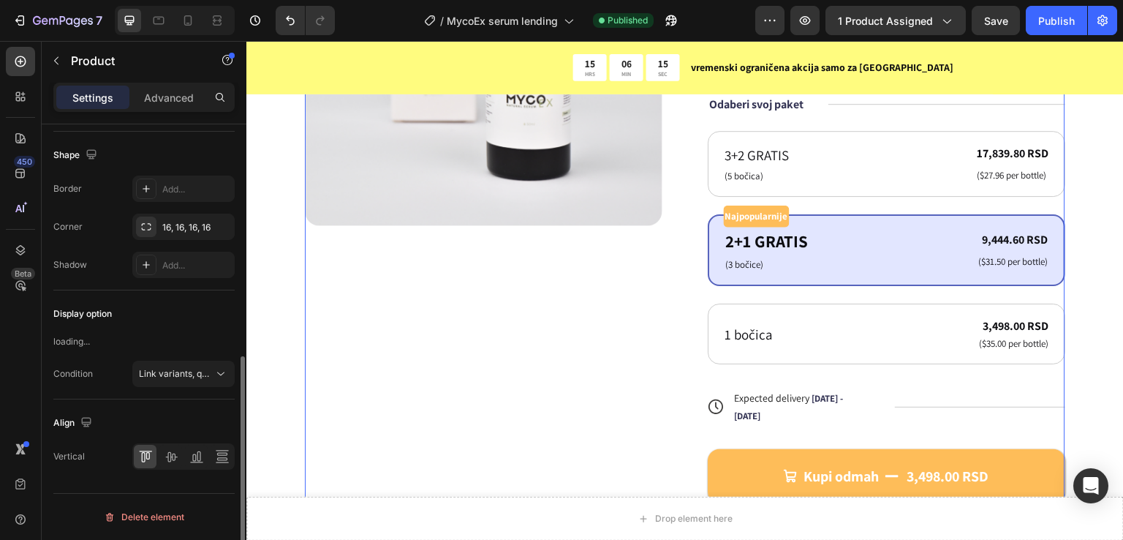
scroll to position [0, 0]
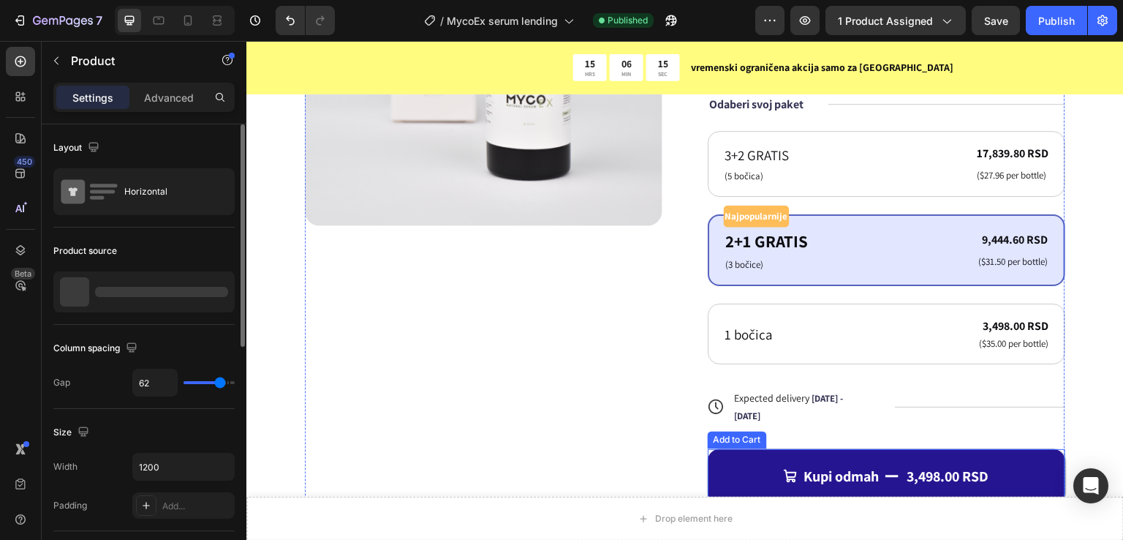
click at [745, 467] on button "Kupi odmah 3,498.00 RSD" at bounding box center [887, 476] width 358 height 54
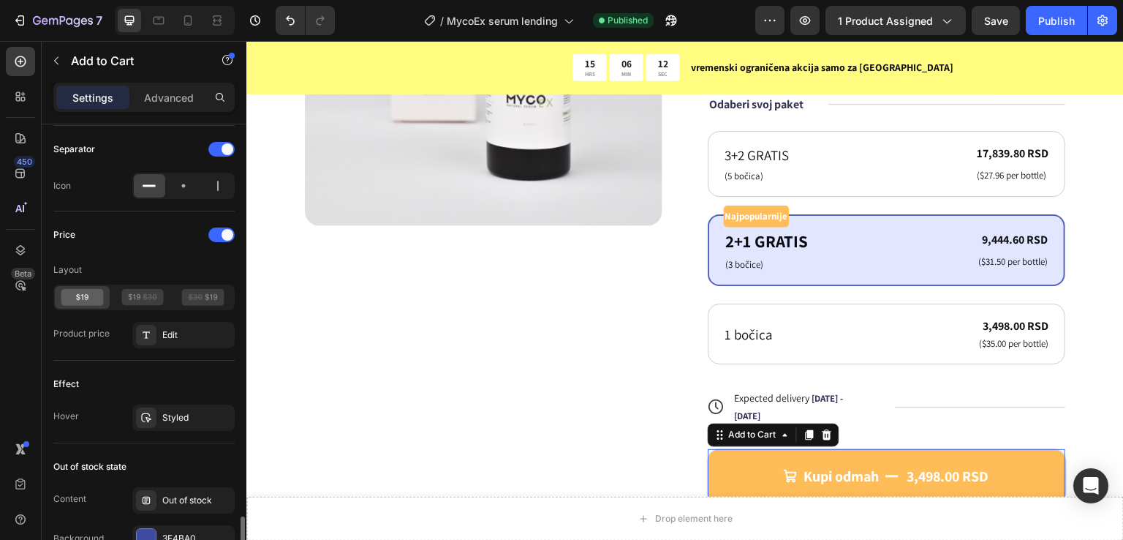
scroll to position [1172, 0]
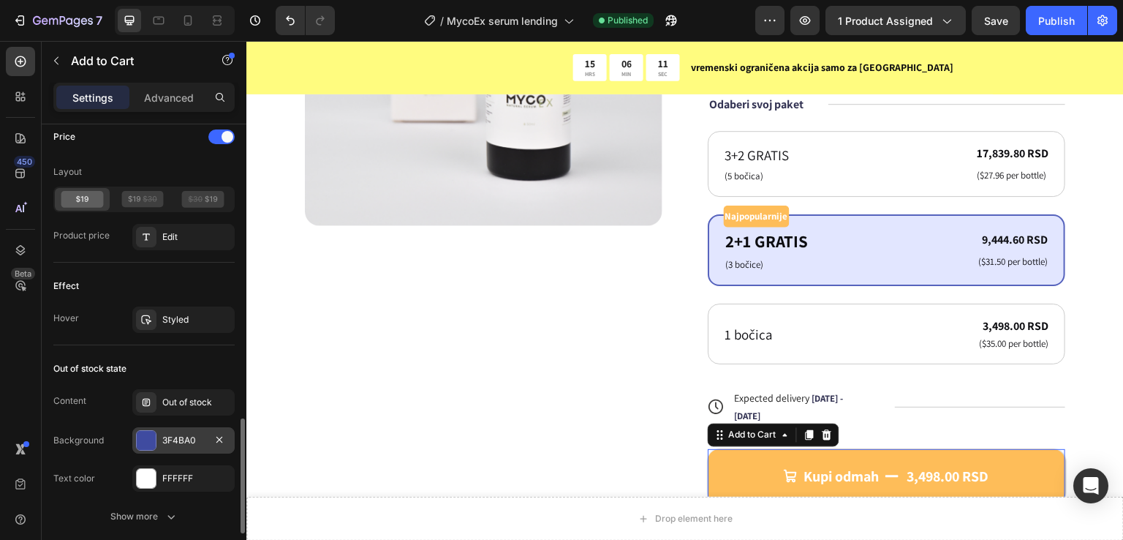
click at [155, 432] on div at bounding box center [146, 440] width 19 height 19
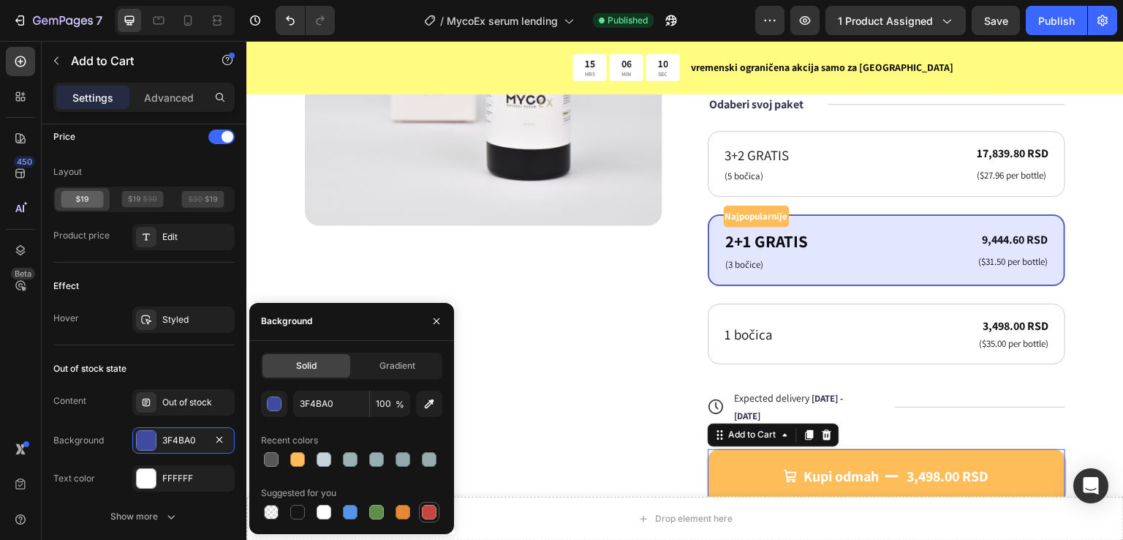
drag, startPoint x: 424, startPoint y: 519, endPoint x: 310, endPoint y: 467, distance: 125.3
click at [424, 519] on div at bounding box center [429, 512] width 15 height 15
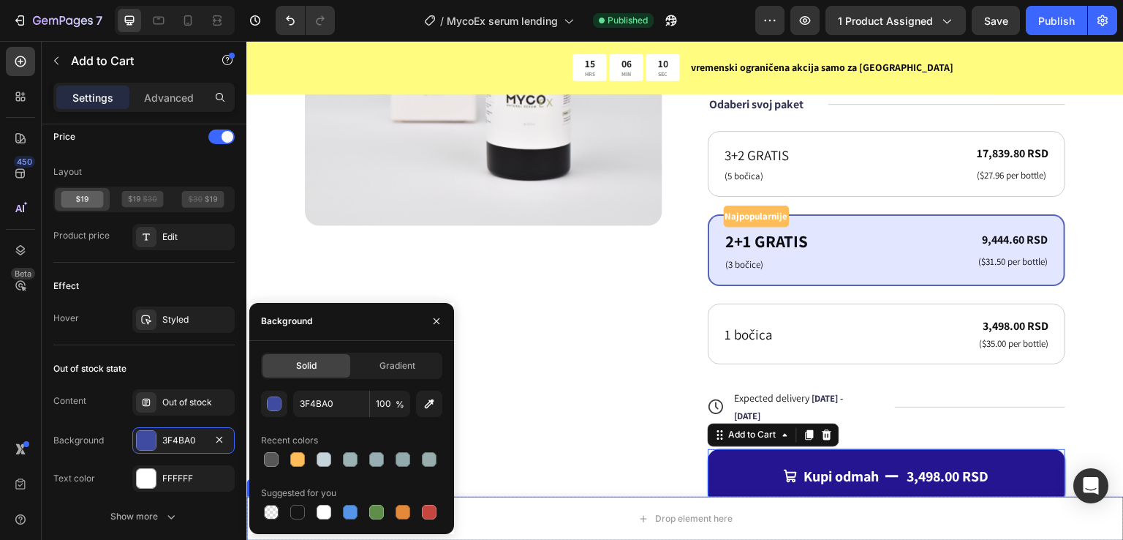
type input "C5453F"
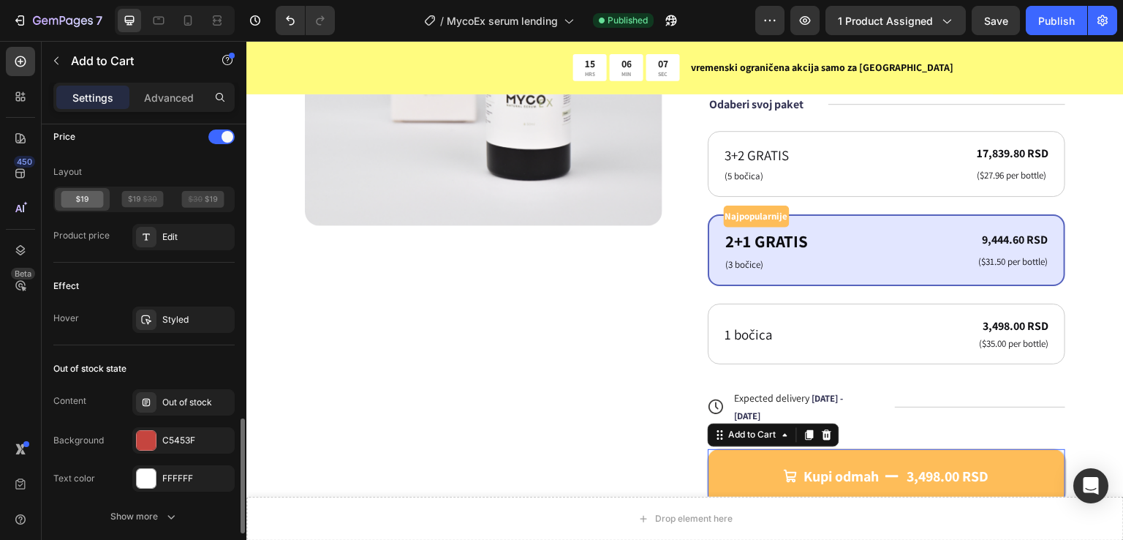
click at [108, 418] on div "Content Out of stock Background C5453F Text color FFFFFF" at bounding box center [143, 440] width 181 height 102
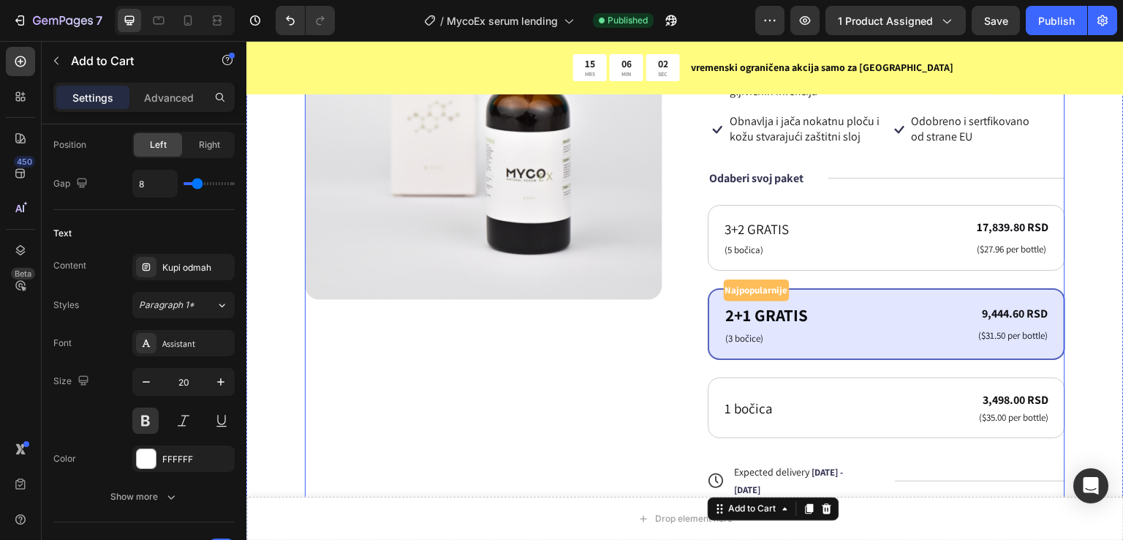
scroll to position [3510, 0]
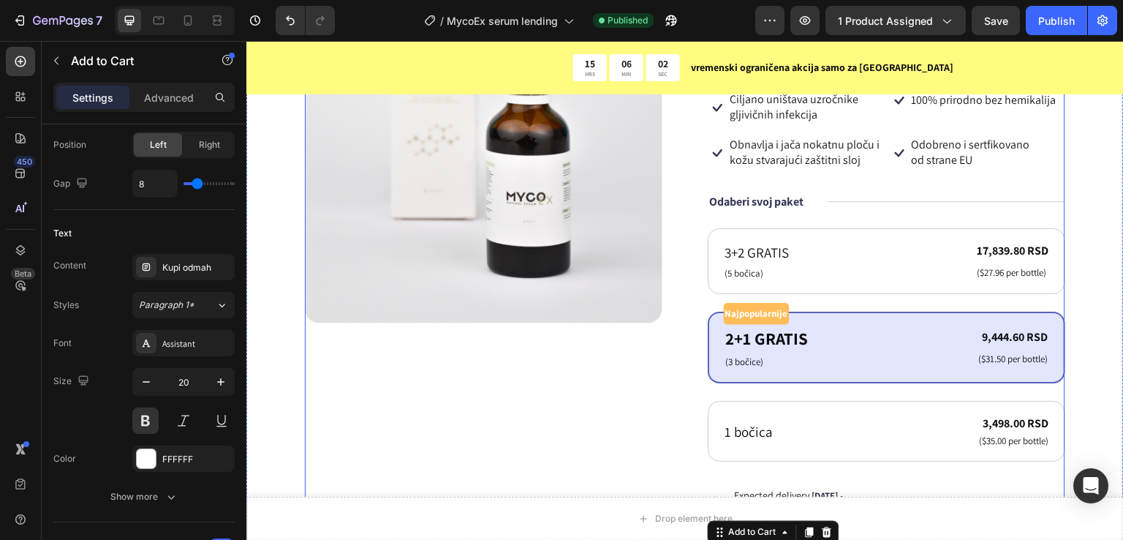
click at [592, 404] on div "Product Images" at bounding box center [484, 283] width 358 height 635
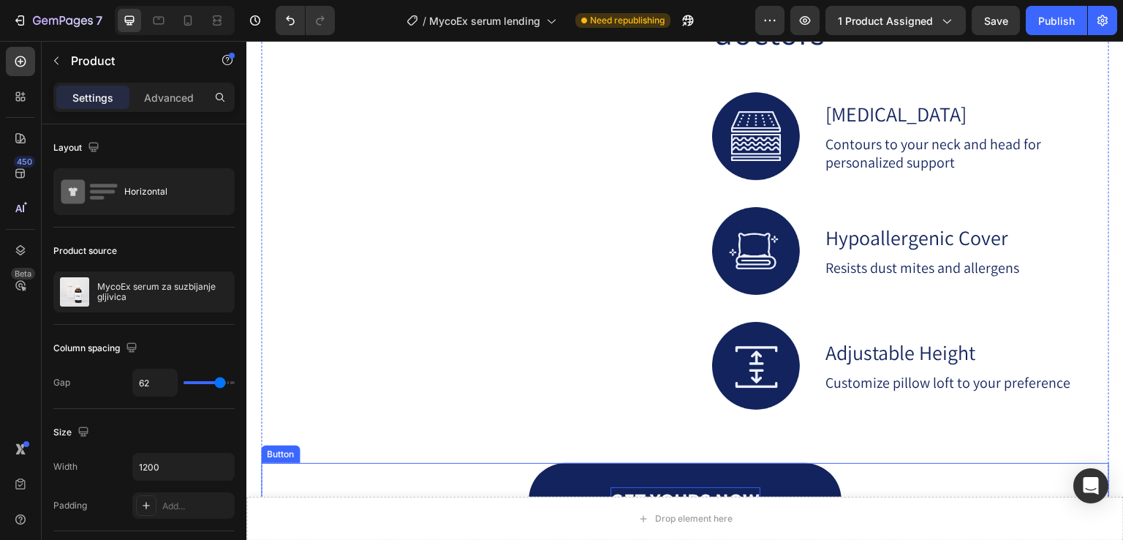
scroll to position [1814, 0]
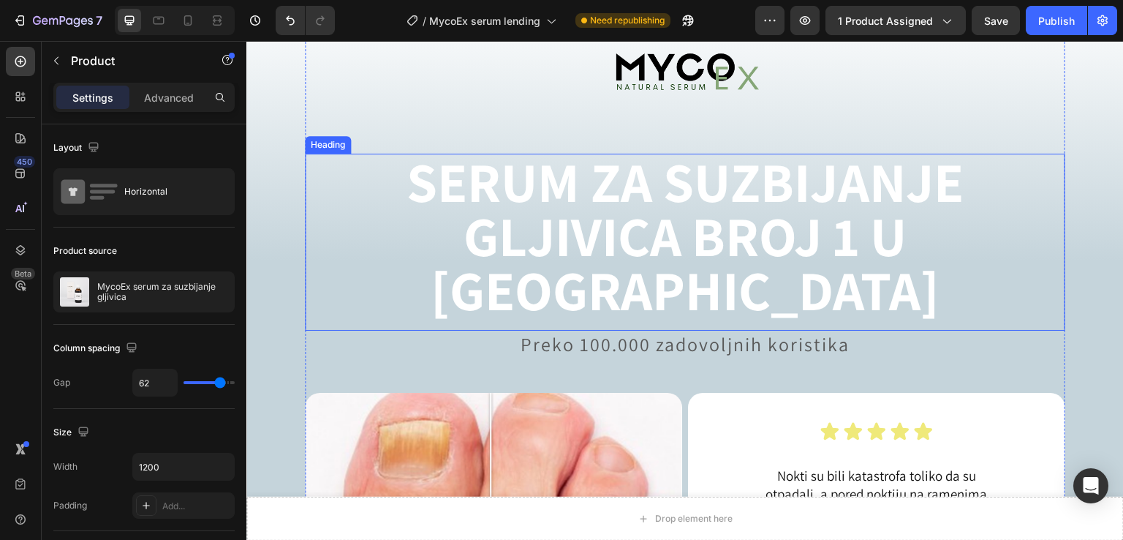
click at [686, 213] on h2 "SERUM ZA SUZBIJANJE GLJIVICA BROJ 1 U [GEOGRAPHIC_DATA]" at bounding box center [685, 236] width 761 height 165
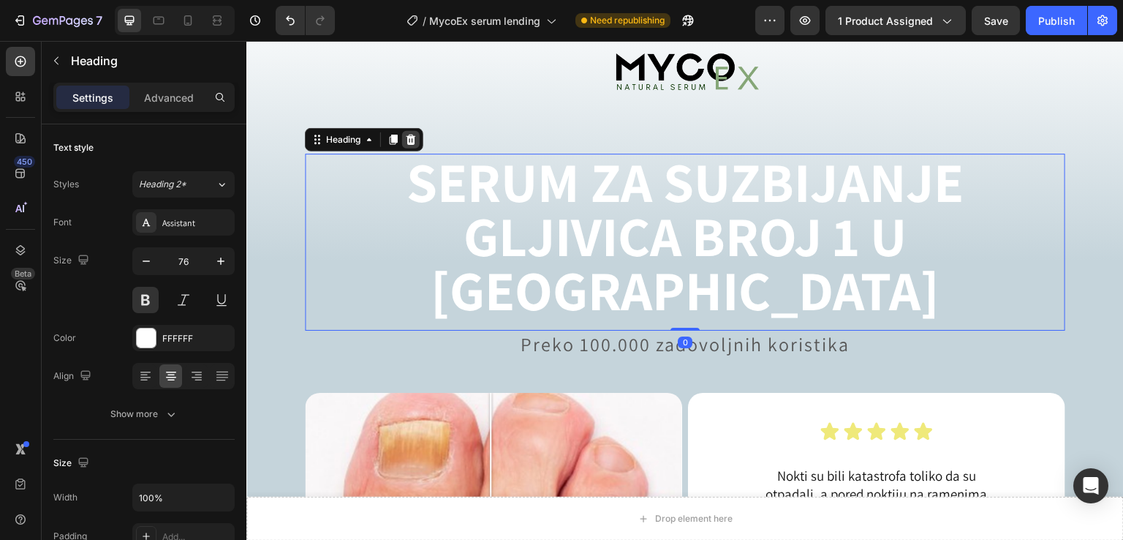
click at [410, 138] on icon at bounding box center [411, 140] width 12 height 12
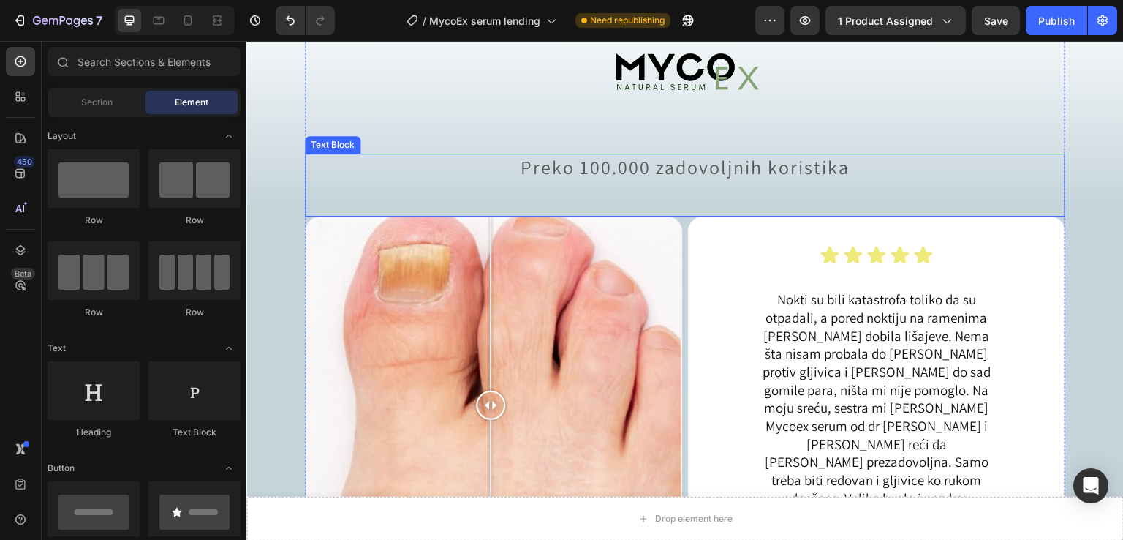
click at [714, 174] on p "Preko 100.000 zadovoljnih koristika" at bounding box center [685, 167] width 758 height 25
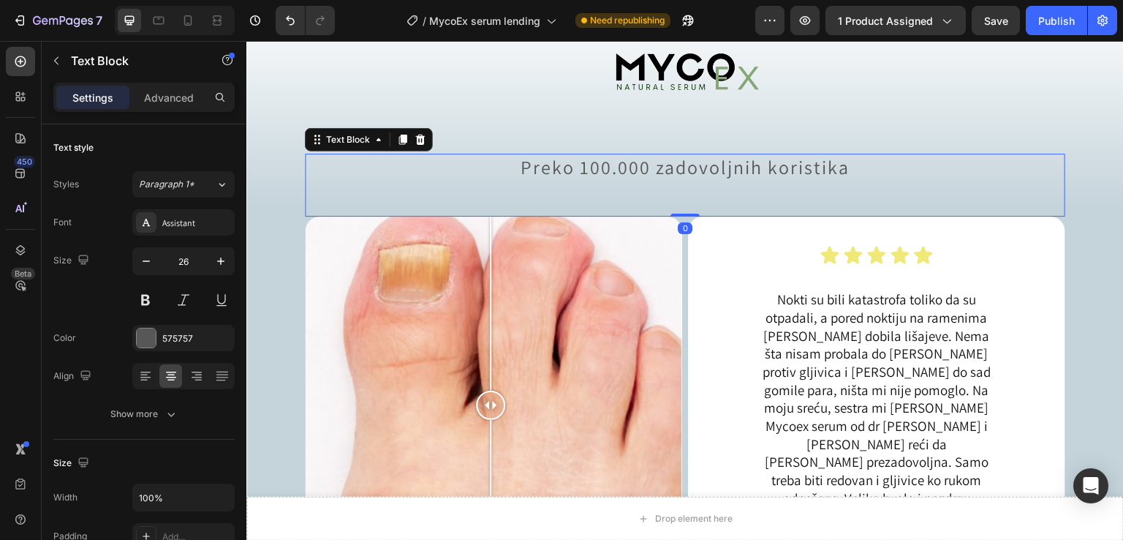
click at [719, 164] on p "Preko 100.000 zadovoljnih koristika" at bounding box center [685, 167] width 758 height 25
click at [476, 173] on p "Preko 100.000 zadovoljnih koristika" at bounding box center [685, 167] width 758 height 25
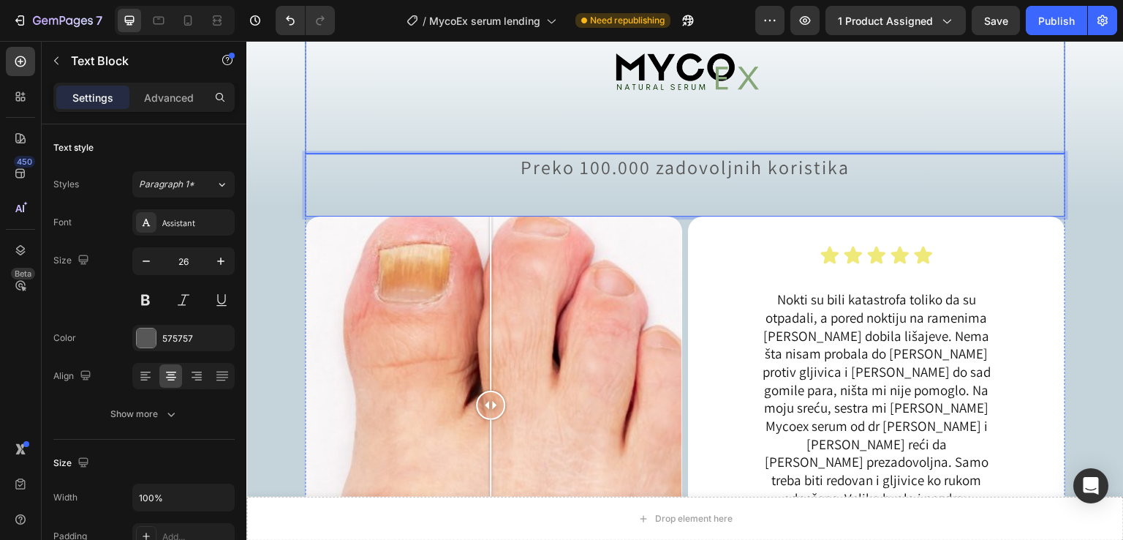
click at [622, 127] on img at bounding box center [685, 73] width 159 height 159
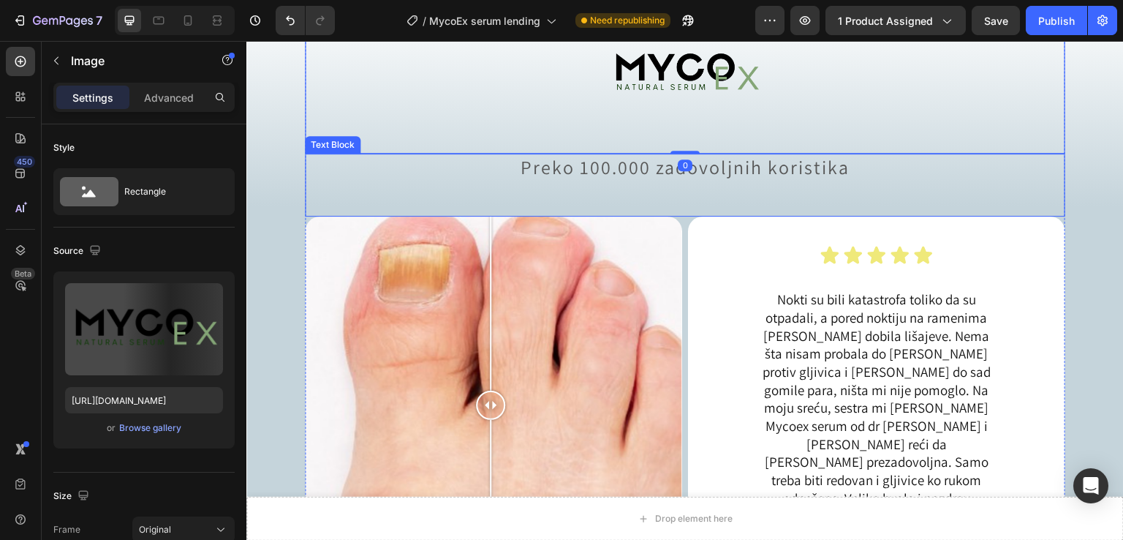
click at [614, 163] on p "Preko 100.000 zadovoljnih koristika" at bounding box center [685, 167] width 758 height 25
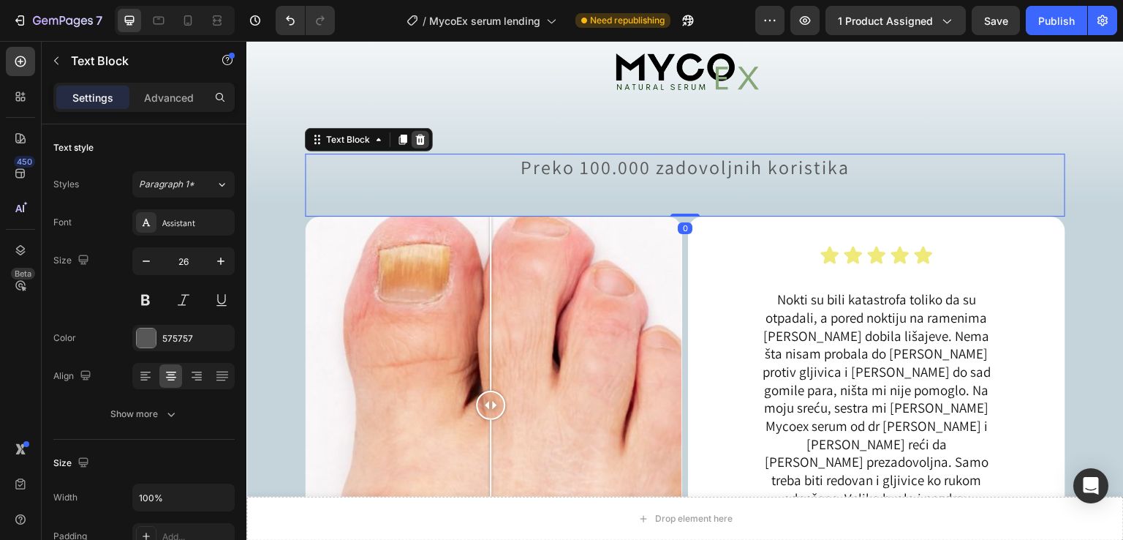
click at [422, 137] on icon at bounding box center [421, 140] width 10 height 10
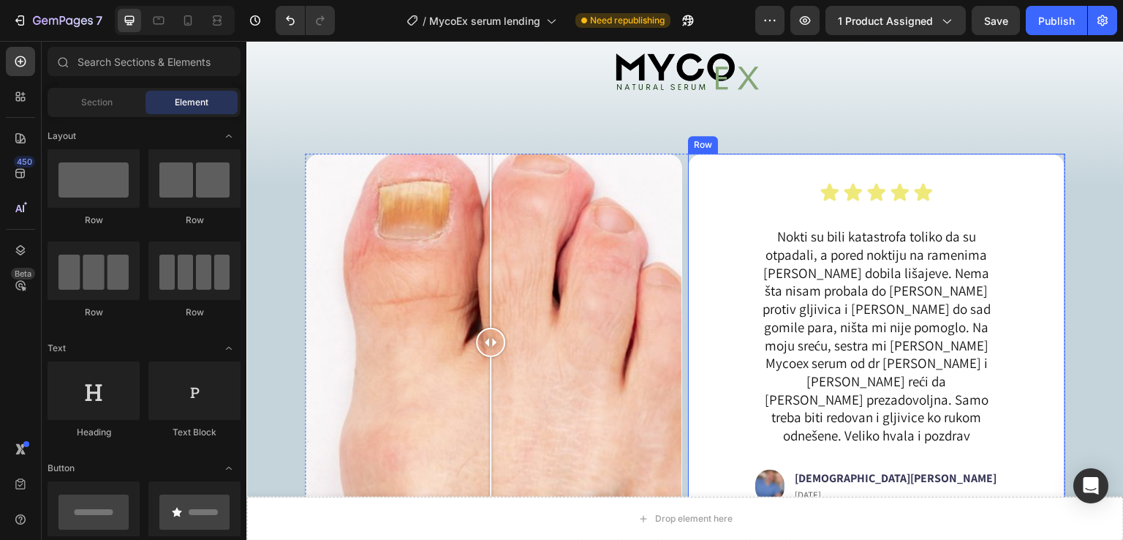
click at [756, 182] on div "Icon Icon Icon Icon Icon Icon List Nokti su bili katastrofa toliko da su otpada…" at bounding box center [876, 342] width 307 height 331
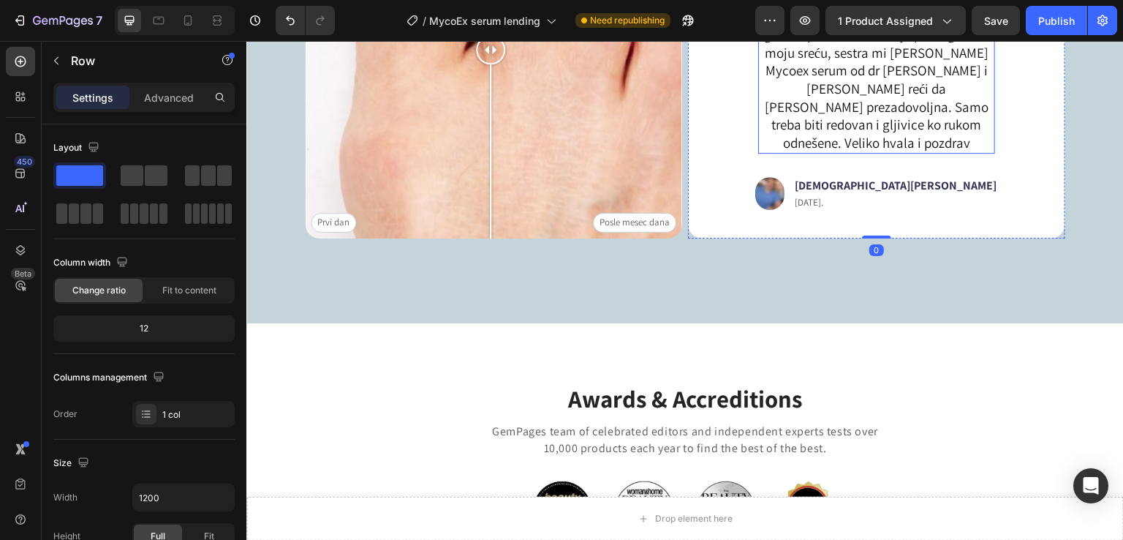
scroll to position [1911, 0]
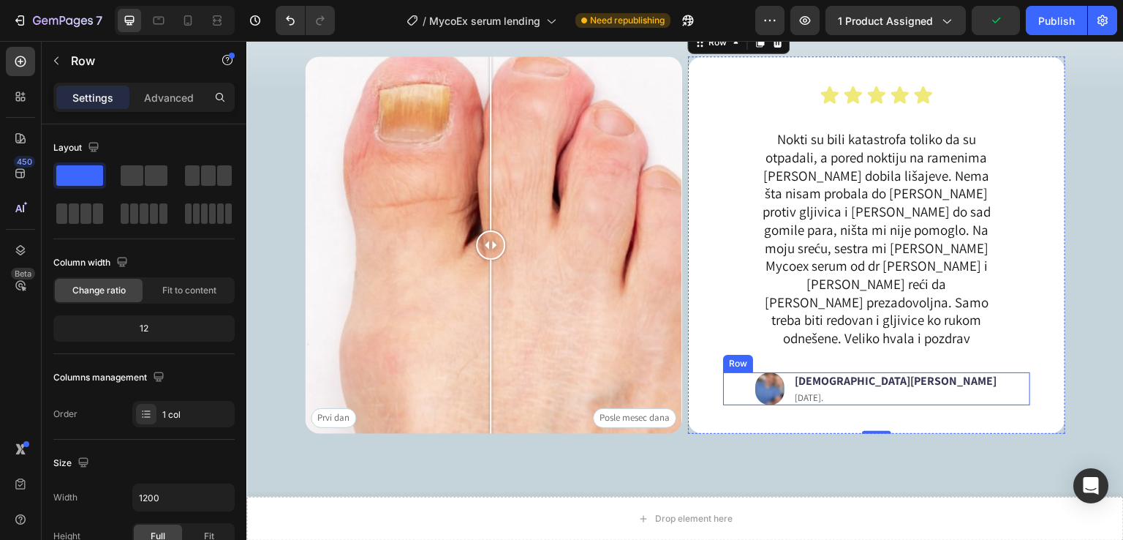
click at [750, 363] on div "Image Jelica B. Text Block [DATE] Text Block Row" at bounding box center [876, 380] width 307 height 34
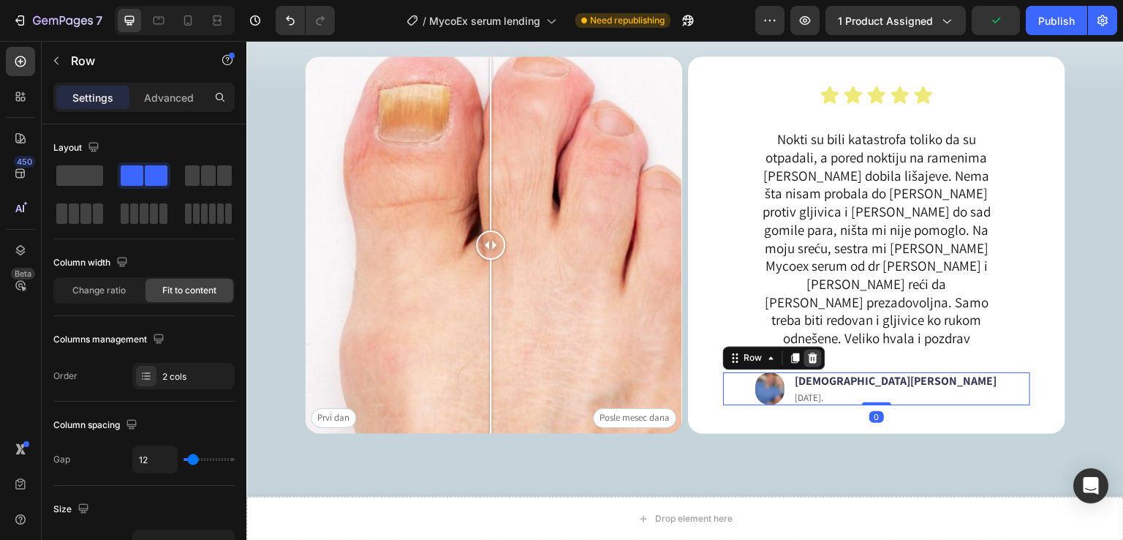
click at [809, 344] on icon at bounding box center [814, 349] width 10 height 10
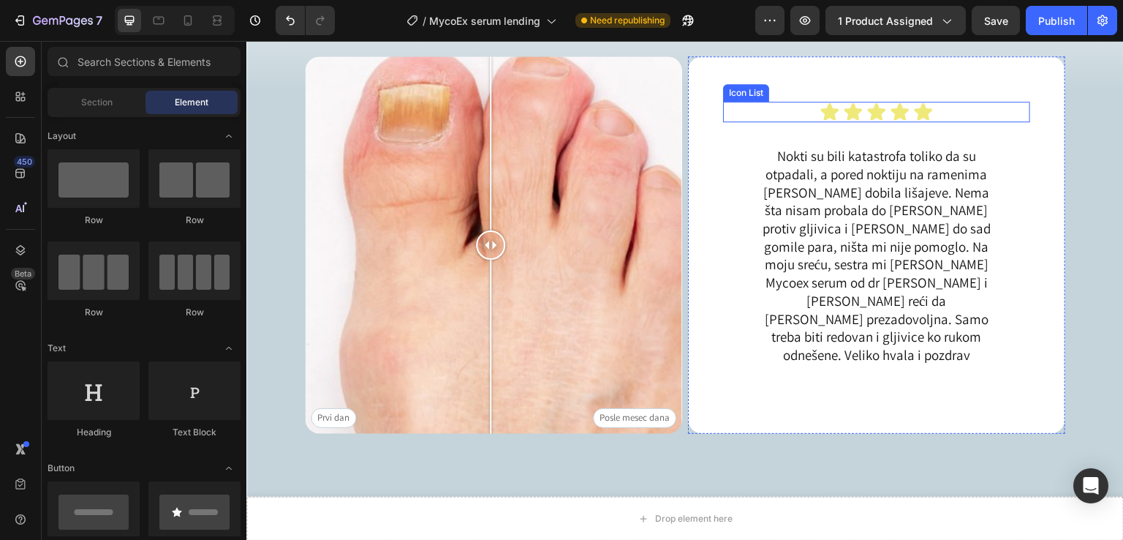
click at [939, 121] on div "Icon Icon Icon Icon Icon" at bounding box center [876, 121] width 307 height 20
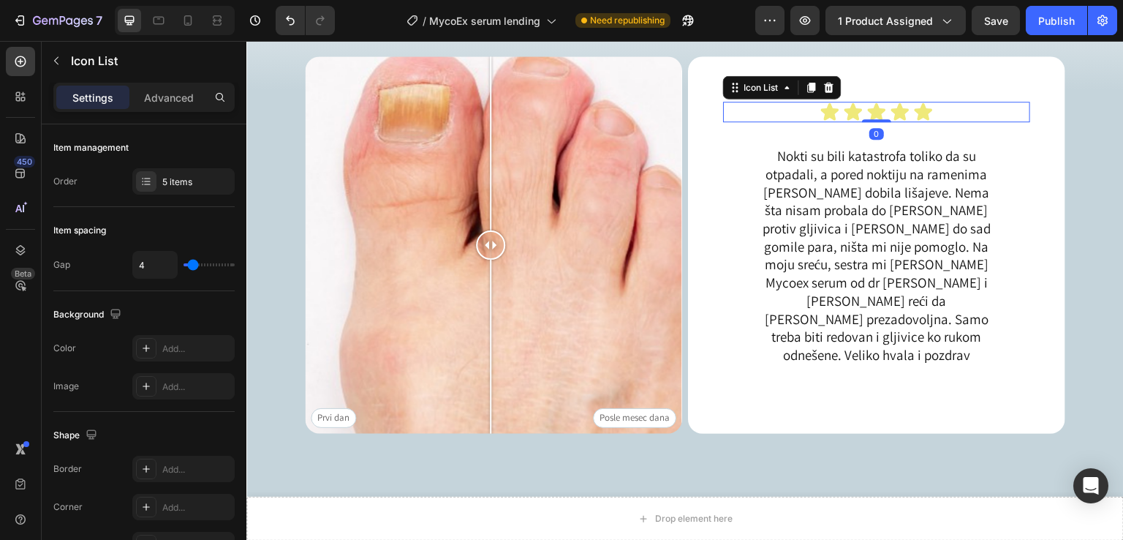
click at [827, 100] on icon at bounding box center [830, 96] width 10 height 10
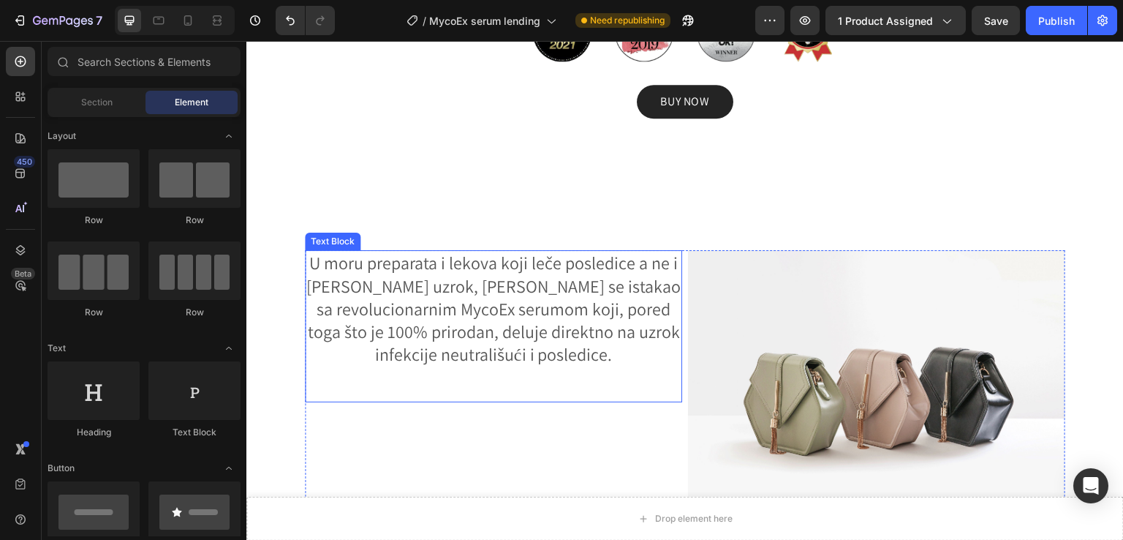
scroll to position [2535, 0]
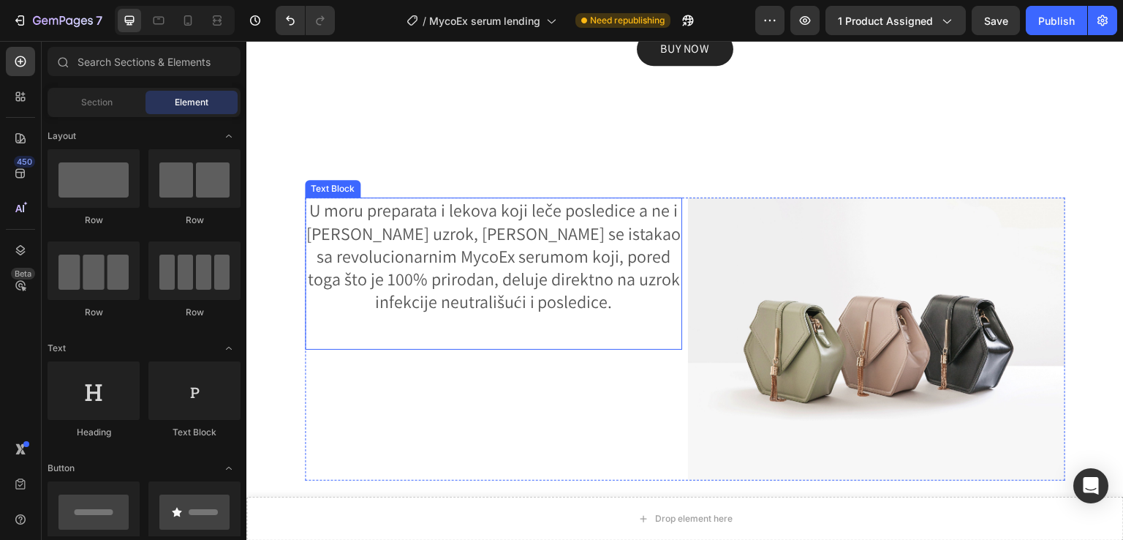
click at [606, 286] on p "U moru preparata i lekova koji leče posledice a ne i sam uzrok, [PERSON_NAME] s…" at bounding box center [493, 256] width 374 height 114
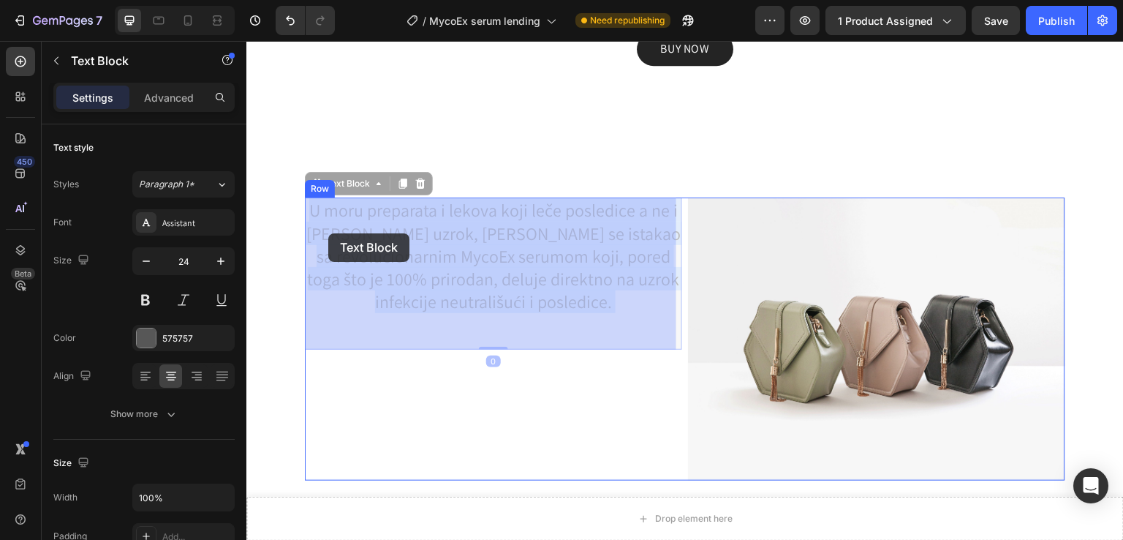
drag, startPoint x: 620, startPoint y: 312, endPoint x: 338, endPoint y: 225, distance: 295.4
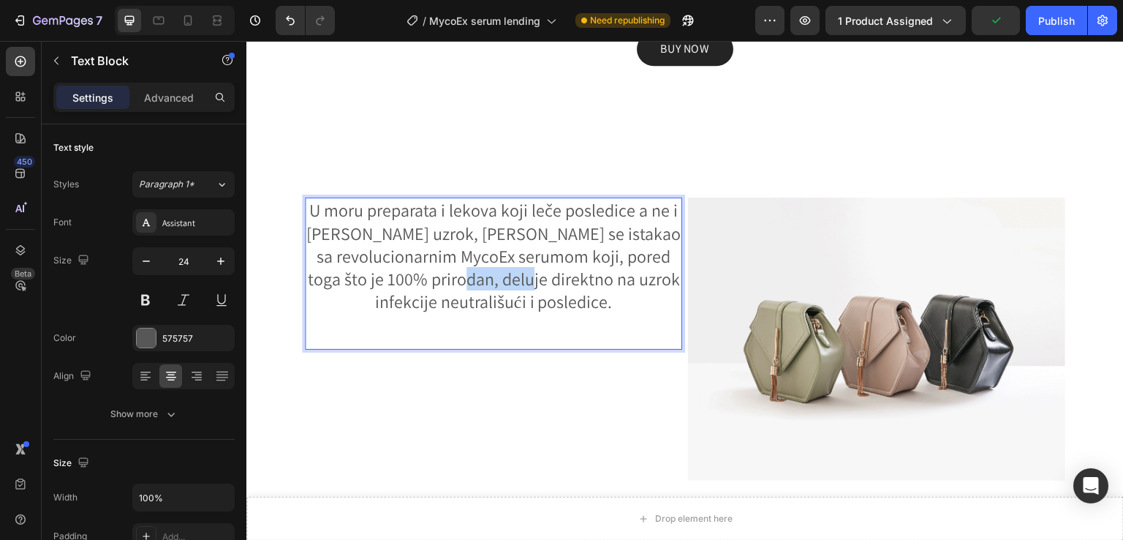
click at [536, 290] on p "U moru preparata i lekova koji leče posledice a ne i sam uzrok, [PERSON_NAME] s…" at bounding box center [493, 256] width 374 height 114
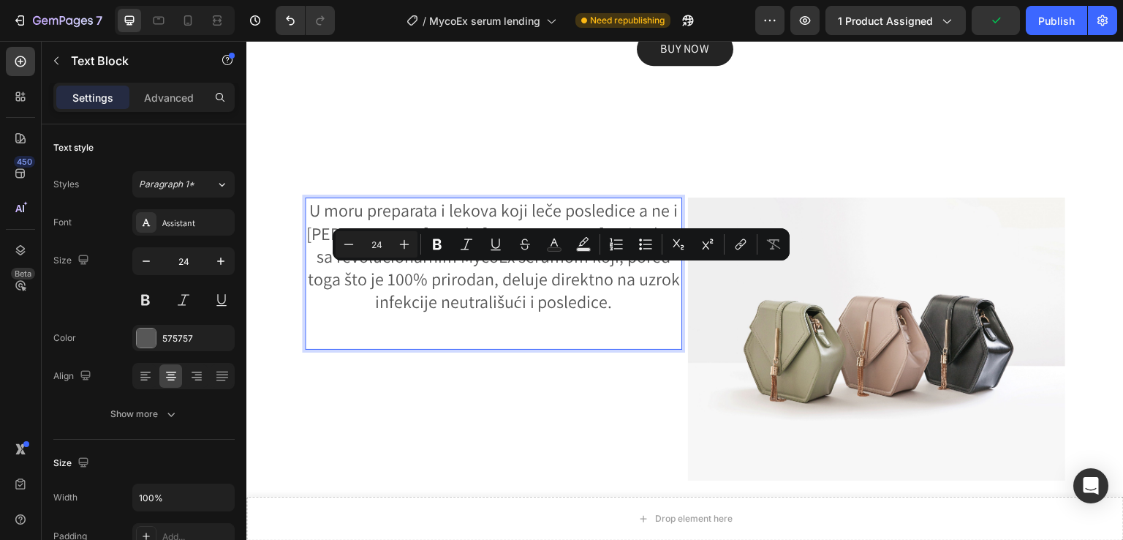
click at [622, 310] on p "U moru preparata i lekova koji leče posledice a ne i sam uzrok, [PERSON_NAME] s…" at bounding box center [493, 256] width 374 height 114
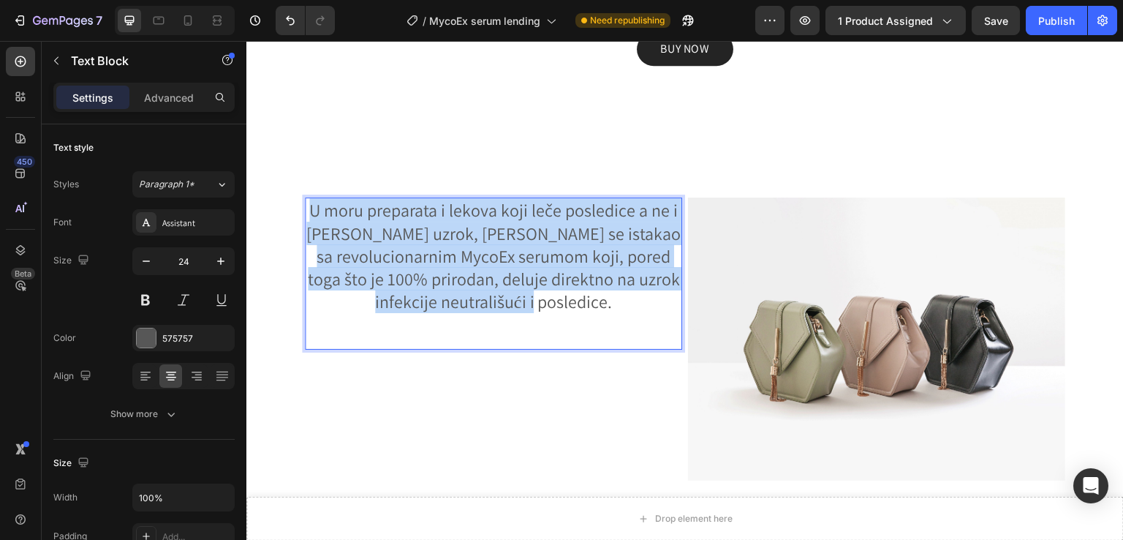
drag, startPoint x: 619, startPoint y: 310, endPoint x: 301, endPoint y: 210, distance: 332.8
click at [301, 210] on div "U moru preparata i lekova koji leče posledice a ne i sam uzrok, [PERSON_NAME] s…" at bounding box center [685, 338] width 878 height 429
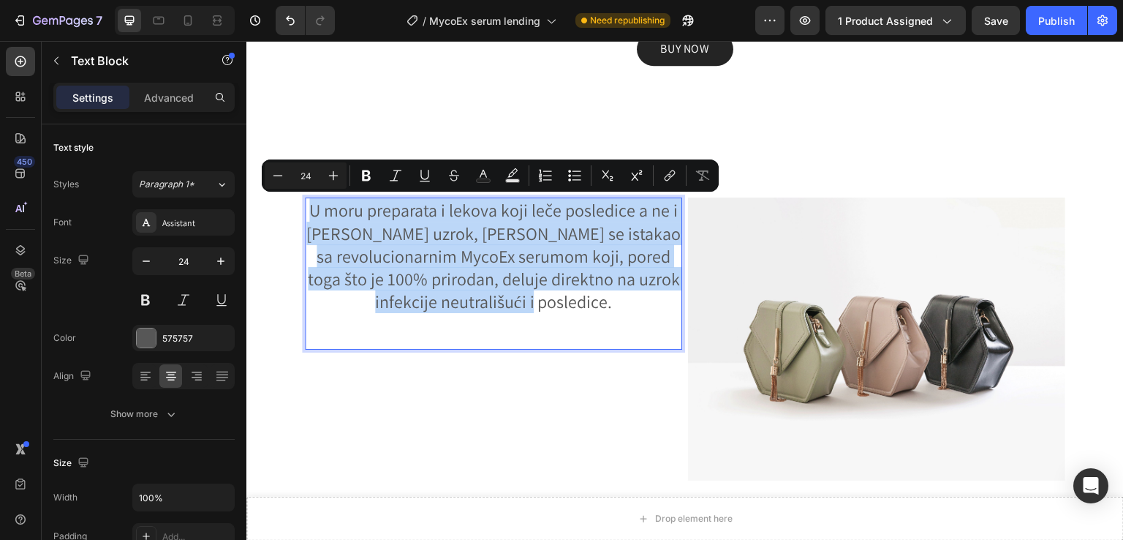
copy p "U moru preparata i lekova koji leče posledice a ne i sam uzrok, [PERSON_NAME] s…"
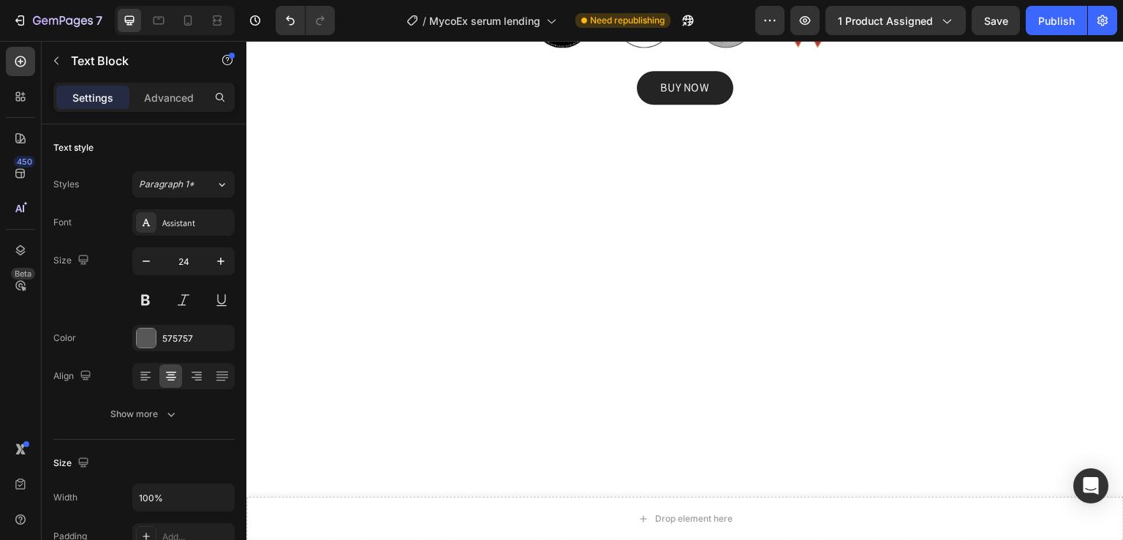
type input "16"
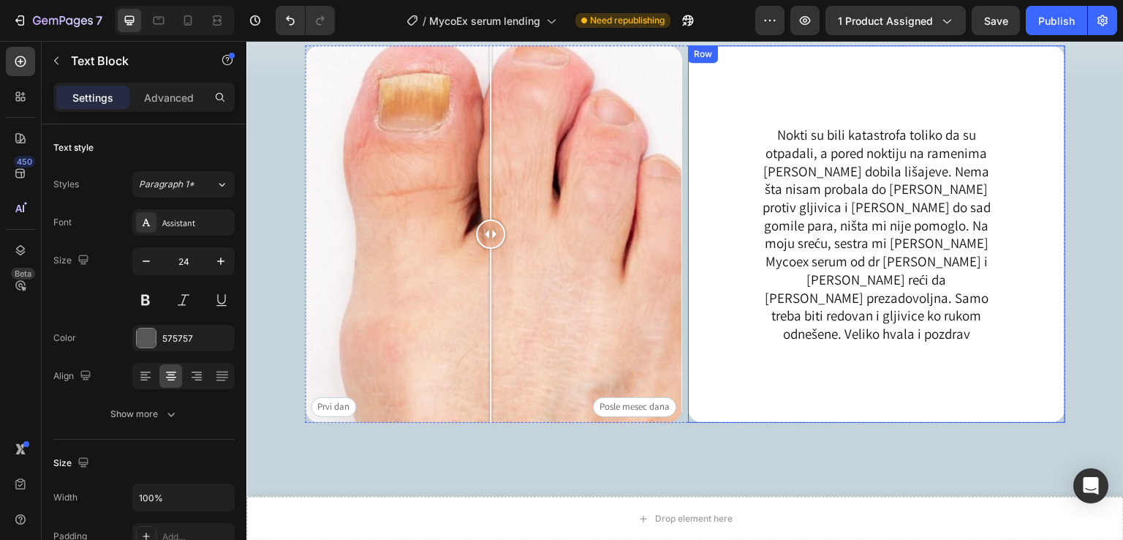
scroll to position [1950, 0]
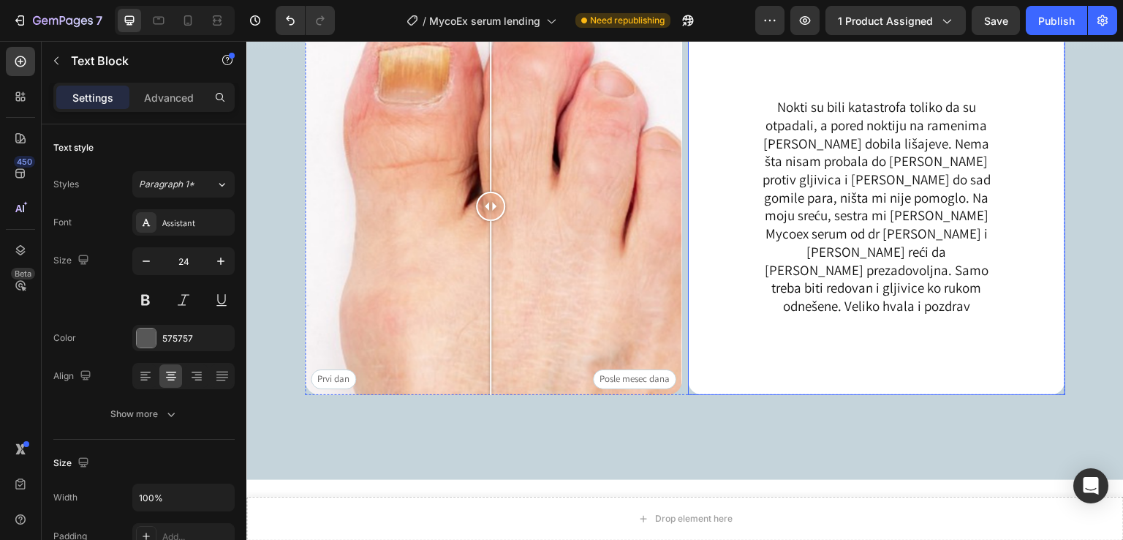
click at [874, 246] on p "Nokti su bili katastrofa toliko da su otpadali, a pored noktiju na ramenima sam…" at bounding box center [877, 207] width 234 height 199
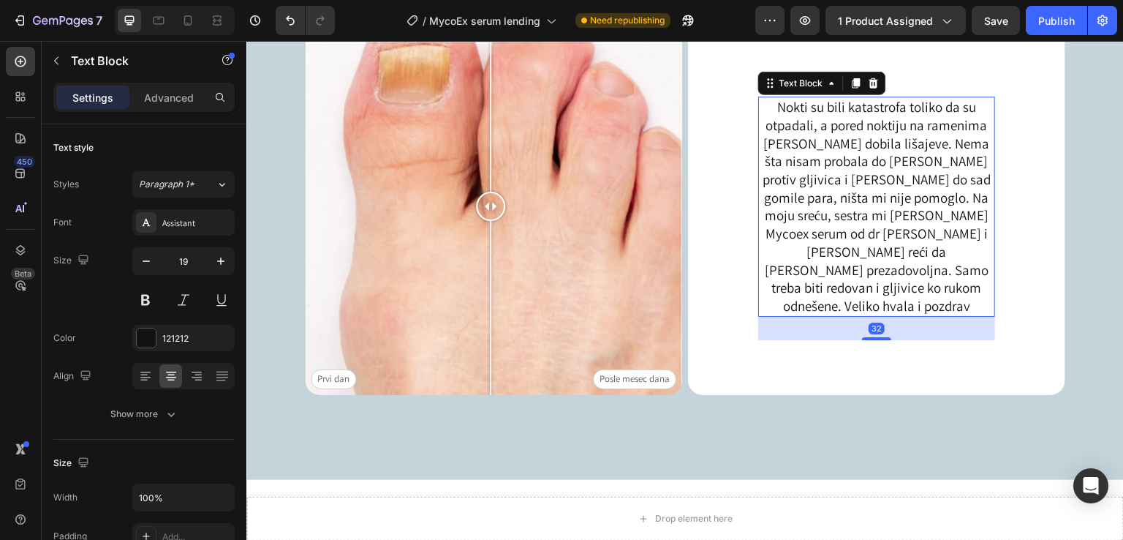
click at [874, 246] on p "Nokti su bili katastrofa toliko da su otpadali, a pored noktiju na ramenima sam…" at bounding box center [877, 207] width 234 height 199
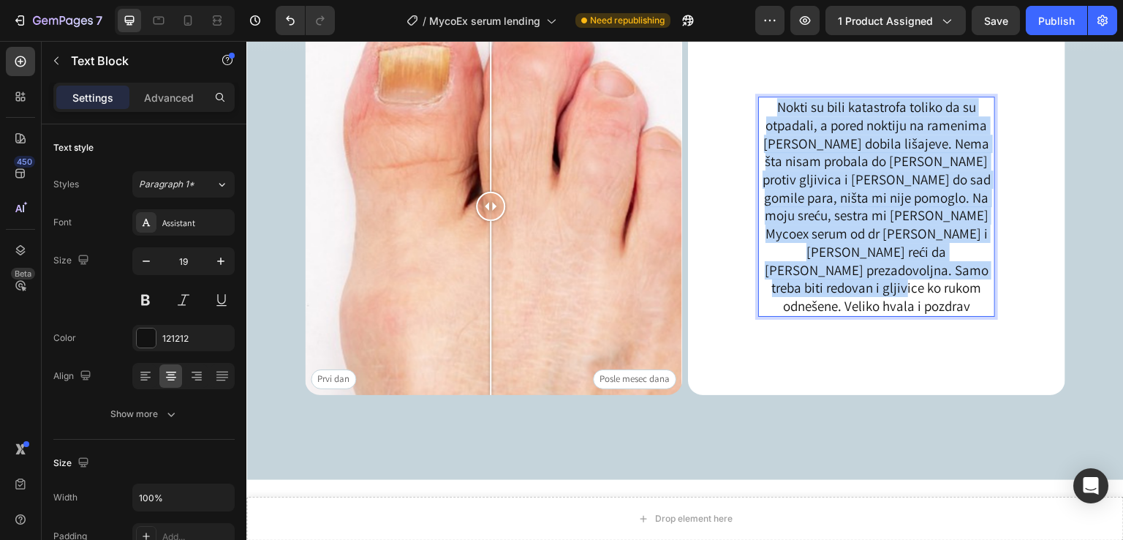
click at [874, 246] on p "Nokti su bili katastrofa toliko da su otpadali, a pored noktiju na ramenima sam…" at bounding box center [877, 207] width 234 height 199
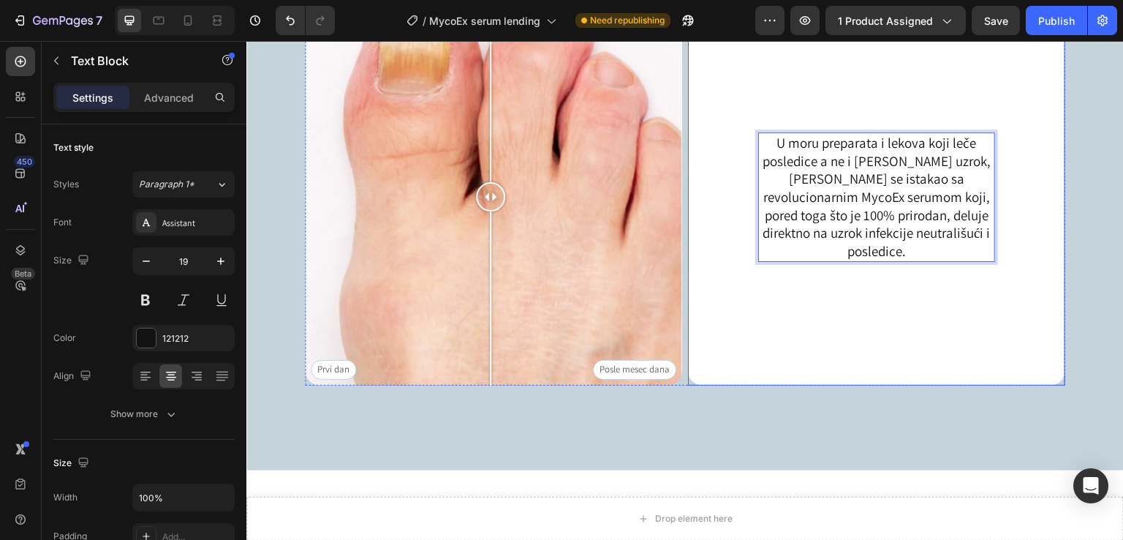
scroll to position [1790, 0]
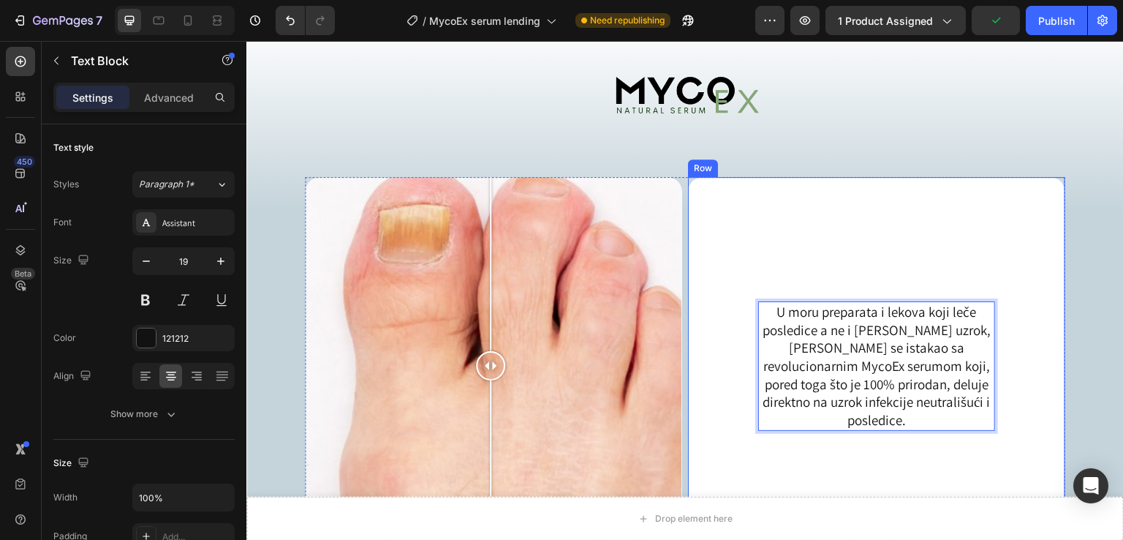
click at [977, 258] on div "U moru preparata i lekova koji leče posledice a ne i sam uzrok, dr Živković se …" at bounding box center [876, 365] width 307 height 331
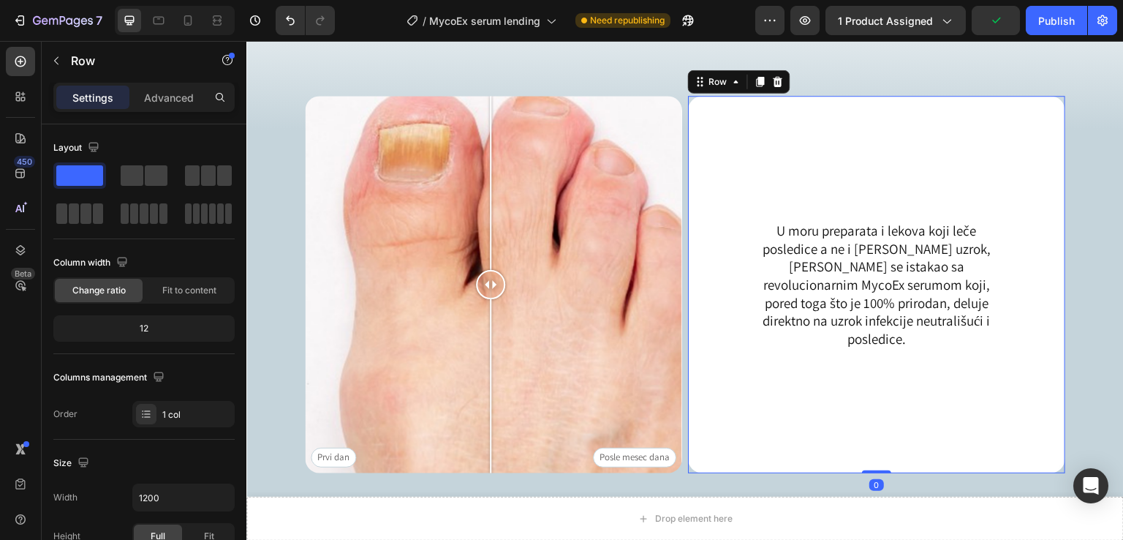
scroll to position [1888, 0]
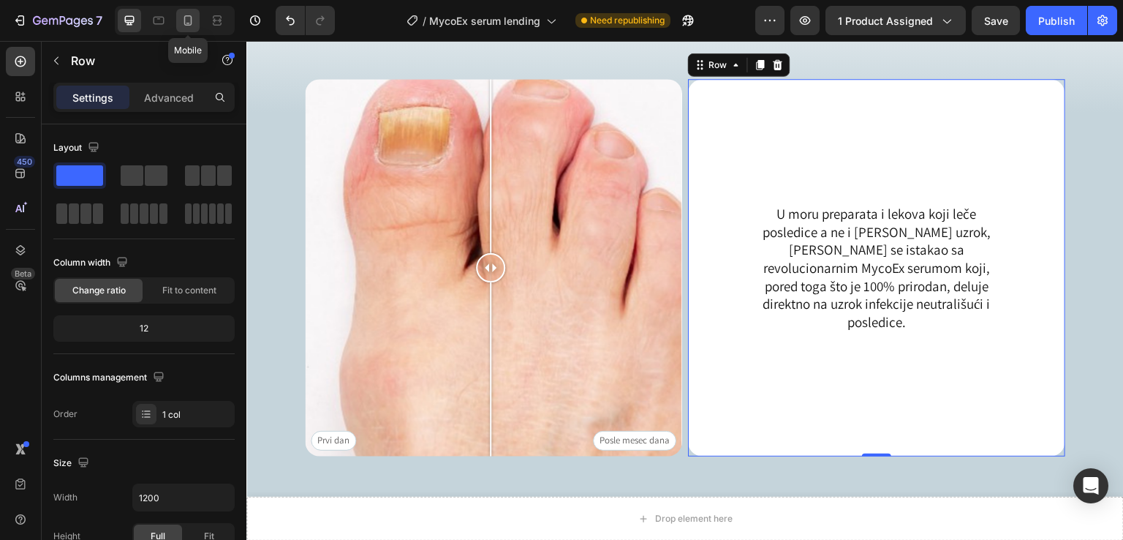
click at [186, 17] on icon at bounding box center [188, 20] width 15 height 15
type input "100%"
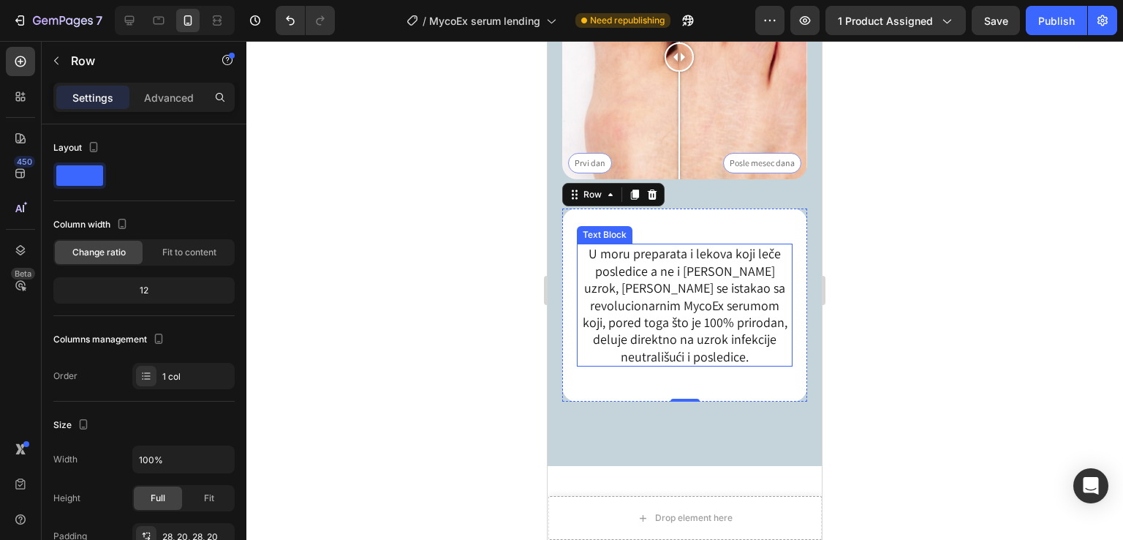
scroll to position [1588, 0]
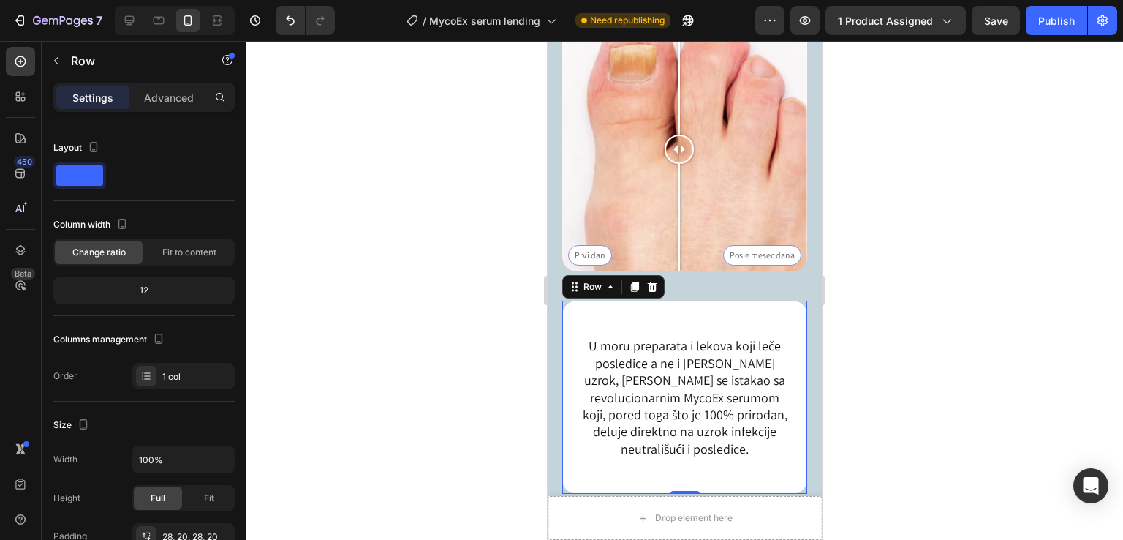
click at [986, 225] on div at bounding box center [684, 290] width 877 height 499
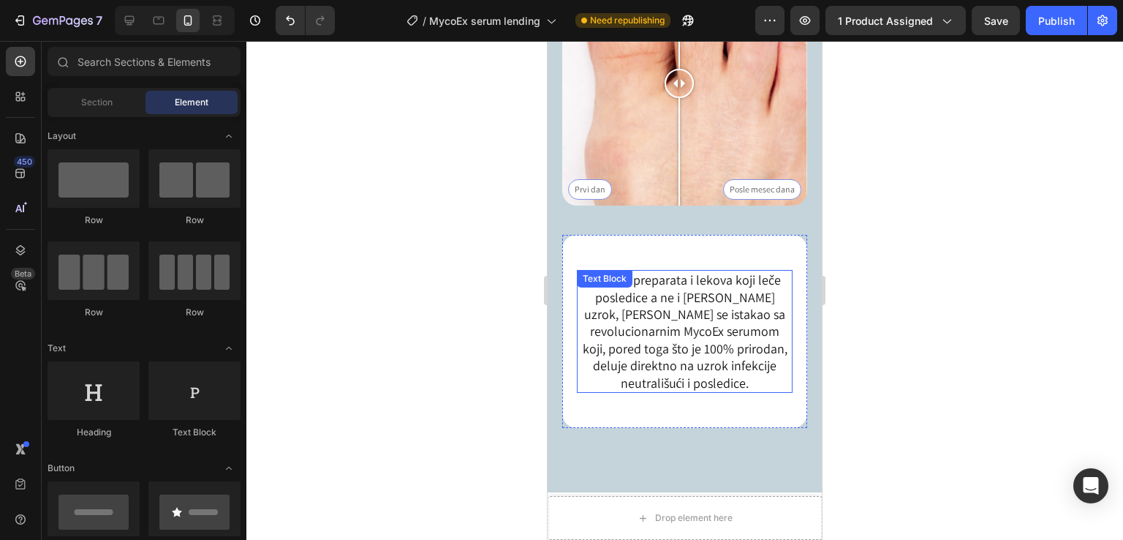
scroll to position [1426, 0]
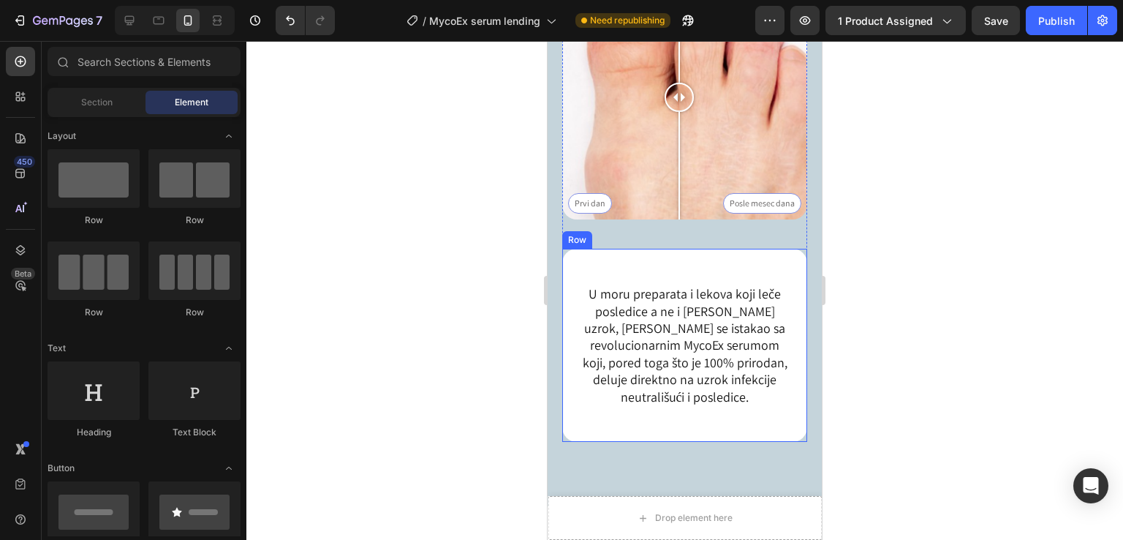
click at [711, 269] on div "U moru preparata i lekova koji leče posledice a ne i sam uzrok, [PERSON_NAME] s…" at bounding box center [685, 345] width 216 height 152
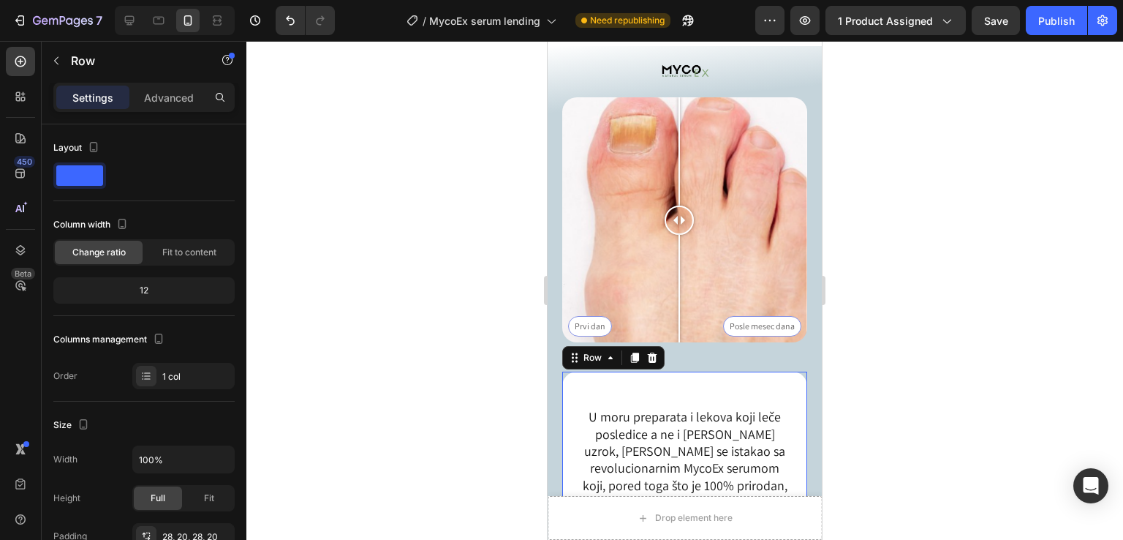
scroll to position [1488, 0]
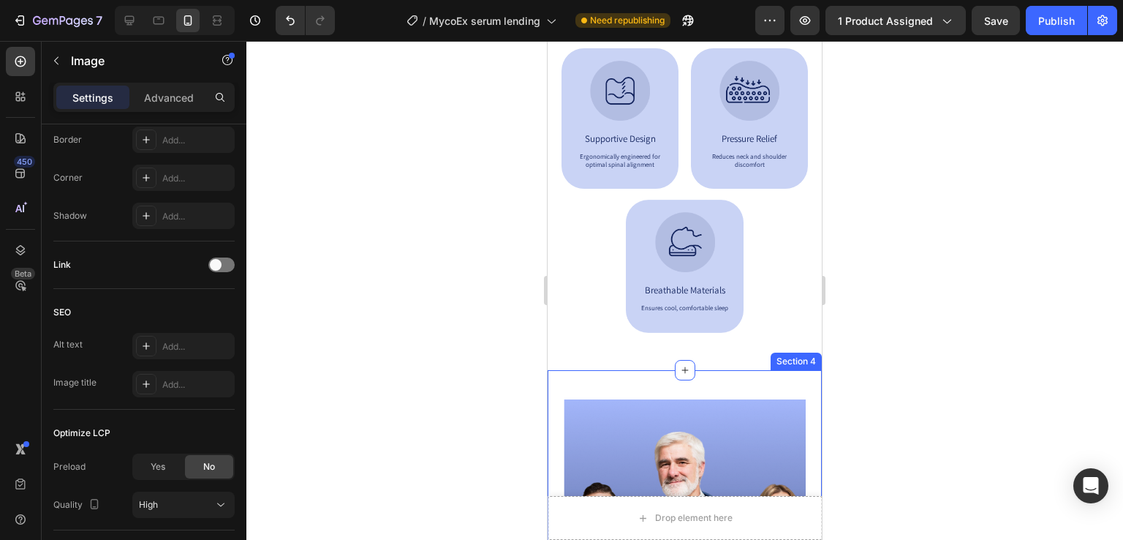
scroll to position [865, 0]
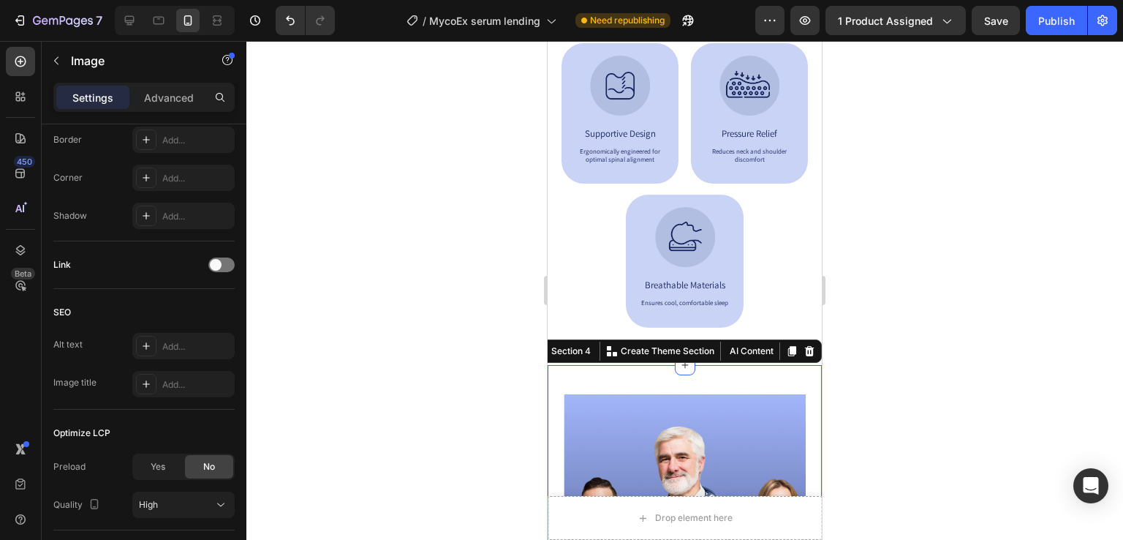
scroll to position [0, 0]
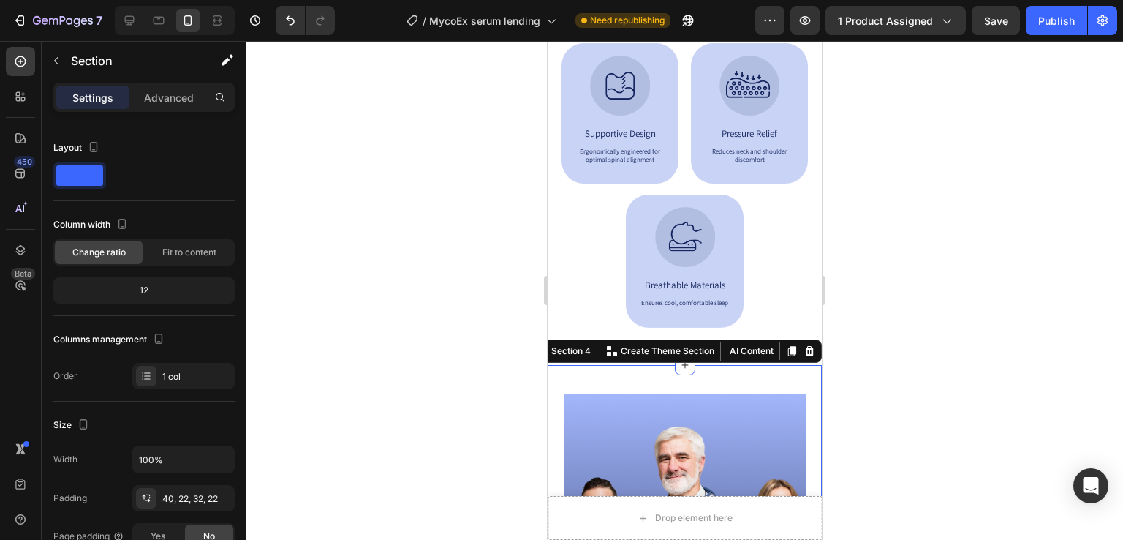
click at [805, 347] on icon at bounding box center [810, 351] width 10 height 10
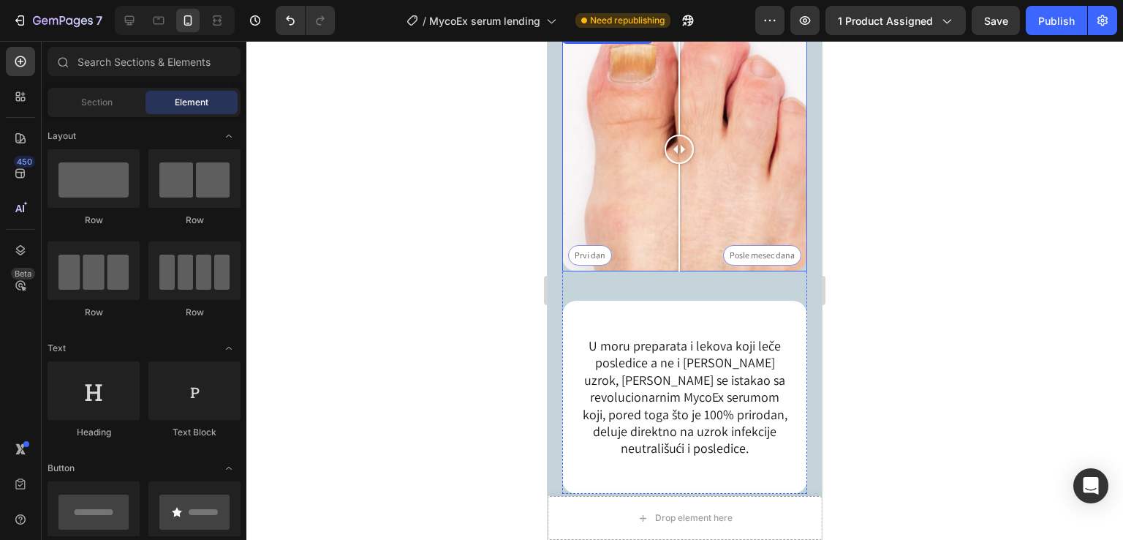
scroll to position [1060, 0]
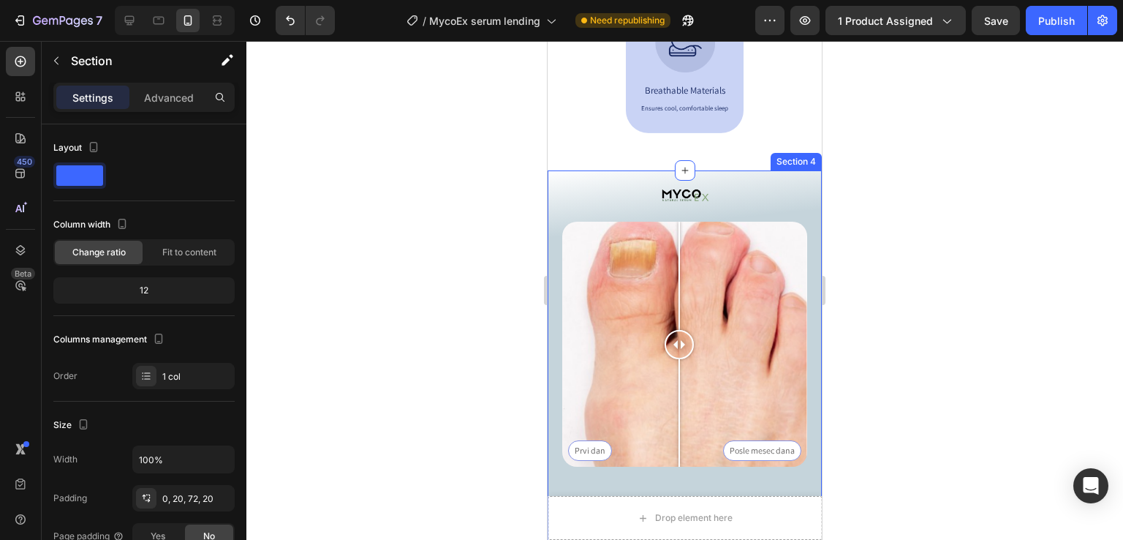
click at [553, 194] on div "Image Prvi dan Posle mesec dana Image Comparison U moru preparata i lekova koji…" at bounding box center [685, 461] width 274 height 583
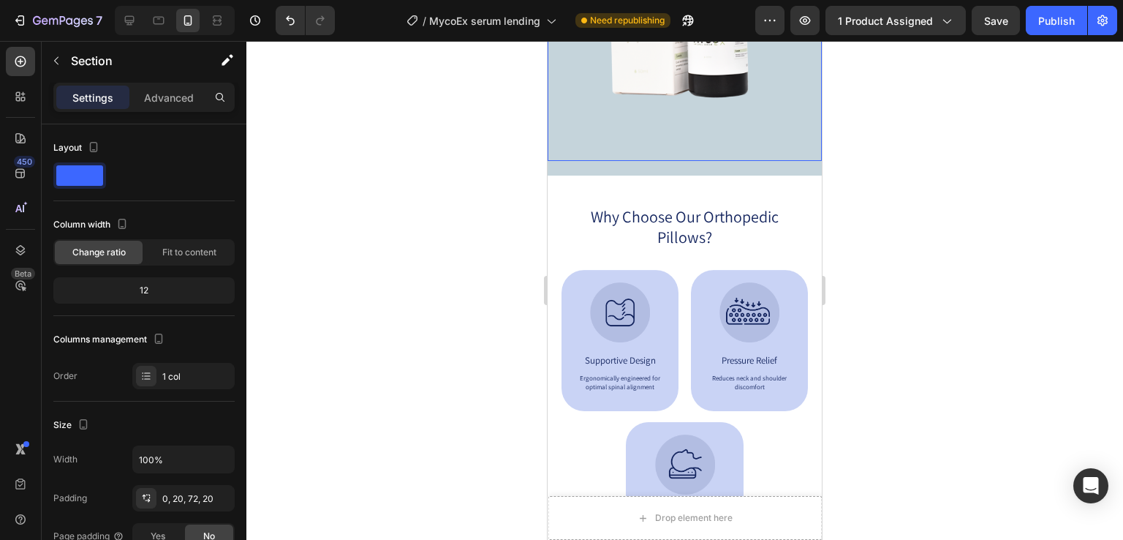
scroll to position [865, 0]
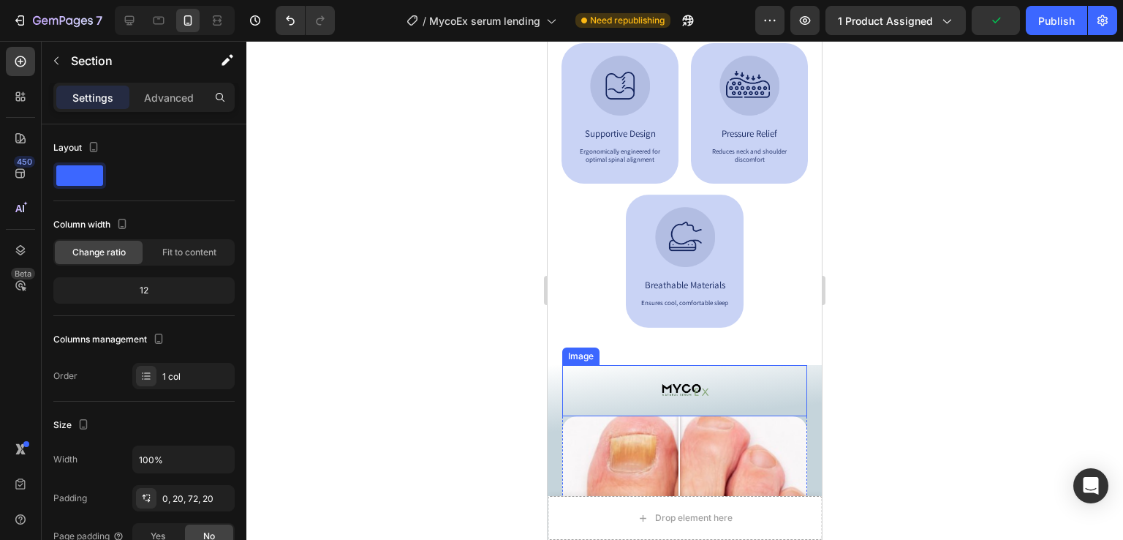
click at [566, 393] on div at bounding box center [684, 390] width 245 height 51
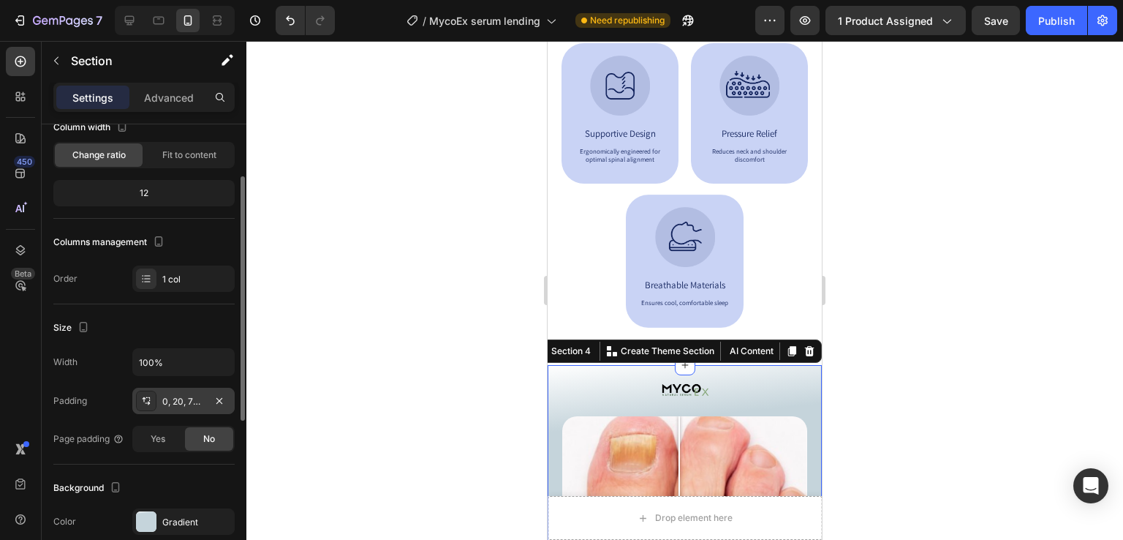
scroll to position [195, 0]
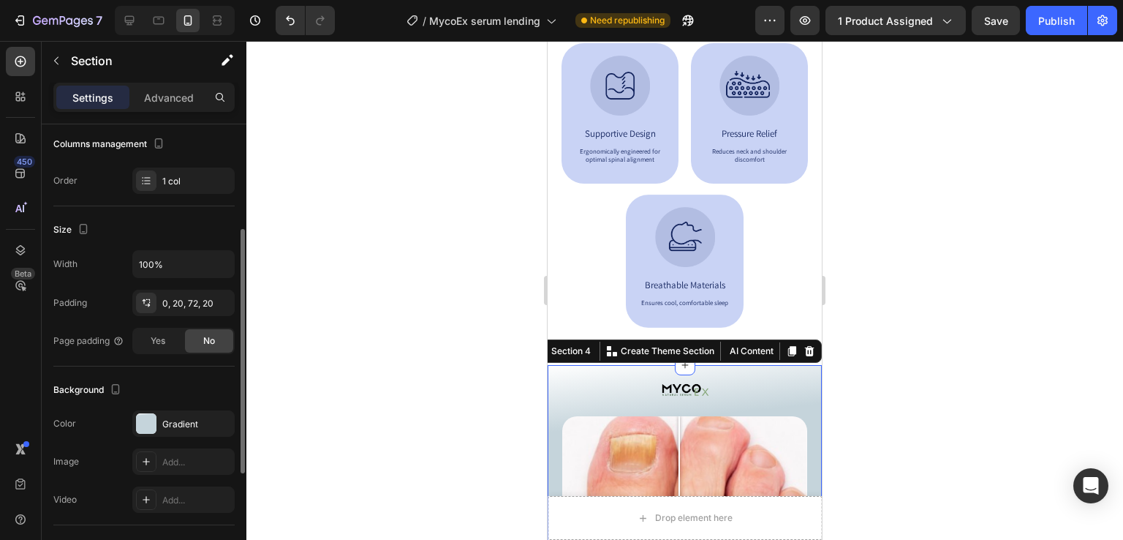
click at [0, 0] on icon "button" at bounding box center [0, 0] width 0 height 0
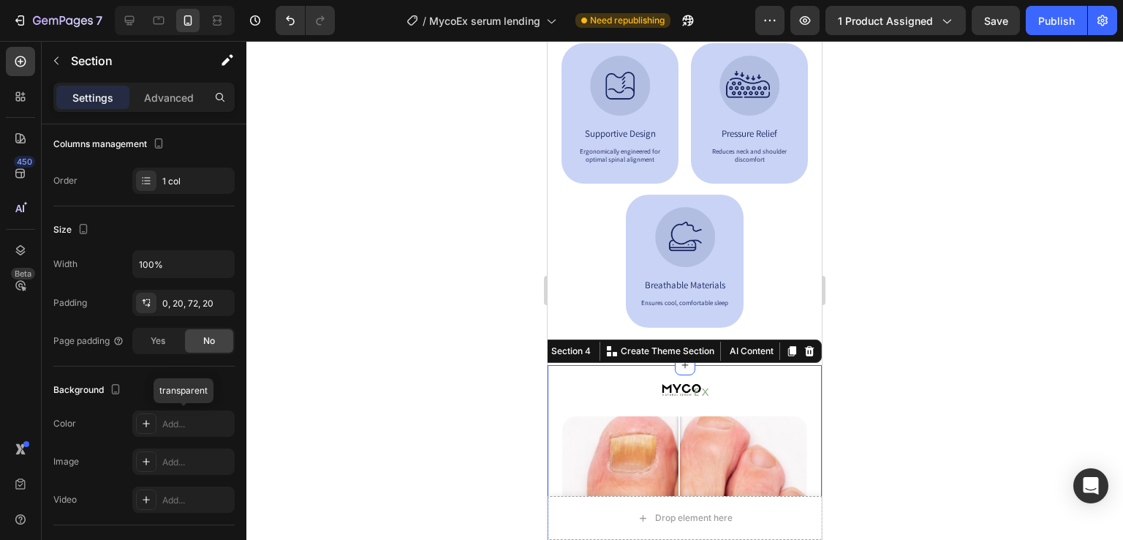
click at [426, 363] on div at bounding box center [684, 290] width 877 height 499
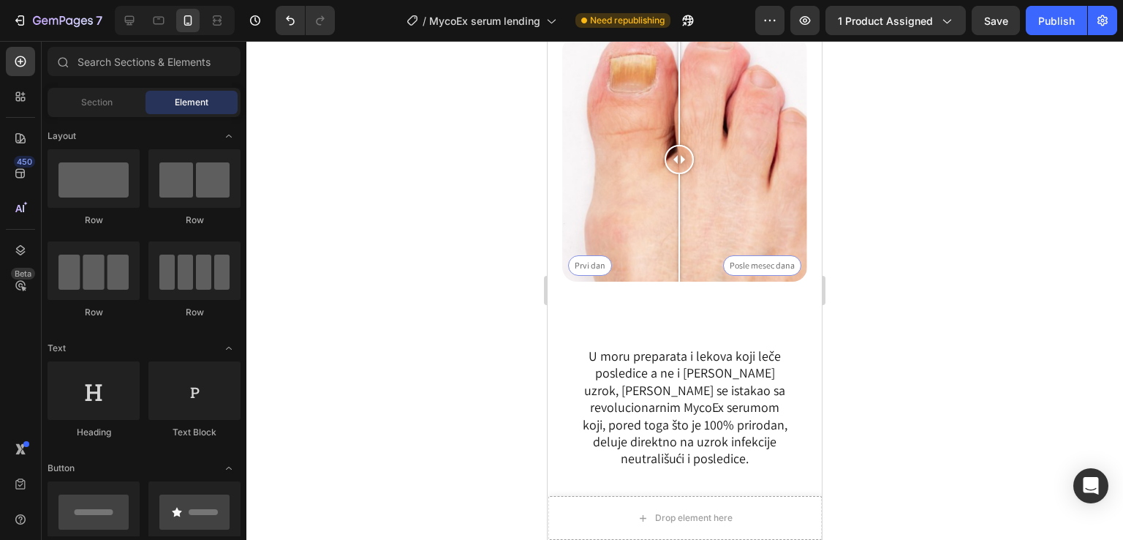
scroll to position [1311, 0]
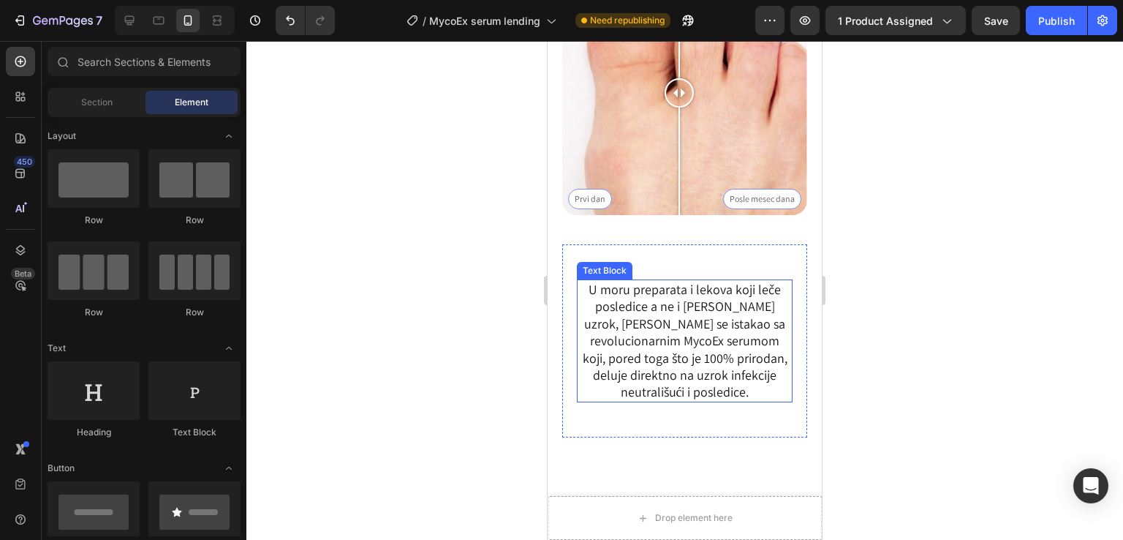
click at [758, 296] on p "U moru preparata i lekova koji leče posledice a ne i sam uzrok, [PERSON_NAME] s…" at bounding box center [684, 341] width 213 height 120
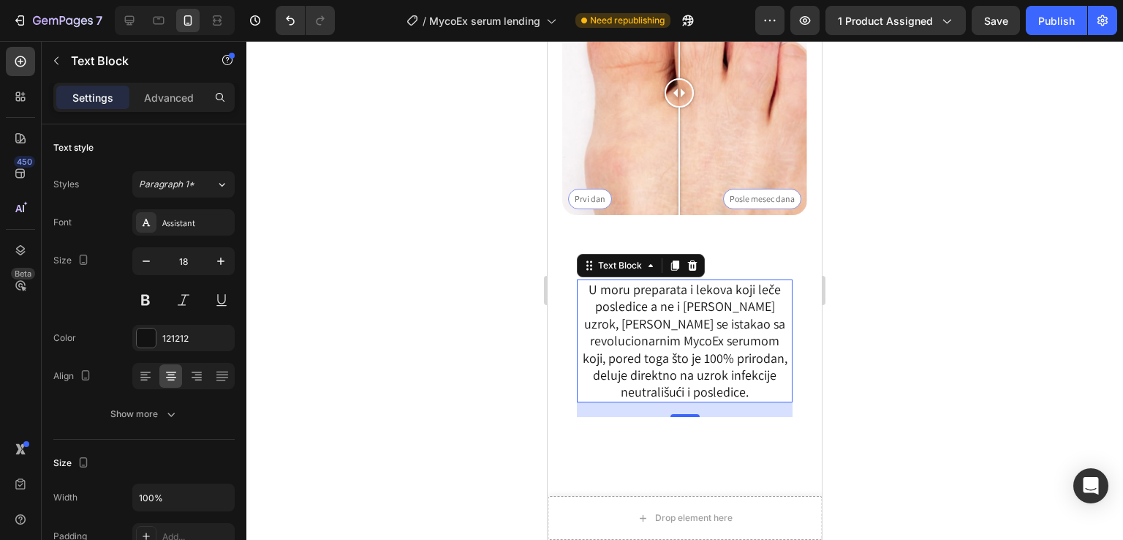
click at [176, 110] on div "Settings Advanced" at bounding box center [143, 97] width 181 height 29
click at [14, 66] on icon at bounding box center [20, 61] width 15 height 15
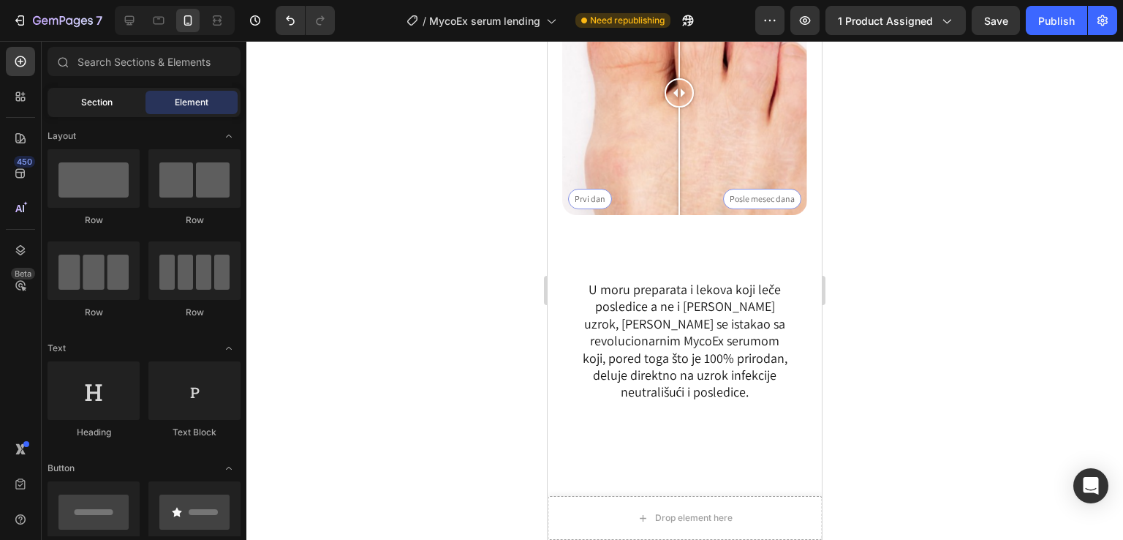
click at [108, 102] on span "Section" at bounding box center [96, 102] width 31 height 13
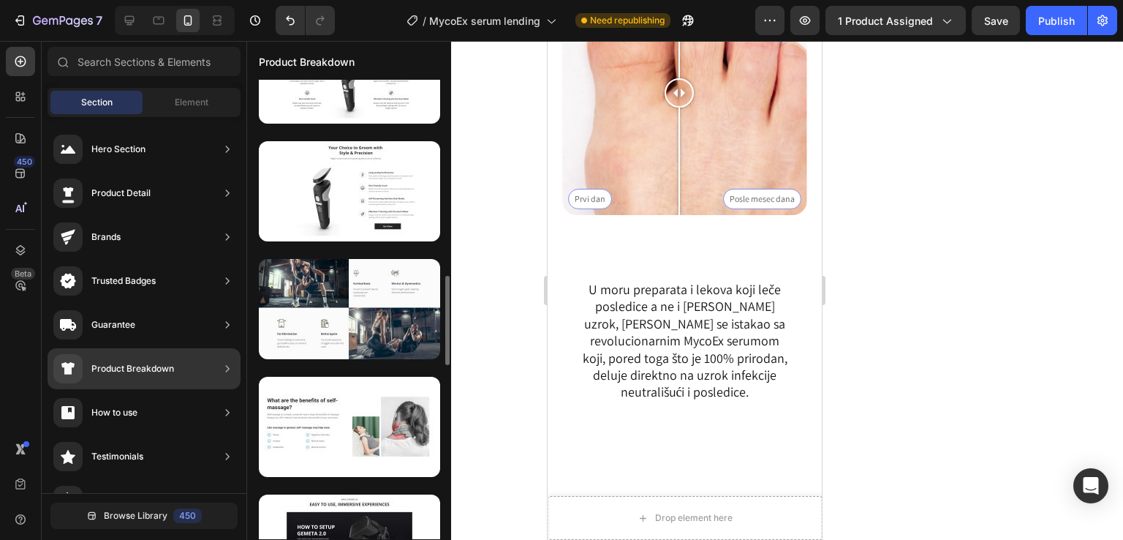
scroll to position [1100, 0]
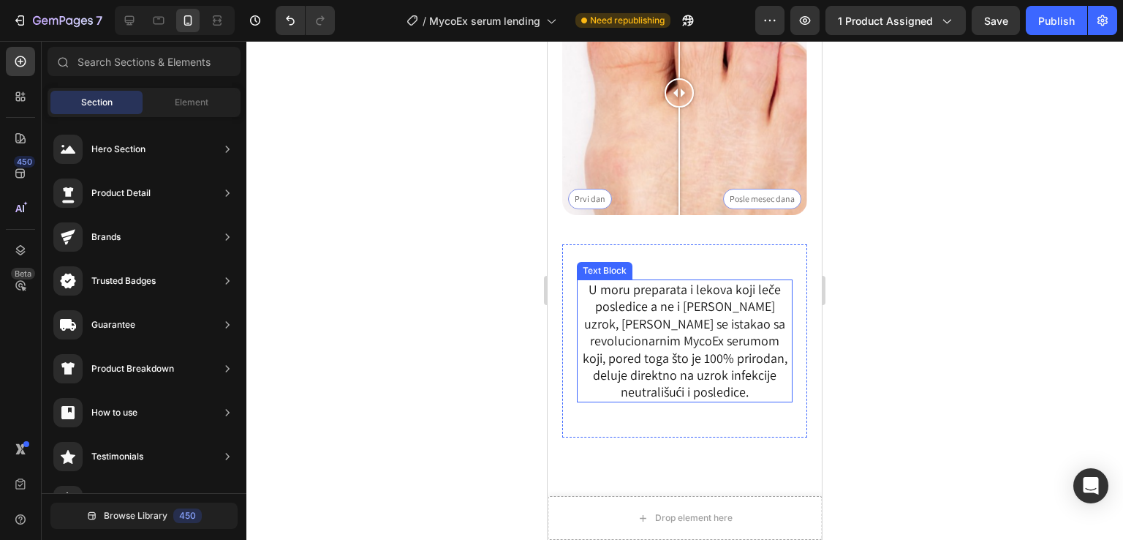
click at [698, 281] on p "U moru preparata i lekova koji leče posledice a ne i sam uzrok, [PERSON_NAME] s…" at bounding box center [684, 341] width 213 height 120
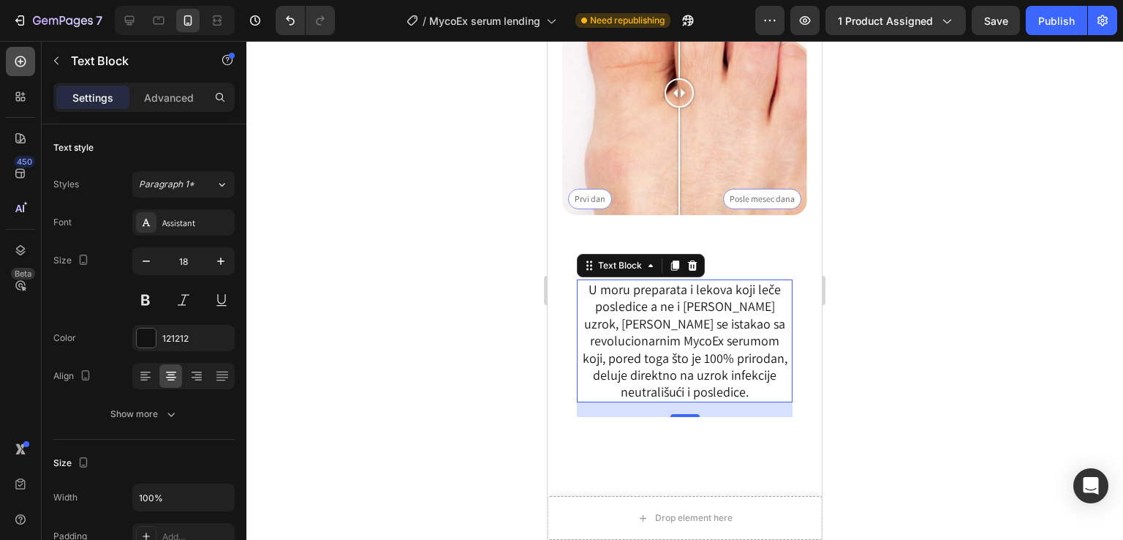
click at [23, 58] on icon at bounding box center [20, 61] width 15 height 15
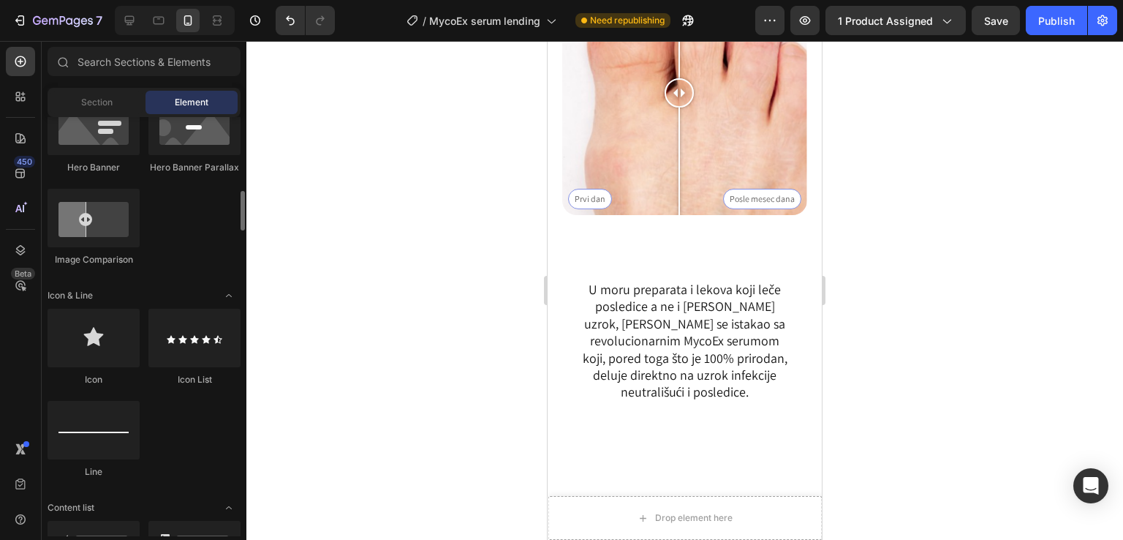
scroll to position [879, 0]
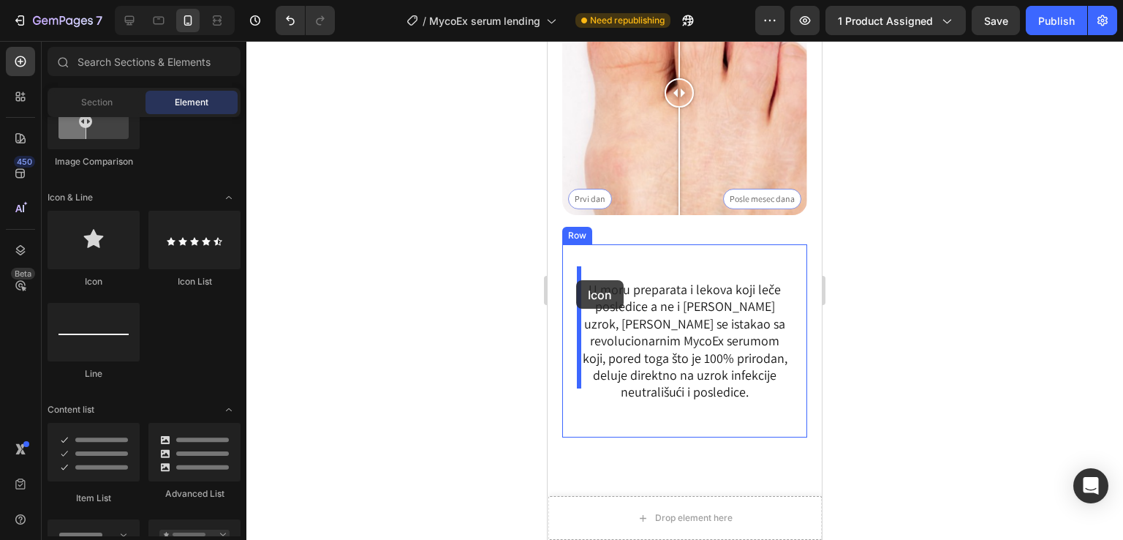
drag, startPoint x: 682, startPoint y: 298, endPoint x: 576, endPoint y: 280, distance: 107.5
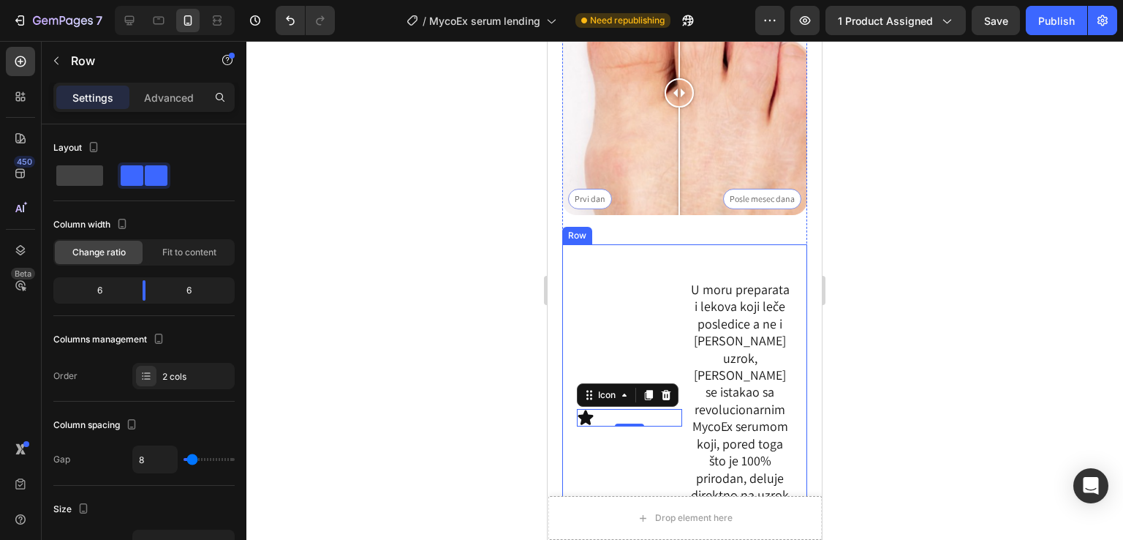
click at [641, 313] on div "Icon 0" at bounding box center [629, 409] width 105 height 289
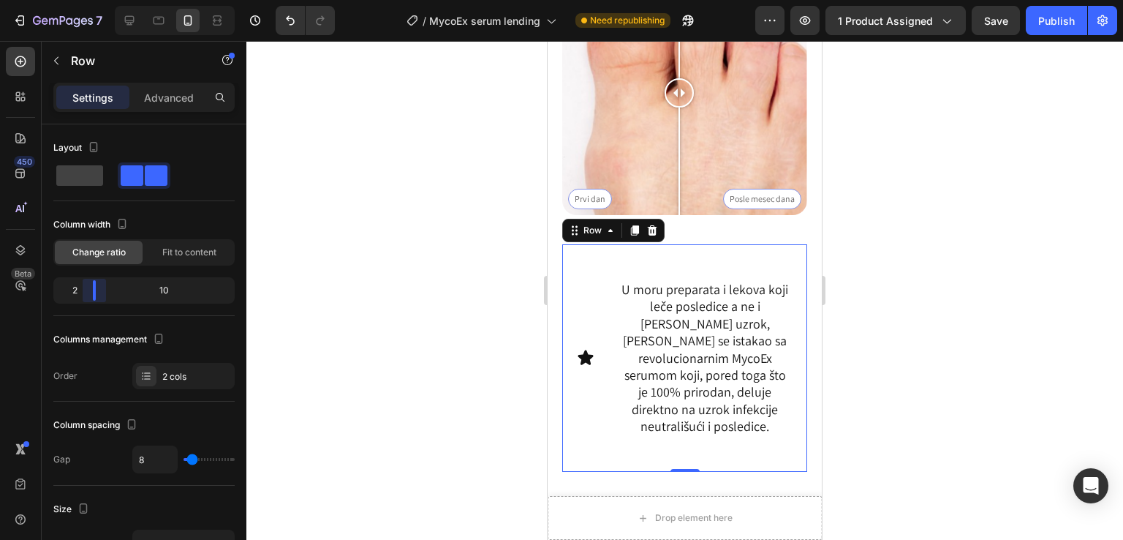
drag, startPoint x: 146, startPoint y: 290, endPoint x: 87, endPoint y: 293, distance: 59.4
click at [87, 0] on body "7 / MycoEx serum lending Need republishing Preview 1 product assigned Save Publ…" at bounding box center [561, 0] width 1123 height 0
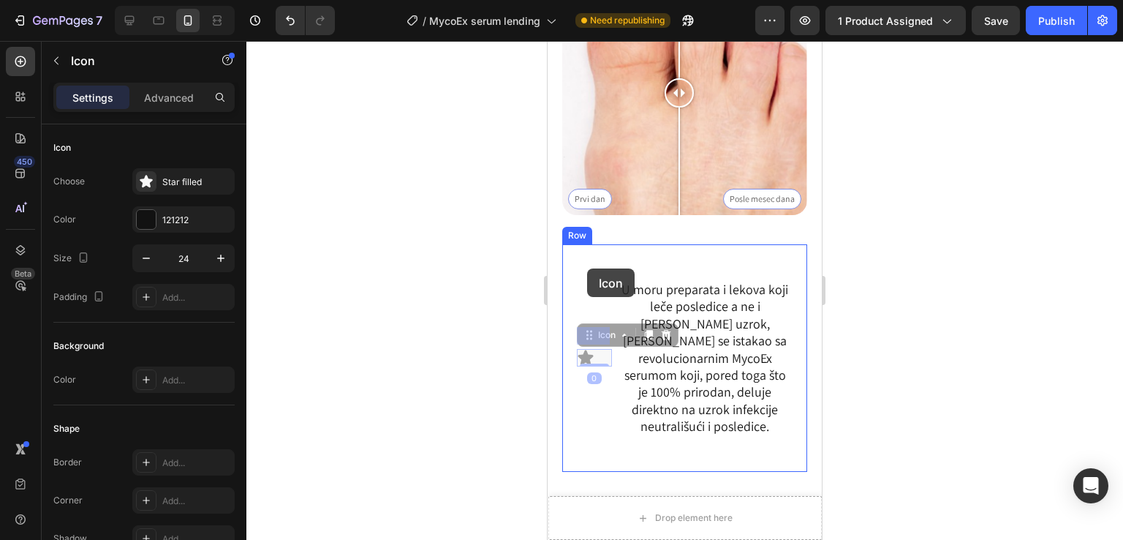
drag, startPoint x: 585, startPoint y: 336, endPoint x: 588, endPoint y: 323, distance: 14.2
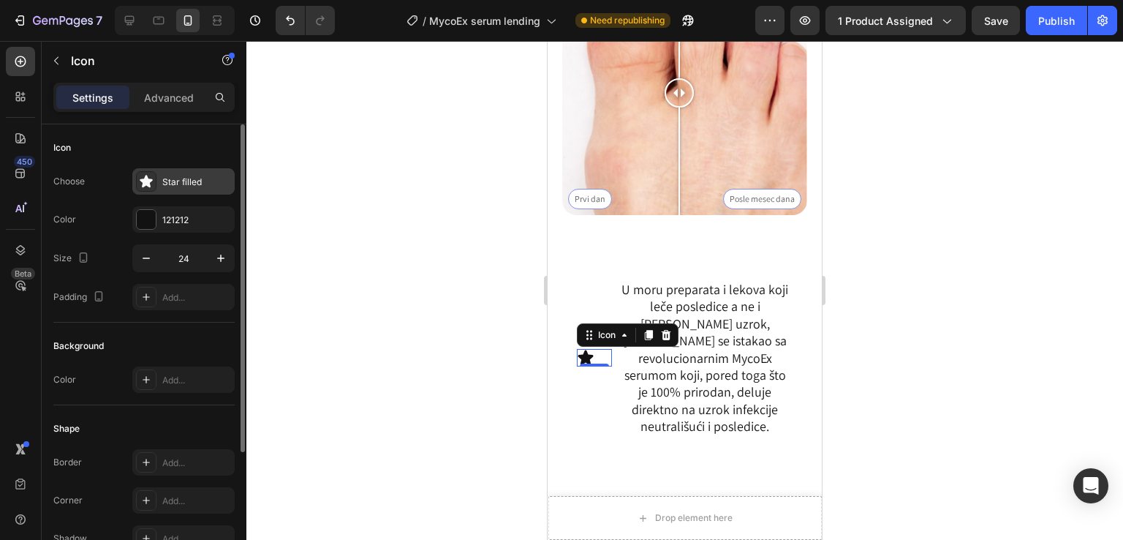
click at [135, 179] on div "Star filled" at bounding box center [183, 181] width 102 height 26
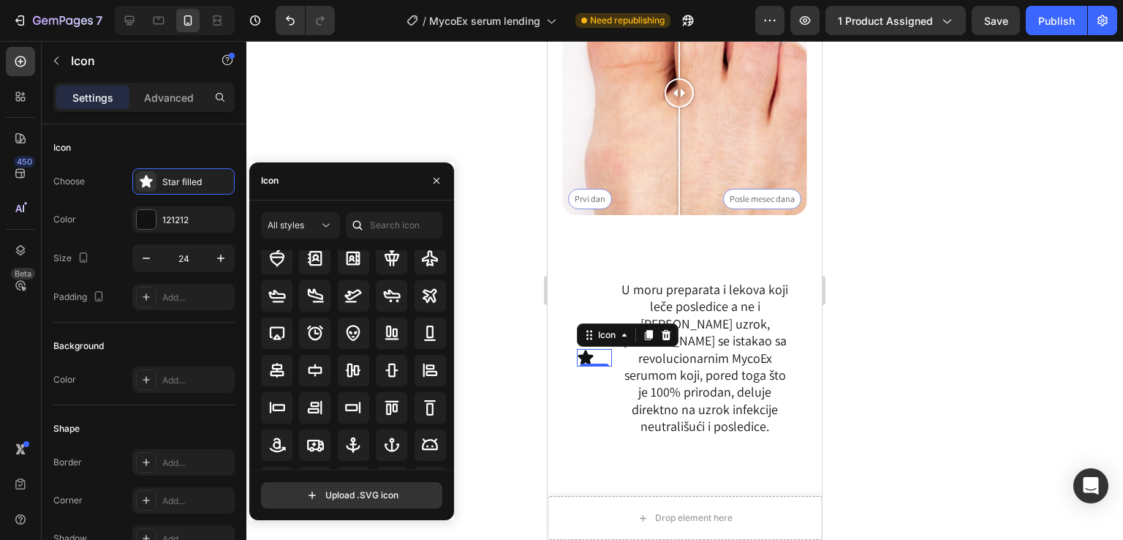
scroll to position [97, 0]
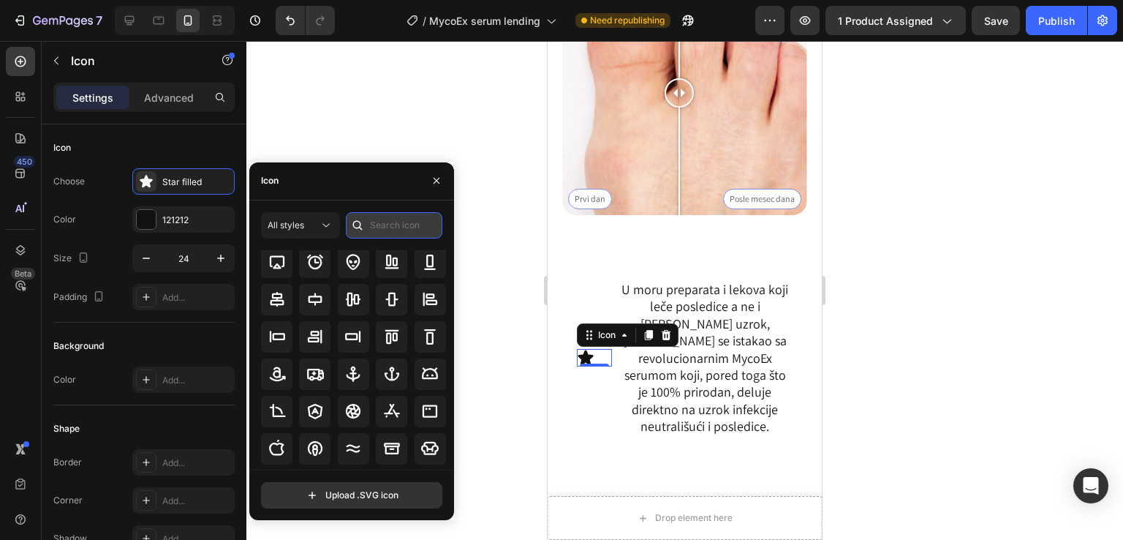
click at [392, 227] on input "text" at bounding box center [394, 225] width 97 height 26
type input "yes"
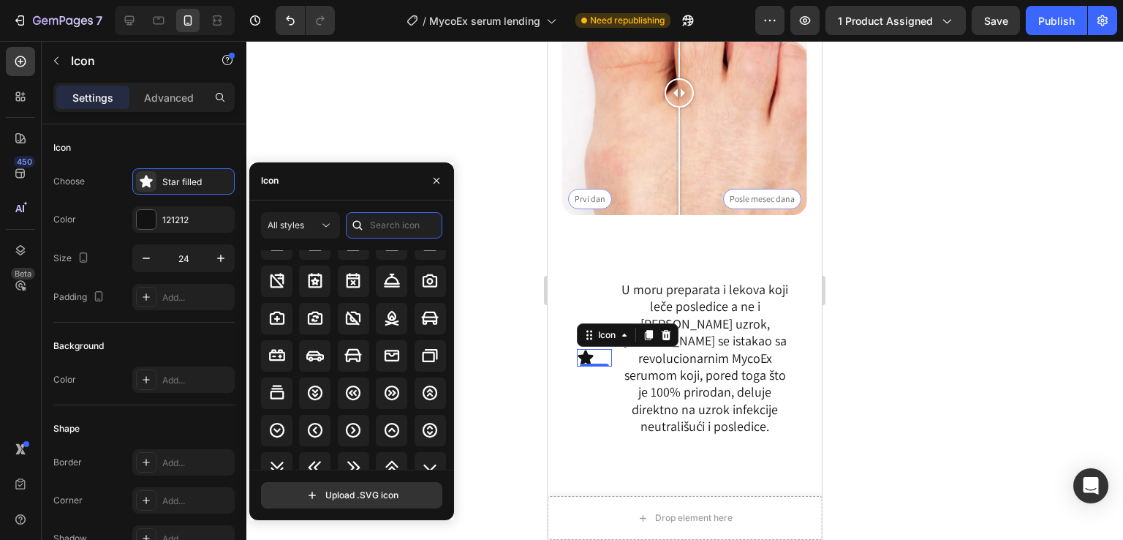
scroll to position [1733, 0]
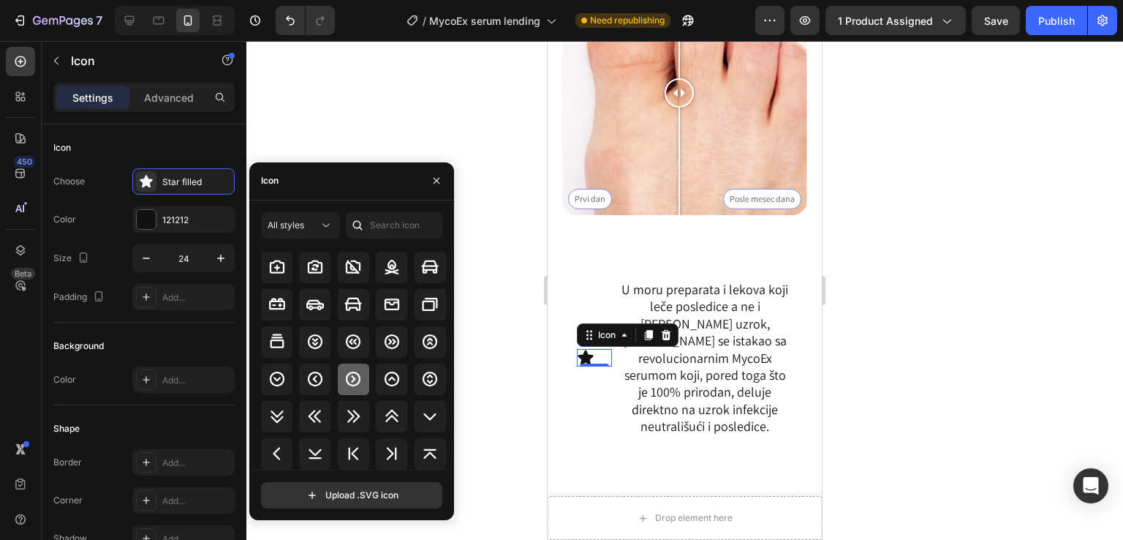
click at [344, 375] on icon at bounding box center [353, 379] width 18 height 18
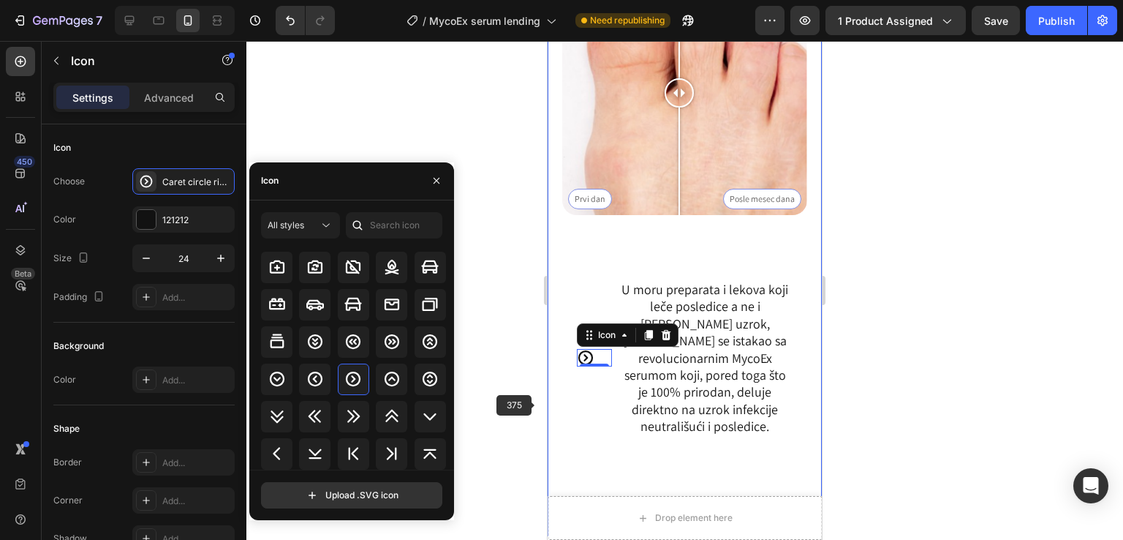
click at [620, 449] on div "Image Prvi dan Posle mesec dana Image Comparison Icon 0 U moru preparata i leko…" at bounding box center [684, 201] width 245 height 565
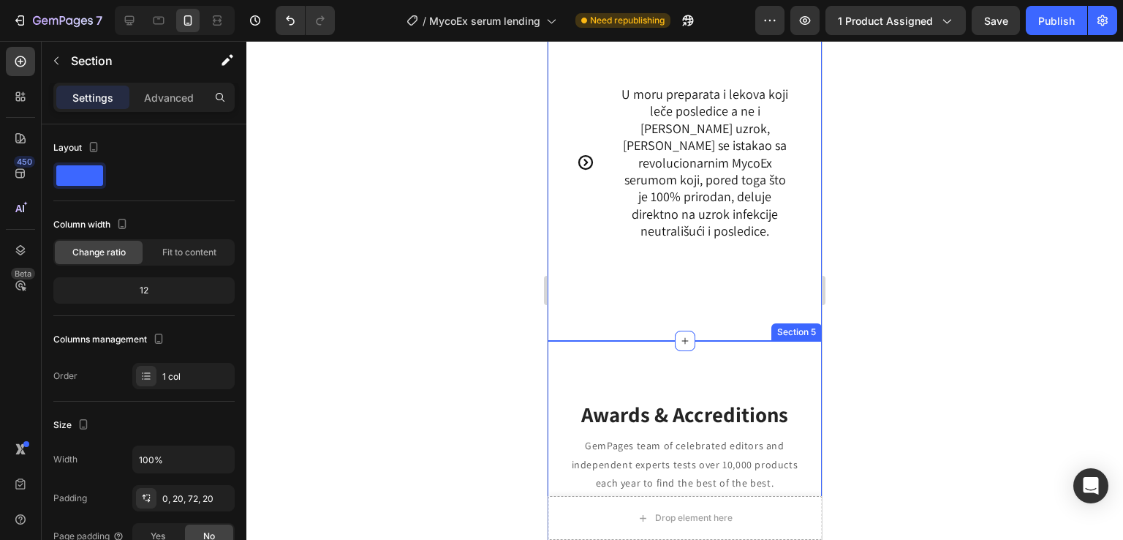
scroll to position [1409, 0]
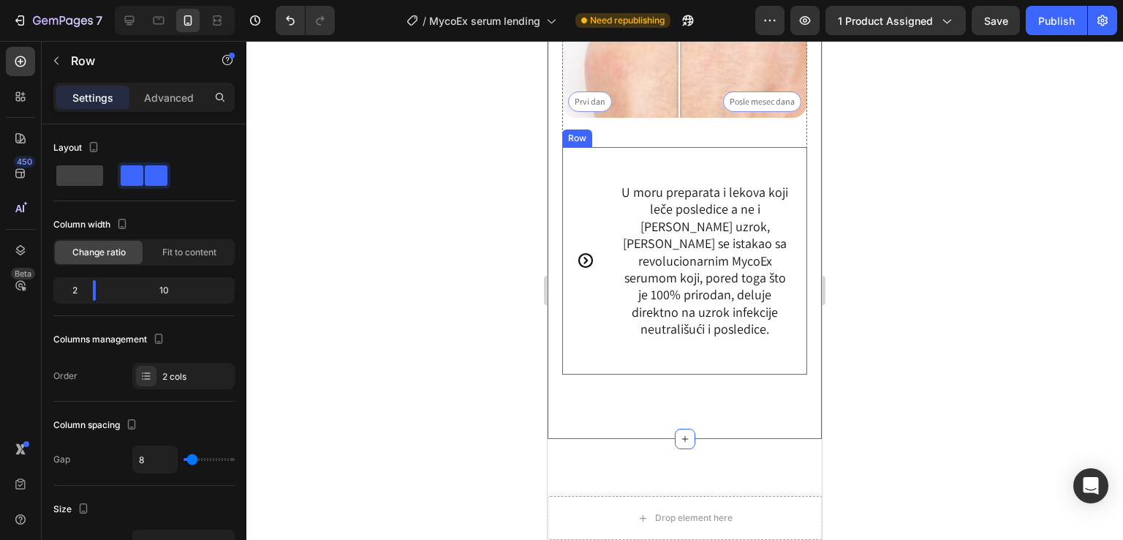
click at [714, 150] on div "Icon U moru preparata i lekova koji leče posledice a ne i sam uzrok, [PERSON_NA…" at bounding box center [684, 260] width 245 height 227
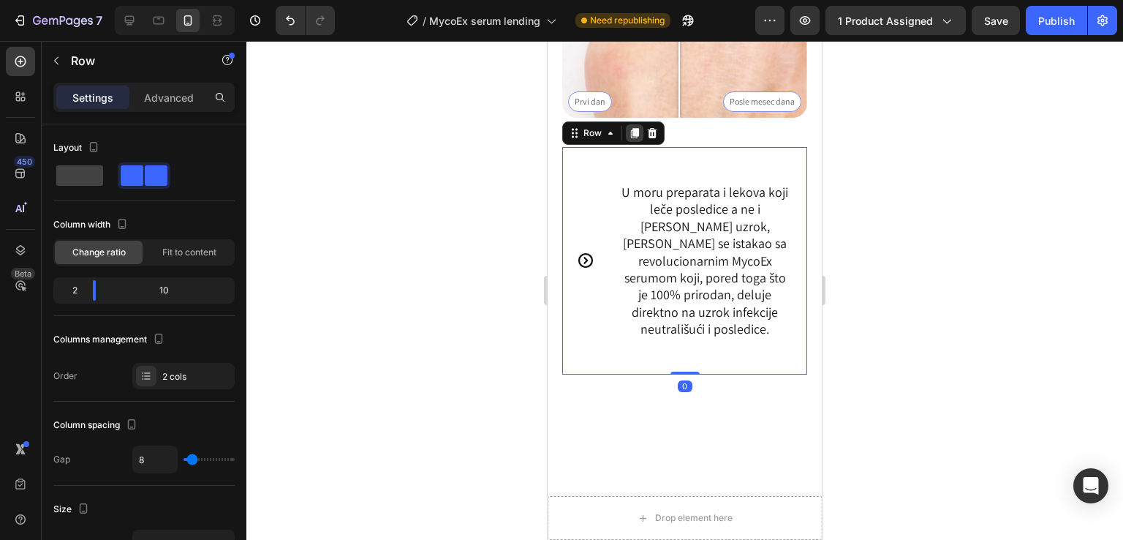
click at [635, 127] on icon at bounding box center [635, 133] width 12 height 12
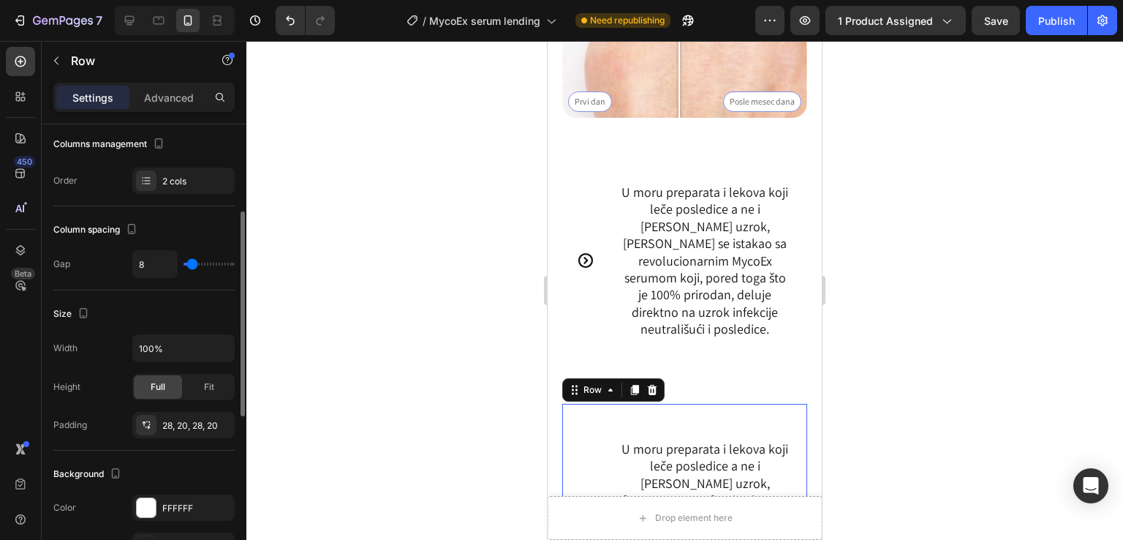
scroll to position [1507, 0]
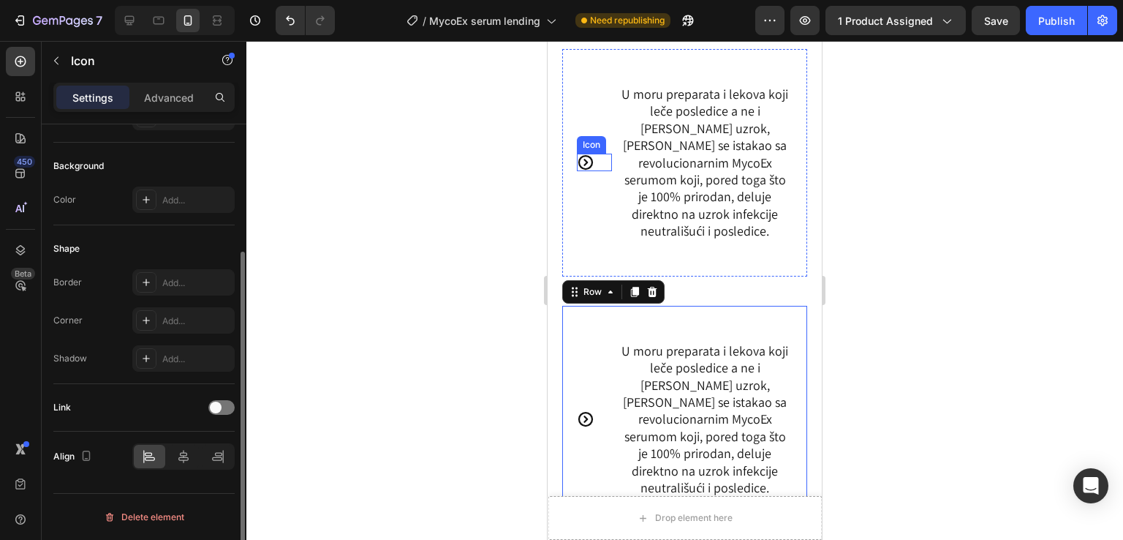
click at [588, 154] on icon at bounding box center [586, 163] width 18 height 18
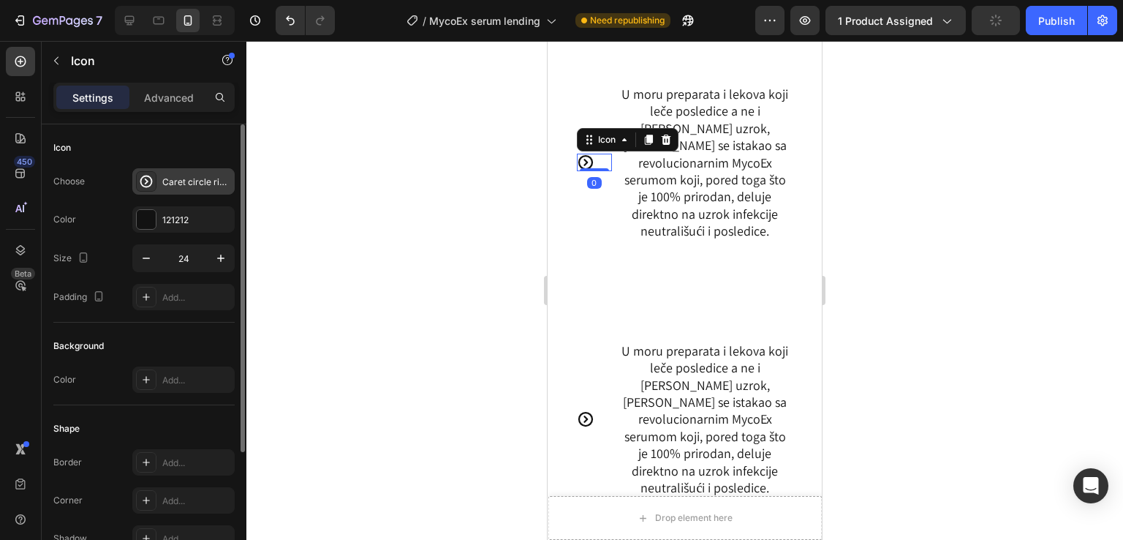
click at [139, 170] on div "Caret circle right bold" at bounding box center [183, 181] width 102 height 26
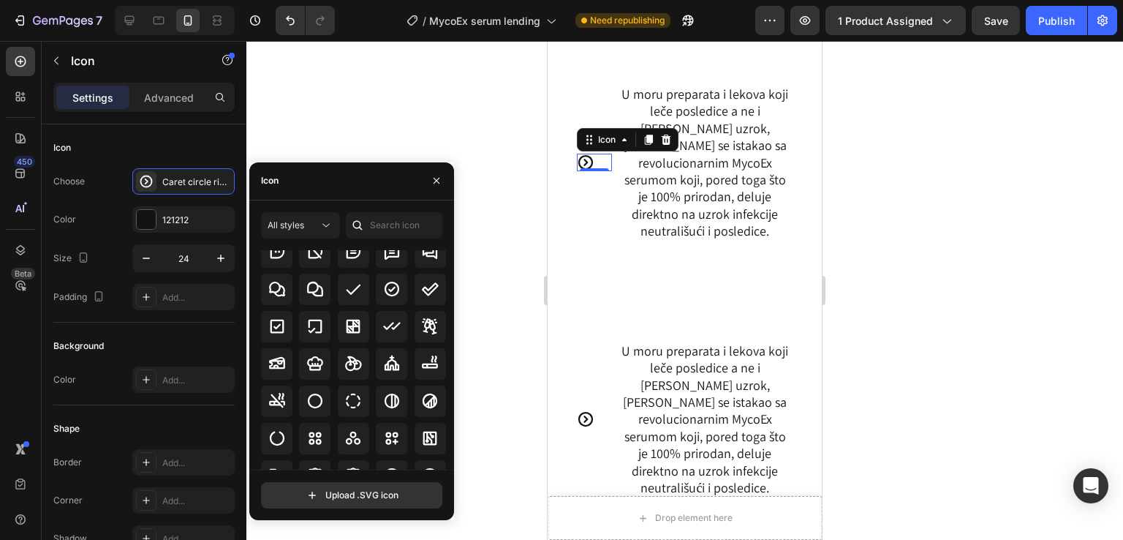
scroll to position [2242, 0]
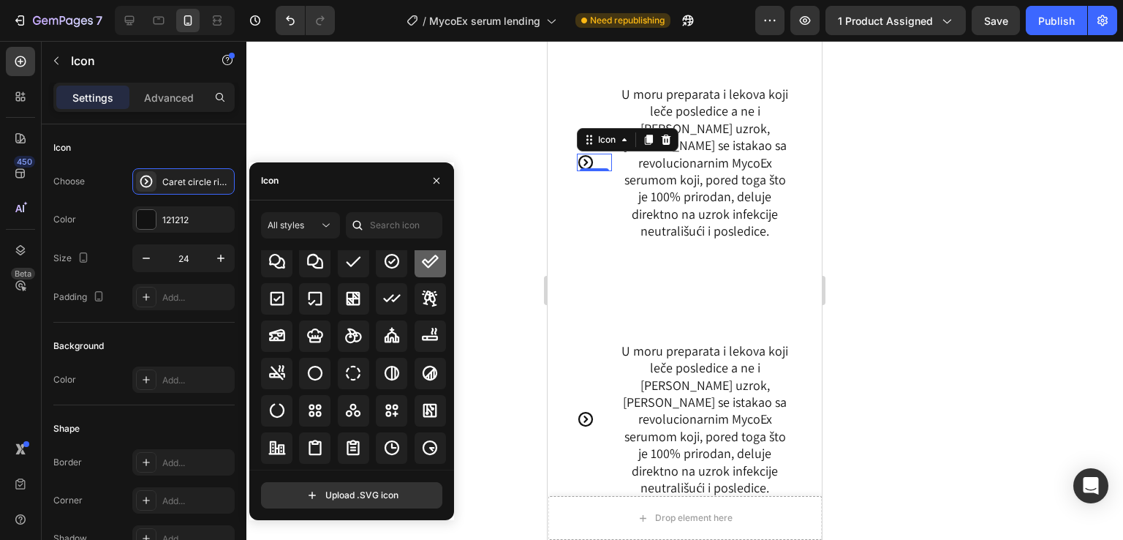
click at [419, 272] on div at bounding box center [430, 261] width 31 height 31
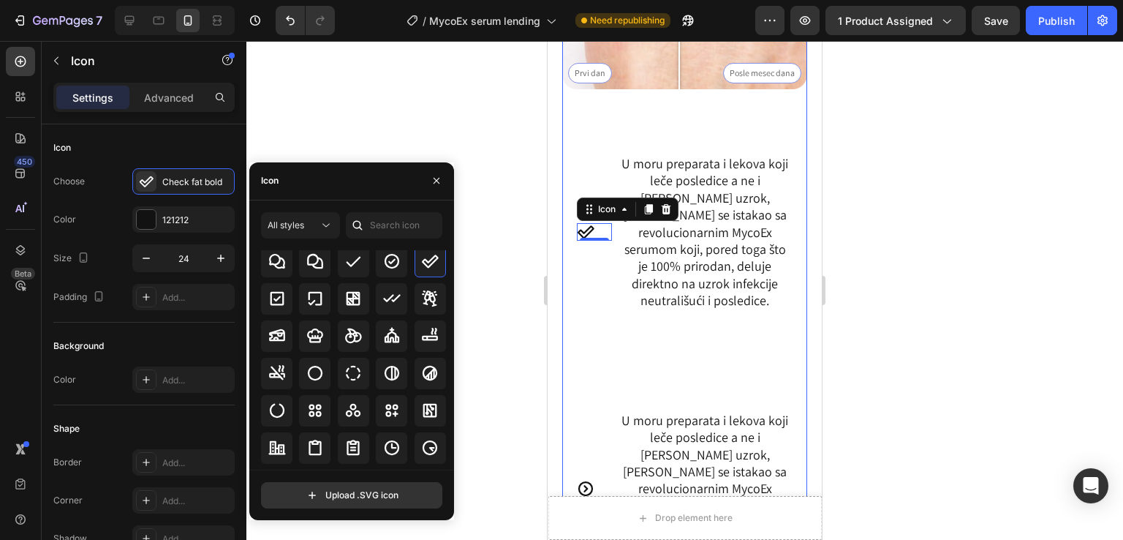
scroll to position [1409, 0]
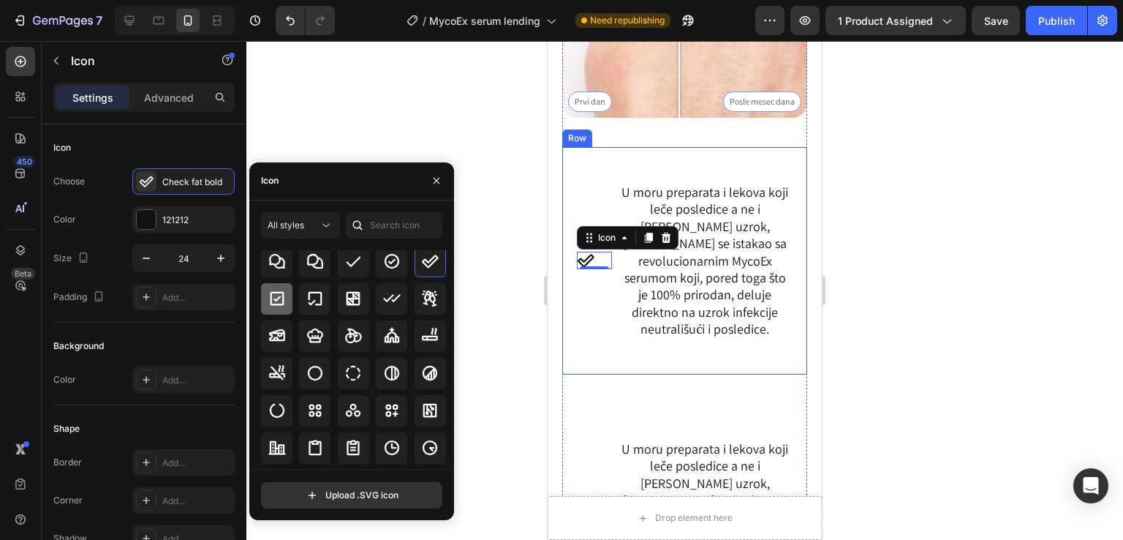
click at [282, 297] on icon at bounding box center [277, 299] width 14 height 14
click at [395, 257] on icon at bounding box center [392, 261] width 15 height 15
click at [422, 257] on icon at bounding box center [430, 261] width 18 height 18
click at [660, 147] on div "Icon 0 U moru preparata i lekova koji leče posledice a ne i sam uzrok, dr Živko…" at bounding box center [684, 260] width 245 height 227
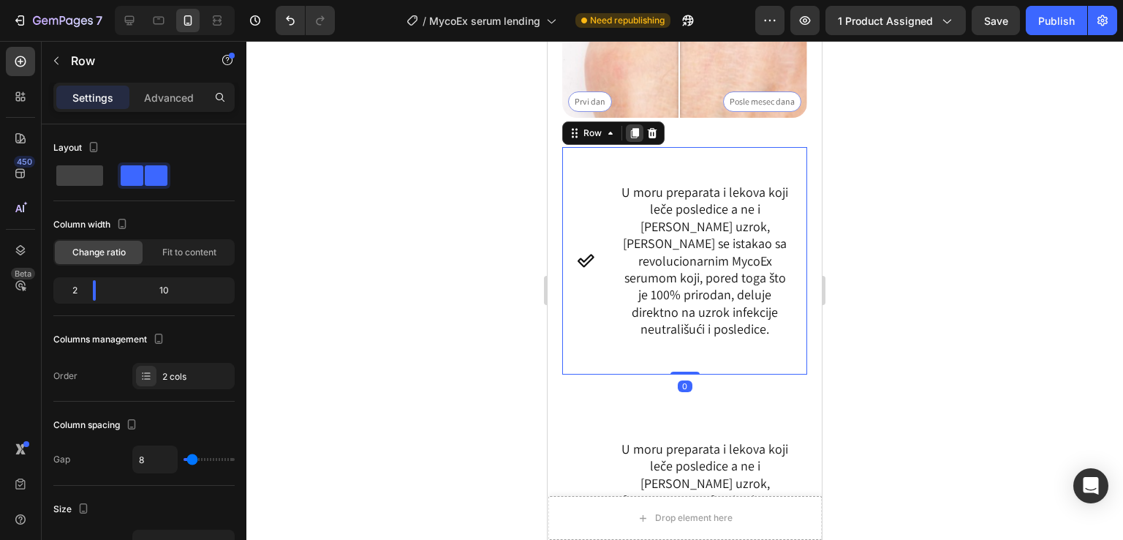
click at [632, 128] on icon at bounding box center [635, 133] width 8 height 10
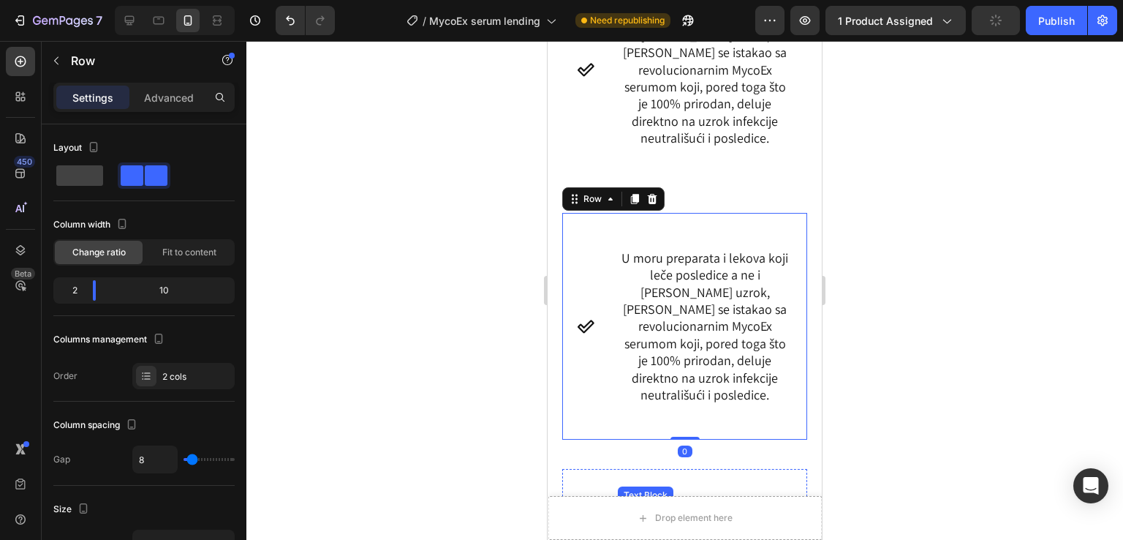
scroll to position [1701, 0]
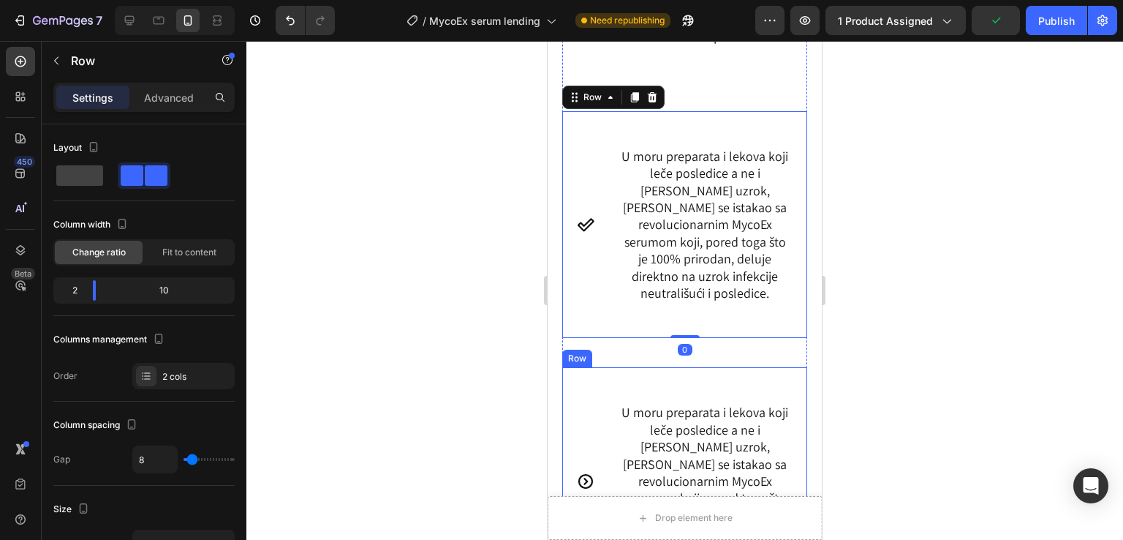
click at [740, 367] on div "Icon U moru preparata i lekova koji leče posledice a ne i sam uzrok, [PERSON_NA…" at bounding box center [684, 480] width 245 height 227
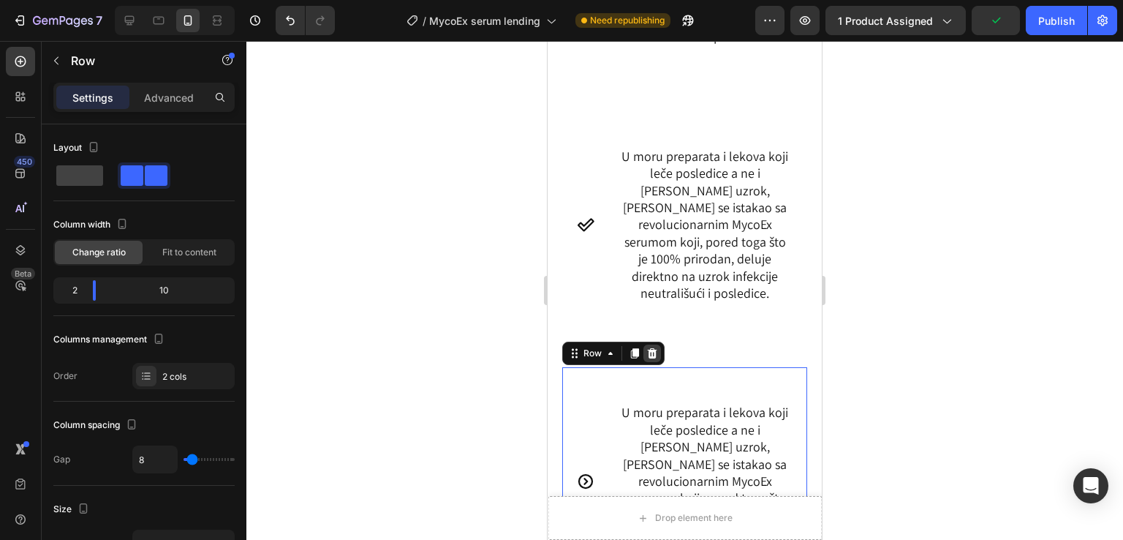
click at [656, 347] on icon at bounding box center [653, 353] width 12 height 12
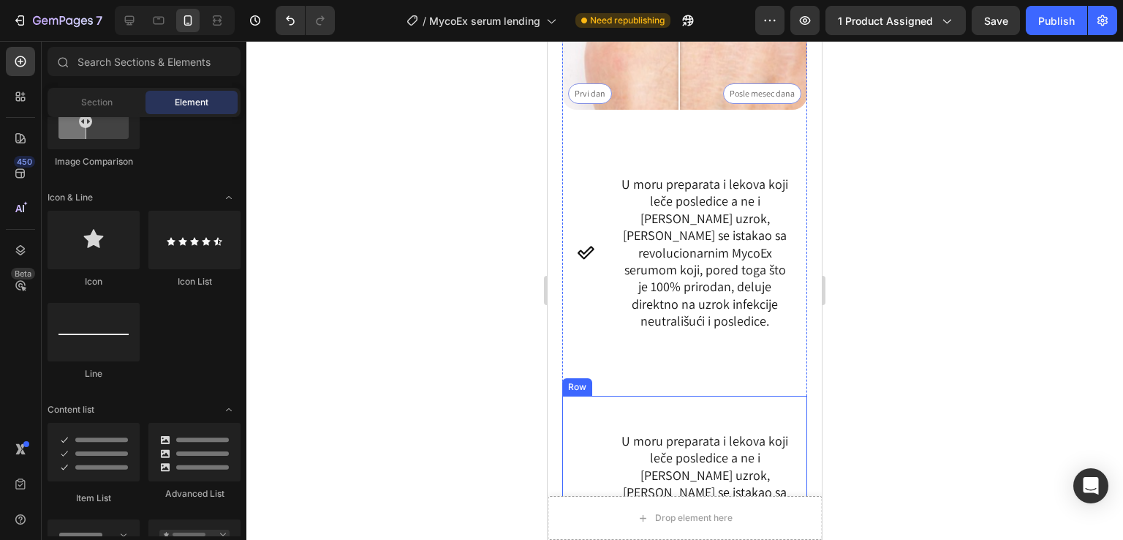
scroll to position [1409, 0]
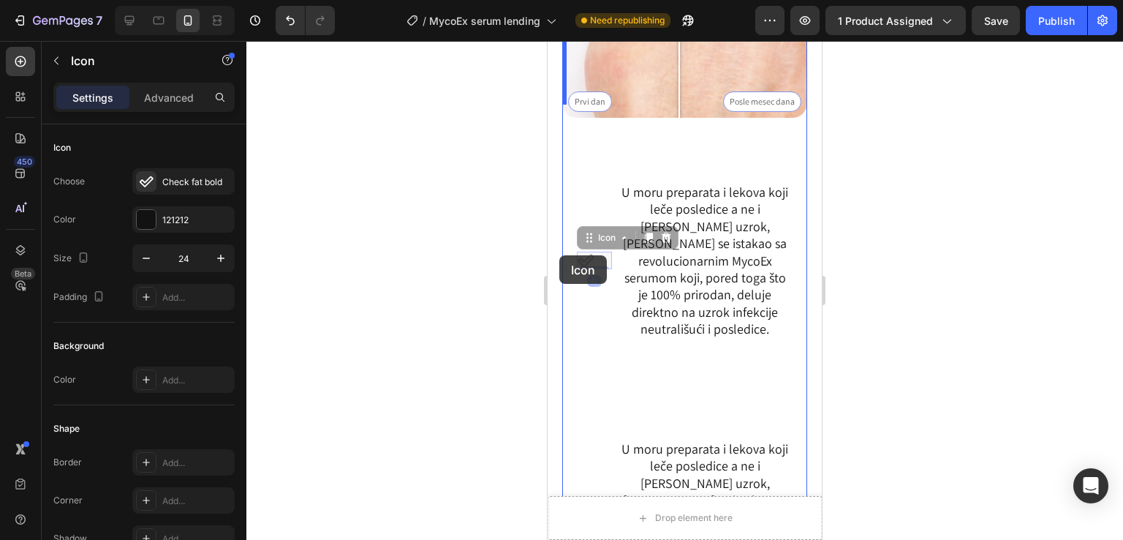
drag, startPoint x: 583, startPoint y: 236, endPoint x: 559, endPoint y: 255, distance: 30.2
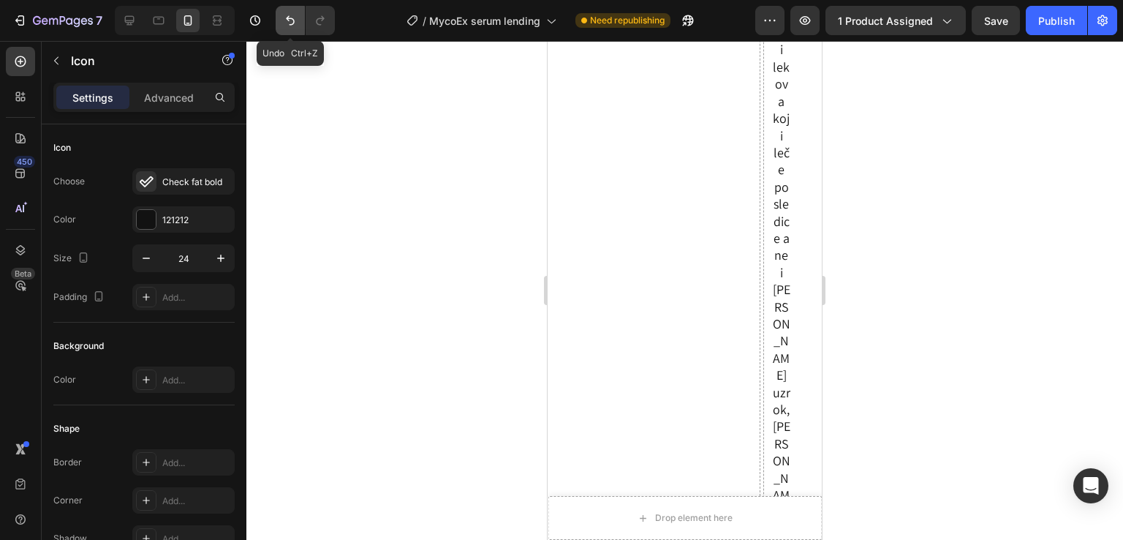
click at [299, 28] on button "Undo/Redo" at bounding box center [290, 20] width 29 height 29
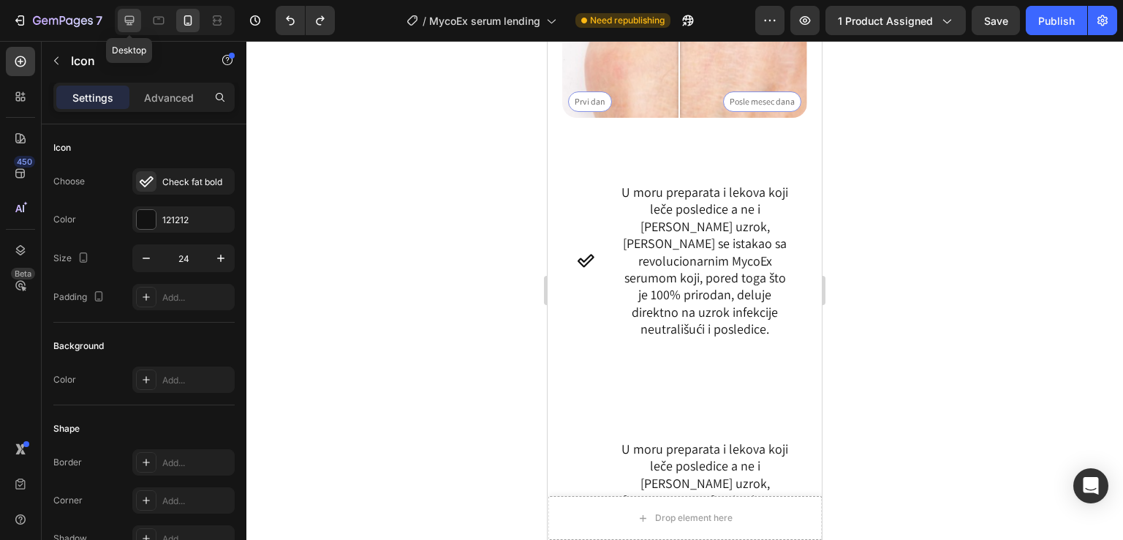
click at [129, 16] on icon at bounding box center [130, 21] width 10 height 10
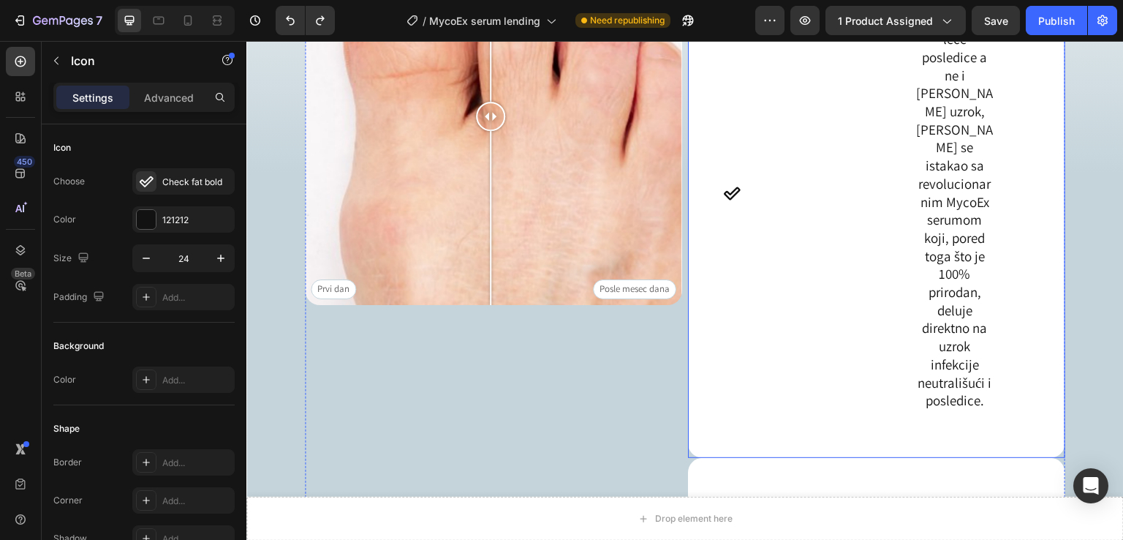
scroll to position [1654, 0]
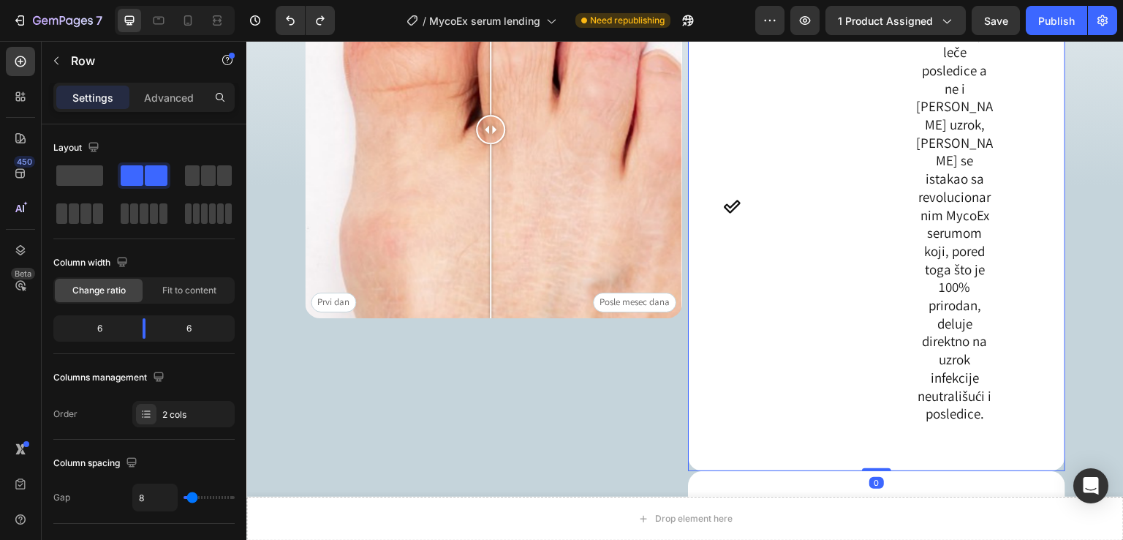
click at [843, 127] on div "Icon" at bounding box center [798, 196] width 151 height 465
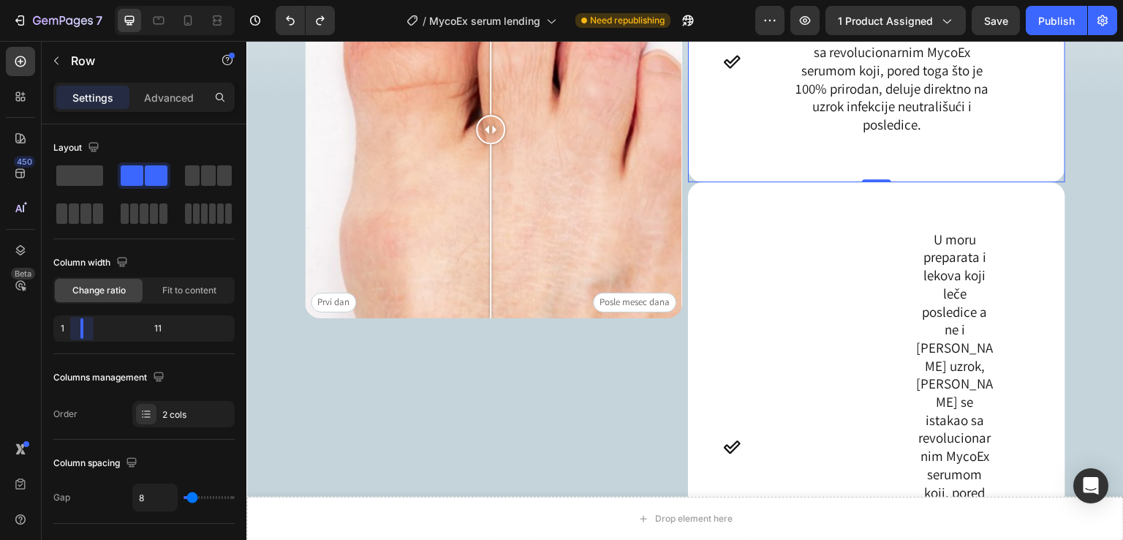
drag, startPoint x: 124, startPoint y: 325, endPoint x: 804, endPoint y: 285, distance: 681.3
click at [70, 0] on body "7 / MycoEx serum lending Need republishing Preview 1 product assigned Save Publ…" at bounding box center [561, 0] width 1123 height 0
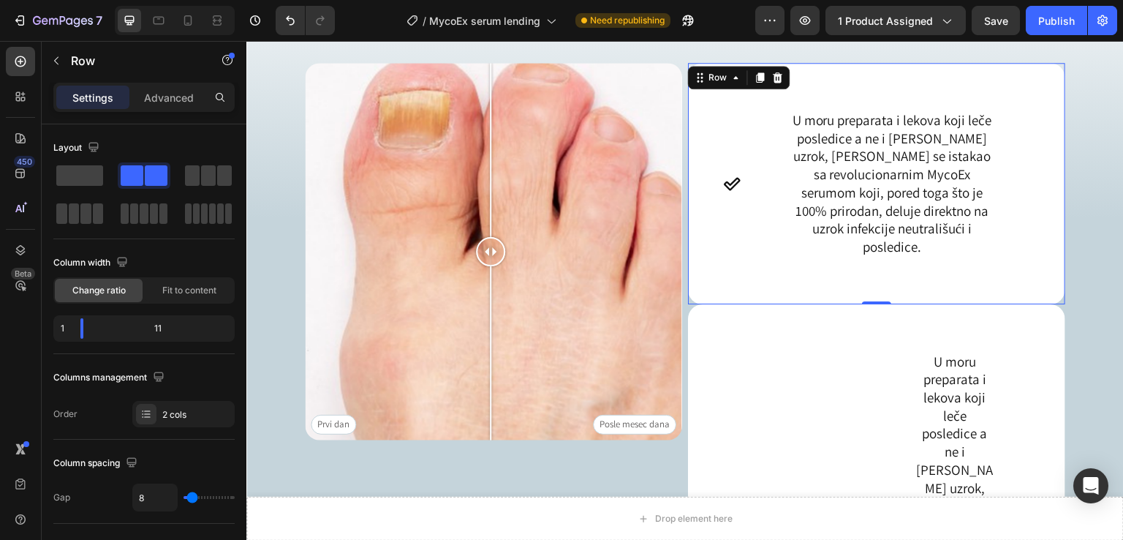
scroll to position [1460, 0]
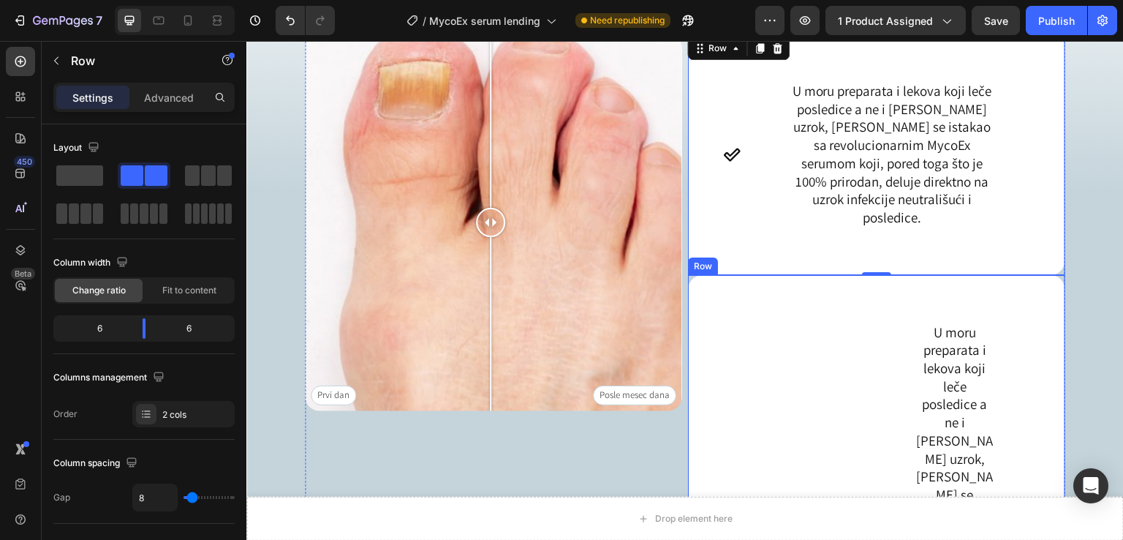
click at [752, 308] on div "Icon" at bounding box center [798, 512] width 151 height 465
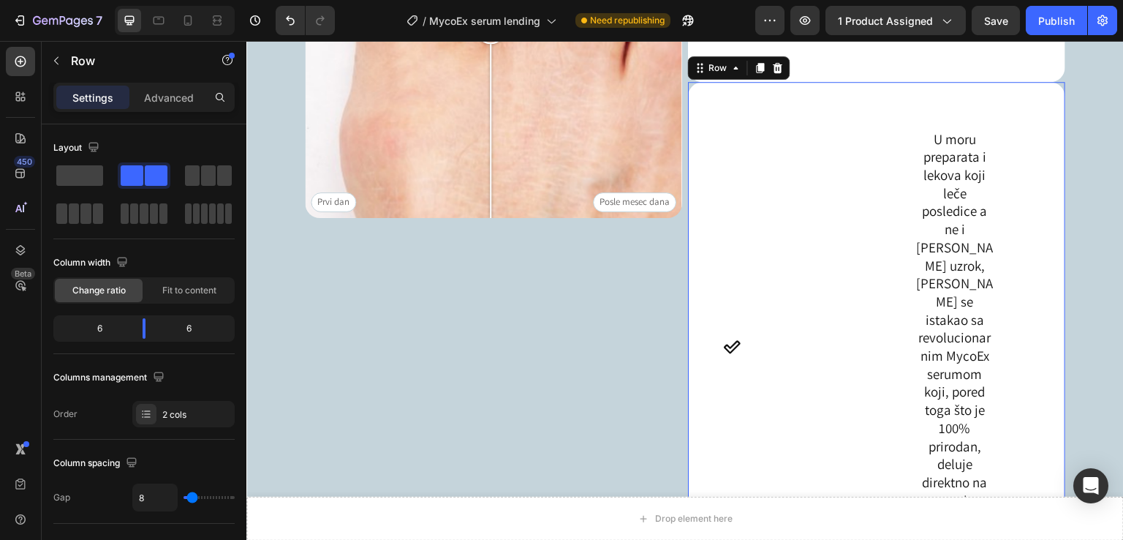
scroll to position [1654, 0]
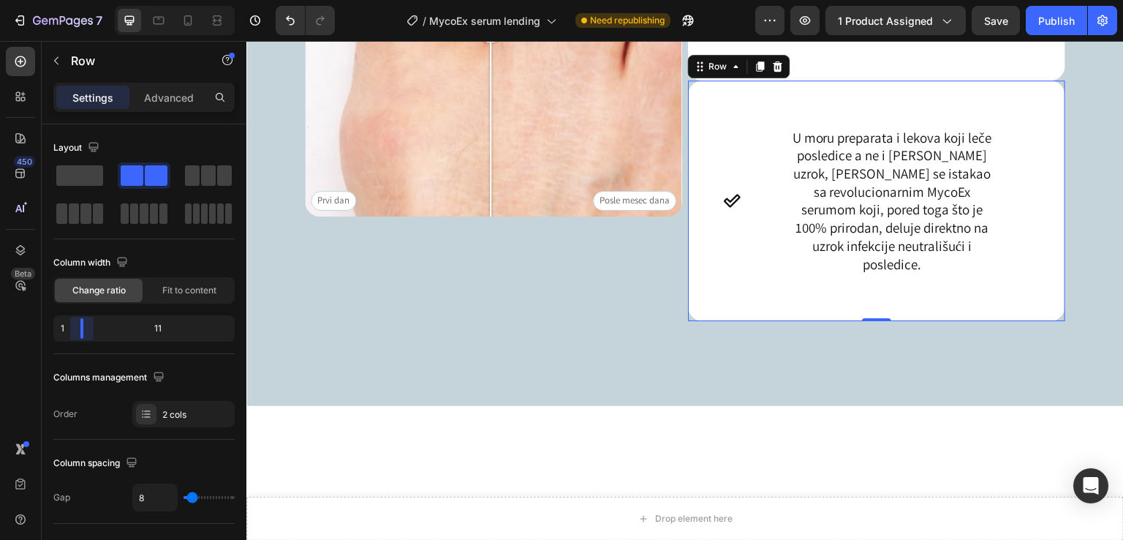
drag, startPoint x: 132, startPoint y: 324, endPoint x: 64, endPoint y: 325, distance: 67.3
click at [64, 0] on body "7 / MycoEx serum lending Need republishing Preview 1 product assigned Save Publ…" at bounding box center [561, 0] width 1123 height 0
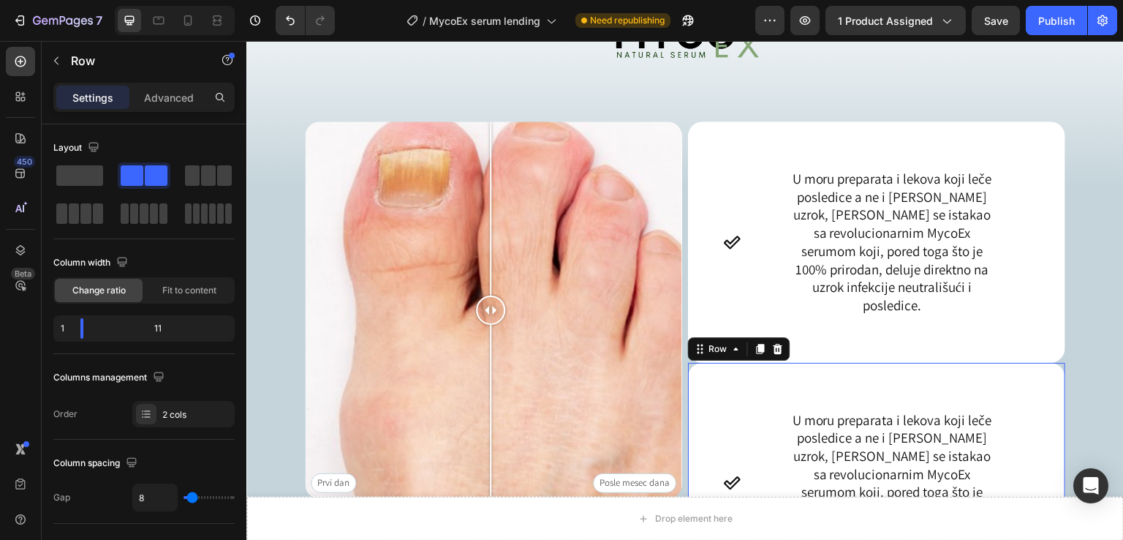
scroll to position [1362, 0]
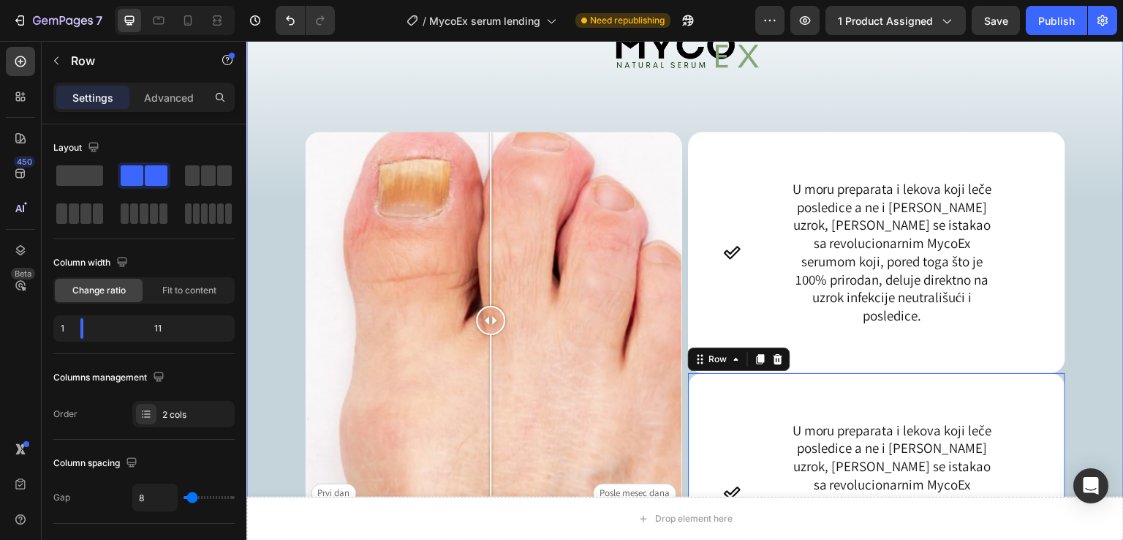
click at [1088, 213] on div "Image Prvi dan Posle mesec dana Image Comparison Icon U moru preparata i lekova…" at bounding box center [685, 317] width 878 height 690
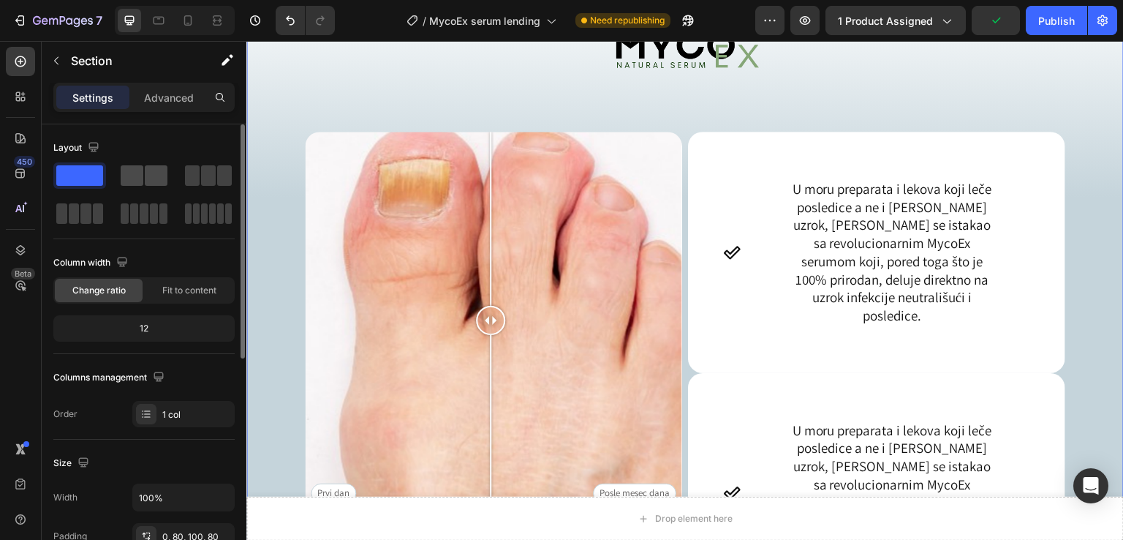
click at [145, 166] on div at bounding box center [144, 175] width 47 height 20
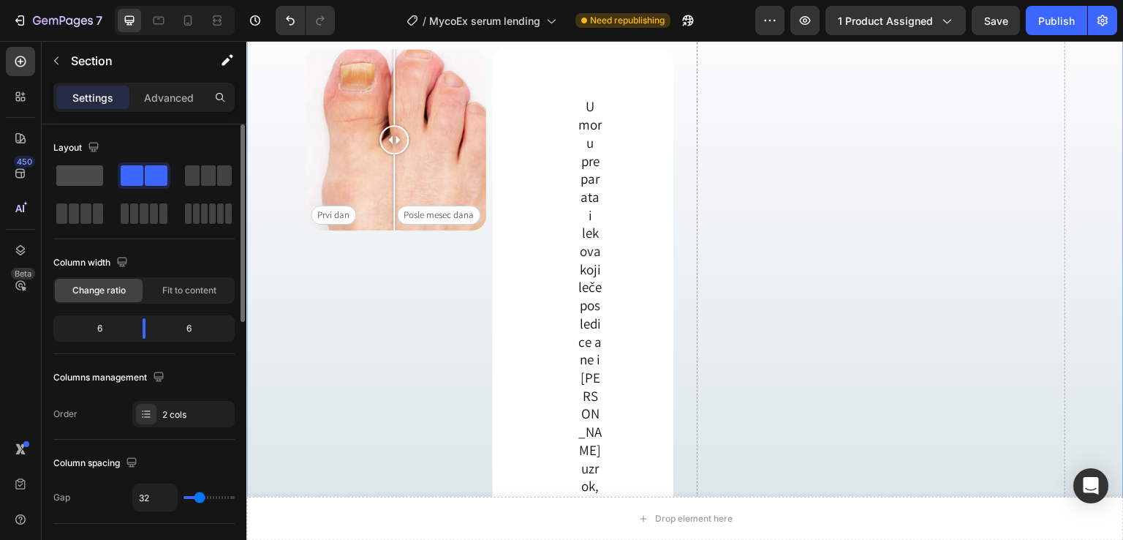
click at [118, 186] on div at bounding box center [144, 175] width 53 height 26
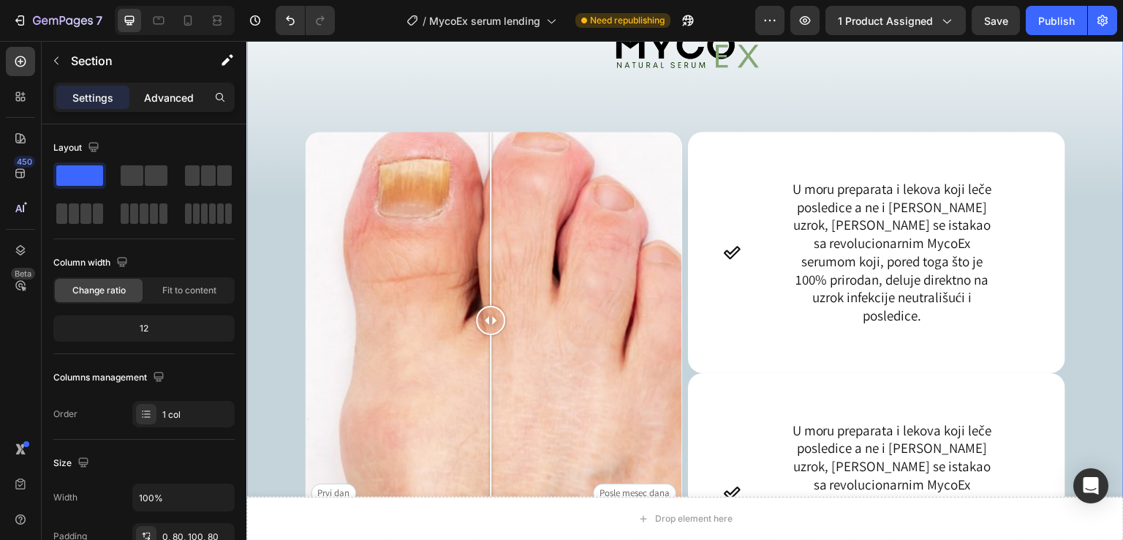
click at [175, 97] on p "Advanced" at bounding box center [169, 97] width 50 height 15
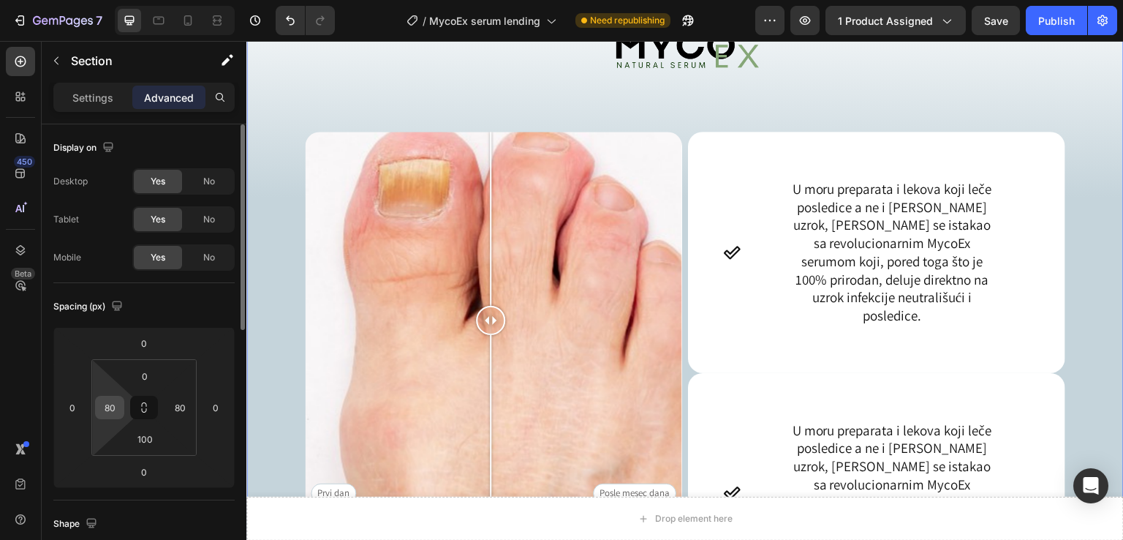
click at [115, 407] on input "80" at bounding box center [110, 407] width 22 height 22
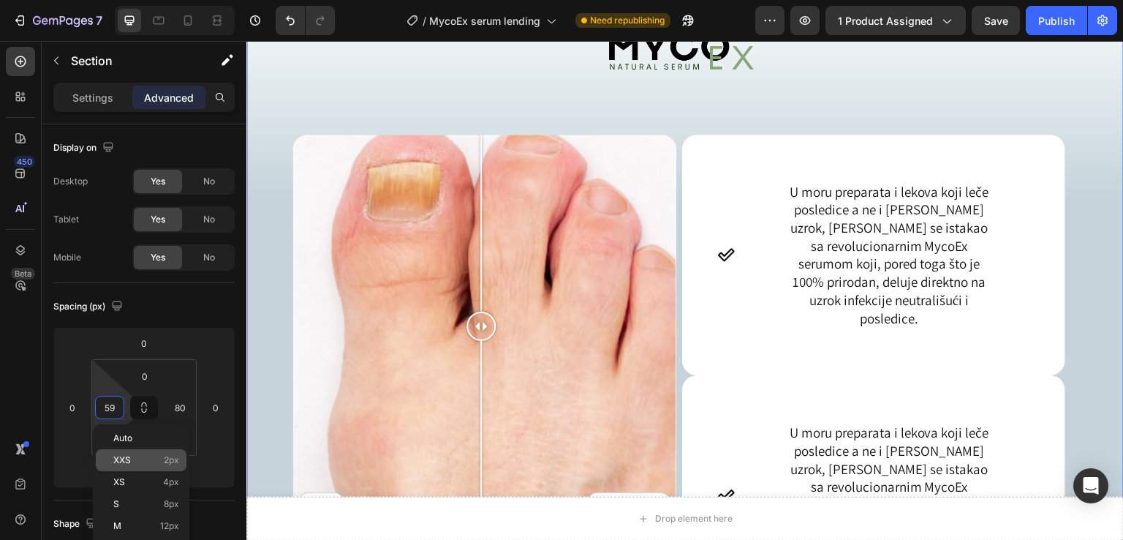
type input "58"
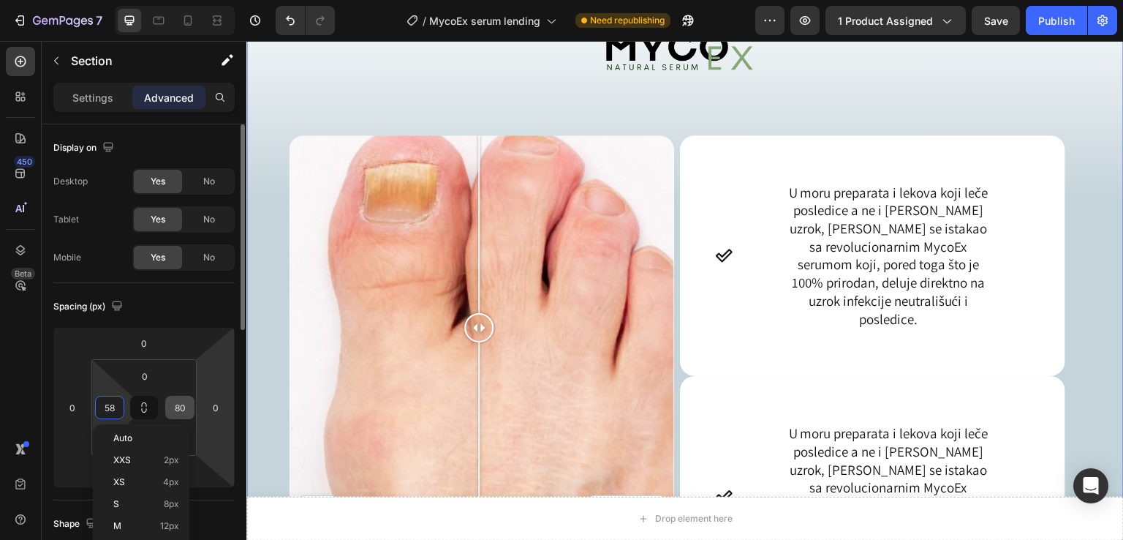
click at [170, 407] on input "80" at bounding box center [180, 407] width 22 height 22
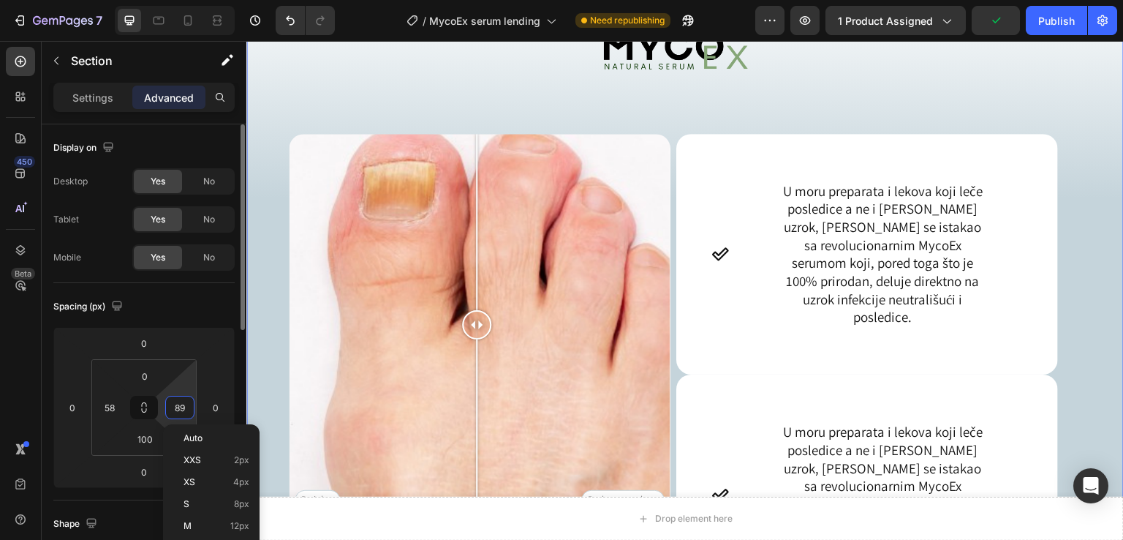
type input "90"
click at [221, 408] on input "0" at bounding box center [216, 407] width 22 height 22
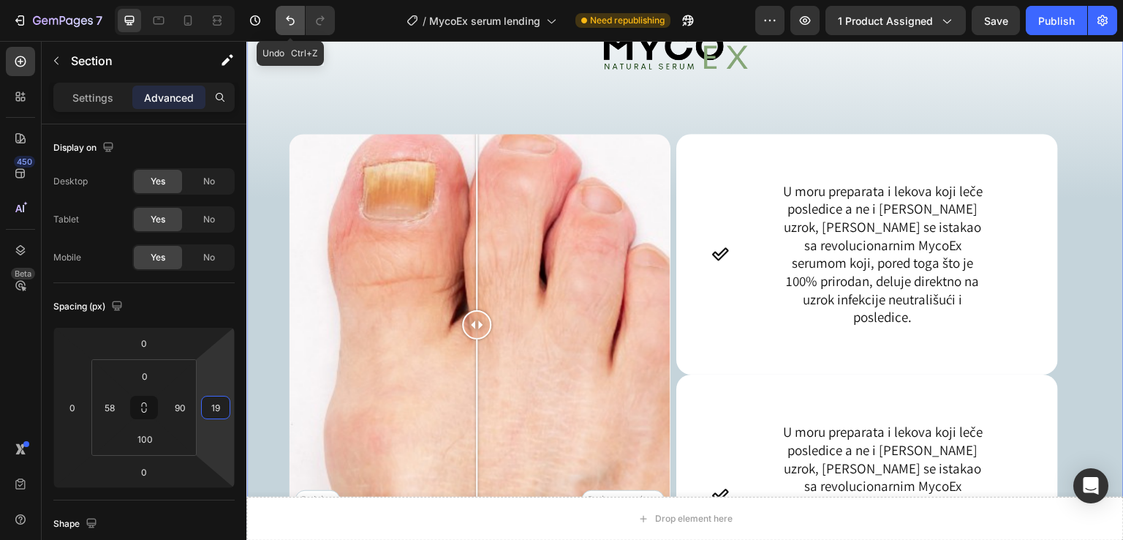
click at [281, 20] on button "Undo/Redo" at bounding box center [290, 20] width 29 height 29
click at [283, 20] on icon "Undo/Redo" at bounding box center [290, 20] width 15 height 15
type input "0"
click at [285, 20] on icon "Undo/Redo" at bounding box center [290, 20] width 15 height 15
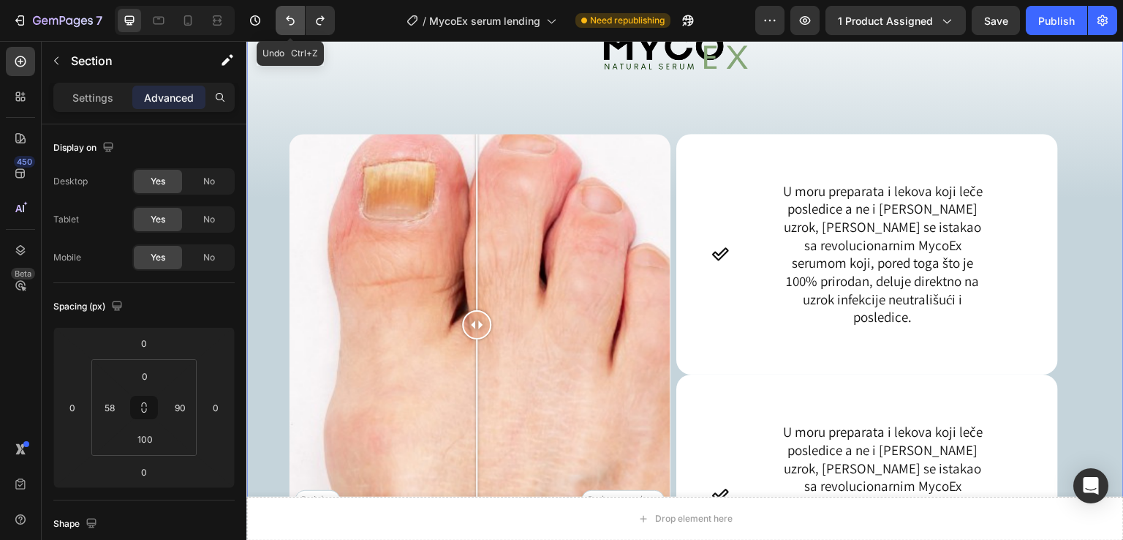
type input "80"
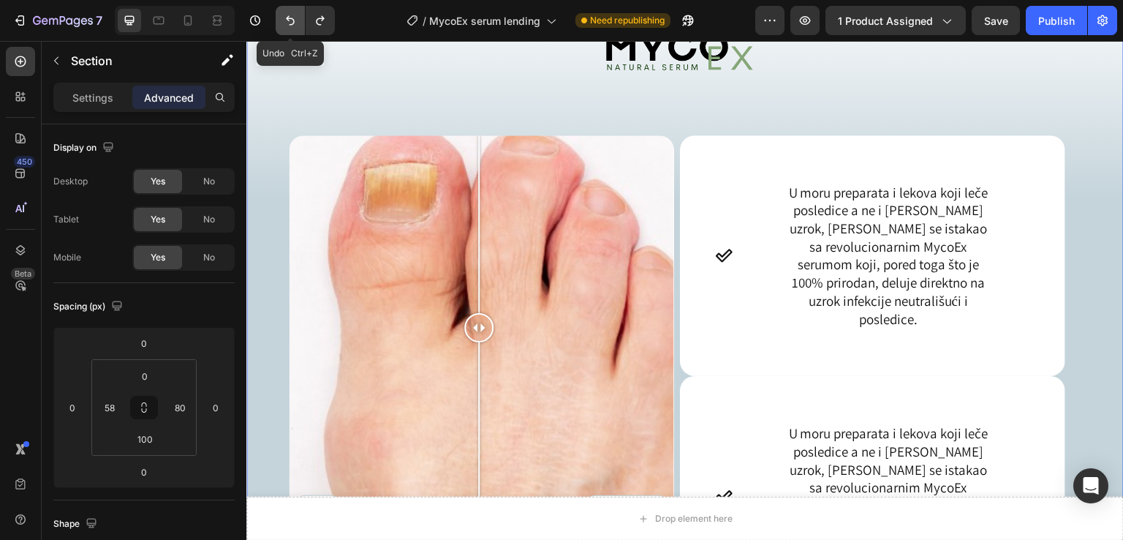
click at [285, 20] on icon "Undo/Redo" at bounding box center [290, 20] width 15 height 15
type input "80"
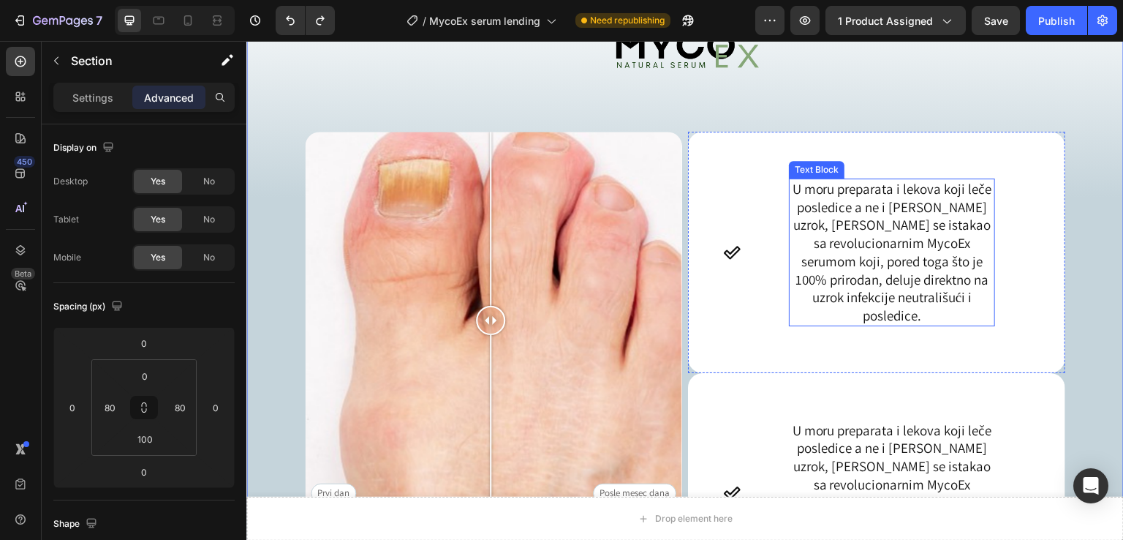
scroll to position [1460, 0]
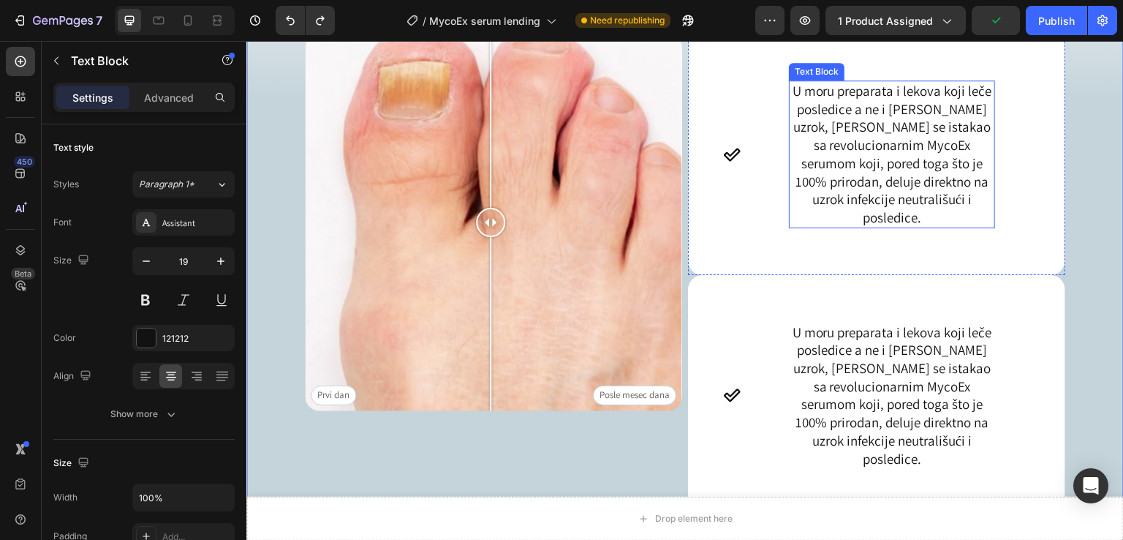
click at [827, 137] on p "U moru preparata i lekova koji leče posledice a ne i sam uzrok, [PERSON_NAME] s…" at bounding box center [892, 145] width 203 height 127
click at [798, 132] on p "U moru preparata i lekova koji leče posledice a ne i sam uzrok, [PERSON_NAME] s…" at bounding box center [892, 145] width 203 height 127
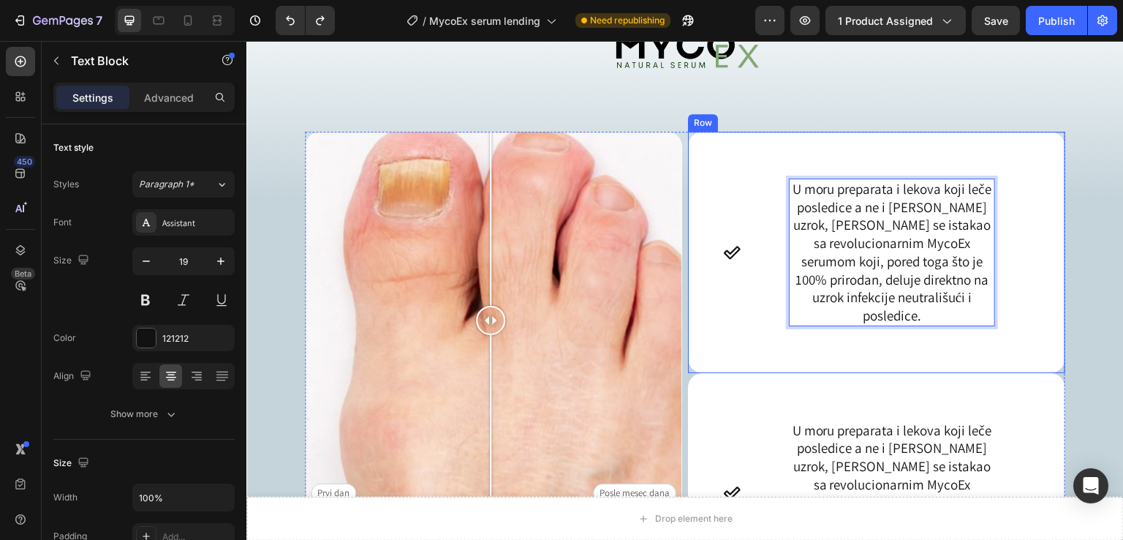
click at [843, 147] on div "Icon U moru preparata i lekova koji leče posledice a ne i sam uzrok, dr Živkovi…" at bounding box center [876, 243] width 377 height 223
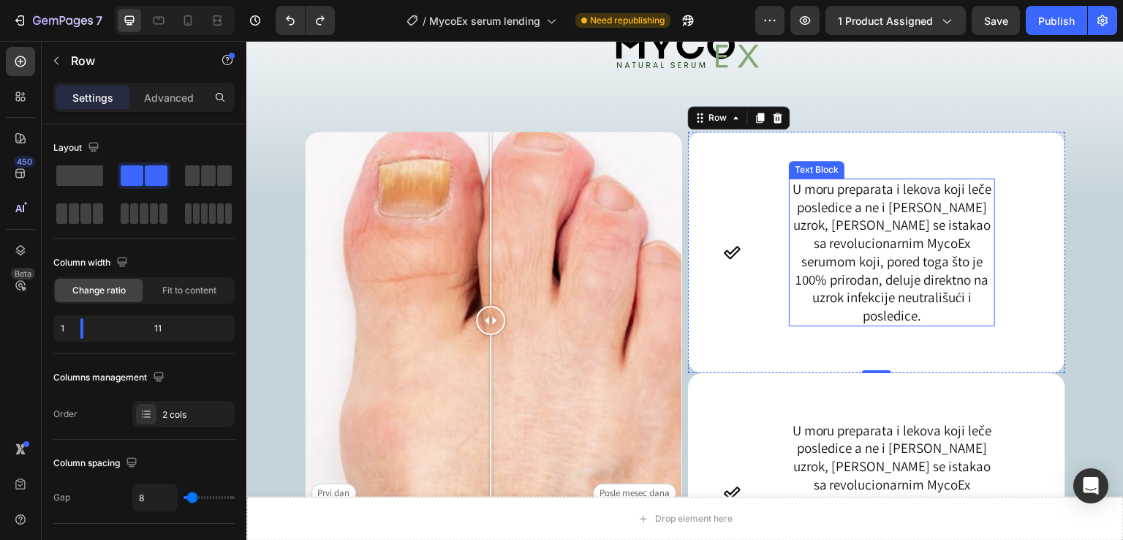
click at [812, 167] on div "Text Block" at bounding box center [817, 169] width 50 height 13
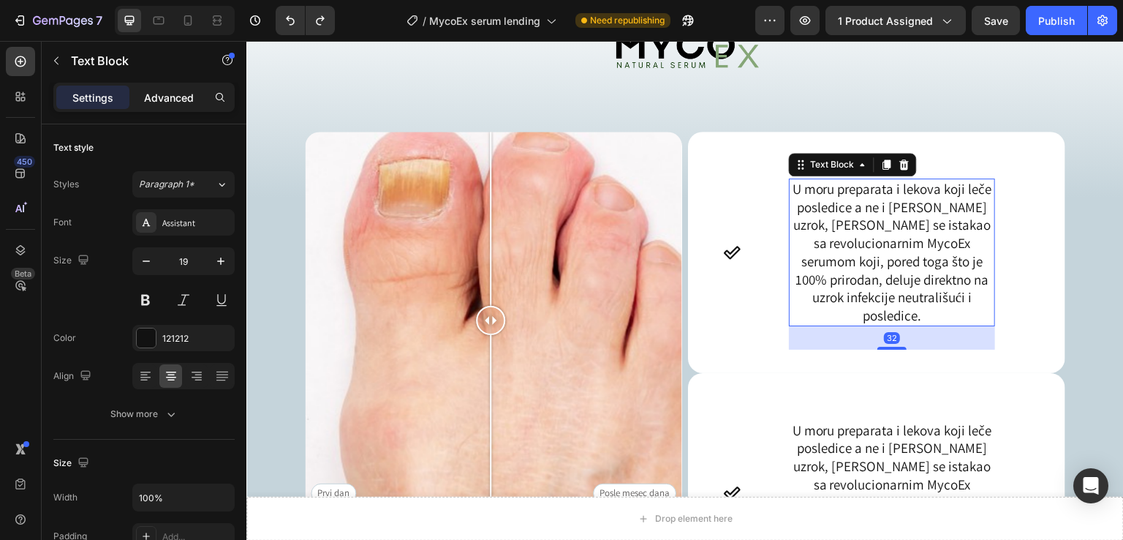
click at [162, 88] on div "Advanced" at bounding box center [168, 97] width 73 height 23
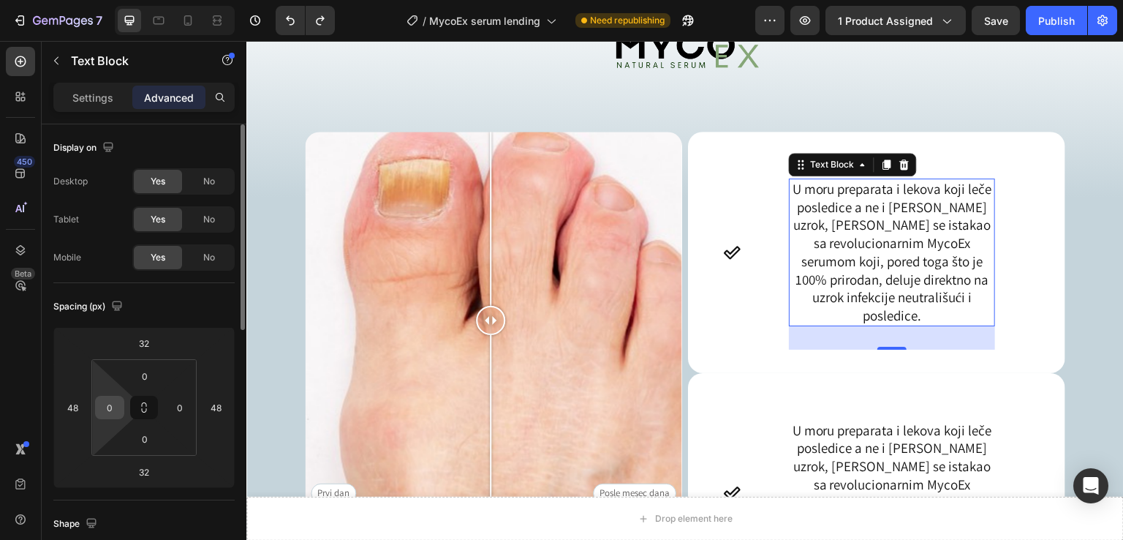
click at [113, 412] on input "0" at bounding box center [110, 407] width 22 height 22
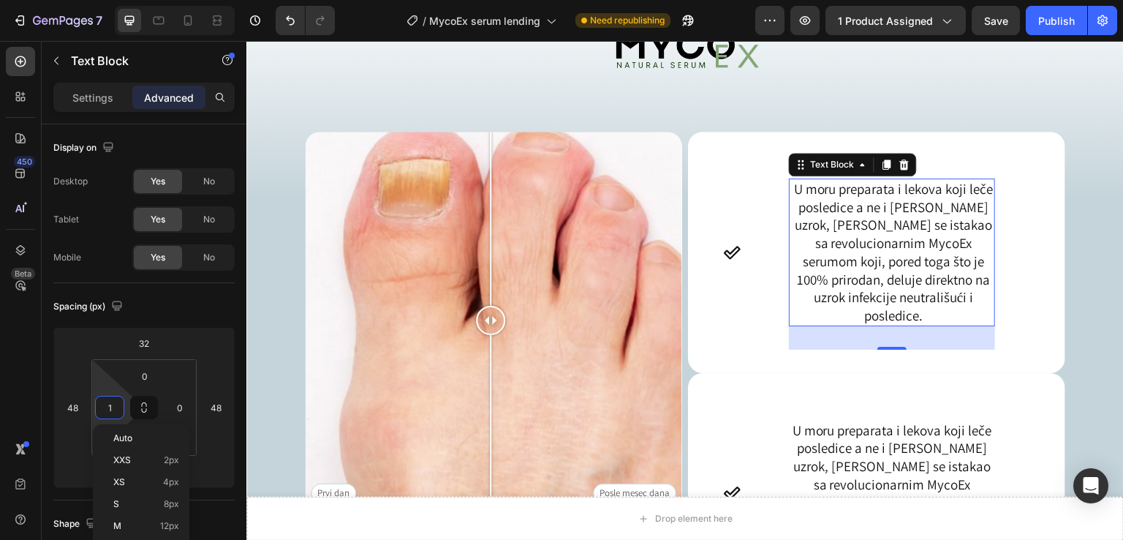
type input "0"
click at [1094, 143] on div "Image Prvi dan Posle mesec dana Image Comparison Icon U moru preparata i lekova…" at bounding box center [685, 317] width 878 height 690
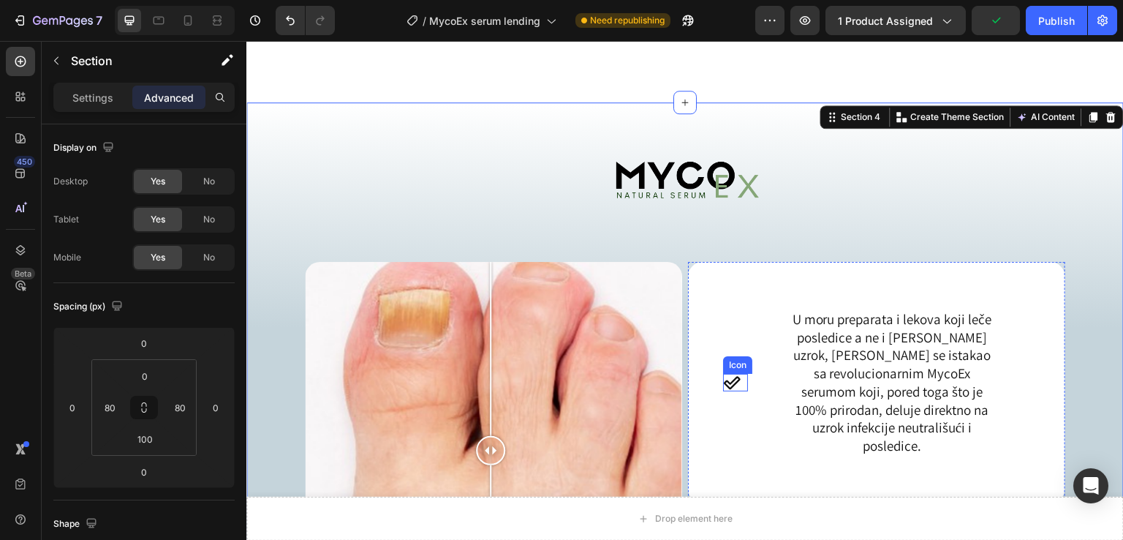
scroll to position [1460, 0]
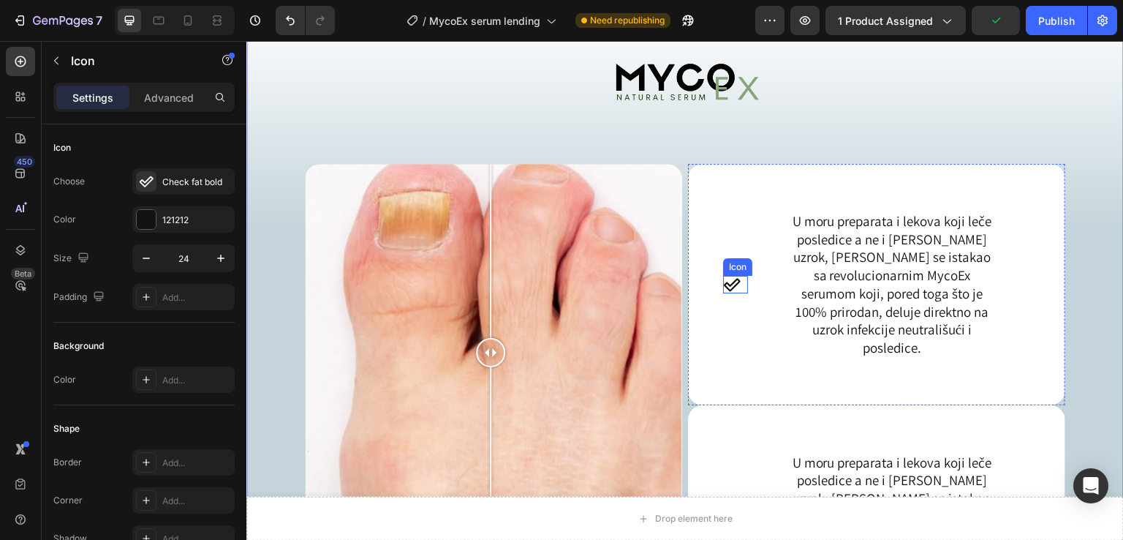
click at [730, 282] on icon at bounding box center [732, 275] width 17 height 13
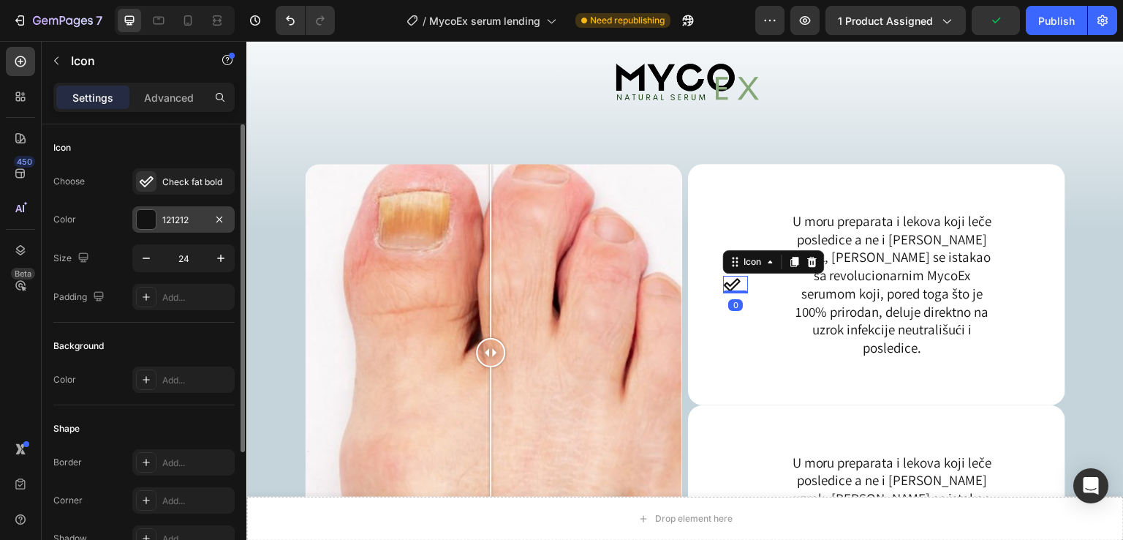
click at [138, 219] on div at bounding box center [146, 219] width 19 height 19
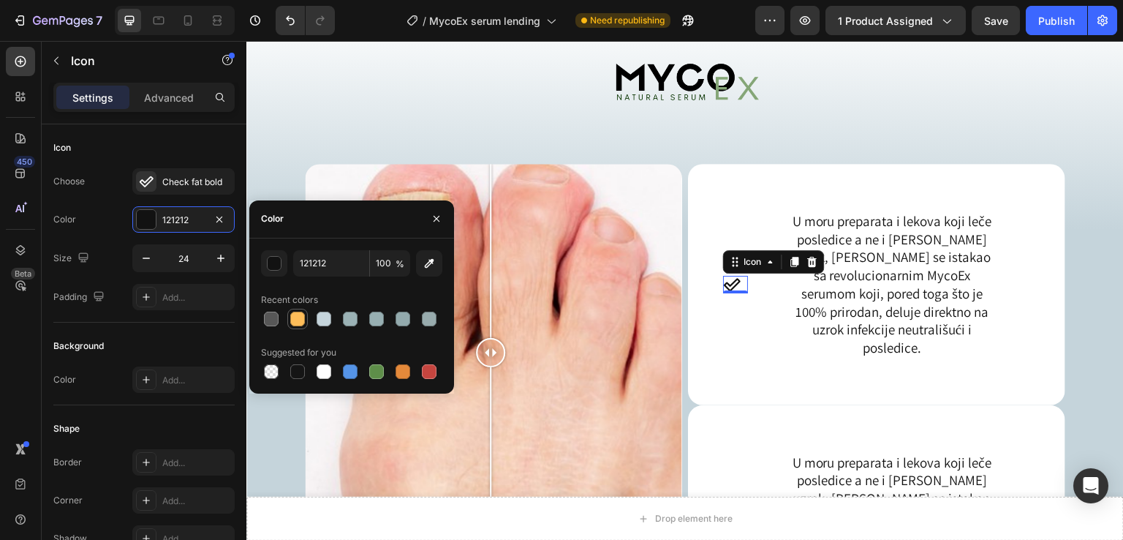
click at [296, 325] on div at bounding box center [297, 319] width 15 height 15
type input "FEBD59"
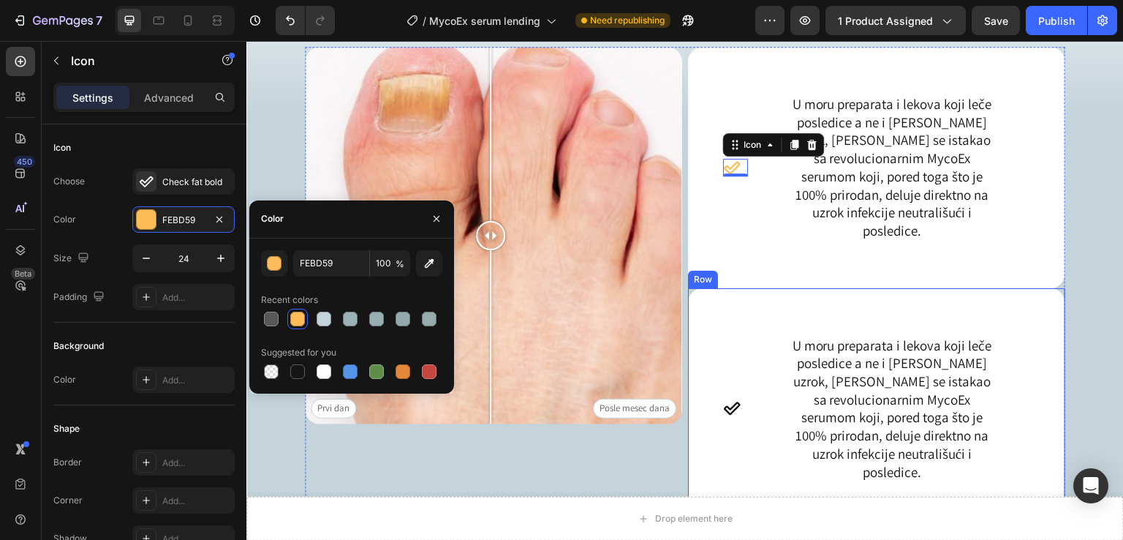
scroll to position [1654, 0]
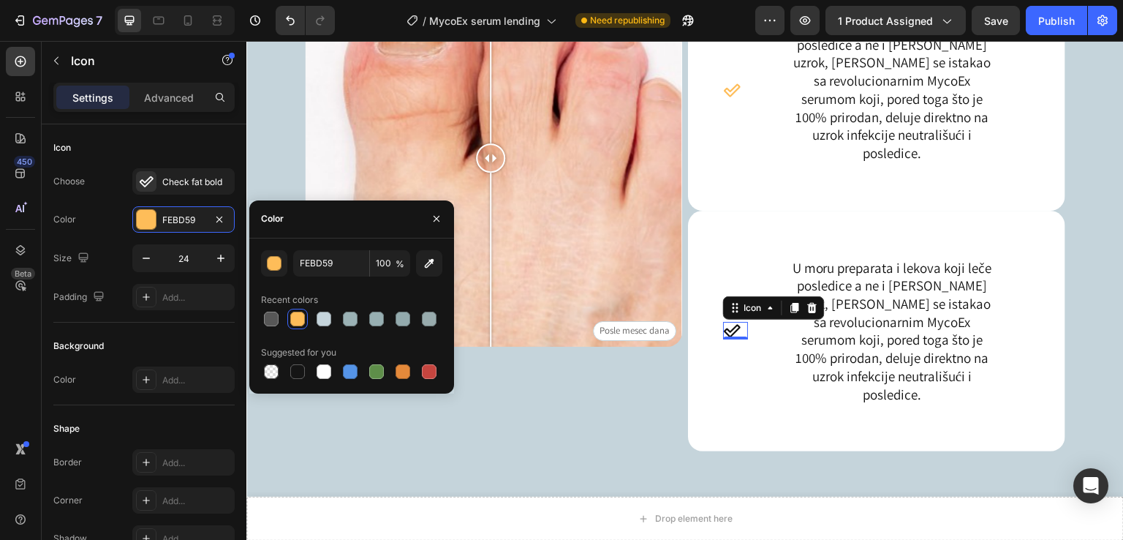
click at [723, 312] on icon at bounding box center [732, 304] width 18 height 18
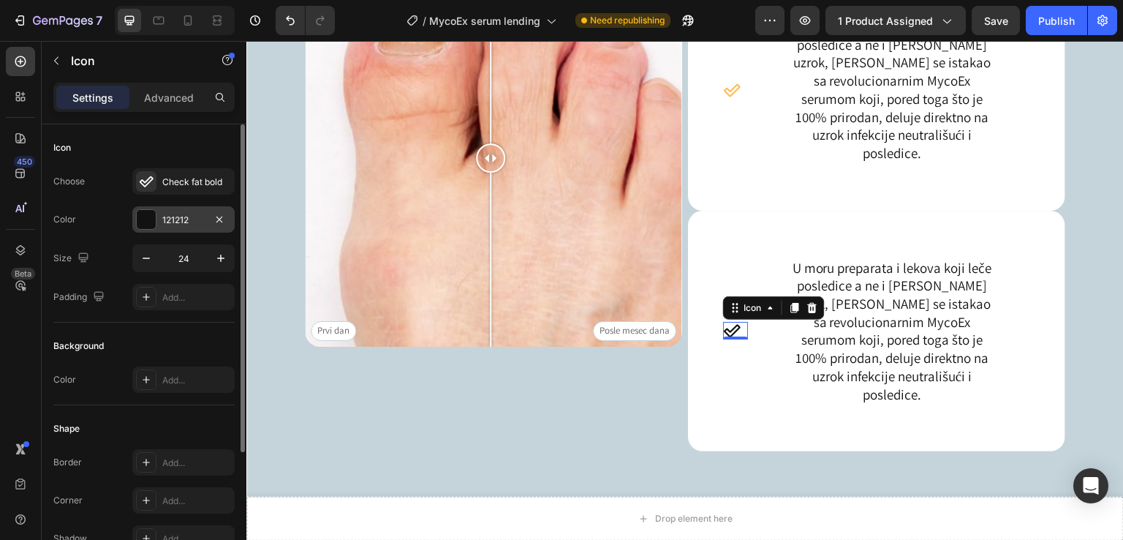
click at [143, 222] on div at bounding box center [146, 219] width 19 height 19
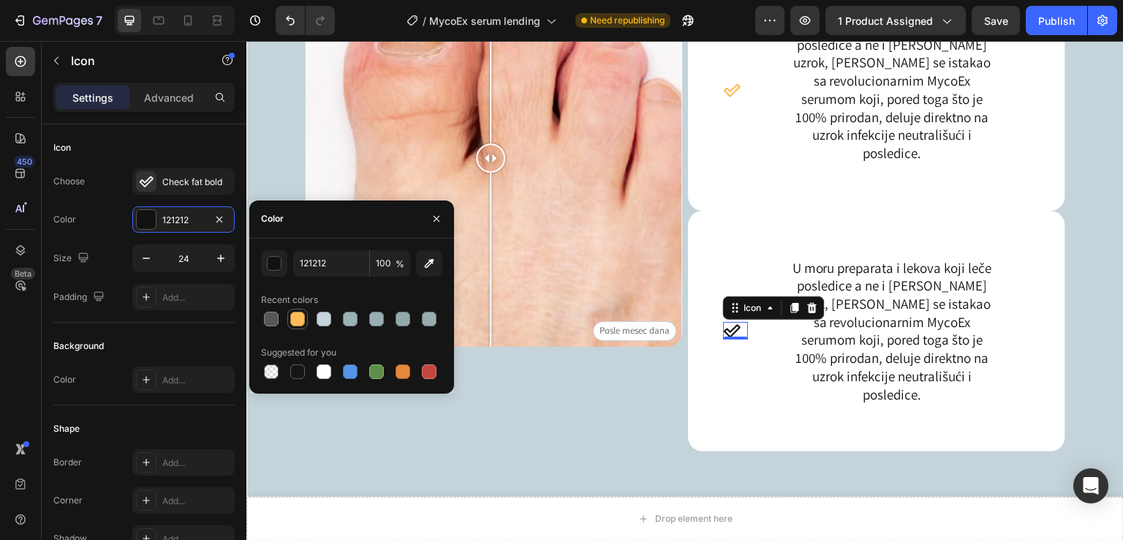
click at [306, 323] on div at bounding box center [297, 319] width 20 height 20
type input "FEBD59"
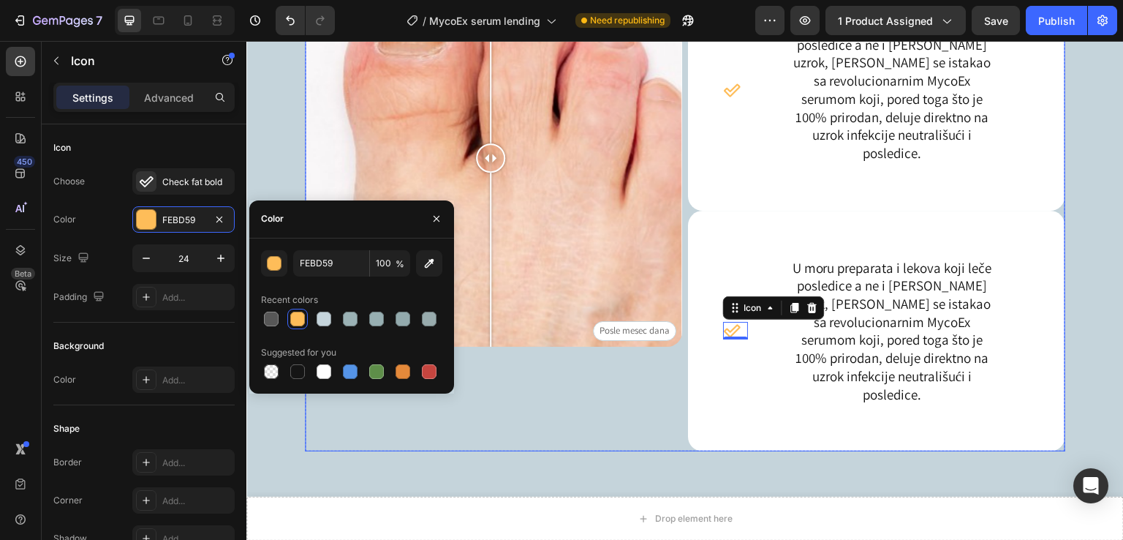
click at [554, 415] on div "Prvi dan Posle mesec dana Image Comparison" at bounding box center [493, 192] width 377 height 446
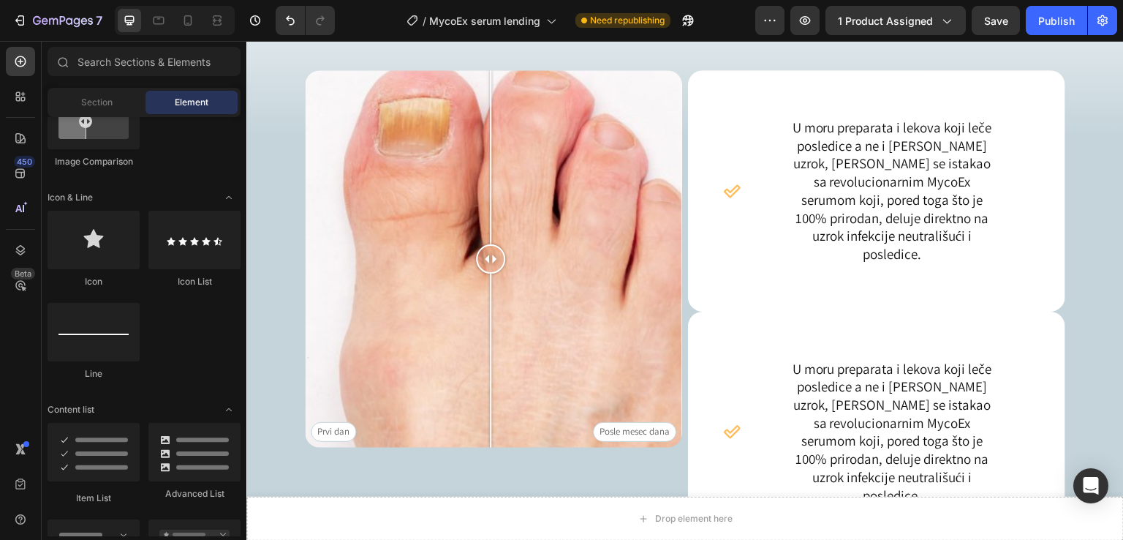
scroll to position [1529, 0]
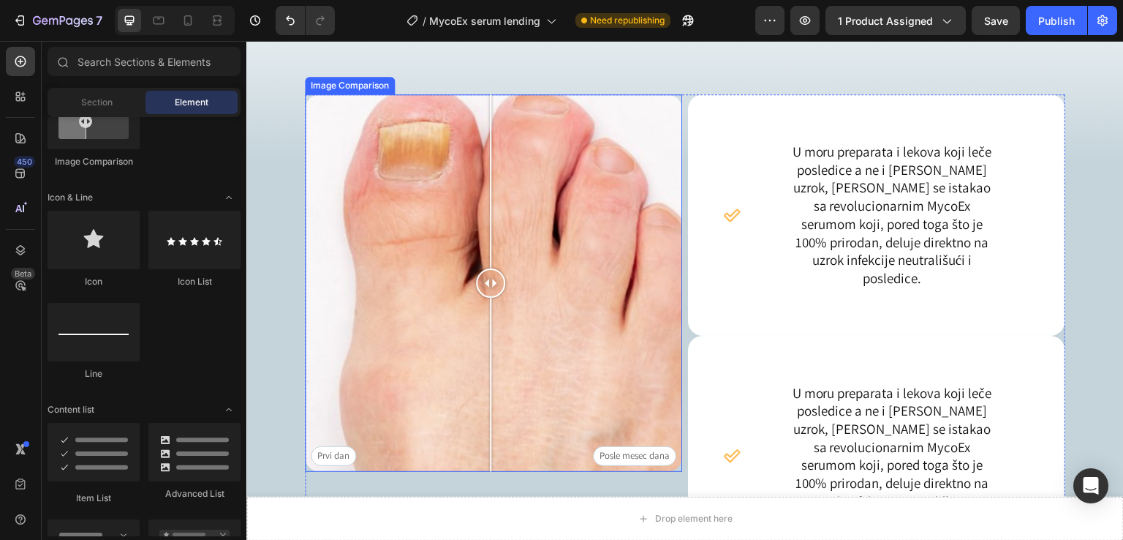
click at [600, 304] on div "Prvi dan Posle mesec dana" at bounding box center [493, 282] width 377 height 377
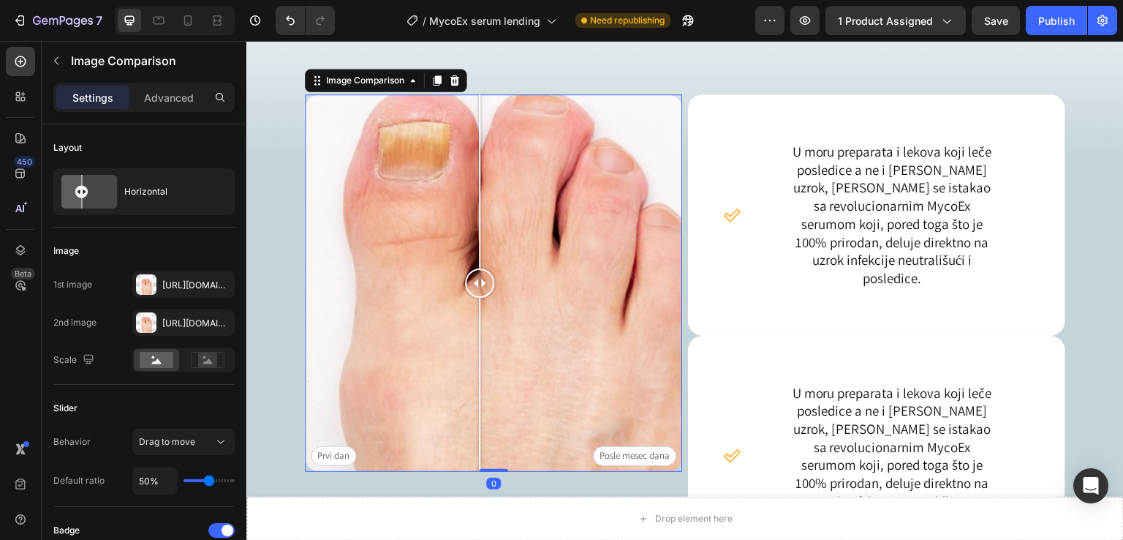
drag, startPoint x: 598, startPoint y: 303, endPoint x: 495, endPoint y: 331, distance: 107.0
click at [479, 323] on div at bounding box center [479, 385] width 1 height 174
drag, startPoint x: 493, startPoint y: 281, endPoint x: 503, endPoint y: 326, distance: 46.5
click at [504, 326] on div at bounding box center [507, 282] width 29 height 377
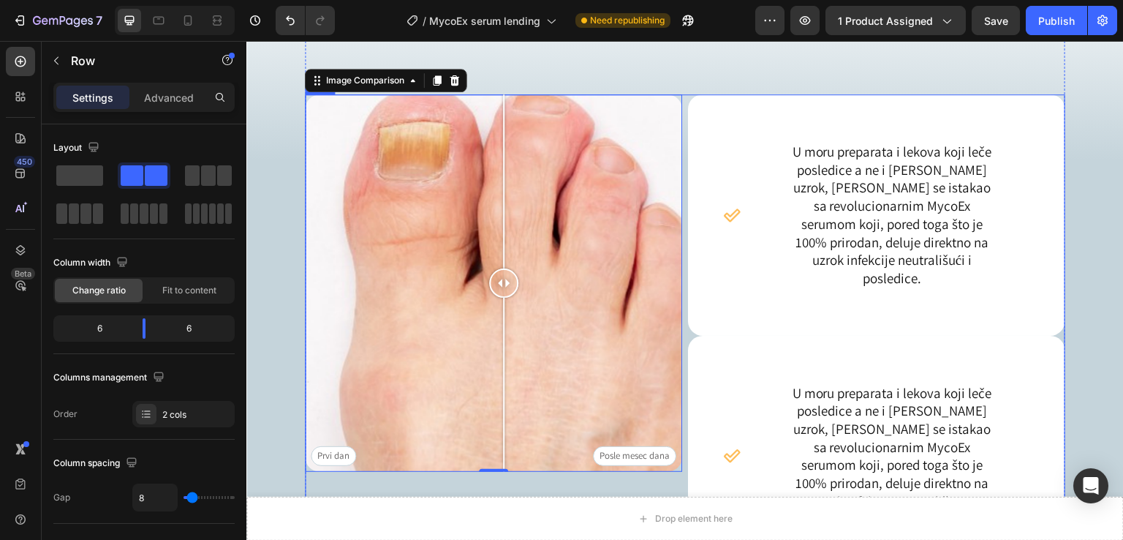
click at [471, 477] on div "Prvi dan Posle mesec dana Image Comparison 0" at bounding box center [493, 317] width 377 height 446
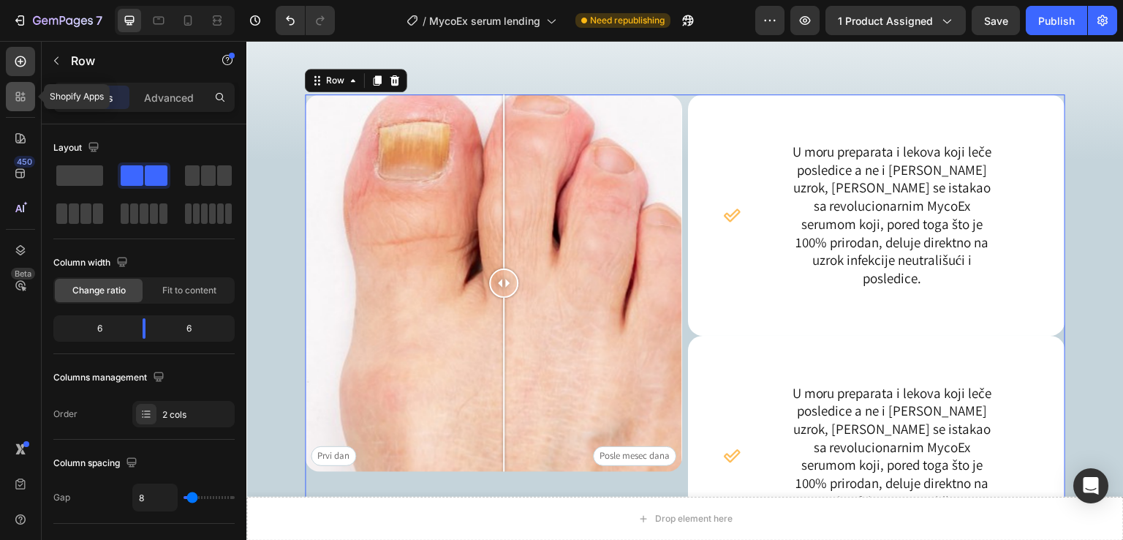
click at [15, 95] on icon at bounding box center [20, 96] width 15 height 15
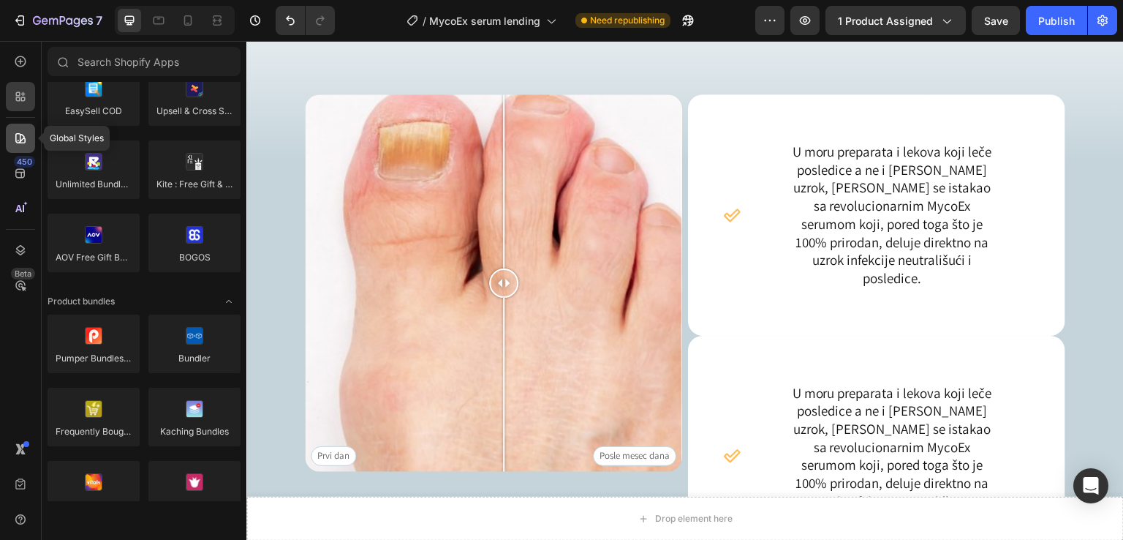
click at [18, 138] on icon at bounding box center [20, 138] width 15 height 15
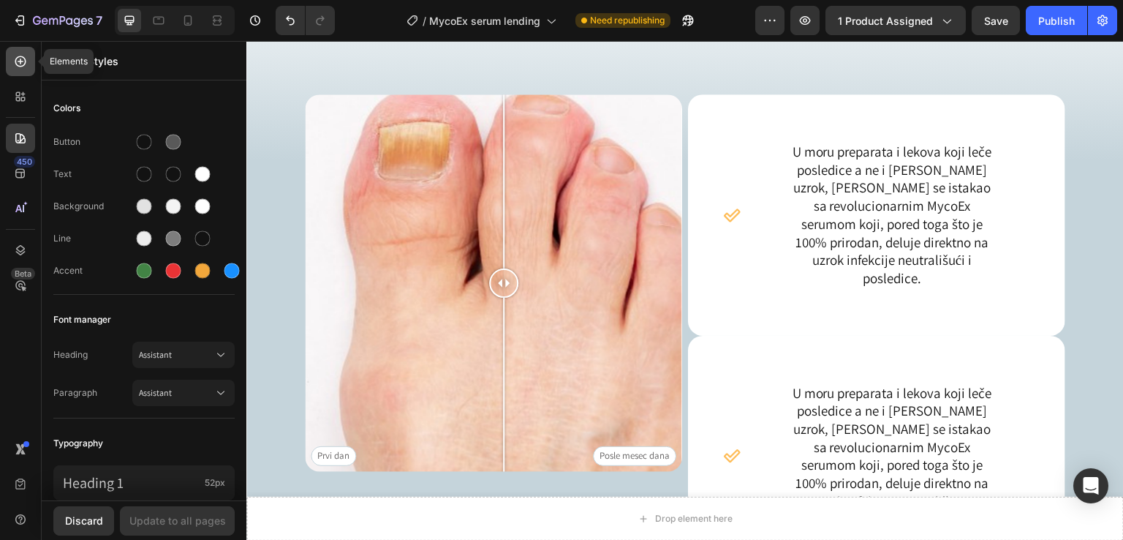
click at [16, 66] on icon at bounding box center [20, 61] width 15 height 15
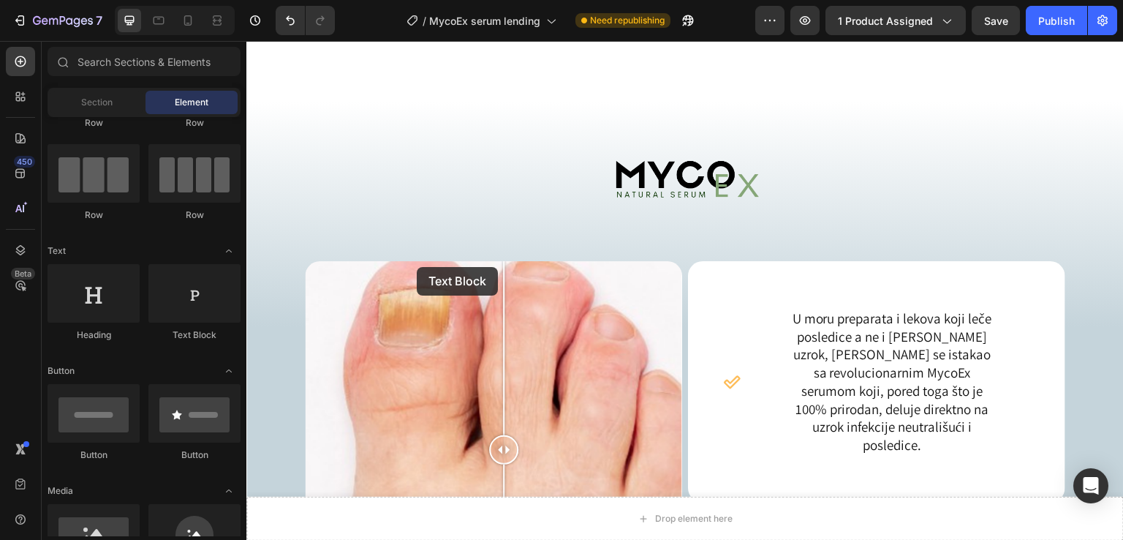
scroll to position [1316, 0]
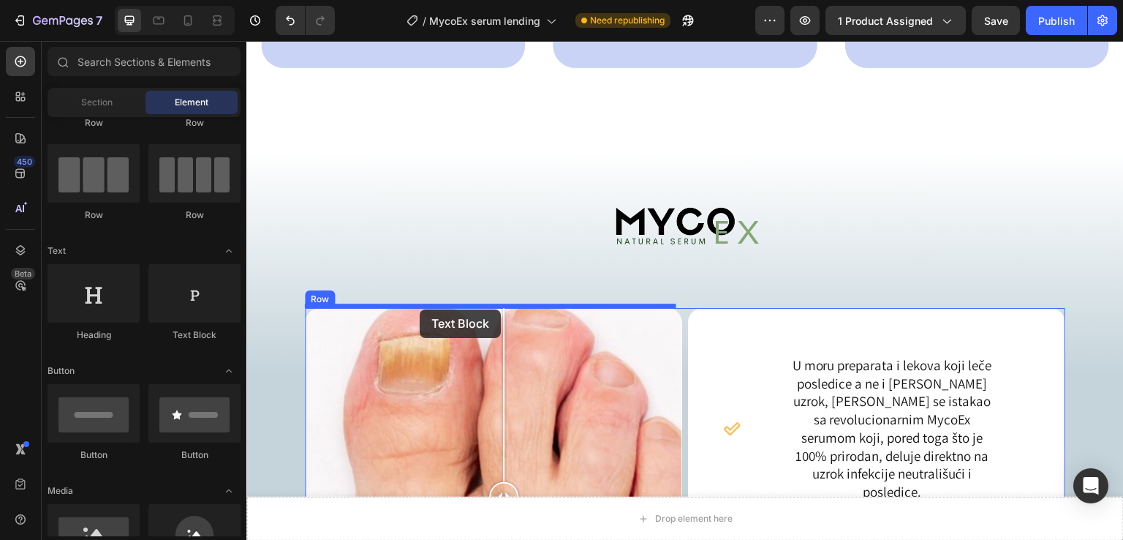
drag, startPoint x: 452, startPoint y: 351, endPoint x: 420, endPoint y: 309, distance: 52.7
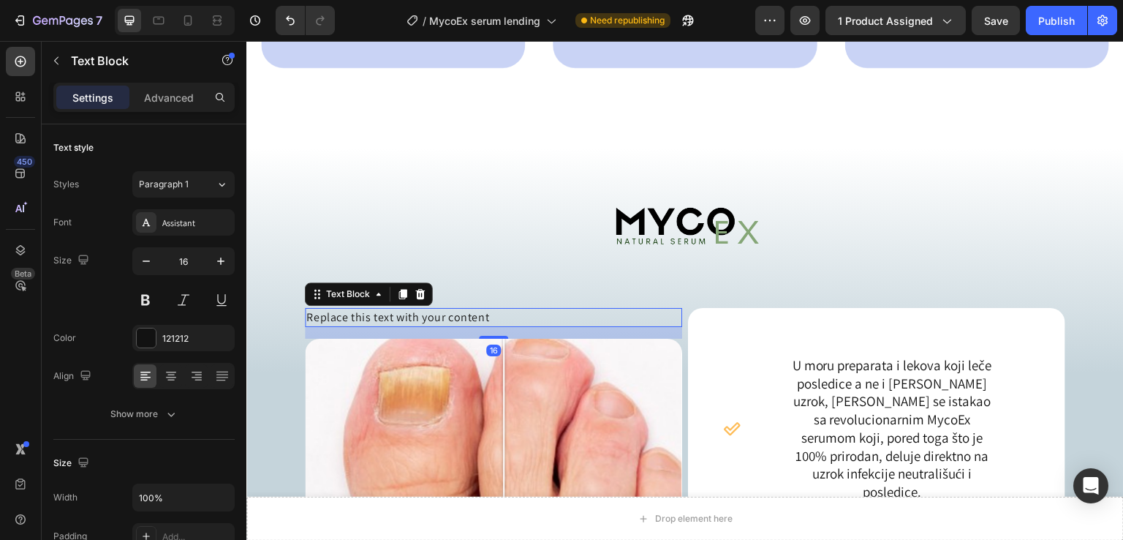
click at [467, 320] on div "Replace this text with your content" at bounding box center [493, 317] width 377 height 19
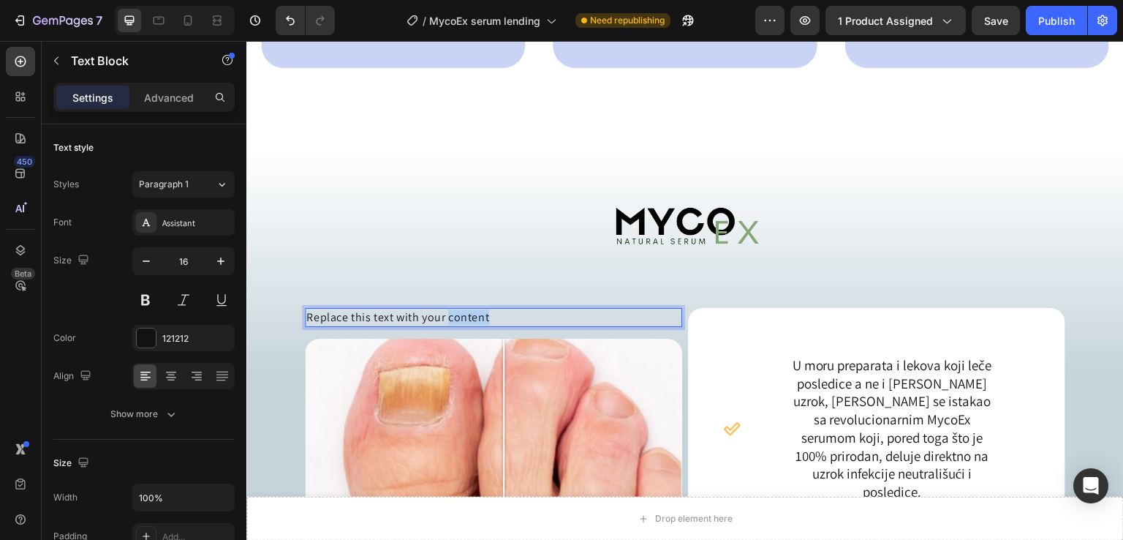
click at [467, 320] on p "Replace this text with your content" at bounding box center [493, 317] width 374 height 16
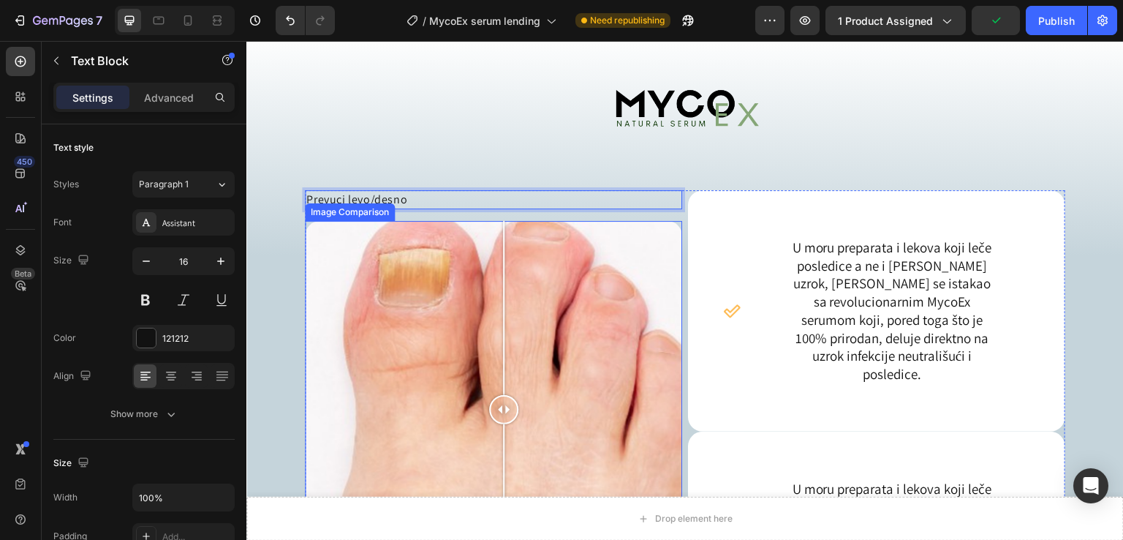
scroll to position [1510, 0]
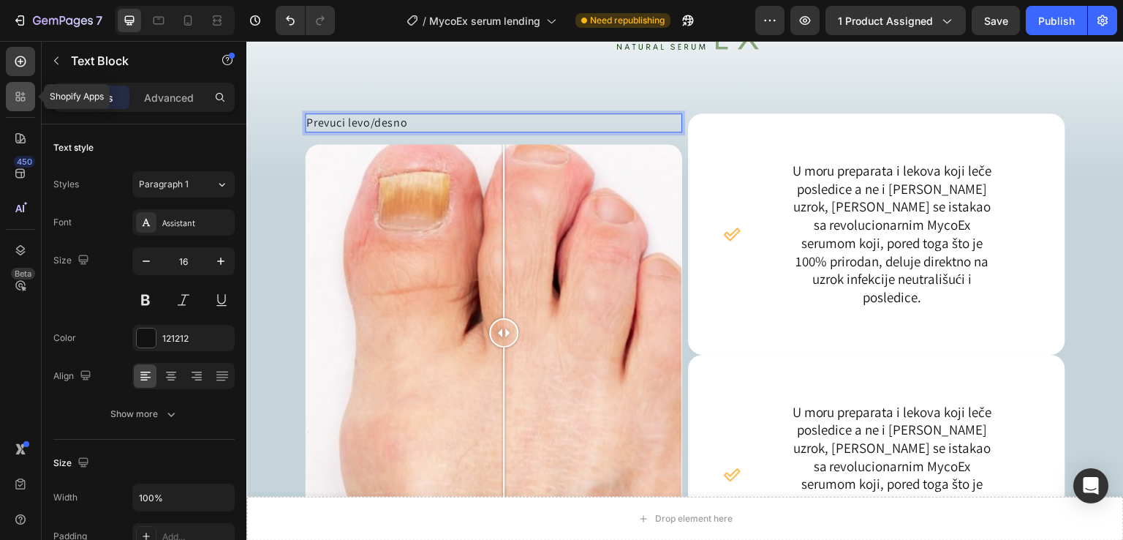
click at [24, 88] on div at bounding box center [20, 96] width 29 height 29
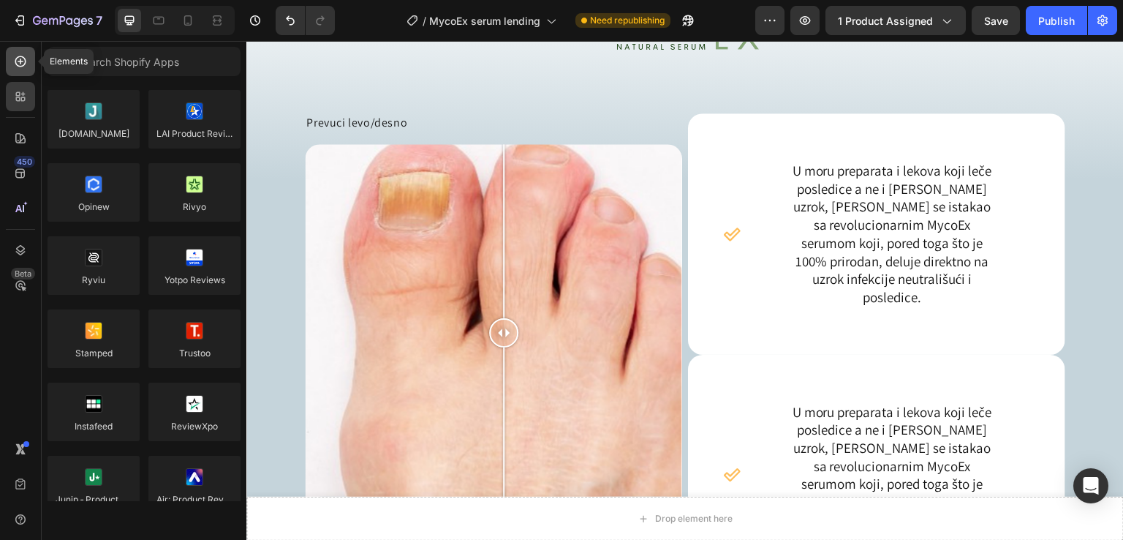
click at [26, 56] on icon at bounding box center [20, 61] width 15 height 15
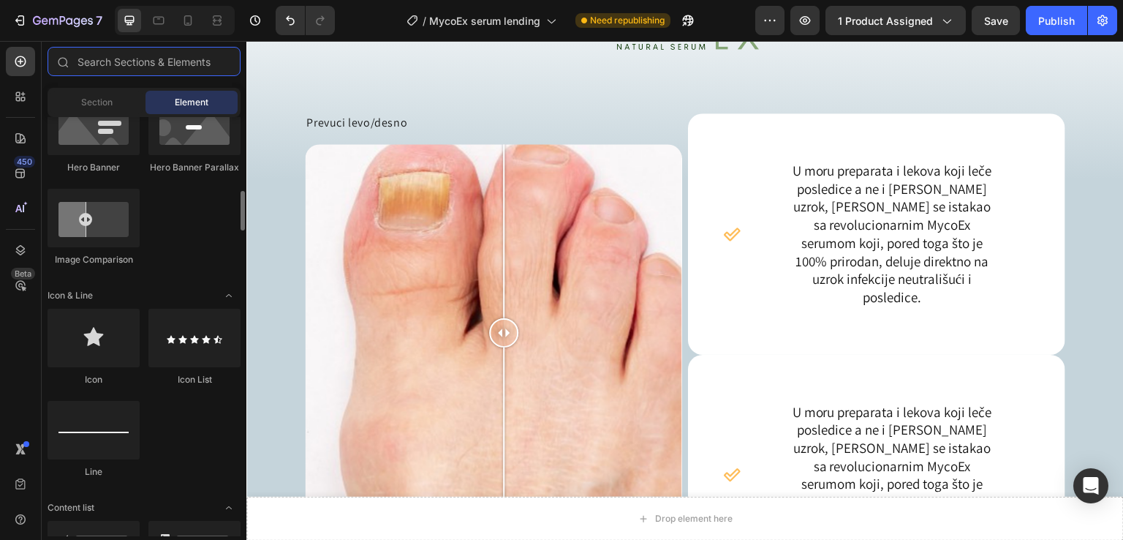
scroll to position [879, 0]
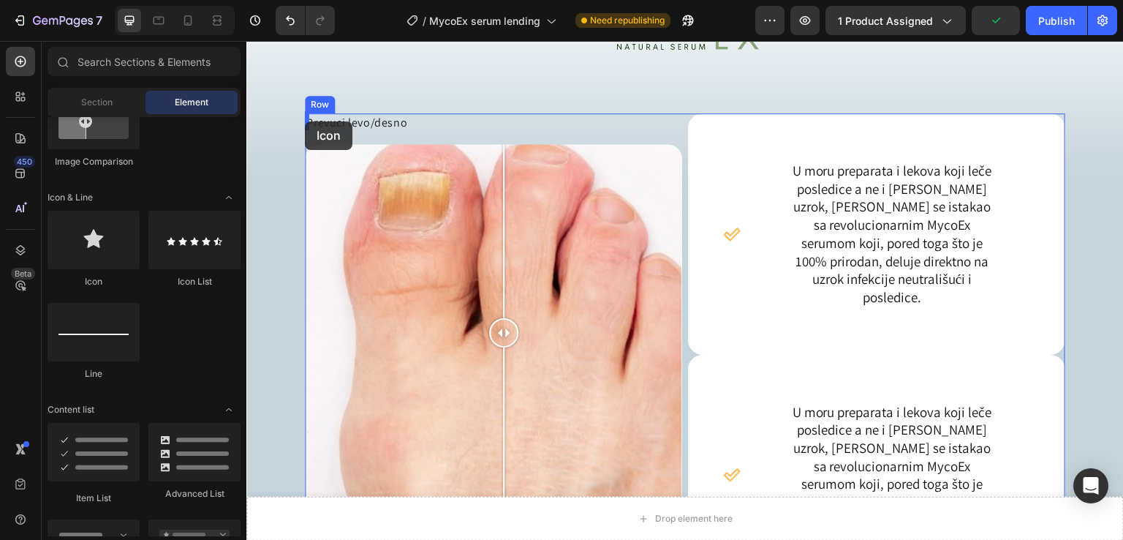
drag, startPoint x: 356, startPoint y: 287, endPoint x: 305, endPoint y: 121, distance: 173.7
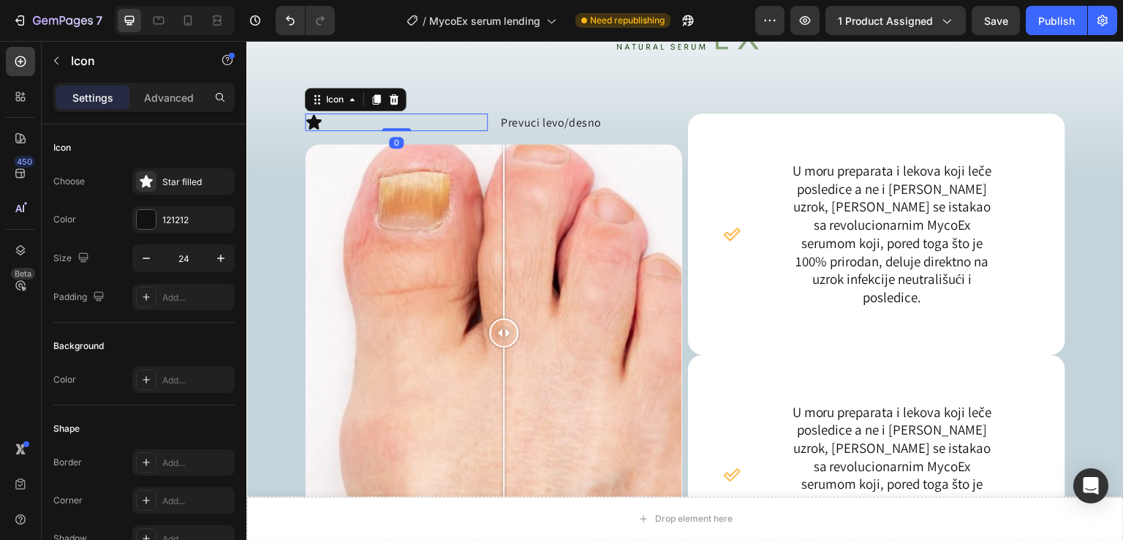
click at [401, 122] on div "Icon 0" at bounding box center [396, 122] width 183 height 18
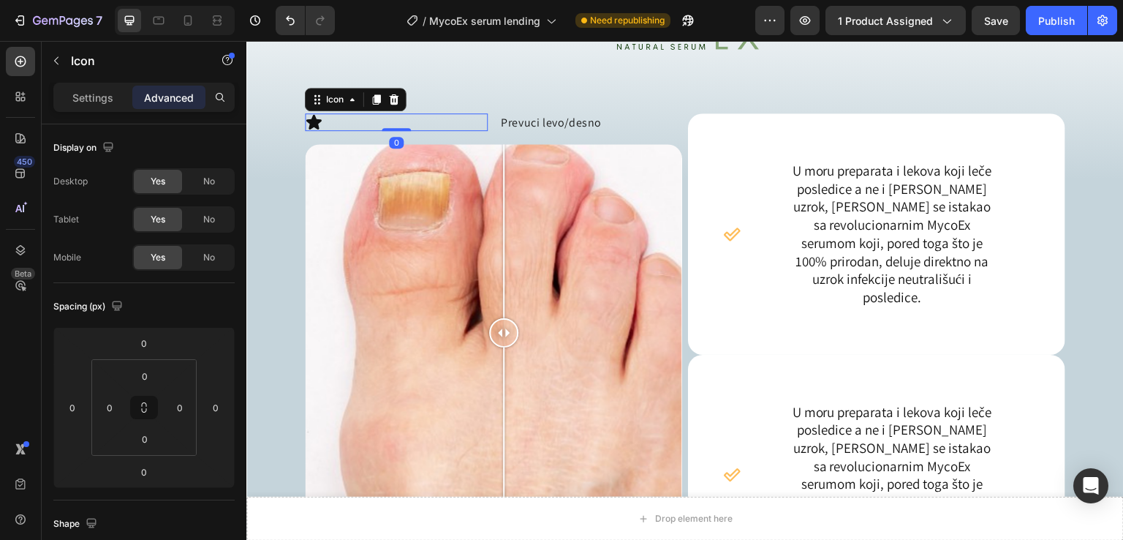
scroll to position [97, 0]
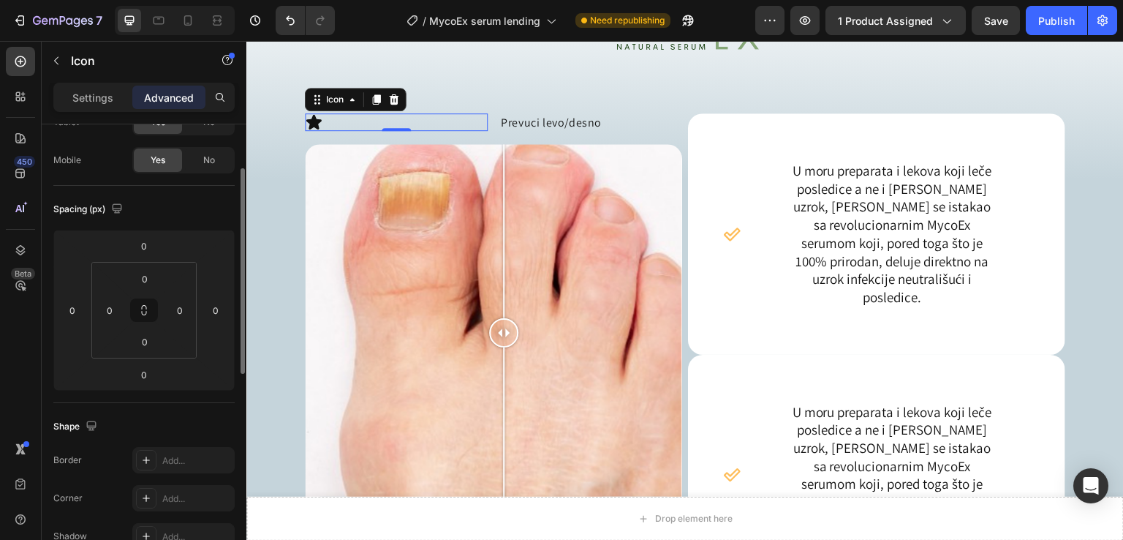
click at [317, 118] on icon at bounding box center [313, 122] width 15 height 15
click at [297, 74] on div "Image Icon 0 Prevuci levo/desno Text Block Row Prvi dan Posle mesec dana Image …" at bounding box center [685, 299] width 878 height 690
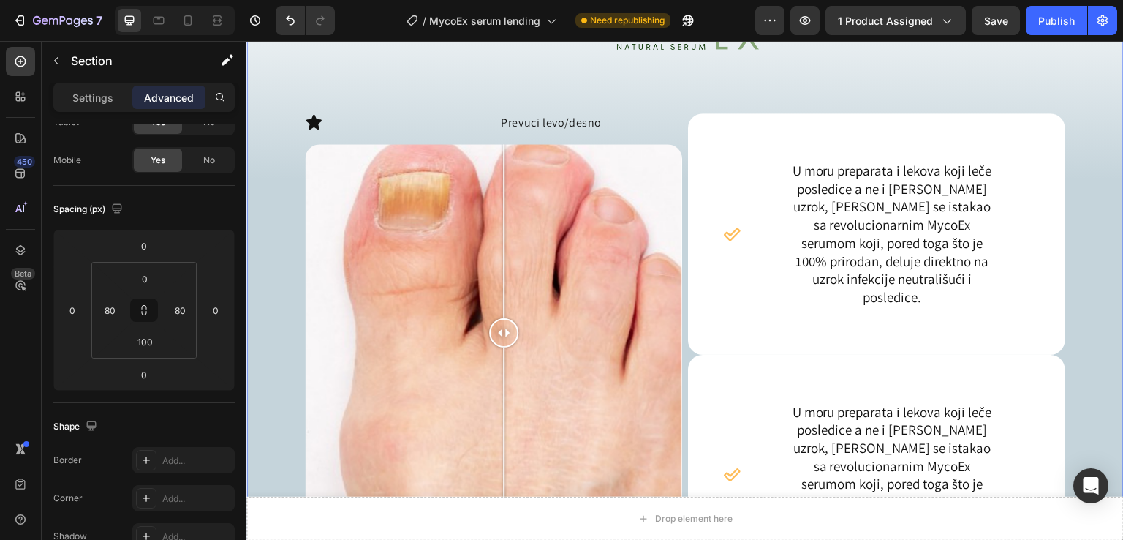
scroll to position [0, 0]
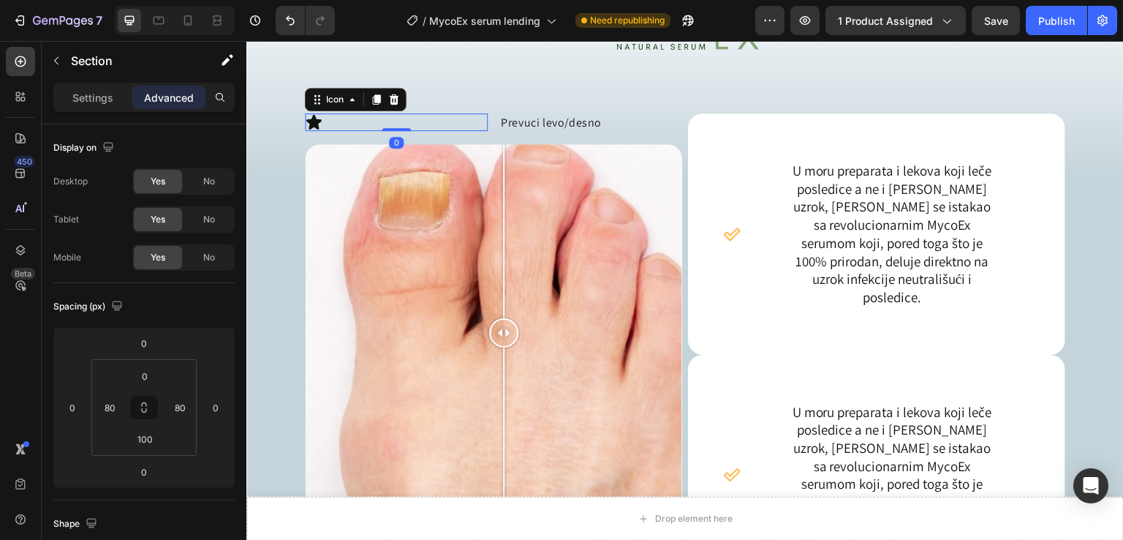
click at [395, 124] on div "Icon 0" at bounding box center [396, 122] width 183 height 18
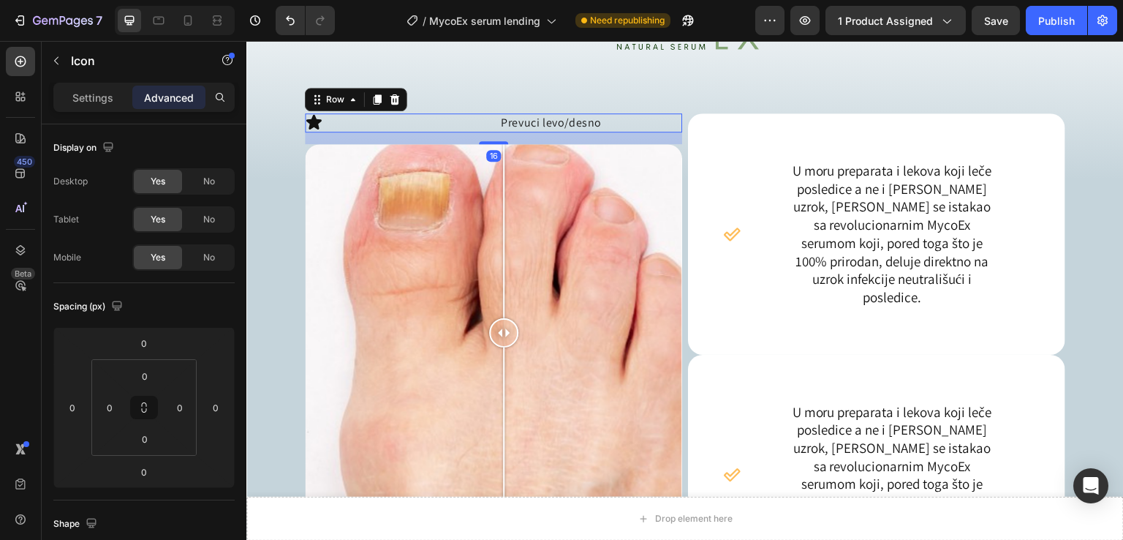
click at [494, 124] on div "Icon Prevuci levo/desno Text Block Row 16" at bounding box center [493, 122] width 377 height 19
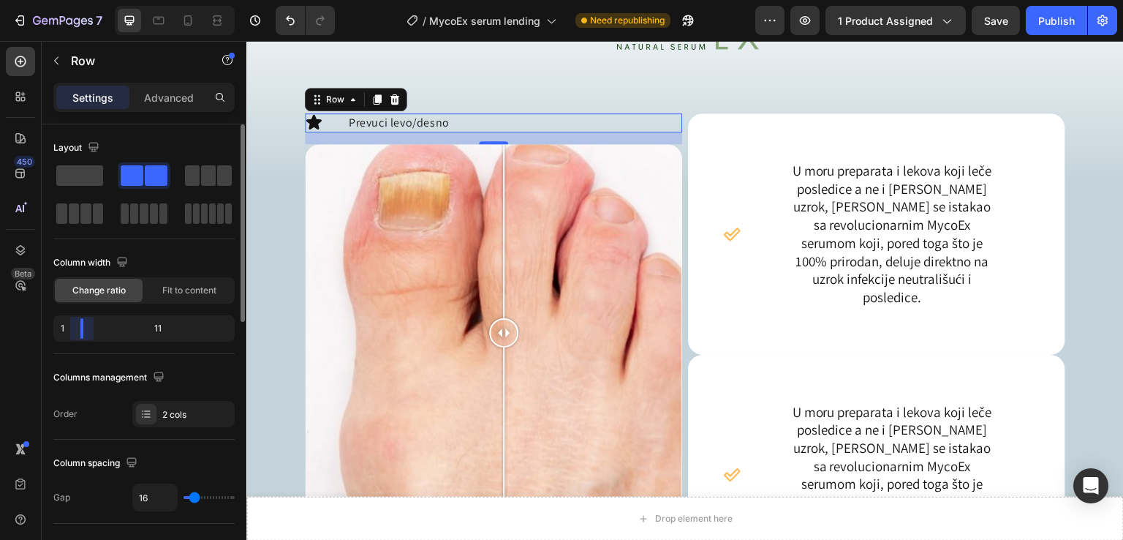
click at [38, 0] on body "7 / MycoEx serum lending Need republishing Preview 1 product assigned Save Publ…" at bounding box center [561, 0] width 1123 height 0
click at [190, 18] on icon at bounding box center [188, 20] width 8 height 10
type input "100%"
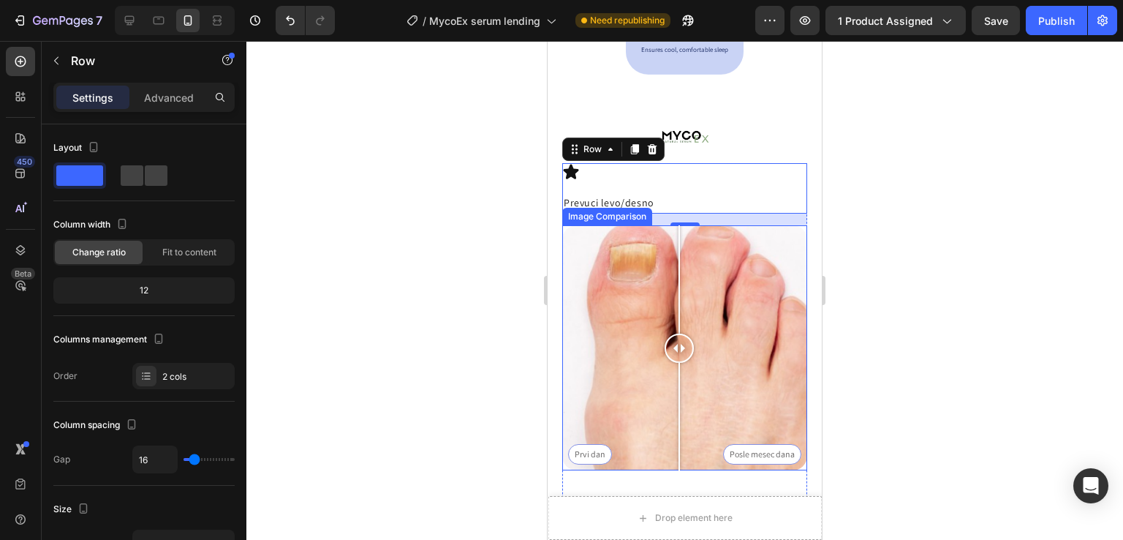
scroll to position [923, 0]
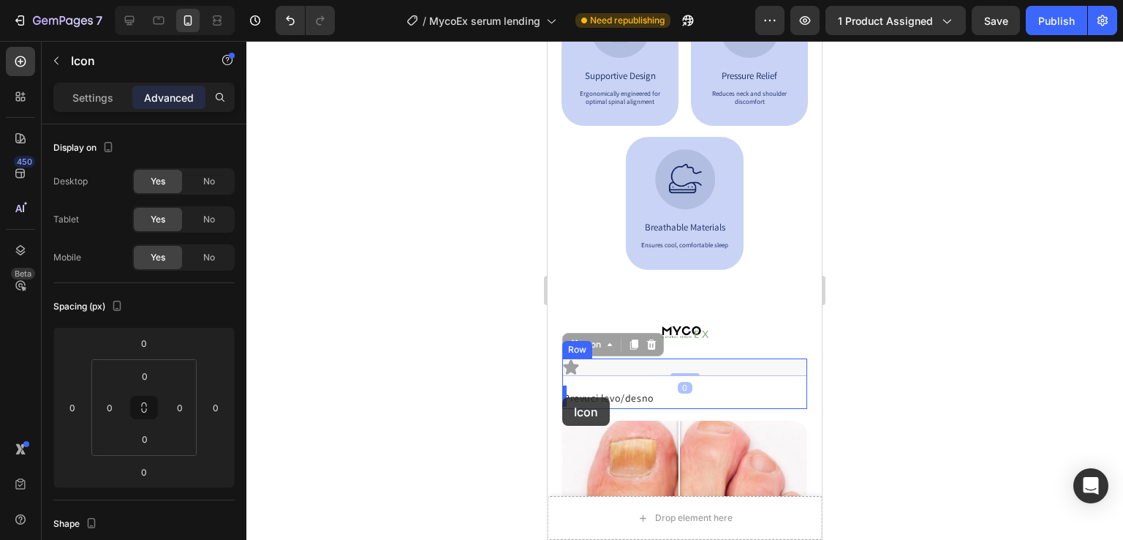
drag, startPoint x: 573, startPoint y: 369, endPoint x: 621, endPoint y: 423, distance: 72.0
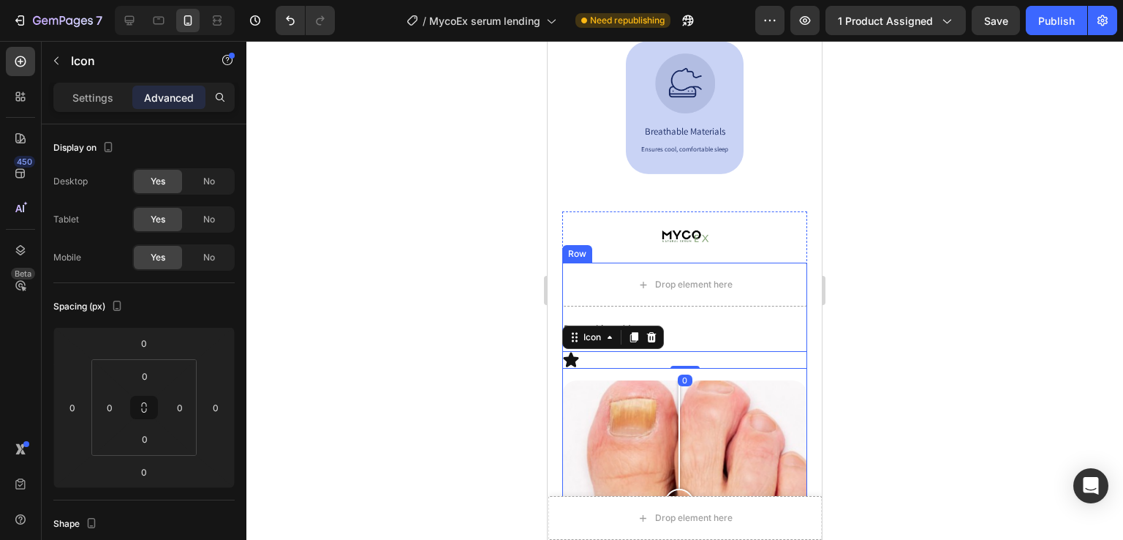
scroll to position [1118, 0]
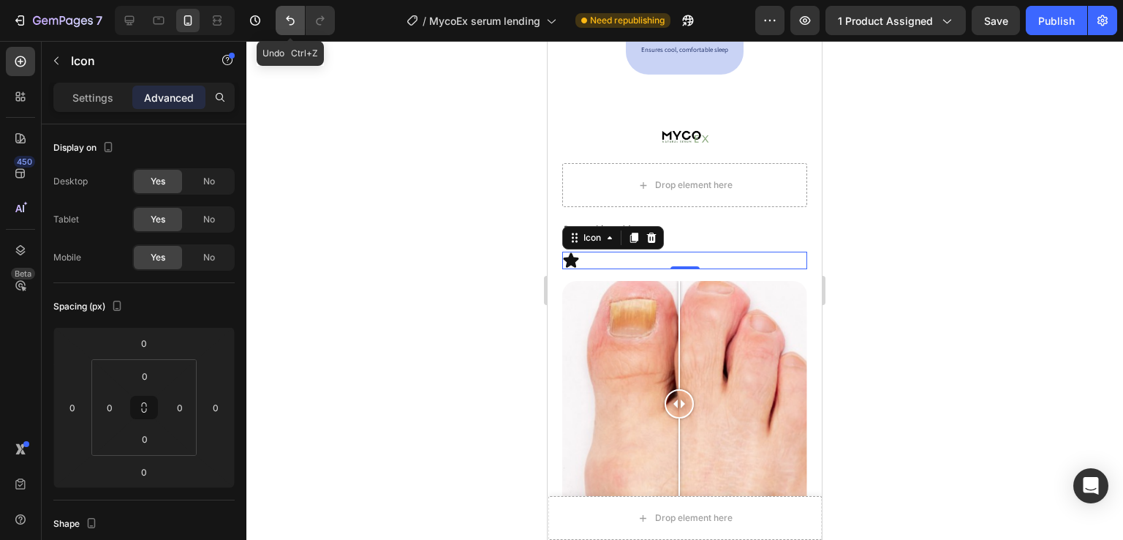
click at [279, 17] on button "Undo/Redo" at bounding box center [290, 20] width 29 height 29
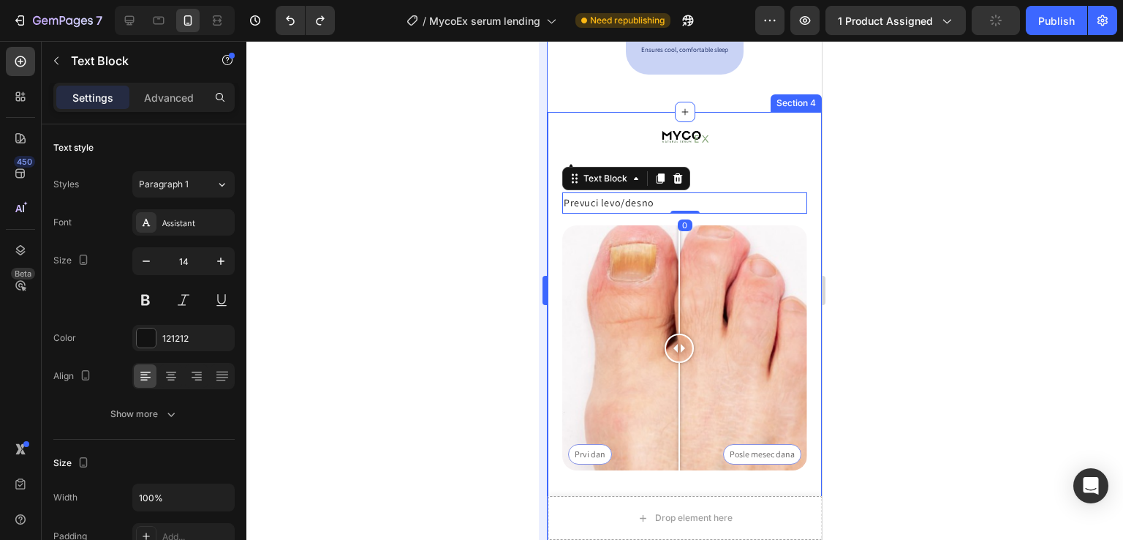
drag, startPoint x: 517, startPoint y: 188, endPoint x: 543, endPoint y: 188, distance: 26.3
click at [518, 187] on div at bounding box center [684, 290] width 877 height 499
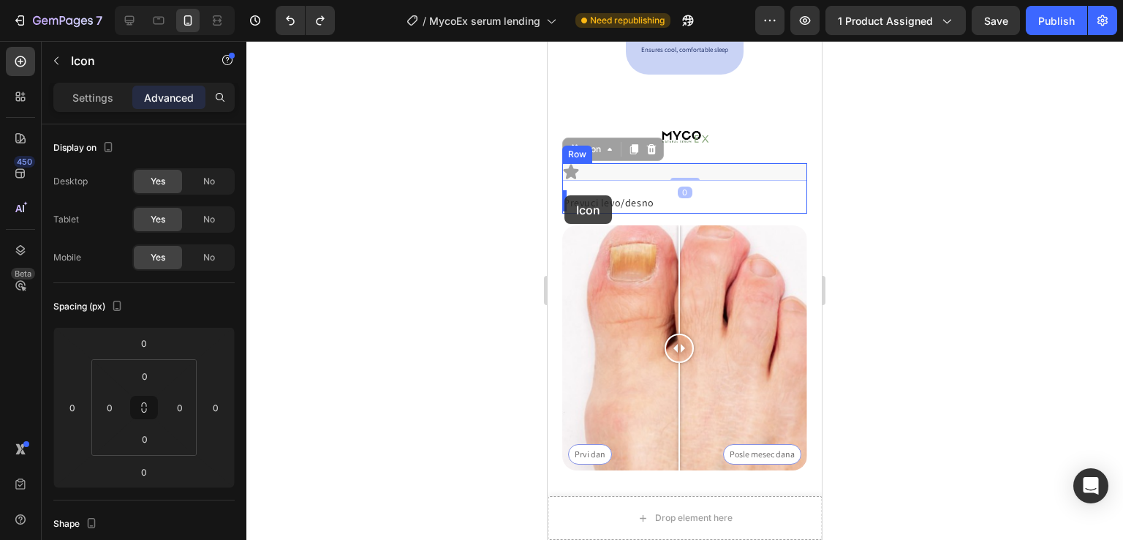
drag, startPoint x: 570, startPoint y: 167, endPoint x: 565, endPoint y: 195, distance: 28.3
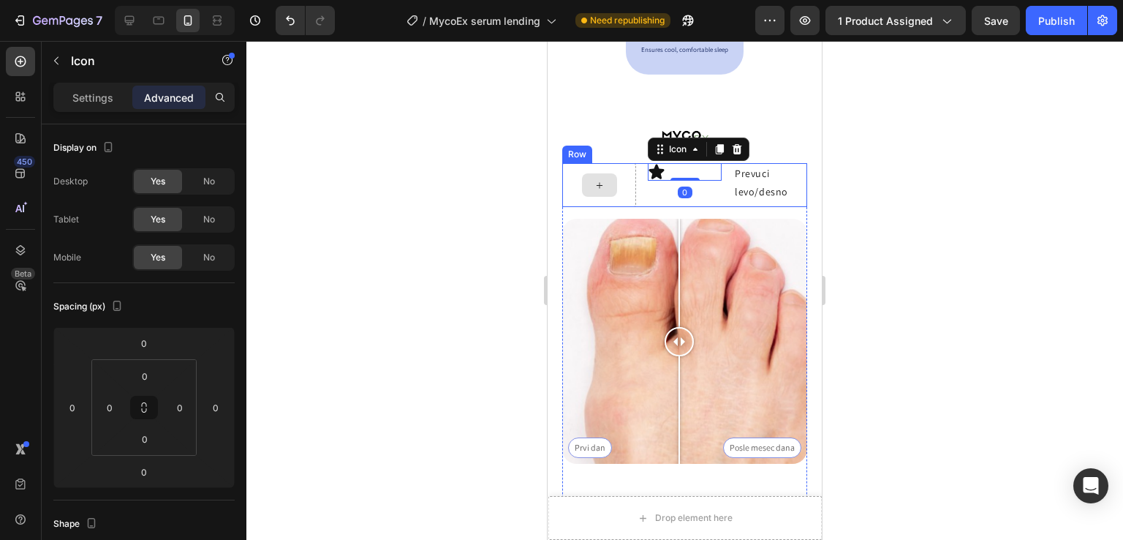
click at [627, 167] on div at bounding box center [599, 185] width 74 height 44
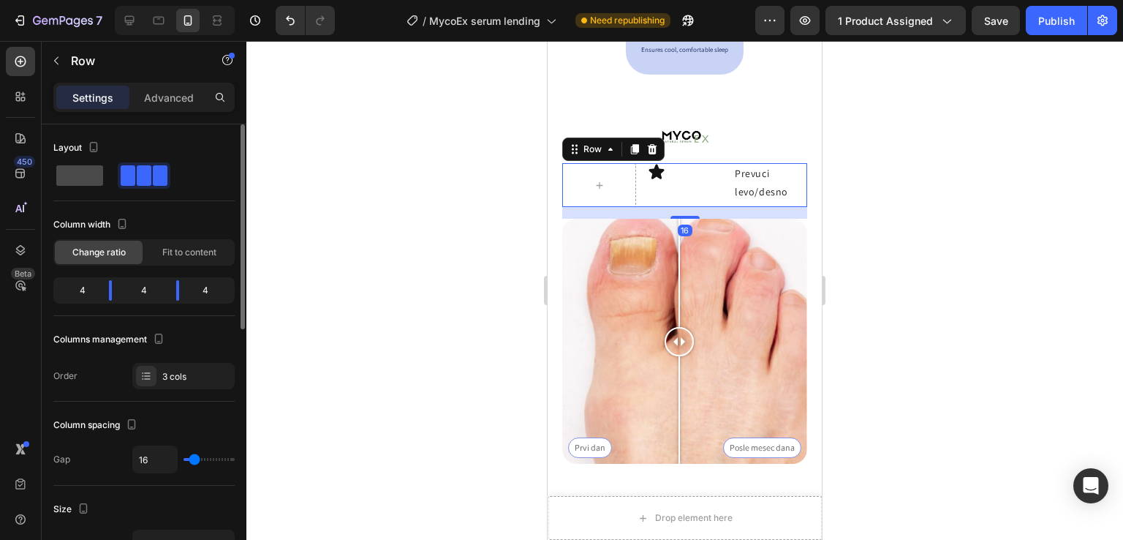
click at [86, 175] on span at bounding box center [79, 175] width 47 height 20
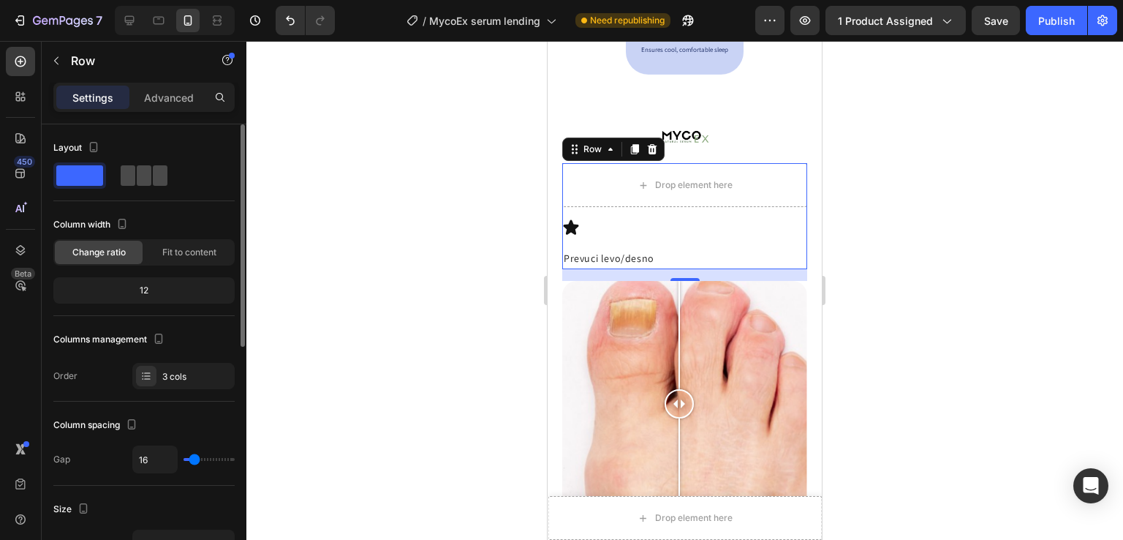
click at [153, 181] on span at bounding box center [160, 175] width 15 height 20
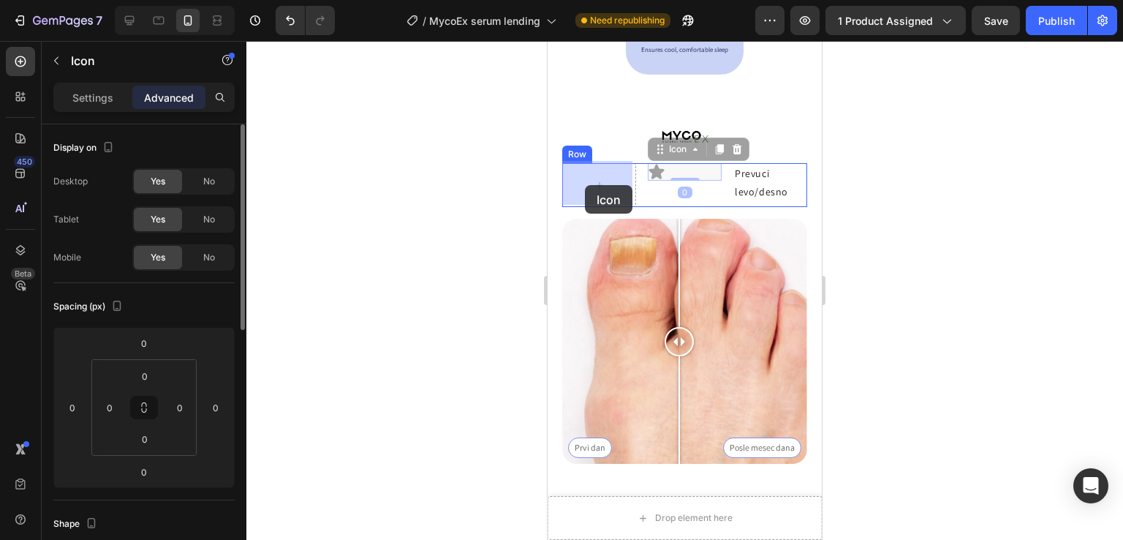
drag, startPoint x: 649, startPoint y: 167, endPoint x: 663, endPoint y: 204, distance: 38.9
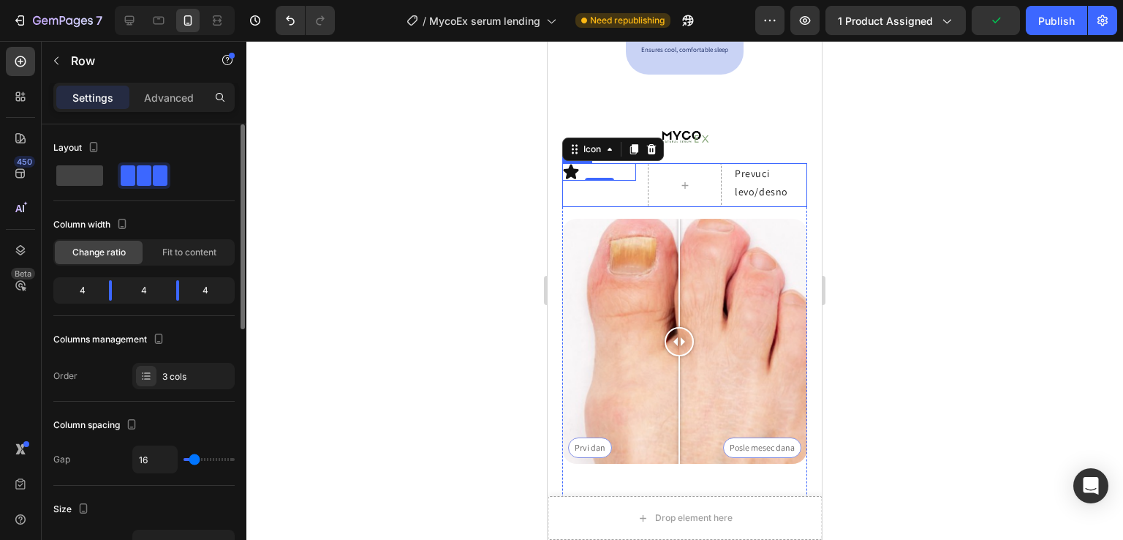
click at [721, 192] on div "Icon 0 Prevuci levo/desno Text Block Row" at bounding box center [684, 185] width 245 height 44
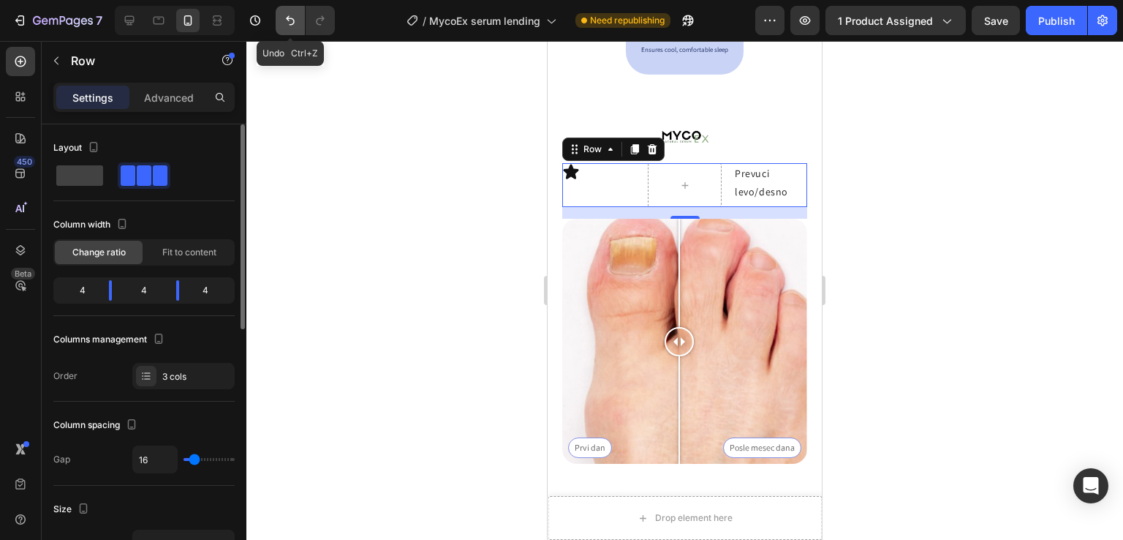
click at [285, 21] on icon "Undo/Redo" at bounding box center [290, 20] width 15 height 15
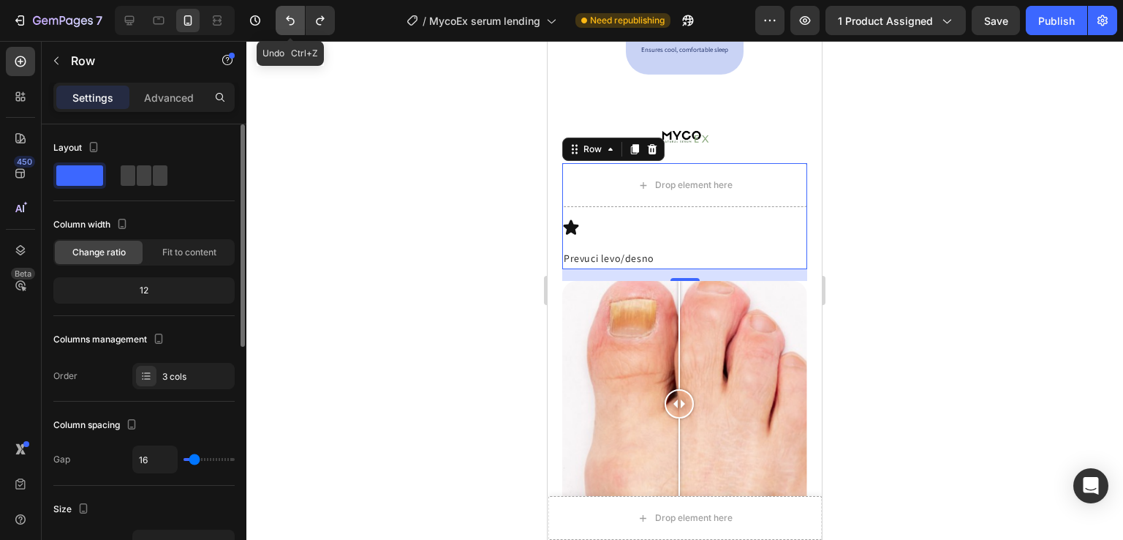
click at [283, 20] on icon "Undo/Redo" at bounding box center [290, 20] width 15 height 15
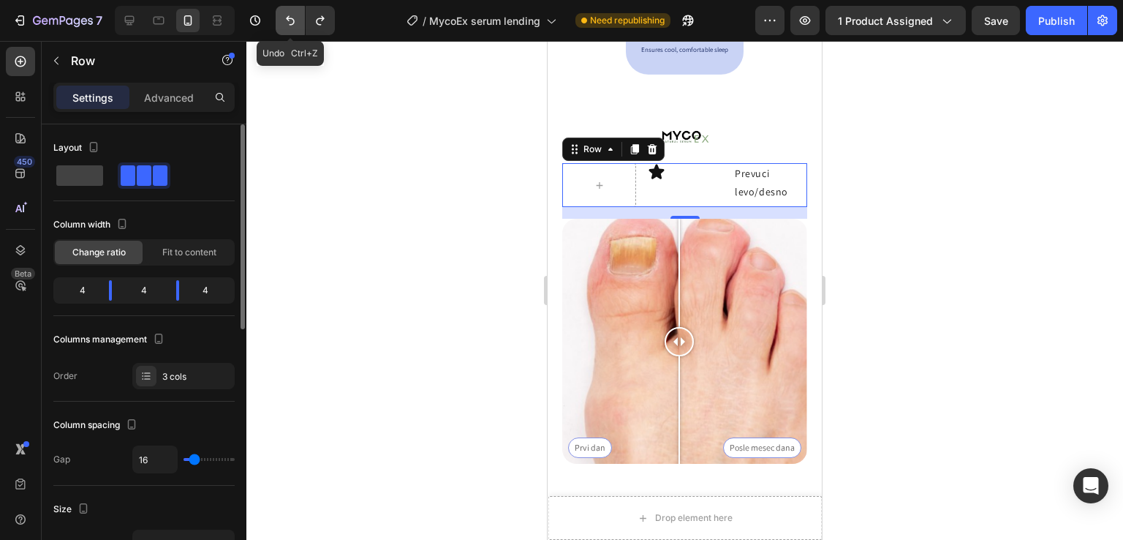
click at [284, 20] on icon "Undo/Redo" at bounding box center [290, 20] width 15 height 15
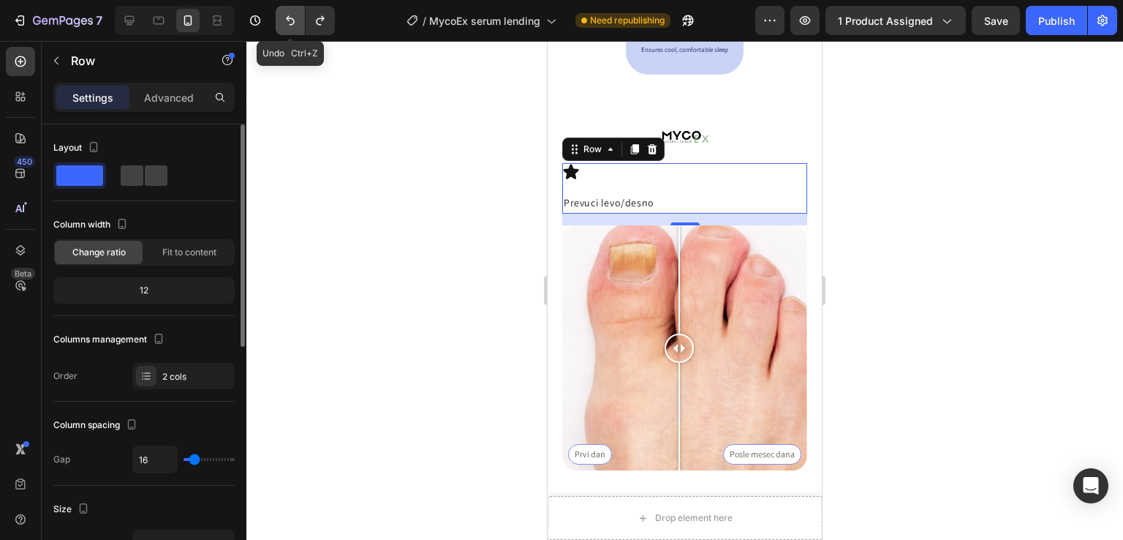
click at [284, 20] on icon "Undo/Redo" at bounding box center [290, 20] width 15 height 15
click at [158, 176] on span at bounding box center [156, 175] width 23 height 20
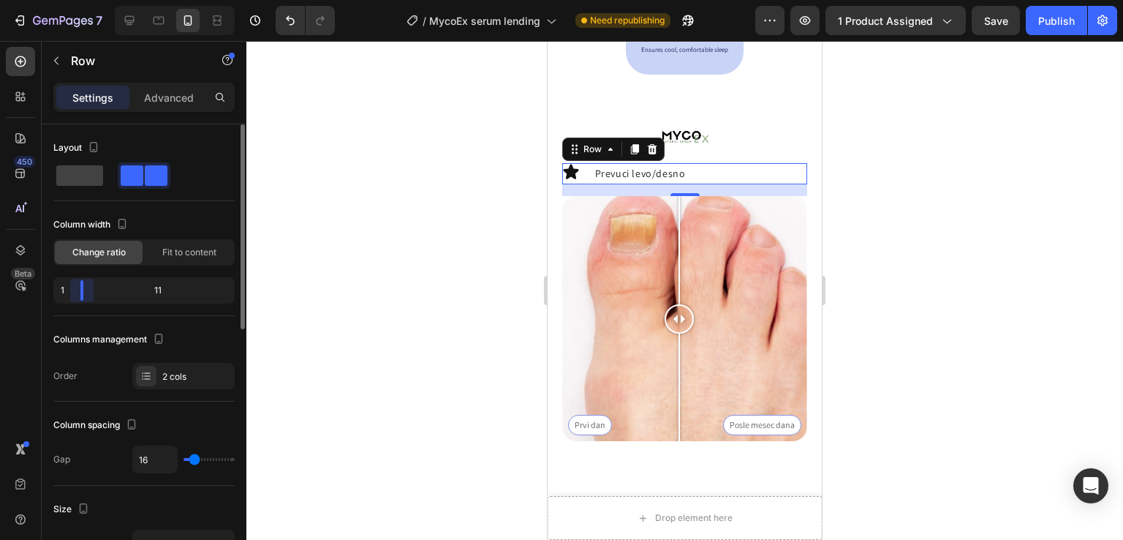
drag, startPoint x: 144, startPoint y: 287, endPoint x: 167, endPoint y: 191, distance: 99.3
click at [73, 0] on body "7 / MycoEx serum lending Need republishing Preview 1 product assigned Save Publ…" at bounding box center [561, 0] width 1123 height 0
click at [126, 16] on icon at bounding box center [130, 21] width 10 height 10
type input "1200"
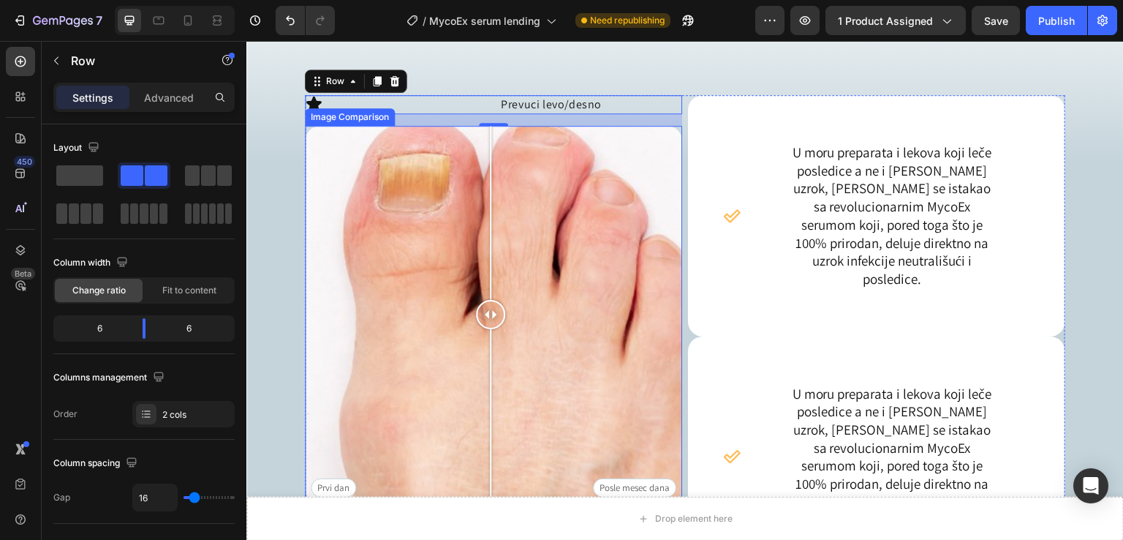
scroll to position [1575, 0]
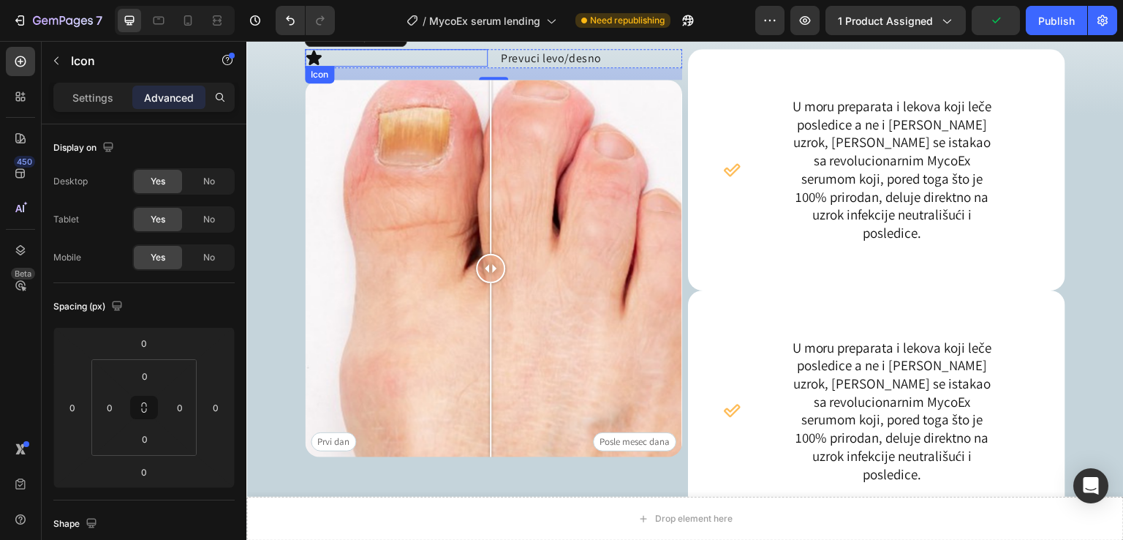
click at [473, 56] on div "Icon" at bounding box center [396, 58] width 183 height 18
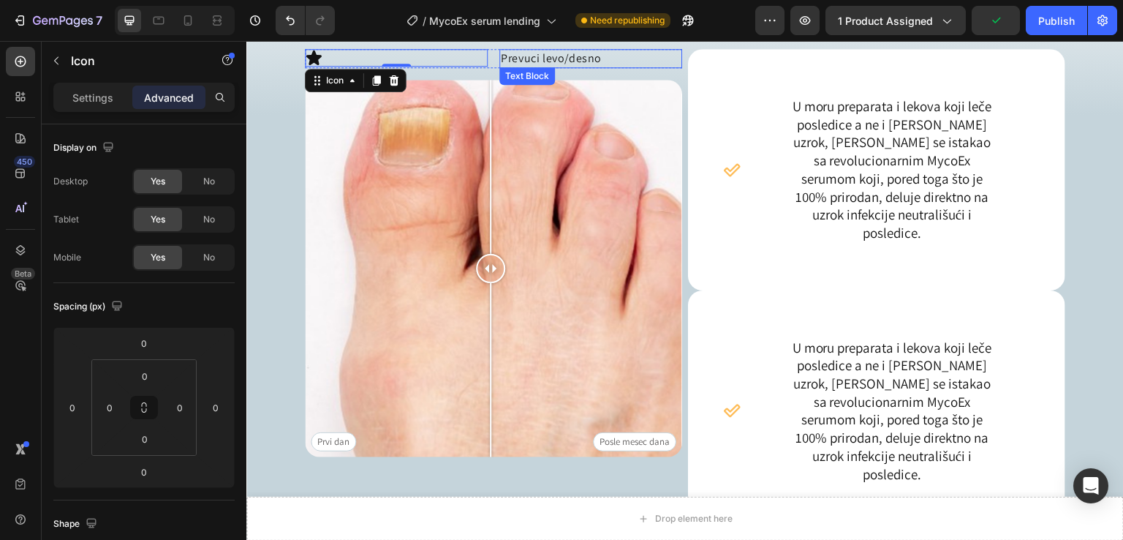
click at [508, 53] on p "Prevuci levo/desno" at bounding box center [591, 58] width 180 height 16
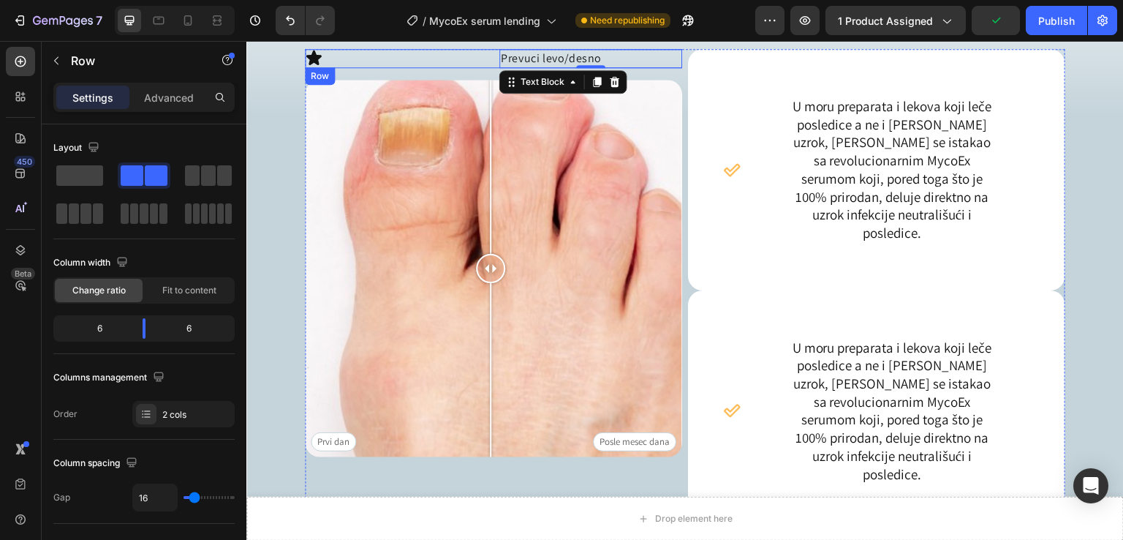
click at [492, 53] on div "Icon Prevuci levo/desno Text Block 0 Row" at bounding box center [493, 58] width 377 height 19
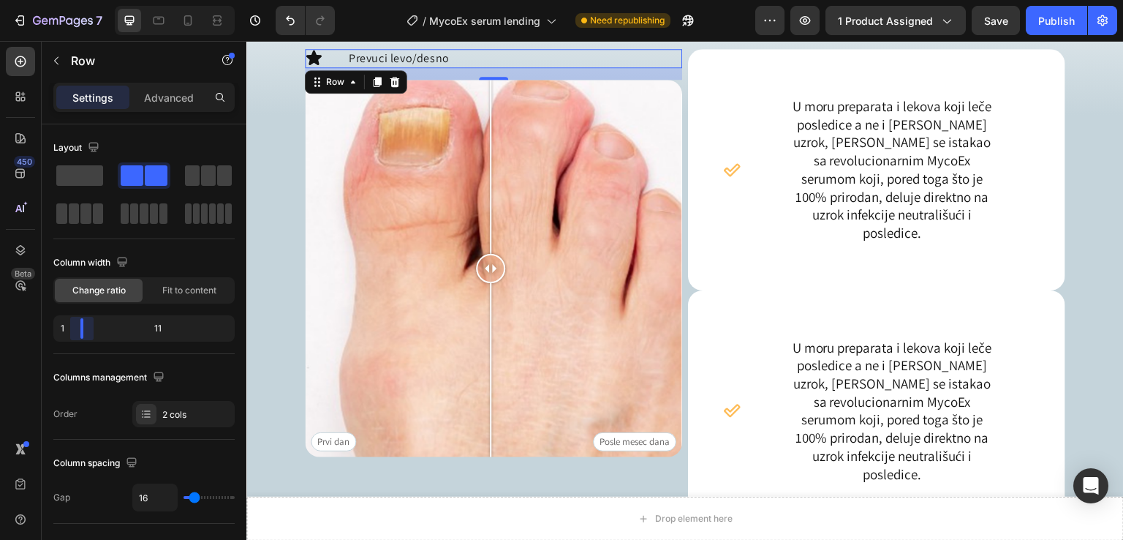
drag, startPoint x: 129, startPoint y: 331, endPoint x: 307, endPoint y: 26, distance: 353.6
click at [64, 0] on body "7 / MycoEx serum lending Need republishing Preview 1 product assigned Save Publ…" at bounding box center [561, 0] width 1123 height 0
click at [311, 53] on icon at bounding box center [313, 57] width 15 height 15
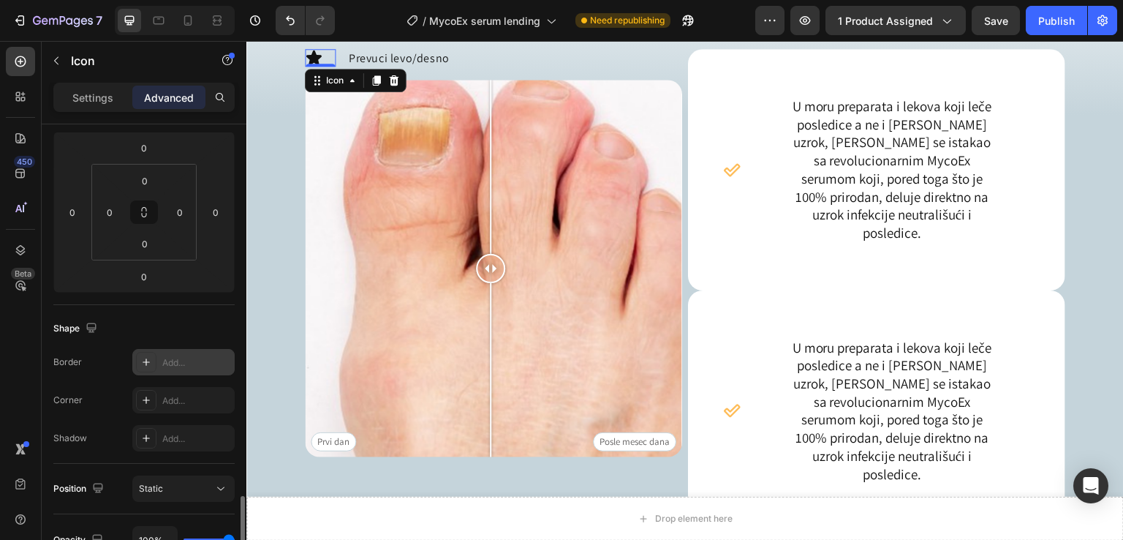
scroll to position [0, 0]
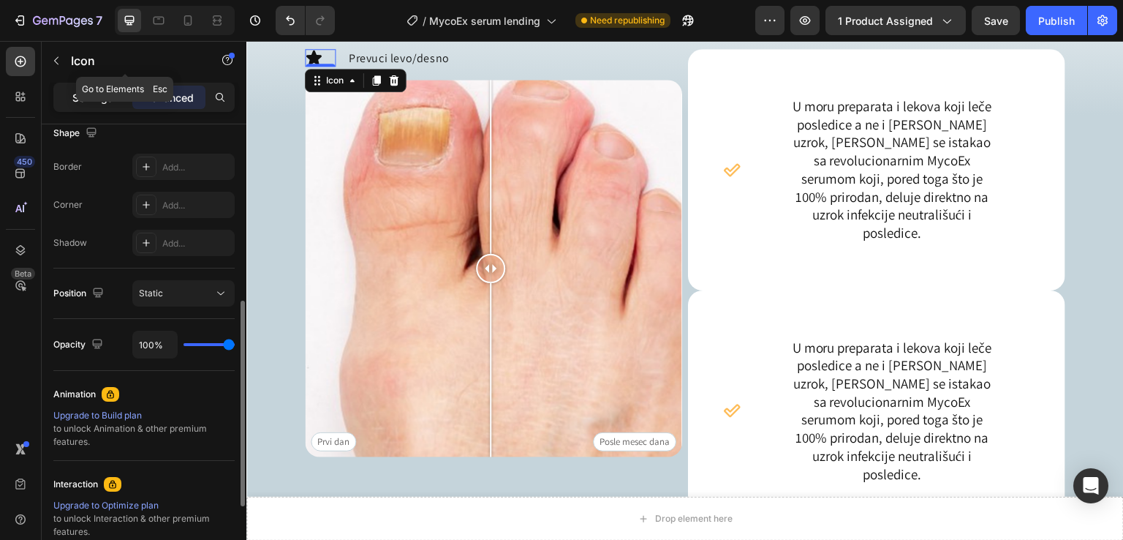
click at [81, 104] on p "Settings" at bounding box center [92, 97] width 41 height 15
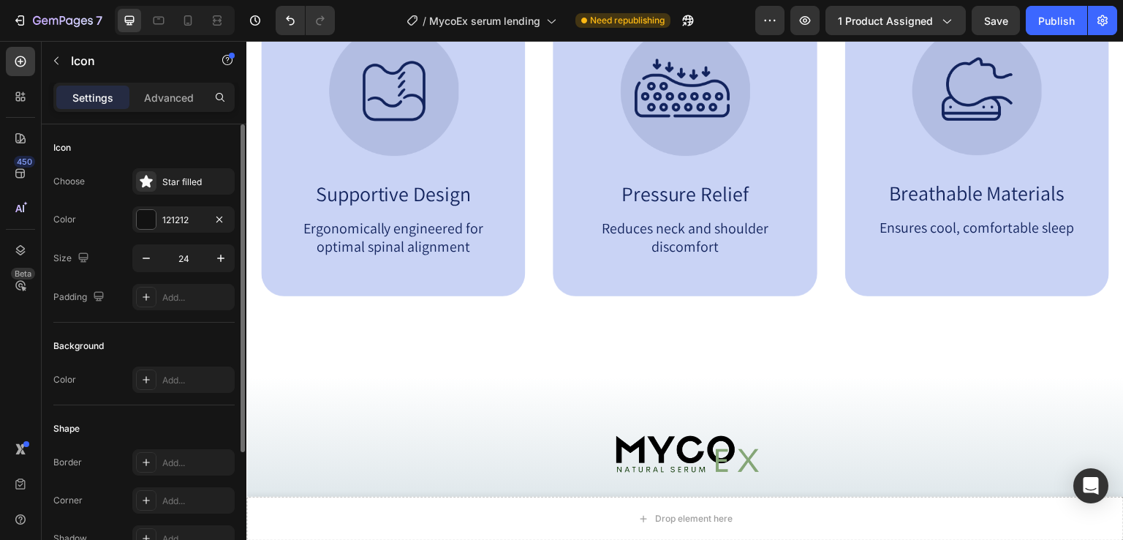
drag, startPoint x: 140, startPoint y: 178, endPoint x: 233, endPoint y: 206, distance: 96.7
click at [140, 178] on icon at bounding box center [146, 181] width 15 height 15
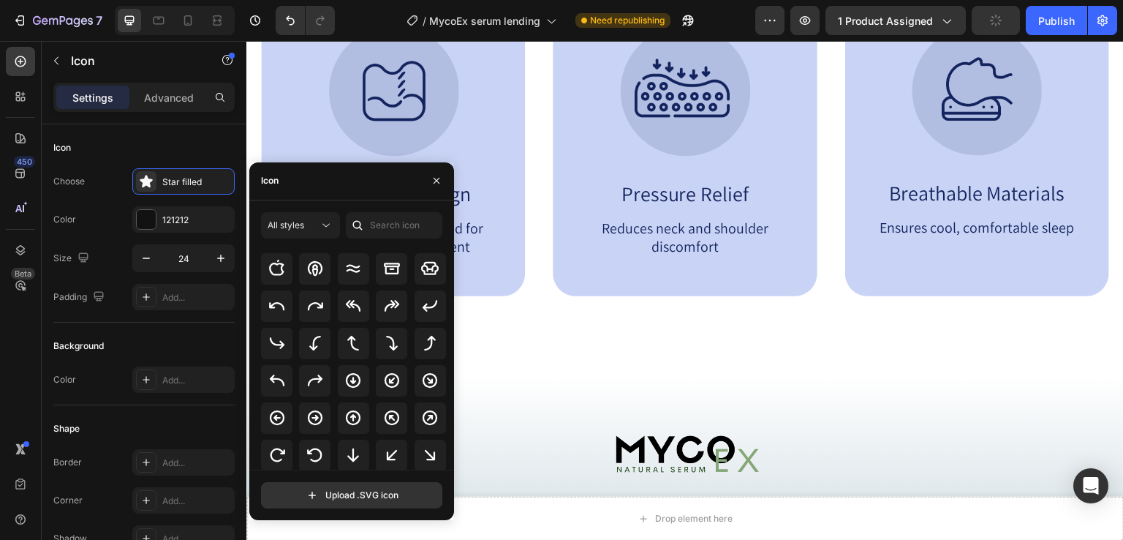
scroll to position [195, 0]
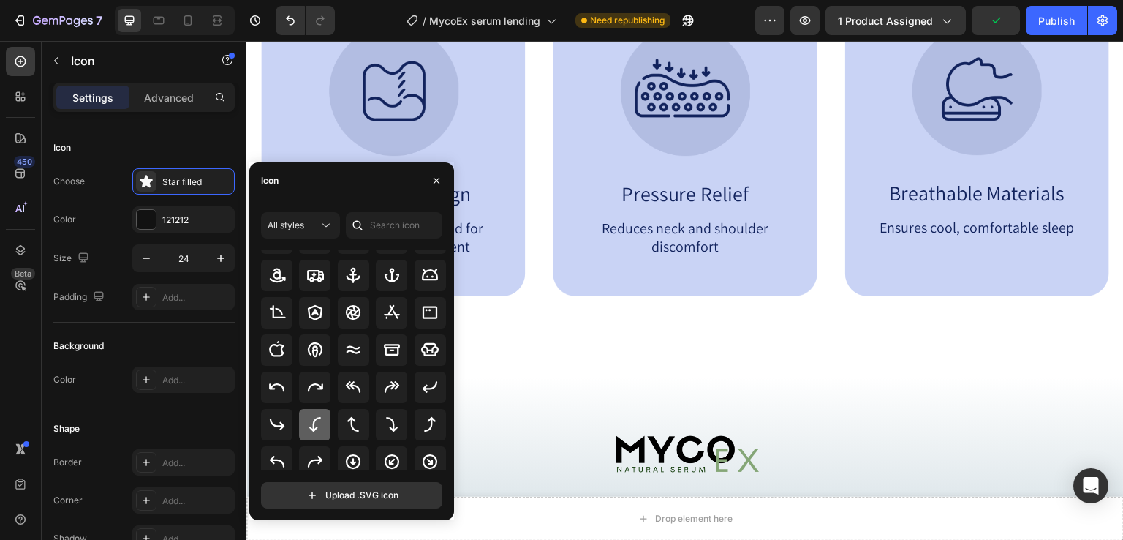
click at [319, 426] on icon at bounding box center [315, 424] width 18 height 18
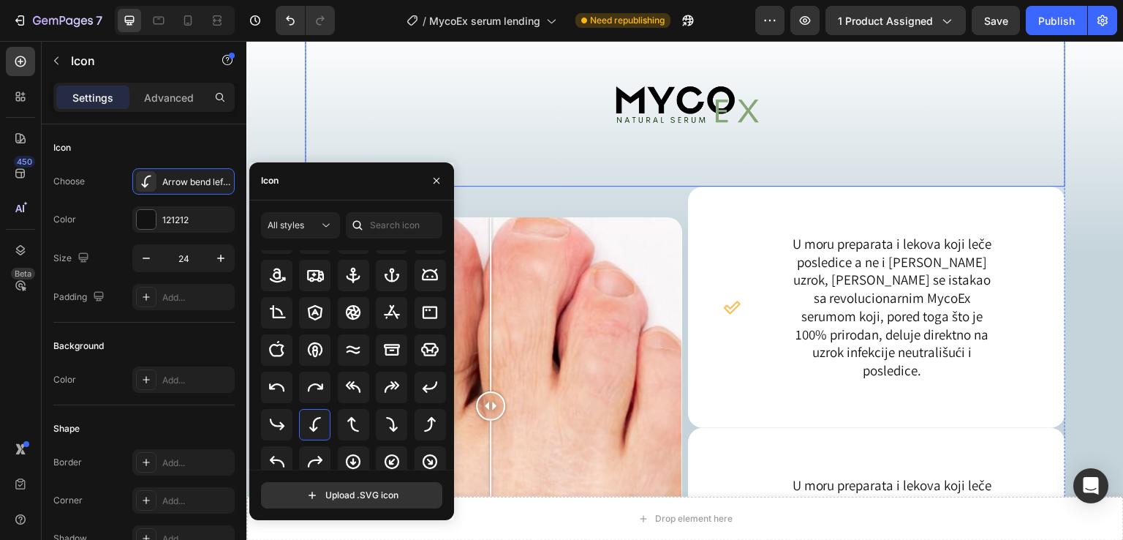
scroll to position [1477, 0]
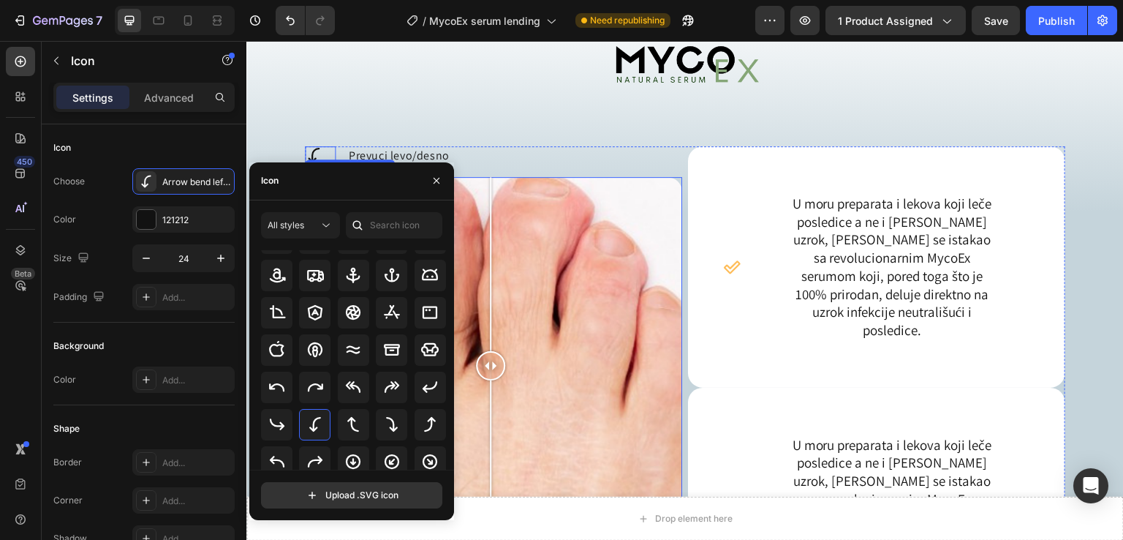
click at [642, 234] on div "Prvi dan Posle mesec dana" at bounding box center [493, 365] width 377 height 377
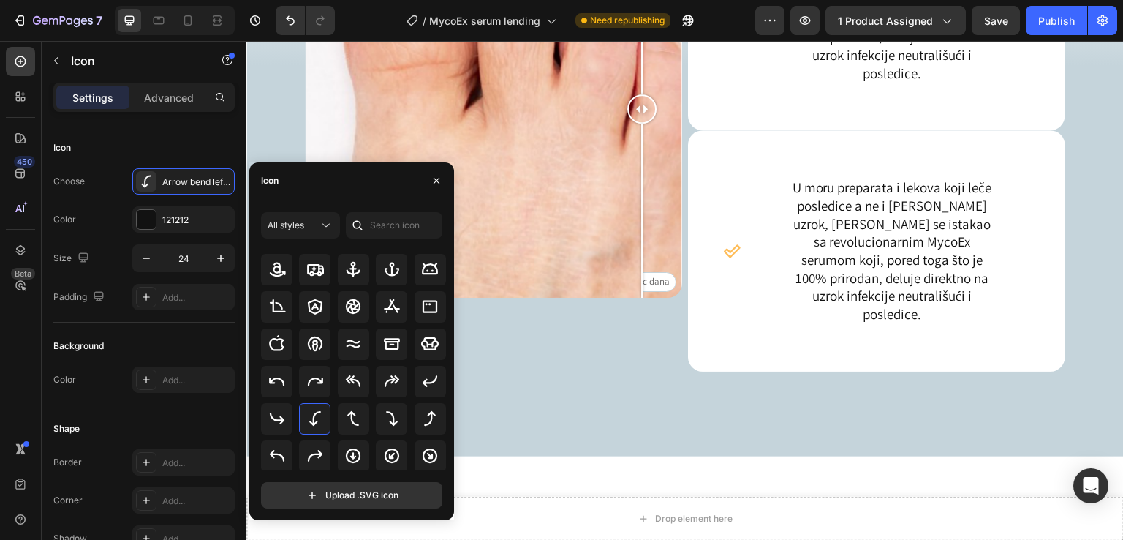
scroll to position [293, 0]
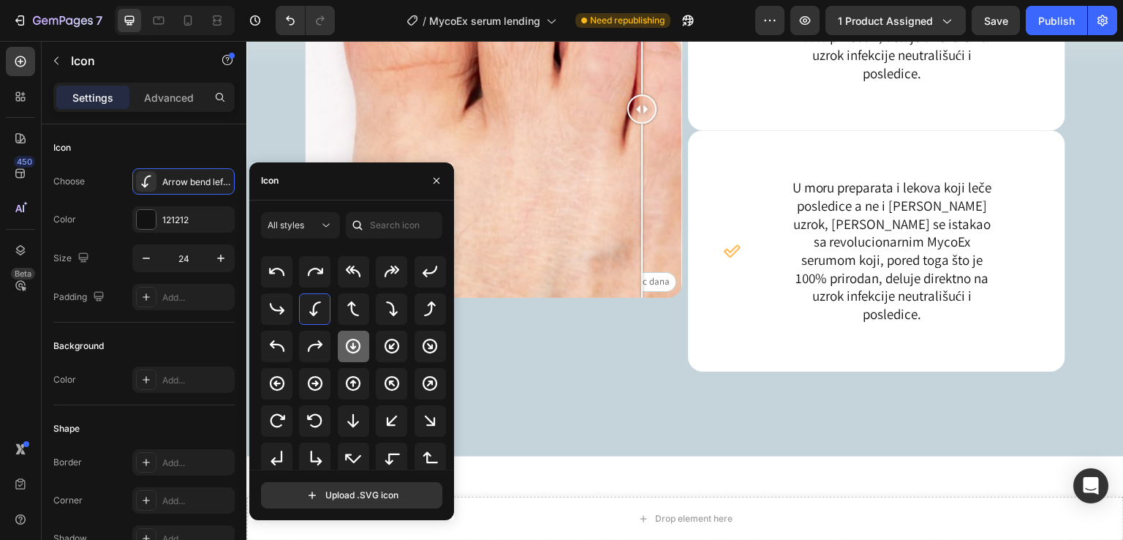
click at [357, 348] on icon at bounding box center [353, 346] width 15 height 15
click at [676, 67] on div "Icon 0 Prevuci levo/desno Text Block Row Prvi dan Posle mesec dana Image Compar…" at bounding box center [493, 113] width 377 height 446
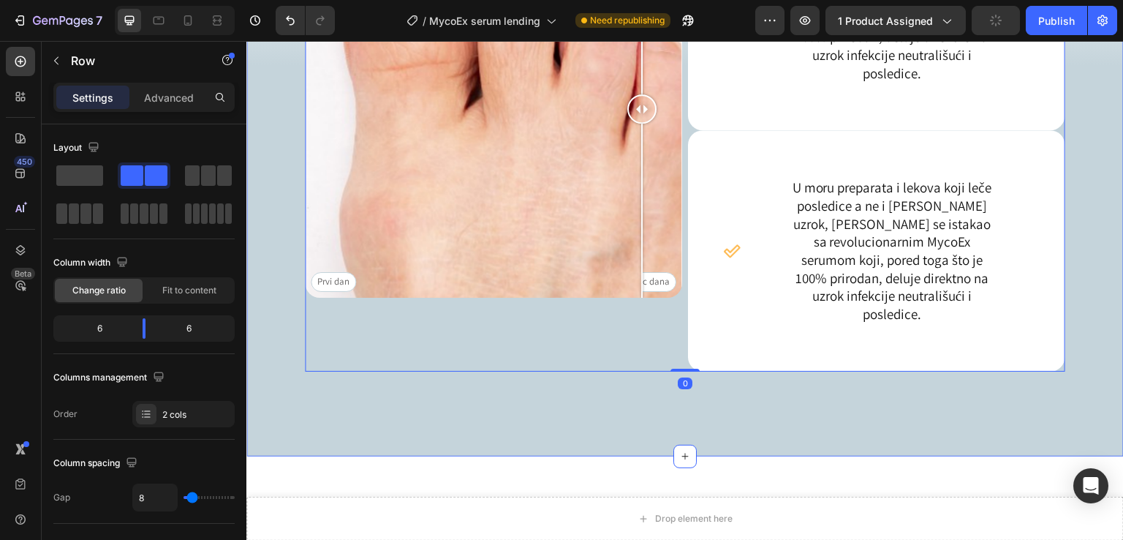
click at [1098, 150] on div "Image Icon Prevuci levo/desno Text Block Row Prvi dan Posle mesec dana Image Co…" at bounding box center [685, 155] width 878 height 531
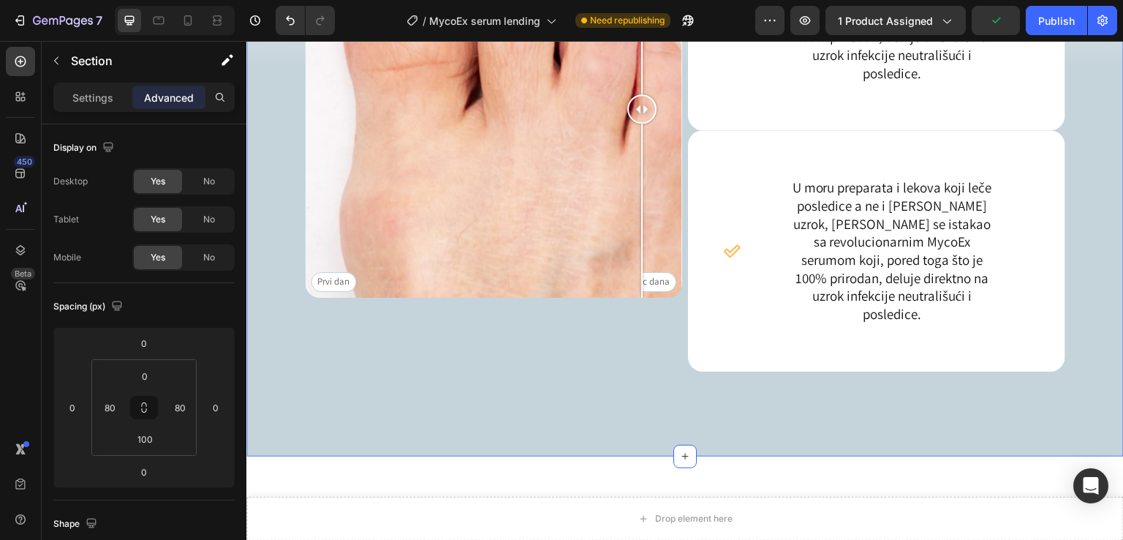
scroll to position [1477, 0]
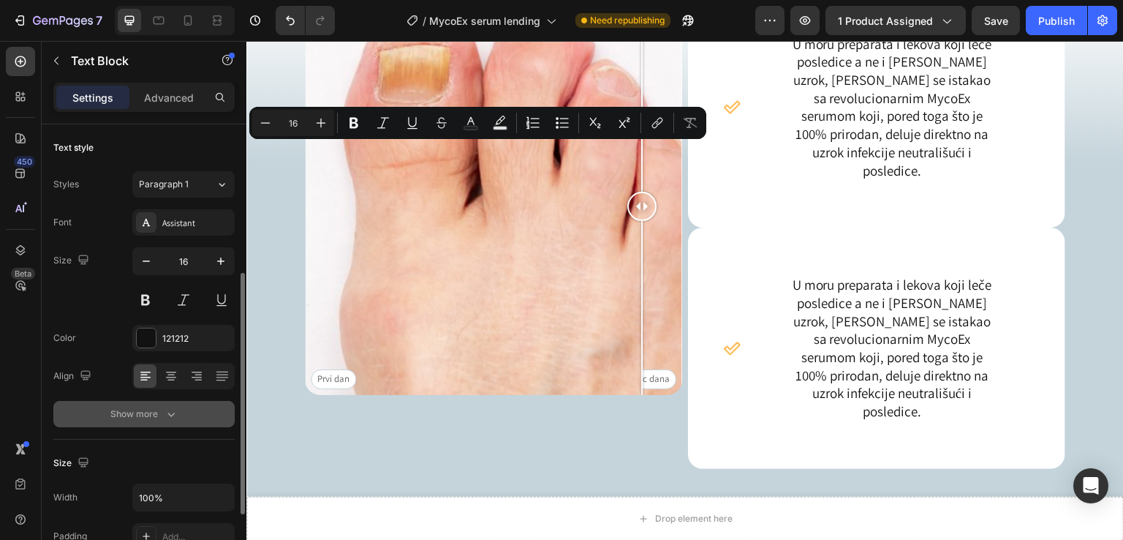
scroll to position [97, 0]
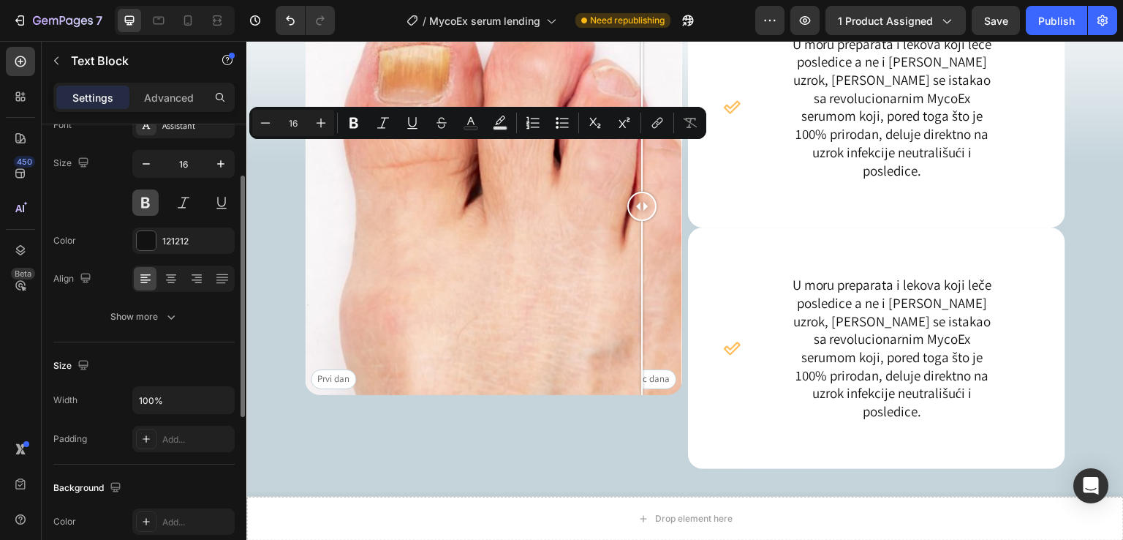
click at [143, 201] on button at bounding box center [145, 202] width 26 height 26
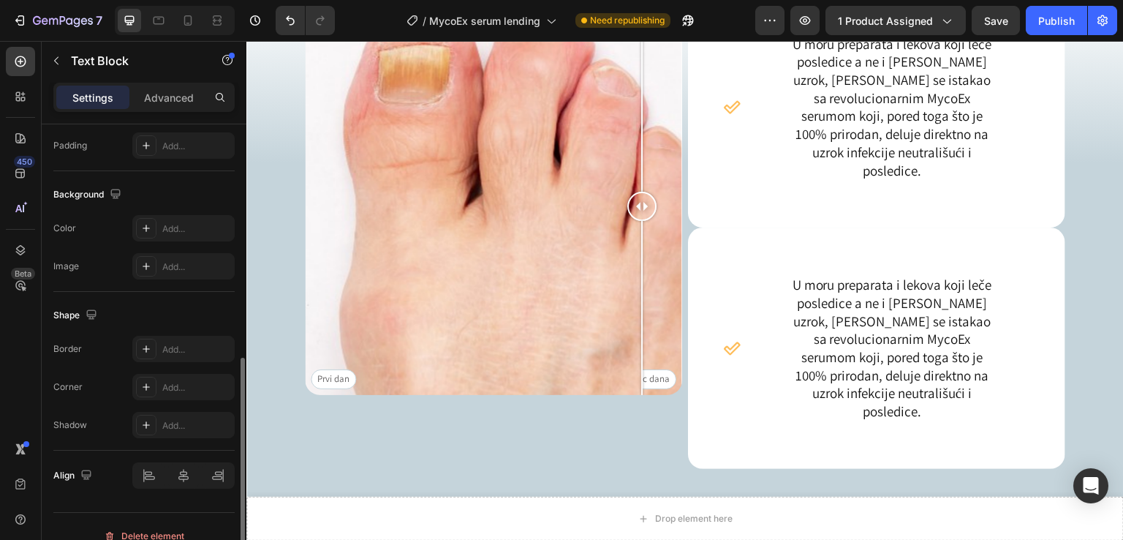
scroll to position [408, 0]
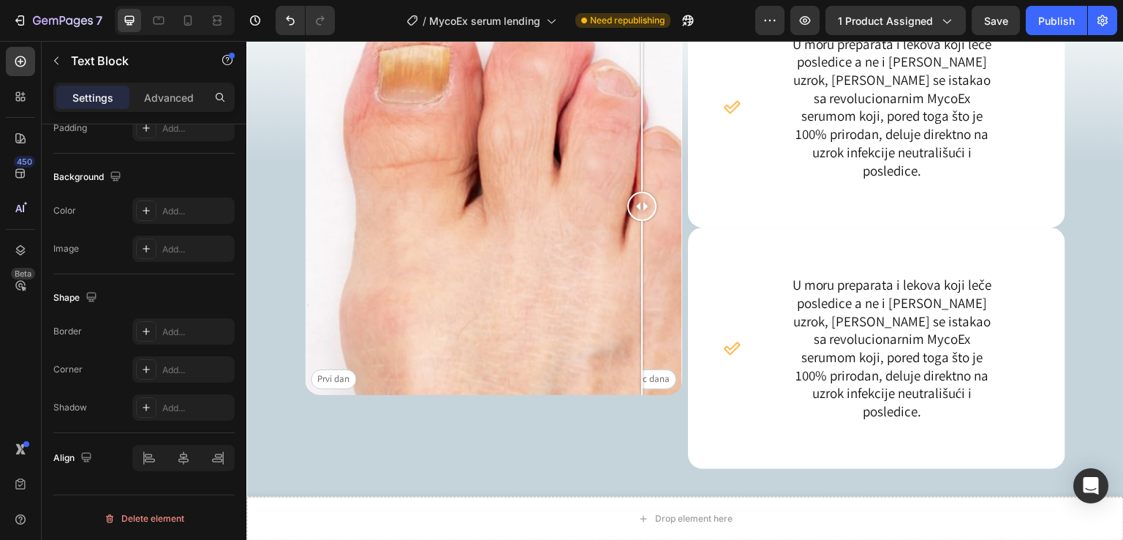
click at [176, 84] on div "Settings Advanced" at bounding box center [143, 97] width 181 height 29
click at [161, 95] on p "Advanced" at bounding box center [169, 97] width 50 height 15
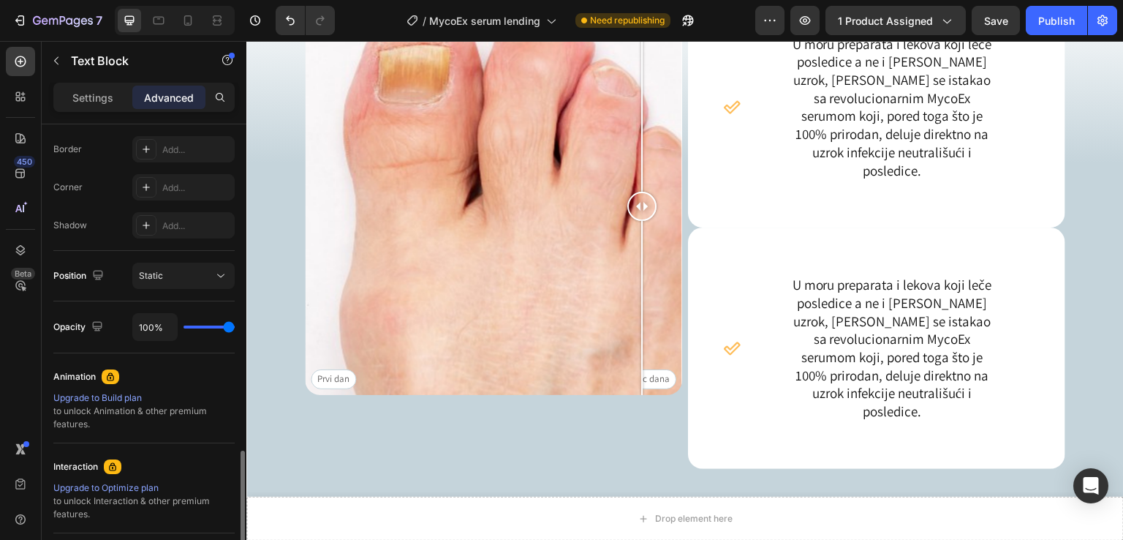
scroll to position [506, 0]
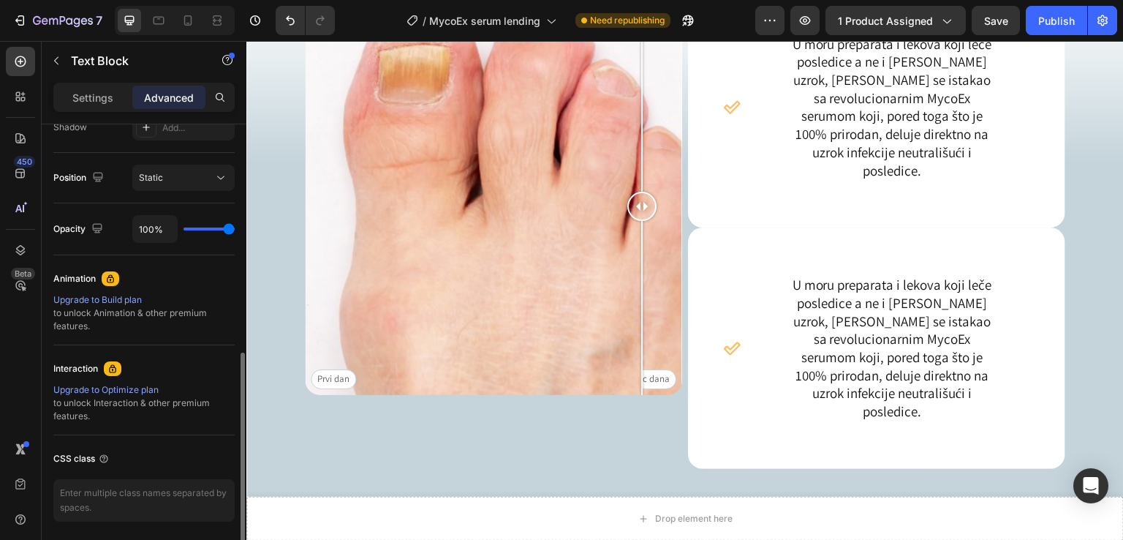
click at [89, 279] on div "Animation" at bounding box center [74, 278] width 42 height 13
click at [273, 197] on div "Image Icon Prevuci levo/desno Text Block 0 Row Prvi dan Posle mesec dana Image …" at bounding box center [685, 252] width 878 height 531
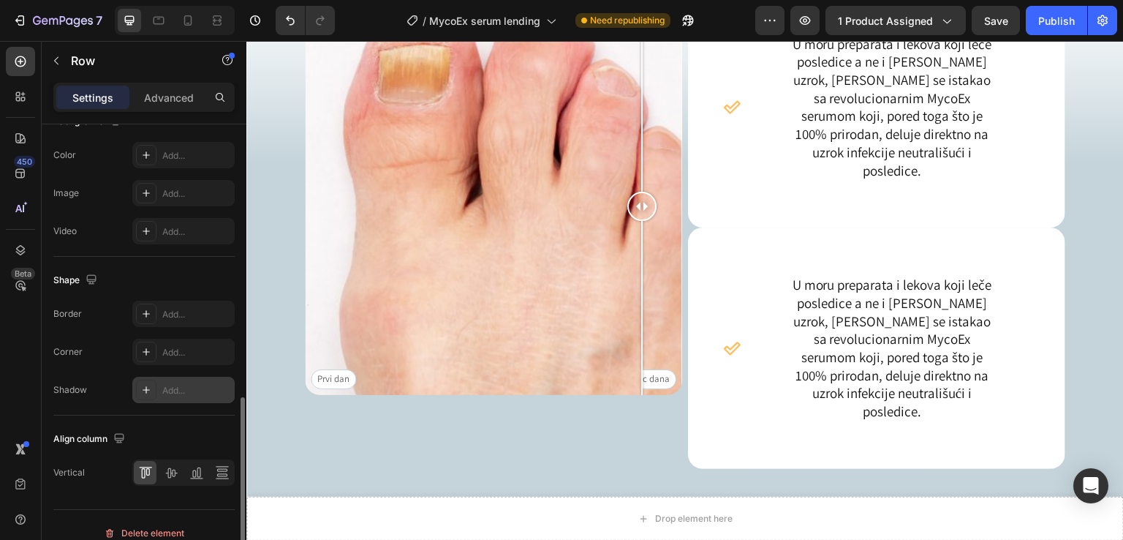
scroll to position [600, 0]
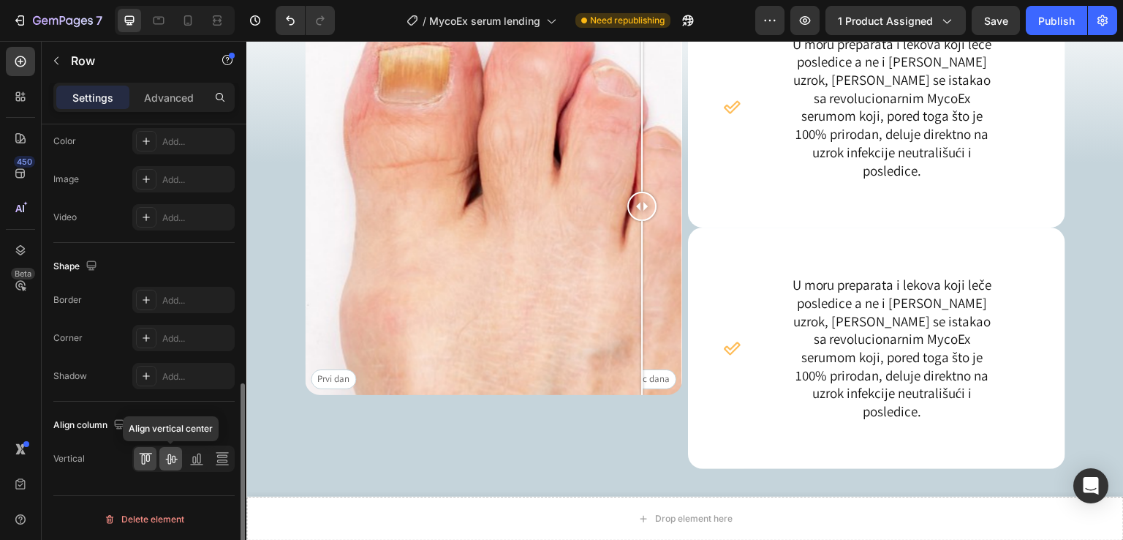
click at [170, 451] on icon at bounding box center [171, 458] width 15 height 15
click at [199, 453] on icon at bounding box center [196, 458] width 15 height 15
click at [221, 453] on icon at bounding box center [222, 458] width 15 height 15
click at [138, 454] on icon at bounding box center [145, 458] width 15 height 15
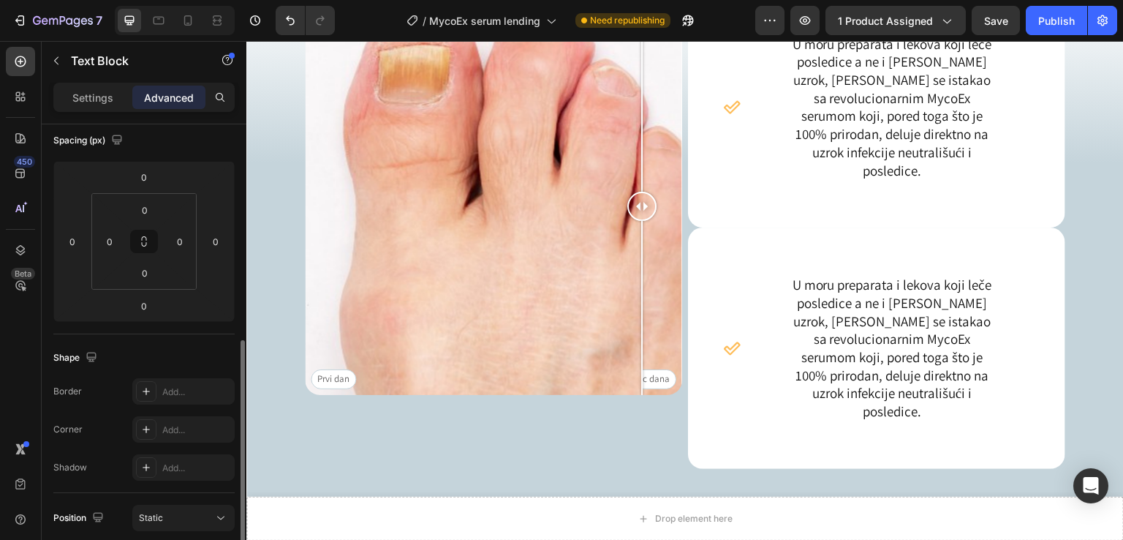
scroll to position [68, 0]
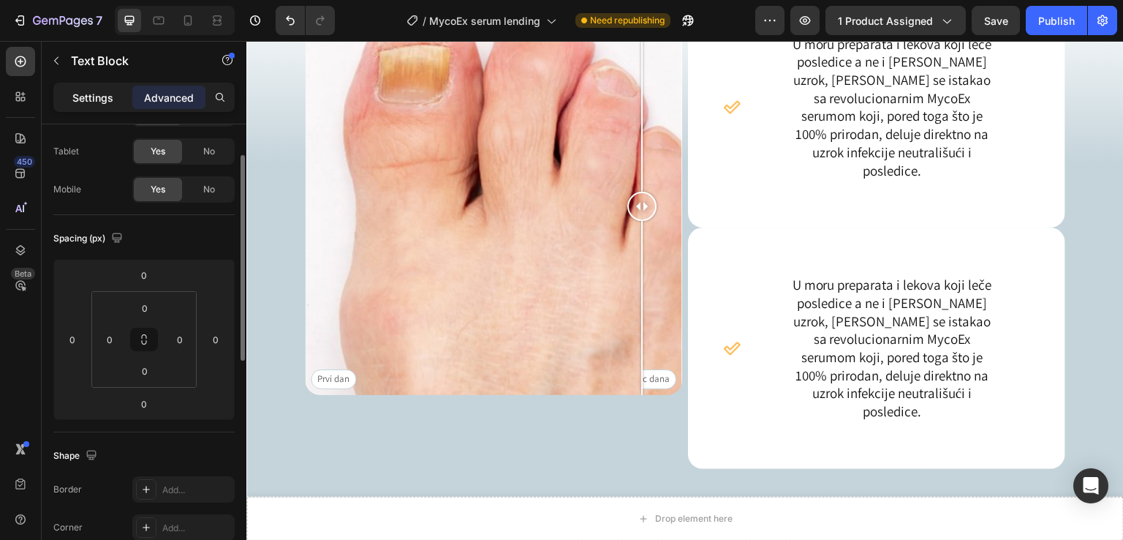
click at [86, 100] on p "Settings" at bounding box center [92, 97] width 41 height 15
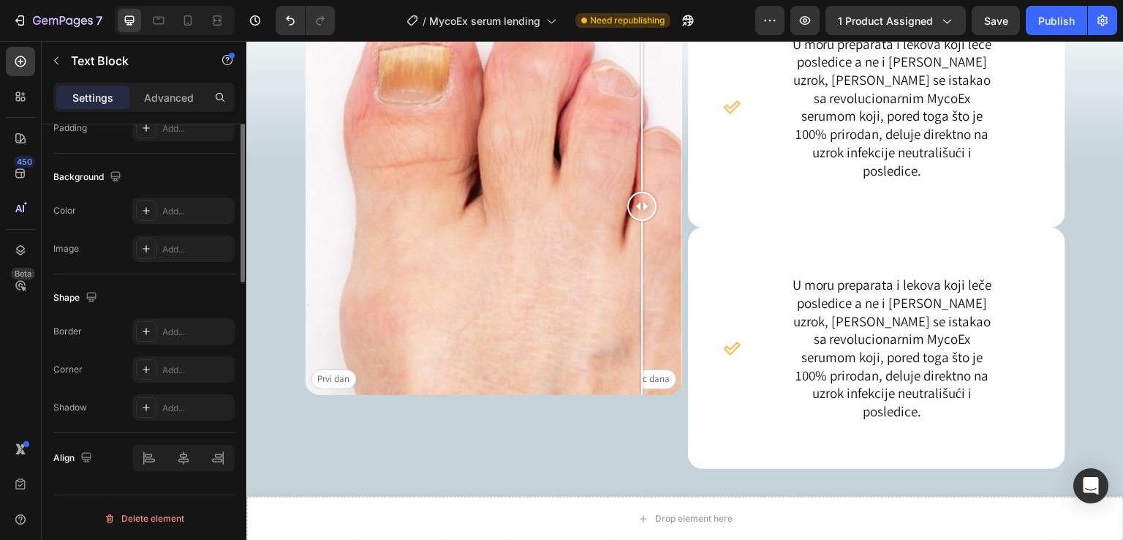
scroll to position [213, 0]
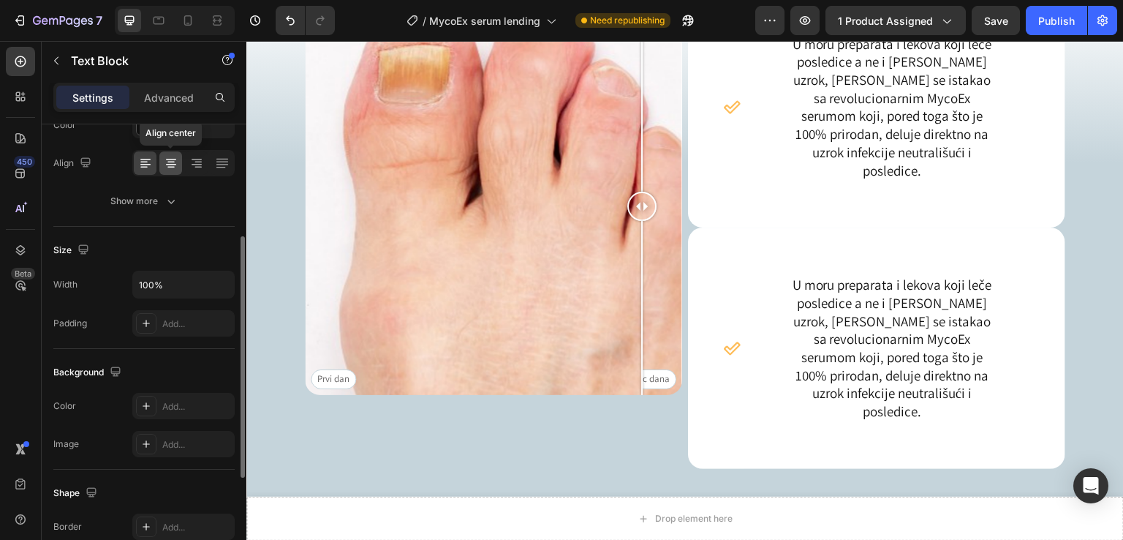
click at [166, 153] on div at bounding box center [170, 162] width 23 height 23
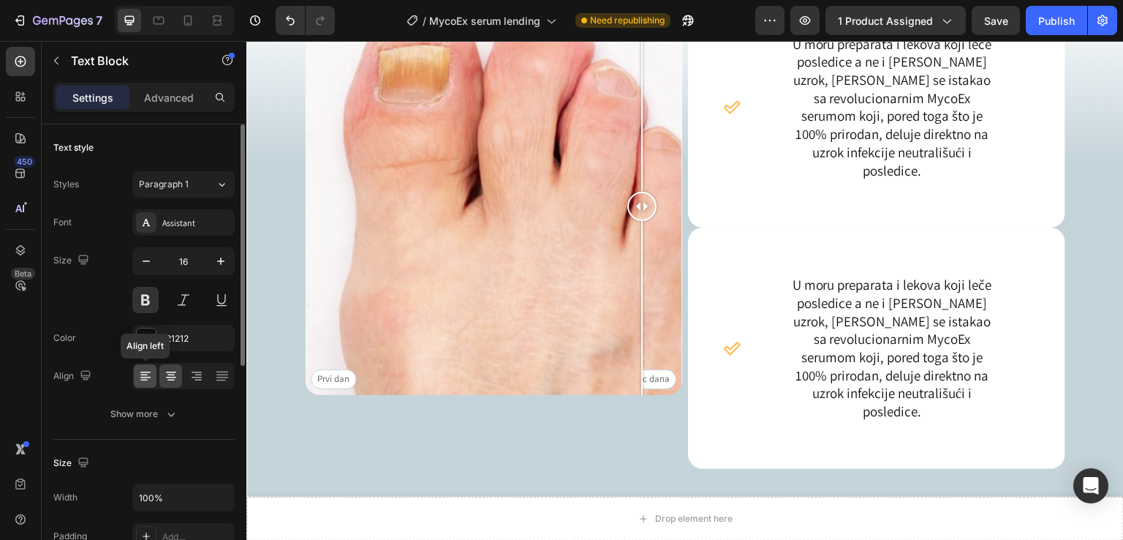
drag, startPoint x: 146, startPoint y: 375, endPoint x: 109, endPoint y: 200, distance: 178.7
click at [146, 375] on icon at bounding box center [145, 376] width 15 height 15
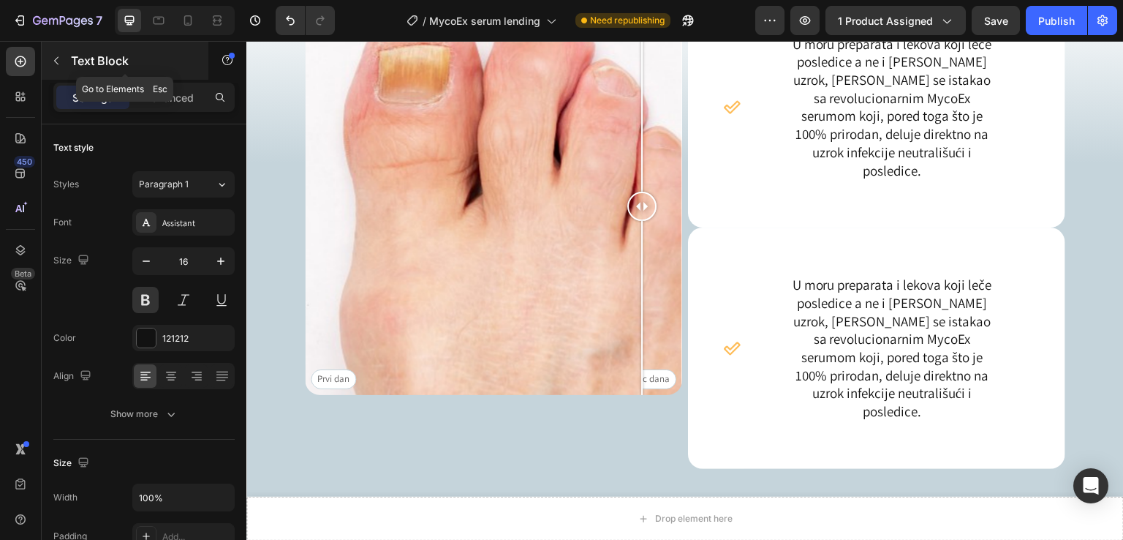
click at [55, 65] on icon "button" at bounding box center [56, 61] width 12 height 12
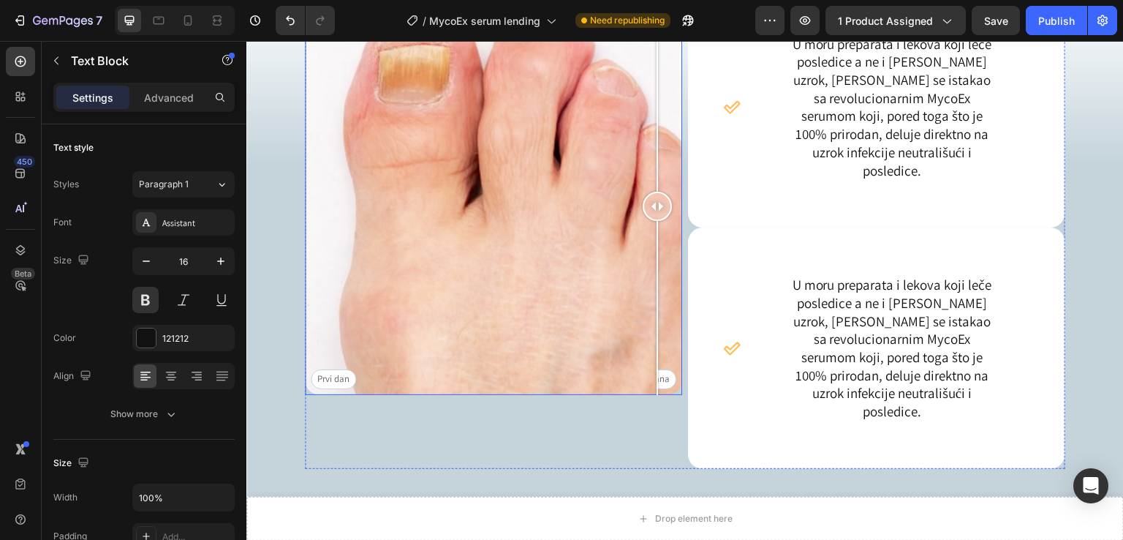
click at [657, 179] on div "Prvi dan Posle mesec dana" at bounding box center [493, 206] width 377 height 377
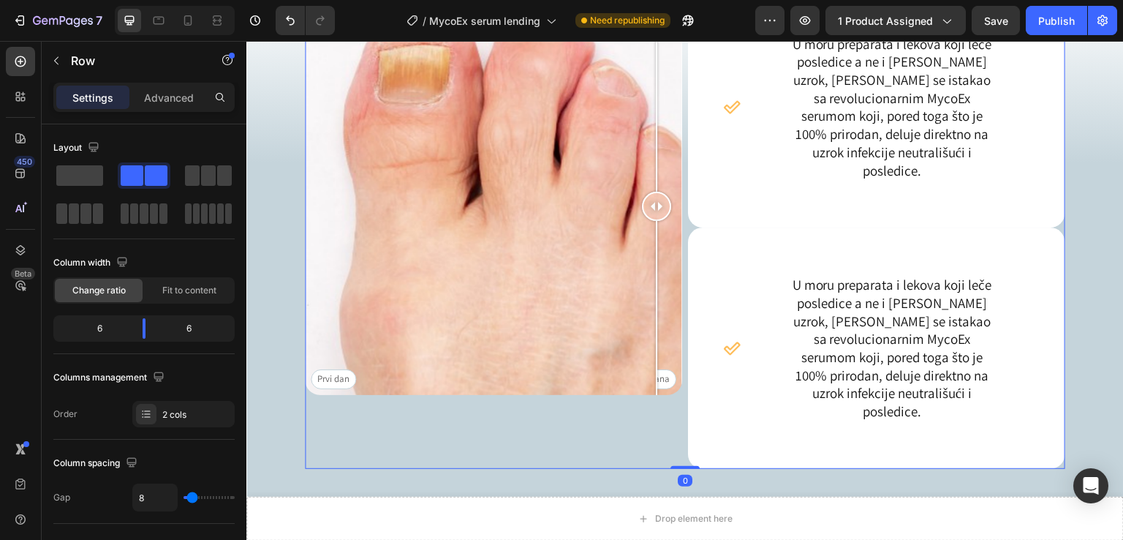
click at [638, 167] on div "Icon Prevuci levo/desno Text Block Row Prvi dan Posle mesec dana Image Comparis…" at bounding box center [493, 210] width 377 height 446
drag, startPoint x: 89, startPoint y: 333, endPoint x: 80, endPoint y: 120, distance: 213.8
click at [119, 0] on body "7 / MycoEx serum lending Need republishing Preview 1 product assigned Save Publ…" at bounding box center [561, 0] width 1123 height 0
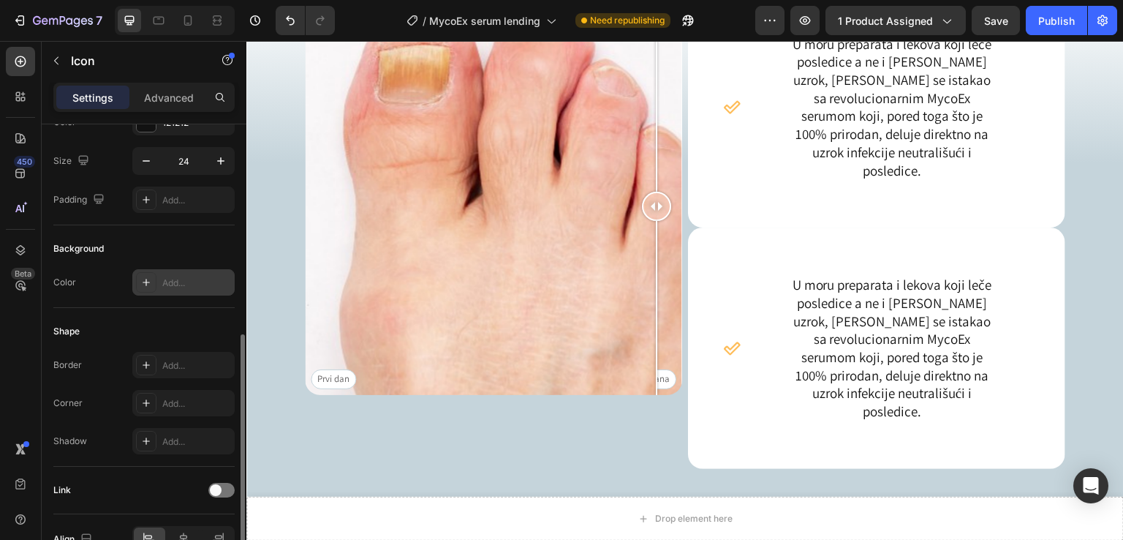
scroll to position [178, 0]
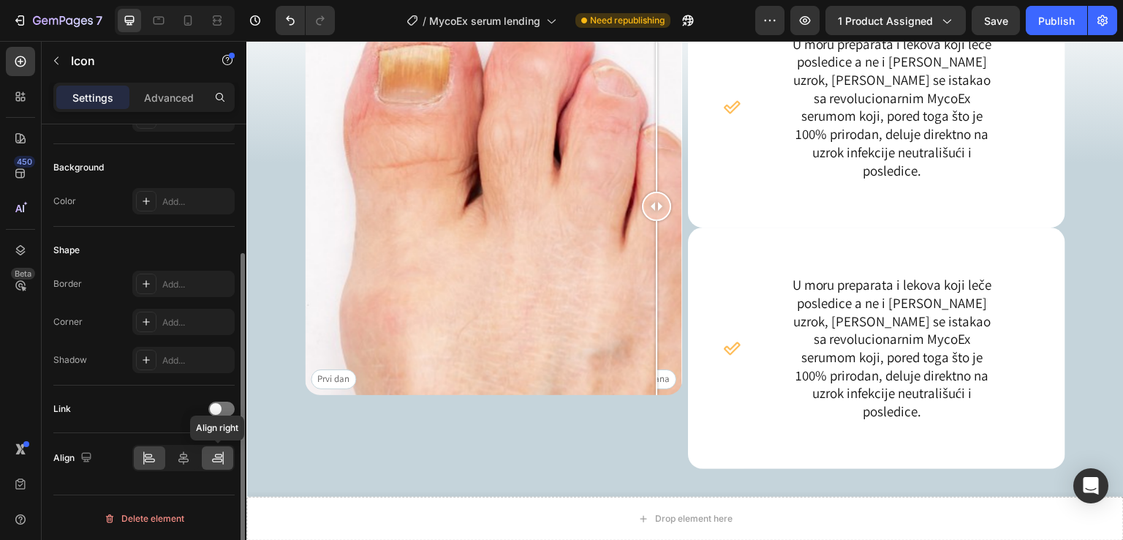
click at [216, 459] on icon at bounding box center [217, 461] width 10 height 4
click at [238, 260] on div at bounding box center [241, 417] width 8 height 328
click at [278, 249] on div "Image Icon 0 Prevuci levo/desno Text Block Row Prvi dan Posle mesec dana Image …" at bounding box center [685, 252] width 878 height 531
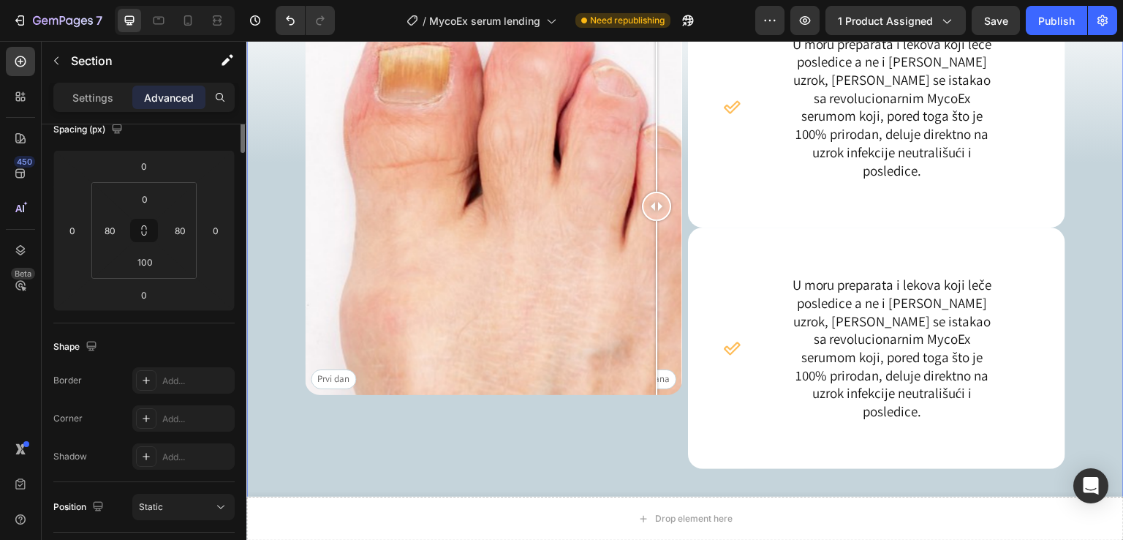
scroll to position [0, 0]
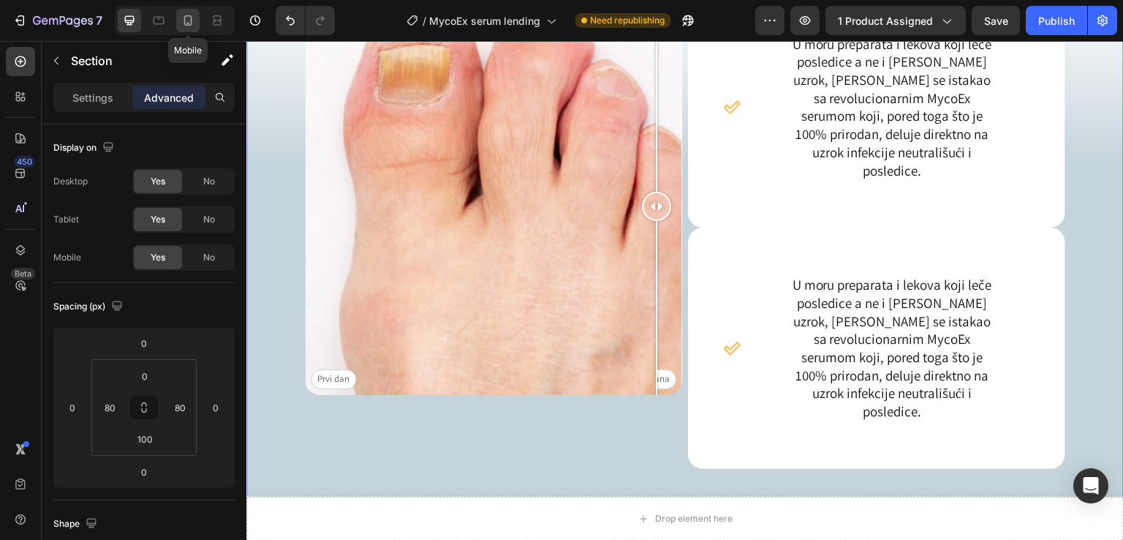
click at [195, 23] on div at bounding box center [187, 20] width 23 height 23
type input "20"
type input "72"
type input "20"
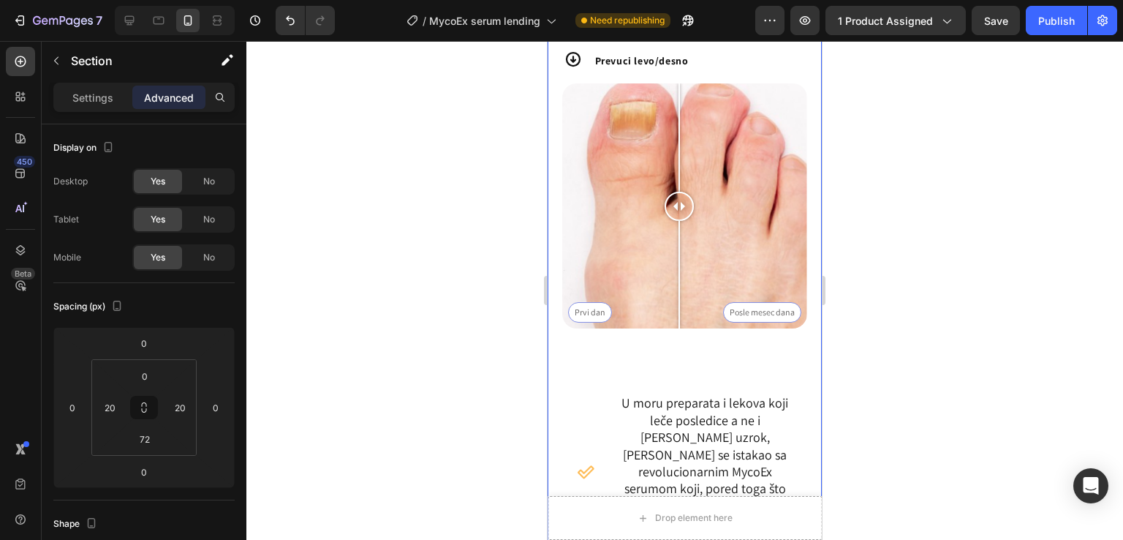
scroll to position [970, 0]
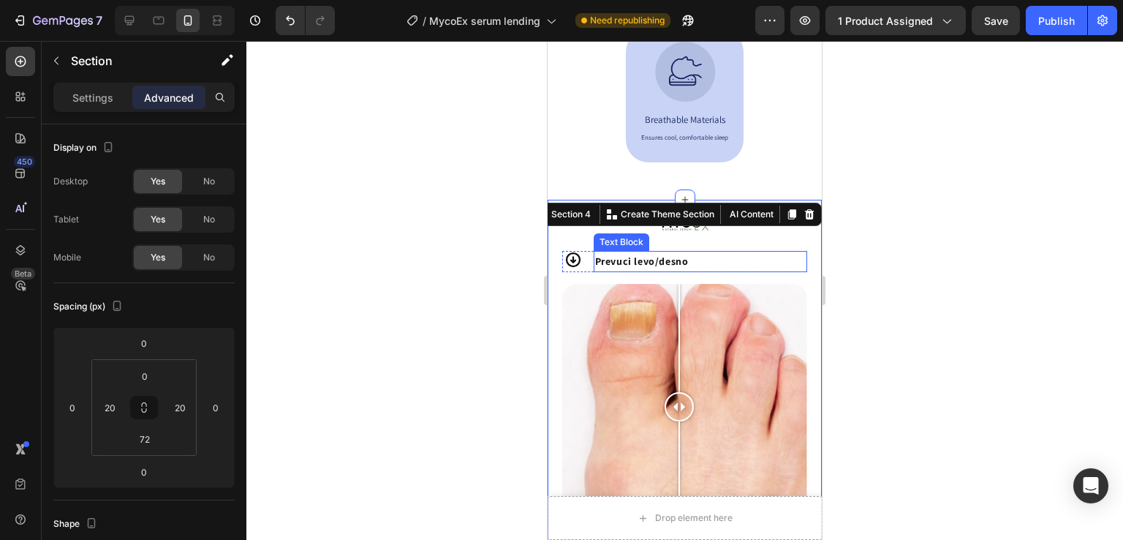
click at [703, 271] on p "Prevuci levo/desno" at bounding box center [700, 261] width 211 height 18
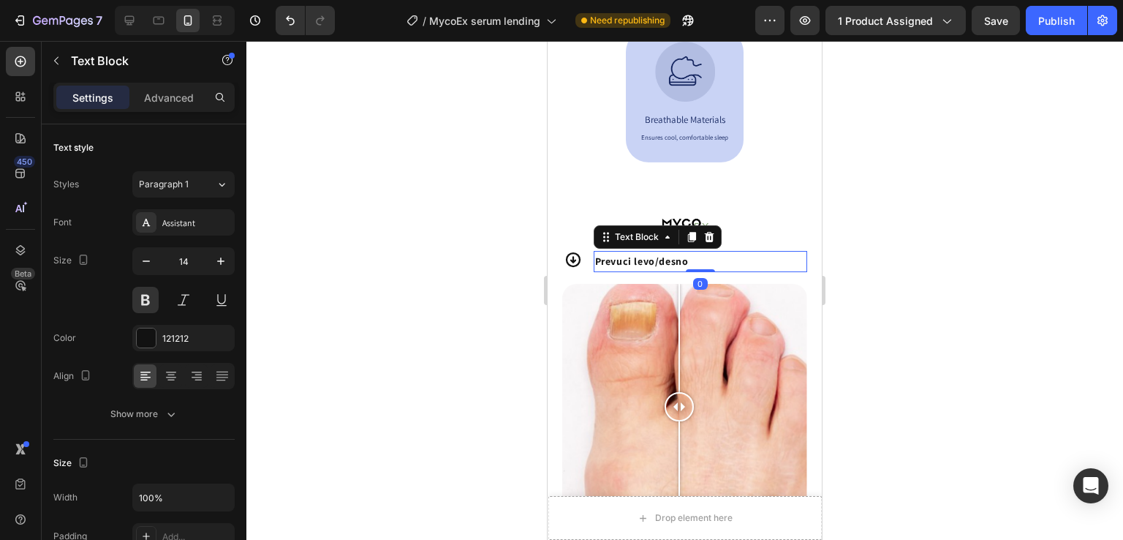
click at [423, 301] on div at bounding box center [684, 290] width 877 height 499
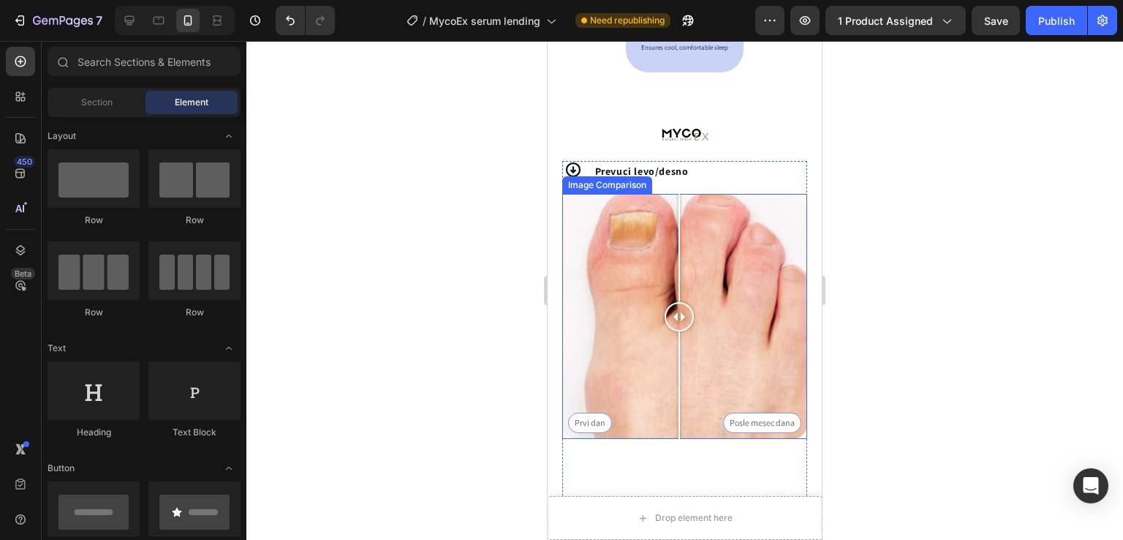
scroll to position [1068, 0]
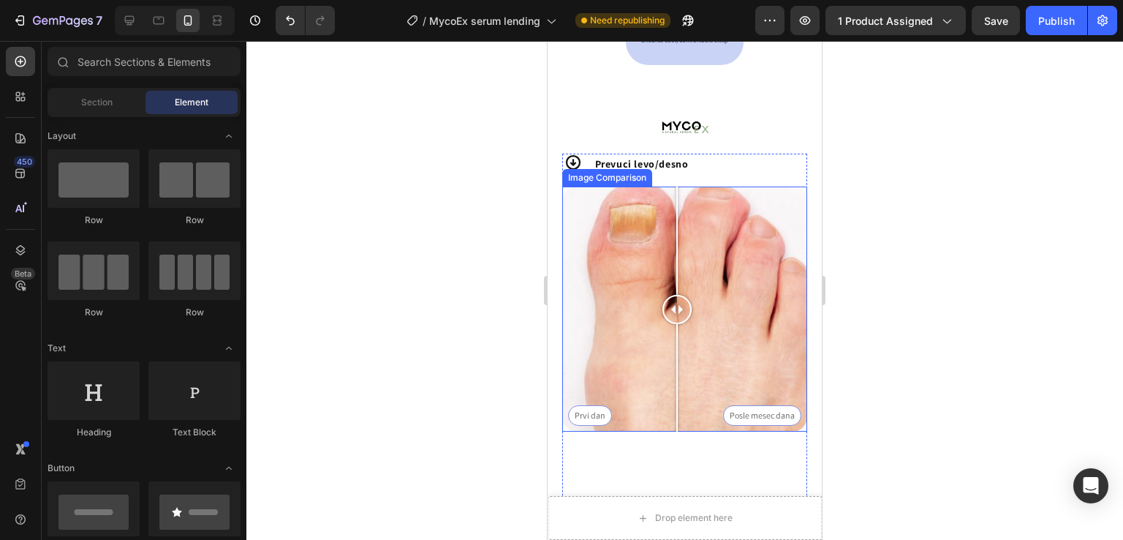
drag, startPoint x: 673, startPoint y: 353, endPoint x: 676, endPoint y: 370, distance: 17.9
click at [676, 324] on div at bounding box center [677, 309] width 29 height 29
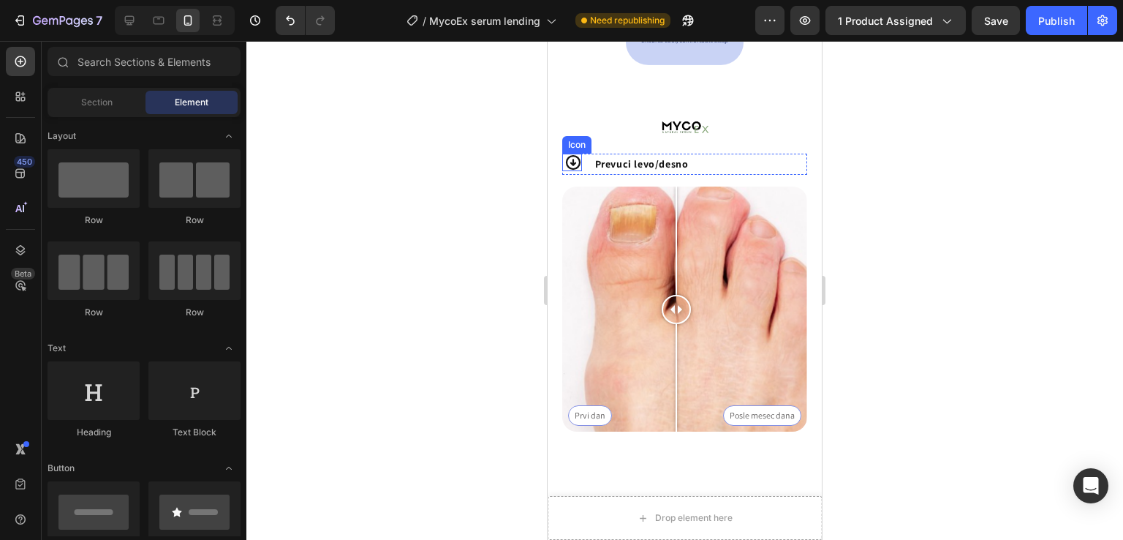
click at [578, 170] on icon at bounding box center [572, 162] width 15 height 15
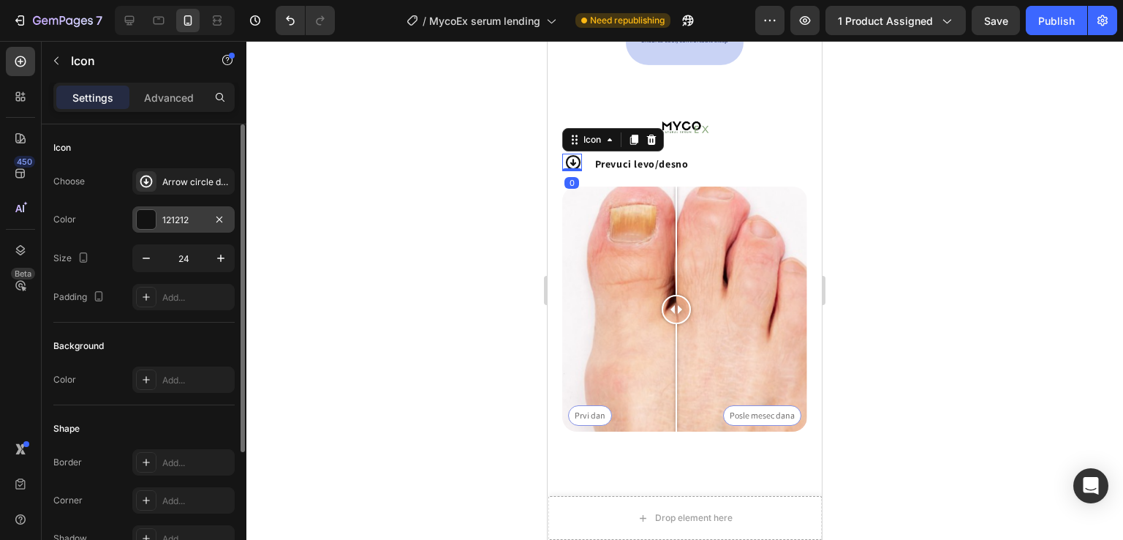
click at [144, 213] on div at bounding box center [146, 219] width 19 height 19
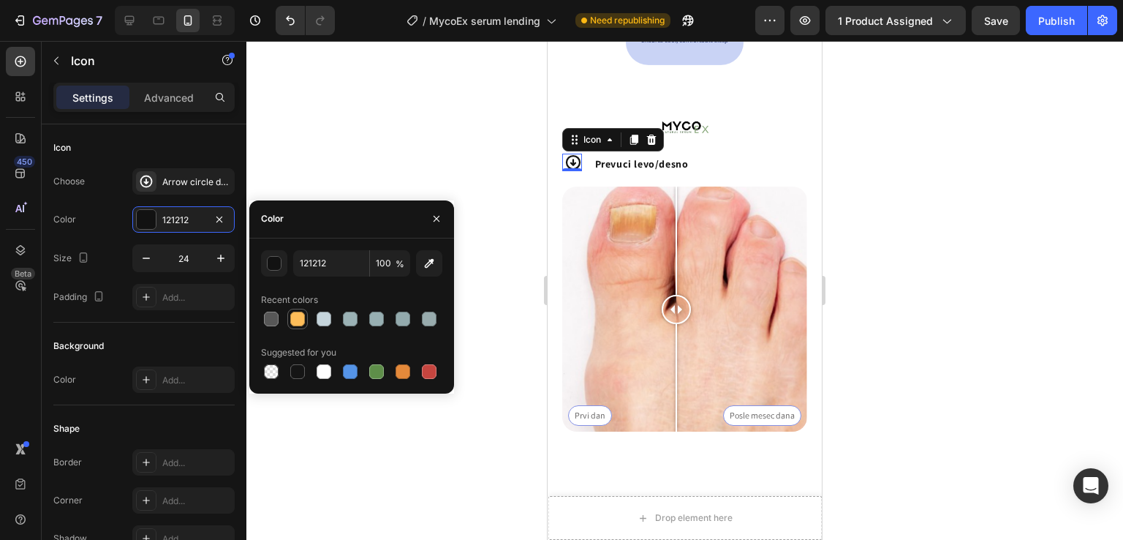
click at [298, 316] on div at bounding box center [297, 319] width 15 height 15
type input "FEBD59"
click at [519, 203] on div at bounding box center [684, 290] width 877 height 499
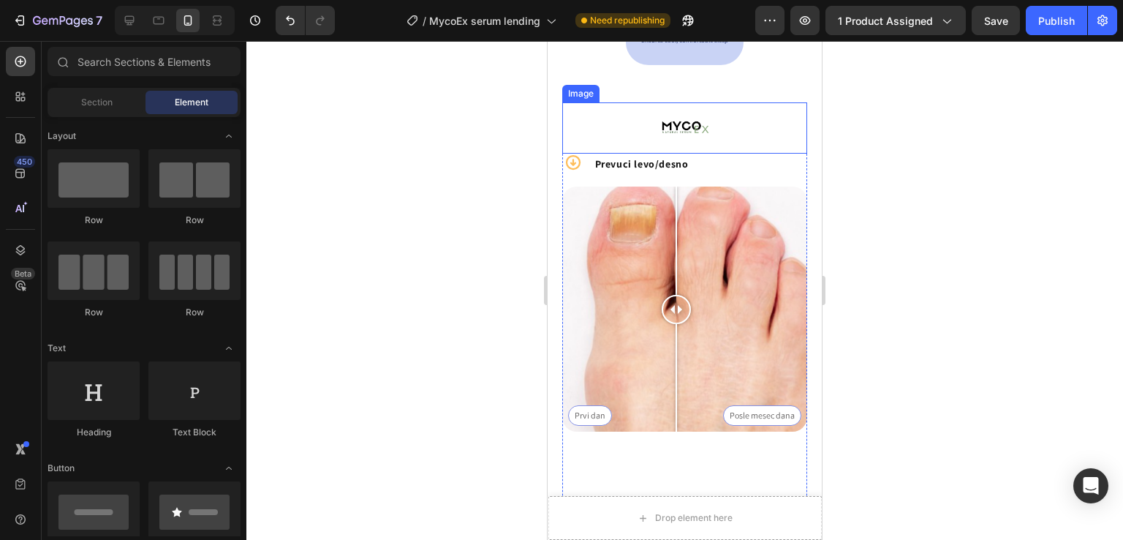
click at [687, 154] on img at bounding box center [684, 127] width 51 height 51
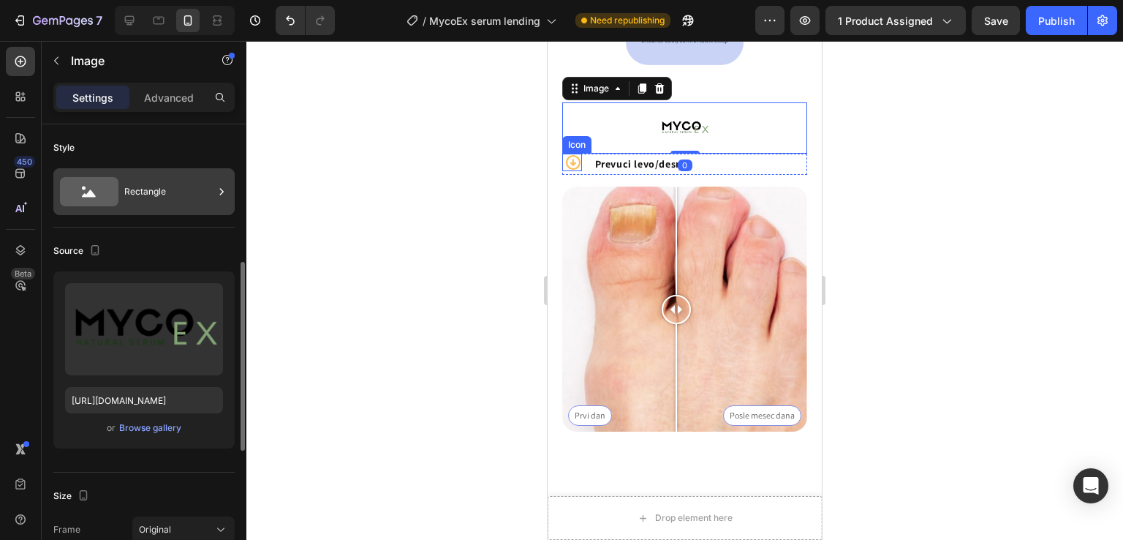
scroll to position [195, 0]
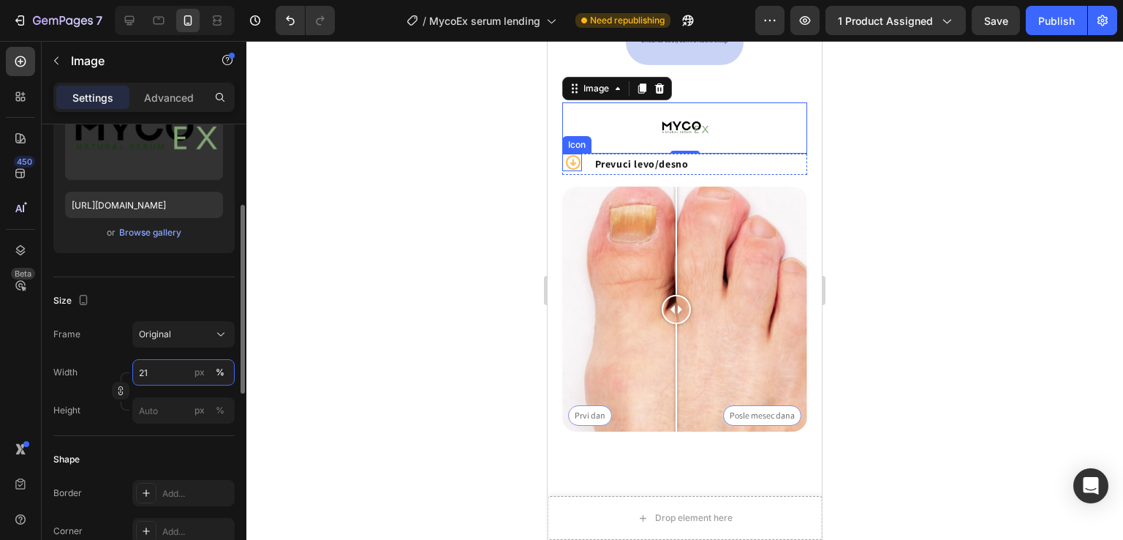
click at [176, 373] on input "21" at bounding box center [183, 372] width 102 height 26
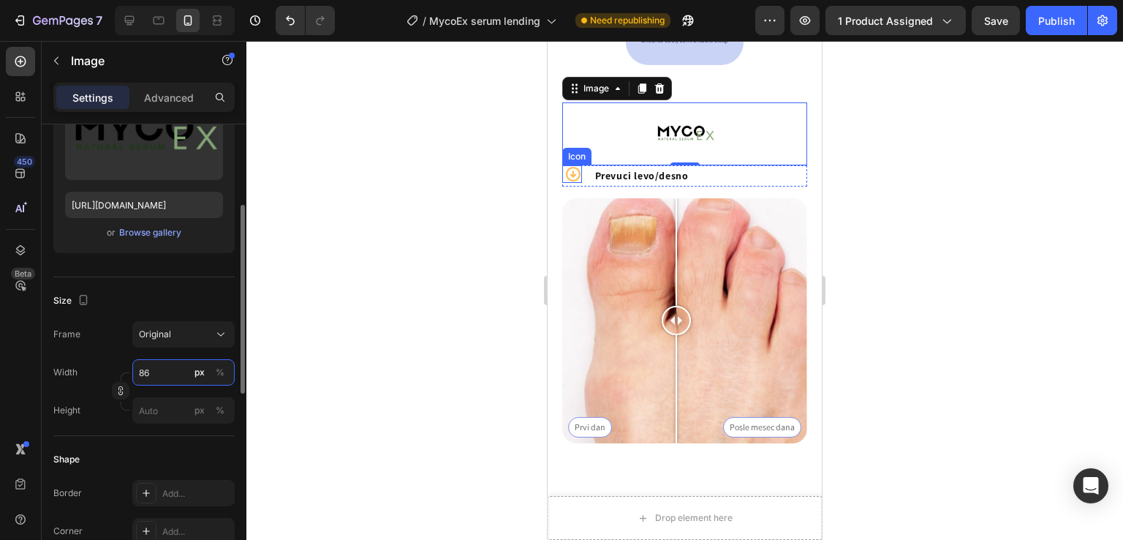
type input "87"
click at [440, 241] on div at bounding box center [684, 290] width 877 height 499
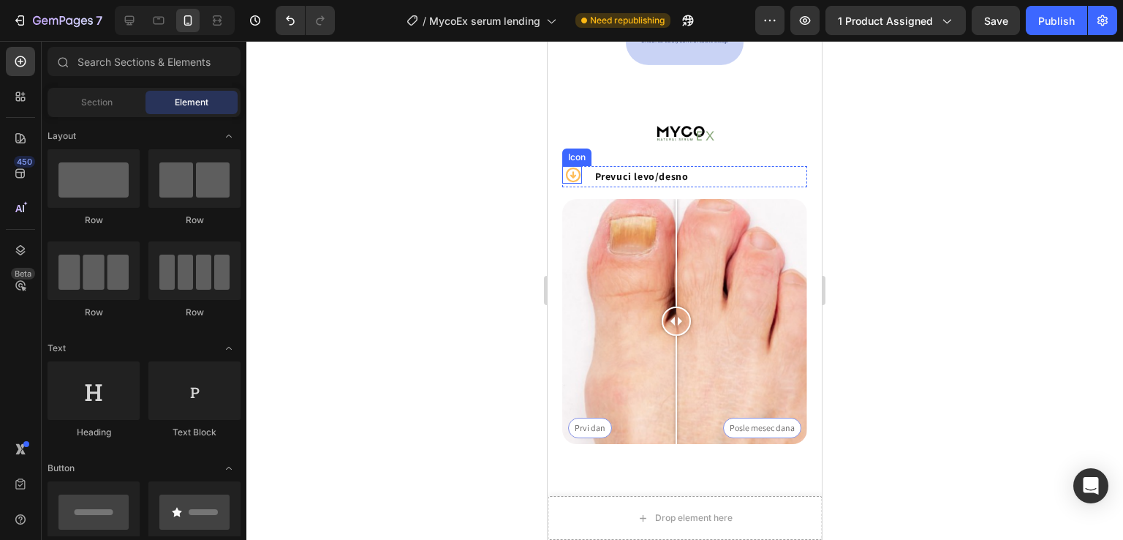
click at [441, 241] on div at bounding box center [684, 290] width 877 height 499
click at [679, 186] on p "Prevuci levo/desno" at bounding box center [700, 176] width 211 height 18
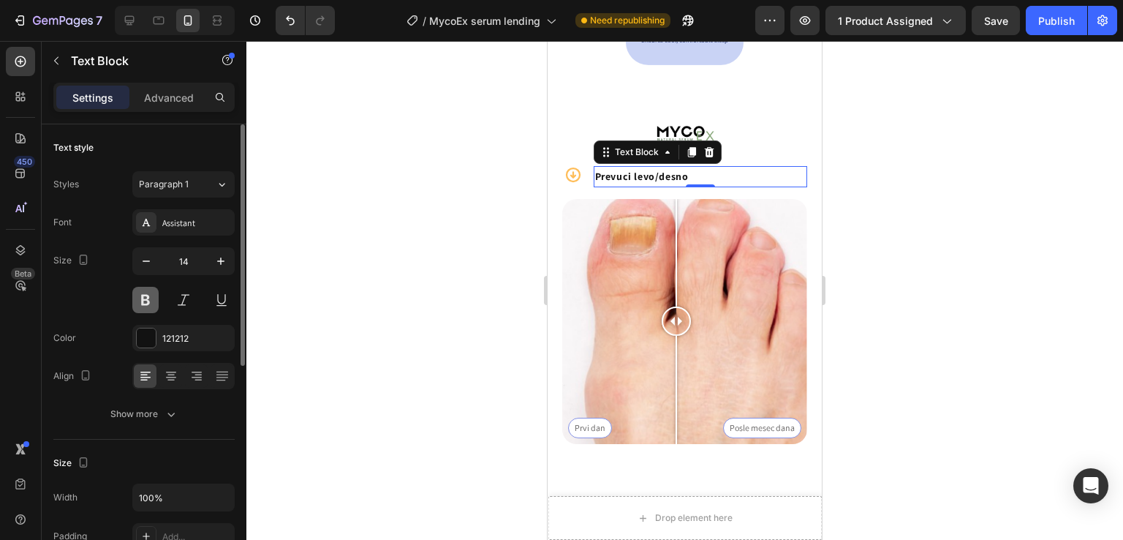
drag, startPoint x: 158, startPoint y: 293, endPoint x: 150, endPoint y: 299, distance: 9.9
click at [155, 294] on button at bounding box center [145, 300] width 26 height 26
click at [184, 301] on button at bounding box center [183, 300] width 26 height 26
click at [184, 302] on button at bounding box center [183, 300] width 26 height 26
click at [494, 292] on div at bounding box center [684, 290] width 877 height 499
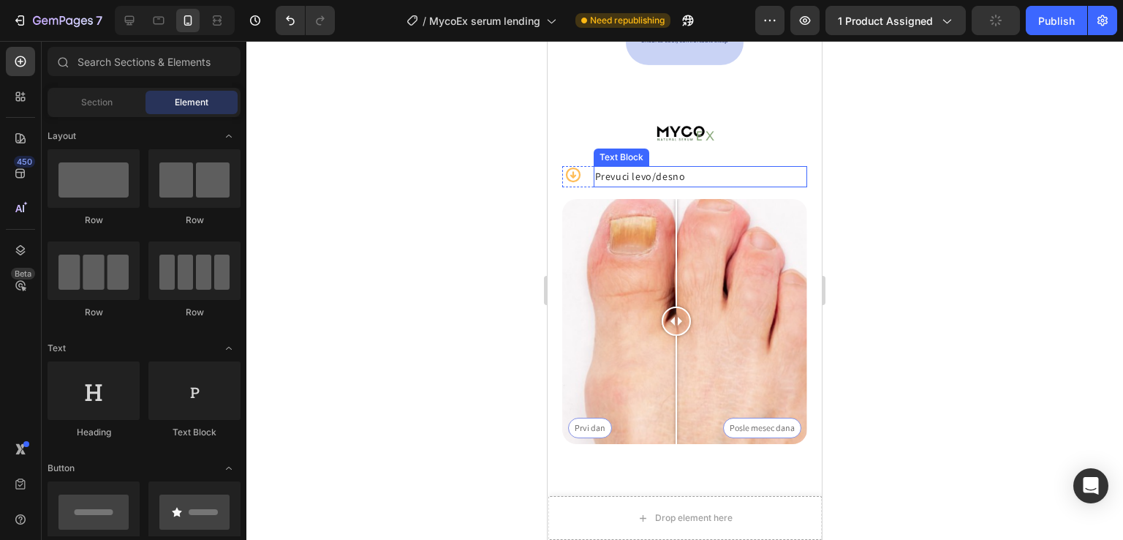
click at [611, 186] on p "Prevuci levo/desno" at bounding box center [700, 176] width 211 height 18
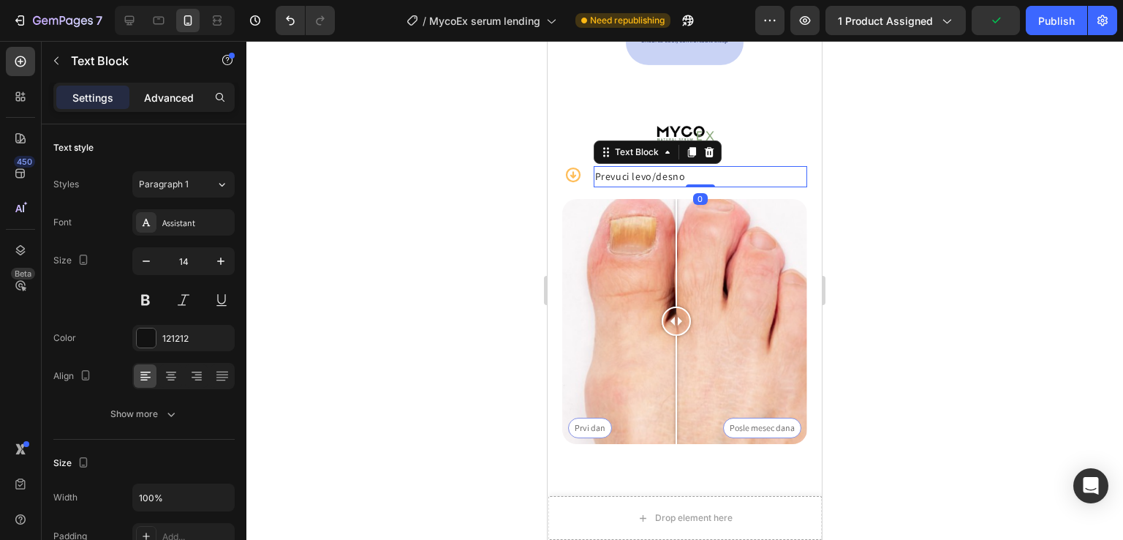
click at [160, 105] on div "Advanced" at bounding box center [168, 97] width 73 height 23
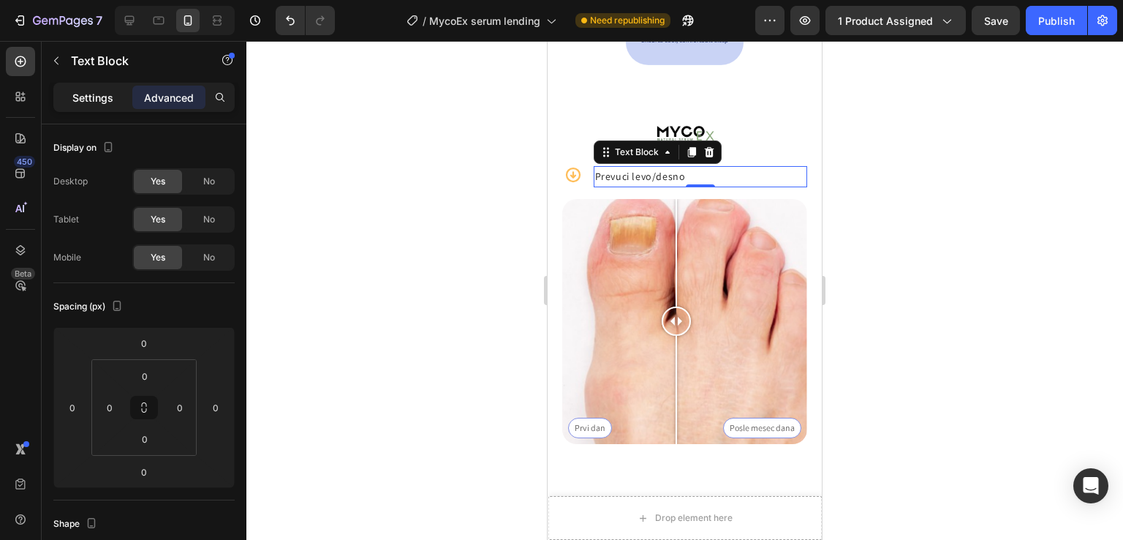
click at [102, 105] on div "Settings" at bounding box center [92, 97] width 73 height 23
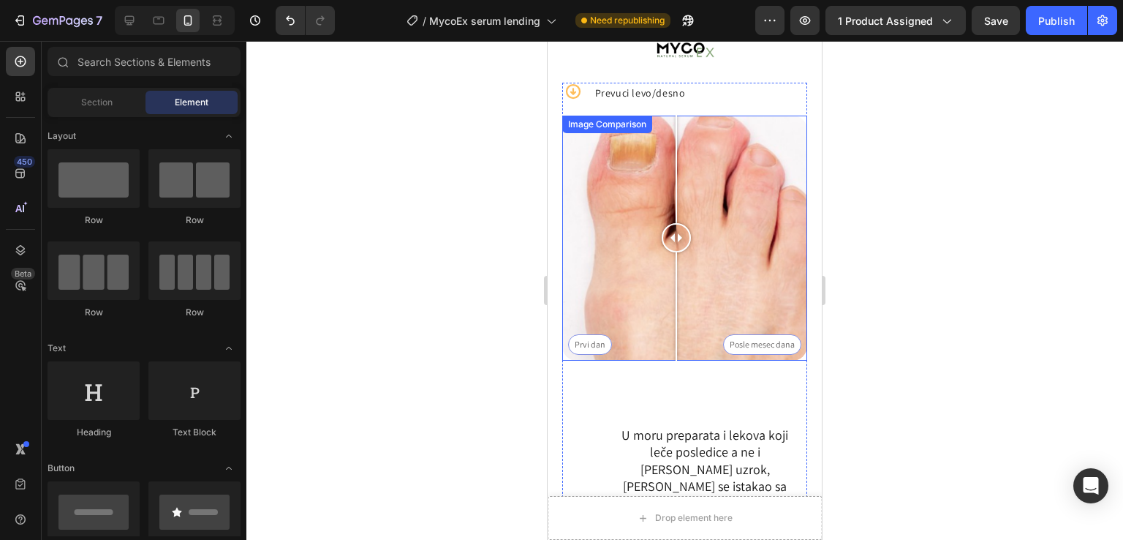
scroll to position [1114, 0]
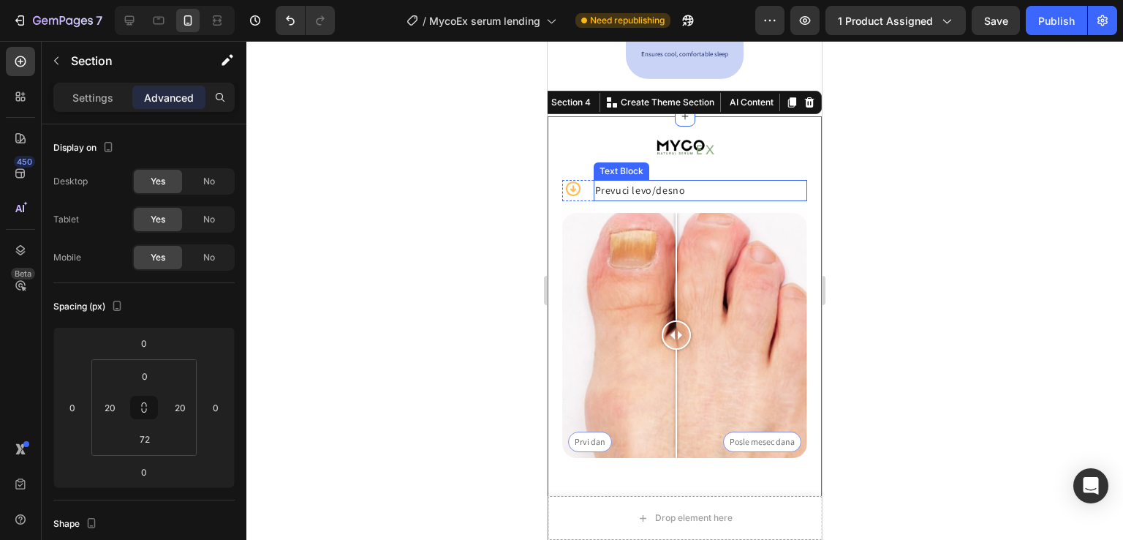
click at [781, 198] on p "Prevuci levo/desno" at bounding box center [700, 190] width 211 height 18
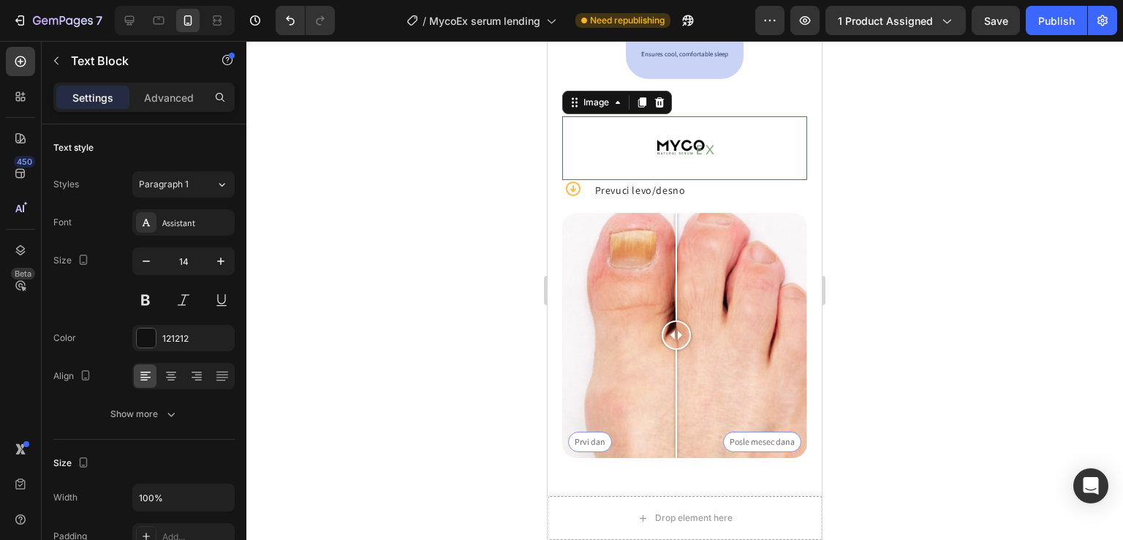
click at [787, 173] on div at bounding box center [684, 148] width 245 height 64
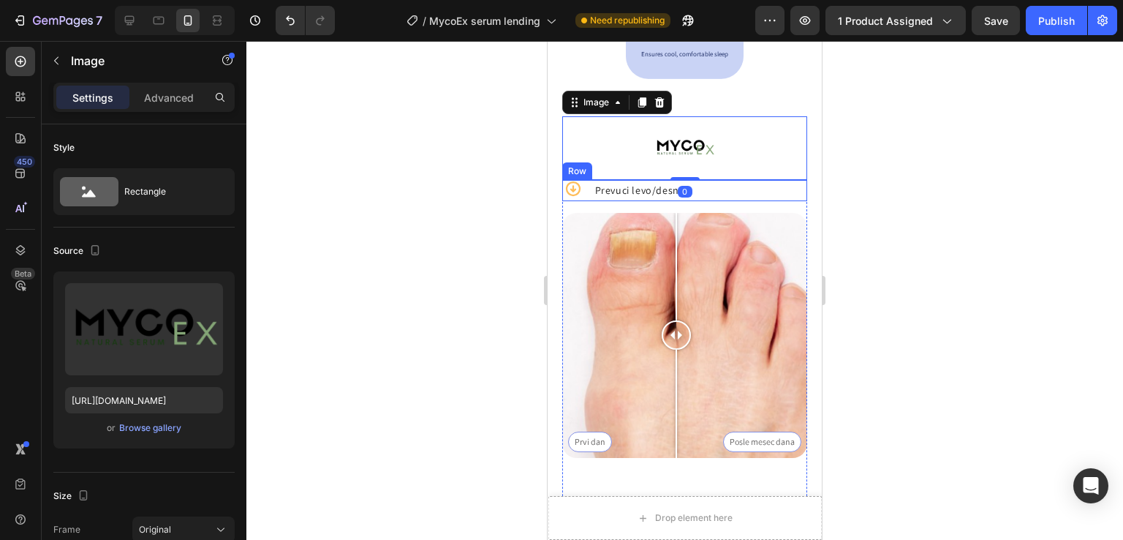
click at [587, 195] on div "Icon Prevuci levo/desno Text Block Row" at bounding box center [684, 190] width 245 height 21
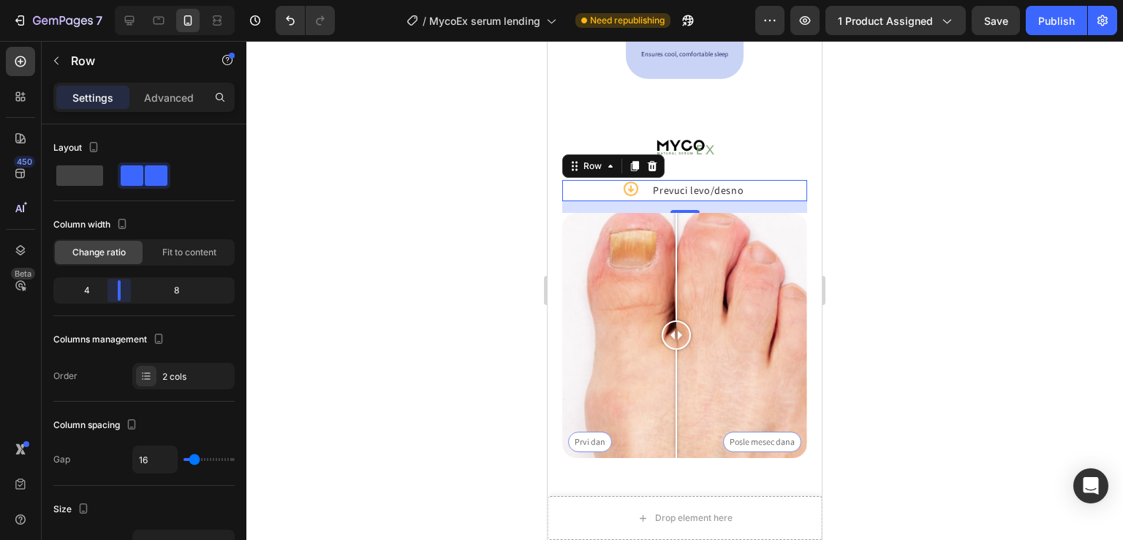
drag, startPoint x: 89, startPoint y: 287, endPoint x: 113, endPoint y: 293, distance: 24.7
click at [113, 0] on body "7 / MycoEx serum lending Need republishing Preview 1 product assigned Save Publ…" at bounding box center [561, 0] width 1123 height 0
click at [914, 227] on div at bounding box center [684, 290] width 877 height 499
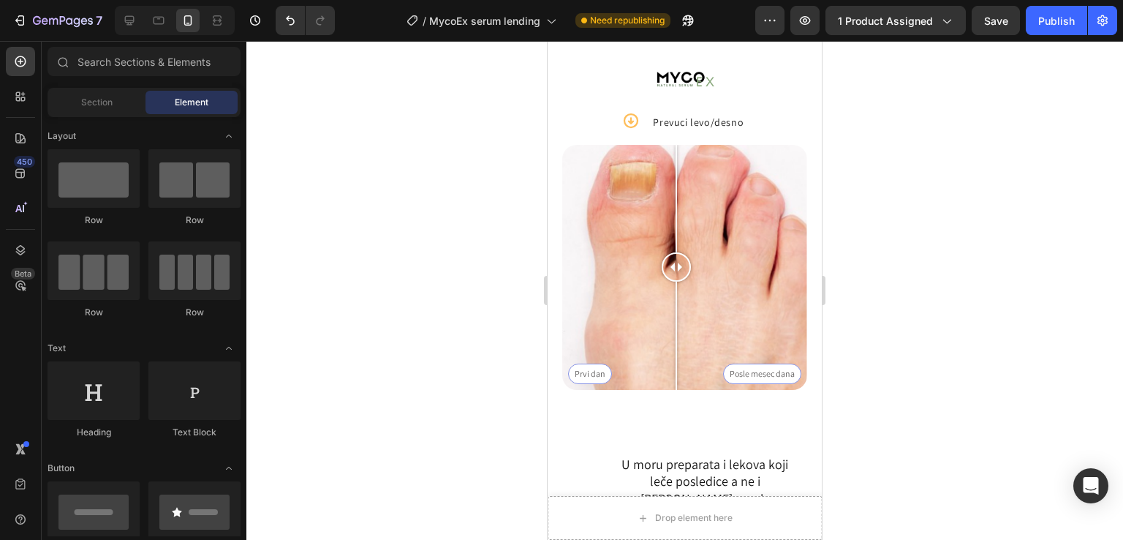
scroll to position [1205, 0]
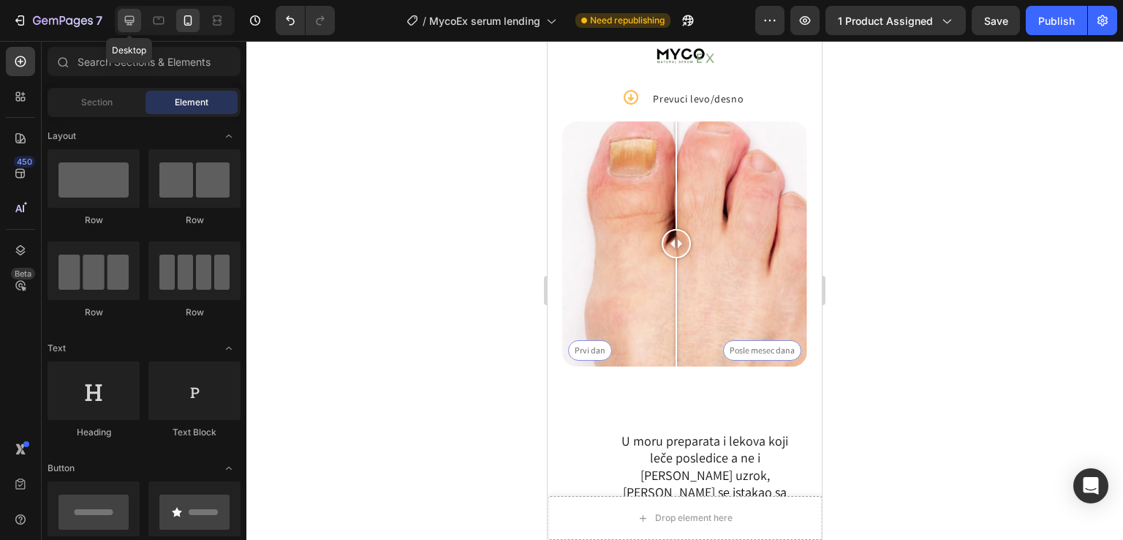
click at [133, 22] on icon at bounding box center [130, 21] width 10 height 10
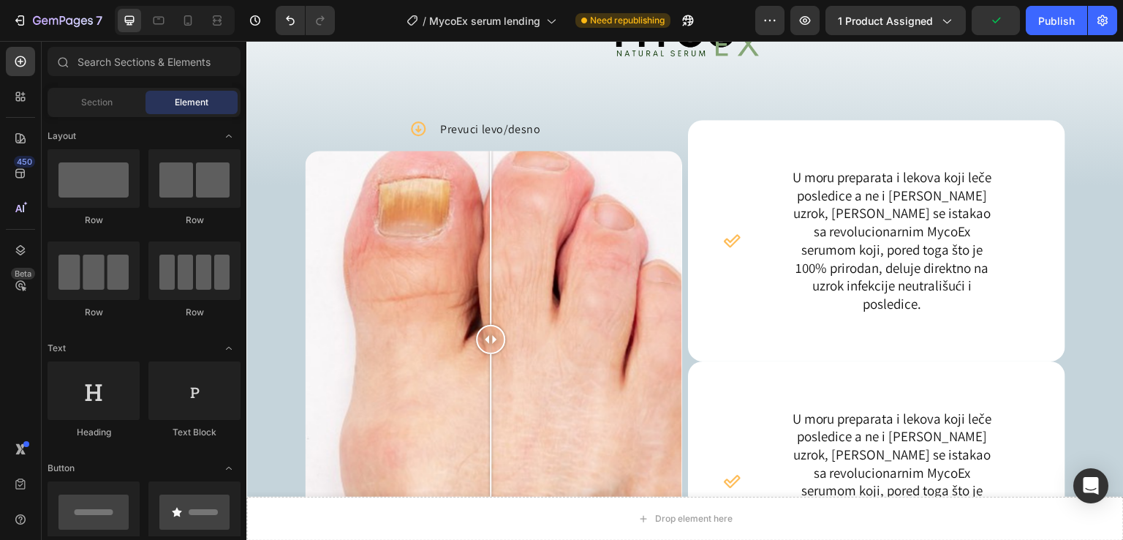
scroll to position [1512, 0]
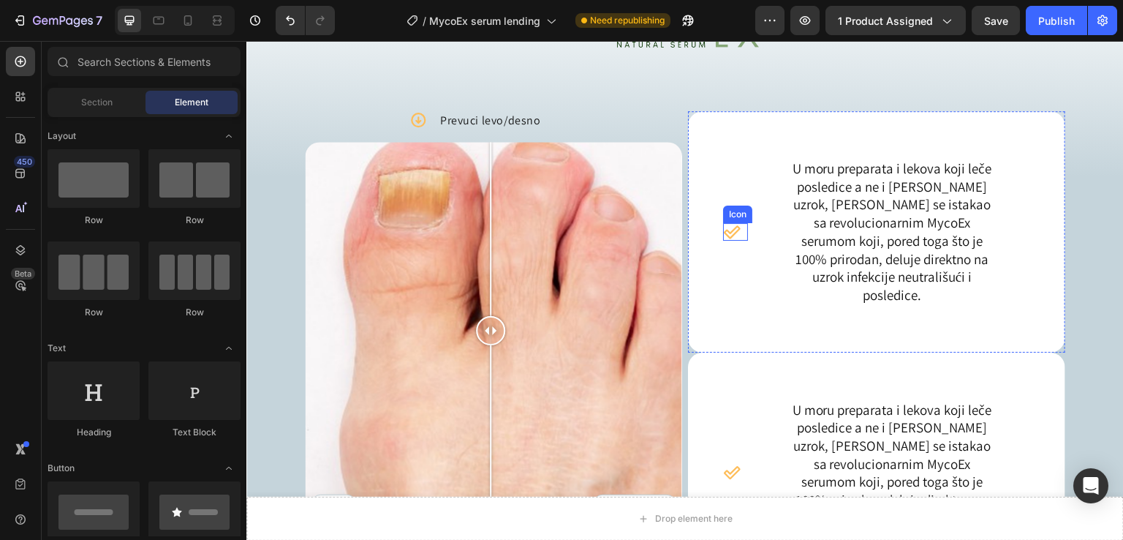
click at [724, 231] on icon at bounding box center [732, 223] width 18 height 18
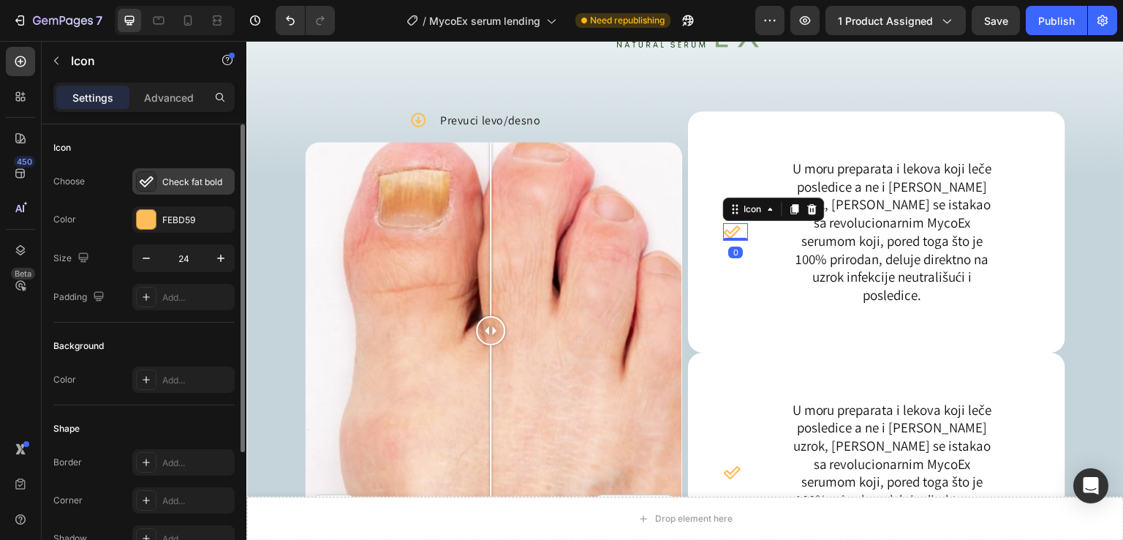
click at [143, 185] on icon at bounding box center [147, 181] width 14 height 11
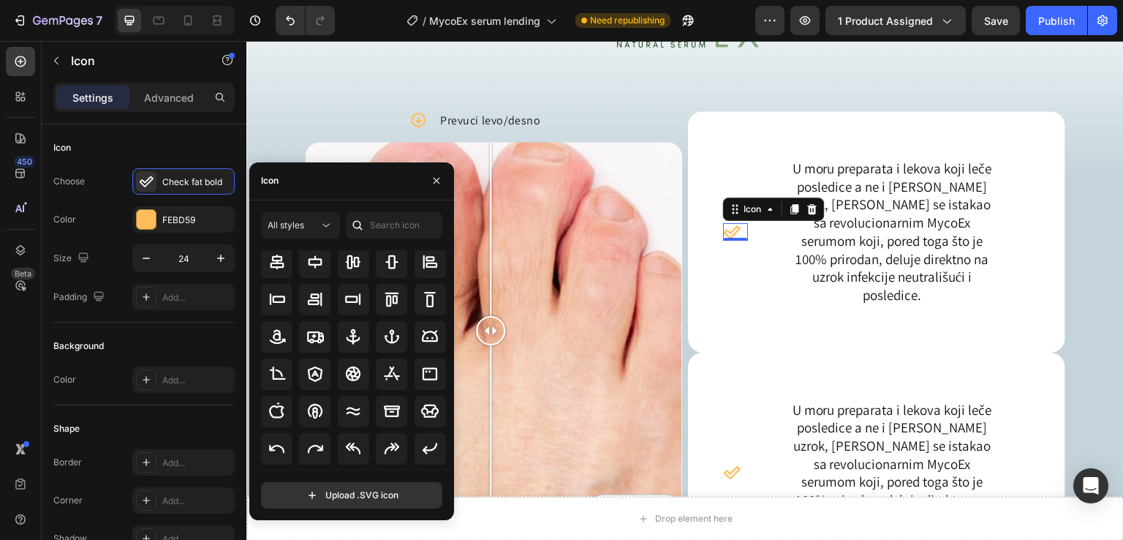
scroll to position [195, 0]
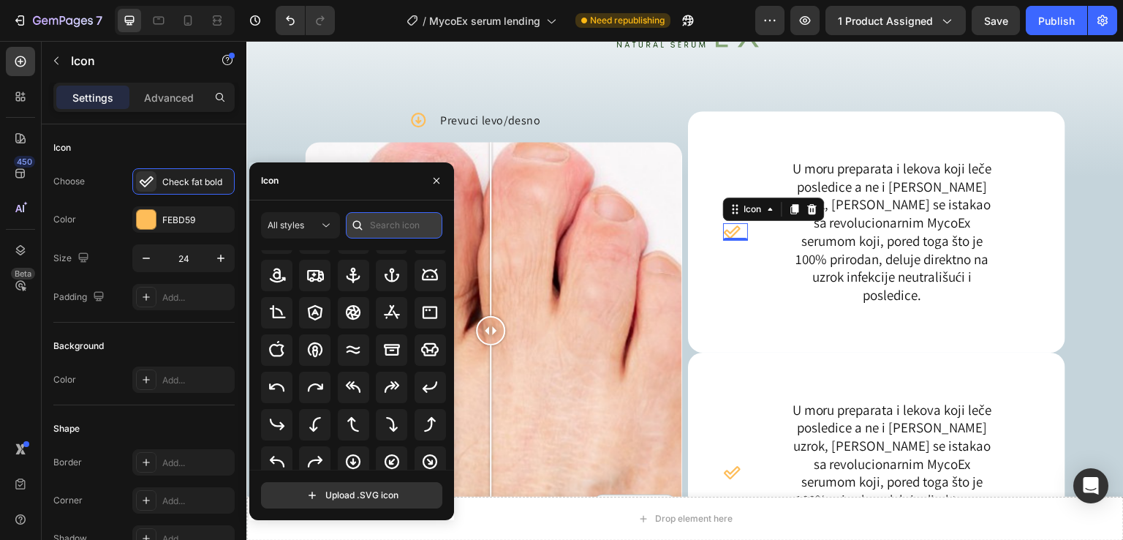
click at [399, 223] on input "text" at bounding box center [394, 225] width 97 height 26
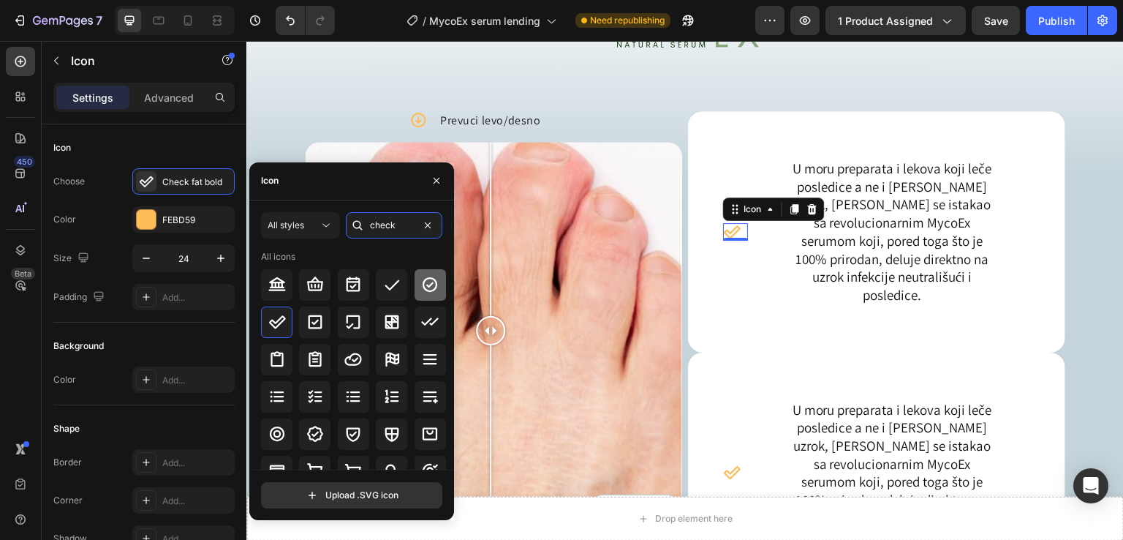
type input "check"
click at [431, 284] on icon at bounding box center [430, 285] width 18 height 18
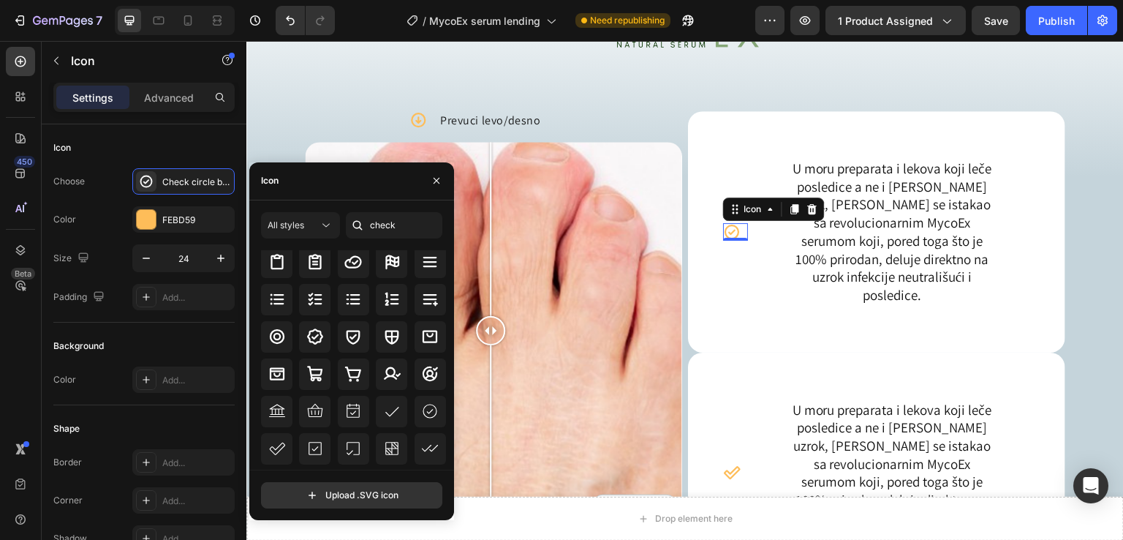
scroll to position [161, 0]
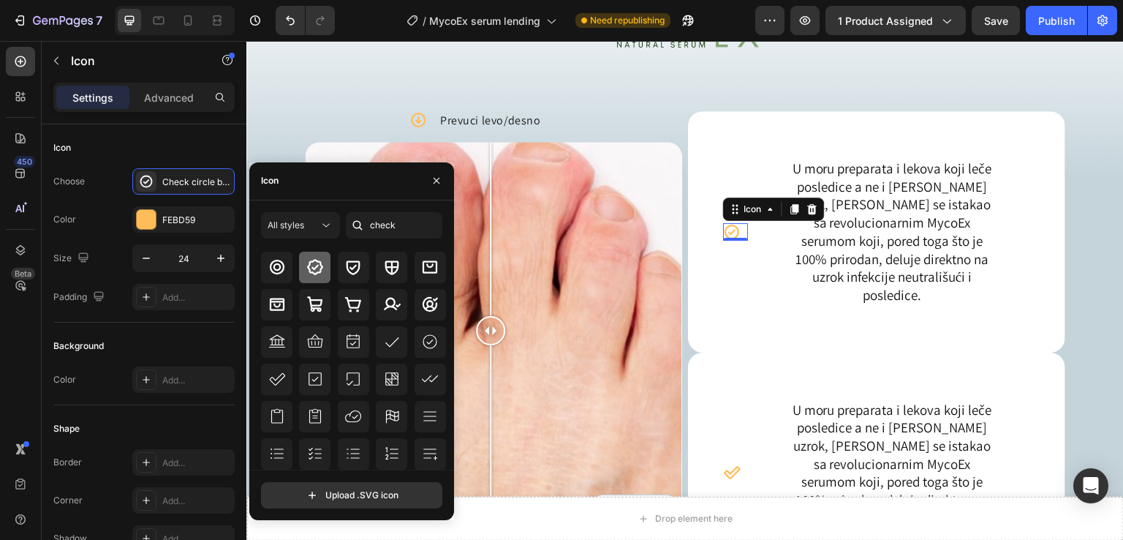
click at [323, 266] on icon at bounding box center [315, 267] width 18 height 18
click at [345, 262] on icon at bounding box center [353, 267] width 18 height 18
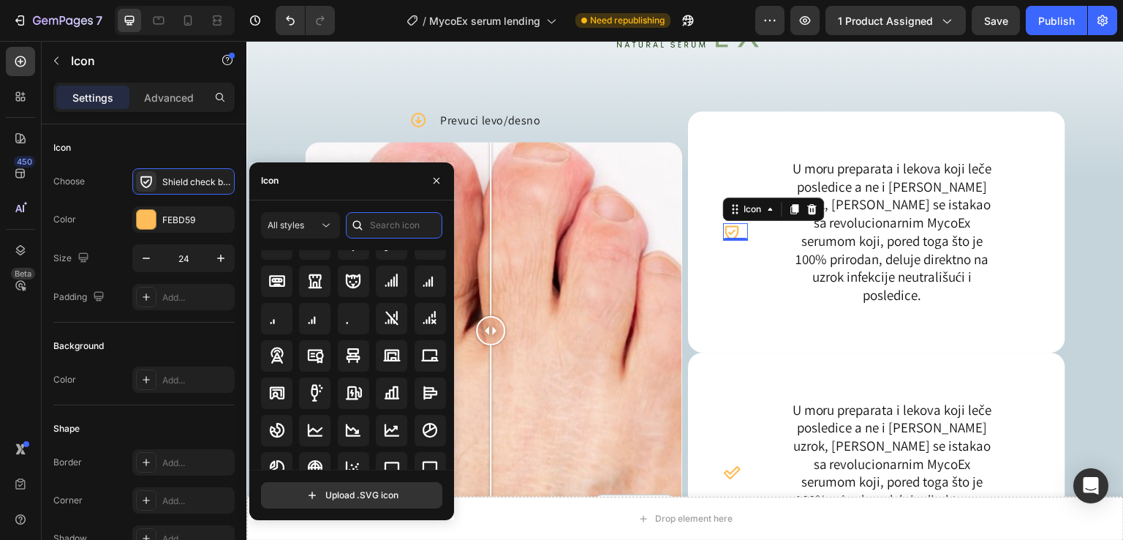
scroll to position [1852, 0]
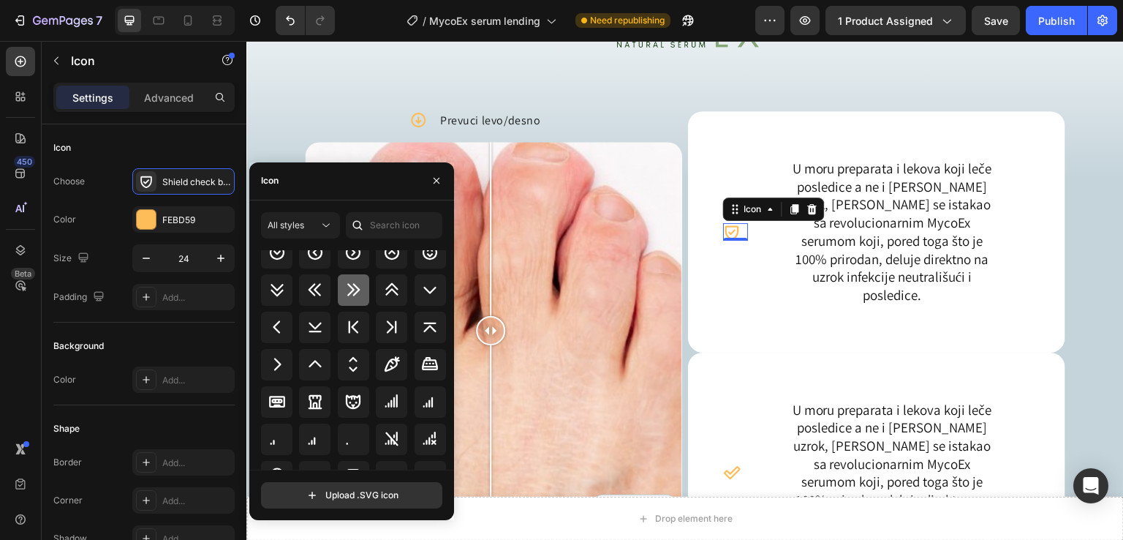
click at [356, 293] on icon at bounding box center [353, 290] width 18 height 18
click at [741, 393] on div "Icon" at bounding box center [735, 446] width 25 height 176
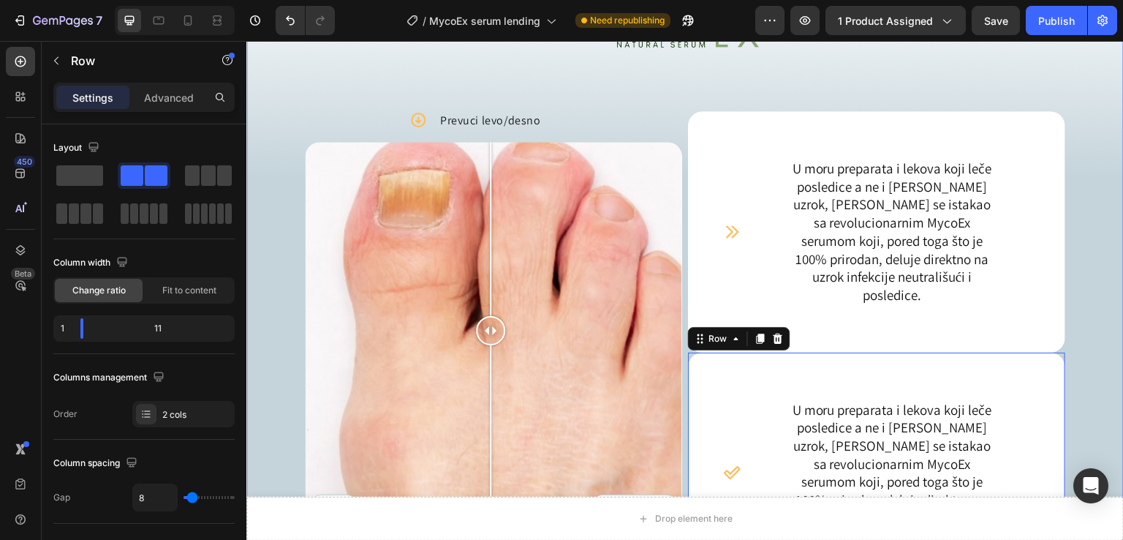
click at [1078, 246] on div "Image Icon Prevuci levo/desno Text Block Row Prvi dan Posle mesec dana Image Co…" at bounding box center [685, 297] width 878 height 690
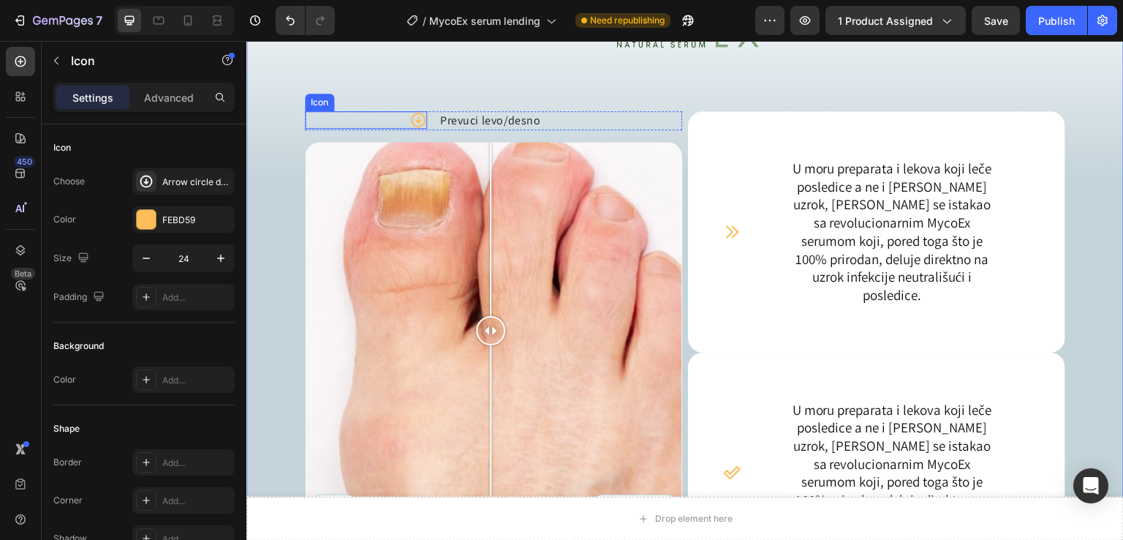
click at [418, 118] on icon at bounding box center [418, 120] width 15 height 15
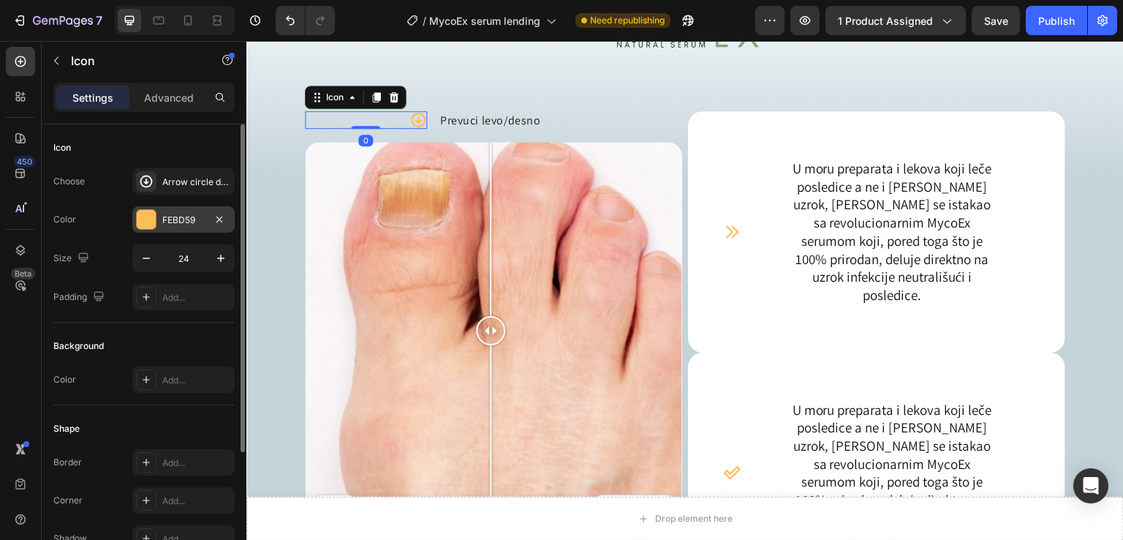
click at [138, 214] on div at bounding box center [146, 219] width 19 height 19
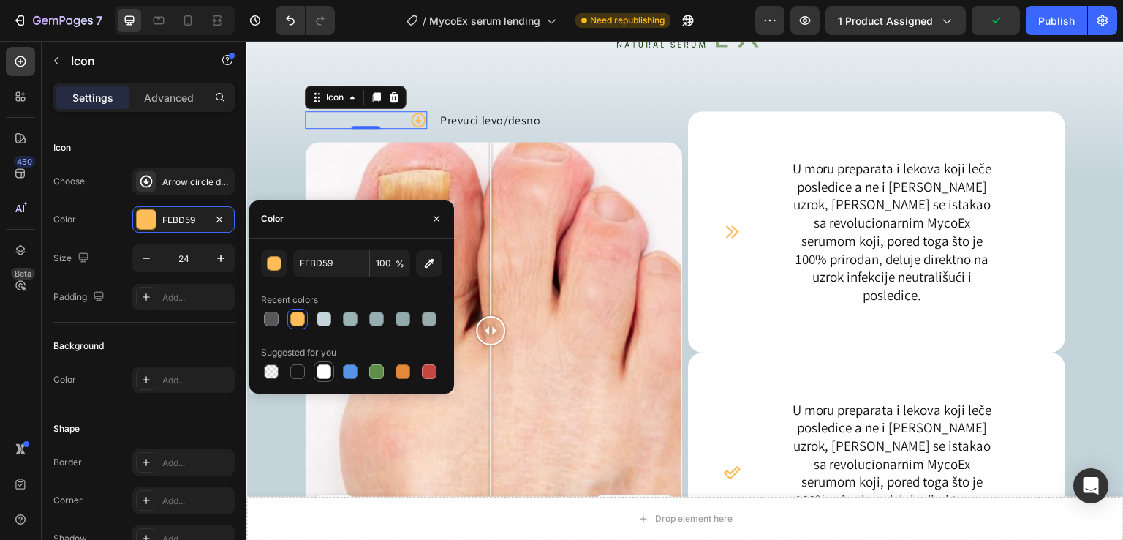
click at [322, 375] on div at bounding box center [324, 371] width 15 height 15
type input "FFFFFF"
click at [634, 114] on p "Prevuci levo/desno" at bounding box center [560, 121] width 241 height 16
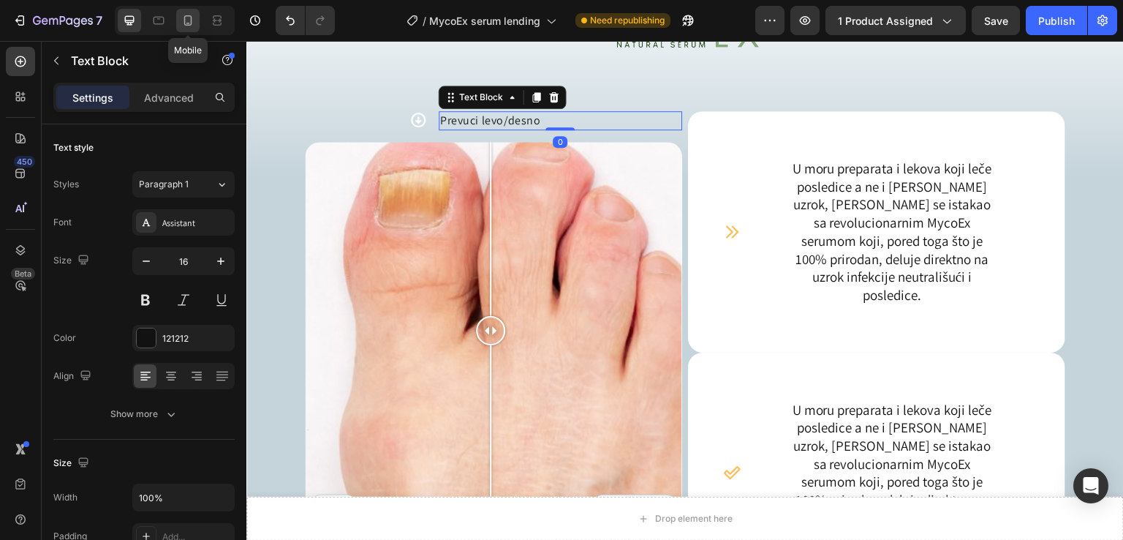
click at [187, 19] on icon at bounding box center [188, 20] width 15 height 15
type input "14"
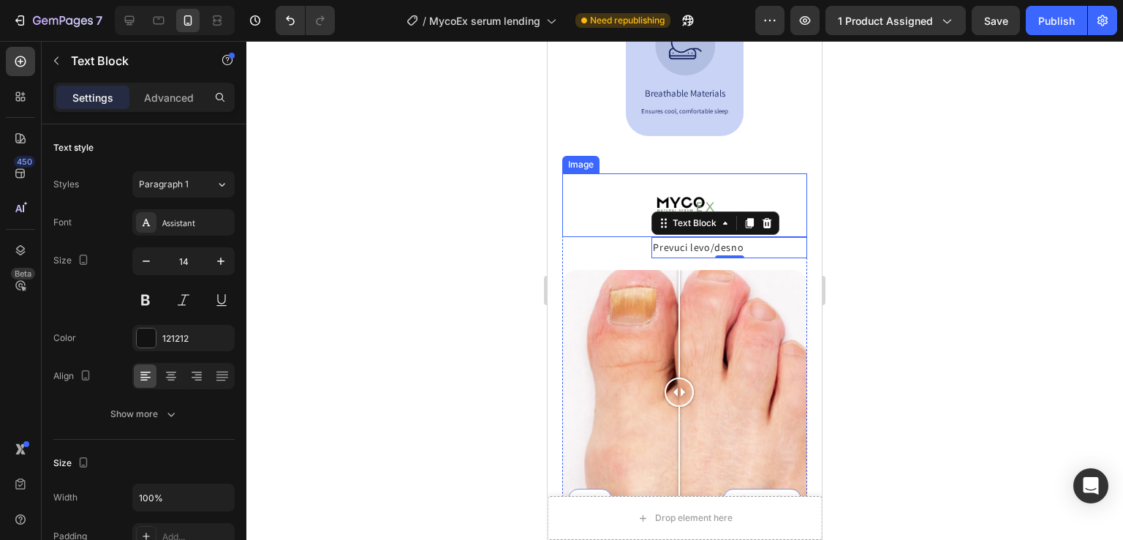
scroll to position [1035, 0]
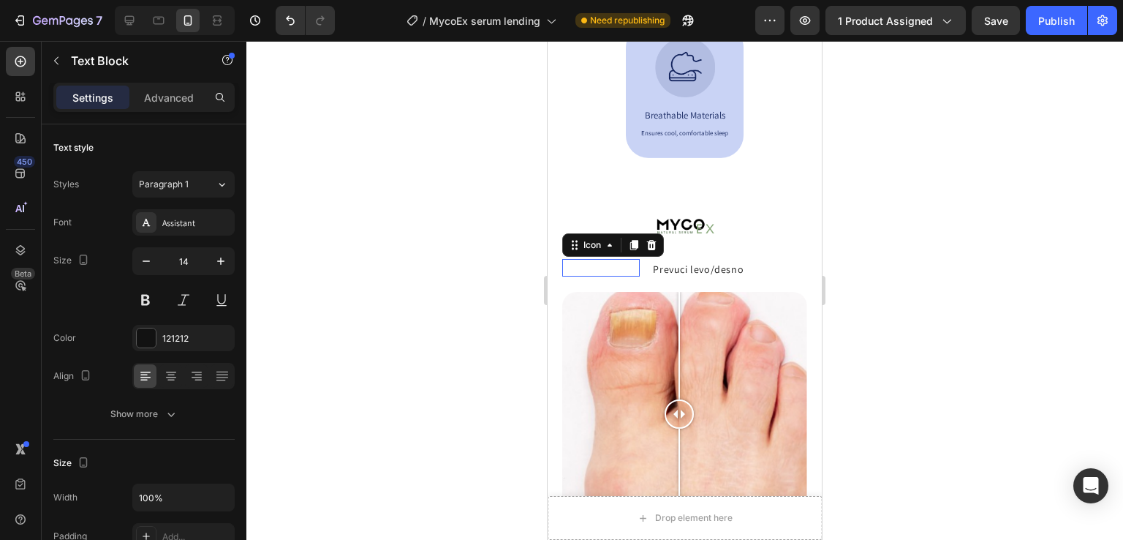
click at [633, 274] on icon at bounding box center [631, 268] width 18 height 18
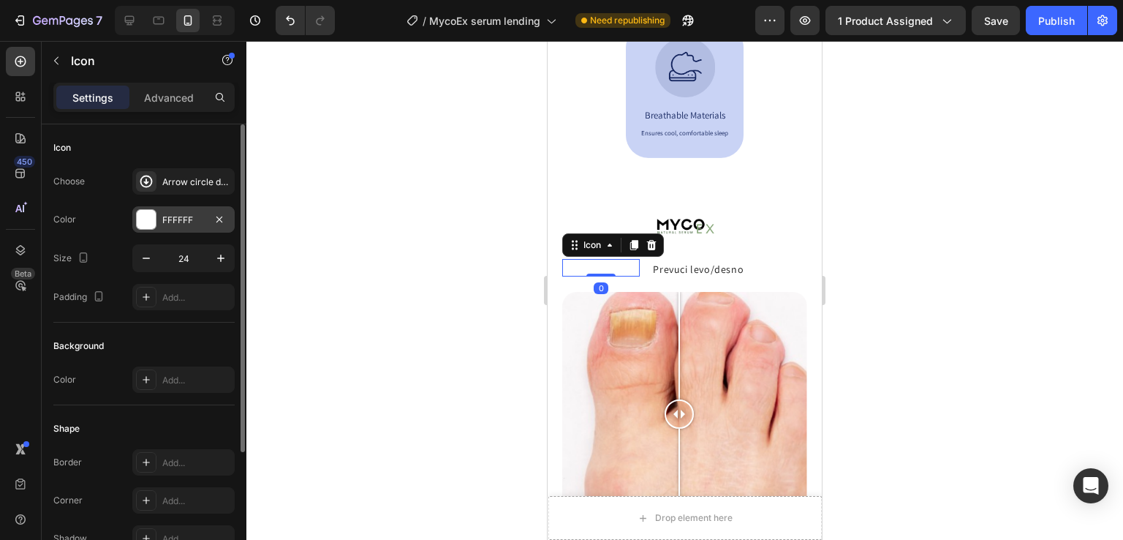
click at [160, 227] on div "FFFFFF" at bounding box center [183, 219] width 102 height 26
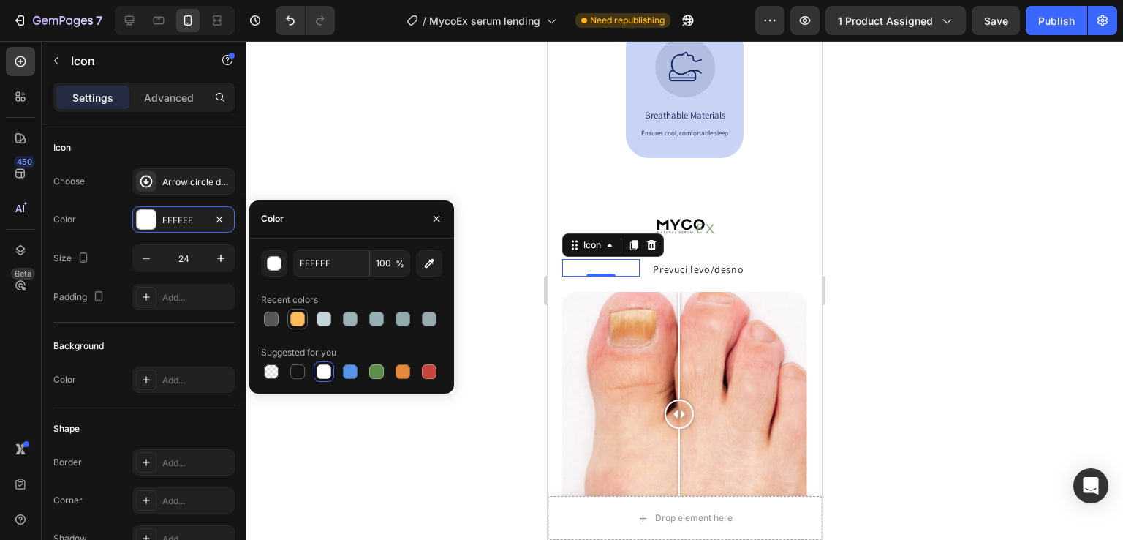
click at [304, 328] on div at bounding box center [297, 319] width 20 height 20
type input "FEBD59"
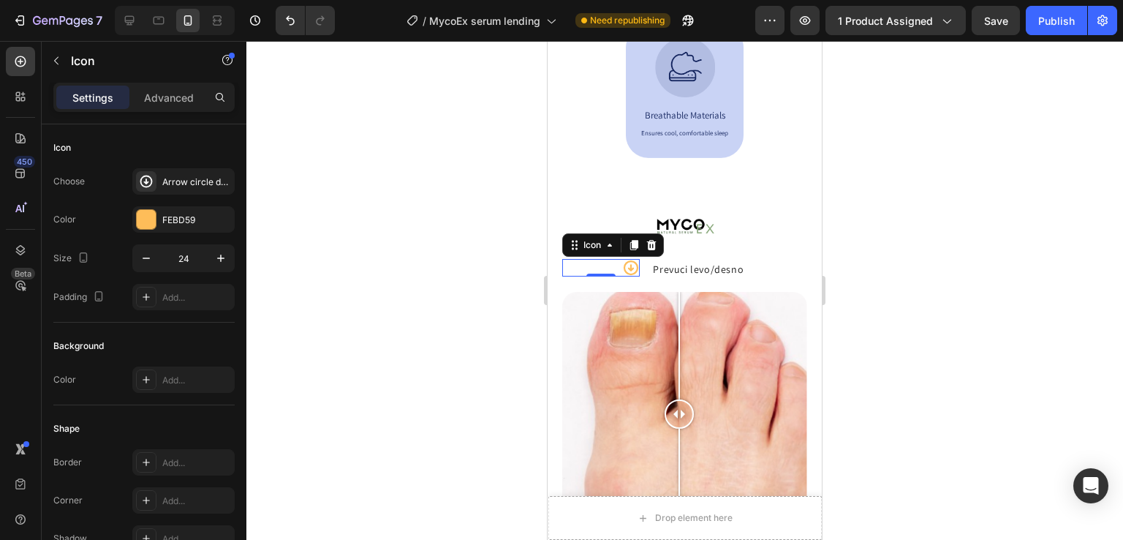
click at [451, 183] on div at bounding box center [684, 290] width 877 height 499
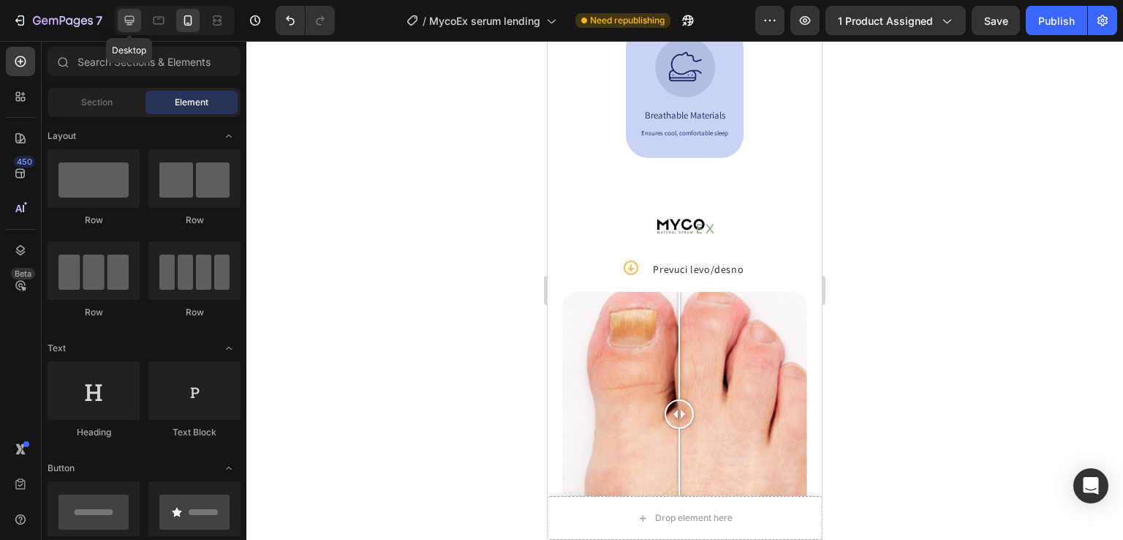
click at [127, 21] on icon at bounding box center [130, 21] width 10 height 10
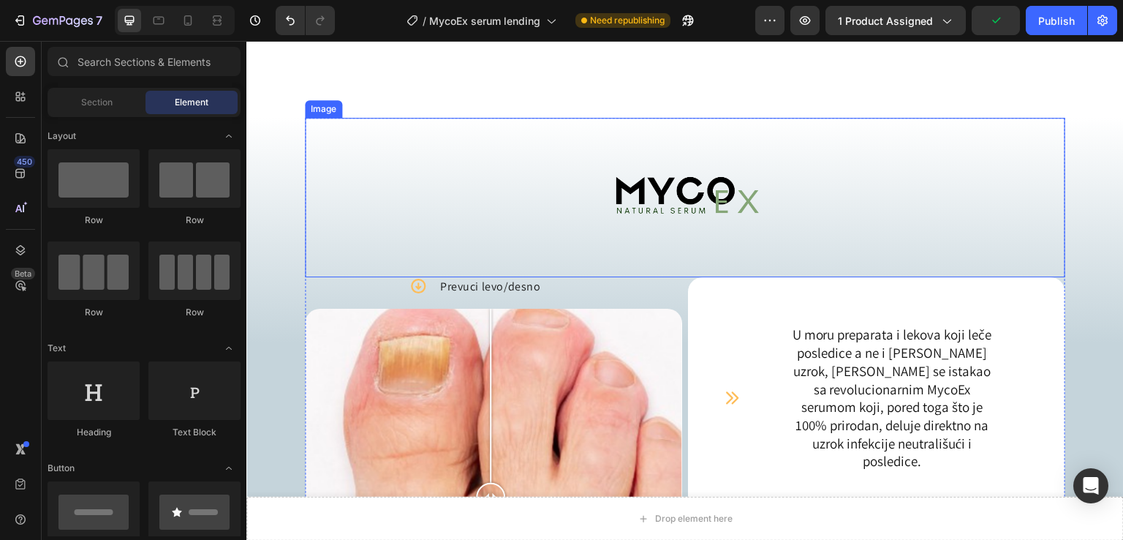
scroll to position [1124, 0]
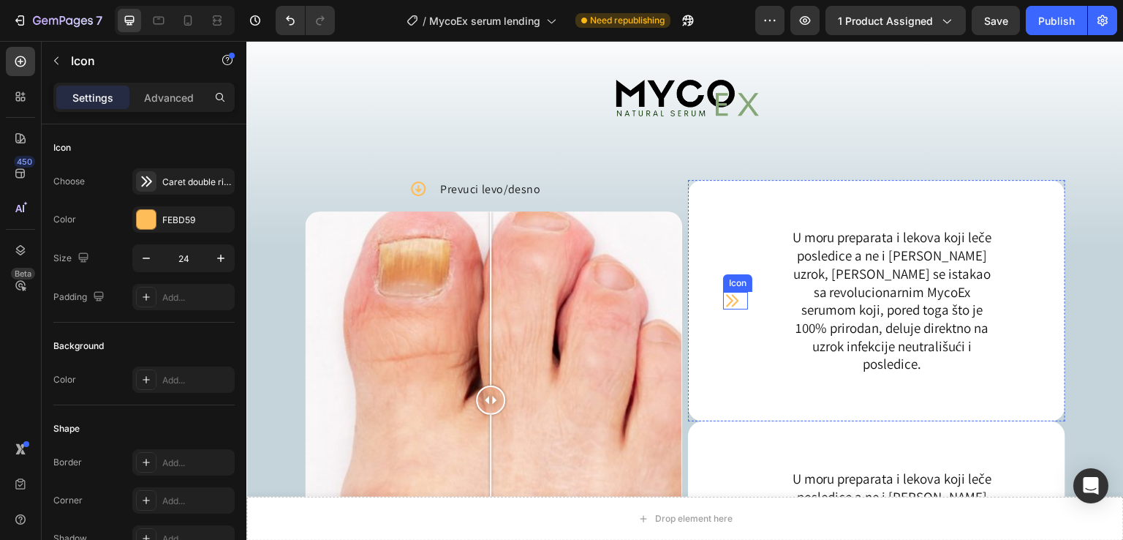
click at [733, 299] on icon at bounding box center [732, 292] width 18 height 18
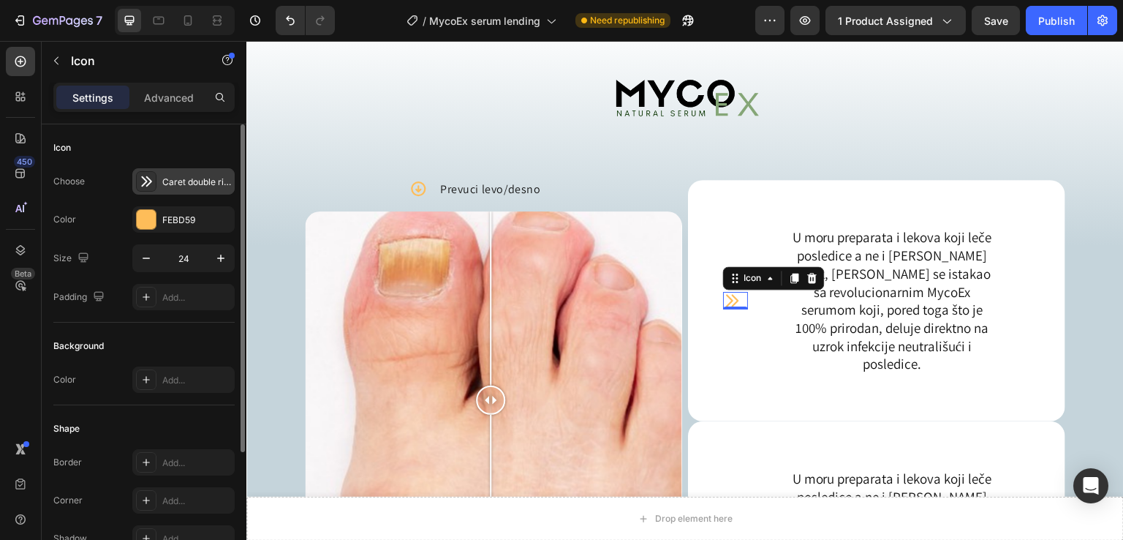
click at [145, 179] on icon at bounding box center [146, 181] width 10 height 10
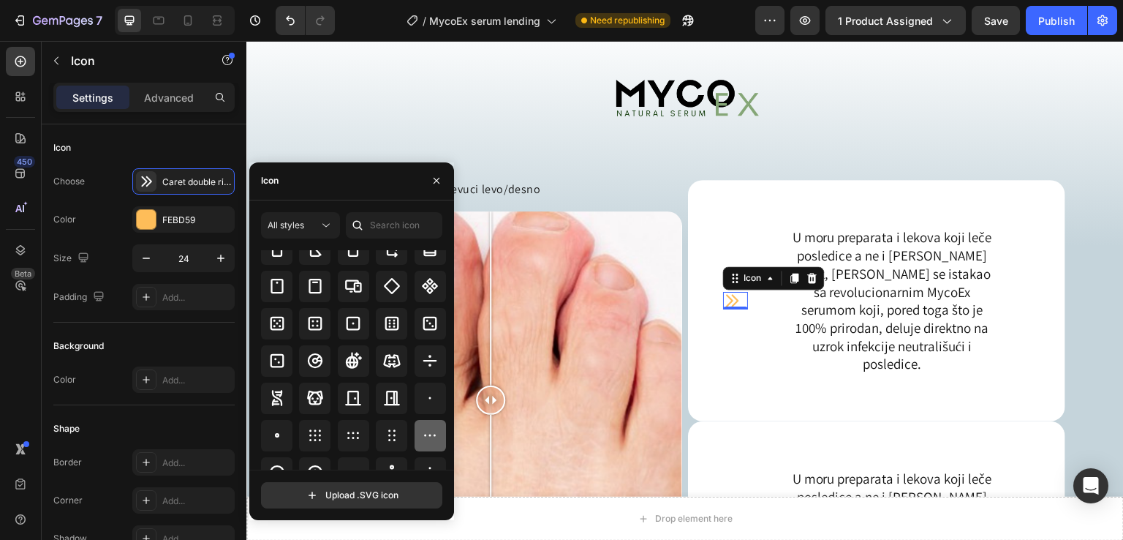
scroll to position [3089, 0]
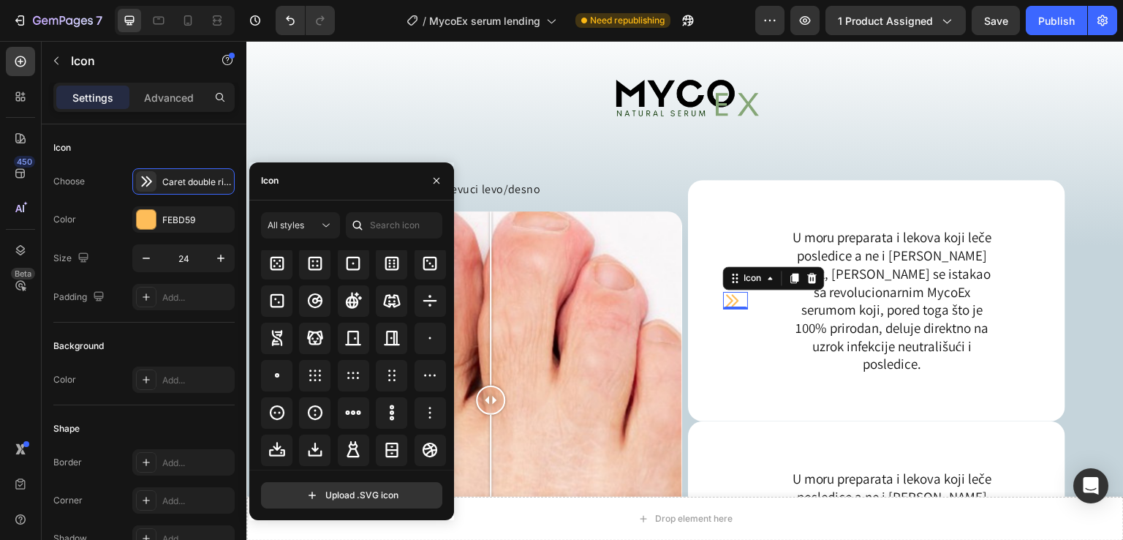
click at [432, 456] on icon at bounding box center [430, 450] width 18 height 18
click at [427, 341] on icon at bounding box center [430, 338] width 18 height 18
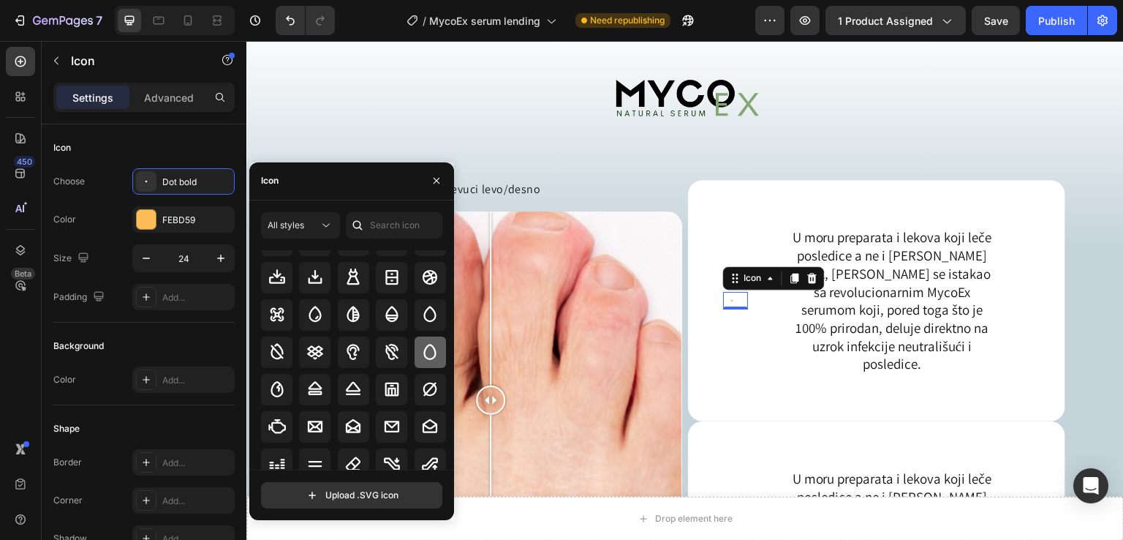
scroll to position [3186, 0]
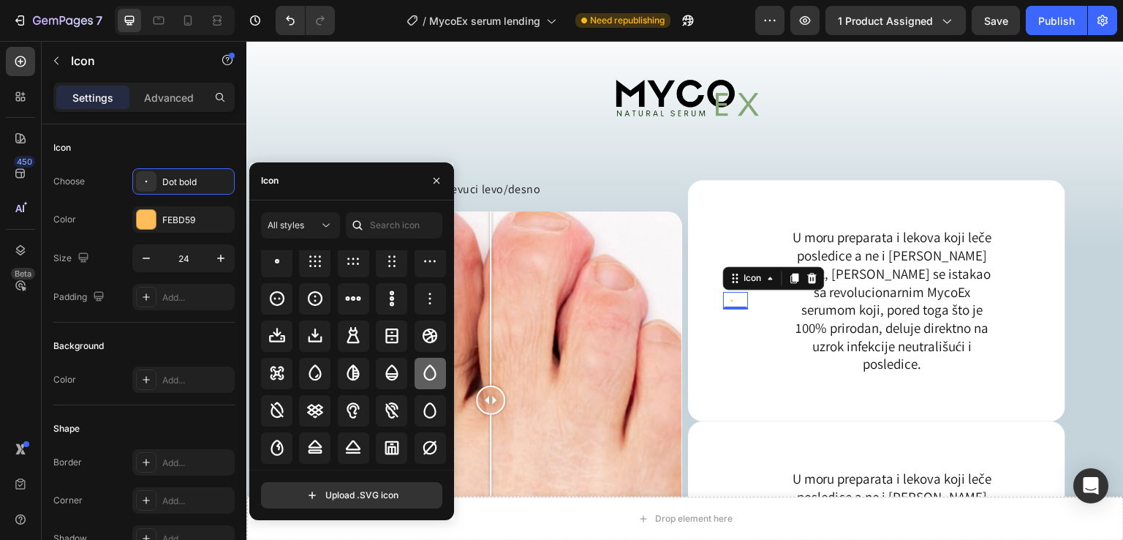
click at [424, 374] on icon at bounding box center [430, 373] width 18 height 18
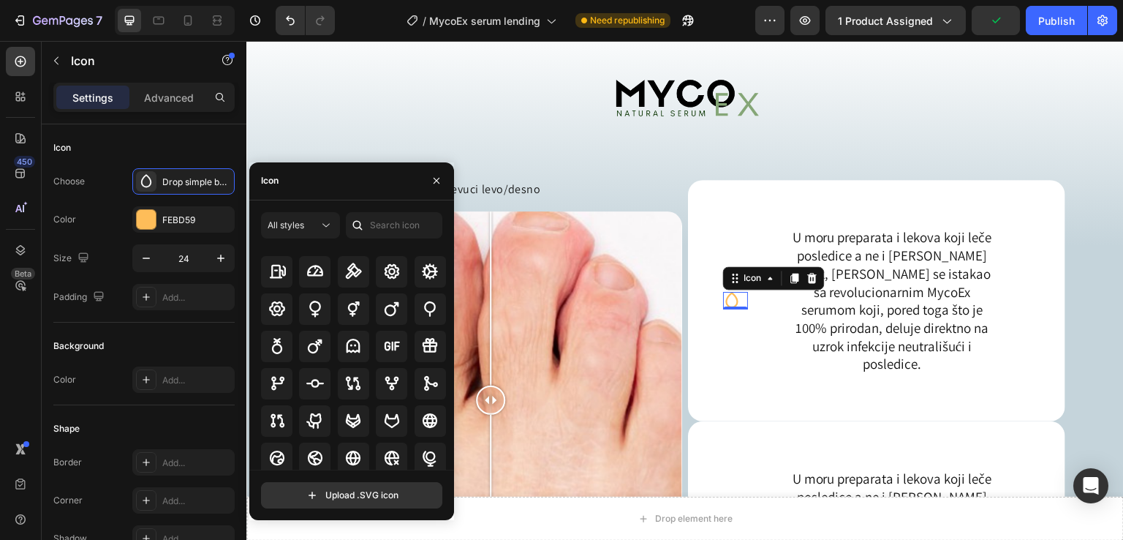
scroll to position [4249, 0]
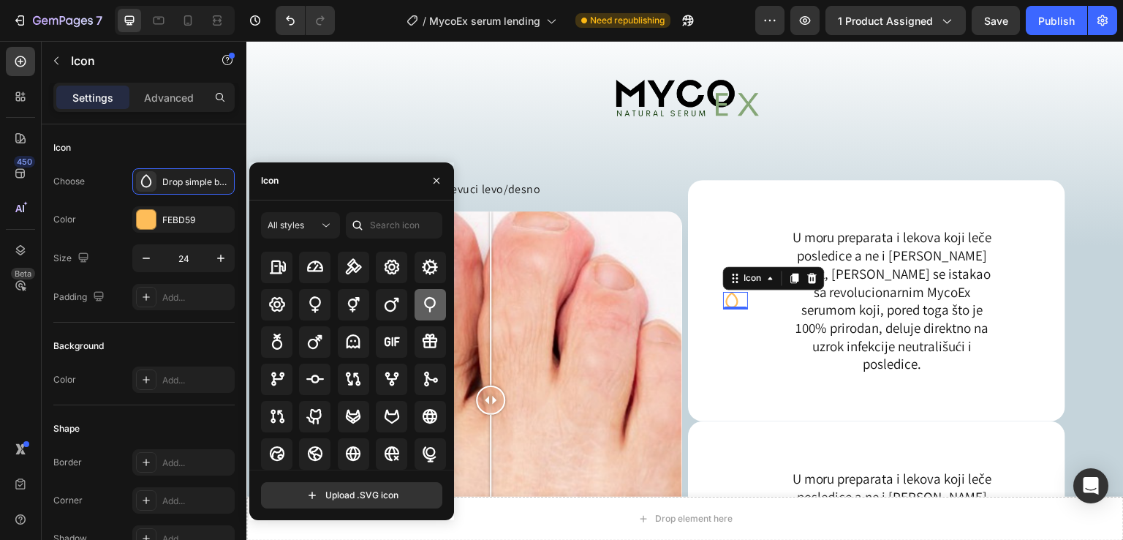
click at [427, 306] on icon at bounding box center [430, 304] width 18 height 18
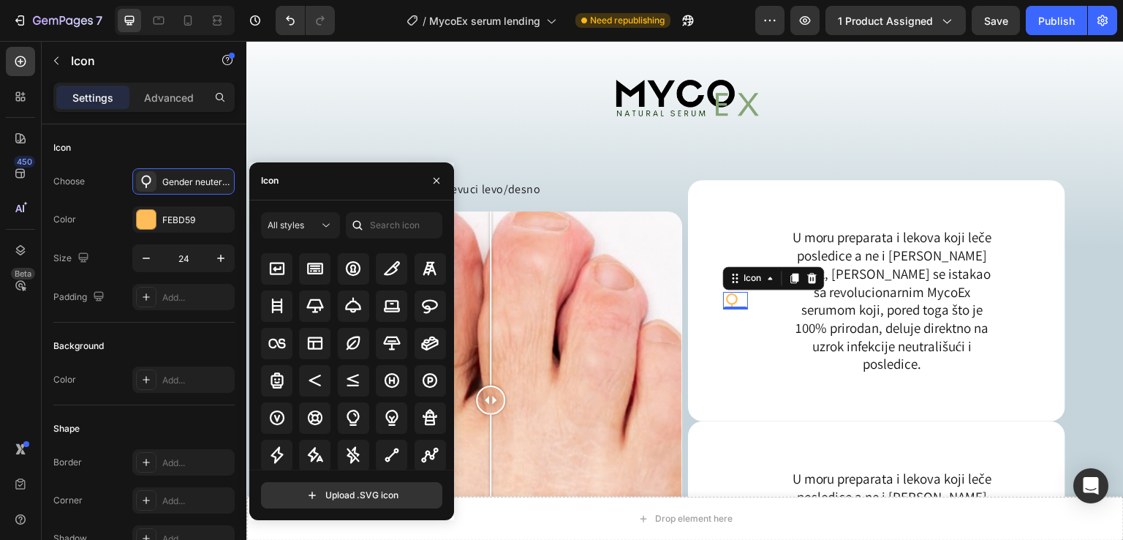
scroll to position [5192, 0]
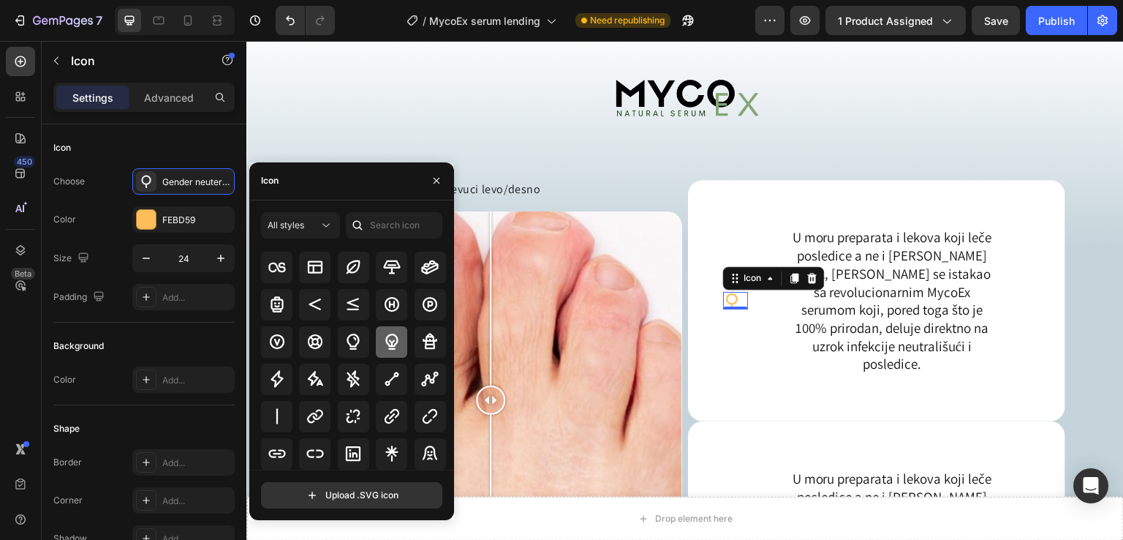
click at [392, 339] on icon at bounding box center [392, 342] width 18 height 18
click at [353, 342] on icon at bounding box center [353, 342] width 18 height 18
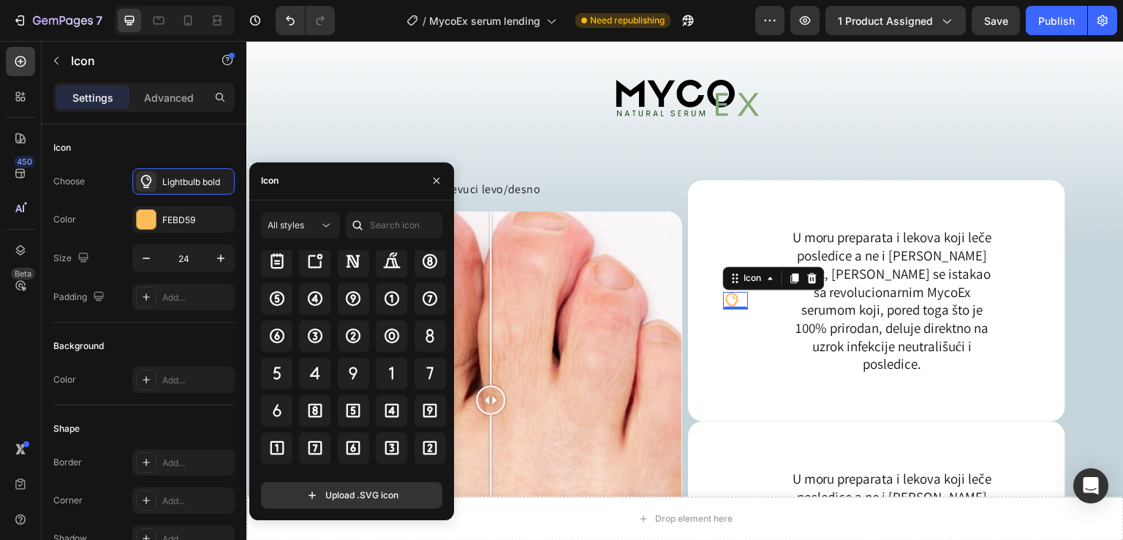
scroll to position [6136, 0]
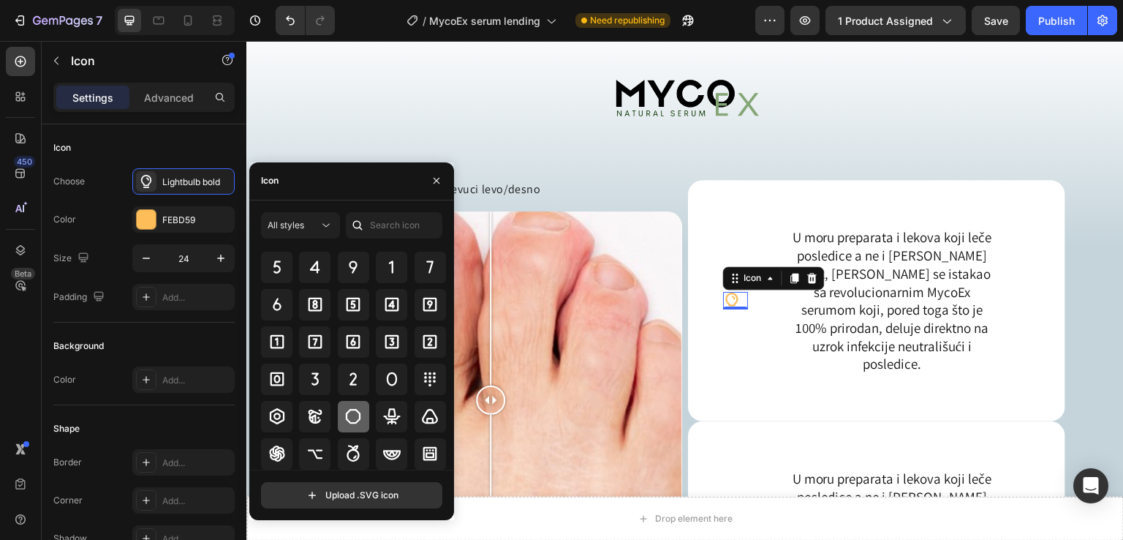
click at [346, 407] on icon at bounding box center [353, 416] width 18 height 18
click at [377, 221] on input "text" at bounding box center [394, 225] width 97 height 26
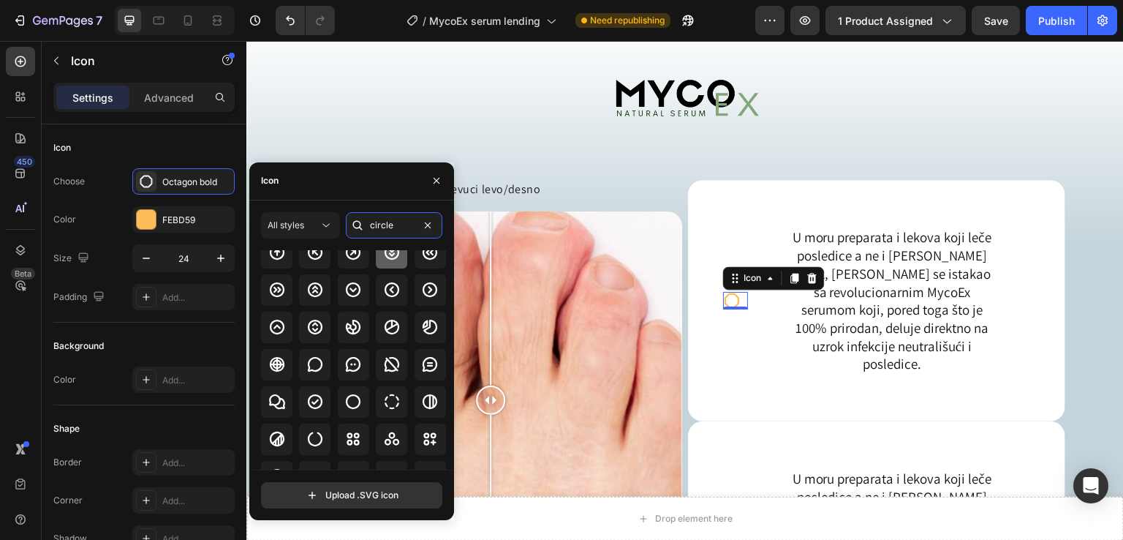
scroll to position [161, 0]
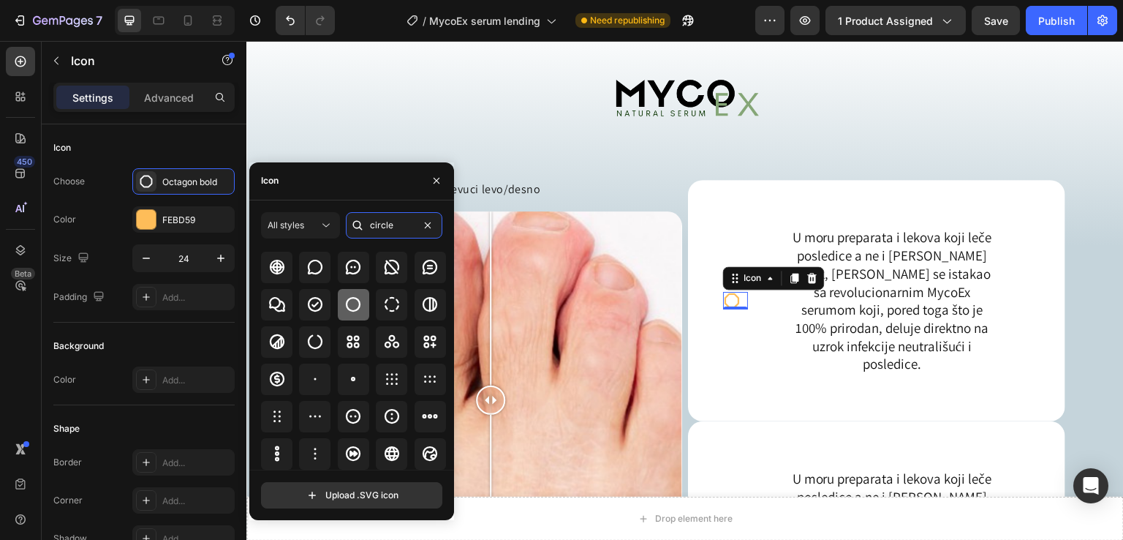
type input "circle"
click at [357, 306] on icon at bounding box center [353, 304] width 15 height 15
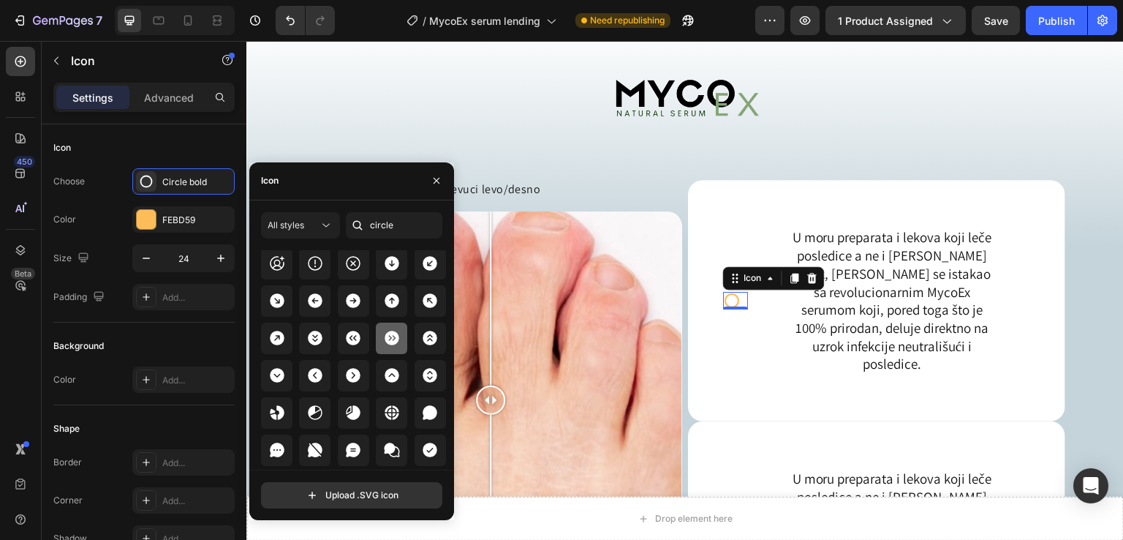
scroll to position [1733, 0]
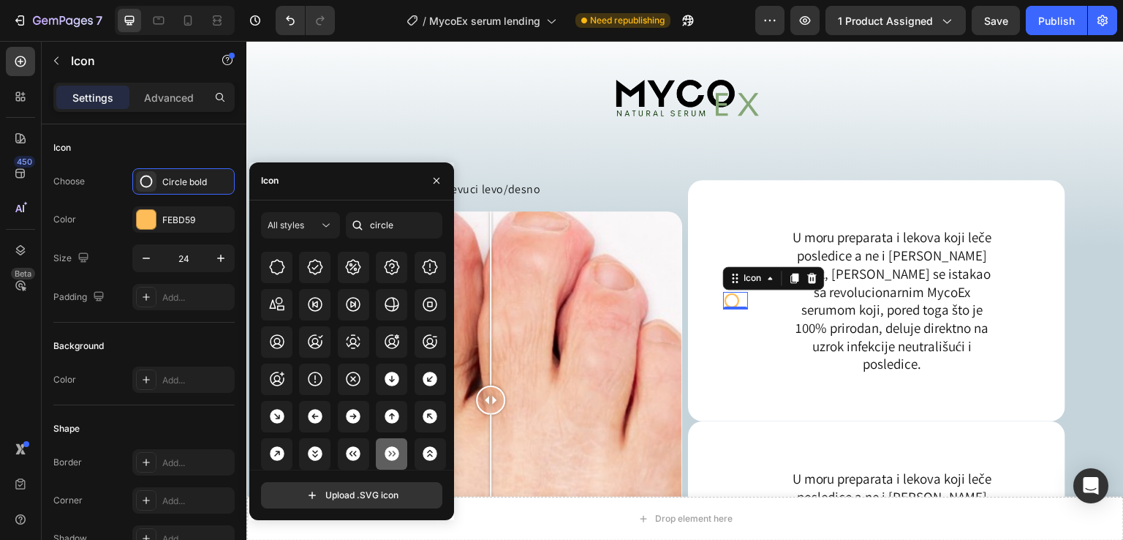
click at [388, 460] on icon at bounding box center [392, 453] width 14 height 15
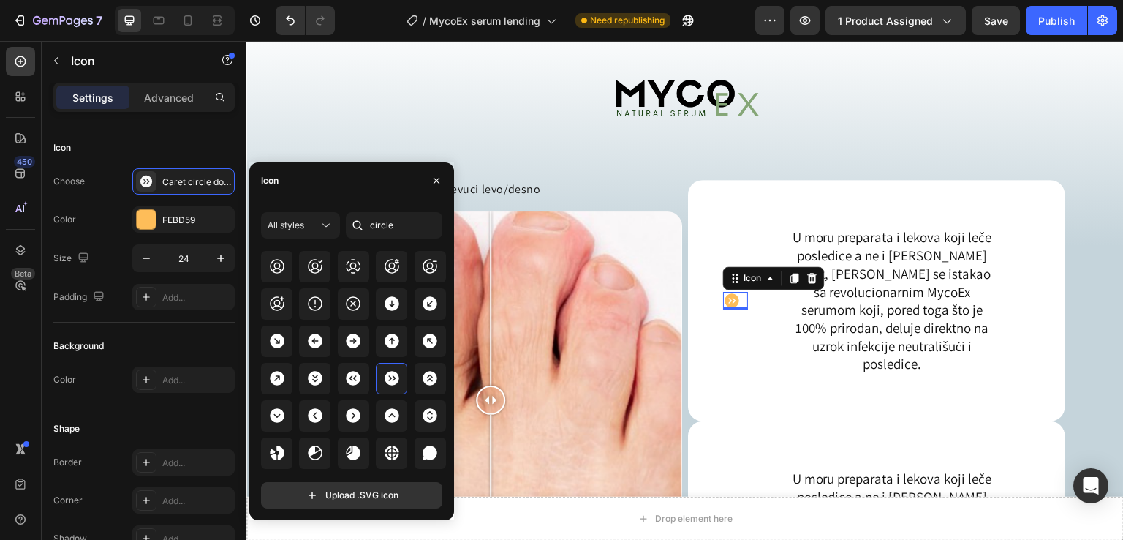
scroll to position [1831, 0]
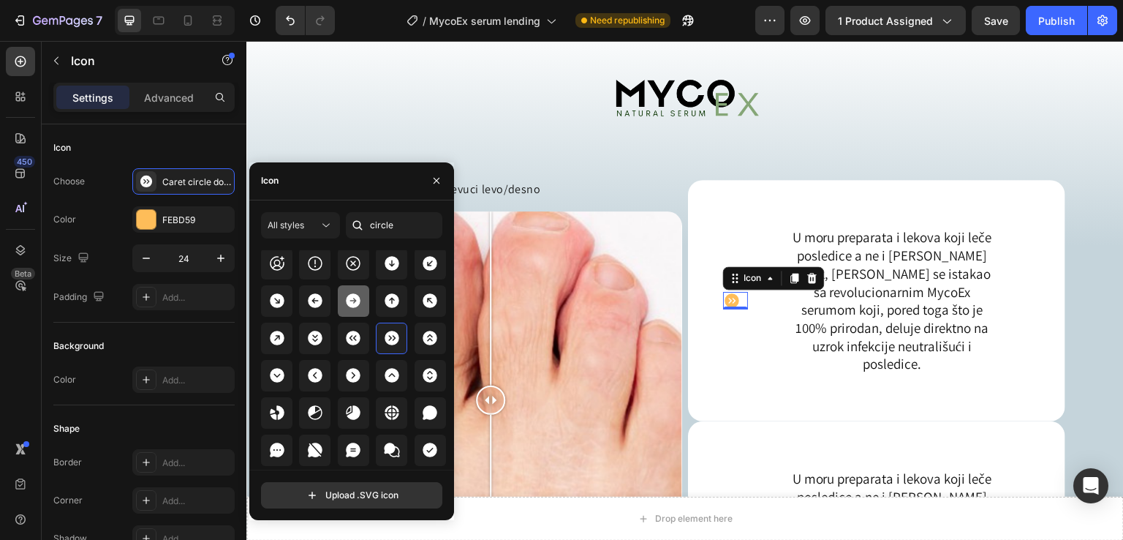
click at [347, 304] on icon at bounding box center [354, 300] width 15 height 15
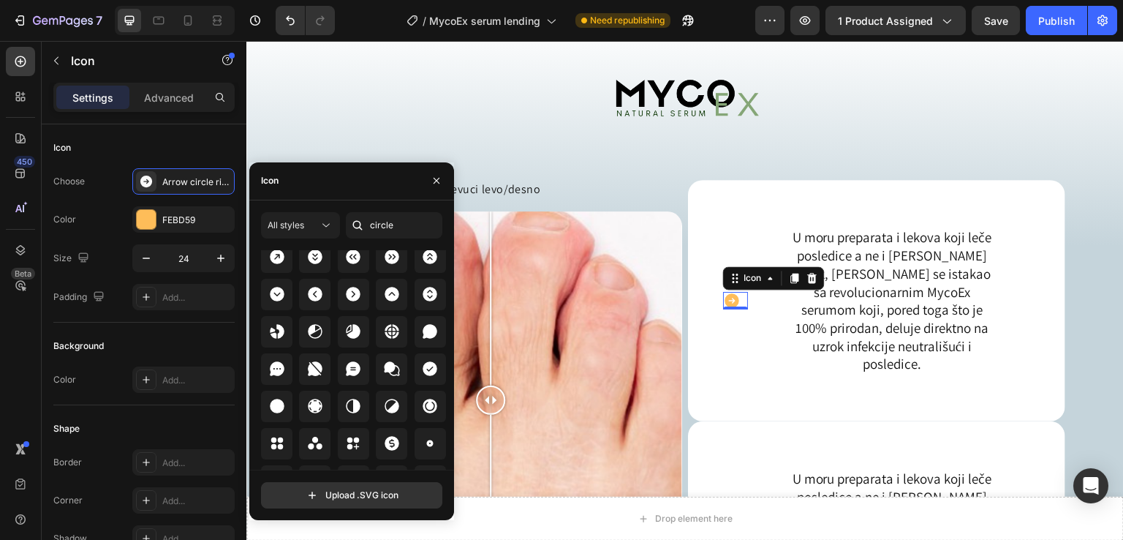
scroll to position [1928, 0]
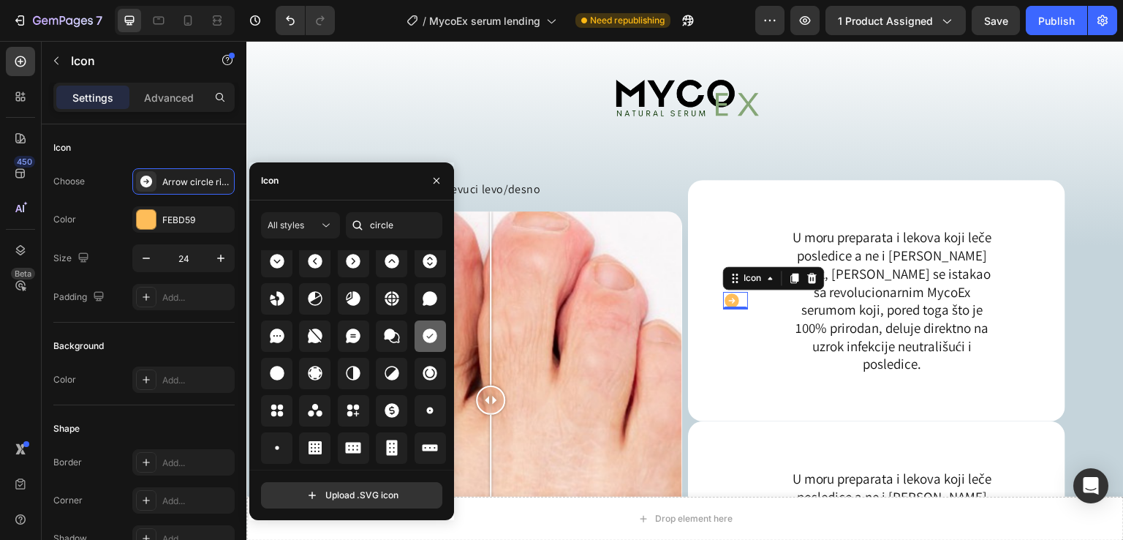
click at [426, 334] on icon at bounding box center [430, 335] width 15 height 15
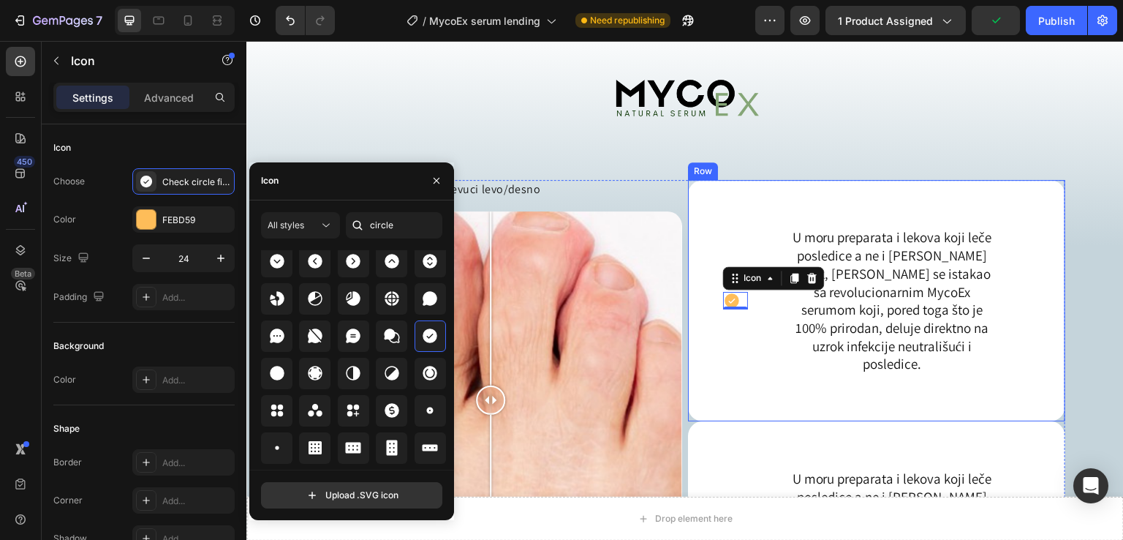
scroll to position [1221, 0]
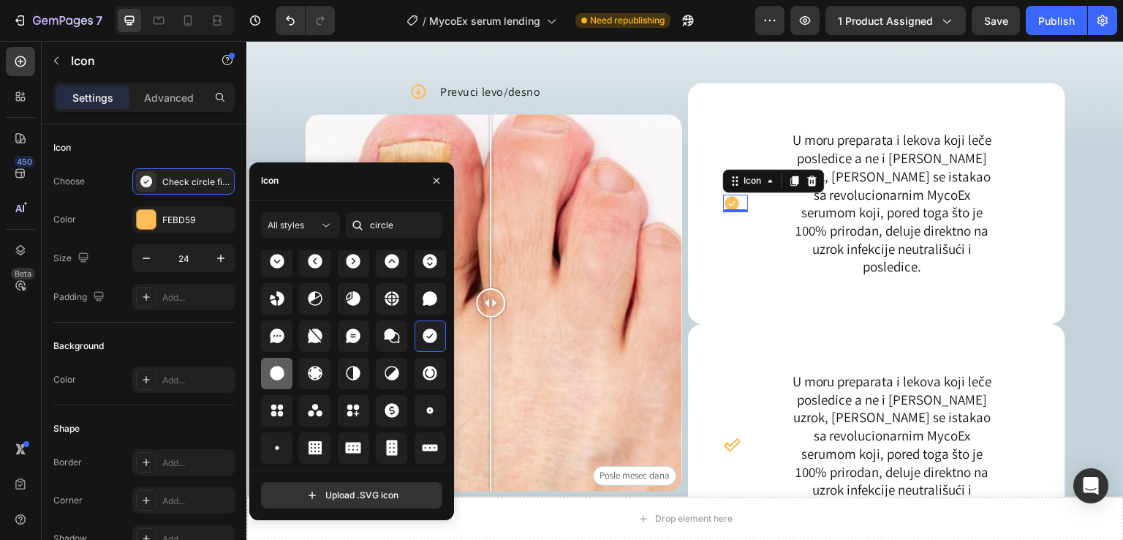
click at [272, 378] on icon at bounding box center [277, 373] width 18 height 18
click at [432, 337] on icon at bounding box center [430, 335] width 15 height 15
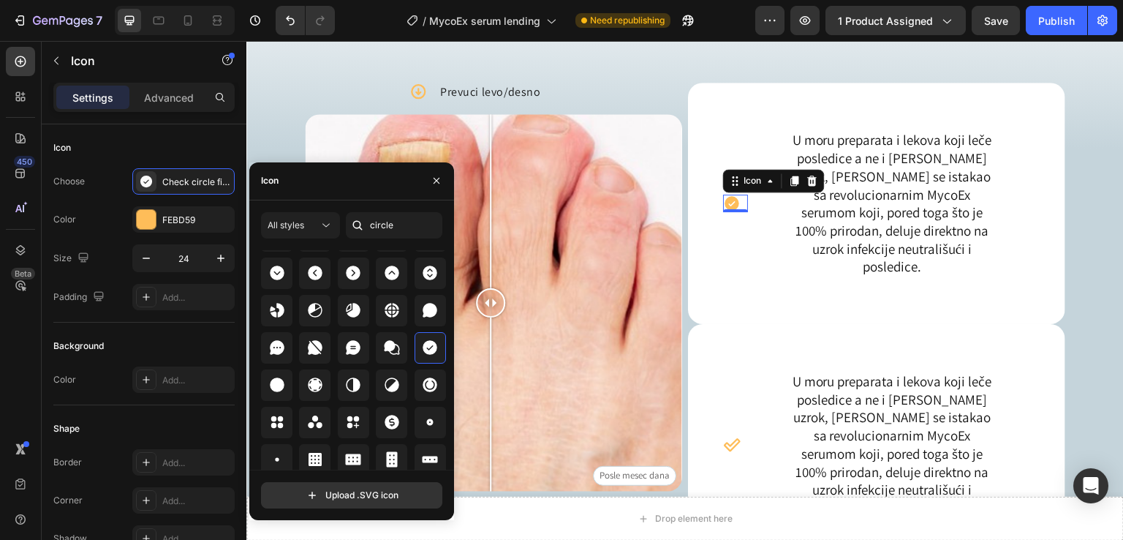
scroll to position [1831, 0]
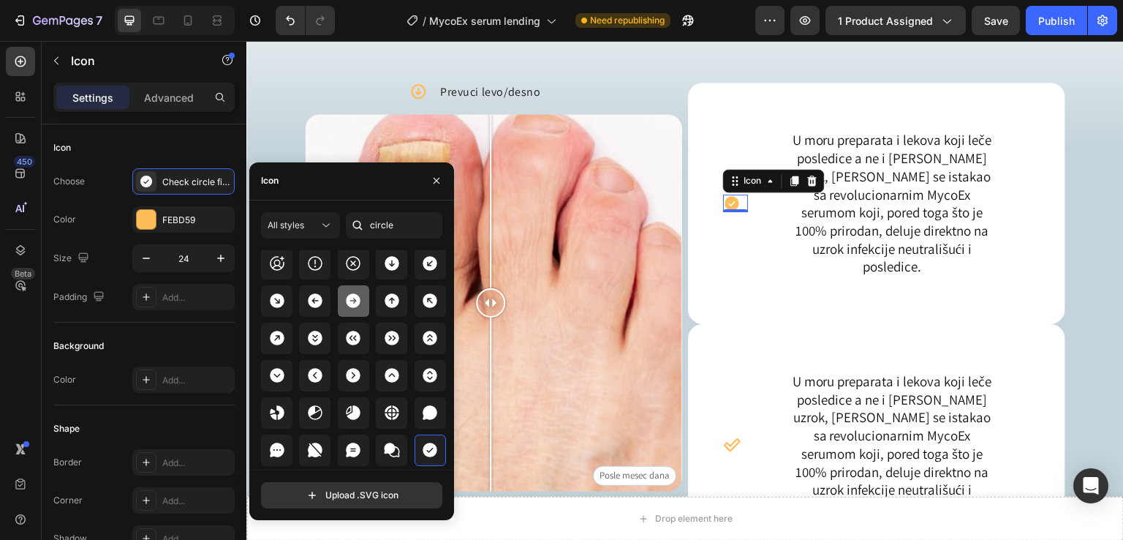
click at [355, 298] on icon at bounding box center [354, 300] width 15 height 15
click at [430, 302] on icon at bounding box center [430, 300] width 15 height 15
click at [348, 301] on icon at bounding box center [354, 300] width 15 height 15
click at [429, 440] on div at bounding box center [430, 449] width 31 height 31
click at [361, 307] on div at bounding box center [353, 300] width 31 height 31
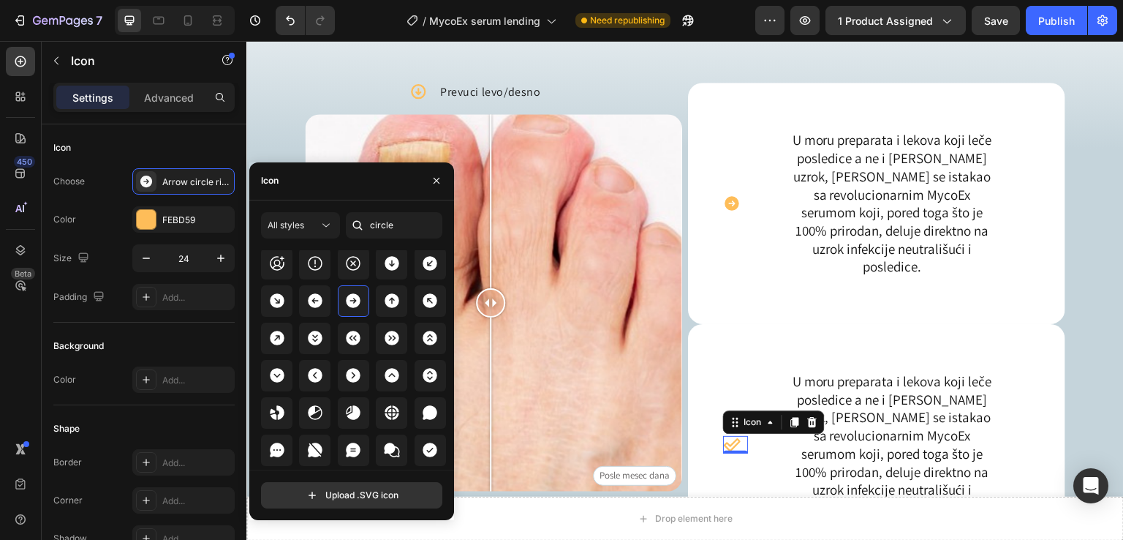
click at [724, 426] on icon at bounding box center [732, 418] width 18 height 18
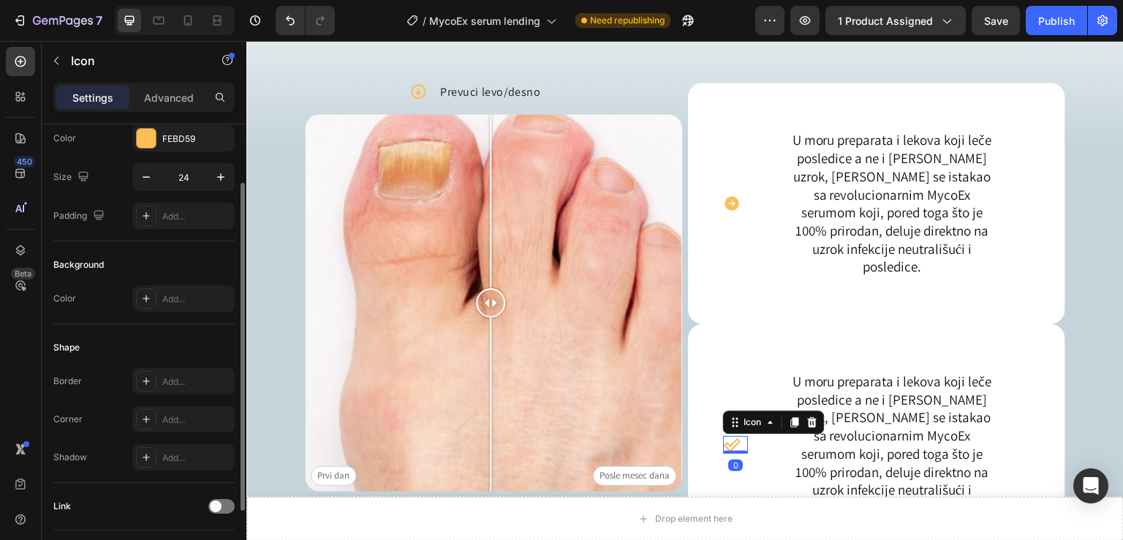
scroll to position [0, 0]
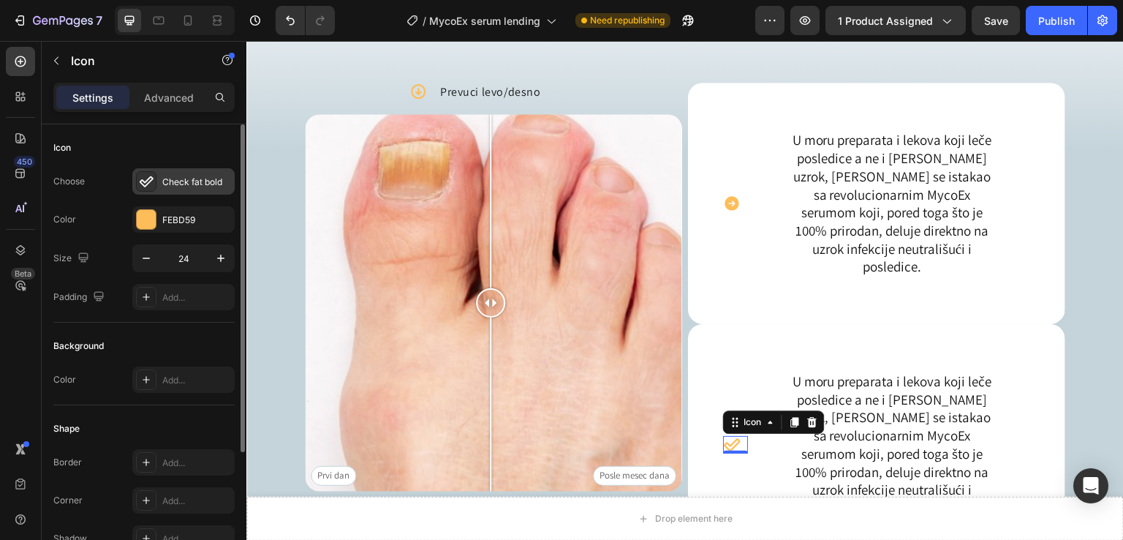
click at [146, 176] on icon at bounding box center [146, 181] width 15 height 15
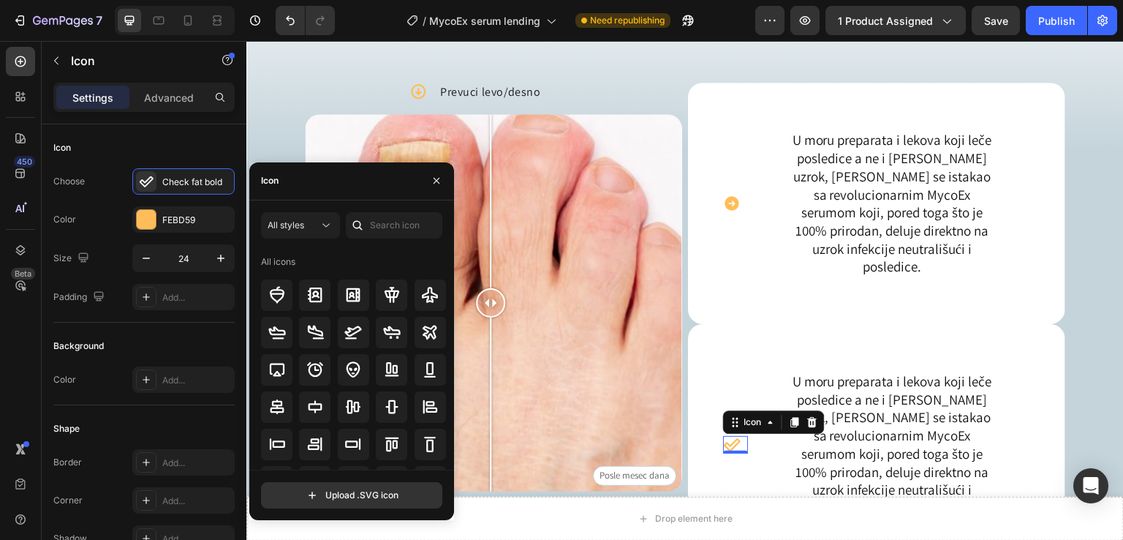
click at [369, 223] on div at bounding box center [357, 225] width 23 height 26
click at [377, 226] on input "text" at bounding box center [394, 225] width 97 height 26
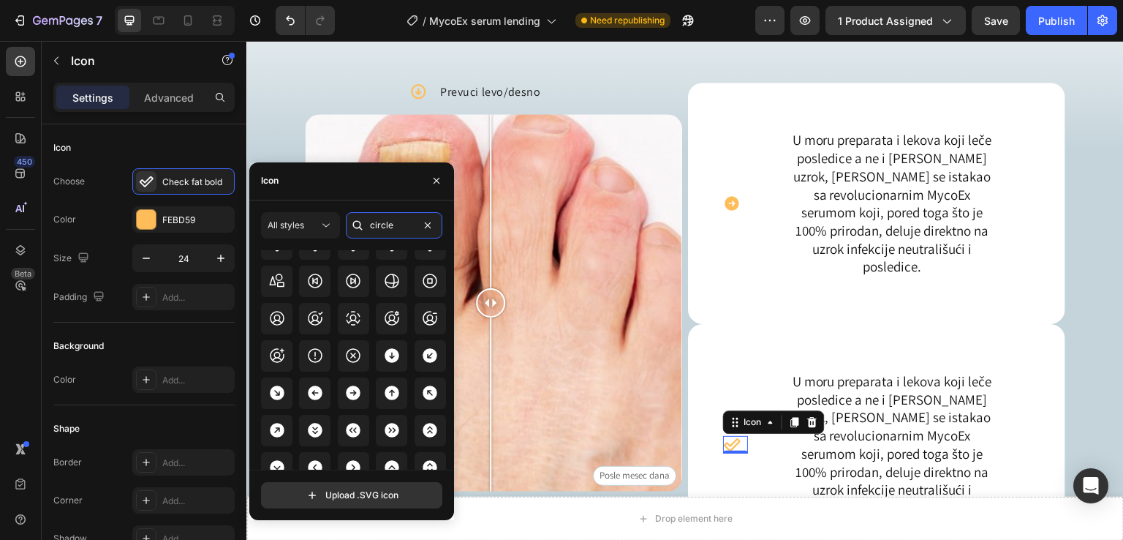
scroll to position [1852, 0]
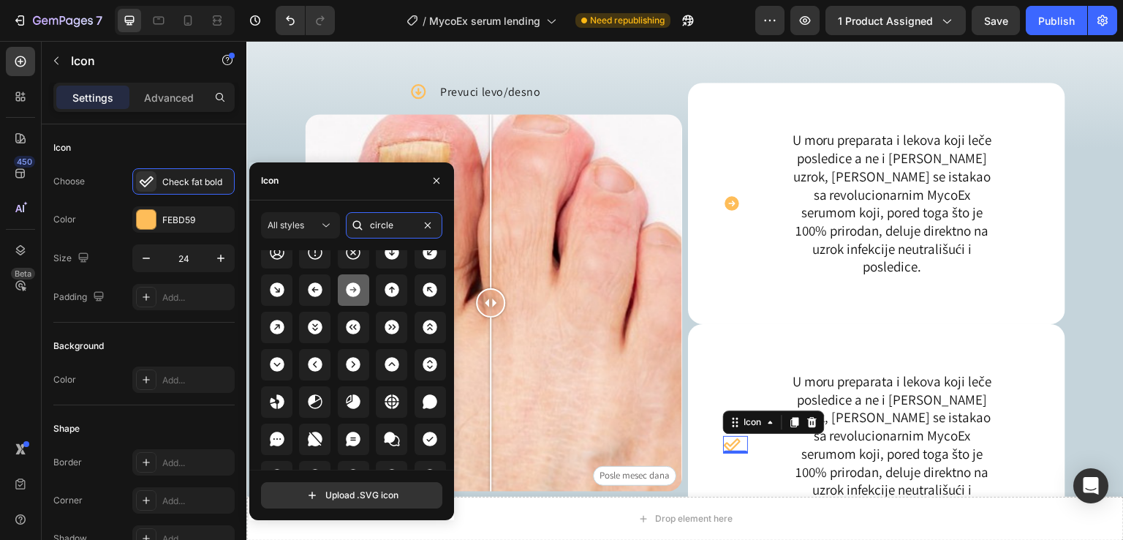
type input "circle"
click at [351, 298] on div at bounding box center [353, 289] width 31 height 31
click at [1076, 254] on div "Image Icon Prevuci levo/desno Text Block Row Prvi dan Posle mesec dana Image Co…" at bounding box center [685, 268] width 878 height 690
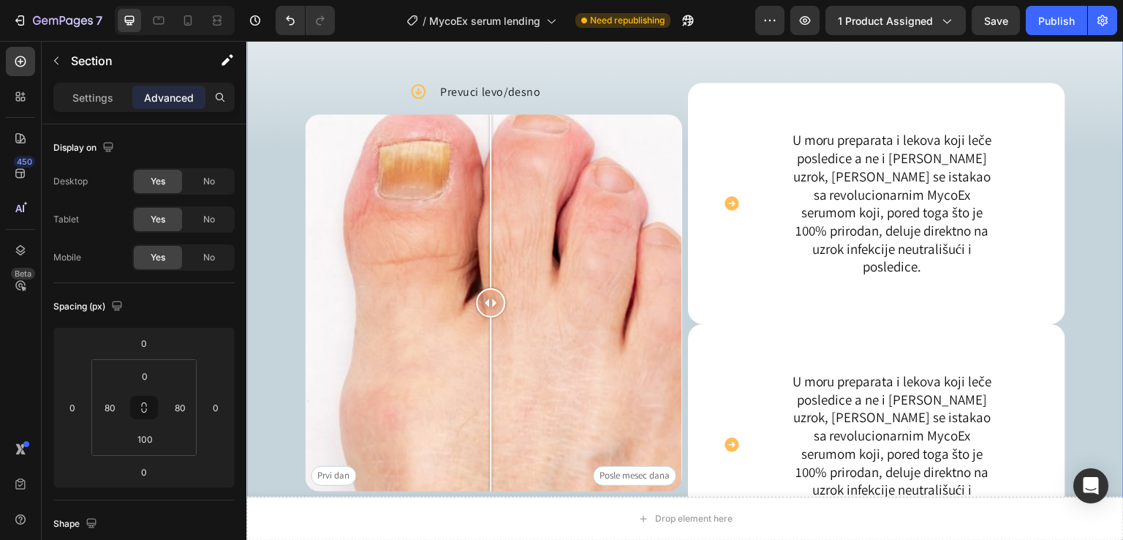
scroll to position [1124, 0]
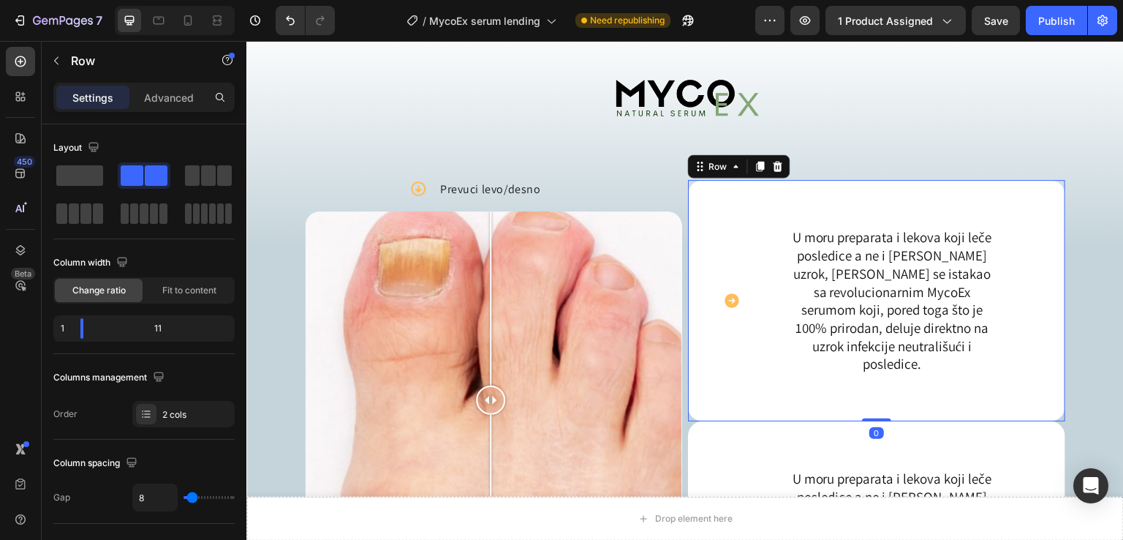
click at [754, 206] on div "U moru preparata i lekova koji leče posledice a ne i sam uzrok, [PERSON_NAME] s…" at bounding box center [892, 291] width 276 height 176
drag, startPoint x: 86, startPoint y: 325, endPoint x: 0, endPoint y: 328, distance: 86.3
click at [0, 0] on body "7 / MycoEx serum lending Need republishing Preview 1 product assigned Save Publ…" at bounding box center [561, 0] width 1123 height 0
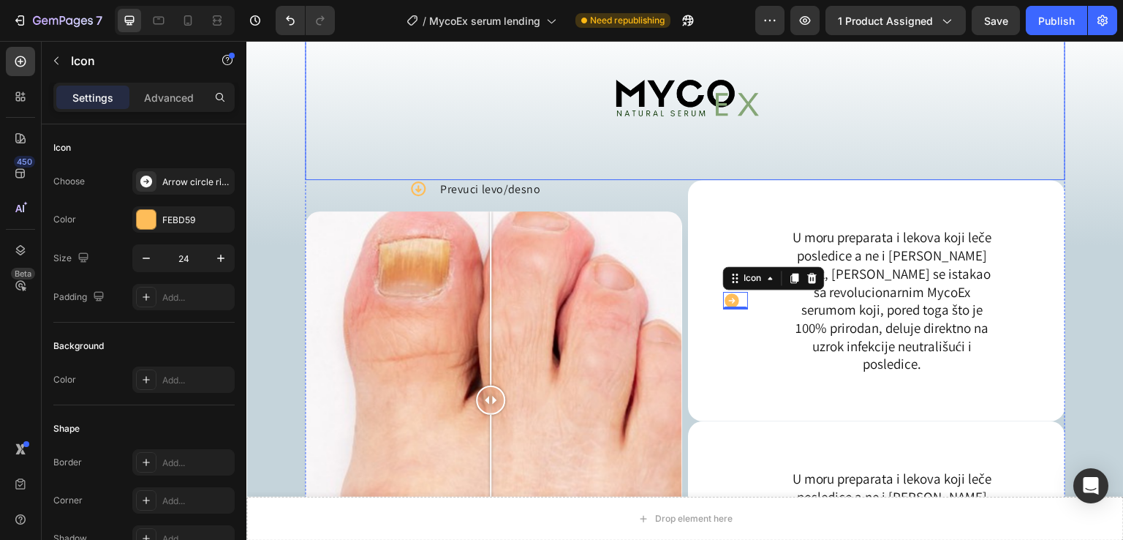
click at [902, 138] on div at bounding box center [685, 99] width 761 height 159
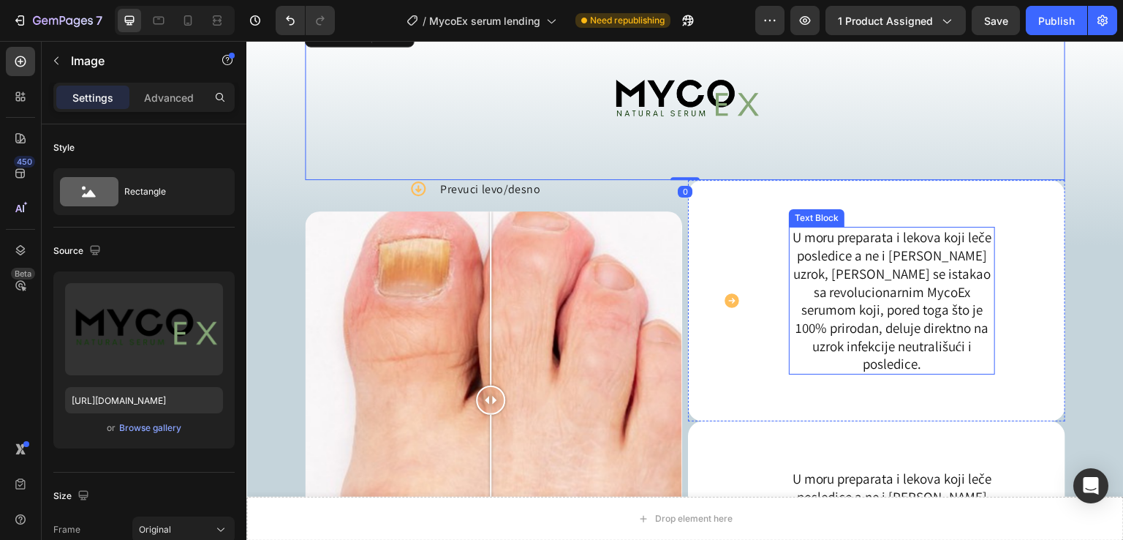
click at [909, 263] on p "U moru preparata i lekova koji leče posledice a ne i sam uzrok, [PERSON_NAME] s…" at bounding box center [892, 291] width 203 height 127
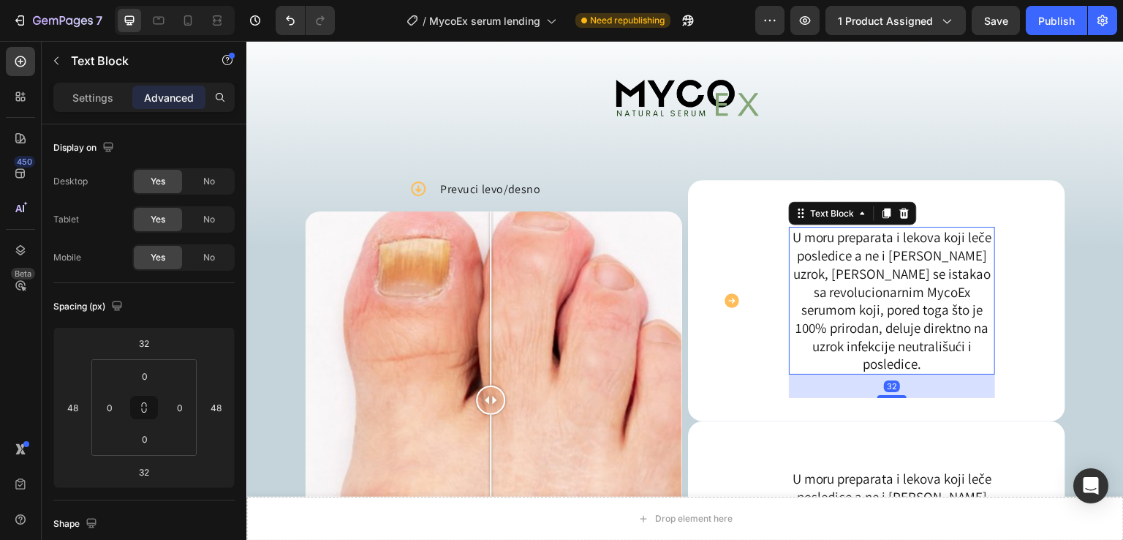
drag, startPoint x: 931, startPoint y: 293, endPoint x: 987, endPoint y: 276, distance: 57.9
click at [932, 294] on p "U moru preparata i lekova koji leče posledice a ne i sam uzrok, [PERSON_NAME] s…" at bounding box center [892, 291] width 203 height 127
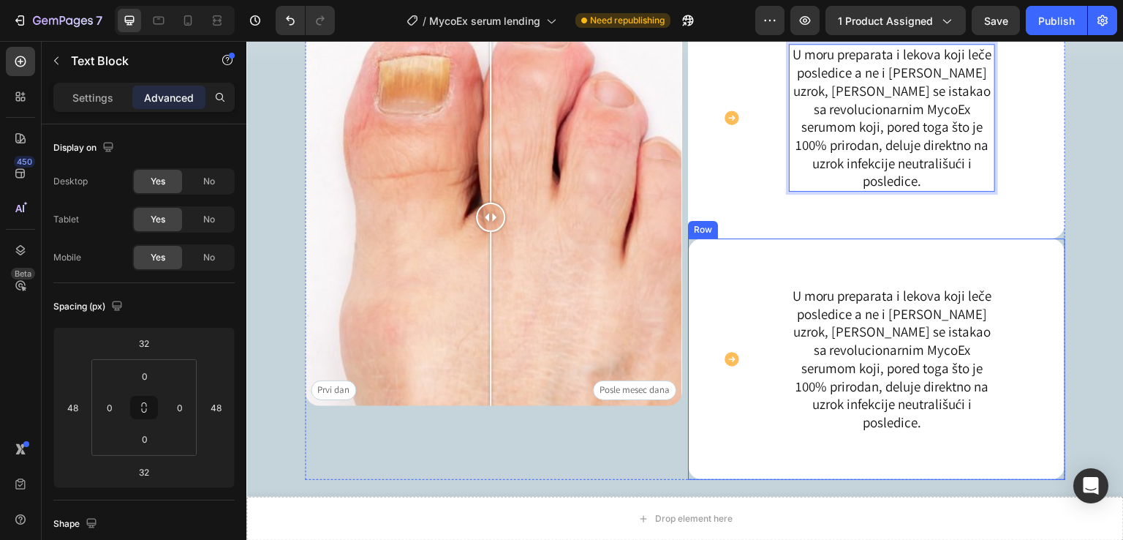
scroll to position [1319, 0]
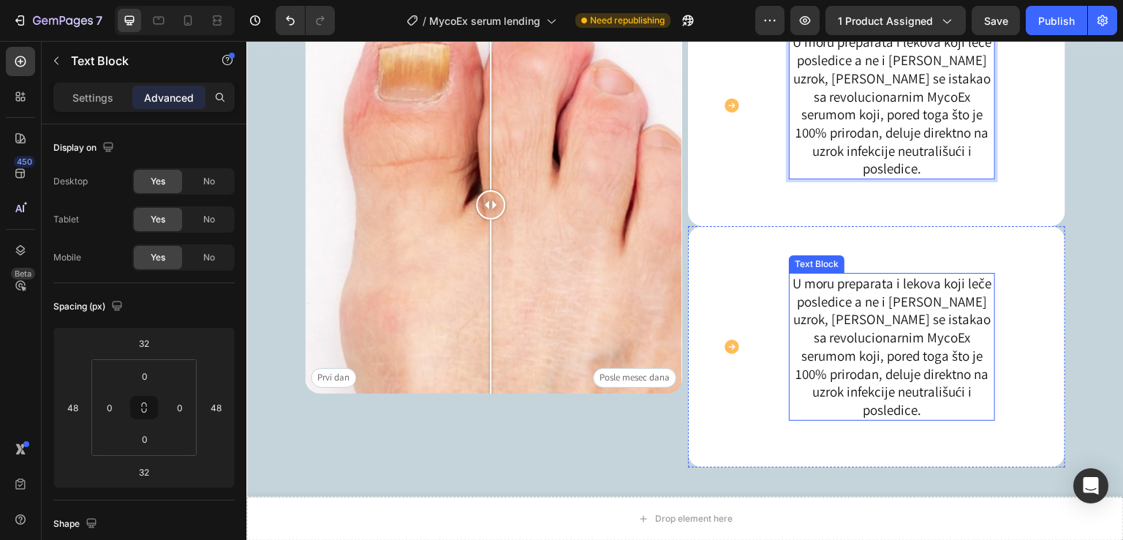
click at [918, 338] on p "U moru preparata i lekova koji leče posledice a ne i sam uzrok, [PERSON_NAME] s…" at bounding box center [892, 319] width 203 height 127
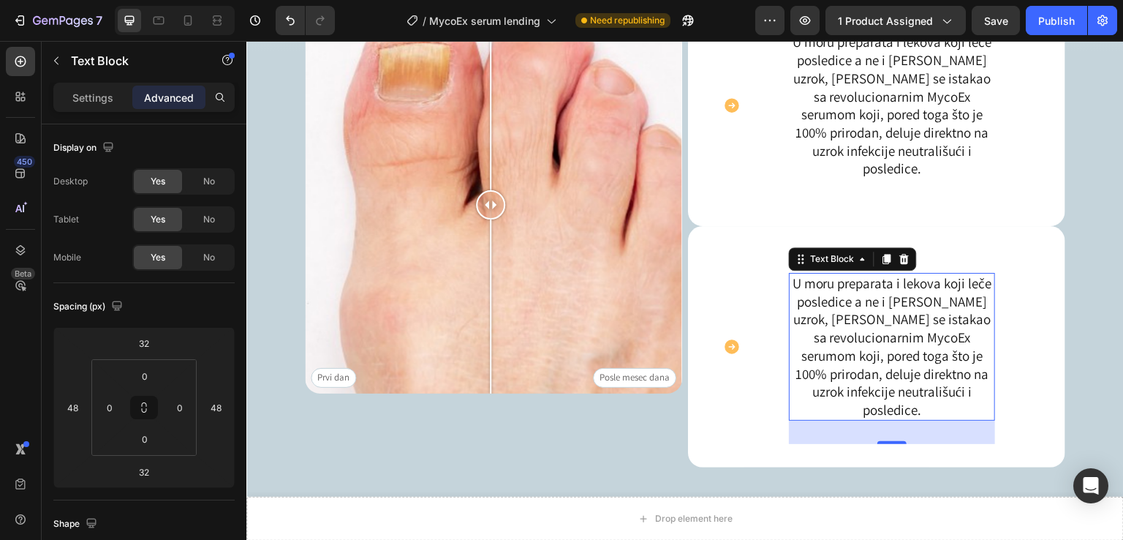
click at [918, 338] on p "U moru preparata i lekova koji leče posledice a ne i sam uzrok, [PERSON_NAME] s…" at bounding box center [892, 319] width 203 height 127
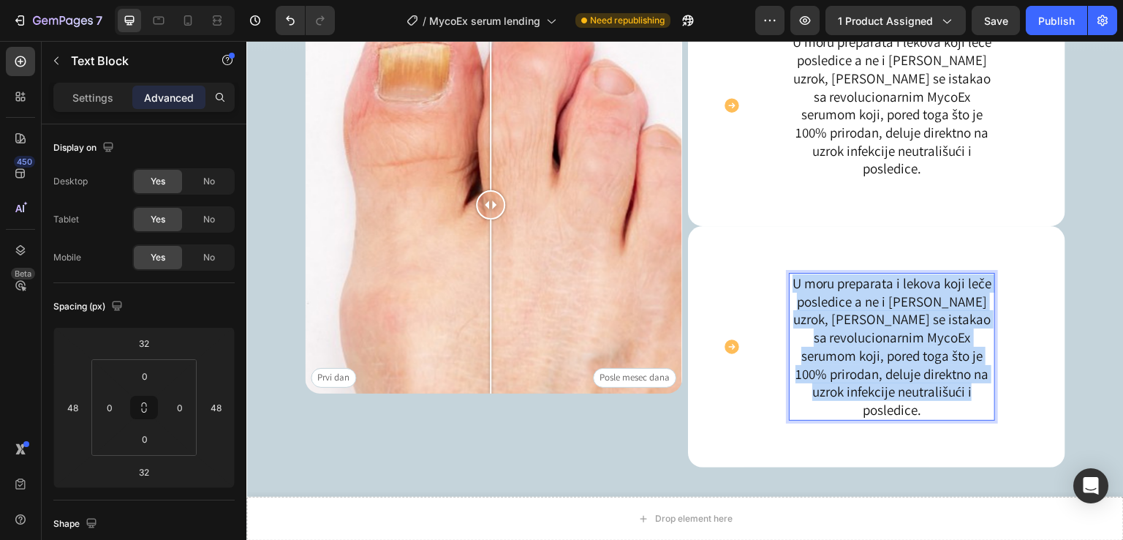
click at [918, 338] on p "U moru preparata i lekova koji leče posledice a ne i [PERSON_NAME] uzrok, [PERS…" at bounding box center [892, 319] width 203 height 127
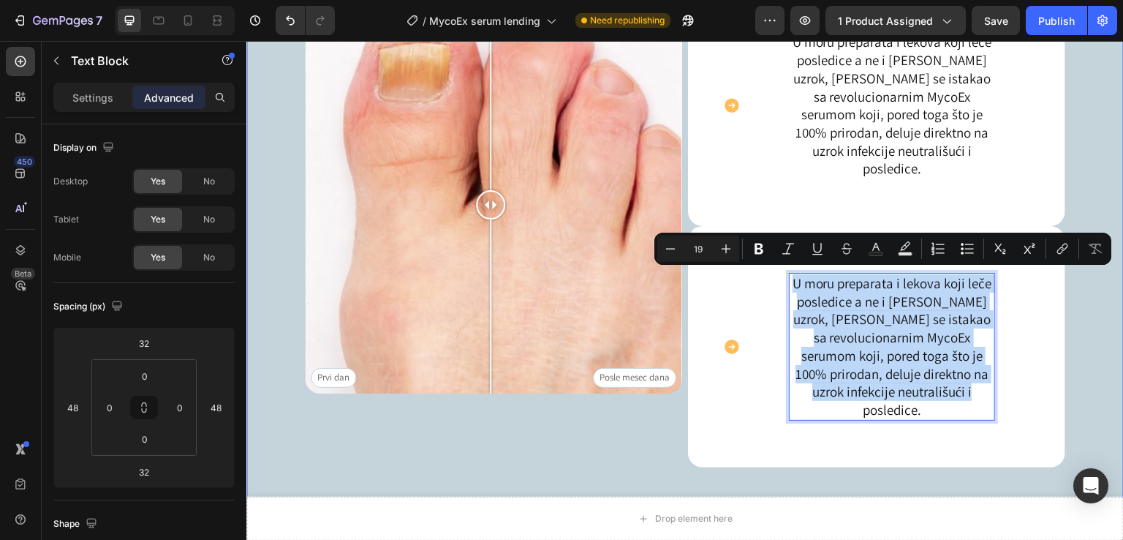
click at [1063, 189] on div "Image Icon Prevuci levo/desno Text Block Row Prvi dan Posle mesec dana Image Co…" at bounding box center [685, 170] width 878 height 690
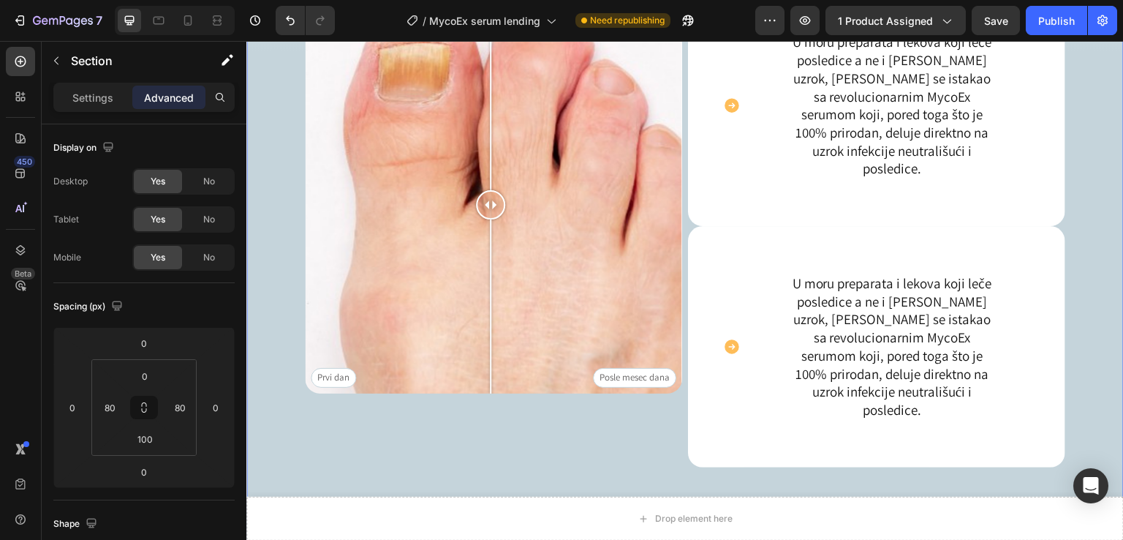
scroll to position [1221, 0]
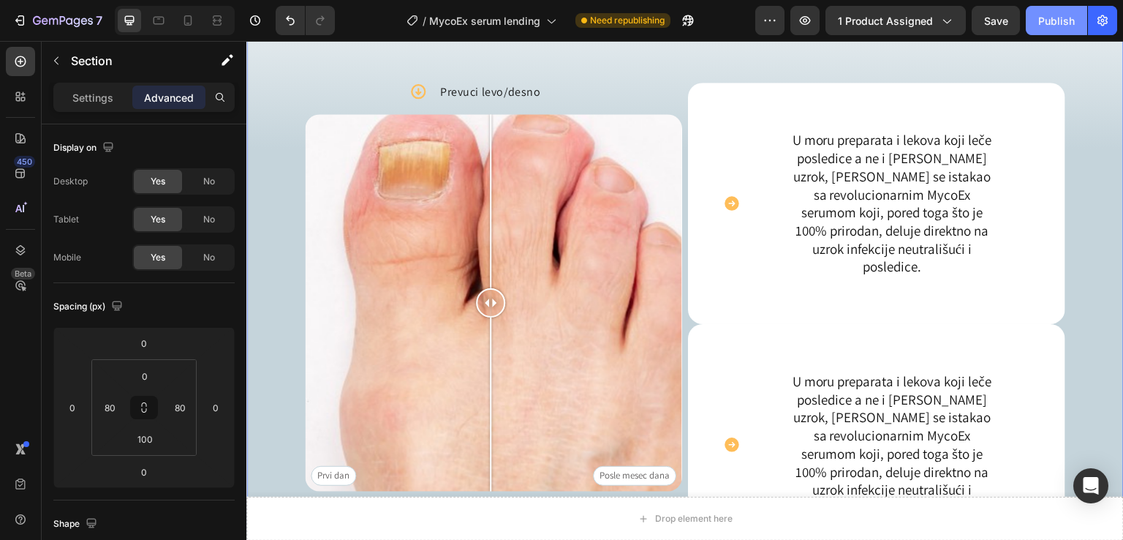
click at [1041, 18] on div "Publish" at bounding box center [1056, 20] width 37 height 15
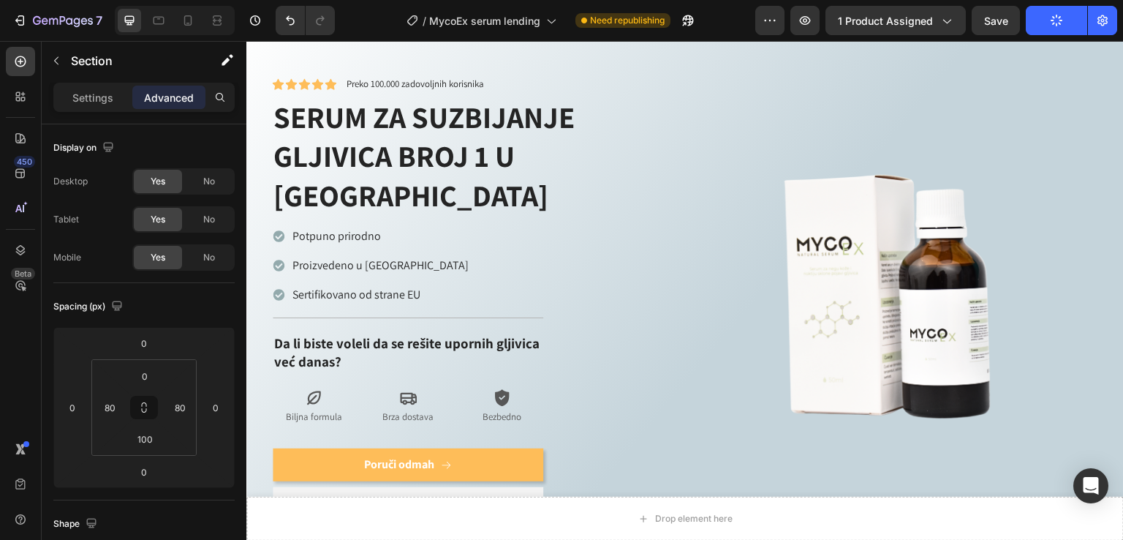
scroll to position [0, 0]
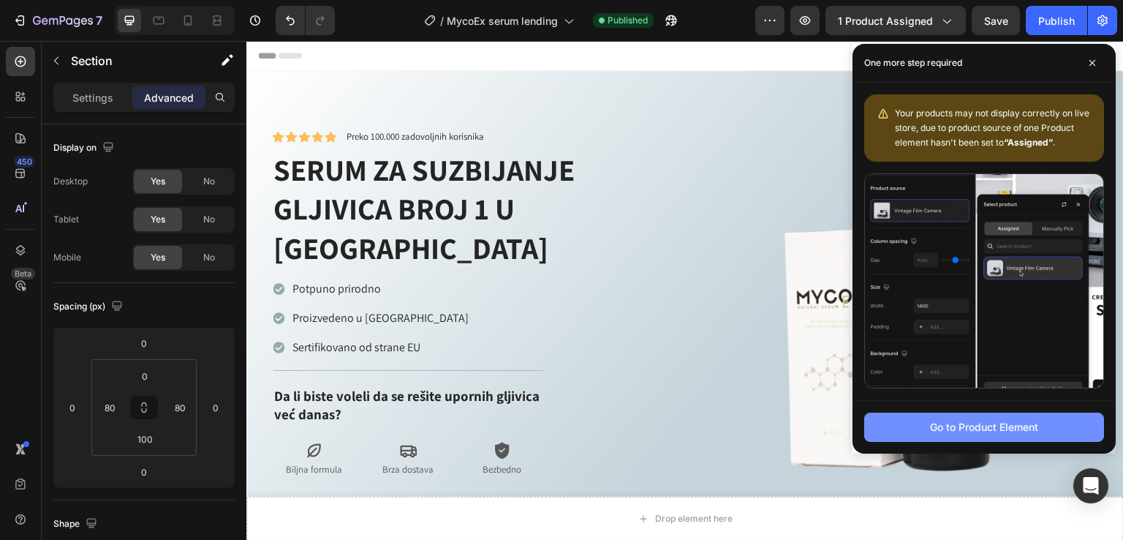
click at [930, 423] on div "Go to Product Element" at bounding box center [984, 426] width 108 height 15
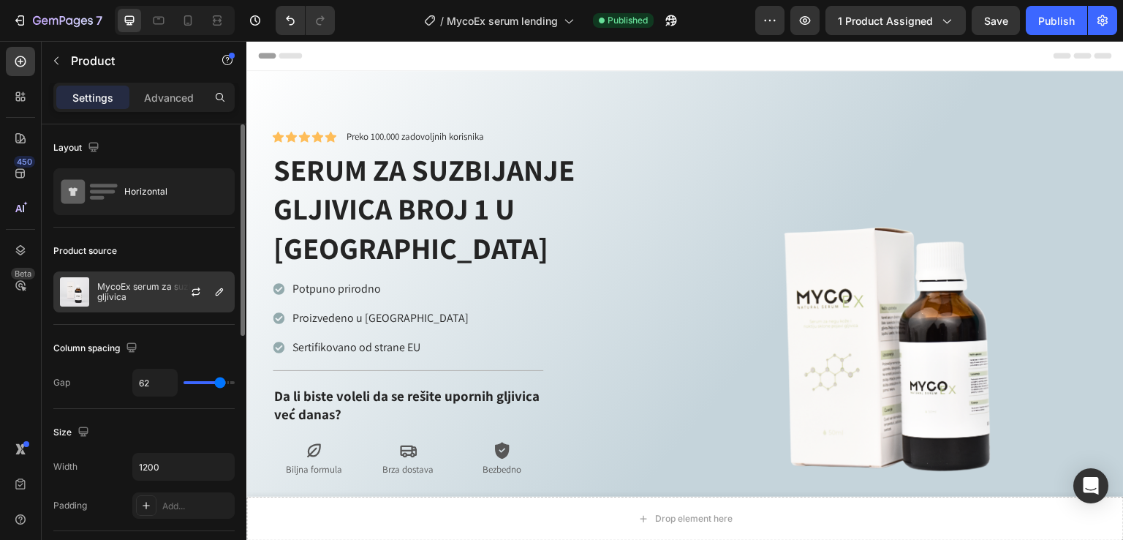
click at [161, 298] on p "MycoEx serum za suzbijanje gljivica" at bounding box center [162, 292] width 131 height 20
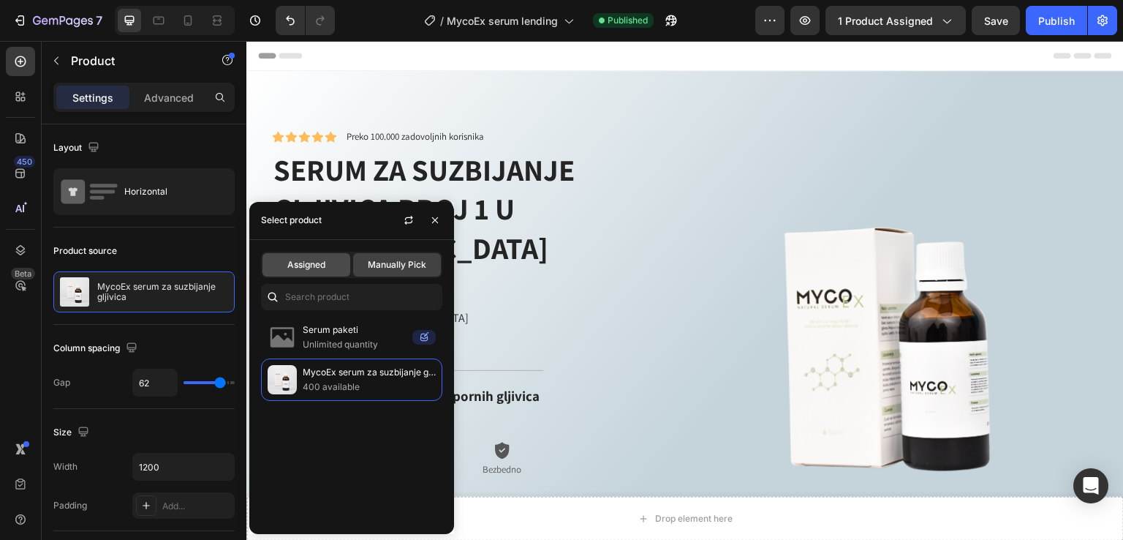
click at [296, 261] on span "Assigned" at bounding box center [306, 264] width 38 height 13
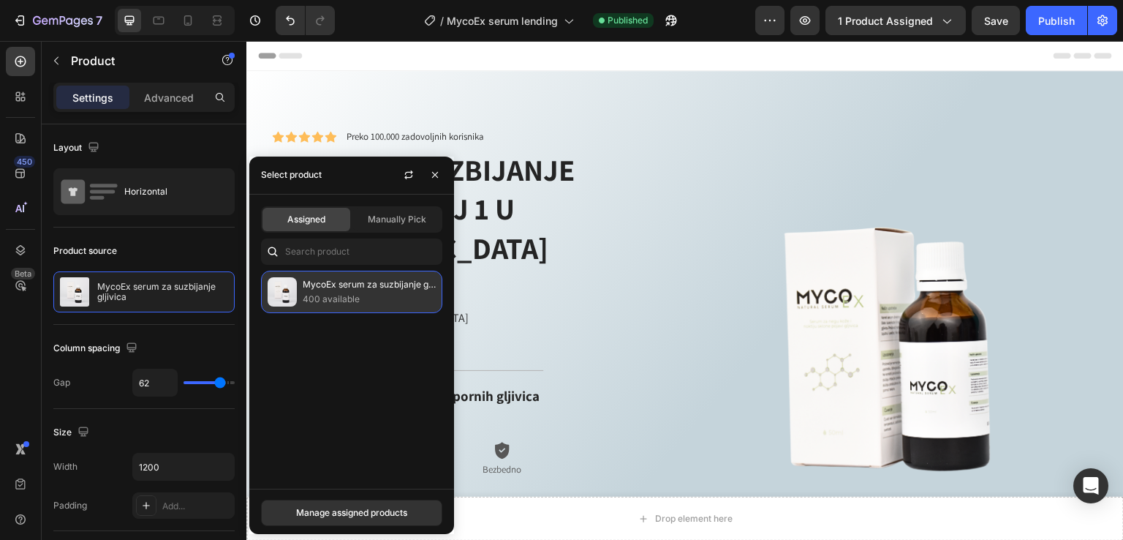
click at [328, 301] on p "400 available" at bounding box center [369, 299] width 133 height 15
click at [377, 508] on div "Manage assigned products" at bounding box center [351, 512] width 111 height 13
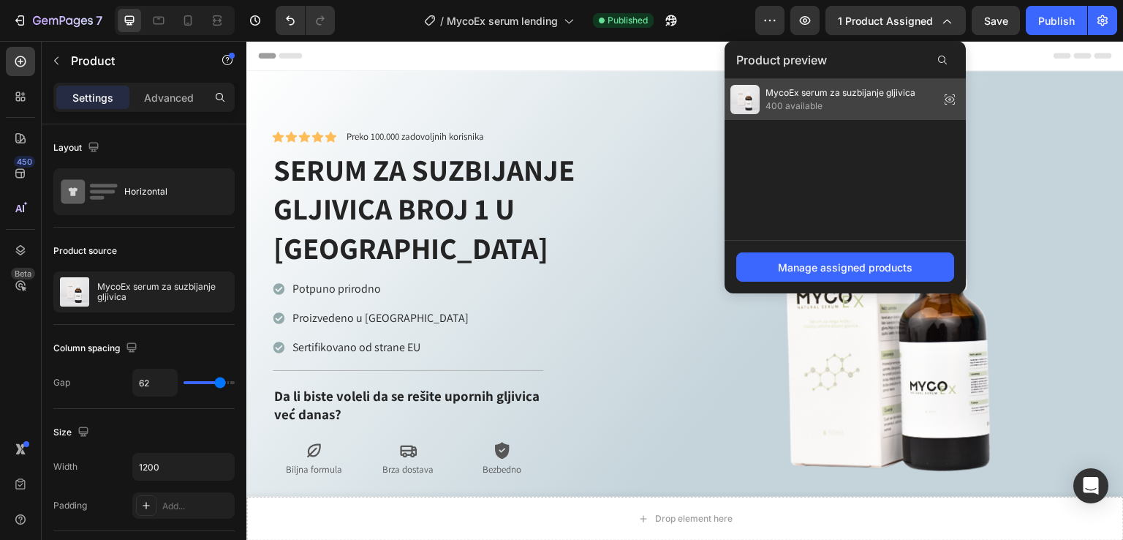
click at [851, 93] on span "MycoEx serum za suzbijanje gljivica" at bounding box center [841, 92] width 150 height 13
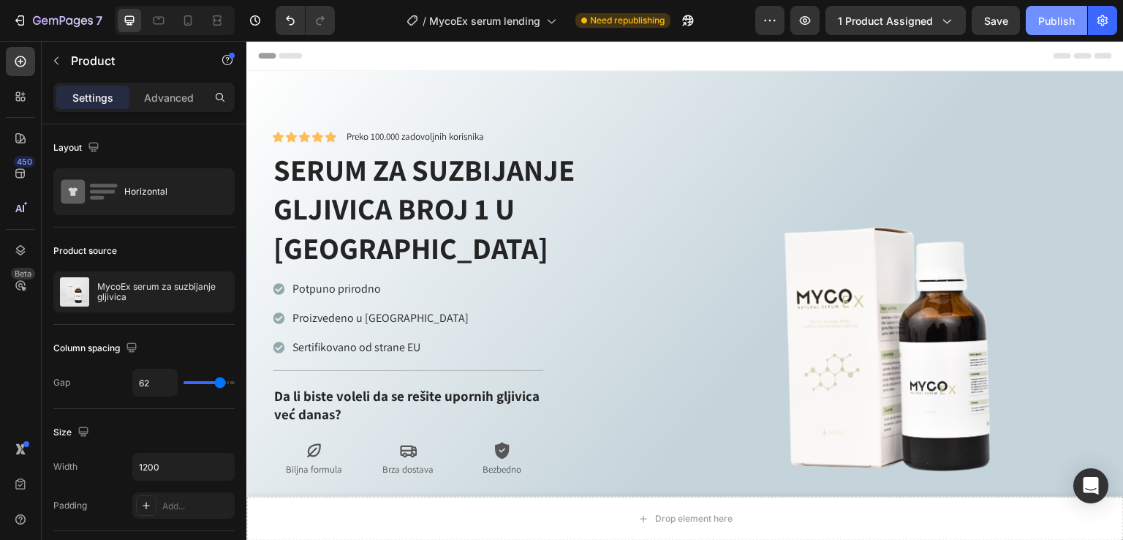
click at [1052, 20] on div "Publish" at bounding box center [1056, 20] width 37 height 15
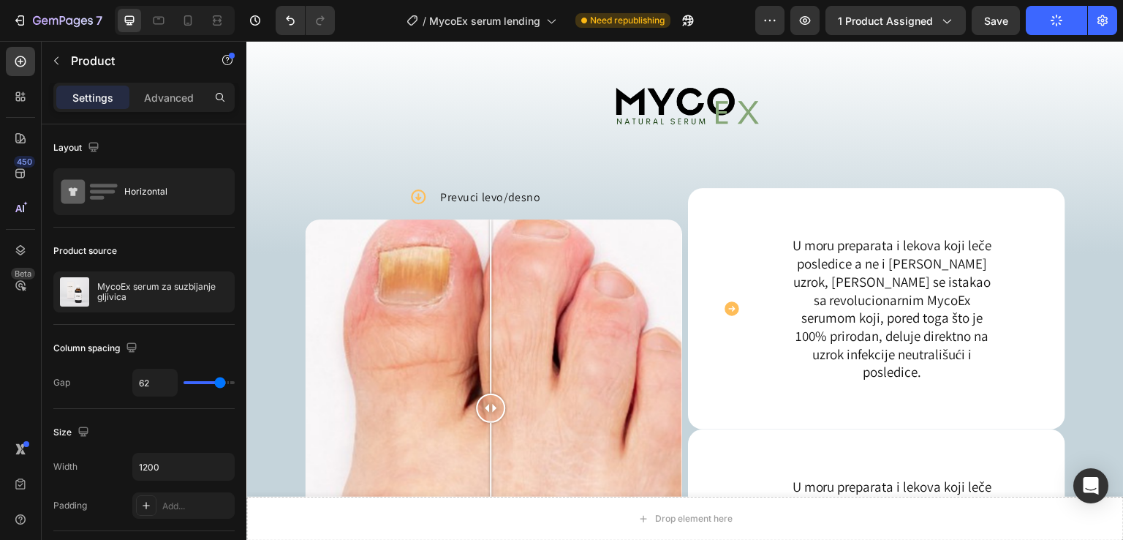
scroll to position [1072, 0]
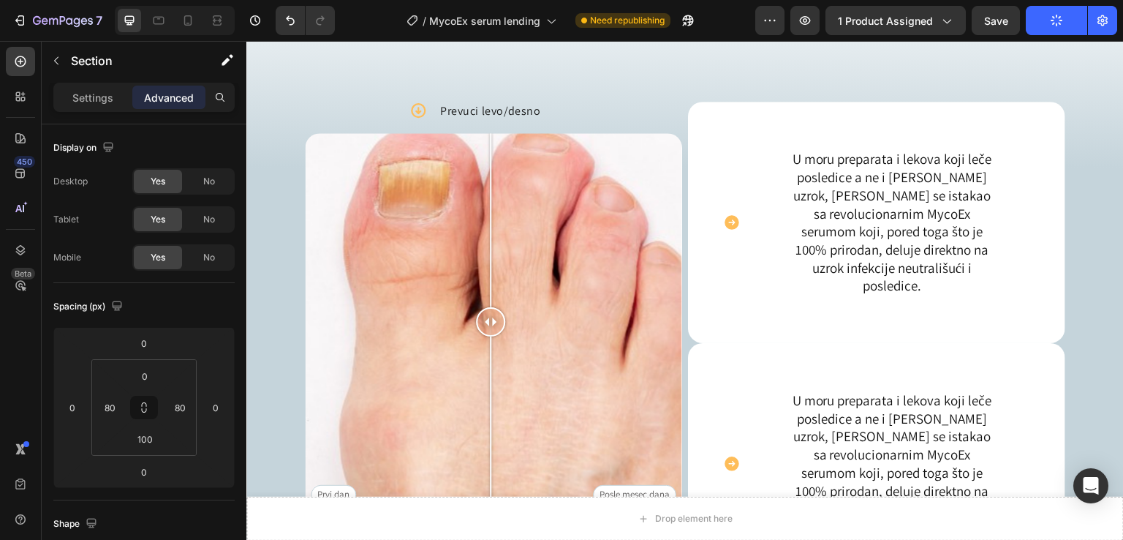
click at [301, 74] on div "Image Icon Prevuci levo/desno Text Block Row Prvi [PERSON_NAME] Posle [PERSON_N…" at bounding box center [685, 287] width 878 height 690
click at [97, 92] on p "Settings" at bounding box center [92, 97] width 41 height 15
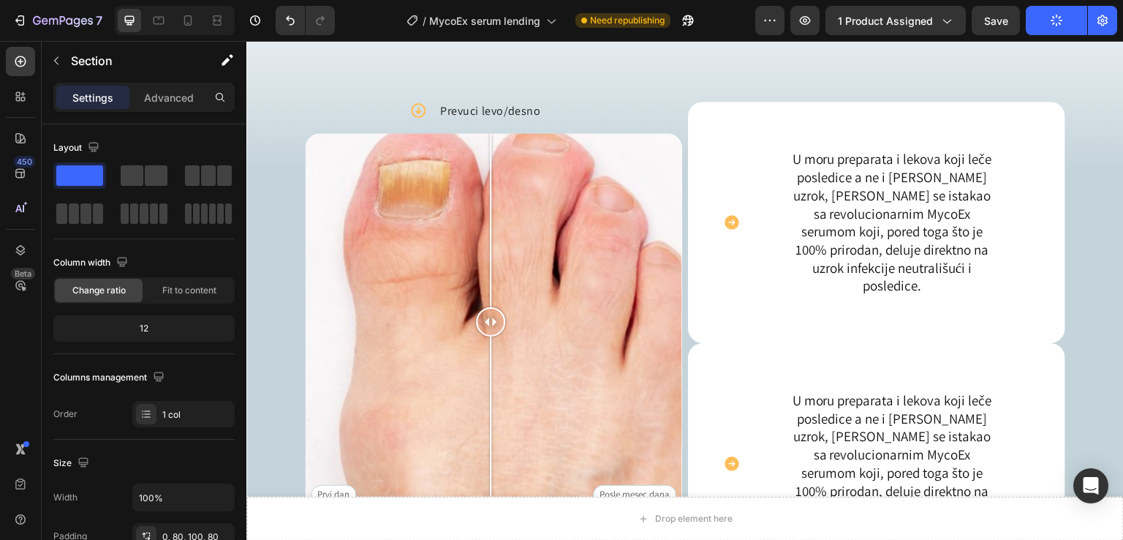
click at [290, 103] on div "Image Icon Prevuci levo/desno Text Block Row Prvi dan Posle mesec dana Image Co…" at bounding box center [685, 287] width 878 height 690
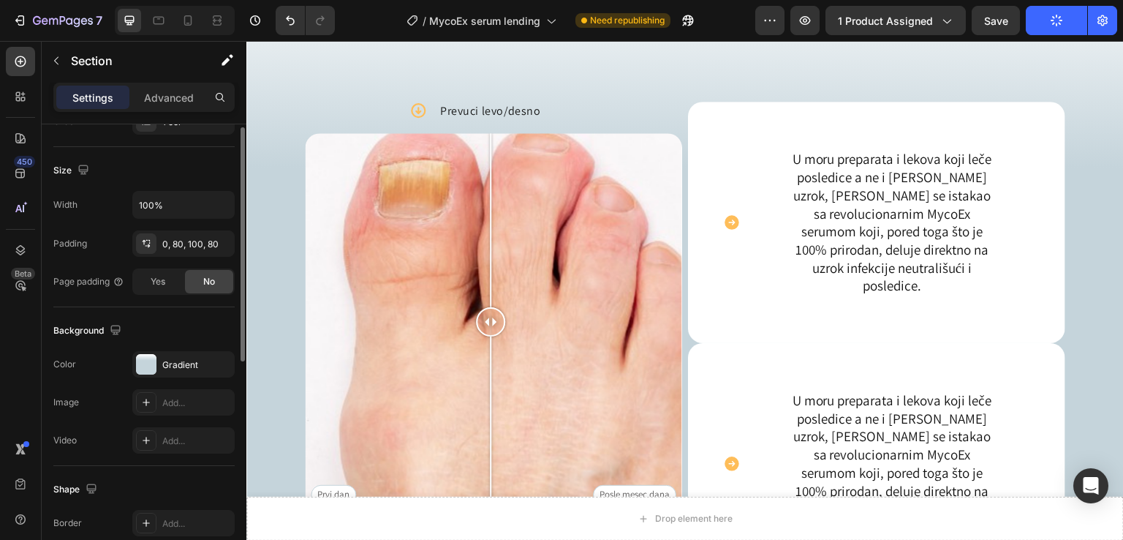
scroll to position [391, 0]
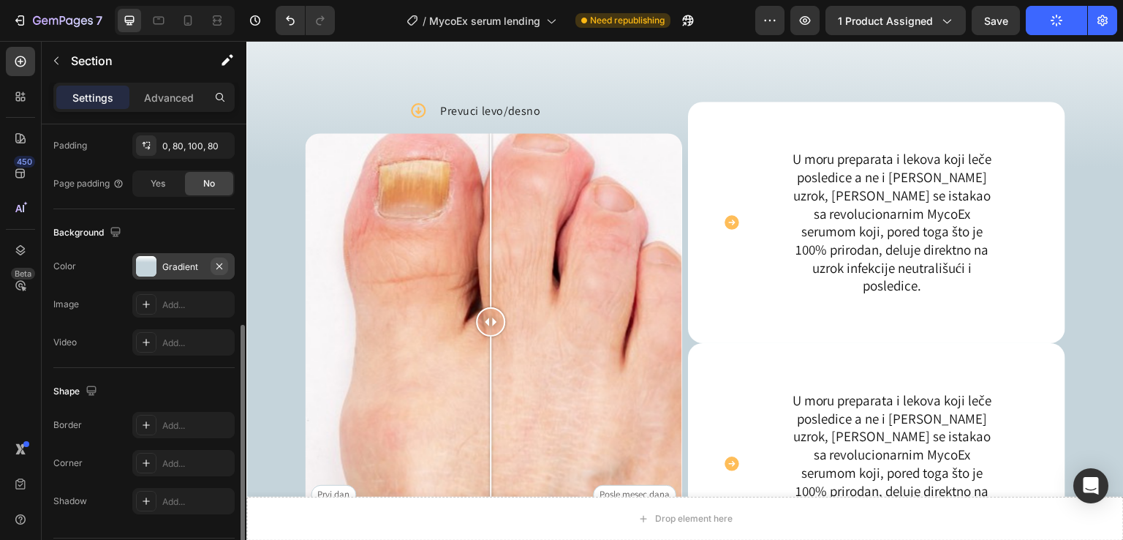
click at [212, 264] on button "button" at bounding box center [220, 266] width 18 height 18
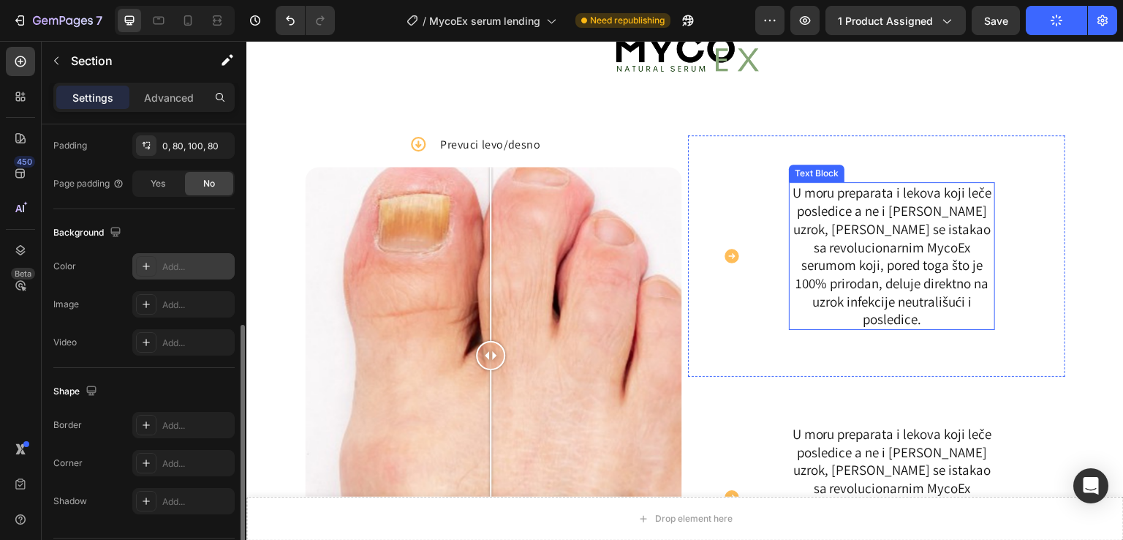
scroll to position [1267, 0]
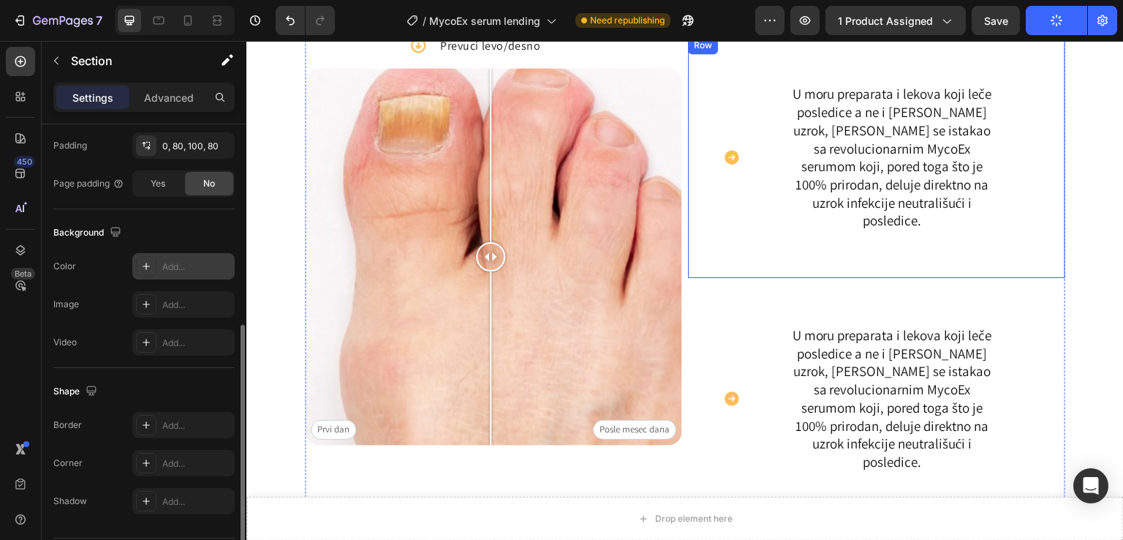
click at [785, 236] on div "U moru preparata i lekova koji leče posledice a ne i [PERSON_NAME] uzrok, [PERS…" at bounding box center [892, 148] width 276 height 176
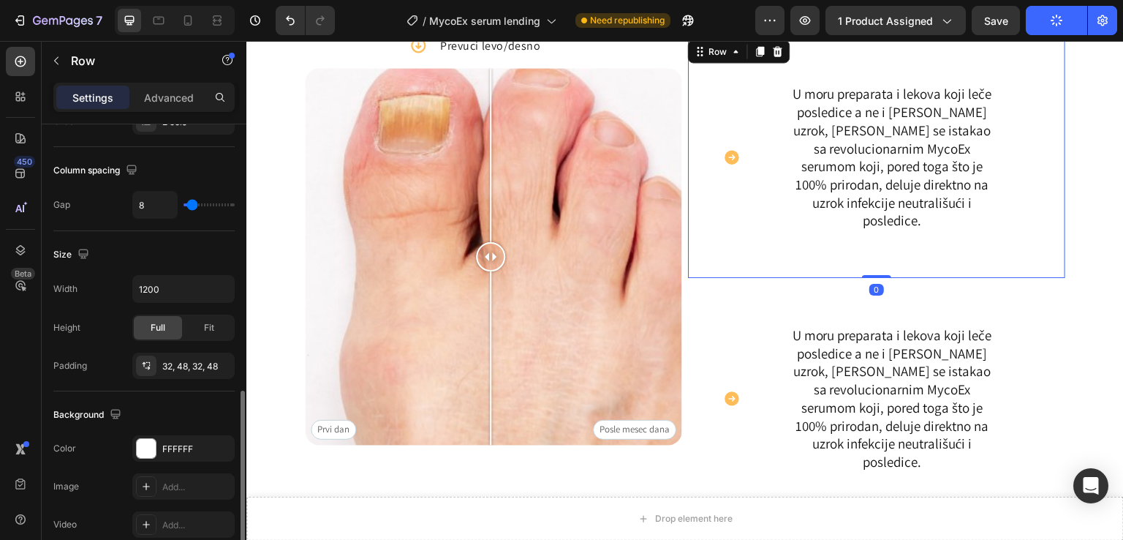
scroll to position [391, 0]
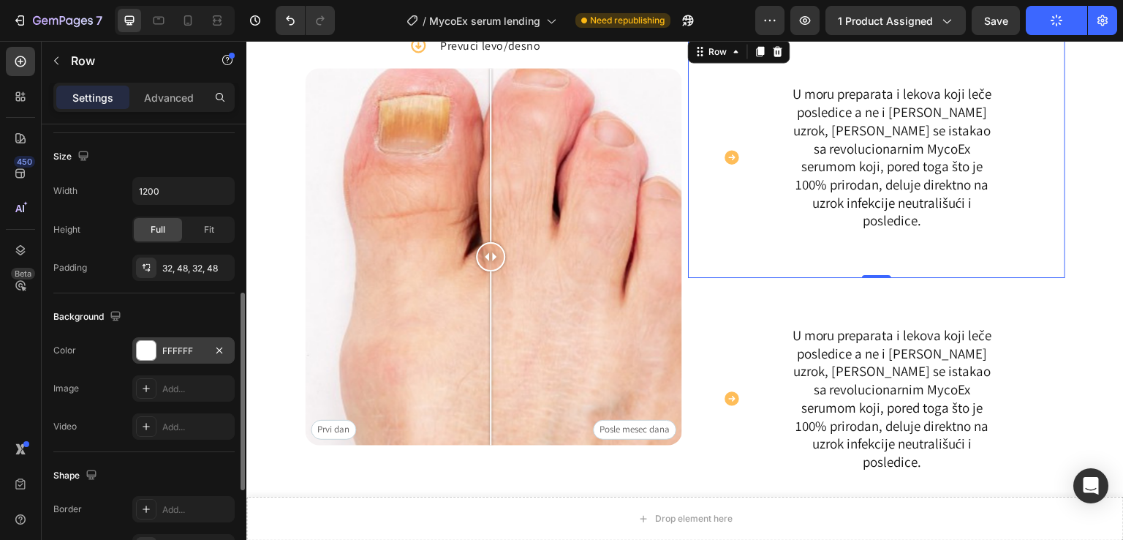
click at [151, 349] on div at bounding box center [146, 350] width 19 height 19
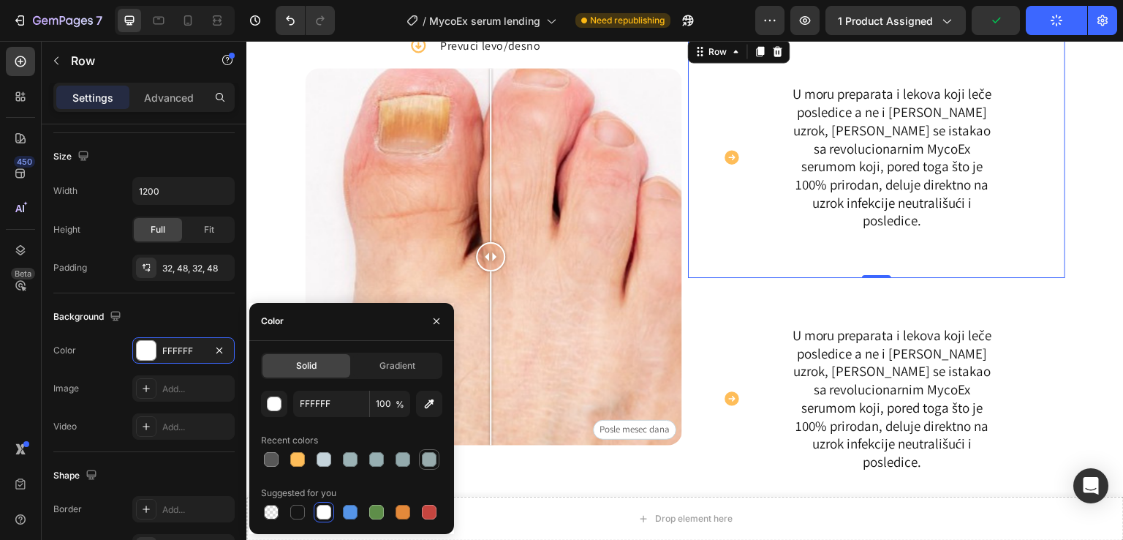
click at [430, 461] on div at bounding box center [429, 459] width 15 height 15
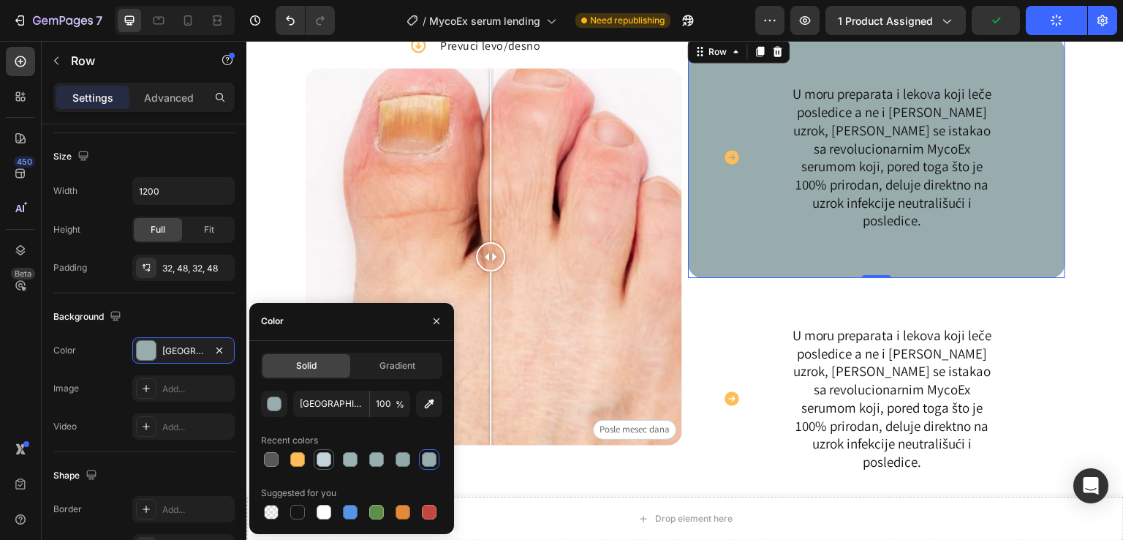
drag, startPoint x: 337, startPoint y: 460, endPoint x: 320, endPoint y: 461, distance: 17.6
click at [325, 461] on div at bounding box center [351, 459] width 181 height 20
click at [320, 461] on div at bounding box center [324, 459] width 15 height 15
type input "C5D4DB"
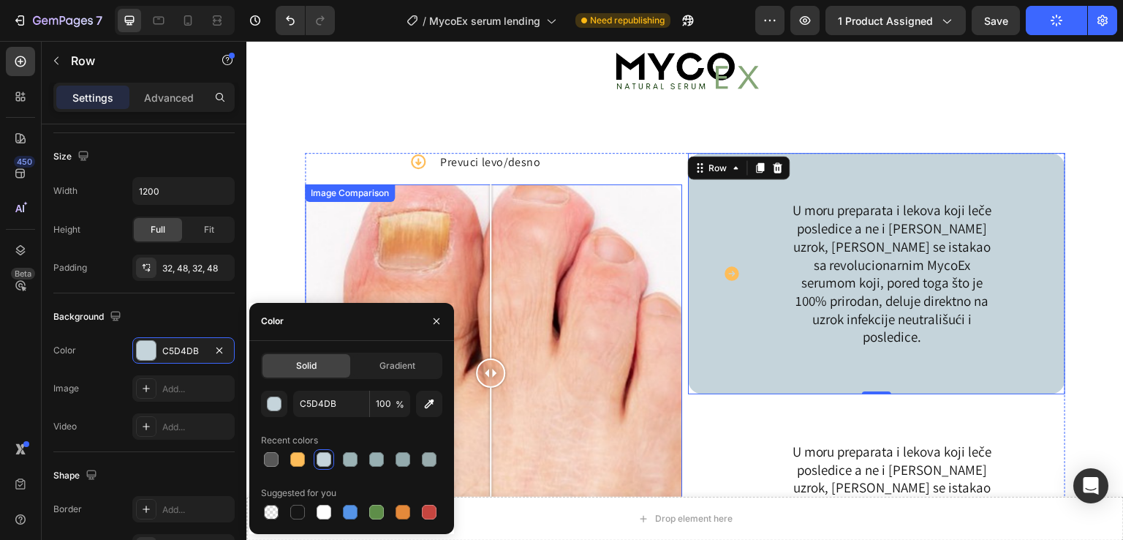
scroll to position [1072, 0]
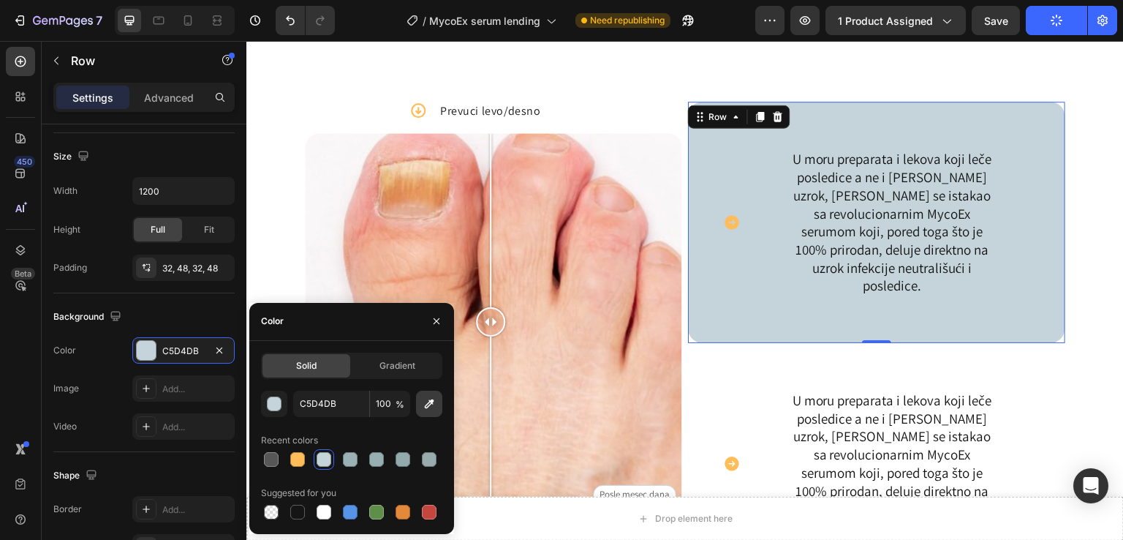
click at [427, 410] on button "button" at bounding box center [429, 404] width 26 height 26
click at [274, 400] on div "button" at bounding box center [275, 404] width 15 height 15
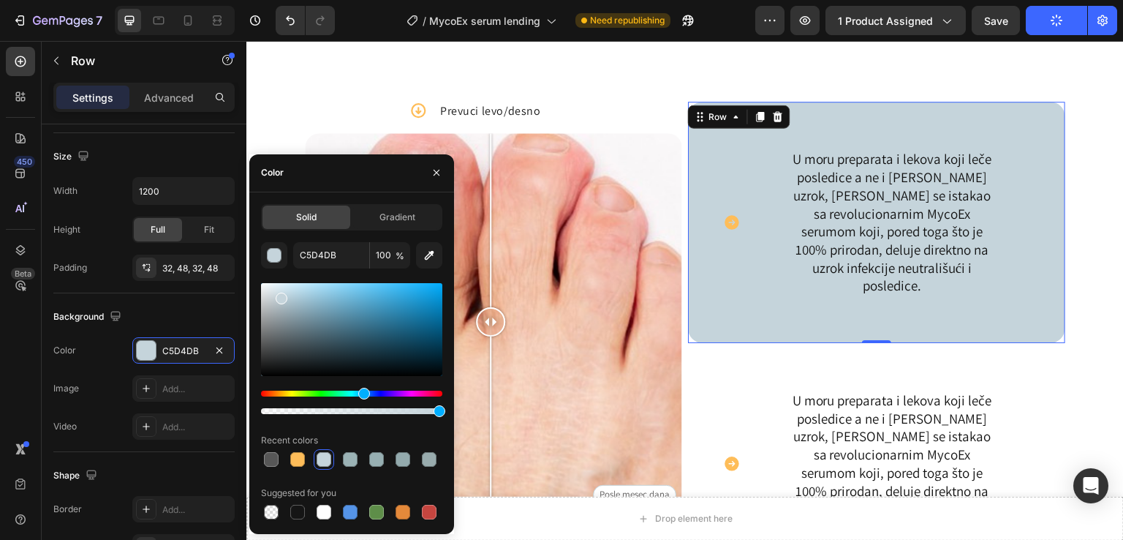
click at [272, 301] on div at bounding box center [351, 329] width 181 height 93
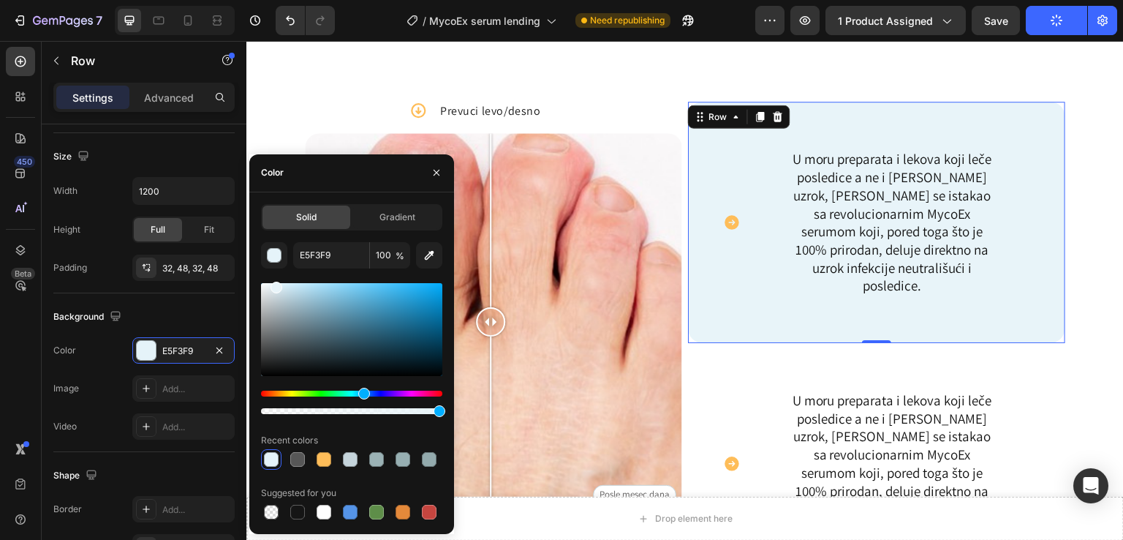
drag, startPoint x: 268, startPoint y: 299, endPoint x: 274, endPoint y: 284, distance: 15.8
click at [274, 284] on div at bounding box center [351, 329] width 181 height 93
type input "E8F4F9"
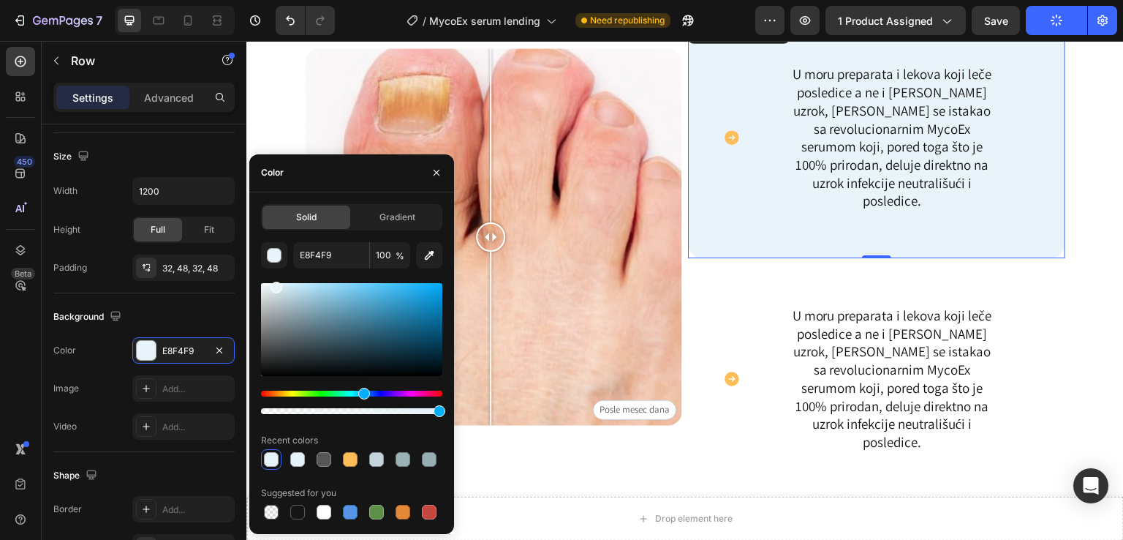
scroll to position [1170, 0]
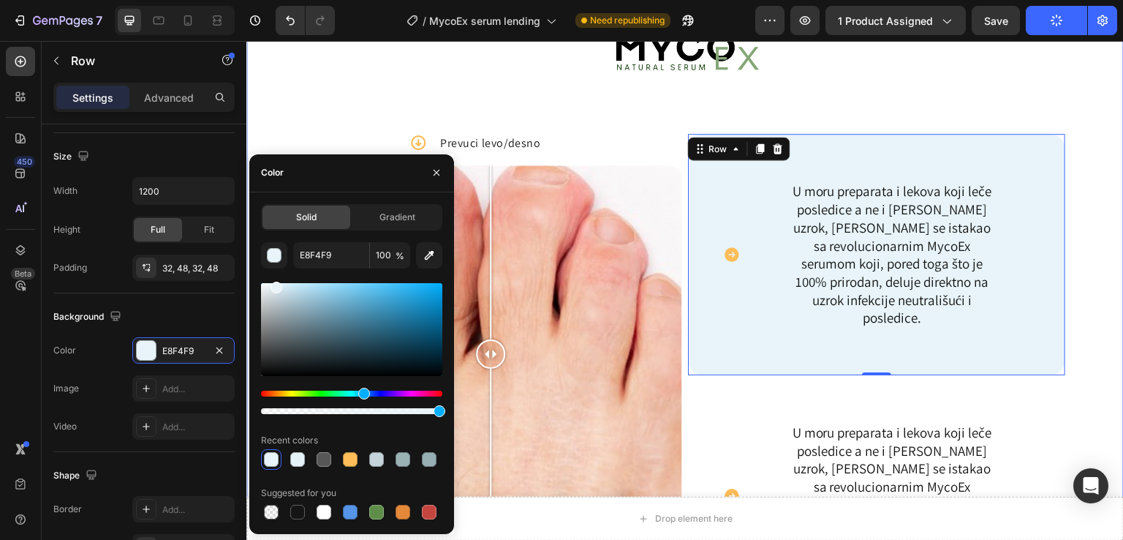
click at [1094, 200] on div "Image Icon Prevuci levo/desno Text Block Row Prvi dan Posle mesec dana Image Co…" at bounding box center [685, 319] width 878 height 690
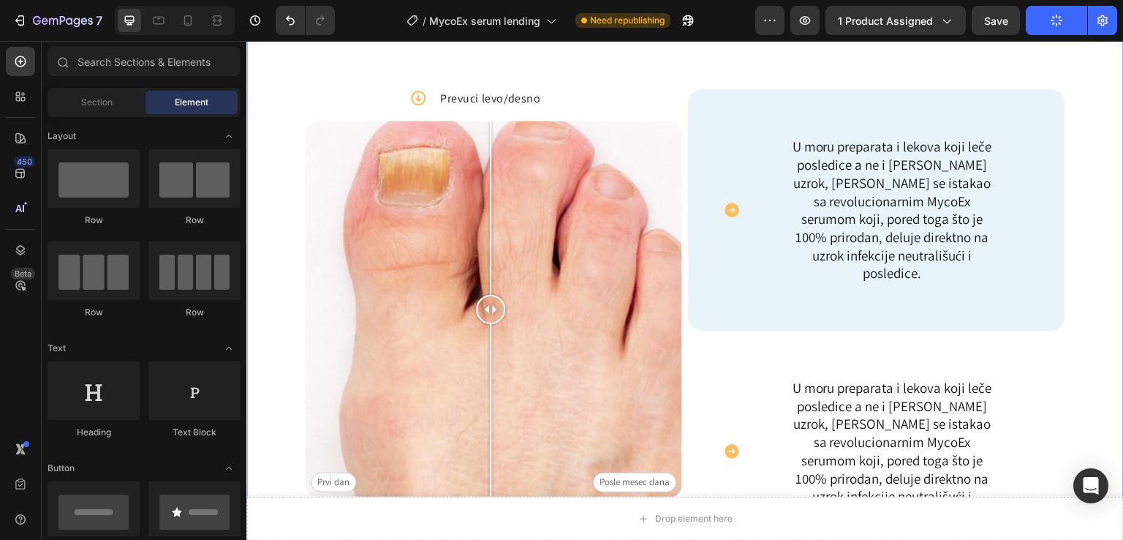
scroll to position [1223, 0]
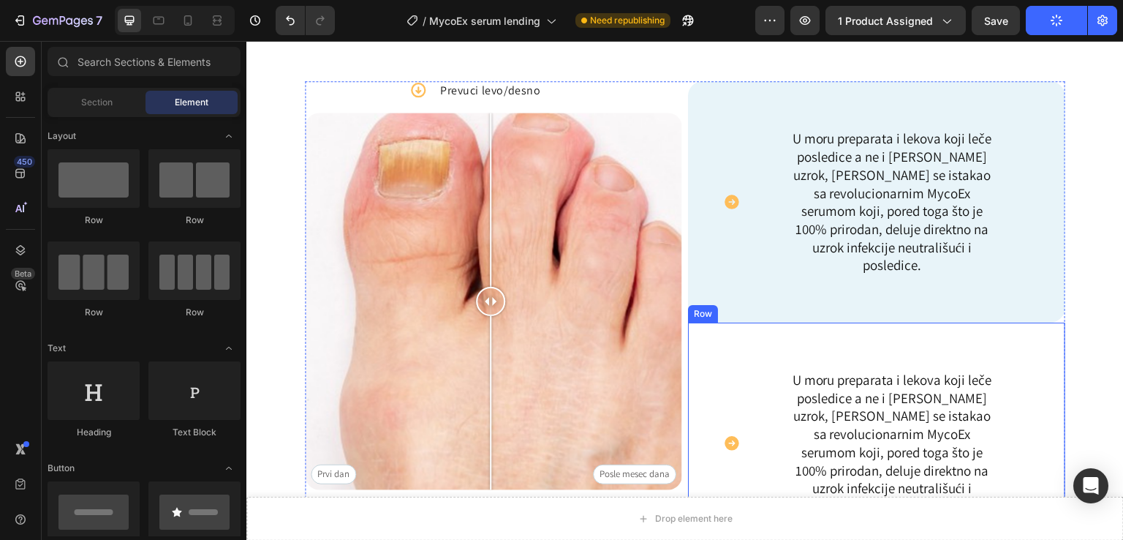
click at [734, 370] on div "Icon" at bounding box center [735, 416] width 25 height 176
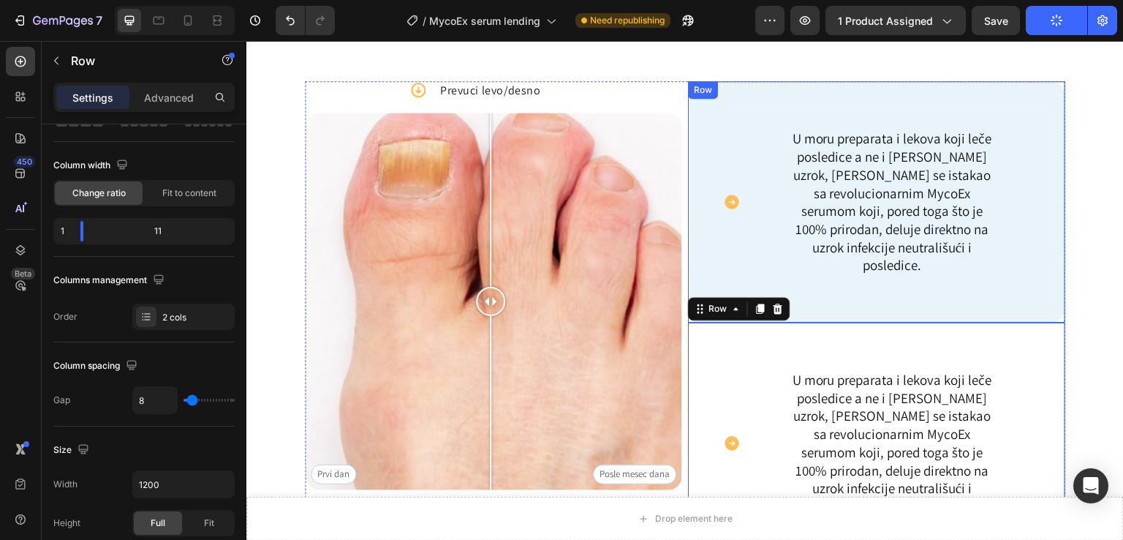
scroll to position [97, 0]
click at [757, 260] on div "U moru preparata i lekova koji leče posledice a ne i [PERSON_NAME] uzrok, [PERS…" at bounding box center [892, 193] width 276 height 176
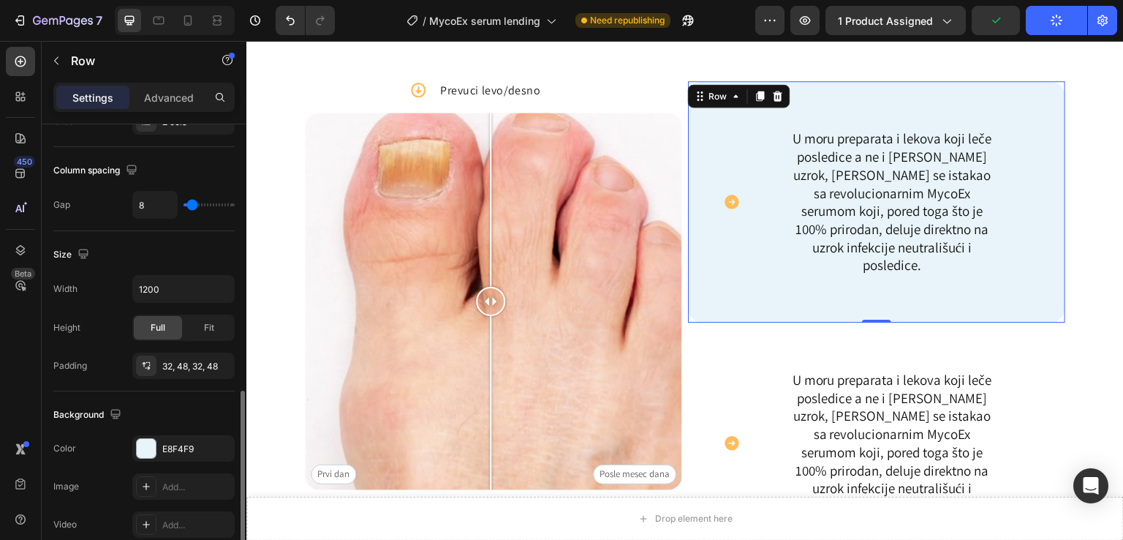
scroll to position [391, 0]
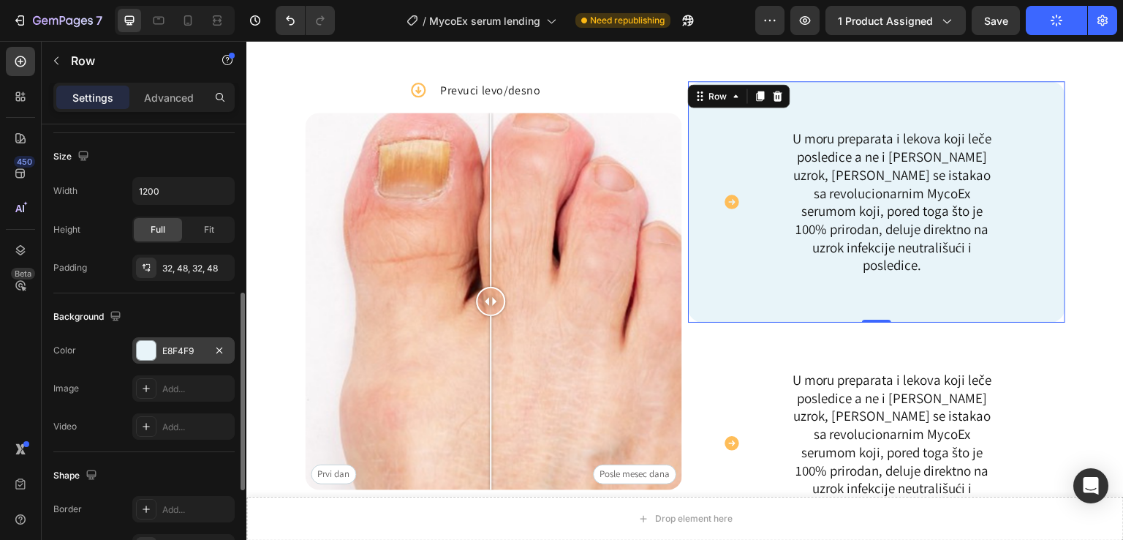
click at [162, 347] on div "E8F4F9" at bounding box center [183, 350] width 42 height 13
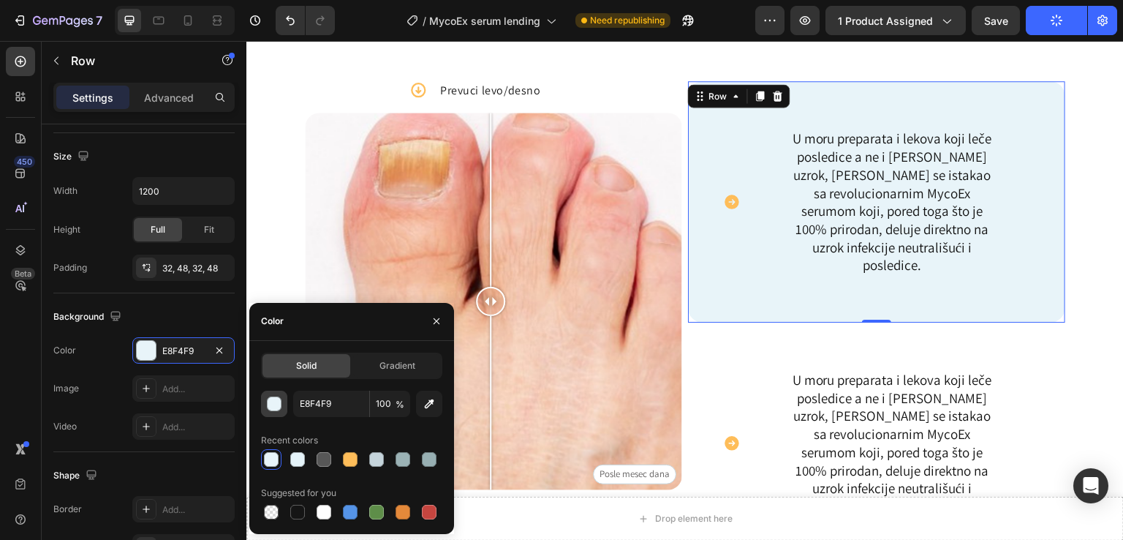
click at [281, 410] on button "button" at bounding box center [274, 404] width 26 height 26
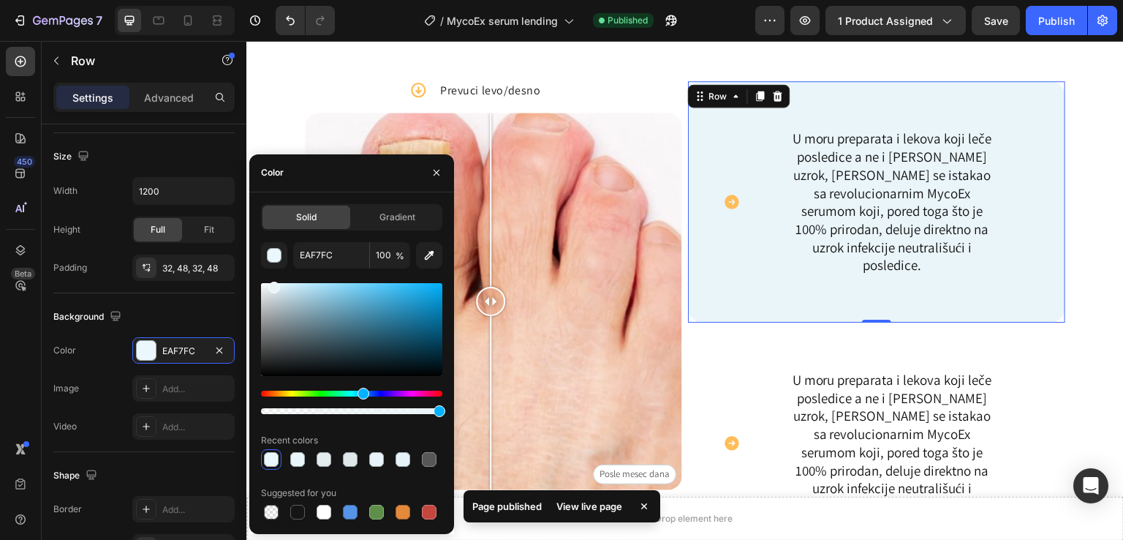
click at [273, 284] on div at bounding box center [274, 288] width 12 height 12
type input "EAF5F9"
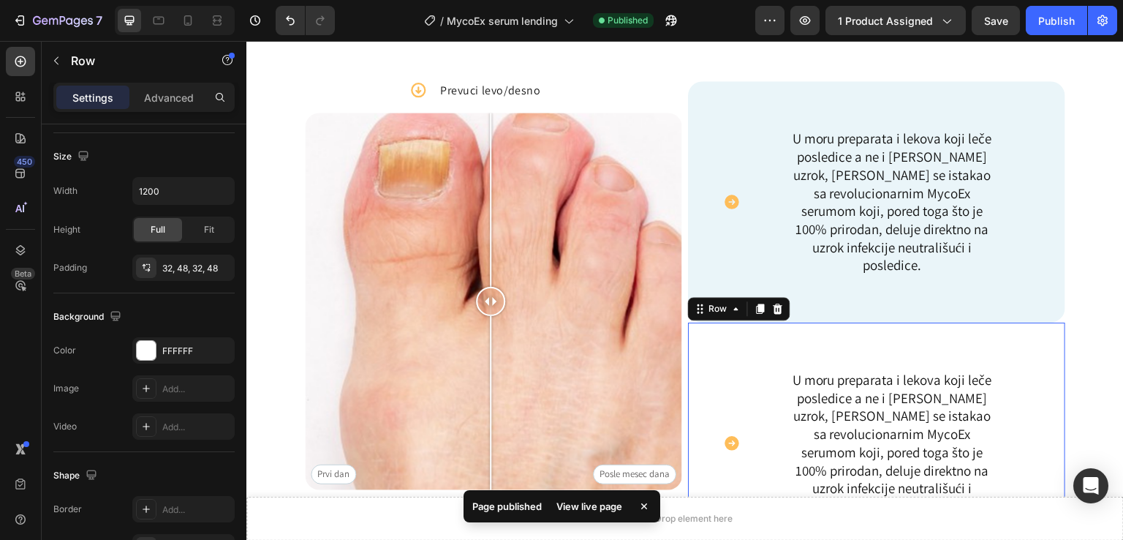
click at [715, 372] on div "Icon U moru preparata i lekova koji leče posledice a ne i [PERSON_NAME] uzrok, …" at bounding box center [876, 415] width 377 height 223
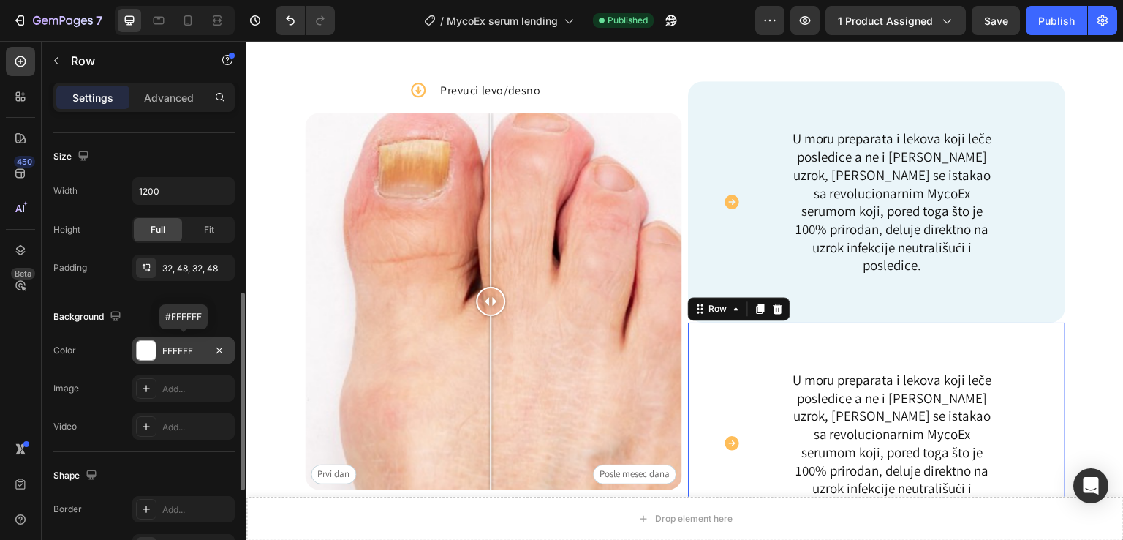
click at [177, 347] on div "FFFFFF" at bounding box center [183, 350] width 42 height 13
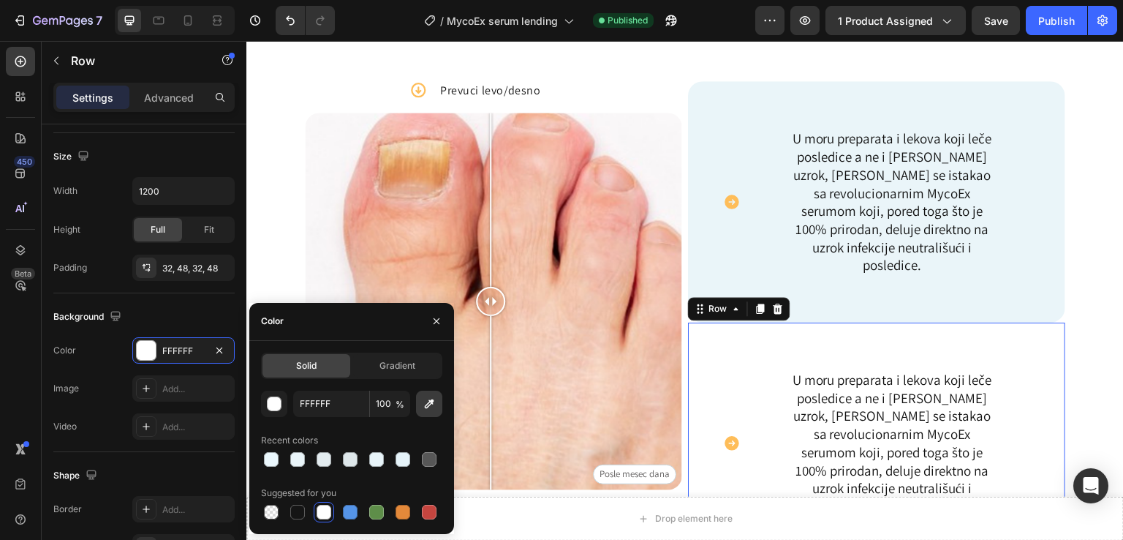
click at [434, 408] on icon "button" at bounding box center [429, 403] width 15 height 15
type input "EAF5F9"
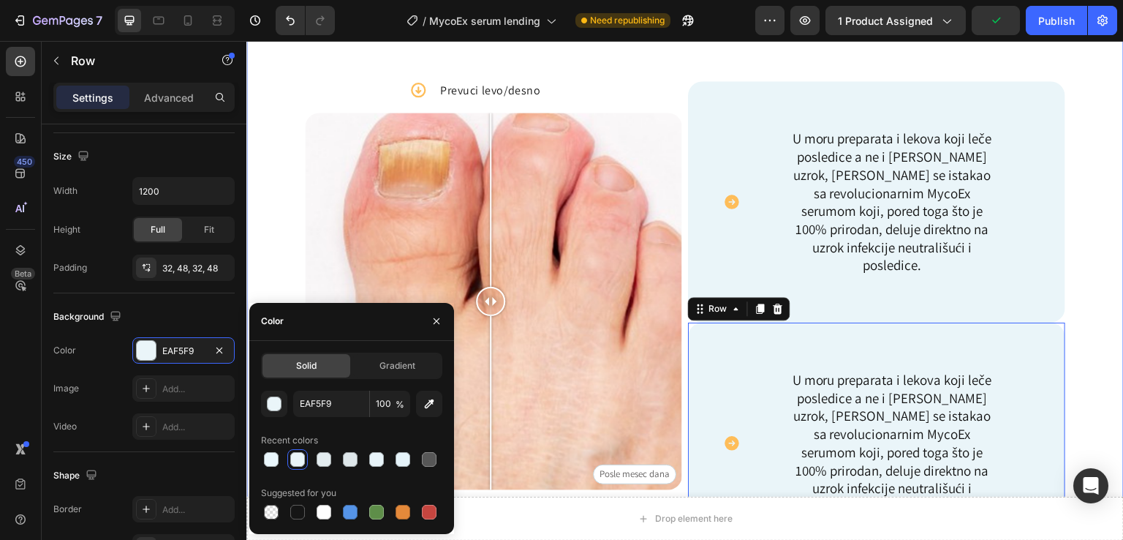
click at [1083, 230] on div "Image Icon Prevuci levo/desno Text Block Row Prvi dan Posle mesec dana Image Co…" at bounding box center [685, 267] width 878 height 690
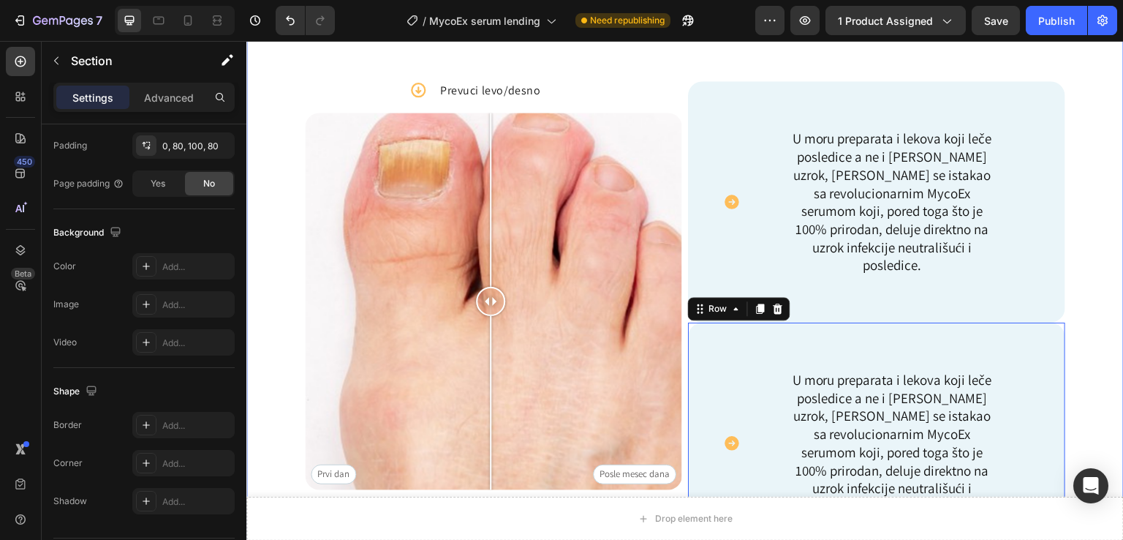
scroll to position [0, 0]
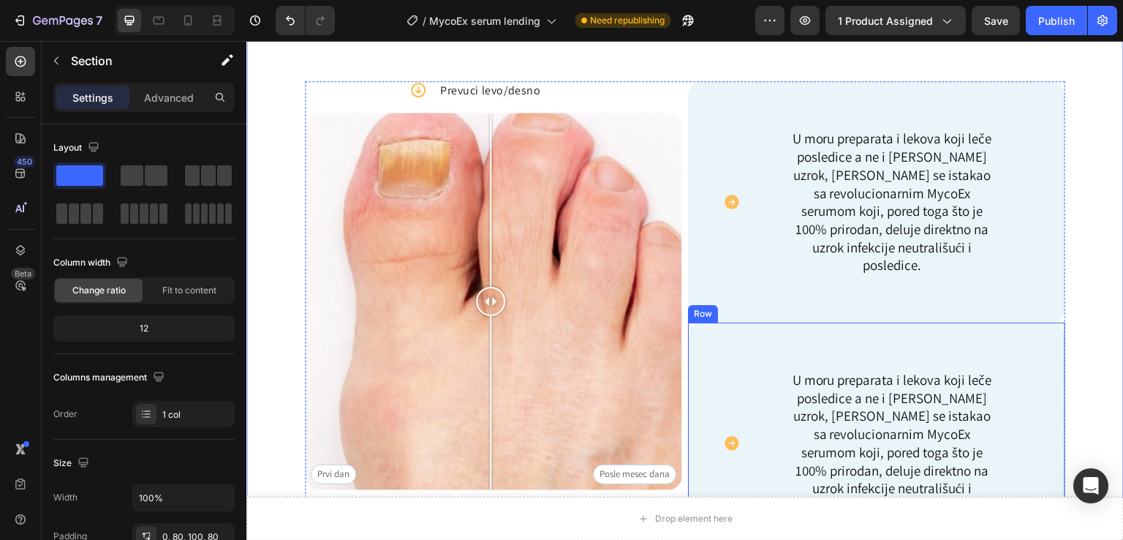
click at [991, 332] on div "Icon U moru preparata i lekova koji leče posledice a ne i [PERSON_NAME] uzrok, …" at bounding box center [876, 415] width 377 height 223
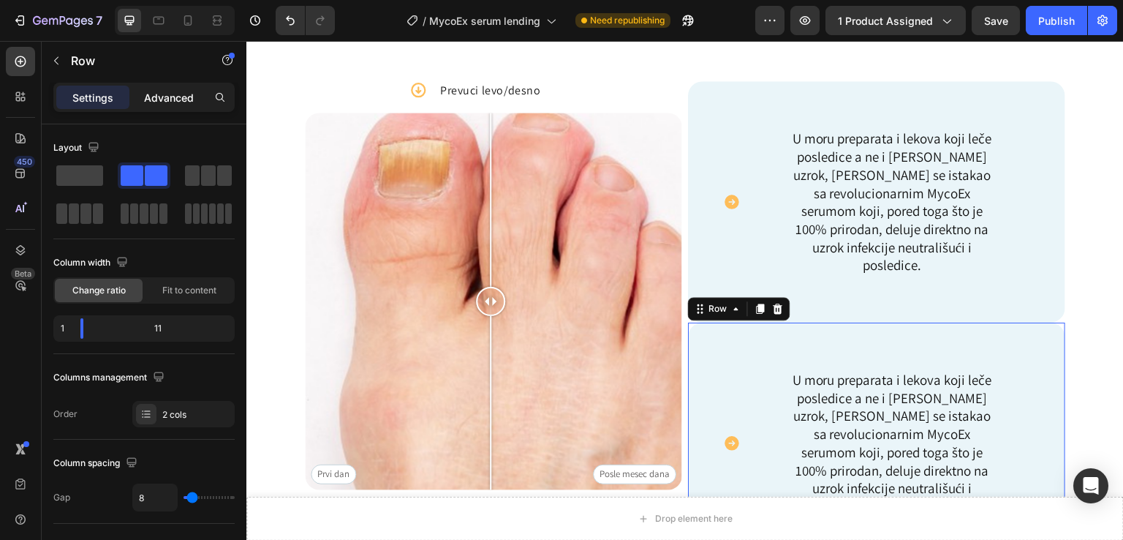
click at [179, 100] on p "Advanced" at bounding box center [169, 97] width 50 height 15
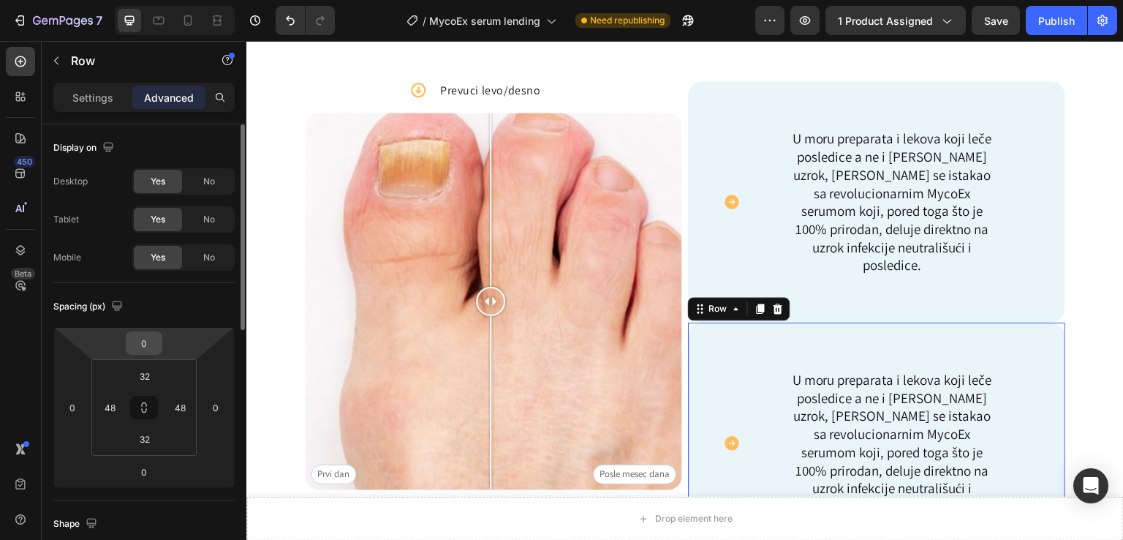
click at [140, 343] on input "0" at bounding box center [143, 343] width 29 height 22
type input "3"
click at [149, 461] on input "0" at bounding box center [143, 472] width 29 height 22
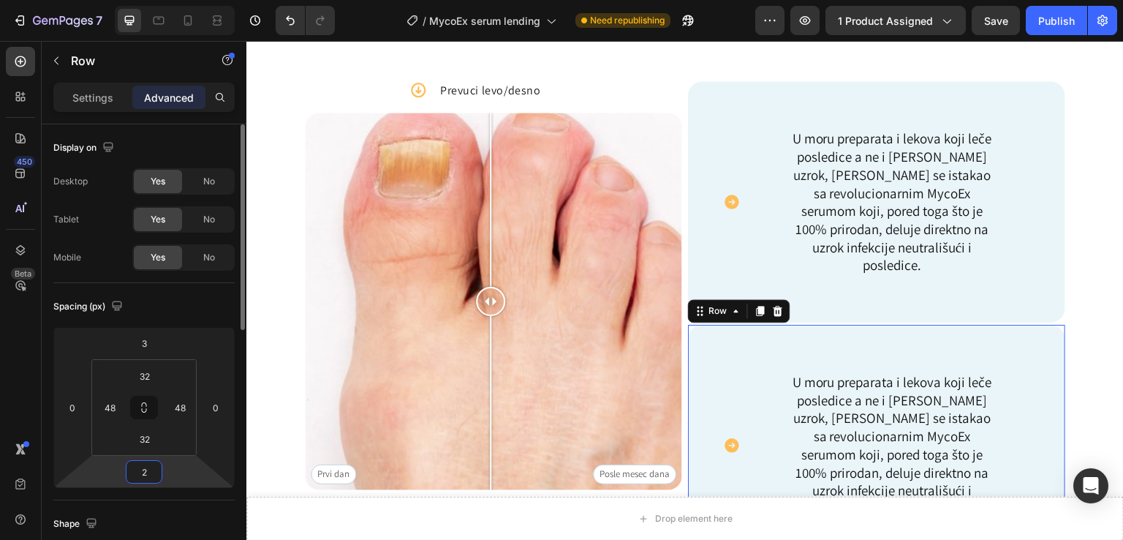
type input "3"
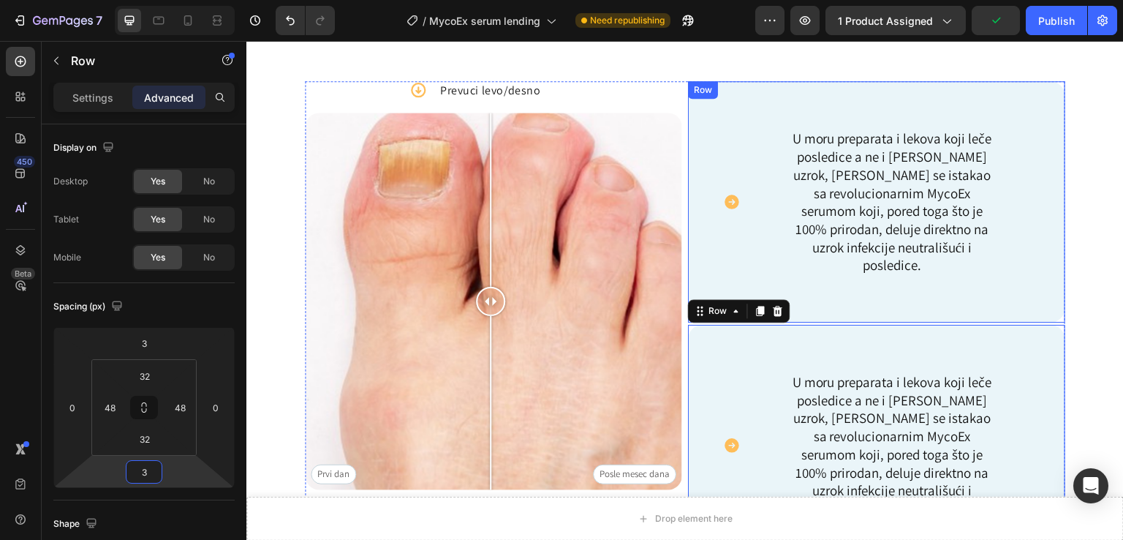
click at [769, 277] on div "U moru preparata i lekova koji leče posledice a ne i [PERSON_NAME] uzrok, [PERS…" at bounding box center [892, 193] width 276 height 176
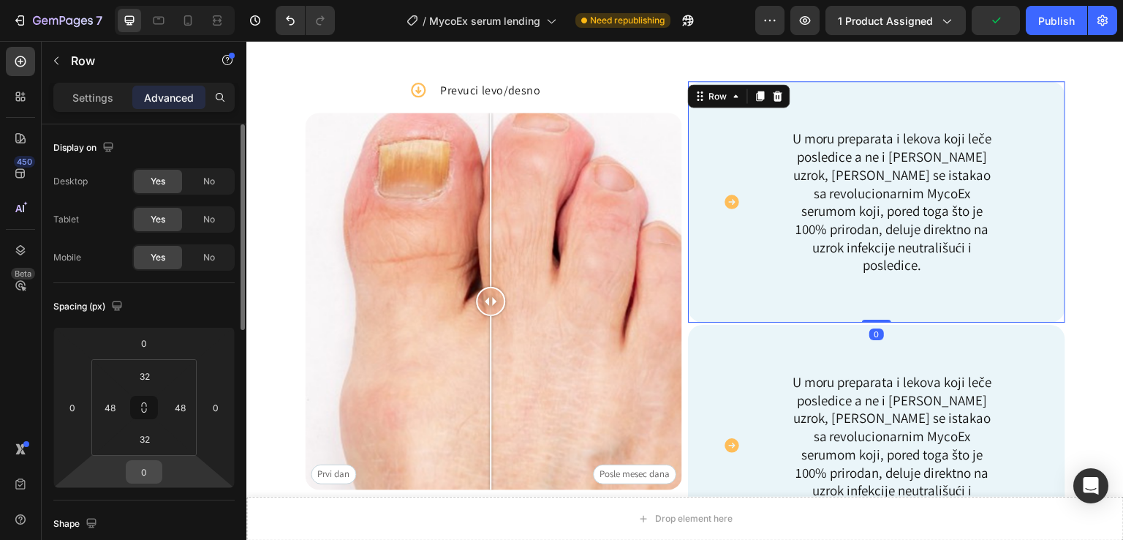
click at [140, 470] on input "0" at bounding box center [143, 472] width 29 height 22
type input "3"
click at [0, 0] on div "Spacing (px) 0 0 3 0 32 48 32 48" at bounding box center [0, 0] width 0 height 0
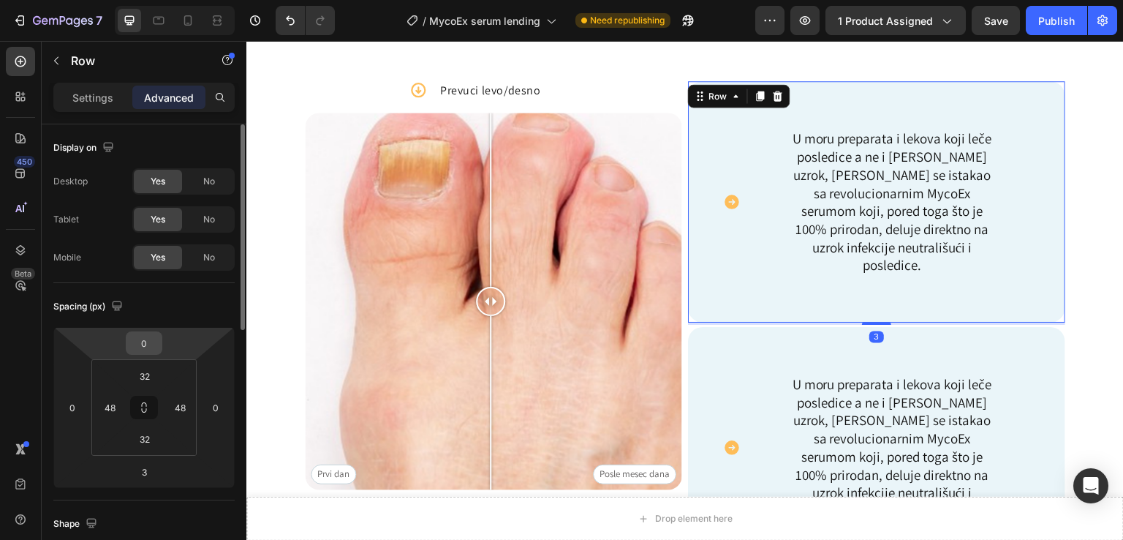
click at [144, 337] on input "0" at bounding box center [143, 343] width 29 height 22
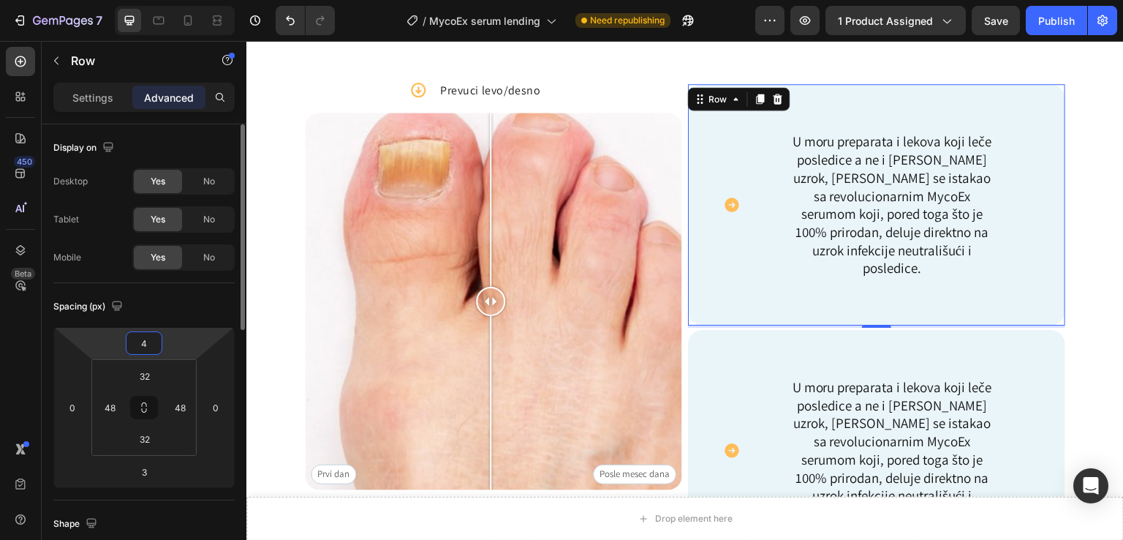
type input "3"
click at [1097, 274] on div "Image Icon Prevuci levo/desno Text Block Row Prvi dan Posle mesec dana Image Co…" at bounding box center [685, 271] width 878 height 699
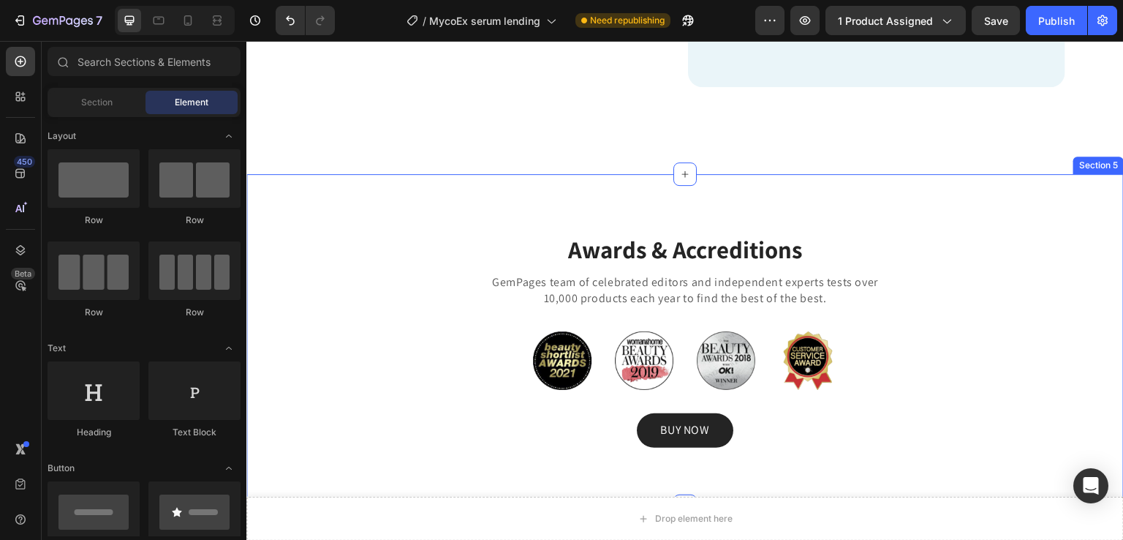
scroll to position [1714, 0]
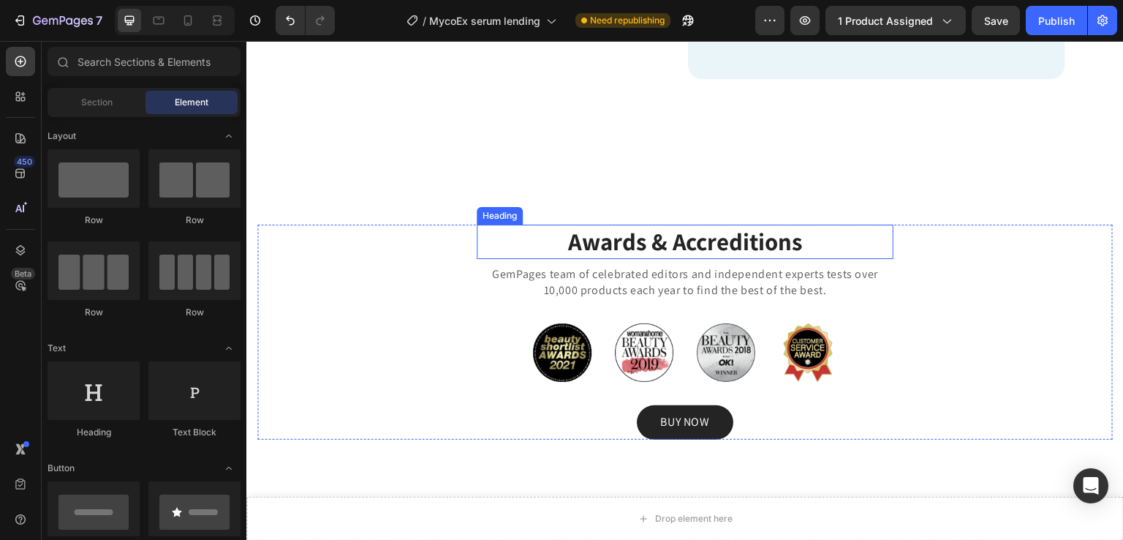
click at [704, 221] on p "Awards & Accreditions" at bounding box center [685, 204] width 414 height 31
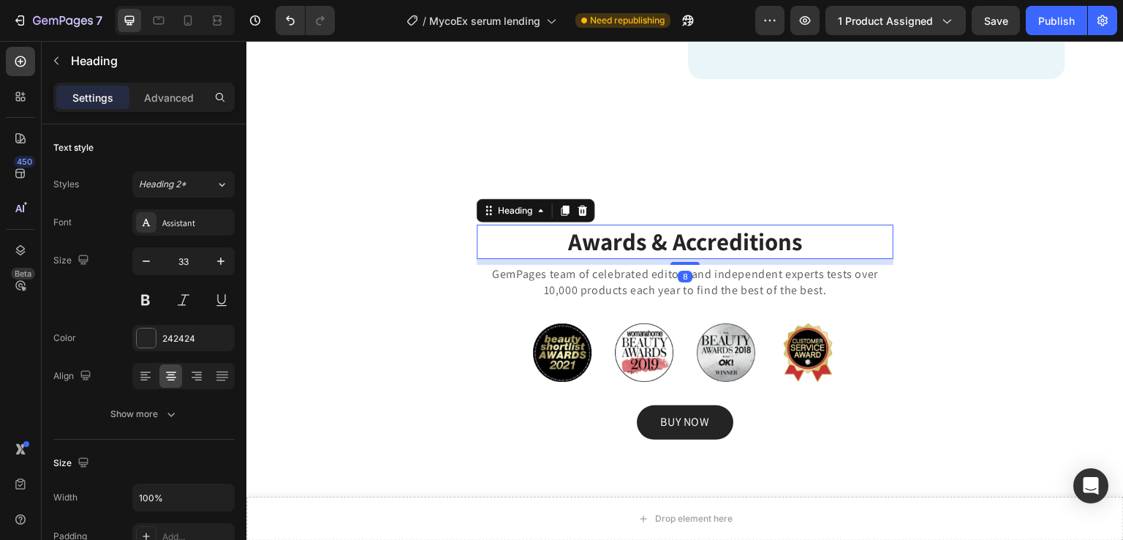
click at [704, 221] on p "Awards & Accreditions" at bounding box center [685, 204] width 414 height 31
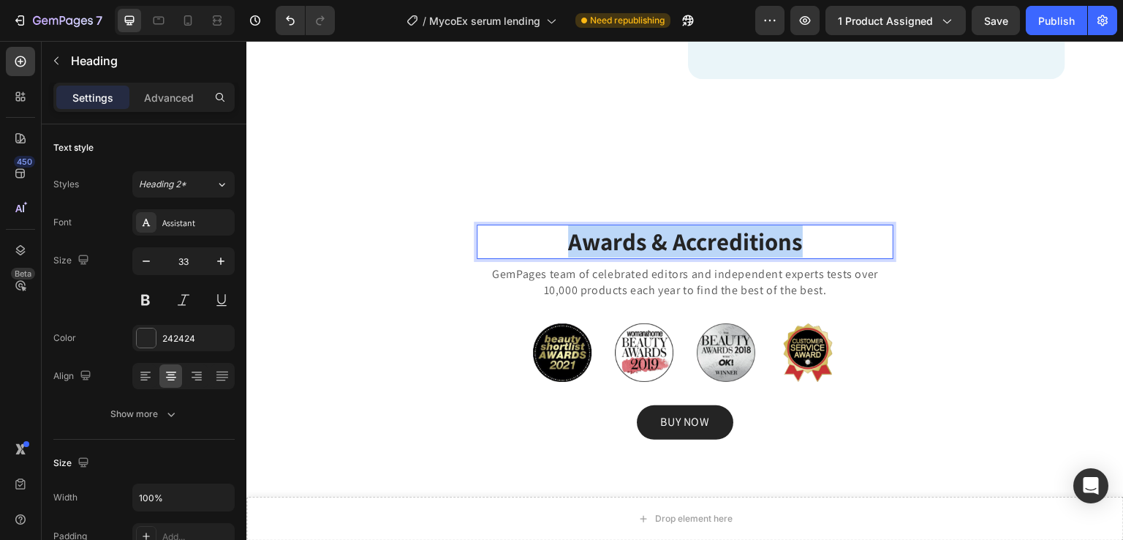
click at [704, 221] on p "Awards & Accreditions" at bounding box center [685, 204] width 414 height 31
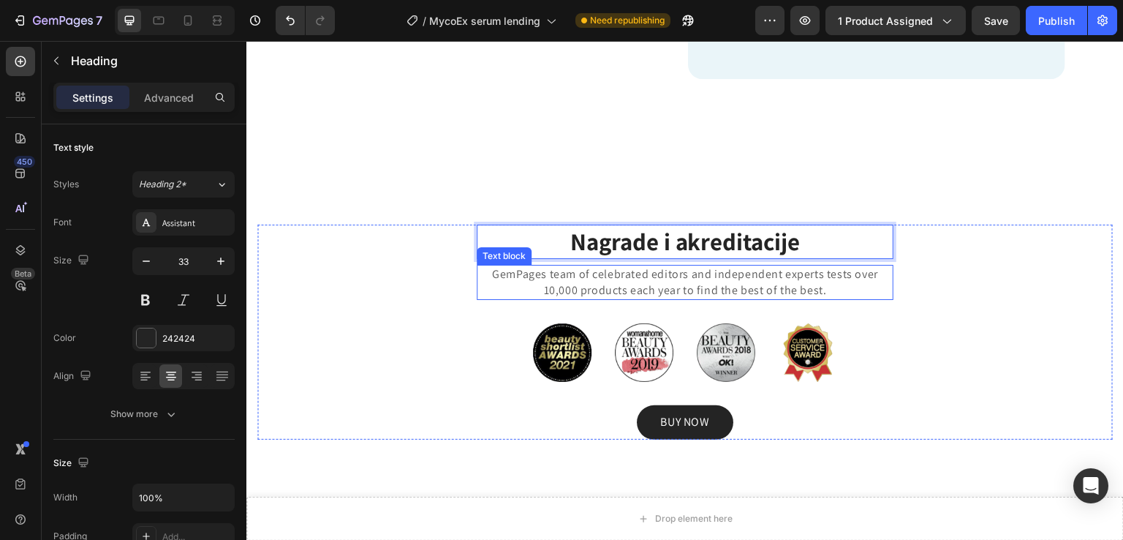
click at [741, 263] on p "GemPages team of celebrated editors and independent experts tests over 10,000 p…" at bounding box center [685, 246] width 414 height 33
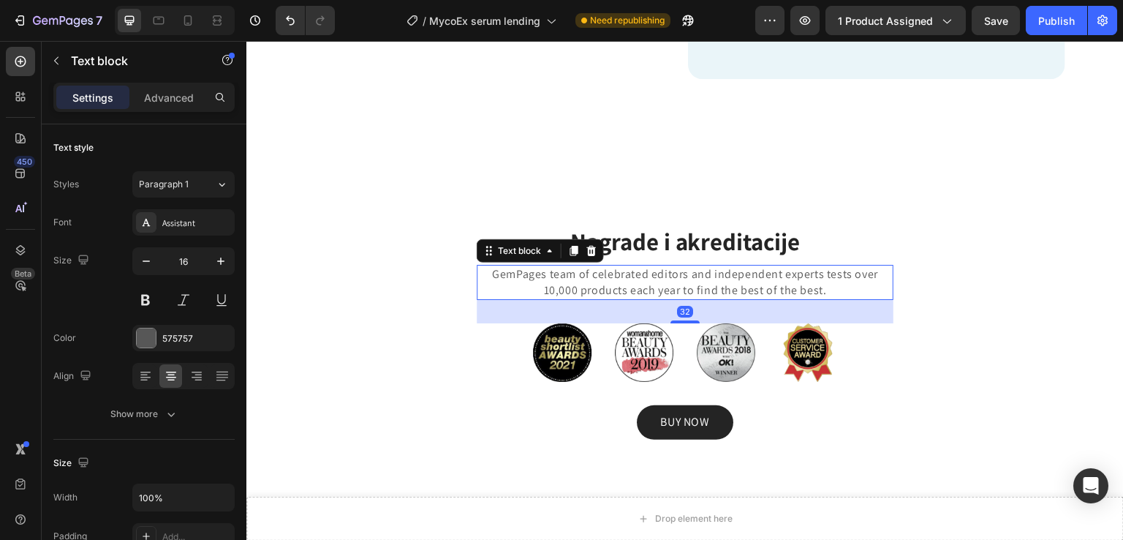
click at [741, 263] on p "GemPages team of celebrated editors and independent experts tests over 10,000 p…" at bounding box center [685, 246] width 414 height 33
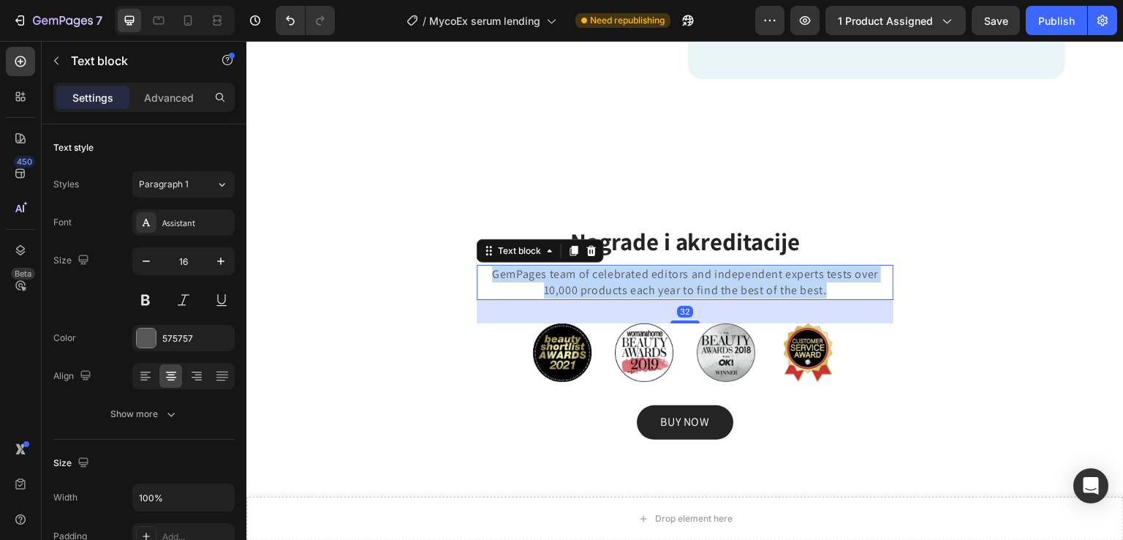
click at [741, 263] on p "GemPages team of celebrated editors and independent experts tests over 10,000 p…" at bounding box center [685, 246] width 414 height 33
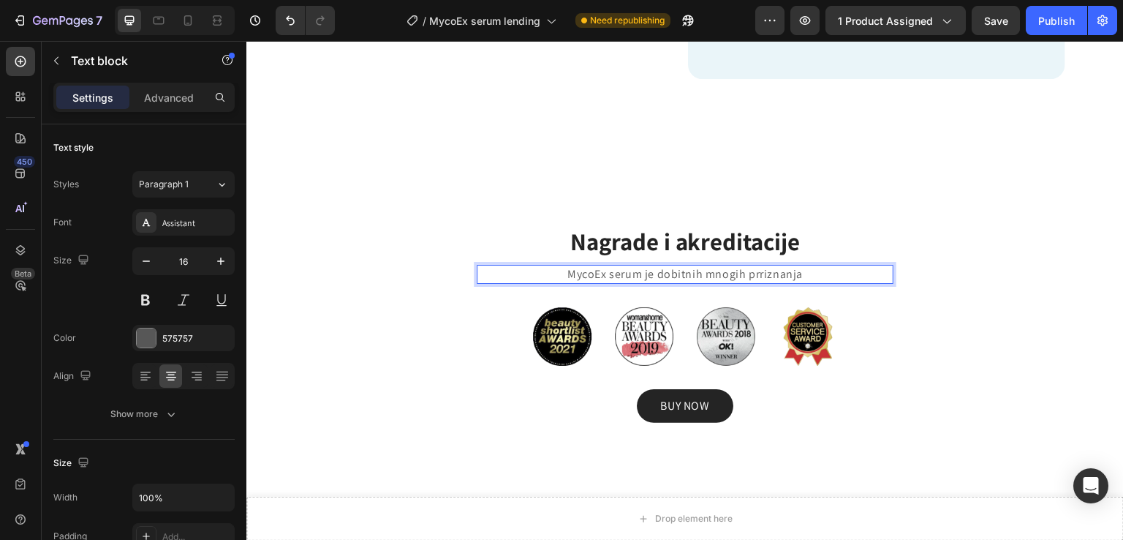
click at [741, 246] on p "MycoEx serum je dobitnih mnogih prriznanja" at bounding box center [685, 238] width 414 height 16
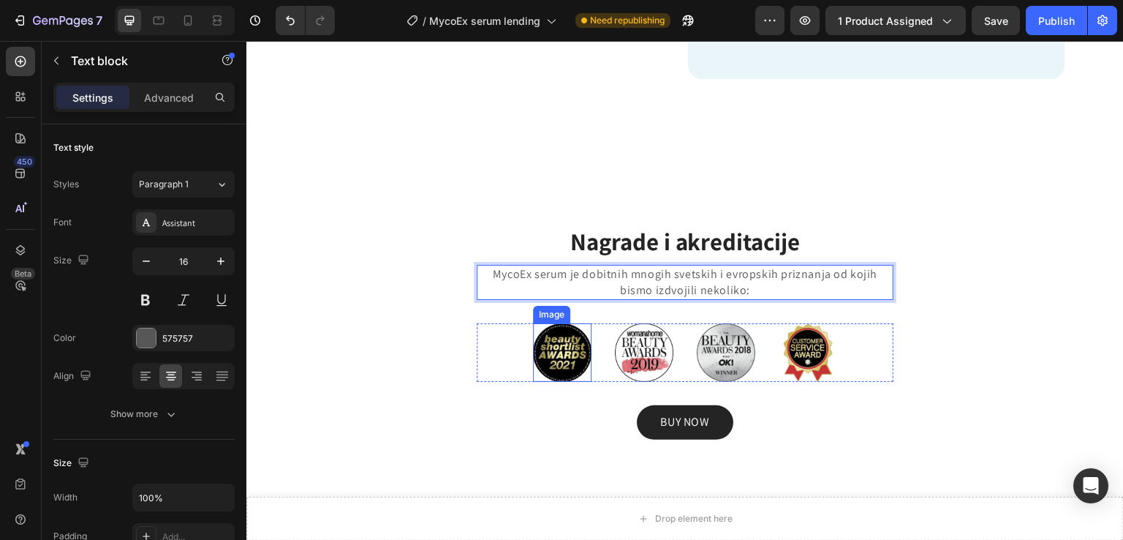
drag, startPoint x: 553, startPoint y: 341, endPoint x: 568, endPoint y: 363, distance: 26.8
click at [554, 341] on img at bounding box center [562, 316] width 59 height 59
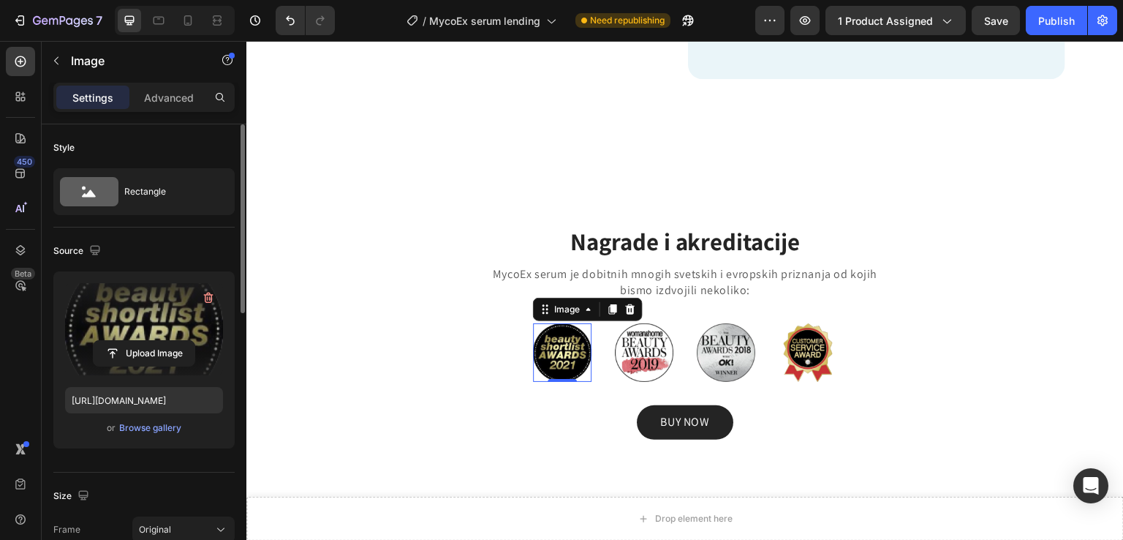
click at [118, 322] on label at bounding box center [144, 329] width 158 height 92
click at [118, 341] on input "file" at bounding box center [144, 353] width 101 height 25
click at [162, 350] on input "file" at bounding box center [144, 353] width 101 height 25
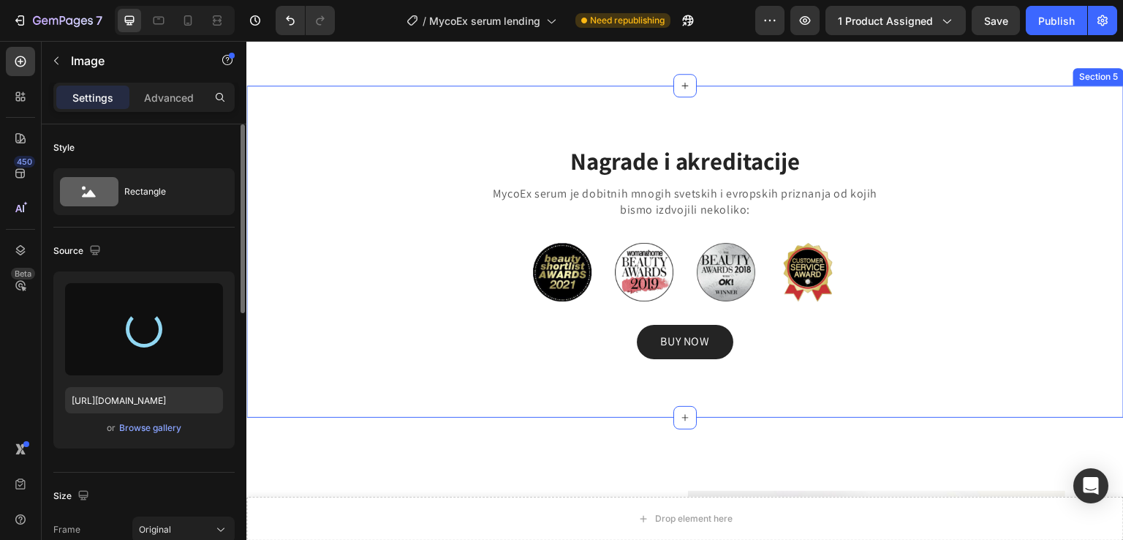
scroll to position [1812, 0]
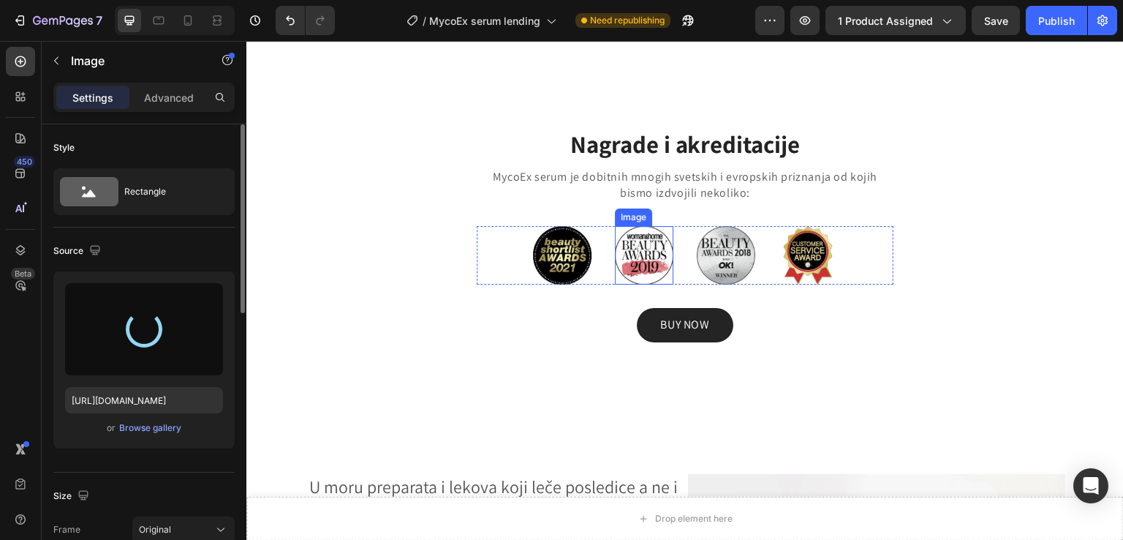
type input "https://cdn.shopify.com/s/files/1/0800/9652/6370/files/gempages_580060174794883…"
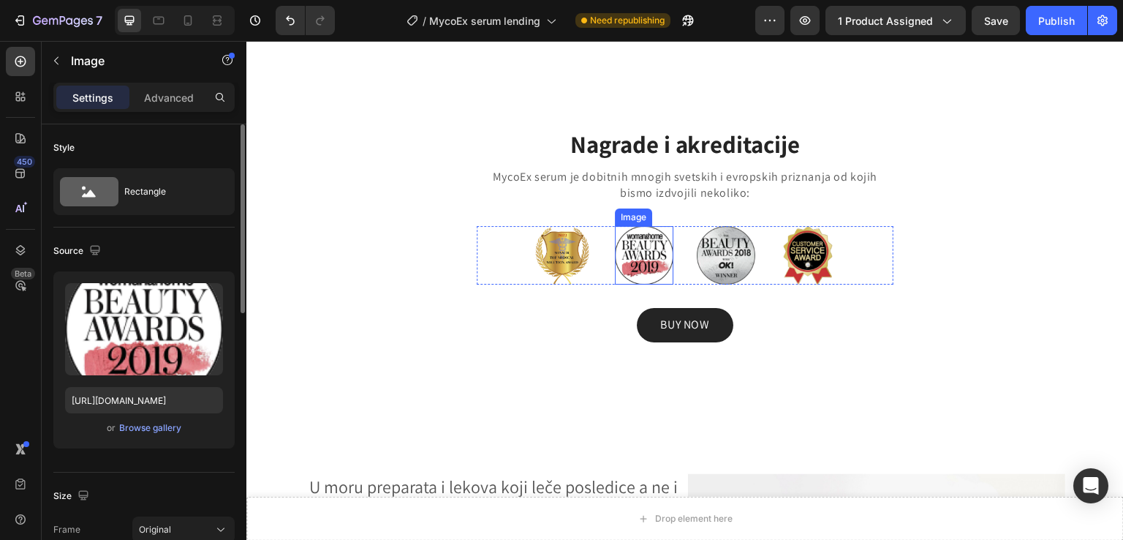
click at [638, 249] on img at bounding box center [644, 219] width 59 height 59
click at [554, 247] on img at bounding box center [562, 219] width 59 height 59
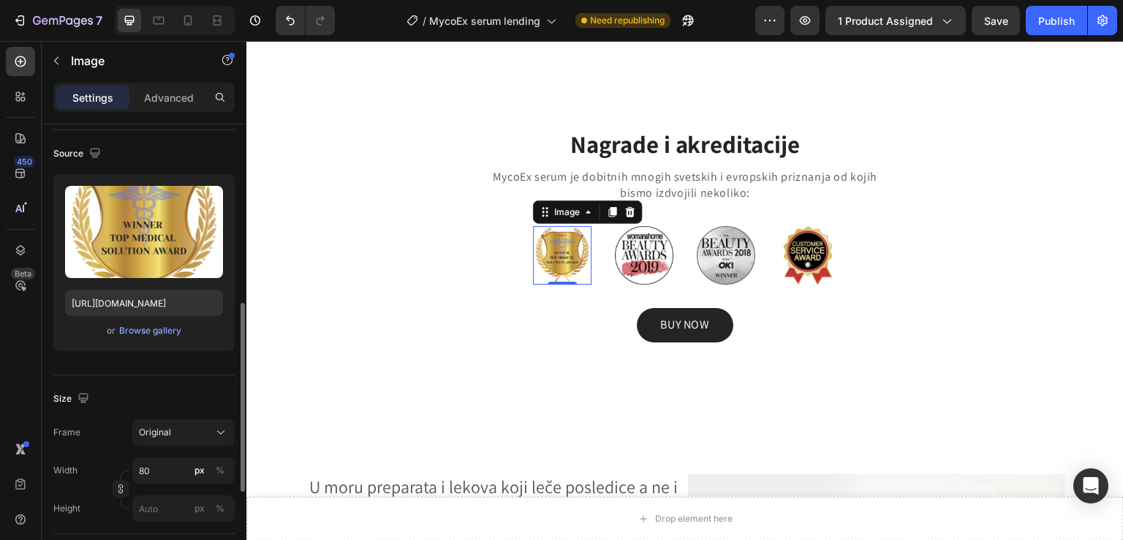
scroll to position [195, 0]
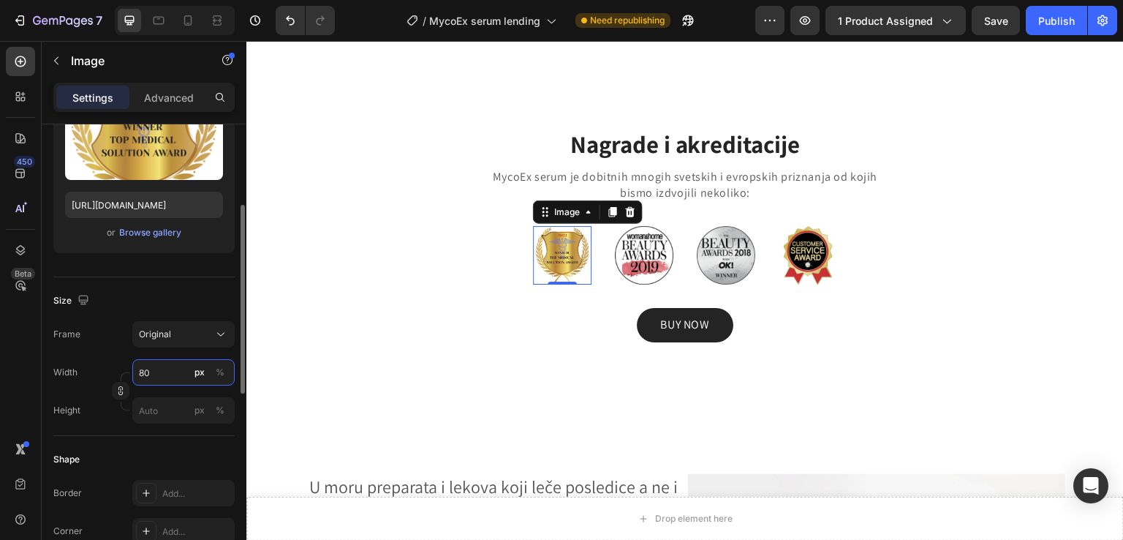
click at [170, 361] on input "80" at bounding box center [183, 372] width 102 height 26
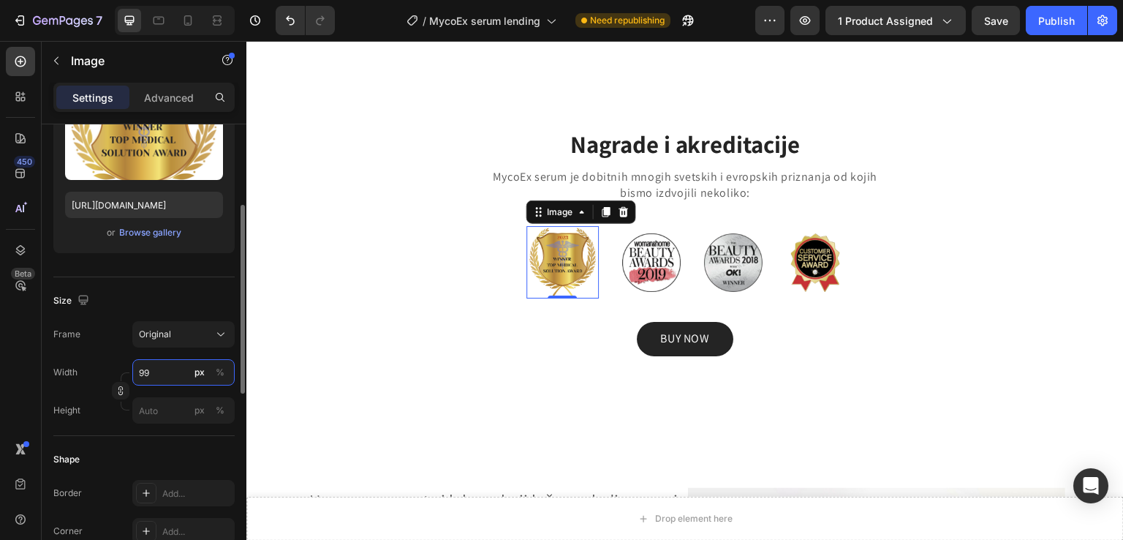
type input "100"
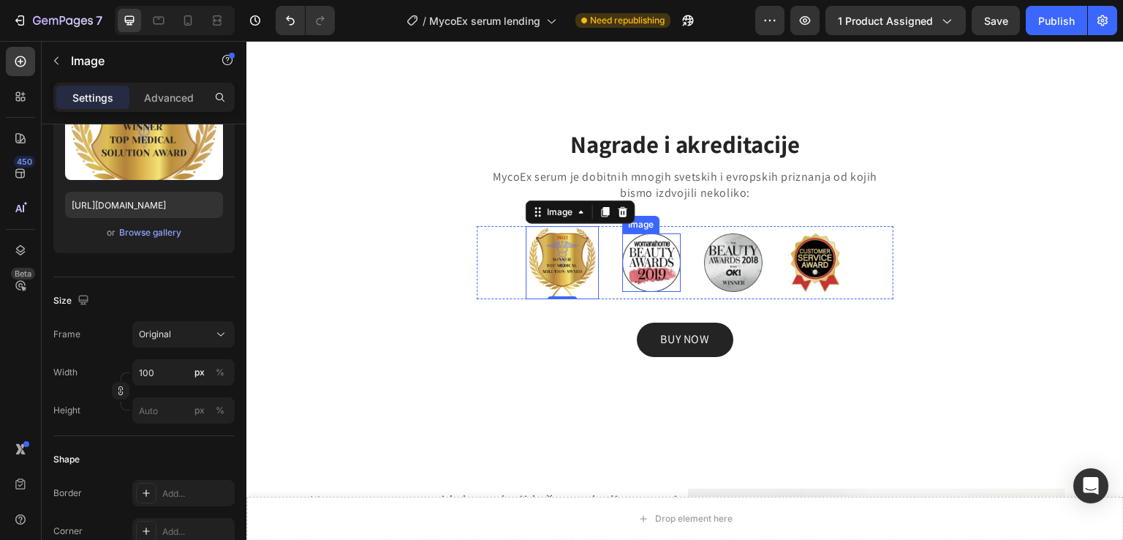
click at [630, 256] on img at bounding box center [651, 226] width 59 height 59
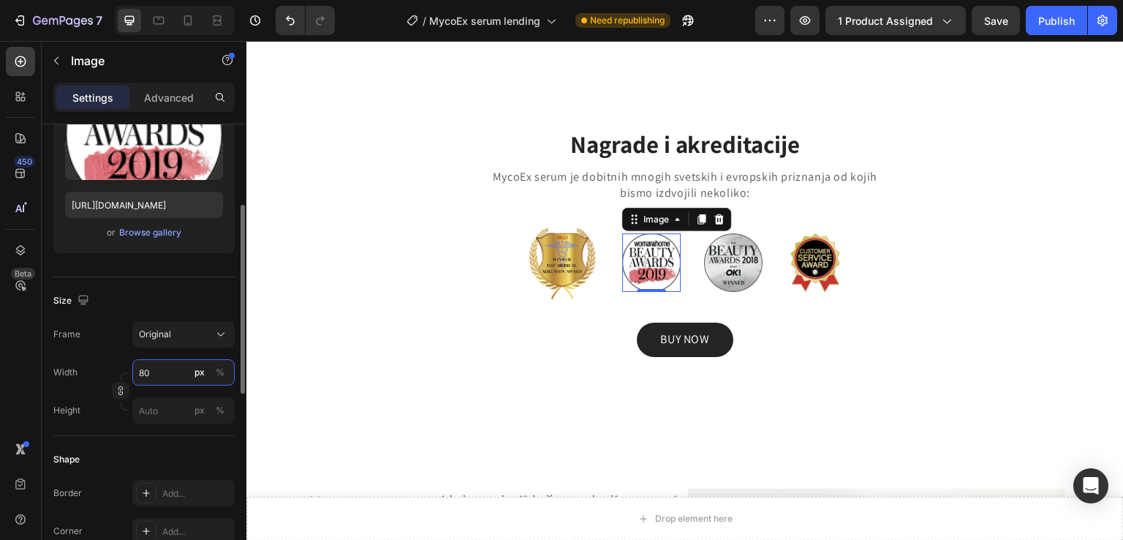
click at [170, 372] on input "80" at bounding box center [183, 372] width 102 height 26
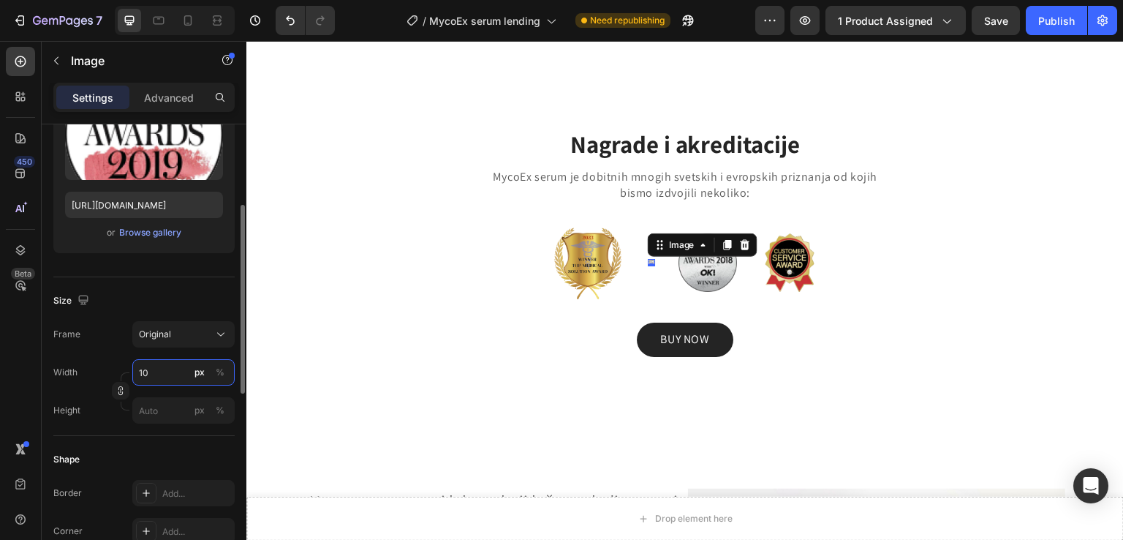
type input "100"
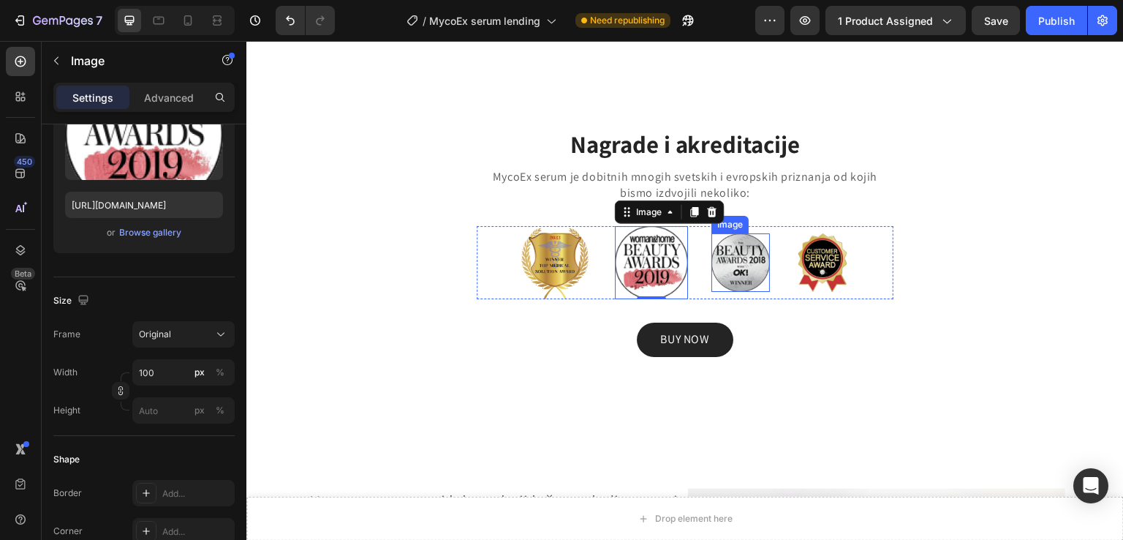
click at [716, 256] on img at bounding box center [741, 226] width 59 height 59
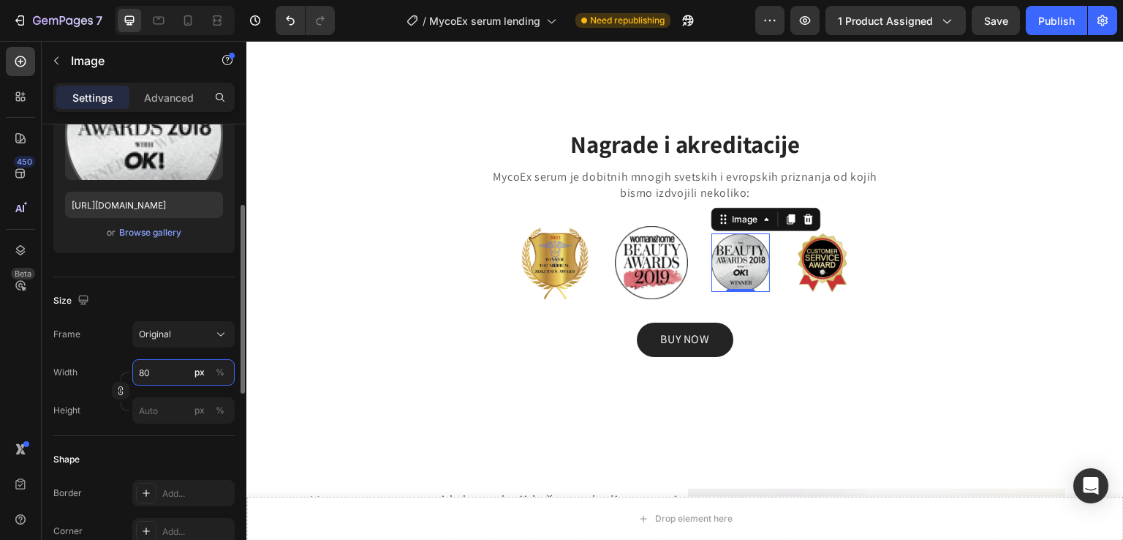
click at [170, 374] on input "80" at bounding box center [183, 372] width 102 height 26
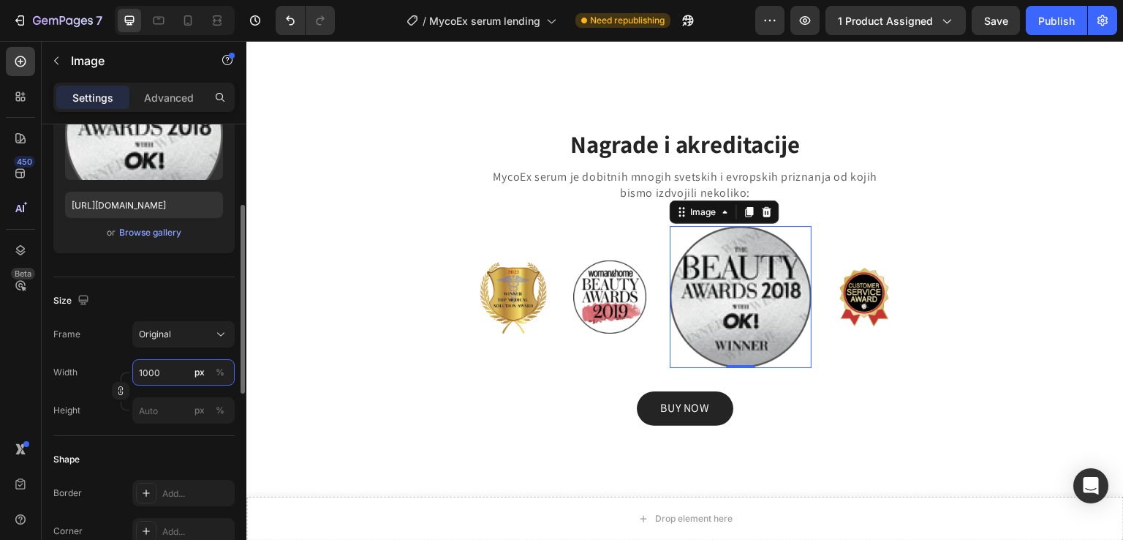
type input "100"
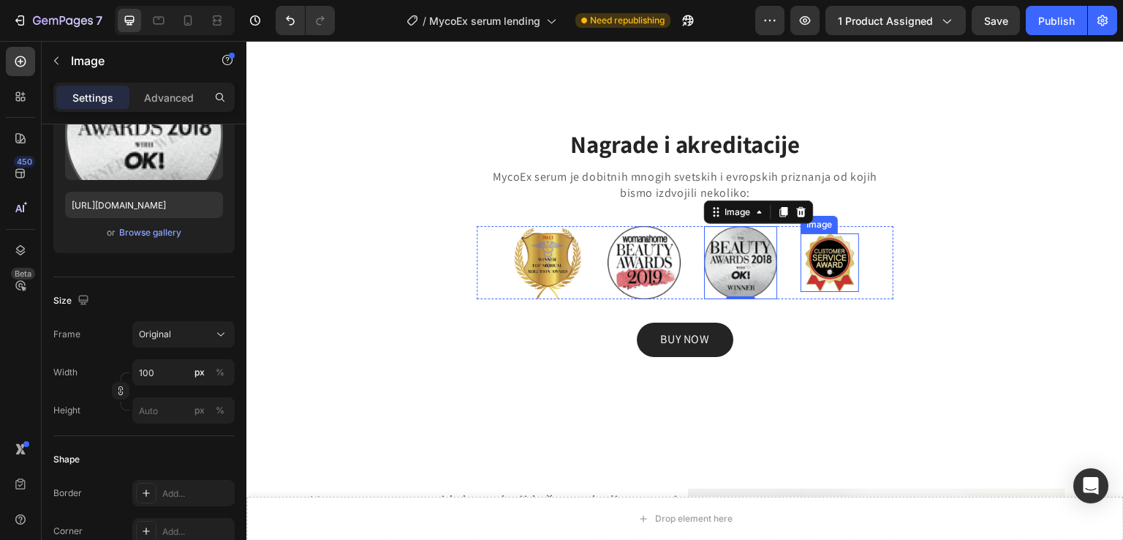
click at [845, 256] on img at bounding box center [830, 226] width 59 height 59
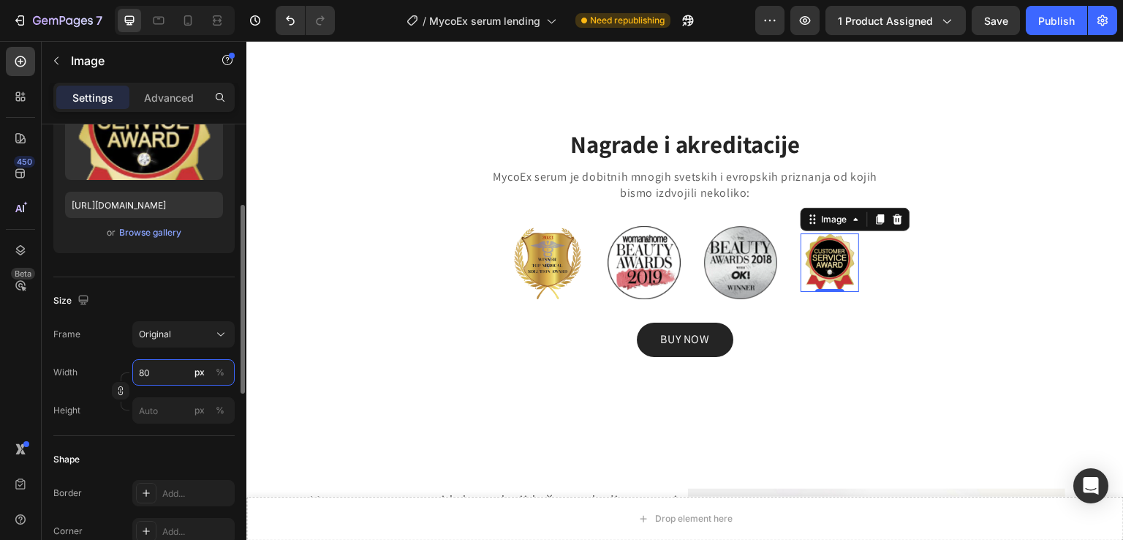
click at [169, 379] on input "80" at bounding box center [183, 372] width 102 height 26
click at [167, 379] on input "80" at bounding box center [183, 372] width 102 height 26
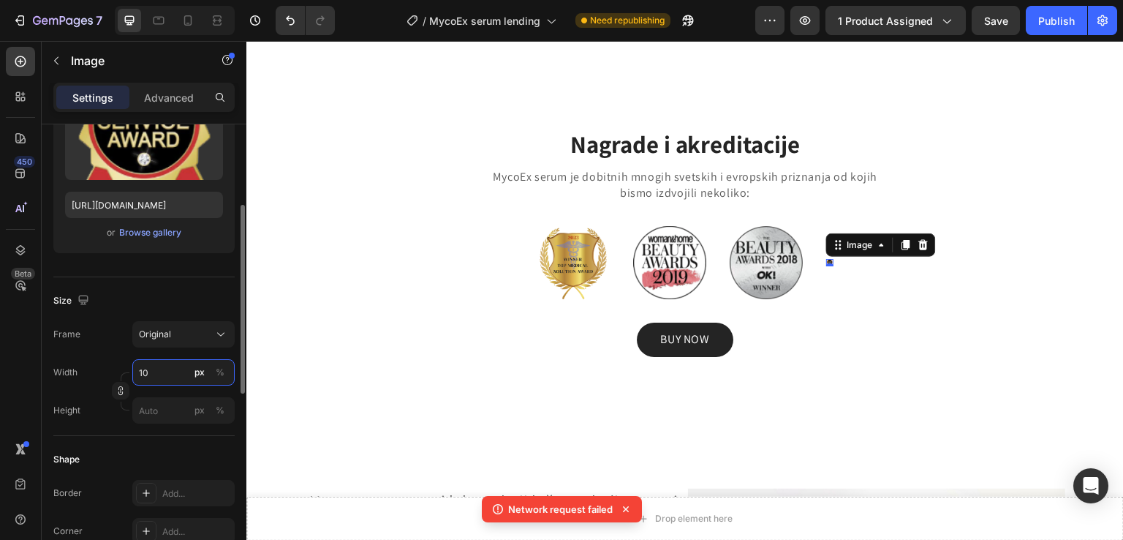
type input "100"
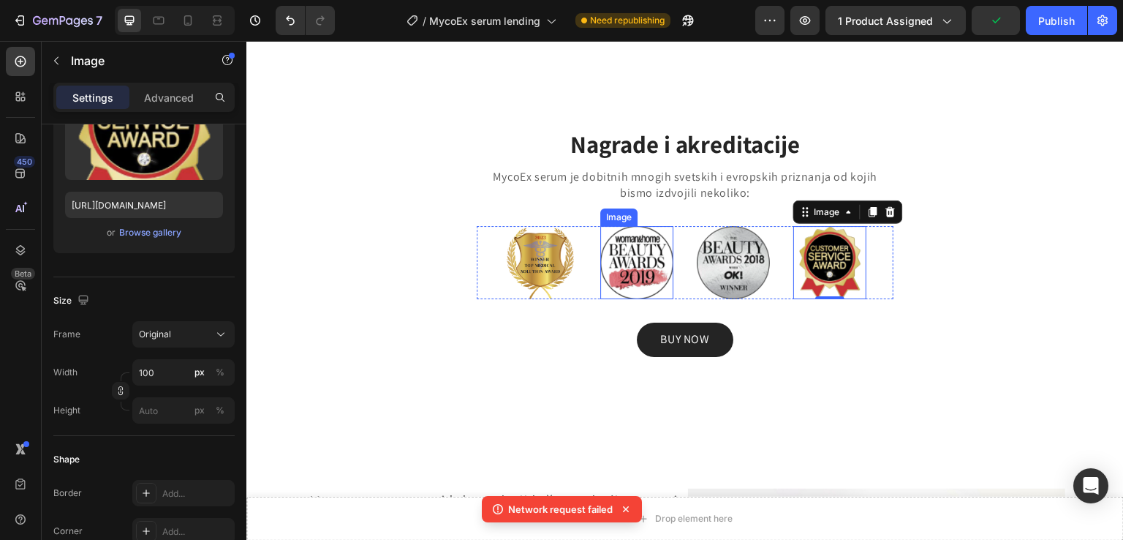
click at [630, 263] on img at bounding box center [636, 226] width 73 height 73
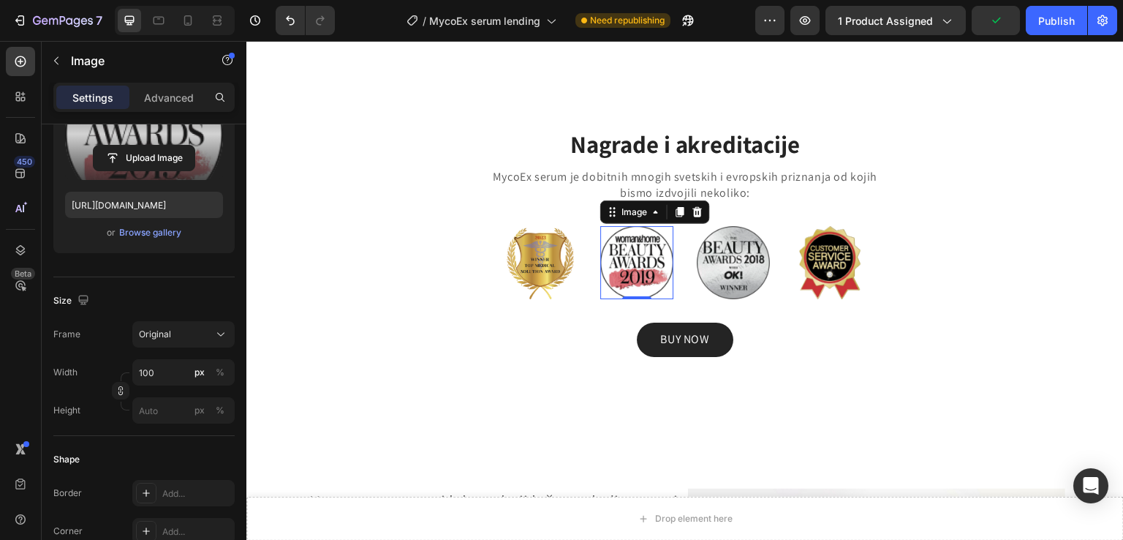
click at [157, 137] on label at bounding box center [144, 134] width 158 height 92
click at [157, 146] on input "file" at bounding box center [144, 158] width 101 height 25
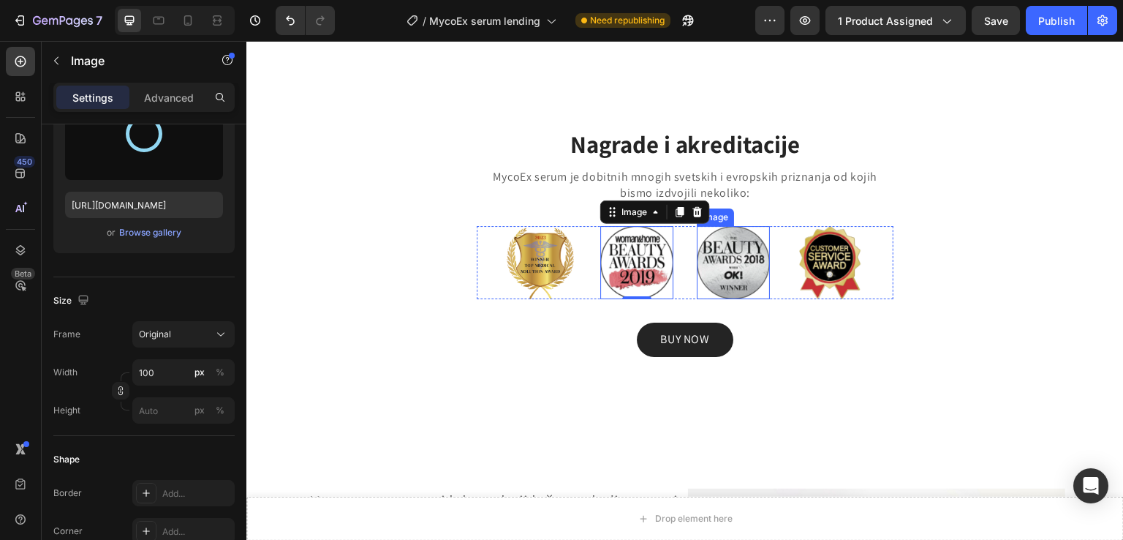
type input "https://cdn.shopify.com/s/files/1/0800/9652/6370/files/gempages_580060174794883…"
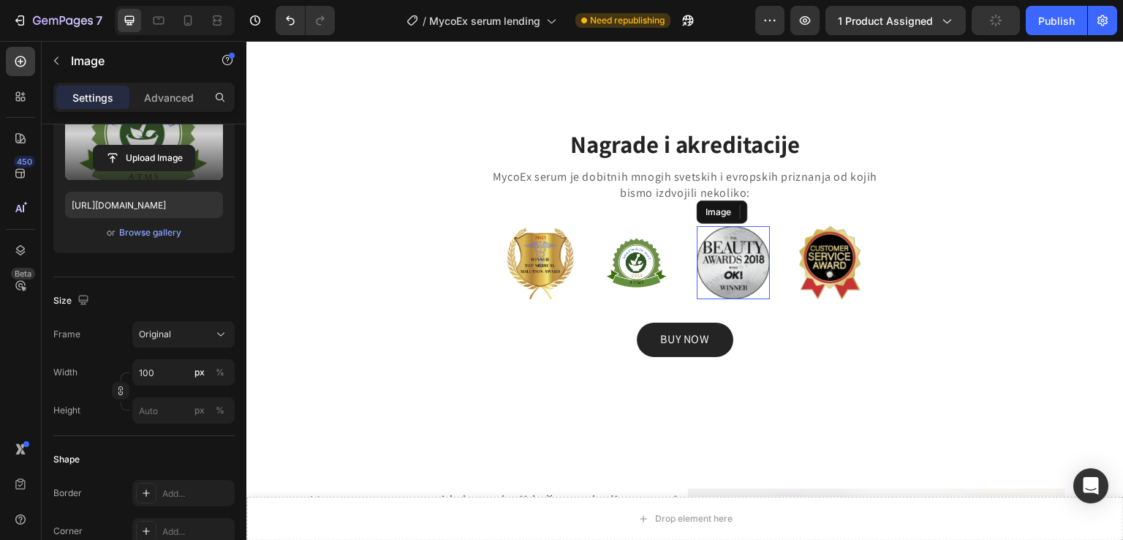
click at [712, 263] on img at bounding box center [733, 226] width 73 height 73
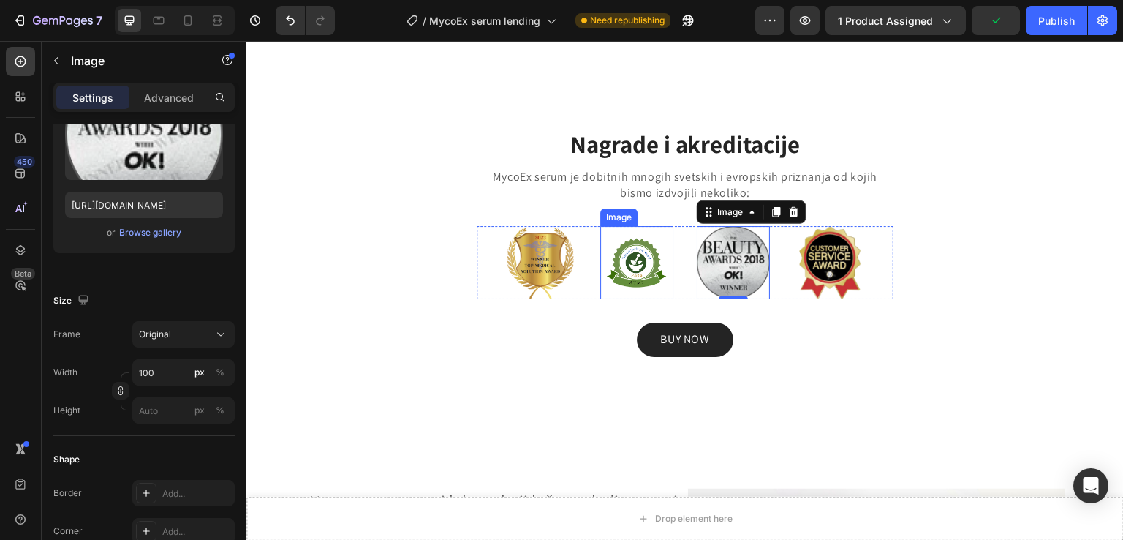
click at [617, 263] on img at bounding box center [636, 226] width 73 height 73
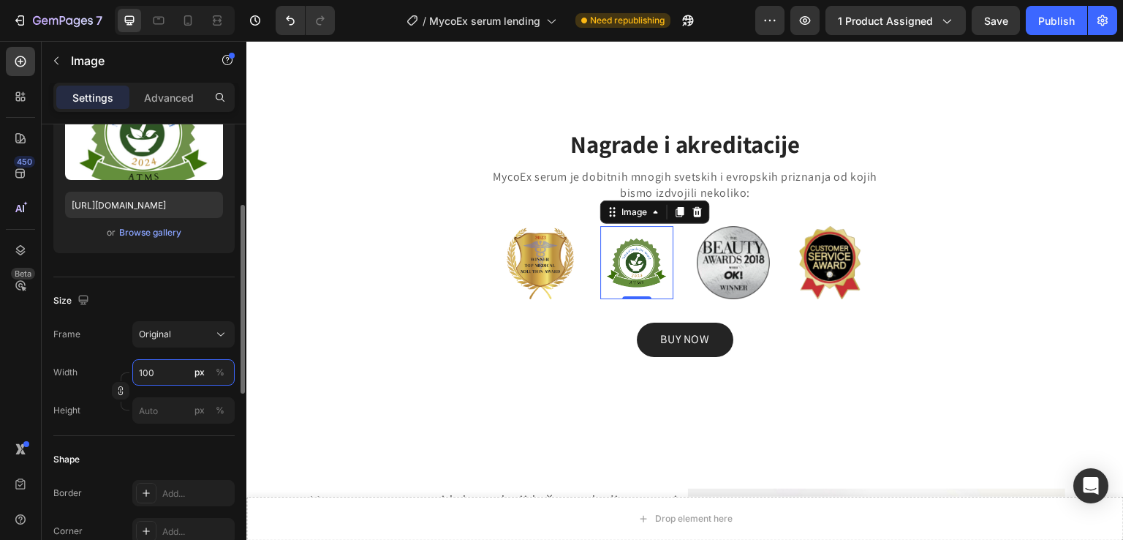
click at [167, 380] on input "100" at bounding box center [183, 372] width 102 height 26
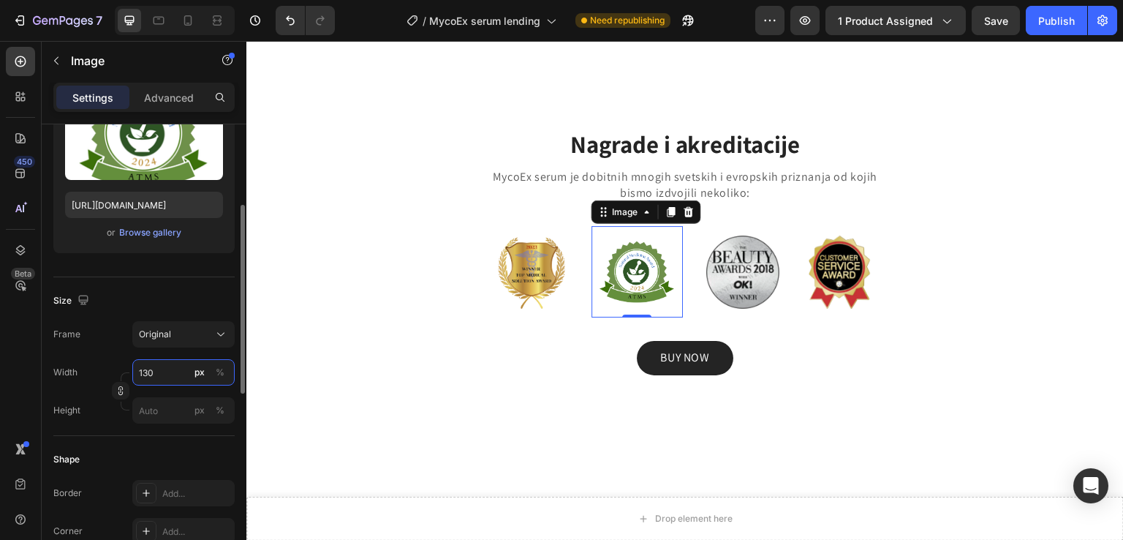
type input "131"
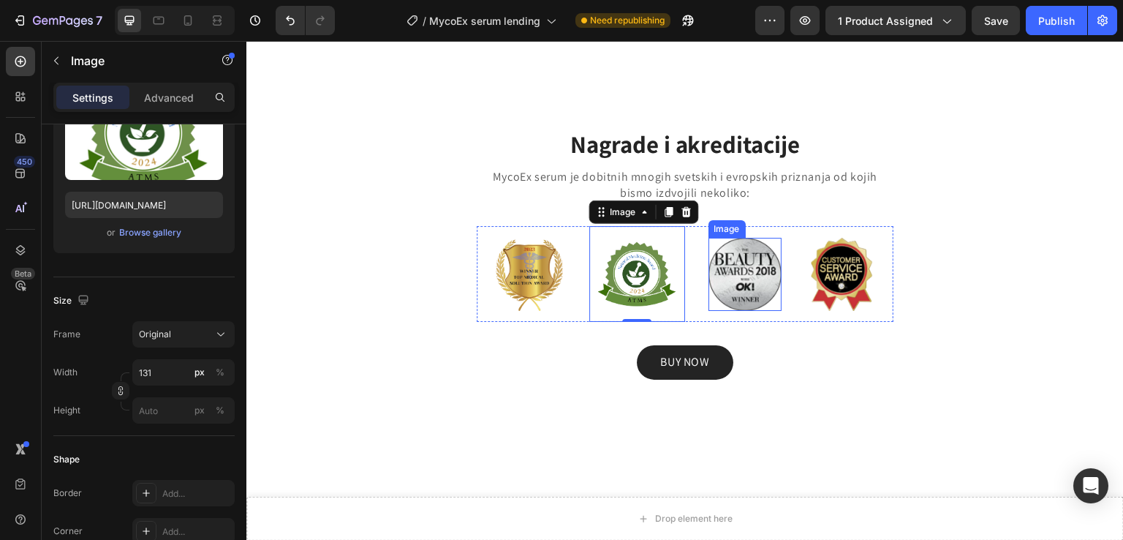
click at [769, 246] on img at bounding box center [745, 237] width 73 height 73
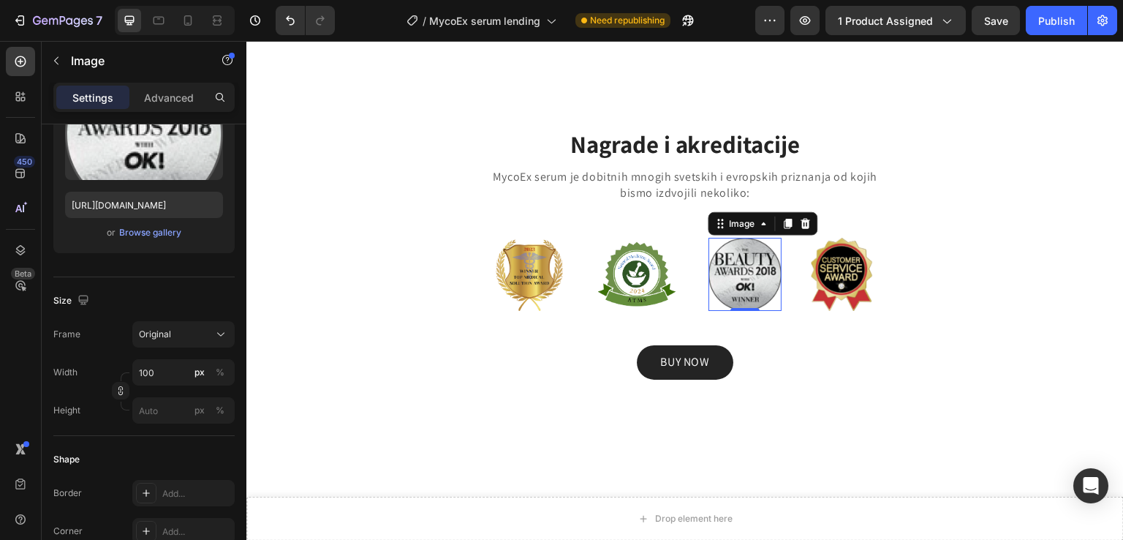
click at [151, 121] on div "Settings Advanced" at bounding box center [144, 104] width 205 height 42
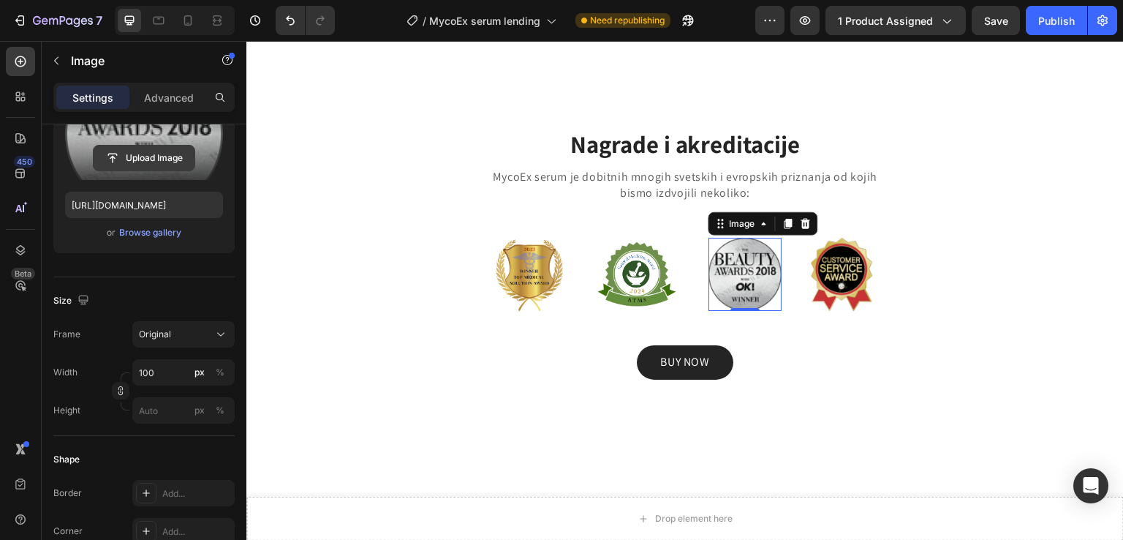
click at [151, 149] on input "file" at bounding box center [144, 158] width 101 height 25
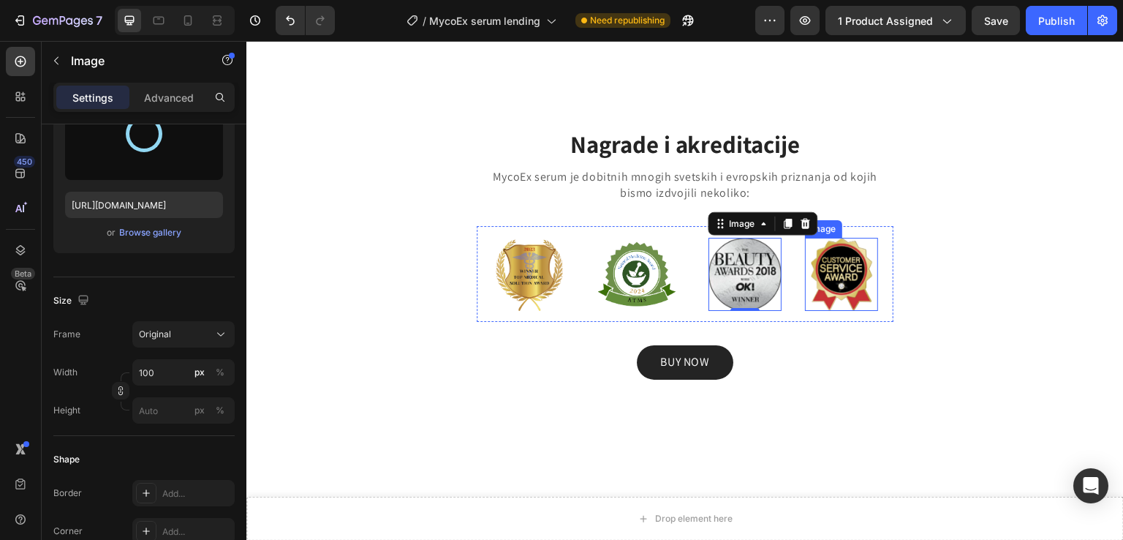
click at [816, 271] on img at bounding box center [841, 237] width 73 height 73
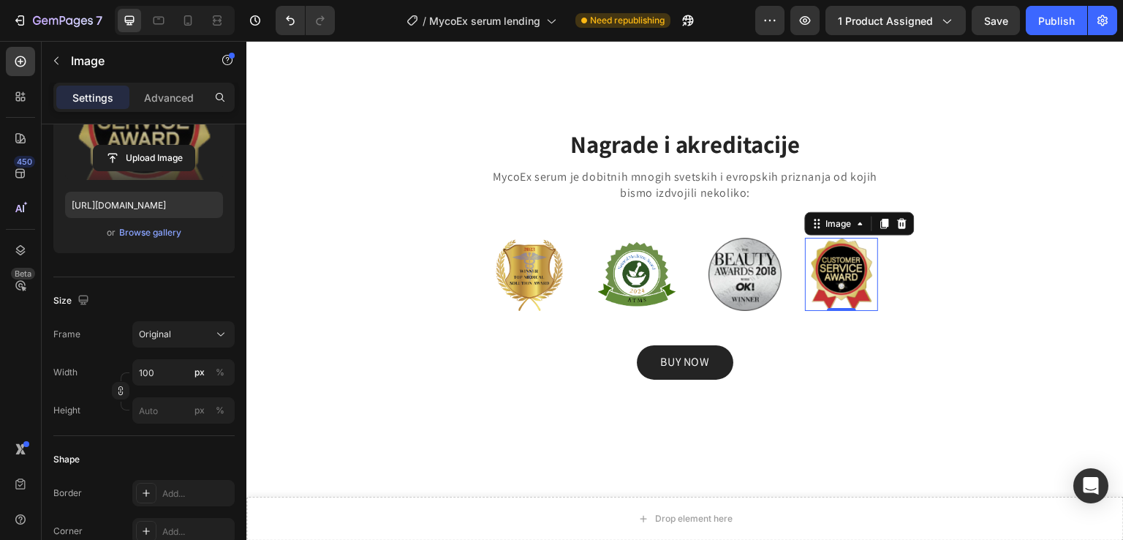
click at [136, 143] on label at bounding box center [144, 134] width 158 height 92
click at [136, 146] on input "file" at bounding box center [144, 158] width 101 height 25
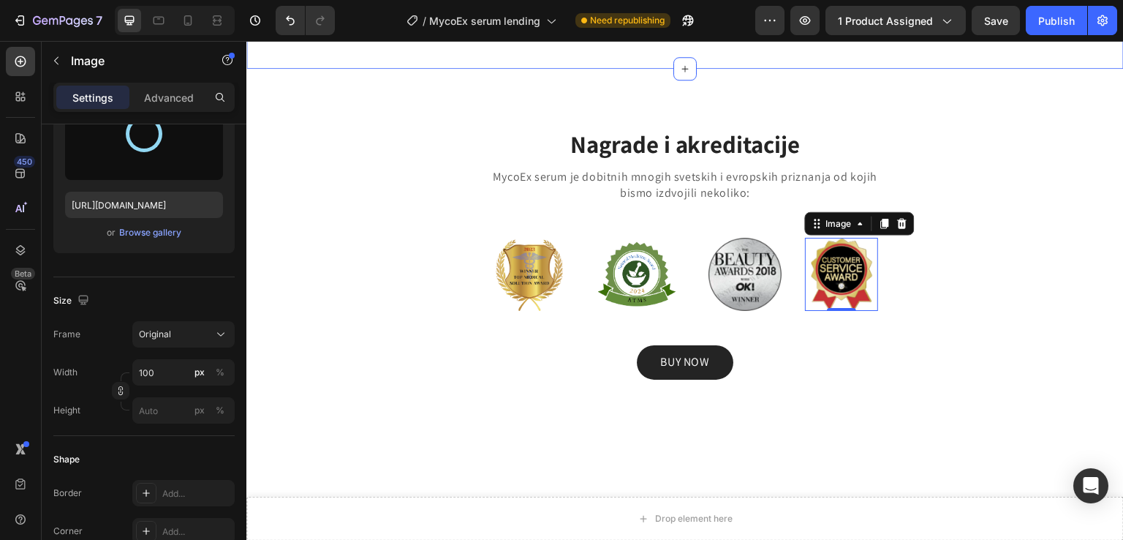
type input "https://cdn.shopify.com/s/files/1/0800/9652/6370/files/gempages_580060174794883…"
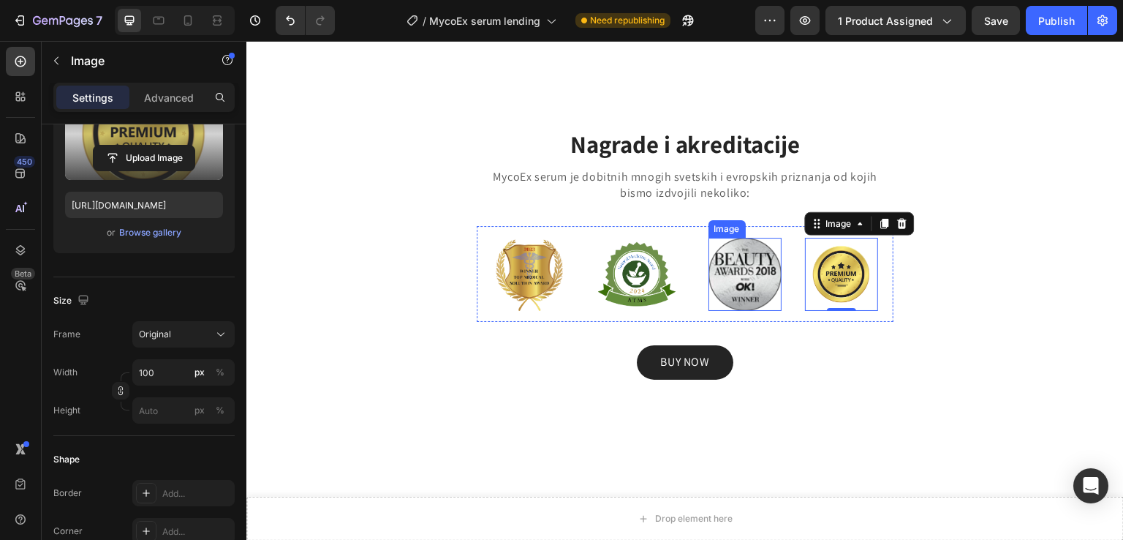
click at [736, 274] on img at bounding box center [745, 237] width 73 height 73
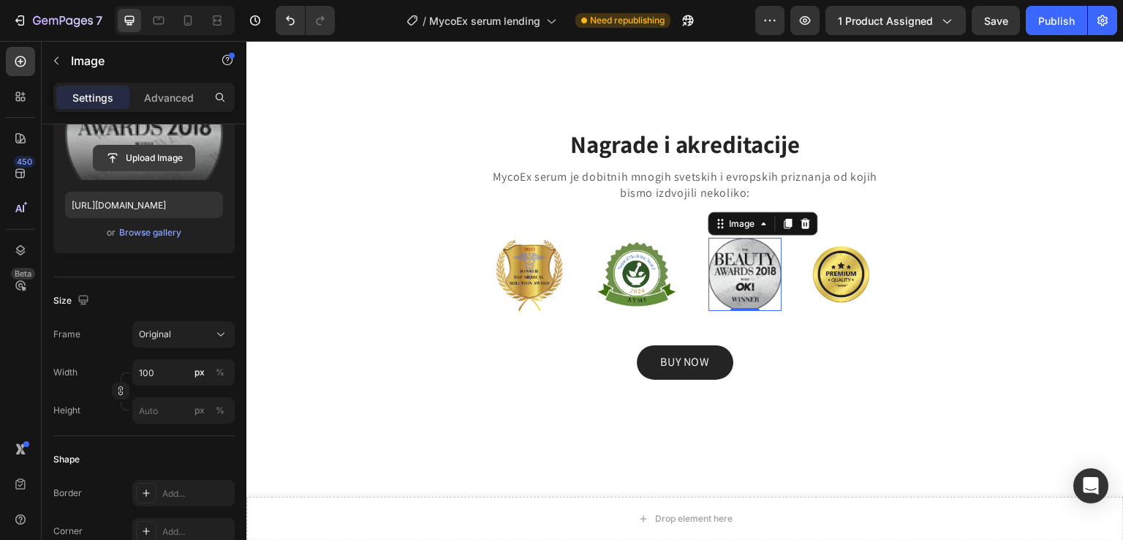
click at [184, 152] on input "file" at bounding box center [144, 158] width 101 height 25
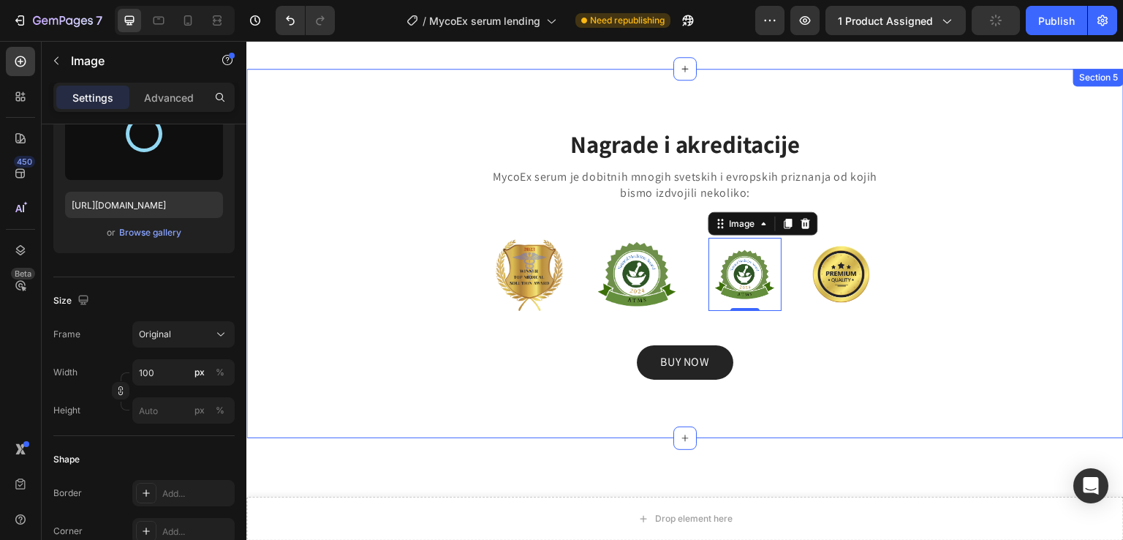
type input "https://cdn.shopify.com/s/files/1/0800/9652/6370/files/gempages_580060174794883…"
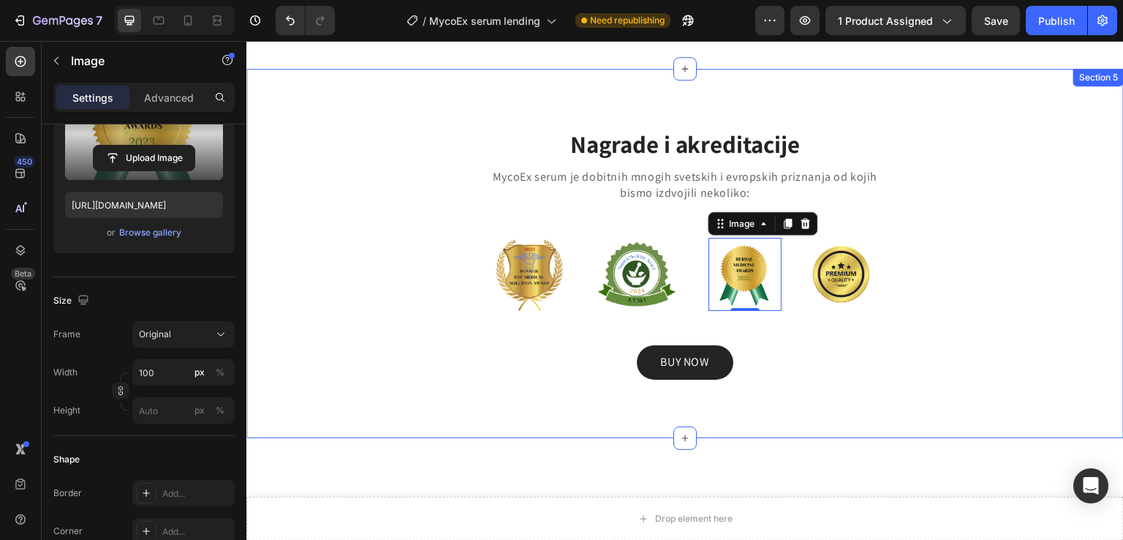
click at [371, 95] on div "Nagrade i akreditacije Heading MycoEx serum je dobitnih mnogih svetskih i evrop…" at bounding box center [685, 216] width 878 height 369
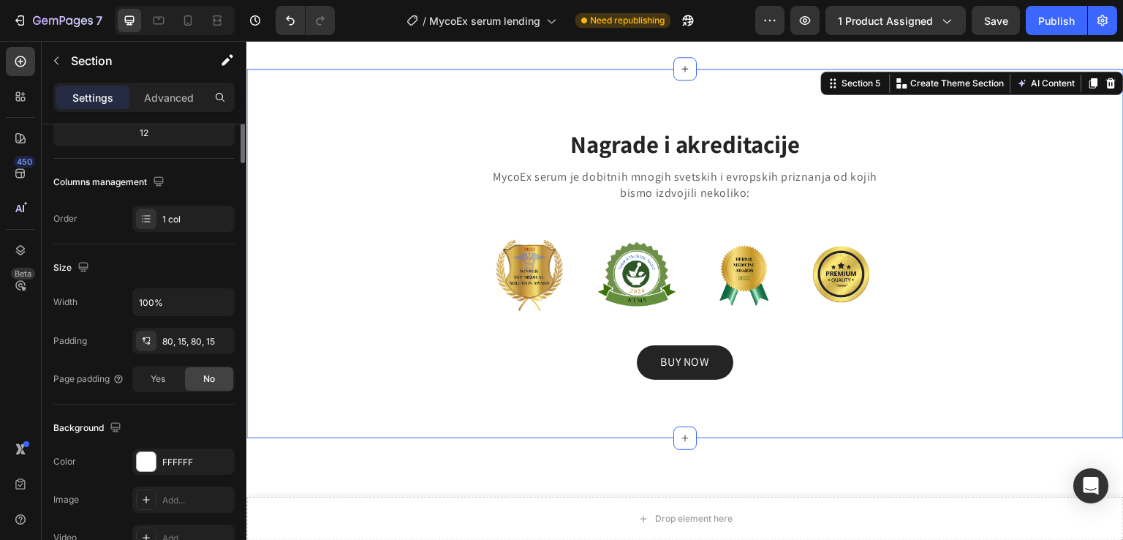
scroll to position [0, 0]
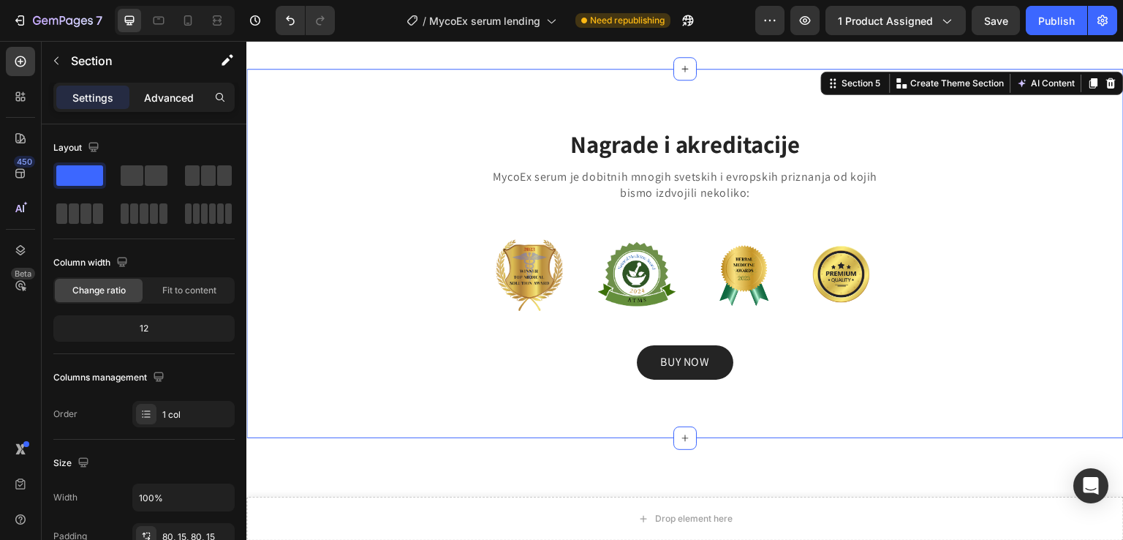
click at [148, 97] on p "Advanced" at bounding box center [169, 97] width 50 height 15
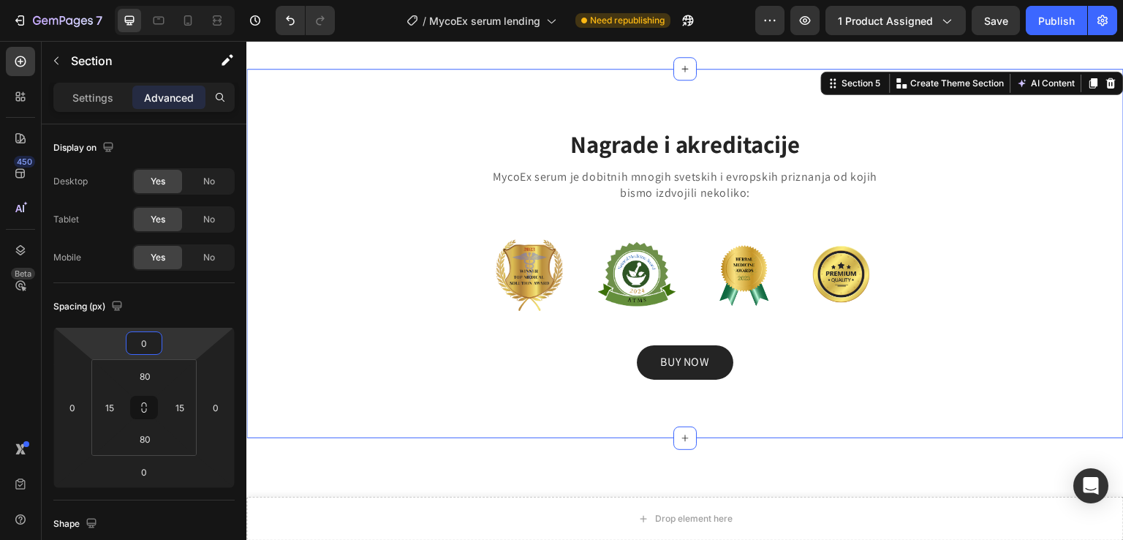
click at [153, 346] on input "0" at bounding box center [143, 343] width 29 height 22
click at [114, 0] on html "7 / MycoEx serum lending Need republishing Preview 1 product assigned Save Publ…" at bounding box center [561, 0] width 1123 height 0
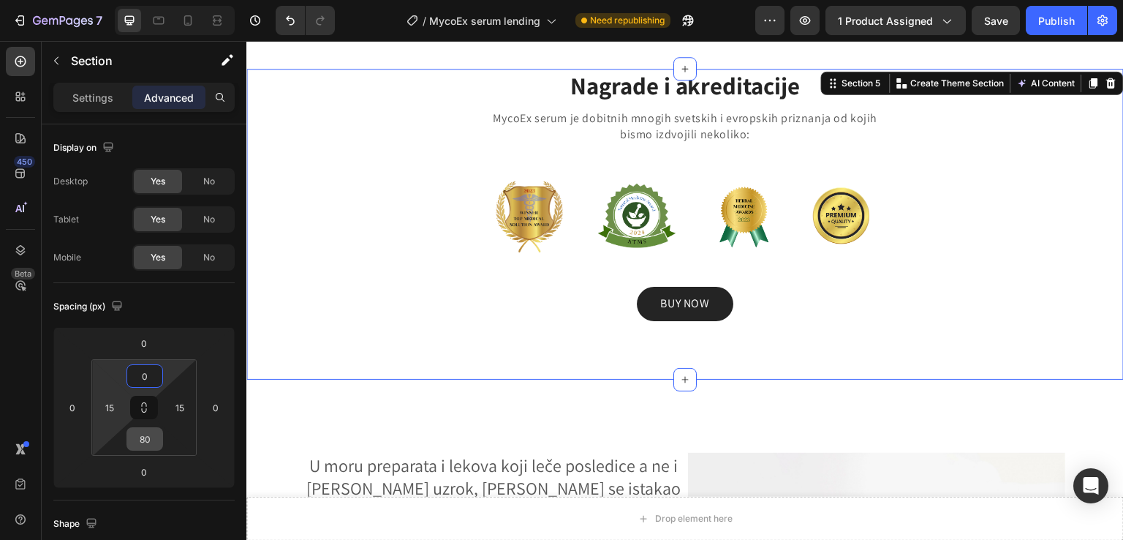
type input "0"
click at [143, 440] on input "80" at bounding box center [144, 439] width 29 height 22
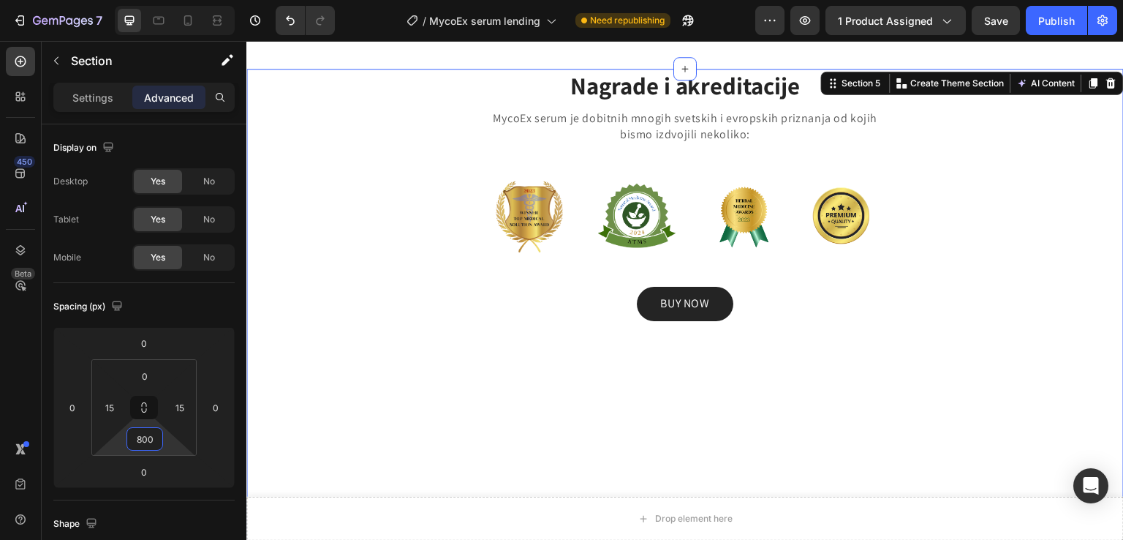
click at [150, 440] on input "800" at bounding box center [144, 439] width 29 height 22
type input "0"
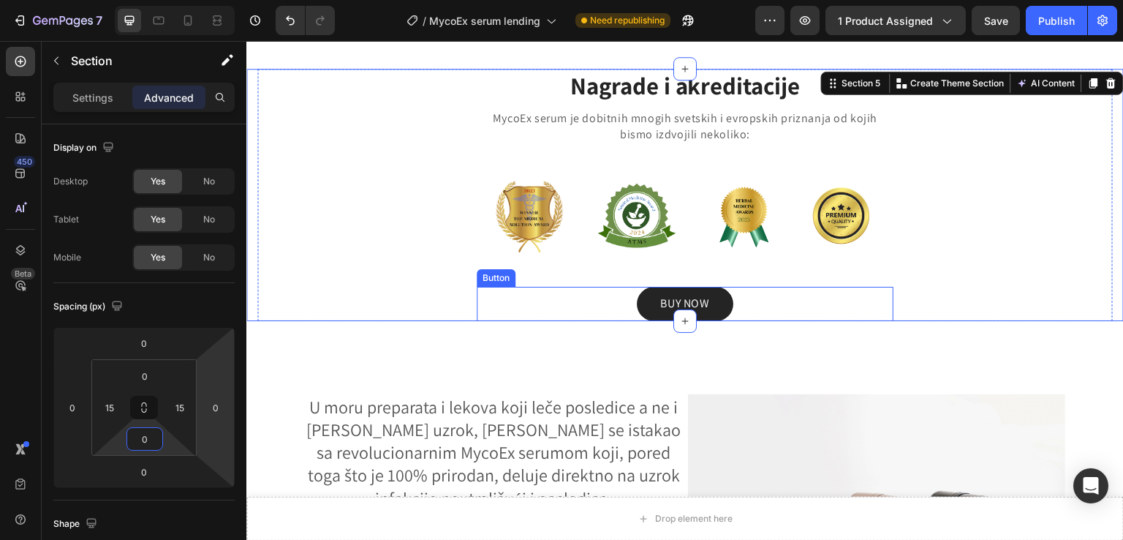
click at [786, 284] on div "BUY NOW Button" at bounding box center [685, 268] width 417 height 34
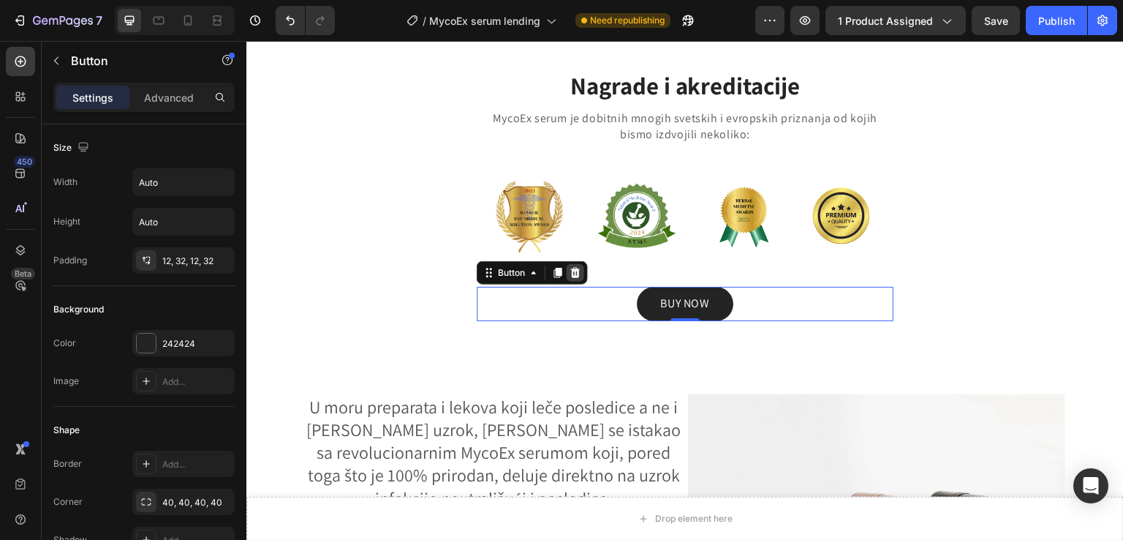
click at [576, 242] on icon at bounding box center [576, 237] width 10 height 10
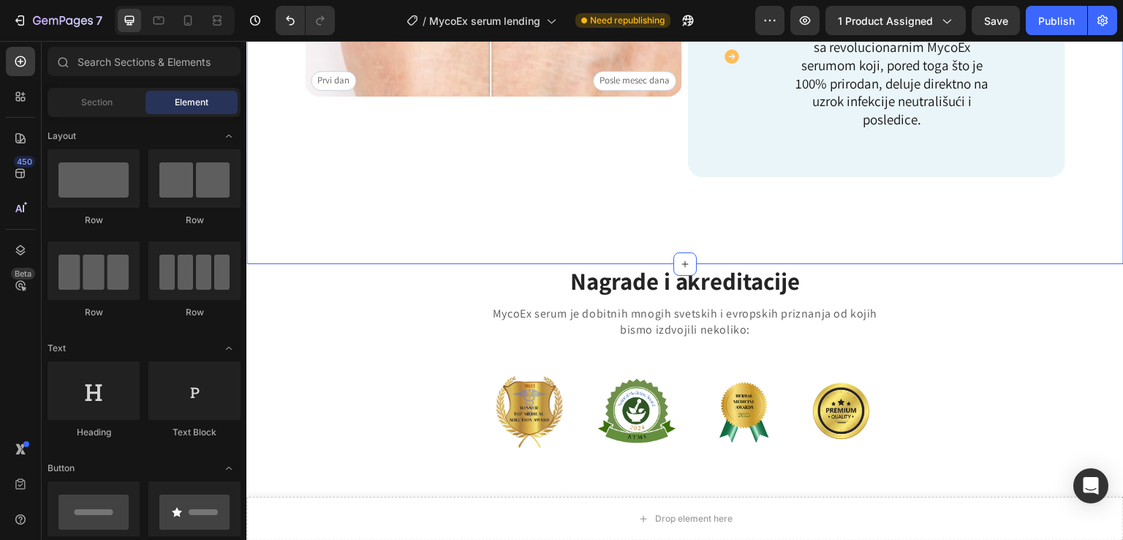
scroll to position [1714, 0]
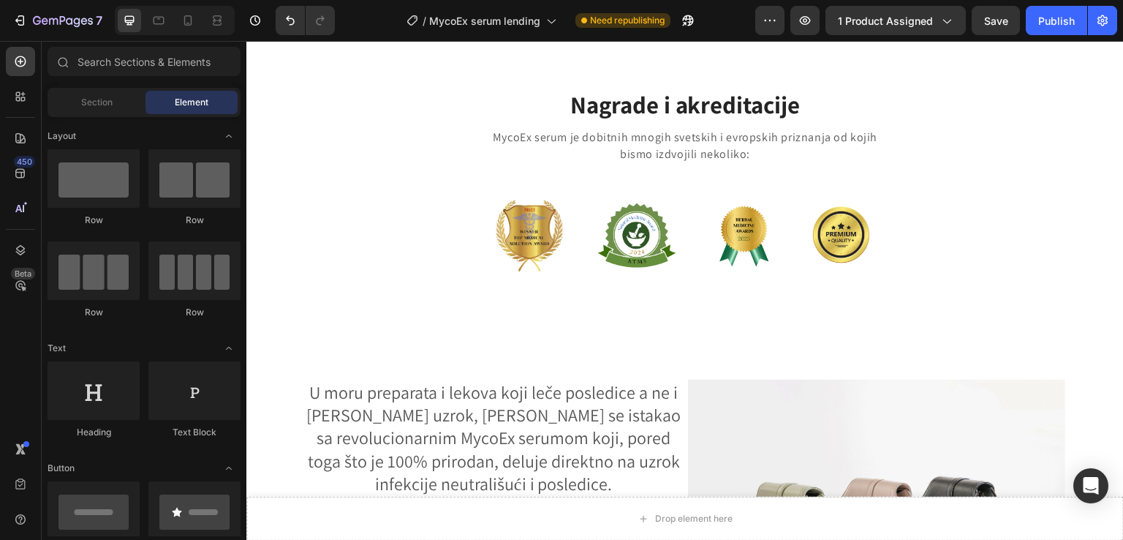
scroll to position [879, 0]
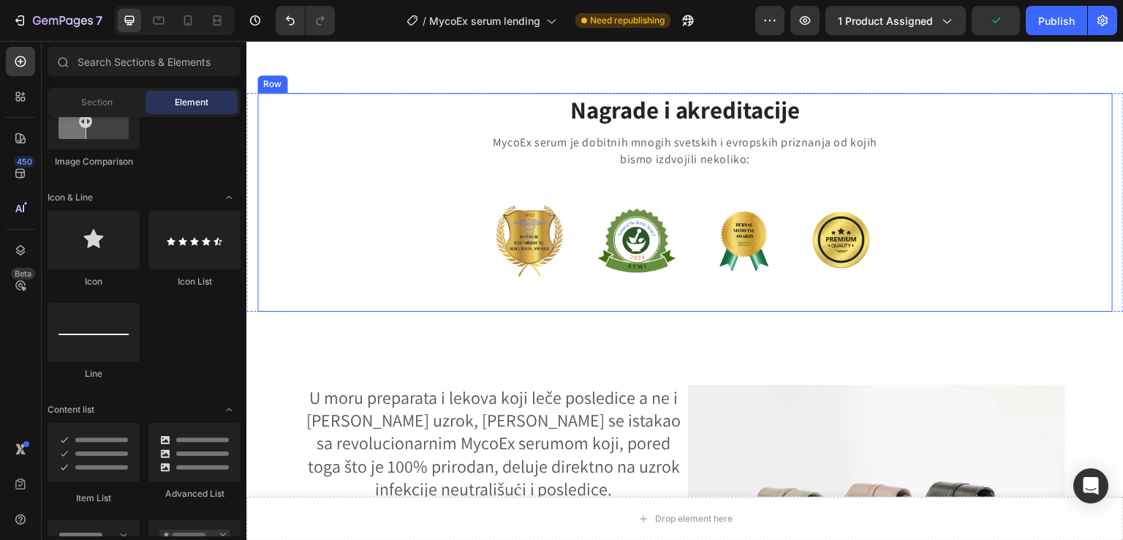
click at [381, 312] on div "Nagrade i akreditacije Heading MycoEx serum je dobitnih mnogih svetskih i evrop…" at bounding box center [685, 202] width 856 height 219
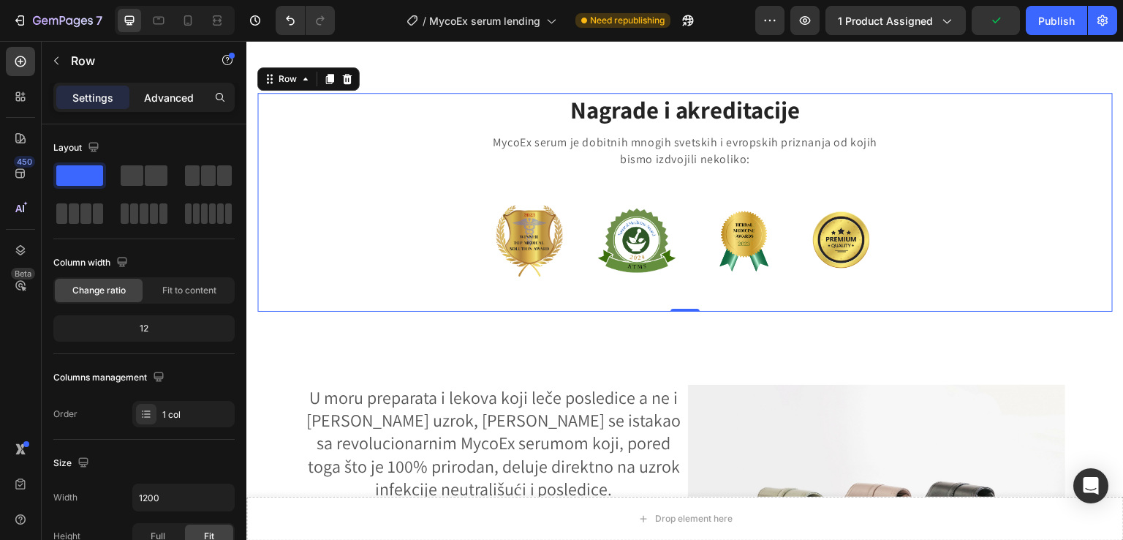
click at [158, 103] on p "Advanced" at bounding box center [169, 97] width 50 height 15
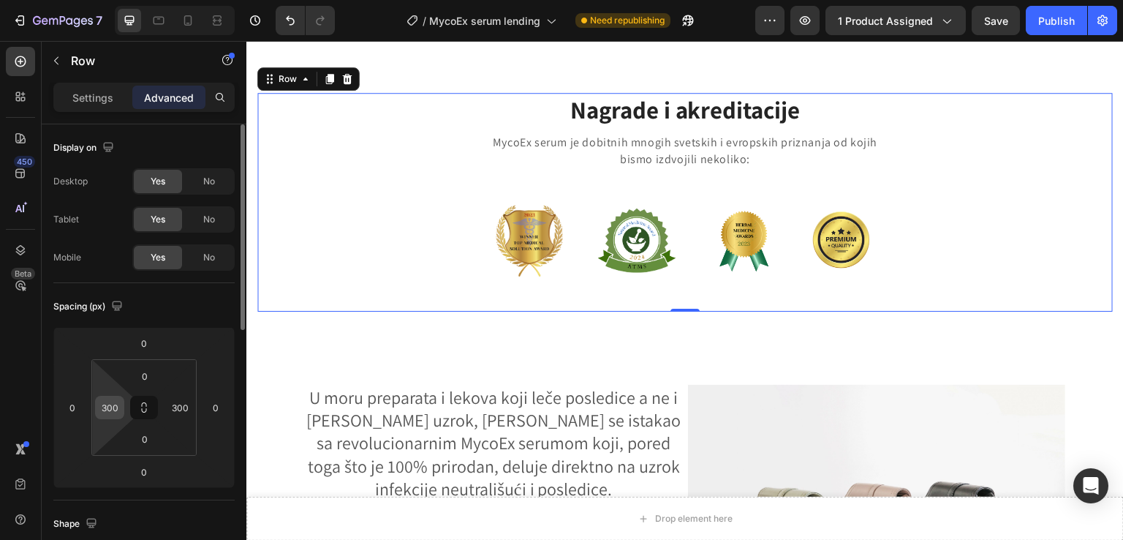
click at [113, 407] on input "300" at bounding box center [110, 407] width 22 height 22
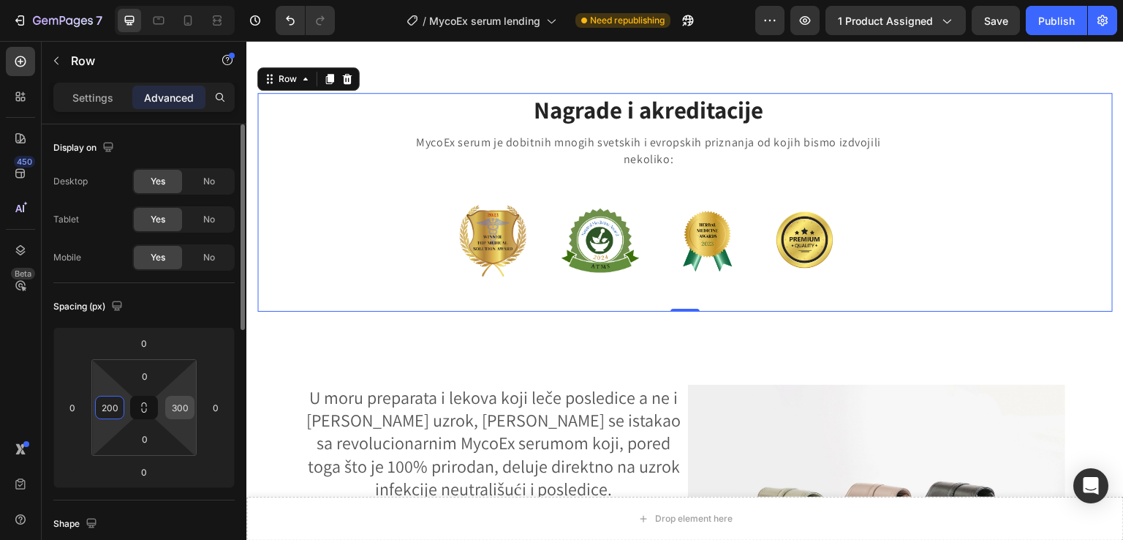
type input "200"
click at [184, 408] on input "300" at bounding box center [180, 407] width 22 height 22
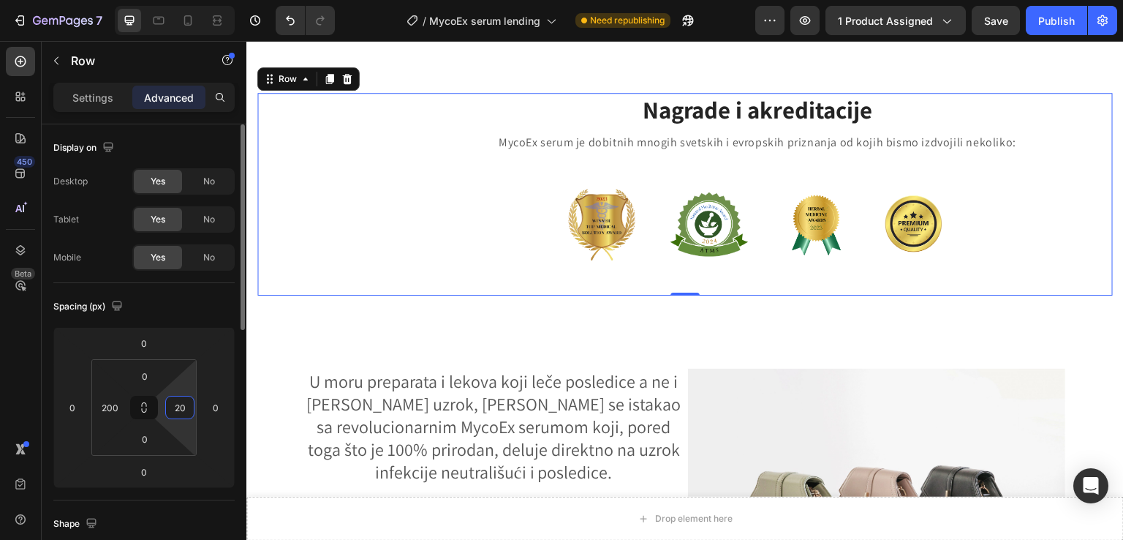
type input "200"
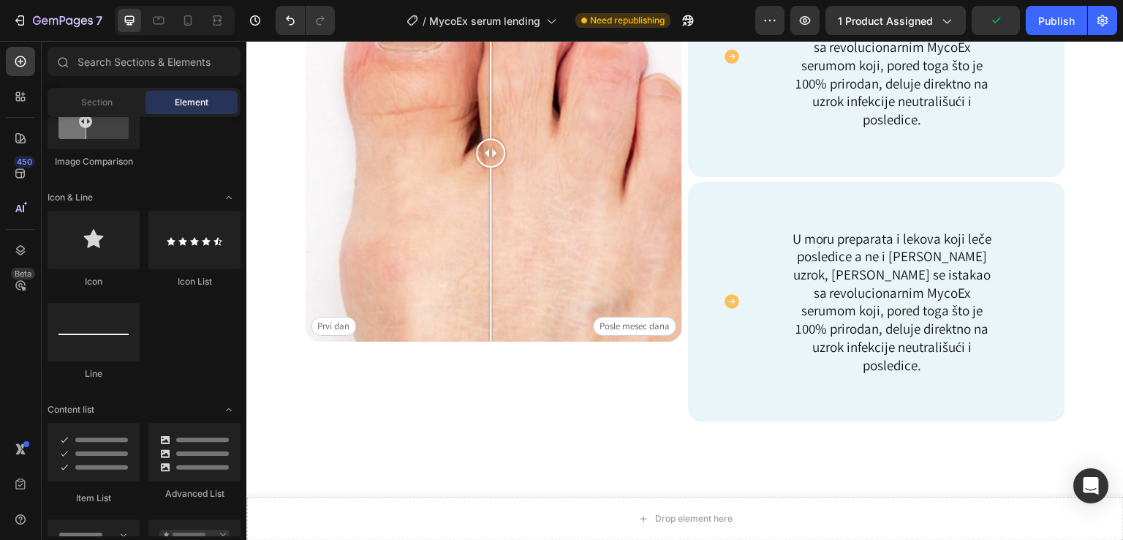
scroll to position [1058, 0]
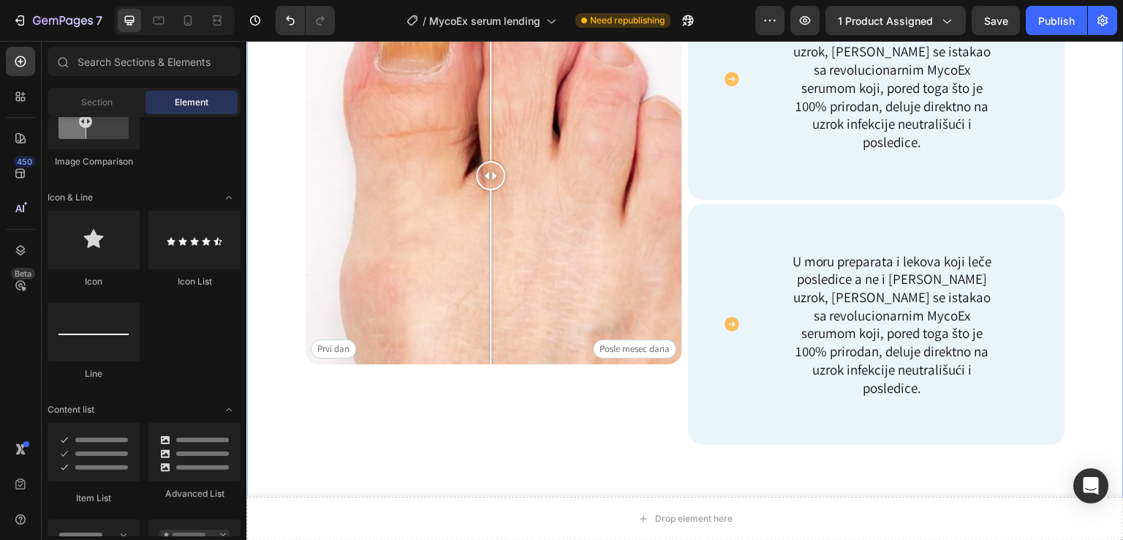
click at [287, 243] on div "Image Icon Prevuci levo/desno Text Block Row Prvi [PERSON_NAME] Posle [PERSON_N…" at bounding box center [685, 244] width 878 height 576
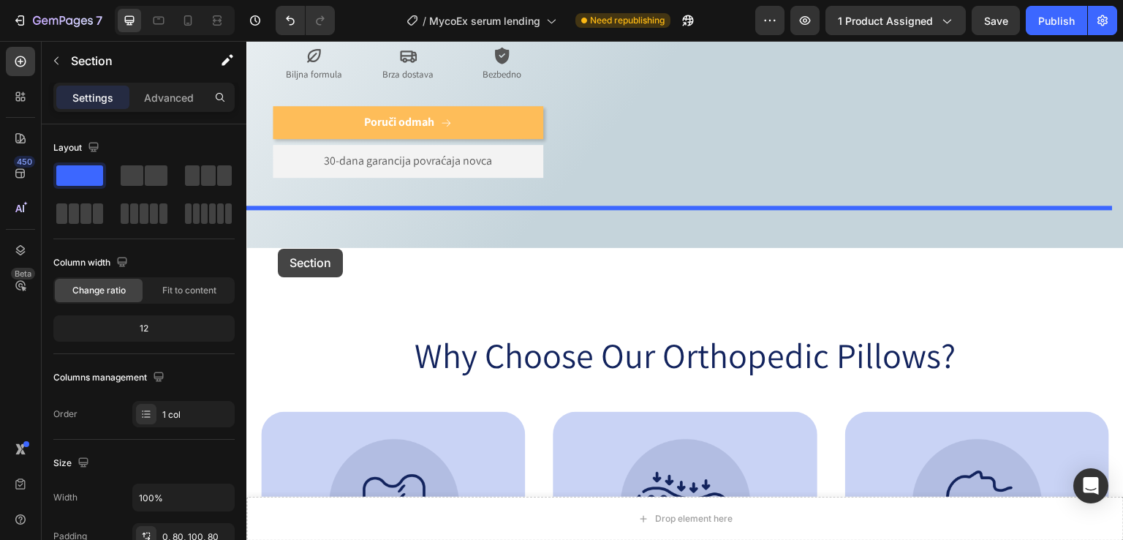
scroll to position [391, 0]
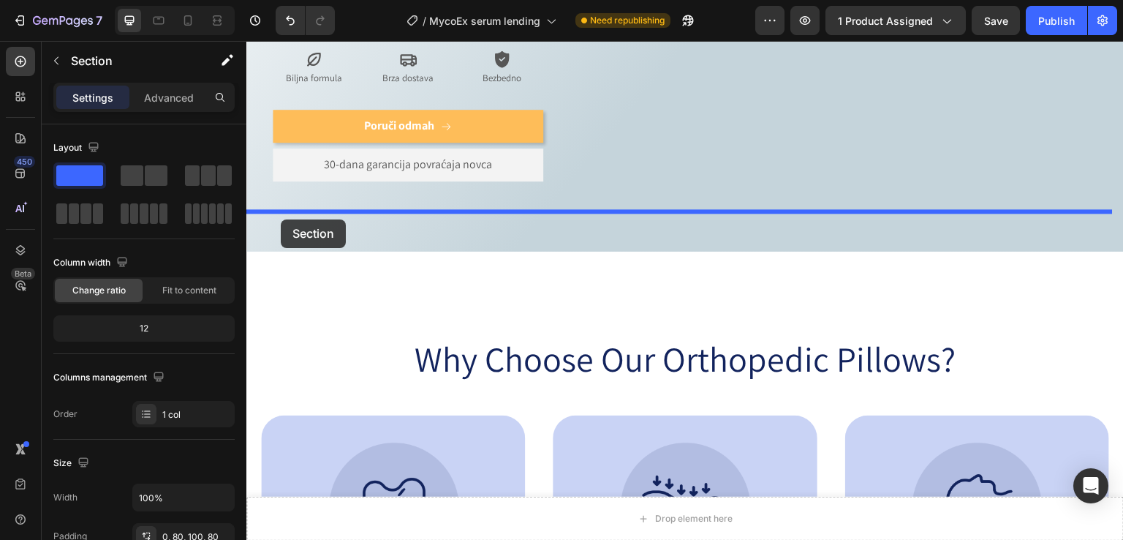
drag, startPoint x: 277, startPoint y: 291, endPoint x: 281, endPoint y: 219, distance: 71.8
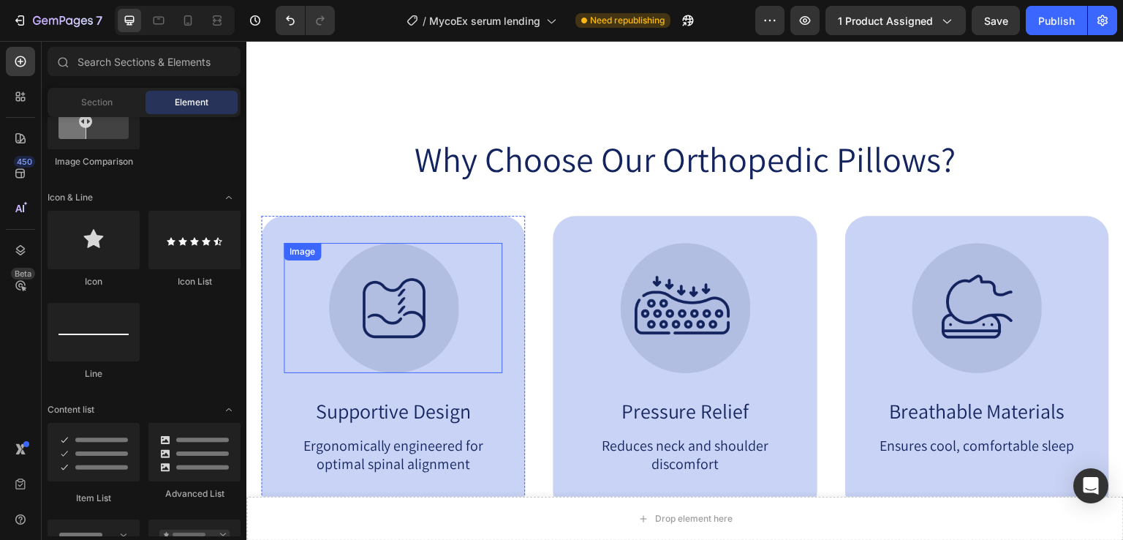
scroll to position [1202, 0]
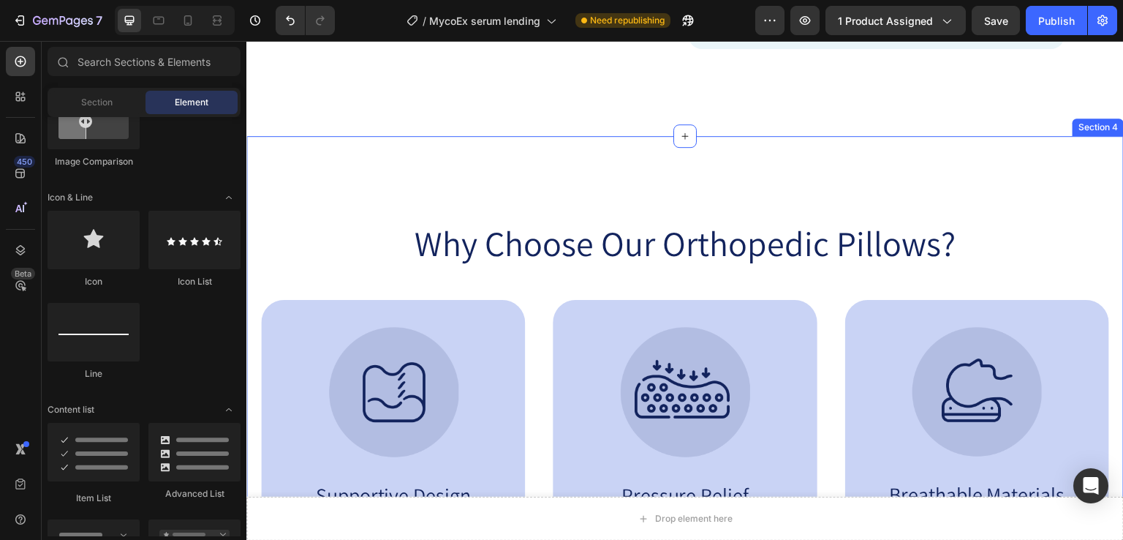
click at [361, 159] on div "Why Choose Our Orthopedic Pillows? Heading Image Supportive Design Text Block E…" at bounding box center [685, 407] width 878 height 542
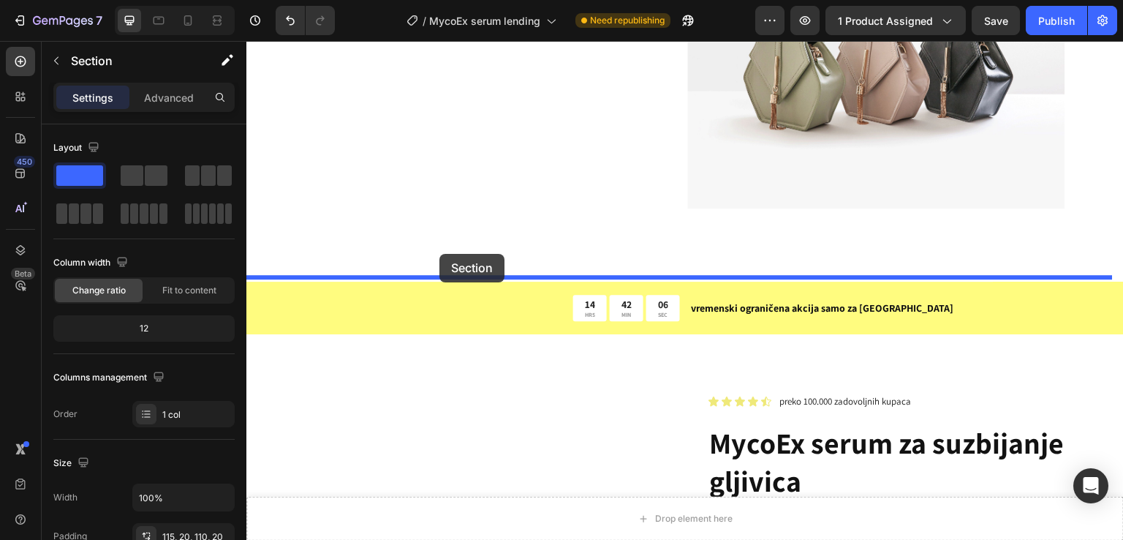
scroll to position [2171, 0]
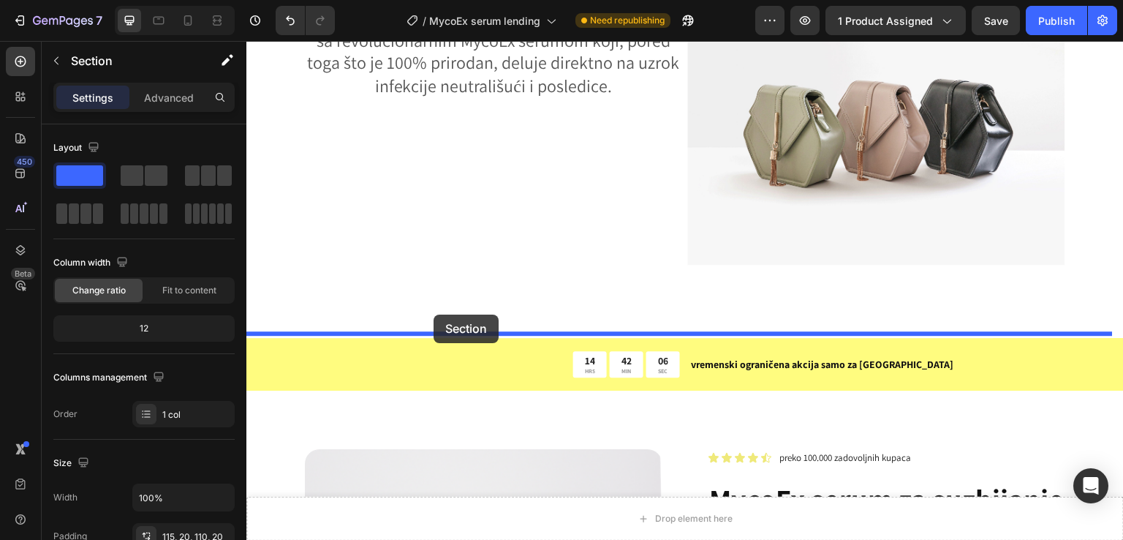
drag, startPoint x: 276, startPoint y: 148, endPoint x: 505, endPoint y: 294, distance: 270.6
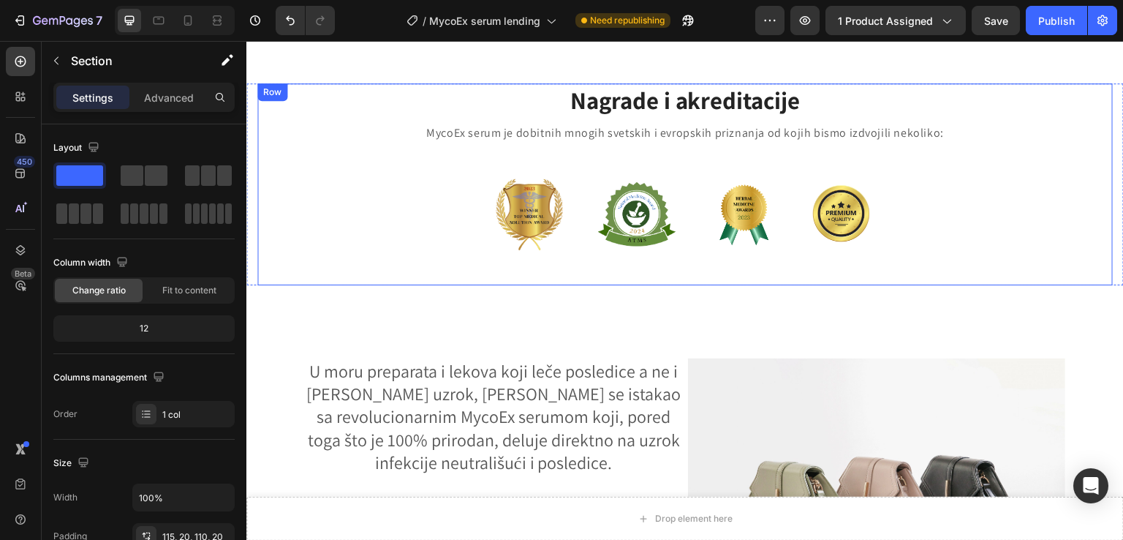
scroll to position [1240, 0]
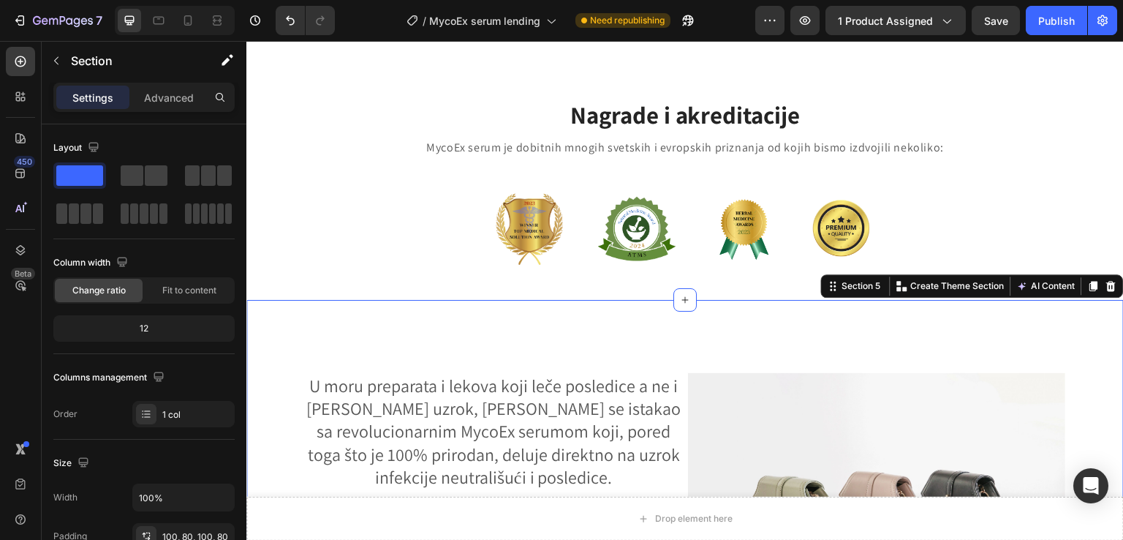
click at [336, 335] on div "U moru preparata i lekova koji leče posledice a ne i [PERSON_NAME] uzrok, [PERS…" at bounding box center [685, 514] width 878 height 429
click at [1107, 281] on icon at bounding box center [1112, 286] width 10 height 10
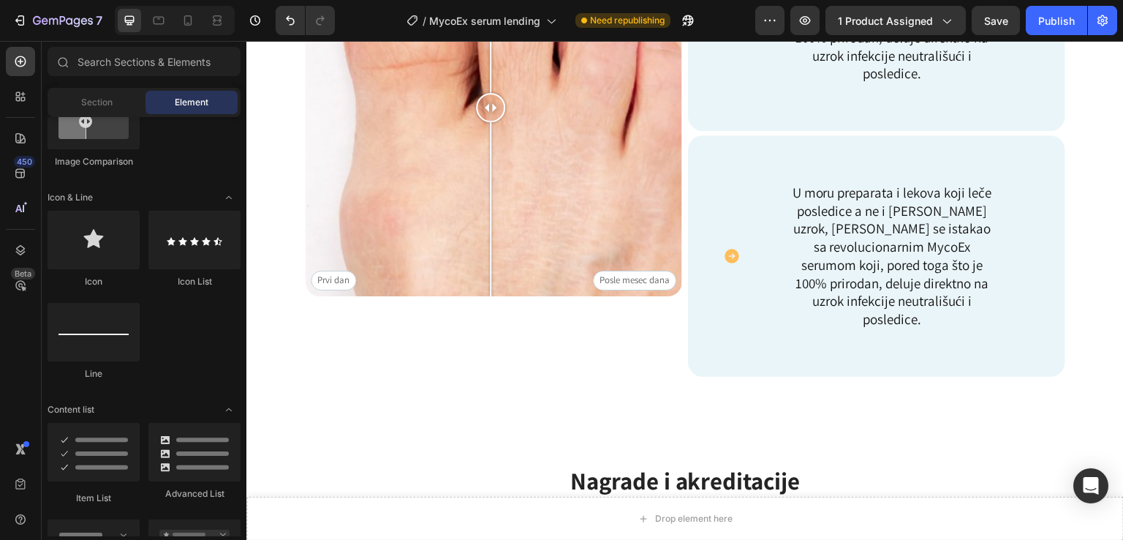
scroll to position [881, 0]
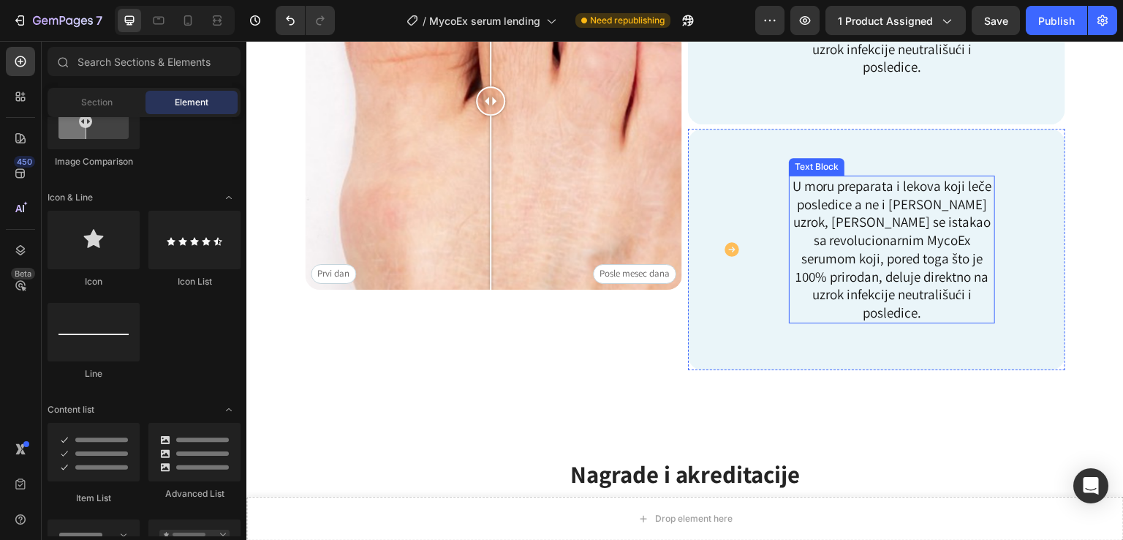
click at [931, 315] on p "U moru preparata i lekova koji leče posledice a ne i [PERSON_NAME] uzrok, [PERS…" at bounding box center [892, 249] width 203 height 145
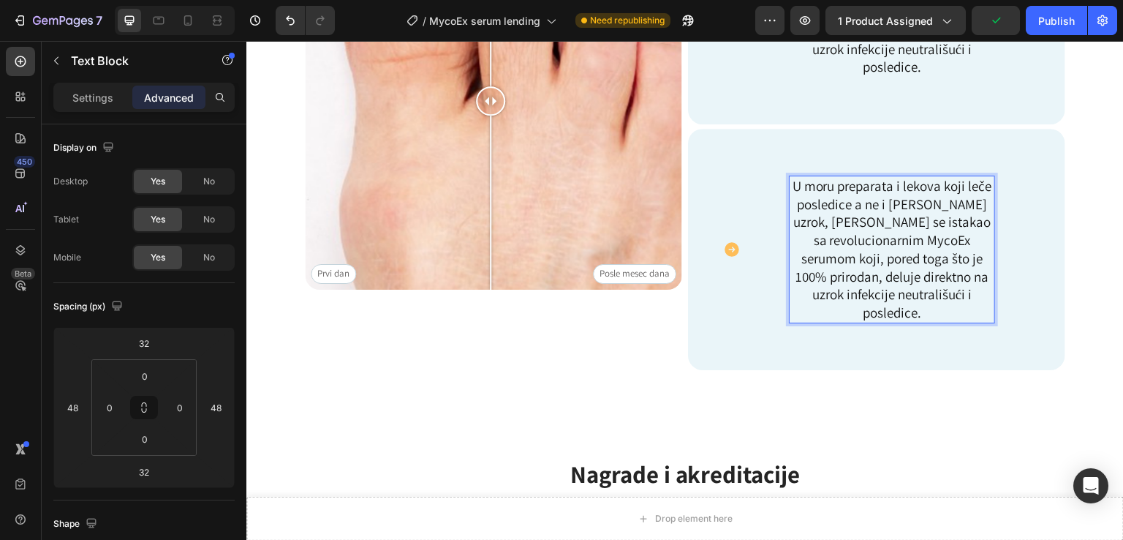
click at [921, 309] on p "U moru preparata i lekova koji leče posledice a ne i [PERSON_NAME] uzrok, [PERS…" at bounding box center [892, 249] width 203 height 145
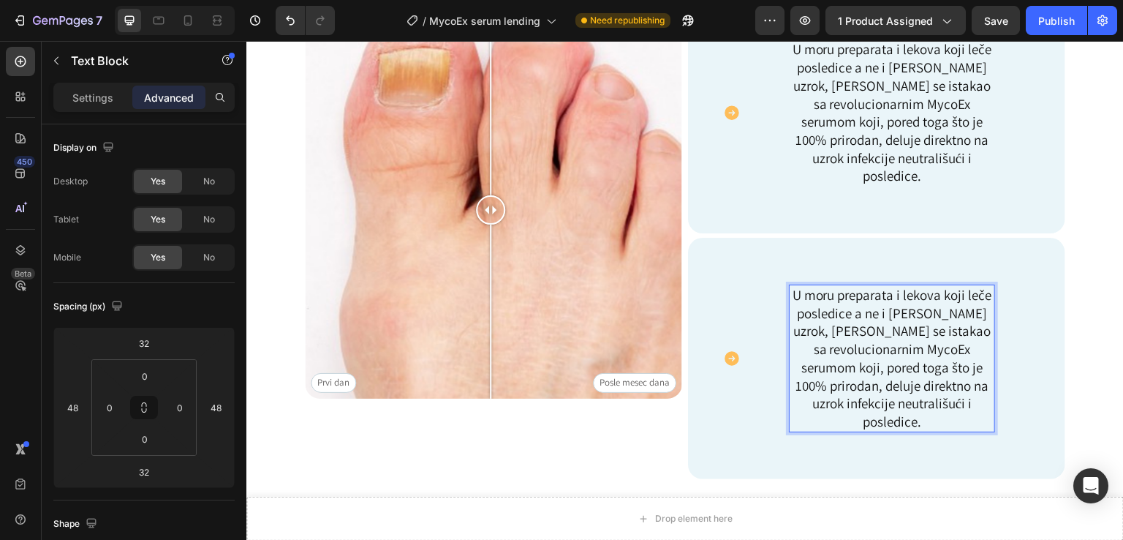
scroll to position [784, 0]
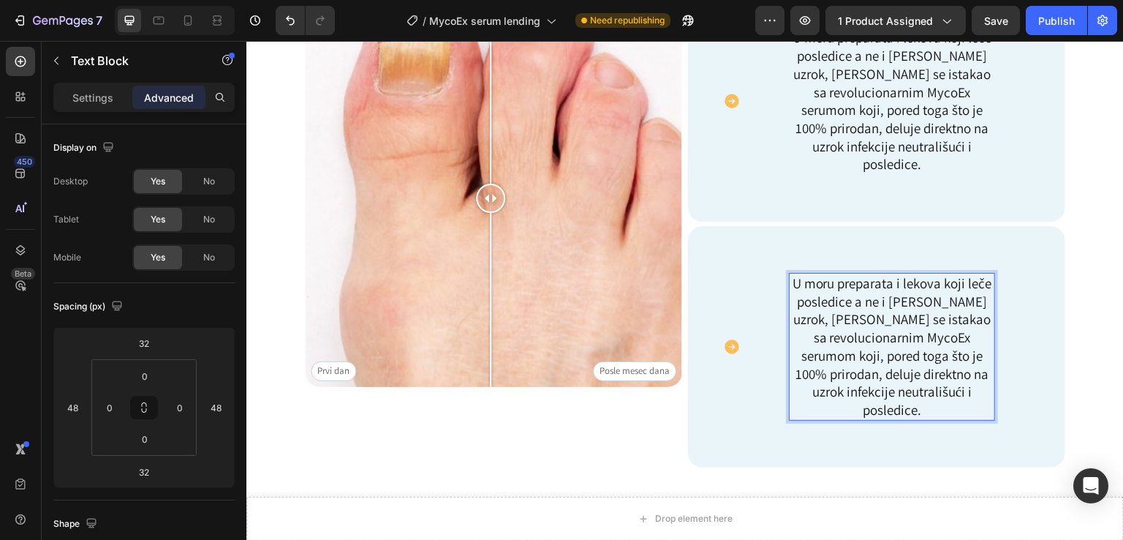
drag, startPoint x: 932, startPoint y: 412, endPoint x: 854, endPoint y: 344, distance: 103.1
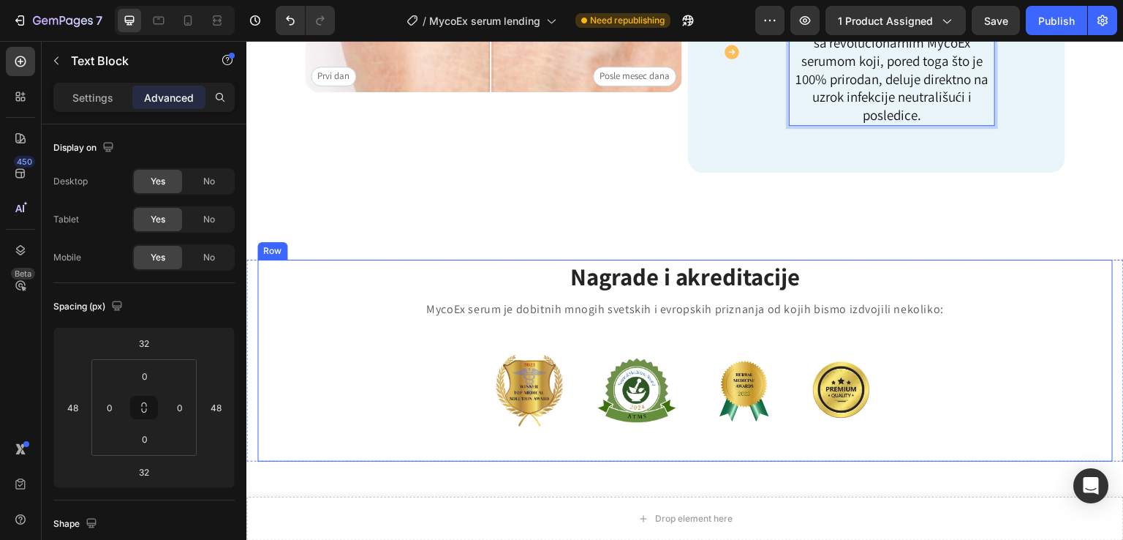
scroll to position [1174, 0]
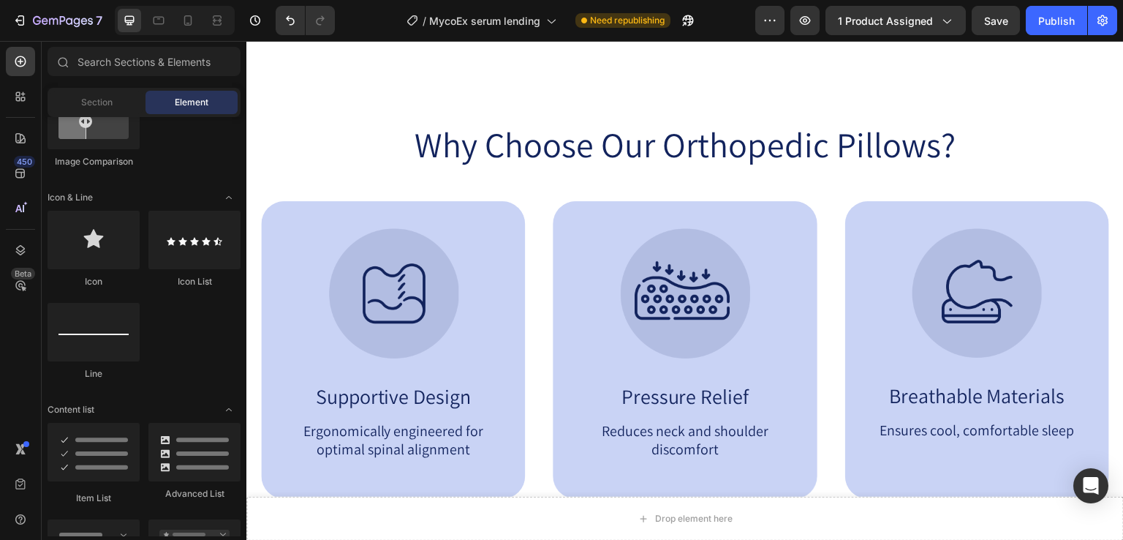
scroll to position [1515, 0]
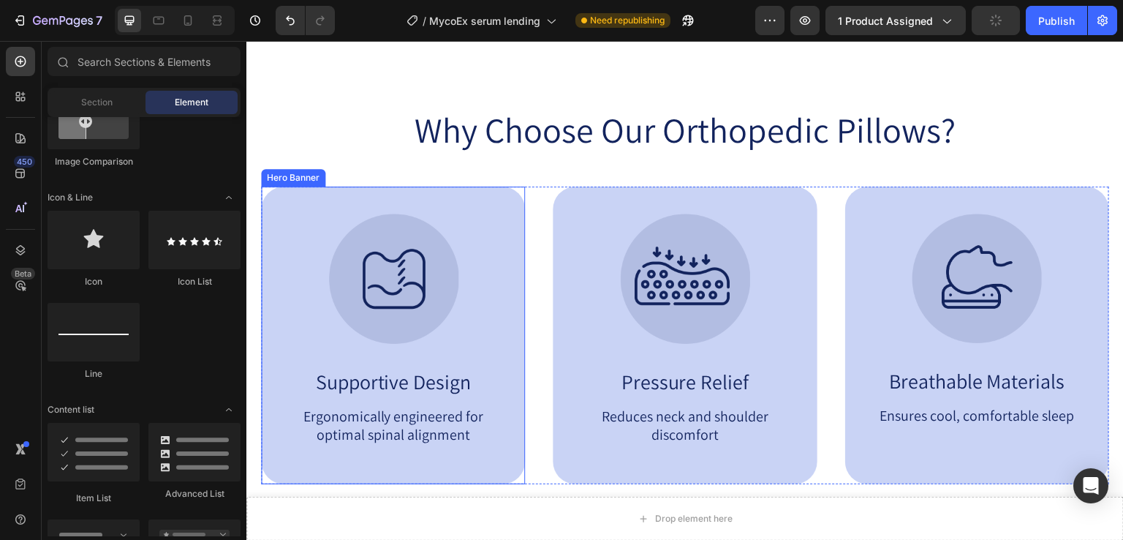
click at [328, 210] on div "Image Supportive Design Text Block Ergonomically engineered for optimal spinal …" at bounding box center [393, 335] width 264 height 298
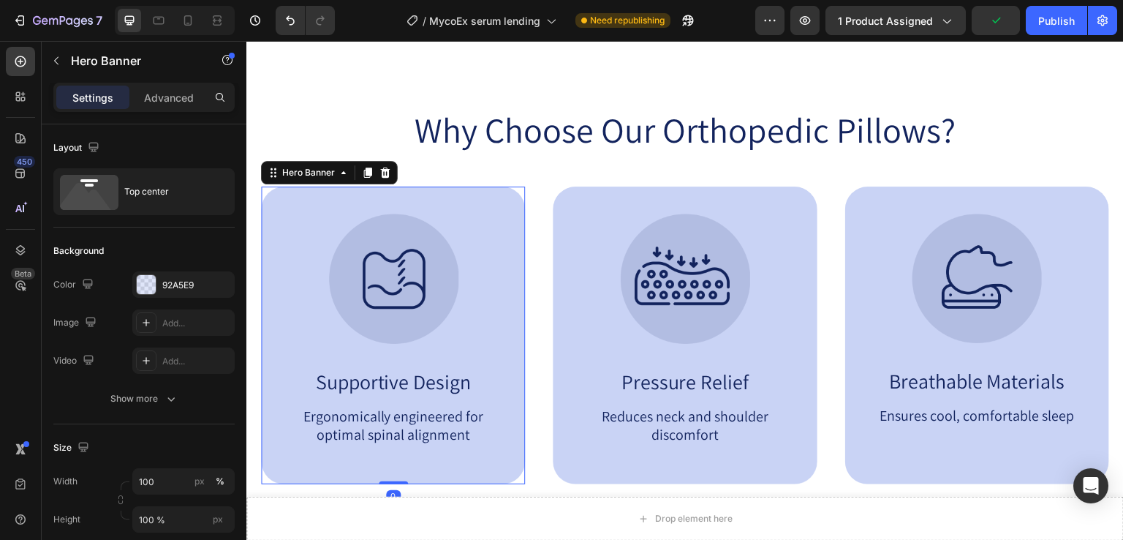
drag, startPoint x: 369, startPoint y: 168, endPoint x: 407, endPoint y: 219, distance: 63.2
click at [369, 170] on icon at bounding box center [368, 172] width 8 height 10
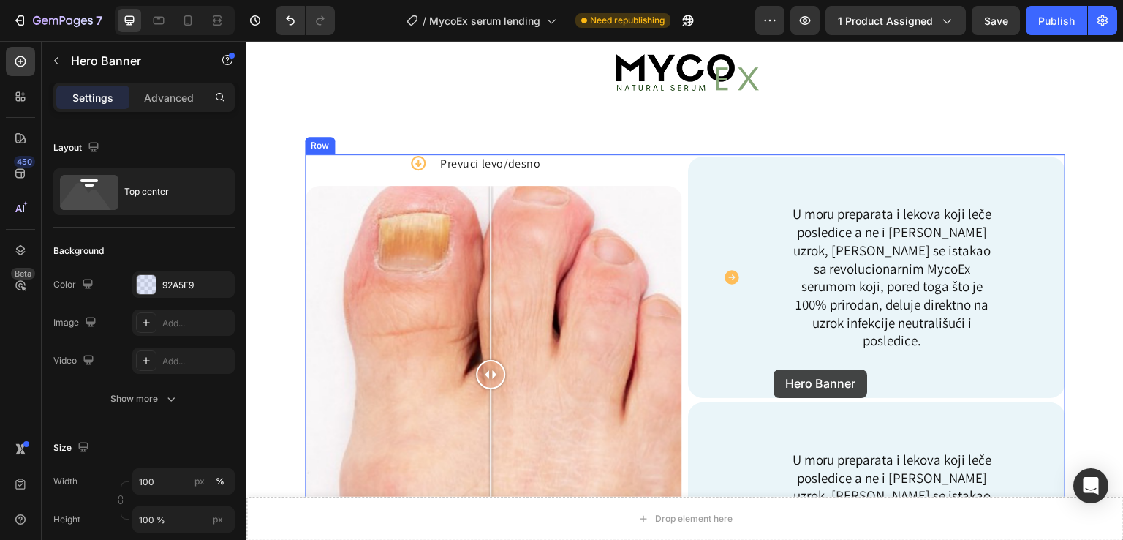
scroll to position [513, 0]
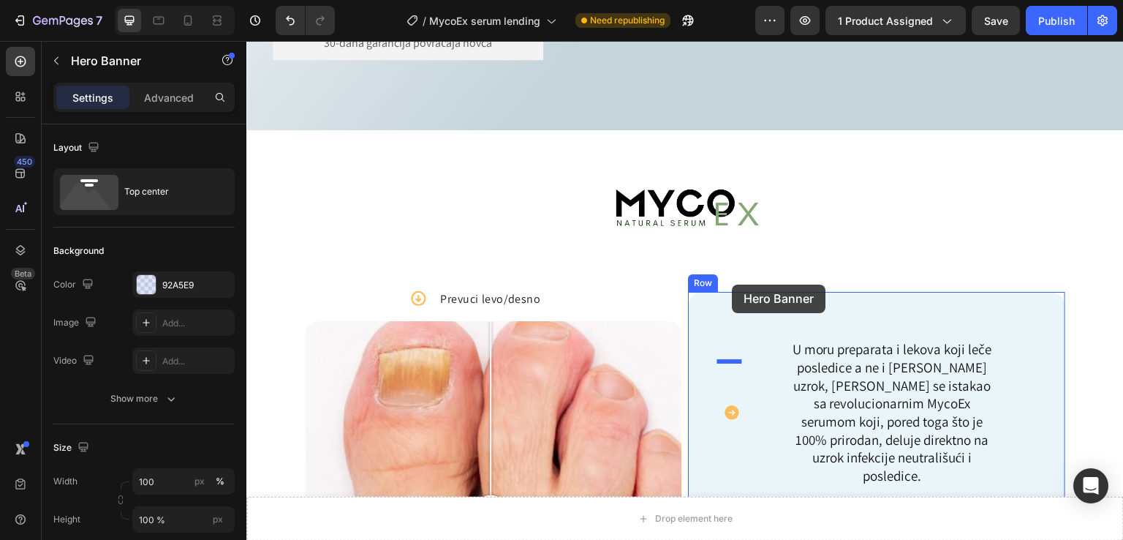
drag, startPoint x: 303, startPoint y: 86, endPoint x: 733, endPoint y: 284, distance: 473.8
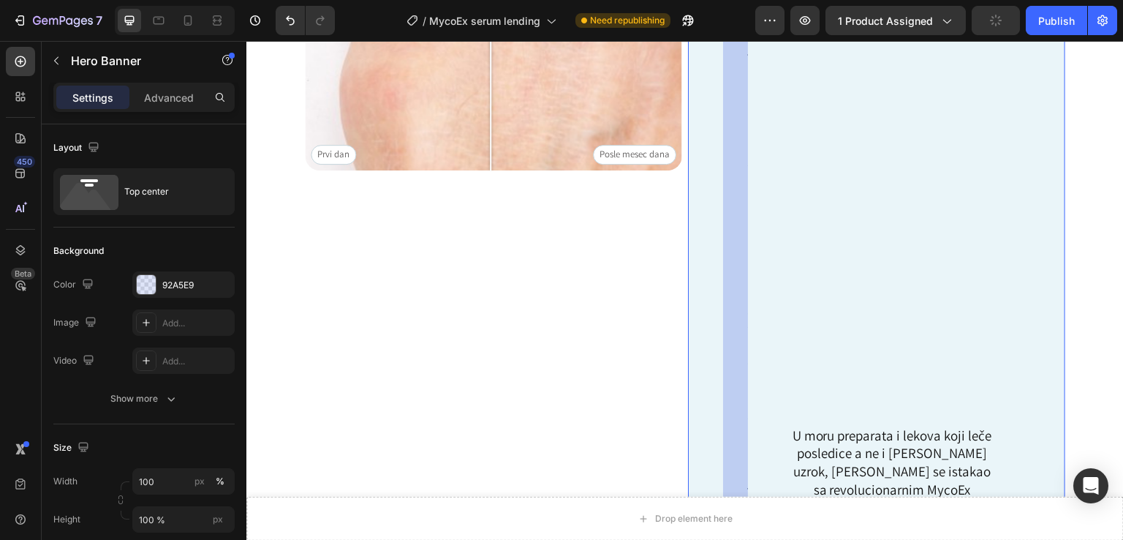
click at [903, 222] on div "U moru preparata i lekova koji leče posledice a ne i [PERSON_NAME] uzrok, [PERS…" at bounding box center [892, 498] width 276 height 1422
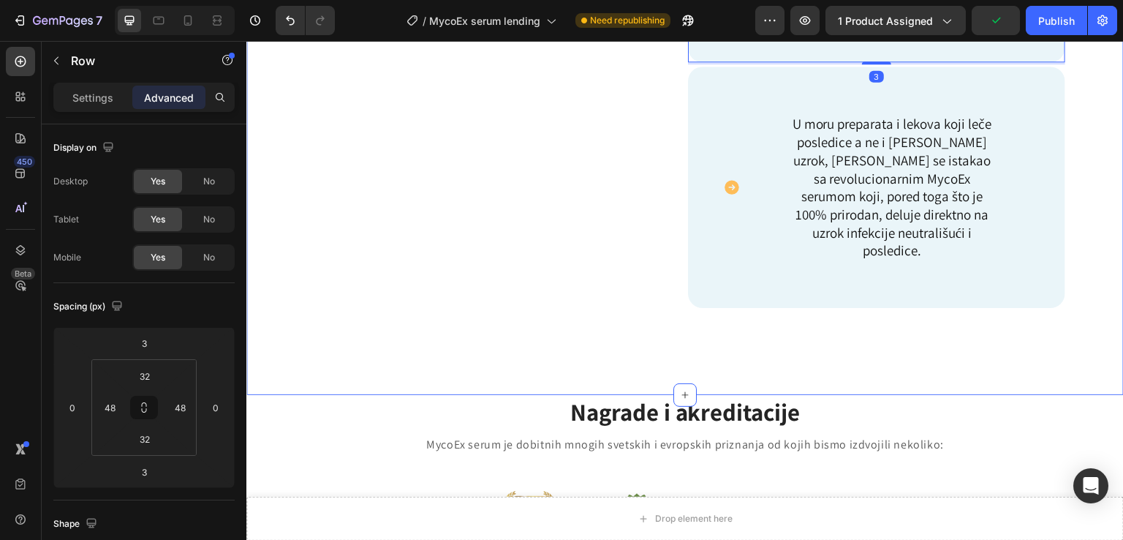
scroll to position [1878, 0]
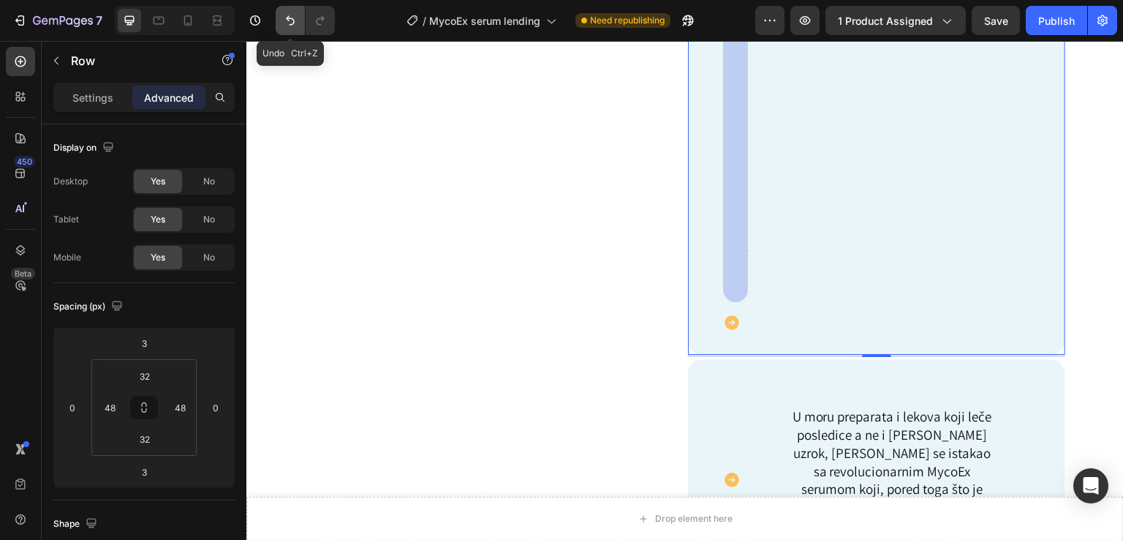
click at [284, 22] on icon "Undo/Redo" at bounding box center [290, 20] width 15 height 15
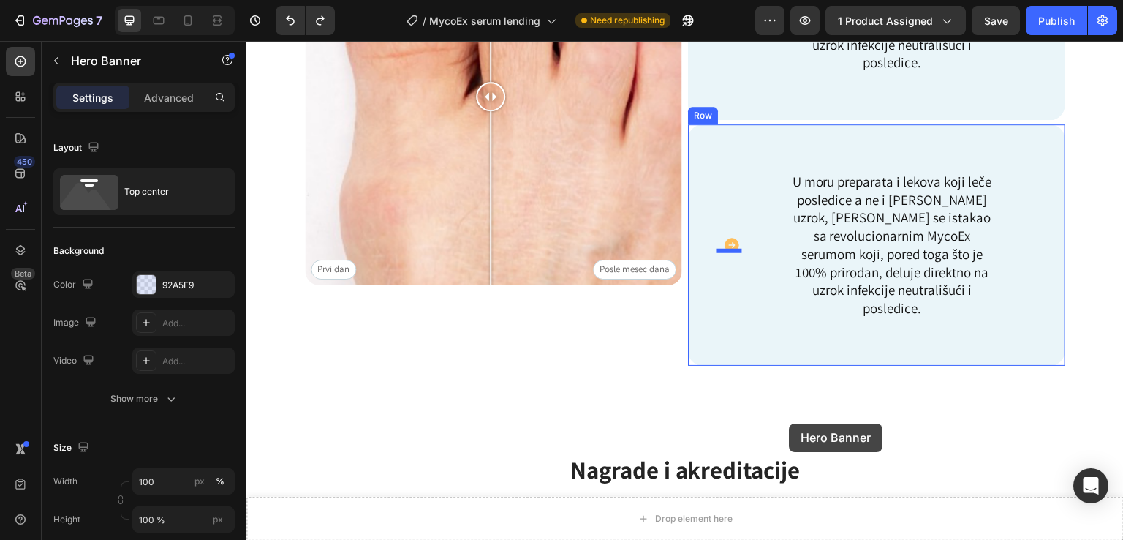
scroll to position [834, 0]
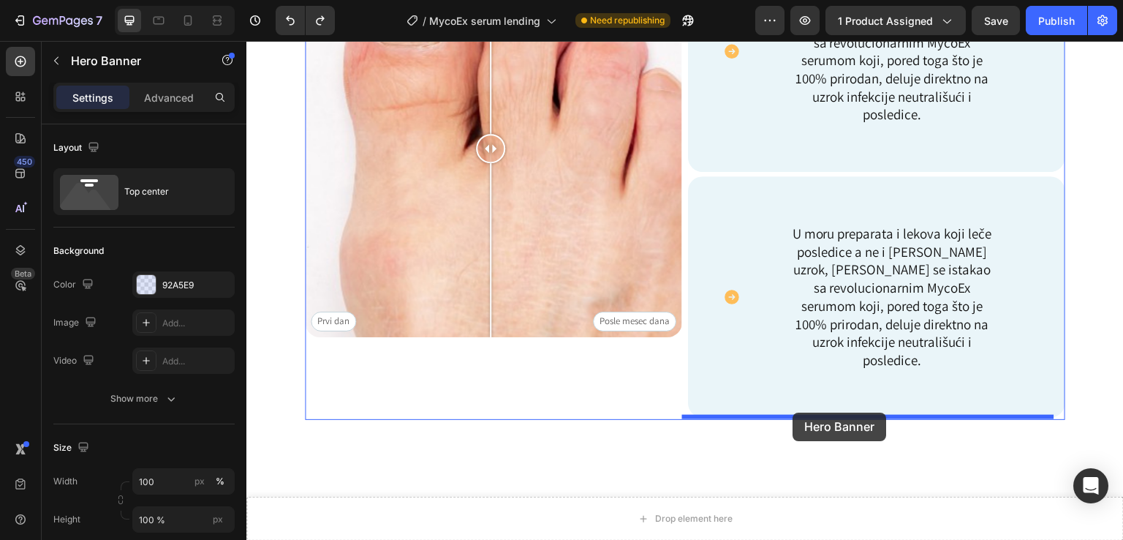
drag, startPoint x: 287, startPoint y: 110, endPoint x: 795, endPoint y: 414, distance: 592.0
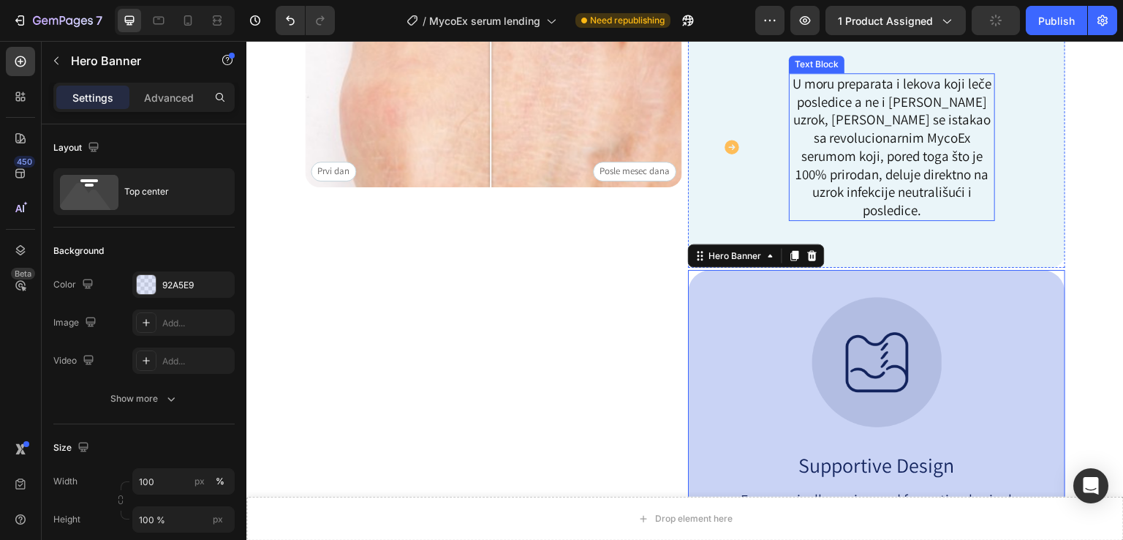
scroll to position [932, 0]
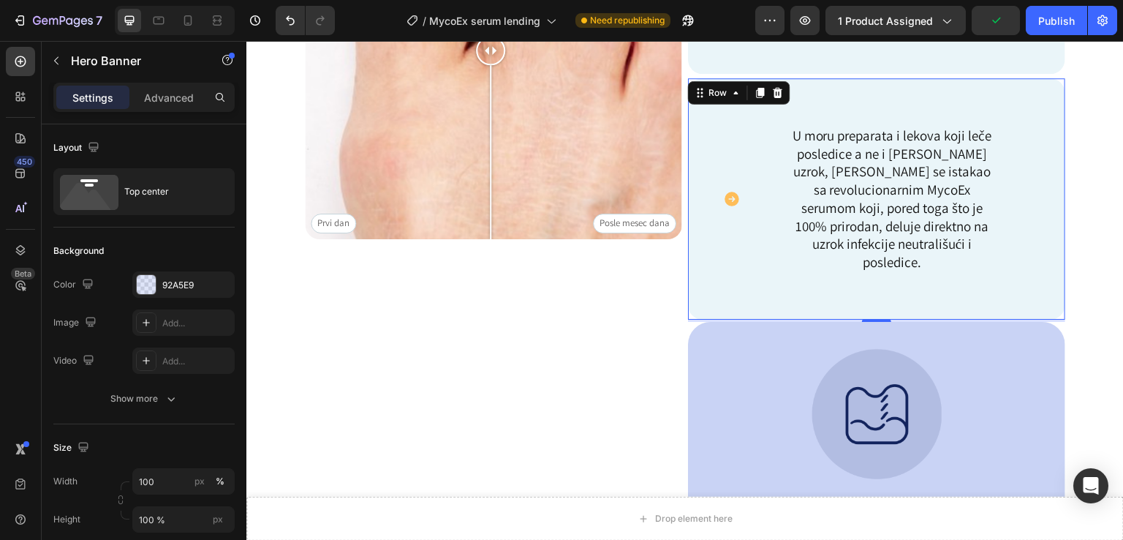
click at [908, 92] on div "Icon U moru preparata i lekova koji leče posledice a ne i [PERSON_NAME] uzrok, …" at bounding box center [876, 198] width 377 height 241
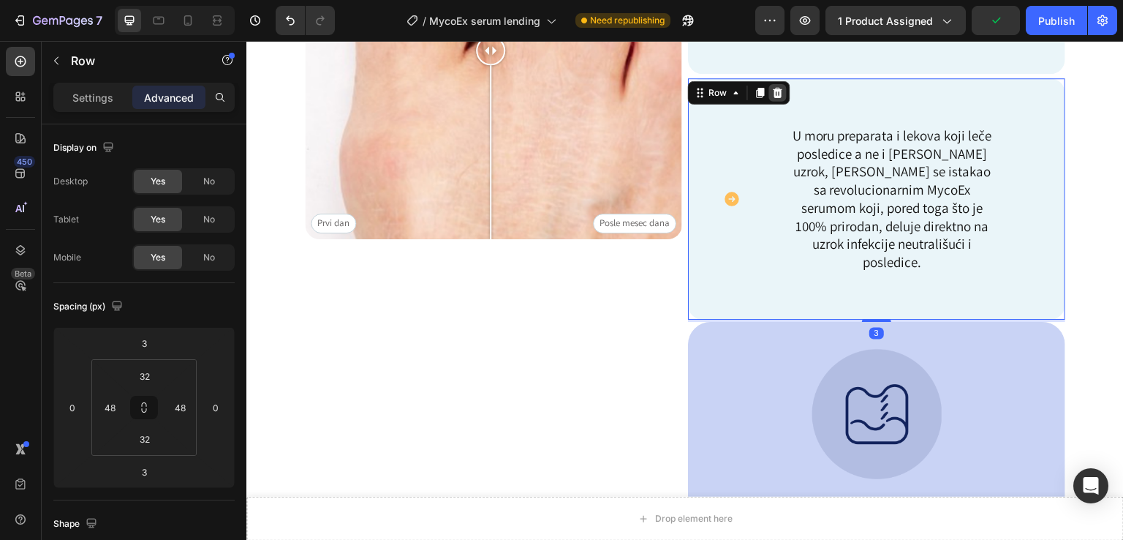
click at [773, 88] on icon at bounding box center [778, 93] width 12 height 12
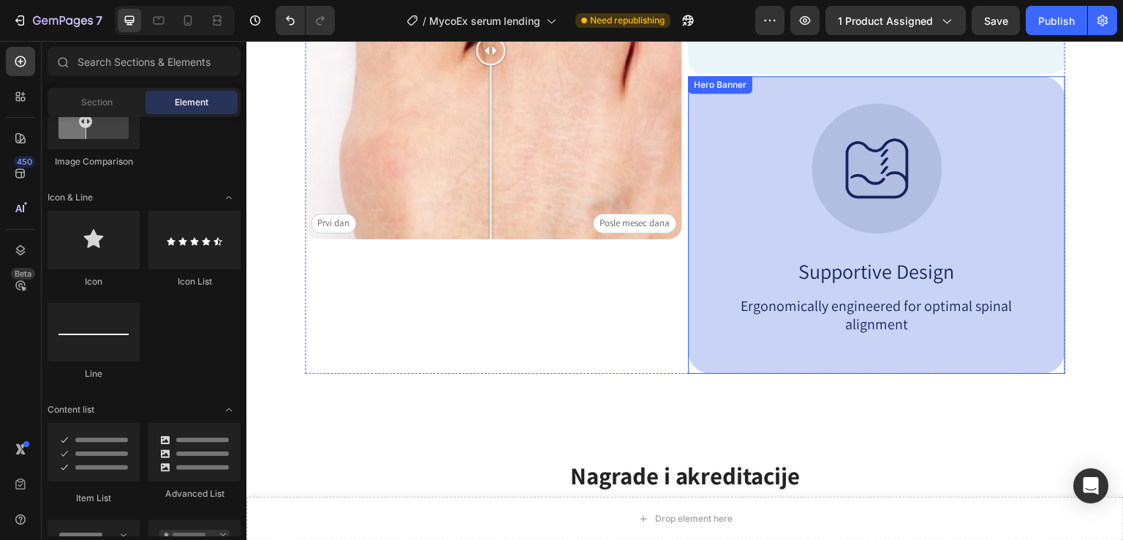
scroll to position [737, 0]
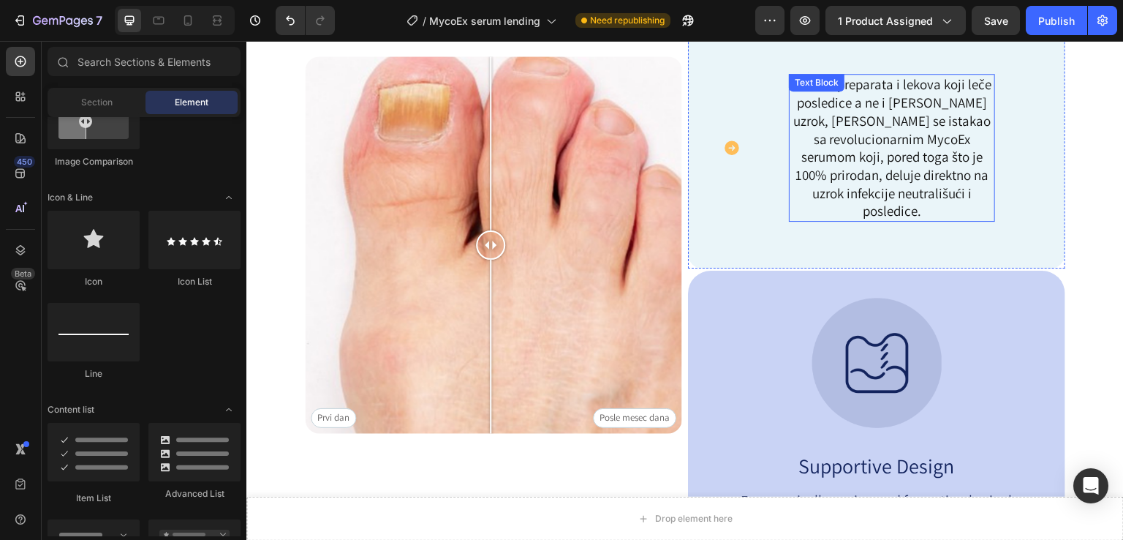
click at [871, 123] on p "U moru preparata i lekova koji leče posledice a ne i [PERSON_NAME] uzrok, [PERS…" at bounding box center [892, 147] width 203 height 145
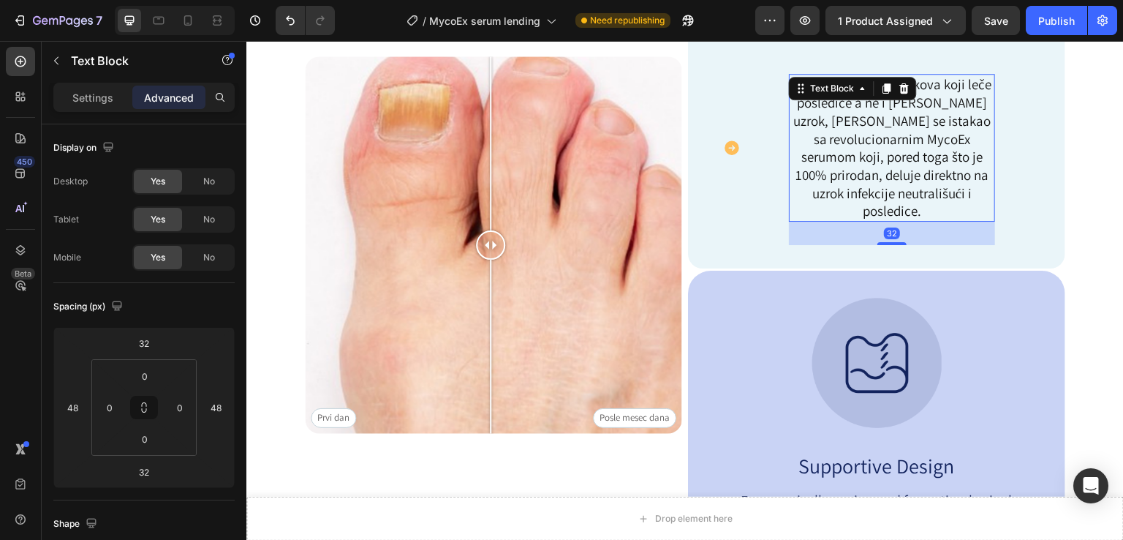
click at [871, 123] on p "U moru preparata i lekova koji leče posledice a ne i [PERSON_NAME] uzrok, [PERS…" at bounding box center [892, 147] width 203 height 145
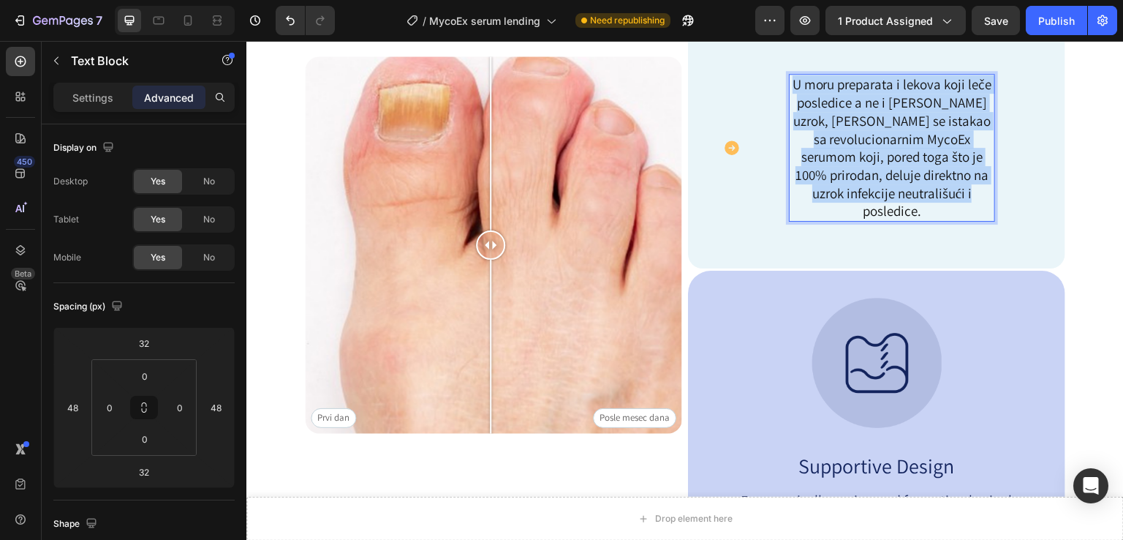
click at [871, 123] on p "U moru preparata i lekova koji leče posledice a ne i [PERSON_NAME] uzrok, [PERS…" at bounding box center [892, 147] width 203 height 145
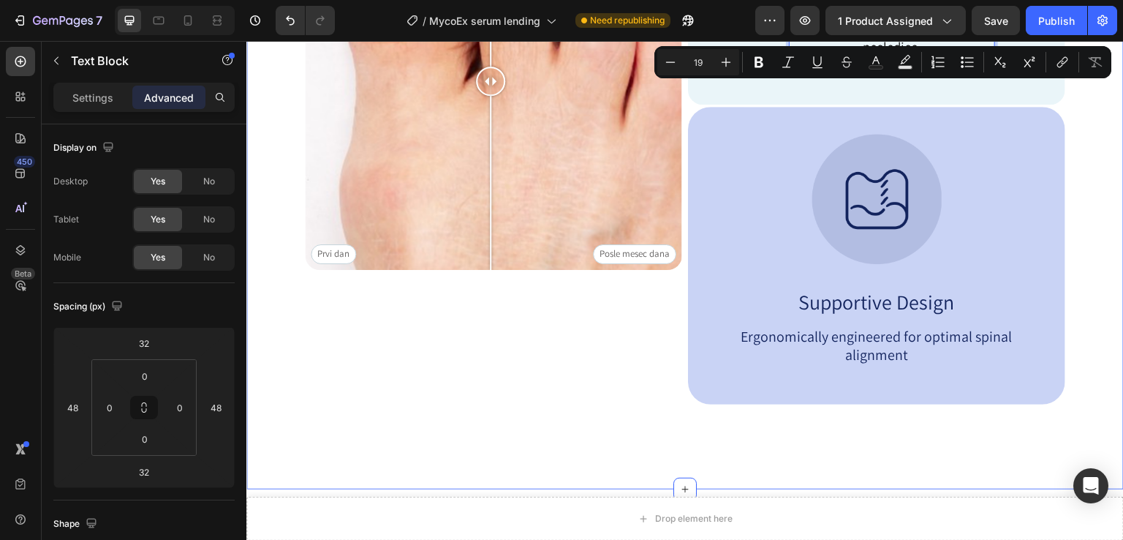
scroll to position [932, 0]
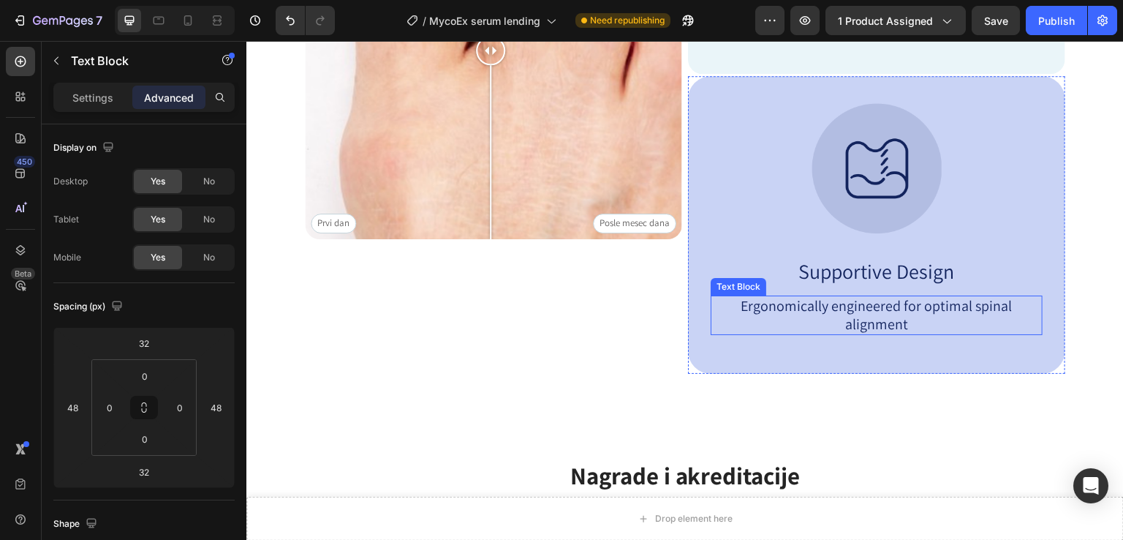
click at [883, 312] on p "Ergonomically engineered for optimal spinal alignment" at bounding box center [876, 315] width 329 height 37
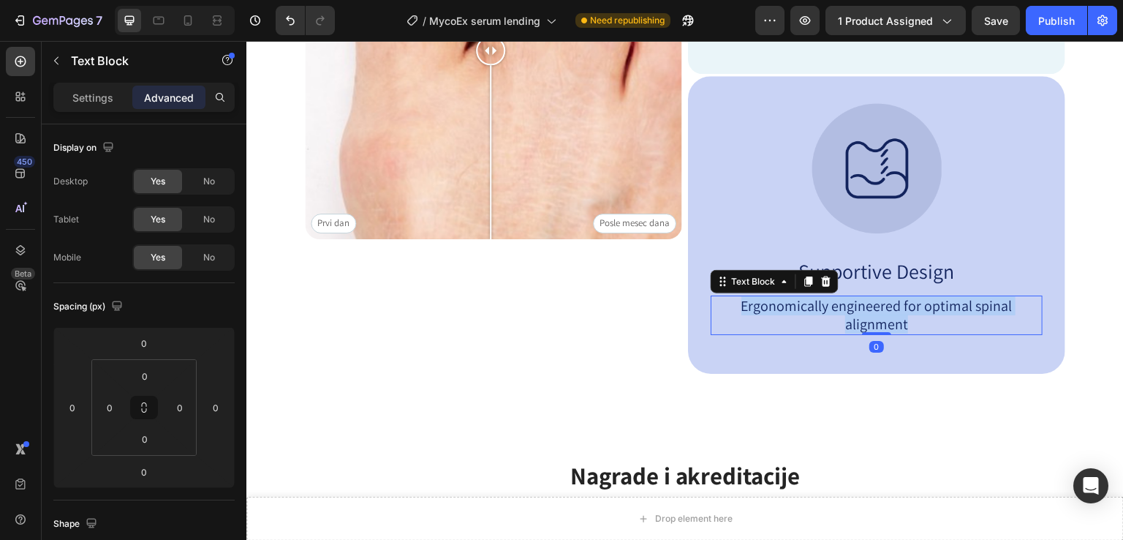
click at [883, 312] on p "Ergonomically engineered for optimal spinal alignment" at bounding box center [876, 315] width 329 height 37
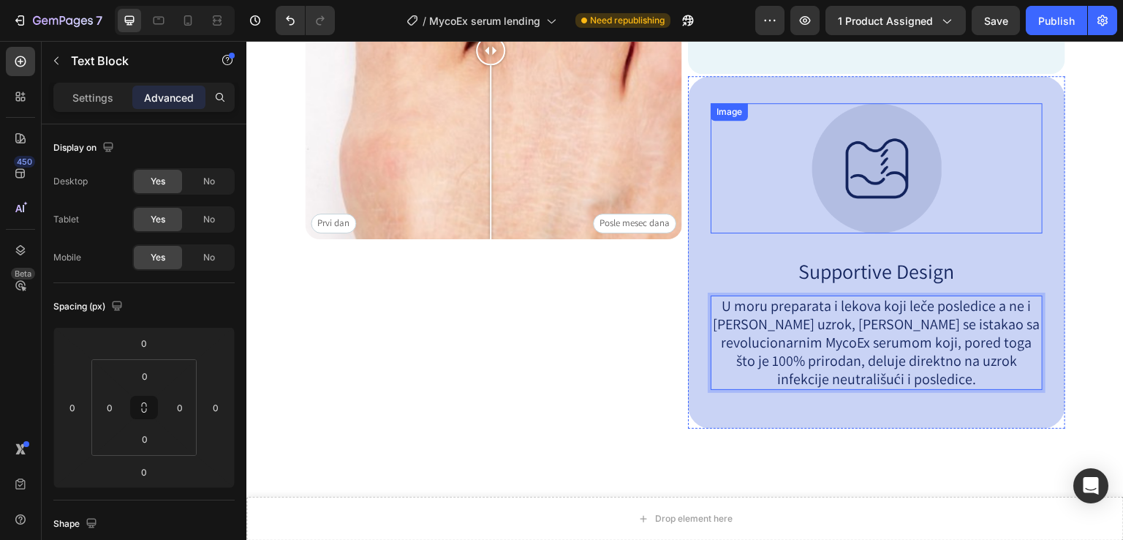
click at [862, 173] on img at bounding box center [877, 168] width 130 height 130
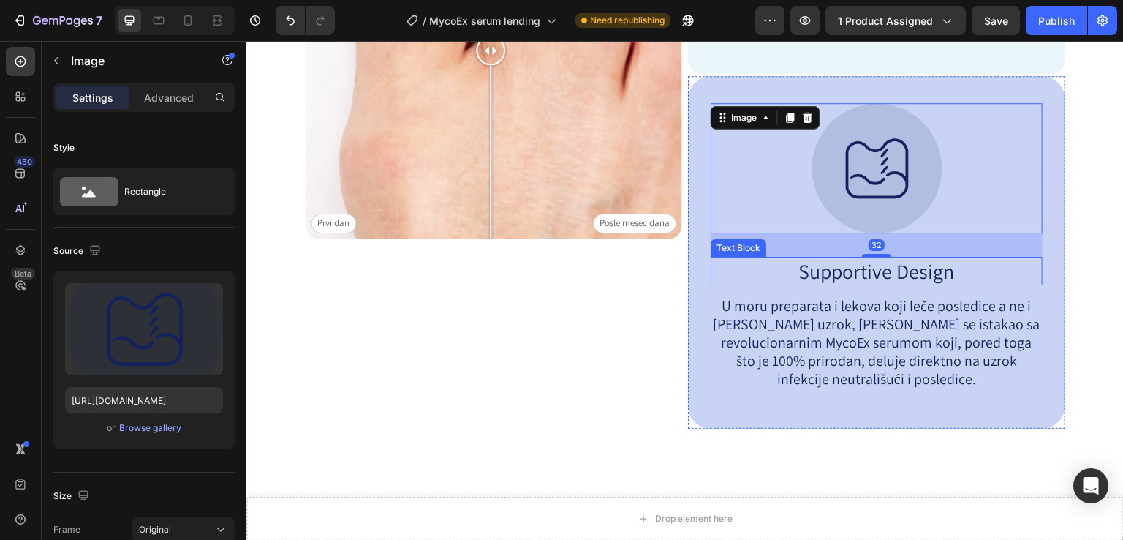
click at [883, 271] on p "Supportive Design" at bounding box center [876, 271] width 329 height 26
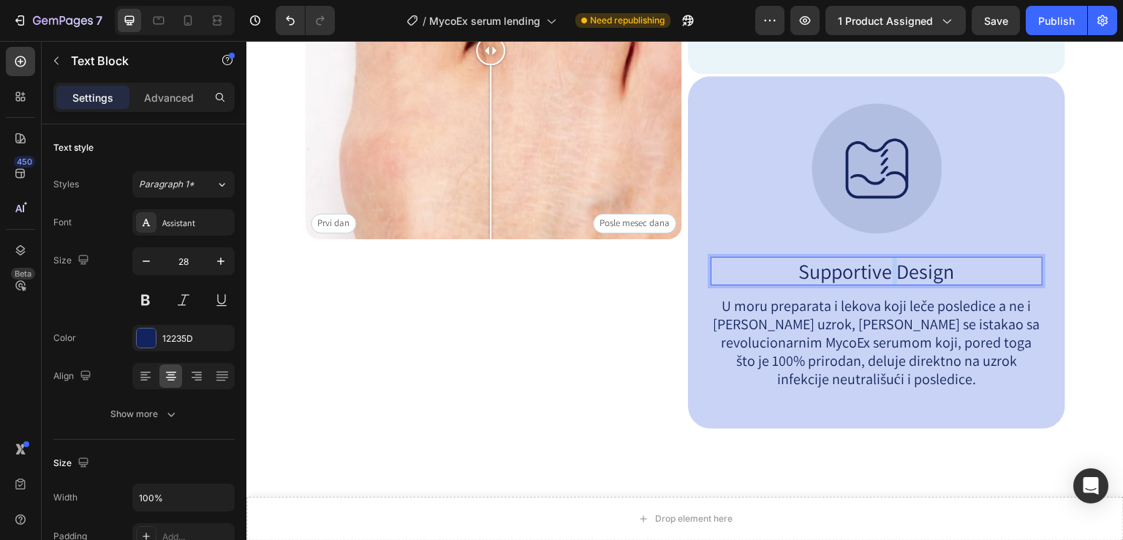
click at [883, 271] on p "Supportive Design" at bounding box center [876, 271] width 329 height 26
click at [882, 167] on img at bounding box center [877, 168] width 130 height 130
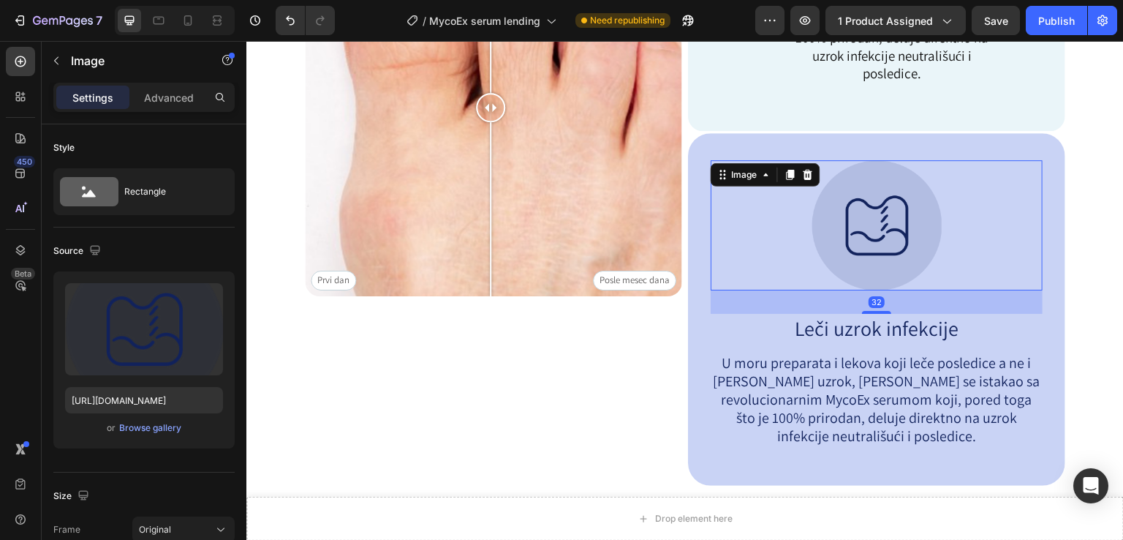
scroll to position [834, 0]
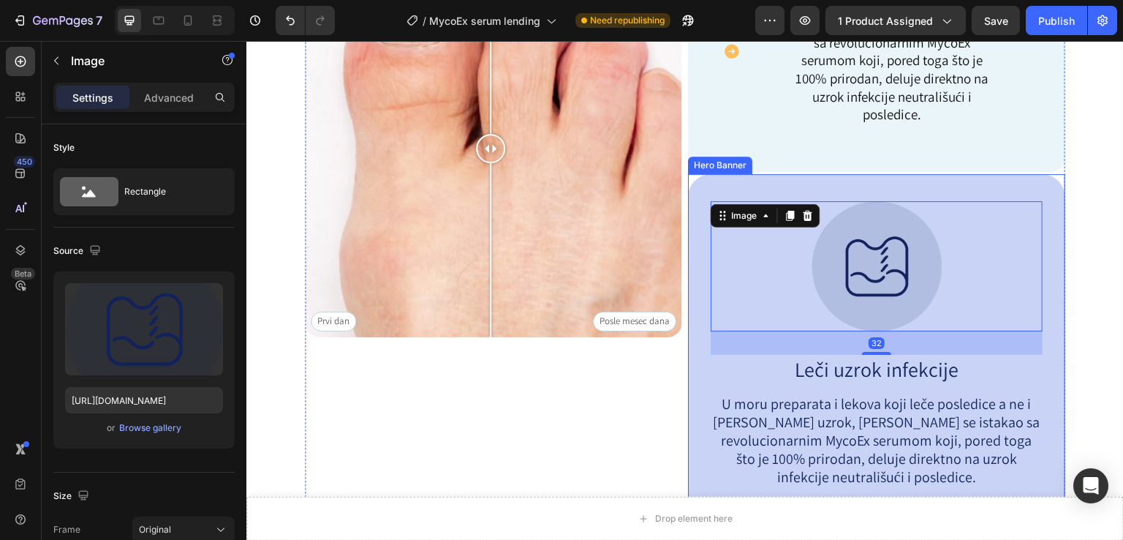
click at [698, 188] on div "Image 32 Leči uzrok infekcije Text Block U moru preparata i lekova koji leče po…" at bounding box center [876, 350] width 377 height 353
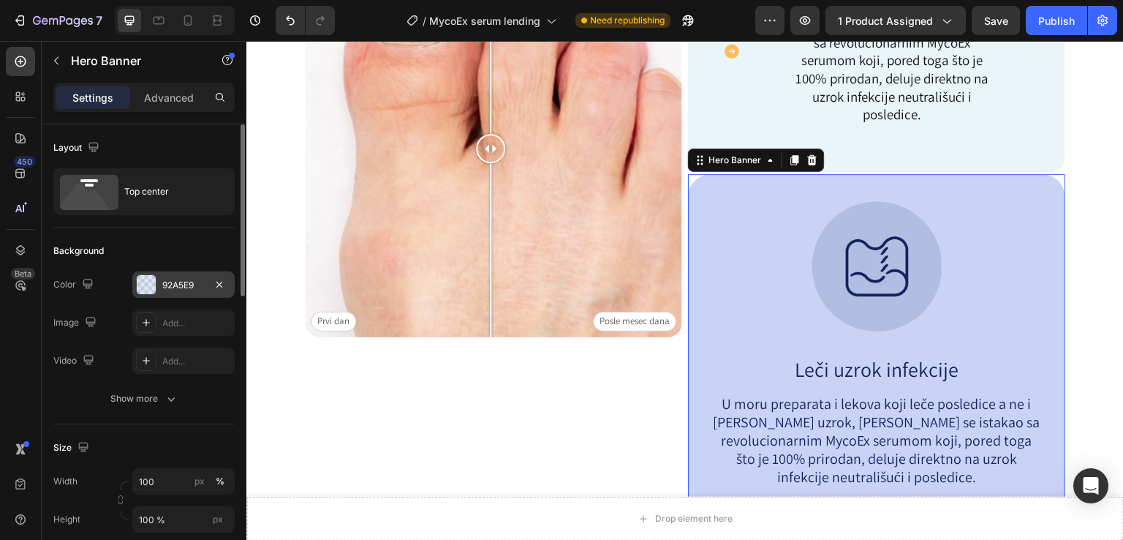
click at [146, 290] on div at bounding box center [146, 284] width 19 height 19
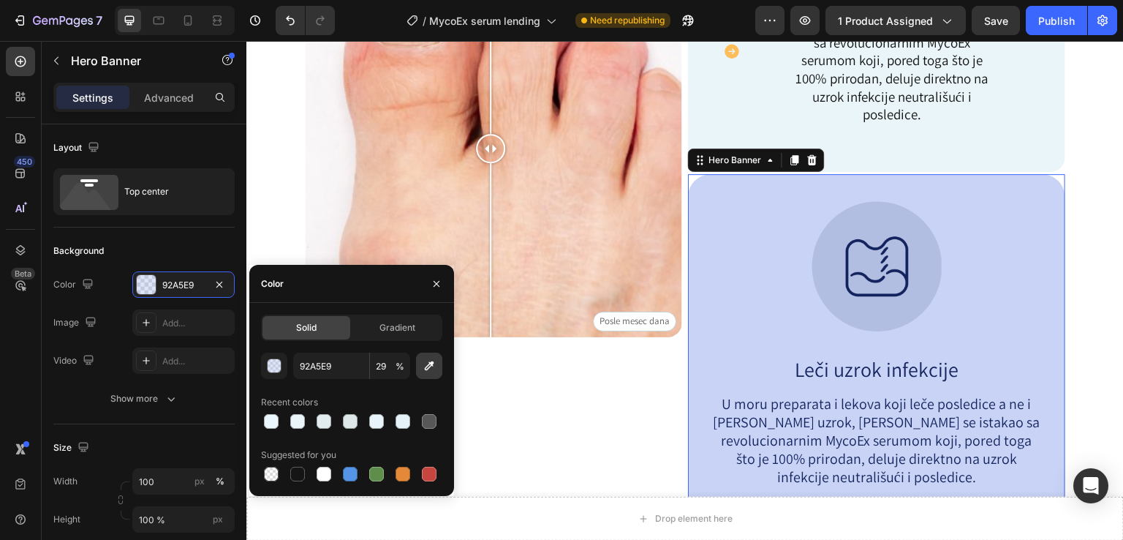
click at [432, 374] on button "button" at bounding box center [429, 366] width 26 height 26
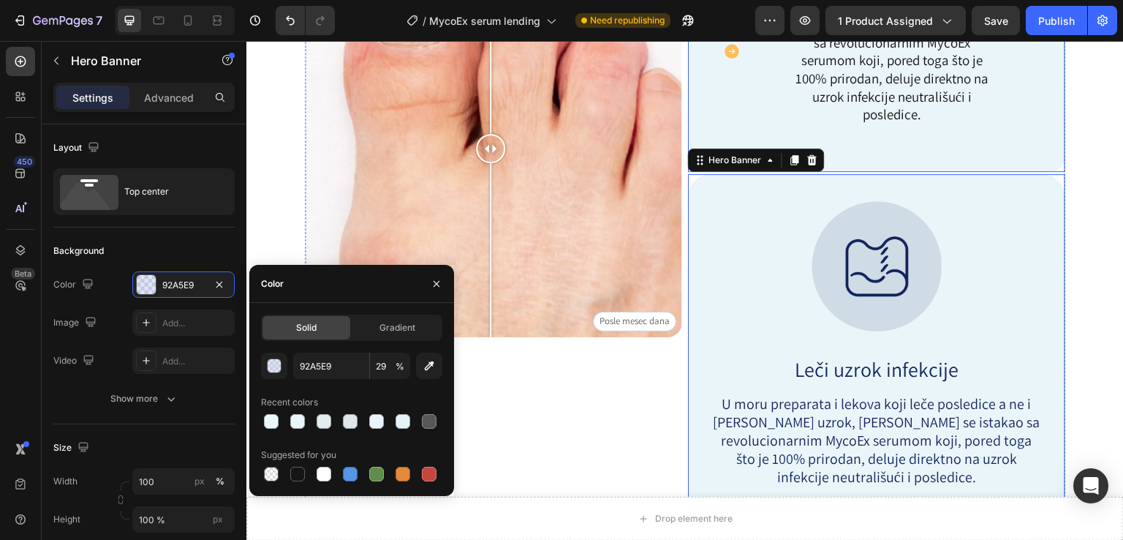
type input "EAF5F9"
type input "100"
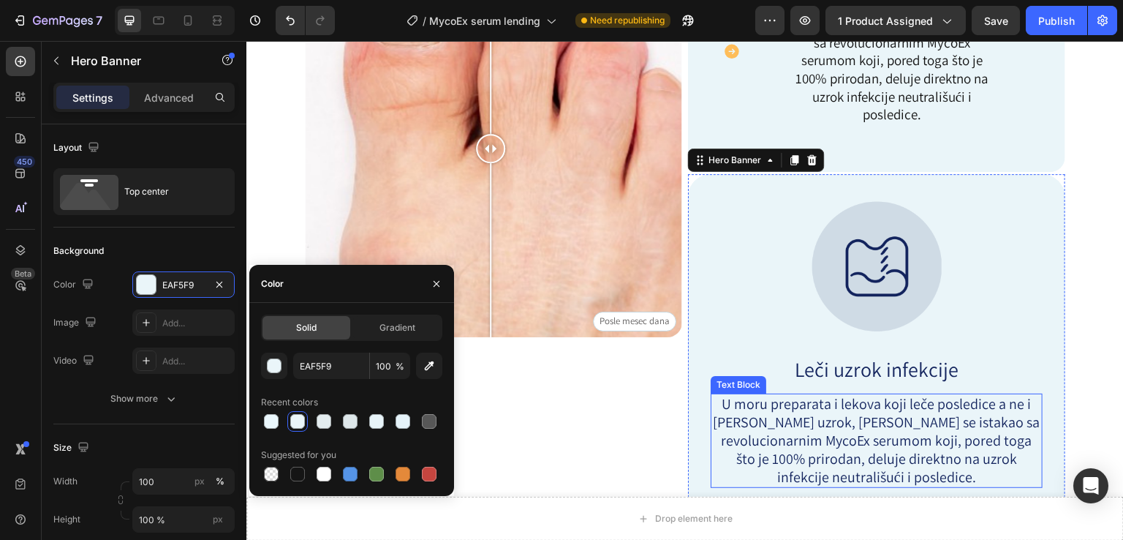
click at [834, 442] on p "U moru preparata i lekova koji leče posledice a ne i [PERSON_NAME] uzrok, [PERS…" at bounding box center [876, 440] width 329 height 91
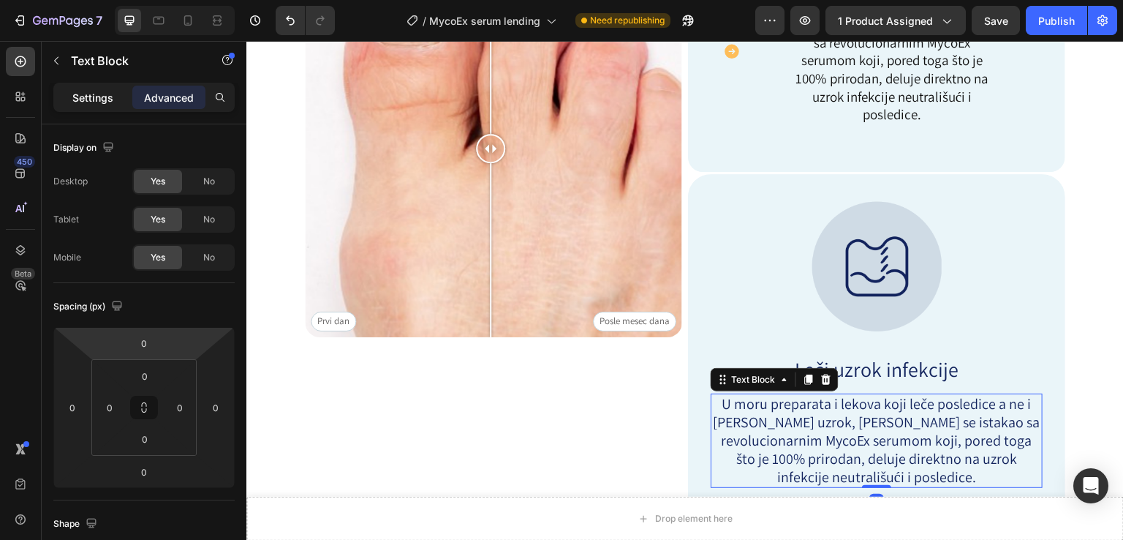
click at [94, 97] on p "Settings" at bounding box center [92, 97] width 41 height 15
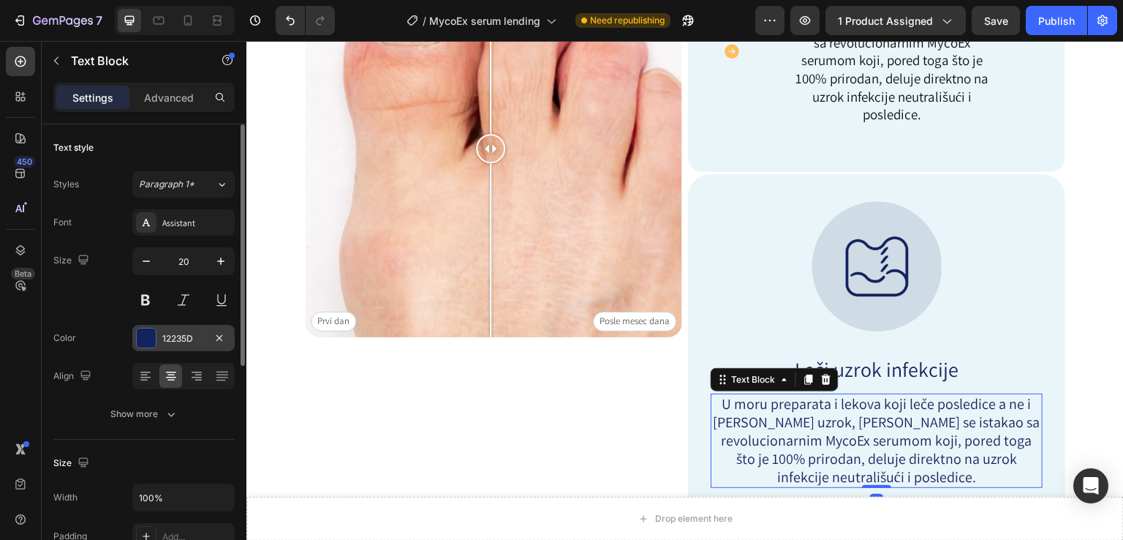
scroll to position [97, 0]
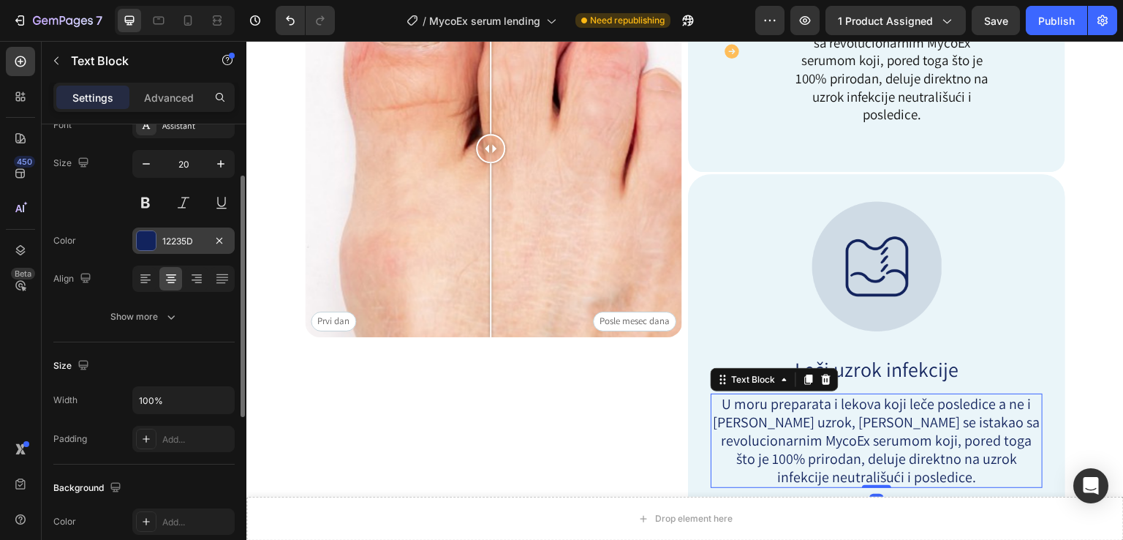
click at [145, 230] on div at bounding box center [146, 240] width 20 height 20
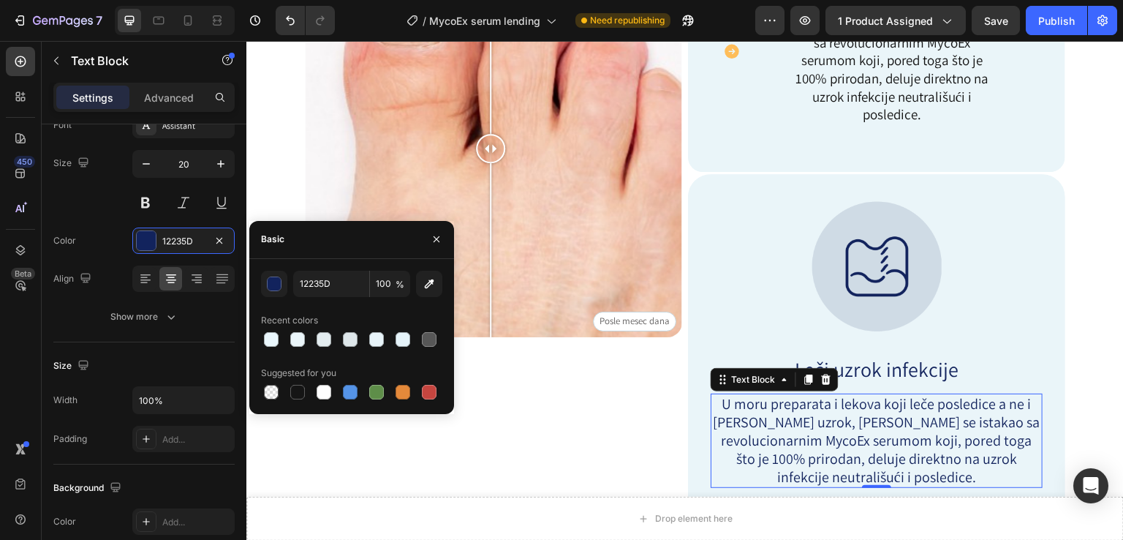
click at [302, 397] on div at bounding box center [297, 392] width 15 height 15
type input "151515"
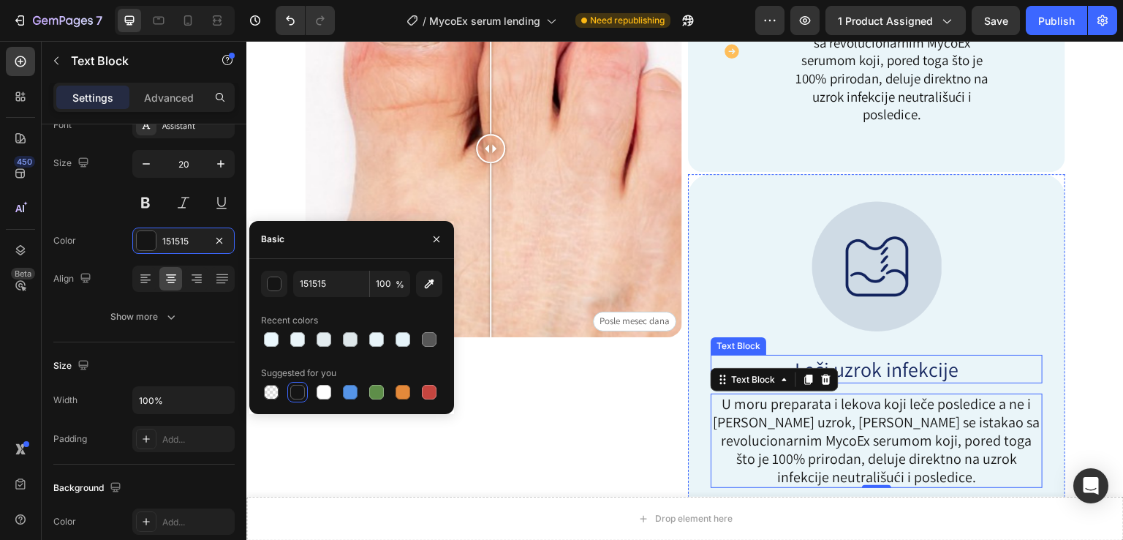
click at [848, 365] on p "Leči uzrok infekcije" at bounding box center [876, 369] width 329 height 26
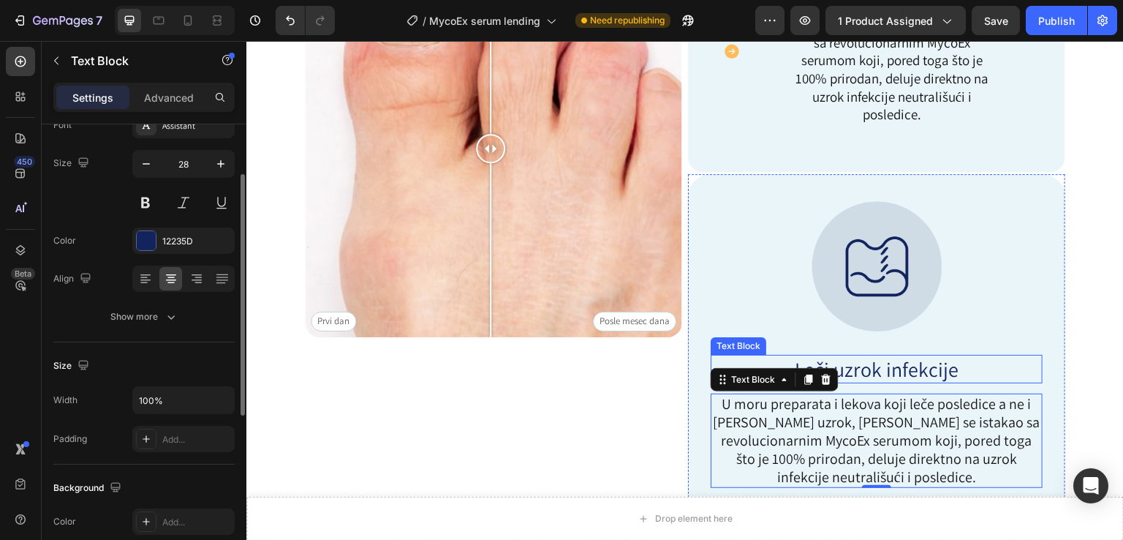
scroll to position [97, 0]
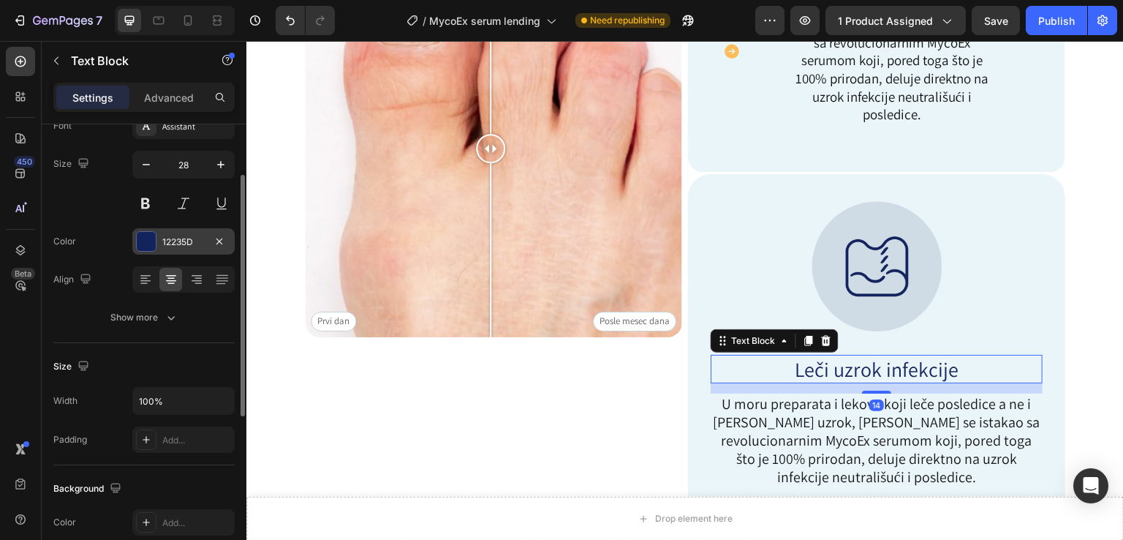
click at [151, 244] on div at bounding box center [146, 241] width 19 height 19
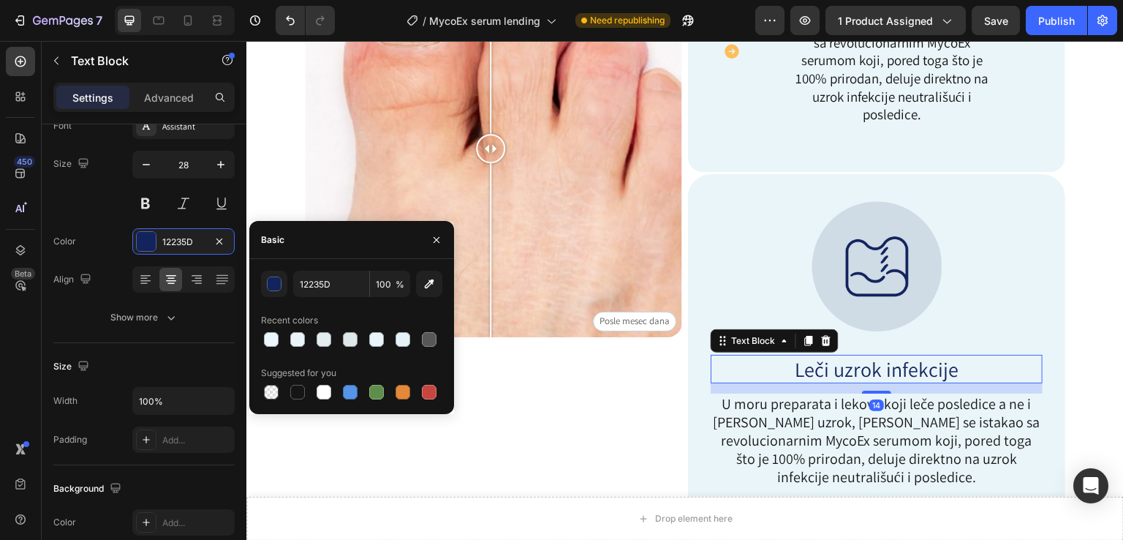
click at [299, 394] on div at bounding box center [297, 392] width 15 height 15
type input "151515"
click at [859, 265] on img at bounding box center [877, 266] width 130 height 130
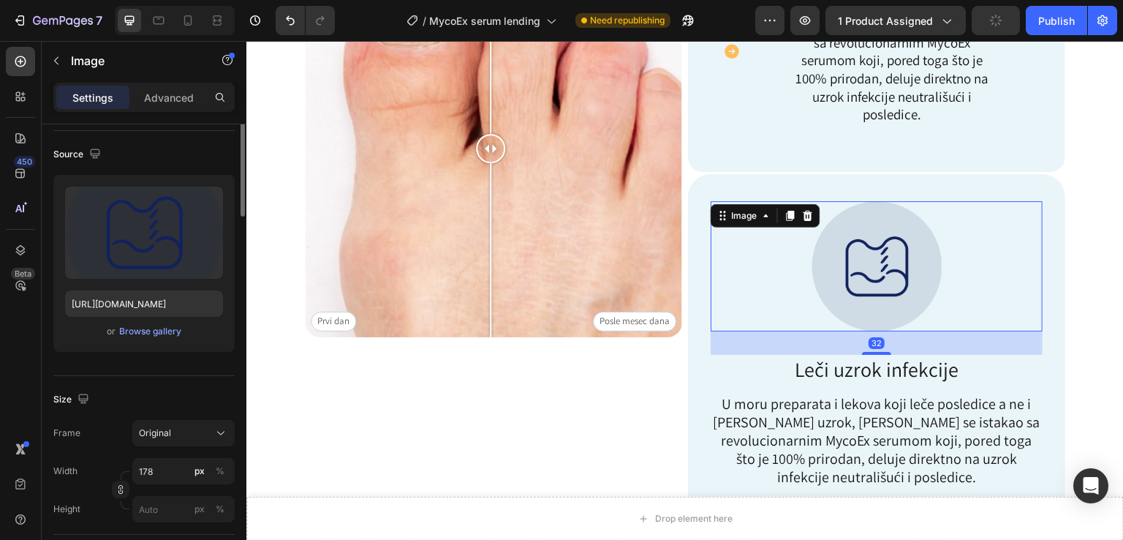
scroll to position [0, 0]
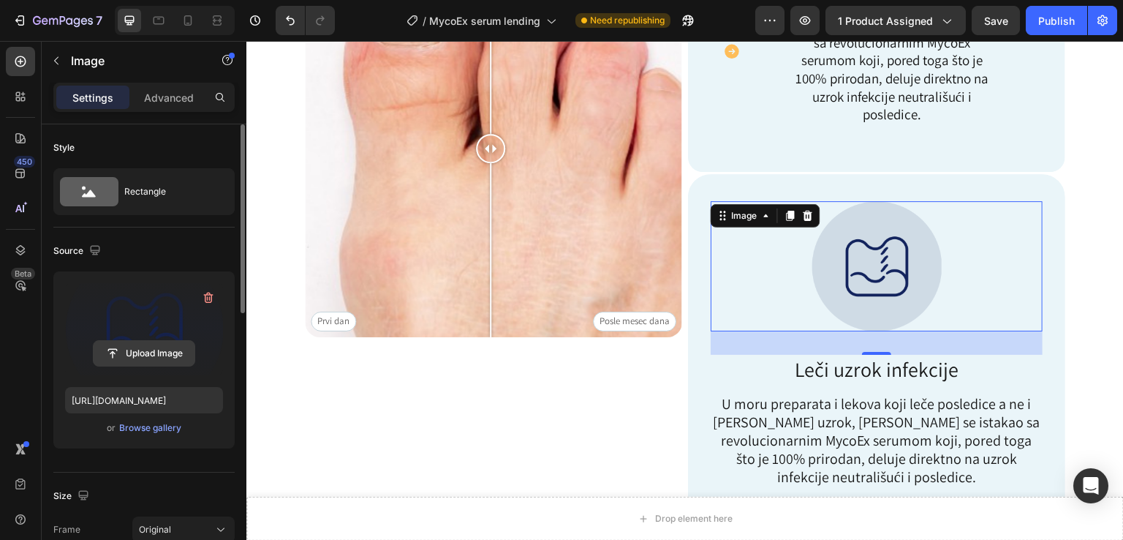
click at [151, 348] on input "file" at bounding box center [144, 353] width 101 height 25
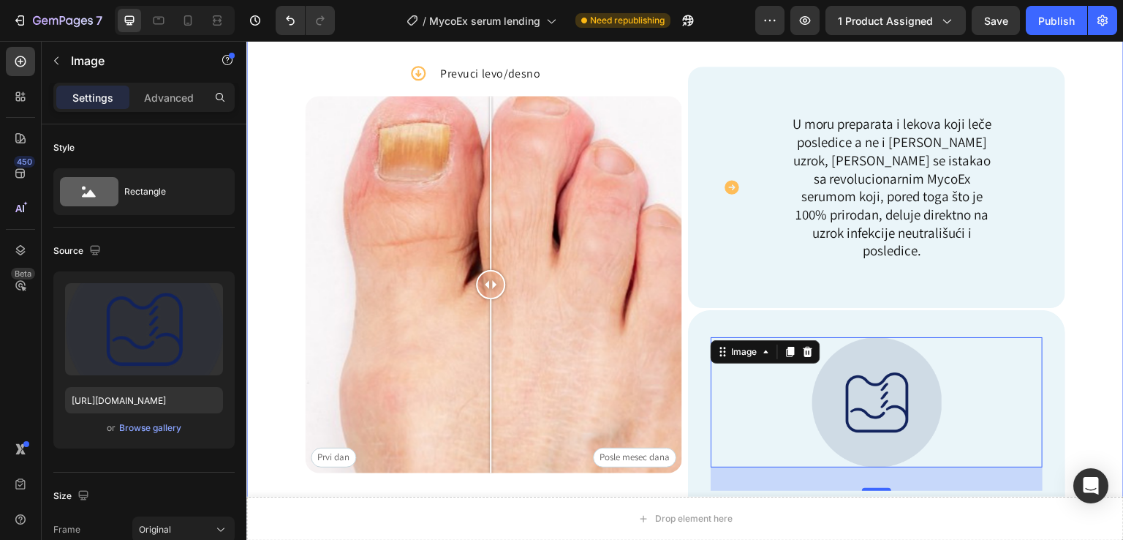
scroll to position [639, 0]
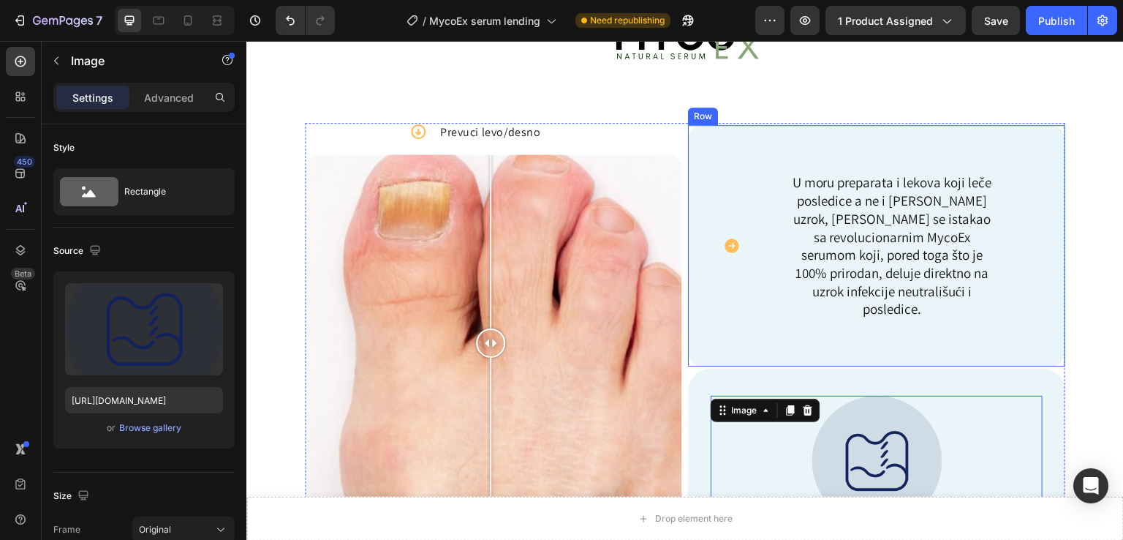
click at [895, 144] on div "Icon U moru preparata i lekova koji leče posledice a ne i [PERSON_NAME] uzrok, …" at bounding box center [876, 245] width 377 height 241
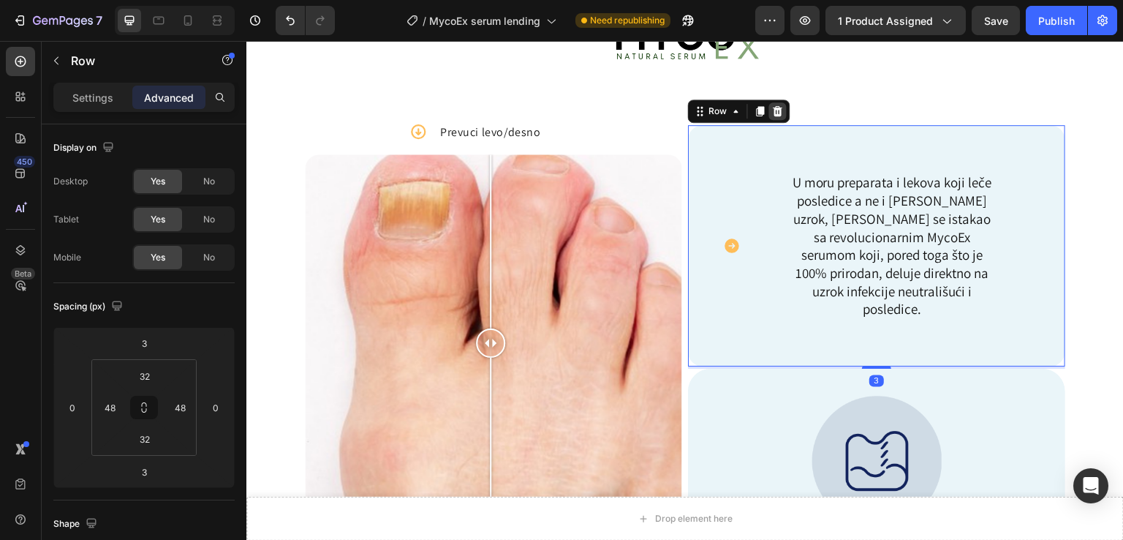
click at [774, 109] on icon at bounding box center [779, 111] width 10 height 10
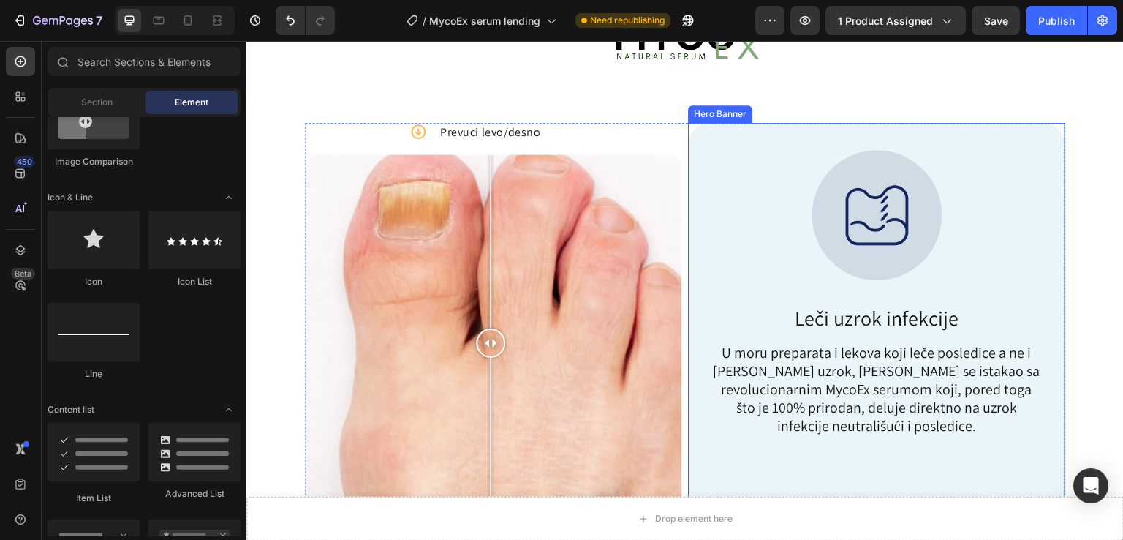
click at [1014, 139] on div "Image Leči uzrok infekcije Text Block U moru preparata i lekova koji leče posle…" at bounding box center [876, 299] width 377 height 353
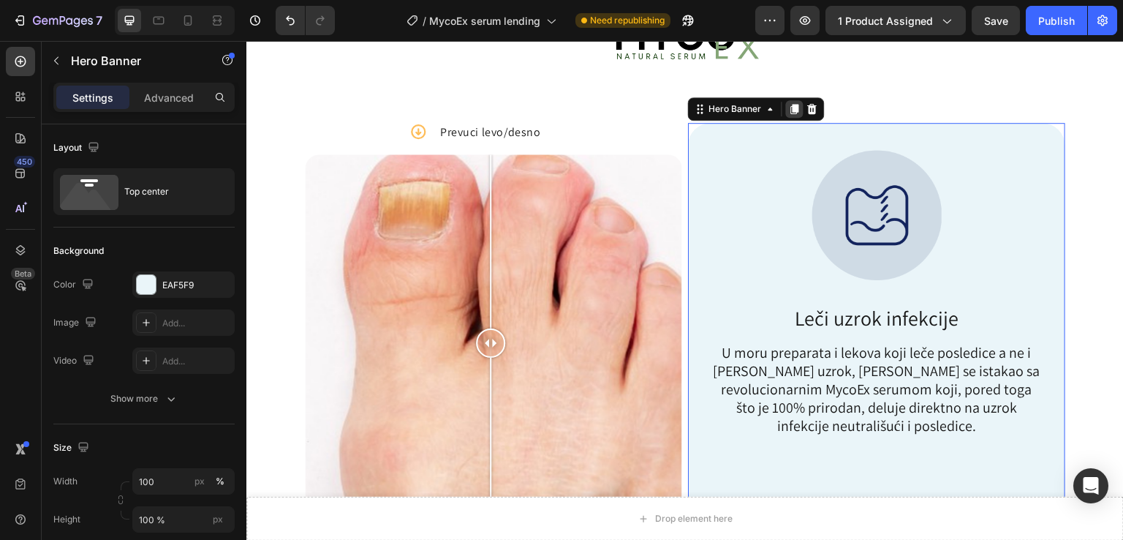
click at [779, 106] on div "Hero Banner" at bounding box center [756, 108] width 137 height 23
click at [791, 107] on icon at bounding box center [795, 110] width 8 height 10
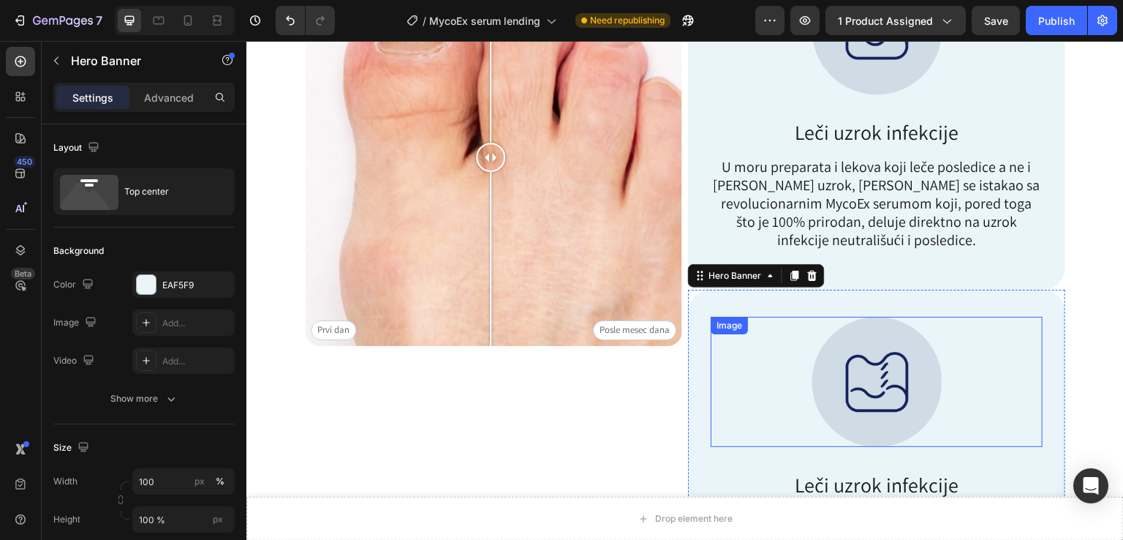
scroll to position [728, 0]
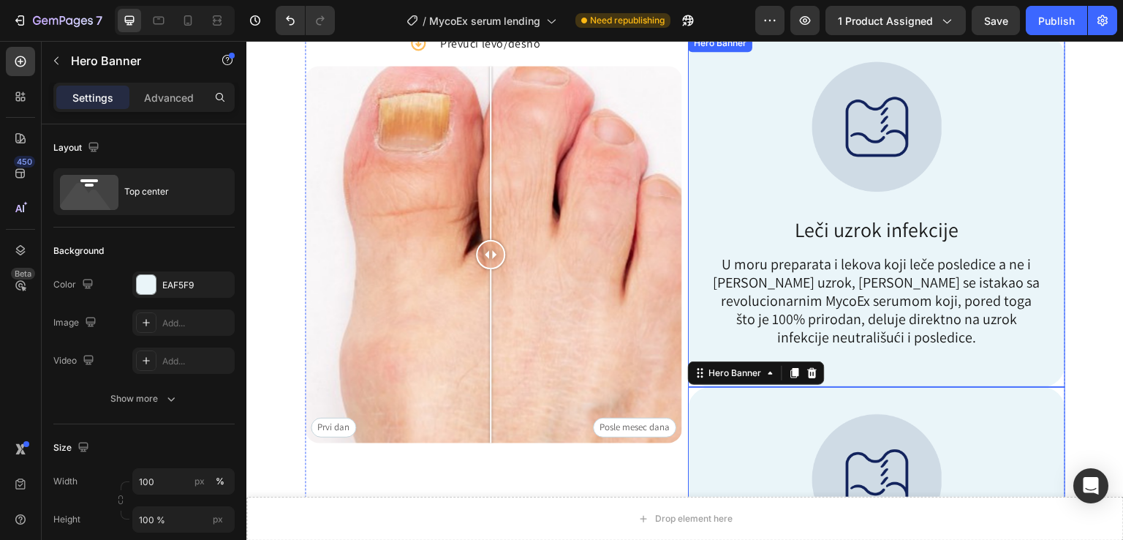
click at [991, 203] on div "Image Leči uzrok infekcije Text Block U moru preparata i lekova koji leče posle…" at bounding box center [877, 204] width 332 height 287
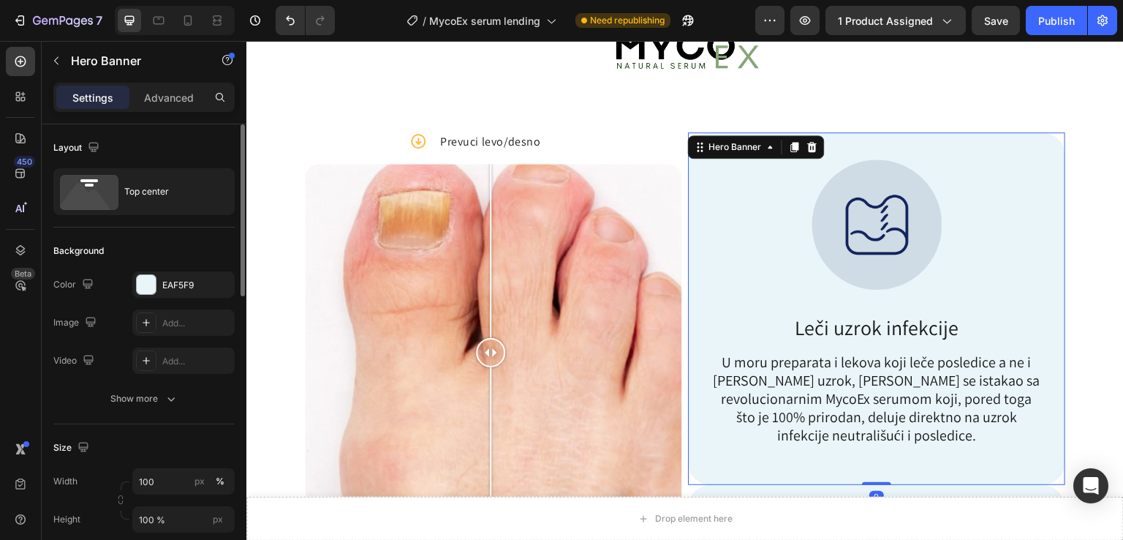
scroll to position [97, 0]
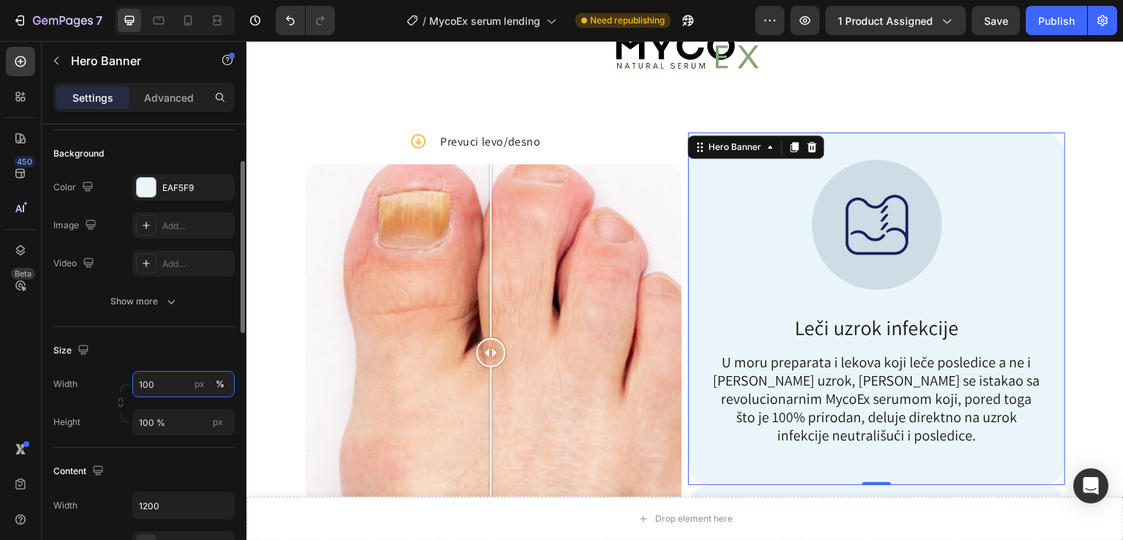
click at [167, 384] on input "100" at bounding box center [183, 384] width 102 height 26
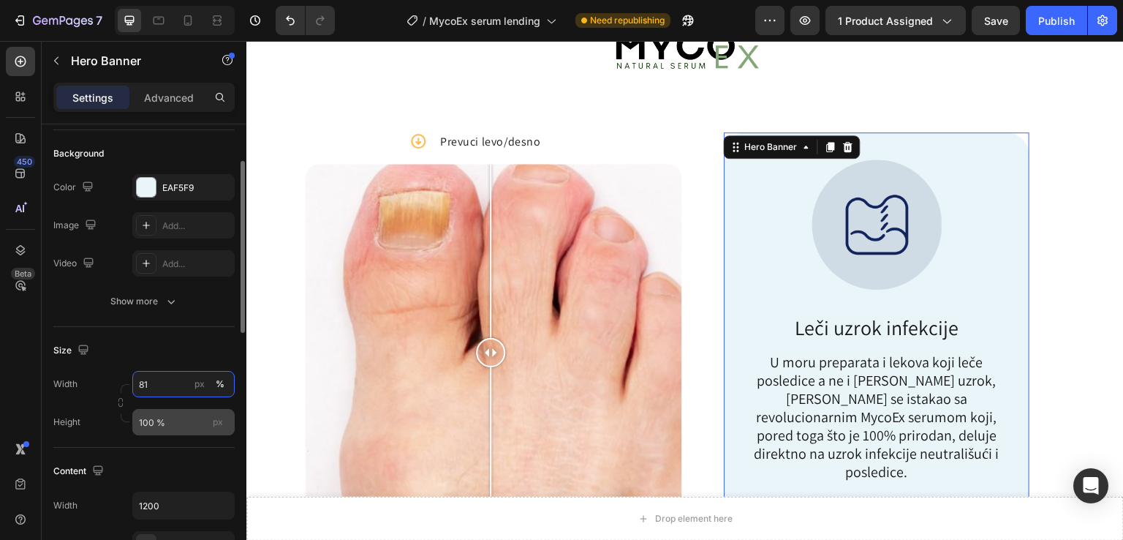
type input "80"
click at [152, 419] on input "100 %" at bounding box center [183, 422] width 102 height 26
type input "97 %"
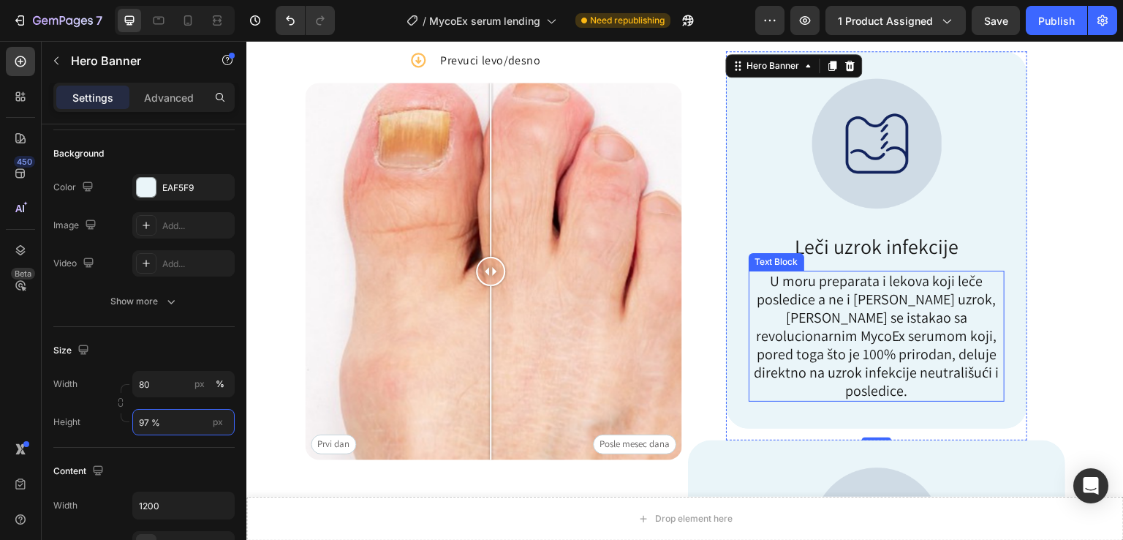
scroll to position [728, 0]
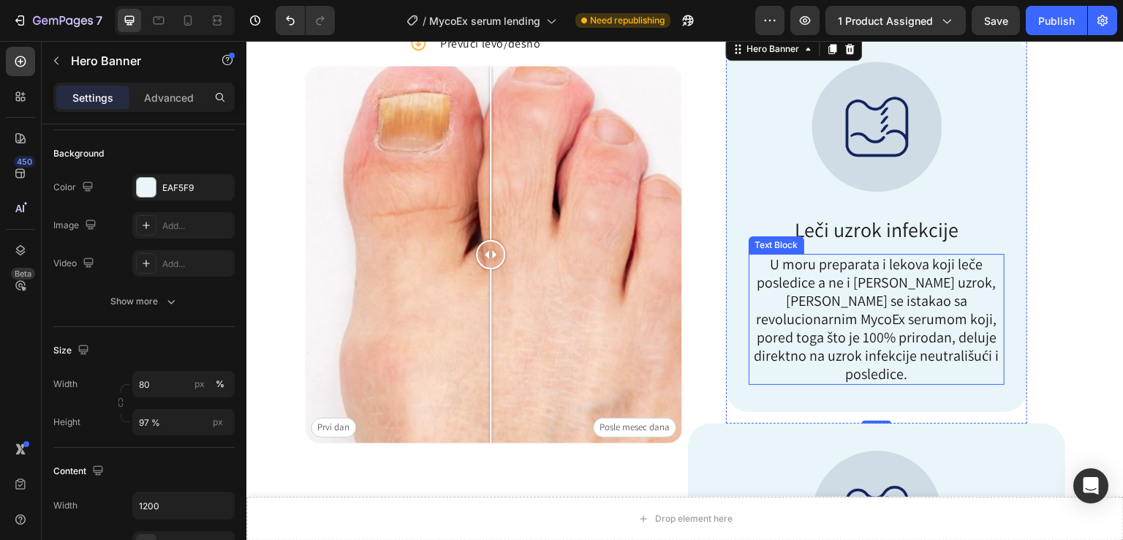
click at [892, 305] on p "U moru preparata i lekova koji leče posledice a ne i [PERSON_NAME] uzrok, [PERS…" at bounding box center [877, 319] width 254 height 128
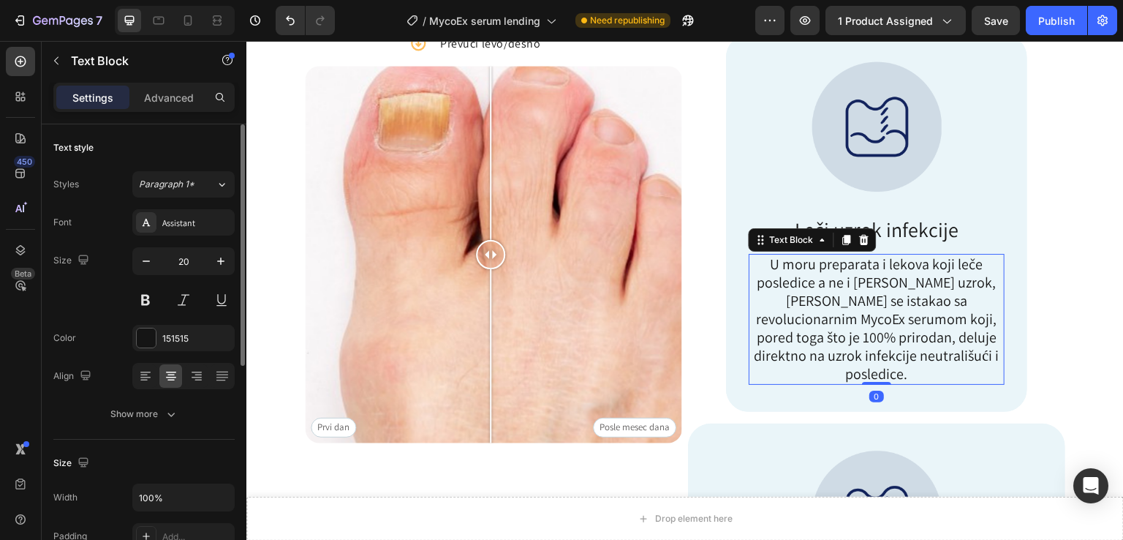
scroll to position [195, 0]
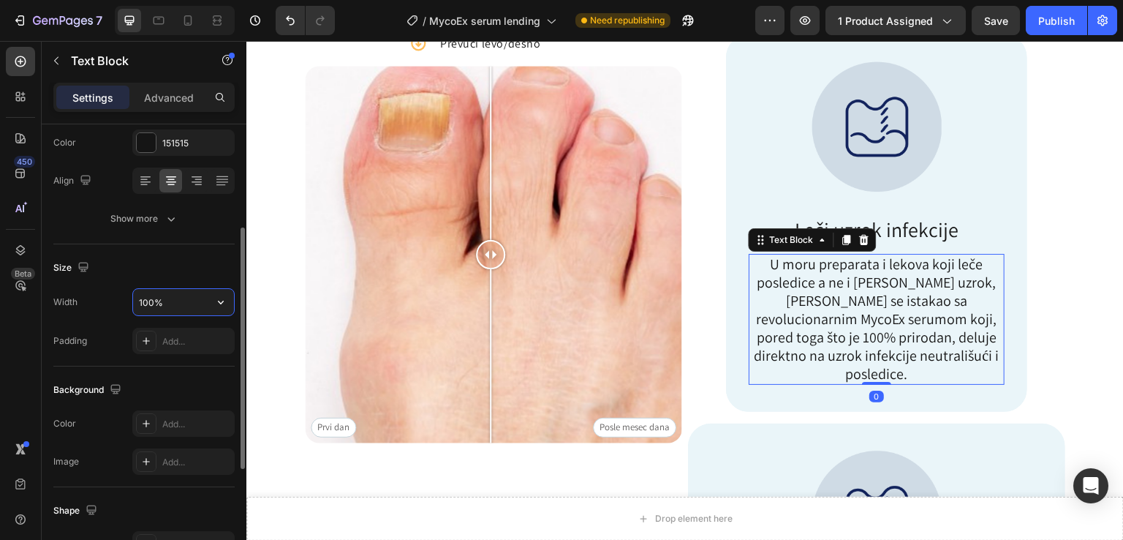
click at [161, 304] on input "100%" at bounding box center [183, 302] width 101 height 26
type input "100%"
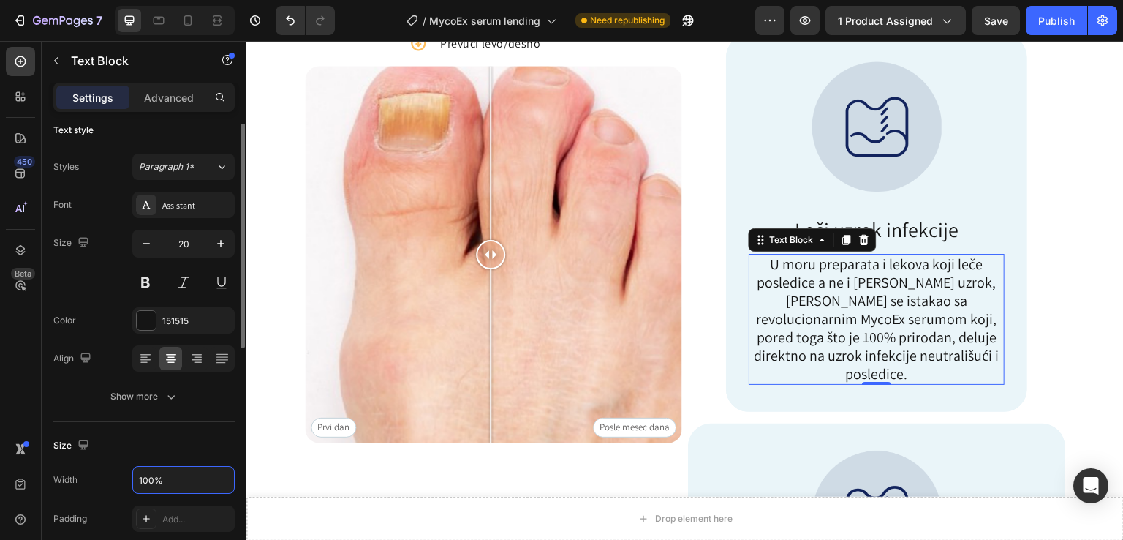
scroll to position [0, 0]
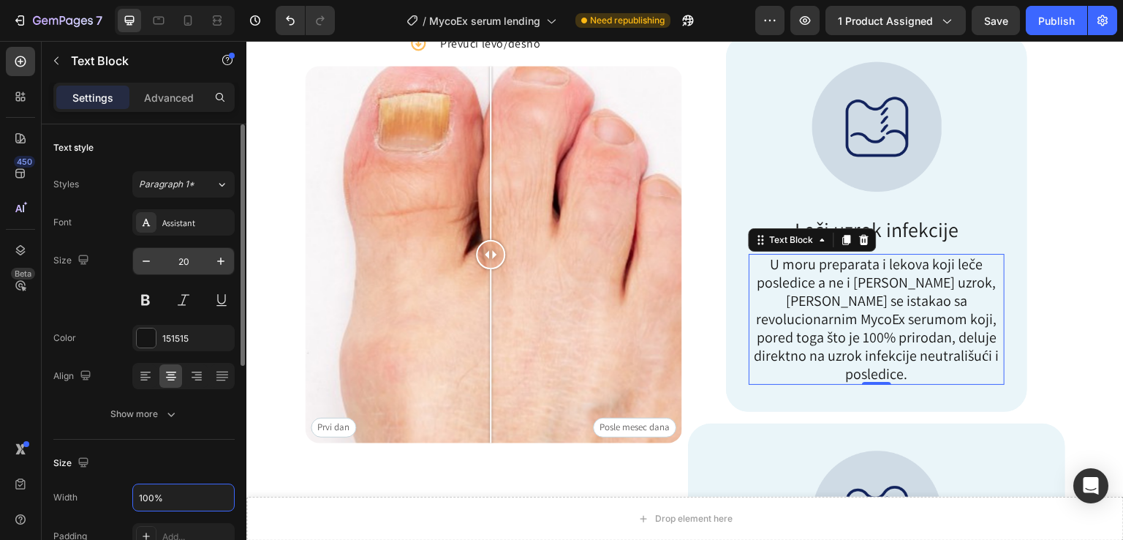
click at [191, 263] on input "20" at bounding box center [183, 261] width 48 height 26
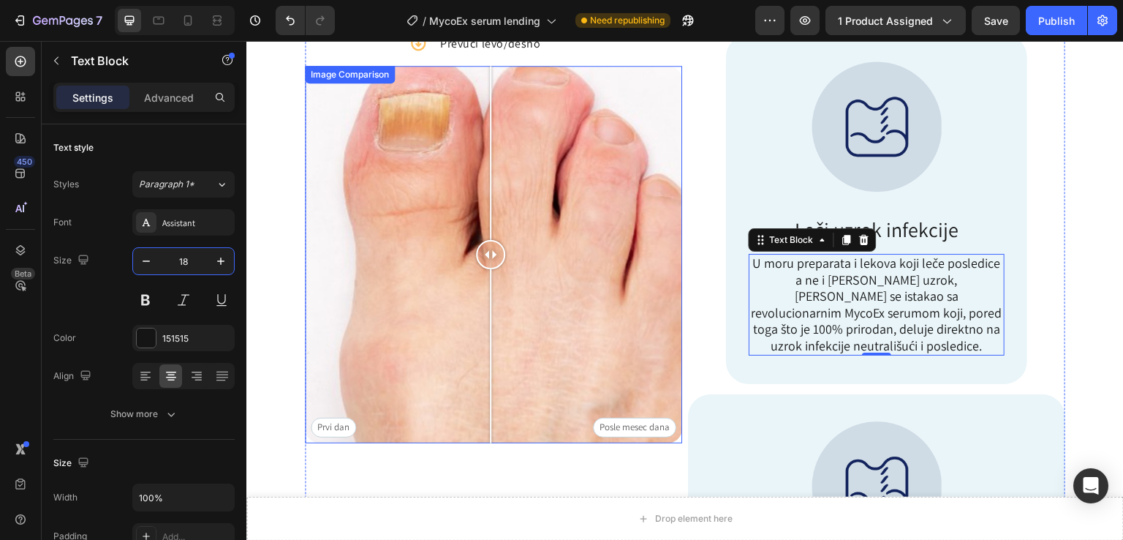
type input "17"
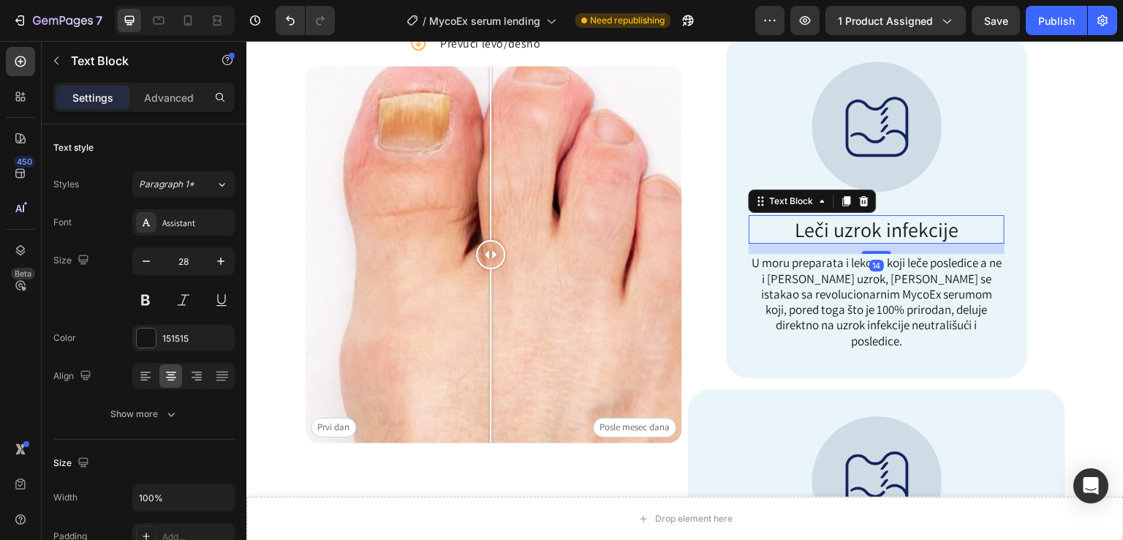
click at [915, 223] on p "Leči uzrok infekcije" at bounding box center [877, 229] width 254 height 26
click at [181, 257] on input "28" at bounding box center [183, 261] width 48 height 26
type input "27"
click at [749, 423] on div at bounding box center [877, 480] width 332 height 130
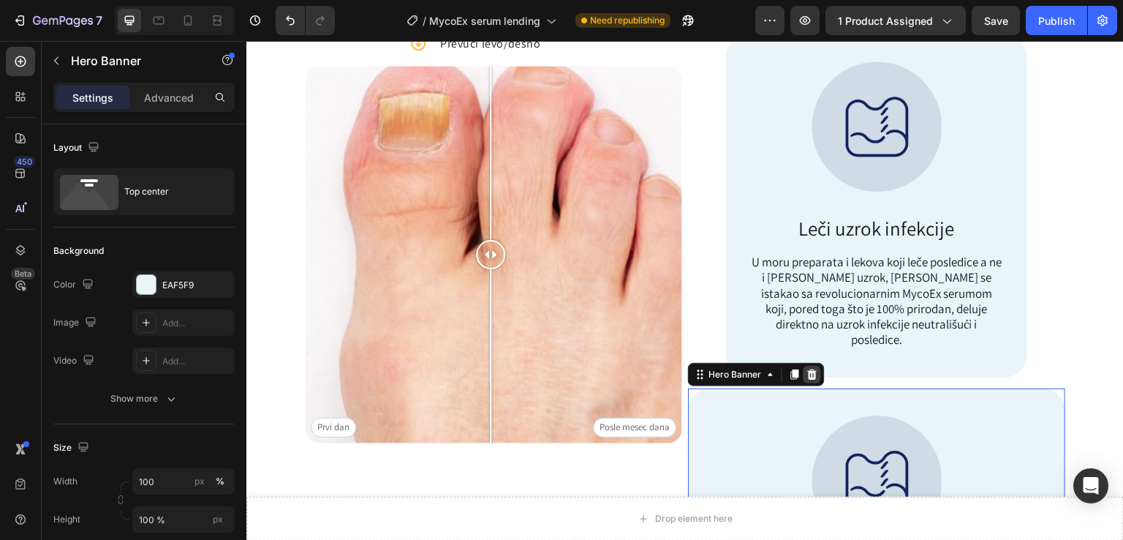
click at [808, 369] on icon at bounding box center [813, 374] width 10 height 10
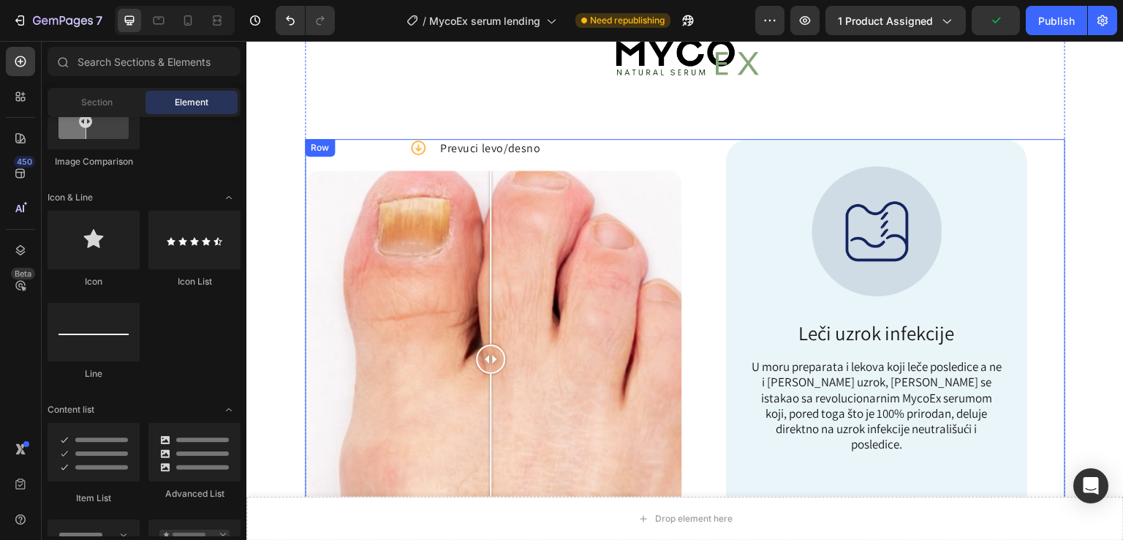
scroll to position [630, 0]
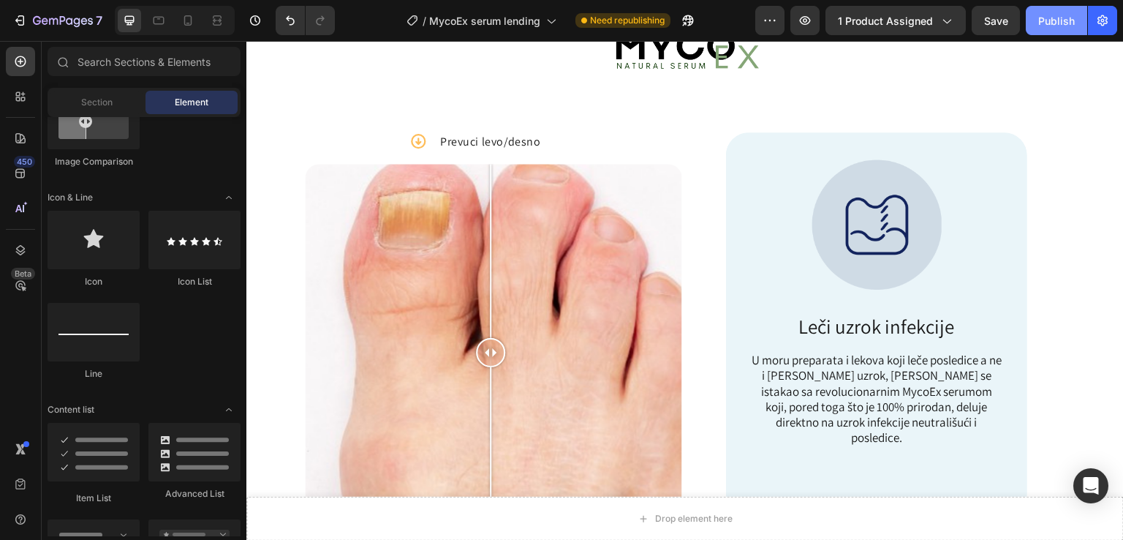
click at [1036, 16] on button "Publish" at bounding box center [1056, 20] width 61 height 29
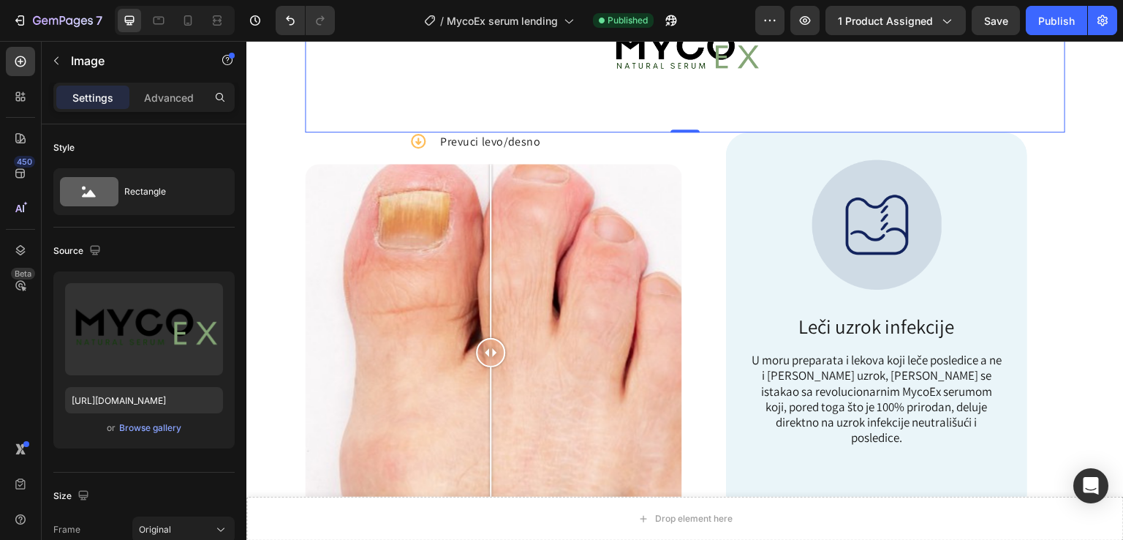
drag, startPoint x: 848, startPoint y: 568, endPoint x: 750, endPoint y: 567, distance: 97.3
click at [271, 126] on div "Image 0 Icon Prevuci levo/desno Text Block Row Prvi [PERSON_NAME] Posle [PERSON…" at bounding box center [685, 299] width 878 height 653
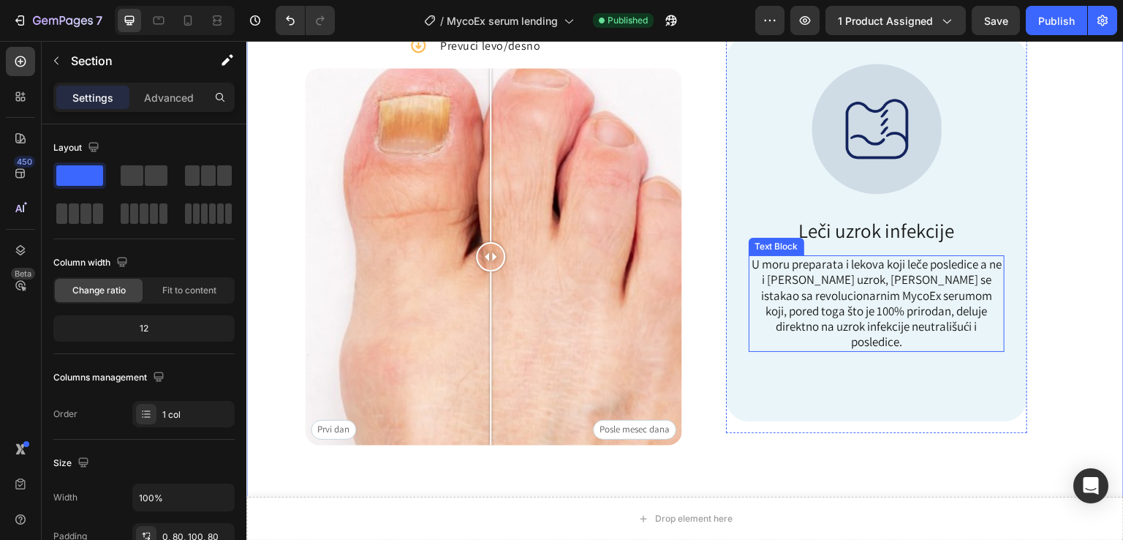
scroll to position [728, 0]
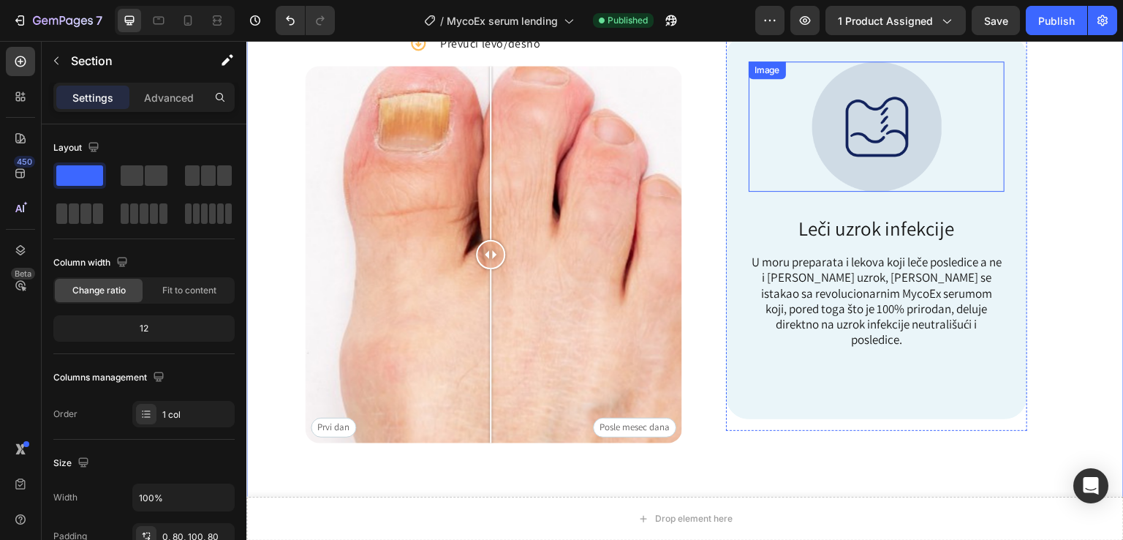
click at [867, 125] on img at bounding box center [877, 126] width 130 height 130
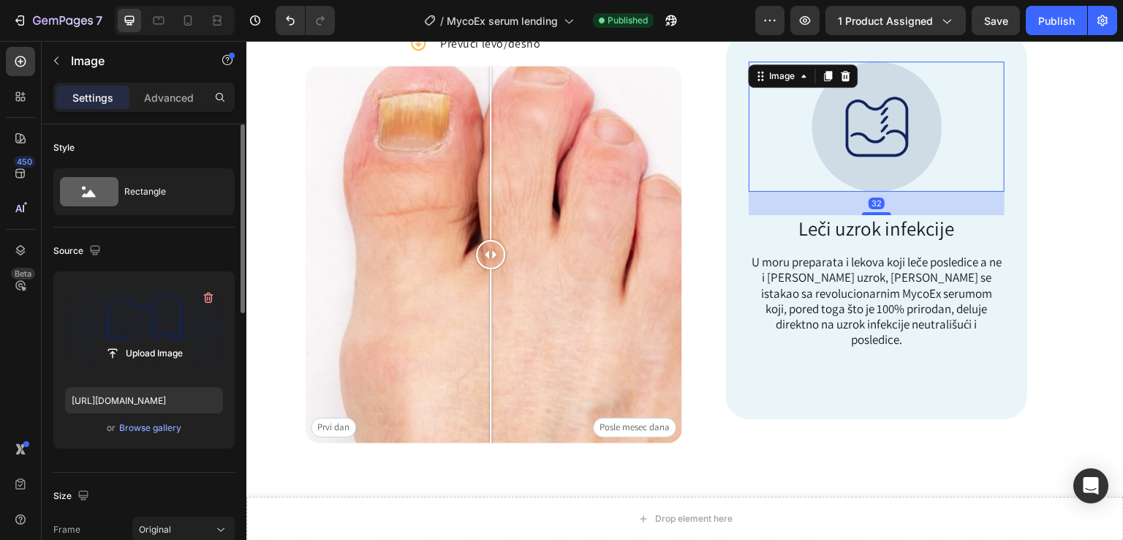
click at [176, 325] on label at bounding box center [144, 329] width 158 height 92
click at [176, 341] on input "file" at bounding box center [144, 353] width 101 height 25
click at [134, 333] on label at bounding box center [144, 329] width 158 height 92
click at [134, 341] on input "file" at bounding box center [144, 353] width 101 height 25
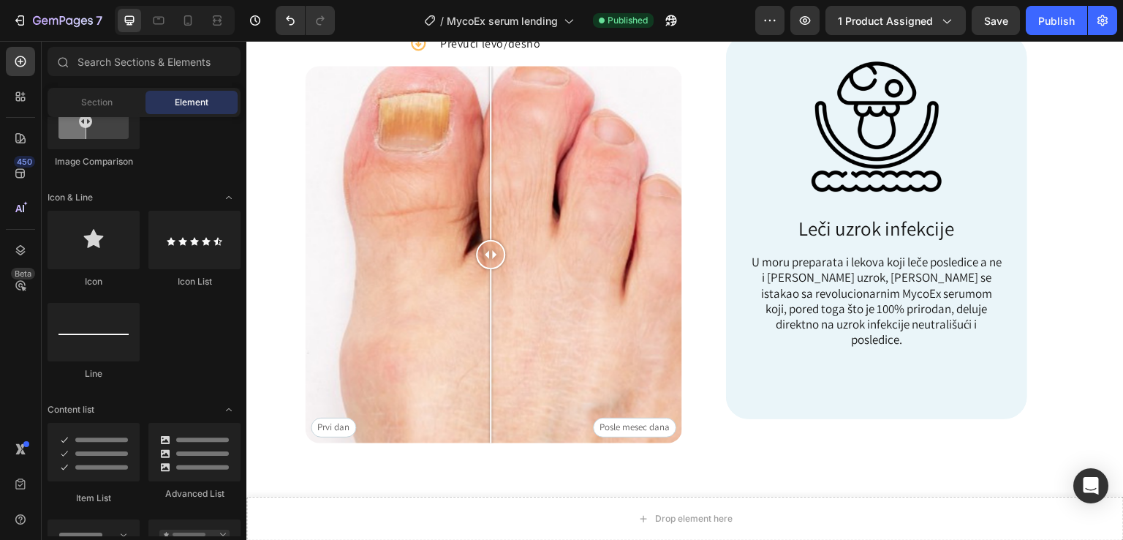
scroll to position [689, 0]
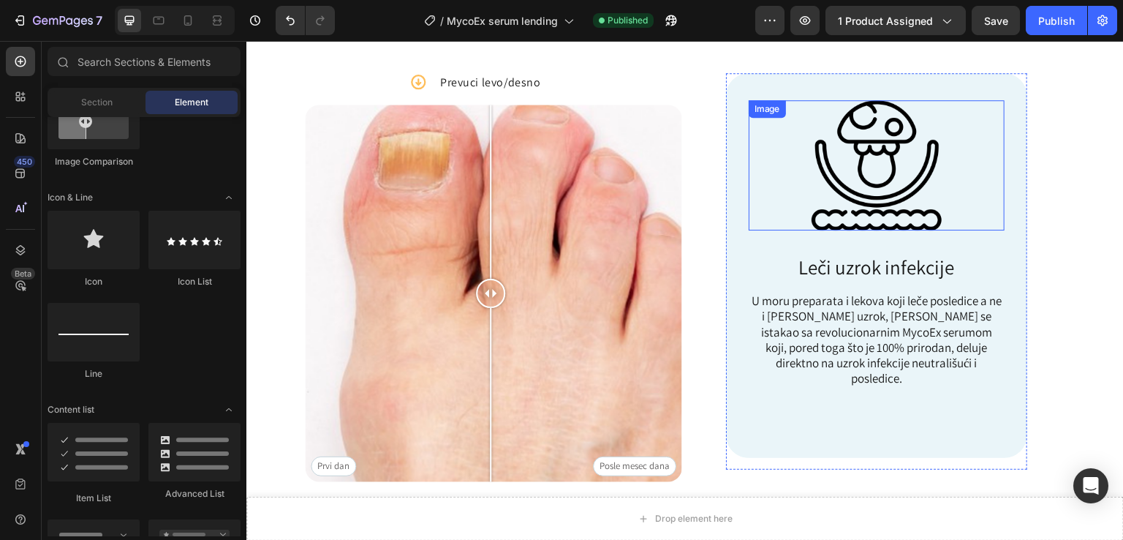
click at [906, 152] on img at bounding box center [877, 165] width 130 height 130
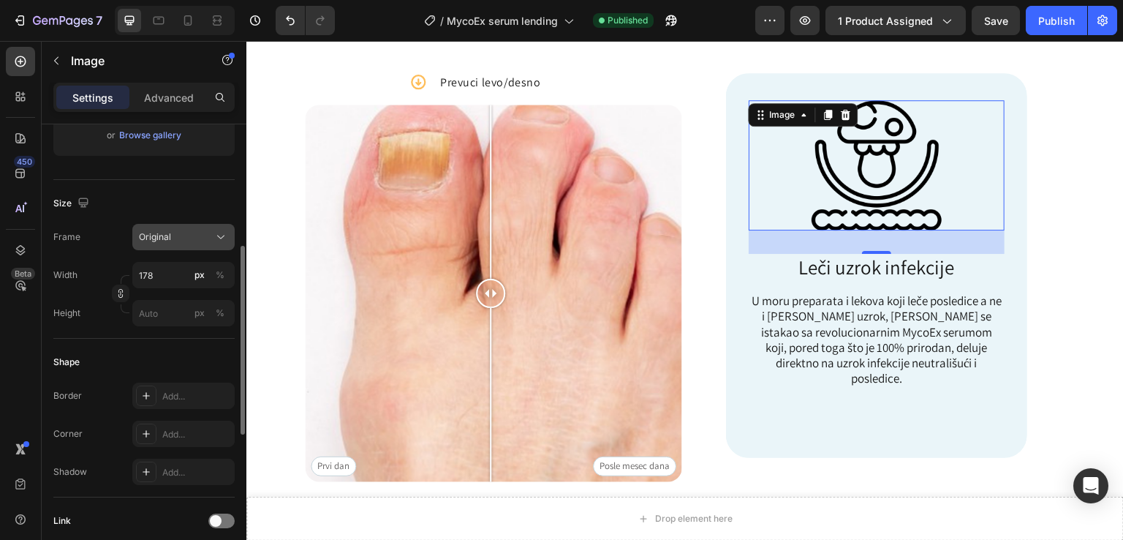
scroll to position [391, 0]
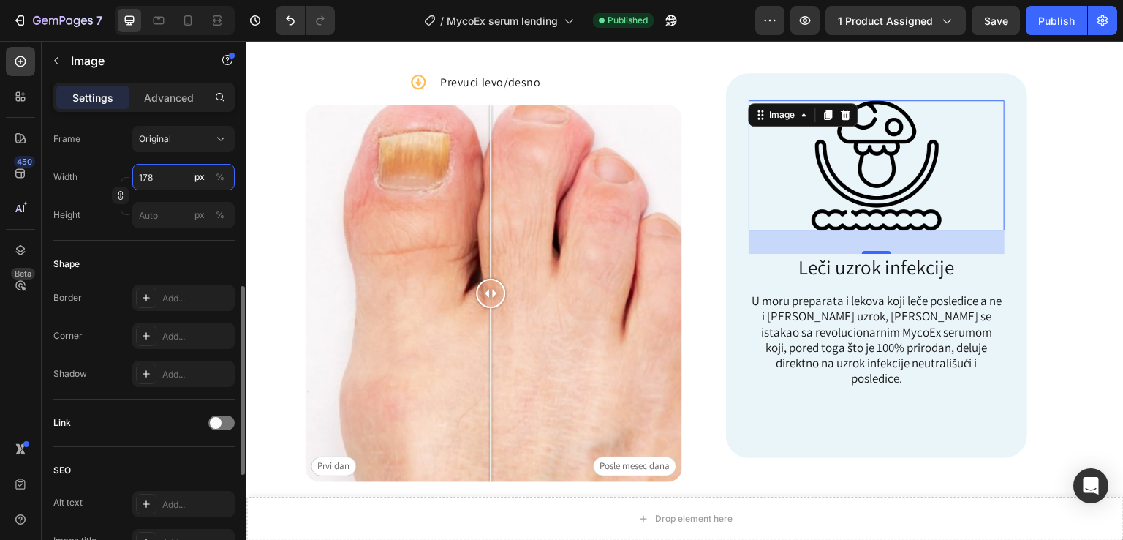
click at [172, 182] on input "178" at bounding box center [183, 177] width 102 height 26
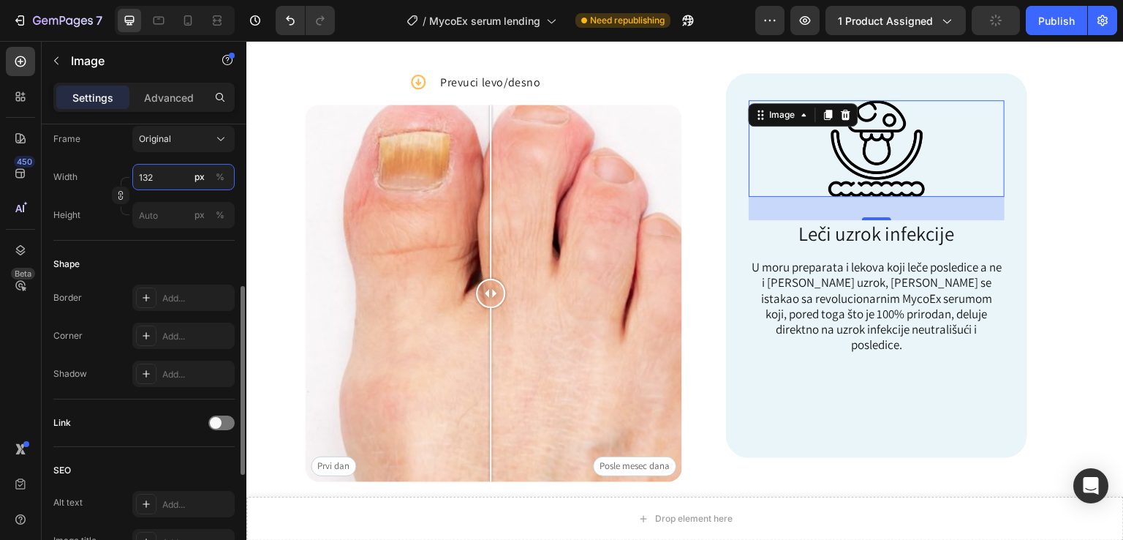
type input "131"
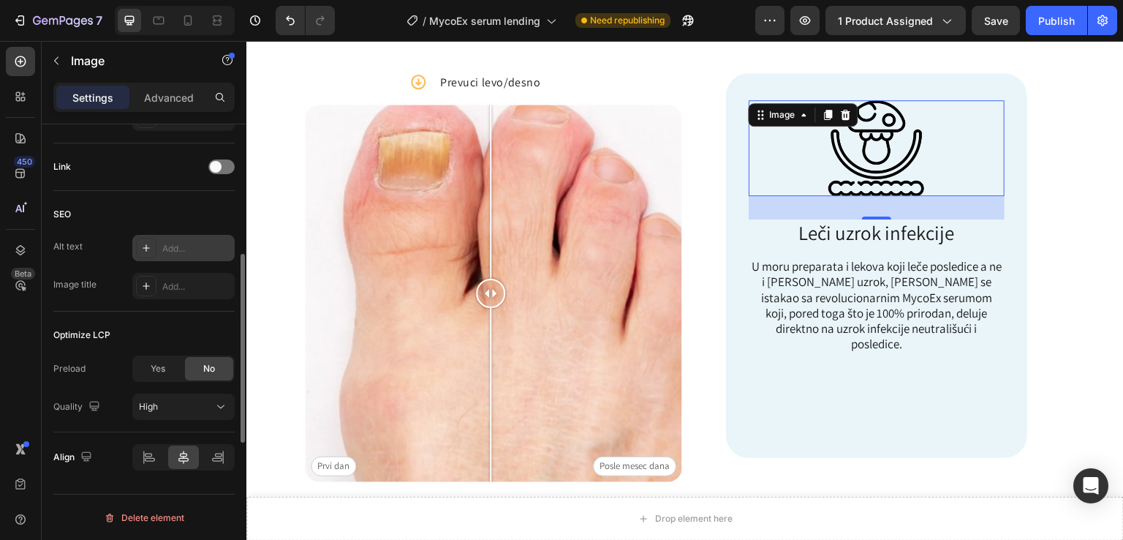
scroll to position [451, 0]
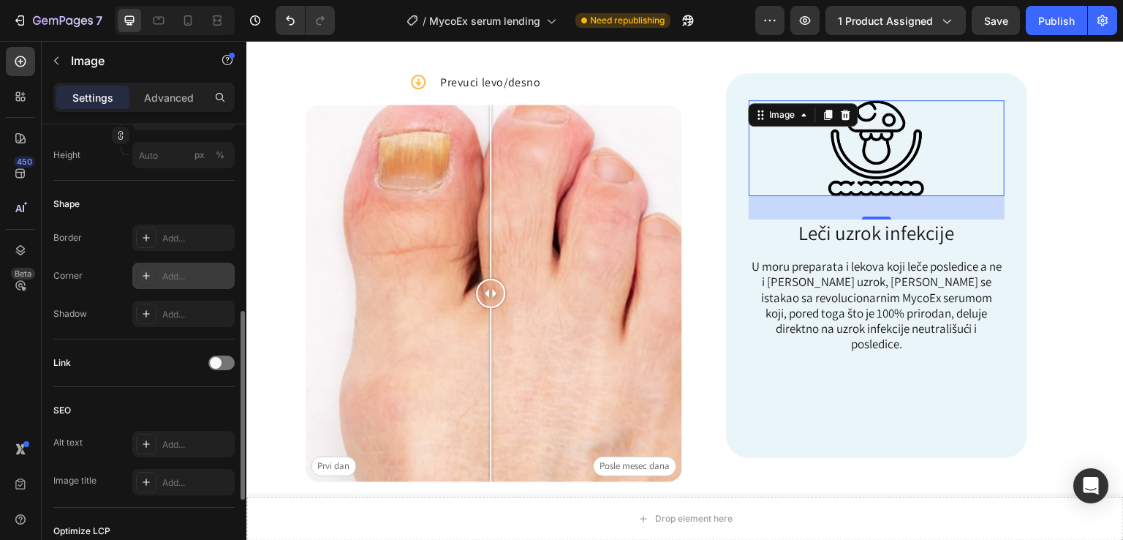
click at [148, 279] on icon at bounding box center [146, 276] width 12 height 12
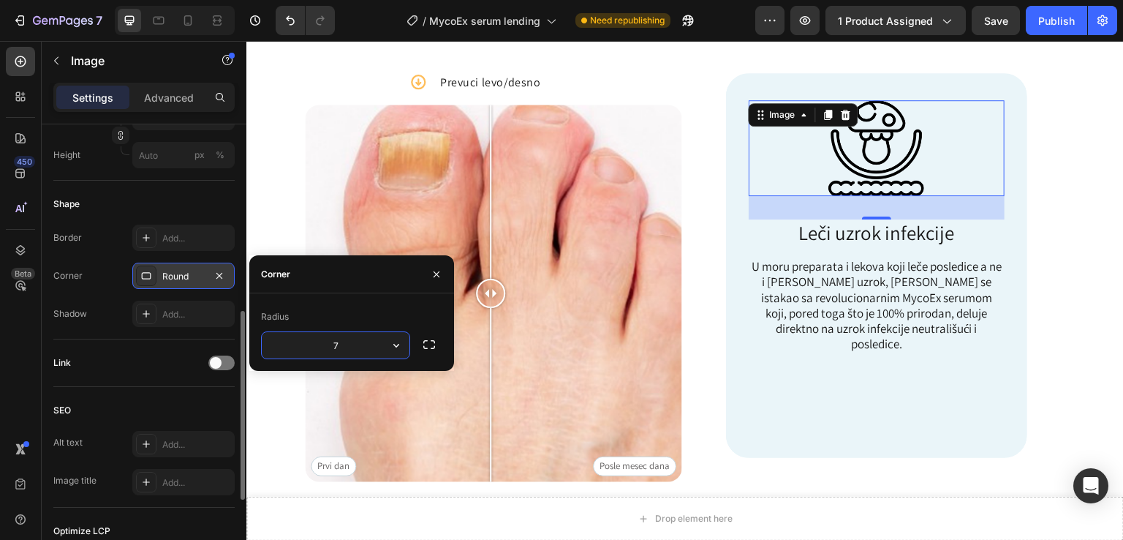
type input "6"
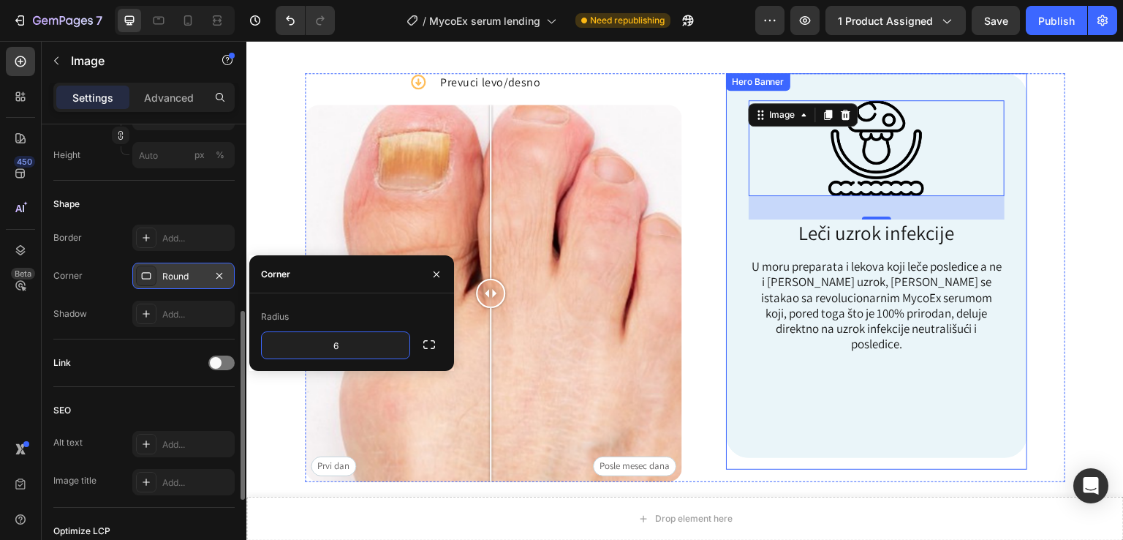
click at [927, 395] on div "Background Image" at bounding box center [877, 265] width 302 height 384
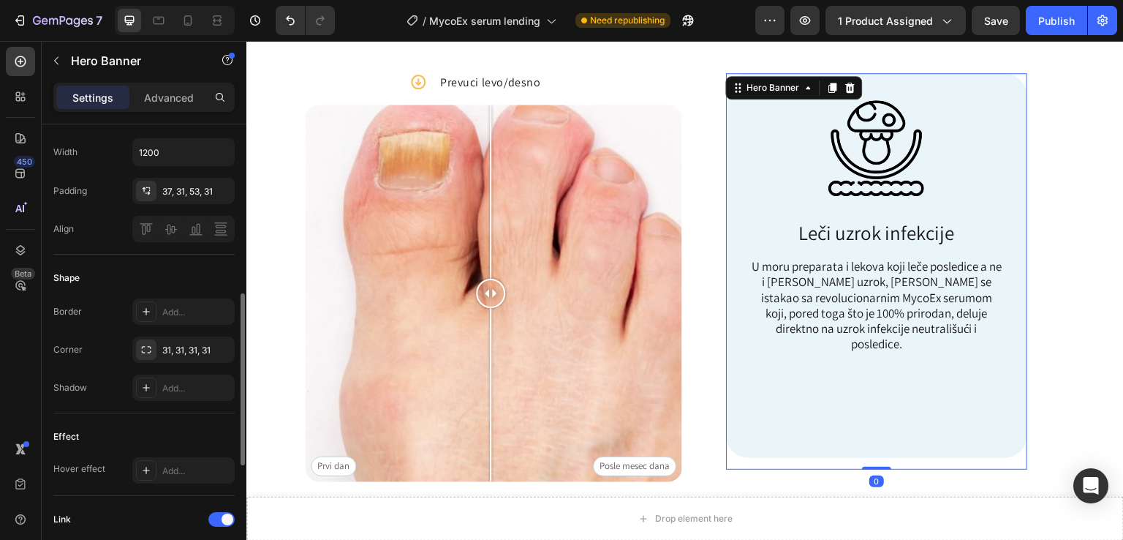
scroll to position [0, 0]
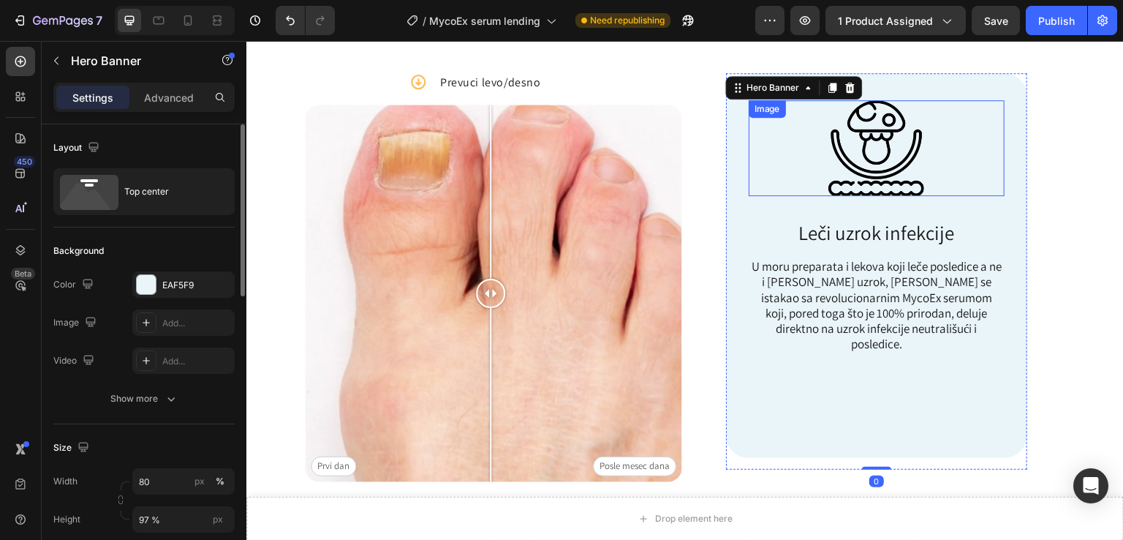
click at [894, 146] on img at bounding box center [877, 148] width 96 height 96
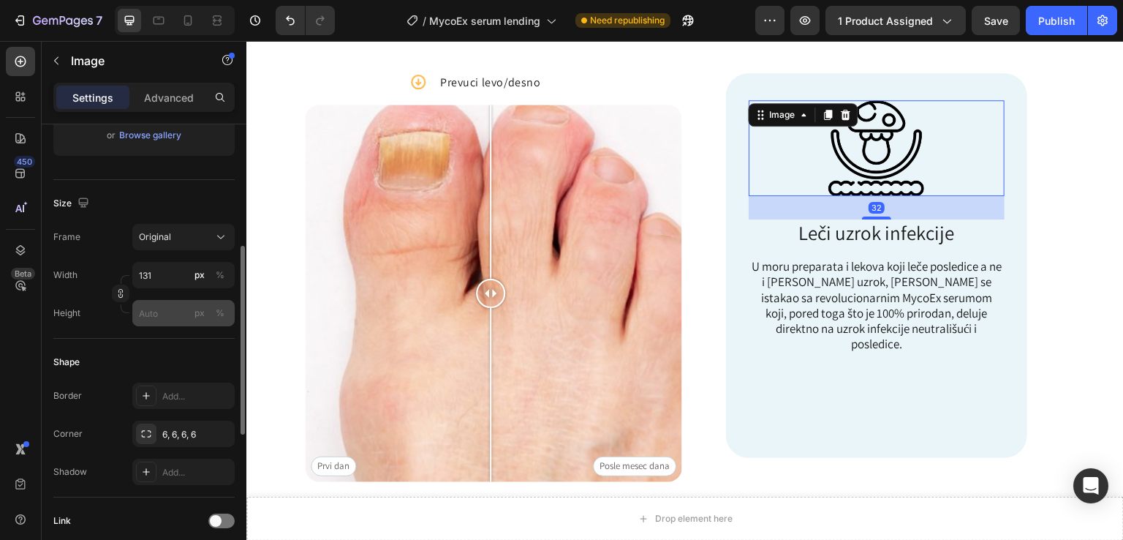
scroll to position [391, 0]
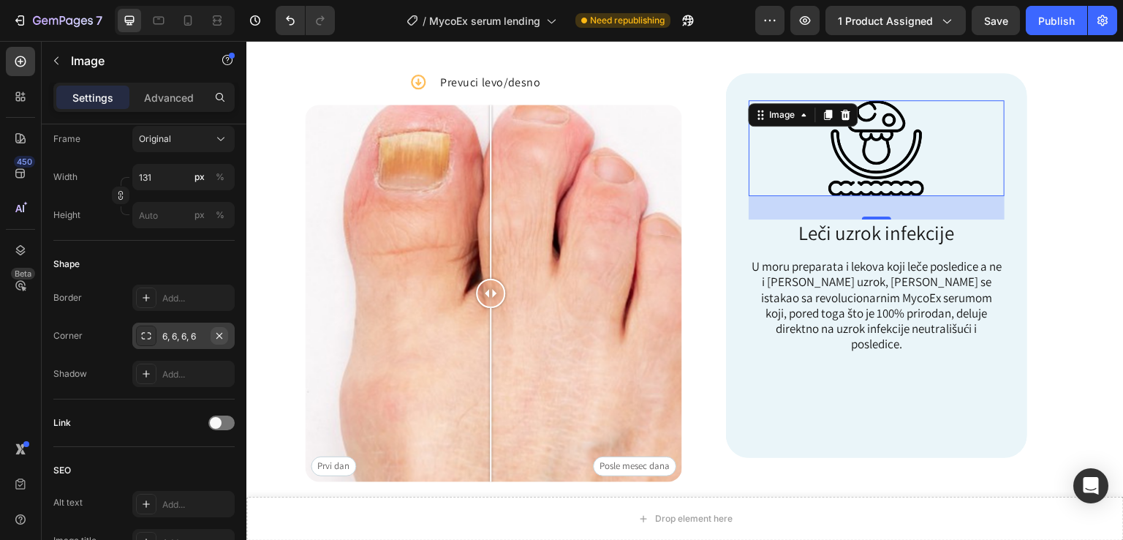
click at [214, 332] on icon "button" at bounding box center [220, 336] width 12 height 12
click at [190, 293] on div "Add..." at bounding box center [196, 298] width 69 height 13
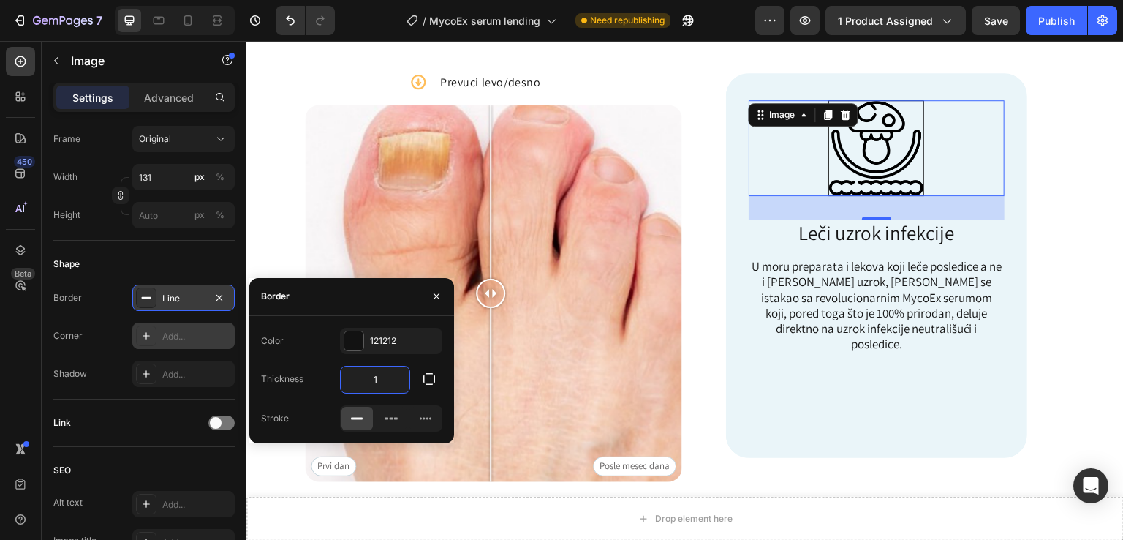
click at [367, 376] on input "1" at bounding box center [375, 379] width 69 height 26
type input "0px"
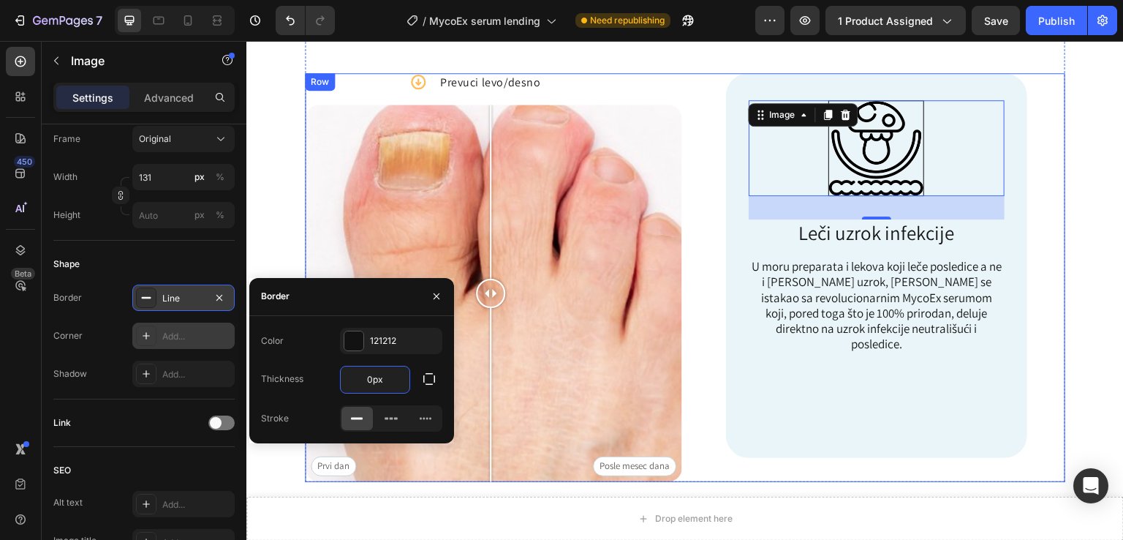
click at [1044, 345] on div "Image 32 Leči uzrok infekcije Text Block U moru preparata i lekova koji leče po…" at bounding box center [876, 277] width 377 height 408
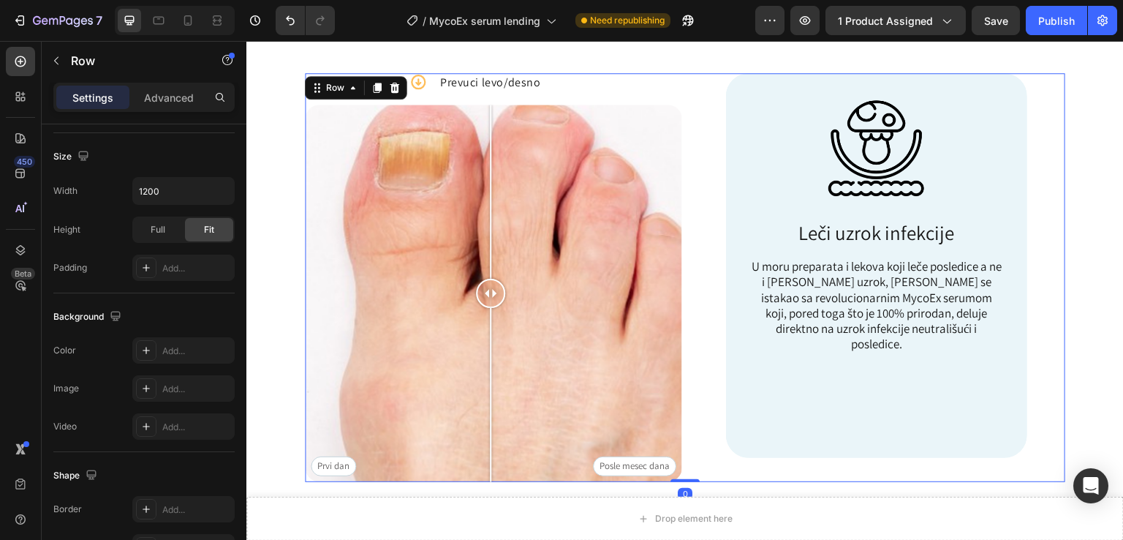
scroll to position [0, 0]
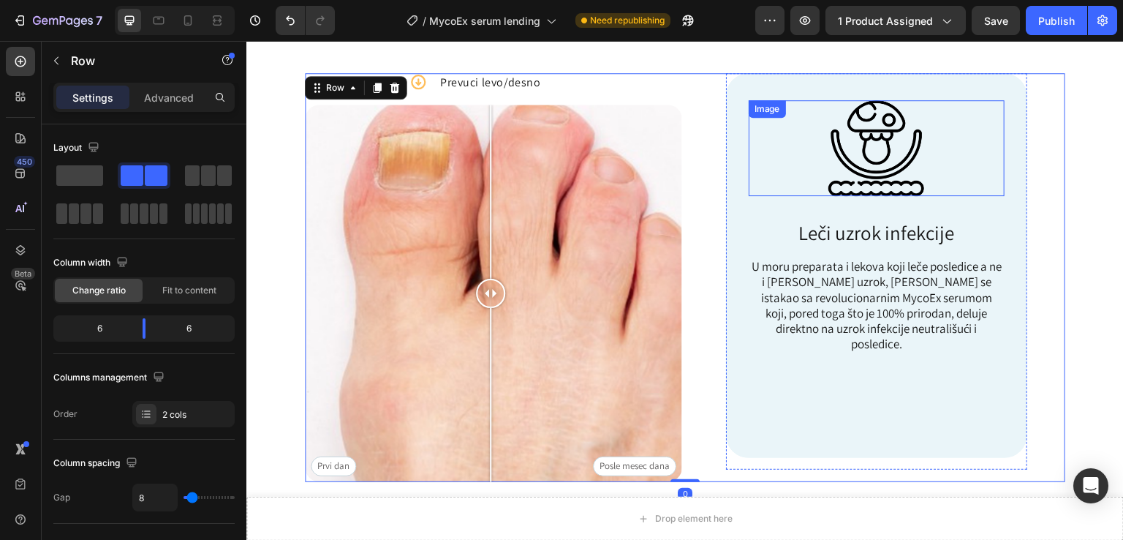
click at [919, 158] on div at bounding box center [877, 148] width 257 height 96
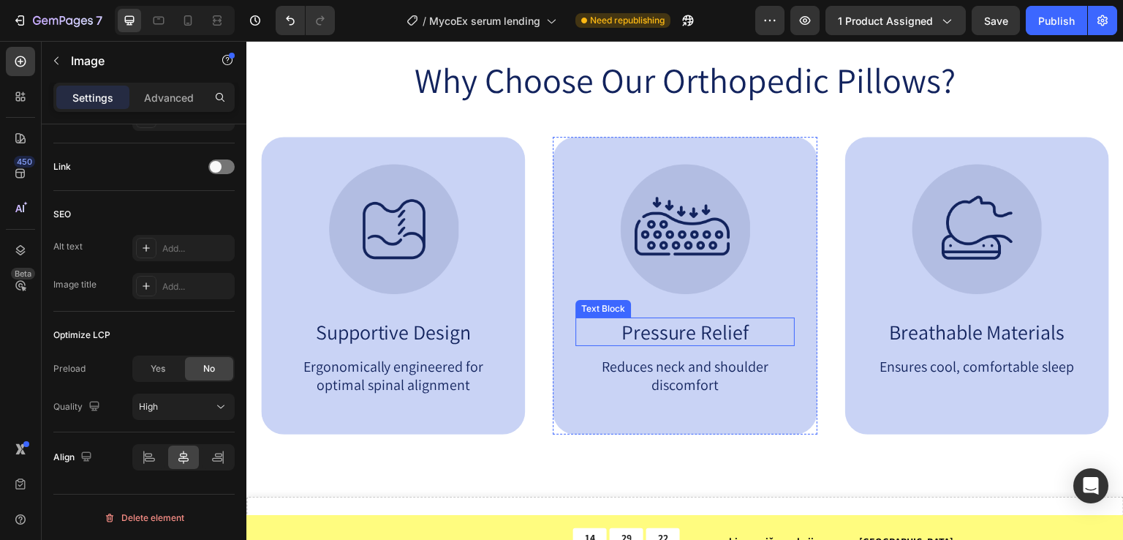
scroll to position [1469, 0]
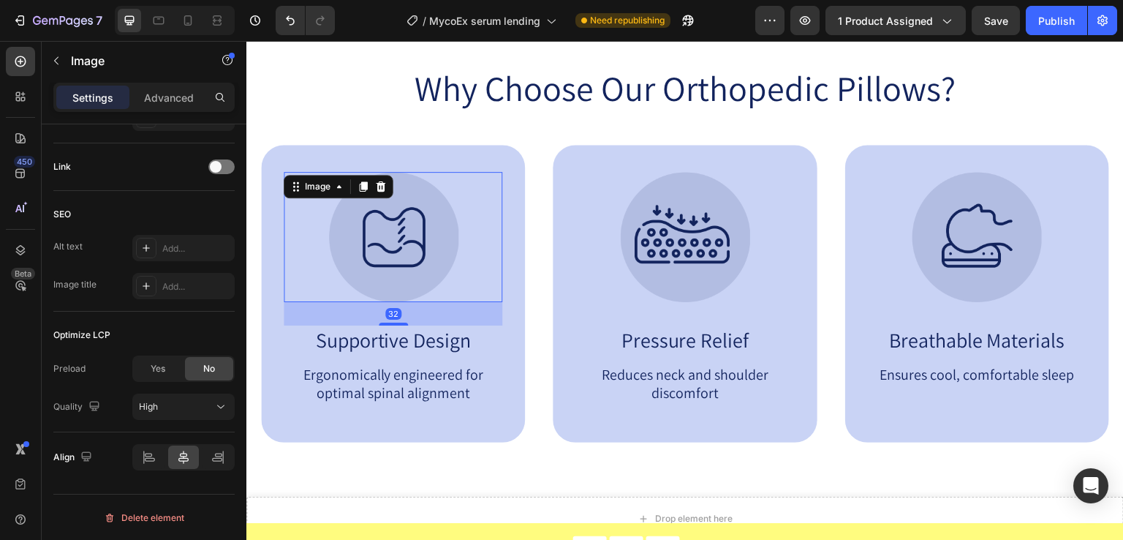
click at [426, 255] on img at bounding box center [393, 237] width 130 height 130
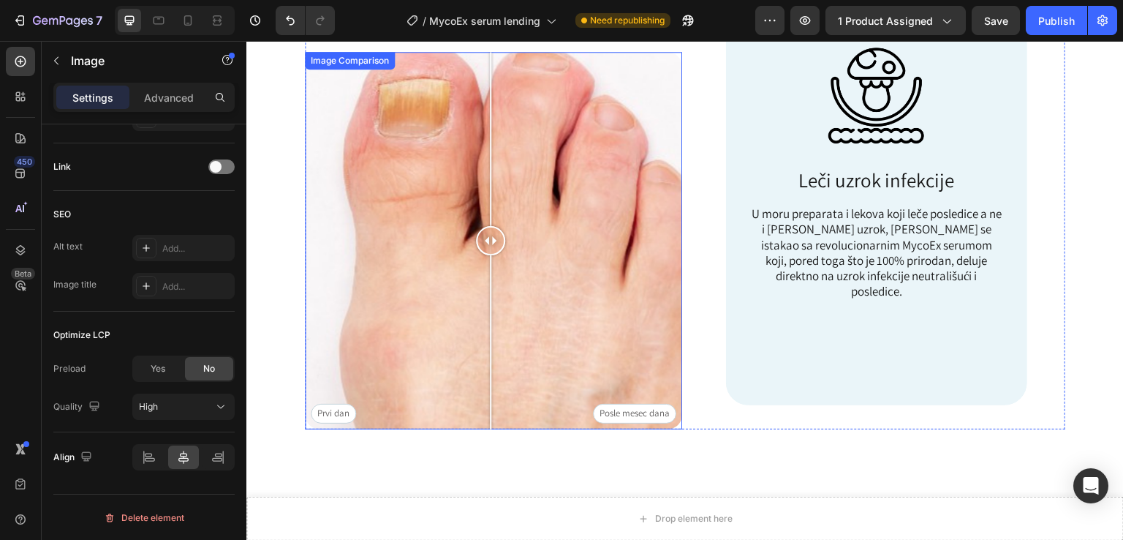
scroll to position [591, 0]
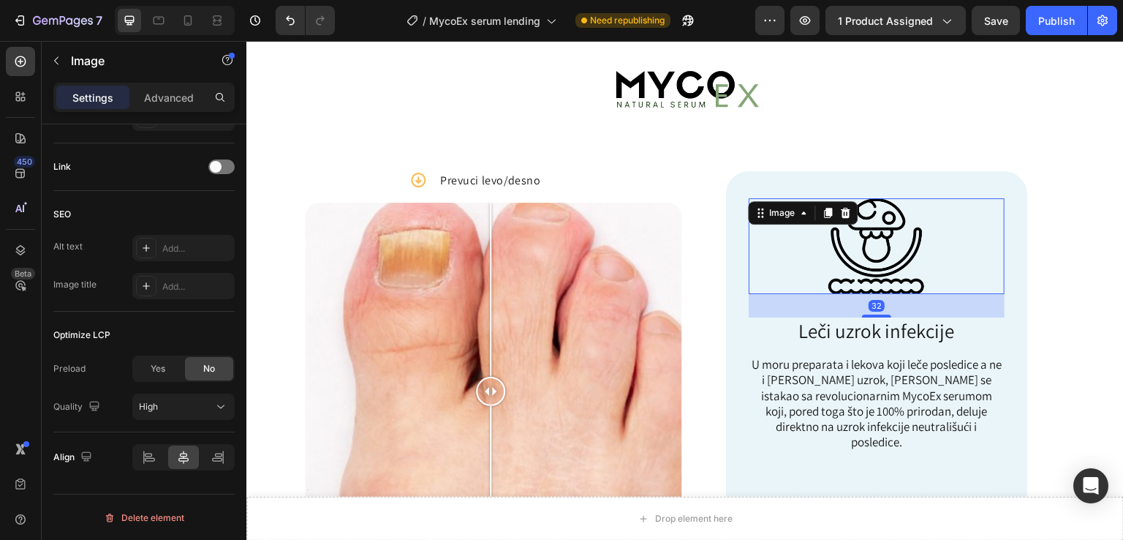
click at [842, 219] on div "Image 32" at bounding box center [877, 246] width 257 height 96
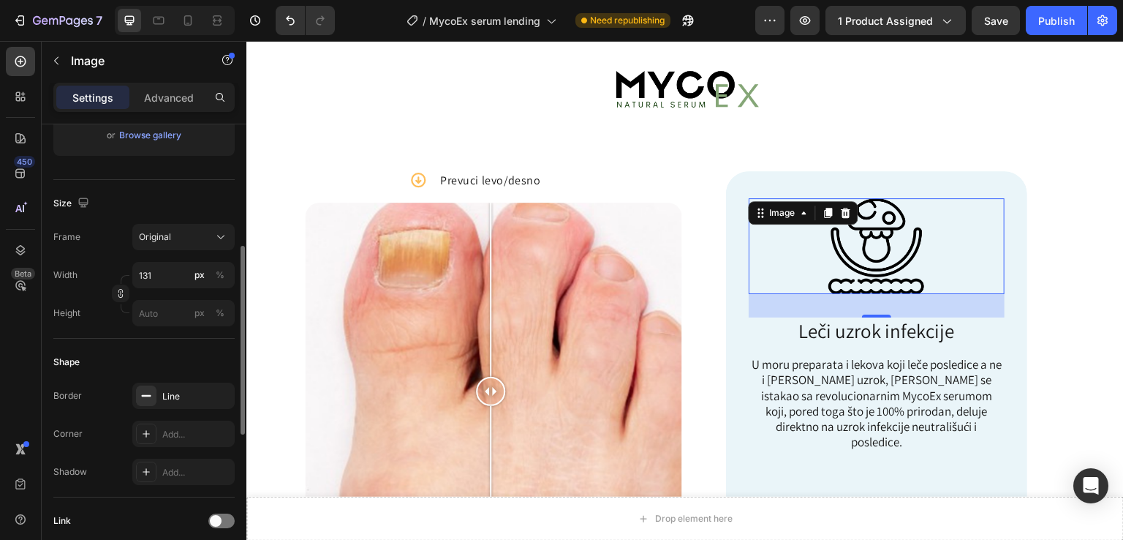
scroll to position [0, 0]
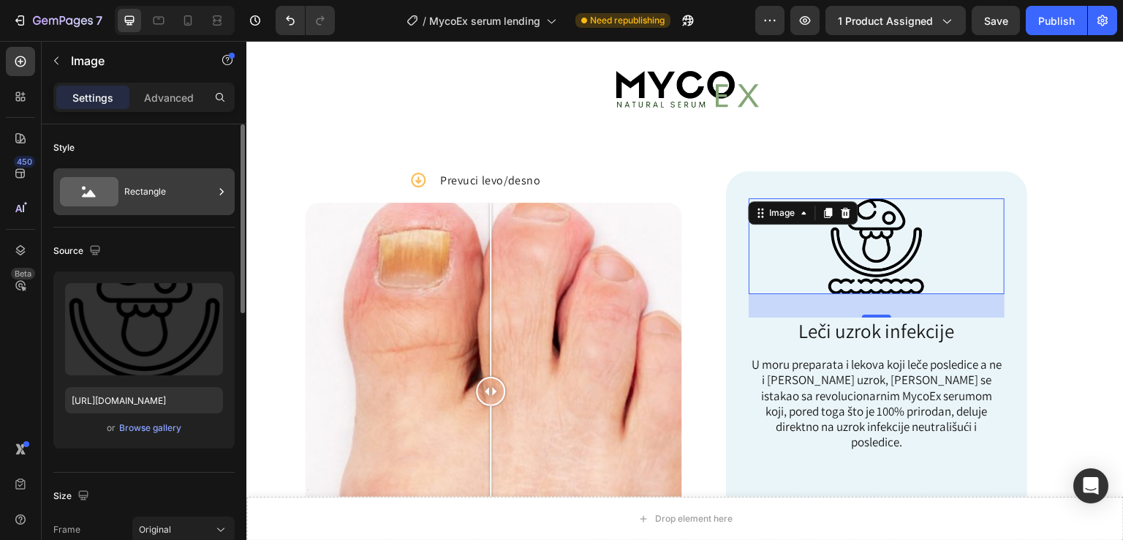
click at [143, 191] on div "Rectangle" at bounding box center [168, 192] width 89 height 34
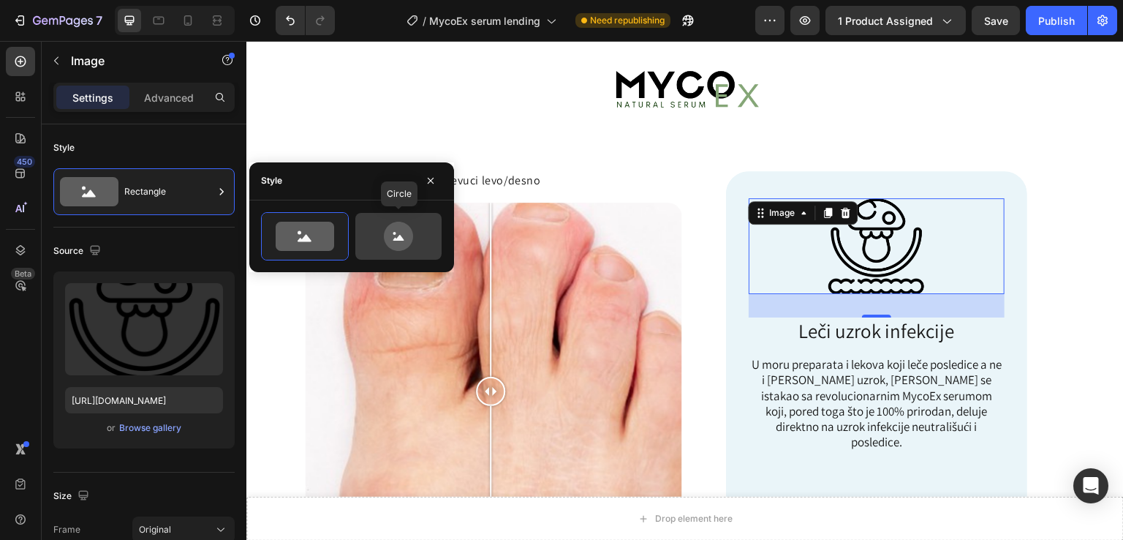
click at [439, 249] on div at bounding box center [398, 236] width 86 height 47
type input "80"
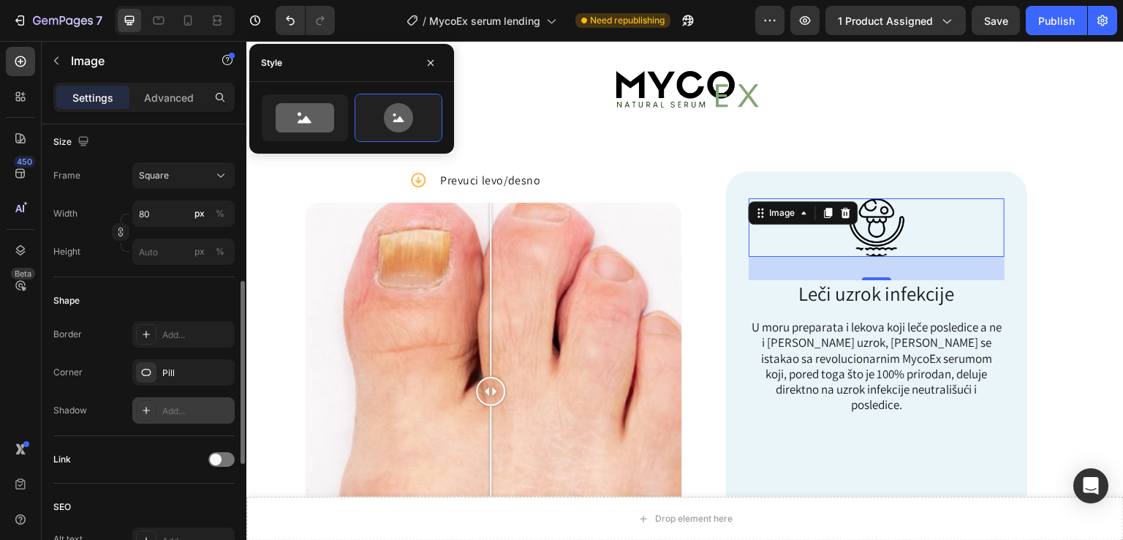
scroll to position [489, 0]
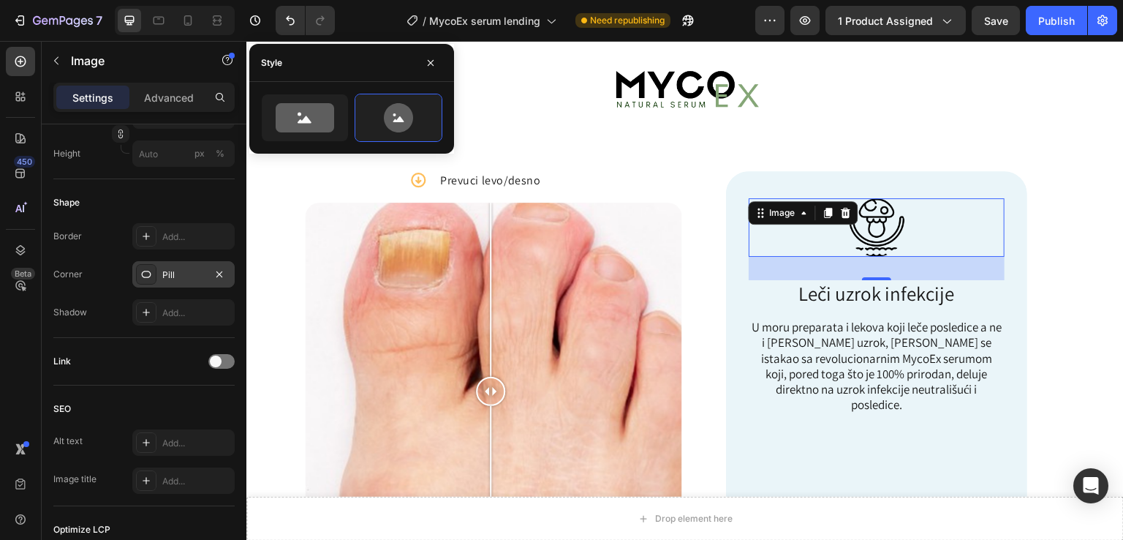
click at [181, 275] on div "Pill" at bounding box center [183, 274] width 42 height 13
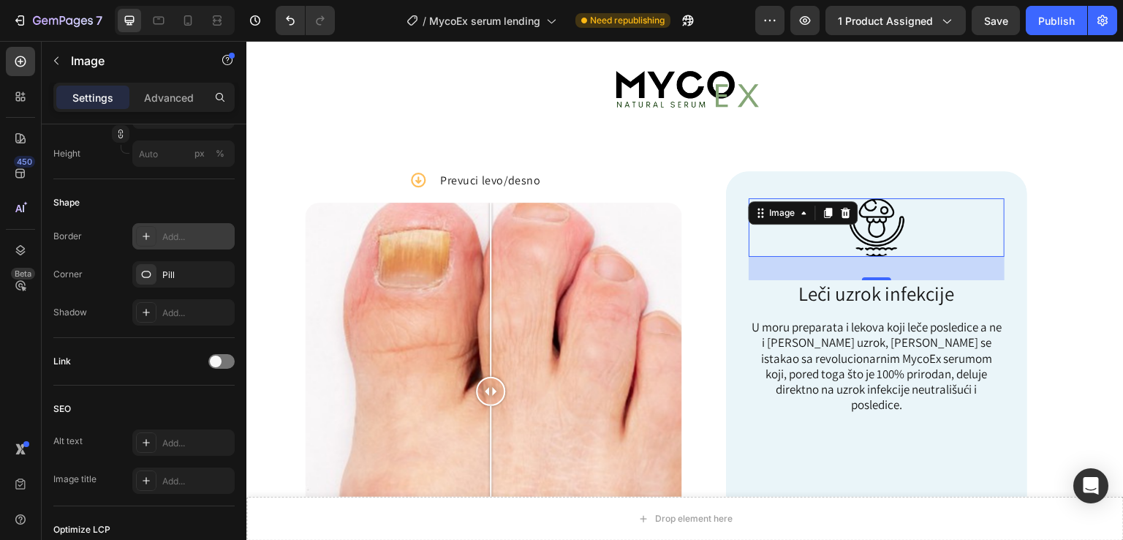
click at [183, 242] on div "Add..." at bounding box center [196, 236] width 69 height 13
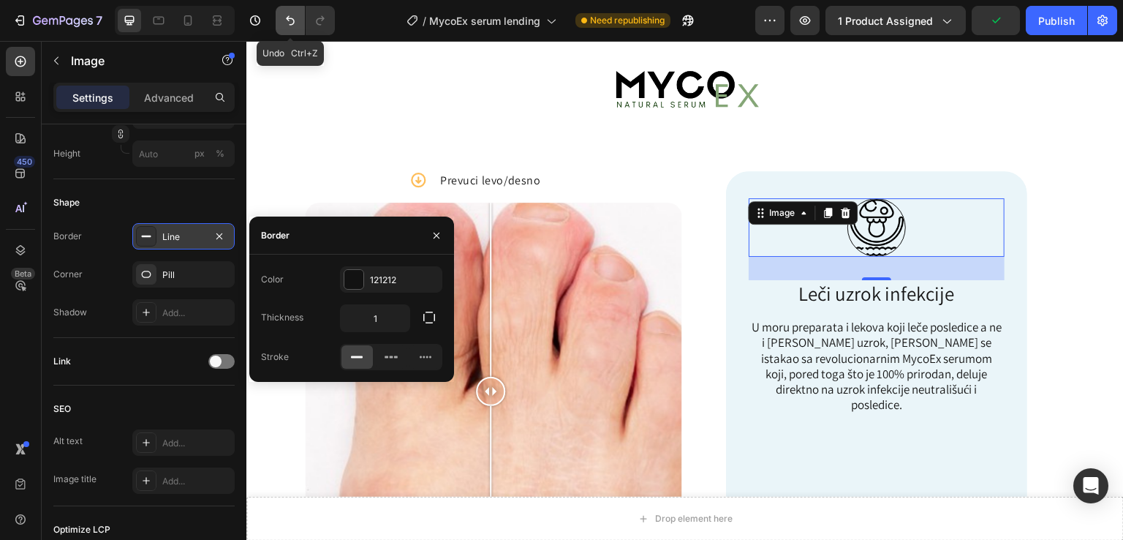
click at [290, 23] on icon "Undo/Redo" at bounding box center [290, 20] width 15 height 15
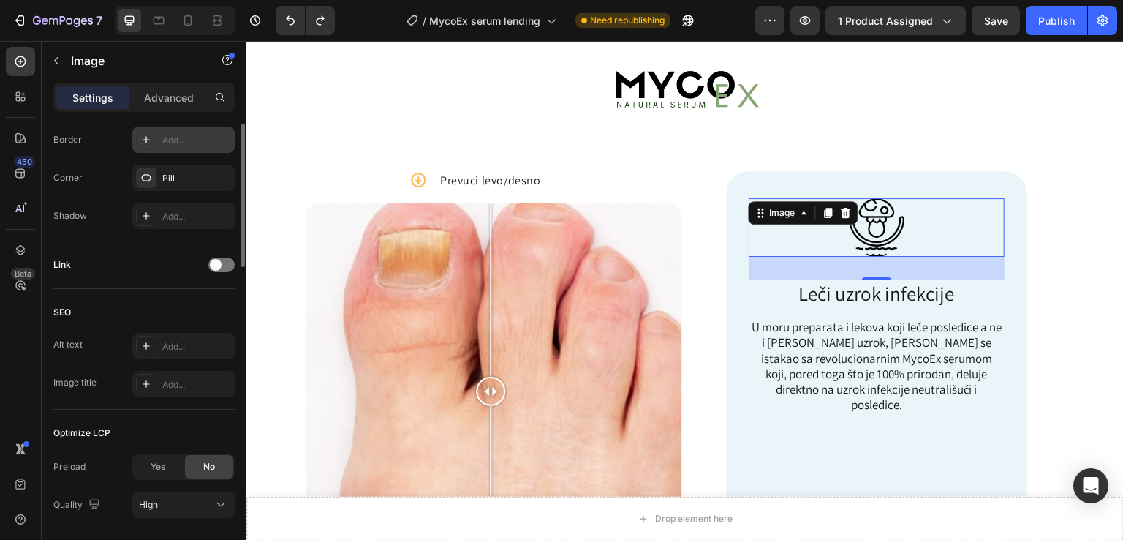
scroll to position [389, 0]
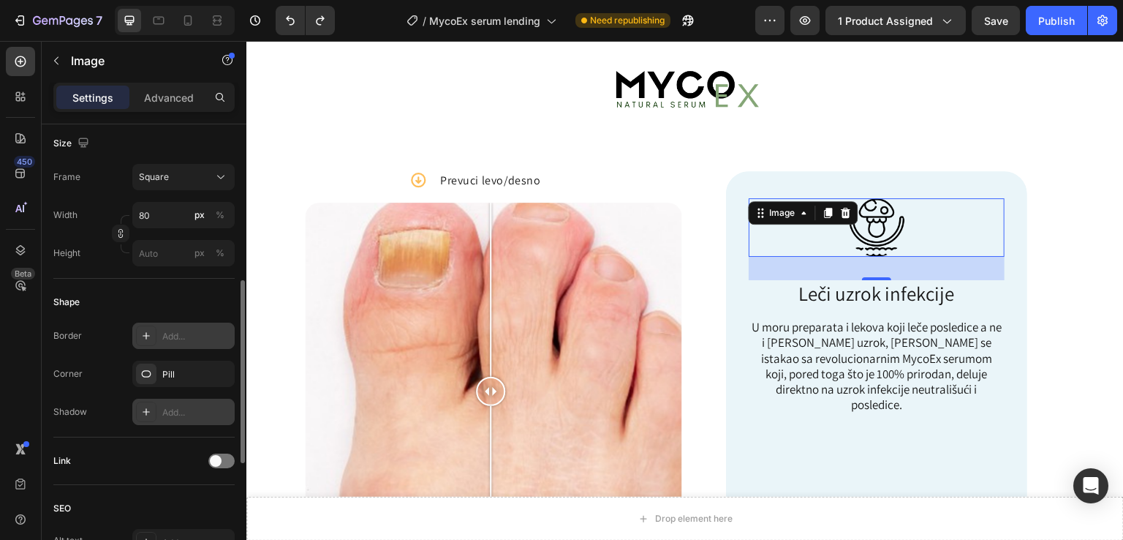
click at [167, 406] on div "Add..." at bounding box center [196, 412] width 69 height 13
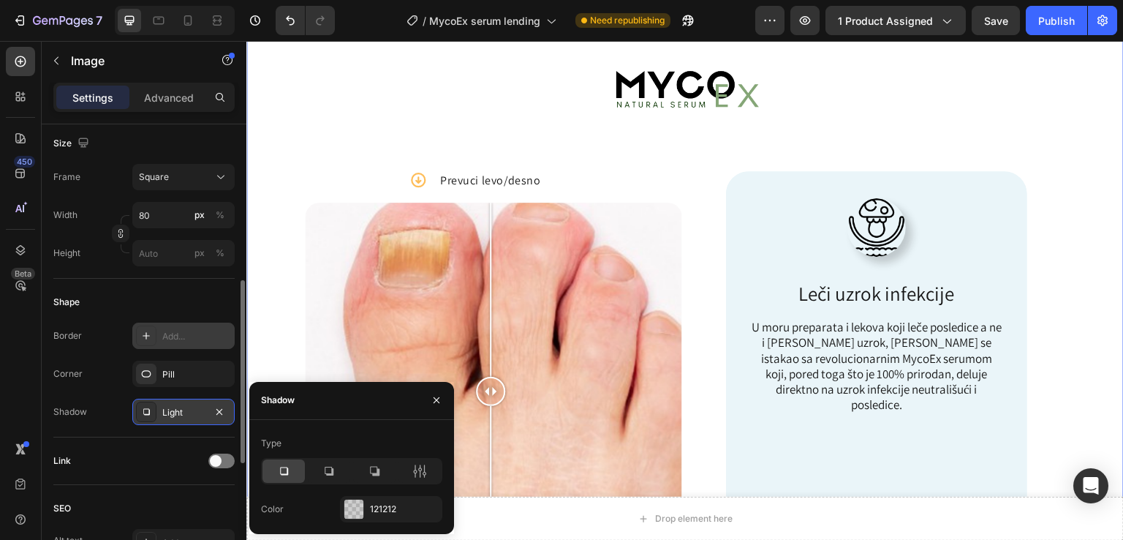
click at [269, 284] on div "Image Icon Prevuci levo/desno Text Block Row Prvi [PERSON_NAME] Posle [PERSON_N…" at bounding box center [685, 338] width 878 height 653
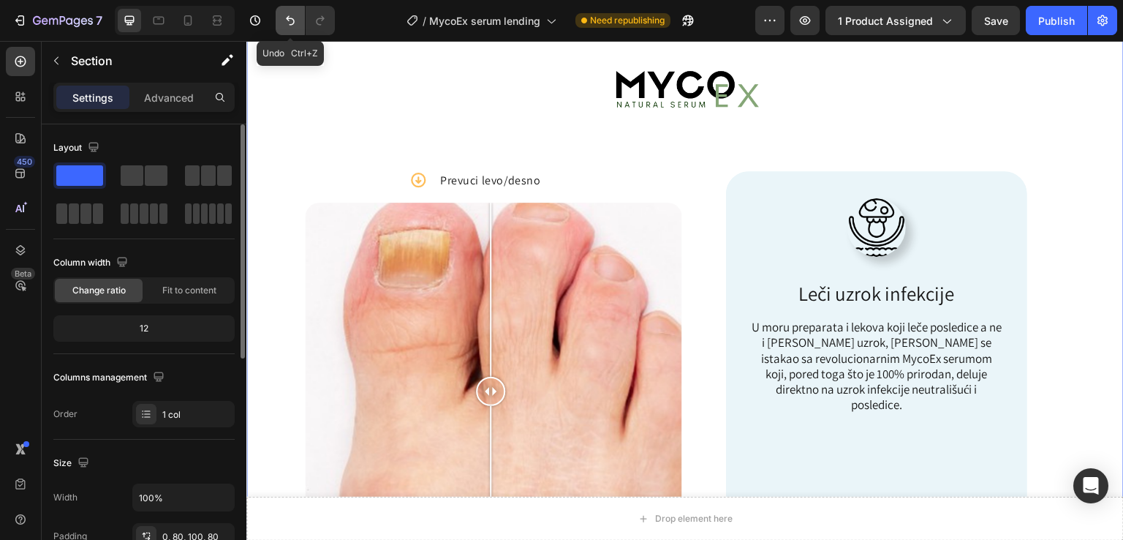
click at [290, 26] on icon "Undo/Redo" at bounding box center [290, 20] width 15 height 15
click at [291, 27] on icon "Undo/Redo" at bounding box center [290, 20] width 15 height 15
click at [291, 28] on button "Undo/Redo" at bounding box center [290, 20] width 29 height 29
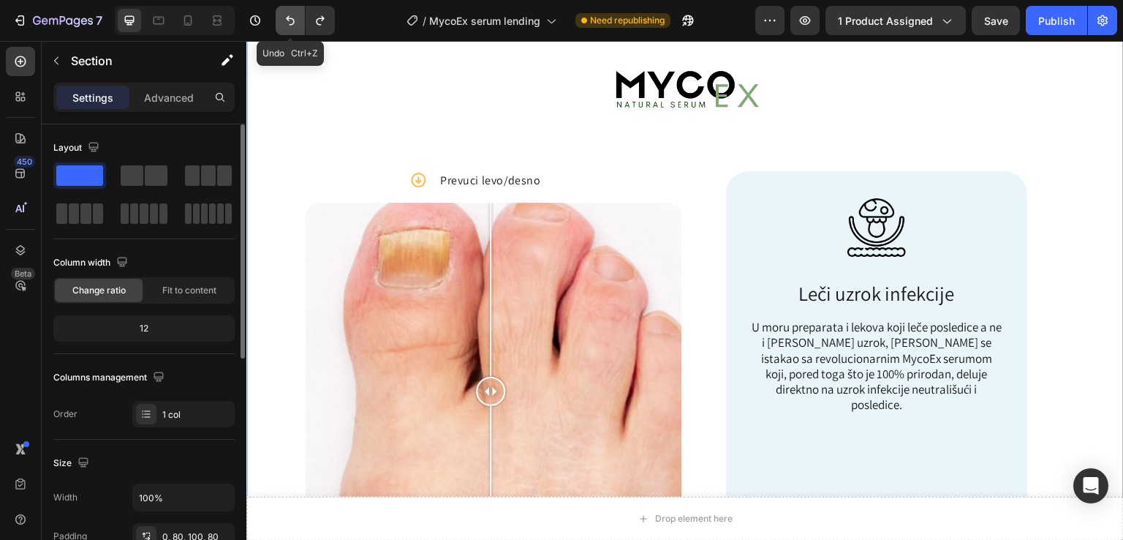
click at [291, 28] on button "Undo/Redo" at bounding box center [290, 20] width 29 height 29
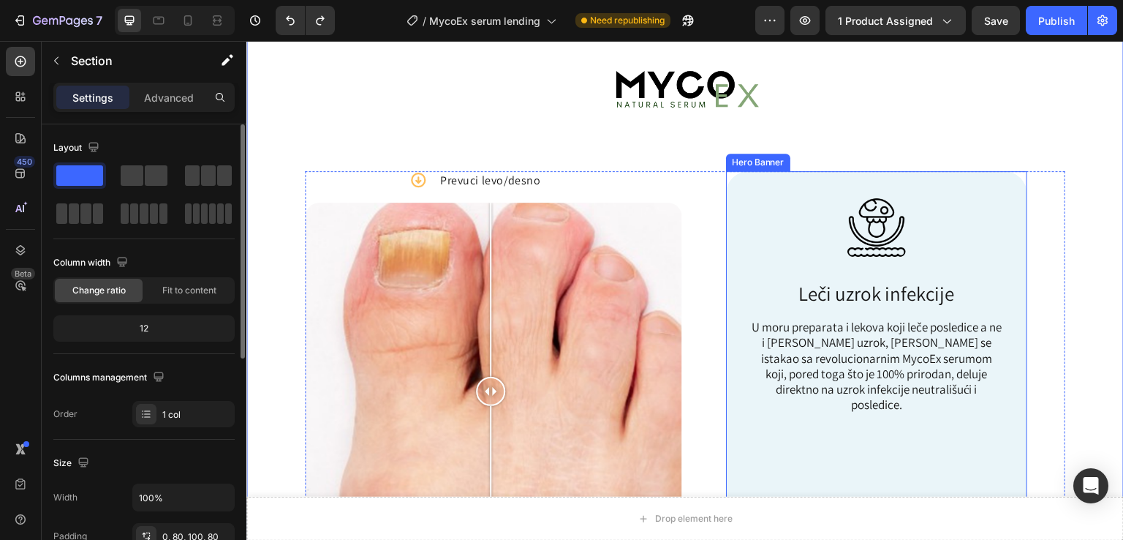
click at [736, 227] on div "Image Leči uzrok infekcije Text Block U moru preparata i lekova koji leče posle…" at bounding box center [877, 312] width 302 height 282
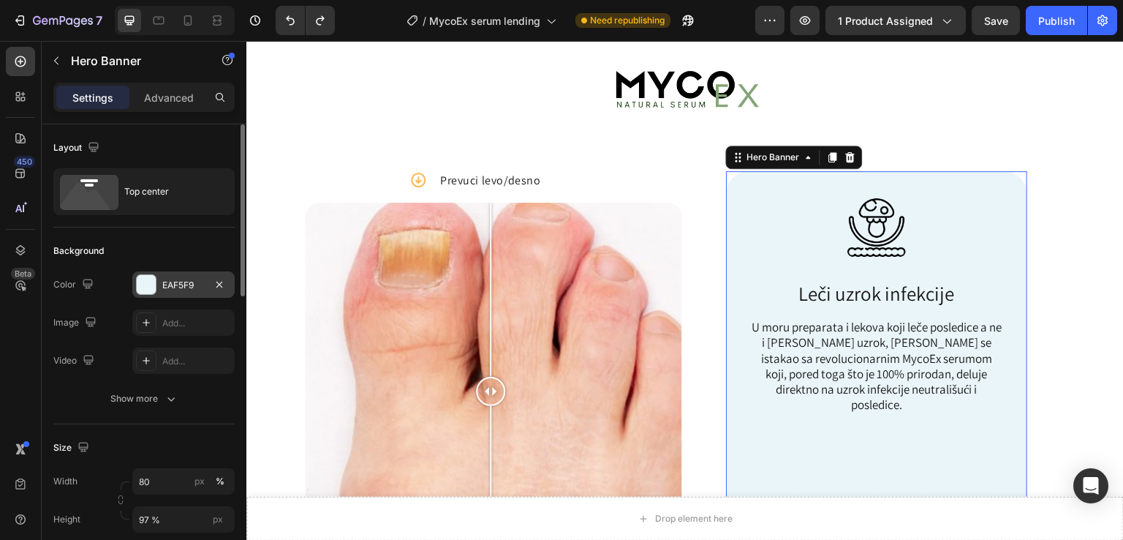
click at [146, 284] on div at bounding box center [146, 284] width 19 height 19
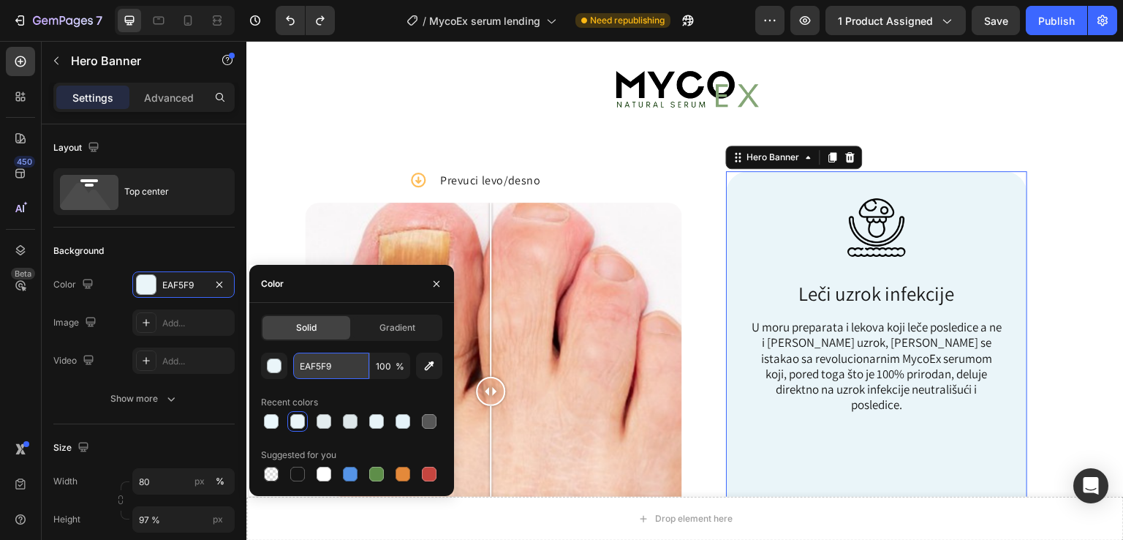
click at [328, 361] on input "EAF5F9" at bounding box center [331, 366] width 76 height 26
click at [873, 199] on img at bounding box center [877, 227] width 59 height 59
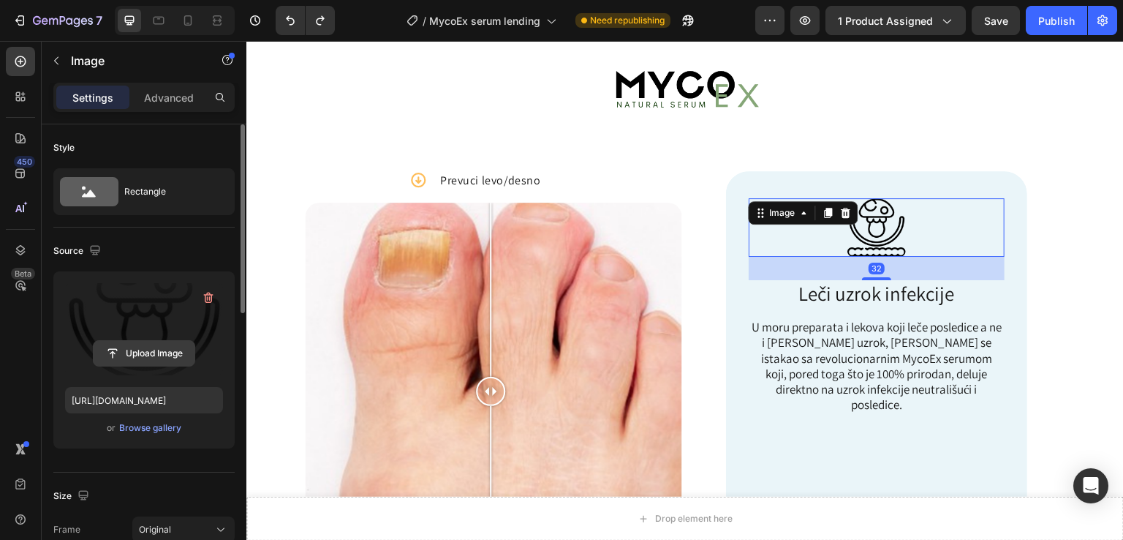
click at [129, 355] on input "file" at bounding box center [144, 353] width 101 height 25
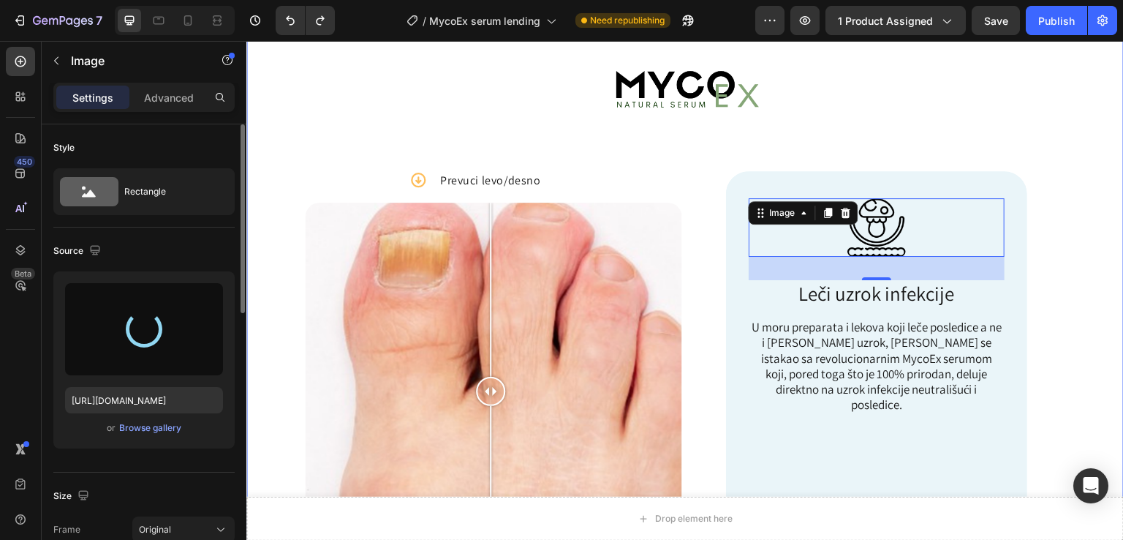
type input "[URL][DOMAIN_NAME]"
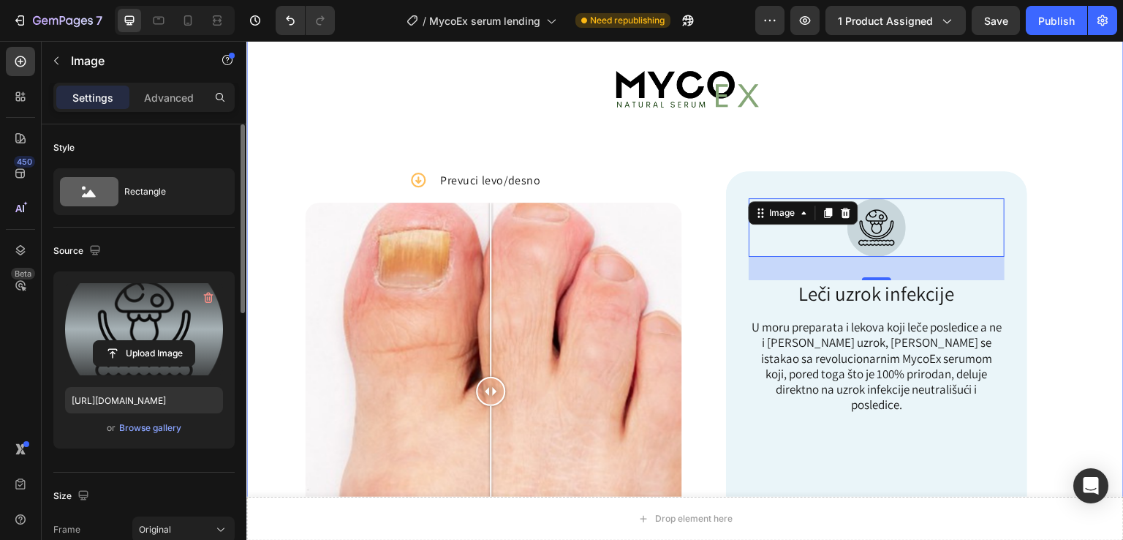
click at [1090, 184] on div "Image Icon Prevuci levo/desno Text Block Row Prvi [PERSON_NAME] Posle [PERSON_N…" at bounding box center [685, 338] width 878 height 653
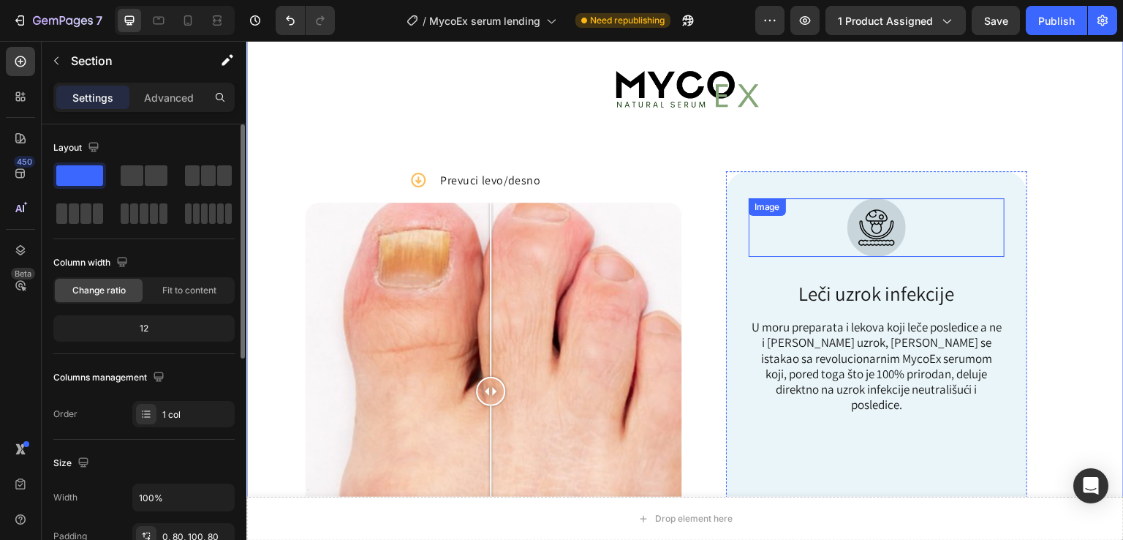
click at [853, 225] on img at bounding box center [877, 227] width 59 height 59
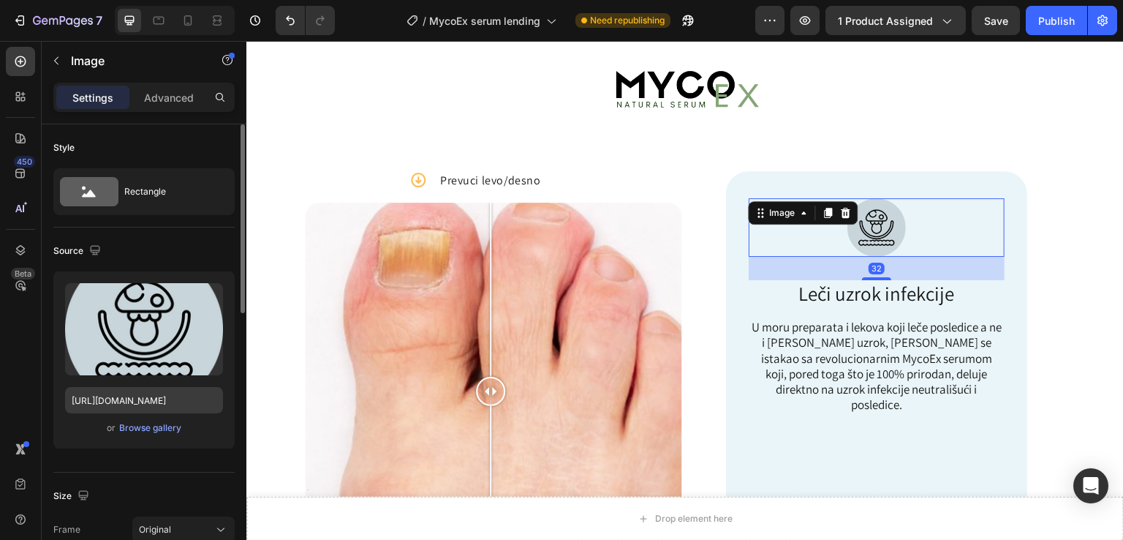
scroll to position [97, 0]
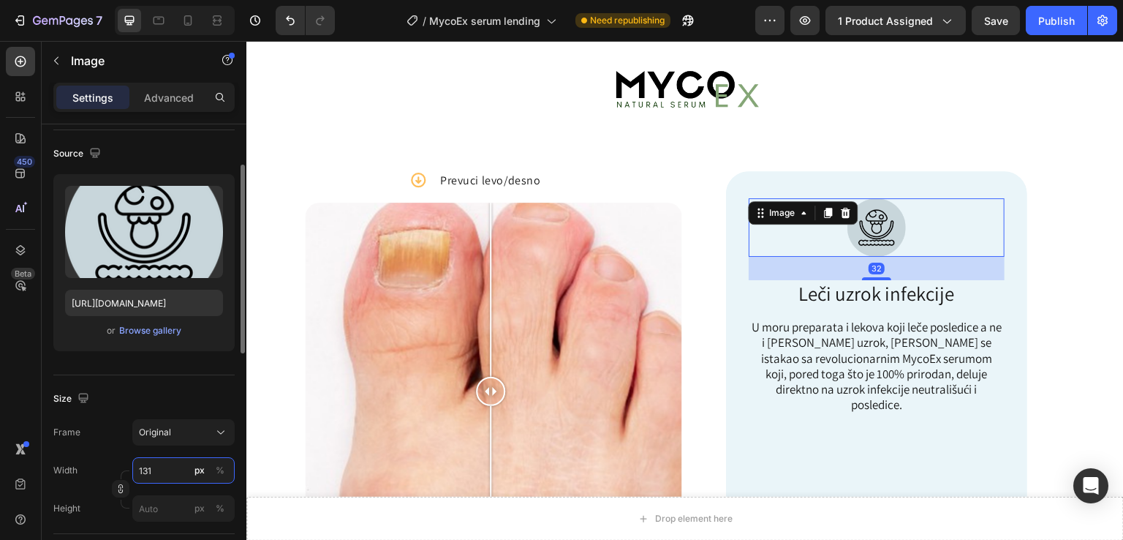
click at [168, 470] on input "131" at bounding box center [183, 470] width 102 height 26
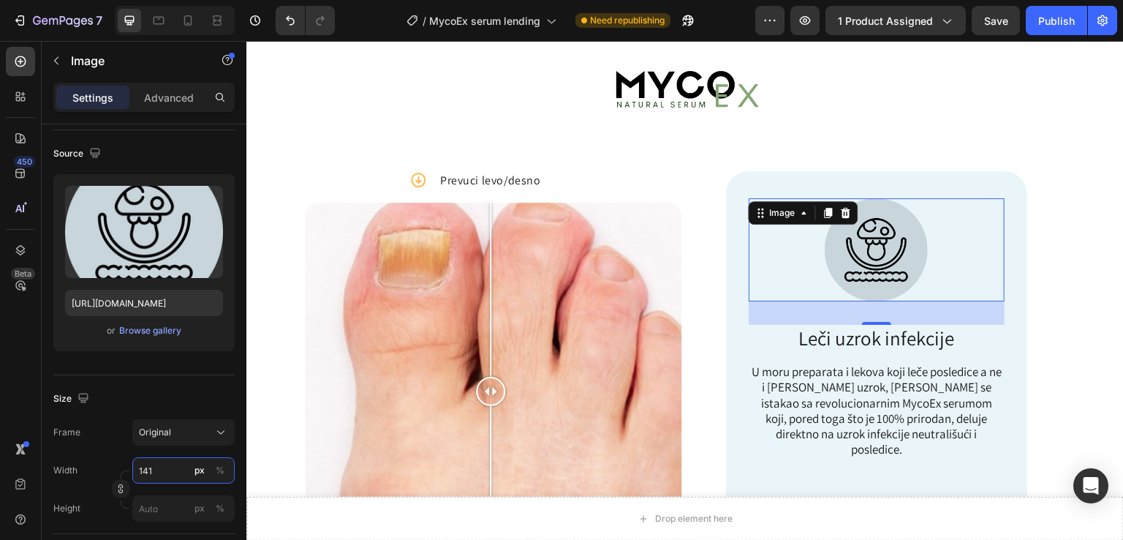
type input "142"
click at [1085, 235] on div "Image Icon Prevuci levo/desno Text Block Row Prvi [PERSON_NAME] Posle [PERSON_N…" at bounding box center [685, 338] width 878 height 653
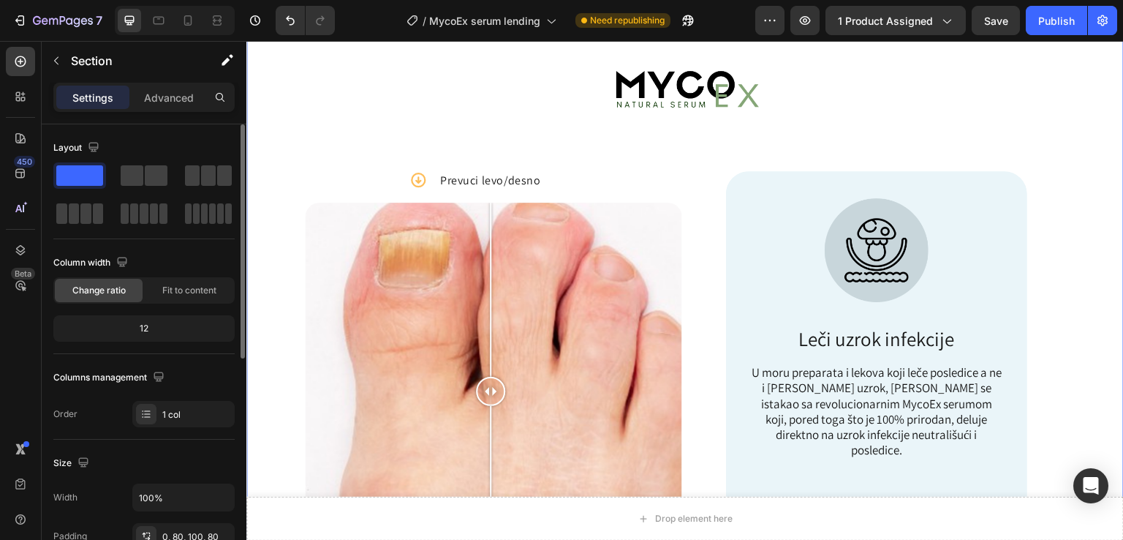
scroll to position [689, 0]
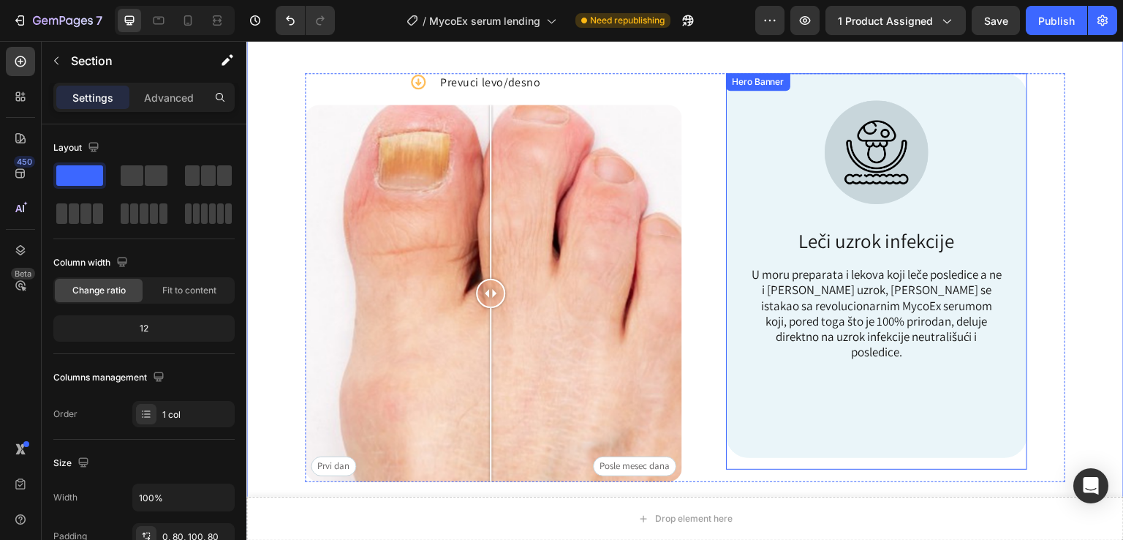
click at [760, 77] on div "Hero Banner" at bounding box center [758, 81] width 59 height 13
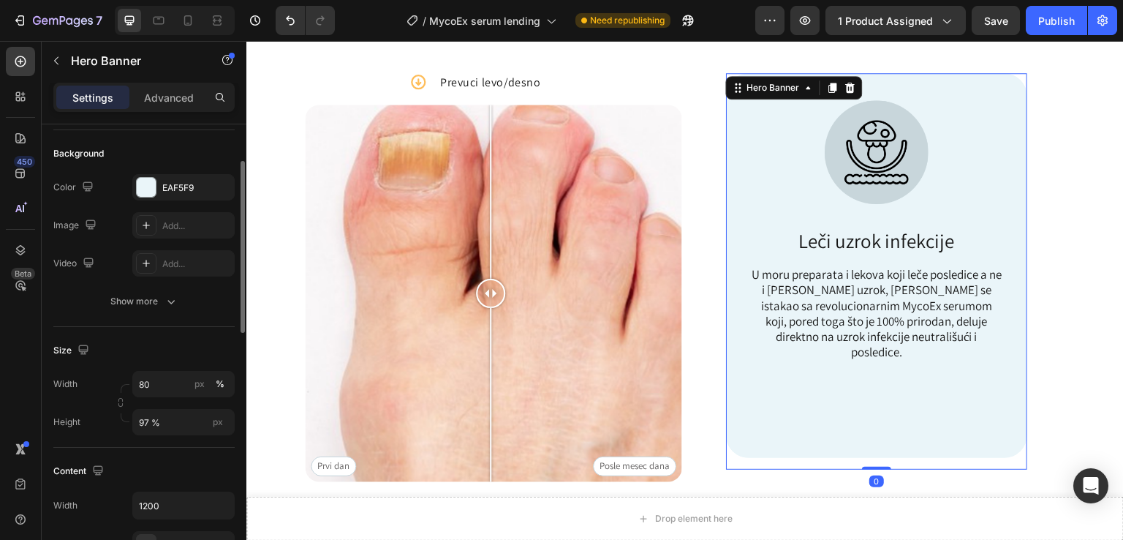
scroll to position [195, 0]
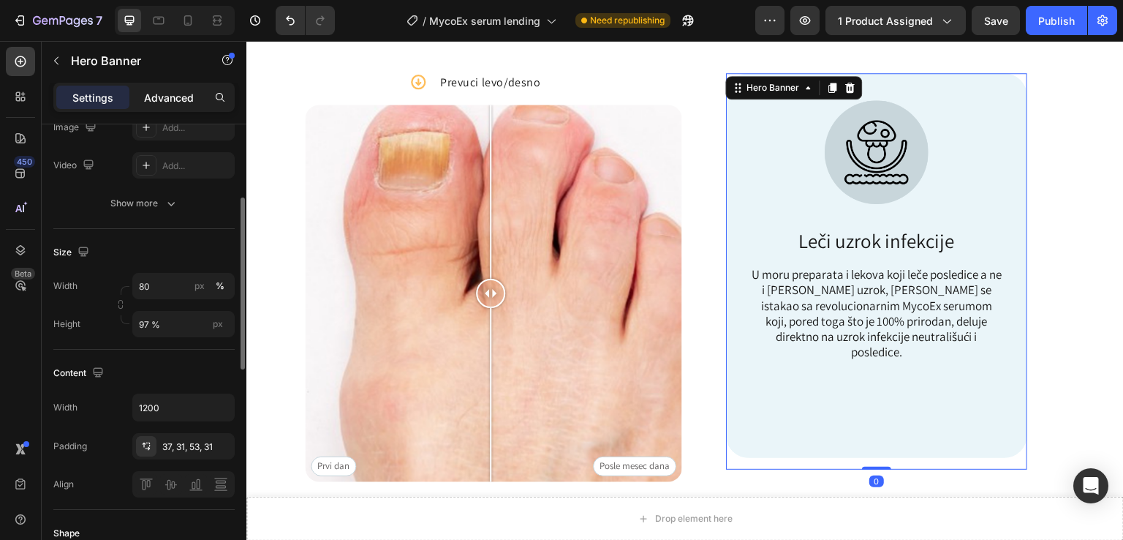
click at [162, 97] on p "Advanced" at bounding box center [169, 97] width 50 height 15
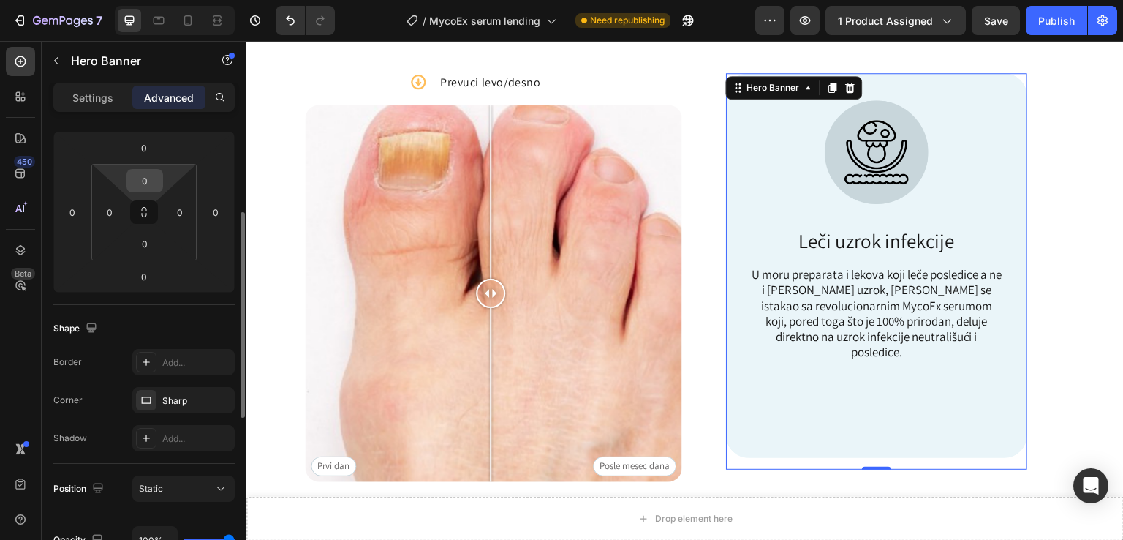
click at [141, 187] on input "0" at bounding box center [144, 181] width 29 height 22
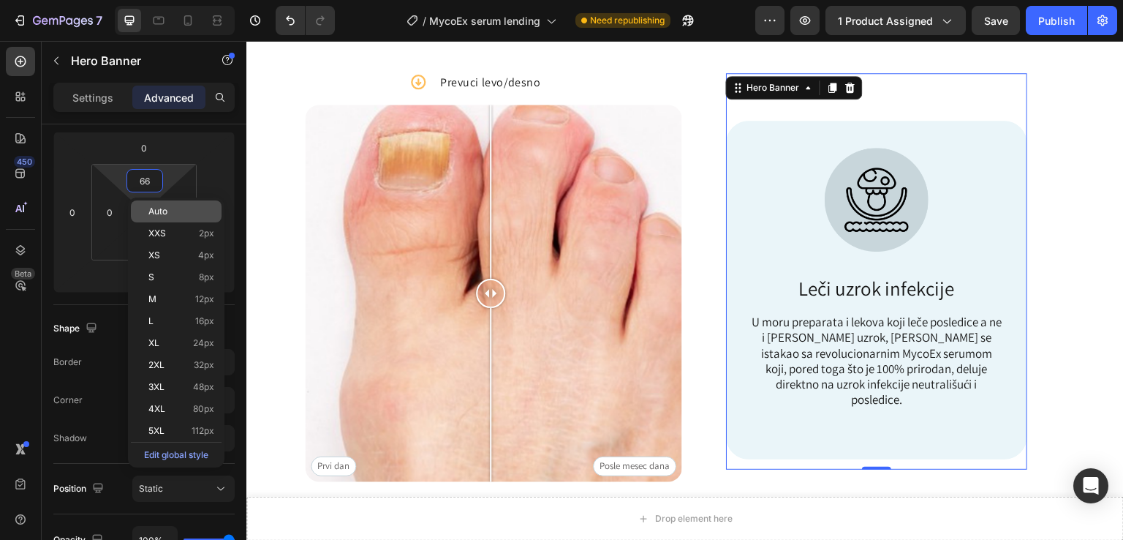
type input "67"
click at [1088, 207] on div "Image Icon Prevuci levo/desno Text Block Row Prvi [PERSON_NAME] Posle [PERSON_N…" at bounding box center [685, 240] width 878 height 653
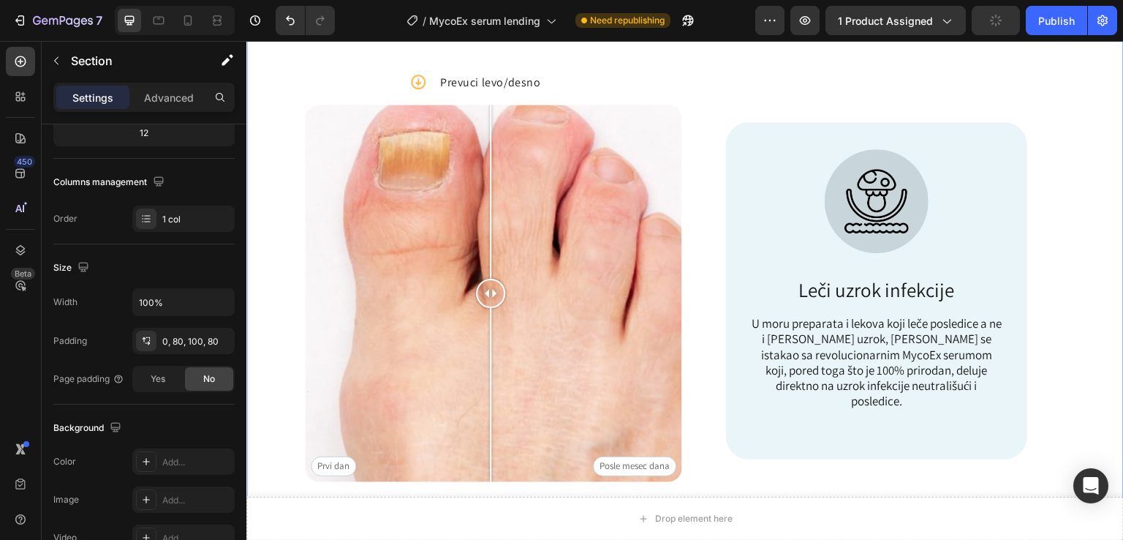
scroll to position [0, 0]
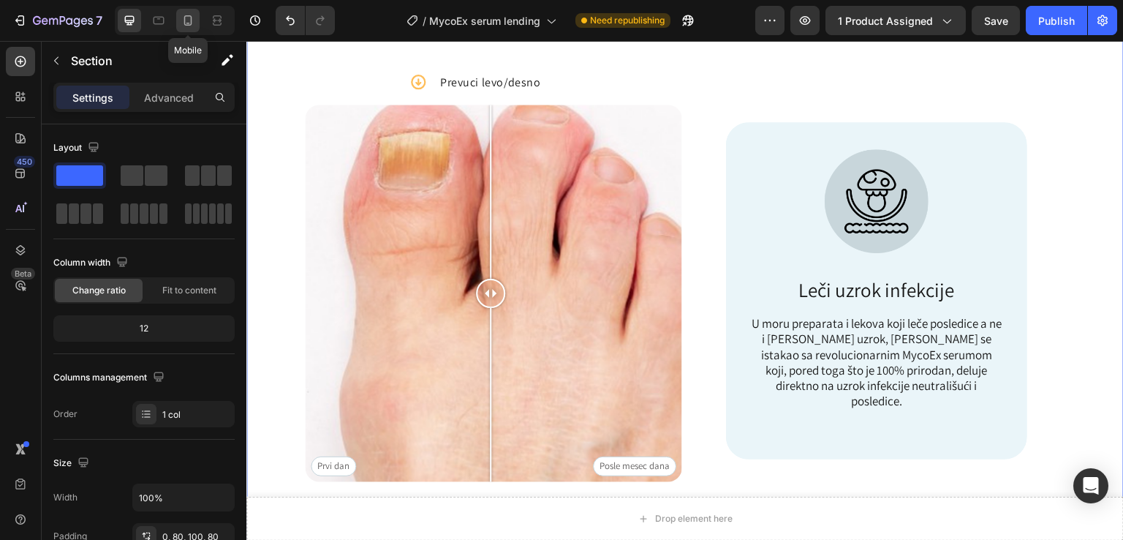
click at [186, 21] on icon at bounding box center [188, 20] width 15 height 15
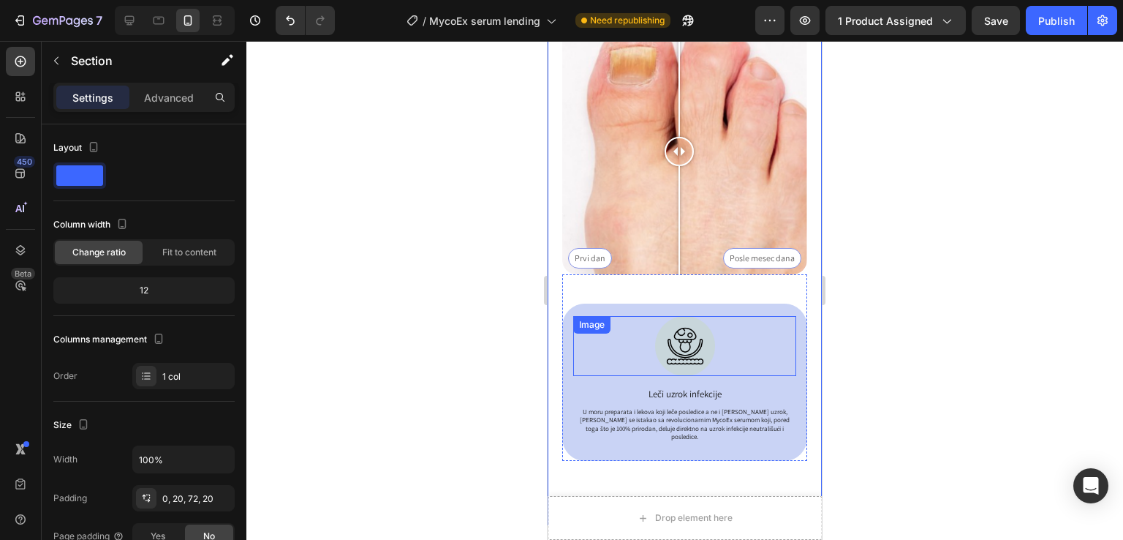
scroll to position [889, 0]
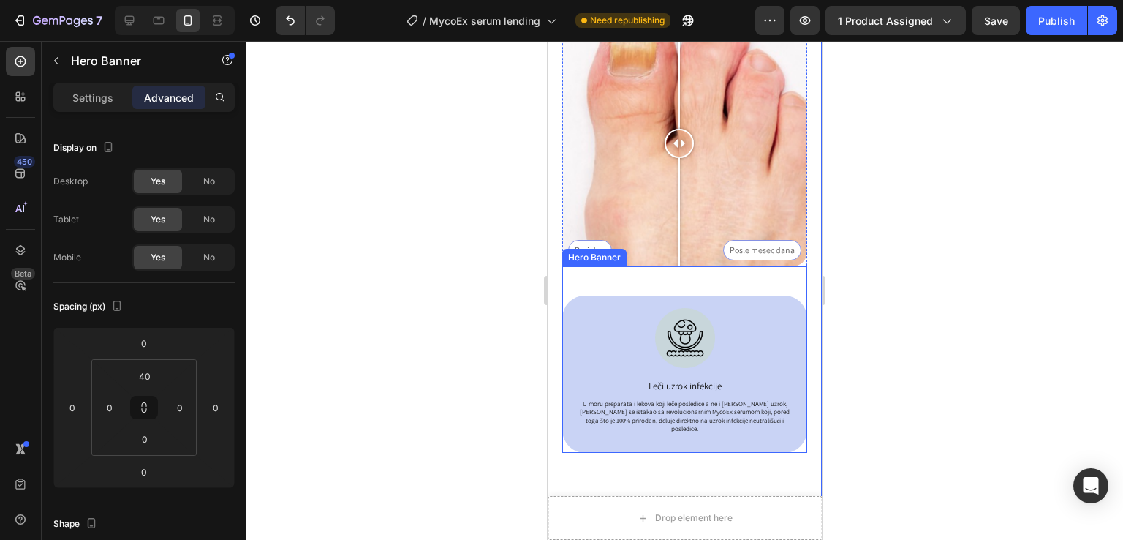
click at [762, 295] on div "Image Leči uzrok infekcije Text Block U moru preparata i lekova koji leče posle…" at bounding box center [684, 373] width 245 height 157
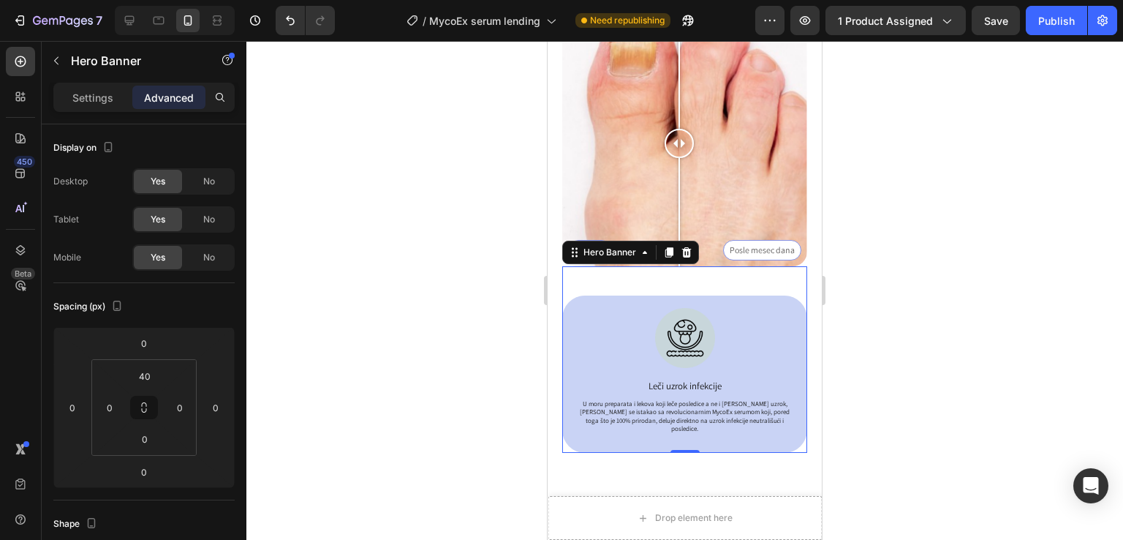
click at [762, 295] on div "Image Leči uzrok infekcije Text Block U moru preparata i lekova koji leče posle…" at bounding box center [684, 373] width 245 height 157
click at [576, 333] on div at bounding box center [684, 338] width 223 height 60
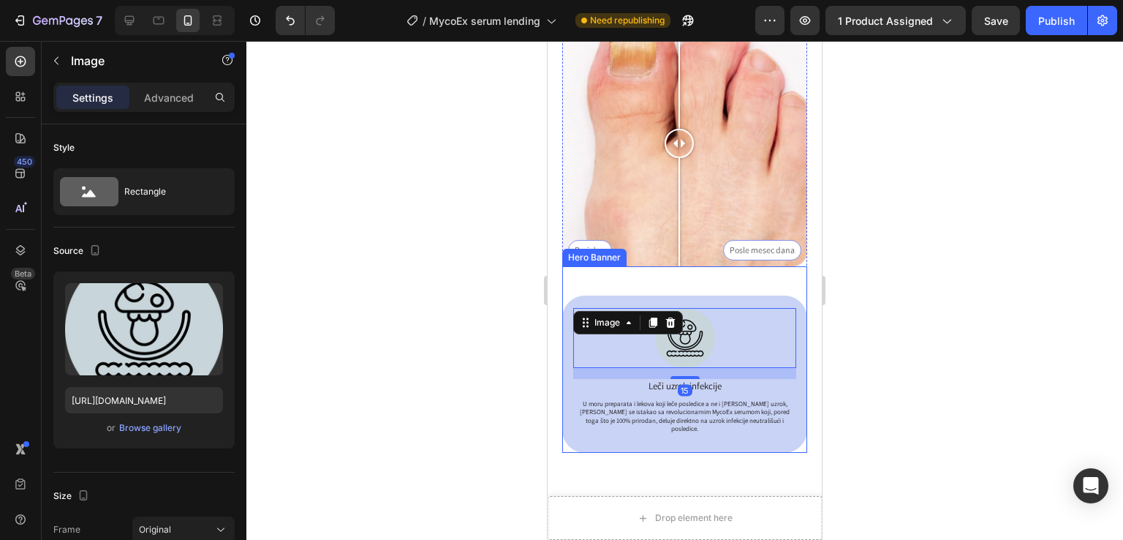
click at [565, 338] on div "Image 15 Leči uzrok infekcije Text Block U moru preparata i lekova koji leče po…" at bounding box center [684, 373] width 245 height 157
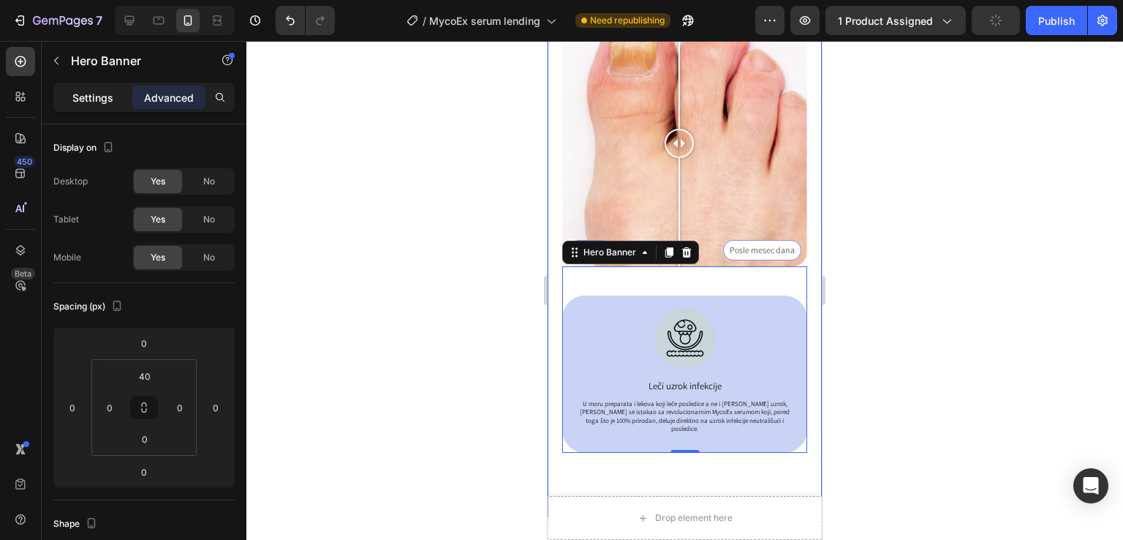
click at [78, 106] on div "Settings" at bounding box center [92, 97] width 73 height 23
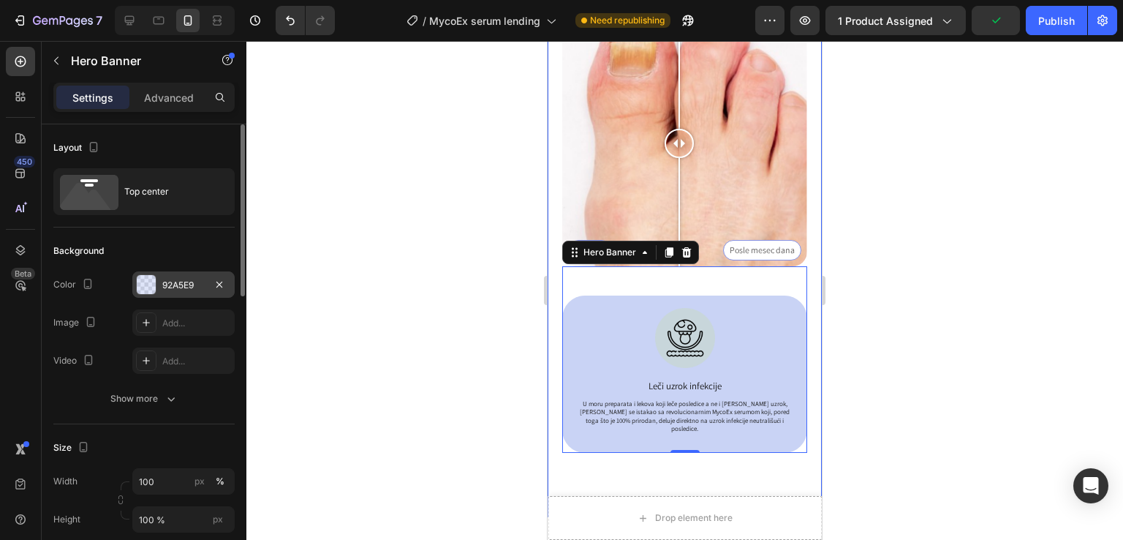
click at [151, 288] on div at bounding box center [146, 284] width 19 height 19
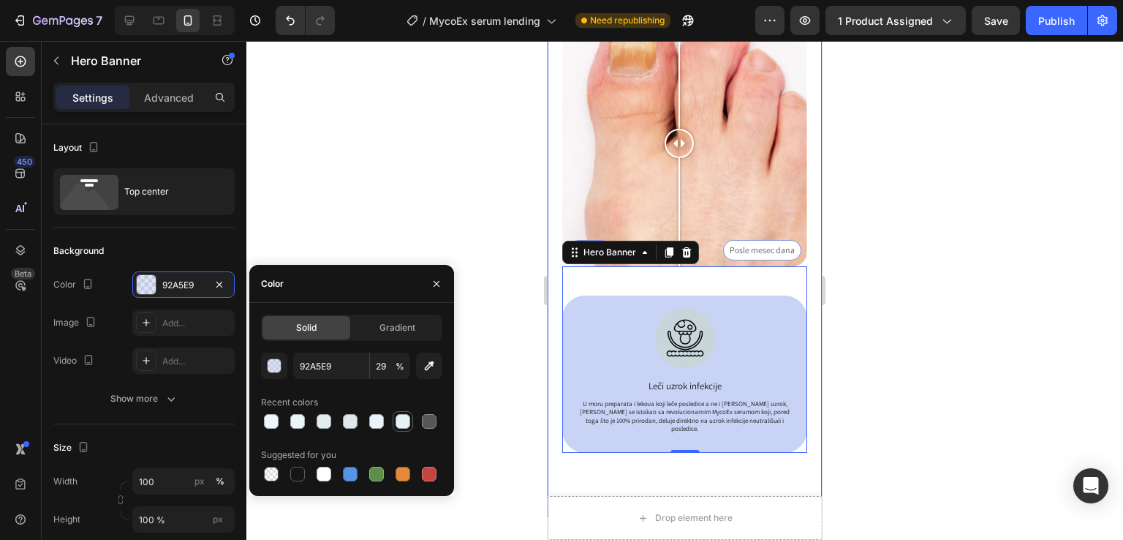
click at [400, 423] on div at bounding box center [403, 421] width 15 height 15
type input "E5F3F9"
type input "100"
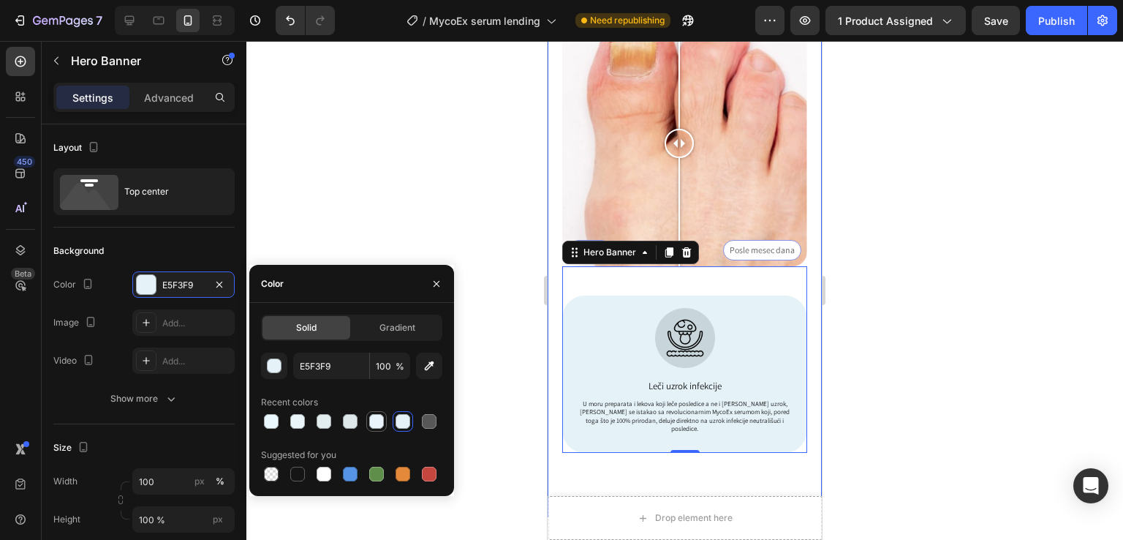
click at [369, 419] on div at bounding box center [376, 421] width 15 height 15
click at [272, 422] on div at bounding box center [271, 421] width 15 height 15
click at [282, 421] on div at bounding box center [351, 421] width 181 height 20
click at [301, 424] on div at bounding box center [297, 421] width 15 height 15
click at [405, 423] on div at bounding box center [403, 421] width 15 height 15
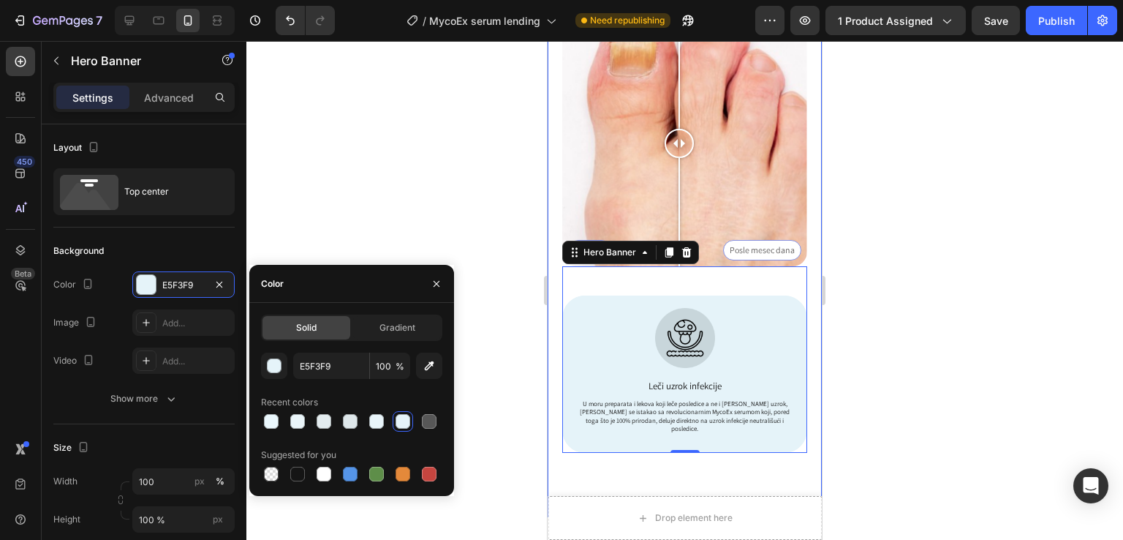
drag, startPoint x: 396, startPoint y: 426, endPoint x: 370, endPoint y: 429, distance: 26.5
click at [396, 426] on div at bounding box center [403, 421] width 15 height 15
click at [371, 429] on div at bounding box center [377, 421] width 18 height 18
type input "E8F4F9"
click at [377, 427] on div at bounding box center [376, 421] width 15 height 15
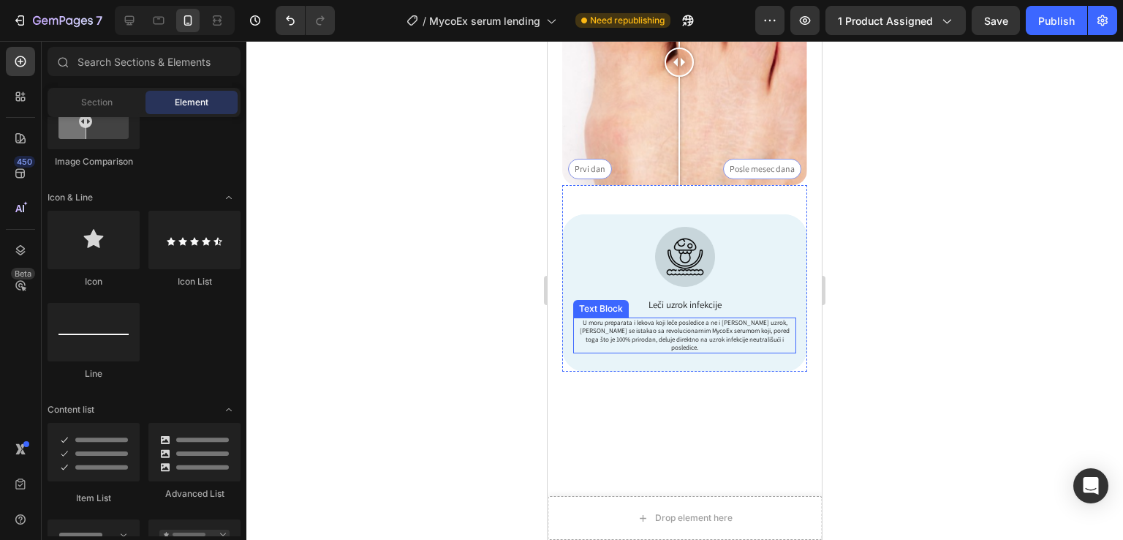
scroll to position [1061, 0]
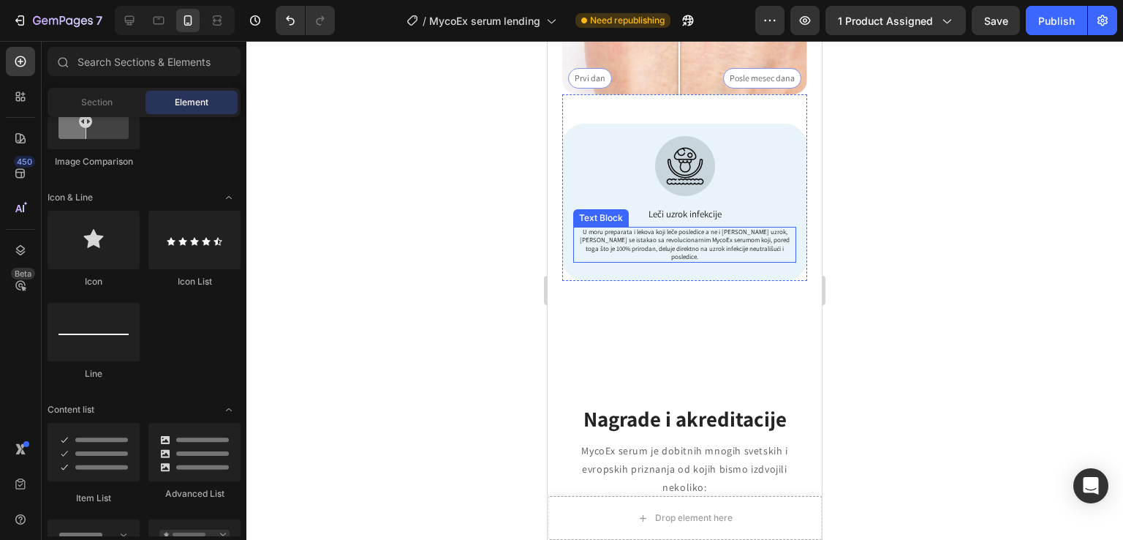
click at [723, 229] on p "U moru preparata i lekova koji leče posledice a ne i [PERSON_NAME] uzrok, [PERS…" at bounding box center [685, 244] width 220 height 33
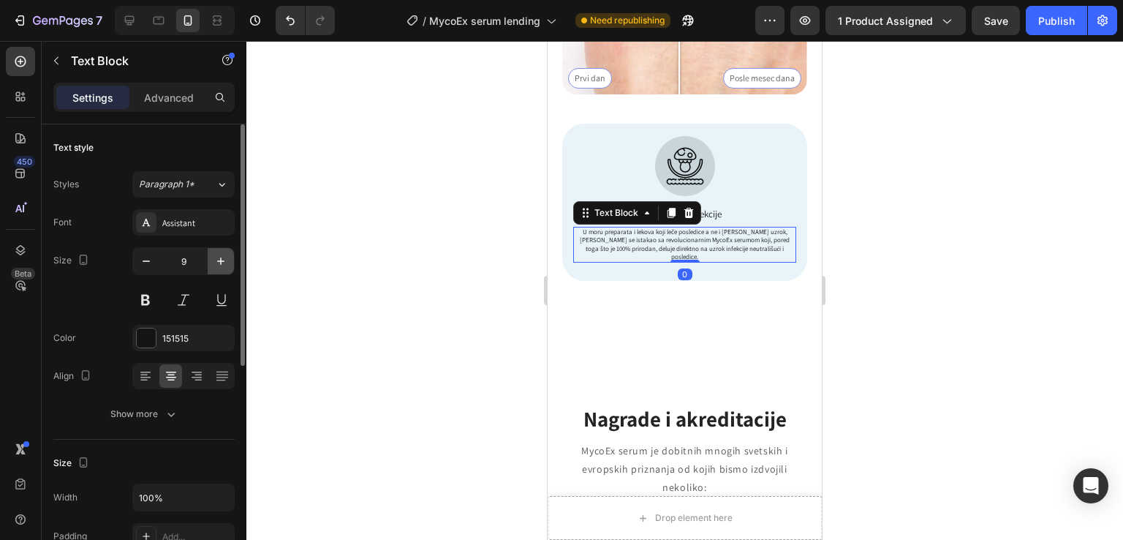
click at [216, 260] on icon "button" at bounding box center [221, 261] width 15 height 15
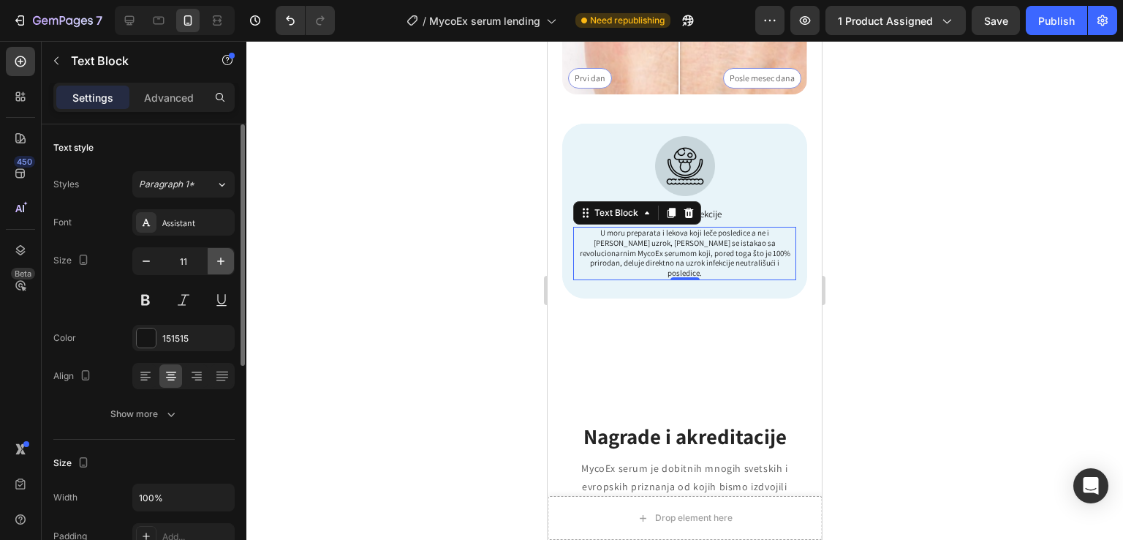
click at [216, 260] on icon "button" at bounding box center [221, 261] width 15 height 15
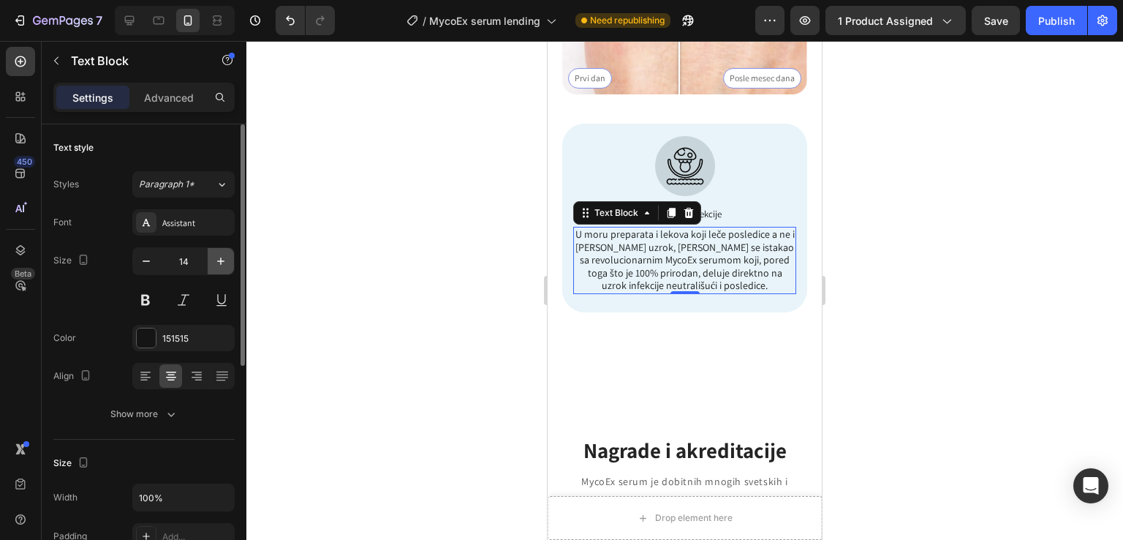
click at [216, 260] on icon "button" at bounding box center [221, 261] width 15 height 15
type input "15"
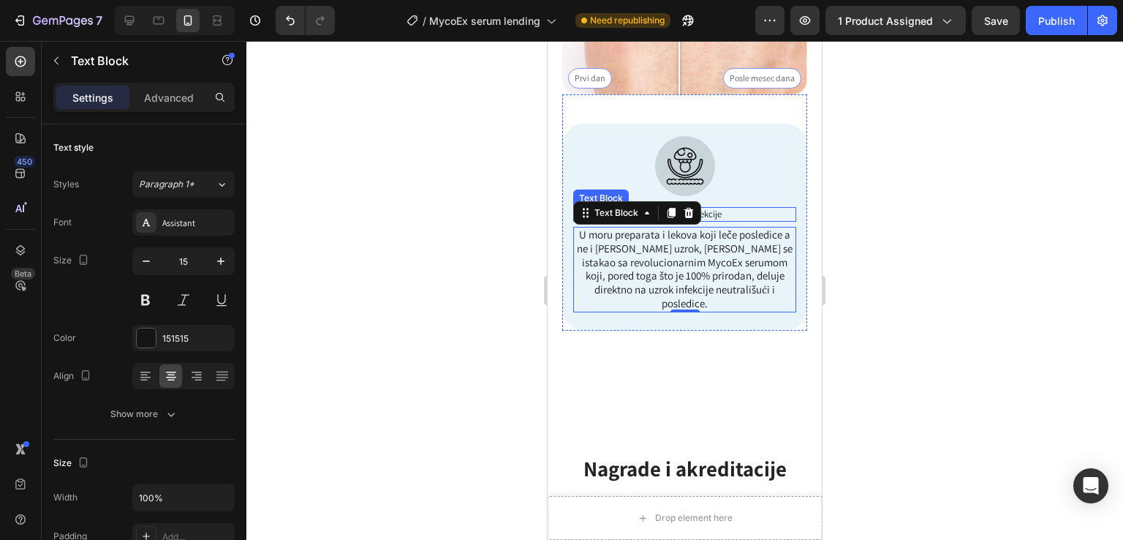
click at [707, 208] on p "Leči uzrok infekcije" at bounding box center [685, 214] width 220 height 12
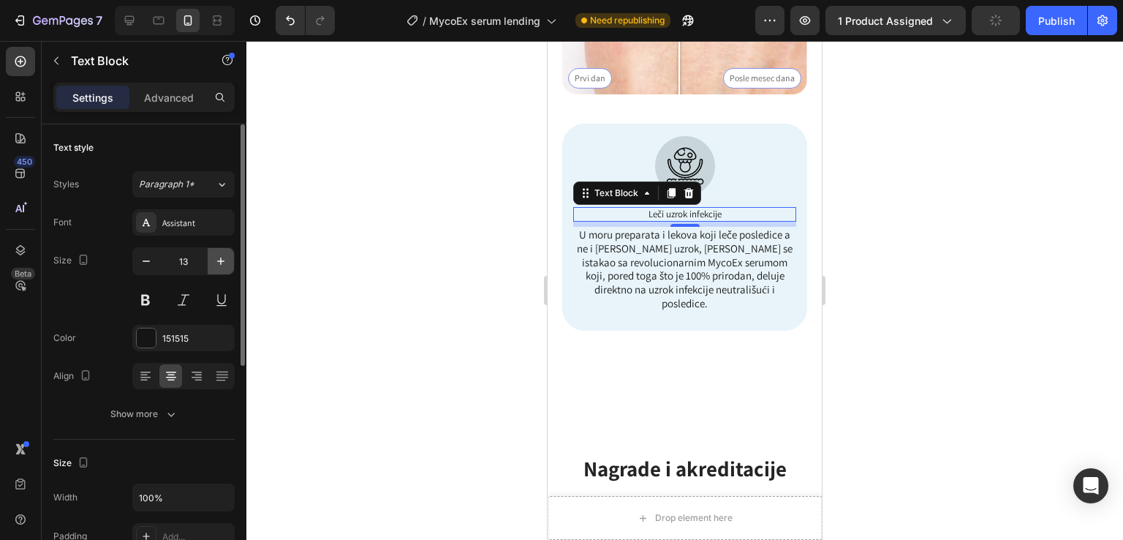
click at [223, 264] on icon "button" at bounding box center [221, 261] width 15 height 15
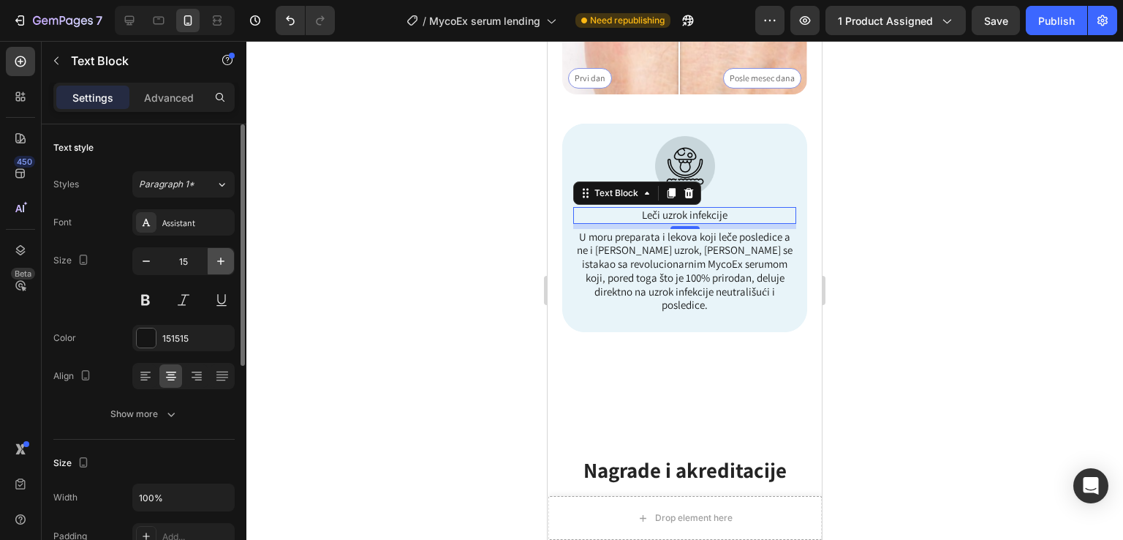
click at [223, 264] on icon "button" at bounding box center [221, 261] width 15 height 15
click at [223, 263] on icon "button" at bounding box center [221, 261] width 15 height 15
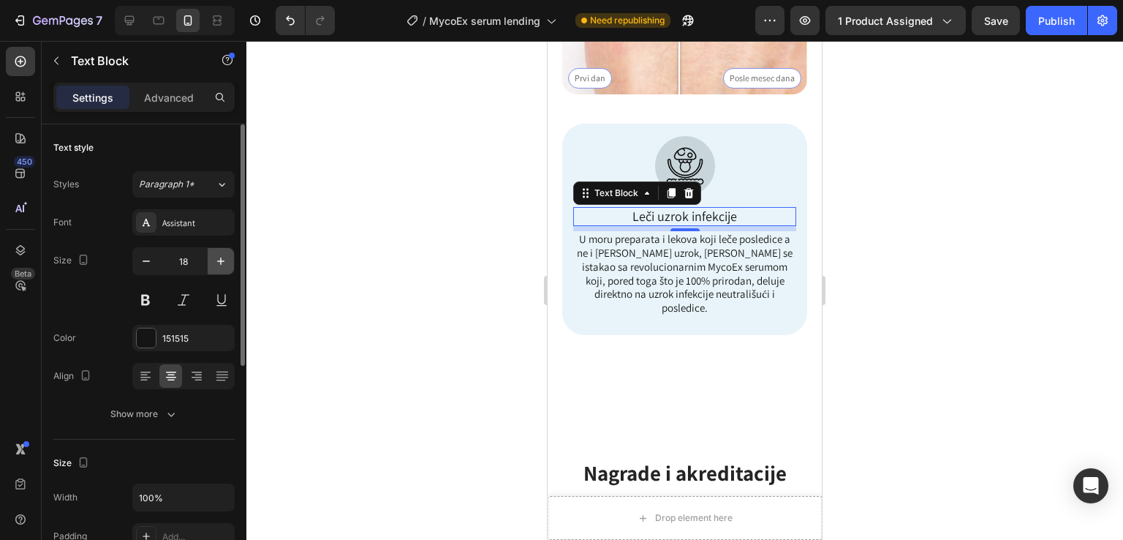
click at [223, 263] on icon "button" at bounding box center [221, 261] width 15 height 15
type input "19"
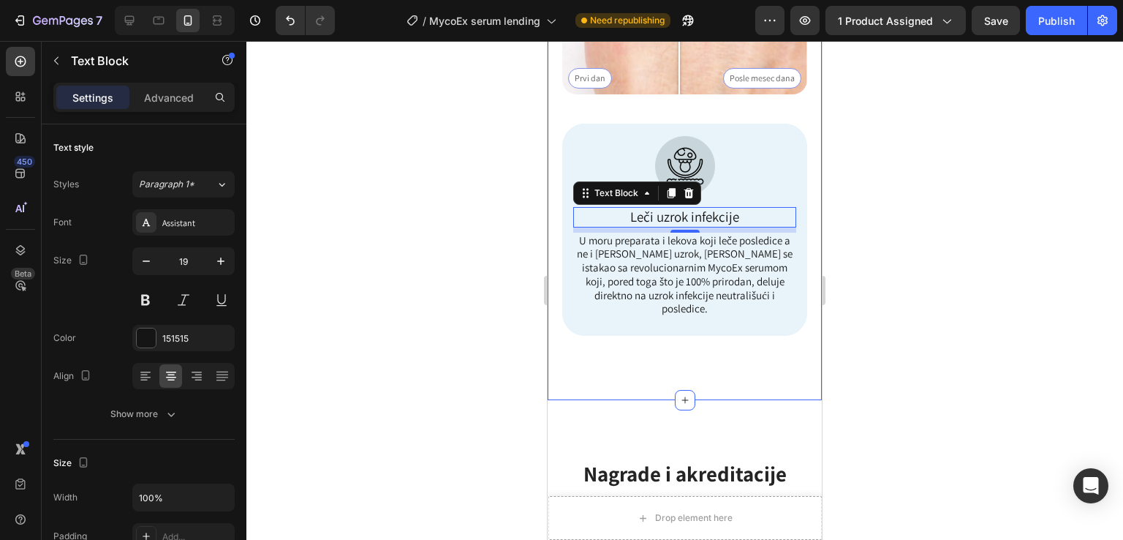
click at [794, 345] on div "Image Icon Prevuci levo/desno Text Block Row Prvi [PERSON_NAME] Posle [PERSON_N…" at bounding box center [685, 76] width 274 height 647
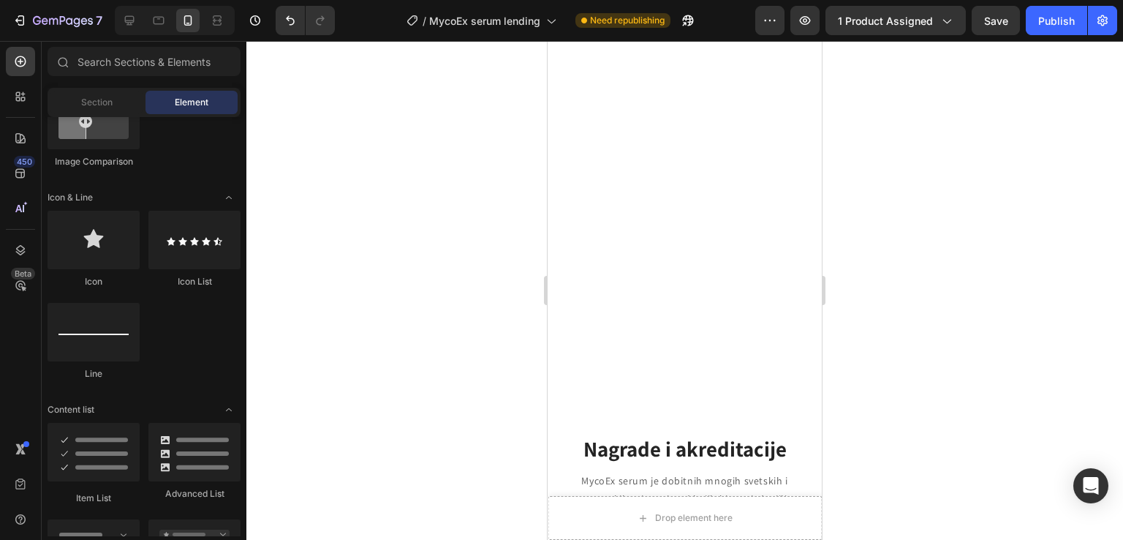
scroll to position [1497, 0]
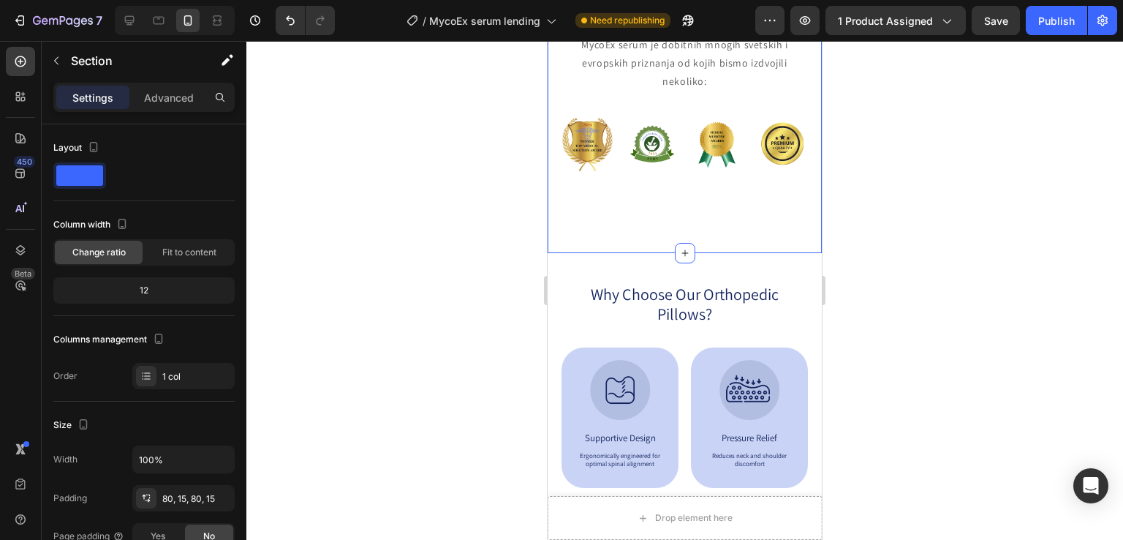
drag, startPoint x: 813, startPoint y: 197, endPoint x: 818, endPoint y: 204, distance: 8.5
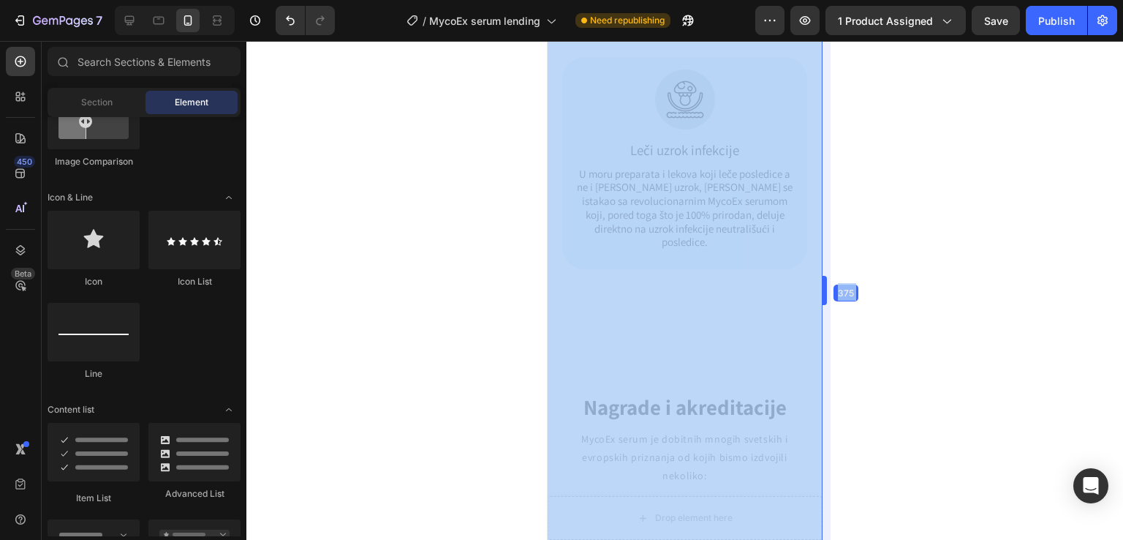
drag, startPoint x: 819, startPoint y: 204, endPoint x: 1364, endPoint y: 211, distance: 544.9
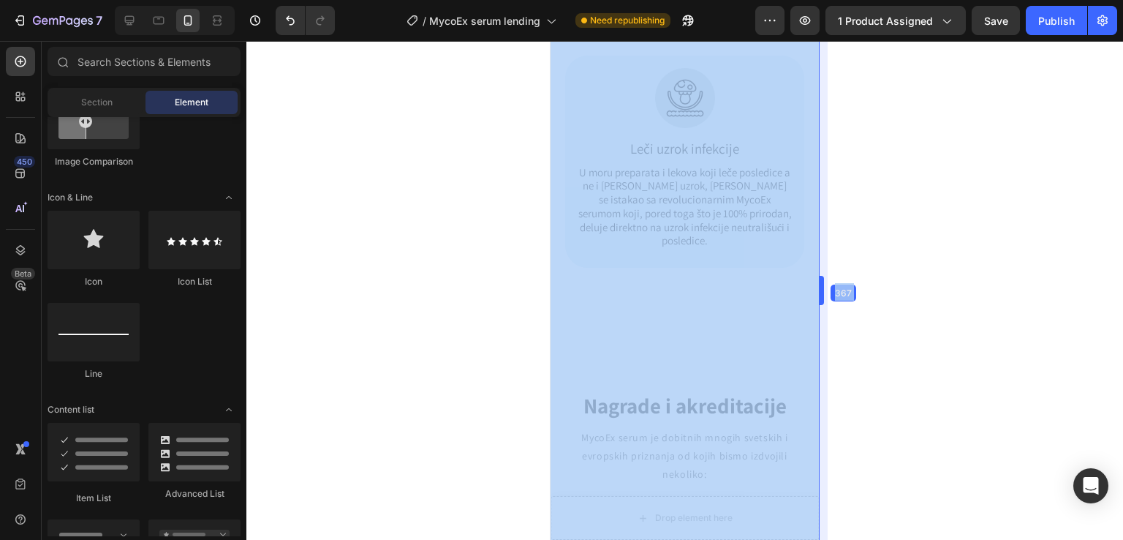
scroll to position [1122, 0]
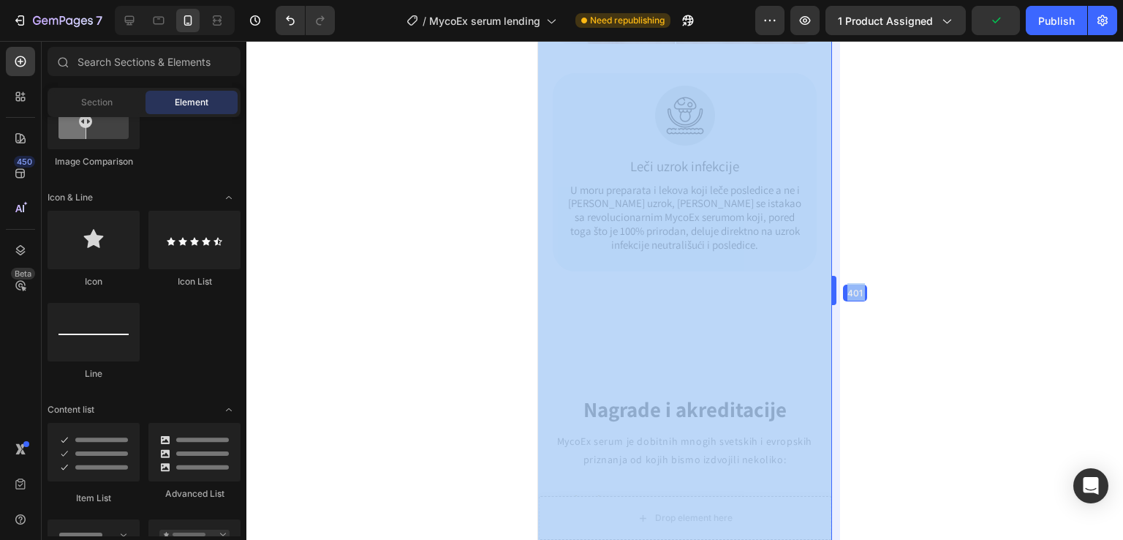
drag, startPoint x: 819, startPoint y: 176, endPoint x: 848, endPoint y: 186, distance: 31.2
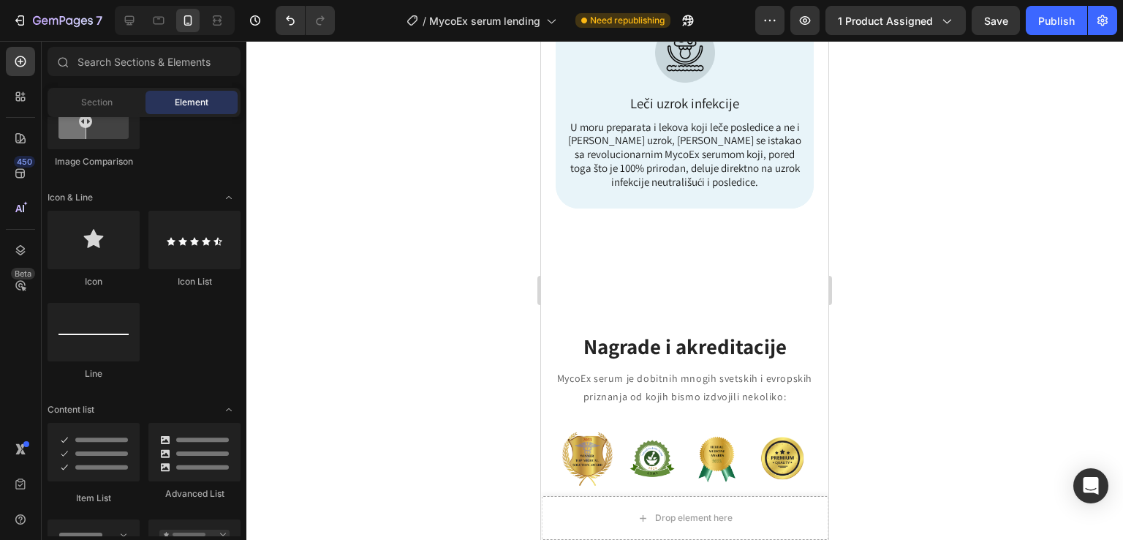
scroll to position [1202, 0]
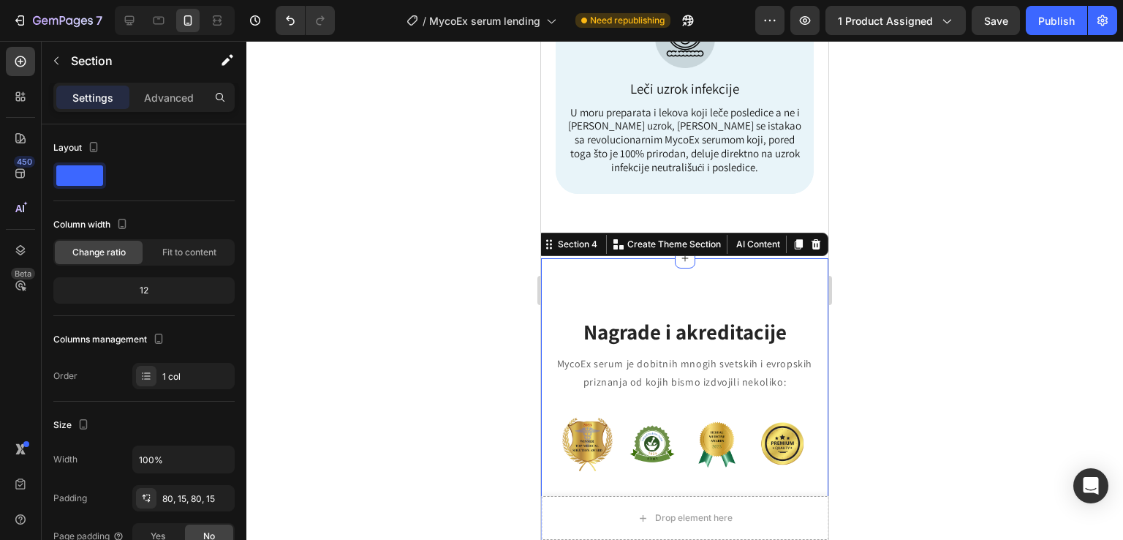
click at [710, 290] on div "Nagrade i akreditacije Heading MycoEx serum je dobitnih mnogih svetskih i evrop…" at bounding box center [684, 405] width 287 height 295
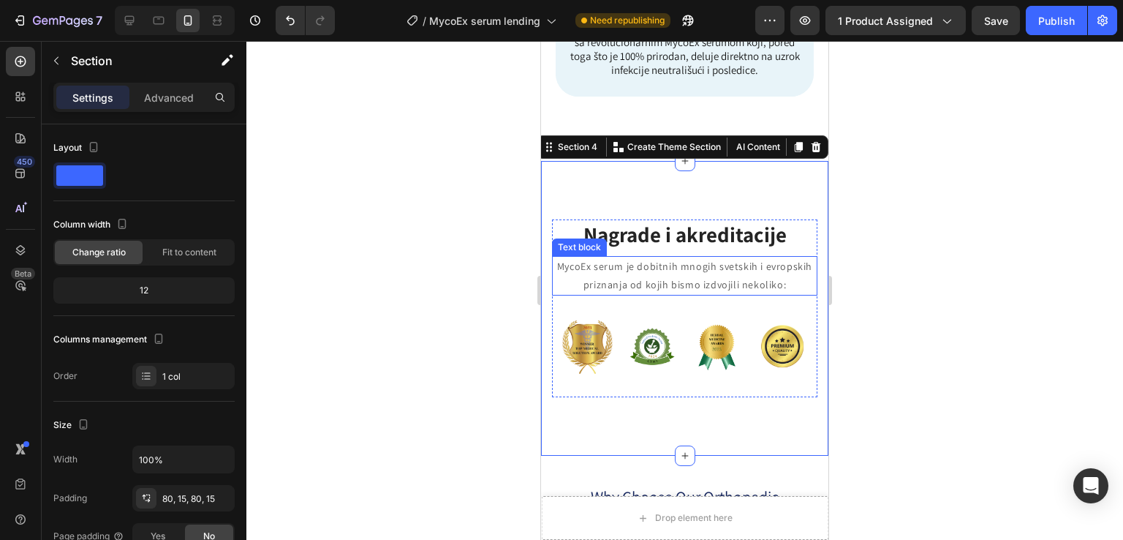
scroll to position [1397, 0]
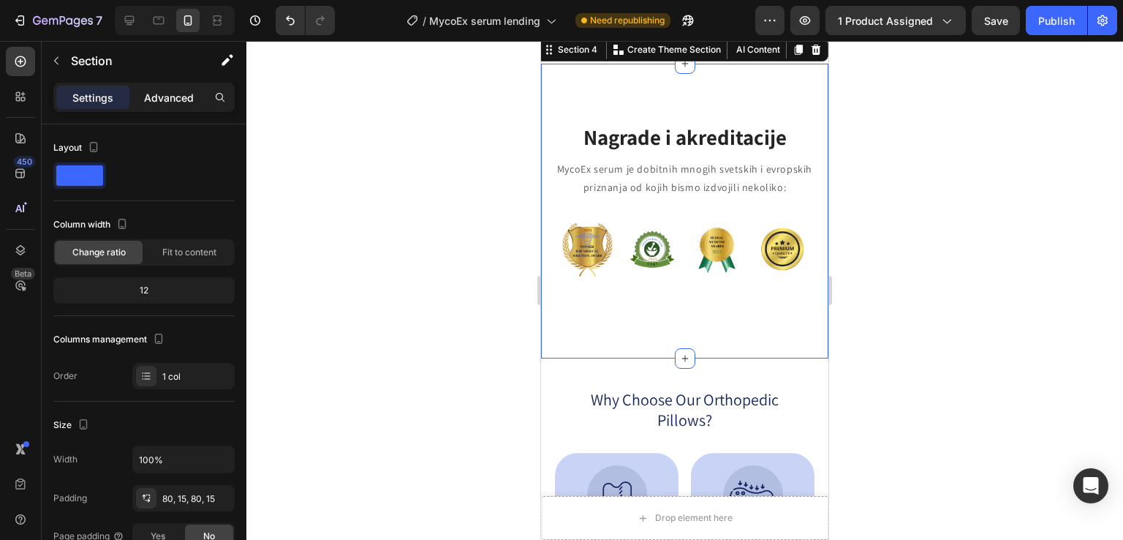
click at [177, 96] on p "Advanced" at bounding box center [169, 97] width 50 height 15
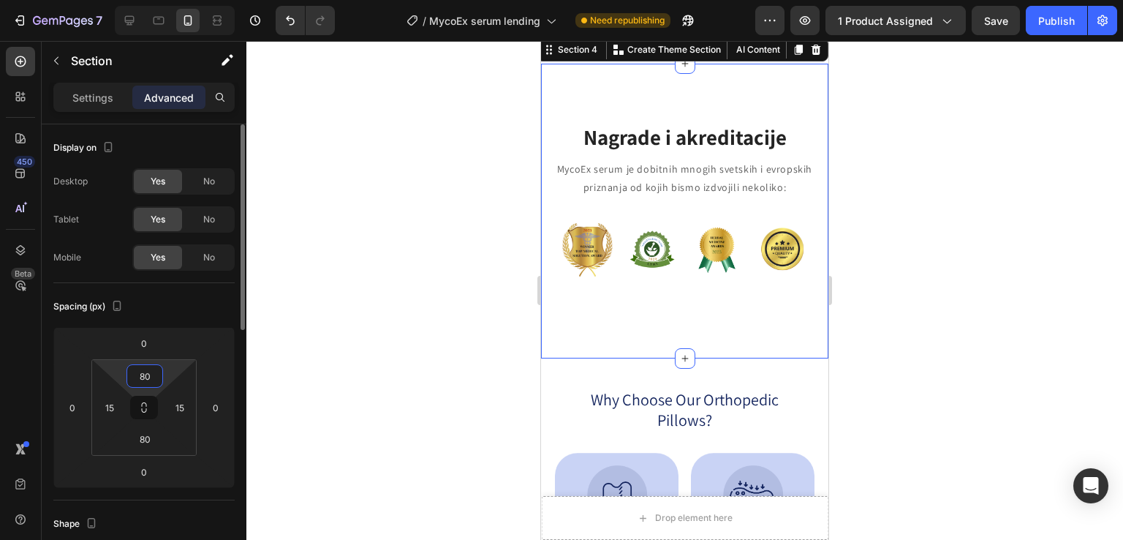
click at [153, 377] on input "80" at bounding box center [144, 376] width 29 height 22
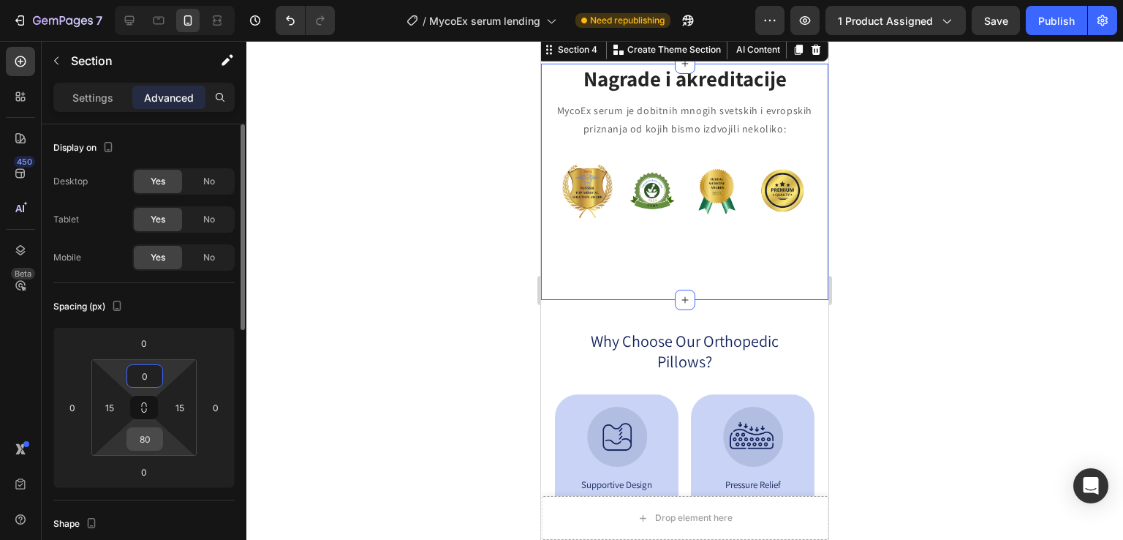
type input "0"
click at [150, 438] on input "80" at bounding box center [144, 439] width 29 height 22
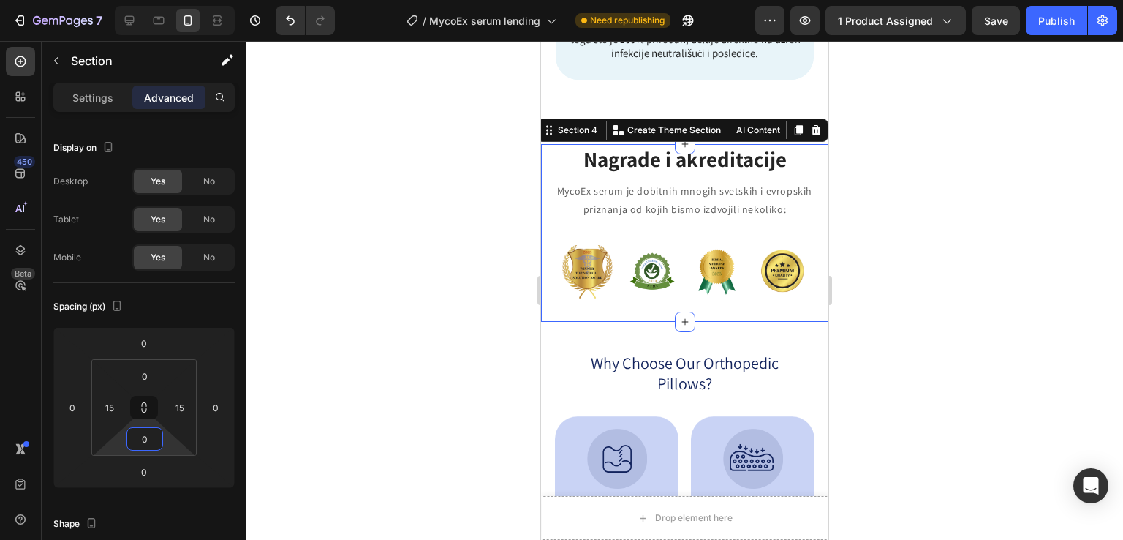
scroll to position [1300, 0]
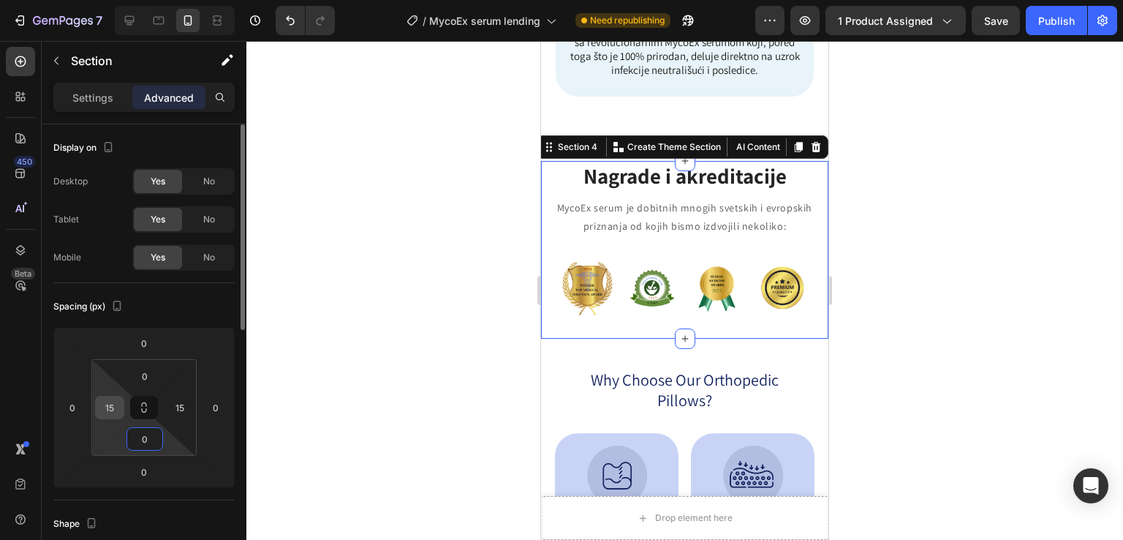
type input "0"
click at [117, 405] on input "15" at bounding box center [110, 407] width 22 height 22
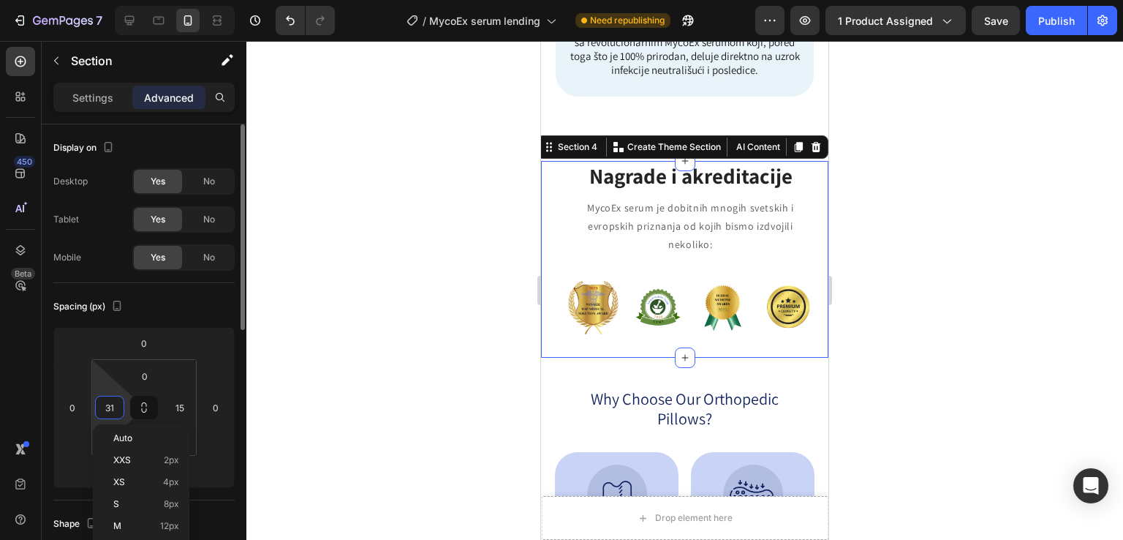
type input "30"
click at [178, 414] on input "15" at bounding box center [180, 407] width 22 height 22
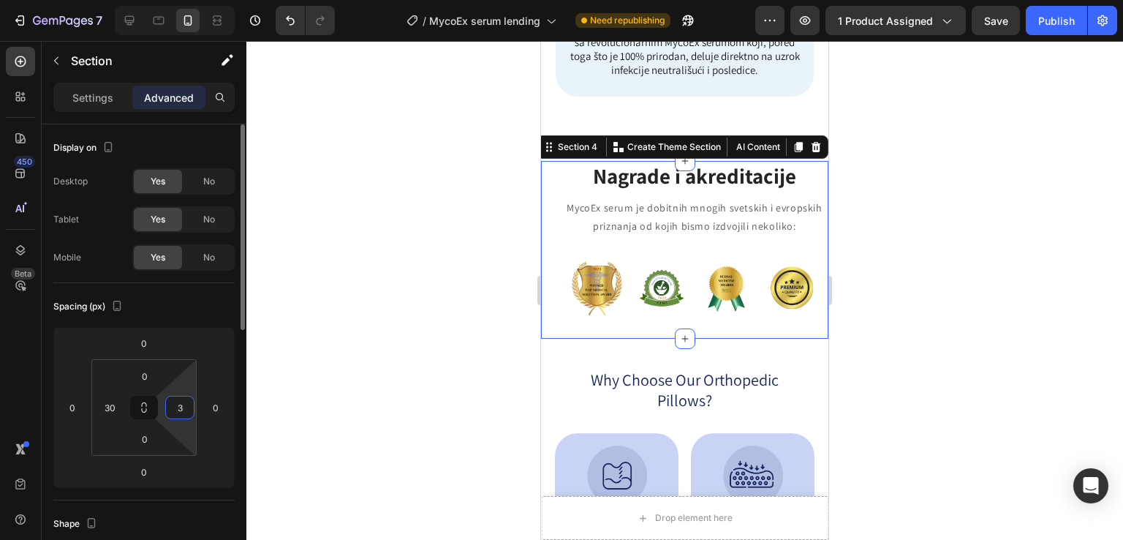
type input "30"
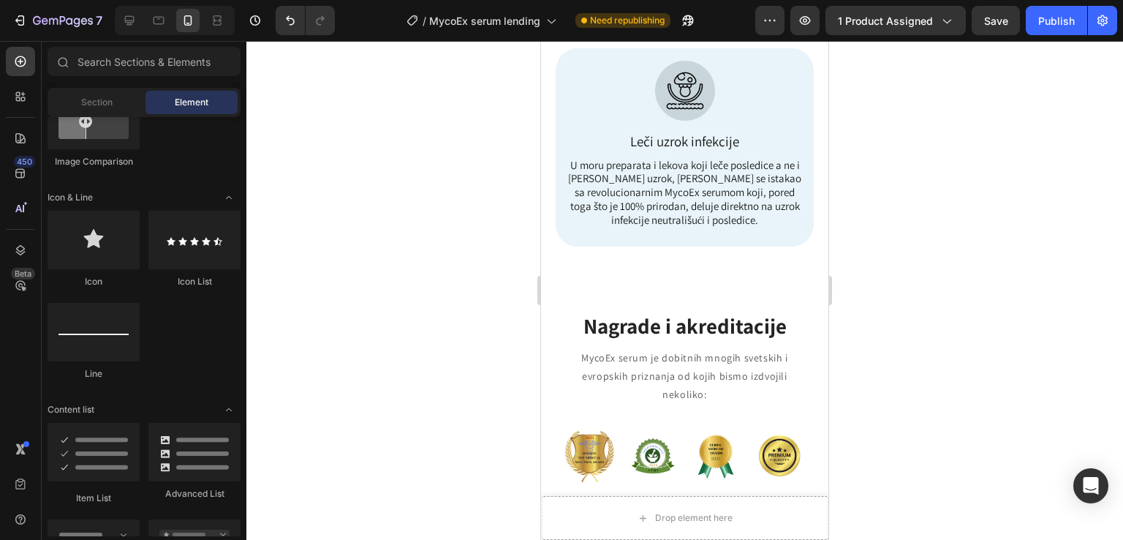
scroll to position [1033, 0]
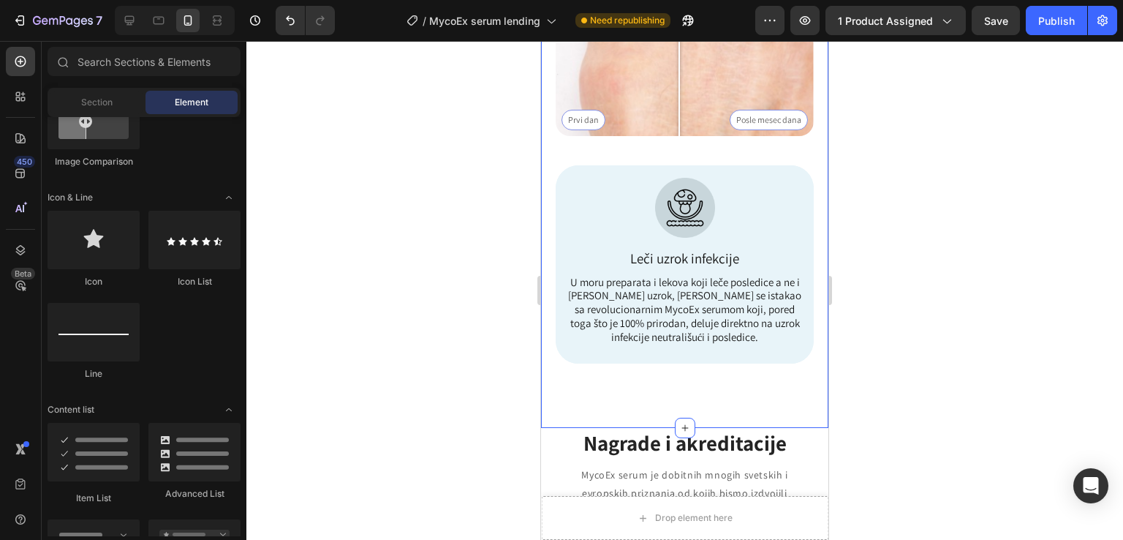
click at [745, 376] on div "Image Icon Prevuci levo/desno Text Block Row Prvi [PERSON_NAME] Posle [PERSON_N…" at bounding box center [684, 104] width 287 height 647
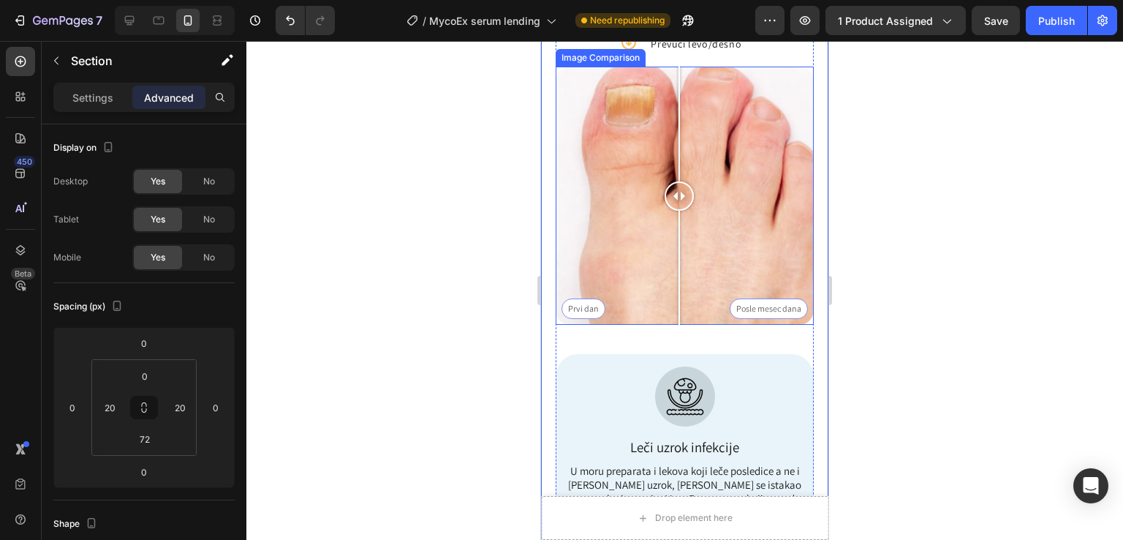
scroll to position [935, 0]
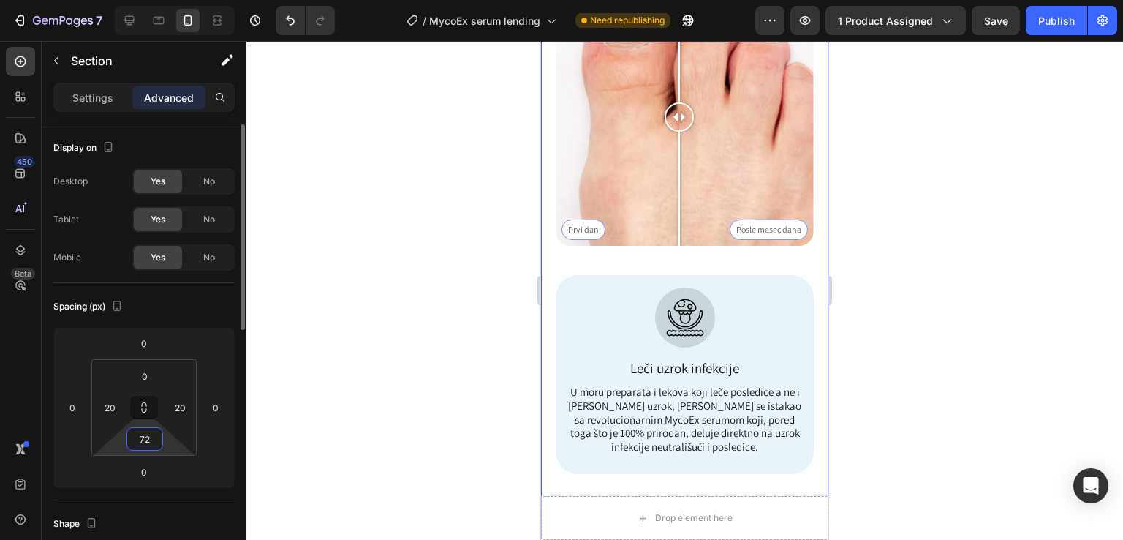
click at [153, 443] on input "72" at bounding box center [144, 439] width 29 height 22
type input "0"
click at [969, 331] on div at bounding box center [684, 290] width 877 height 499
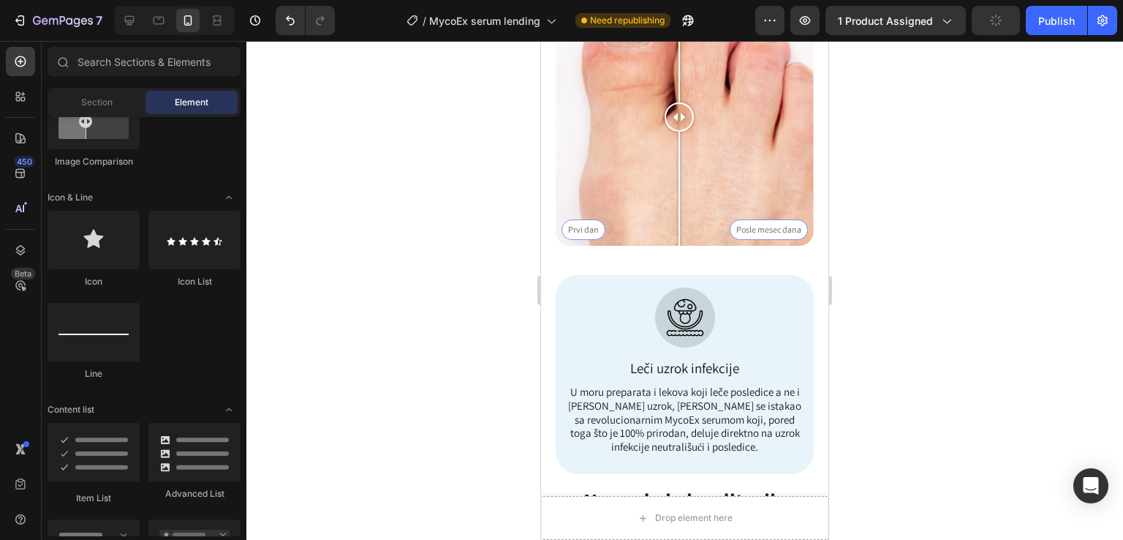
scroll to position [1131, 0]
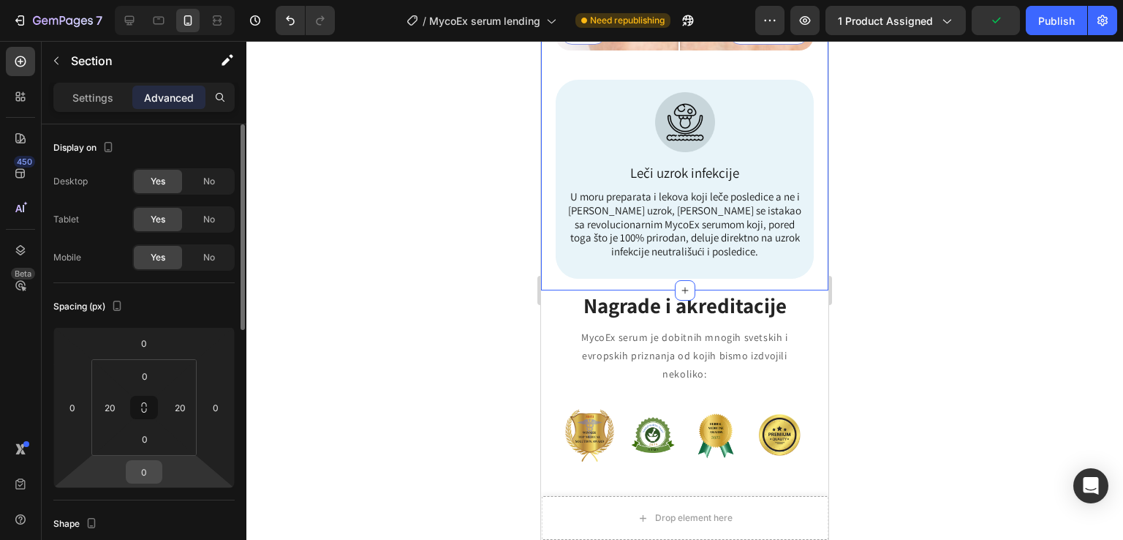
click at [150, 463] on input "0" at bounding box center [143, 472] width 29 height 22
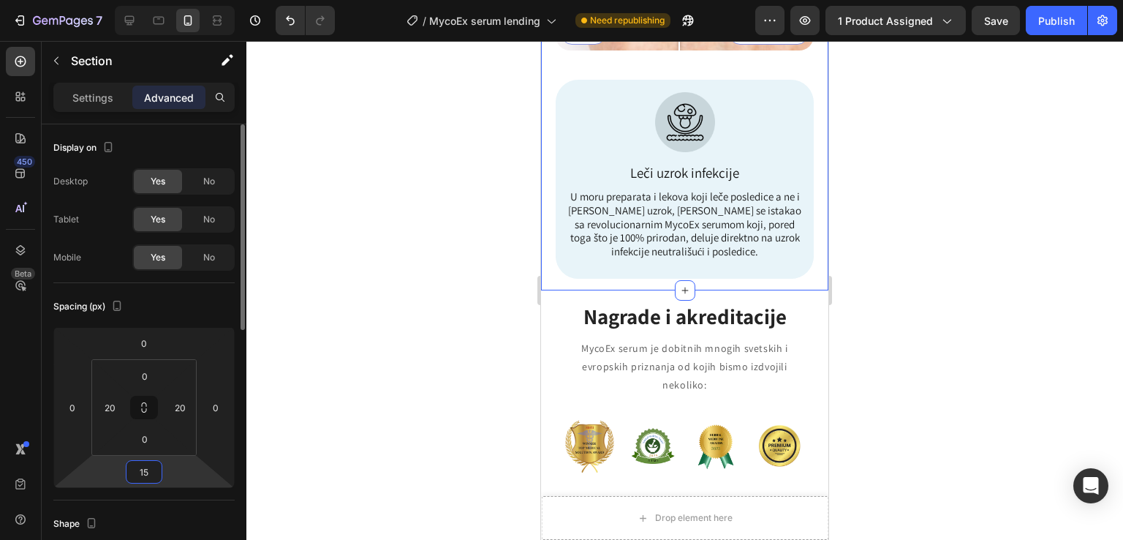
click at [142, 470] on input "15" at bounding box center [143, 472] width 29 height 22
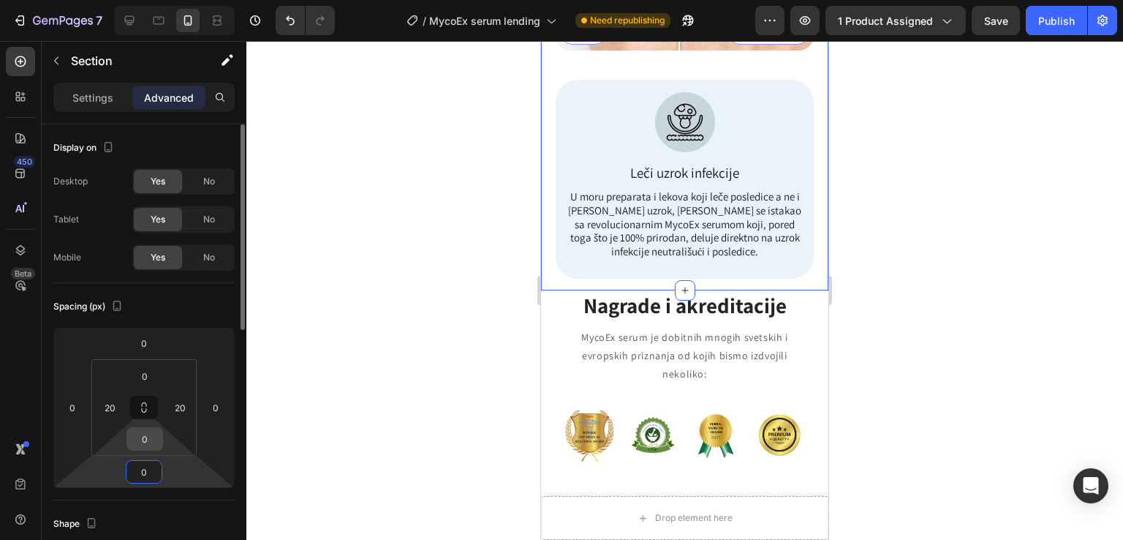
type input "0"
click at [151, 448] on input "0" at bounding box center [144, 439] width 29 height 22
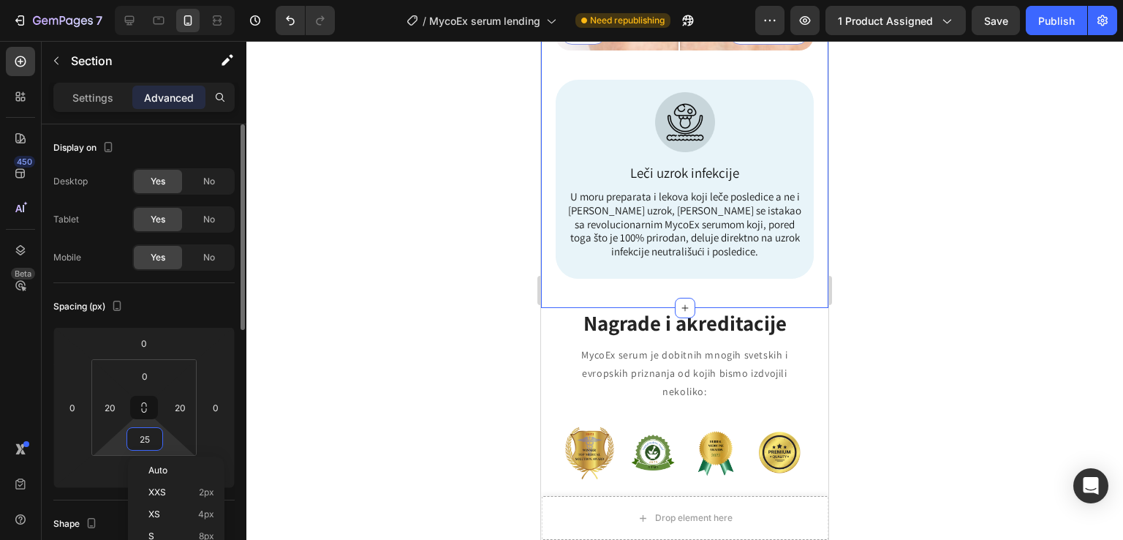
type input "26"
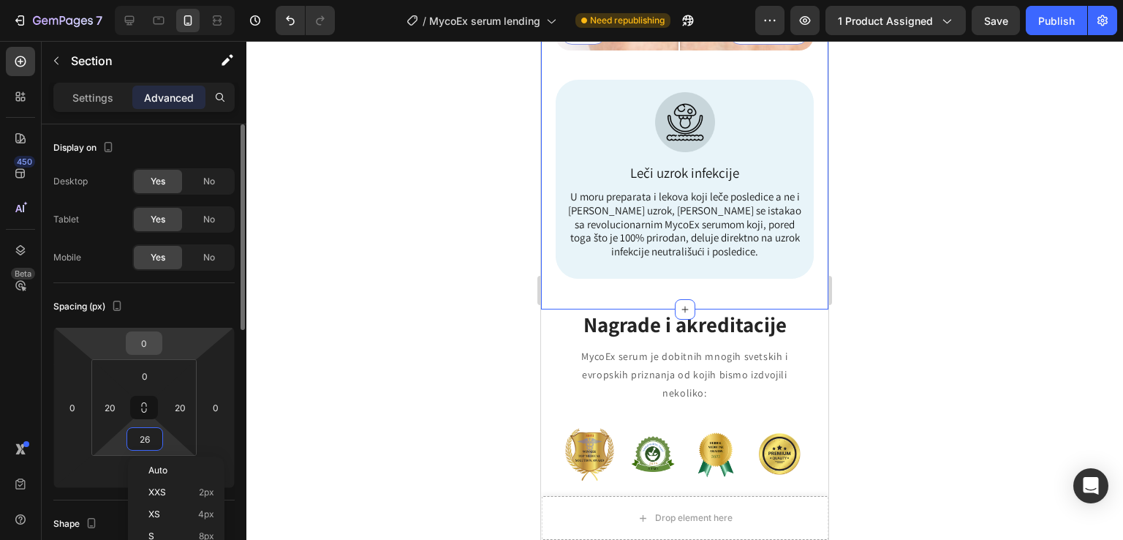
click at [153, 347] on input "0" at bounding box center [143, 343] width 29 height 22
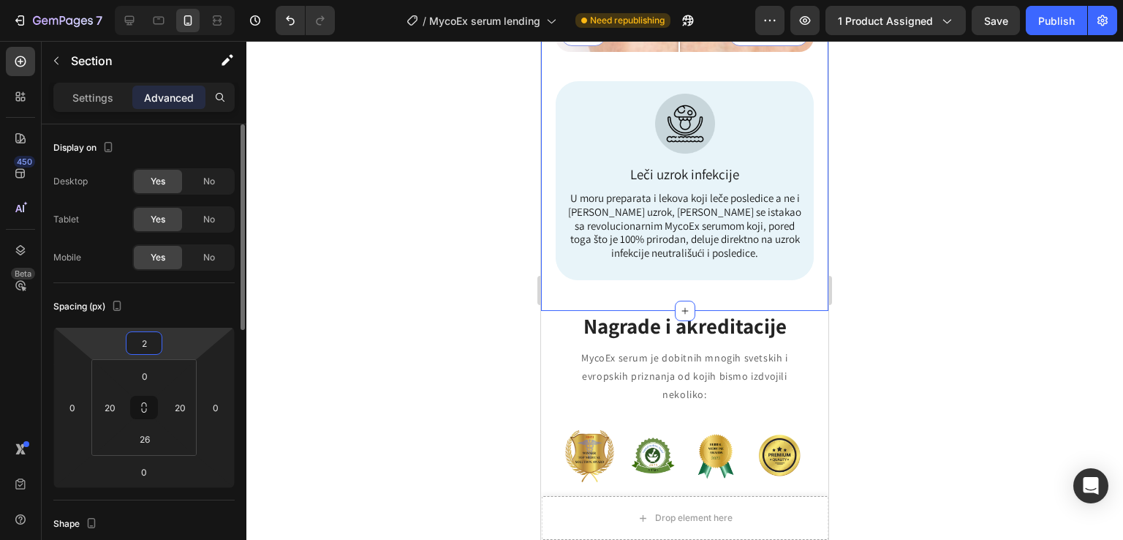
type input "26"
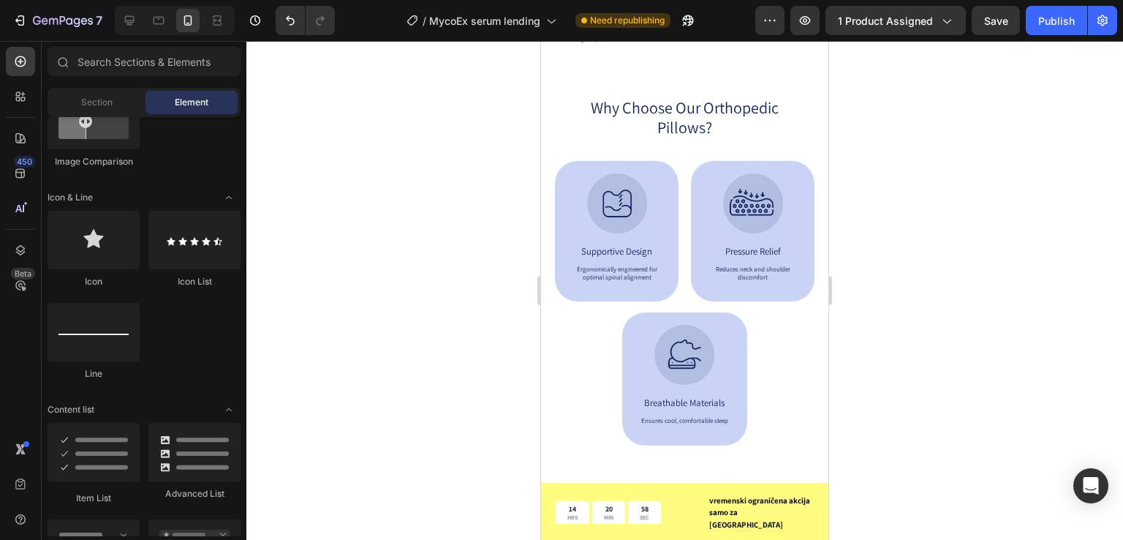
scroll to position [1504, 0]
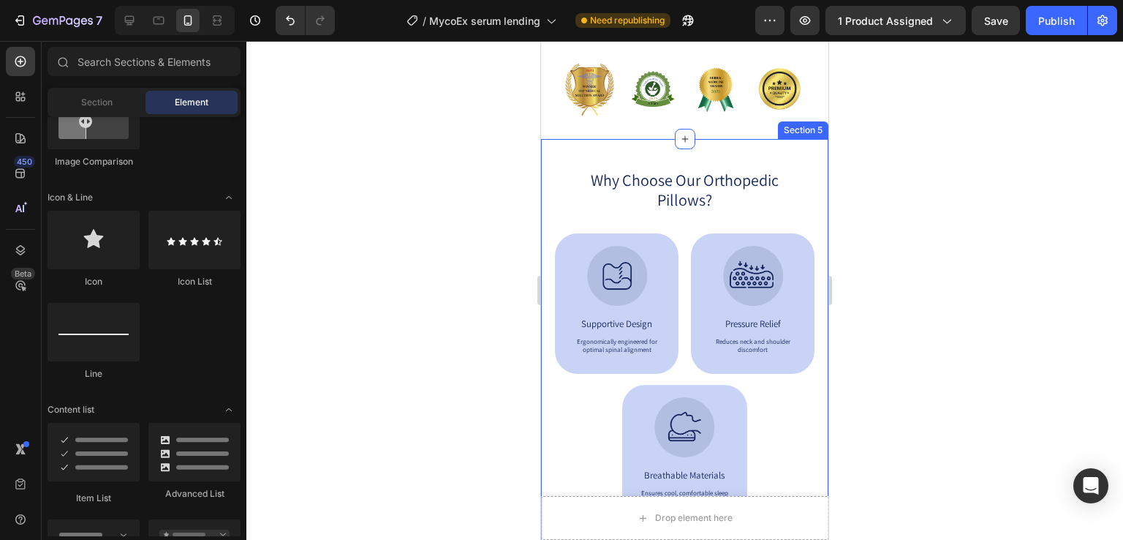
click at [790, 156] on div "Why Choose Our Orthopedic Pillows? Heading Image Supportive Design Text Block E…" at bounding box center [684, 347] width 287 height 416
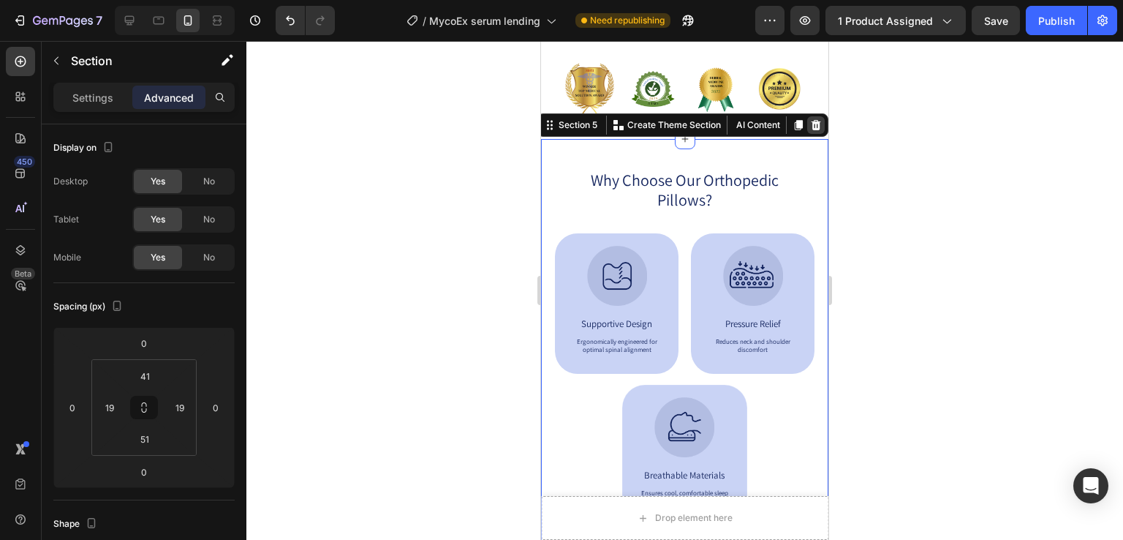
click at [810, 123] on icon at bounding box center [816, 125] width 12 height 12
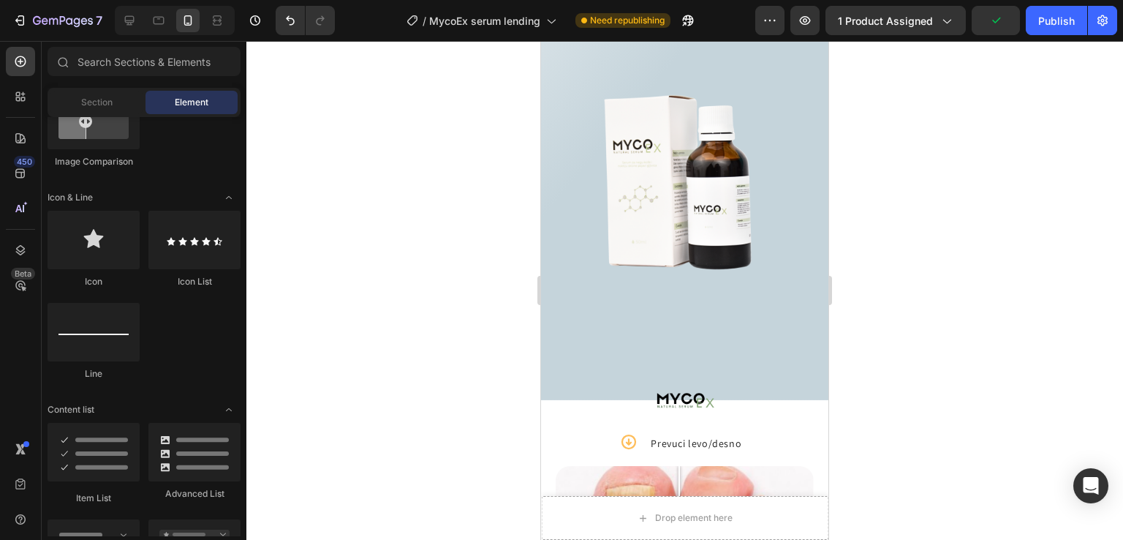
scroll to position [508, 0]
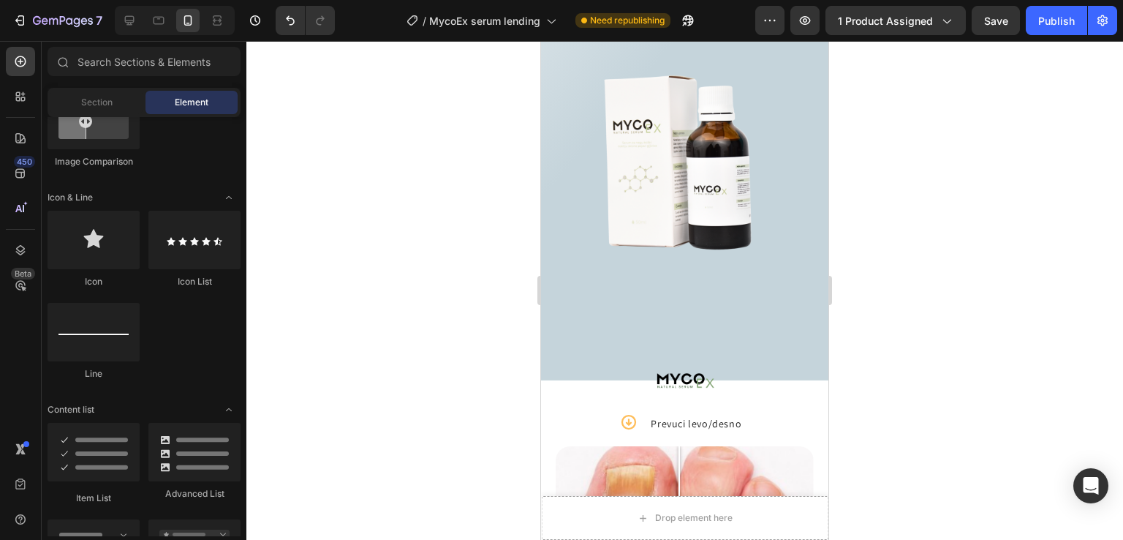
drag, startPoint x: 825, startPoint y: 178, endPoint x: 1374, endPoint y: 176, distance: 549.2
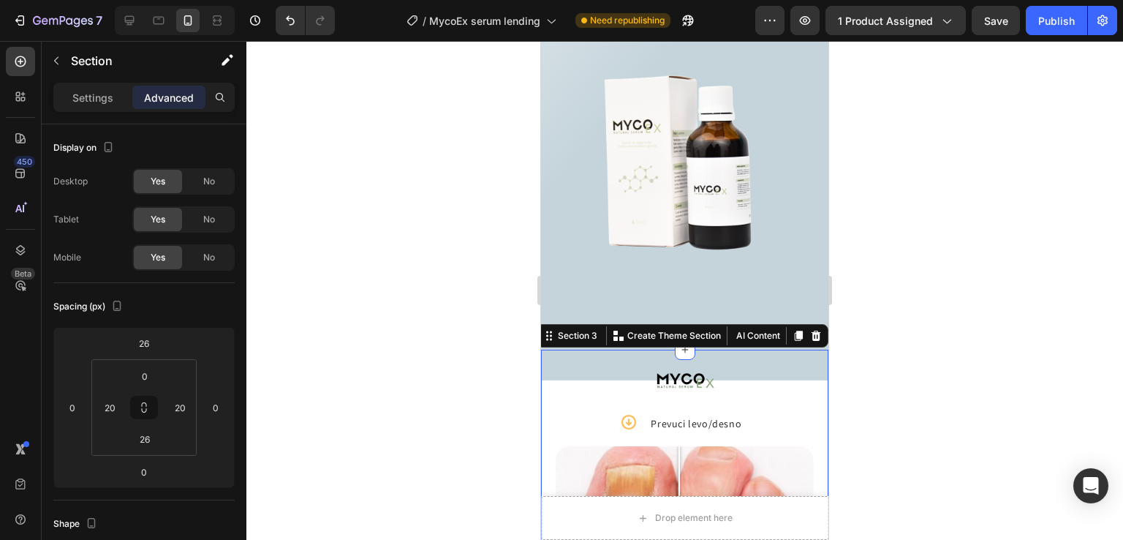
click at [150, 344] on input "26" at bounding box center [143, 343] width 29 height 22
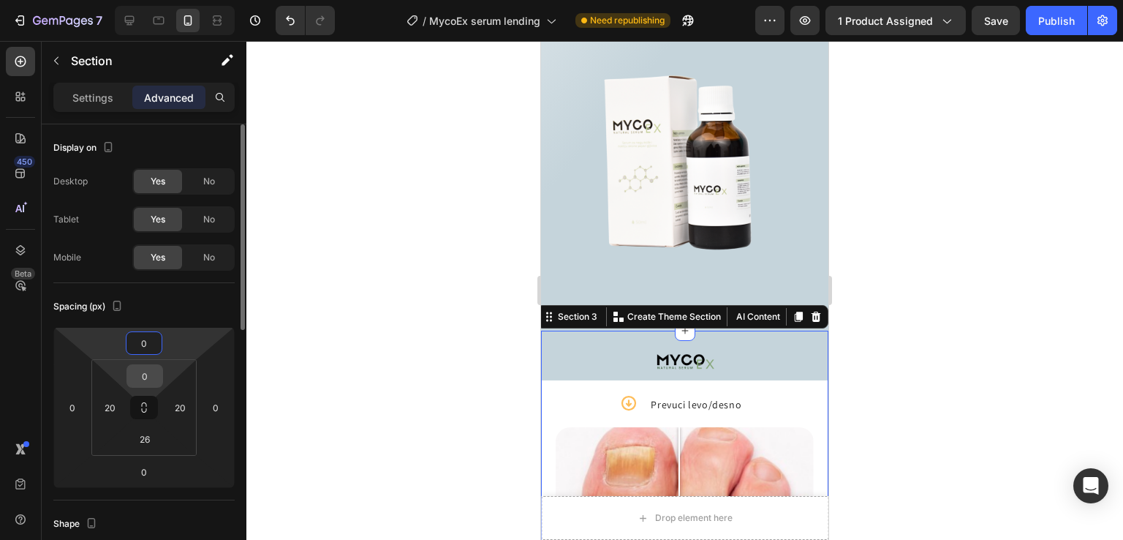
type input "0"
click at [157, 379] on input "0" at bounding box center [144, 376] width 29 height 22
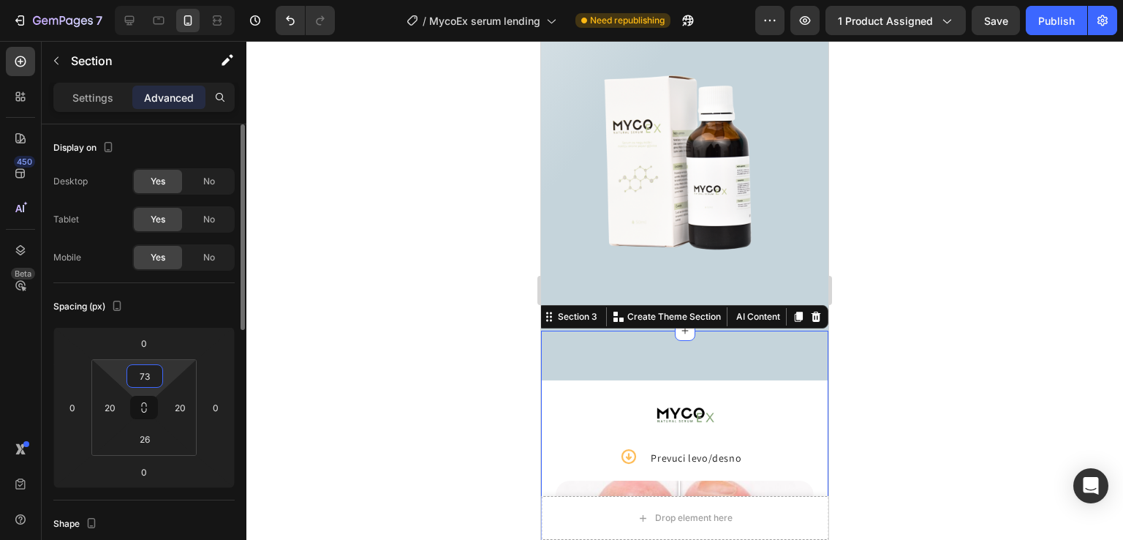
type input "74"
click at [690, 254] on img at bounding box center [684, 172] width 287 height 287
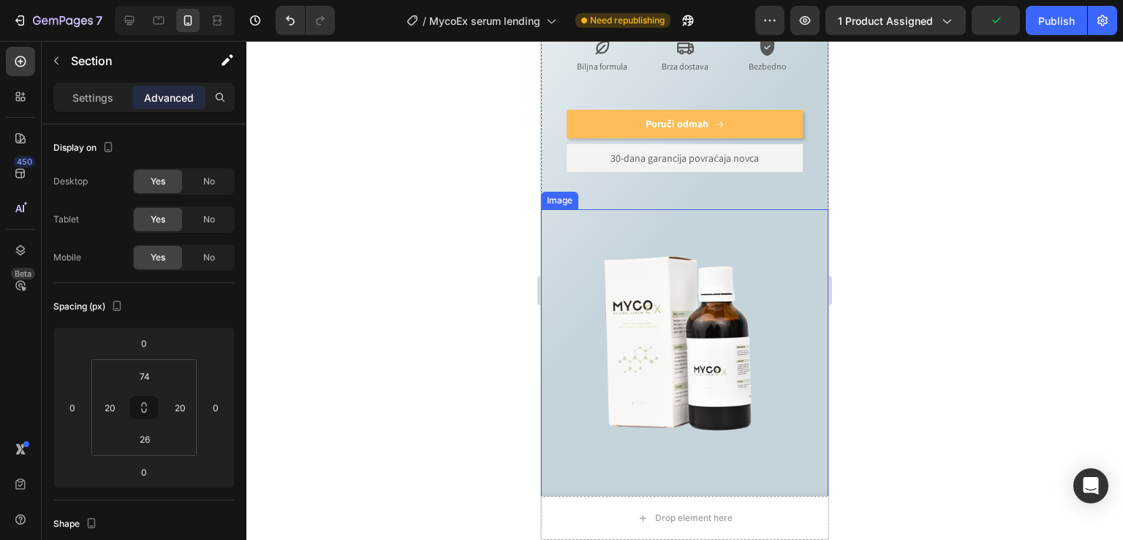
scroll to position [606, 0]
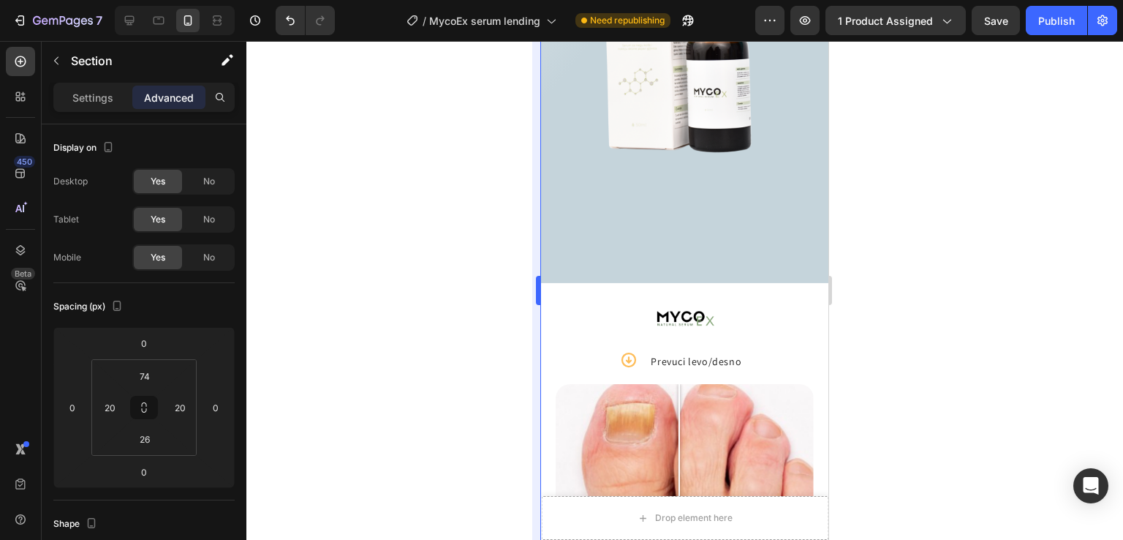
click at [518, 206] on div at bounding box center [684, 290] width 877 height 499
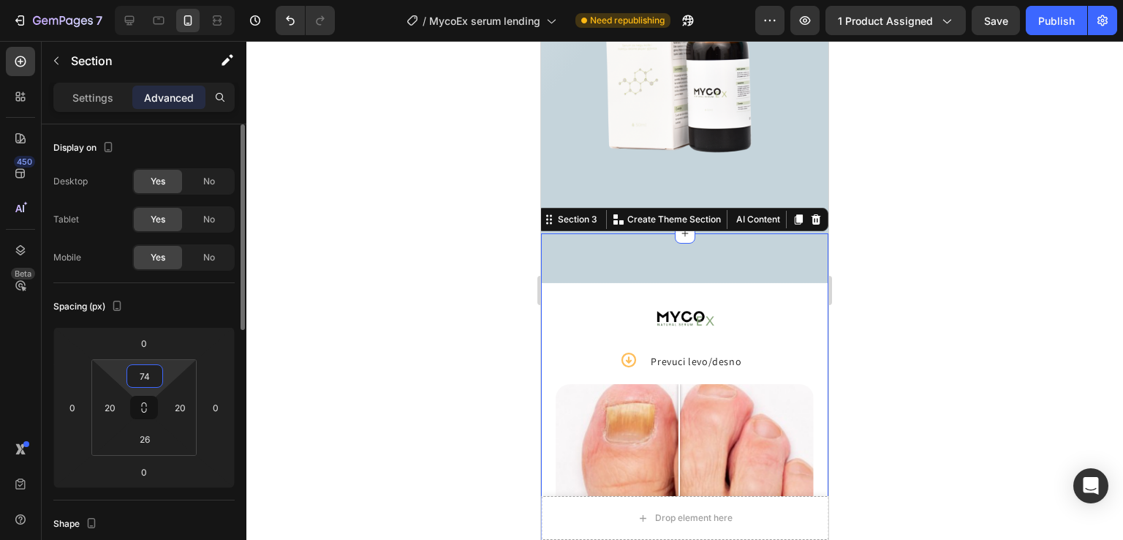
click at [146, 369] on input "74" at bounding box center [144, 376] width 29 height 22
type input "71"
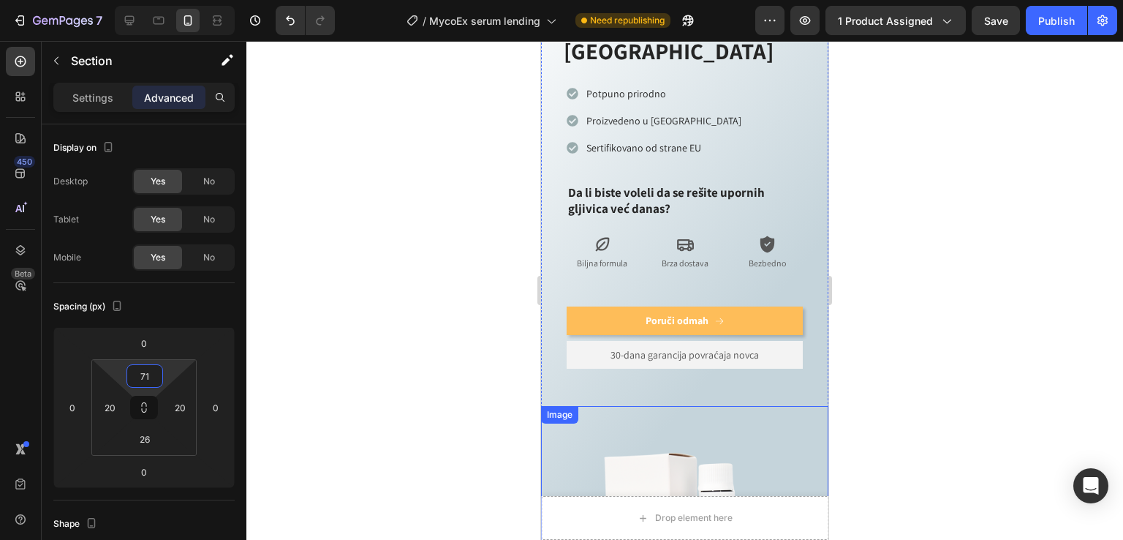
scroll to position [0, 0]
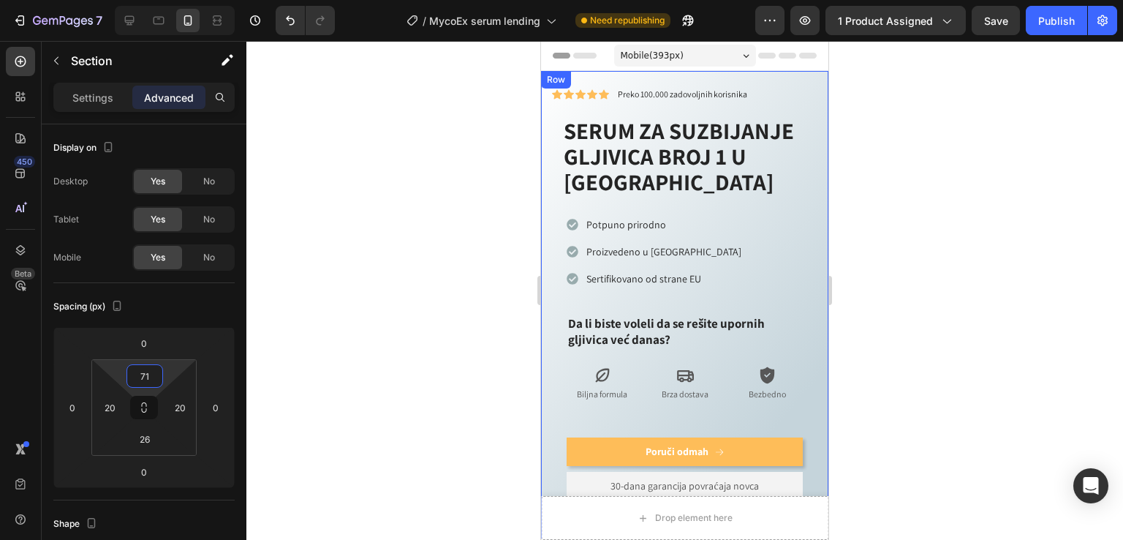
click at [561, 80] on div "Row" at bounding box center [556, 79] width 24 height 13
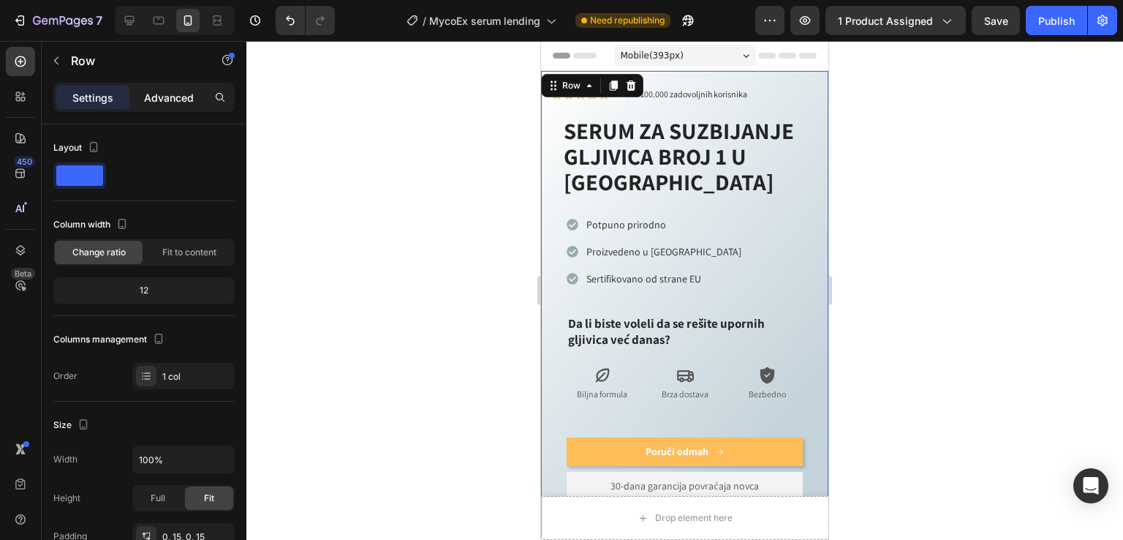
click at [173, 93] on p "Advanced" at bounding box center [169, 97] width 50 height 15
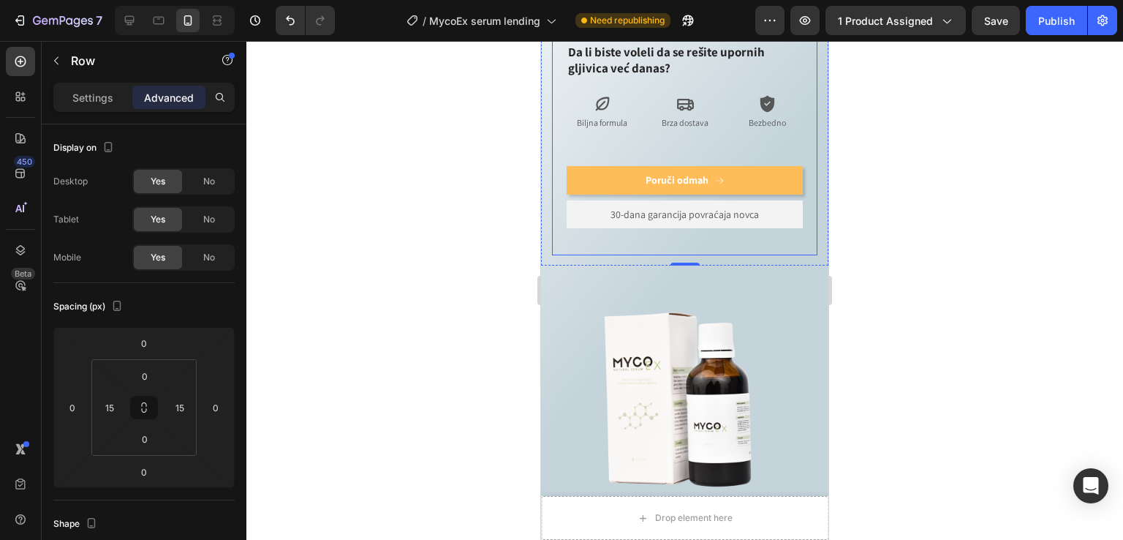
scroll to position [390, 0]
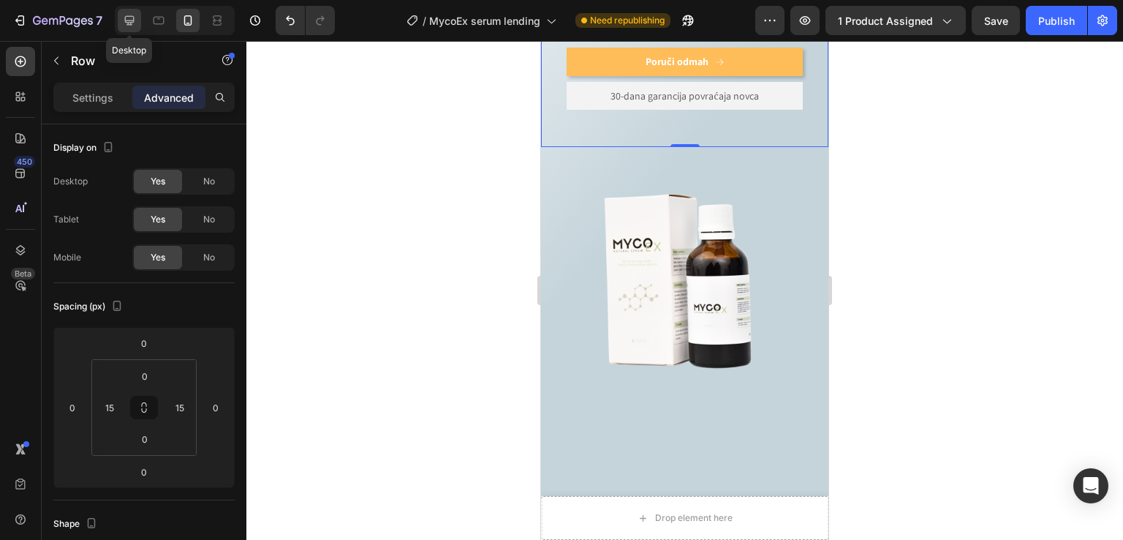
click at [134, 19] on icon at bounding box center [129, 20] width 15 height 15
type input "0"
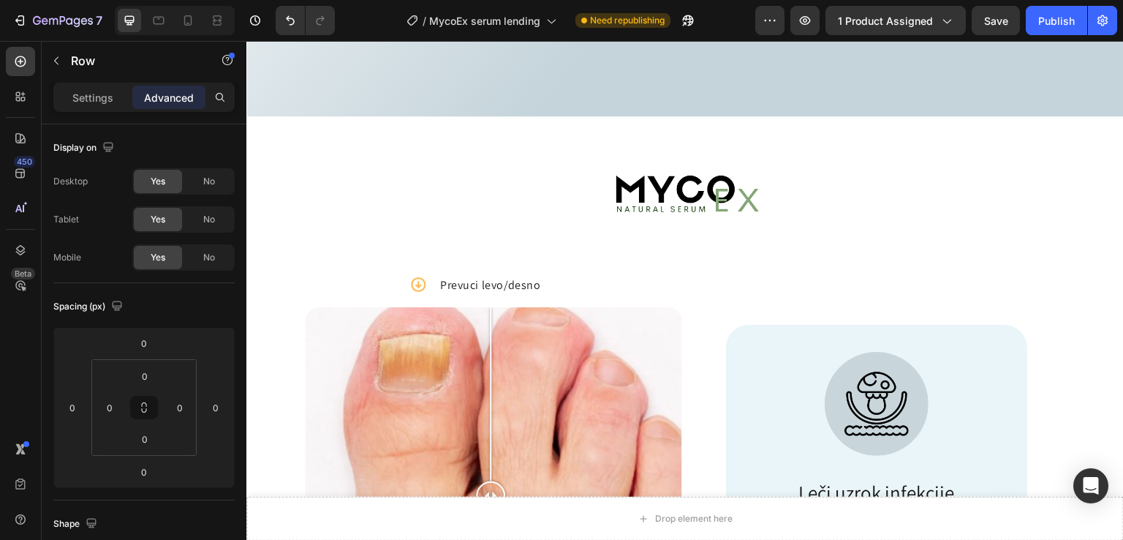
scroll to position [426, 0]
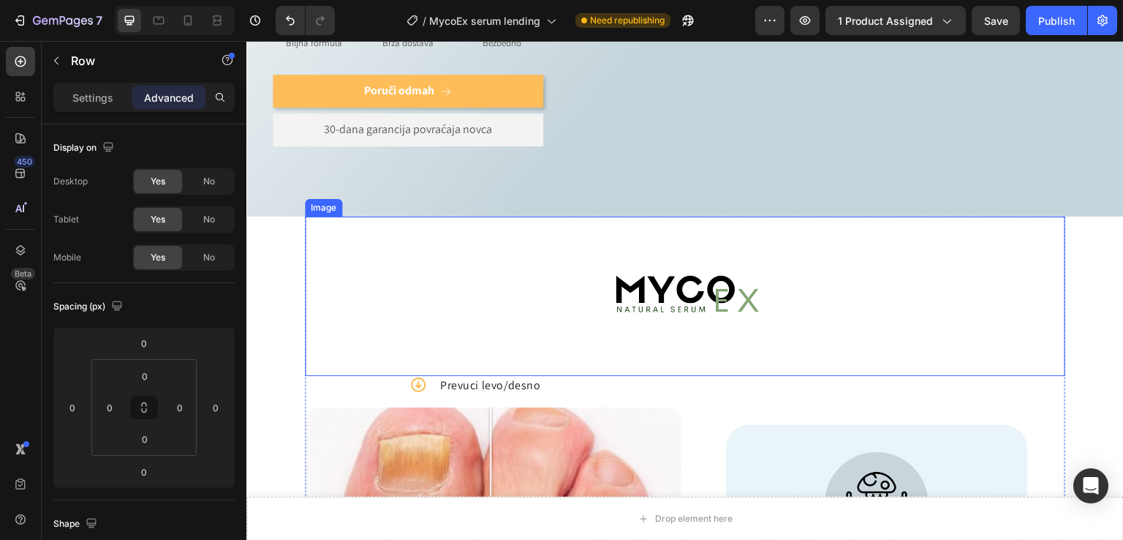
click at [680, 243] on img at bounding box center [685, 295] width 159 height 159
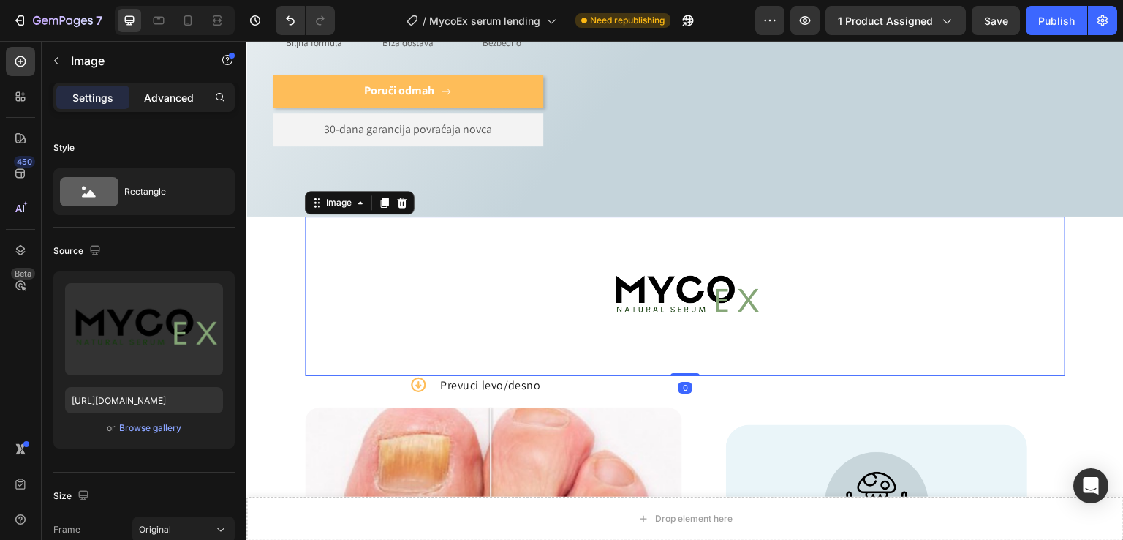
click at [181, 92] on p "Advanced" at bounding box center [169, 97] width 50 height 15
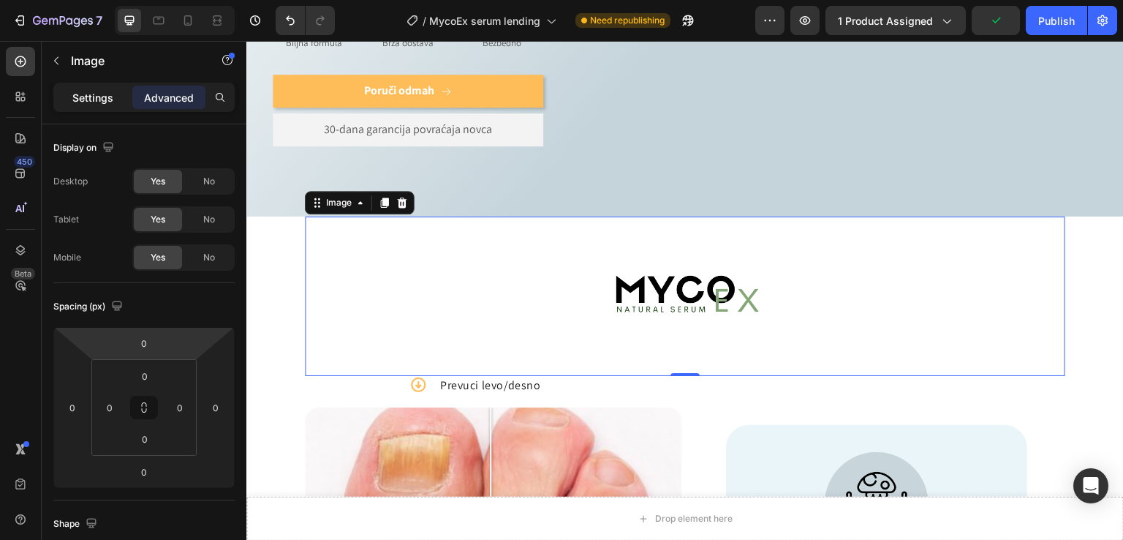
click at [94, 90] on p "Settings" at bounding box center [92, 97] width 41 height 15
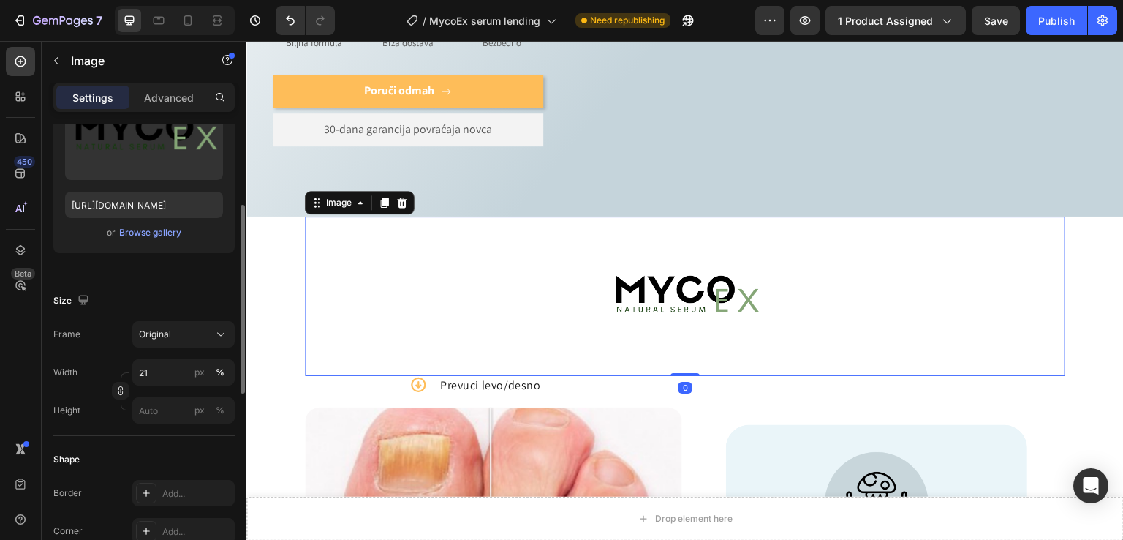
scroll to position [293, 0]
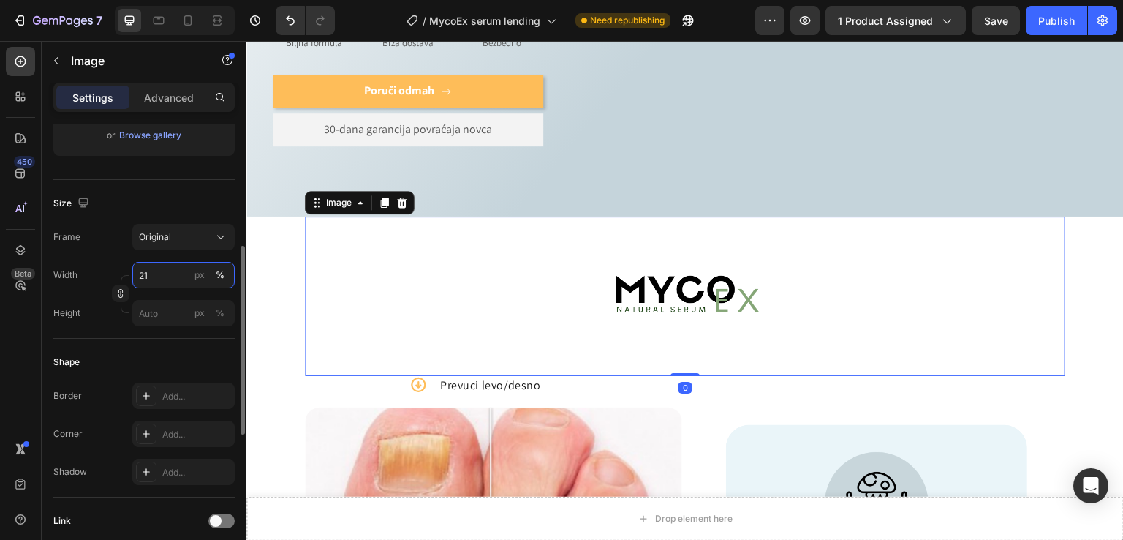
click at [158, 275] on input "21" at bounding box center [183, 275] width 102 height 26
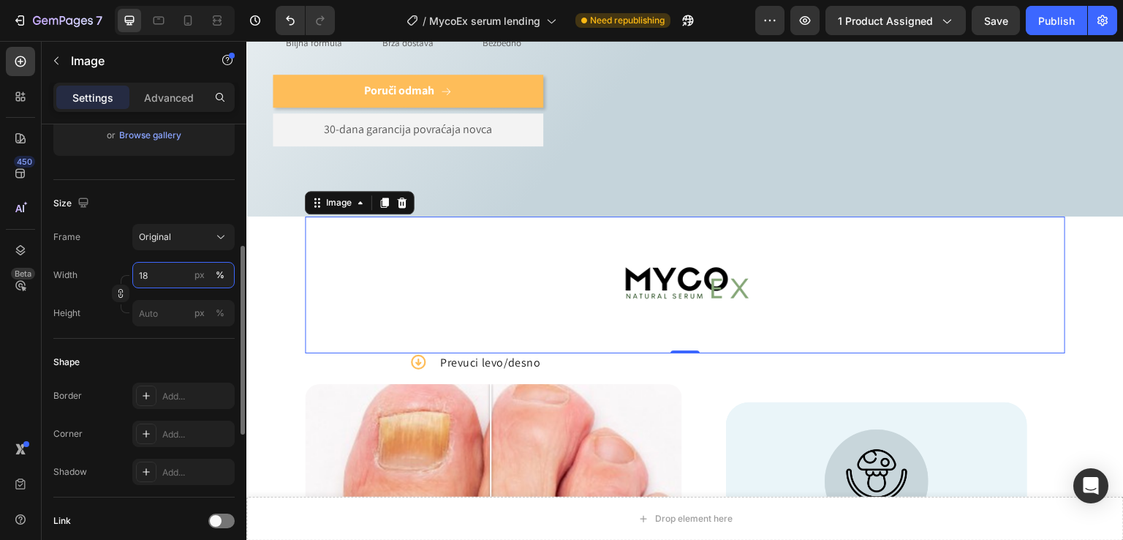
type input "17"
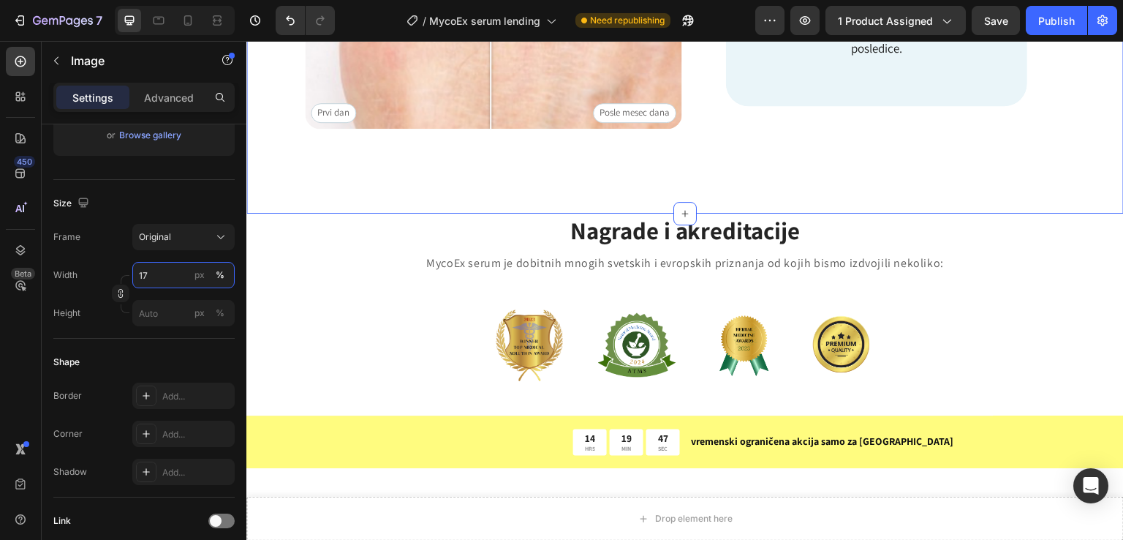
scroll to position [1109, 0]
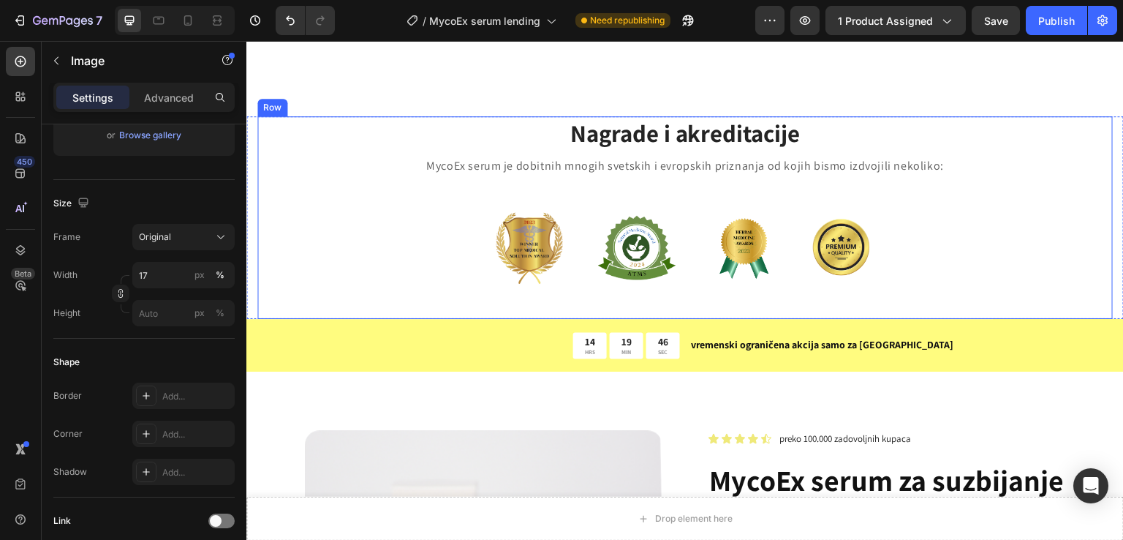
click at [304, 129] on div "Nagrade i akreditacije Heading MycoEx serum je dobitnih mnogih svetskih i evrop…" at bounding box center [685, 217] width 856 height 202
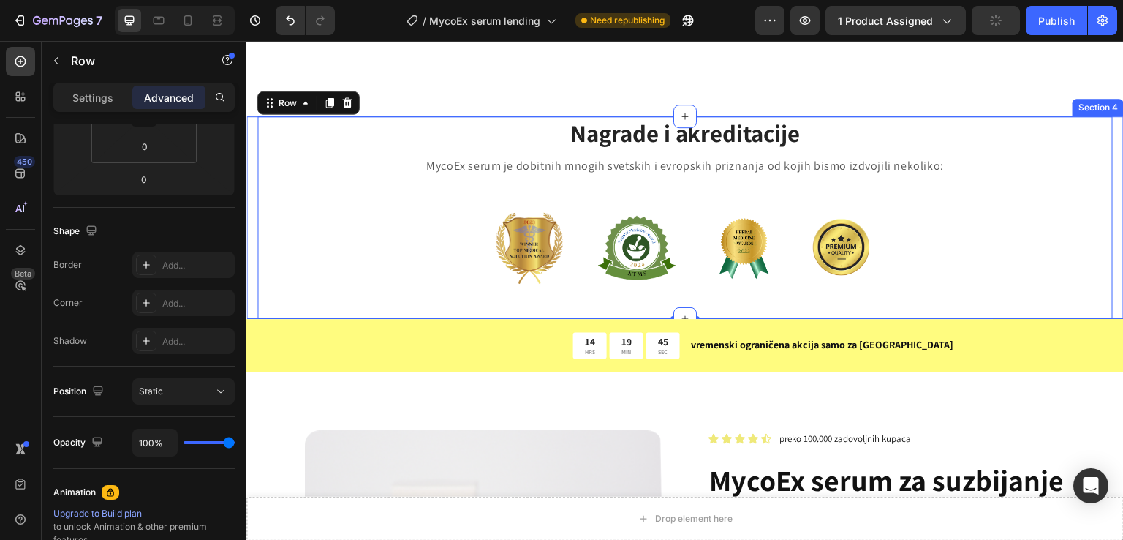
scroll to position [0, 0]
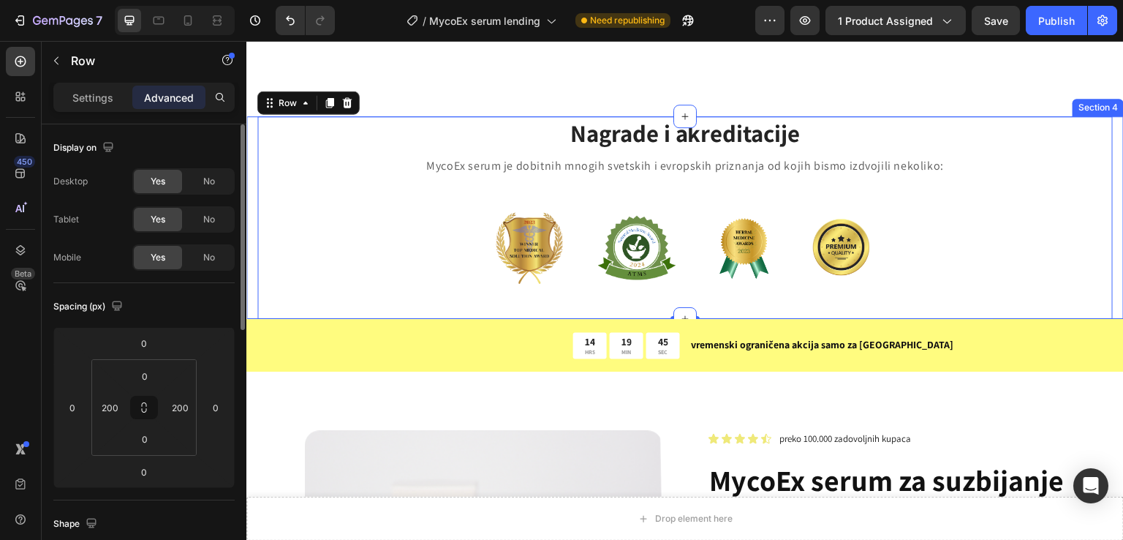
click at [248, 118] on div "Nagrade i akreditacije Heading MycoEx serum je dobitnih mnogih svetskih i evrop…" at bounding box center [685, 217] width 878 height 202
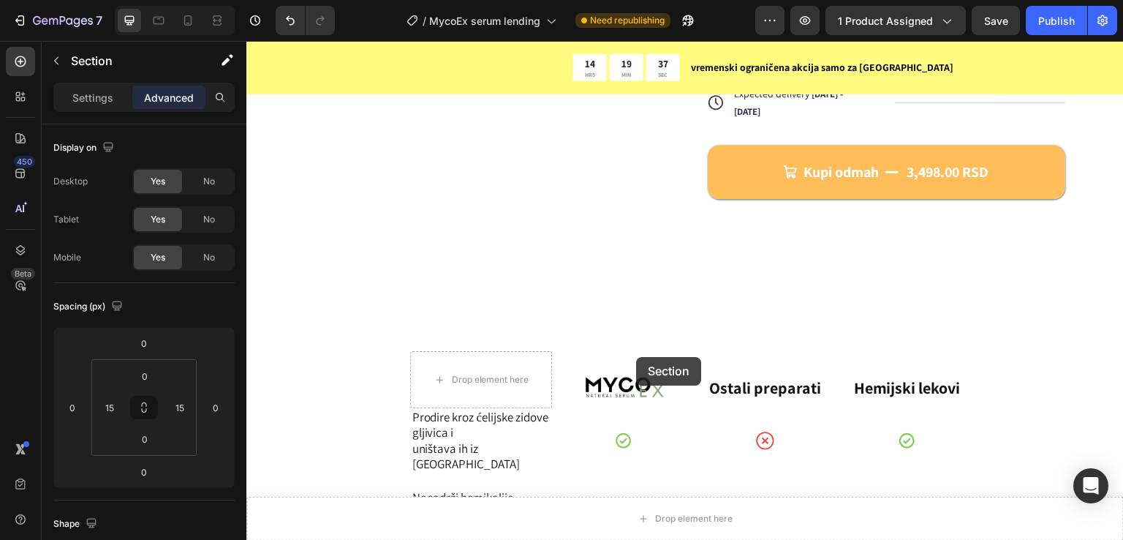
scroll to position [1985, 0]
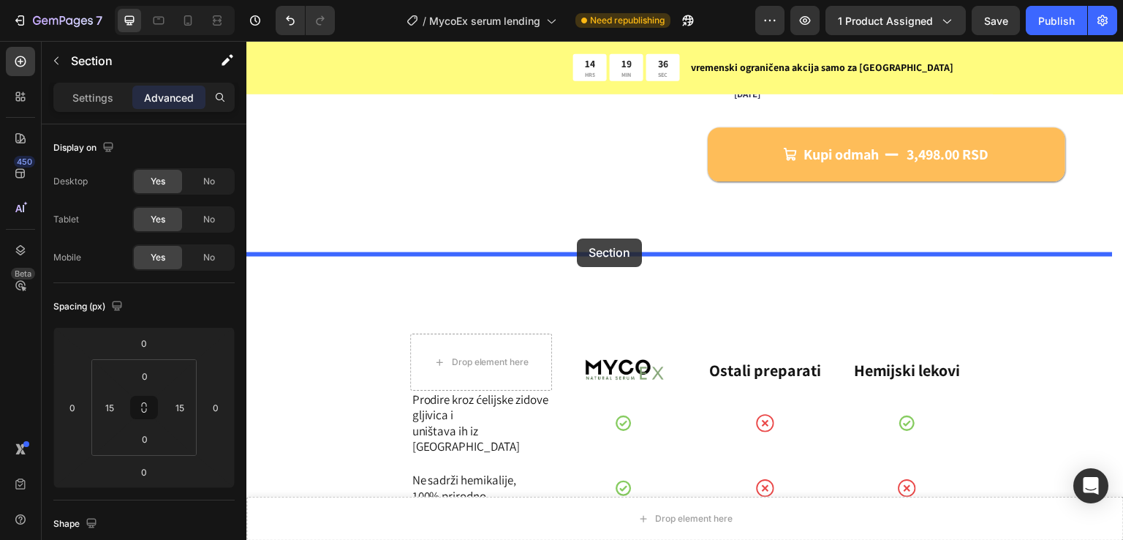
drag, startPoint x: 819, startPoint y: 97, endPoint x: 577, endPoint y: 238, distance: 280.6
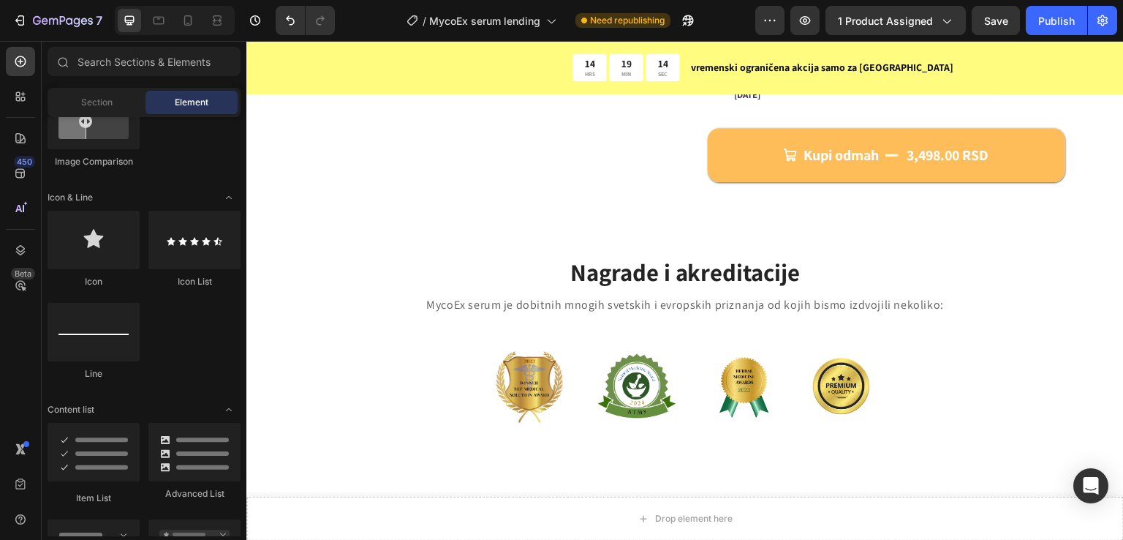
scroll to position [1726, 0]
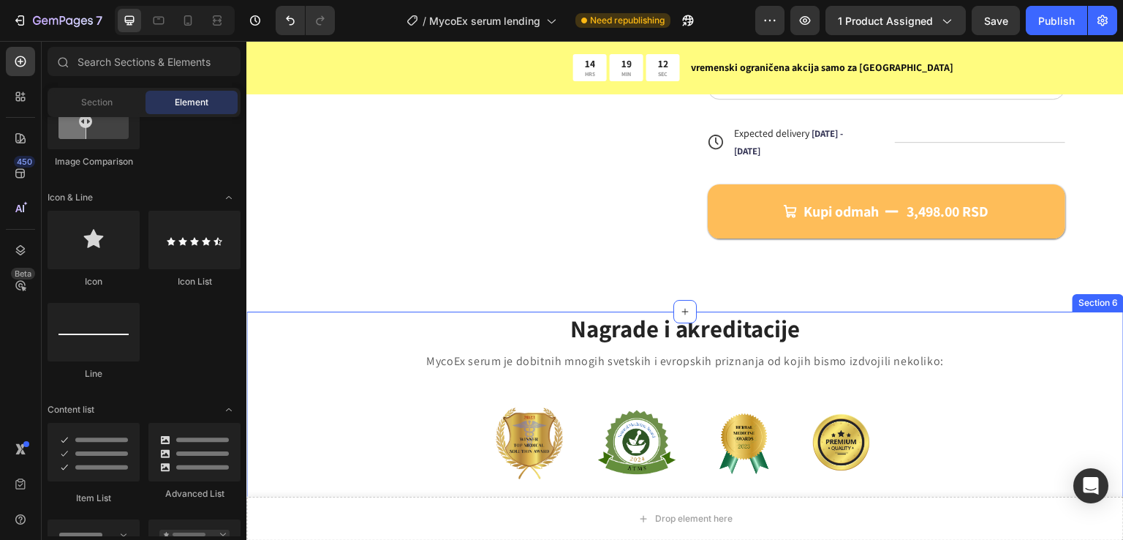
click at [252, 318] on div "Nagrade i akreditacije Heading MycoEx serum je dobitnih mnogih svetskih i evrop…" at bounding box center [685, 413] width 878 height 202
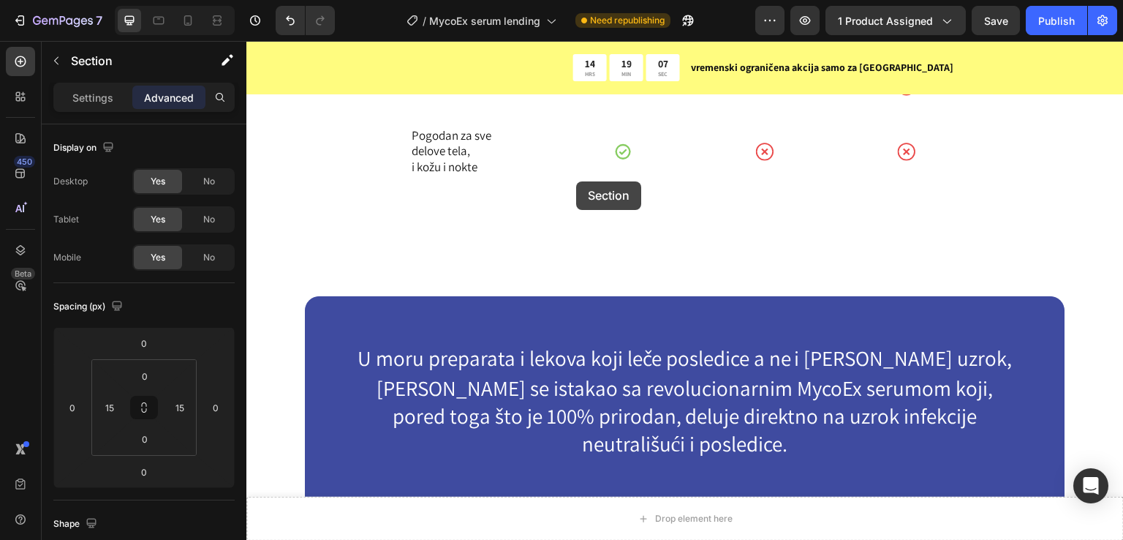
scroll to position [2690, 0]
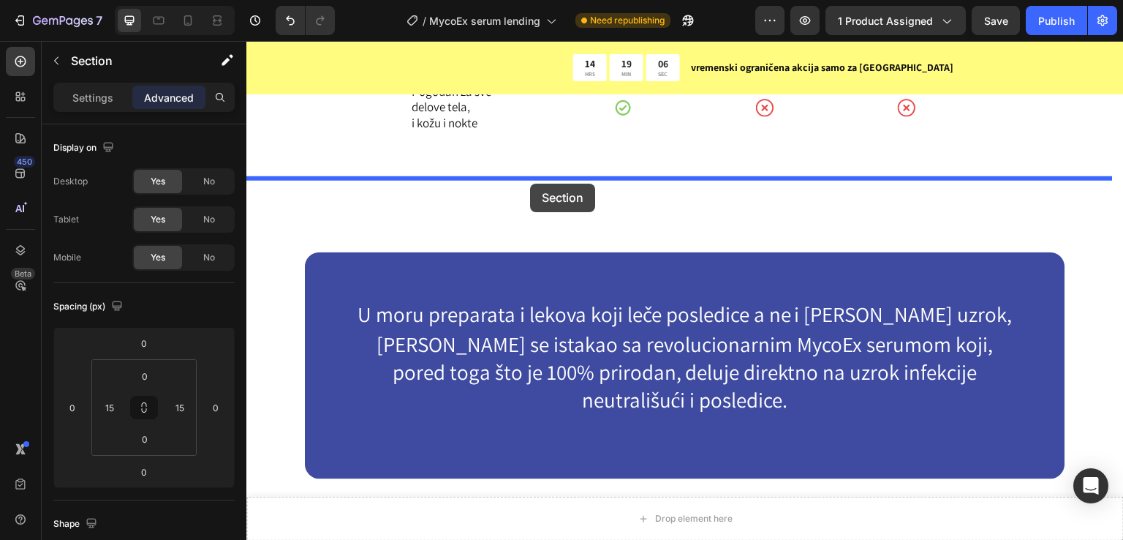
drag, startPoint x: 821, startPoint y: 299, endPoint x: 530, endPoint y: 184, distance: 312.5
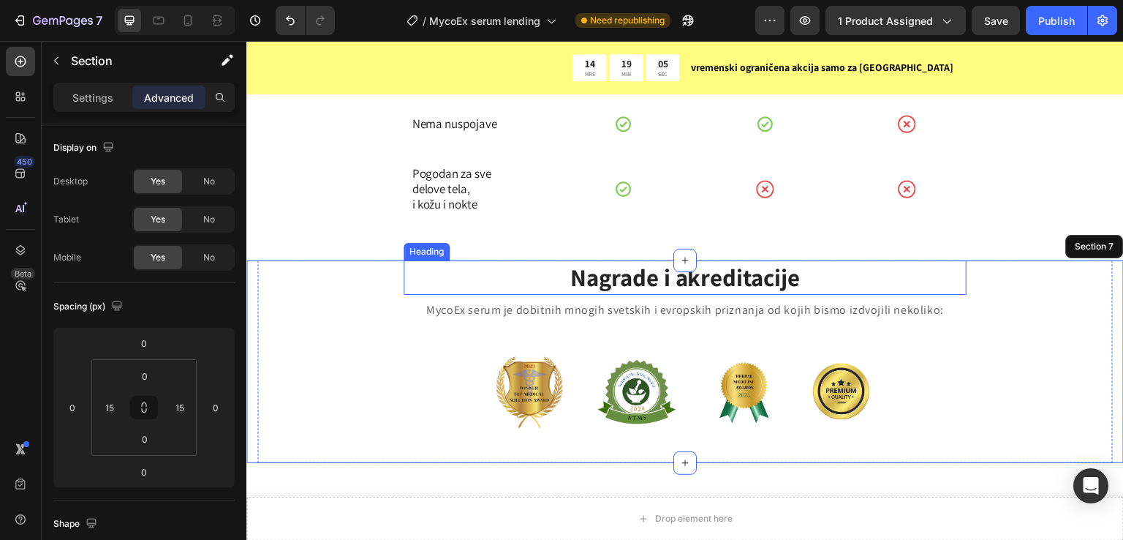
scroll to position [2390, 0]
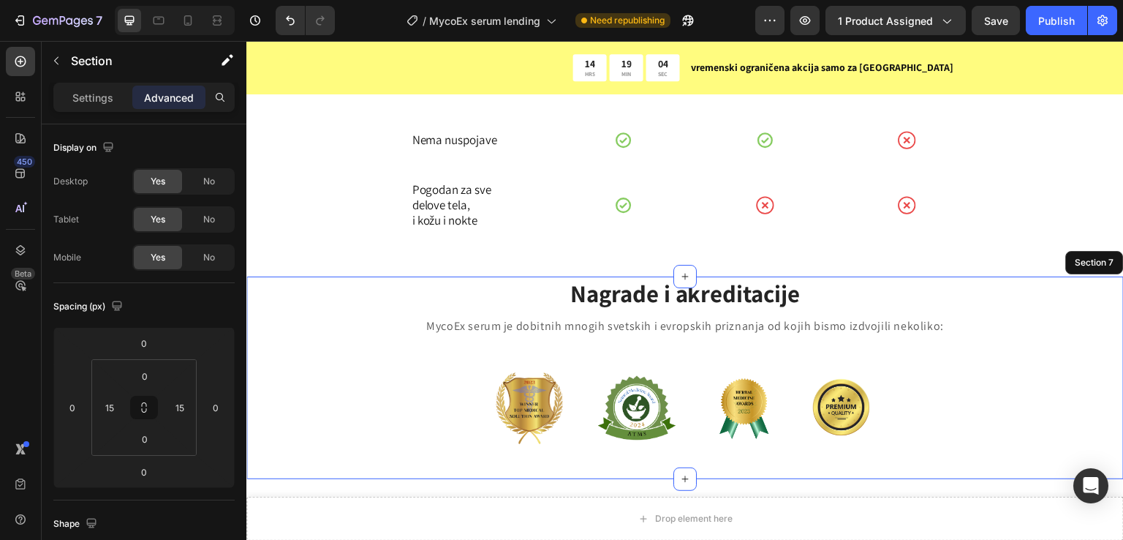
click at [1069, 150] on div "Drop element here Sticky 14 HRS 19 MIN 04 SEC Countdown Timer vremenski ogranič…" at bounding box center [685, 126] width 878 height 4890
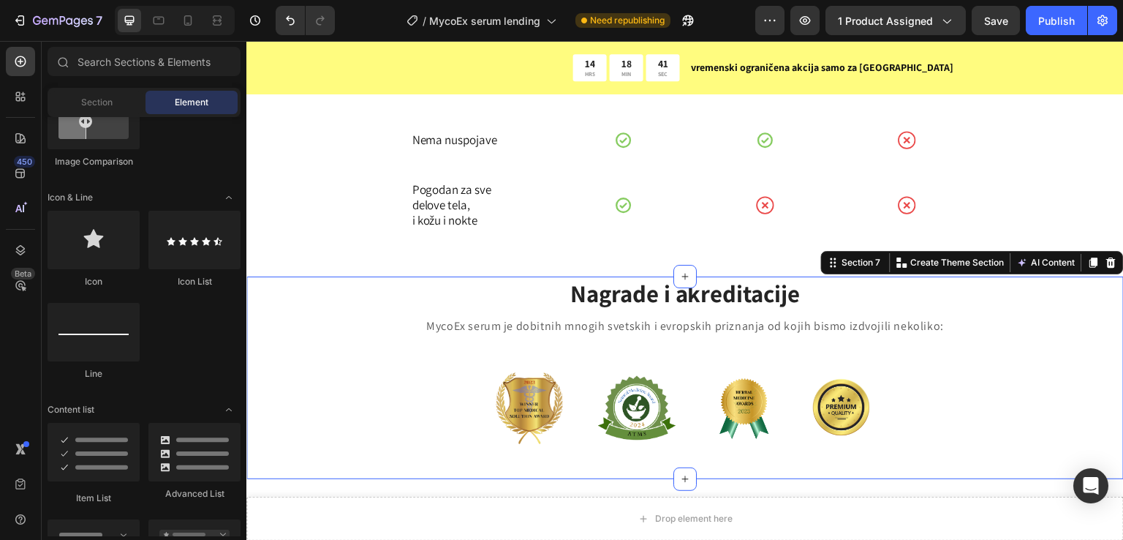
click at [255, 290] on div "Nagrade i akreditacije Heading MycoEx serum je dobitnih mnogih svetskih i evrop…" at bounding box center [685, 377] width 878 height 202
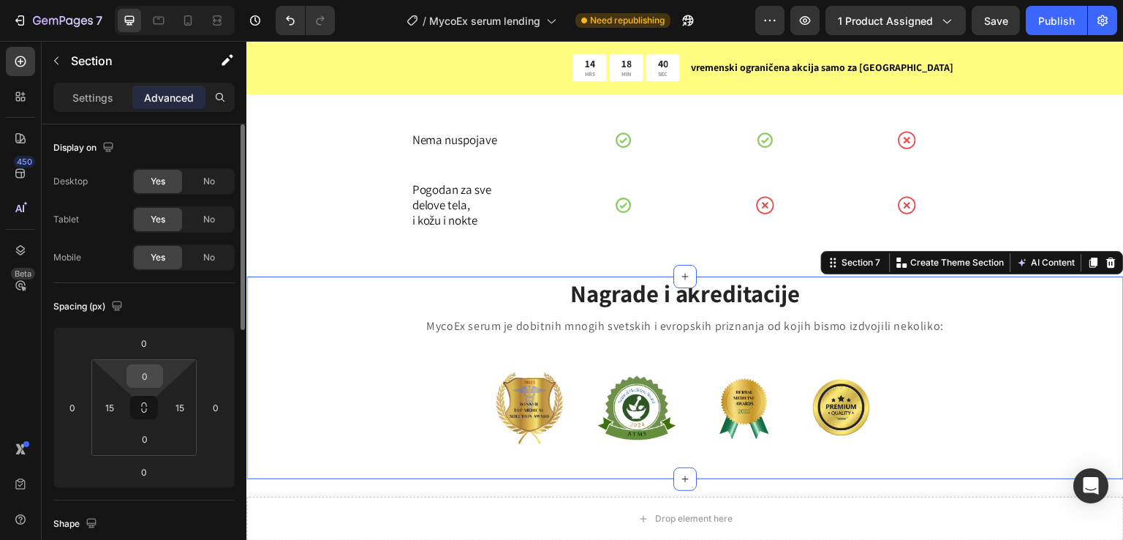
click at [151, 372] on input "0" at bounding box center [144, 376] width 29 height 22
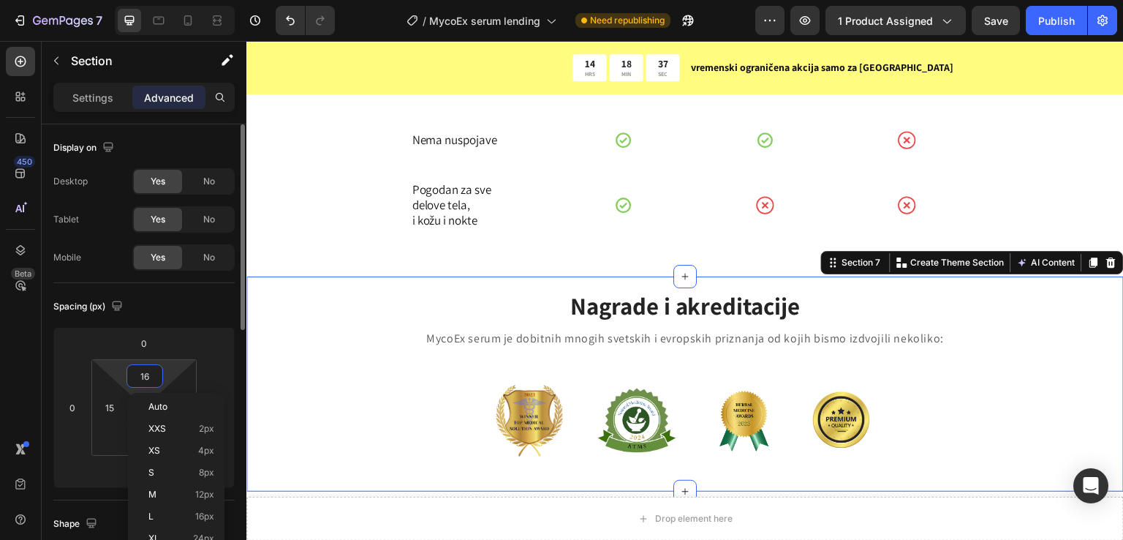
type input "15"
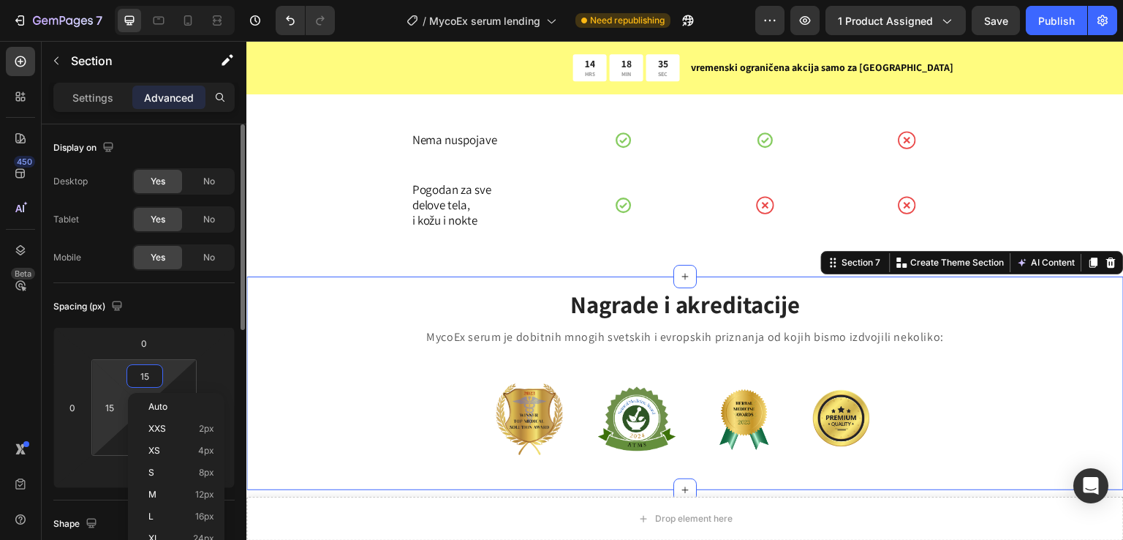
drag, startPoint x: 51, startPoint y: 329, endPoint x: 114, endPoint y: 431, distance: 119.5
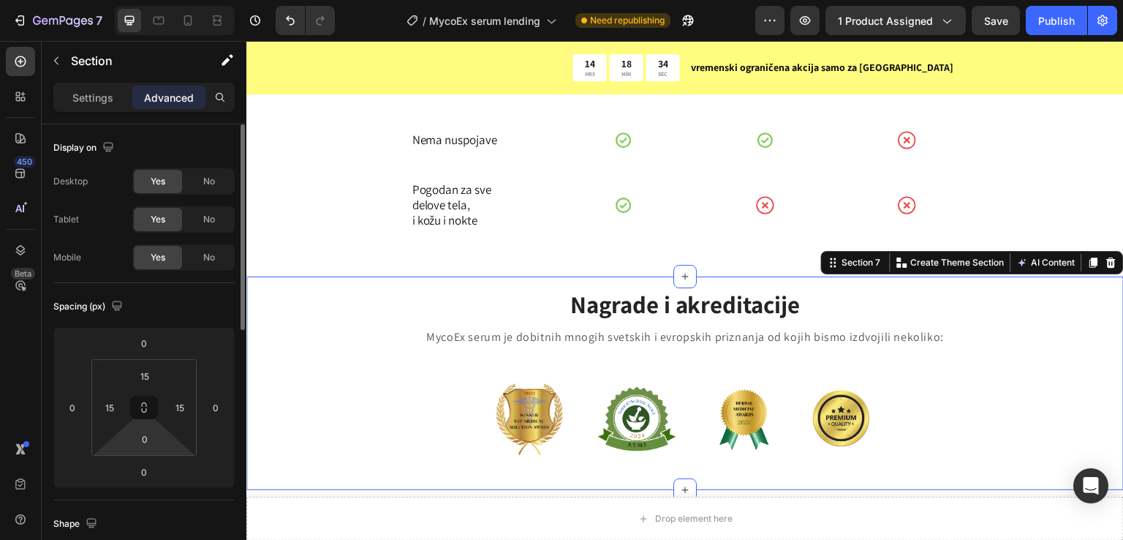
click at [141, 0] on html "7 / MycoEx serum lending Need republishing Preview 1 product assigned Save Publ…" at bounding box center [561, 0] width 1123 height 0
type input "15"
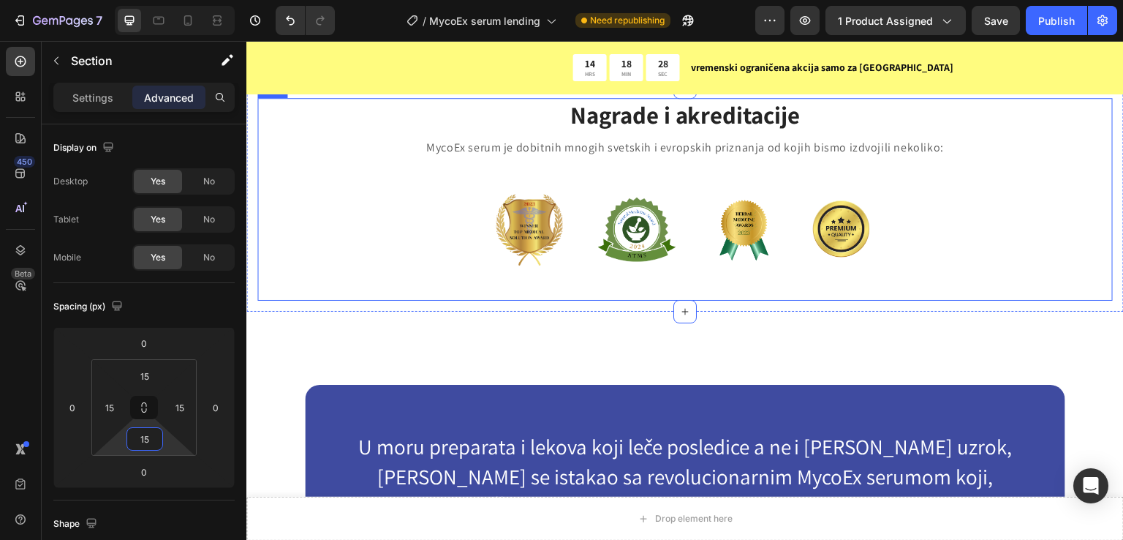
scroll to position [2585, 0]
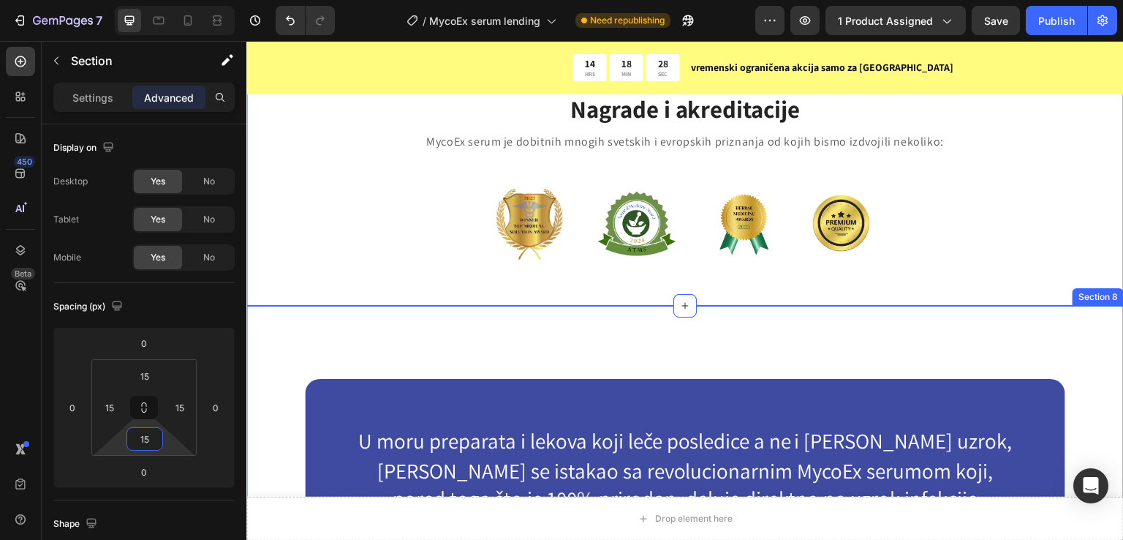
click at [418, 338] on div "U moru preparata i lekova koji leče posledice a ne i [PERSON_NAME] uzrok, [PERS…" at bounding box center [685, 493] width 878 height 374
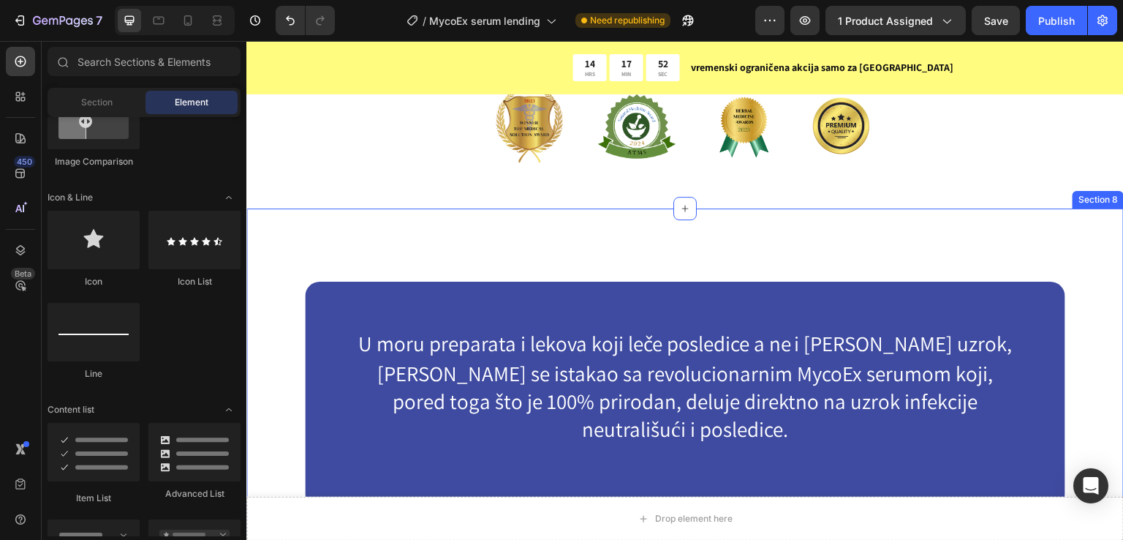
scroll to position [2633, 0]
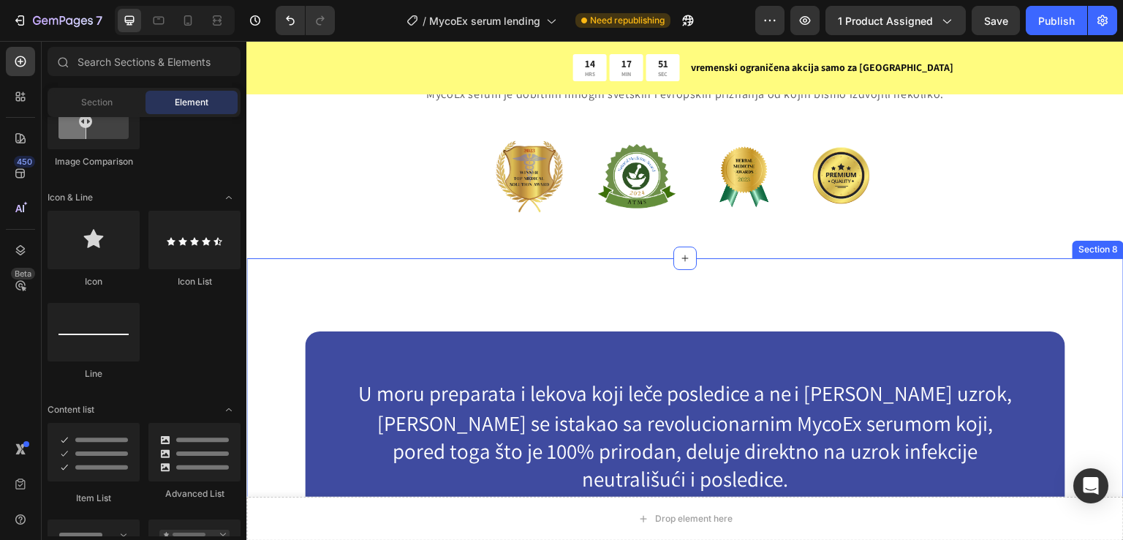
click at [309, 287] on div "U moru preparata i lekova koji leče posledice a ne i [PERSON_NAME] uzrok, [PERS…" at bounding box center [685, 445] width 878 height 374
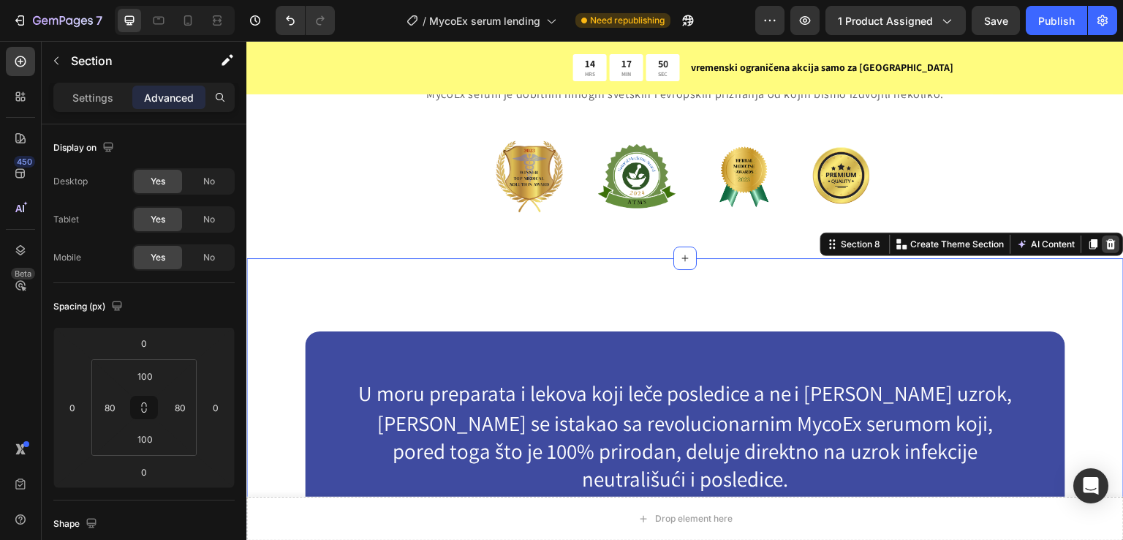
click at [1107, 242] on icon at bounding box center [1112, 243] width 10 height 10
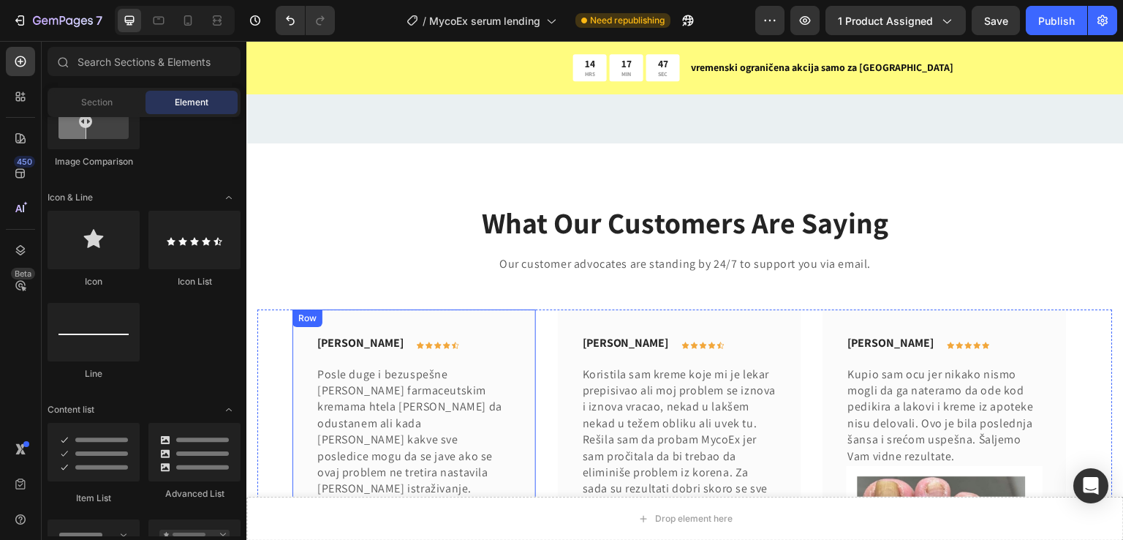
scroll to position [3218, 0]
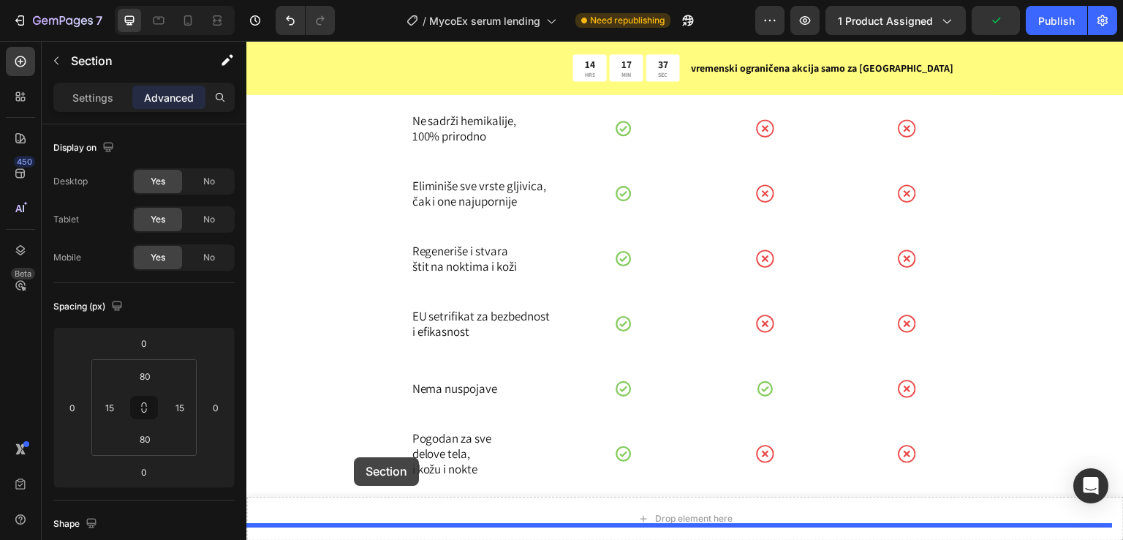
scroll to position [2191, 0]
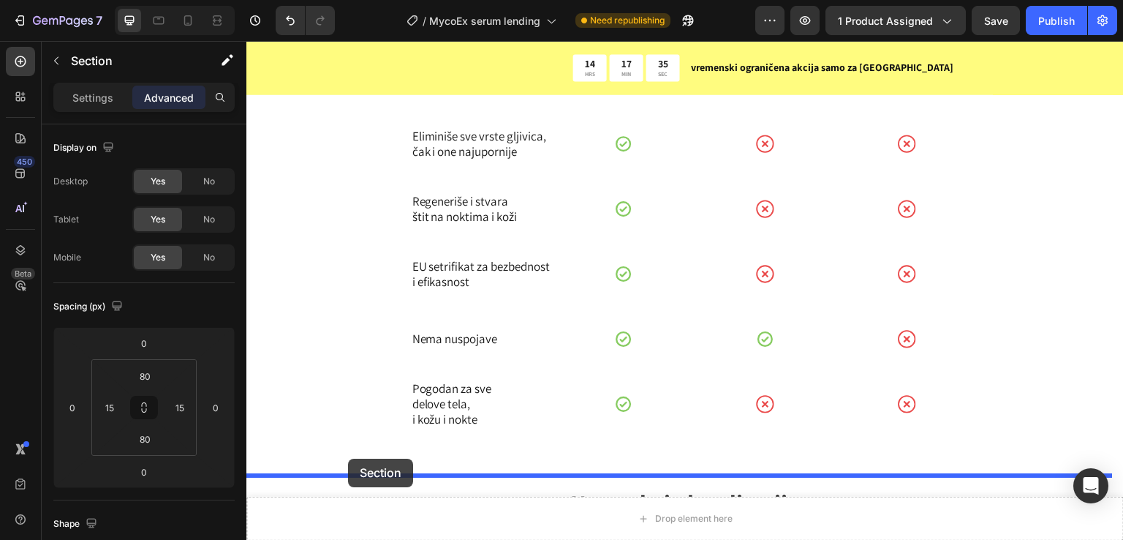
drag, startPoint x: 819, startPoint y: 133, endPoint x: 916, endPoint y: 309, distance: 201.0
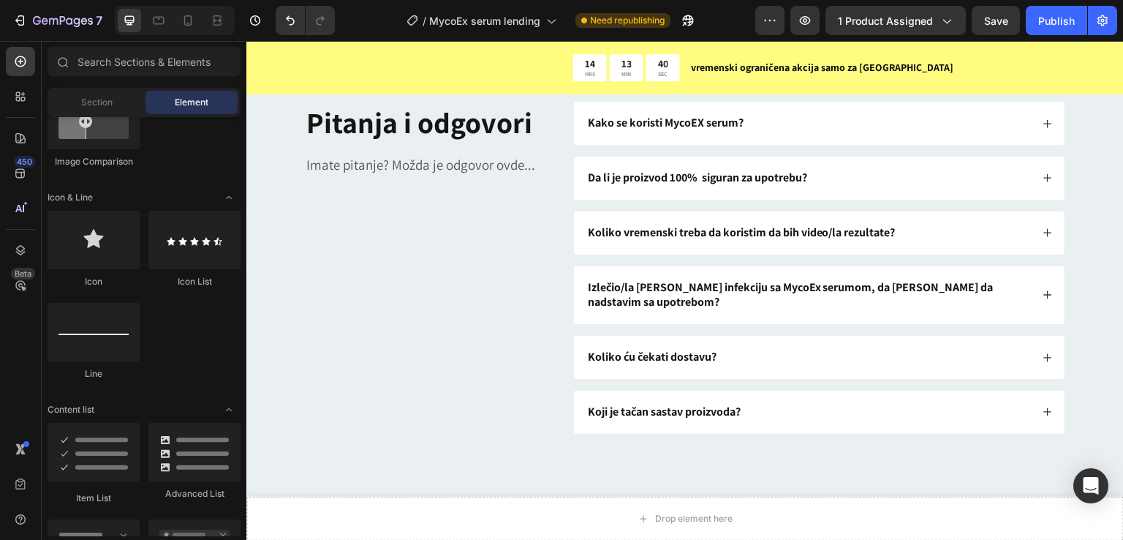
scroll to position [3914, 0]
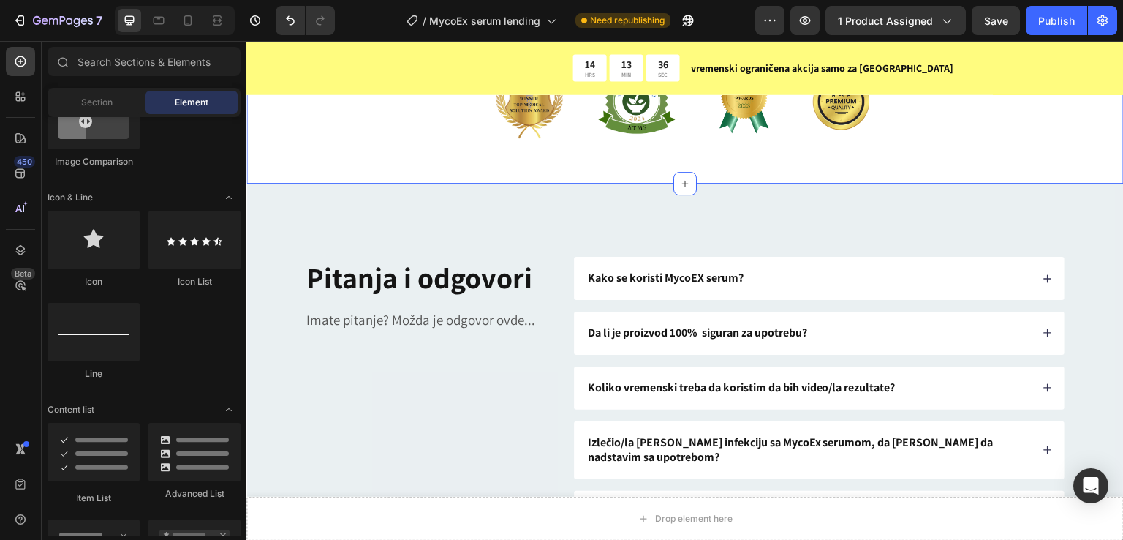
click at [250, 184] on div "Nagrade i akreditacije Heading MycoEx serum je dobitnih mnogih svetskih i evrop…" at bounding box center [685, 72] width 878 height 224
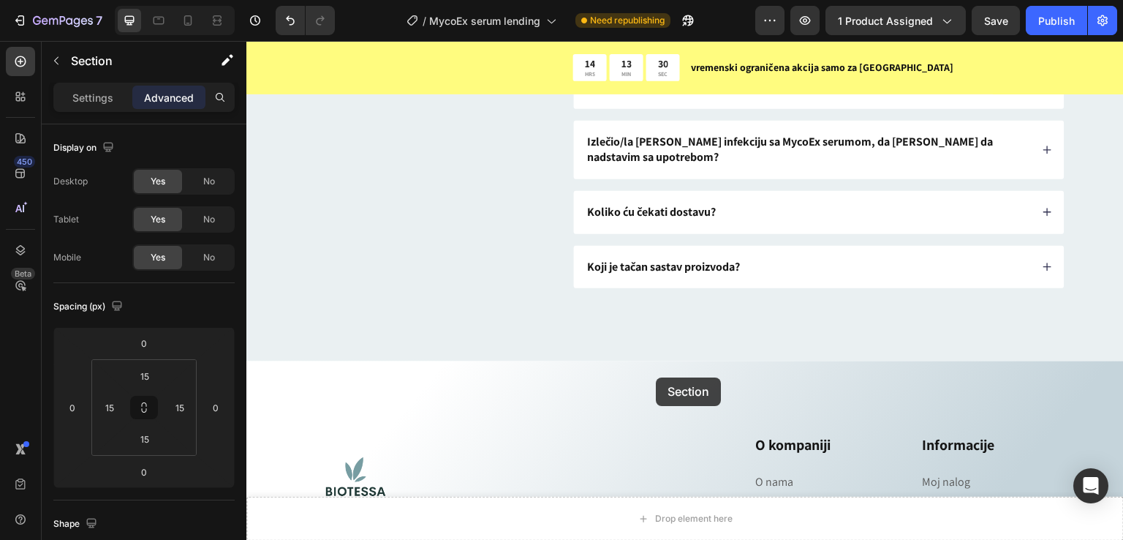
scroll to position [4495, 0]
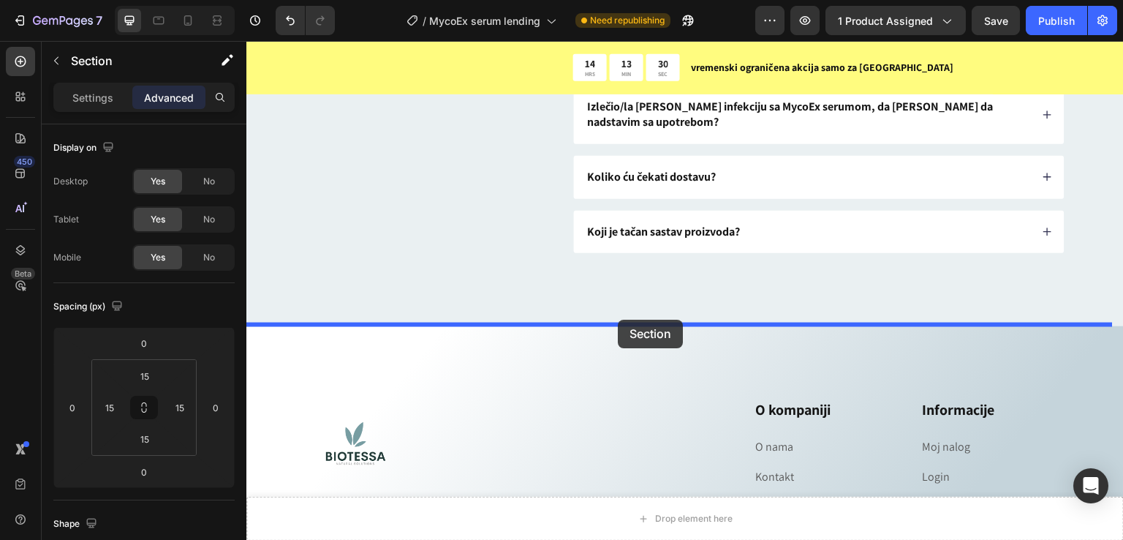
drag, startPoint x: 821, startPoint y: 193, endPoint x: 613, endPoint y: 317, distance: 242.1
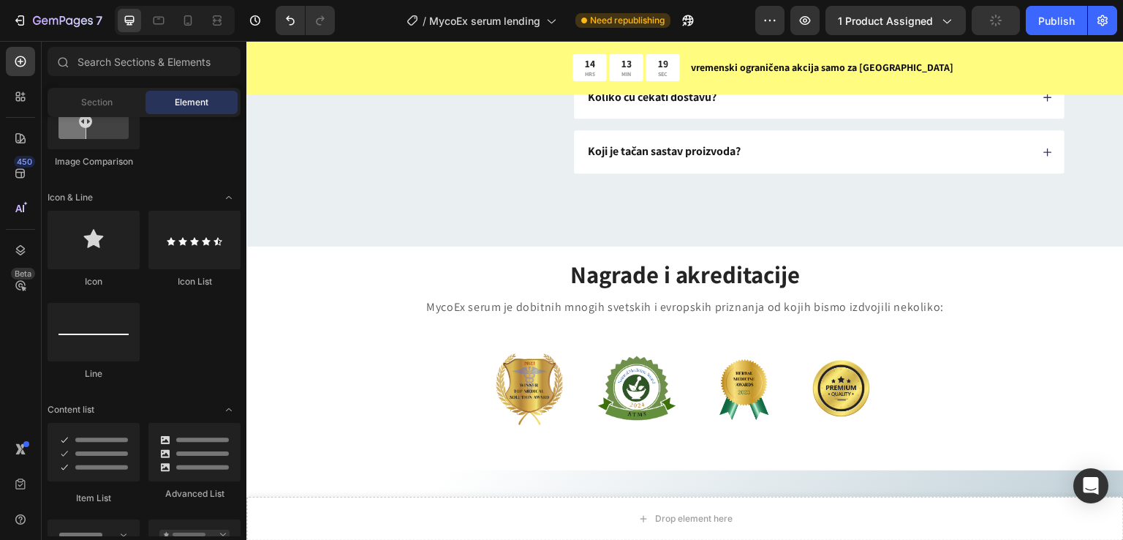
scroll to position [4365, 0]
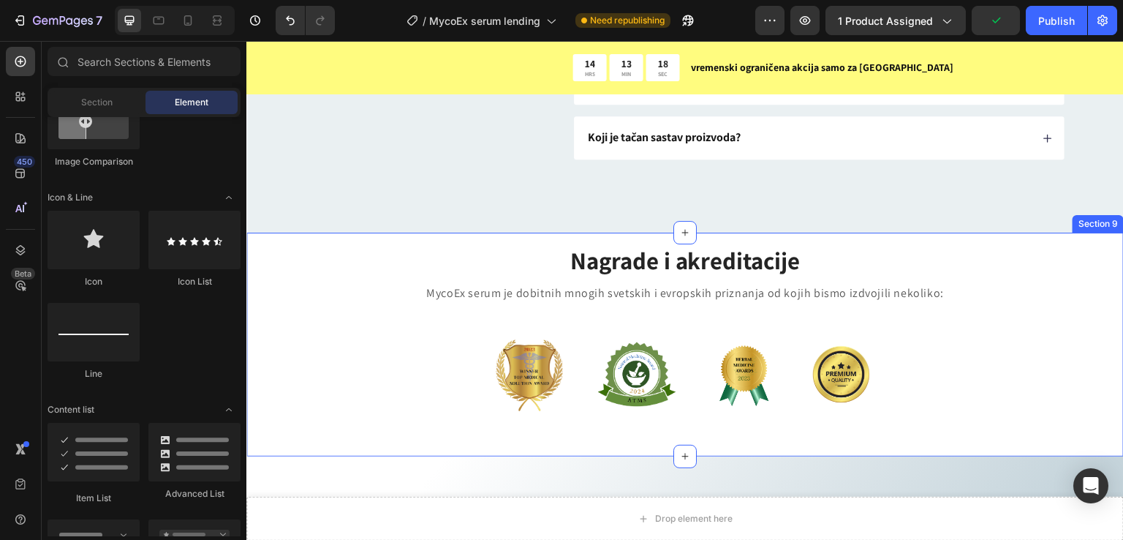
click at [249, 241] on div "Nagrade i akreditacije Heading MycoEx serum je dobitnih mnogih svetskih i evrop…" at bounding box center [685, 345] width 878 height 224
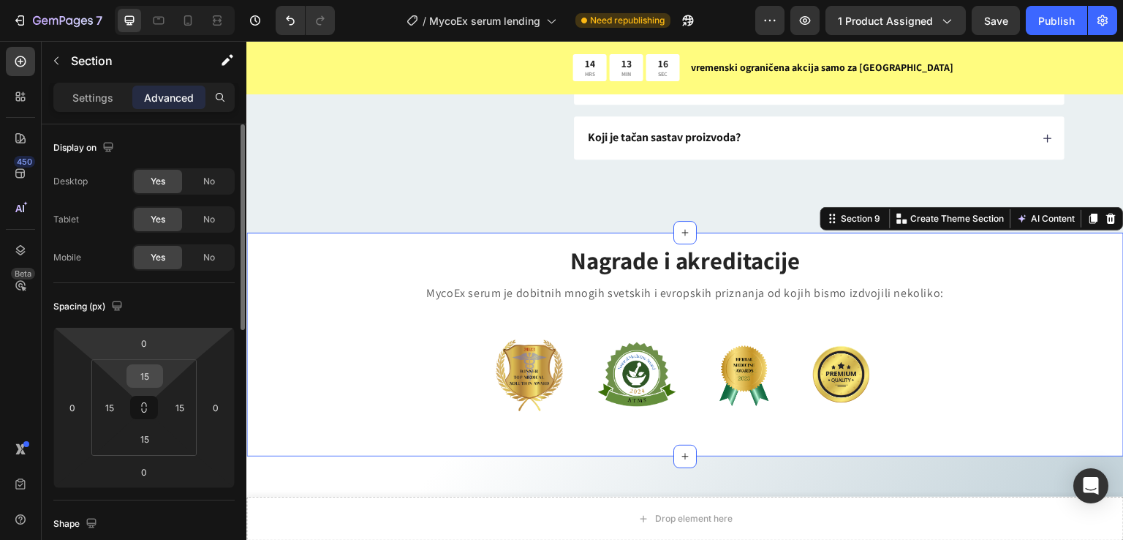
click at [148, 371] on input "15" at bounding box center [144, 376] width 29 height 22
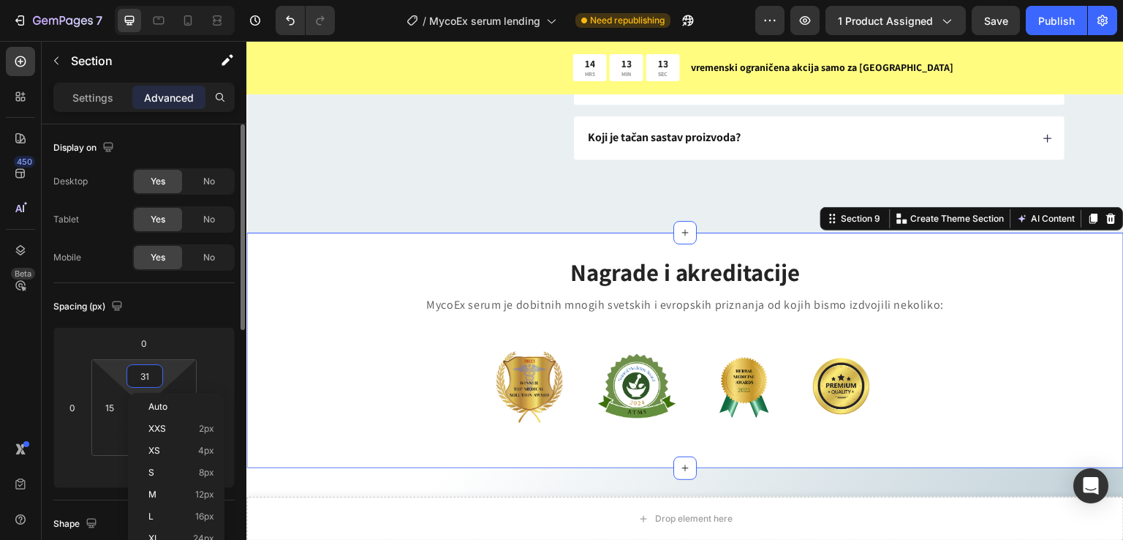
type input "30"
click at [177, 312] on div "Spacing (px)" at bounding box center [143, 306] width 181 height 23
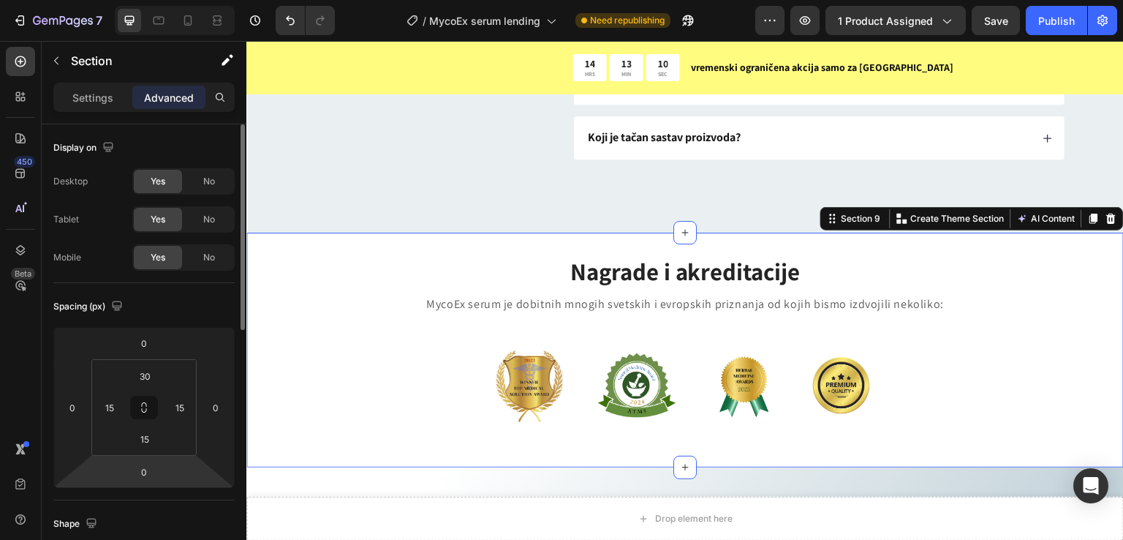
click at [122, 0] on html "7 / MycoEx serum lending Need republishing Preview 1 product assigned Save Publ…" at bounding box center [561, 0] width 1123 height 0
click at [151, 434] on input "15" at bounding box center [144, 439] width 29 height 22
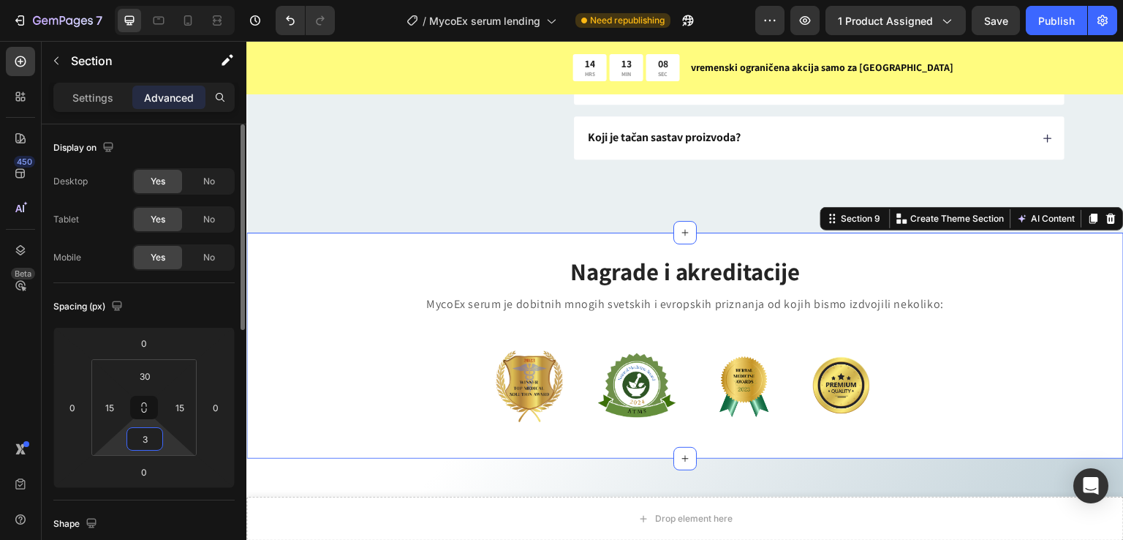
type input "30"
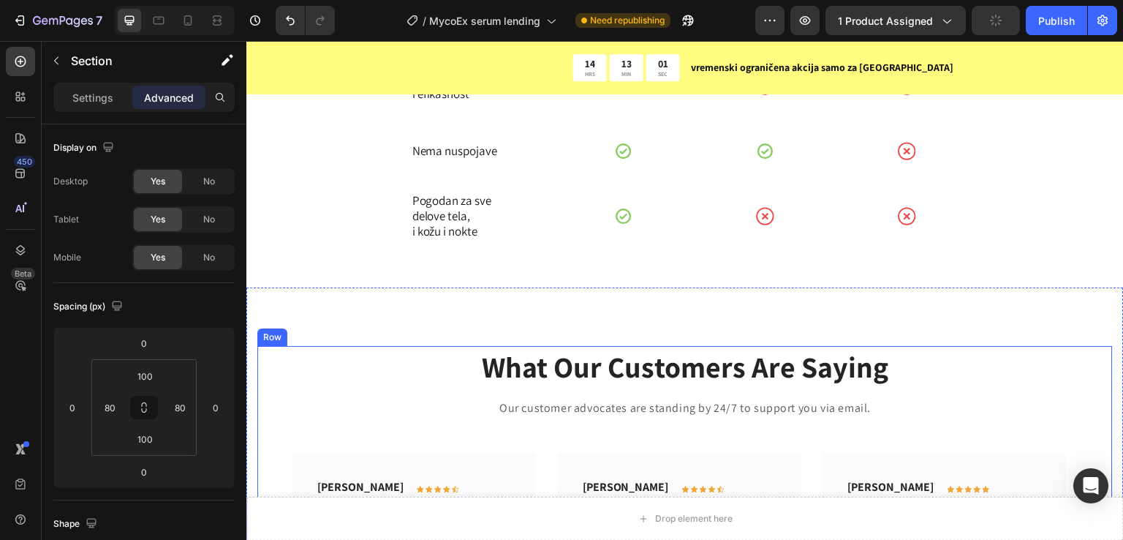
scroll to position [2434, 0]
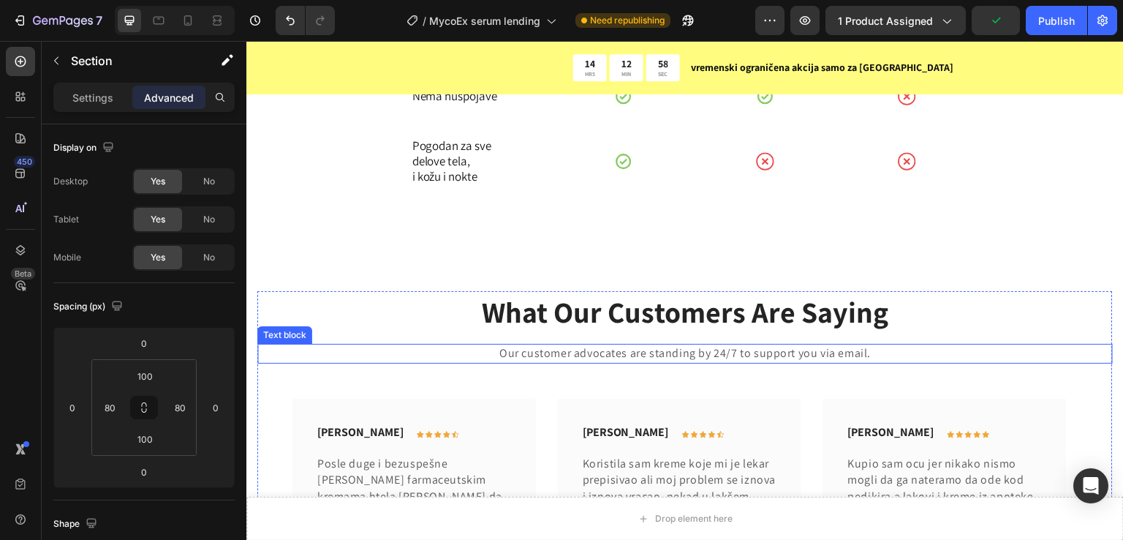
click at [813, 358] on p "Our customer advocates are standing by 24/7 to support you via email." at bounding box center [685, 353] width 853 height 16
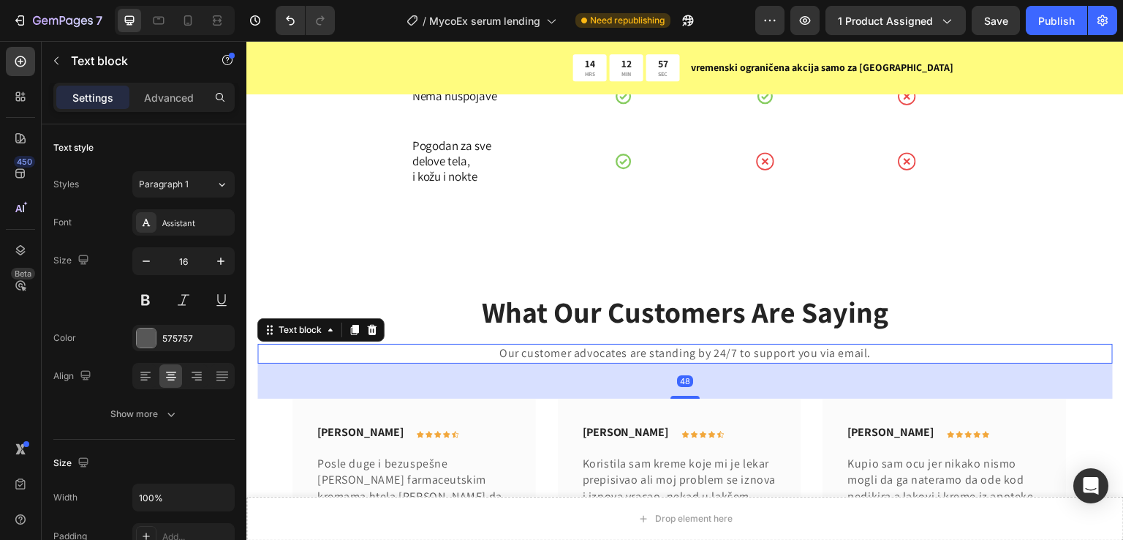
click at [369, 331] on icon at bounding box center [373, 330] width 10 height 10
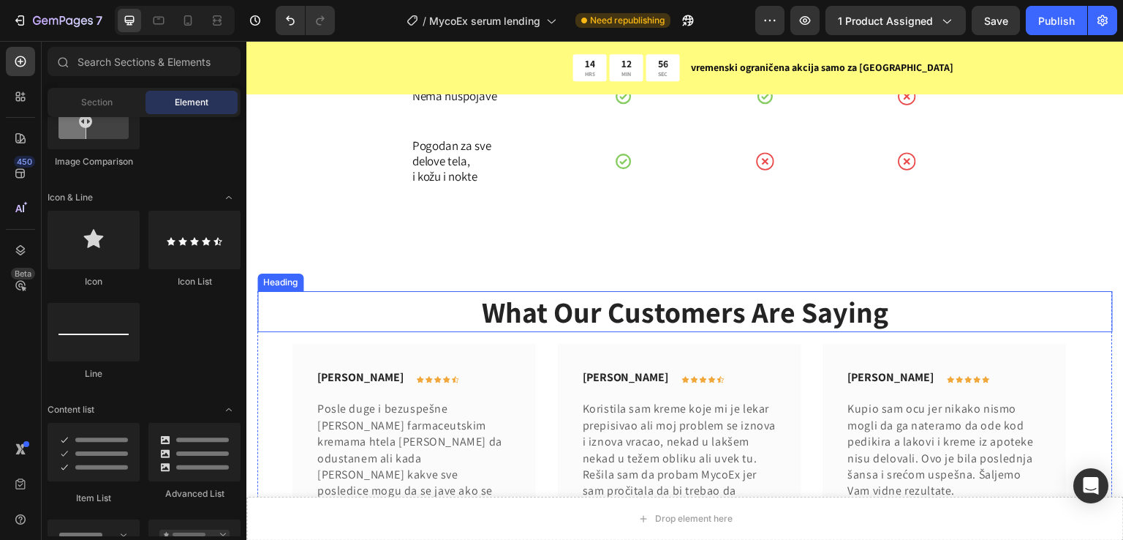
click at [571, 306] on p "What Our Customers Are Saying" at bounding box center [685, 312] width 853 height 38
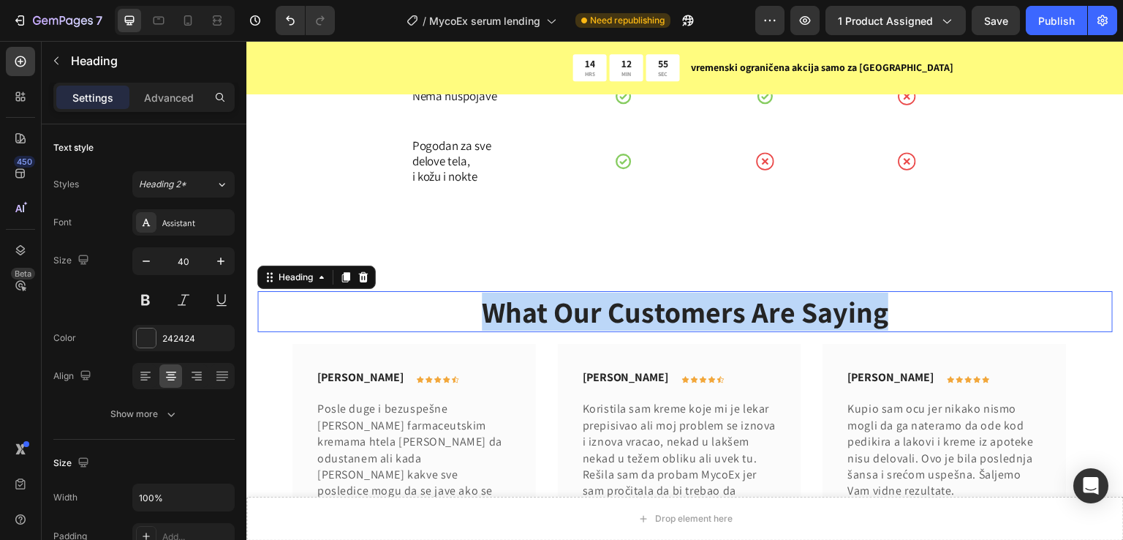
click at [571, 306] on p "What Our Customers Are Saying" at bounding box center [685, 312] width 853 height 38
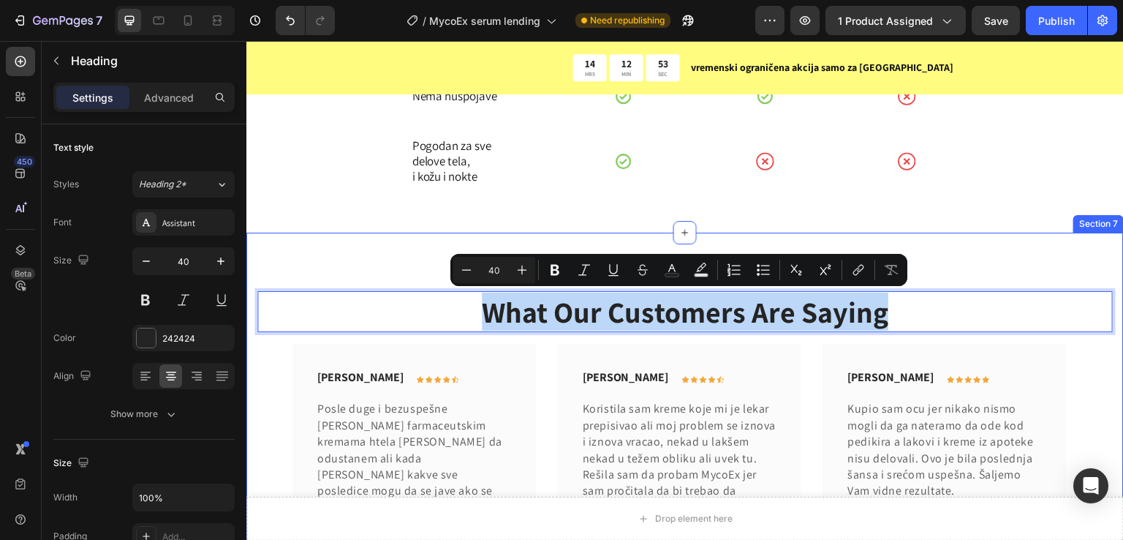
drag, startPoint x: 936, startPoint y: 259, endPoint x: 928, endPoint y: 259, distance: 8.0
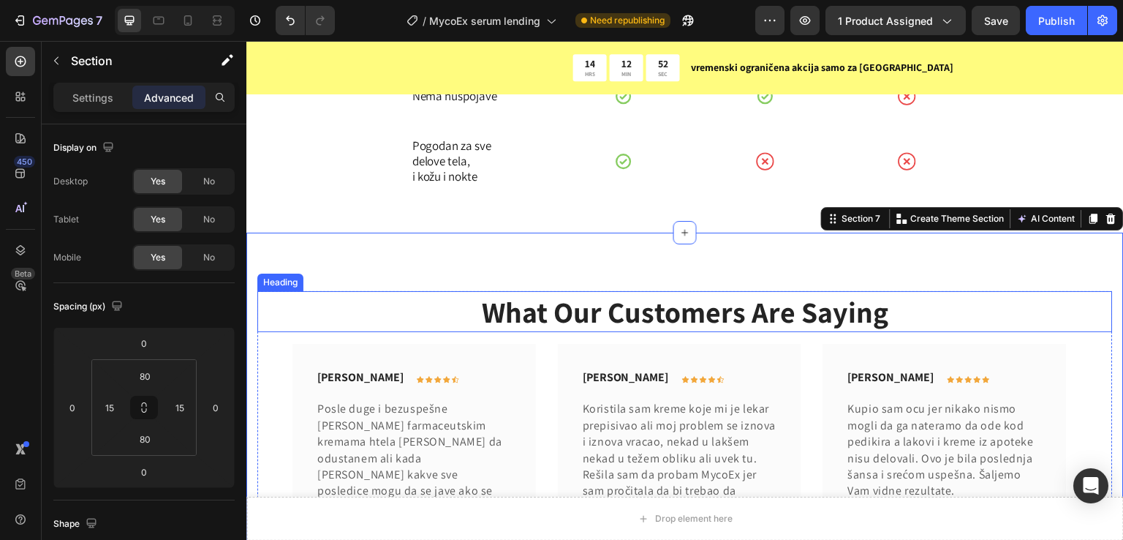
click at [797, 306] on p "What Our Customers Are Saying" at bounding box center [685, 312] width 853 height 38
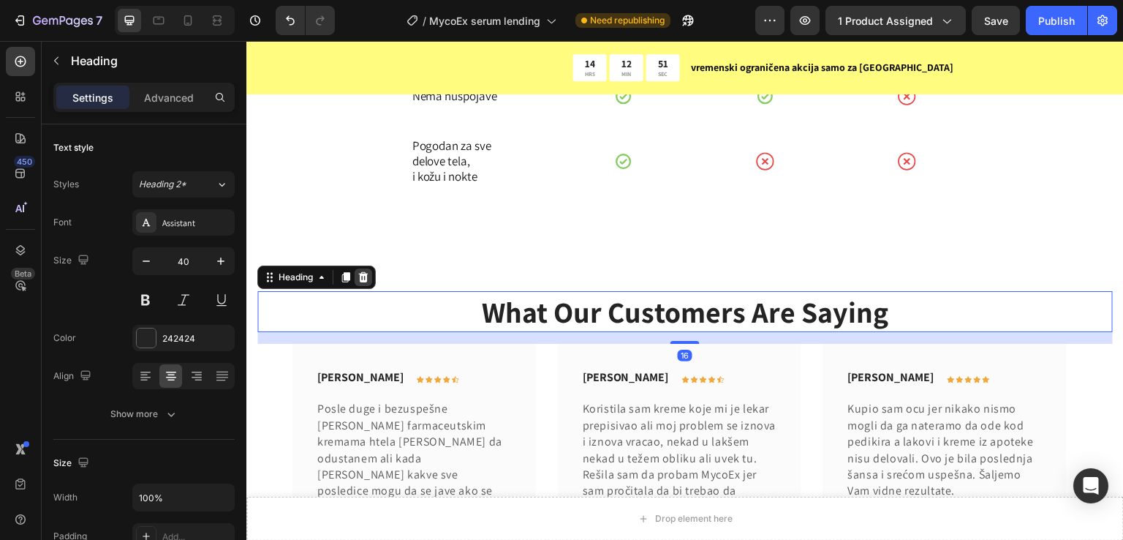
click at [363, 282] on icon at bounding box center [364, 277] width 10 height 10
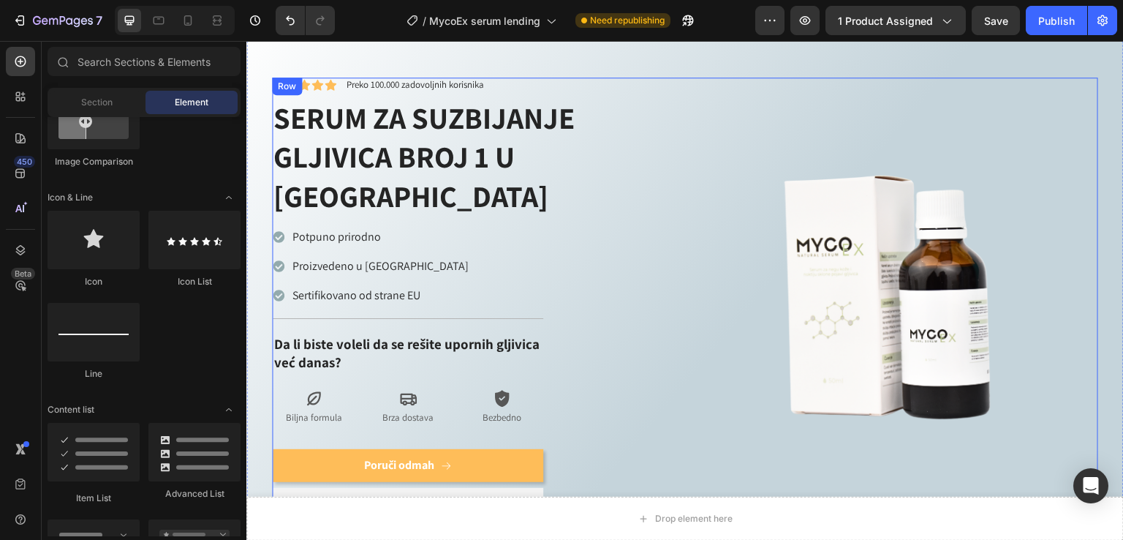
scroll to position [0, 0]
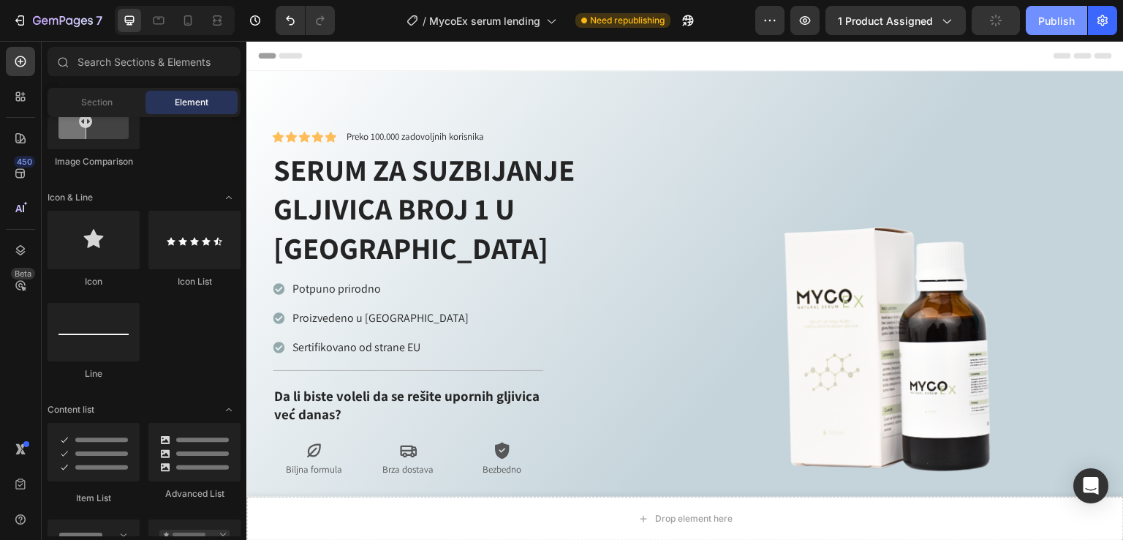
click at [1047, 31] on button "Publish" at bounding box center [1056, 20] width 61 height 29
